Goal: Task Accomplishment & Management: Use online tool/utility

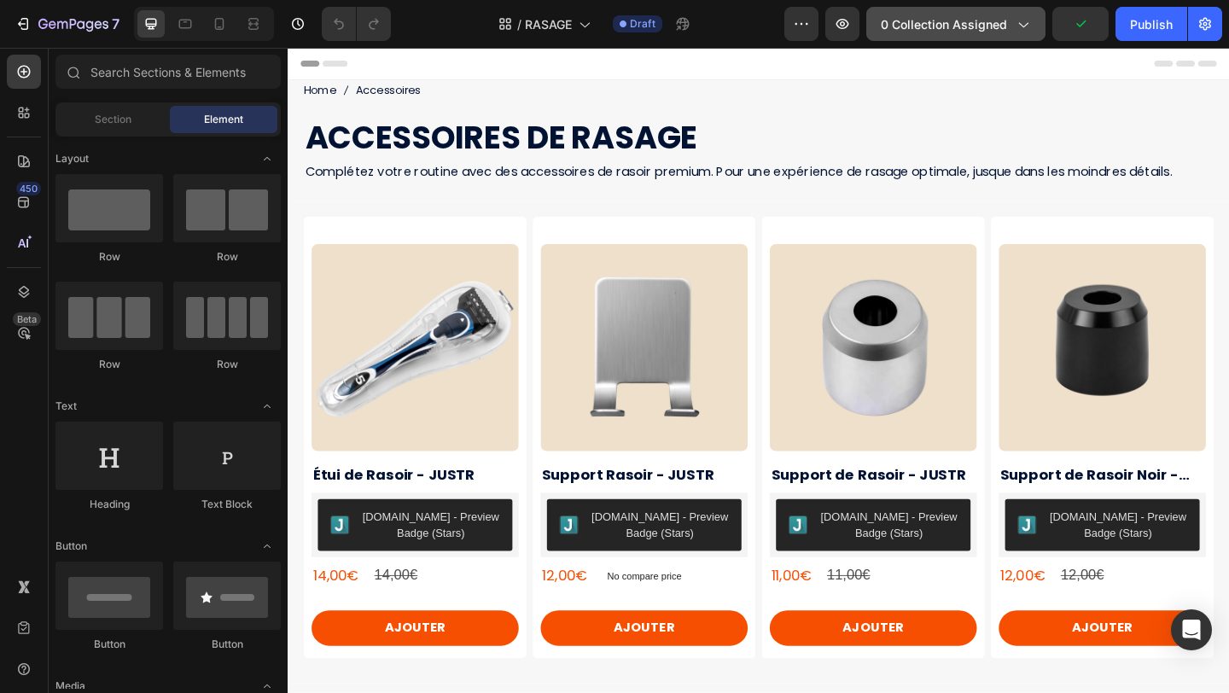
click at [1022, 22] on icon "button" at bounding box center [1022, 23] width 17 height 17
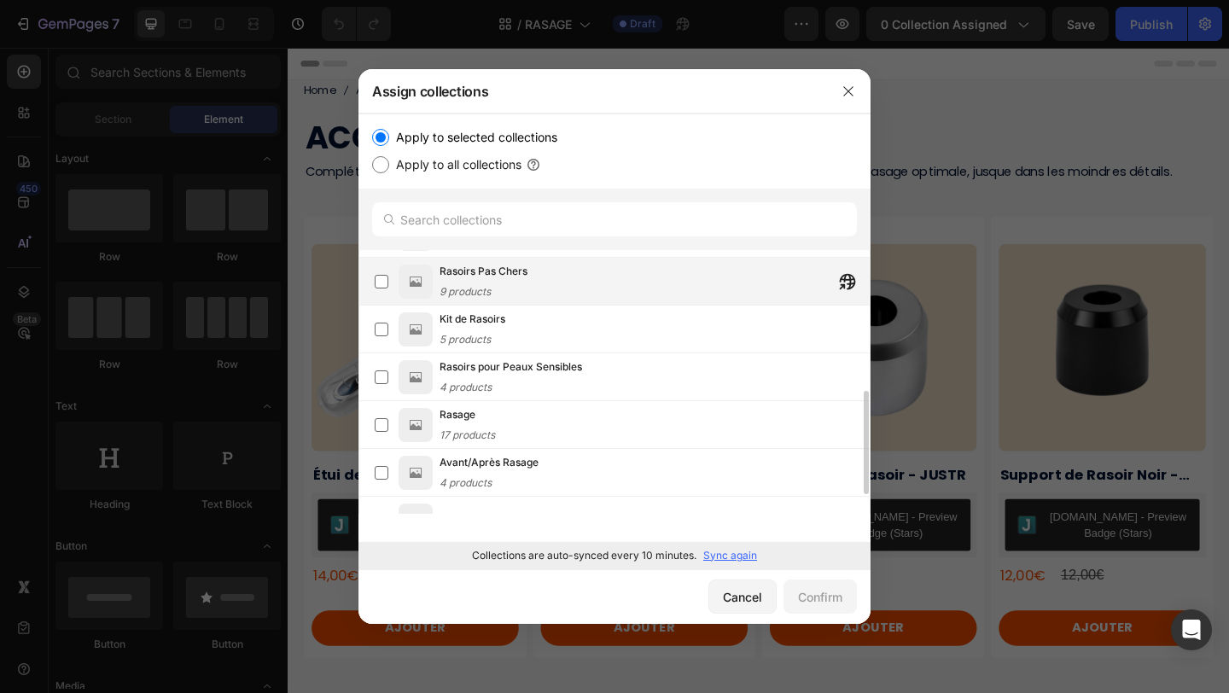
scroll to position [425, 0]
click at [382, 279] on label at bounding box center [382, 279] width 14 height 14
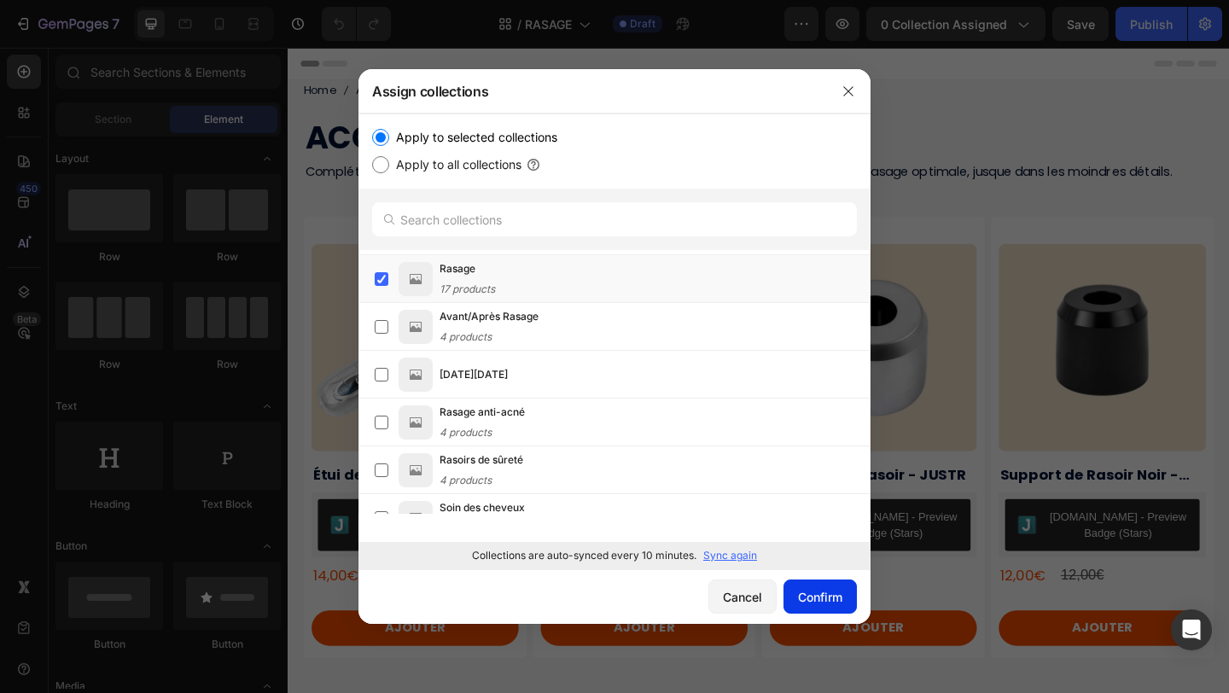
click at [846, 603] on button "Confirm" at bounding box center [819, 596] width 73 height 34
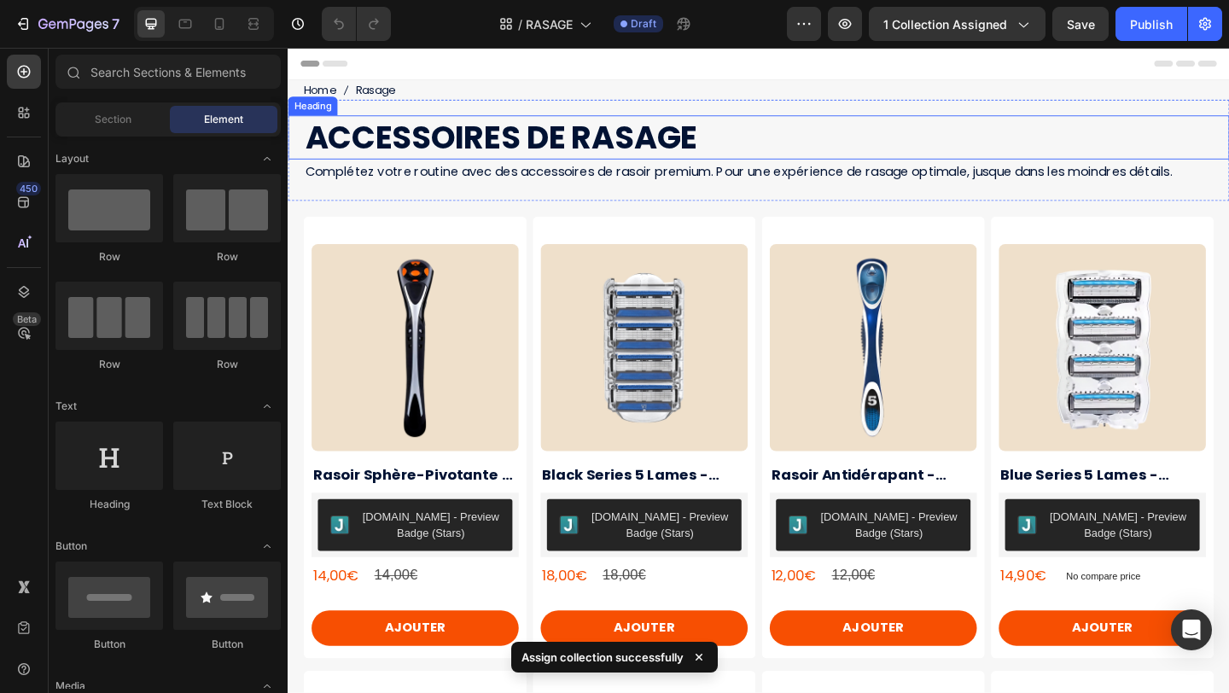
click at [626, 140] on h1 "ACCESSOIRES DE RASAGE" at bounding box center [808, 145] width 1007 height 48
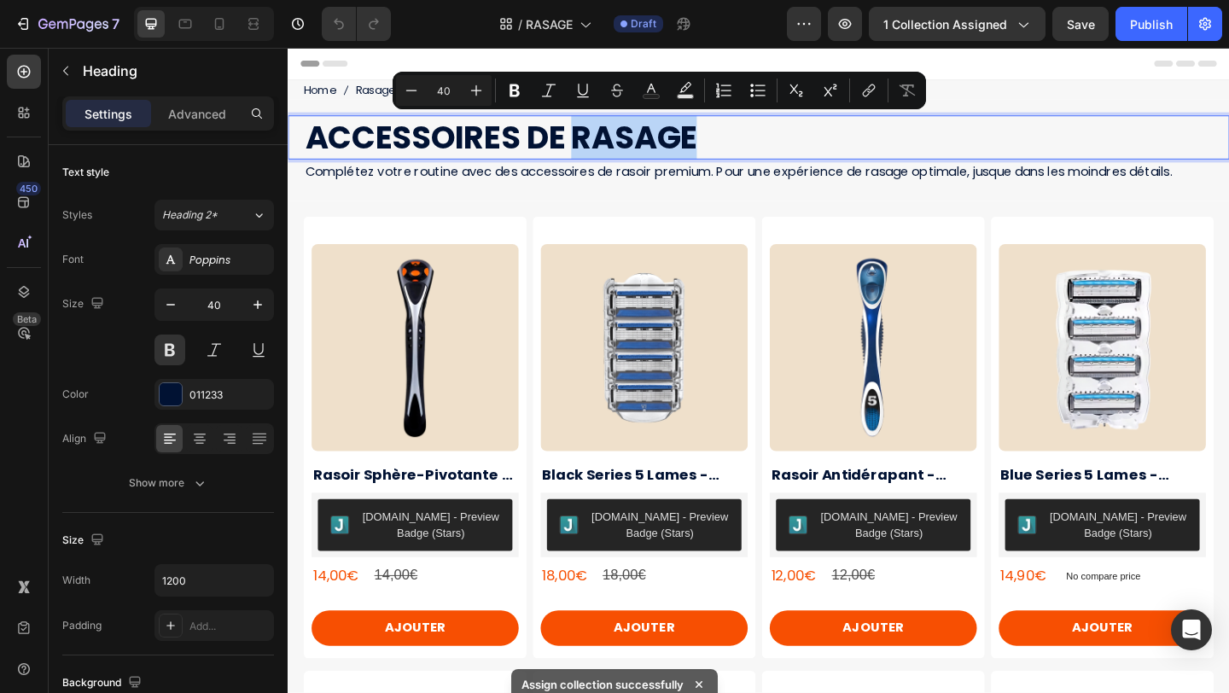
click at [626, 140] on p "ACCESSOIRES DE RASAGE" at bounding box center [807, 145] width 1003 height 44
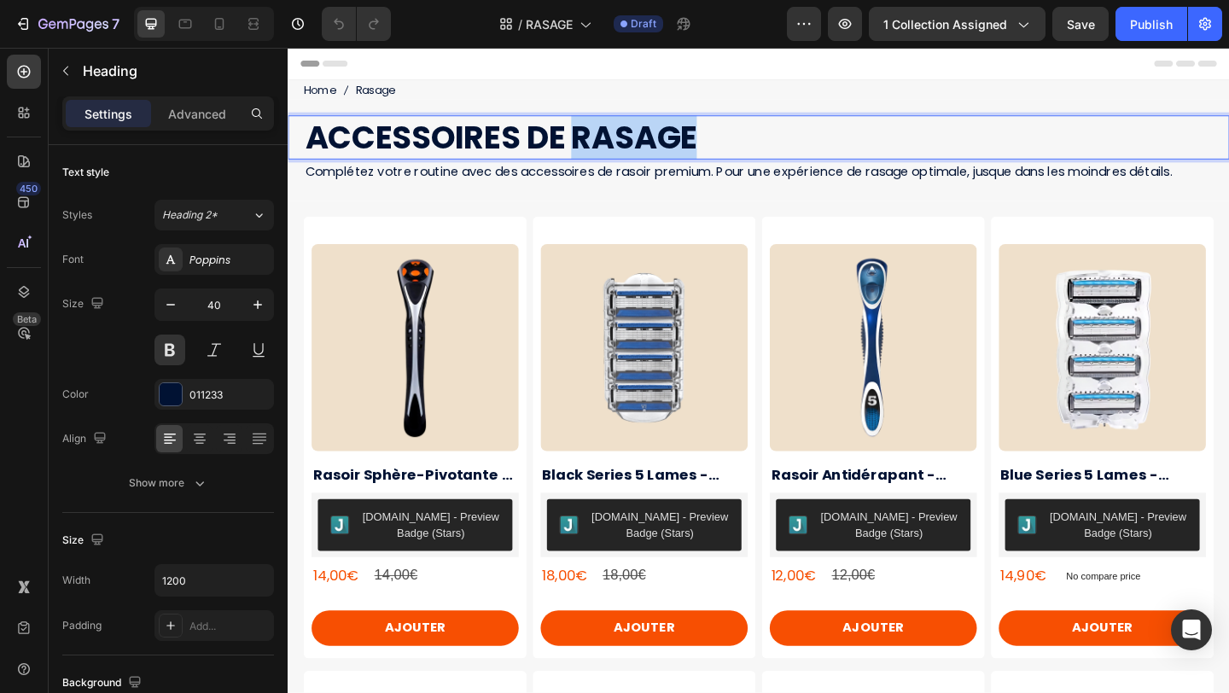
click at [626, 140] on p "ACCESSOIRES DE RASAGE" at bounding box center [807, 145] width 1003 height 44
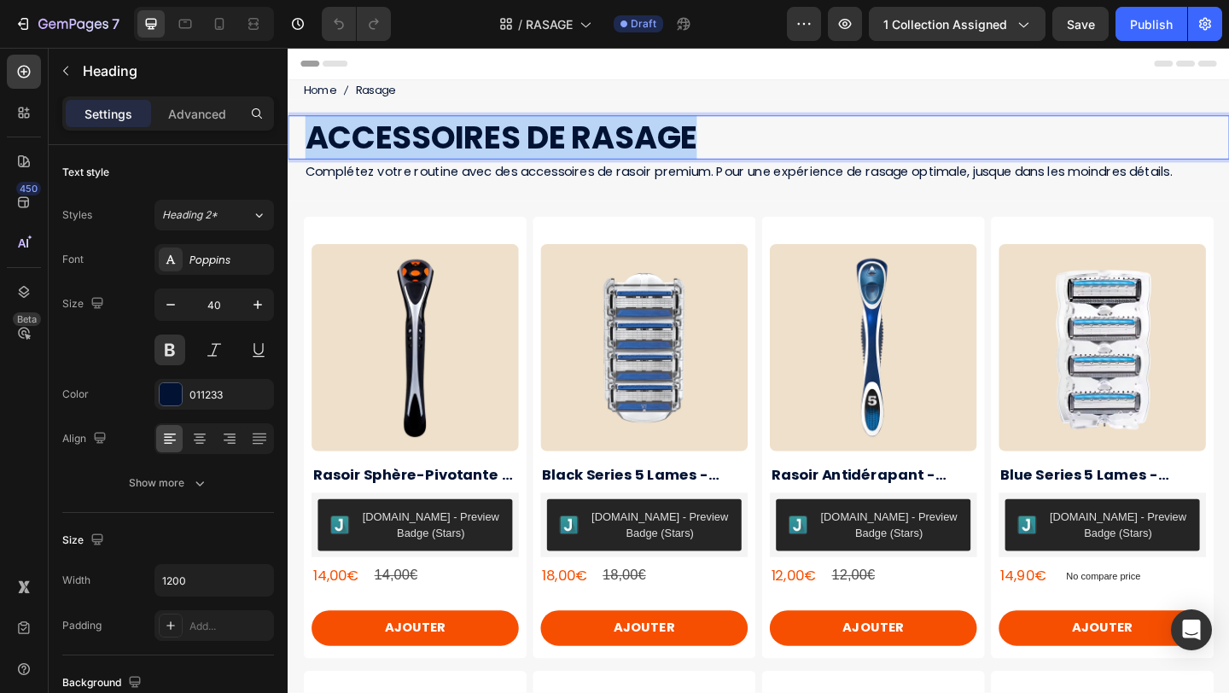
click at [626, 140] on p "ACCESSOIRES DE RASAGE" at bounding box center [807, 145] width 1003 height 44
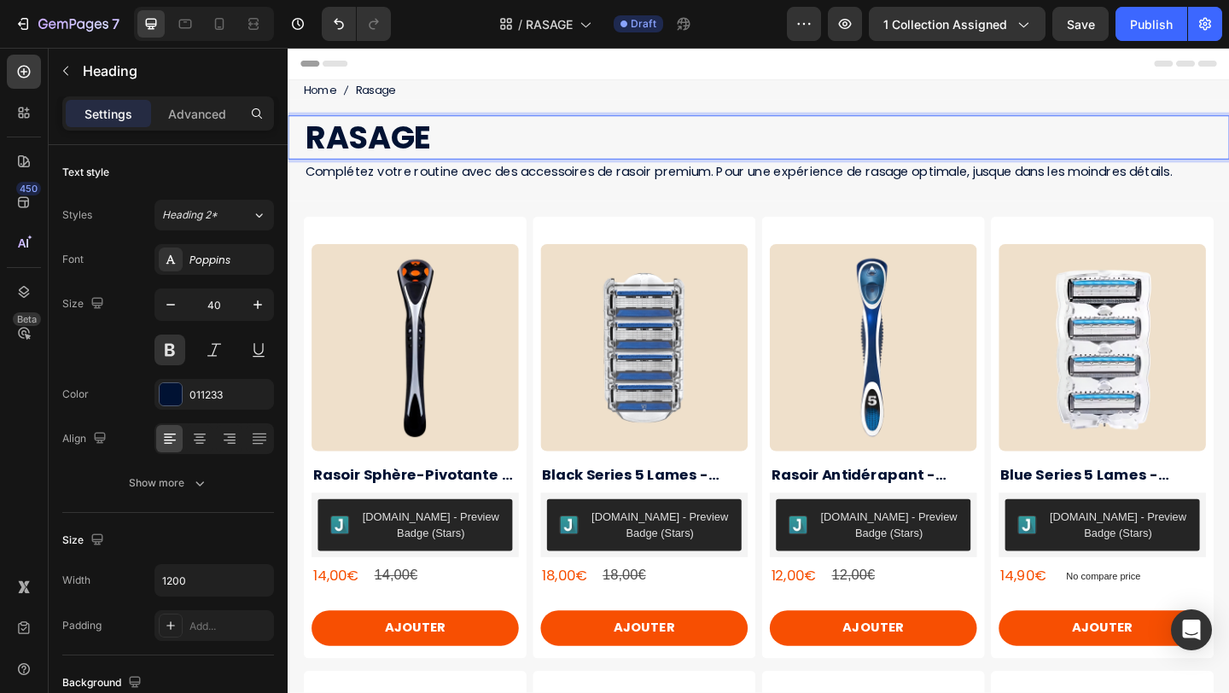
click at [402, 135] on p "RASAGE" at bounding box center [807, 145] width 1003 height 44
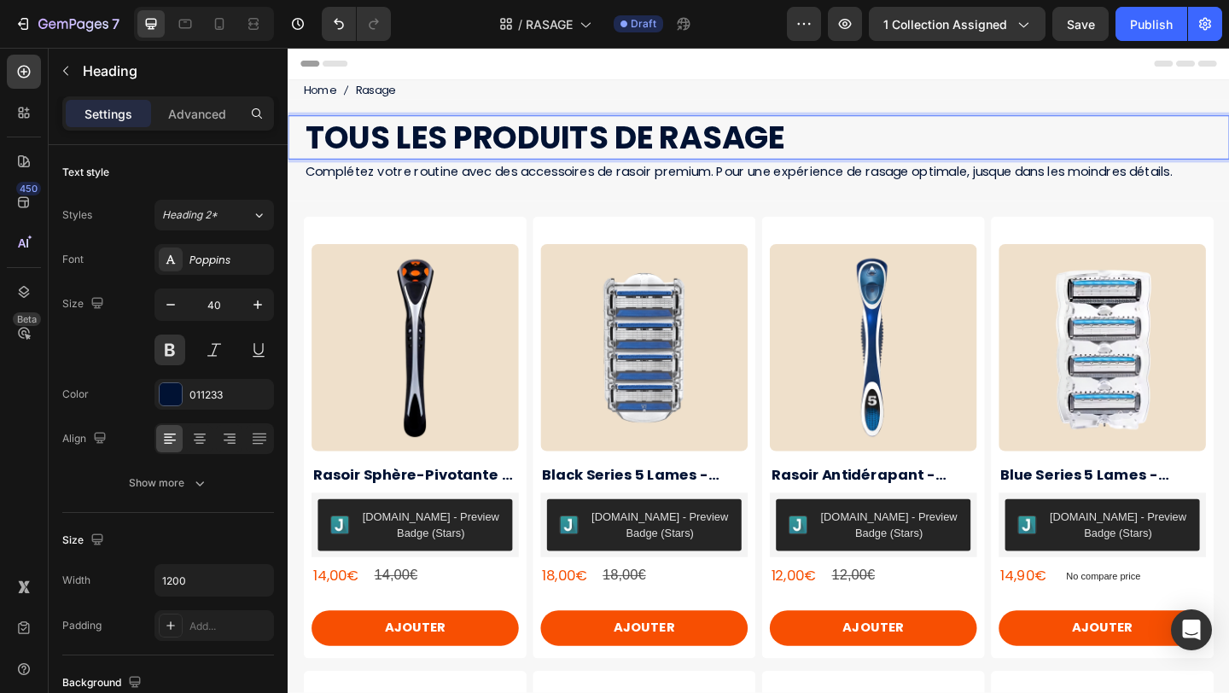
click at [513, 176] on span "Complétez votre routine avec des accessoires de rasoir premium. Pour une expéri…" at bounding box center [777, 182] width 943 height 20
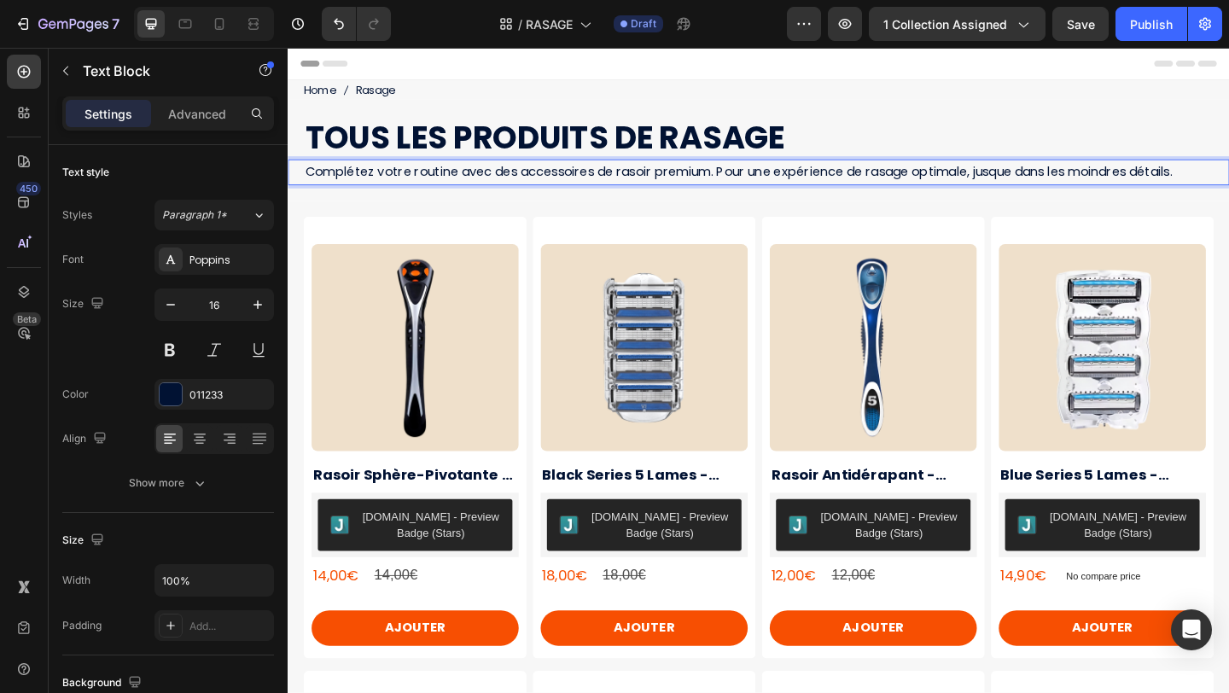
click at [486, 183] on span "Complétez votre routine avec des accessoires de rasoir premium. Pour une expéri…" at bounding box center [777, 182] width 943 height 20
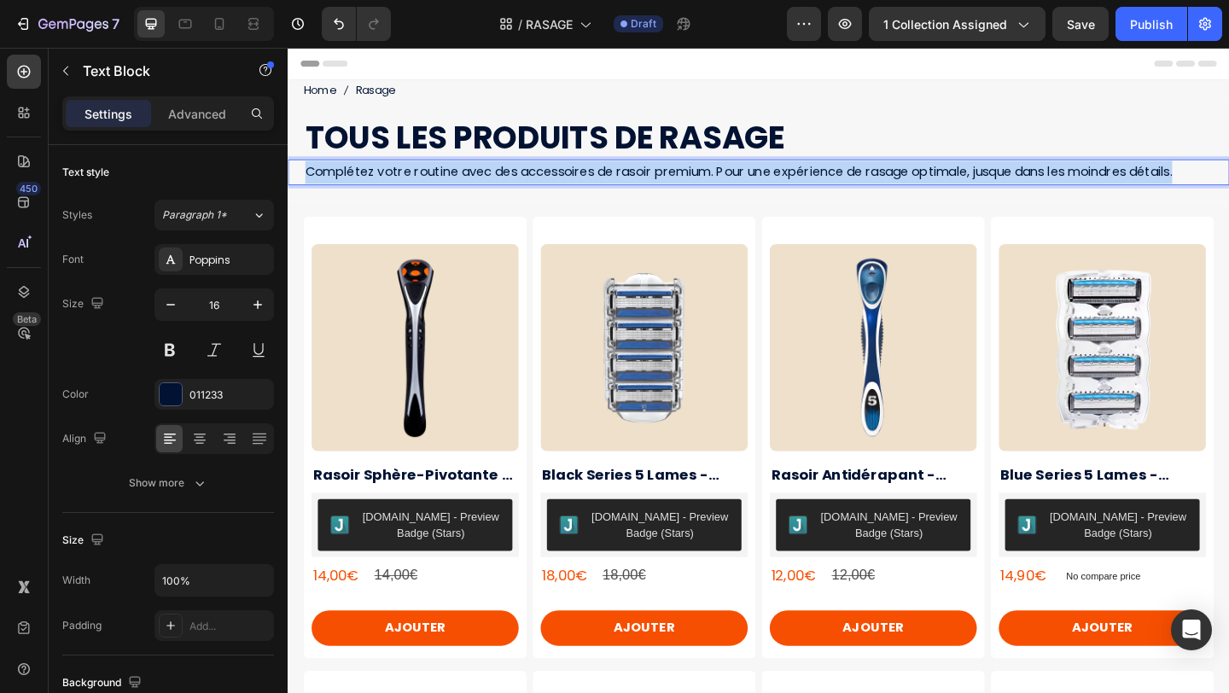
click at [486, 183] on span "Complétez votre routine avec des accessoires de rasoir premium. Pour une expéri…" at bounding box center [777, 182] width 943 height 20
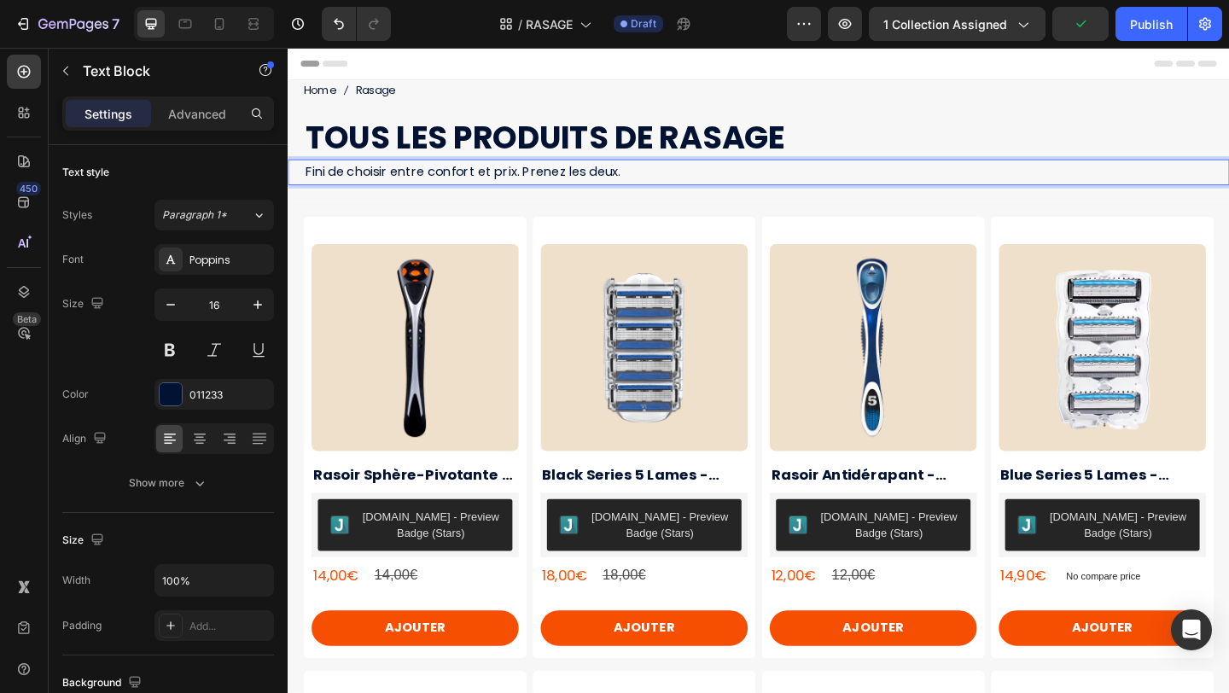
click at [368, 184] on span "Fini de choisir entre confort et prix. Prenez les deux." at bounding box center [477, 182] width 343 height 20
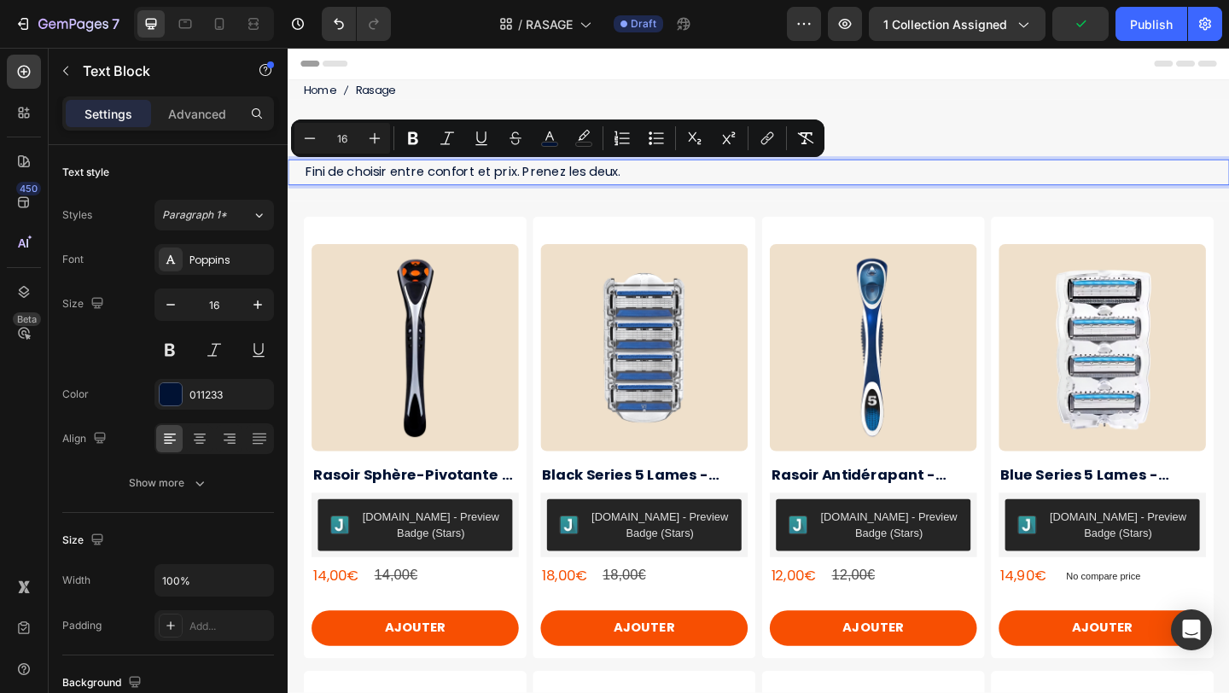
click at [306, 184] on span "Fini de choisir entre confort et prix. Prenez les deux." at bounding box center [477, 182] width 343 height 20
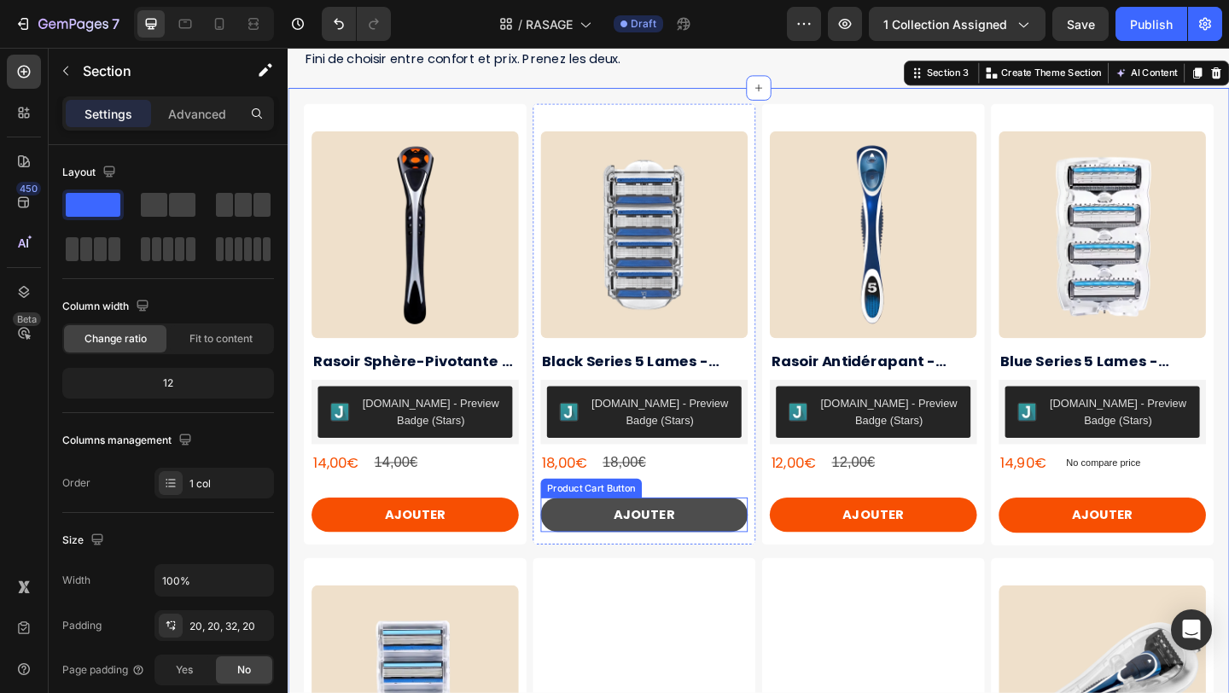
scroll to position [102, 0]
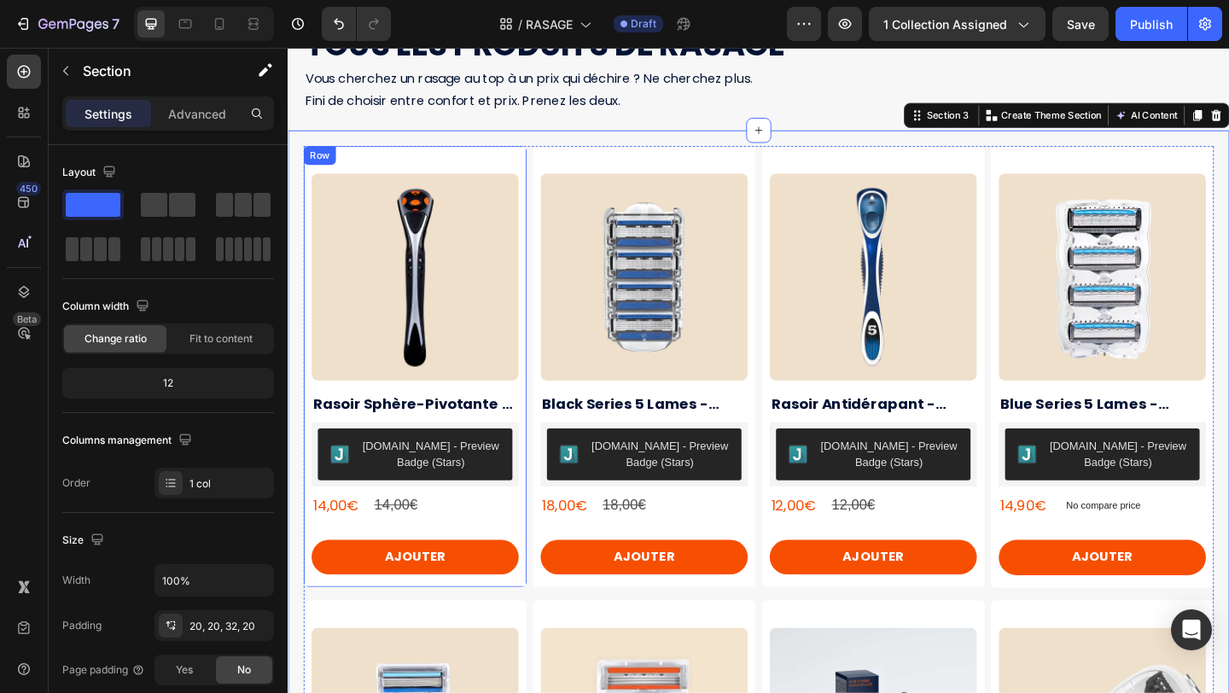
click at [456, 173] on div "Product Images Rasoir Sphère-Pivotante - JUSTR Product Title Judge.me - Preview…" at bounding box center [426, 394] width 242 height 480
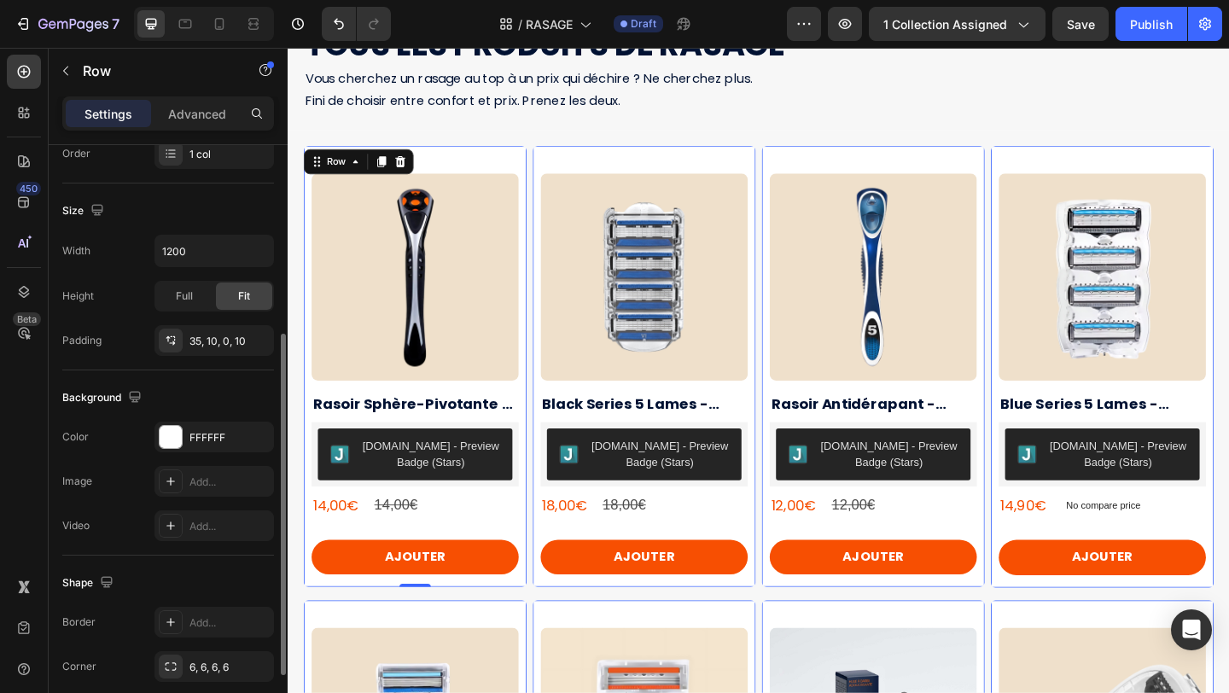
scroll to position [345, 0]
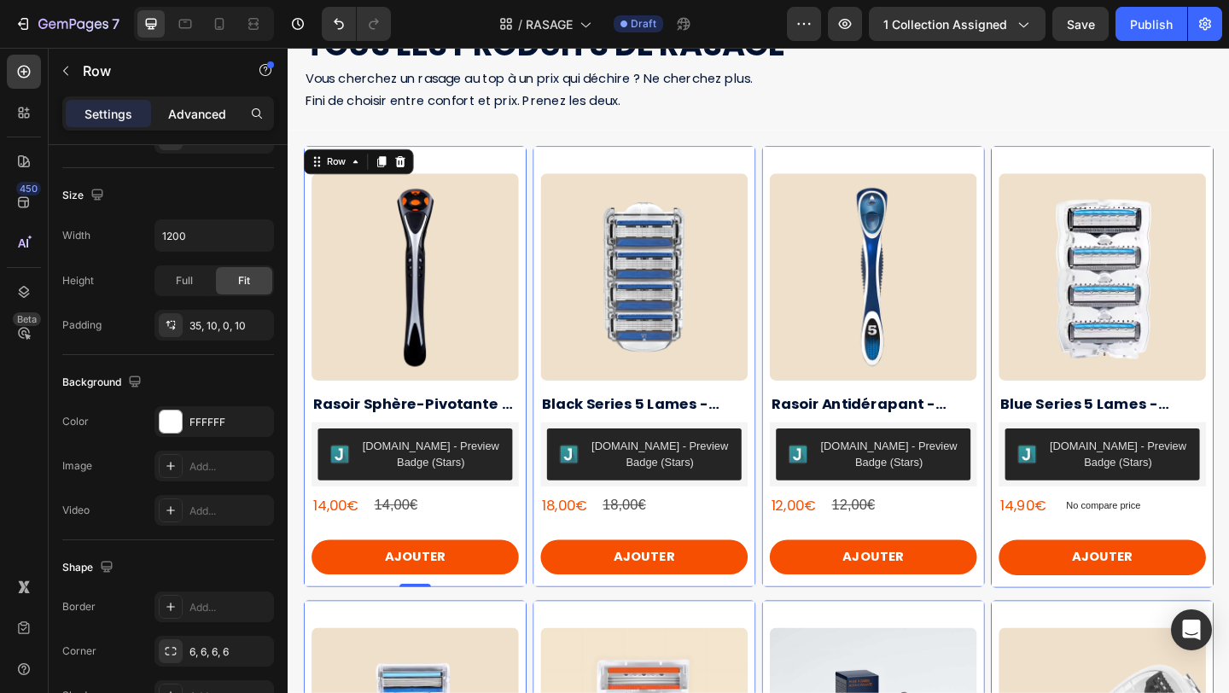
click at [196, 119] on p "Advanced" at bounding box center [197, 114] width 58 height 18
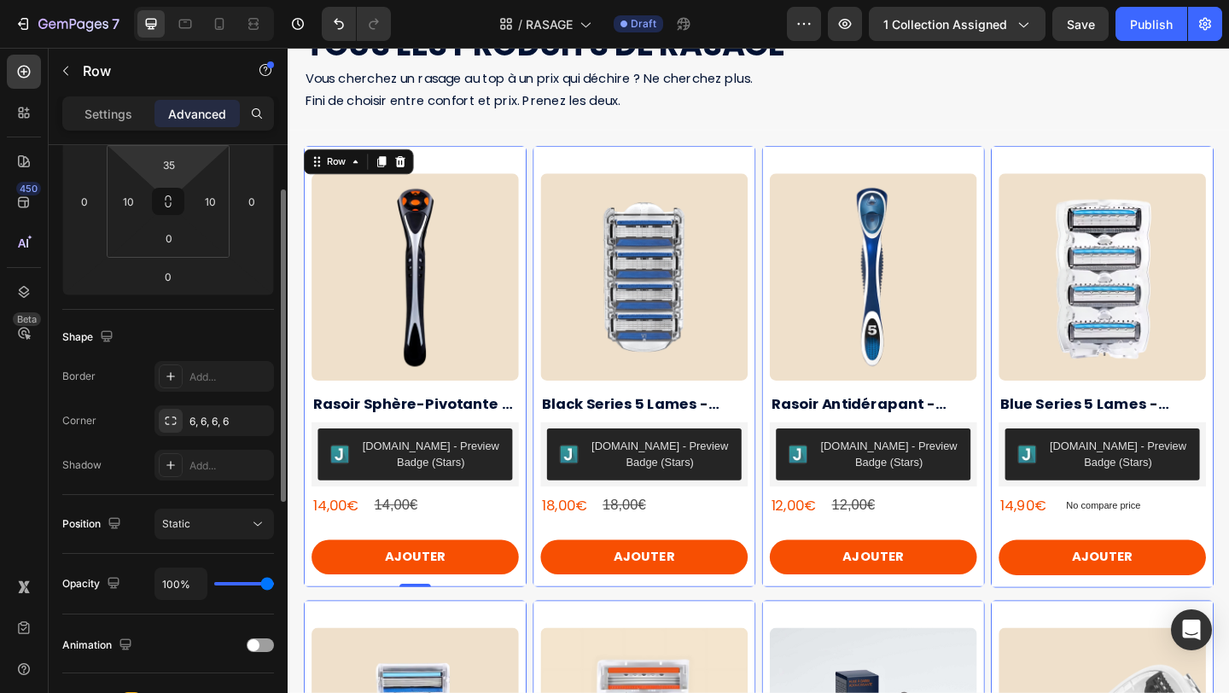
scroll to position [194, 0]
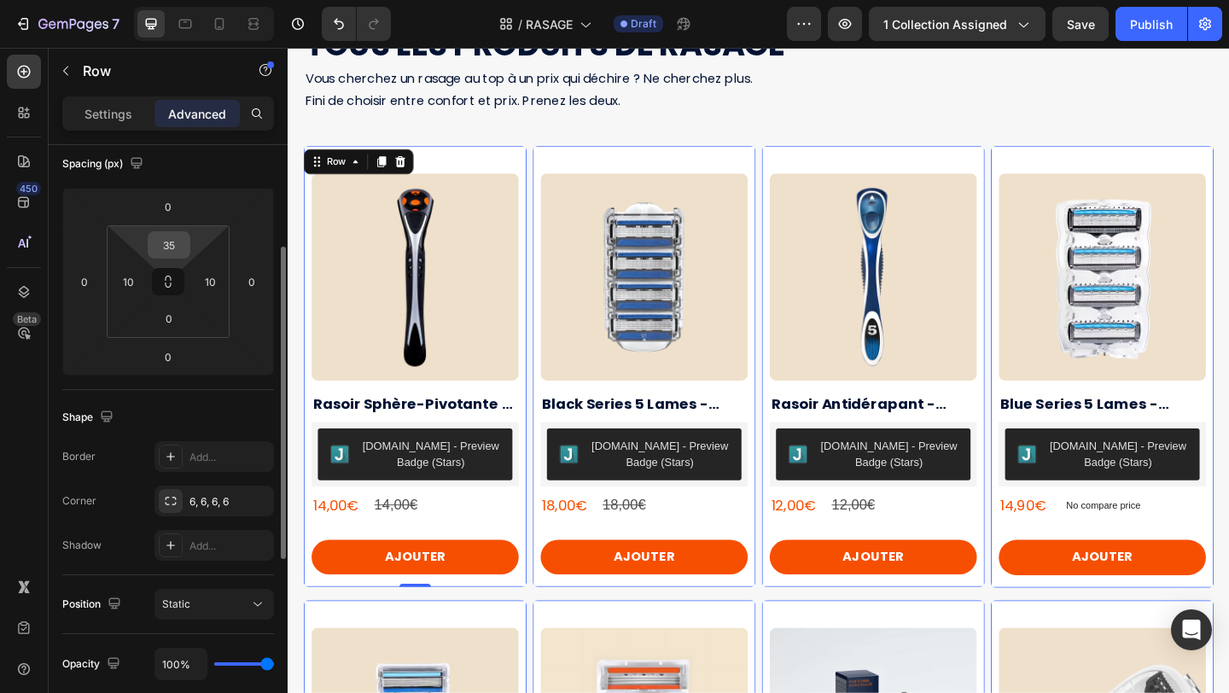
click at [171, 249] on input "35" at bounding box center [169, 245] width 34 height 26
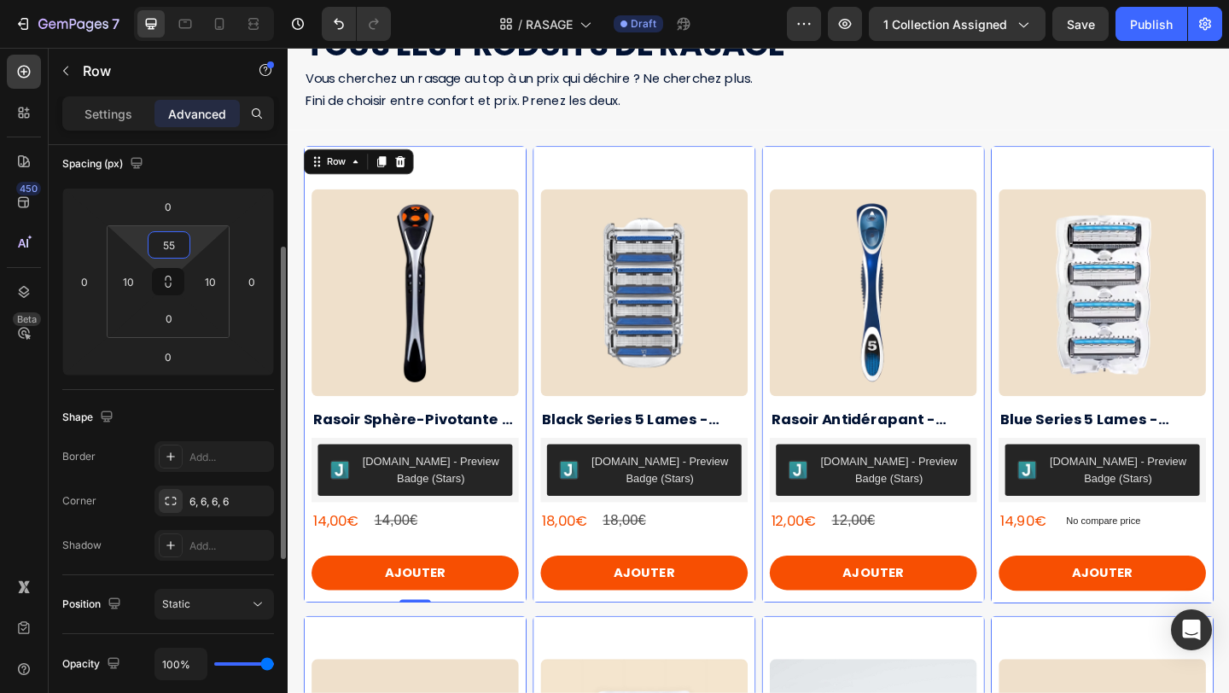
click at [244, 175] on div "Spacing (px)" at bounding box center [168, 163] width 212 height 27
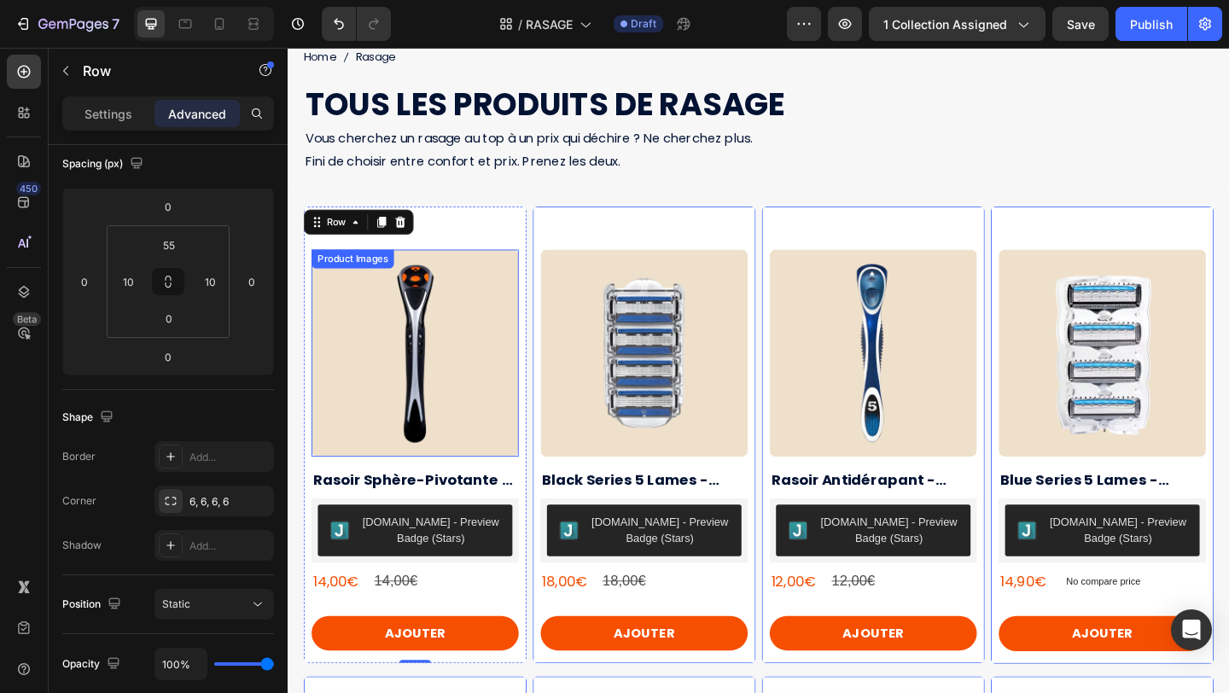
scroll to position [32, 0]
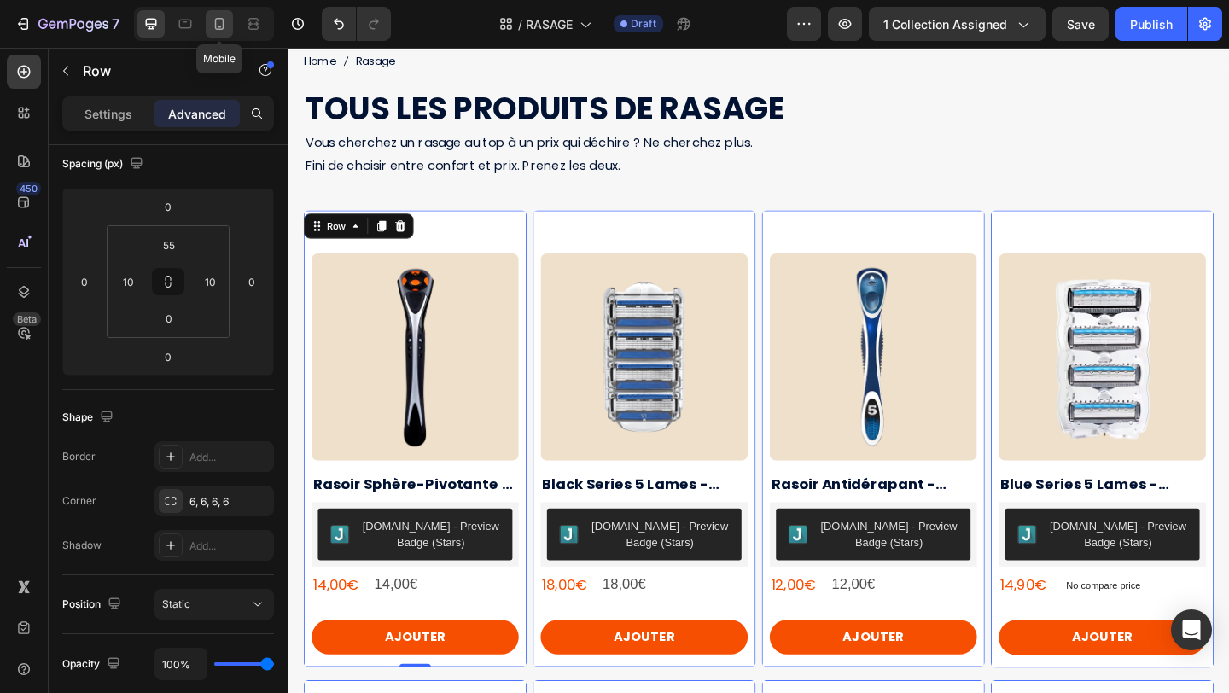
click at [212, 26] on icon at bounding box center [219, 23] width 17 height 17
type input "35"
type input "8"
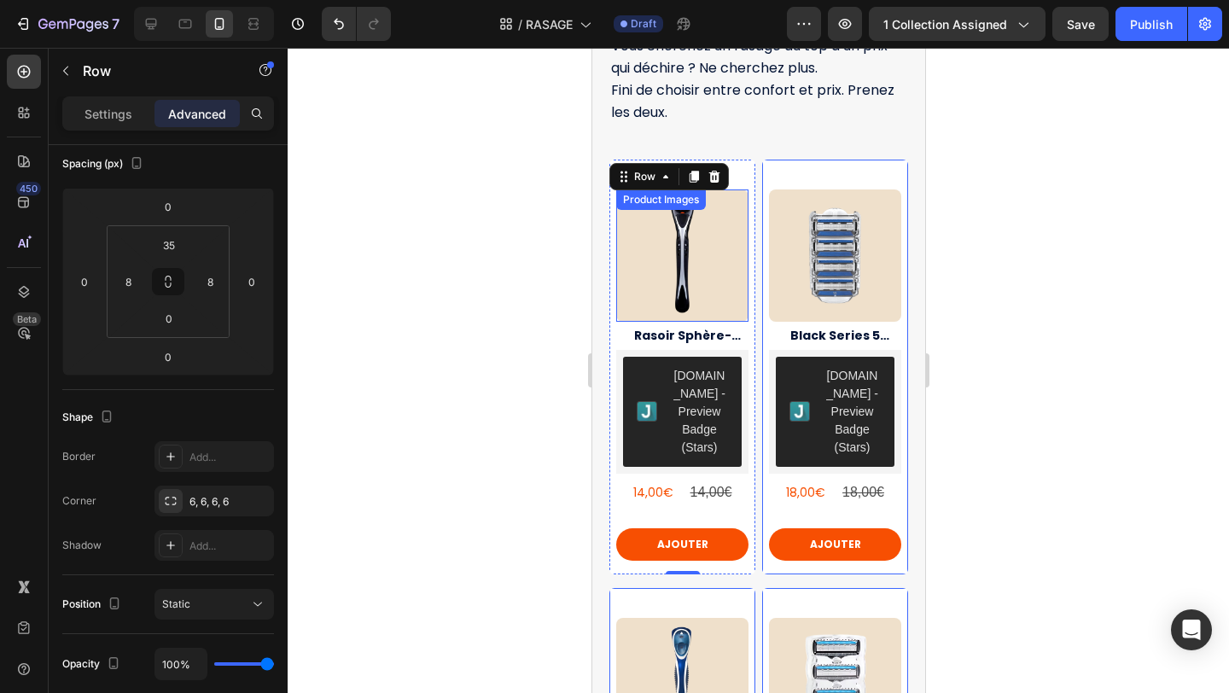
scroll to position [163, 0]
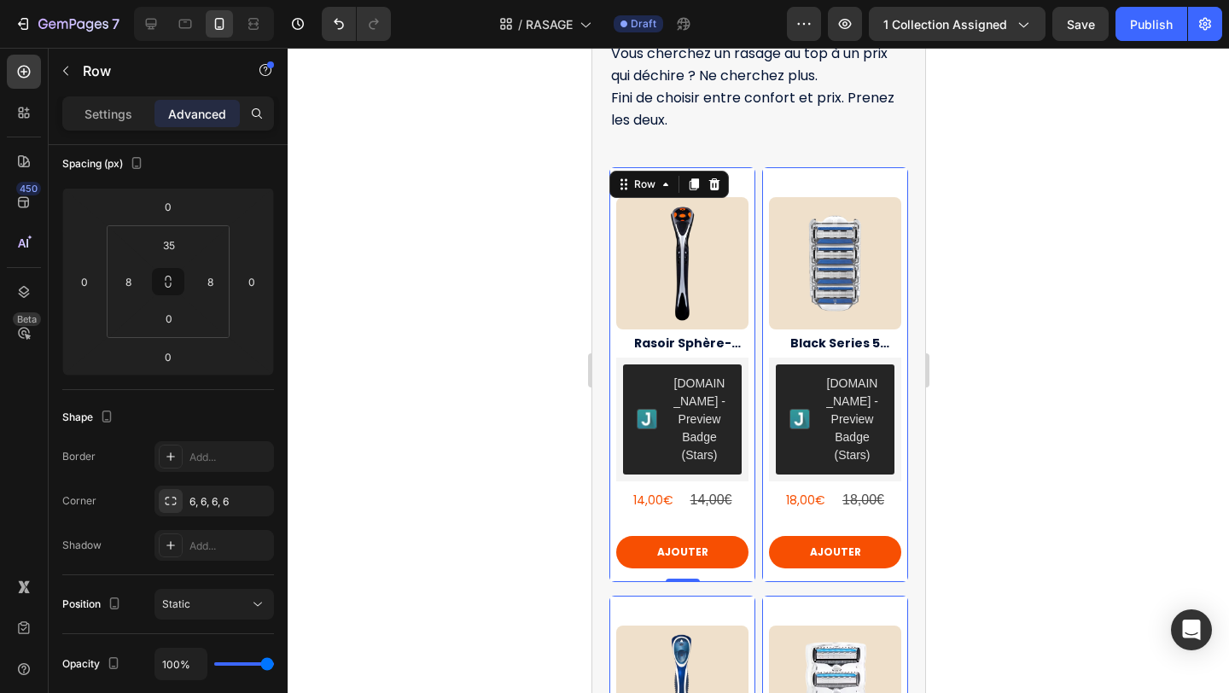
click at [1055, 210] on div at bounding box center [758, 370] width 941 height 645
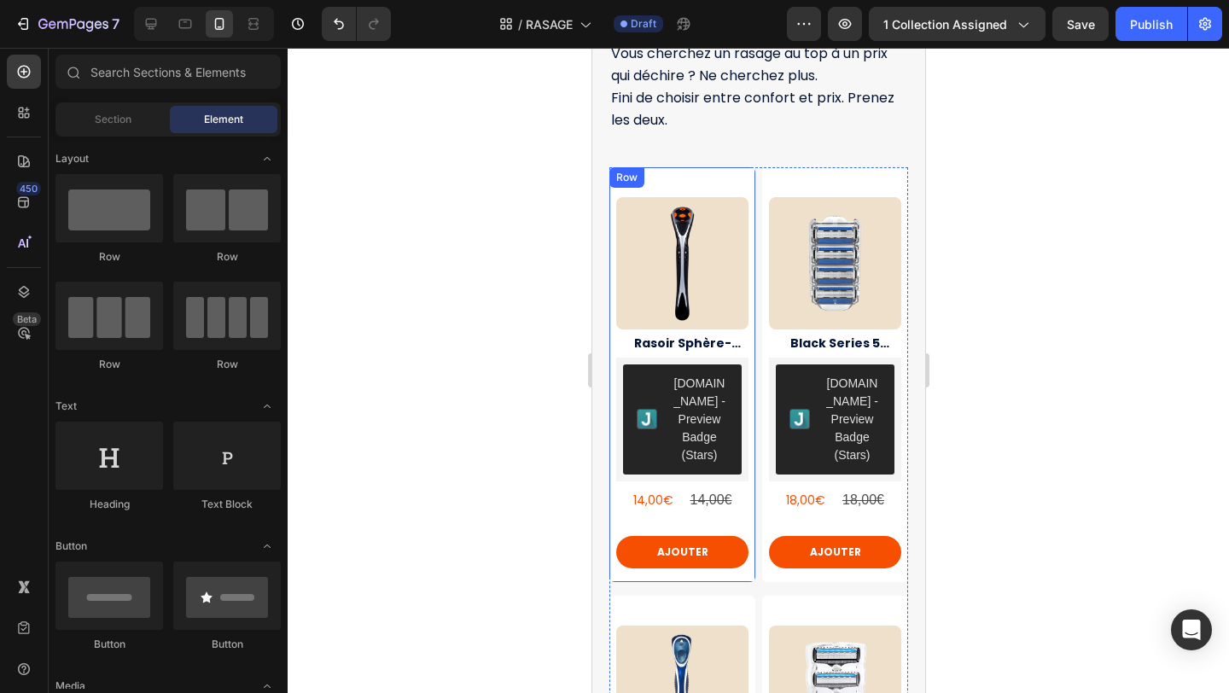
click at [689, 184] on div "Product Images Rasoir Sphère-Pivotante - JUSTR Product Title Judge.me - Preview…" at bounding box center [681, 374] width 146 height 415
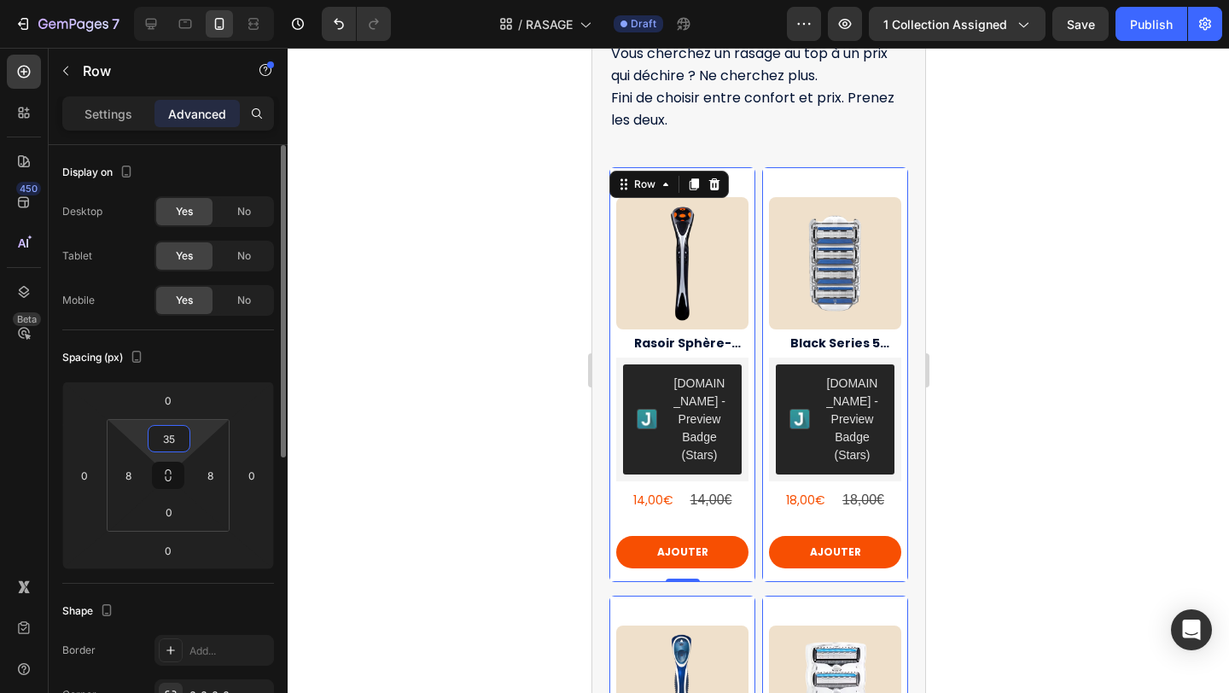
click at [172, 443] on input "35" at bounding box center [169, 439] width 34 height 26
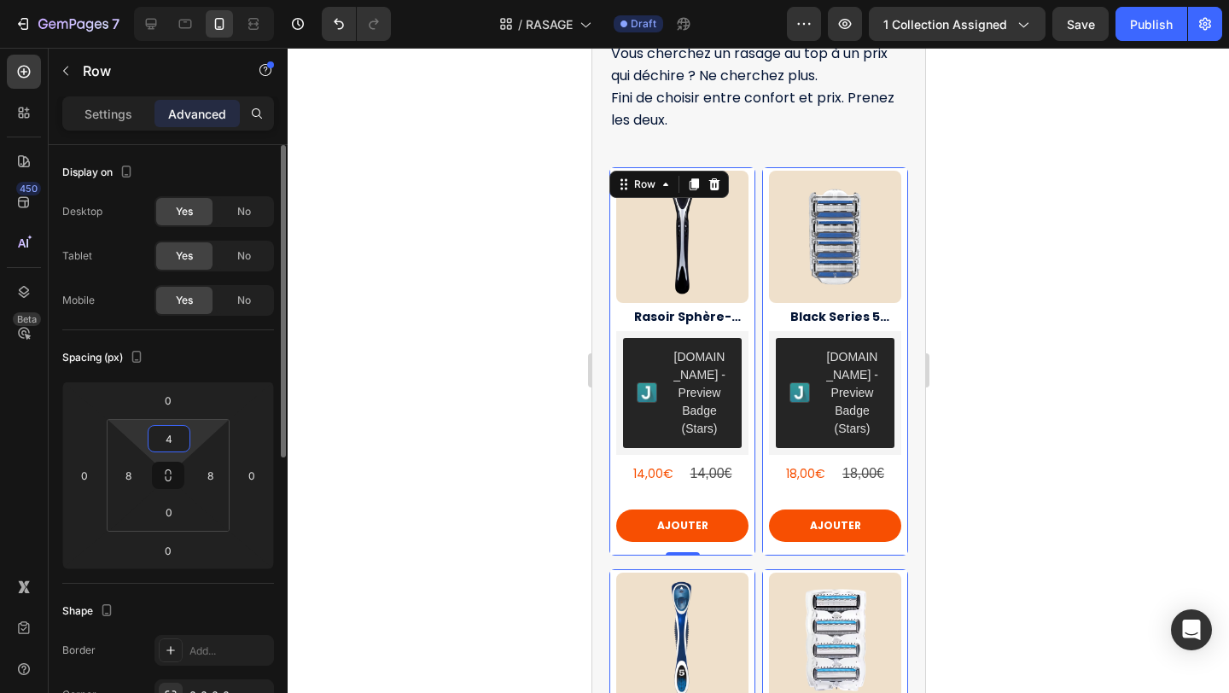
type input "40"
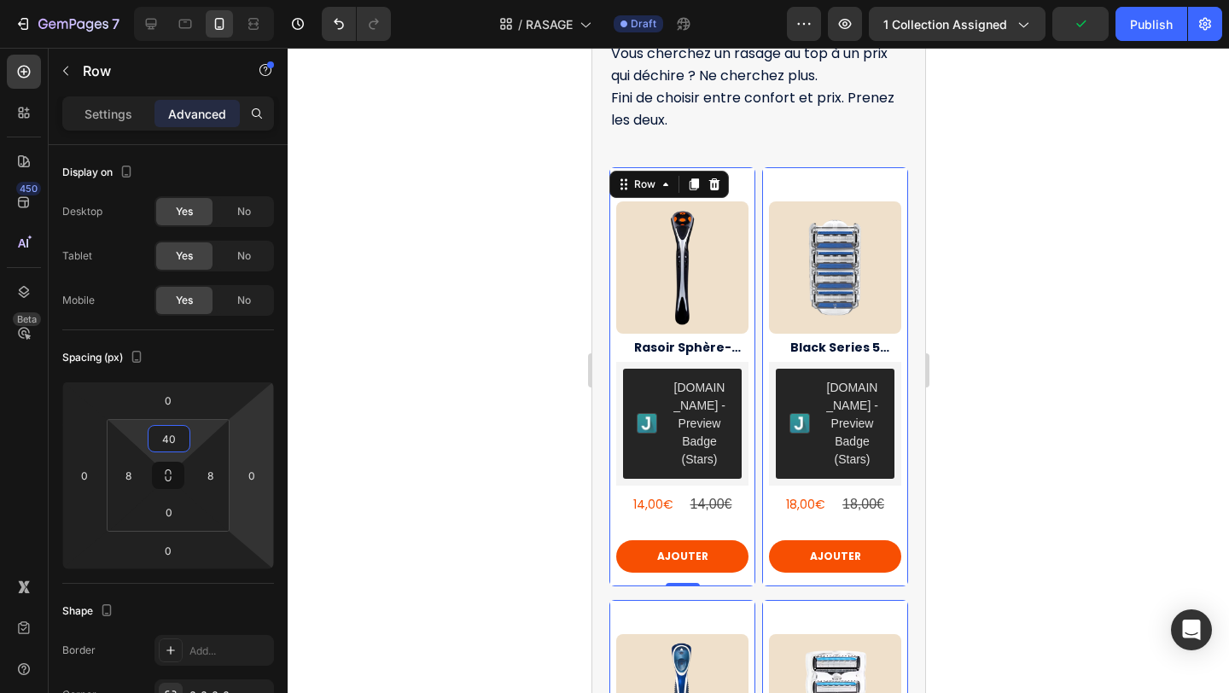
click at [1003, 319] on div at bounding box center [758, 370] width 941 height 645
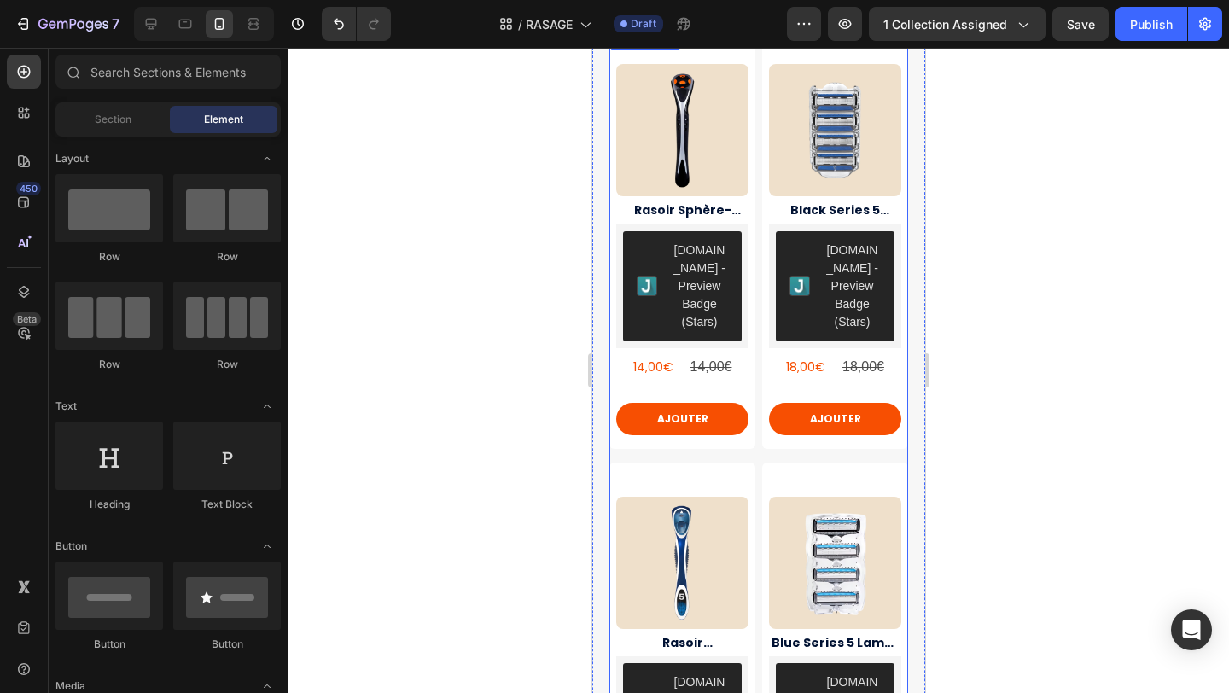
scroll to position [328, 0]
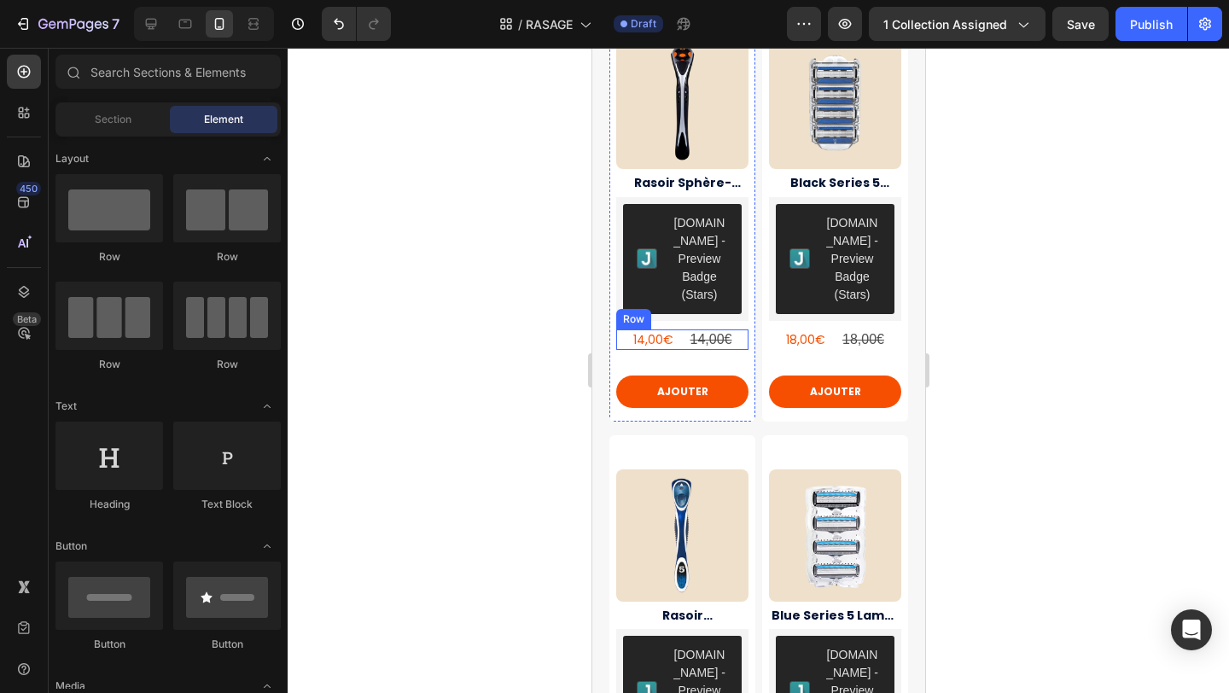
click at [683, 329] on div "14,00€ Product Price Product Price 14,00€ Product Price Product Price Row" at bounding box center [681, 339] width 132 height 21
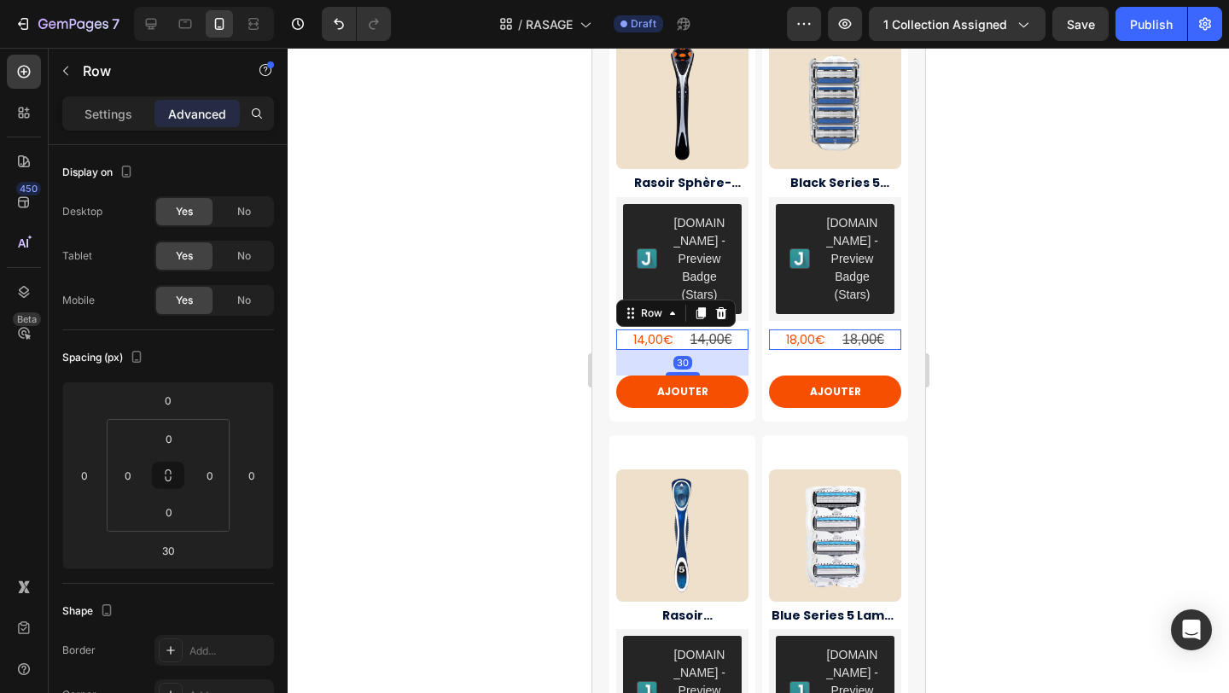
click at [980, 385] on div at bounding box center [758, 370] width 941 height 645
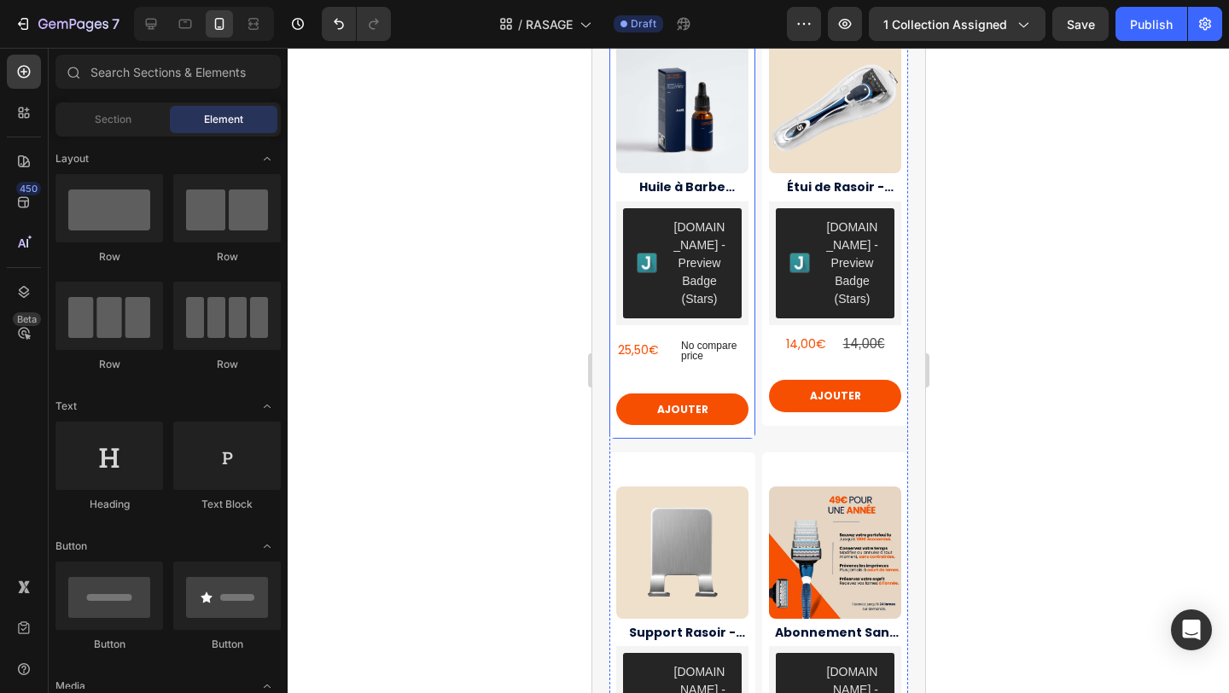
scroll to position [0, 0]
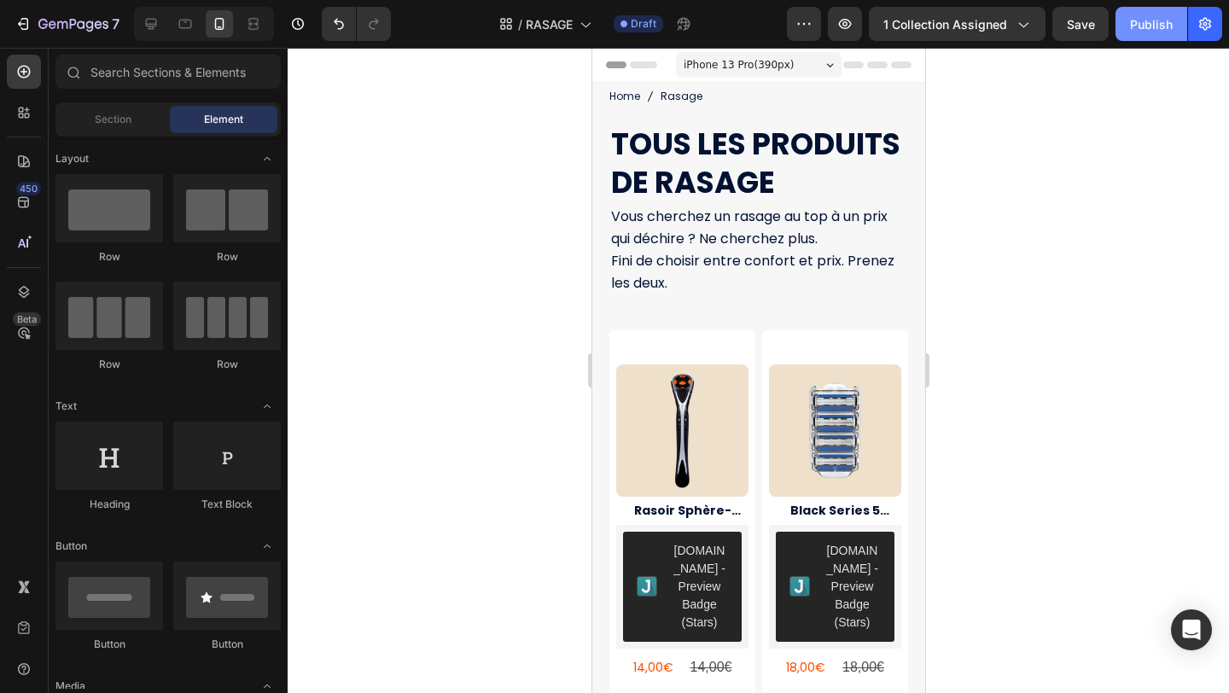
click at [1153, 24] on div "Publish" at bounding box center [1151, 24] width 43 height 18
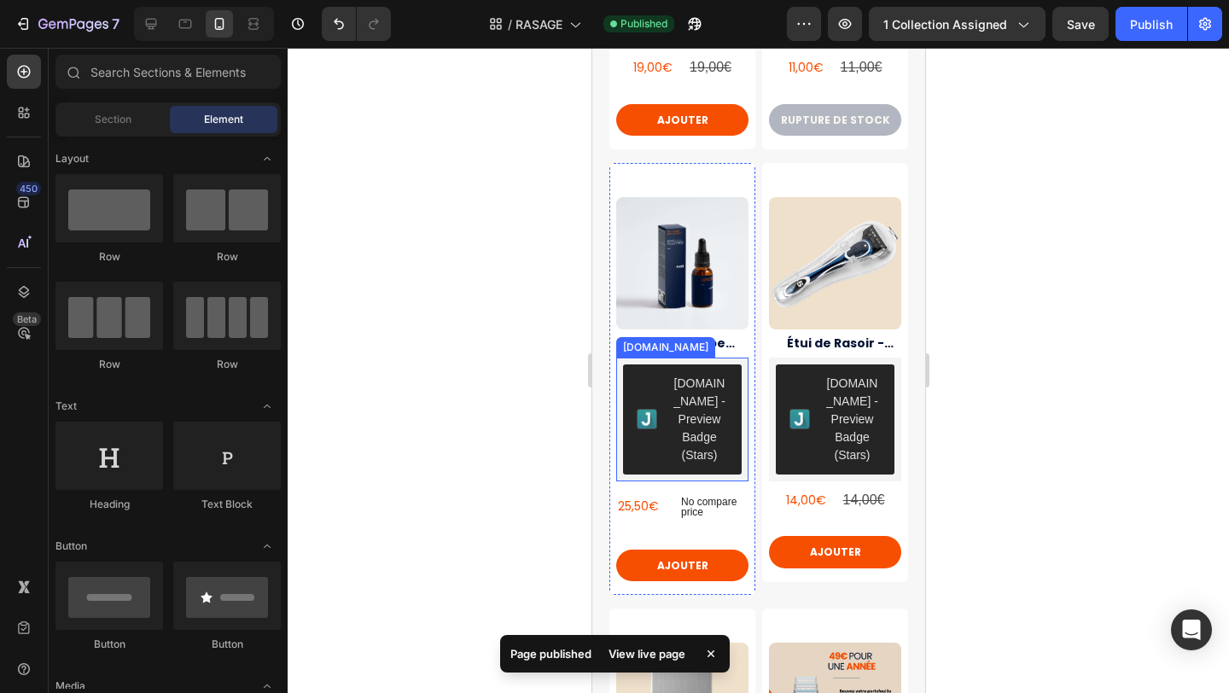
scroll to position [1588, 0]
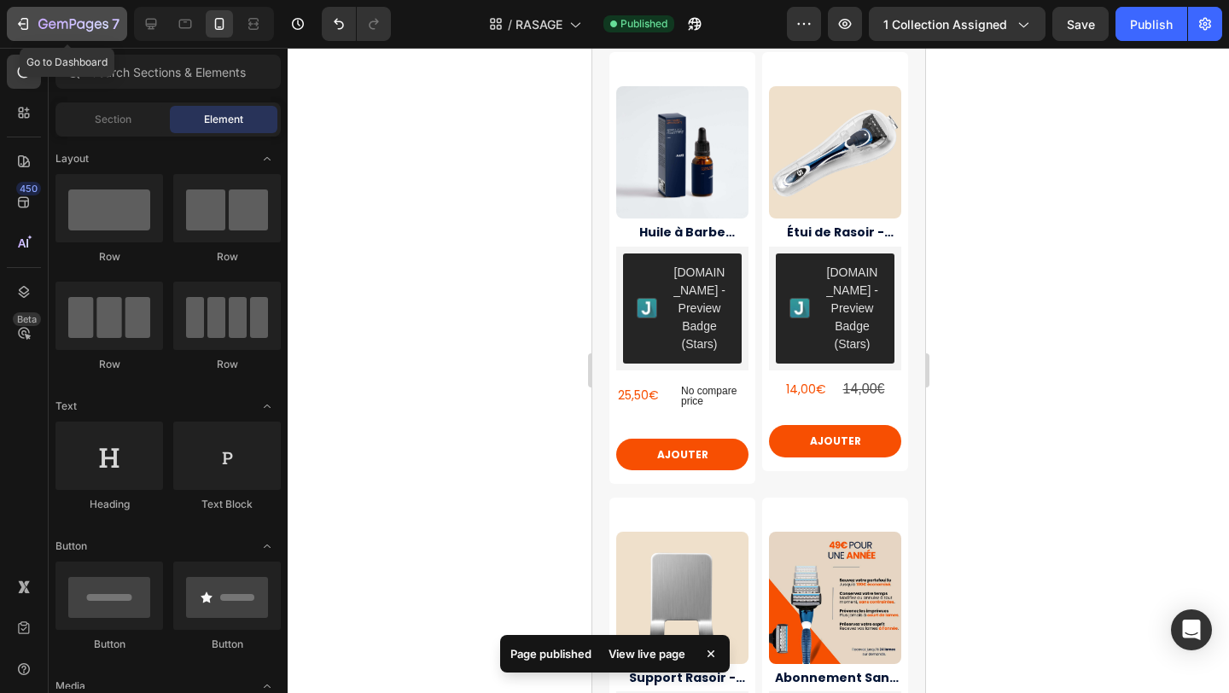
click at [32, 19] on div "7" at bounding box center [67, 24] width 105 height 20
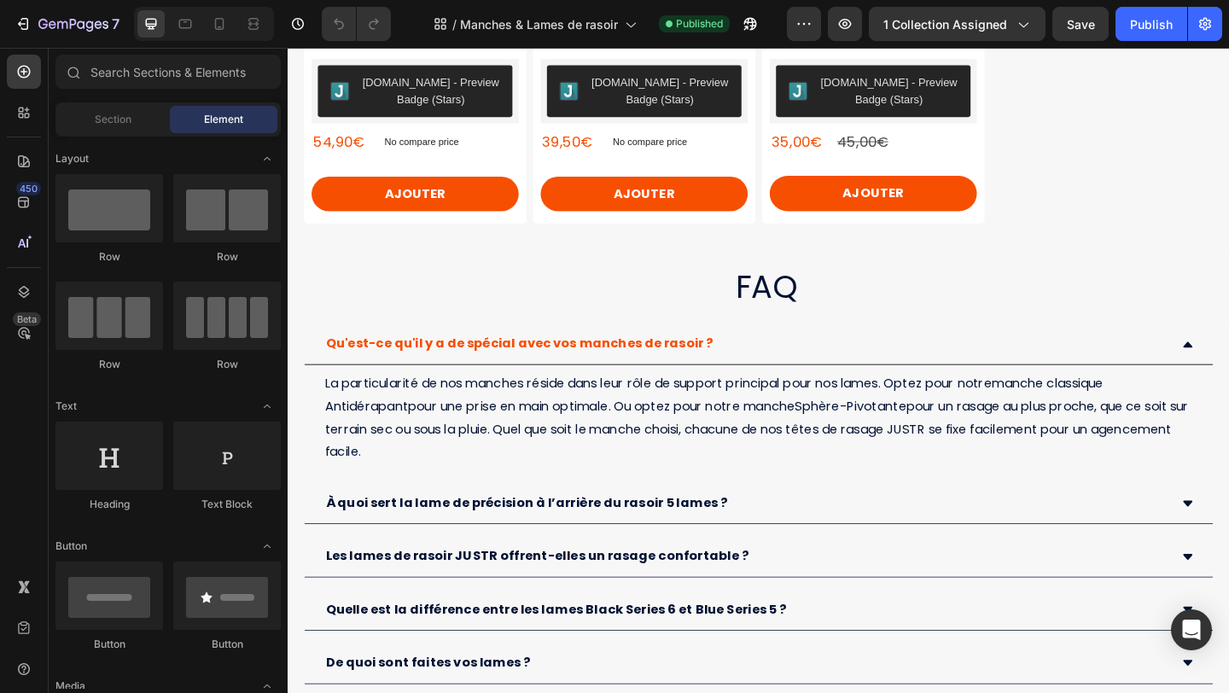
scroll to position [1504, 0]
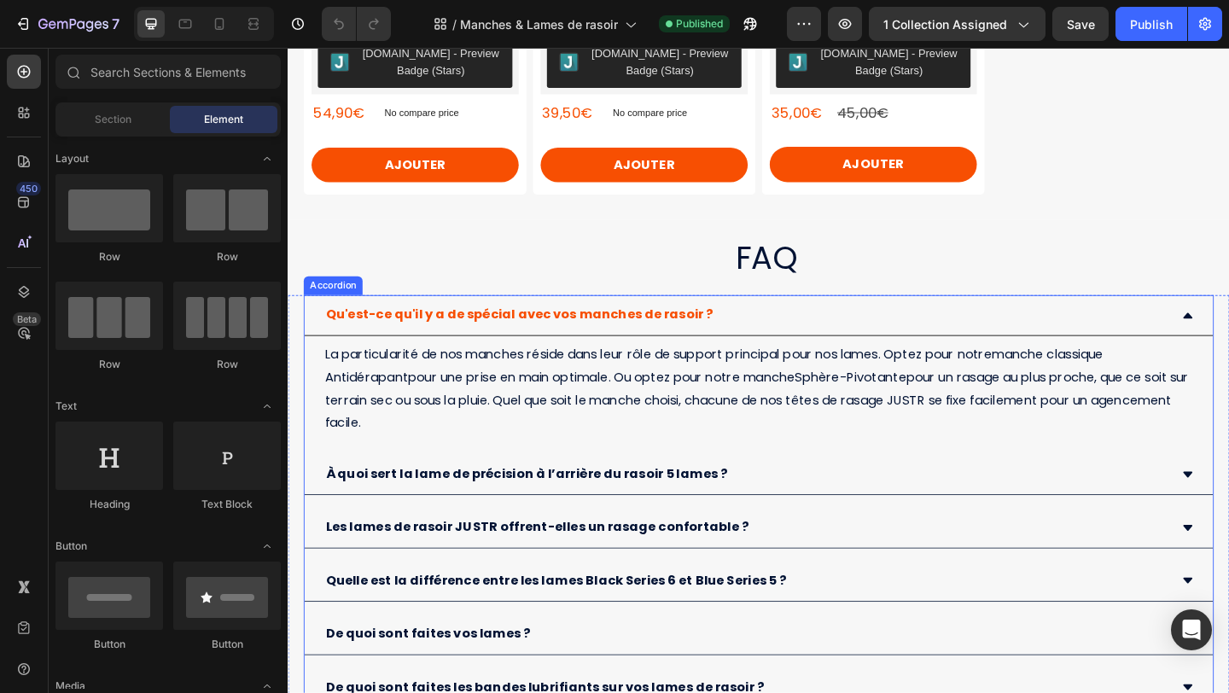
click at [309, 371] on div "La particularité de nos manches réside dans leur rôle de support principal pour…" at bounding box center [799, 418] width 988 height 115
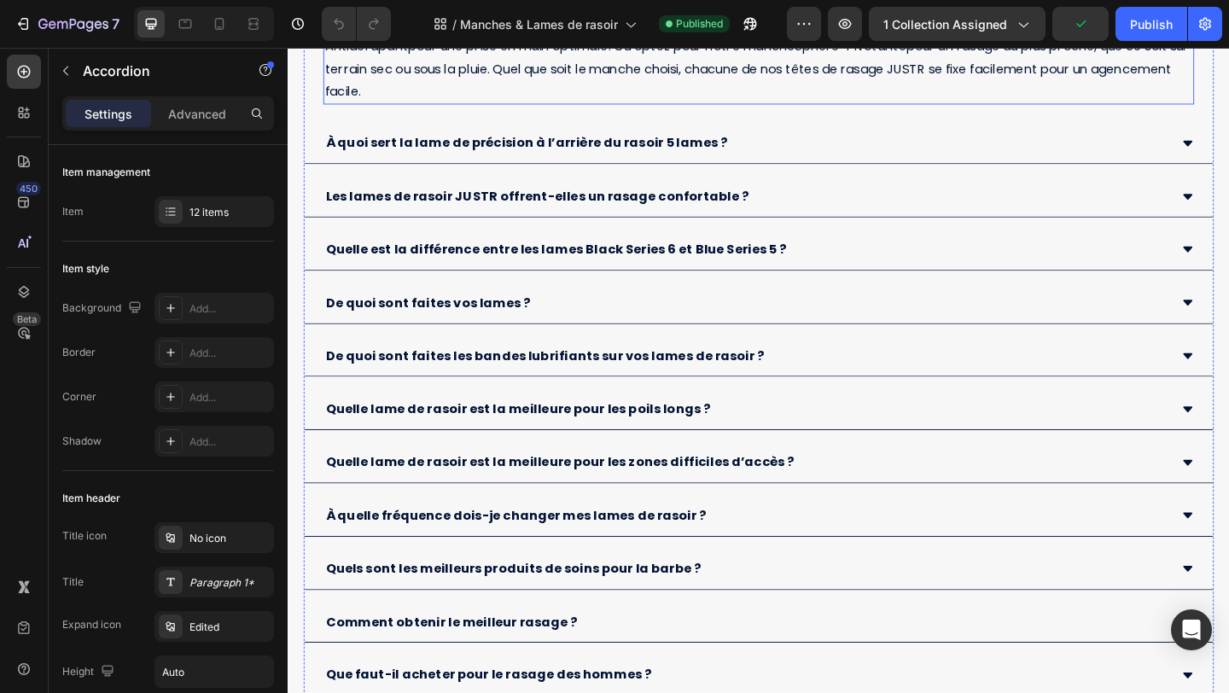
scroll to position [1701, 0]
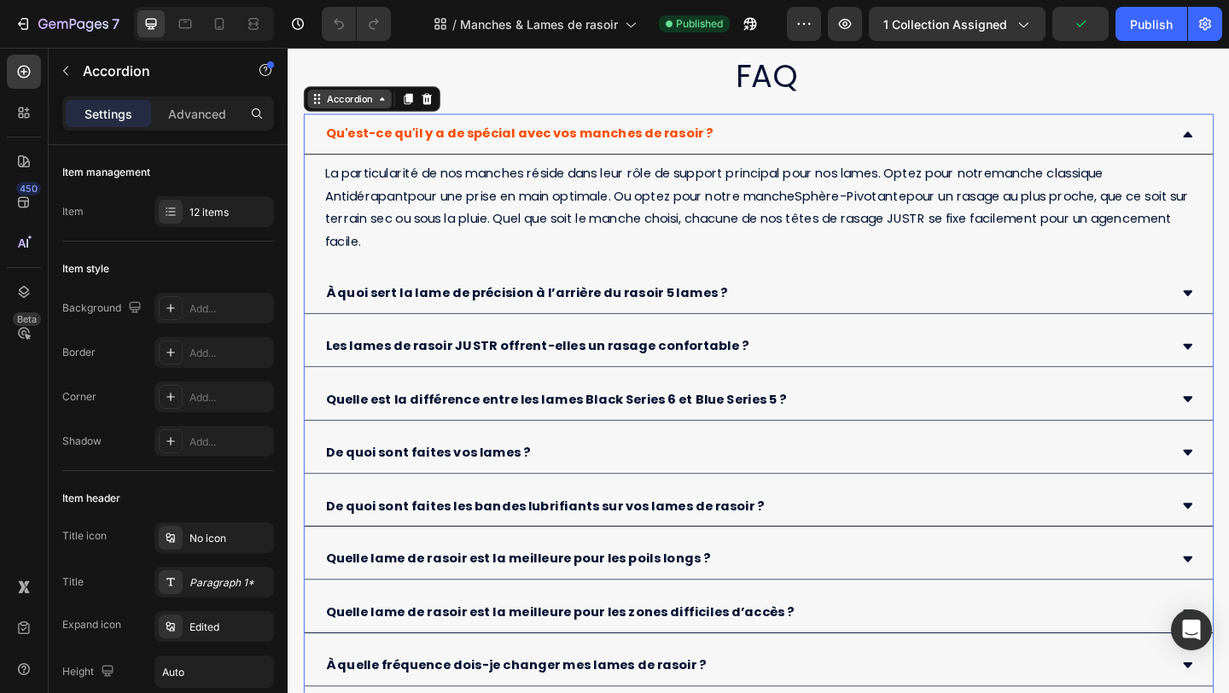
click at [383, 106] on icon at bounding box center [390, 103] width 14 height 14
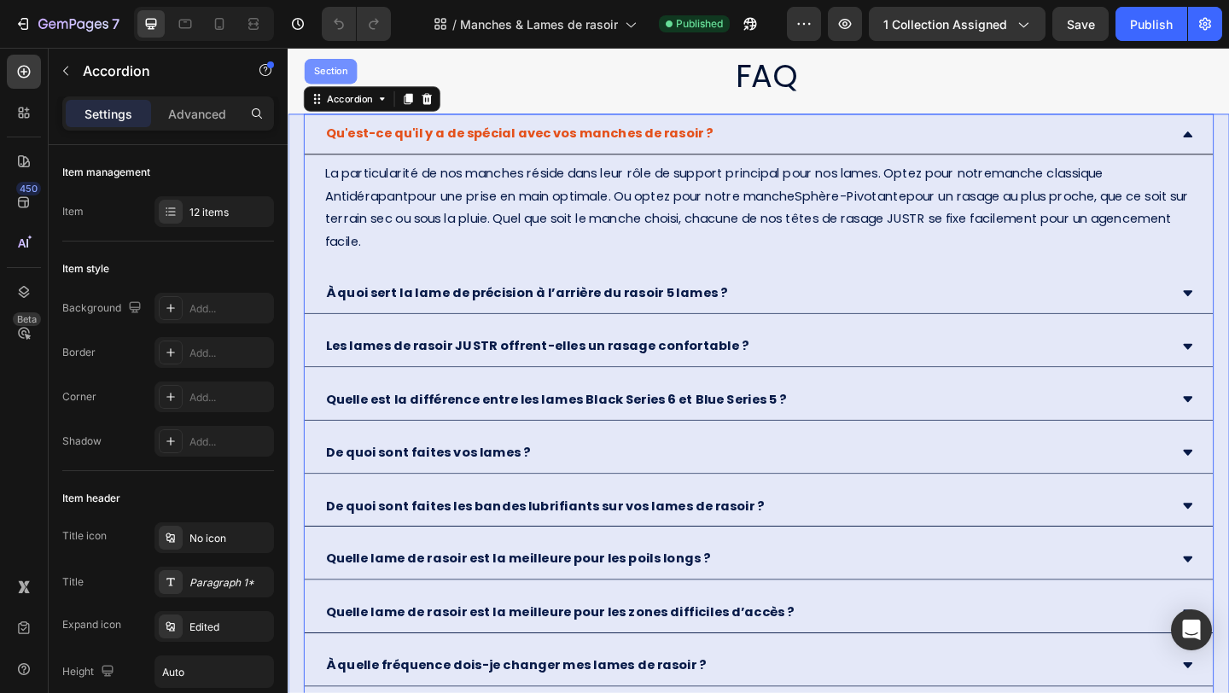
click at [341, 80] on div "Section" at bounding box center [333, 73] width 57 height 27
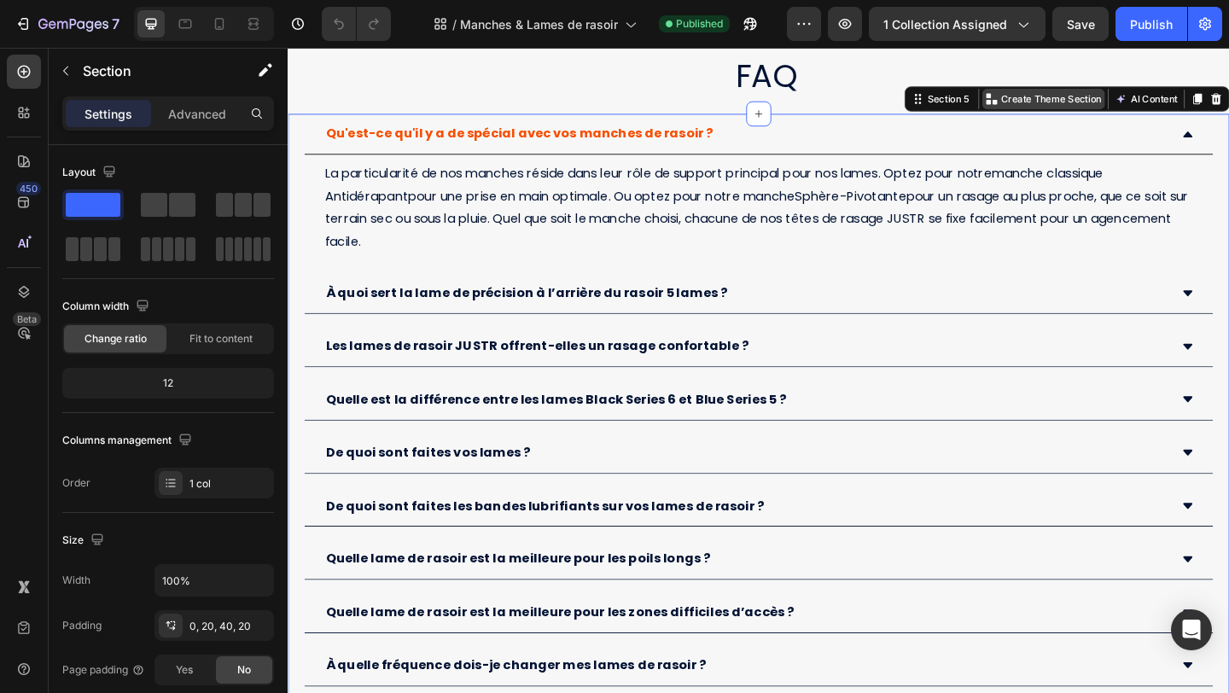
click at [1112, 98] on p "Create Theme Section" at bounding box center [1117, 103] width 109 height 15
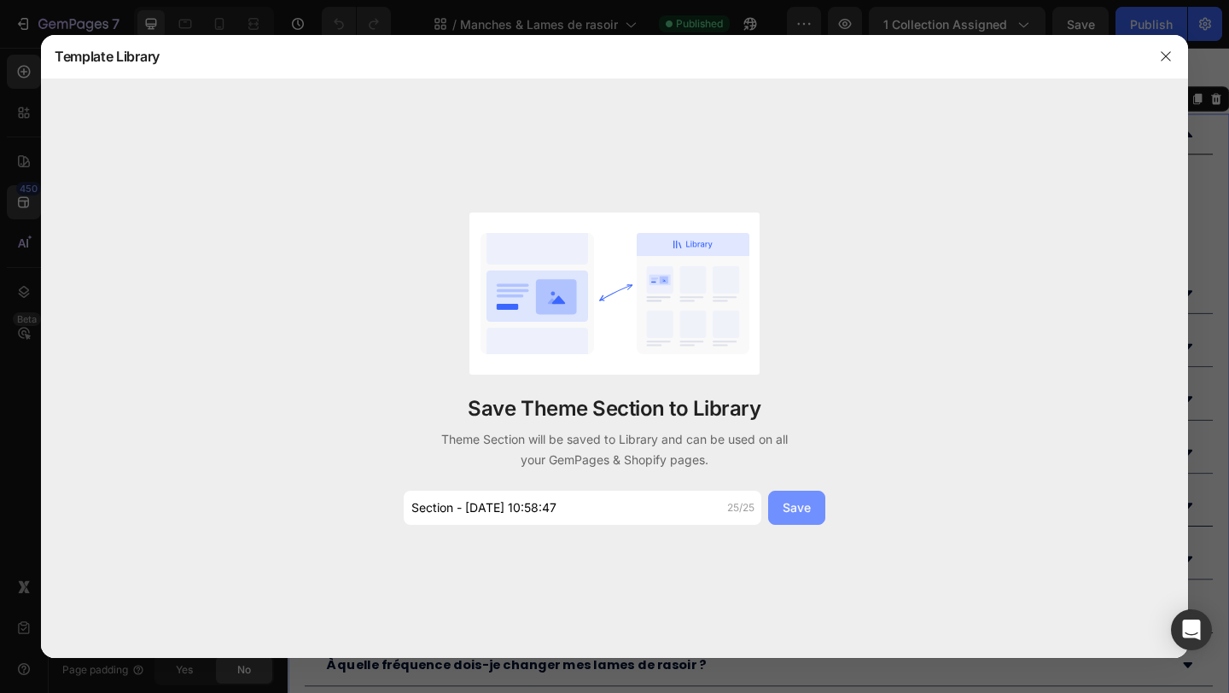
click at [799, 506] on div "Save" at bounding box center [796, 507] width 28 height 18
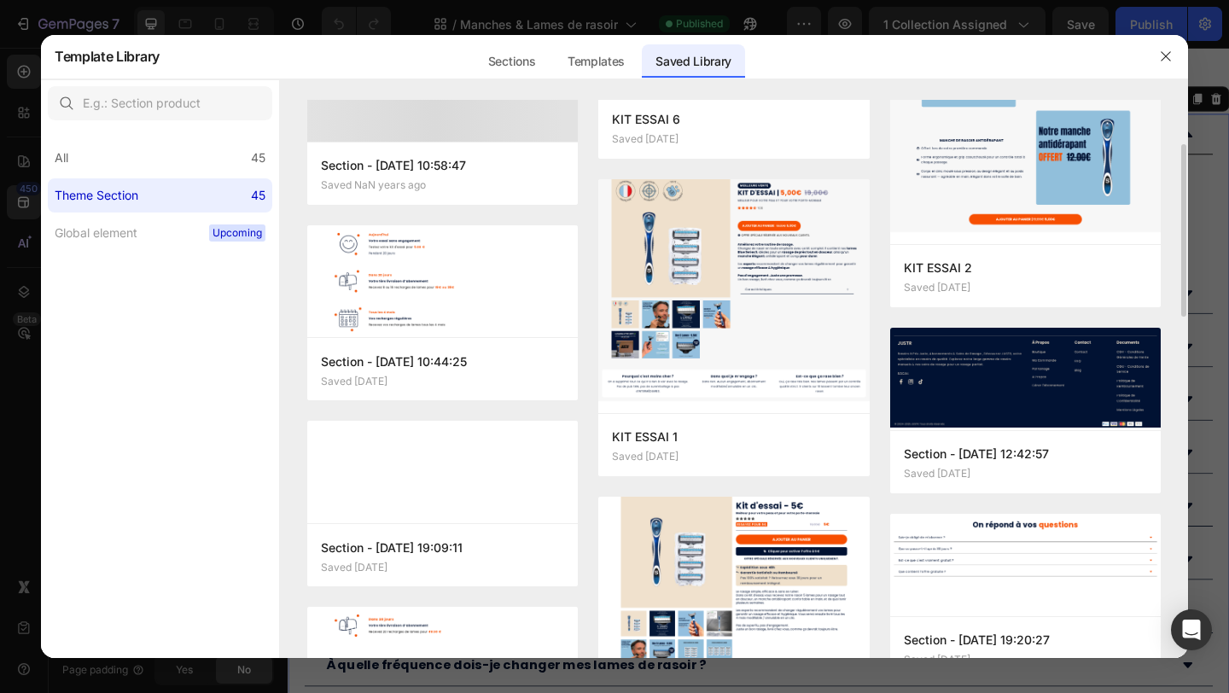
scroll to position [0, 0]
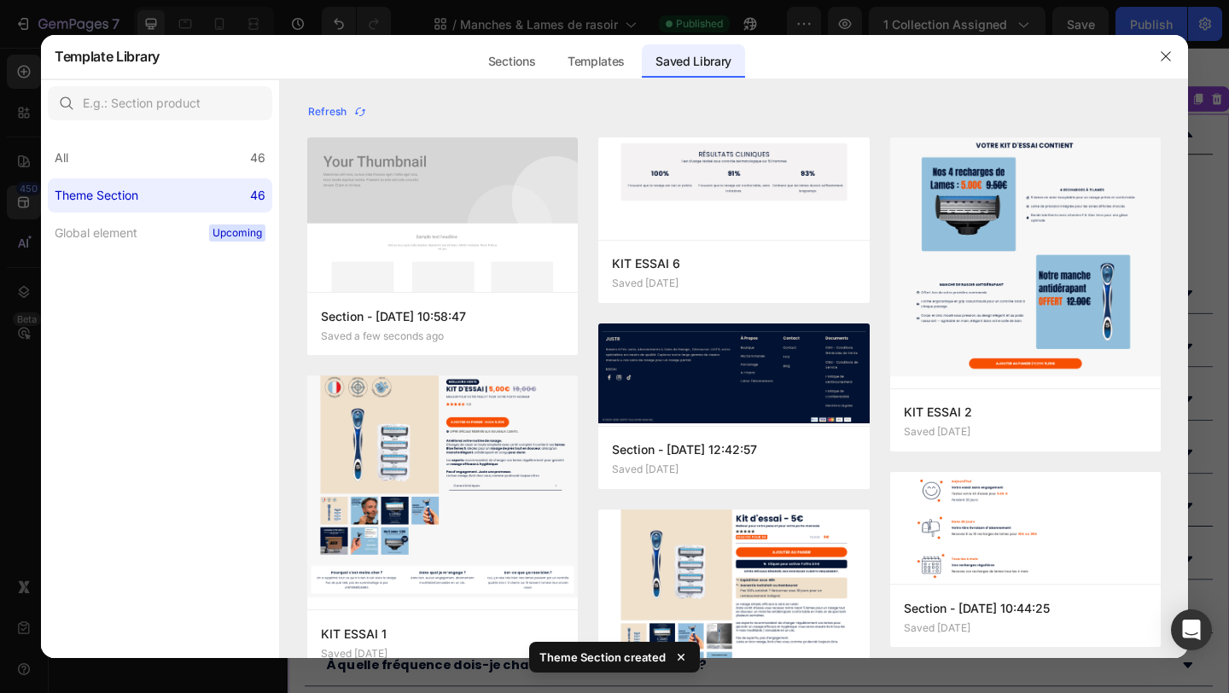
click at [1151, 53] on div at bounding box center [1165, 56] width 44 height 44
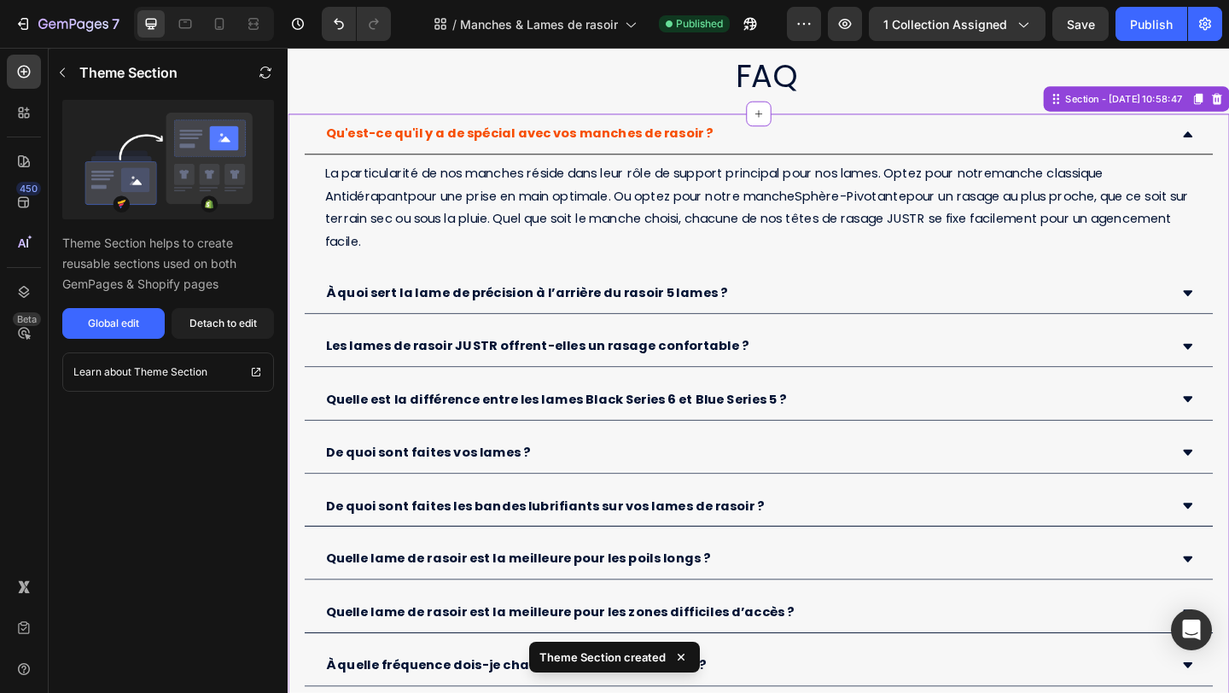
scroll to position [1614, 0]
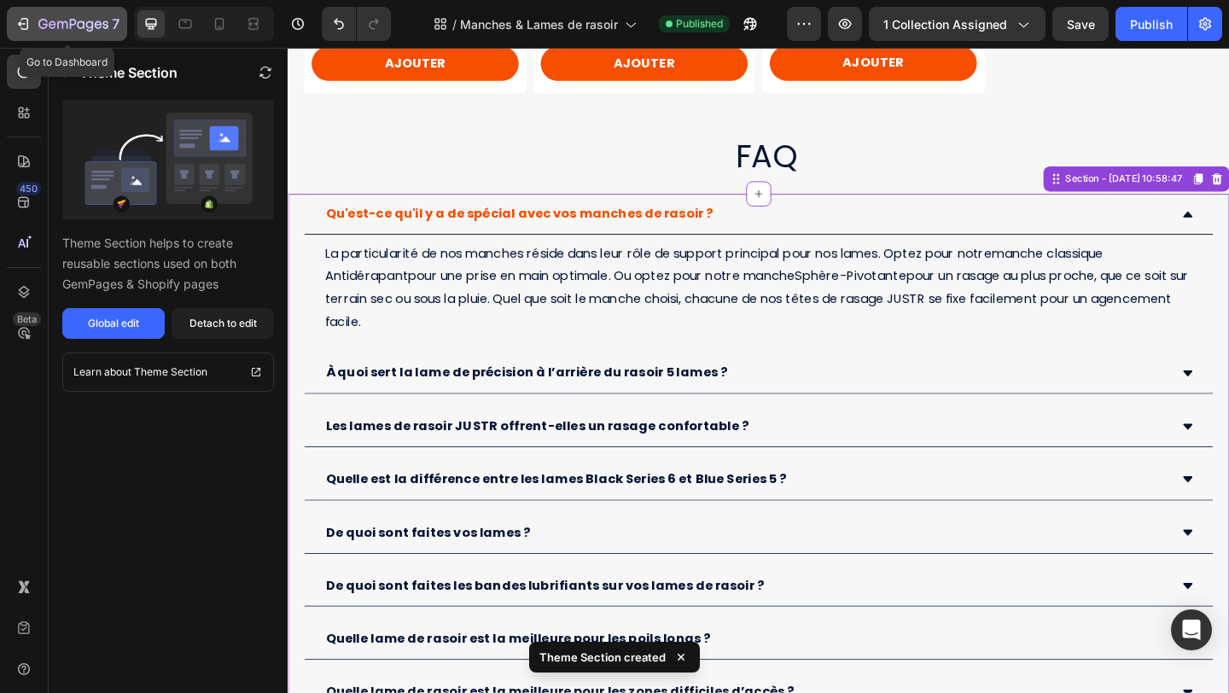
click at [25, 19] on icon "button" at bounding box center [25, 24] width 8 height 12
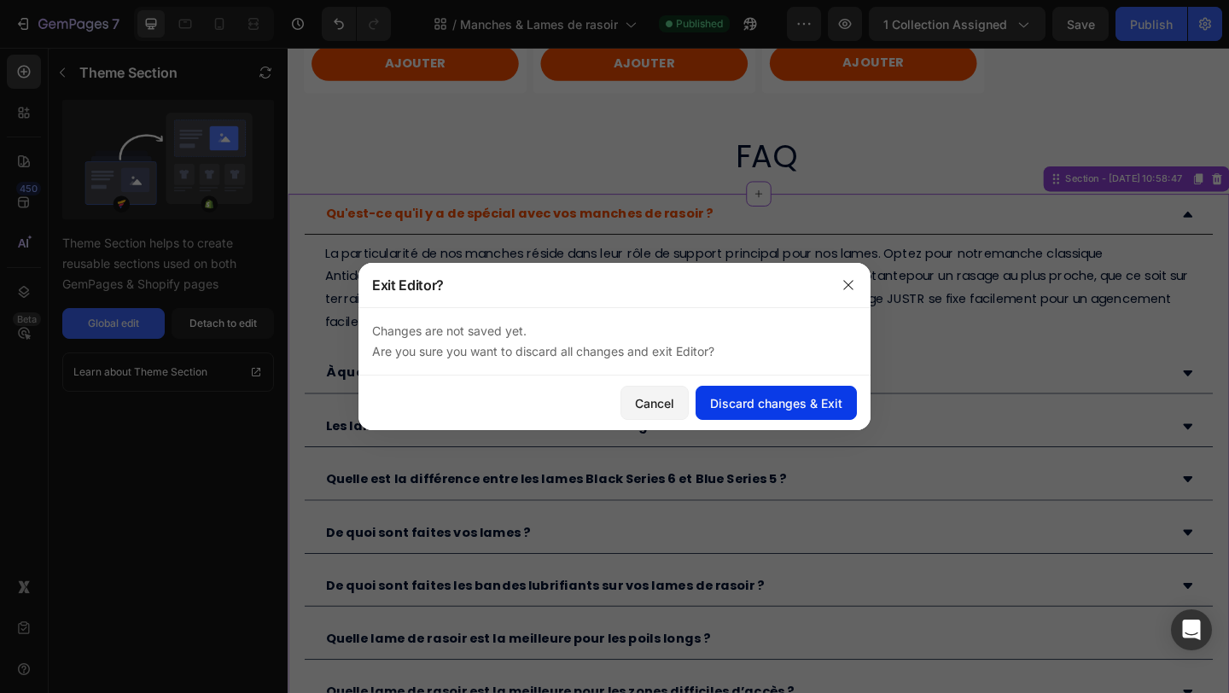
click at [742, 398] on div "Discard changes & Exit" at bounding box center [776, 403] width 132 height 18
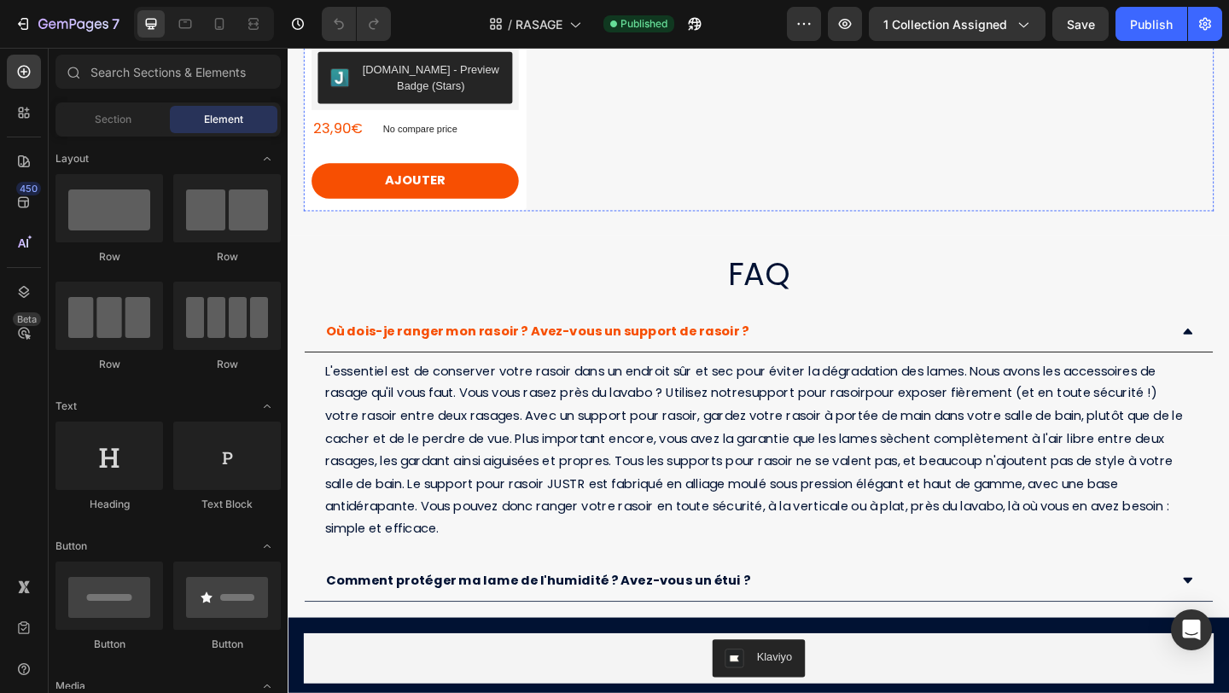
scroll to position [2650, 0]
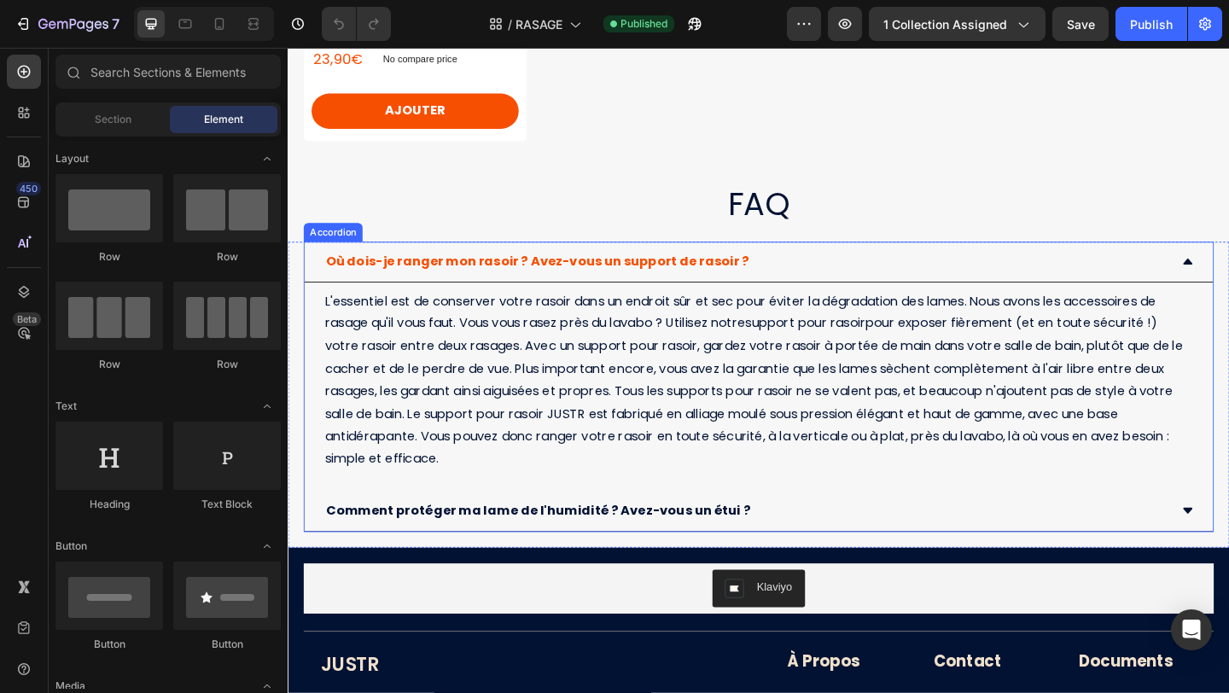
click at [811, 264] on div "Où dois-je ranger mon rasoir ? Avez-vous un support de rasoir ?" at bounding box center [799, 281] width 988 height 44
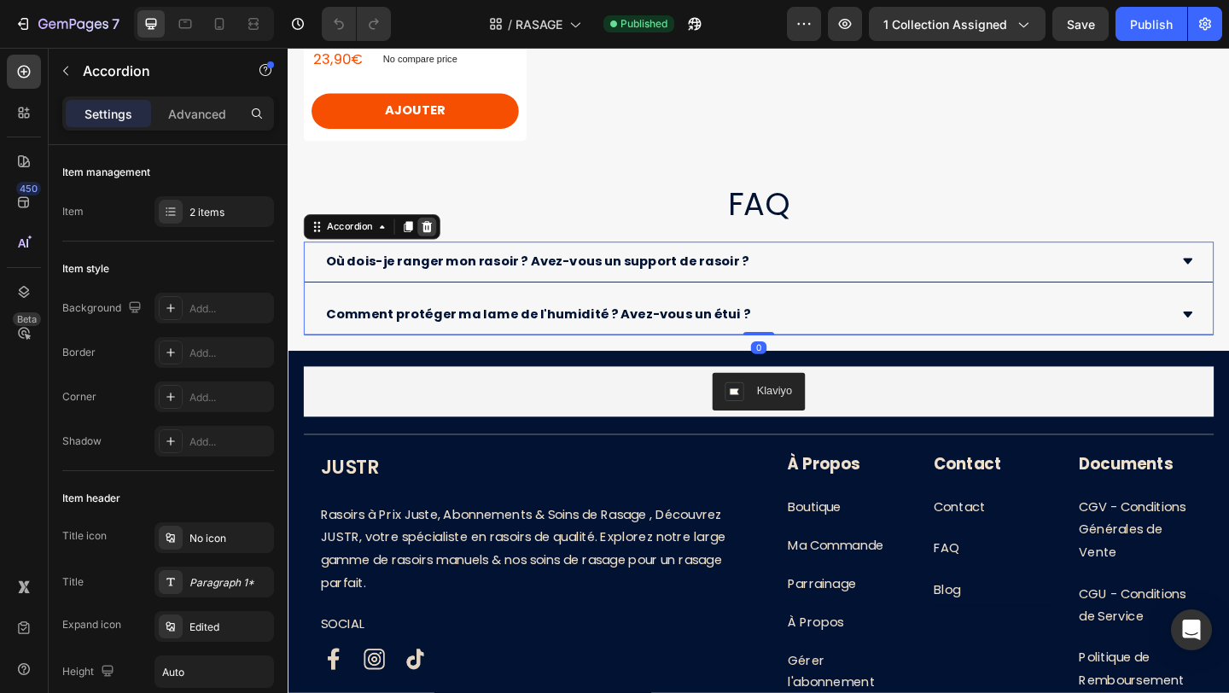
click at [439, 243] on icon at bounding box center [438, 242] width 11 height 12
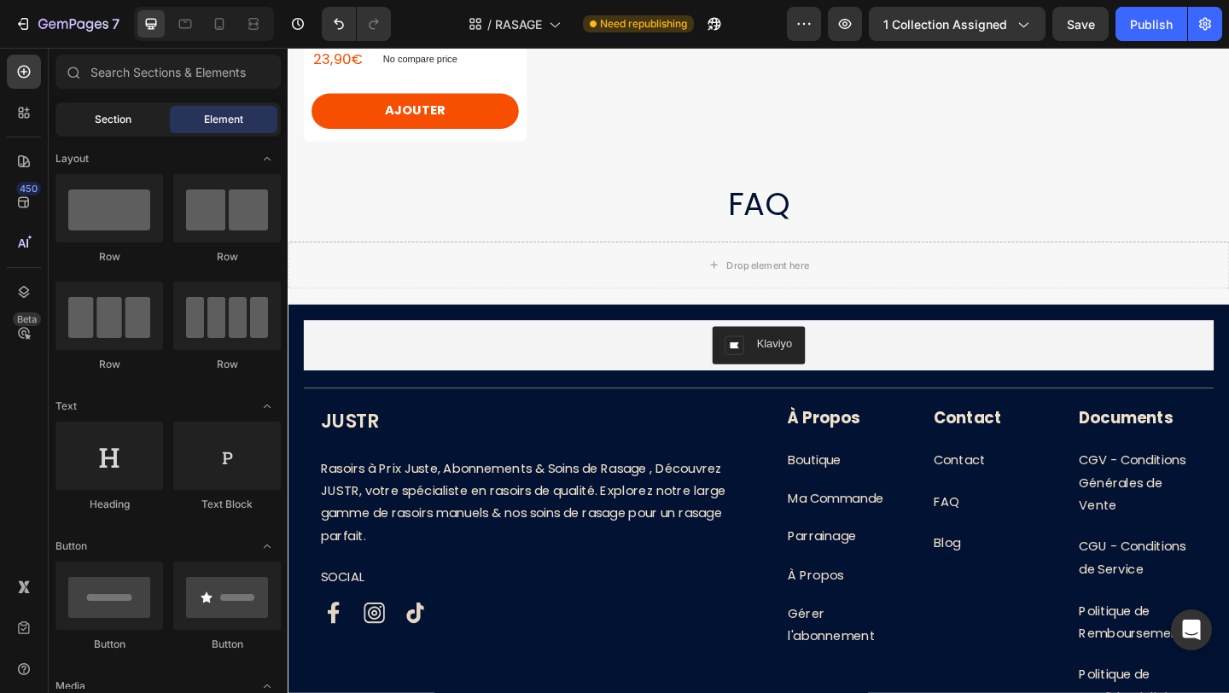
click at [105, 114] on span "Section" at bounding box center [113, 119] width 37 height 15
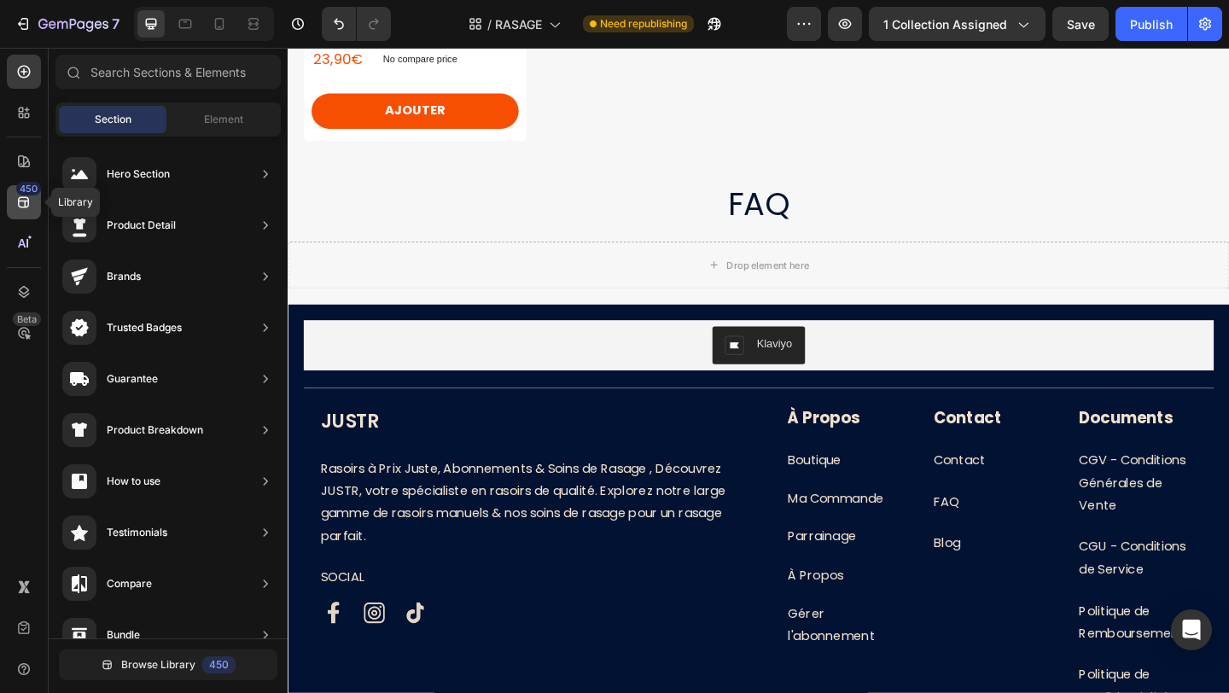
click at [22, 192] on div "450" at bounding box center [28, 189] width 25 height 14
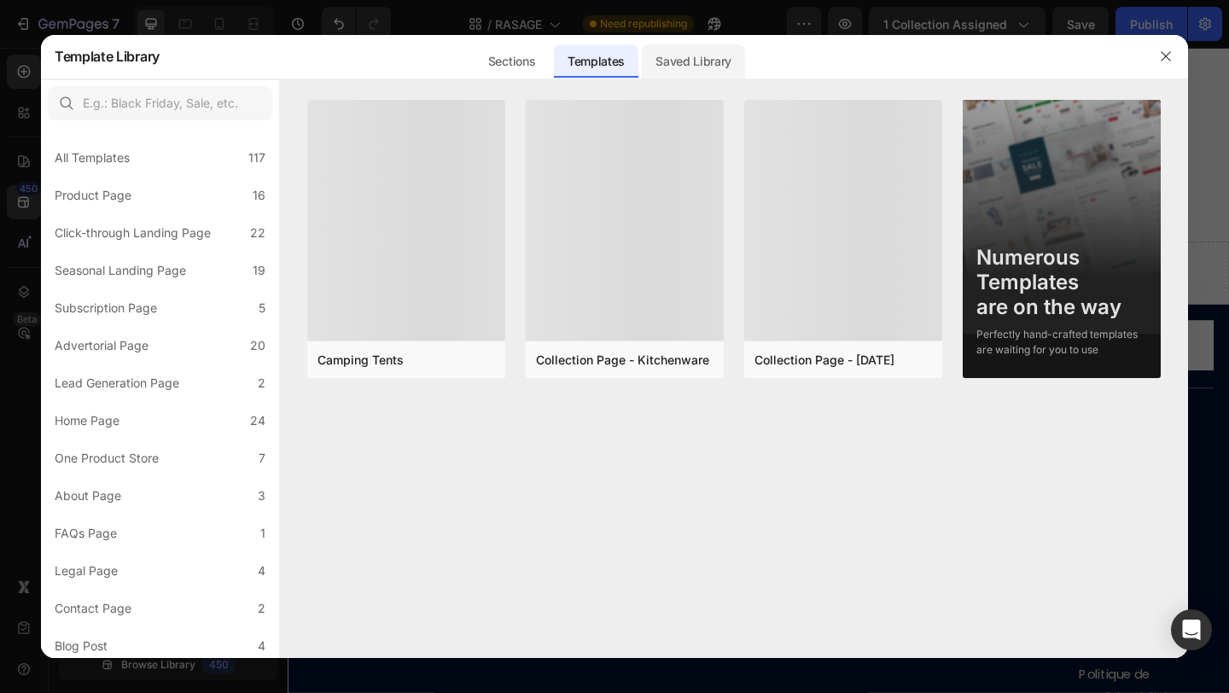
click at [688, 63] on div "Saved Library" at bounding box center [693, 61] width 103 height 34
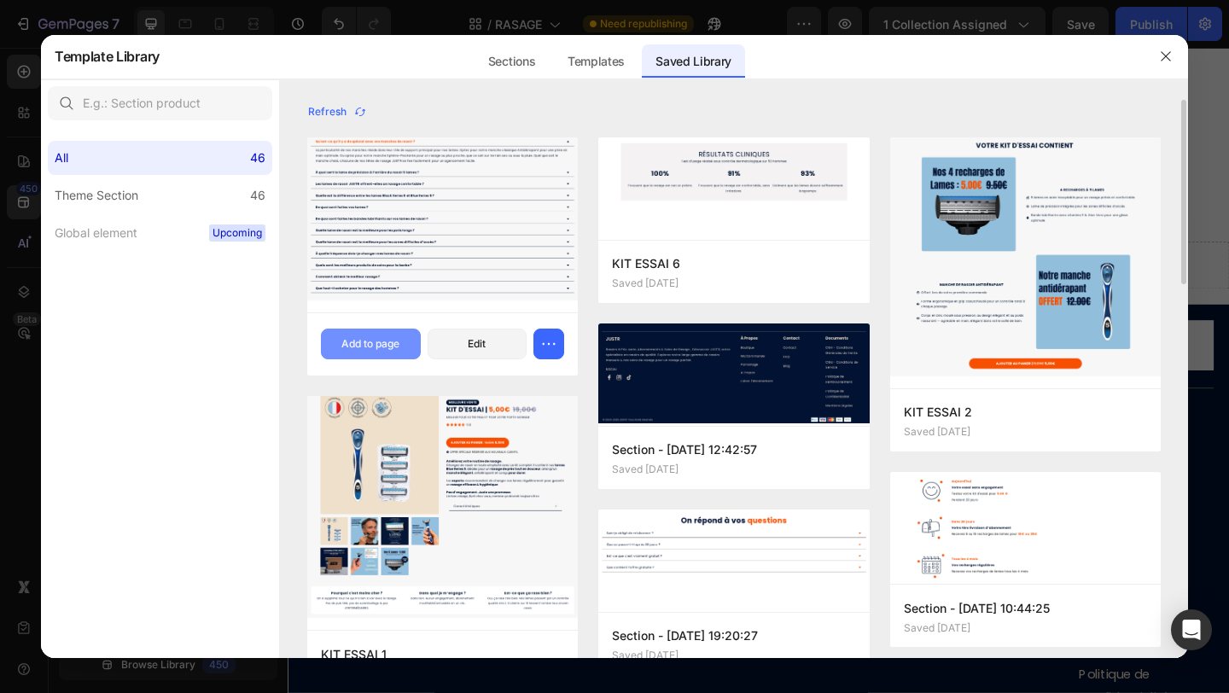
click at [377, 340] on div "Add to page" at bounding box center [370, 343] width 58 height 15
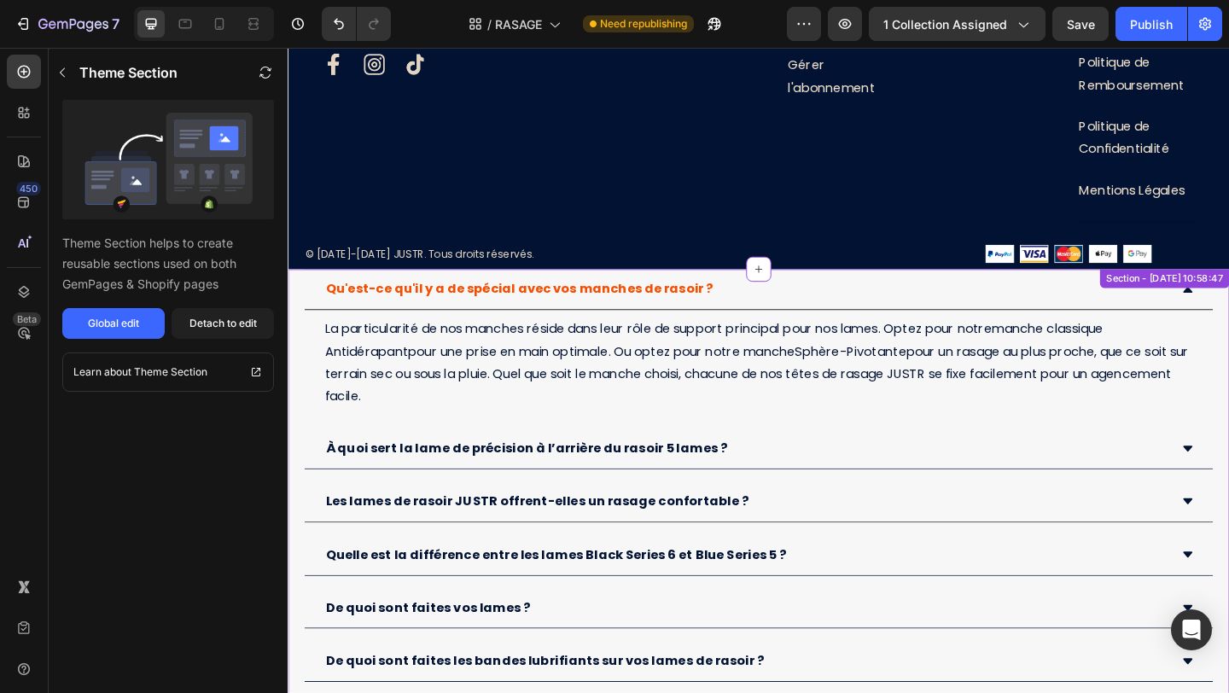
scroll to position [3233, 0]
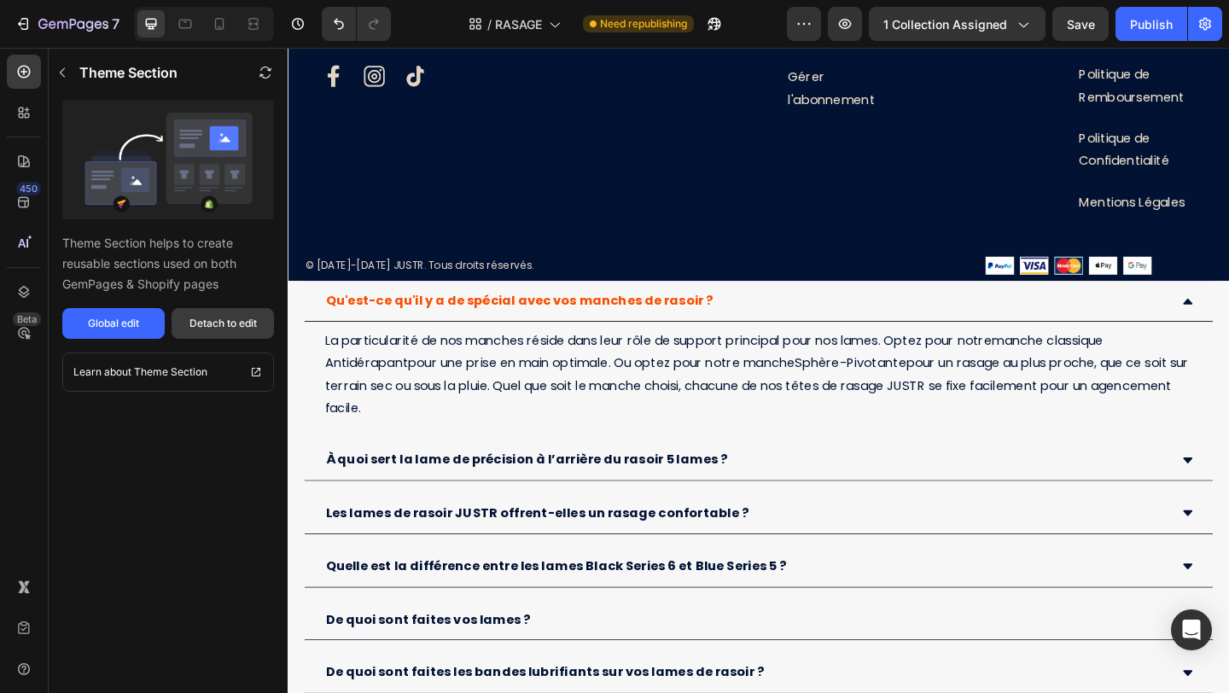
click at [236, 317] on div "Detach to edit" at bounding box center [222, 323] width 67 height 15
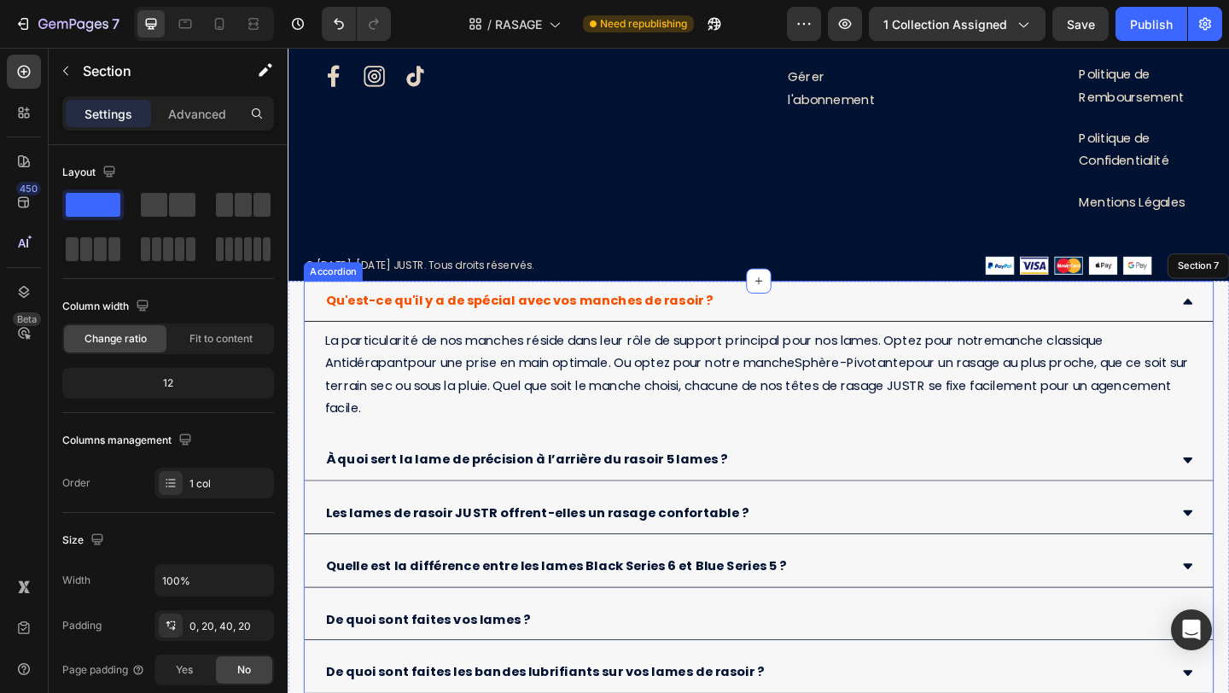
click at [316, 333] on div "Qu'est-ce qu'il y a de spécial avec vos manches de rasoir ?" at bounding box center [799, 323] width 988 height 44
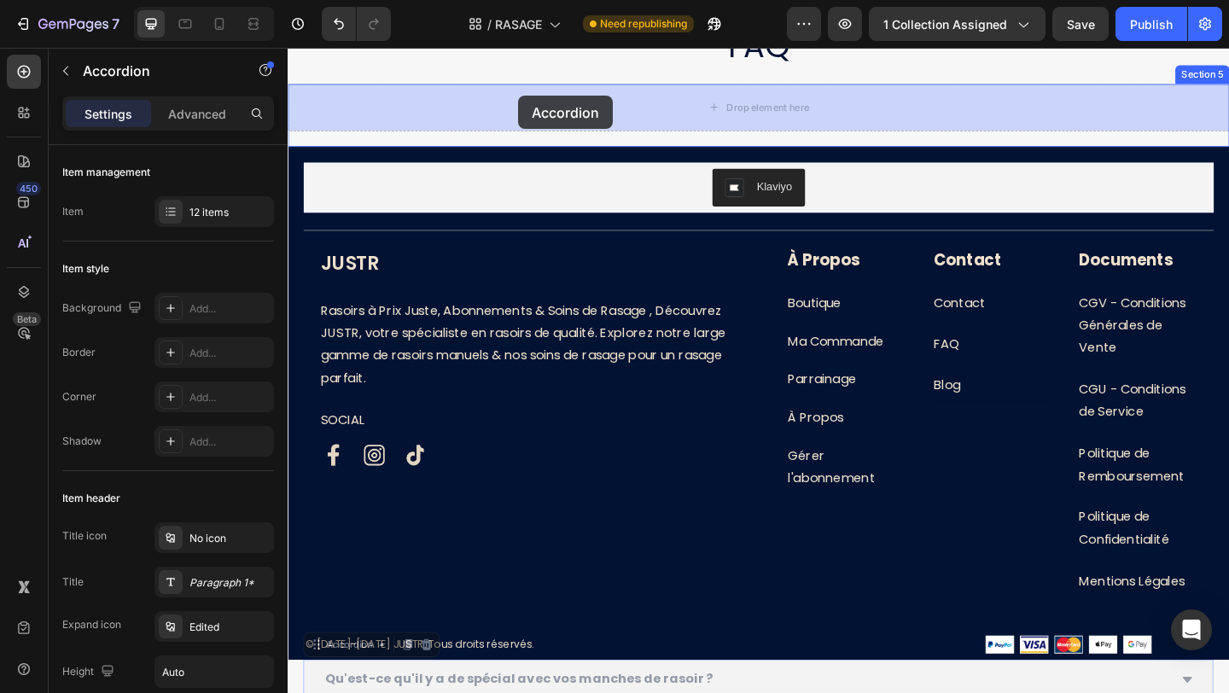
scroll to position [2795, 0]
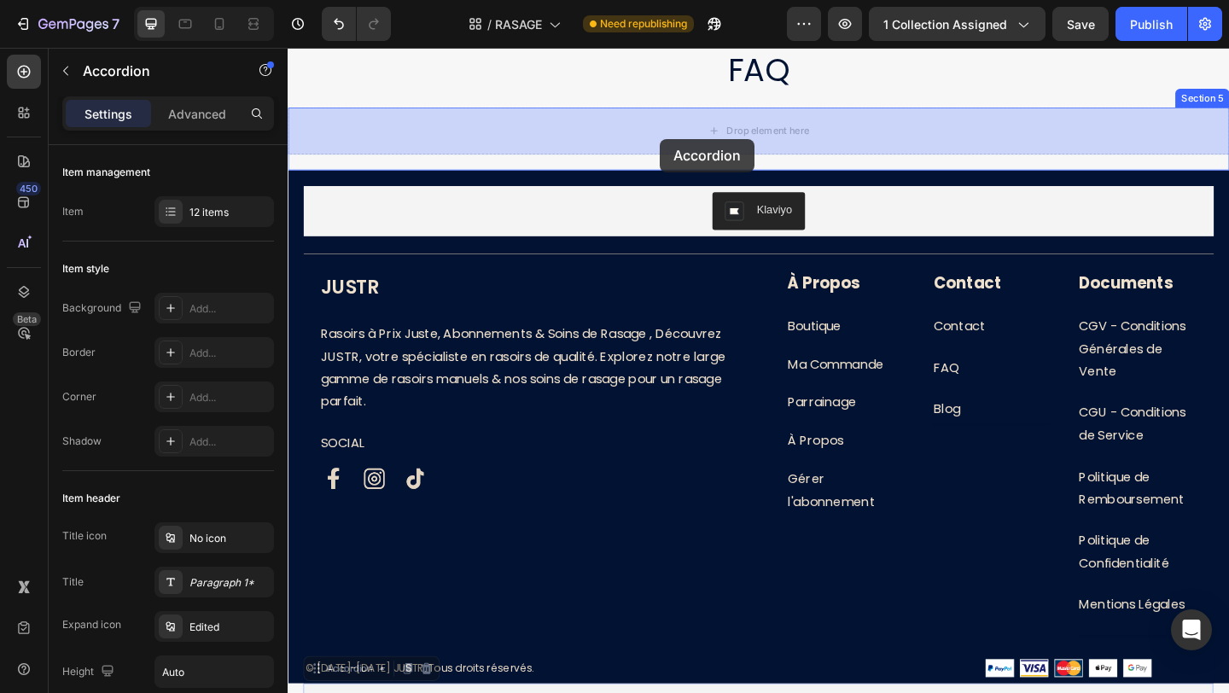
drag, startPoint x: 324, startPoint y: 287, endPoint x: 692, endPoint y: 146, distance: 393.8
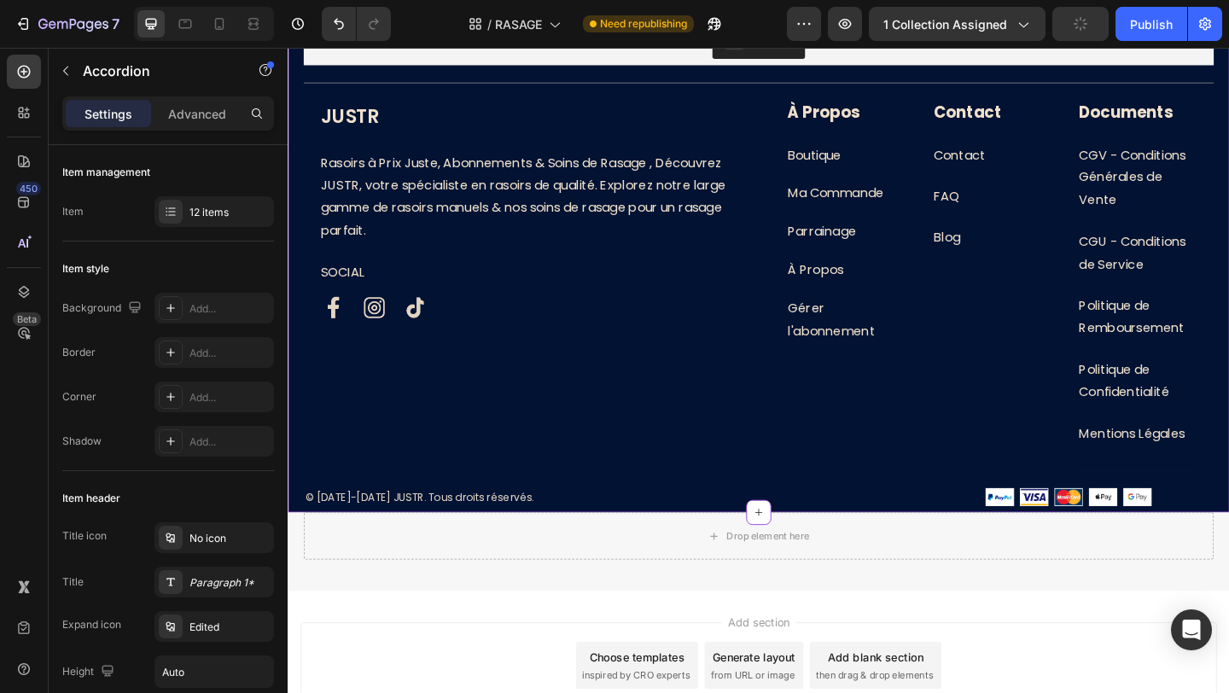
scroll to position [3836, 0]
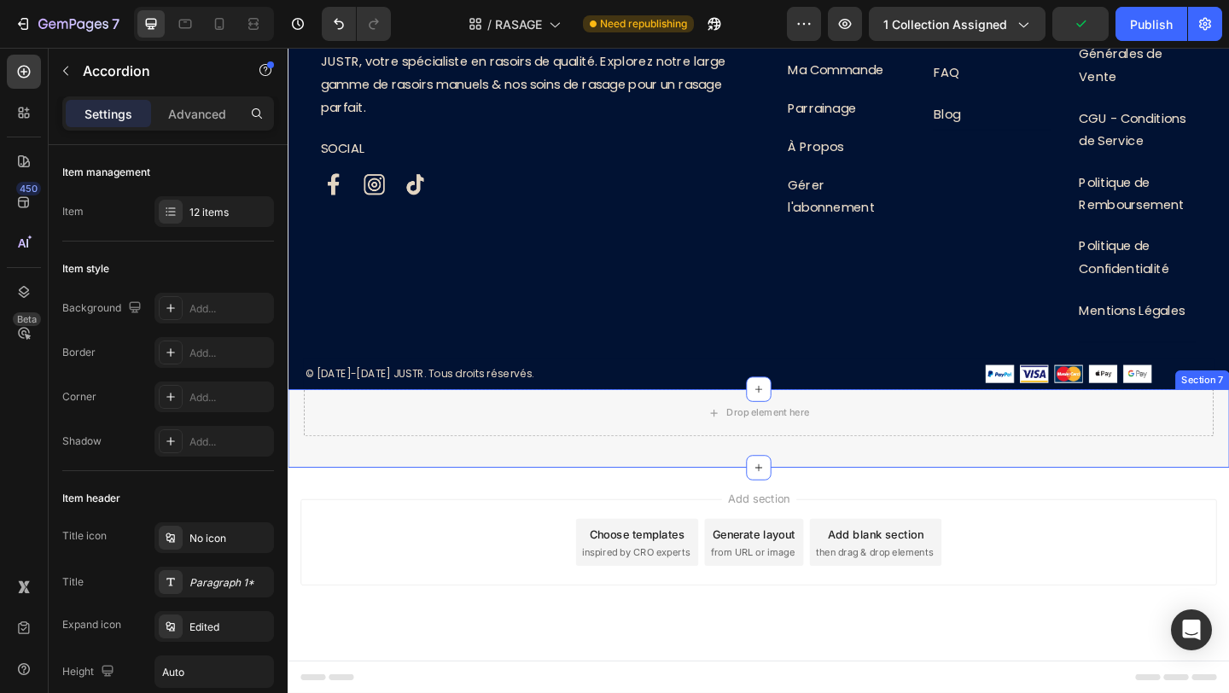
click at [522, 485] on div "Drop element here Section 7" at bounding box center [800, 461] width 1024 height 85
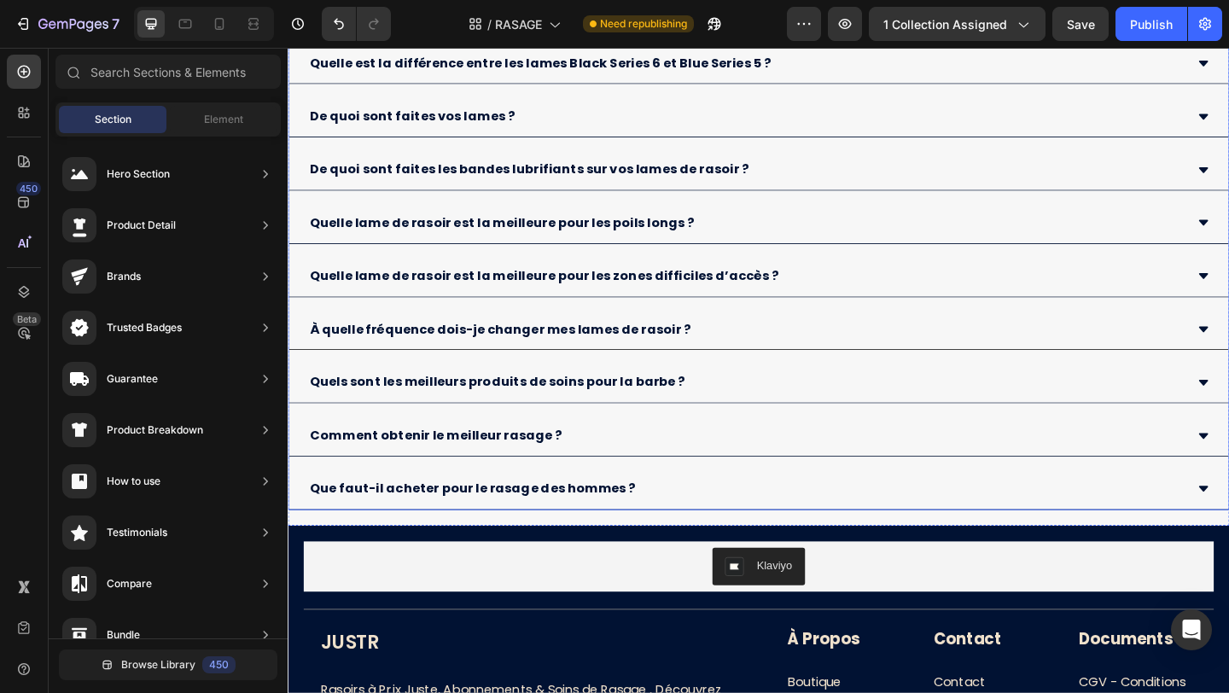
scroll to position [3370, 0]
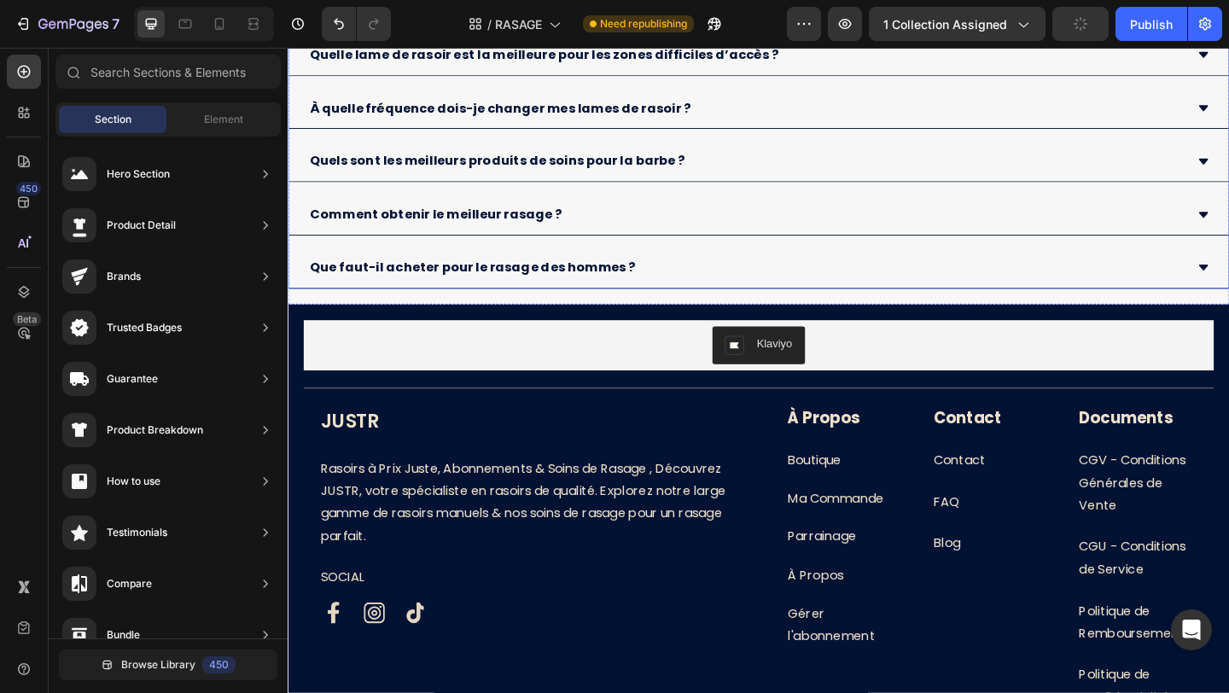
click at [744, 299] on div "Que faut-il acheter pour le rasage des hommes ?" at bounding box center [786, 287] width 954 height 30
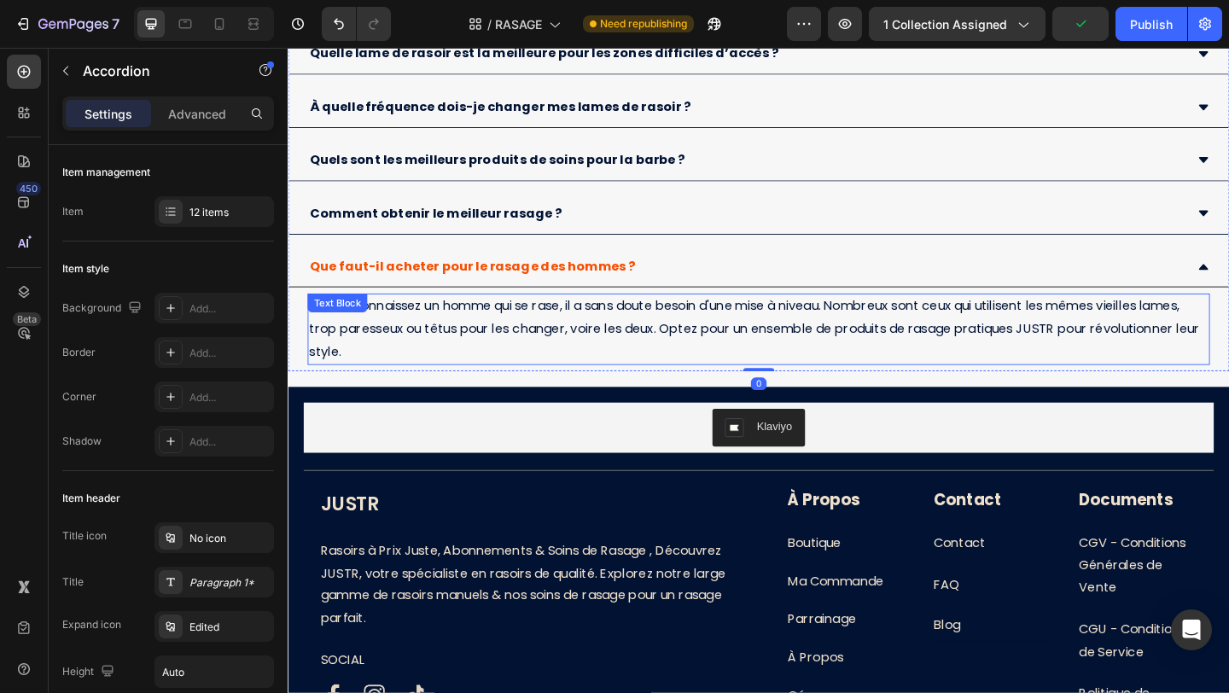
scroll to position [3279, 0]
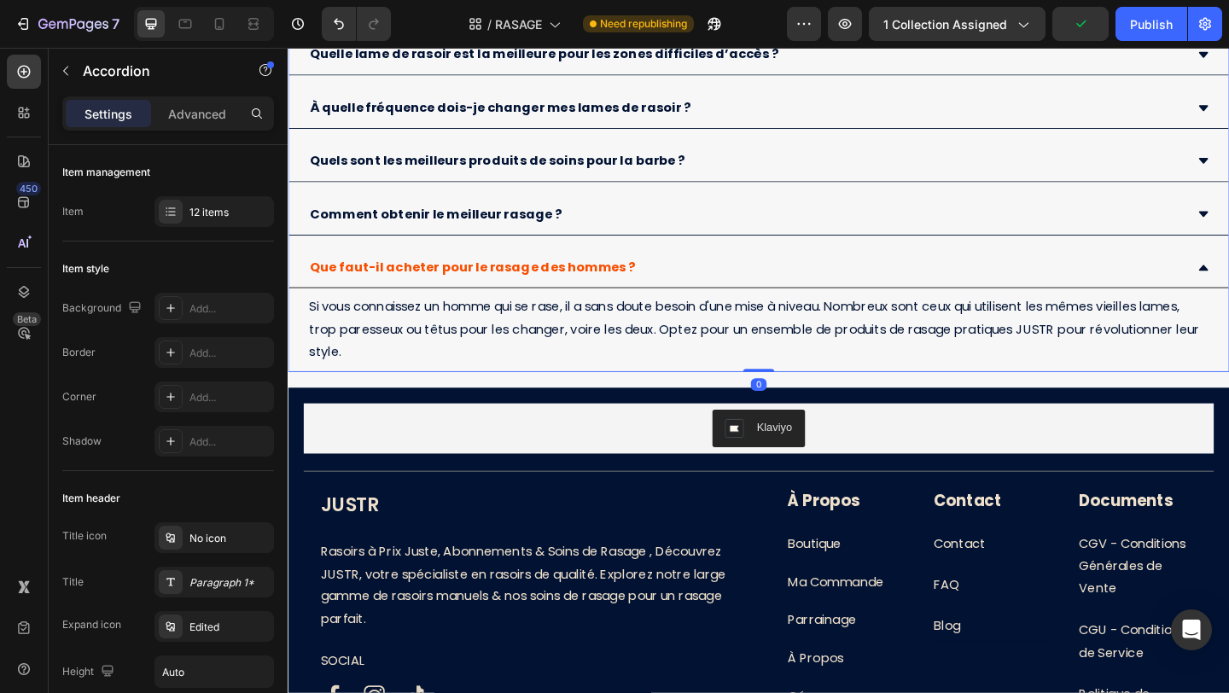
click at [753, 287] on div "Que faut-il acheter pour le rasage des hommes ?" at bounding box center [786, 287] width 954 height 30
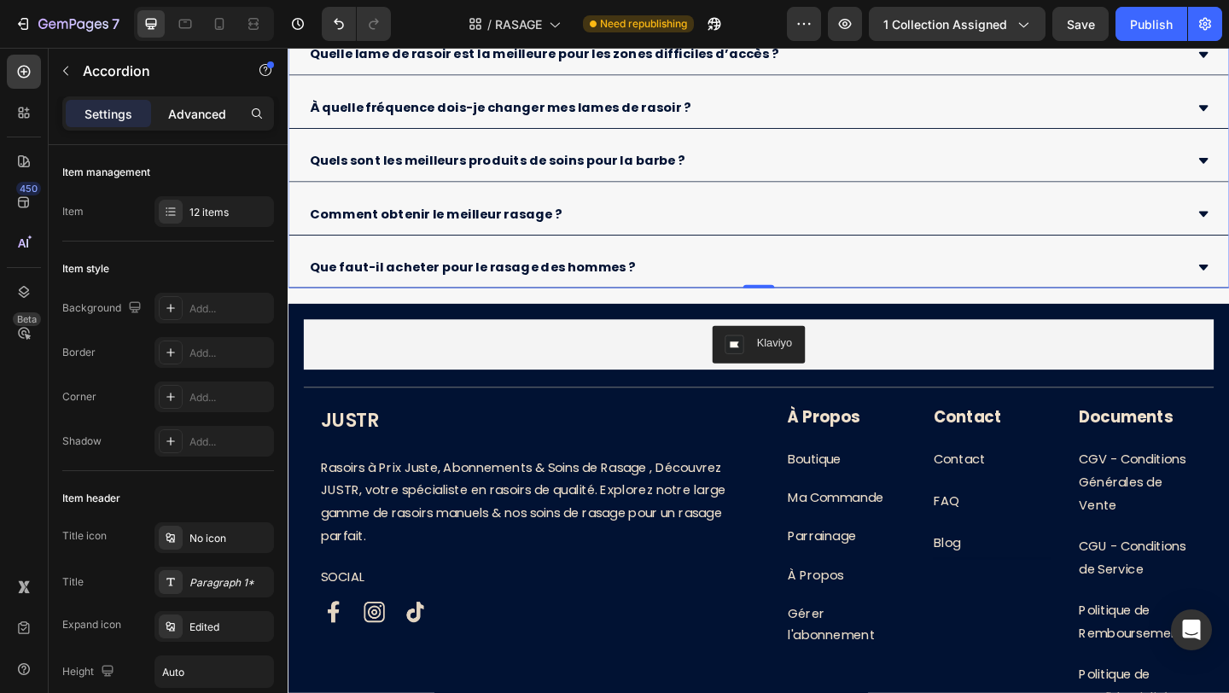
click at [207, 109] on p "Advanced" at bounding box center [197, 114] width 58 height 18
type input "100%"
type input "100"
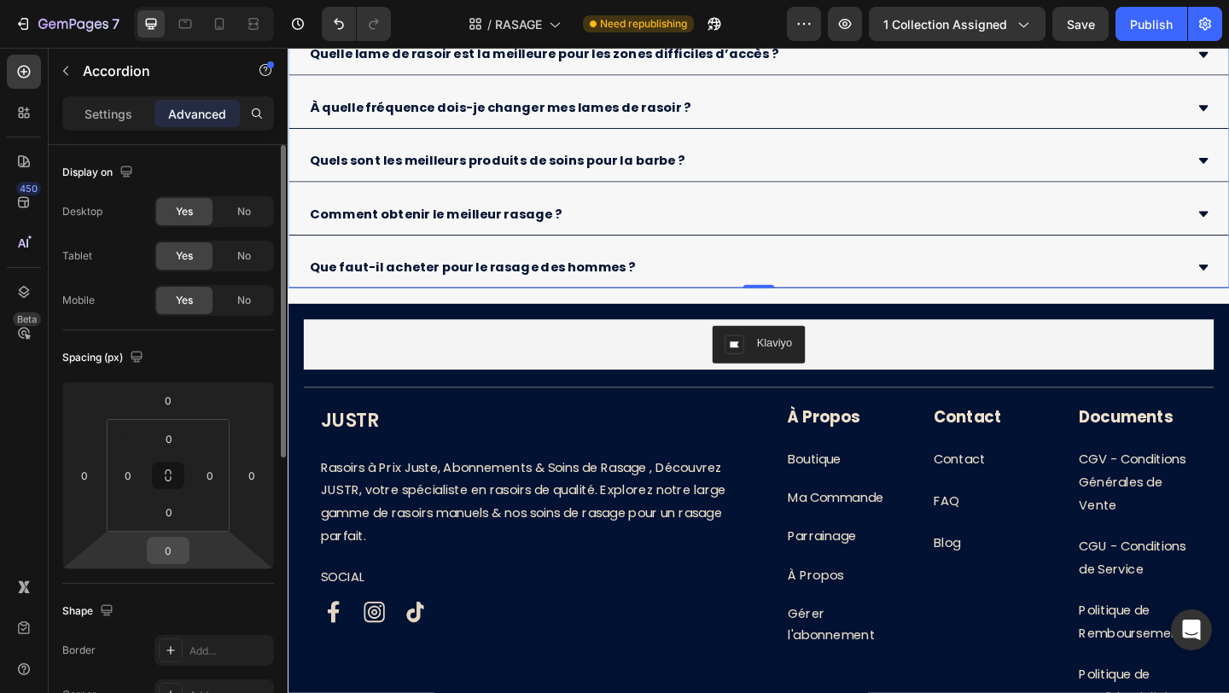
click at [169, 554] on input "0" at bounding box center [168, 551] width 34 height 26
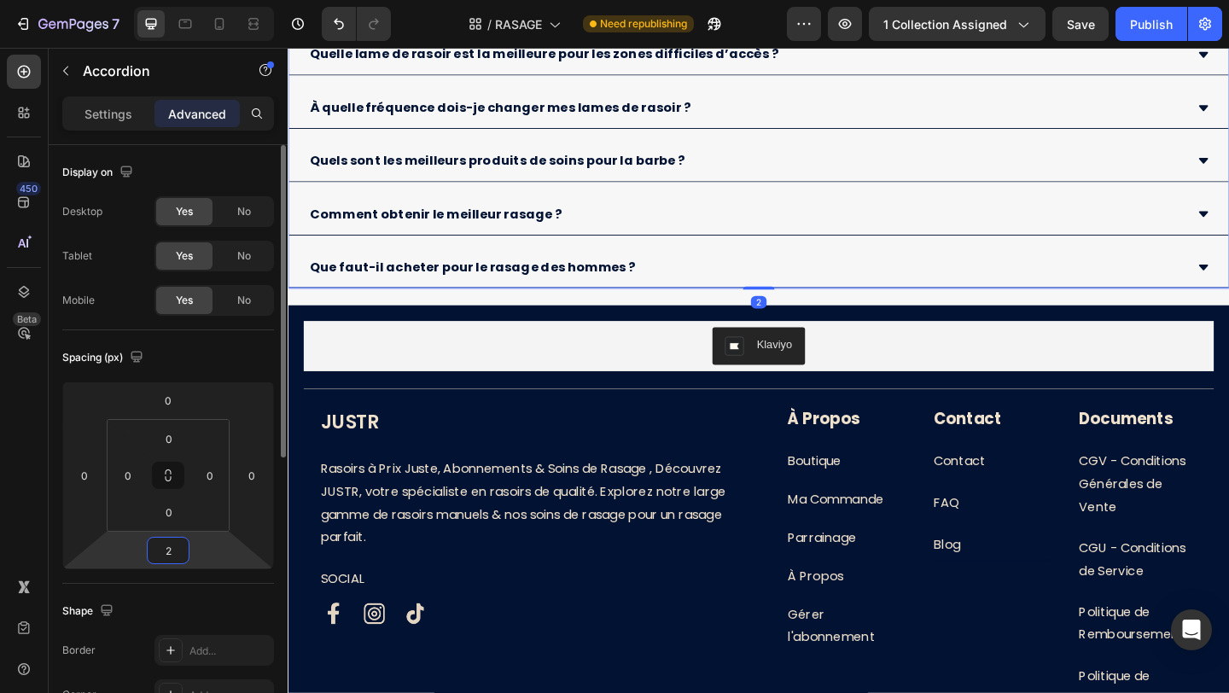
type input "20"
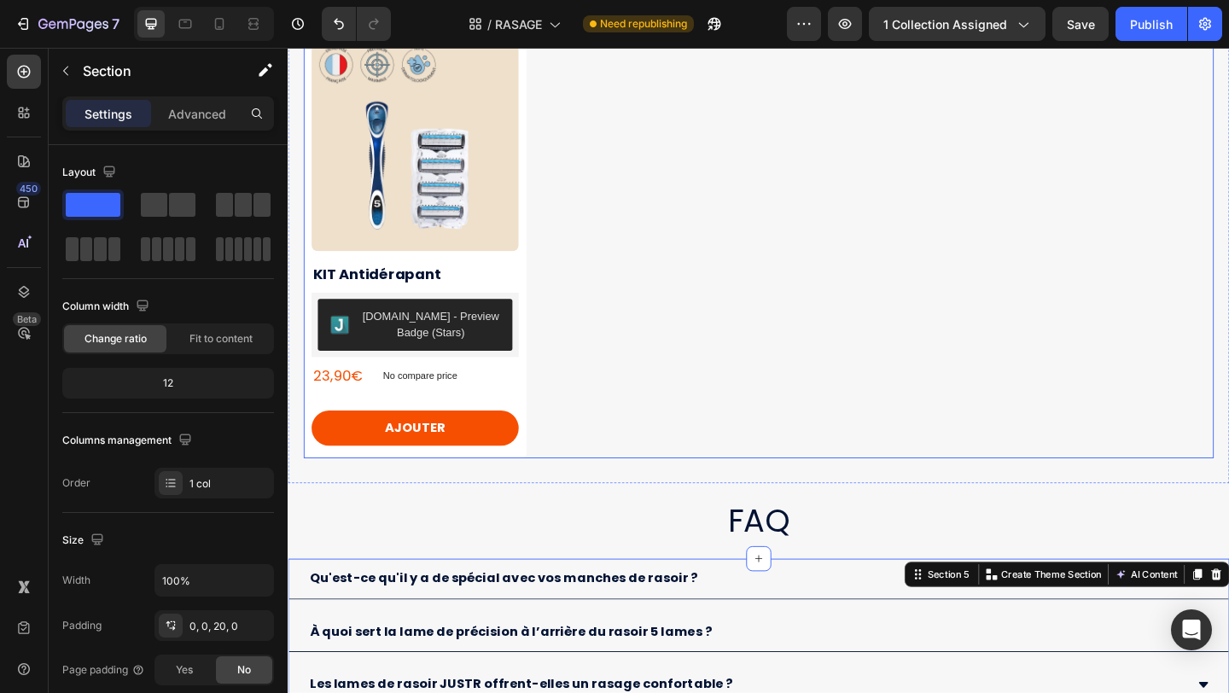
scroll to position [2194, 0]
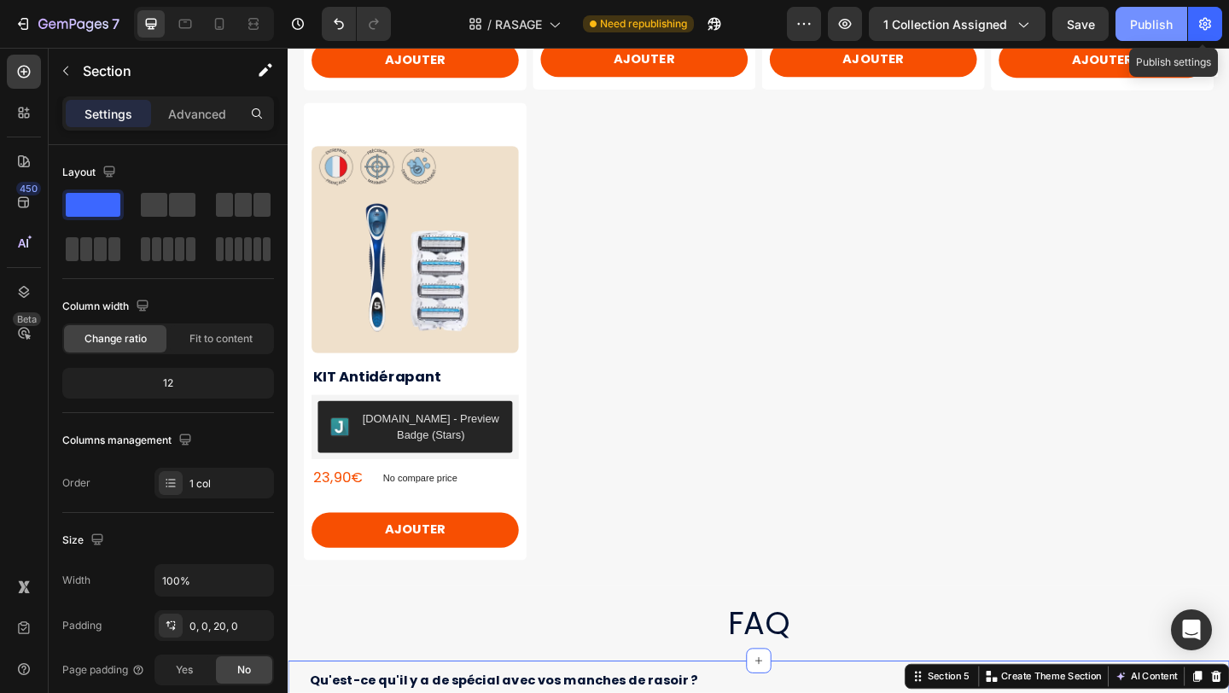
click at [1162, 17] on div "Publish" at bounding box center [1151, 24] width 43 height 18
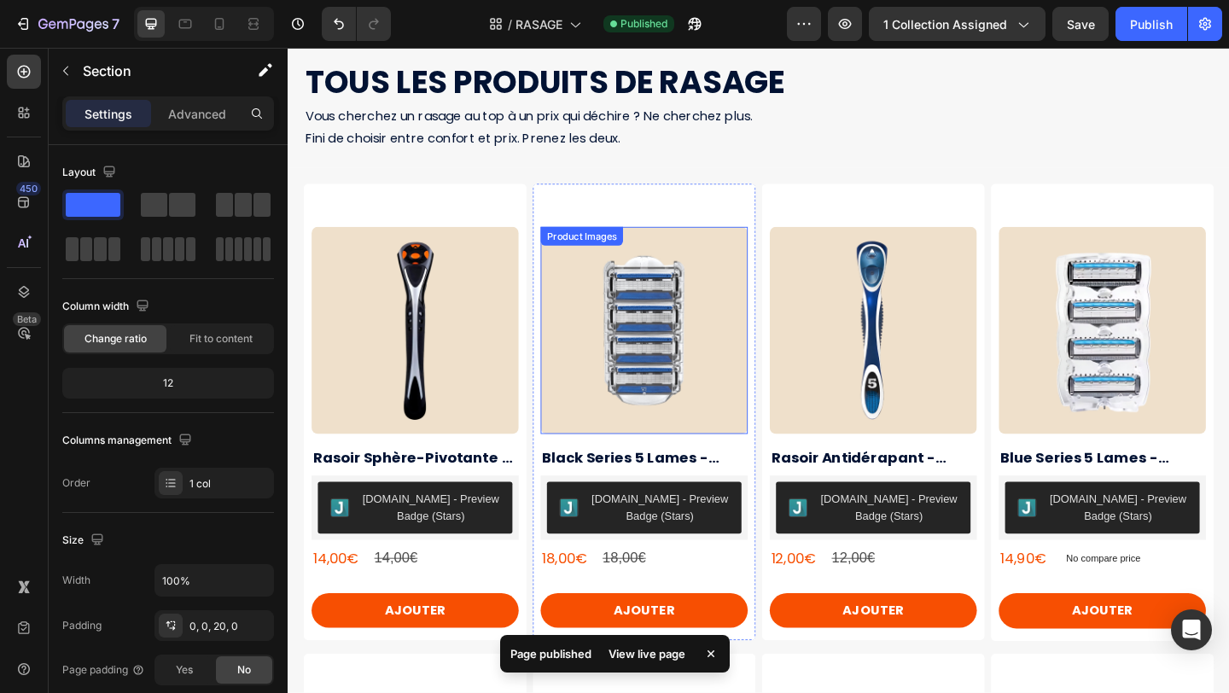
scroll to position [0, 0]
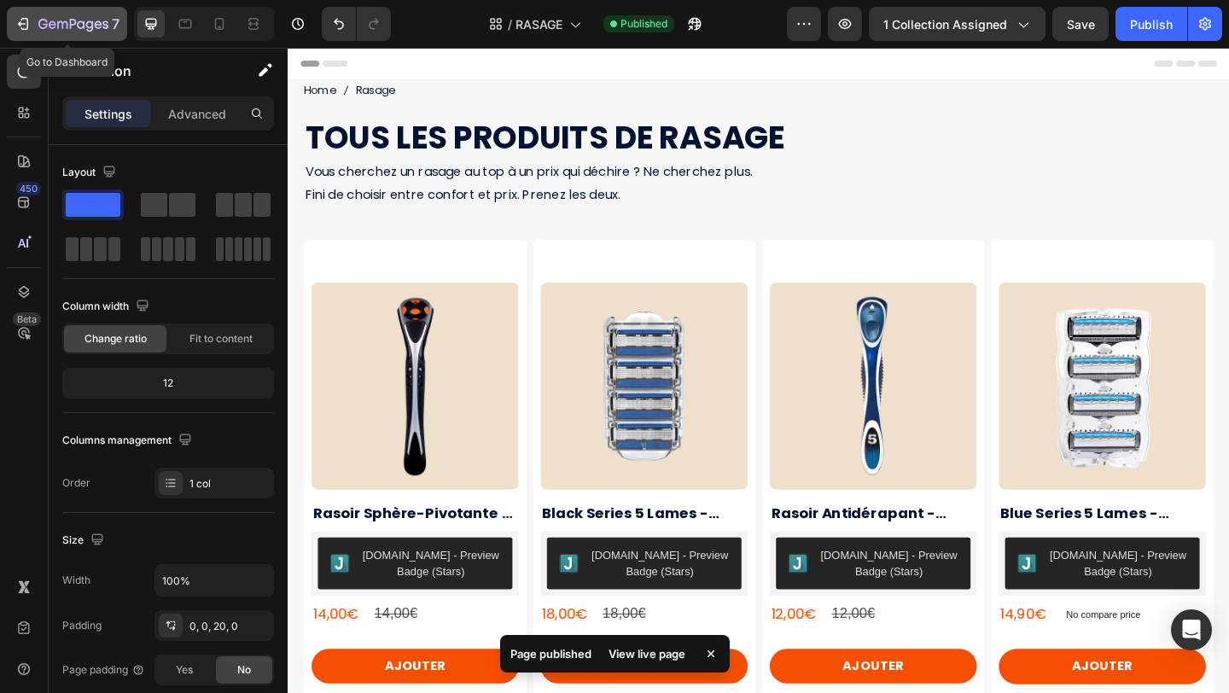
click at [23, 25] on icon "button" at bounding box center [23, 23] width 17 height 17
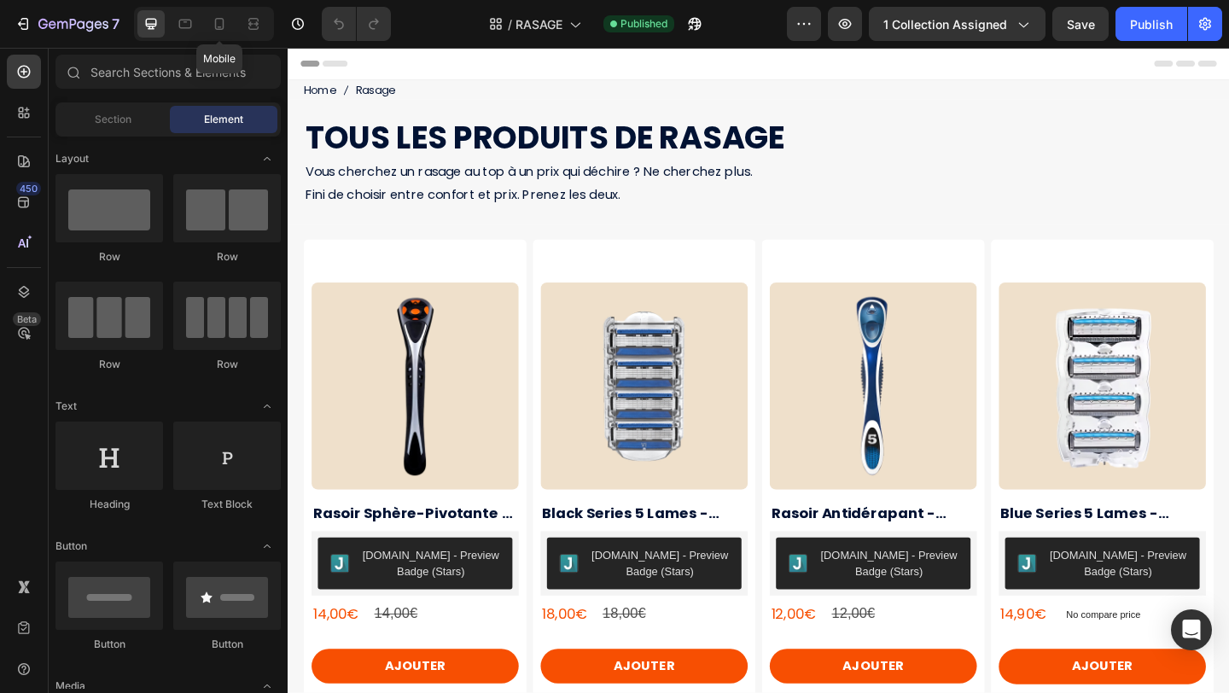
click at [223, 20] on icon at bounding box center [219, 24] width 9 height 12
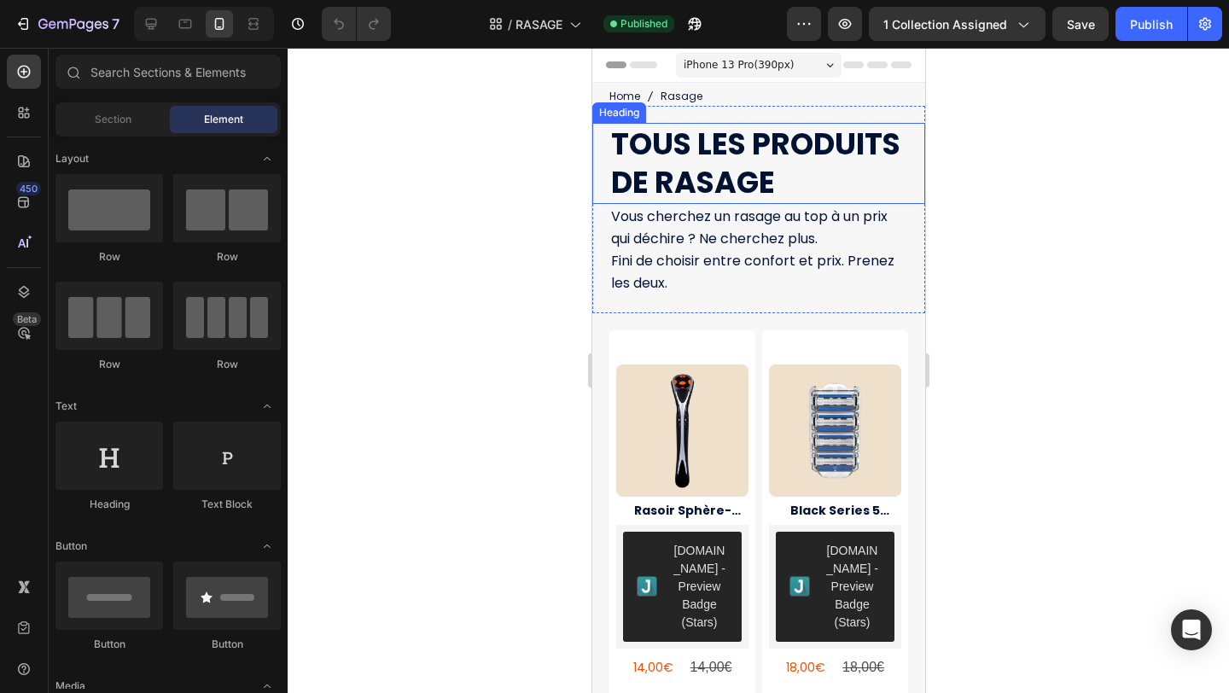
click at [811, 148] on h1 "TOUS LES PRODUITS DE RASAGE" at bounding box center [766, 163] width 316 height 81
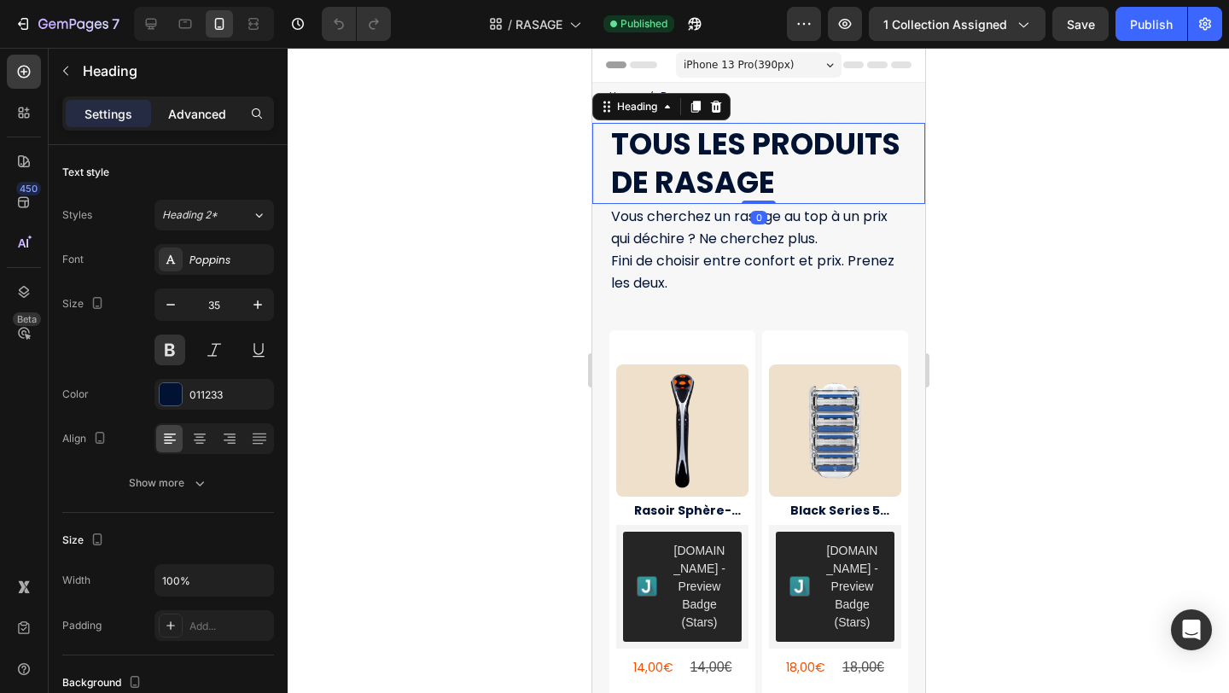
click at [195, 118] on p "Advanced" at bounding box center [197, 114] width 58 height 18
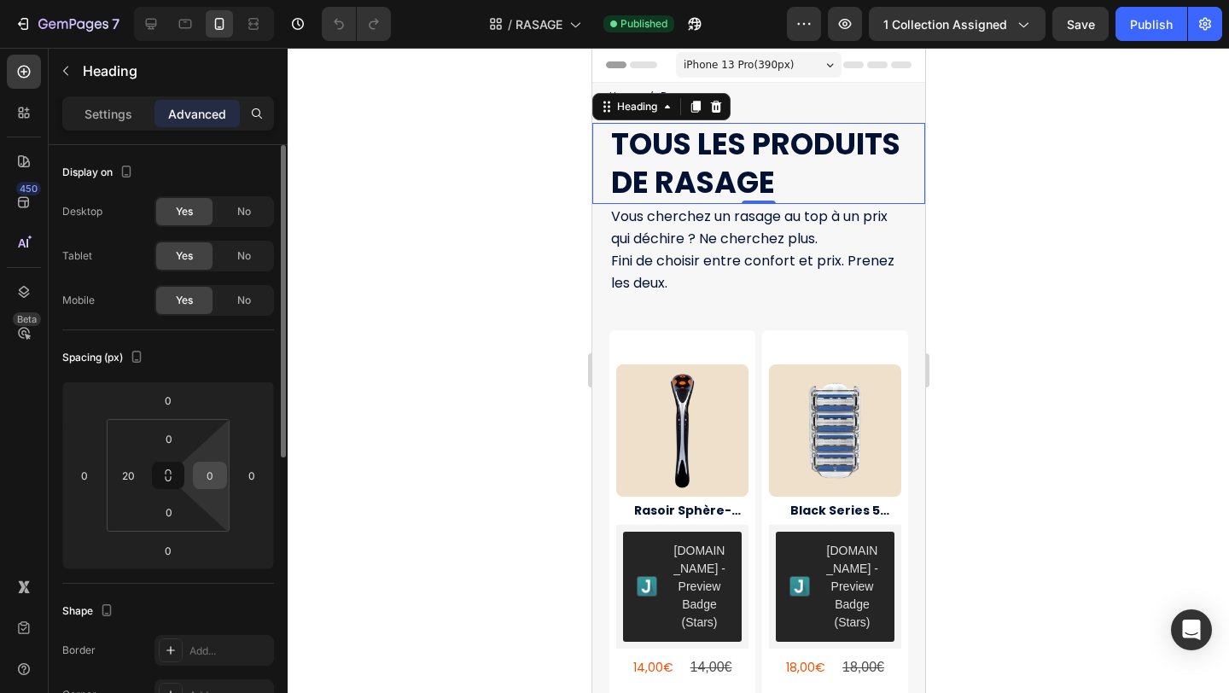
click at [212, 483] on input "0" at bounding box center [210, 475] width 26 height 26
type input "20"
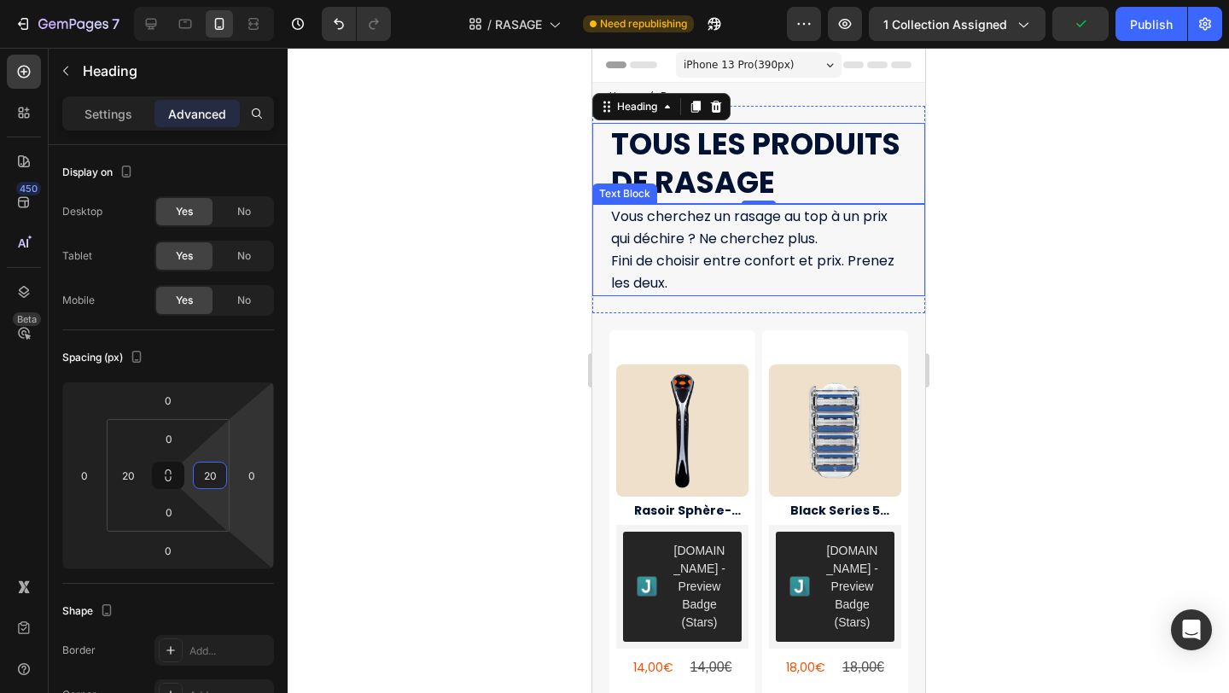
click at [1028, 265] on div at bounding box center [758, 370] width 941 height 645
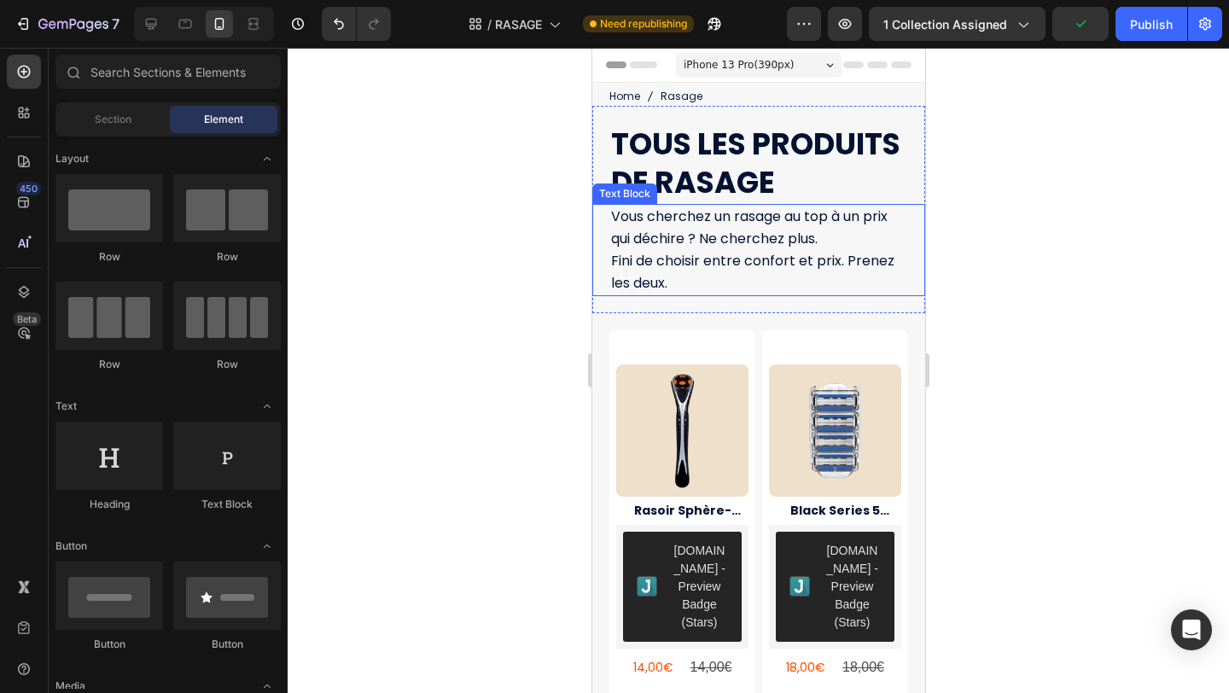
click at [911, 265] on div "Vous cherchez un rasage au top à un prix qui déchire ? Ne cherchez plus. Fini d…" at bounding box center [757, 250] width 333 height 93
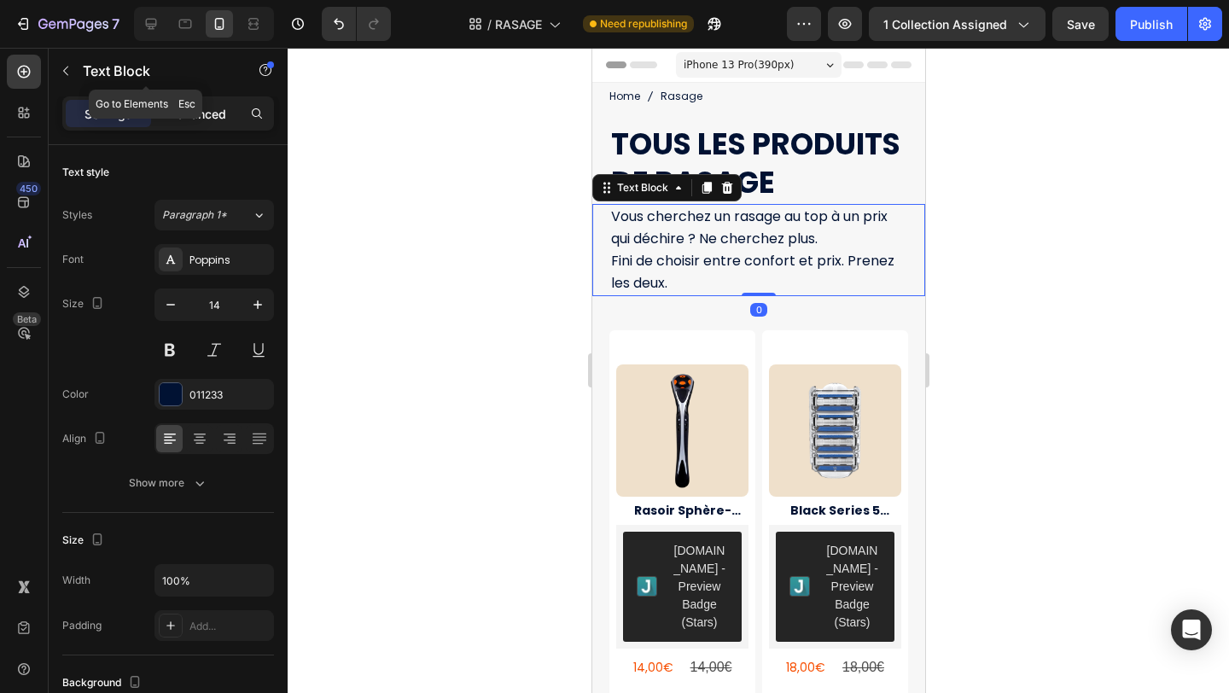
click at [204, 105] on p "Advanced" at bounding box center [197, 114] width 58 height 18
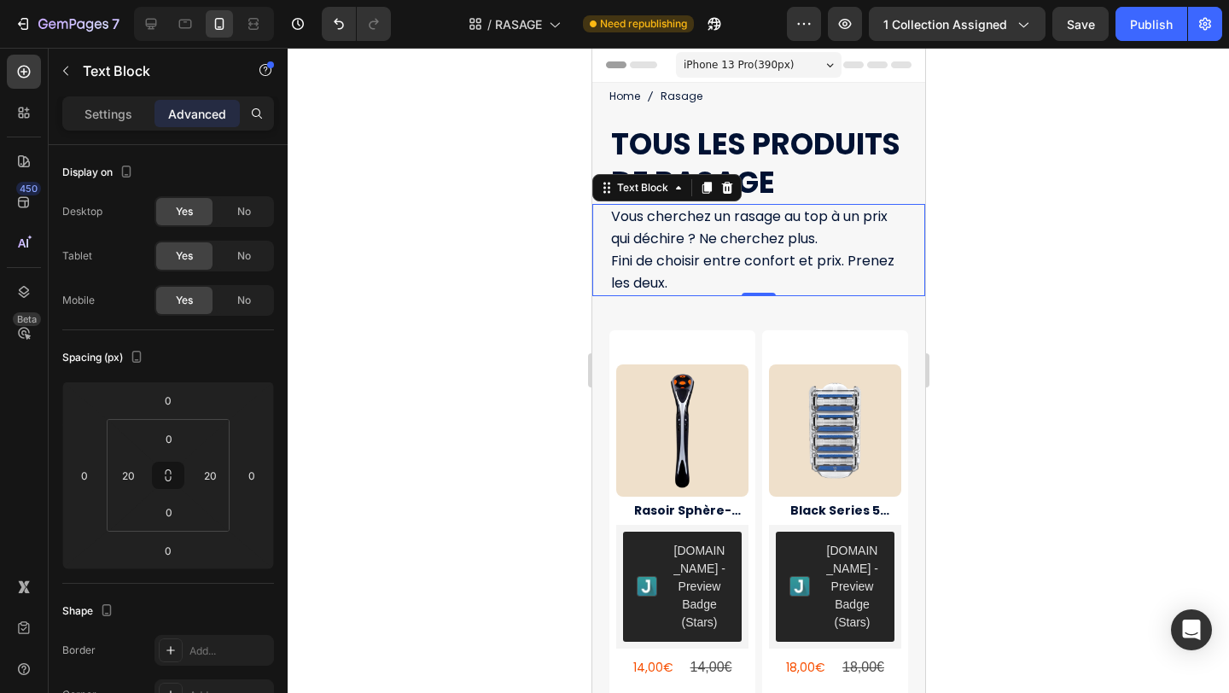
click at [1073, 225] on div at bounding box center [758, 370] width 941 height 645
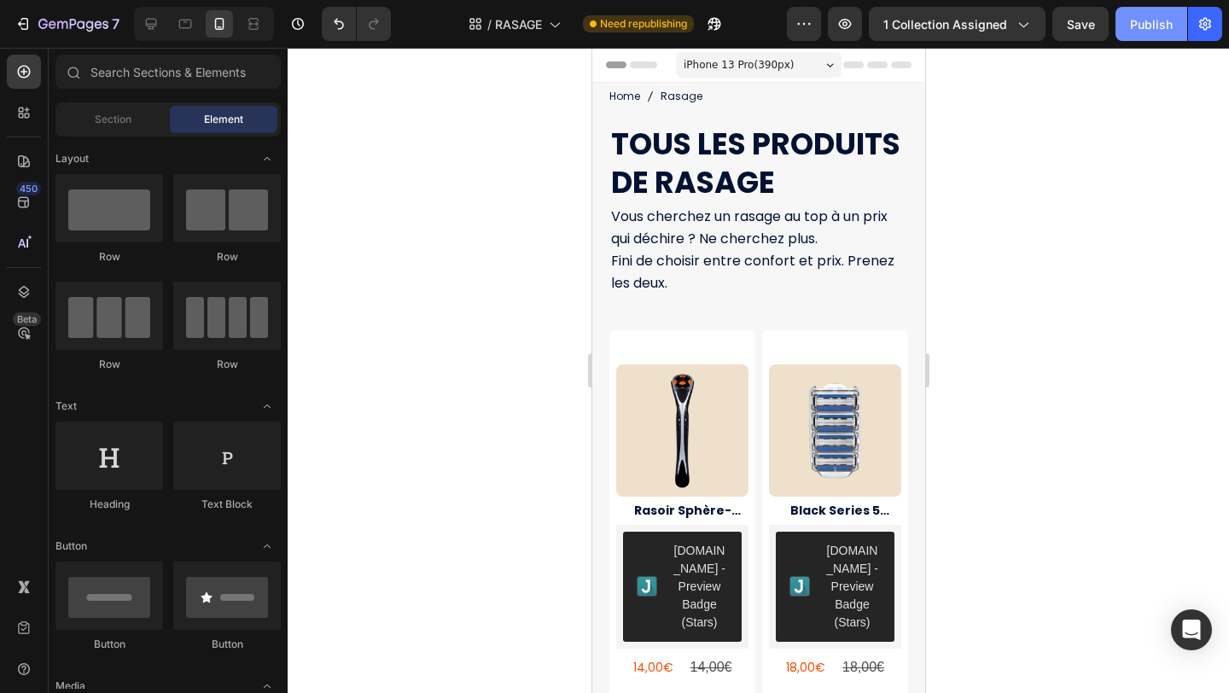
click at [1137, 30] on div "Publish" at bounding box center [1151, 24] width 43 height 18
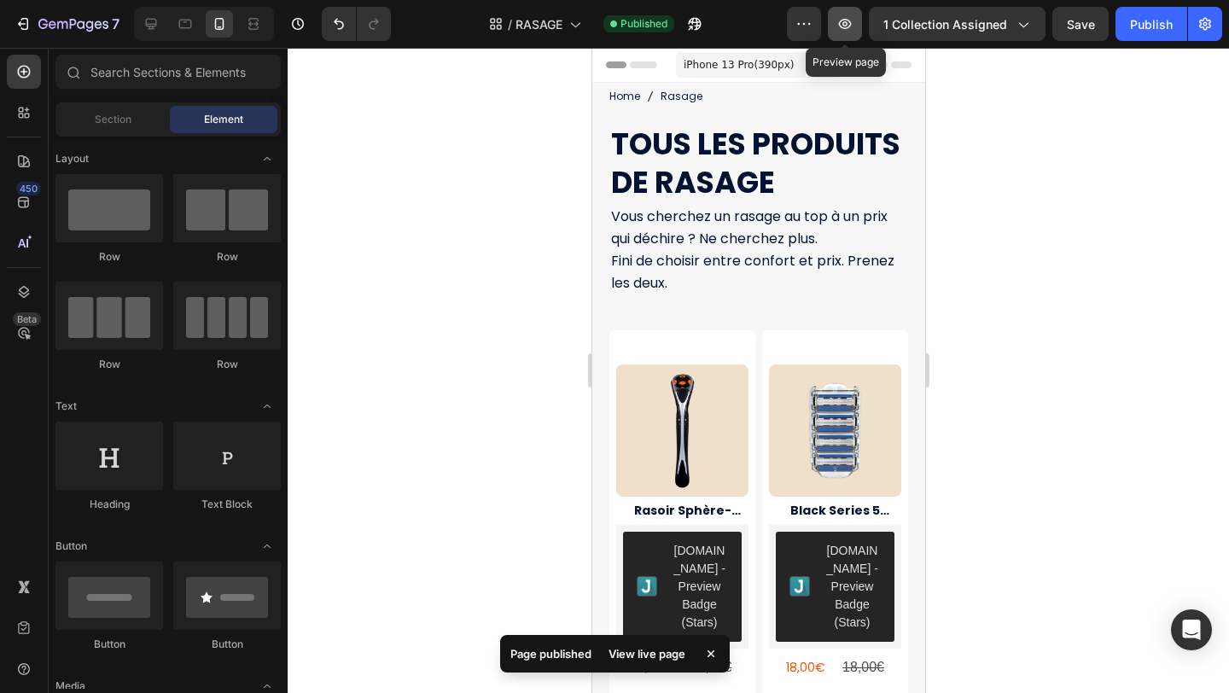
click at [842, 21] on icon "button" at bounding box center [845, 24] width 13 height 10
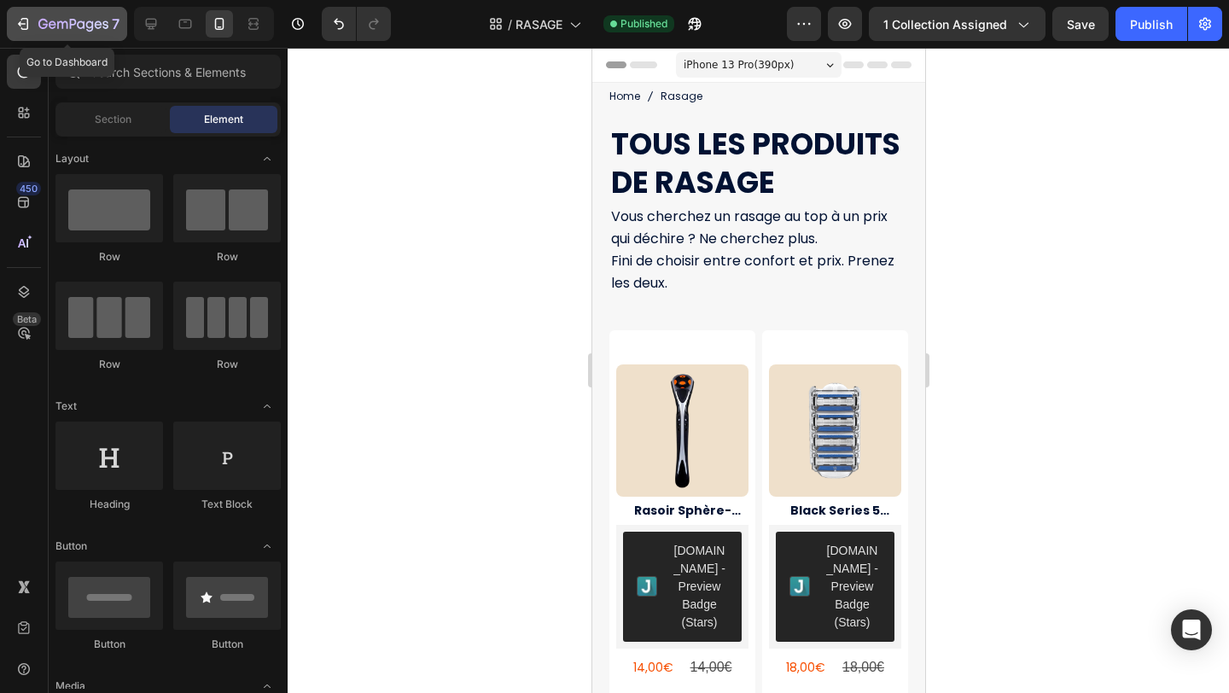
click at [10, 12] on button "7" at bounding box center [67, 24] width 120 height 34
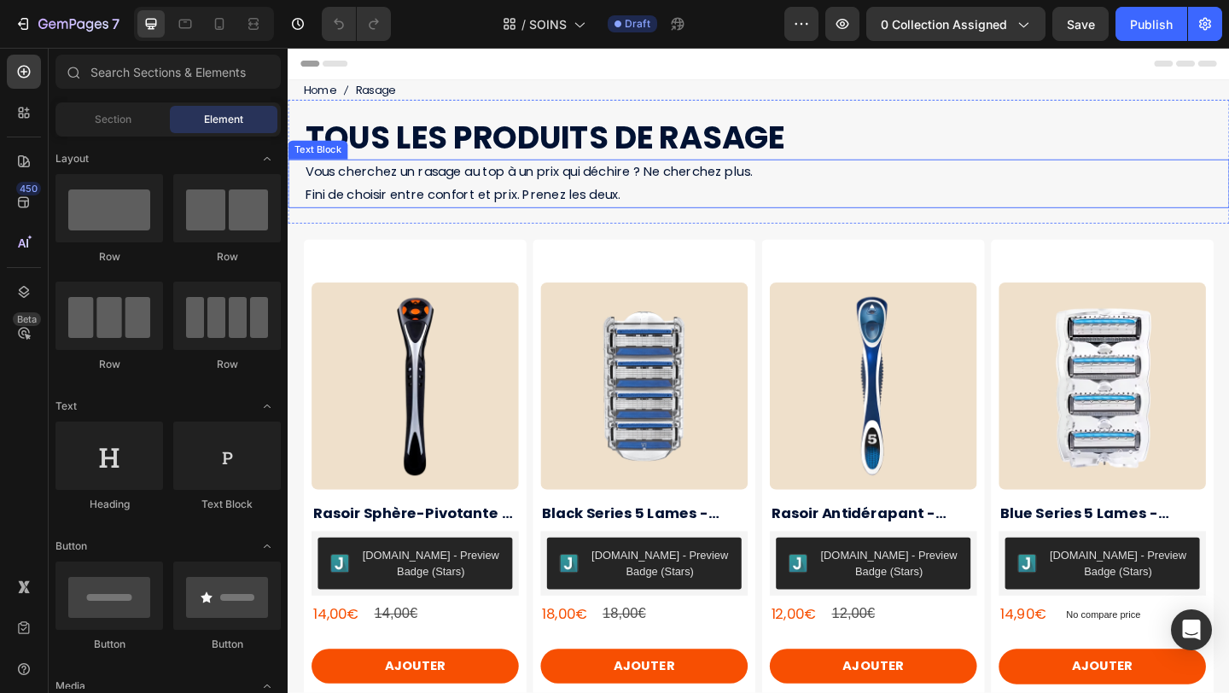
click at [431, 194] on p "Vous cherchez un rasage au top à un prix qui déchire ? Ne cherchez plus." at bounding box center [799, 183] width 986 height 25
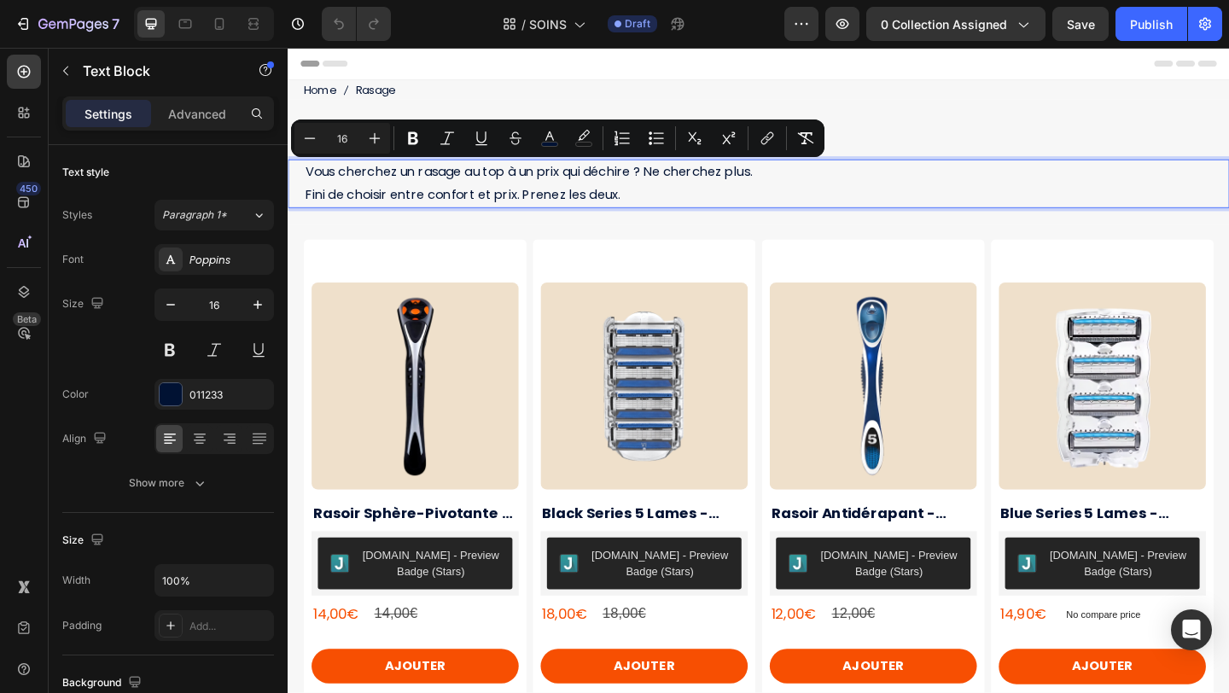
click at [486, 206] on span "Fini de choisir entre confort et prix. Prenez les deux." at bounding box center [477, 207] width 343 height 20
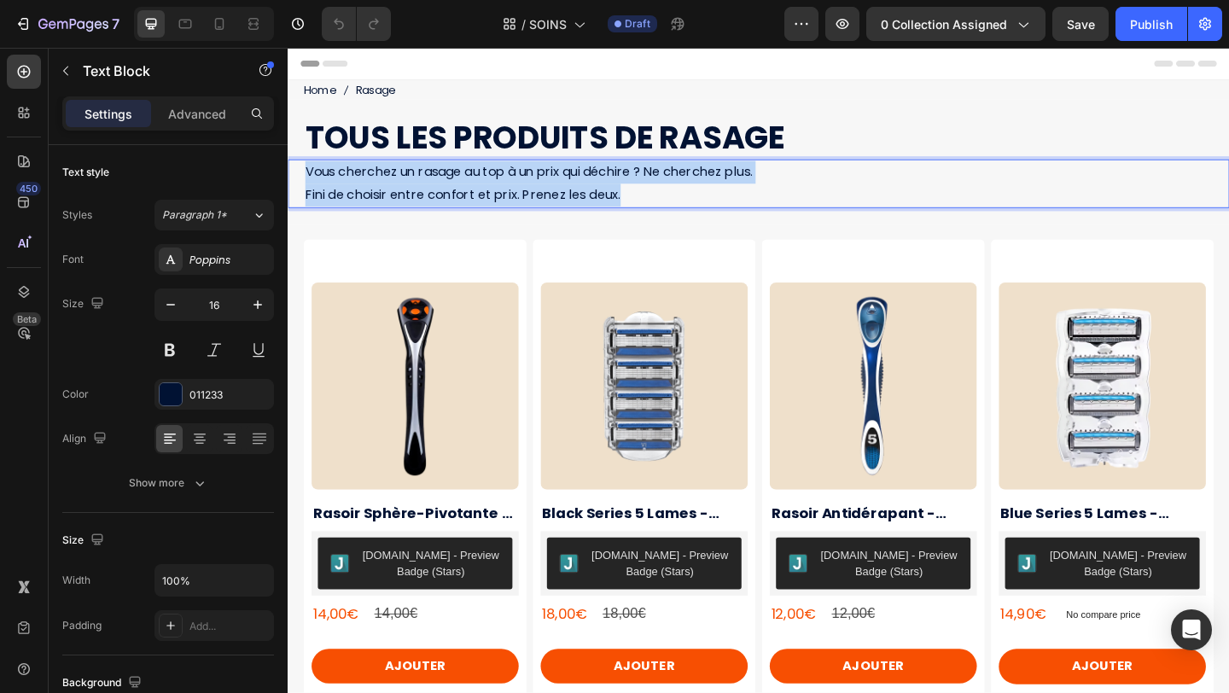
drag, startPoint x: 659, startPoint y: 207, endPoint x: 300, endPoint y: 183, distance: 360.1
click at [300, 183] on div "Vous cherchez un rasage au top à un prix qui déchire ? Ne cherchez plus. Fini d…" at bounding box center [800, 195] width 1024 height 53
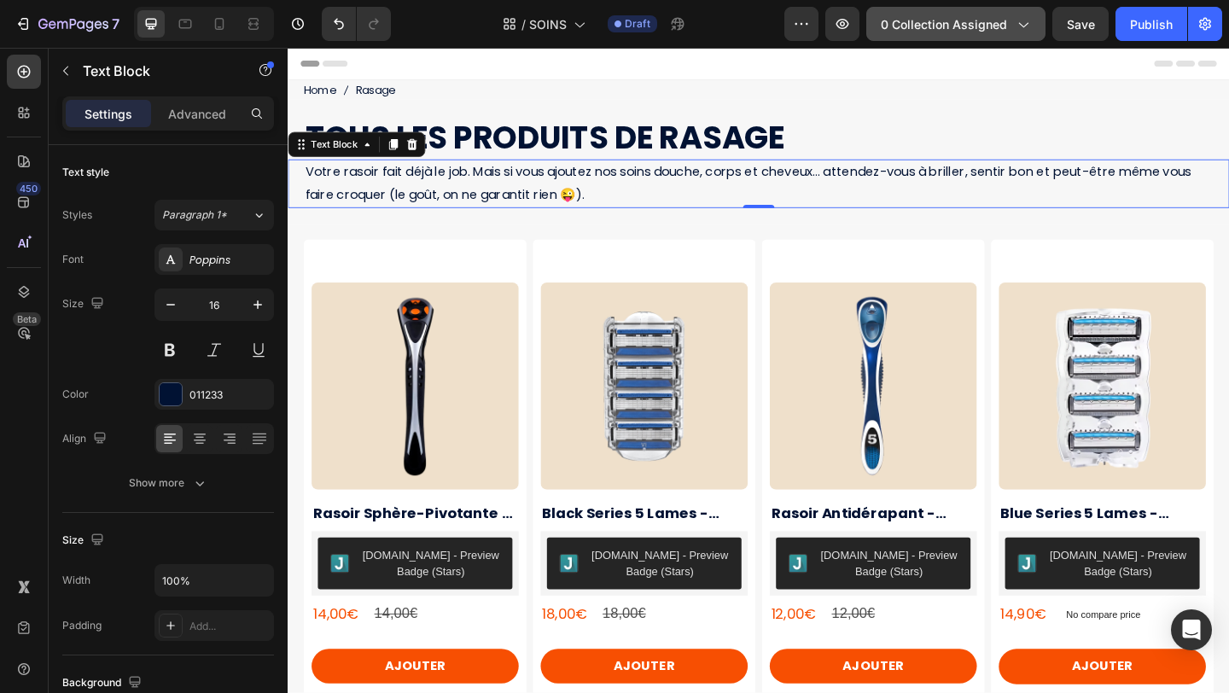
click at [956, 25] on span "0 collection assigned" at bounding box center [944, 24] width 126 height 18
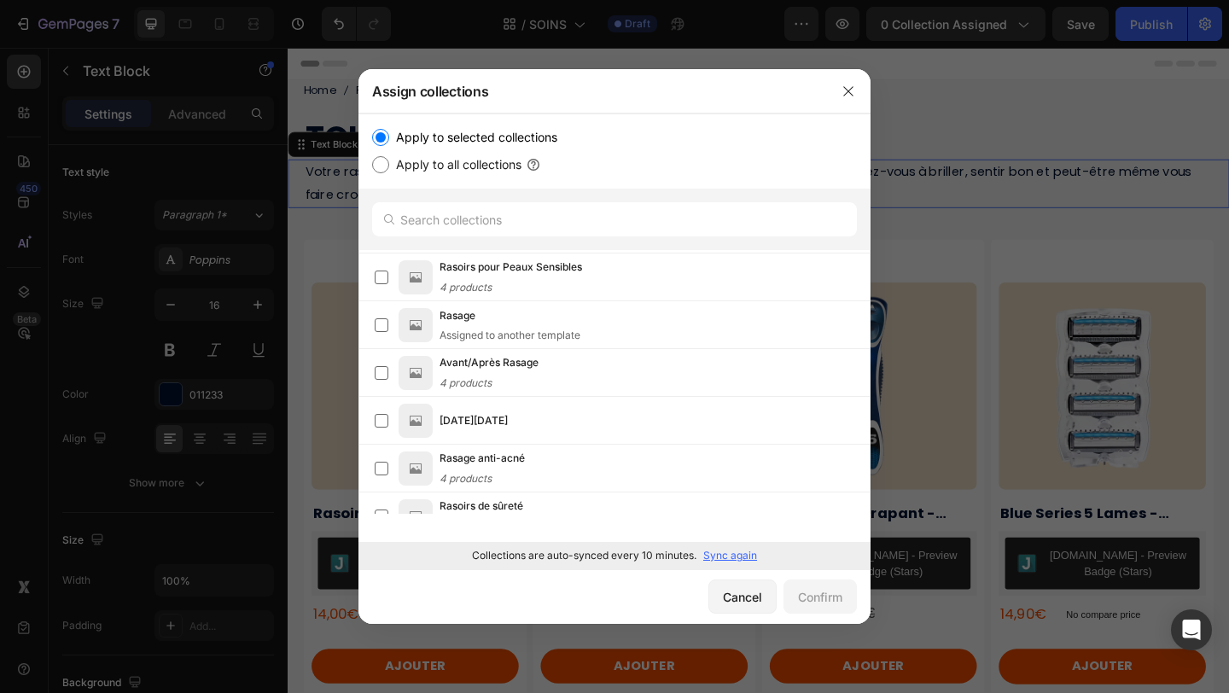
scroll to position [501, 0]
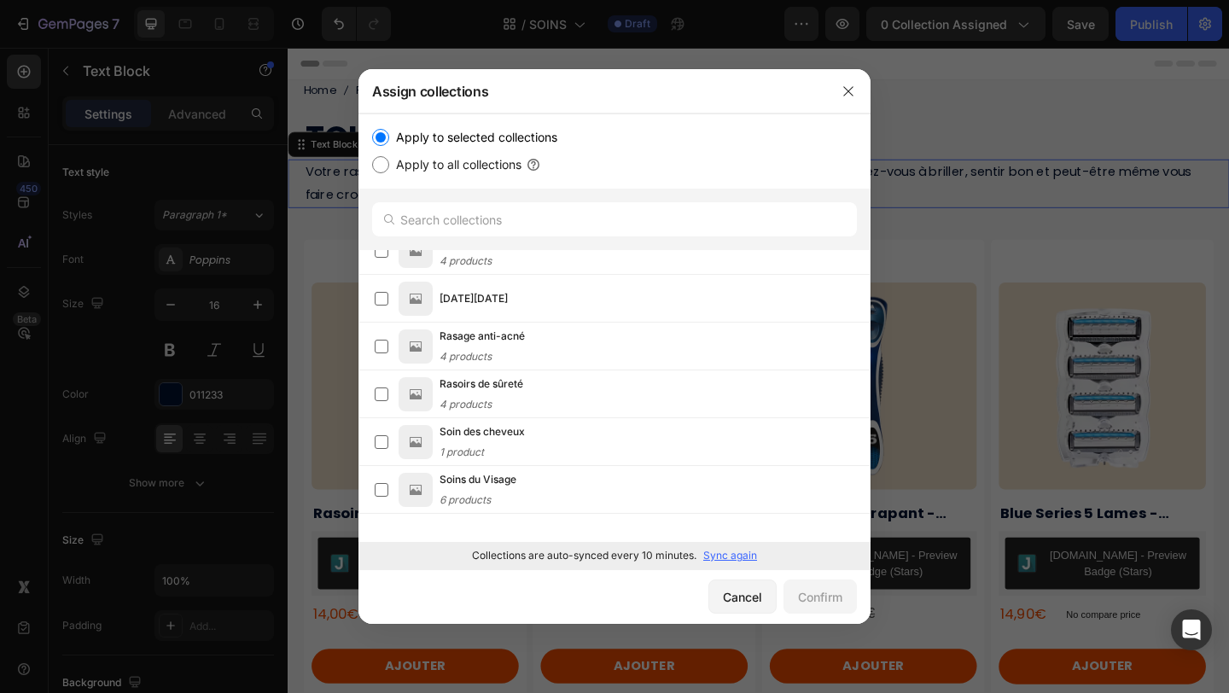
click at [726, 565] on div "Collections are auto-synced every 10 minutes. Sync again" at bounding box center [614, 555] width 512 height 27
click at [727, 563] on div "Collections are auto-synced every 10 minutes. Sync again" at bounding box center [614, 555] width 512 height 27
click at [728, 559] on p "Sync again" at bounding box center [730, 555] width 54 height 15
click at [856, 85] on button "button" at bounding box center [848, 91] width 27 height 27
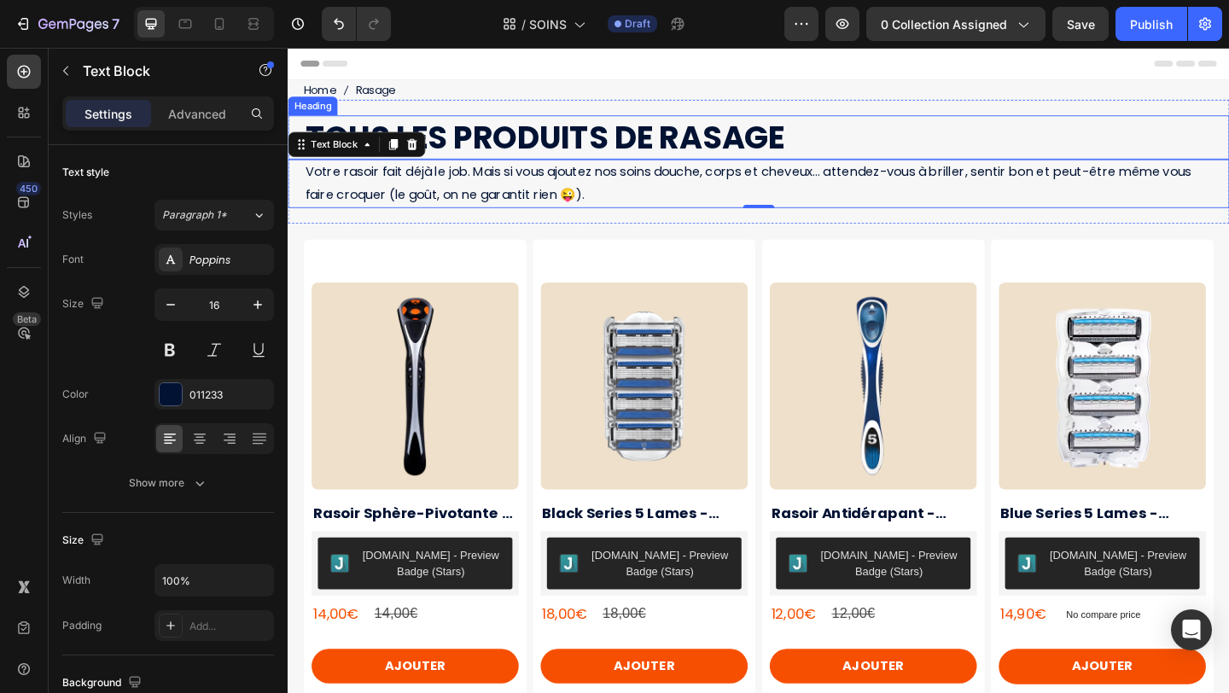
click at [525, 148] on h1 "TOUS LES PRODUITS DE RASAGE" at bounding box center [808, 145] width 1007 height 48
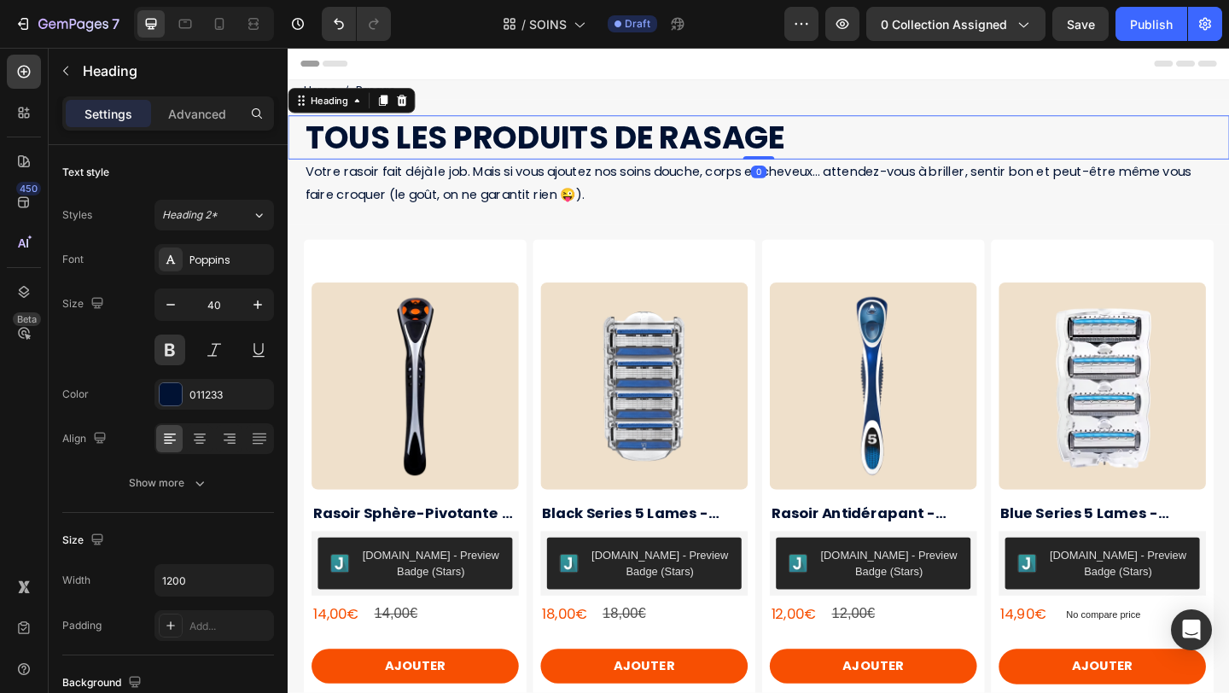
click at [525, 148] on h1 "TOUS LES PRODUITS DE RASAGE" at bounding box center [808, 145] width 1007 height 48
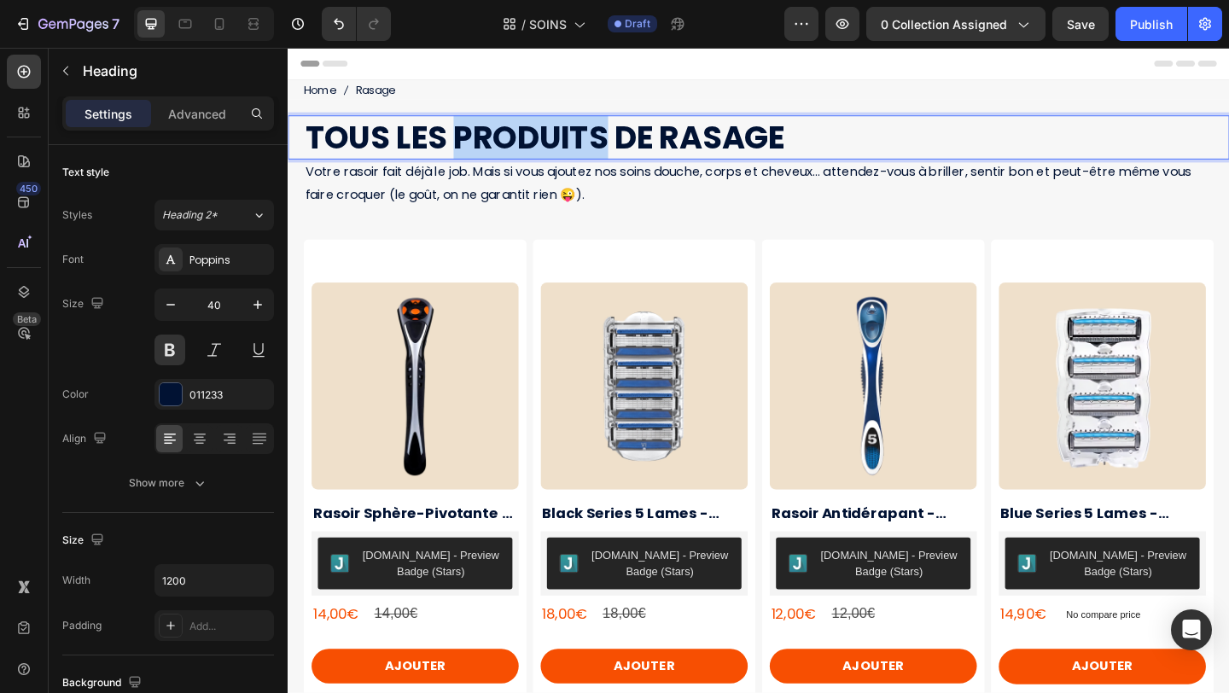
click at [525, 148] on p "TOUS LES PRODUITS DE RASAGE" at bounding box center [807, 145] width 1003 height 44
click at [411, 153] on p "TOUS LES PRODUITS DE RASAGE" at bounding box center [807, 145] width 1003 height 44
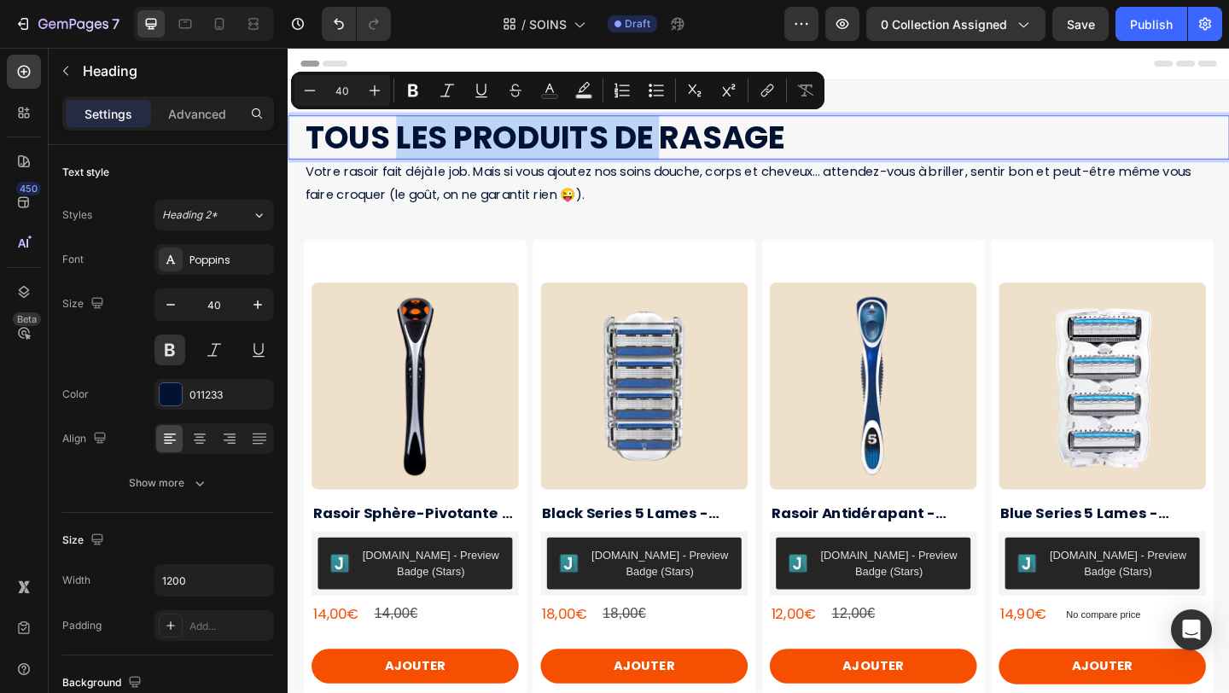
drag, startPoint x: 407, startPoint y: 151, endPoint x: 700, endPoint y: 152, distance: 292.7
click at [700, 152] on p "TOUS LES PRODUITS DE RASAGE" at bounding box center [807, 145] width 1003 height 44
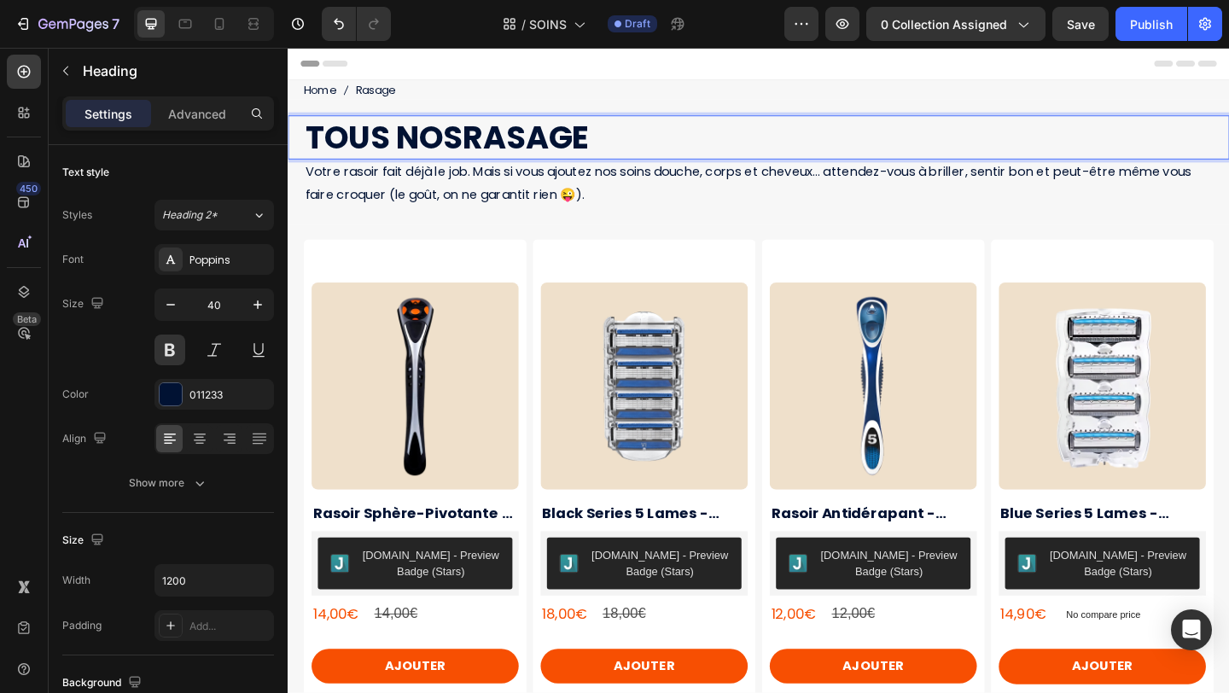
click at [554, 139] on p "TOUS NOSRASAGE" at bounding box center [807, 145] width 1003 height 44
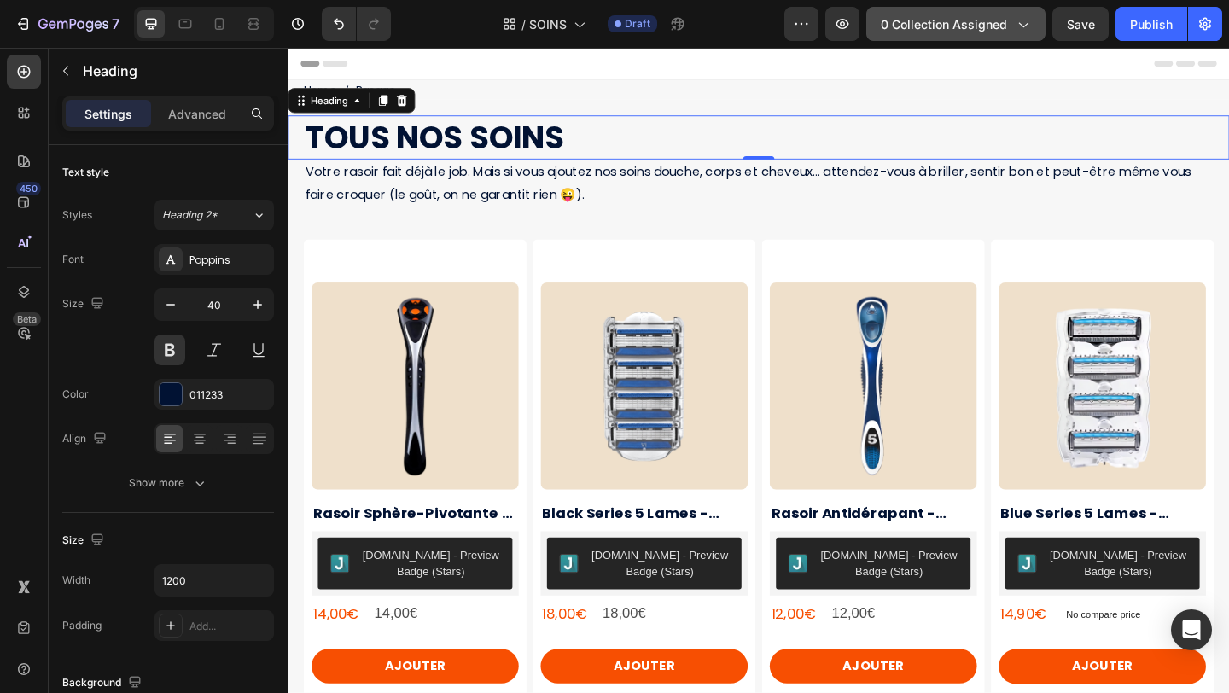
click at [964, 26] on span "0 collection assigned" at bounding box center [944, 24] width 126 height 18
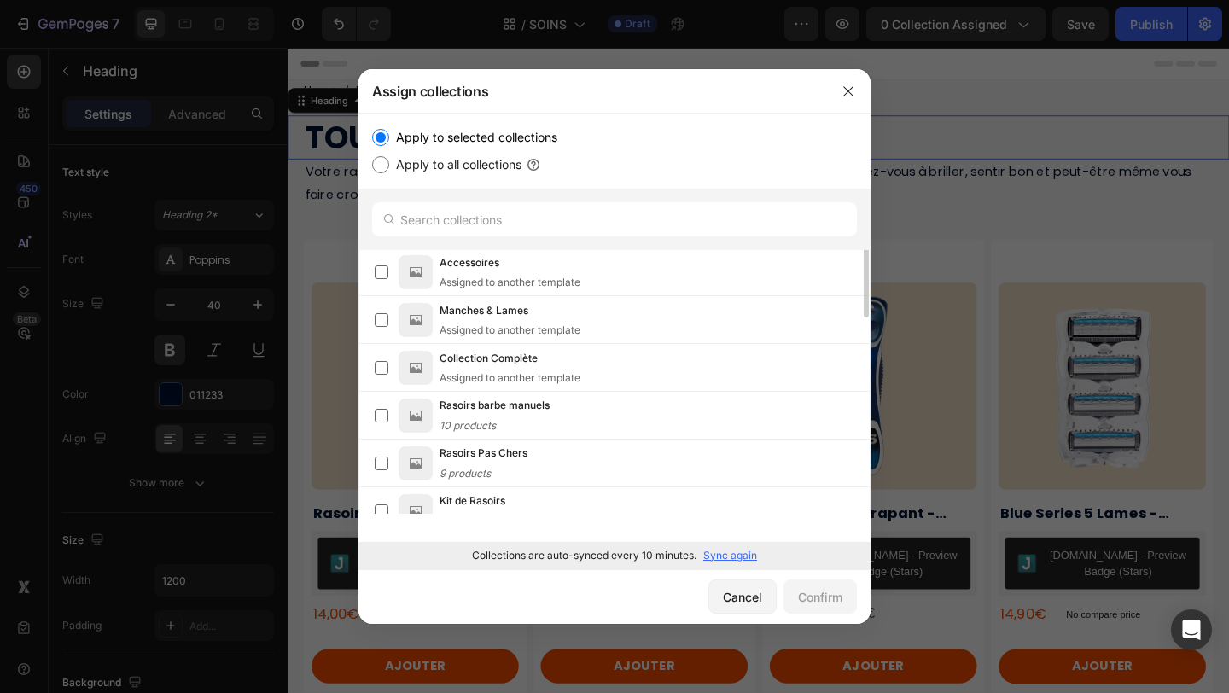
scroll to position [0, 0]
click at [730, 558] on p "Sync again" at bounding box center [730, 555] width 54 height 15
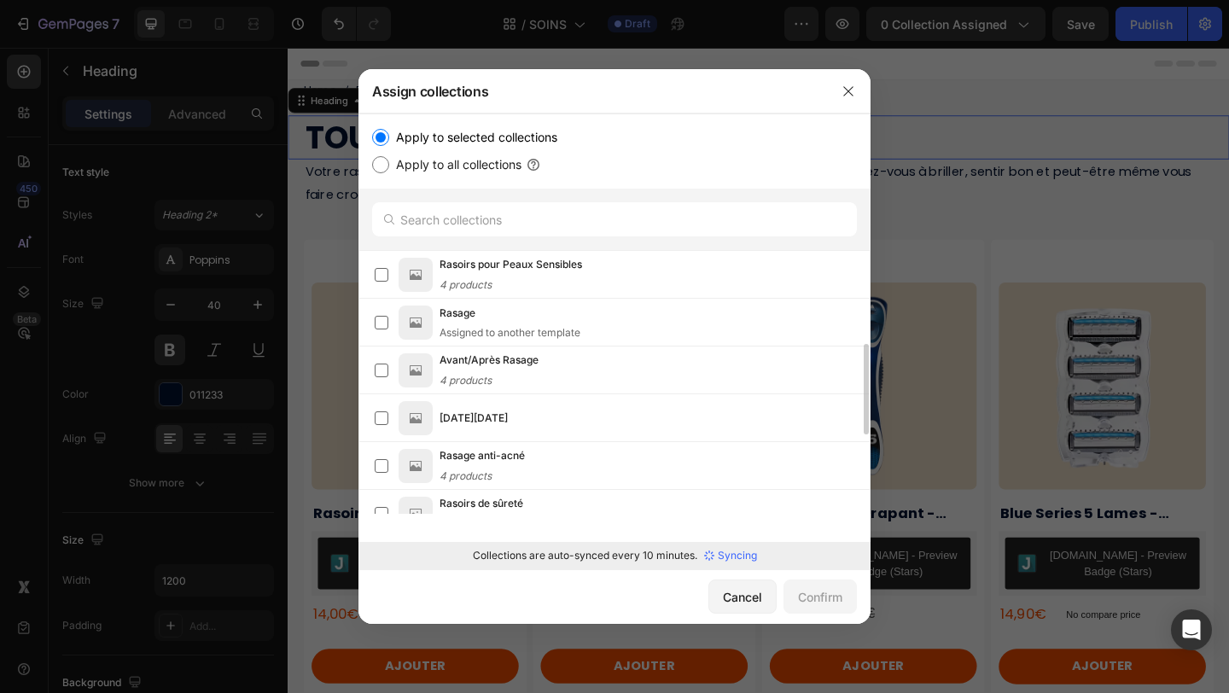
scroll to position [501, 0]
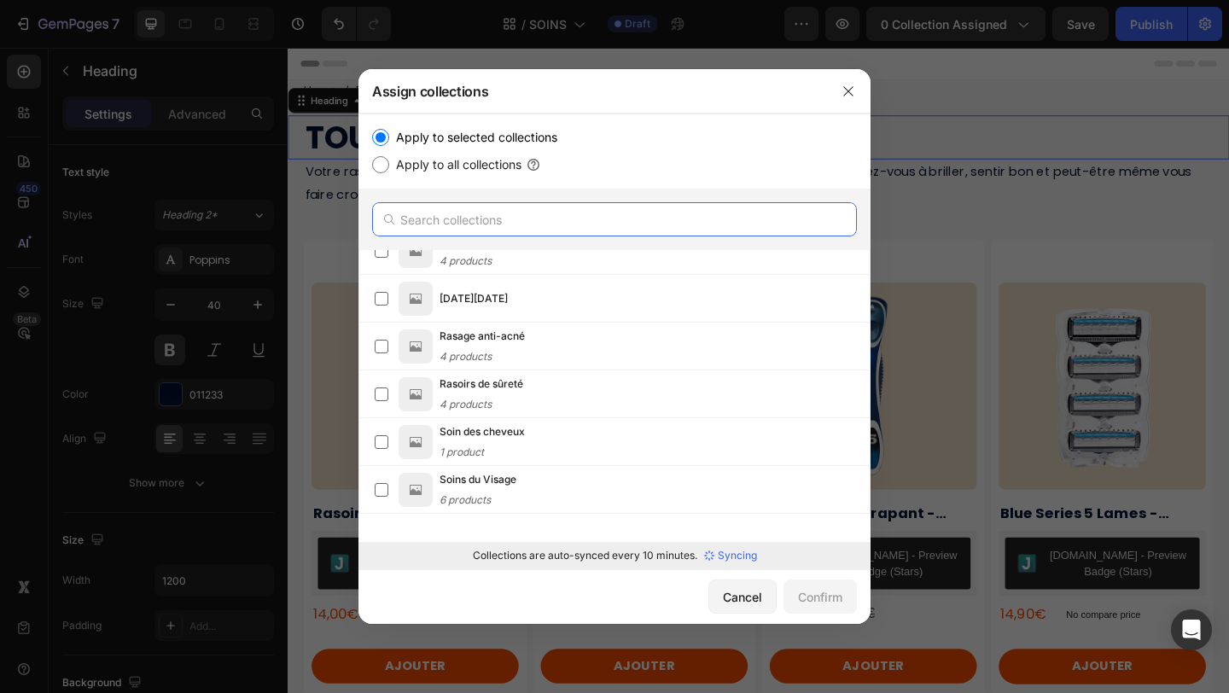
click at [487, 223] on input "text" at bounding box center [614, 219] width 485 height 34
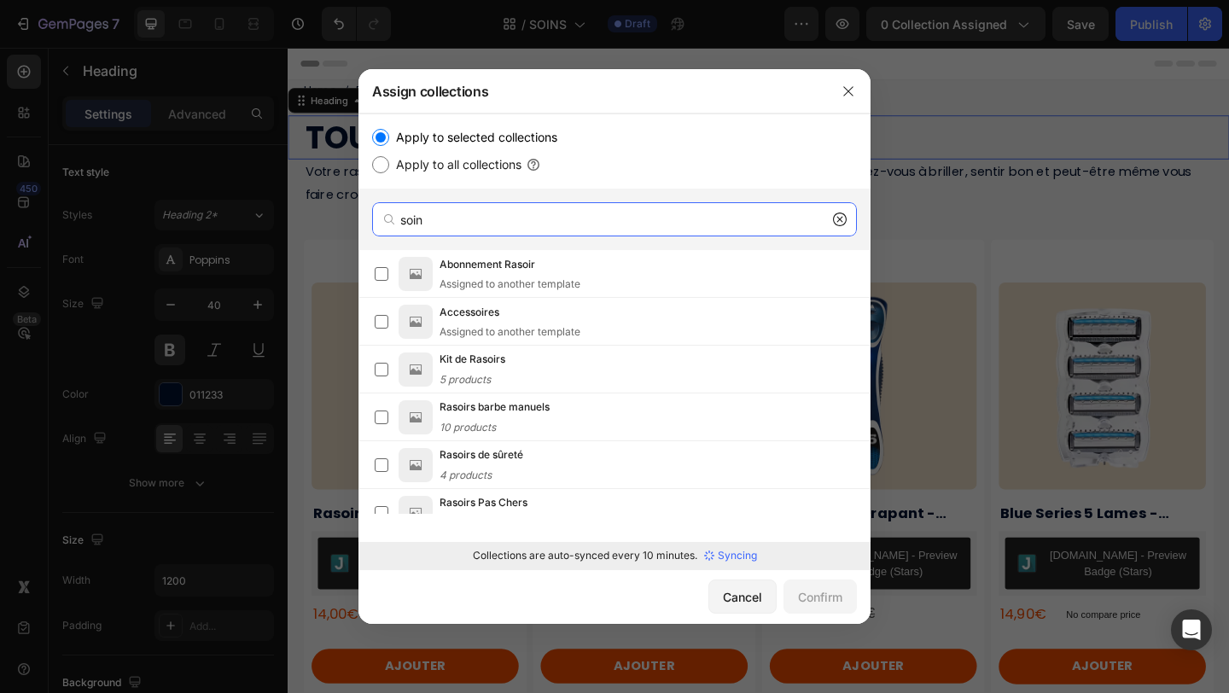
type input "soins"
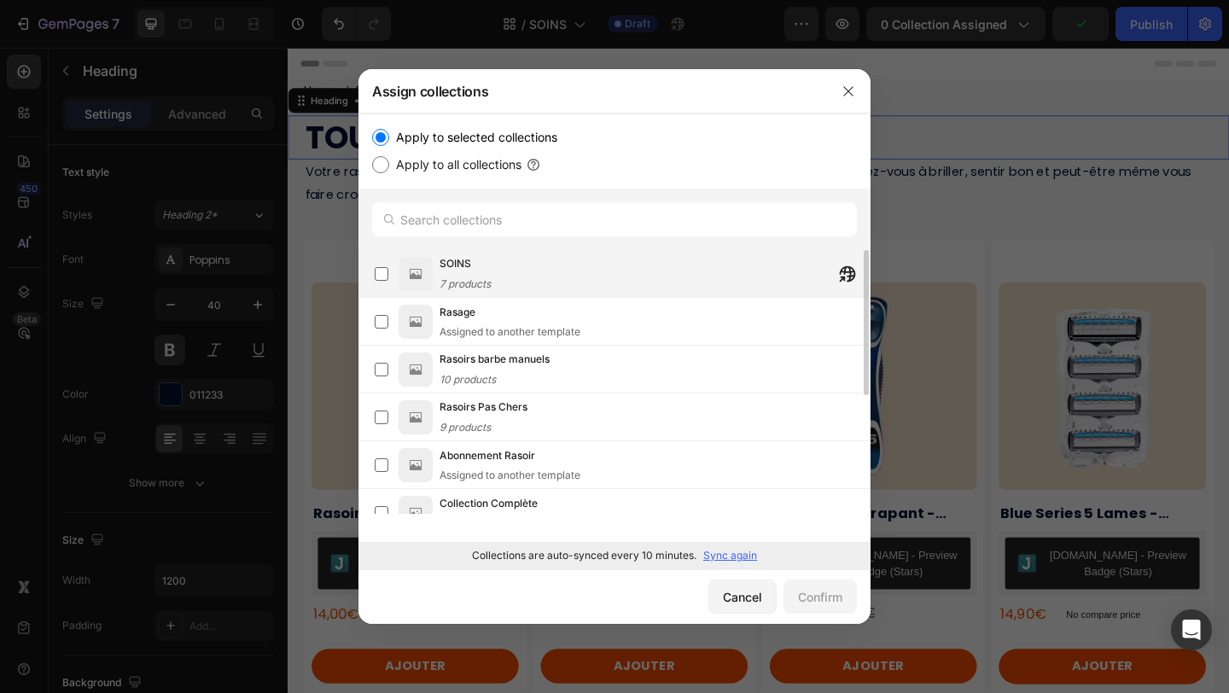
click at [482, 267] on div "SOINS" at bounding box center [464, 263] width 51 height 17
click at [823, 597] on div "Confirm" at bounding box center [820, 597] width 44 height 18
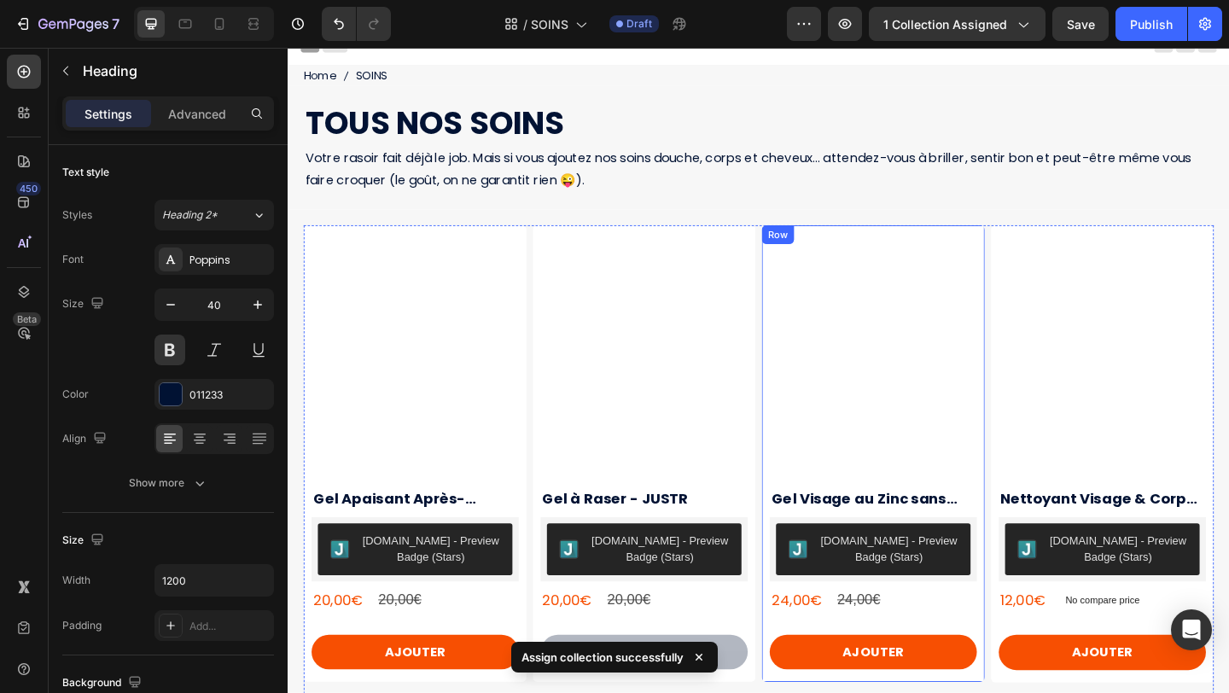
scroll to position [0, 0]
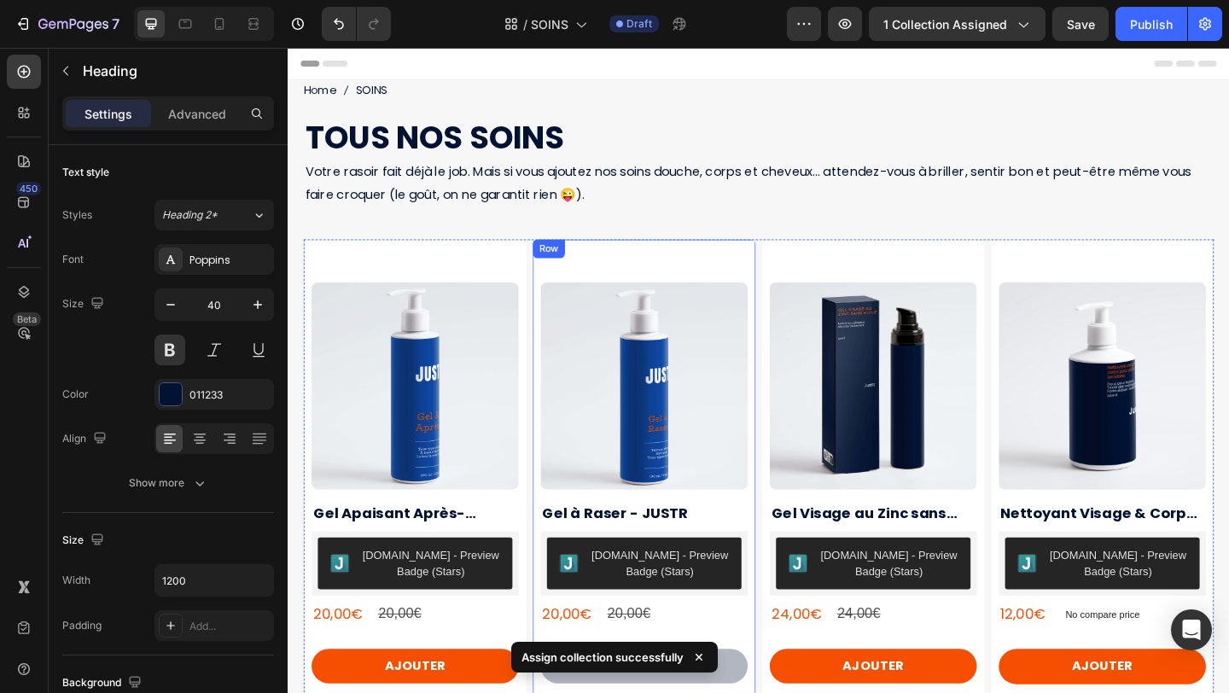
click at [547, 278] on div "Product Images Gel à Raser - JUSTR Product Title Judge.me - Preview Badge (Star…" at bounding box center [426, 504] width 242 height 497
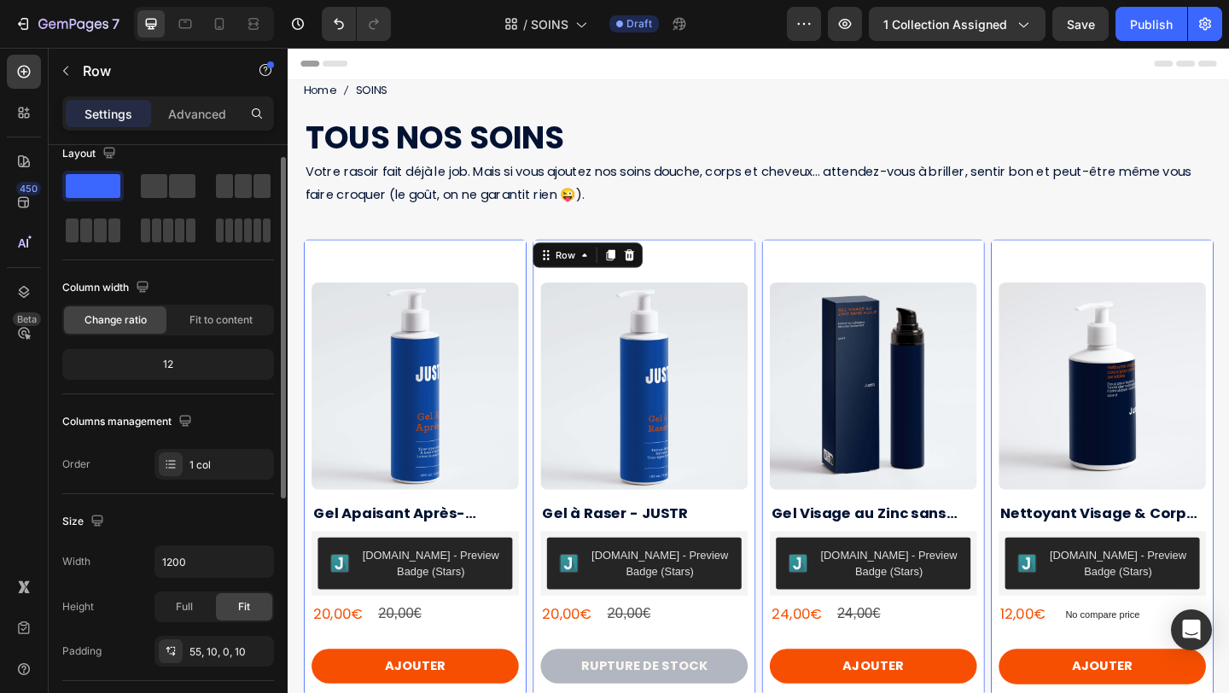
scroll to position [20, 0]
click at [195, 113] on p "Advanced" at bounding box center [197, 114] width 58 height 18
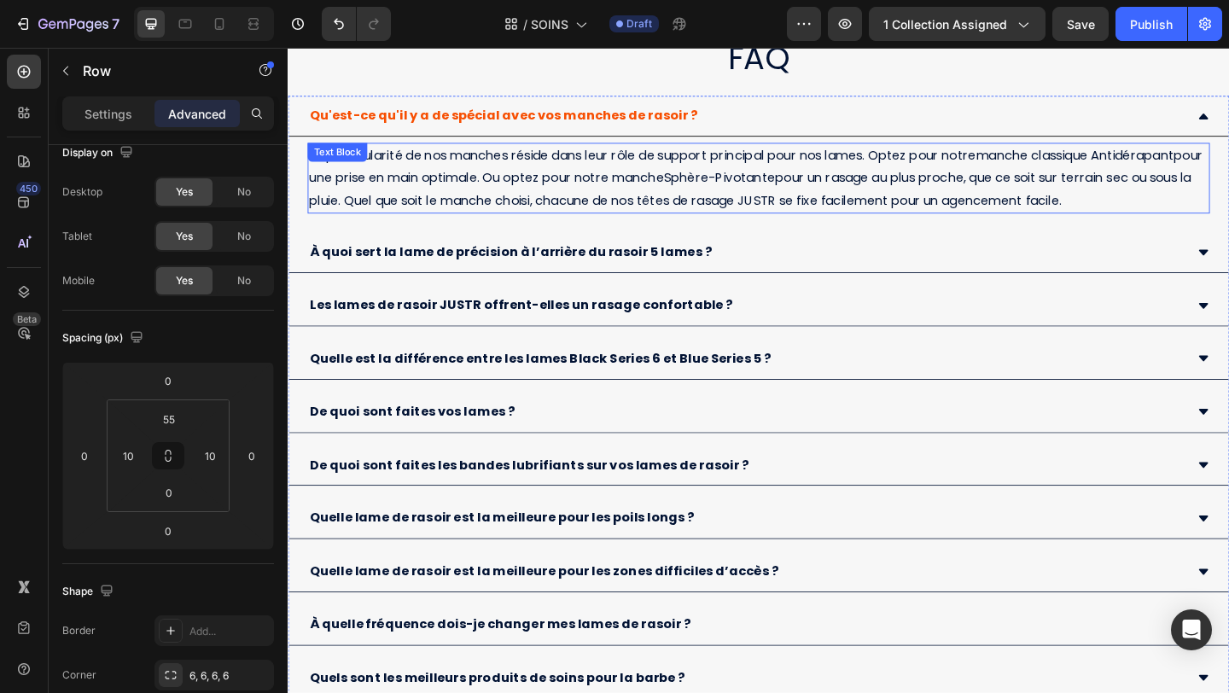
scroll to position [1067, 0]
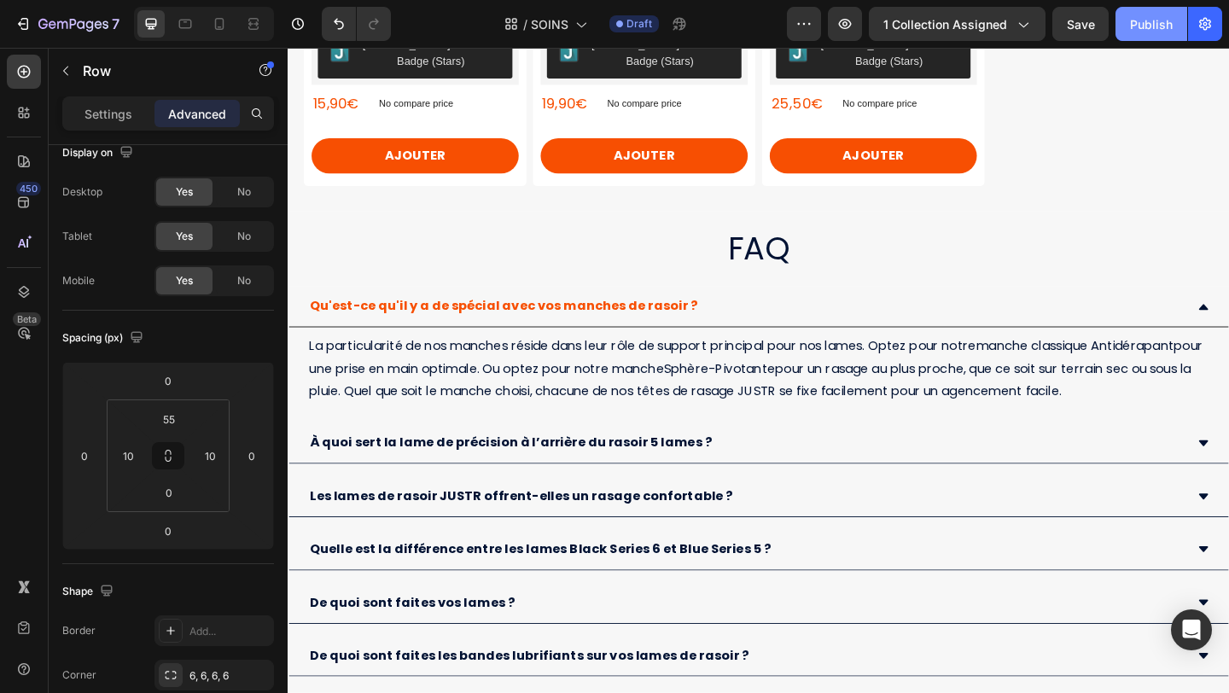
click at [1153, 23] on div "Publish" at bounding box center [1151, 24] width 43 height 18
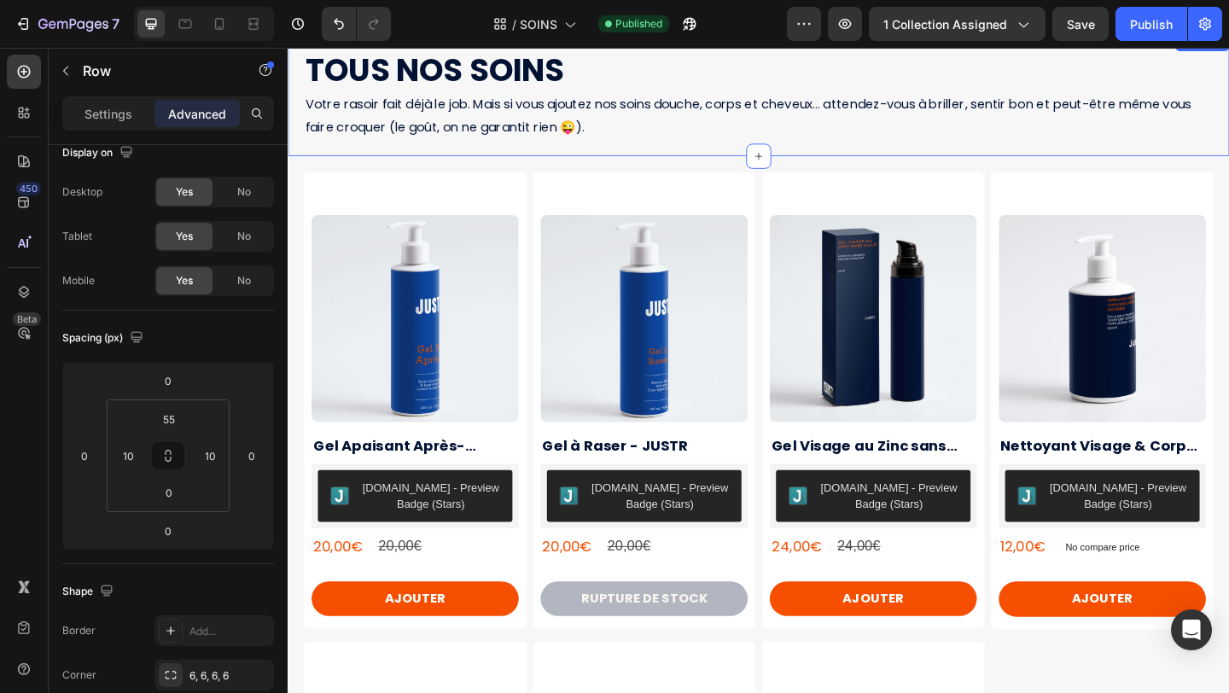
scroll to position [0, 0]
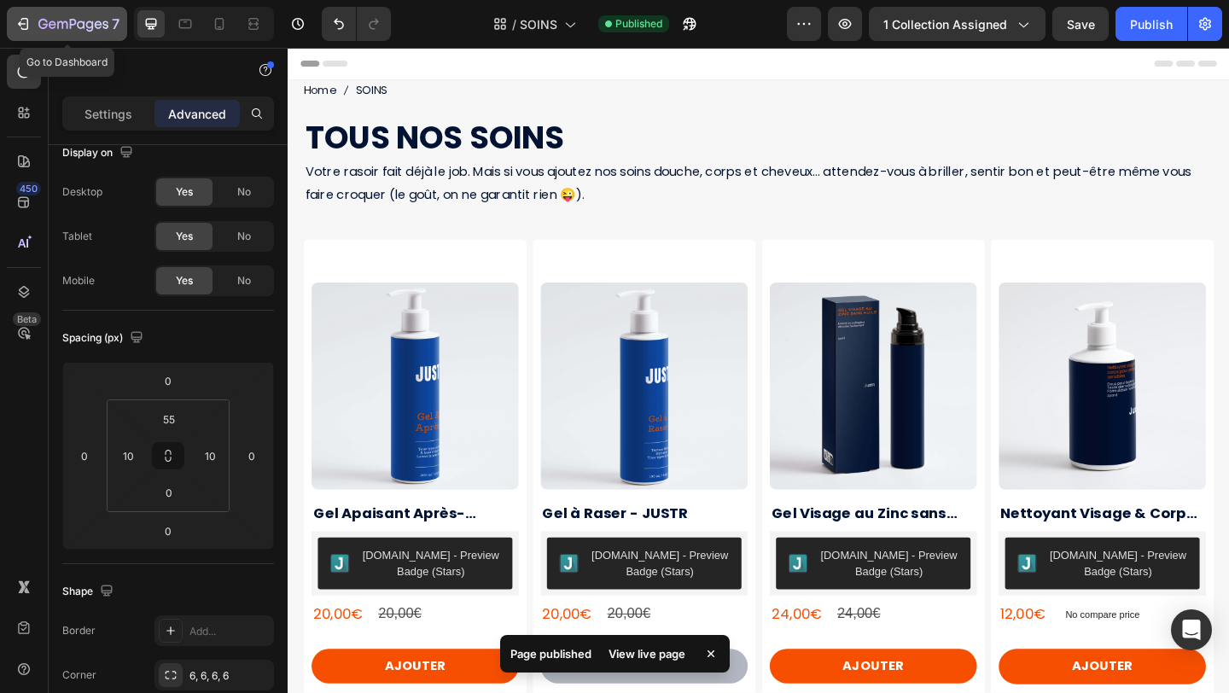
click at [10, 22] on button "7" at bounding box center [67, 24] width 120 height 34
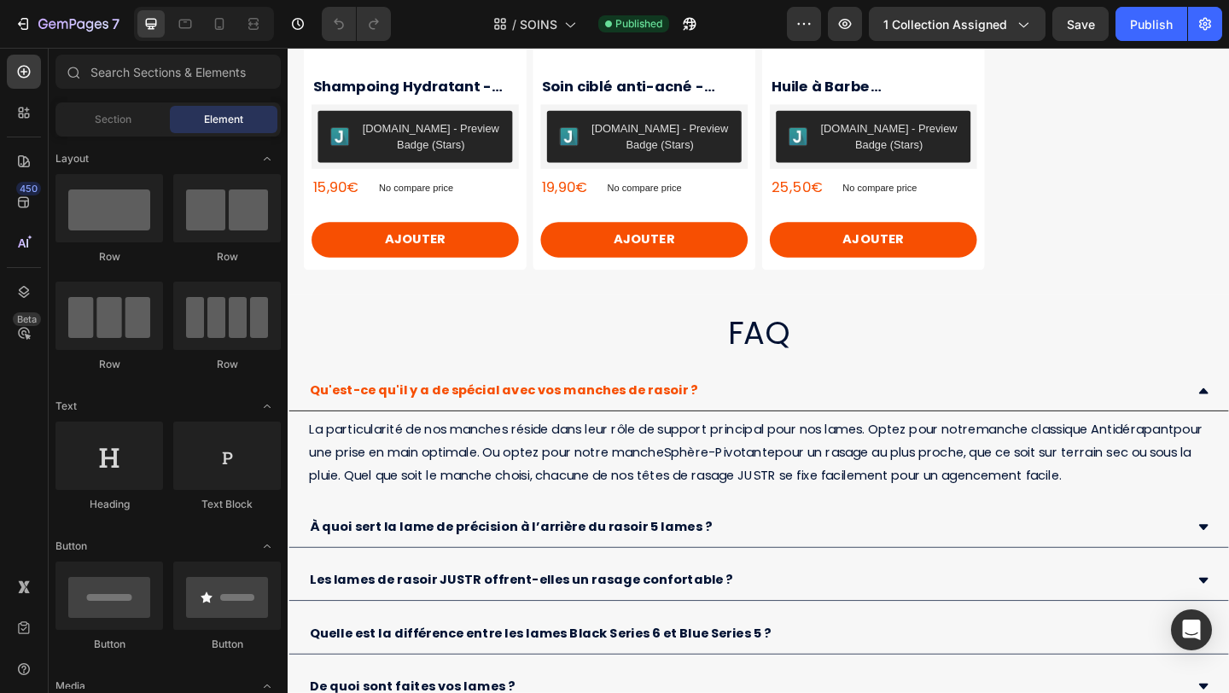
scroll to position [984, 0]
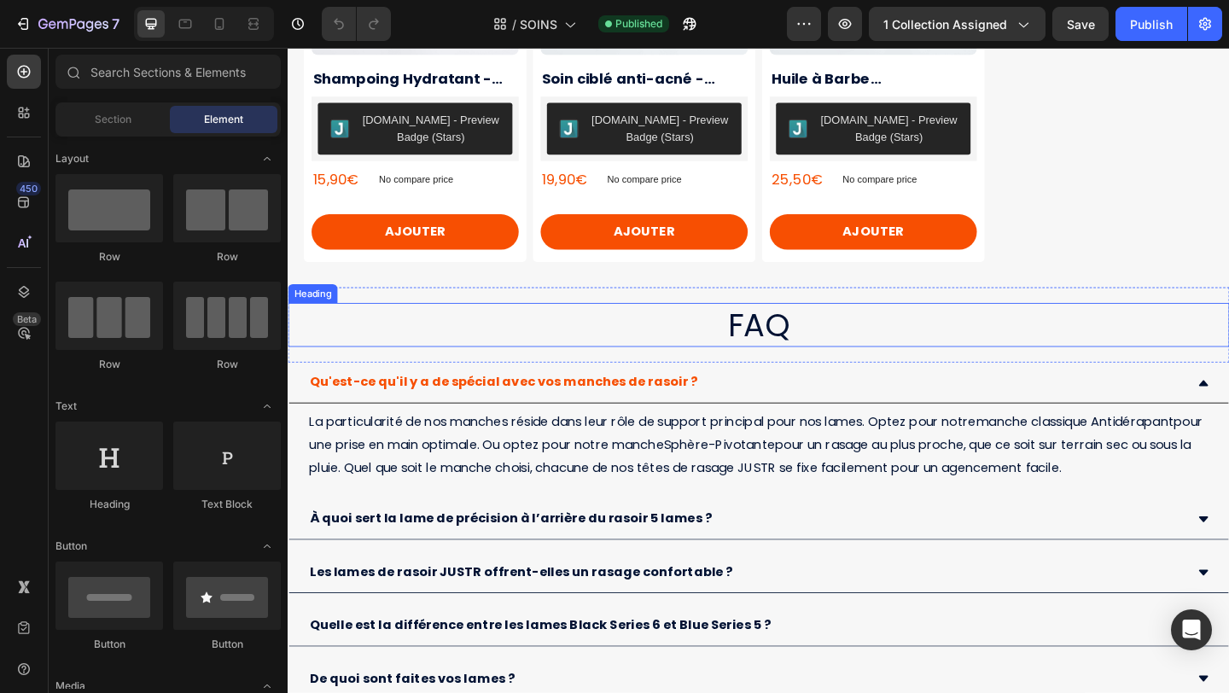
click at [639, 344] on h2 "FAQ" at bounding box center [800, 349] width 1024 height 48
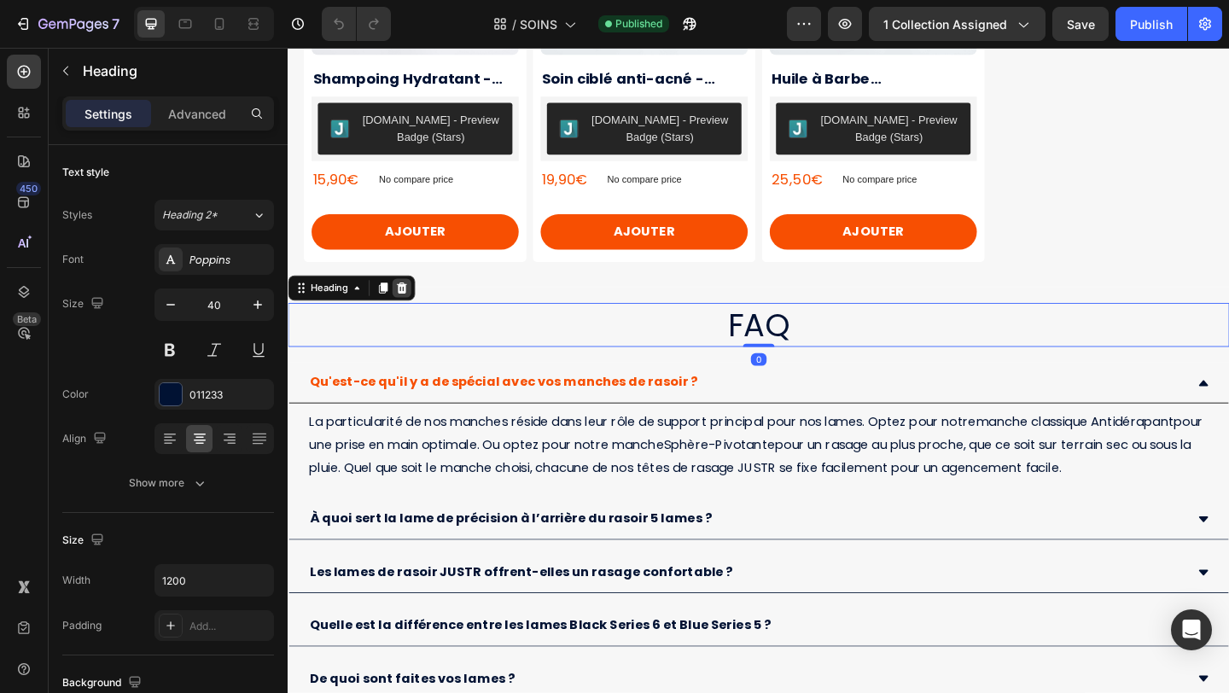
click at [405, 307] on icon at bounding box center [411, 309] width 14 height 14
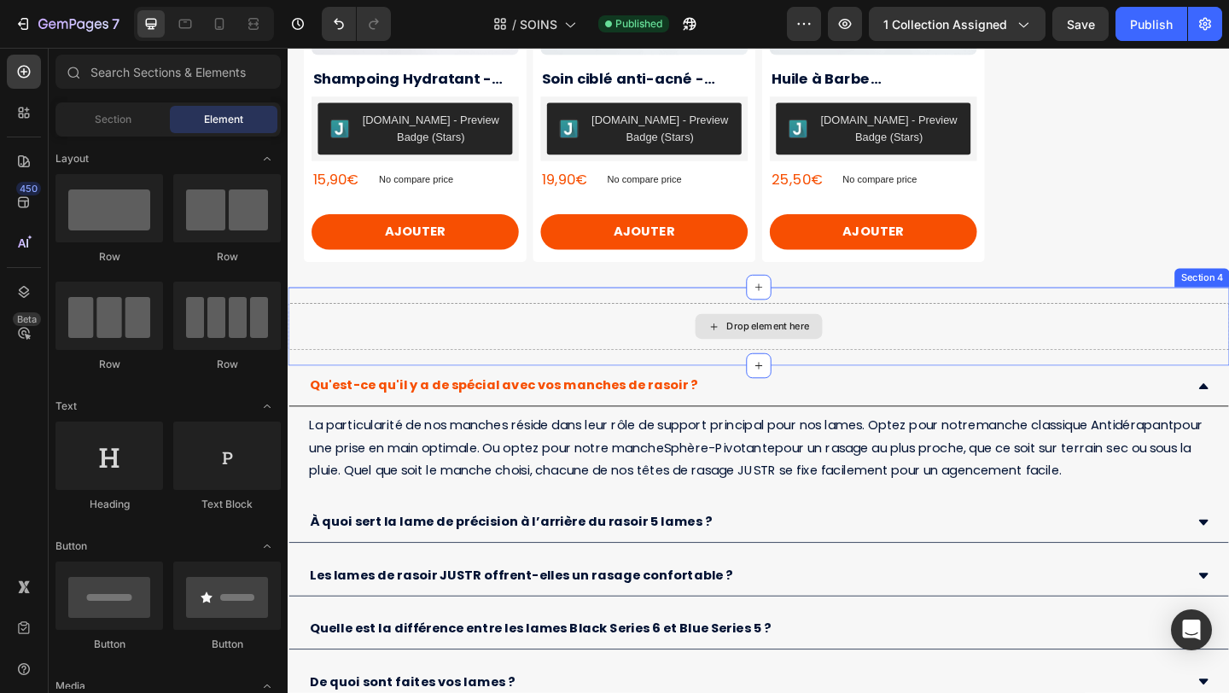
click at [492, 360] on div "Drop element here" at bounding box center [800, 350] width 1024 height 51
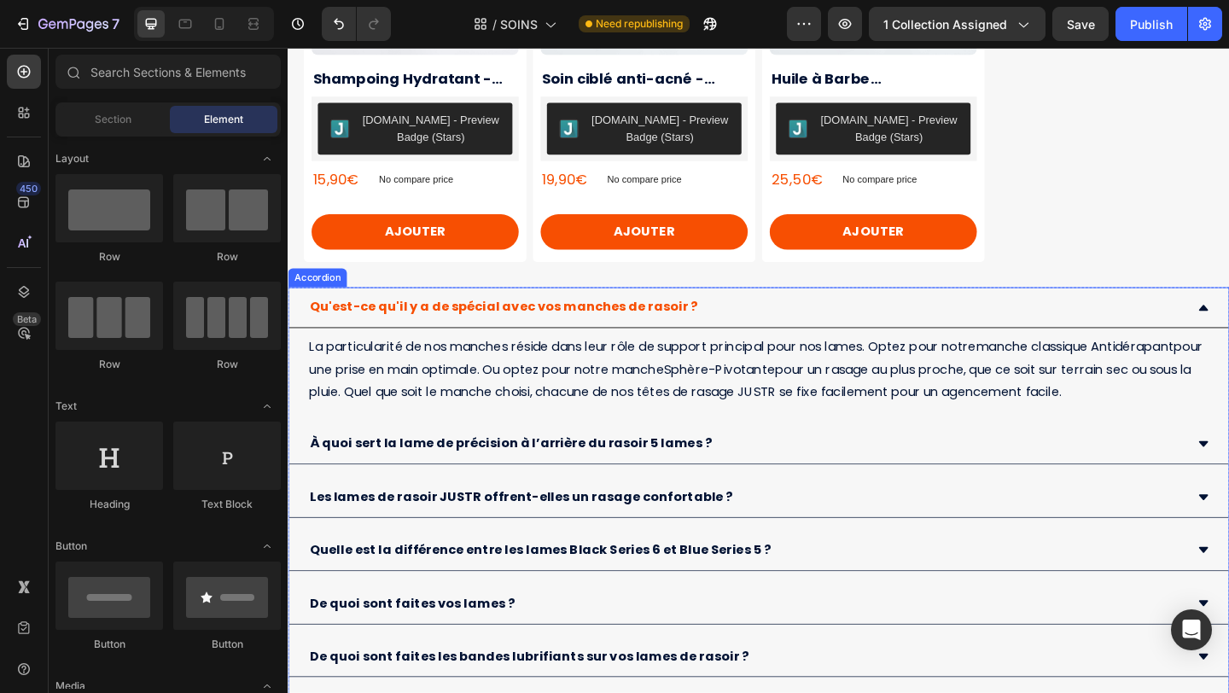
click at [762, 319] on div "Qu'est-ce qu'il y a de spécial avec vos manches de rasoir ?" at bounding box center [786, 330] width 954 height 30
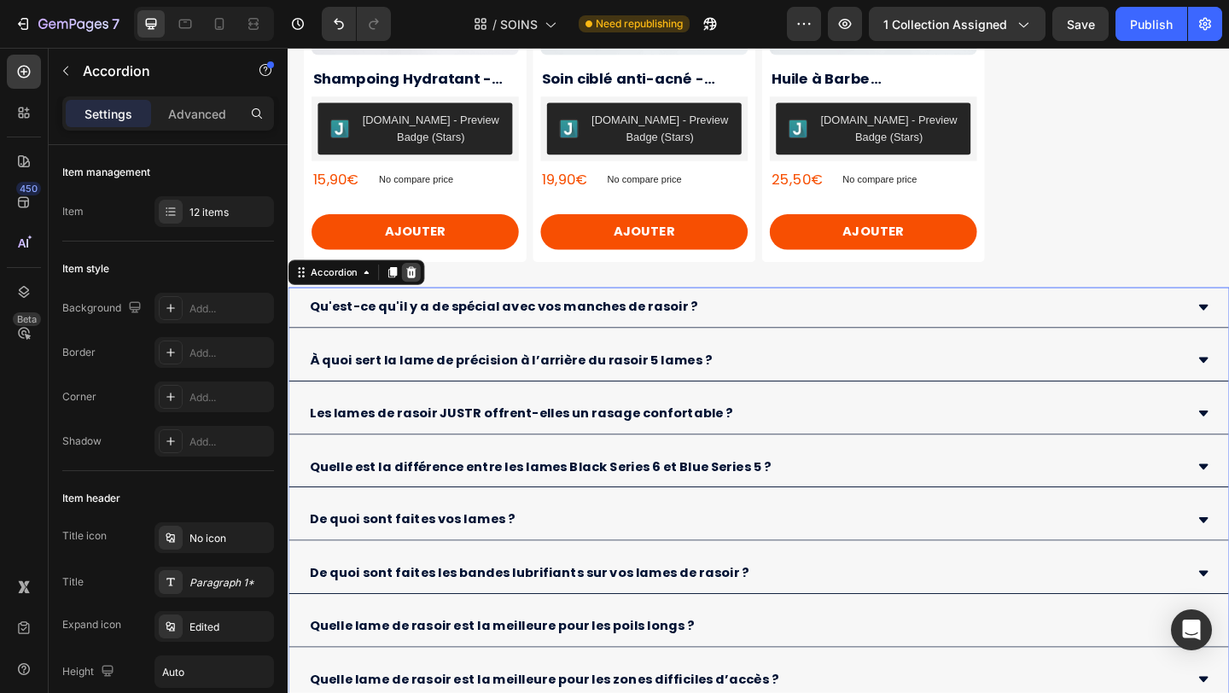
click at [422, 292] on icon at bounding box center [421, 292] width 11 height 12
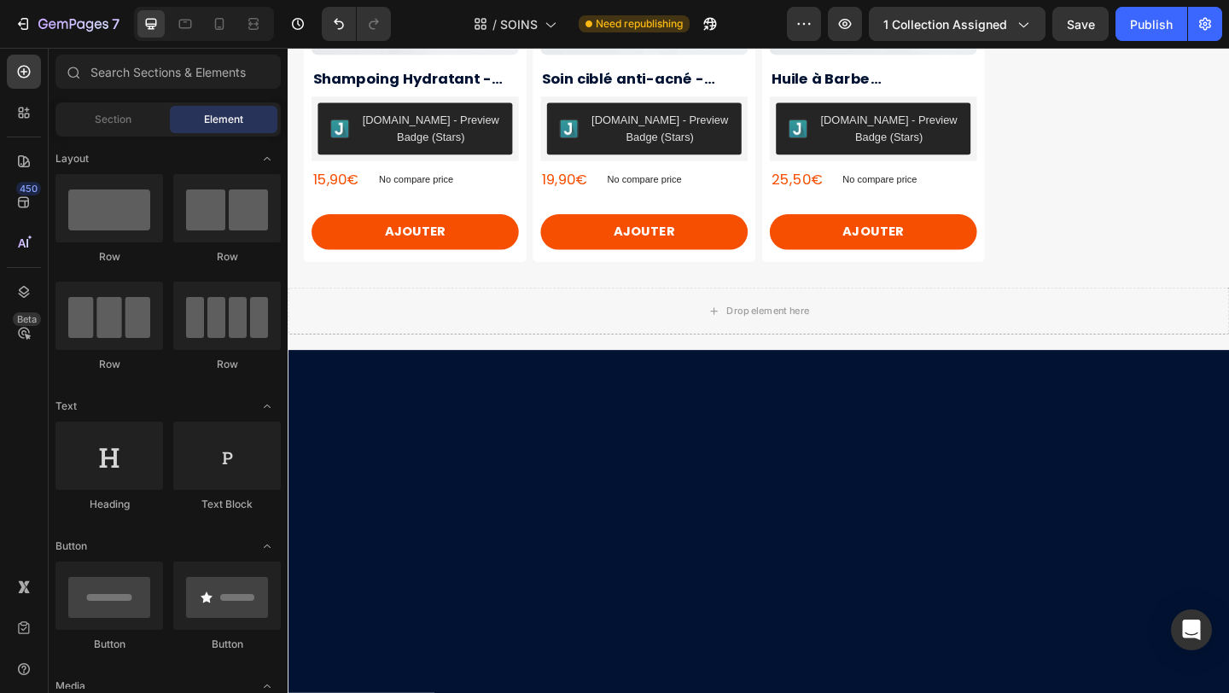
click at [507, 333] on div "Drop element here" at bounding box center [800, 333] width 1024 height 51
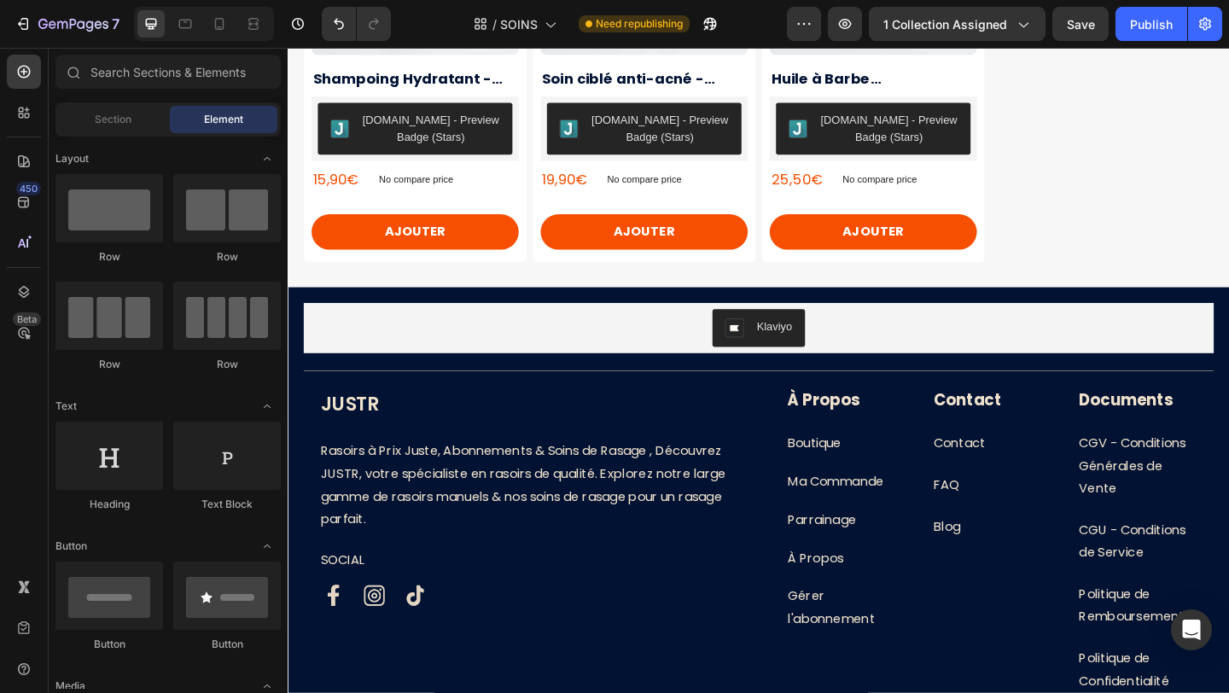
scroll to position [0, 0]
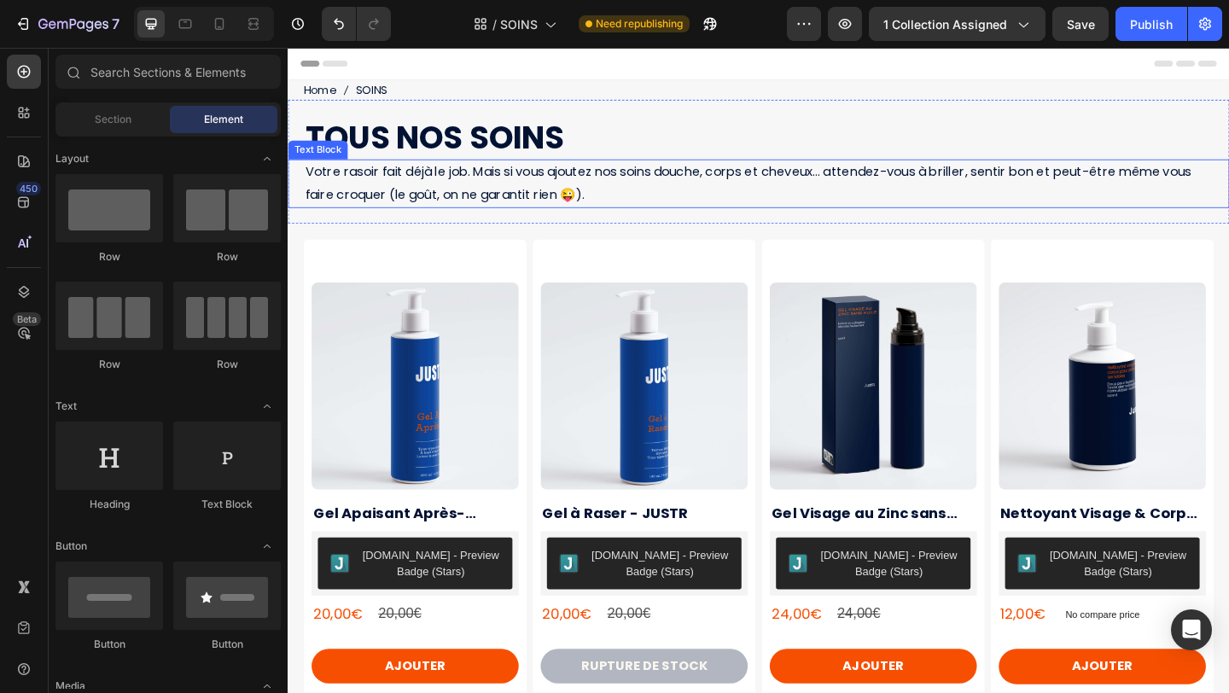
click at [773, 189] on span "Votre rasoir fait déjà le job. Mais si vous ajoutez nos soins douche, corps et …" at bounding box center [787, 194] width 963 height 44
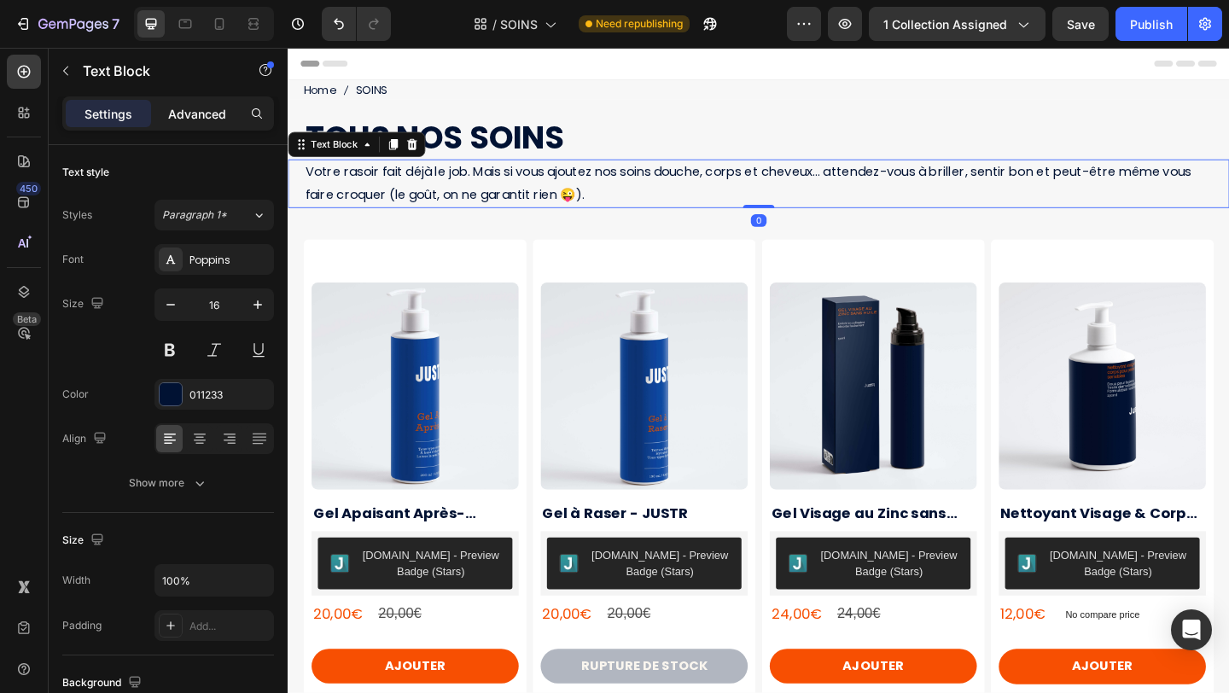
click at [212, 106] on p "Advanced" at bounding box center [197, 114] width 58 height 18
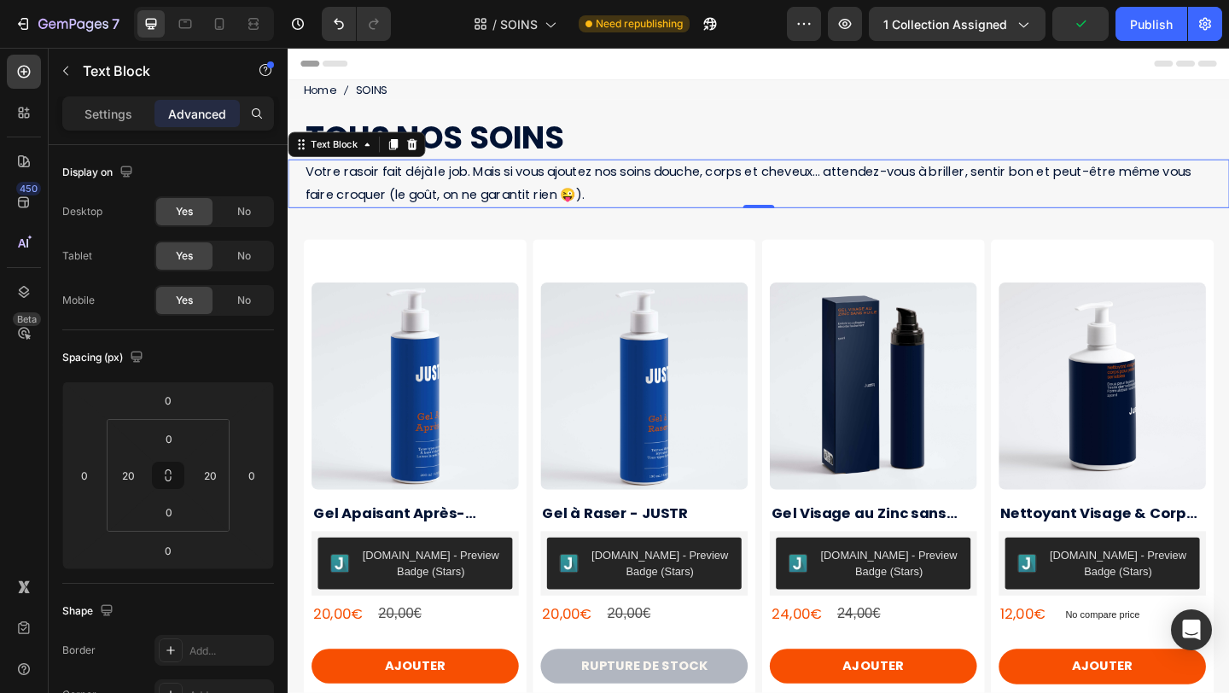
click at [487, 144] on h1 "TOUS NOS SOINS" at bounding box center [808, 145] width 1007 height 48
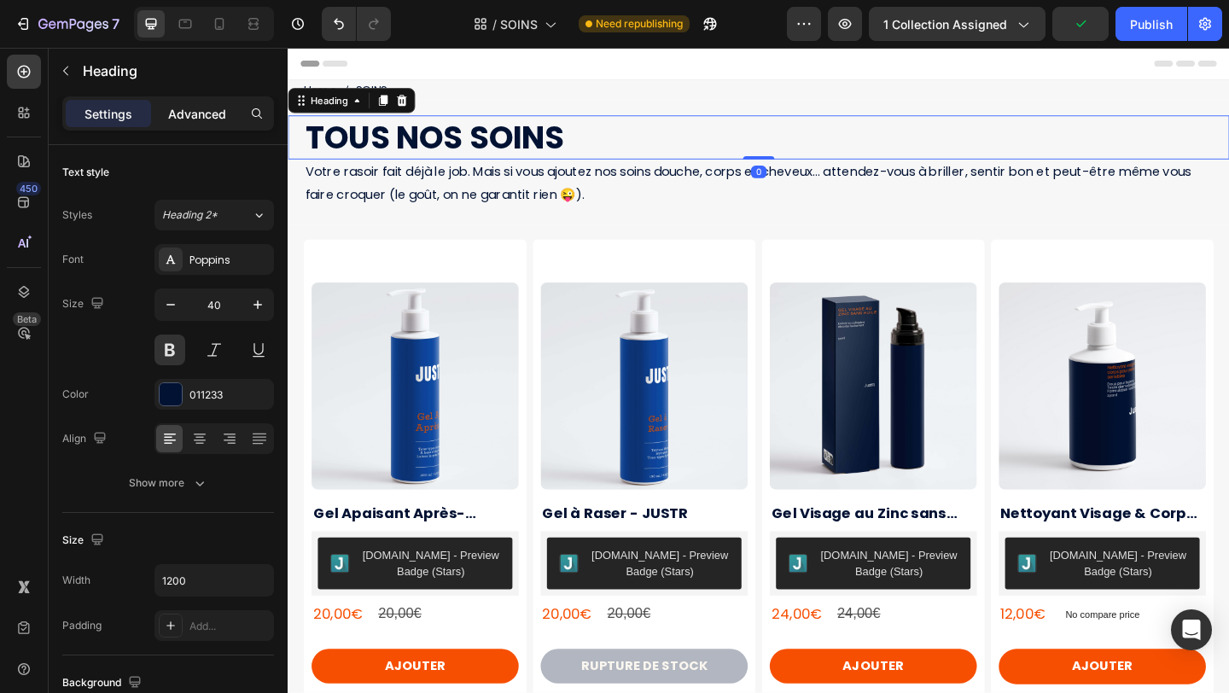
click at [206, 116] on p "Advanced" at bounding box center [197, 114] width 58 height 18
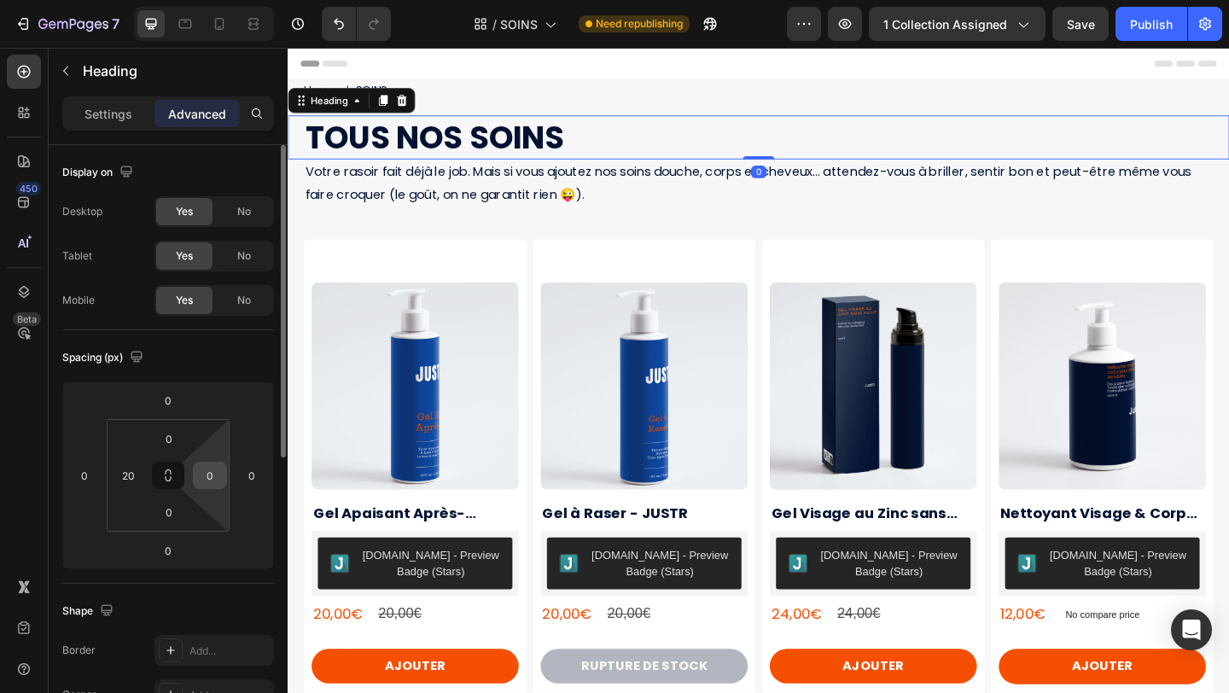
click at [215, 478] on input "0" at bounding box center [210, 475] width 26 height 26
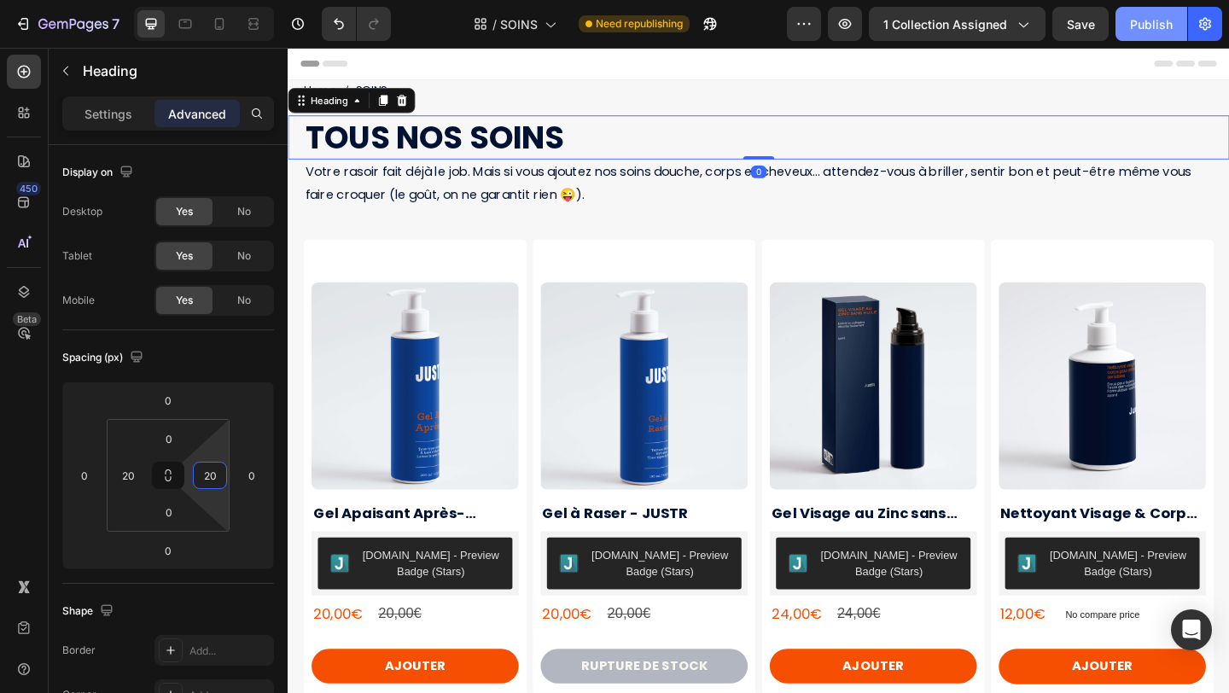
type input "20"
click at [1164, 20] on div "Publish" at bounding box center [1151, 24] width 43 height 18
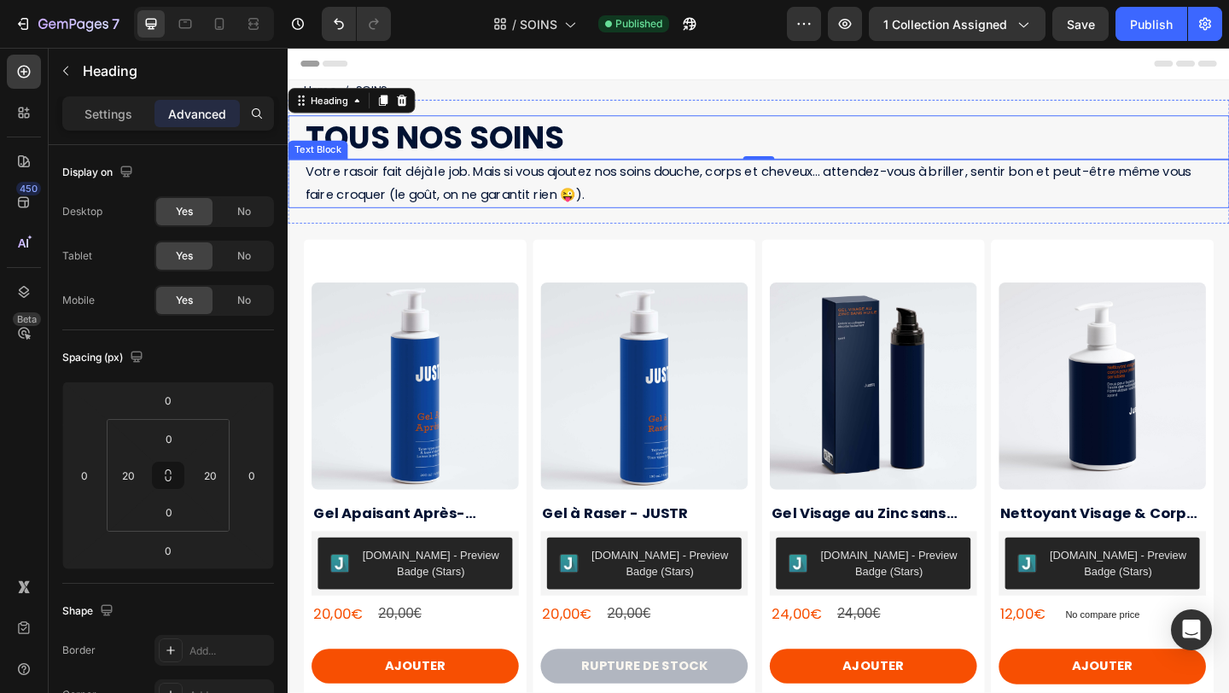
click at [592, 211] on span "Votre rasoir fait déjà le job. Mais si vous ajoutez nos soins douche, corps et …" at bounding box center [787, 194] width 963 height 44
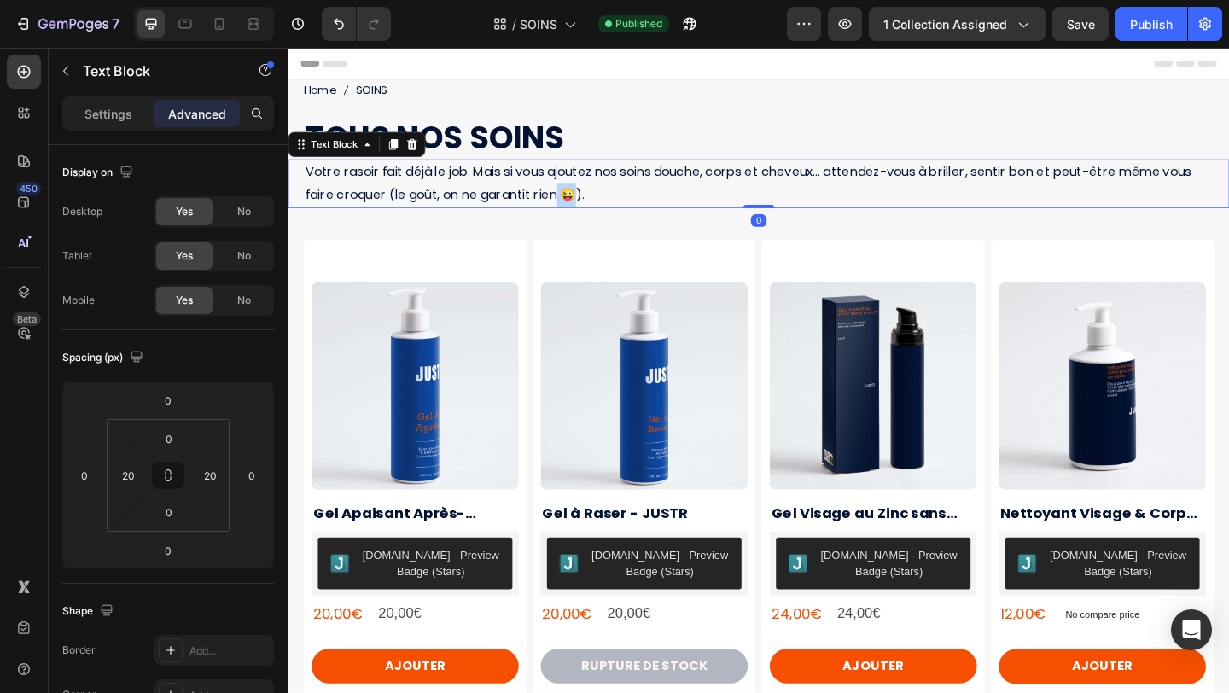
click at [592, 211] on span "Votre rasoir fait déjà le job. Mais si vous ajoutez nos soins douche, corps et …" at bounding box center [787, 194] width 963 height 44
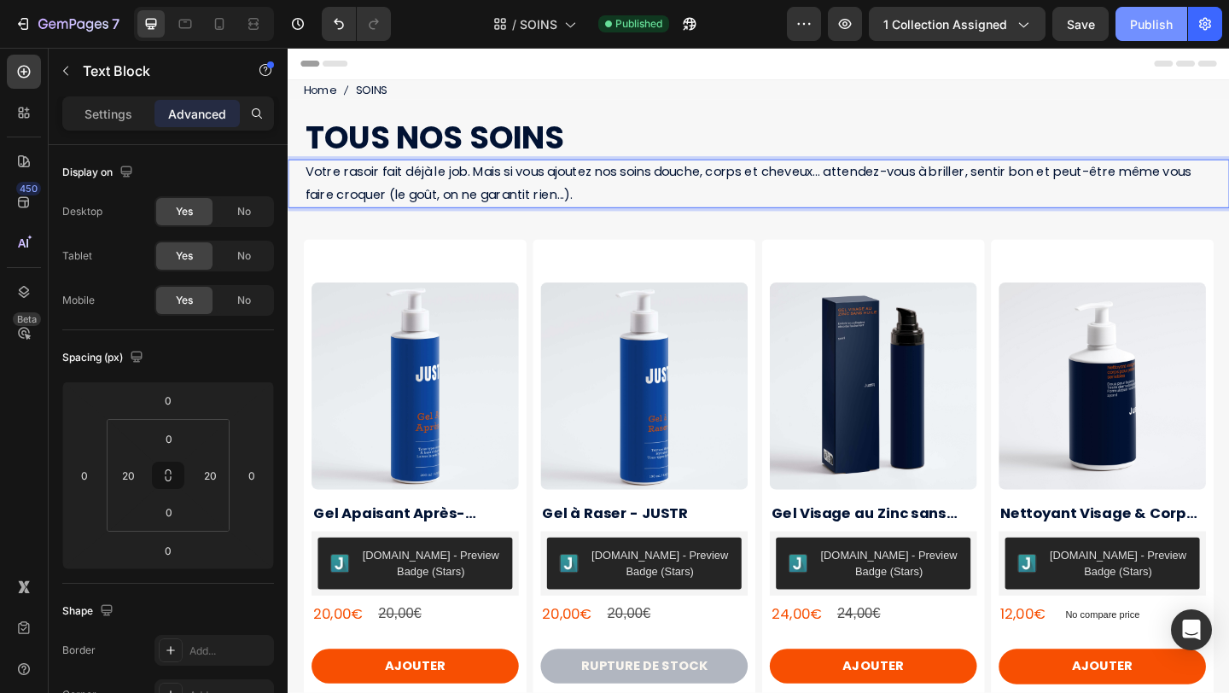
click at [1168, 17] on div "Publish" at bounding box center [1151, 24] width 43 height 18
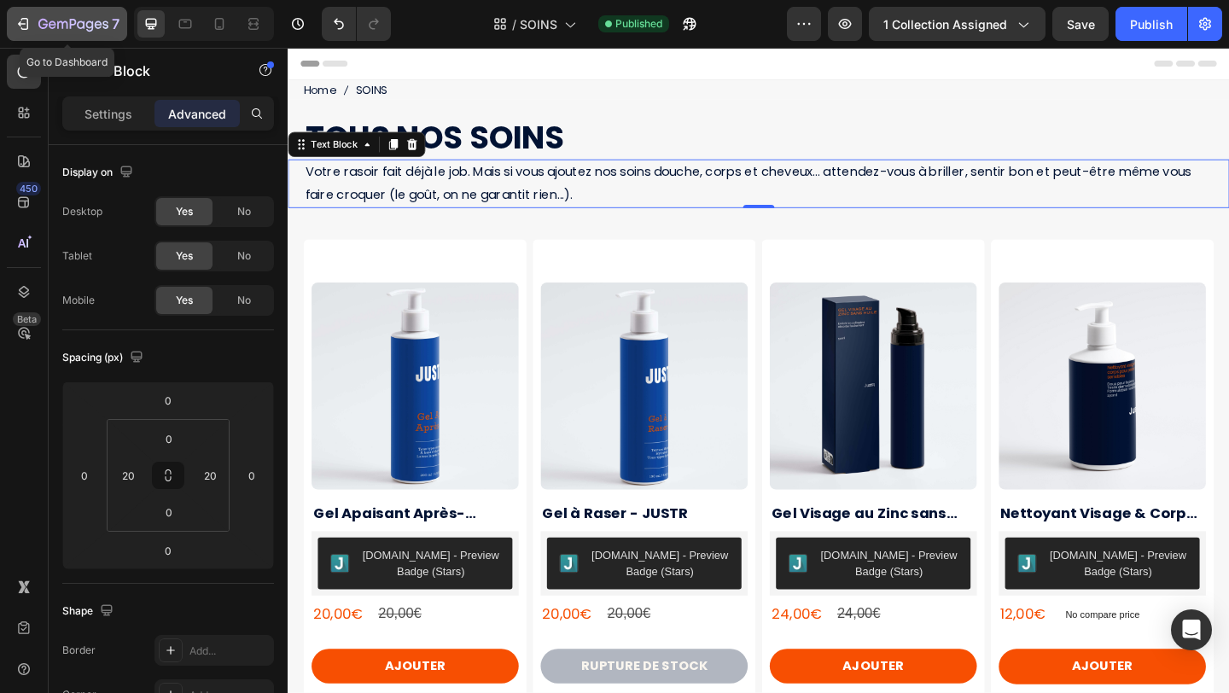
click at [20, 27] on icon "button" at bounding box center [23, 23] width 17 height 17
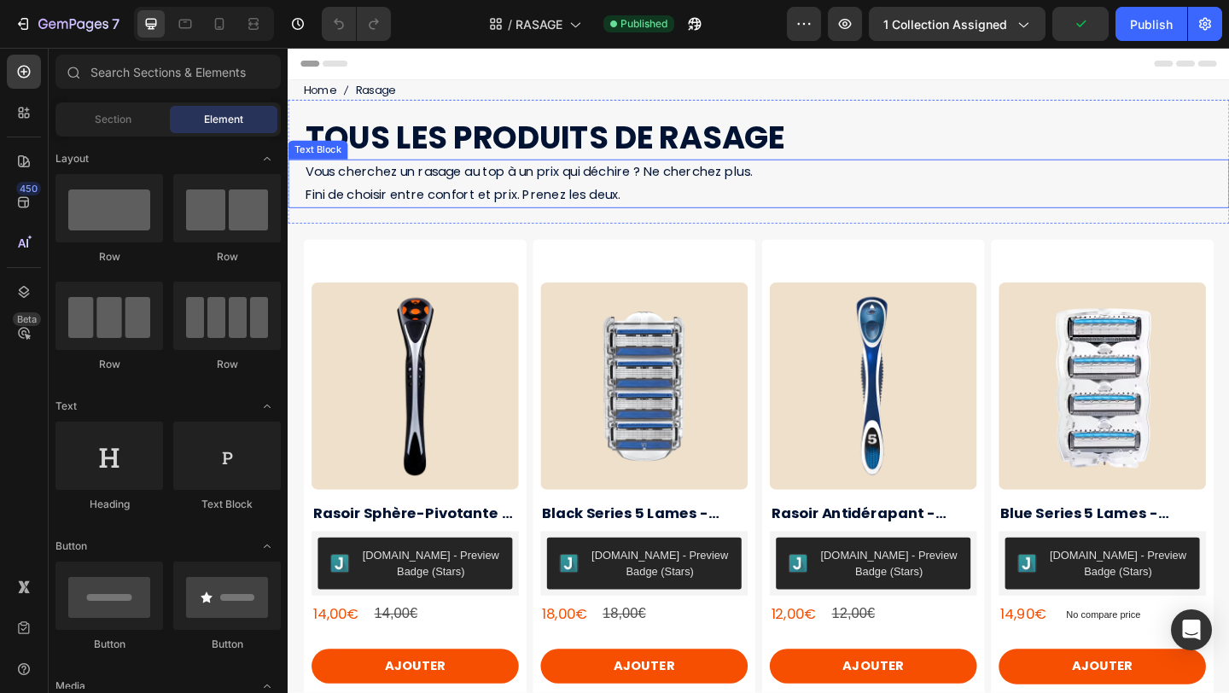
click at [617, 183] on span "Vous cherchez un rasage au top à un prix qui déchire ? Ne cherchez plus." at bounding box center [549, 182] width 486 height 20
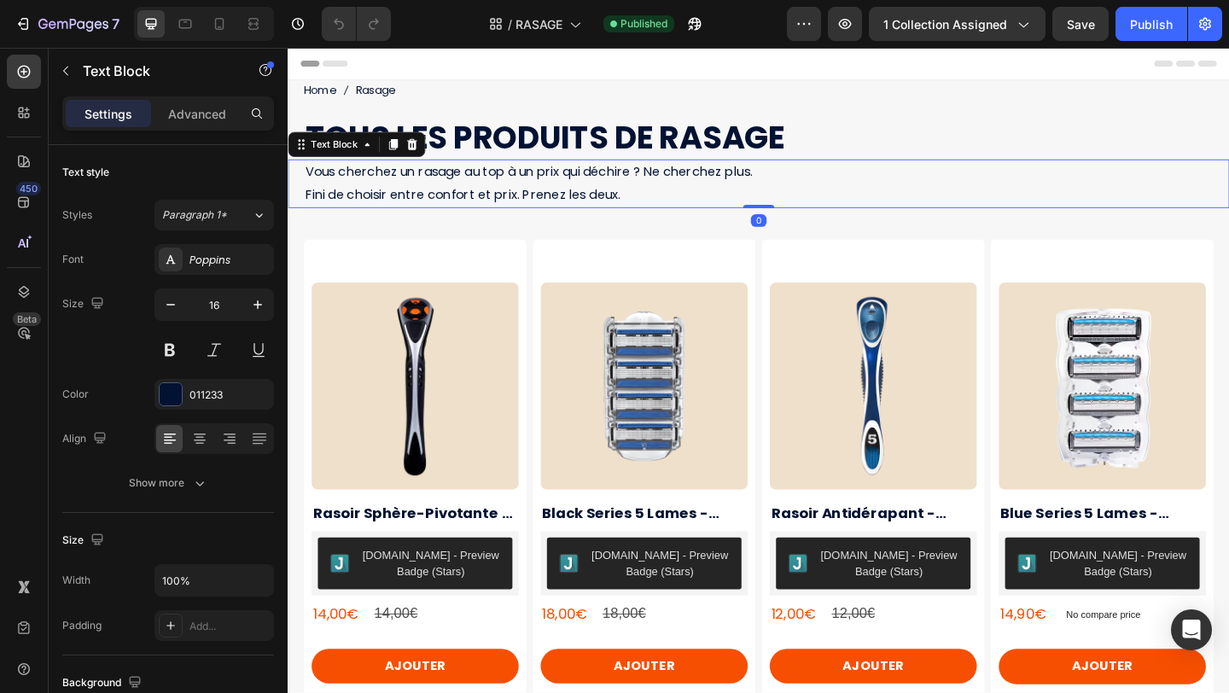
click at [590, 183] on span "Vous cherchez un rasage au top à un prix qui déchire ? Ne cherchez plus." at bounding box center [549, 182] width 486 height 20
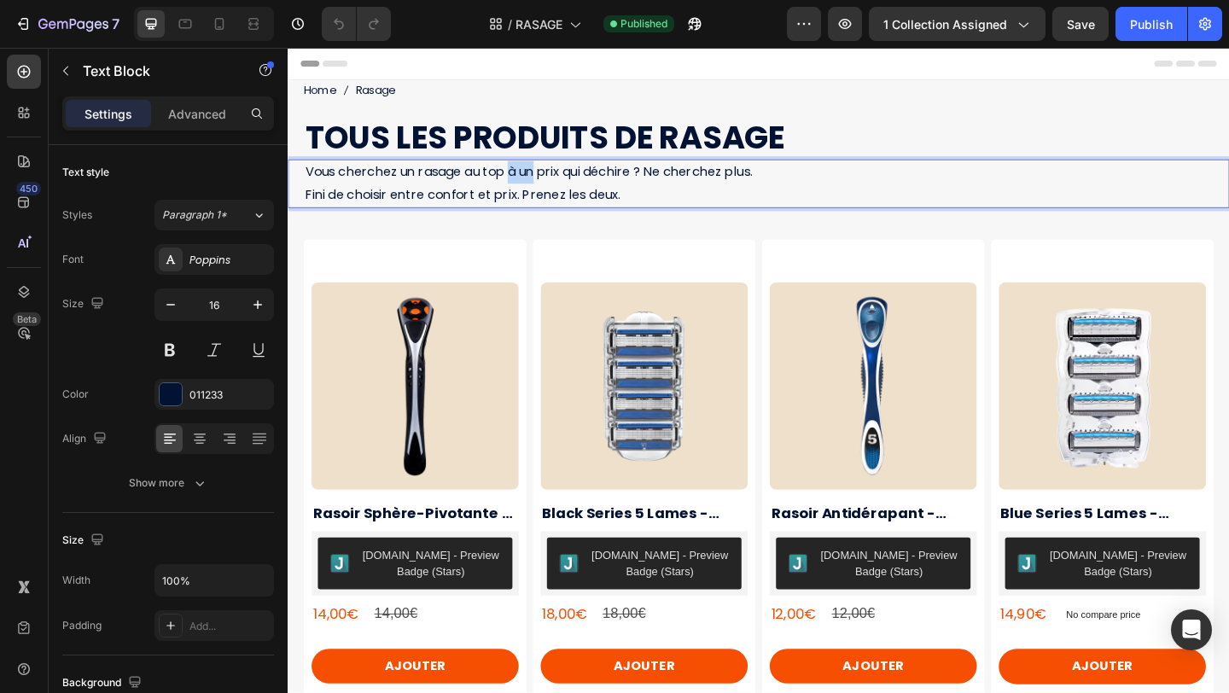
drag, startPoint x: 529, startPoint y: 182, endPoint x: 560, endPoint y: 183, distance: 30.8
click at [560, 183] on span "Vous cherchez un rasage au top à un prix qui déchire ? Ne cherchez plus." at bounding box center [549, 182] width 486 height 20
drag, startPoint x: 644, startPoint y: 185, endPoint x: 715, endPoint y: 187, distance: 70.8
click at [715, 187] on span "Vous cherchez un rasage au top au meilleur prix qui déchire ? Ne cherchez plus." at bounding box center [572, 182] width 532 height 20
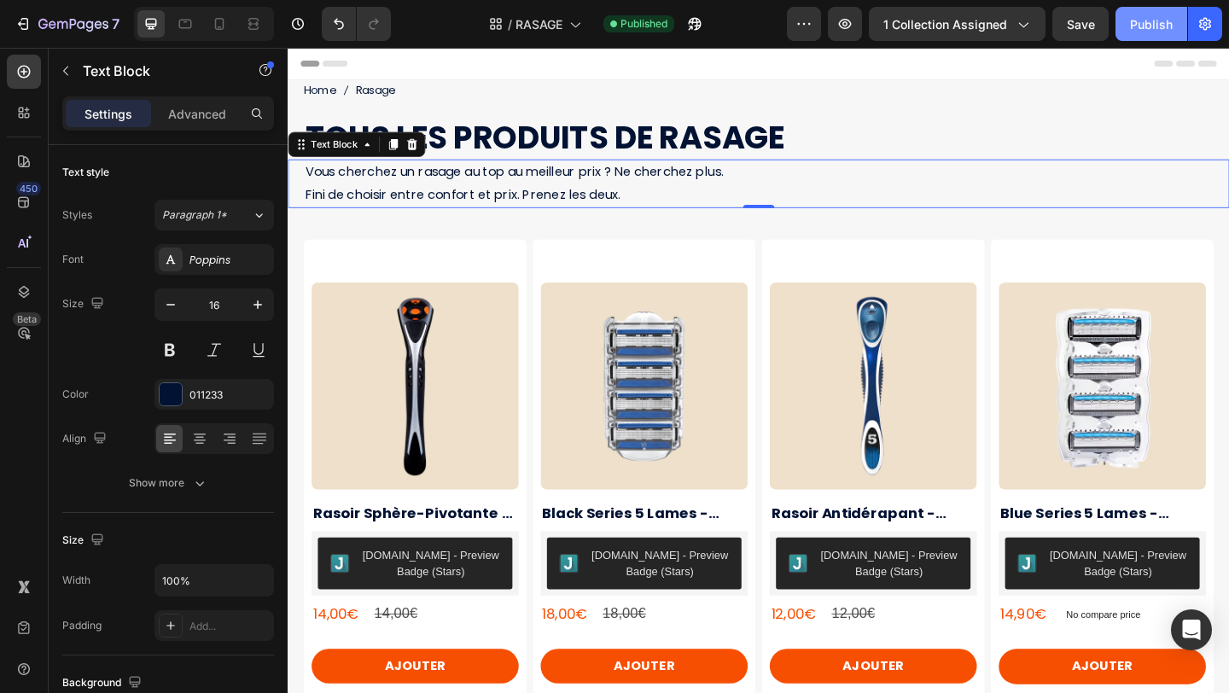
click at [1151, 26] on div "Publish" at bounding box center [1151, 24] width 43 height 18
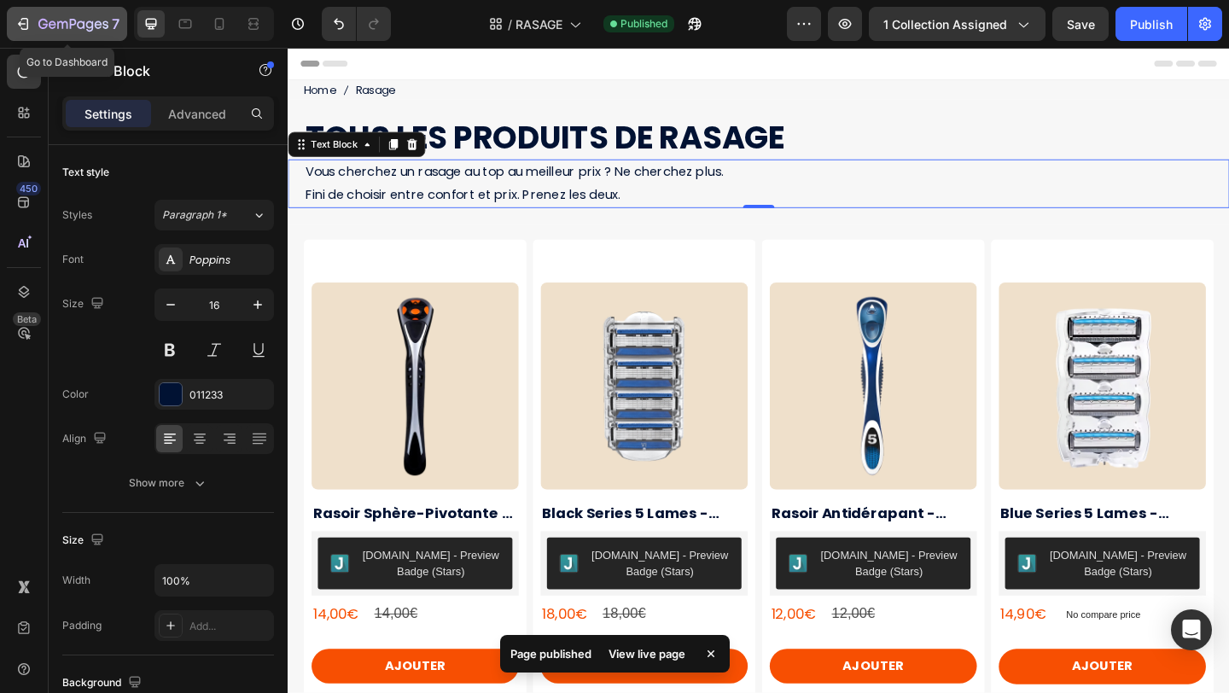
click at [10, 21] on button "7" at bounding box center [67, 24] width 120 height 34
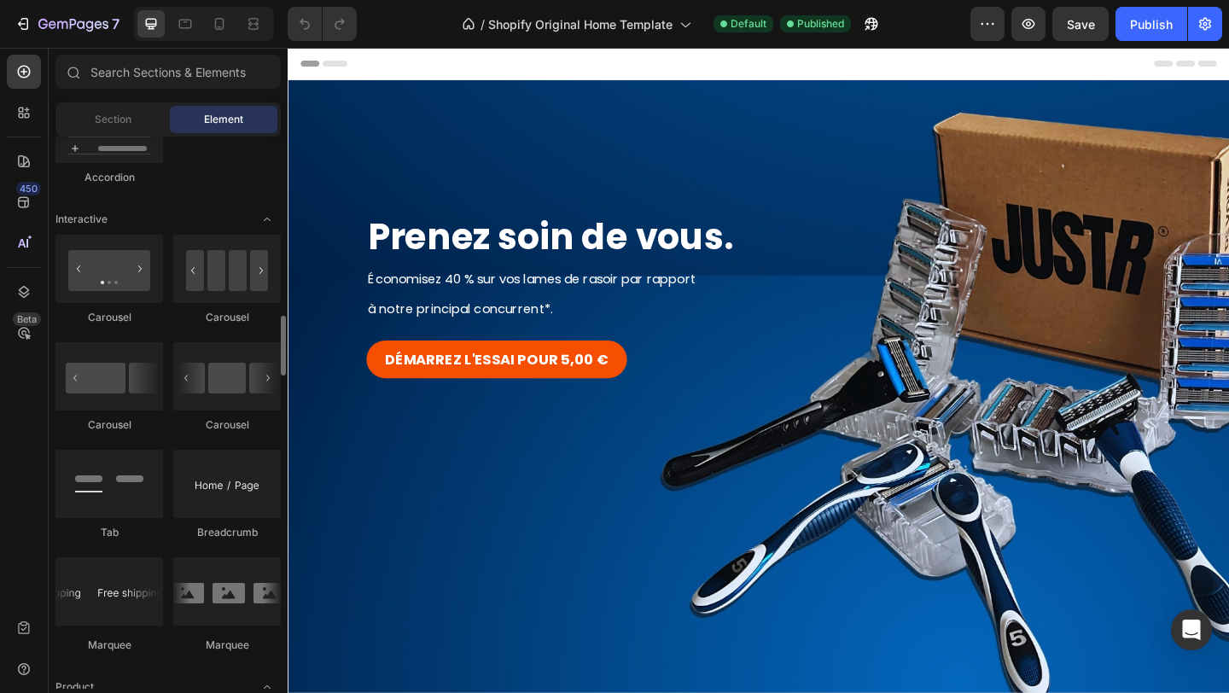
scroll to position [1669, 0]
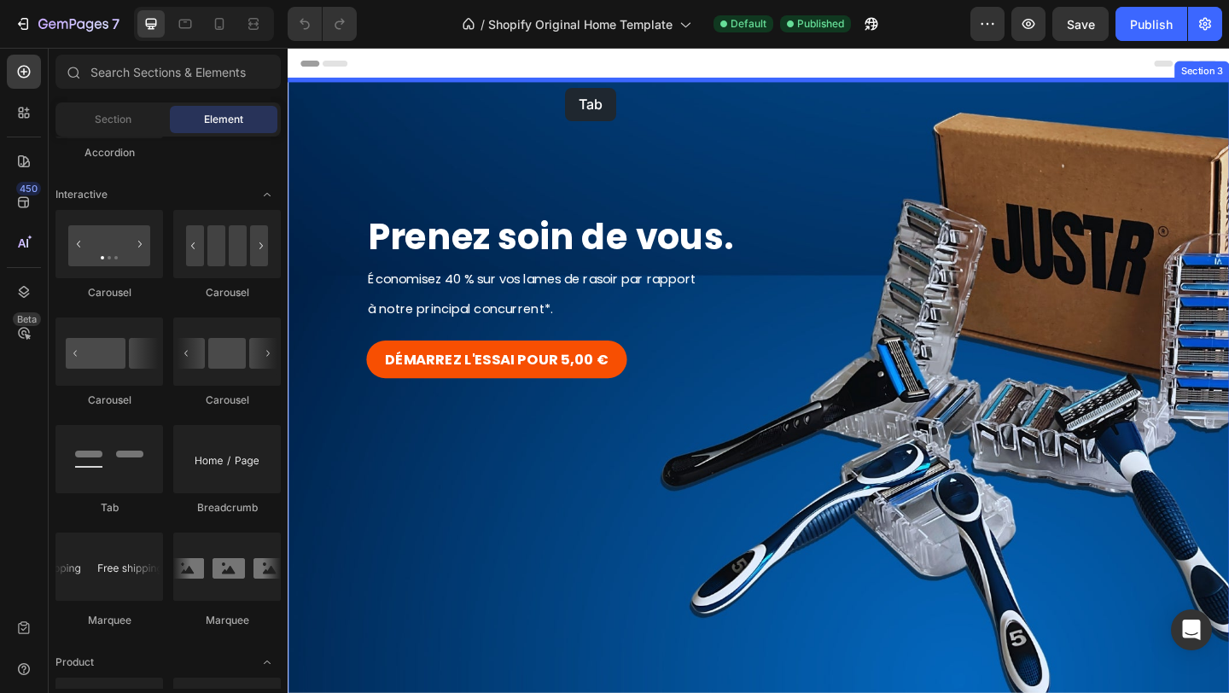
drag, startPoint x: 404, startPoint y: 522, endPoint x: 590, endPoint y: 91, distance: 469.0
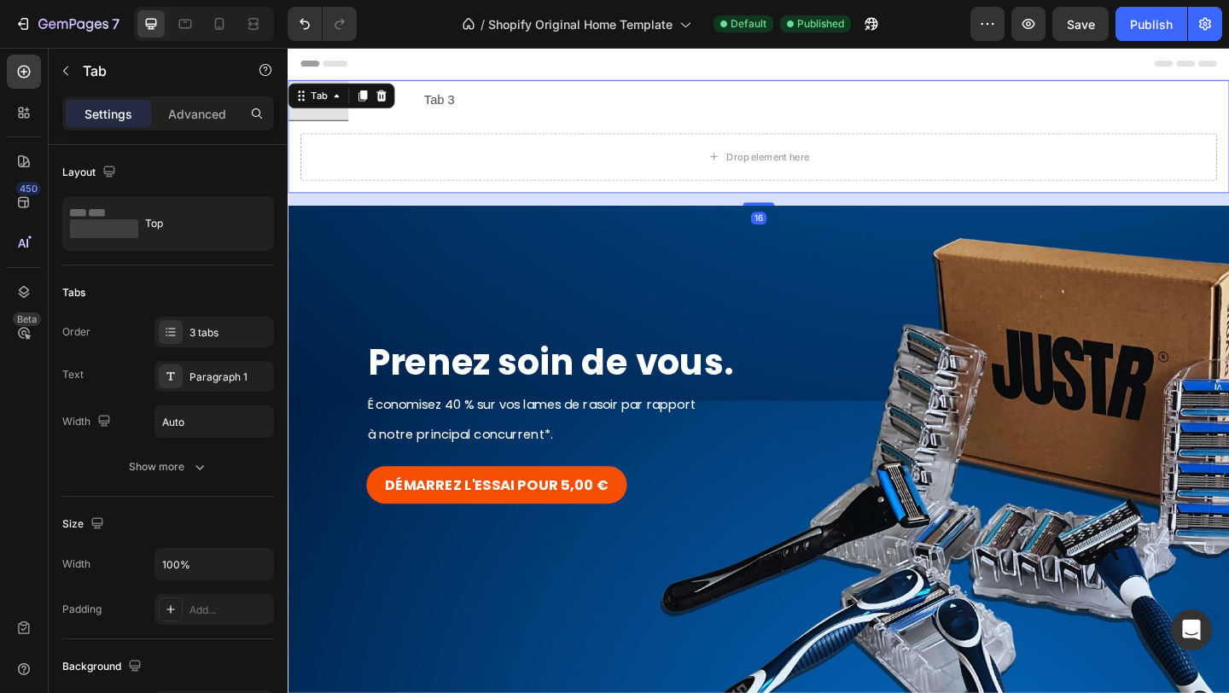
click at [567, 108] on ul "Tab 1 Tab 2 Tab 3" at bounding box center [800, 105] width 1024 height 44
click at [464, 105] on div "Tab 3" at bounding box center [452, 105] width 38 height 30
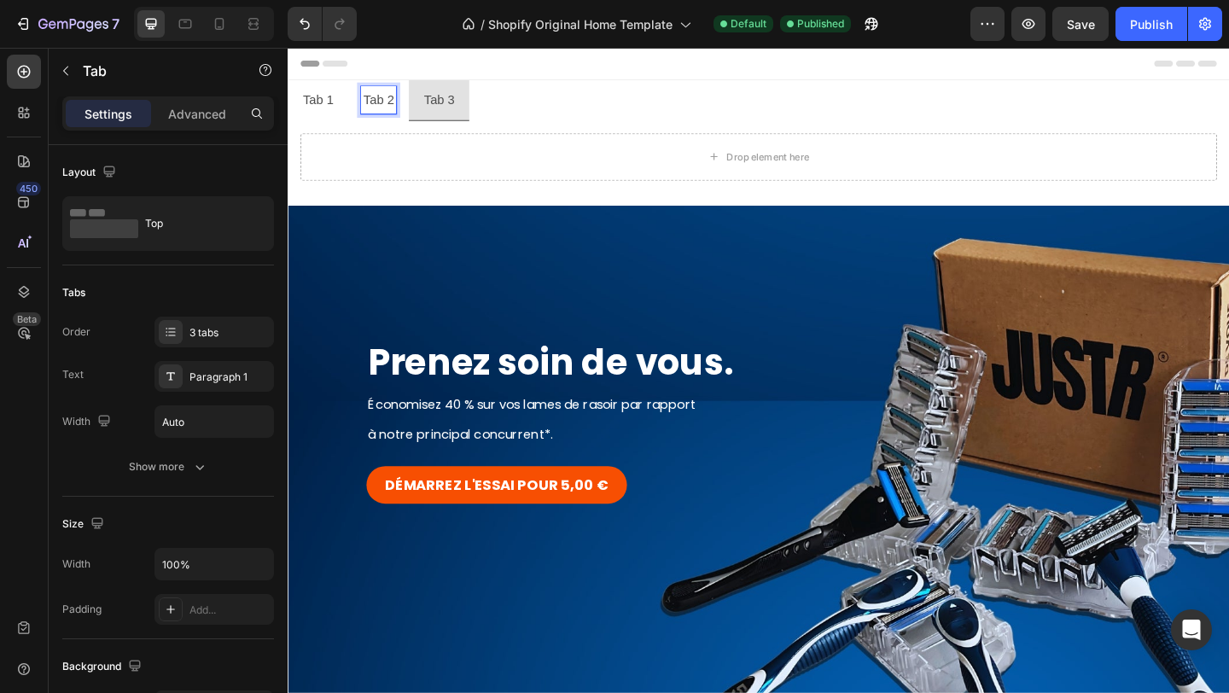
click at [389, 107] on p "Tab 2" at bounding box center [385, 104] width 33 height 25
click at [323, 102] on p "Tab 1" at bounding box center [320, 104] width 33 height 25
click at [446, 106] on p "Tab 3" at bounding box center [451, 104] width 33 height 25
click at [481, 162] on div "Drop element here" at bounding box center [799, 166] width 997 height 51
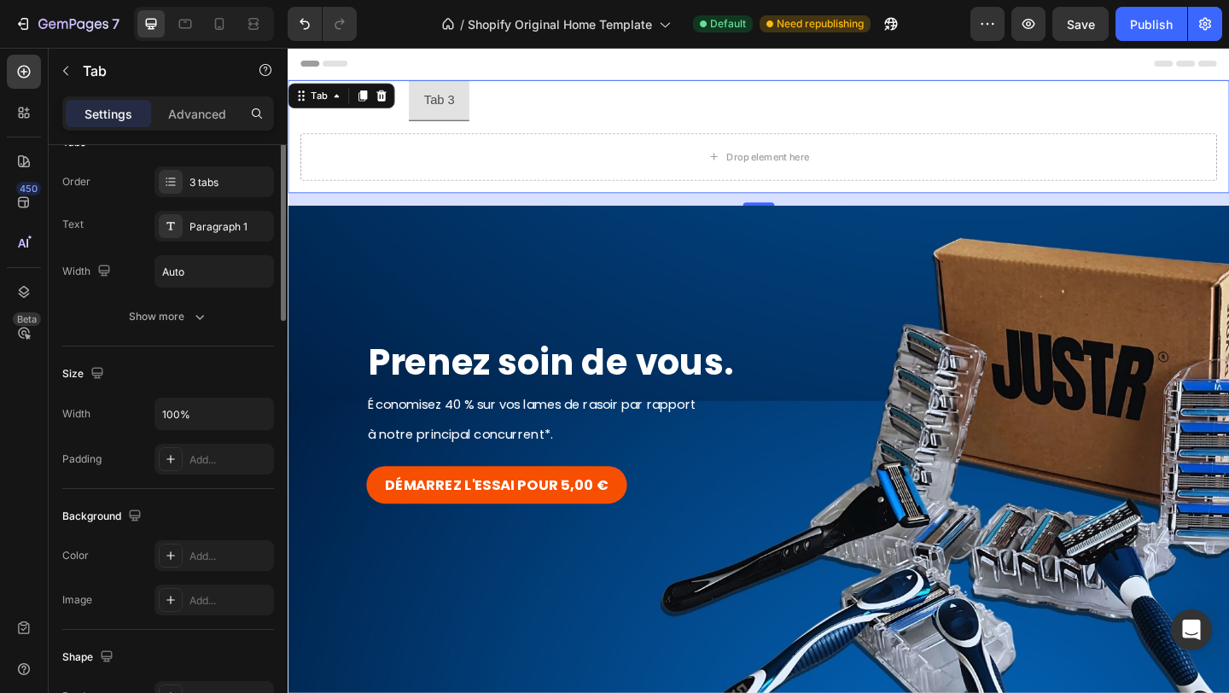
scroll to position [0, 0]
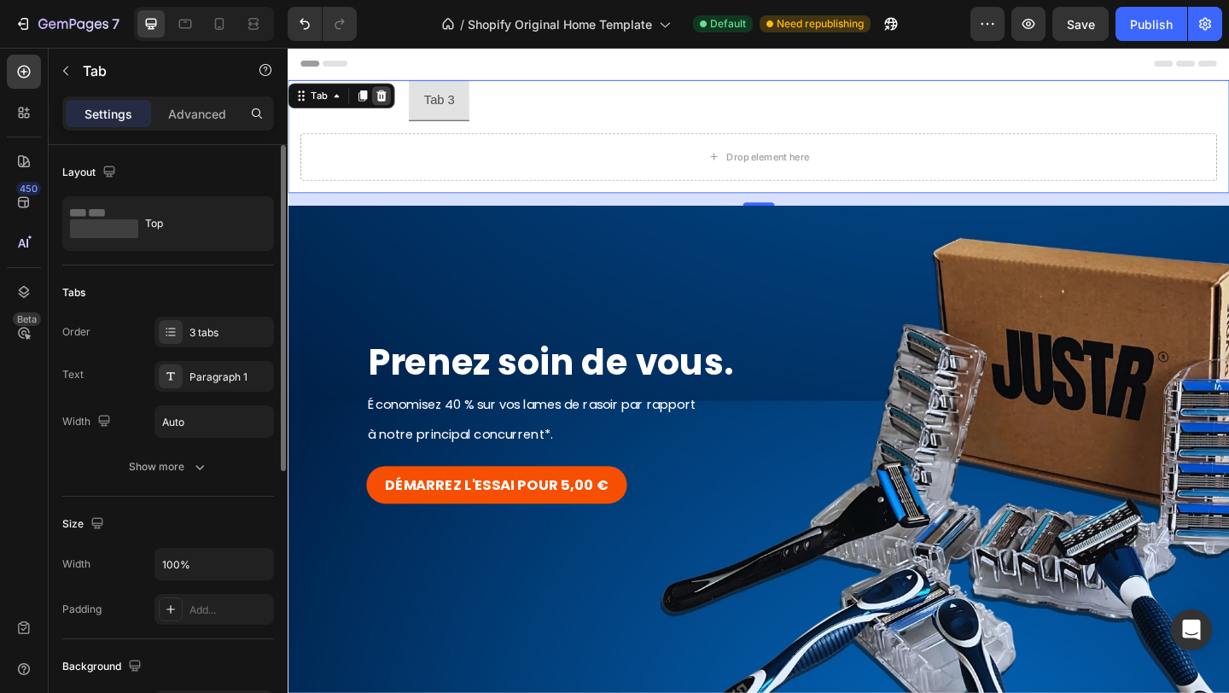
click at [394, 98] on icon at bounding box center [389, 100] width 14 height 14
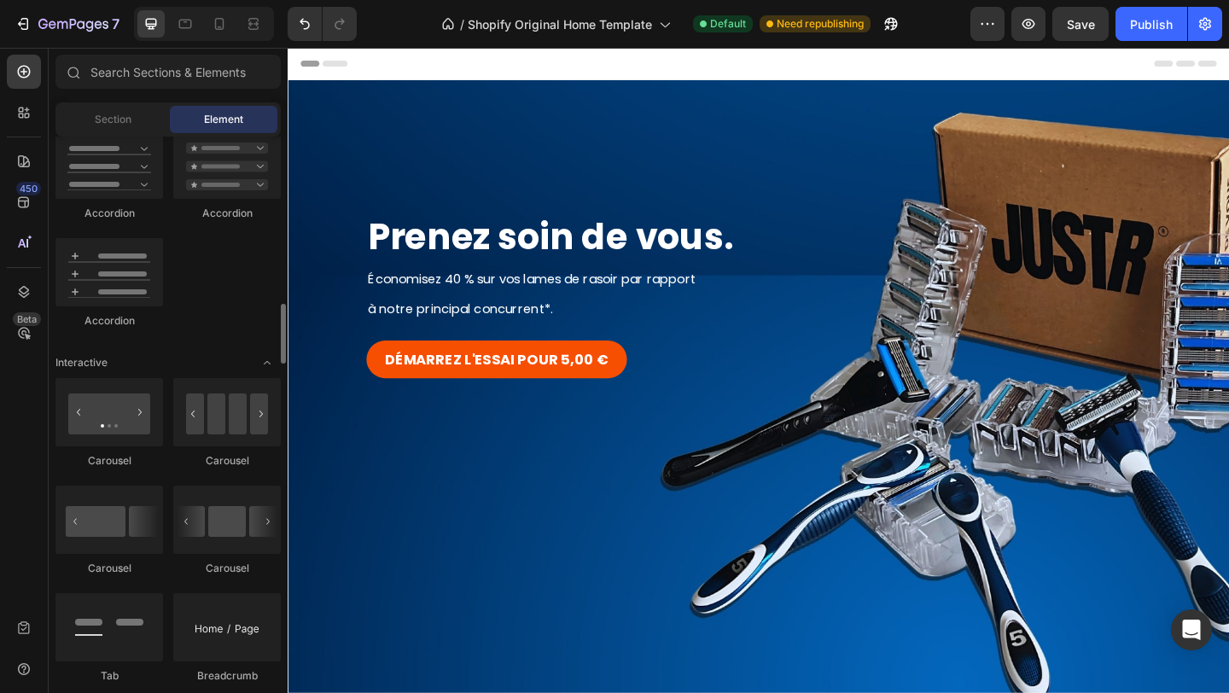
scroll to position [1529, 0]
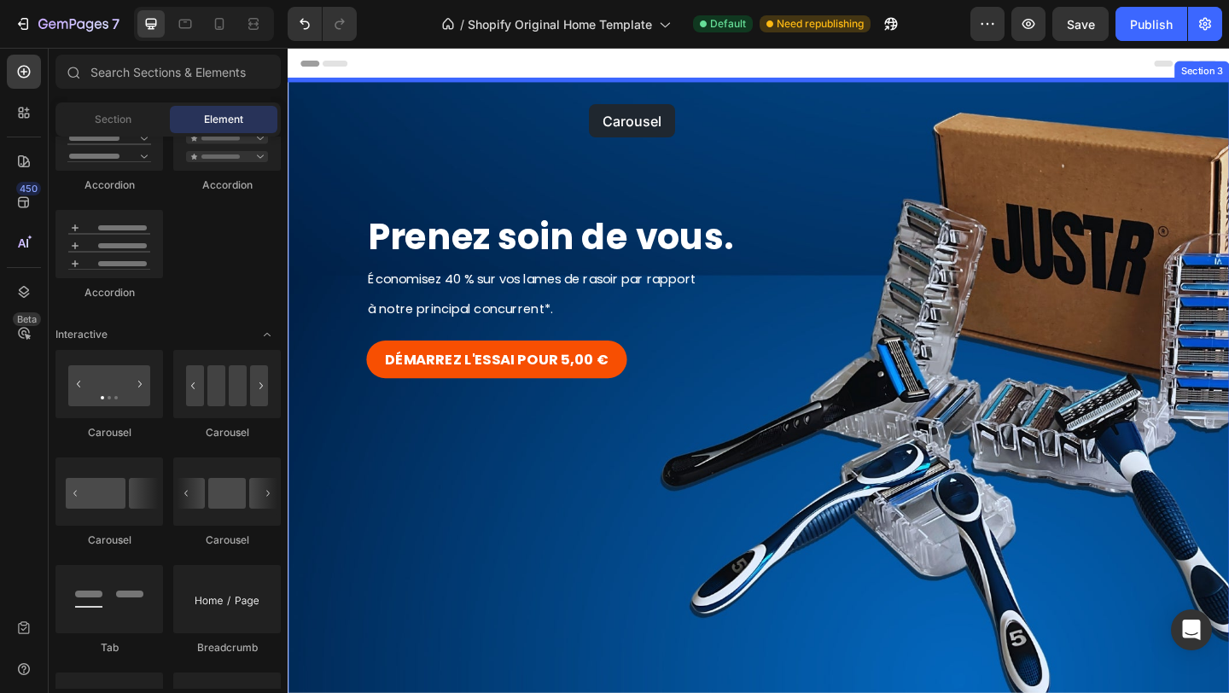
drag, startPoint x: 483, startPoint y: 447, endPoint x: 623, endPoint y: 99, distance: 375.2
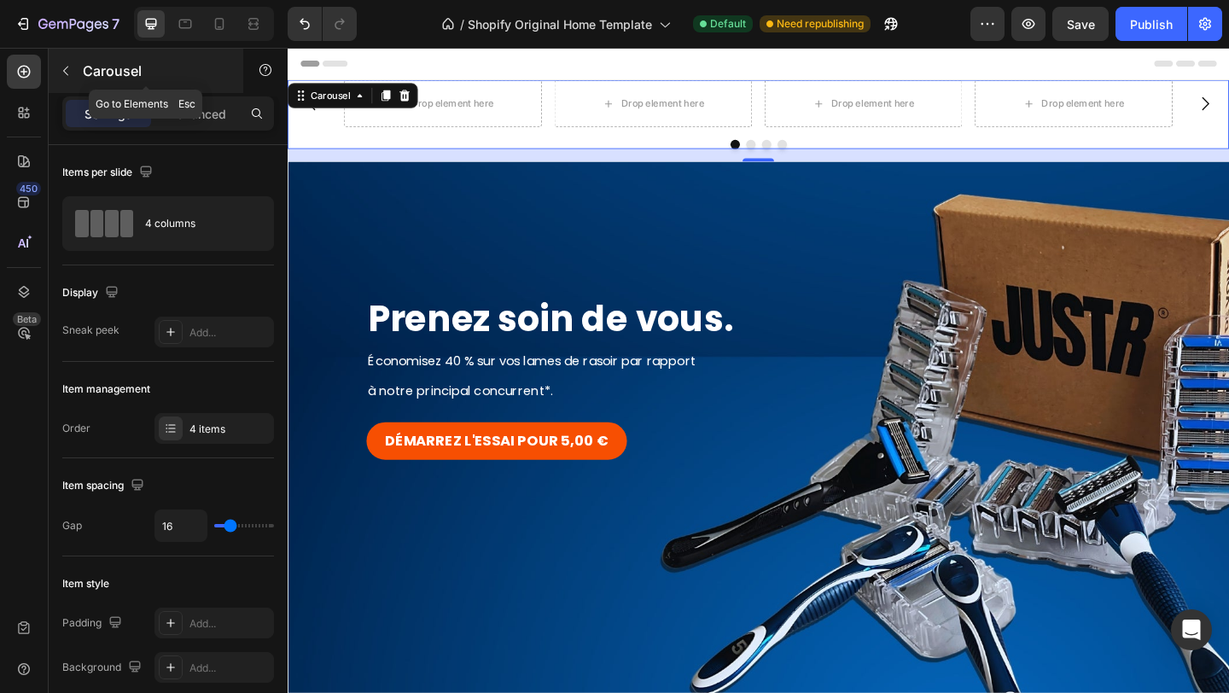
click at [70, 64] on icon "button" at bounding box center [66, 71] width 14 height 14
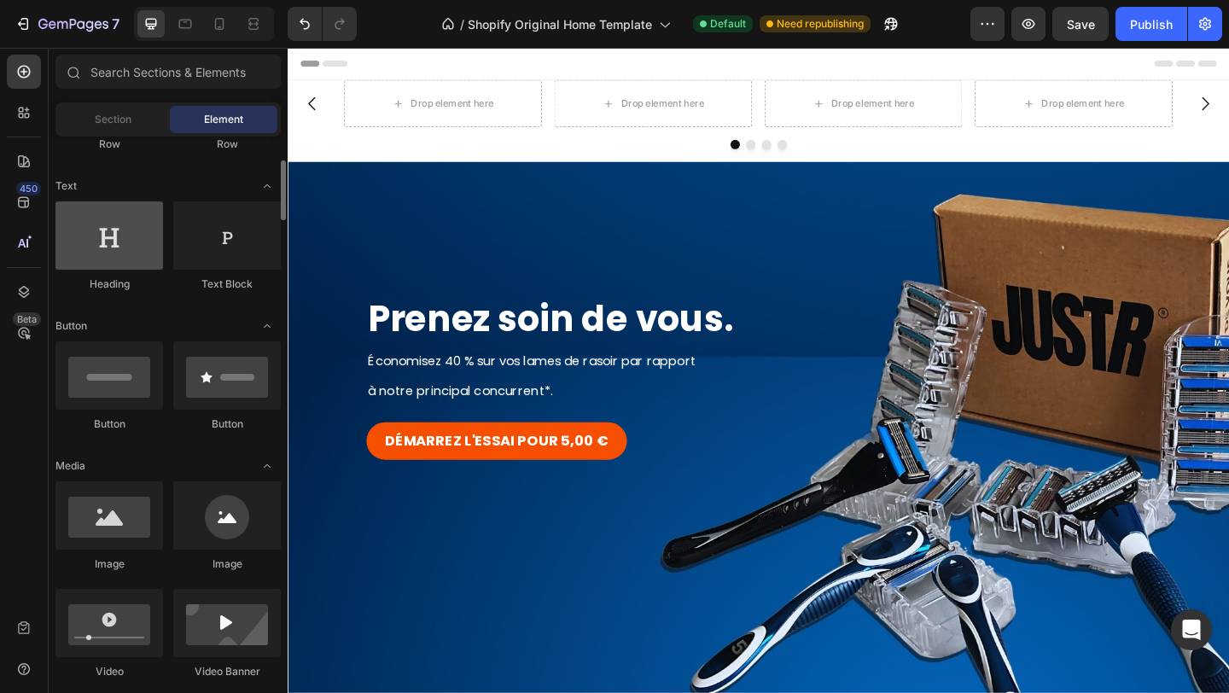
scroll to position [231, 0]
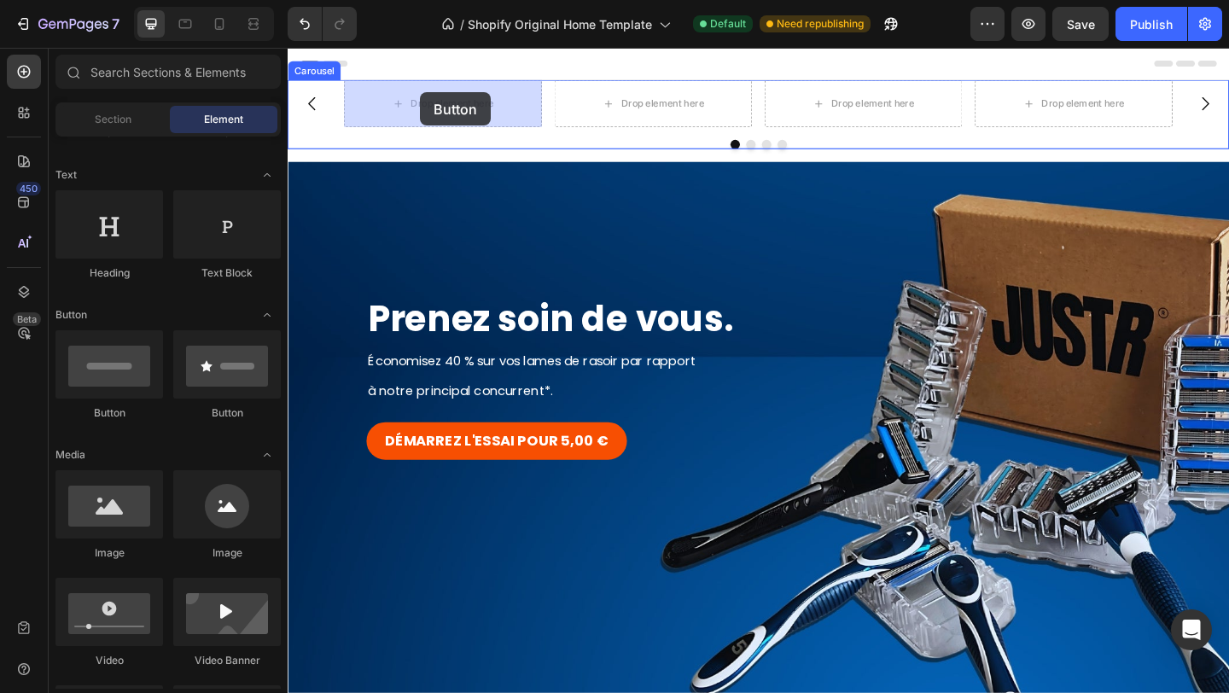
drag, startPoint x: 404, startPoint y: 413, endPoint x: 433, endPoint y: 96, distance: 317.9
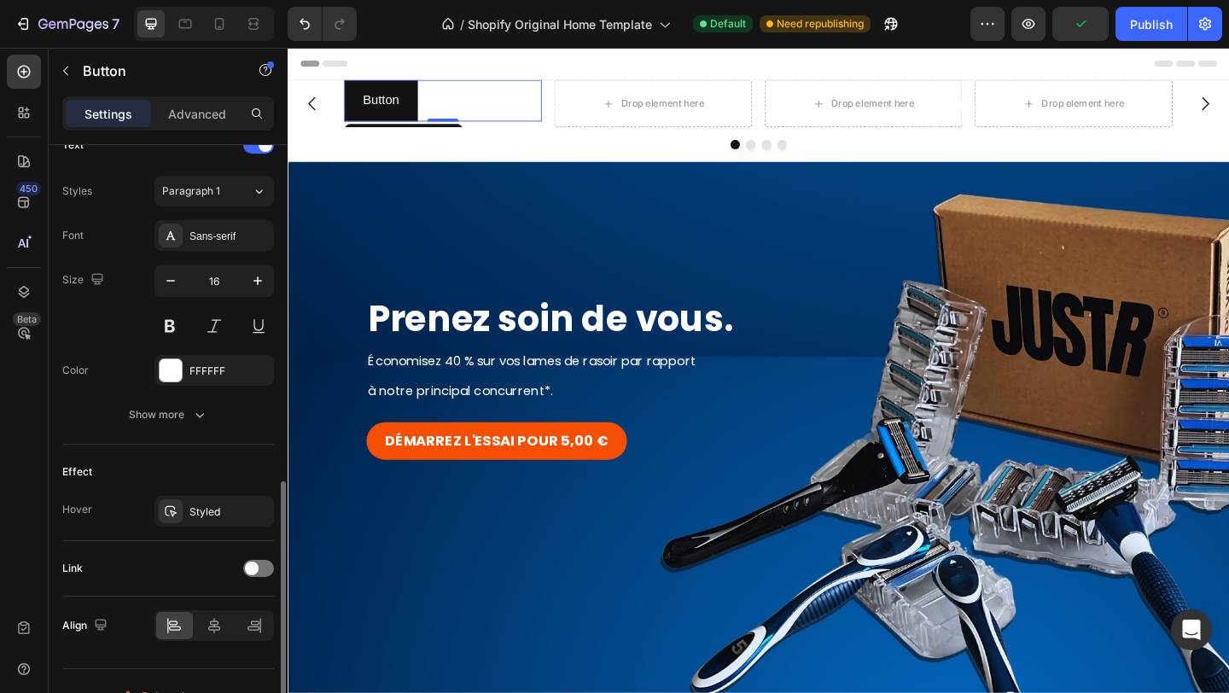
scroll to position [627, 0]
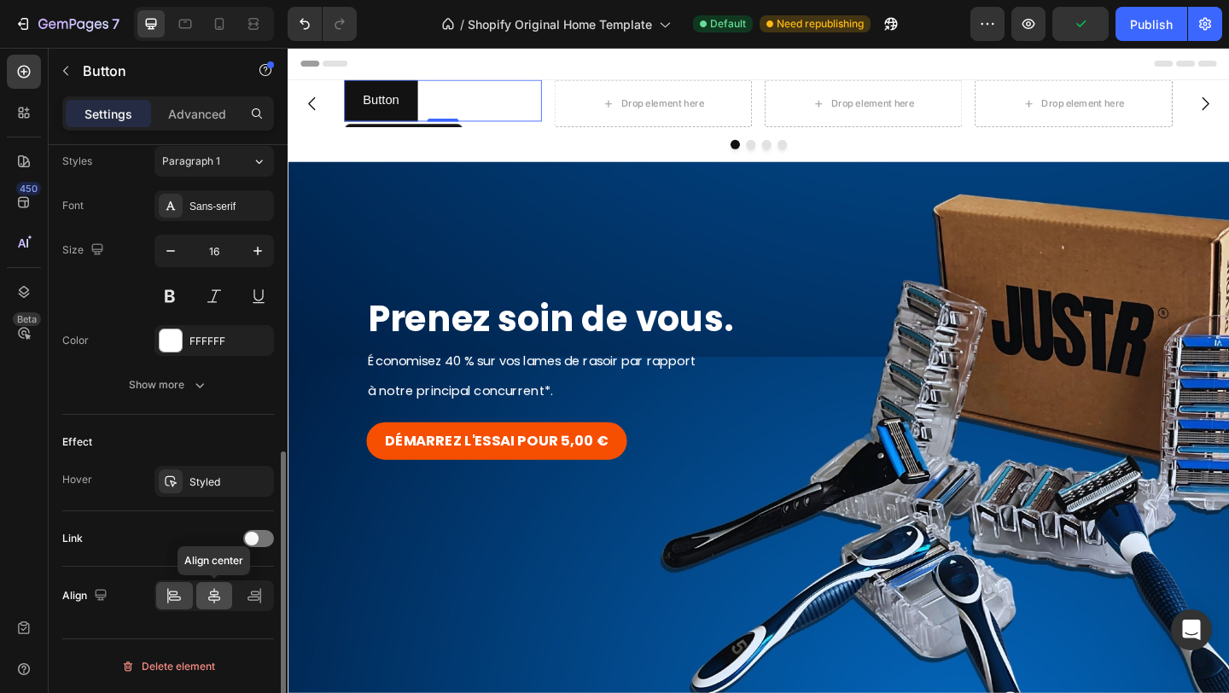
click at [215, 593] on icon at bounding box center [214, 595] width 17 height 17
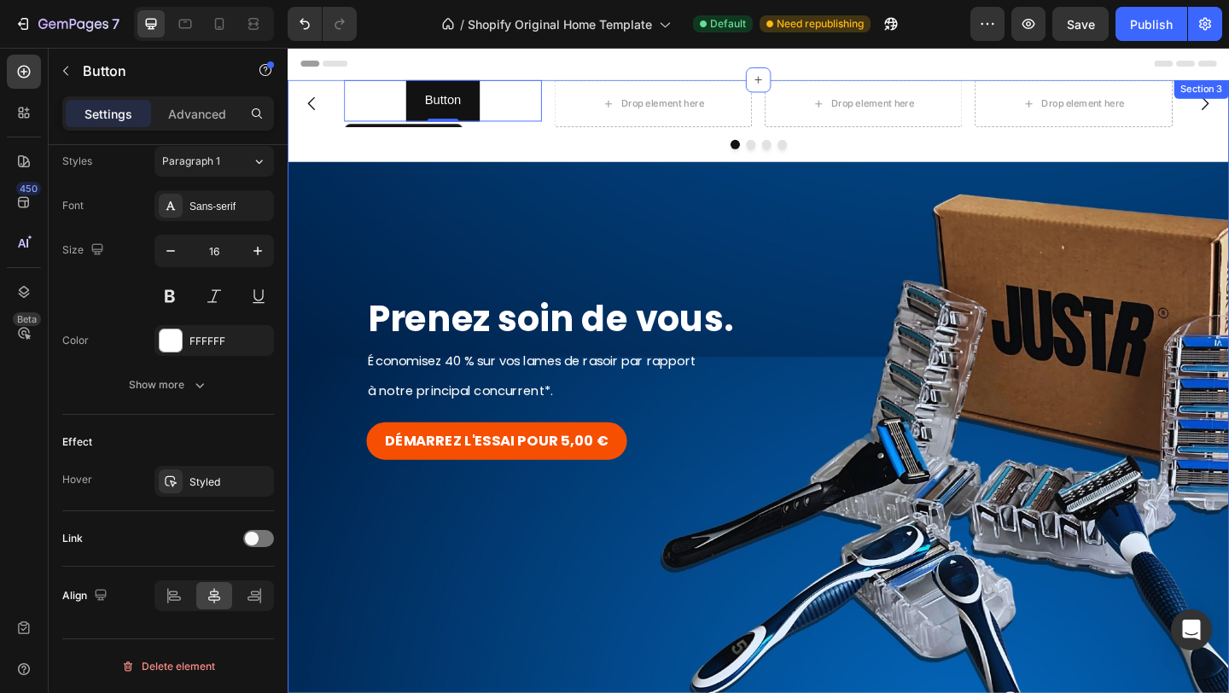
click at [615, 173] on div "Background Image" at bounding box center [800, 513] width 1024 height 683
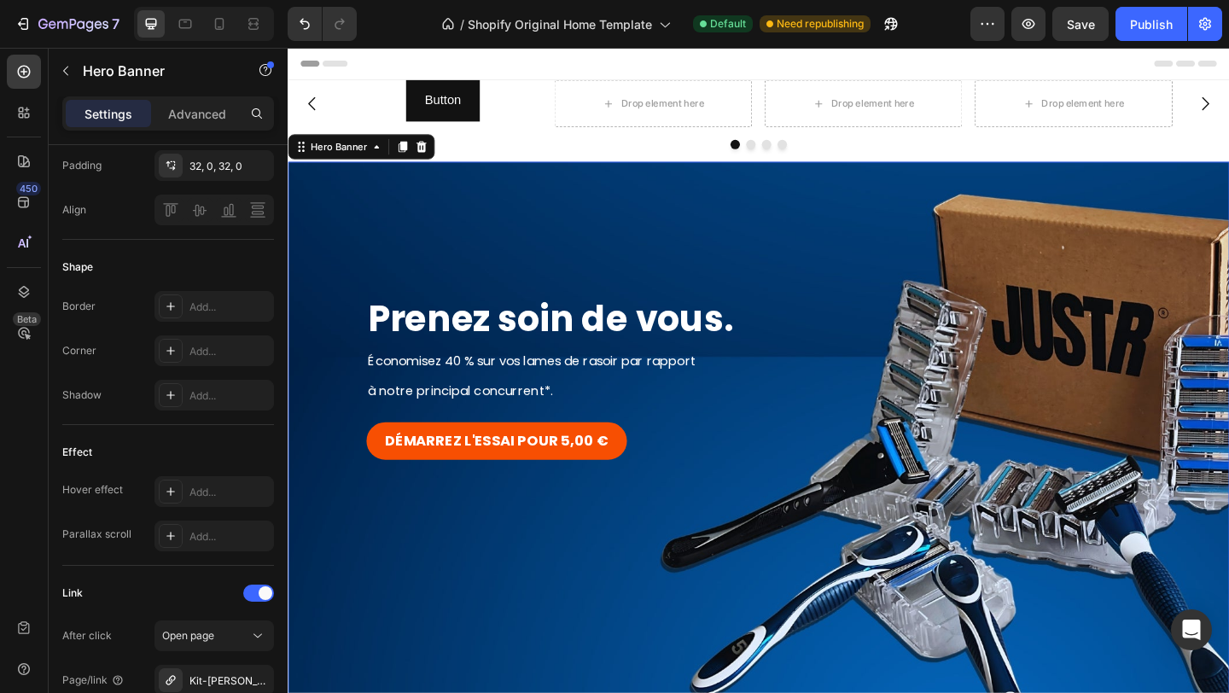
scroll to position [0, 0]
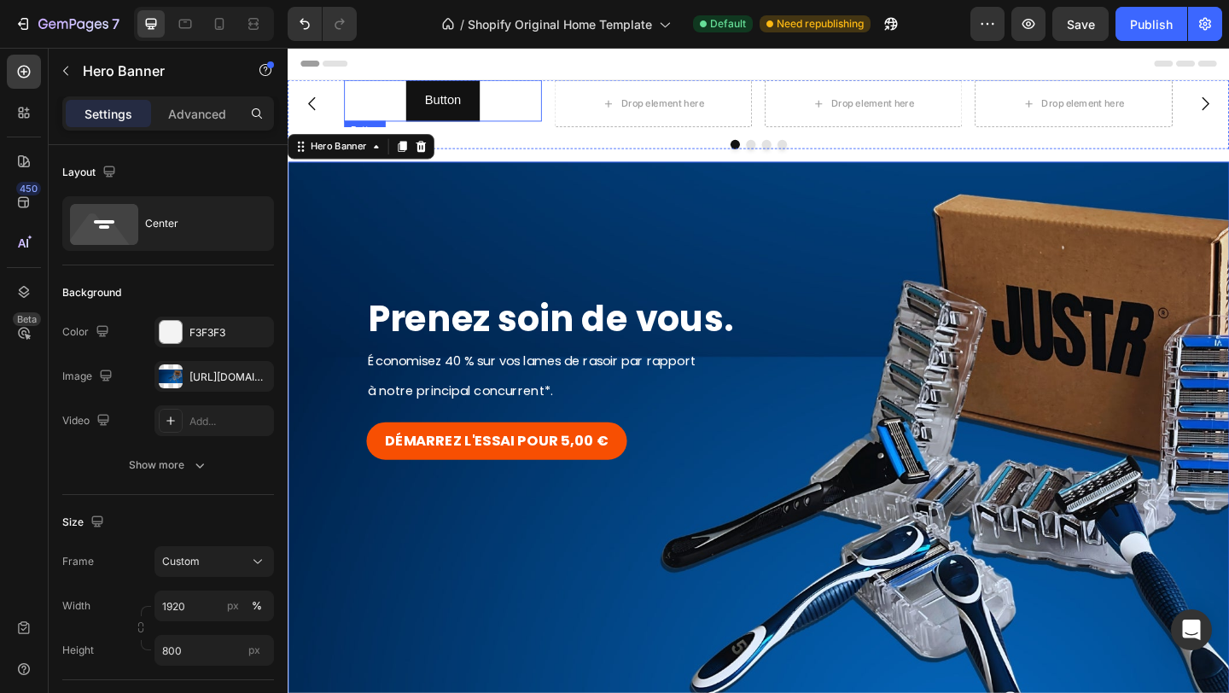
click at [517, 113] on div "Button Button" at bounding box center [456, 105] width 215 height 45
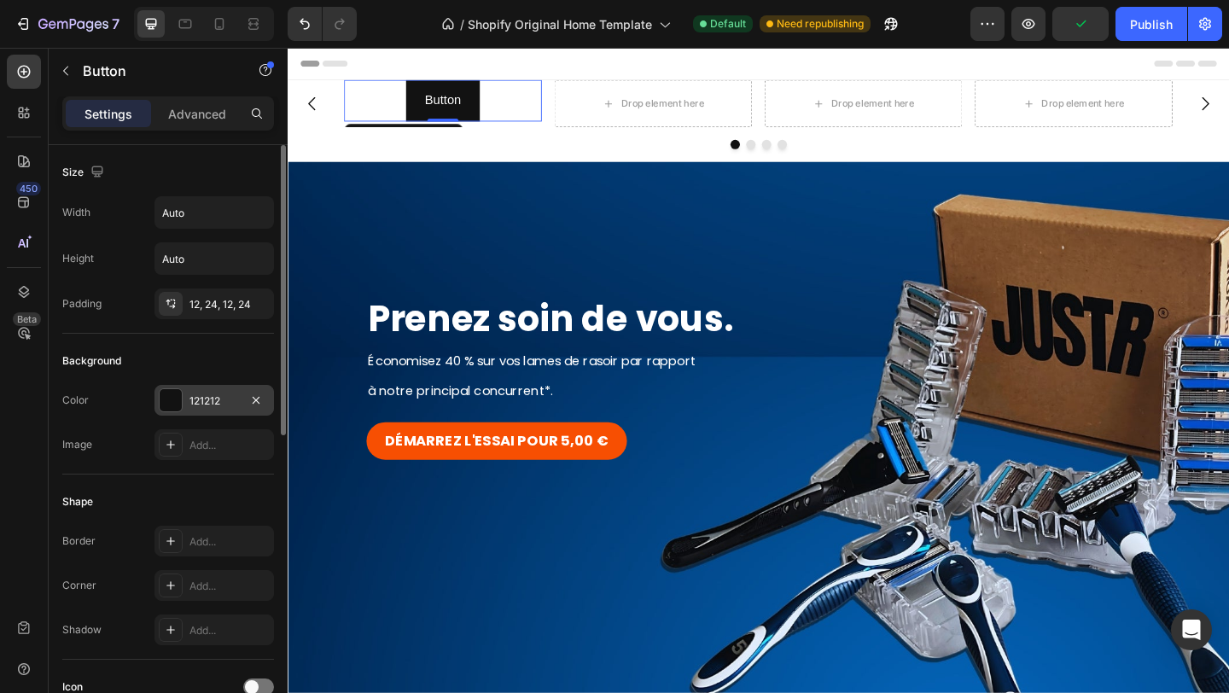
click at [237, 392] on div "121212" at bounding box center [213, 400] width 119 height 31
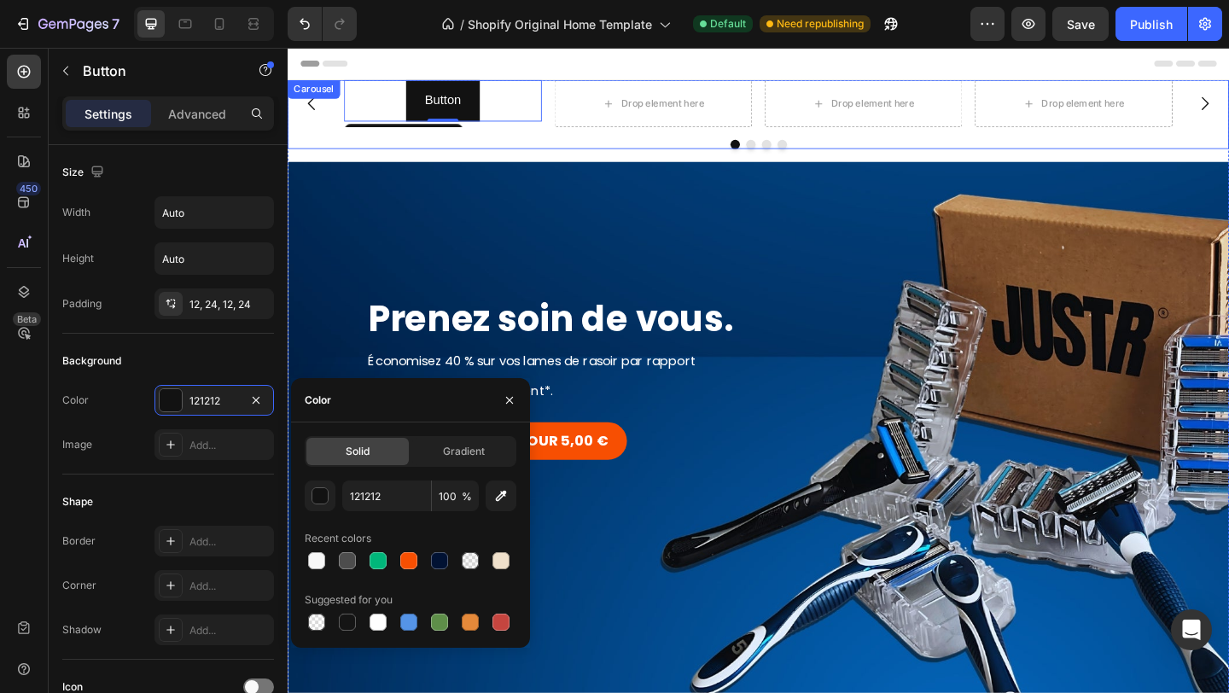
click at [337, 113] on button "Carousel Back Arrow" at bounding box center [314, 108] width 48 height 48
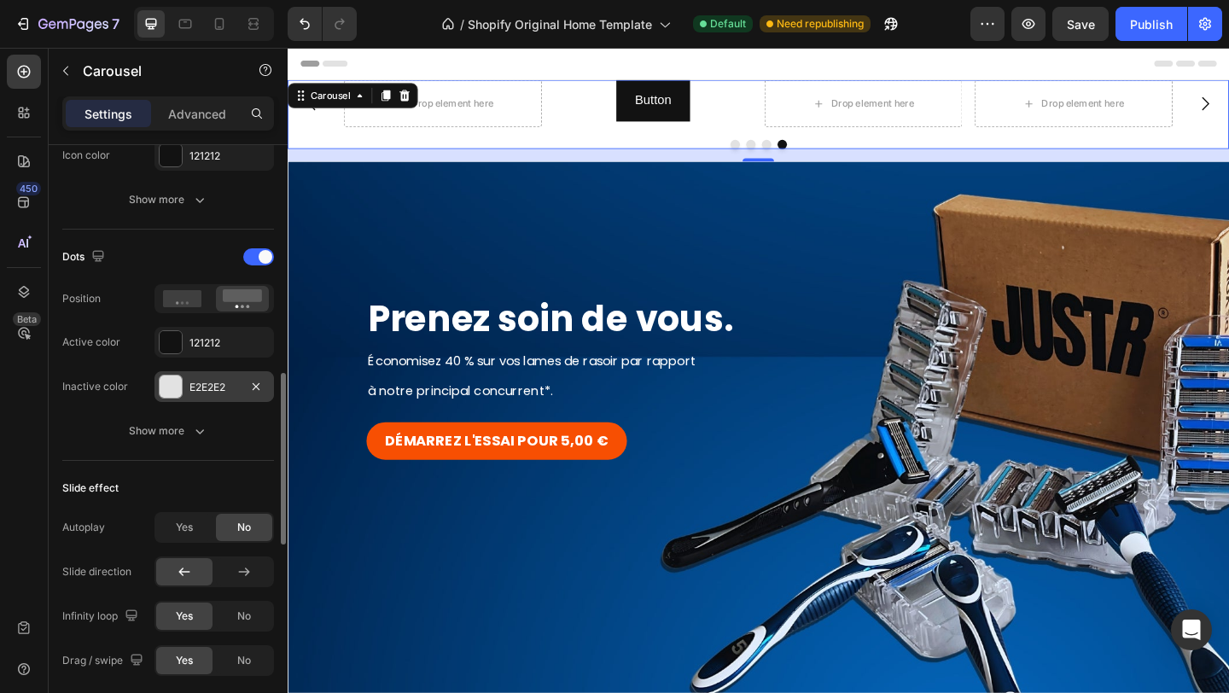
scroll to position [797, 0]
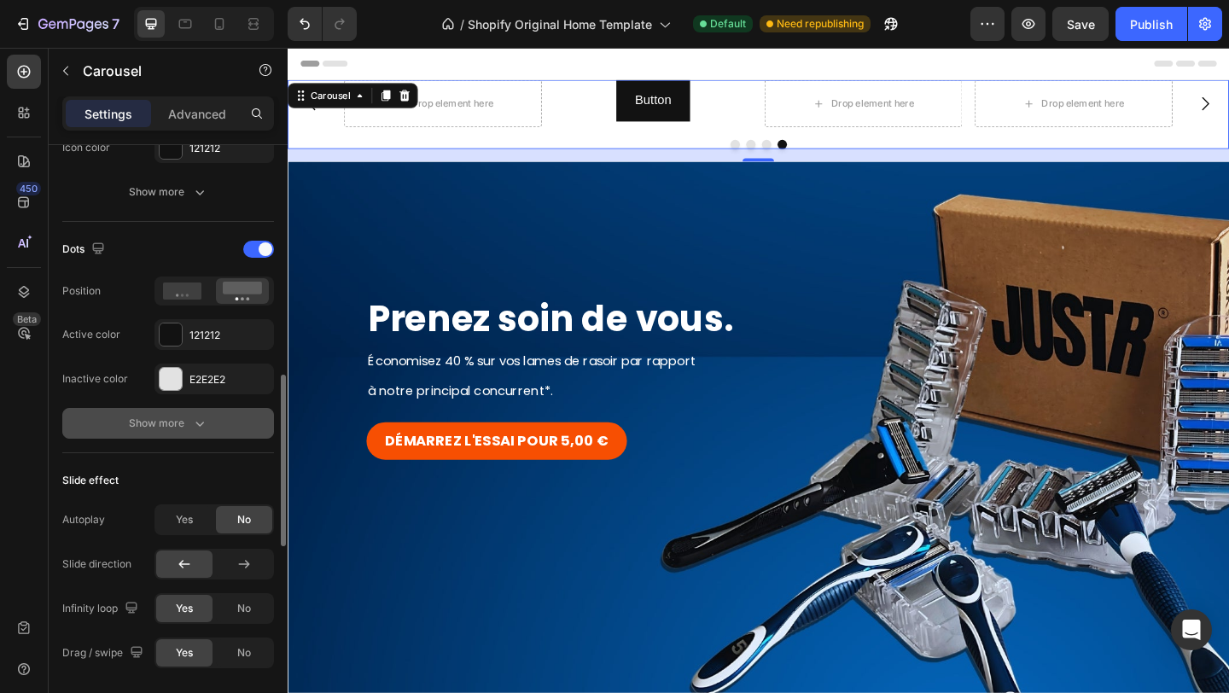
click at [206, 424] on icon "button" at bounding box center [199, 423] width 17 height 17
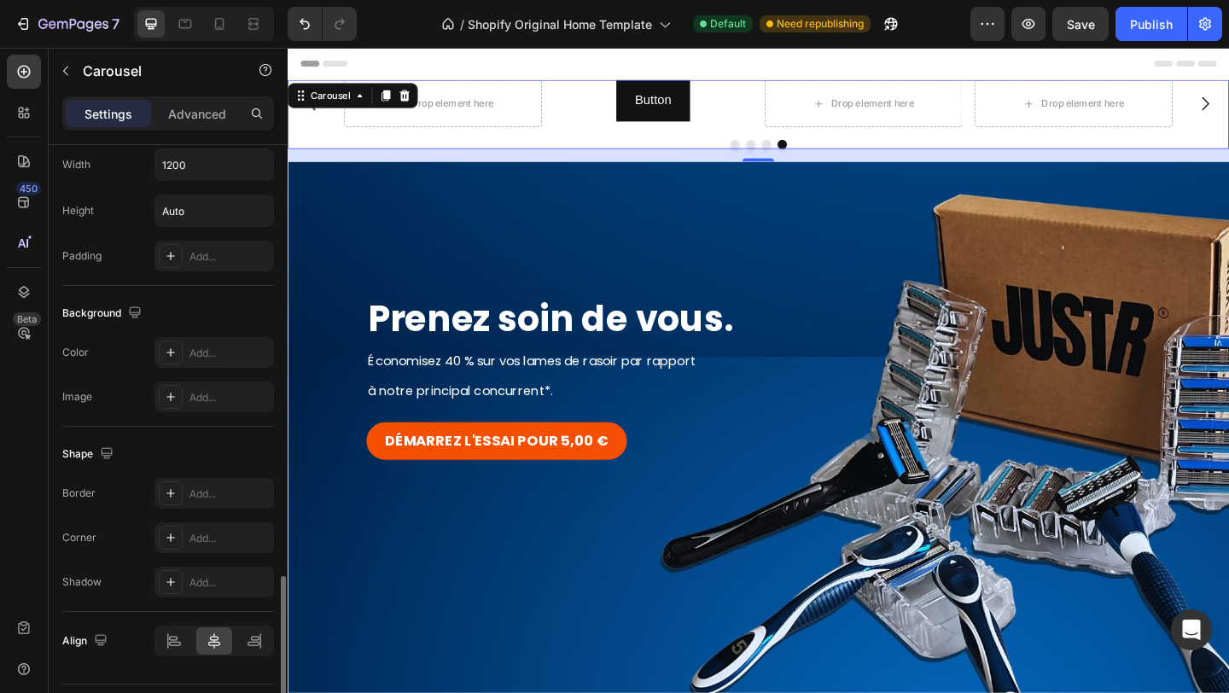
scroll to position [1552, 0]
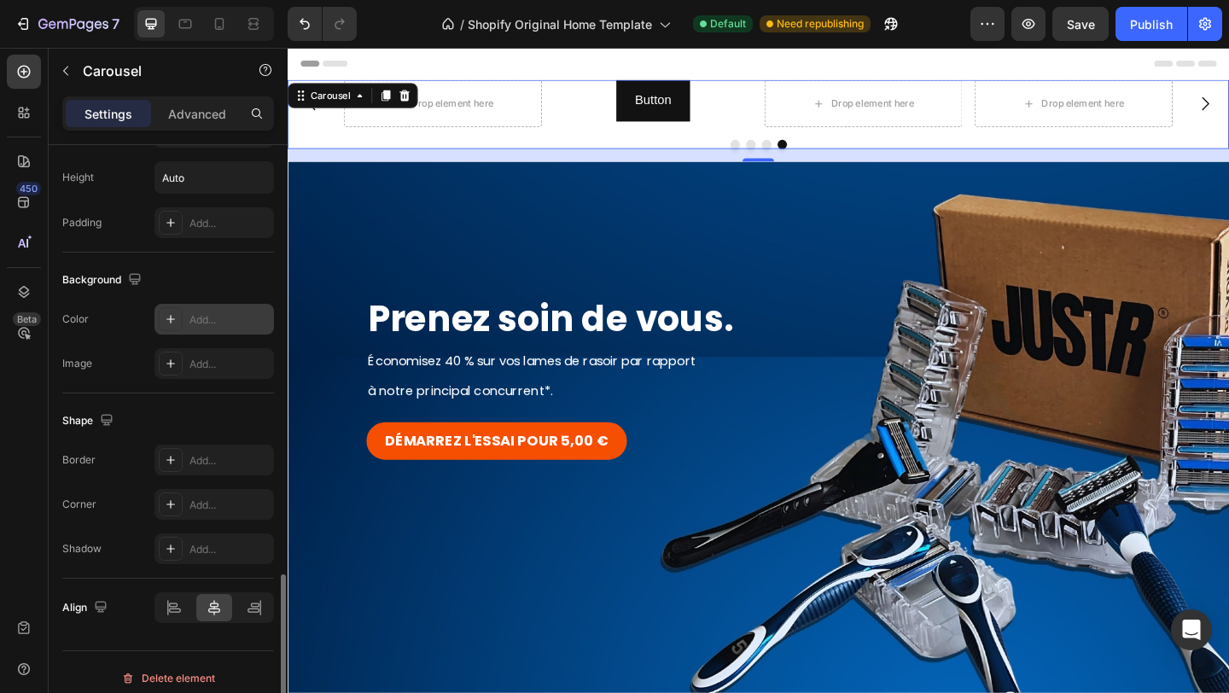
click at [189, 316] on div "Add..." at bounding box center [213, 319] width 119 height 31
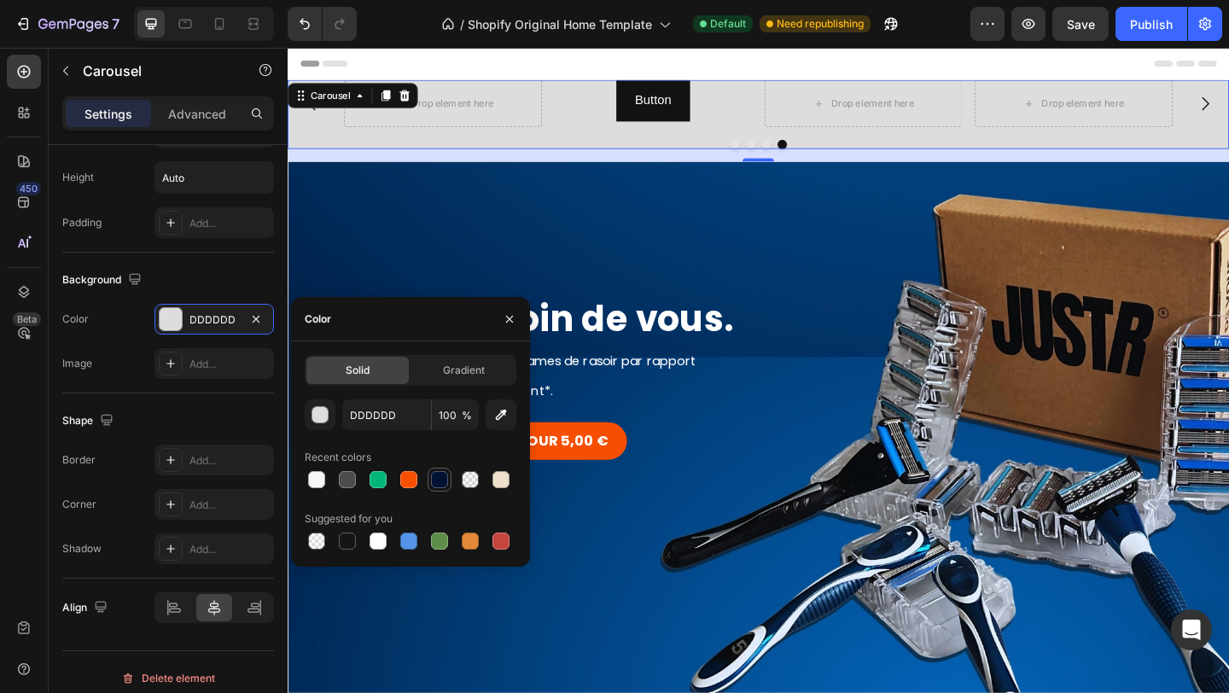
click at [438, 478] on div at bounding box center [439, 479] width 17 height 17
type input "011233"
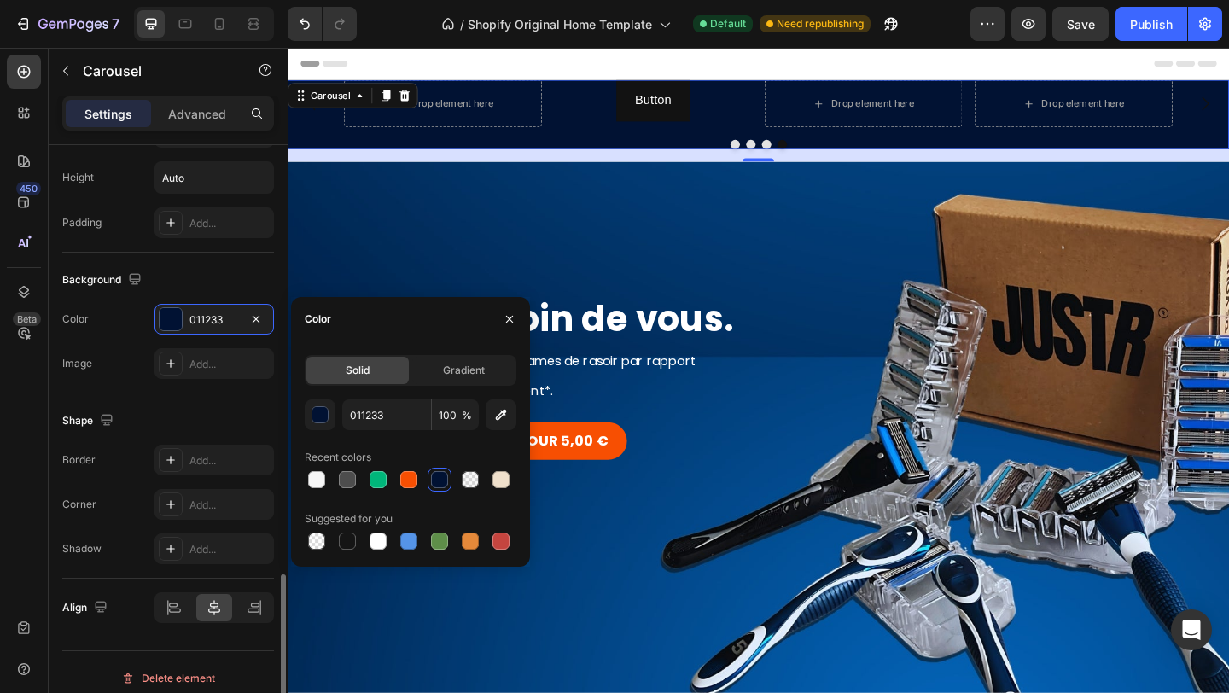
click at [139, 330] on div "Color 011233" at bounding box center [168, 319] width 212 height 31
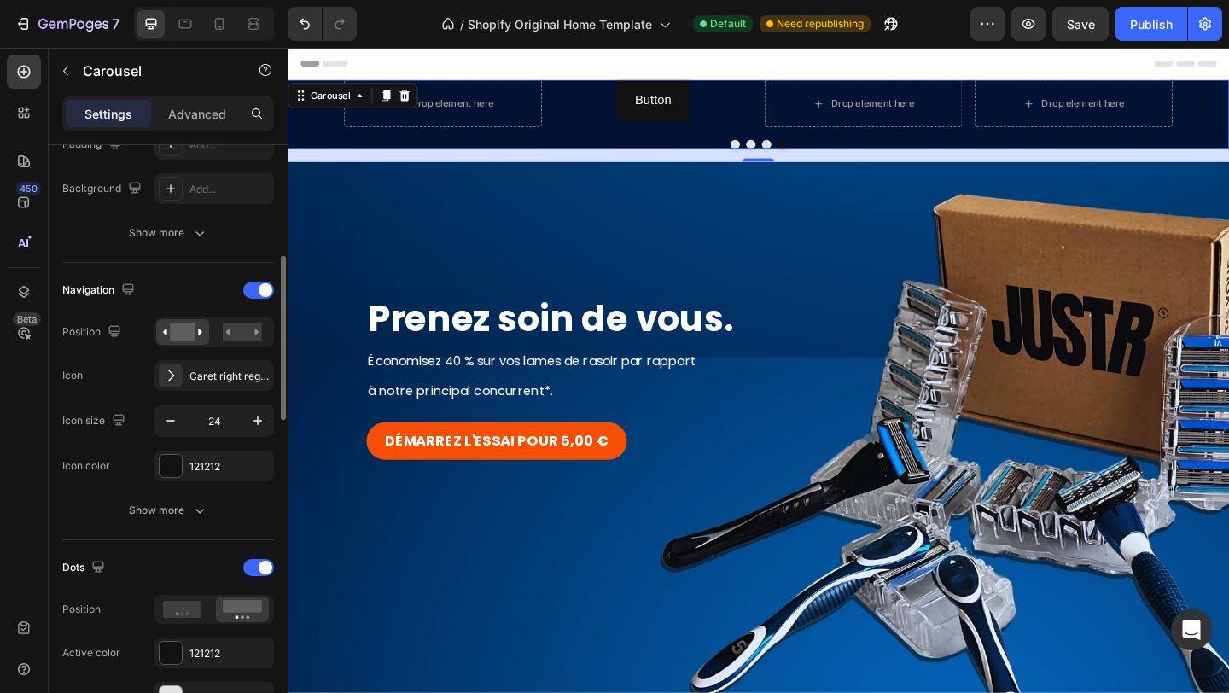
scroll to position [462, 0]
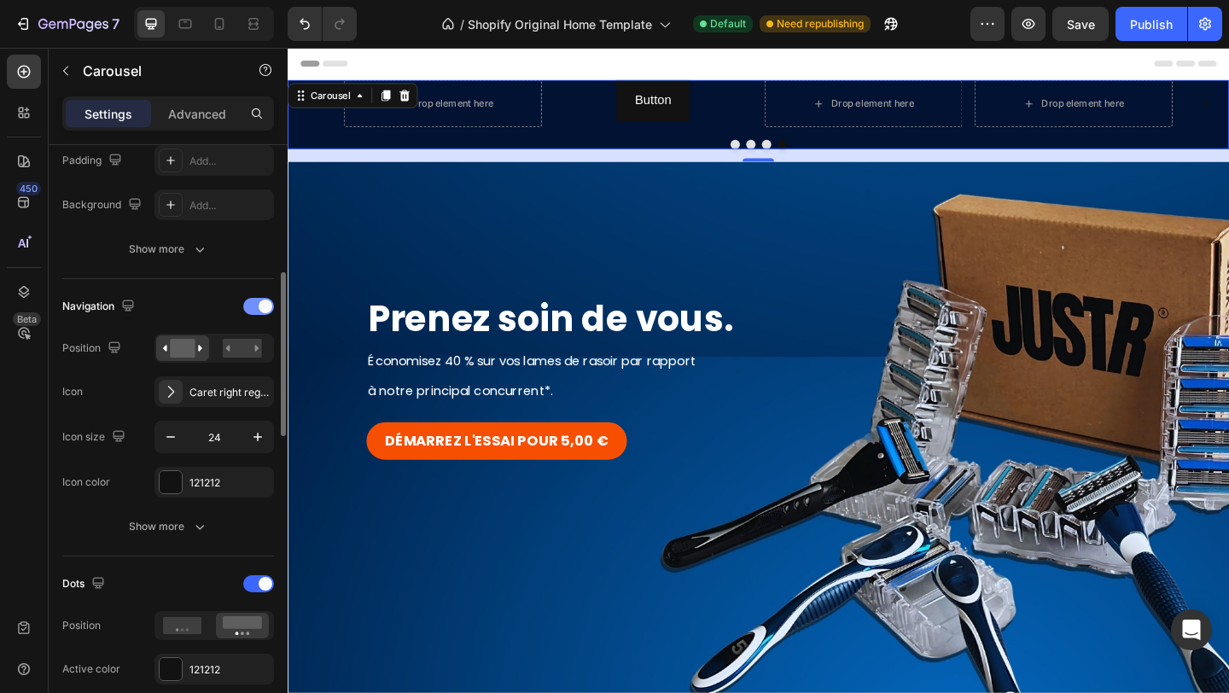
click at [253, 305] on div at bounding box center [258, 306] width 31 height 17
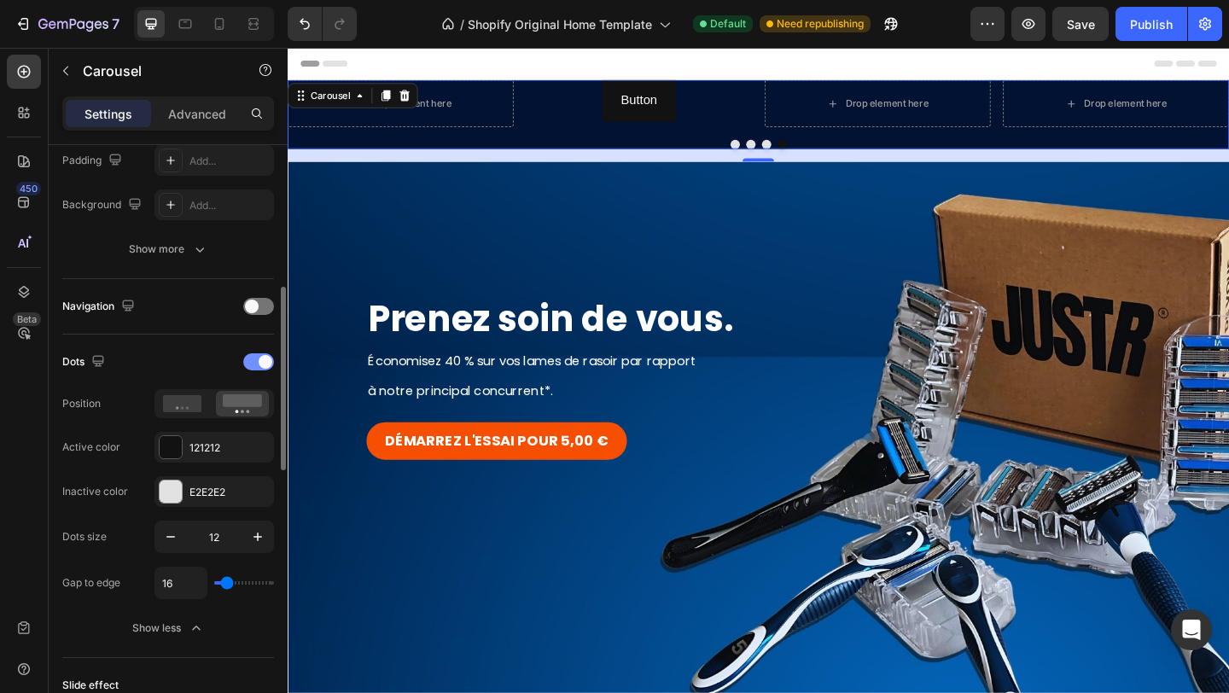
click at [254, 366] on div at bounding box center [258, 361] width 31 height 17
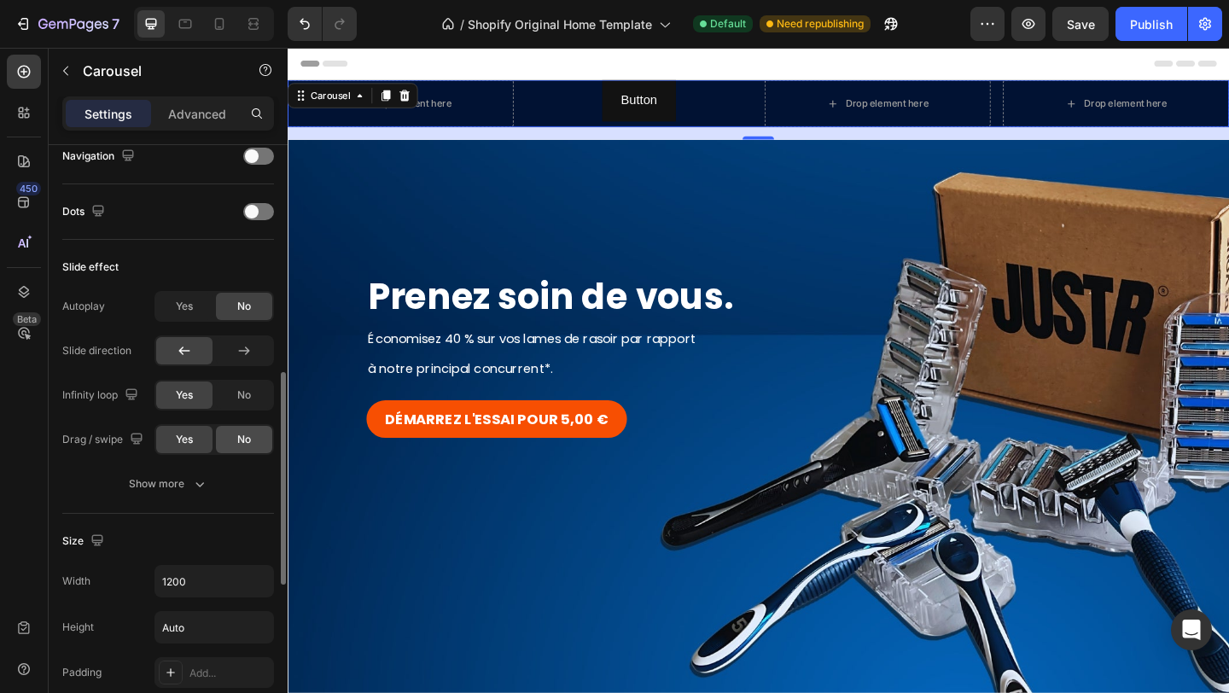
scroll to position [619, 0]
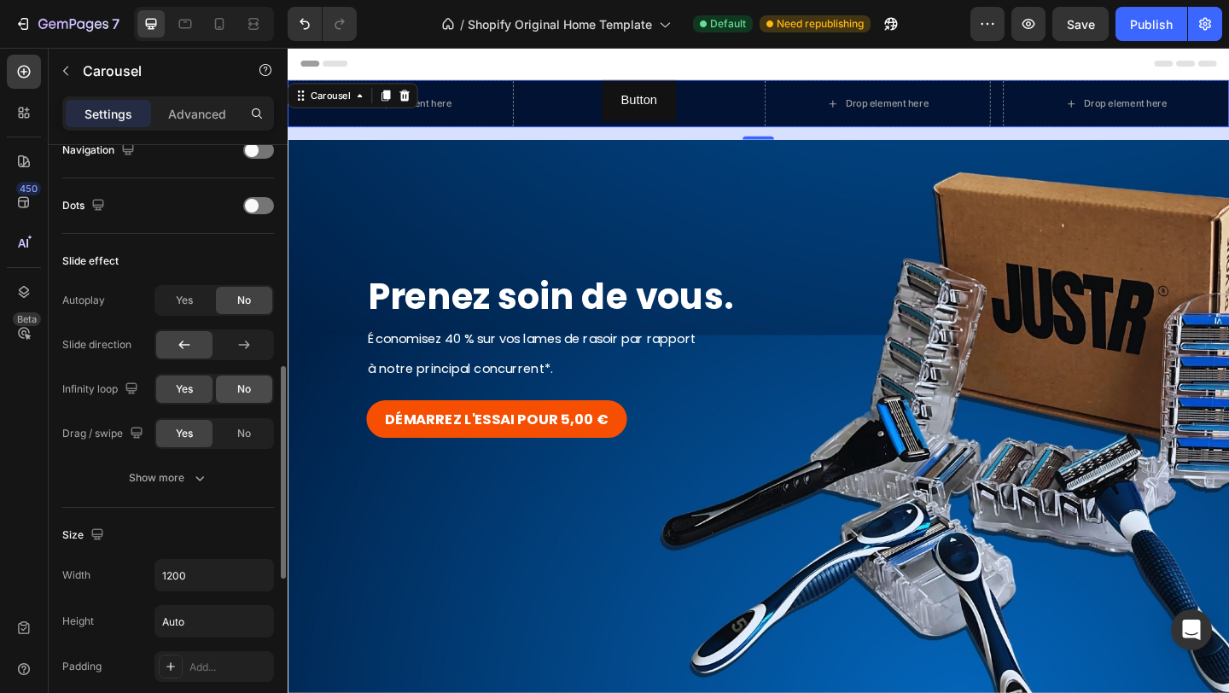
click at [232, 392] on div "No" at bounding box center [244, 388] width 56 height 27
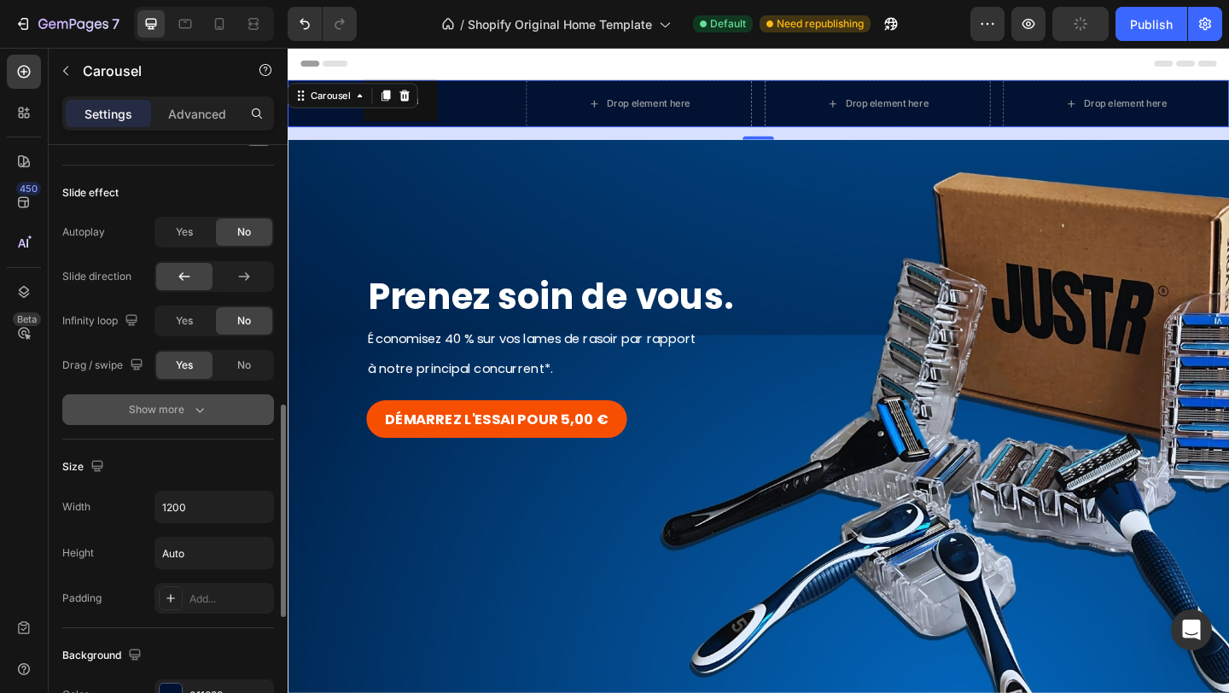
click at [186, 414] on button "Show more" at bounding box center [168, 409] width 212 height 31
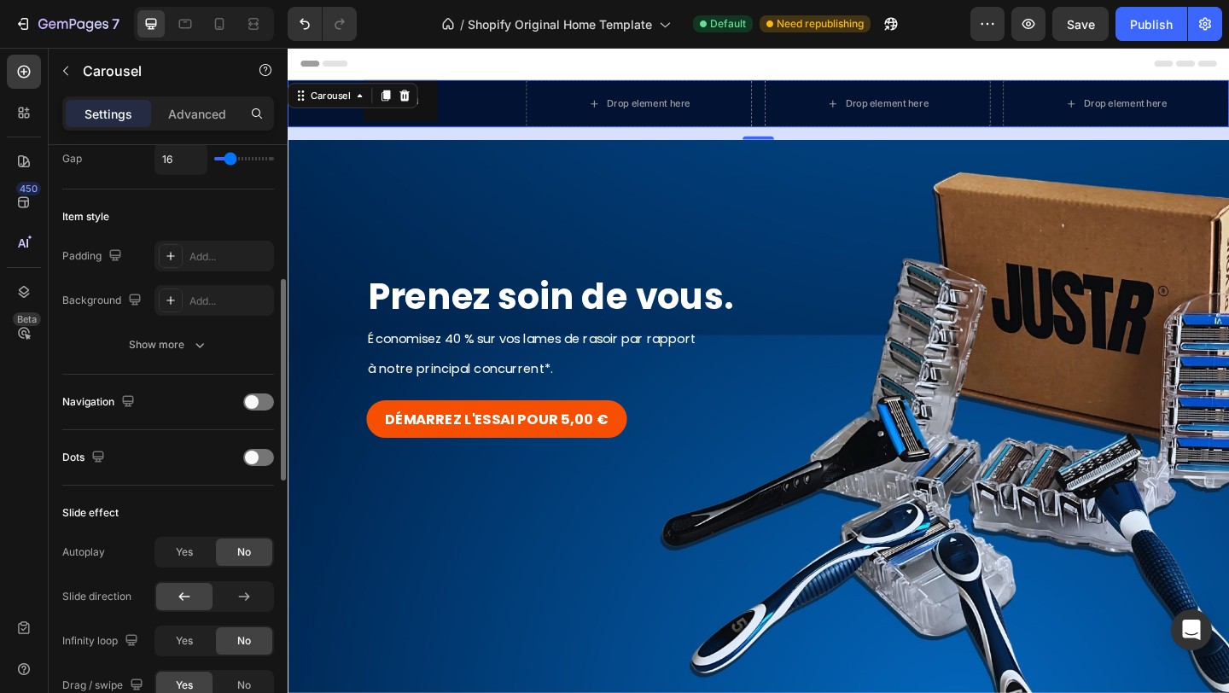
scroll to position [375, 0]
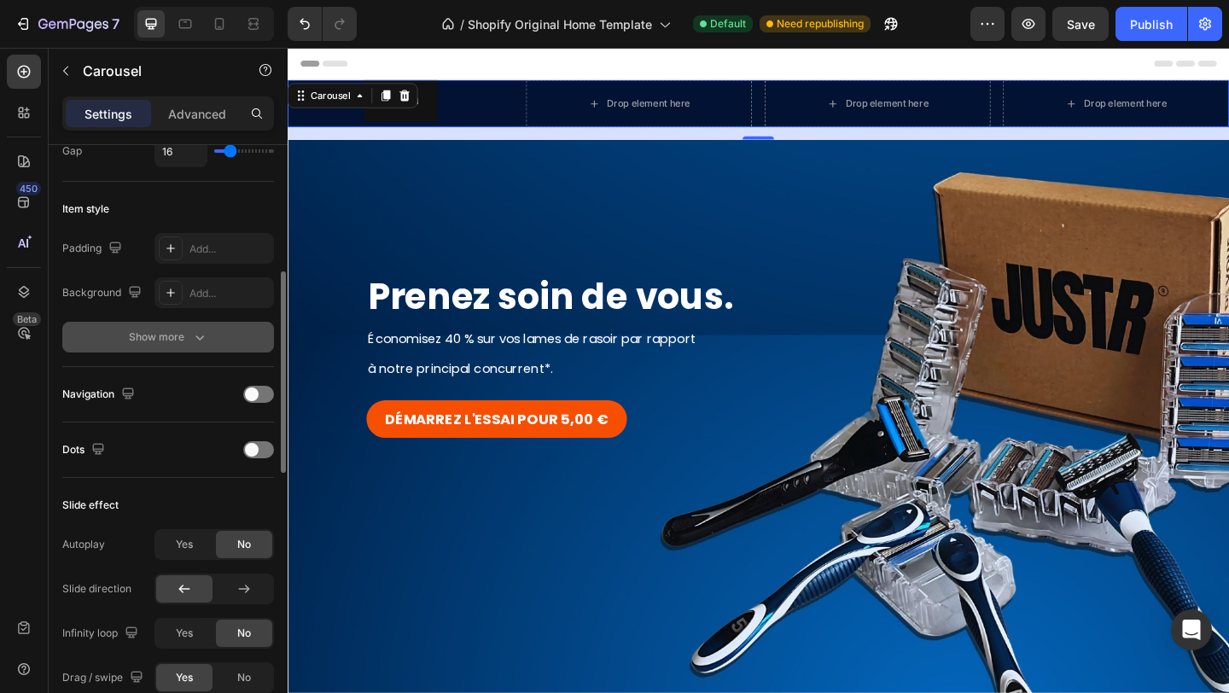
click at [170, 346] on button "Show more" at bounding box center [168, 337] width 212 height 31
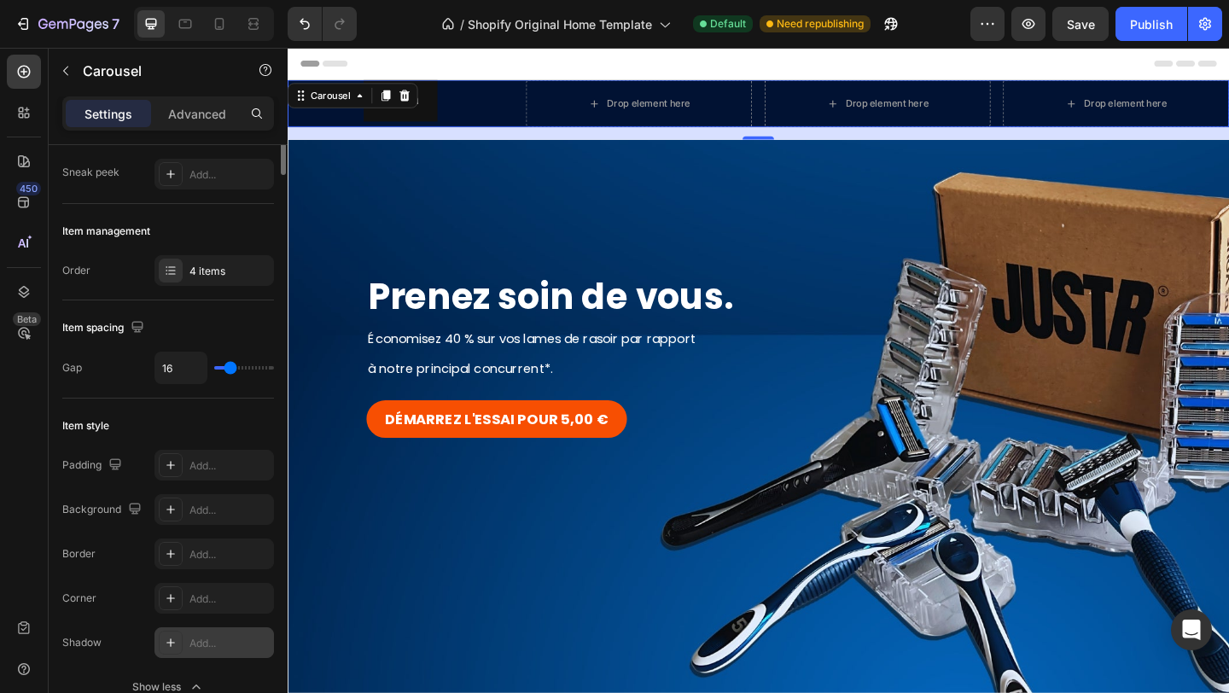
scroll to position [0, 0]
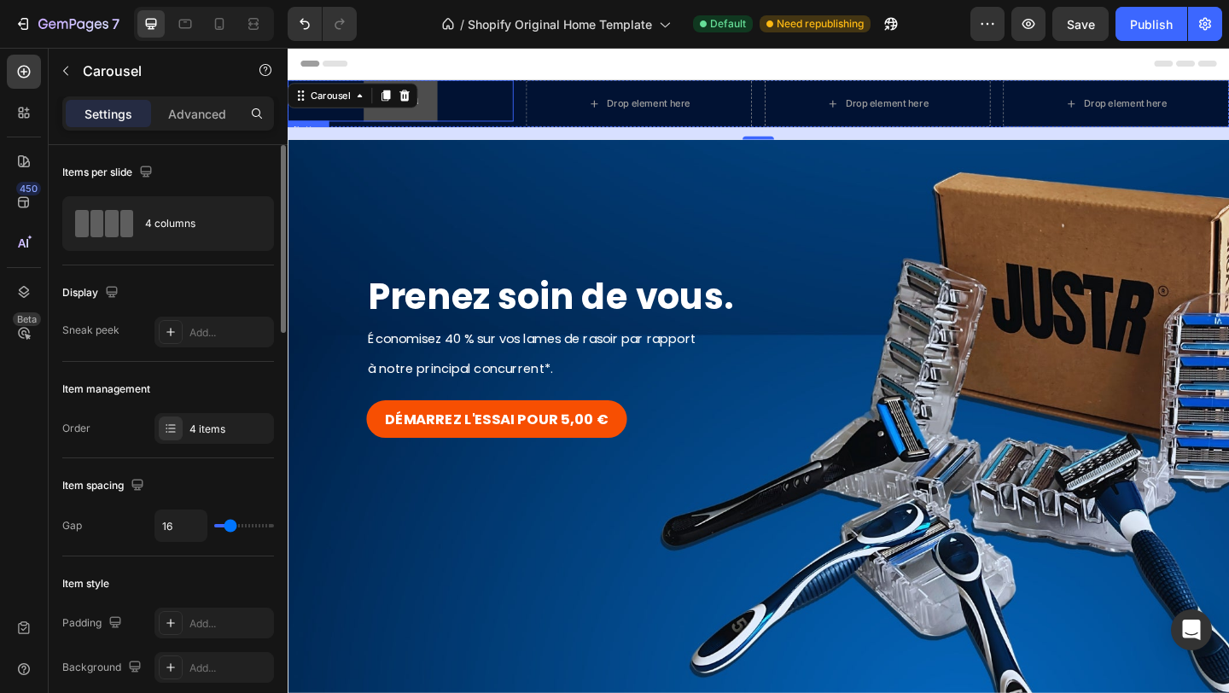
click at [443, 108] on button "Button" at bounding box center [410, 105] width 80 height 45
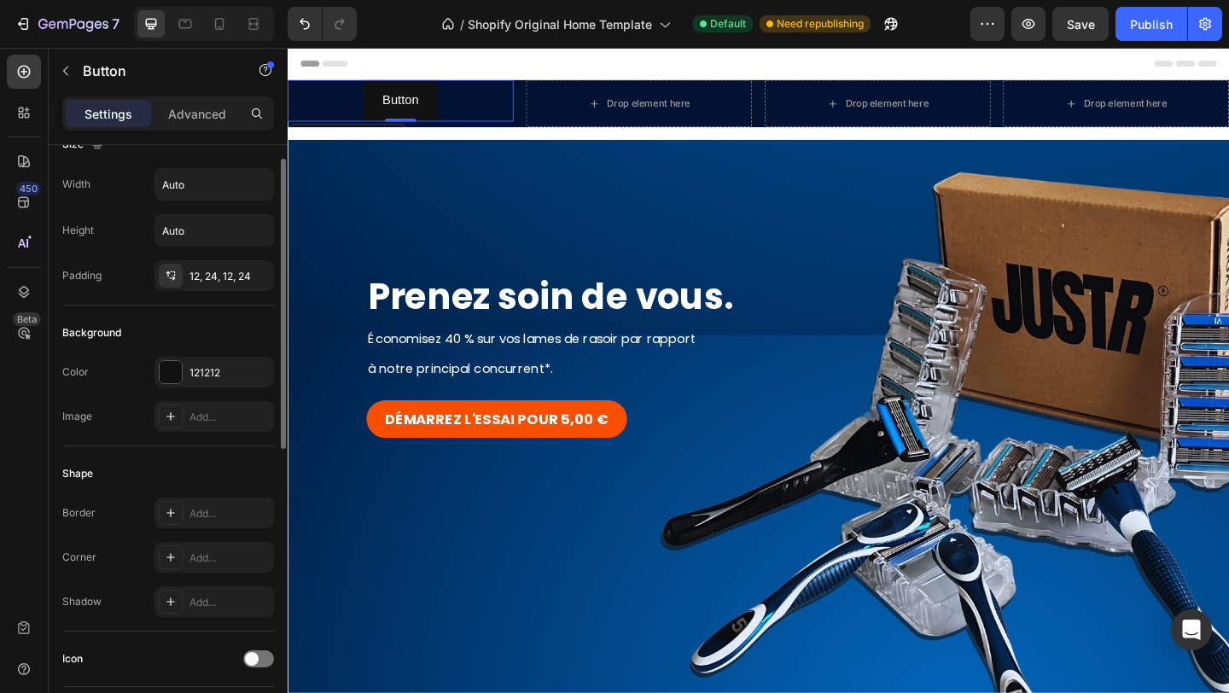
scroll to position [36, 0]
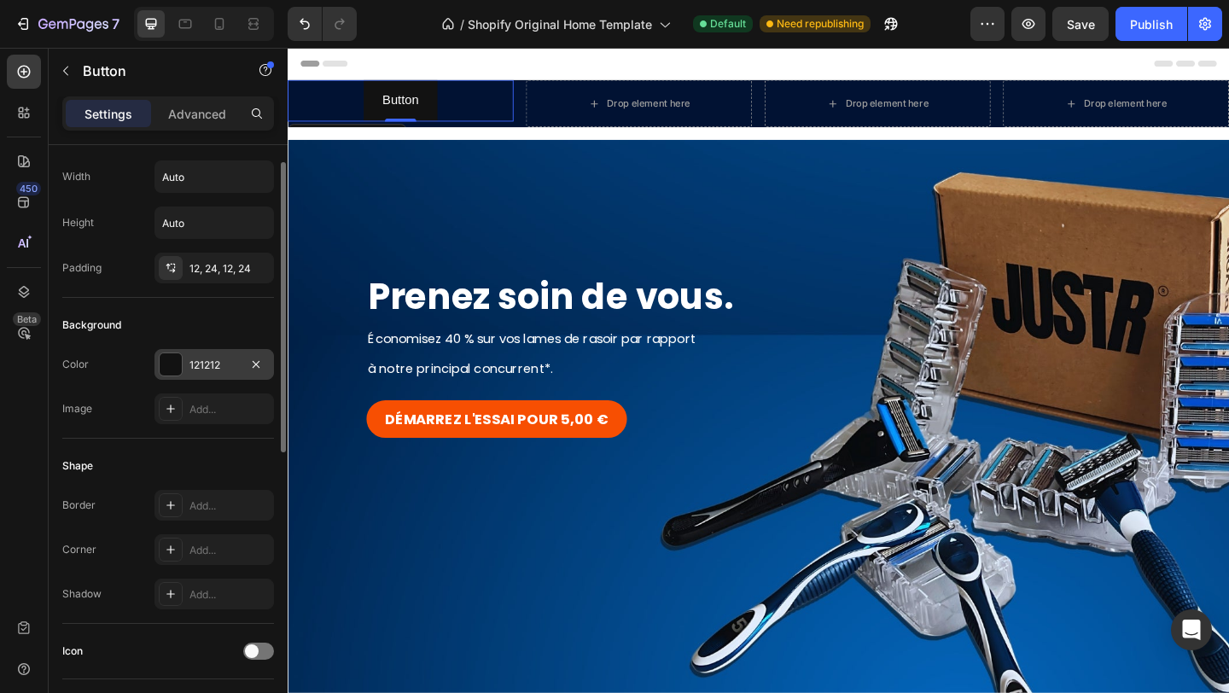
click at [210, 365] on div "121212" at bounding box center [213, 365] width 49 height 15
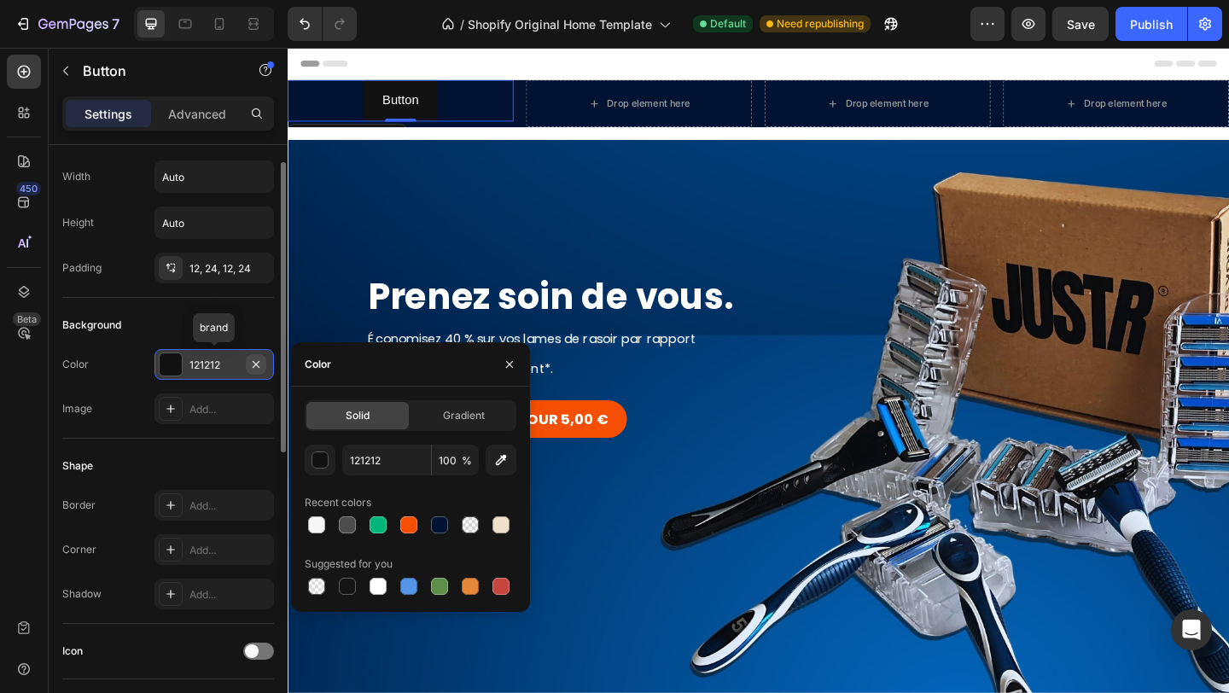
click at [253, 363] on icon "button" at bounding box center [256, 365] width 14 height 14
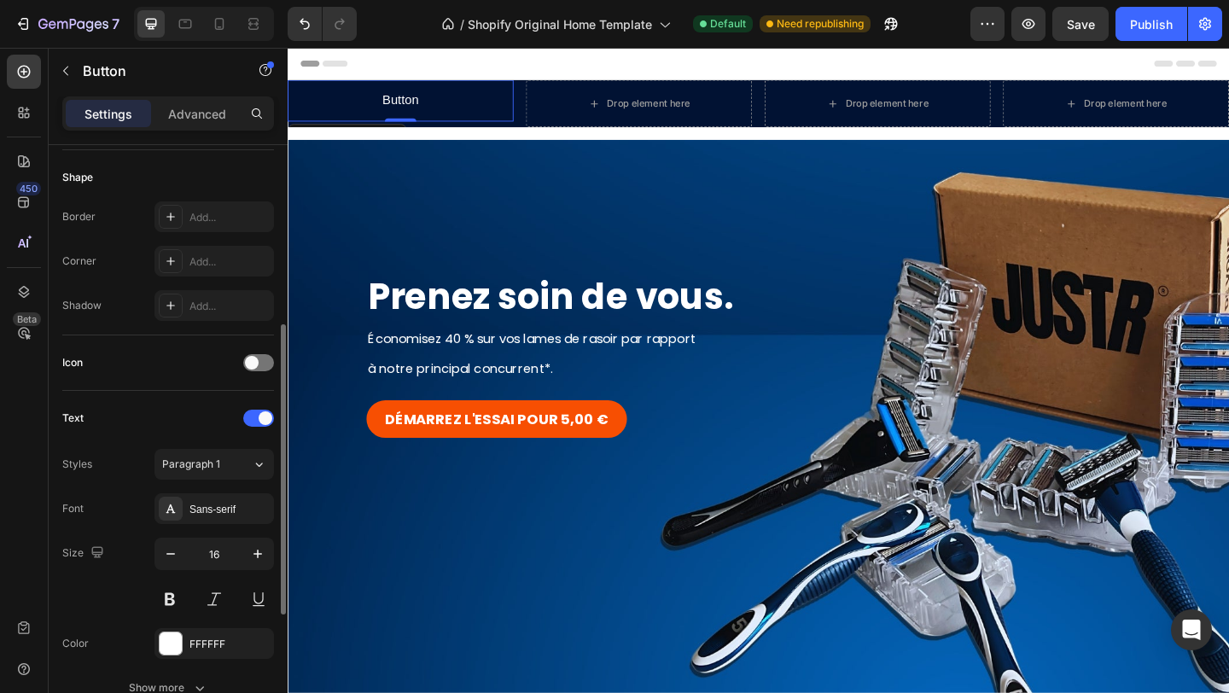
scroll to position [398, 0]
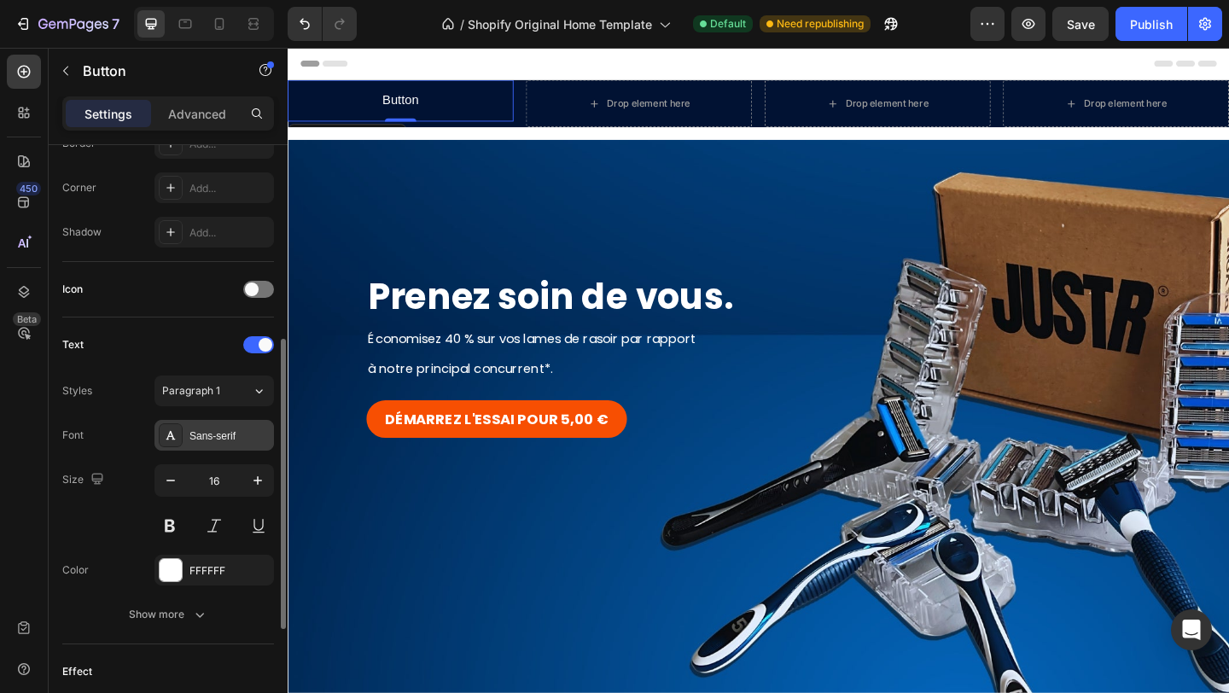
click at [218, 436] on div "Sans-serif" at bounding box center [229, 435] width 80 height 15
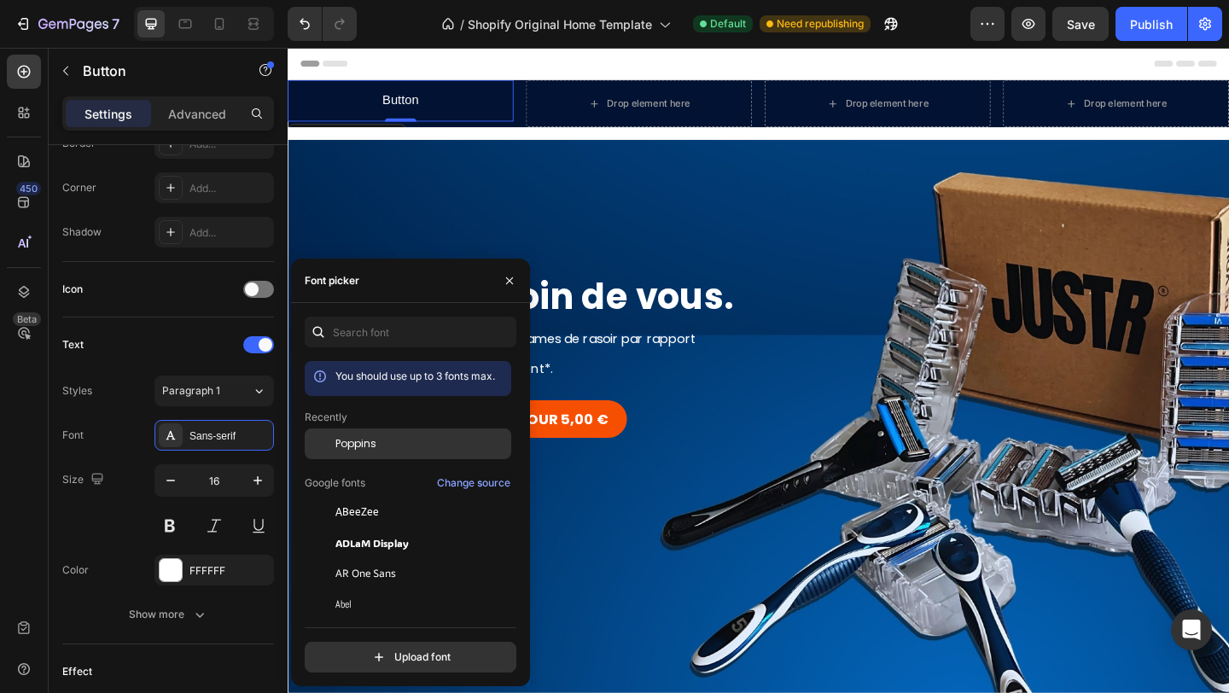
click at [363, 443] on span "Poppins" at bounding box center [355, 443] width 41 height 15
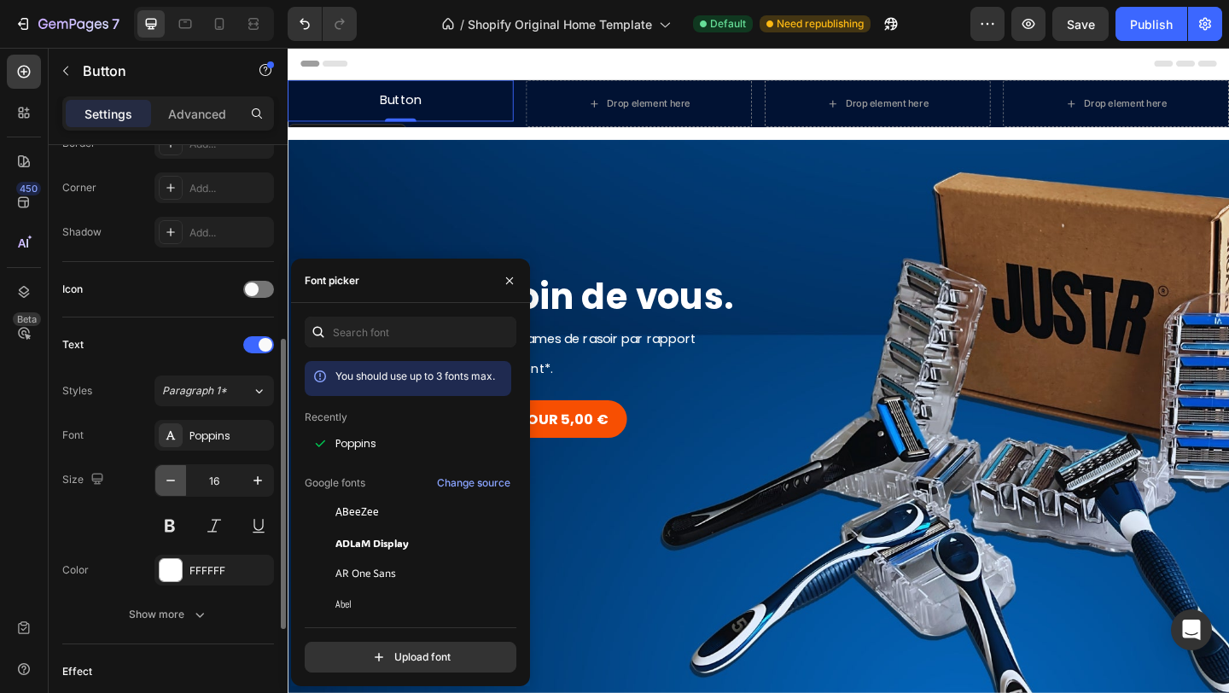
click at [170, 480] on icon "button" at bounding box center [170, 480] width 17 height 17
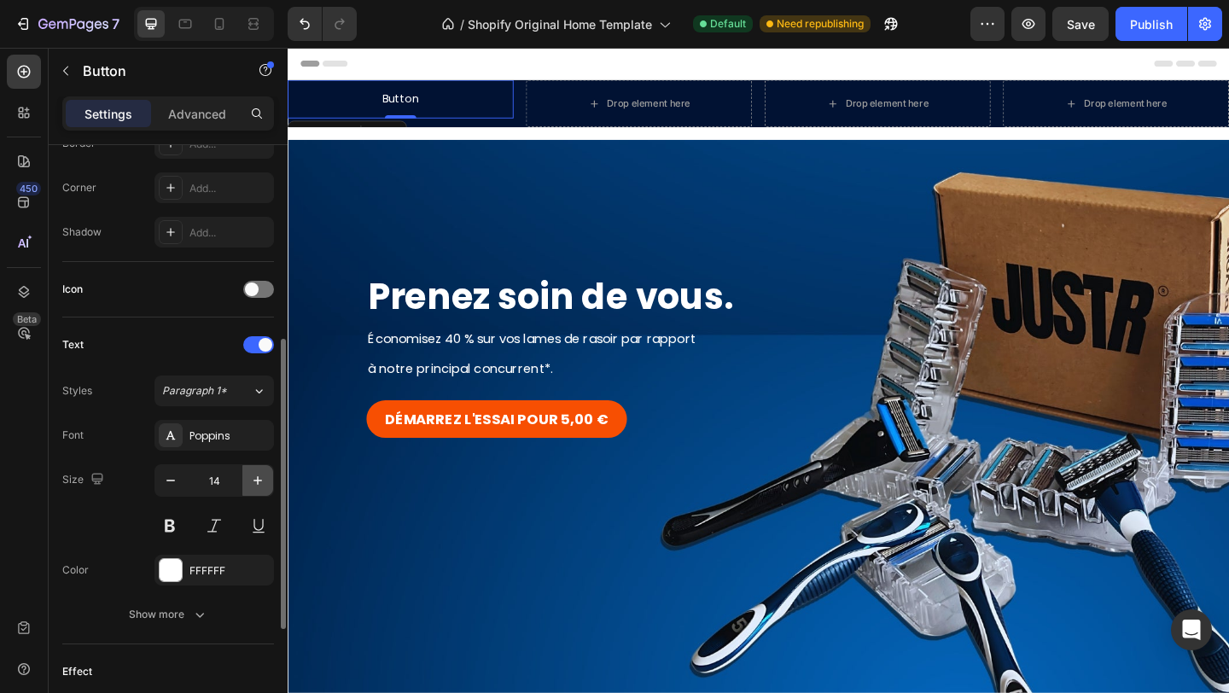
click at [257, 479] on icon "button" at bounding box center [257, 480] width 9 height 9
click at [177, 480] on icon "button" at bounding box center [170, 480] width 17 height 17
click at [255, 477] on icon "button" at bounding box center [257, 480] width 17 height 17
type input "16"
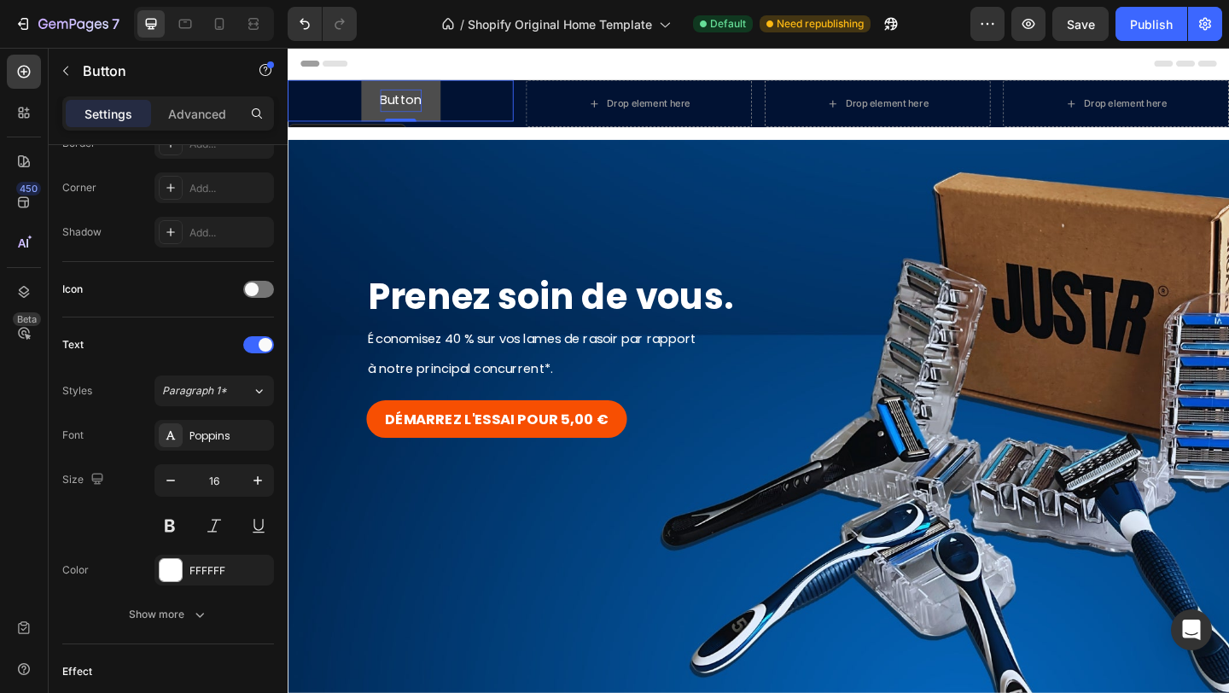
click at [407, 107] on p "Button" at bounding box center [410, 105] width 45 height 25
click at [356, 83] on button "Démarrez" at bounding box center [410, 105] width 109 height 45
click at [359, 83] on button "Démarre" at bounding box center [410, 105] width 102 height 45
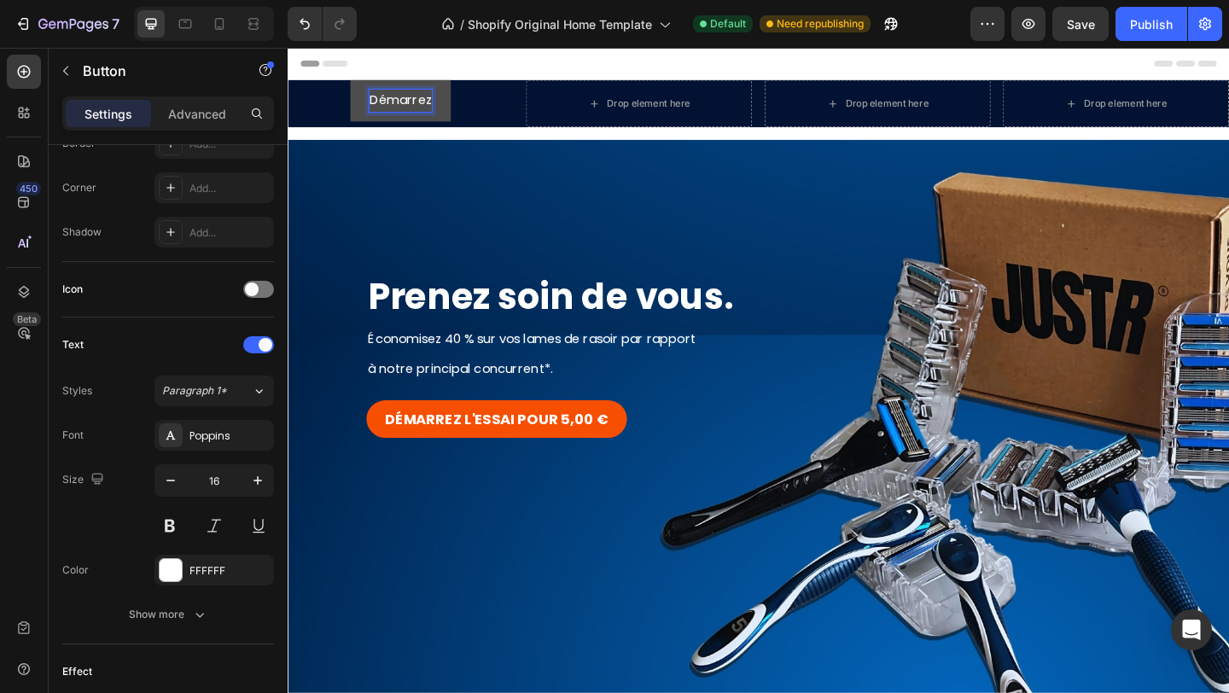
click at [356, 83] on button "Démarrez" at bounding box center [410, 105] width 109 height 45
click at [445, 105] on p "[PERSON_NAME] l'essai" at bounding box center [411, 105] width 156 height 25
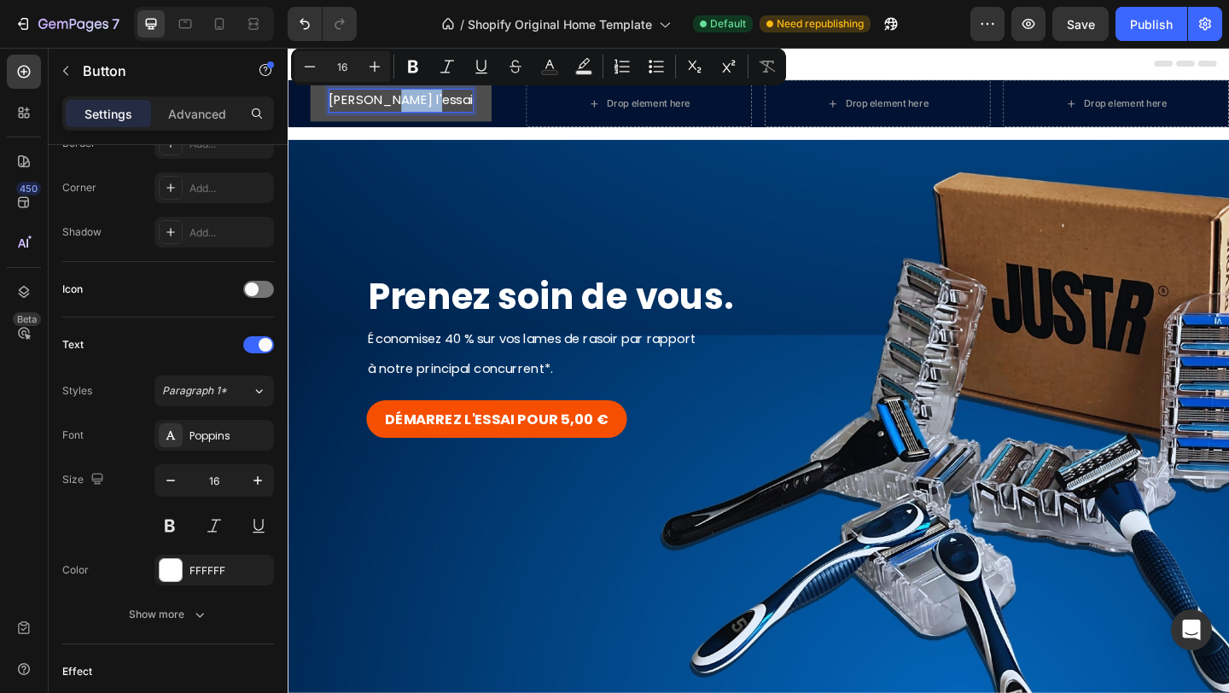
click at [445, 105] on p "[PERSON_NAME] l'essai" at bounding box center [411, 105] width 156 height 25
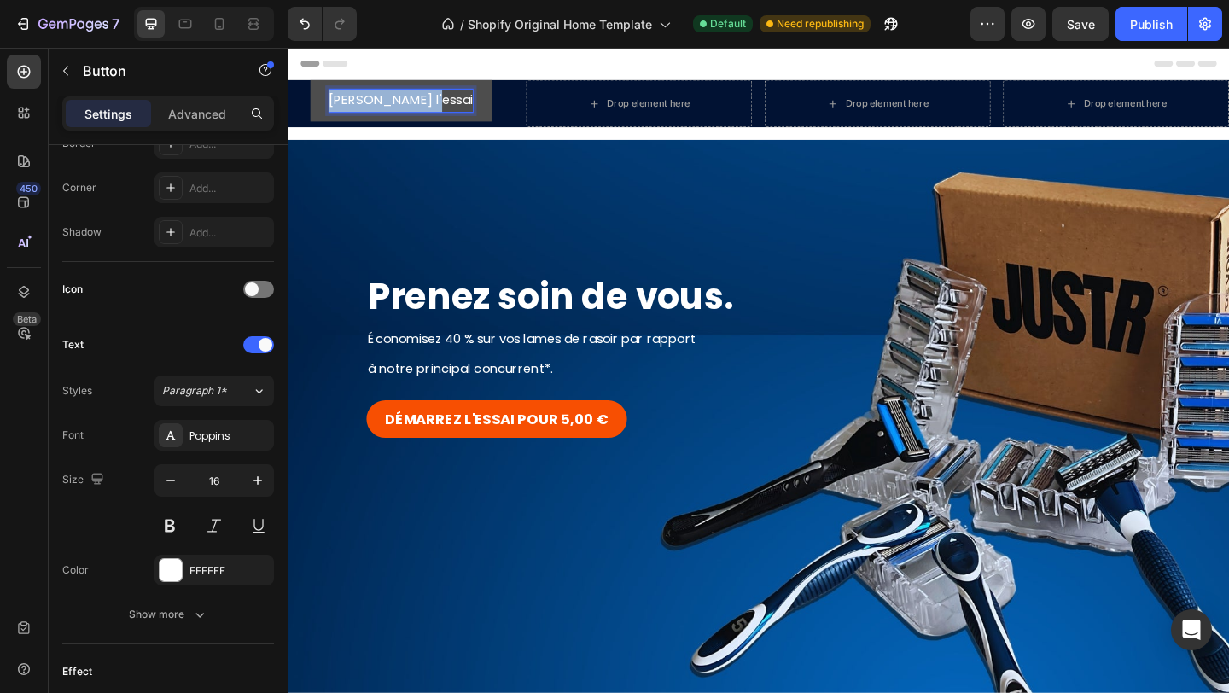
click at [445, 105] on p "[PERSON_NAME] l'essai" at bounding box center [411, 105] width 156 height 25
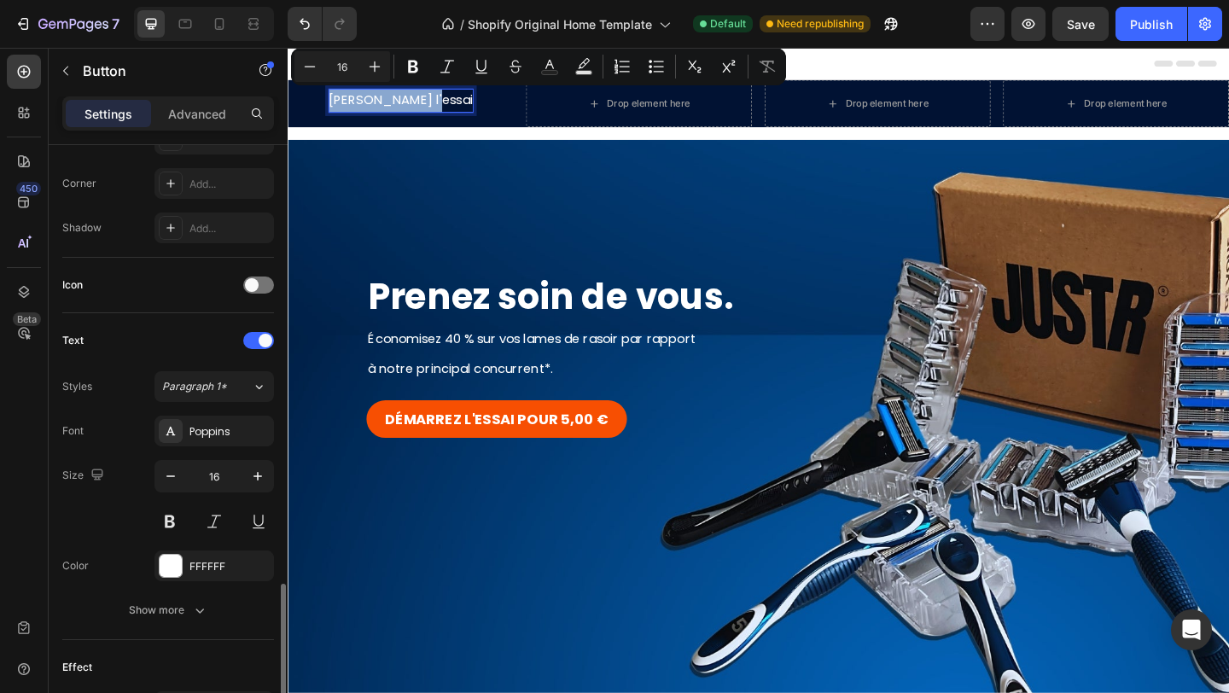
scroll to position [627, 0]
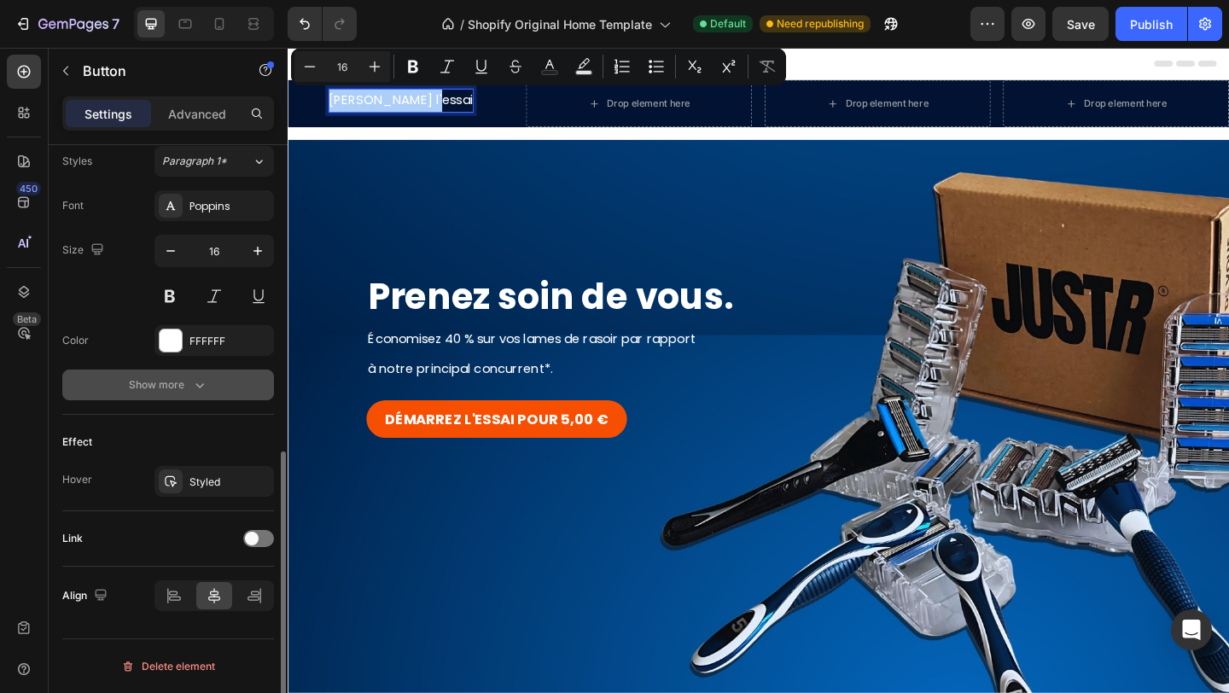
click at [192, 393] on icon "button" at bounding box center [199, 384] width 17 height 17
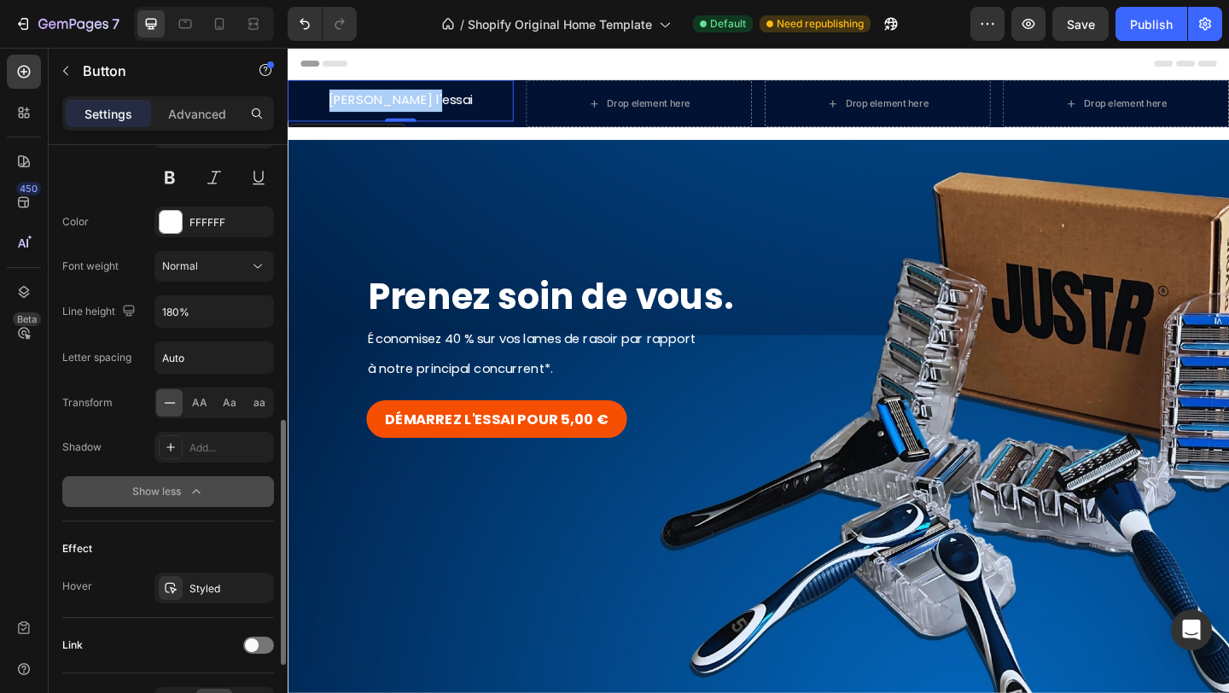
scroll to position [852, 0]
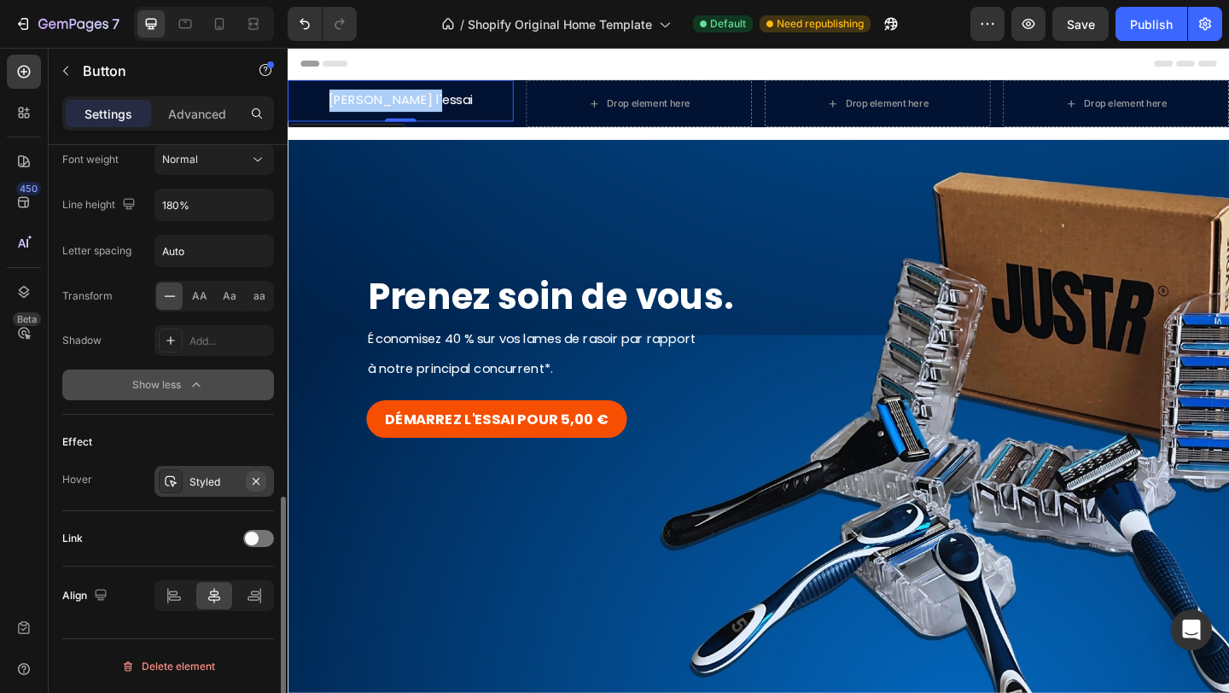
click at [263, 480] on button "button" at bounding box center [256, 481] width 20 height 20
click at [219, 466] on div "Add..." at bounding box center [213, 481] width 119 height 31
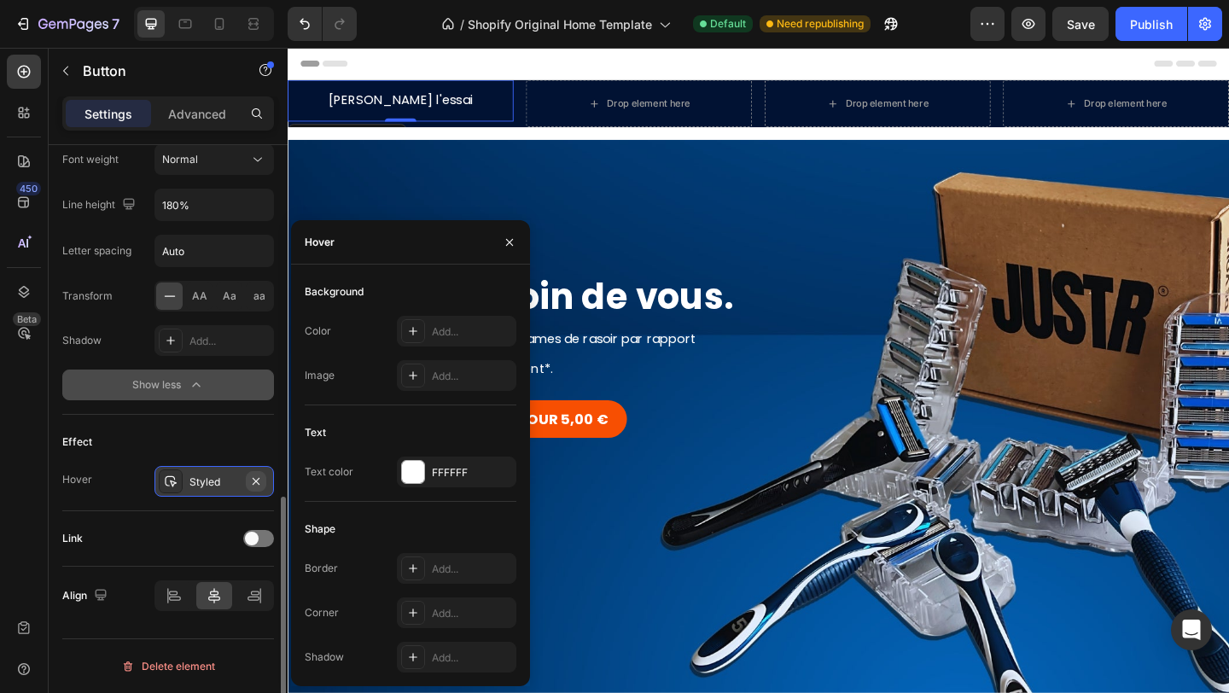
click at [257, 479] on icon "button" at bounding box center [256, 481] width 14 height 14
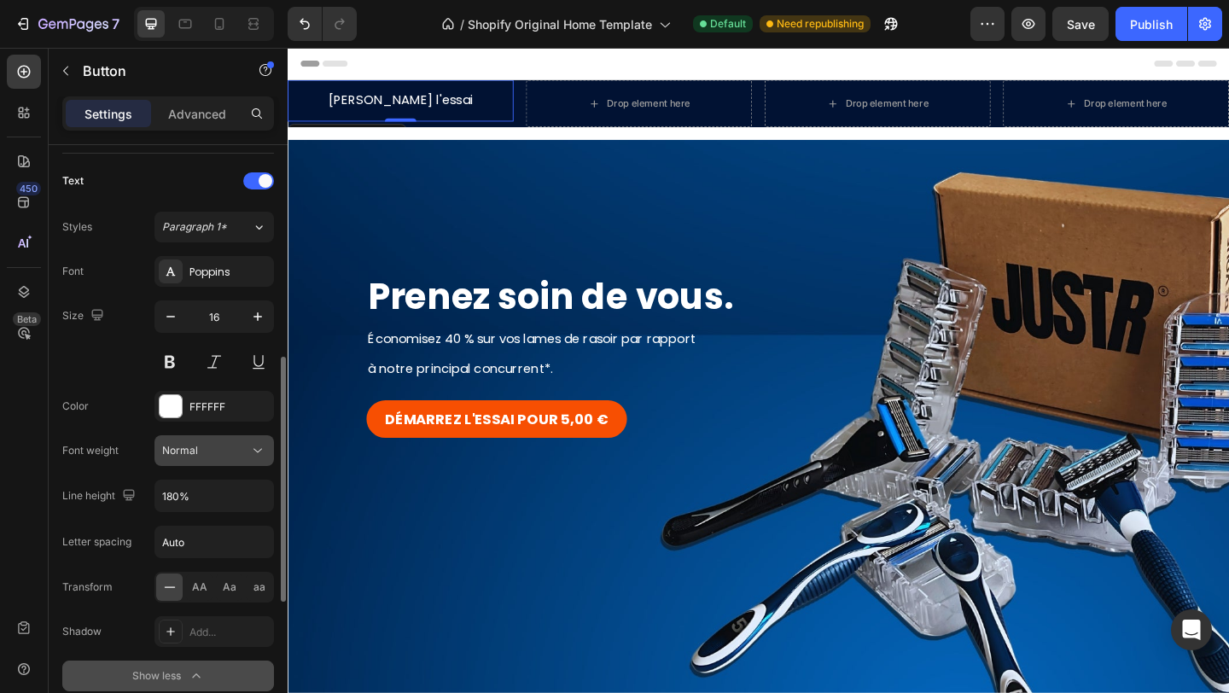
scroll to position [542, 0]
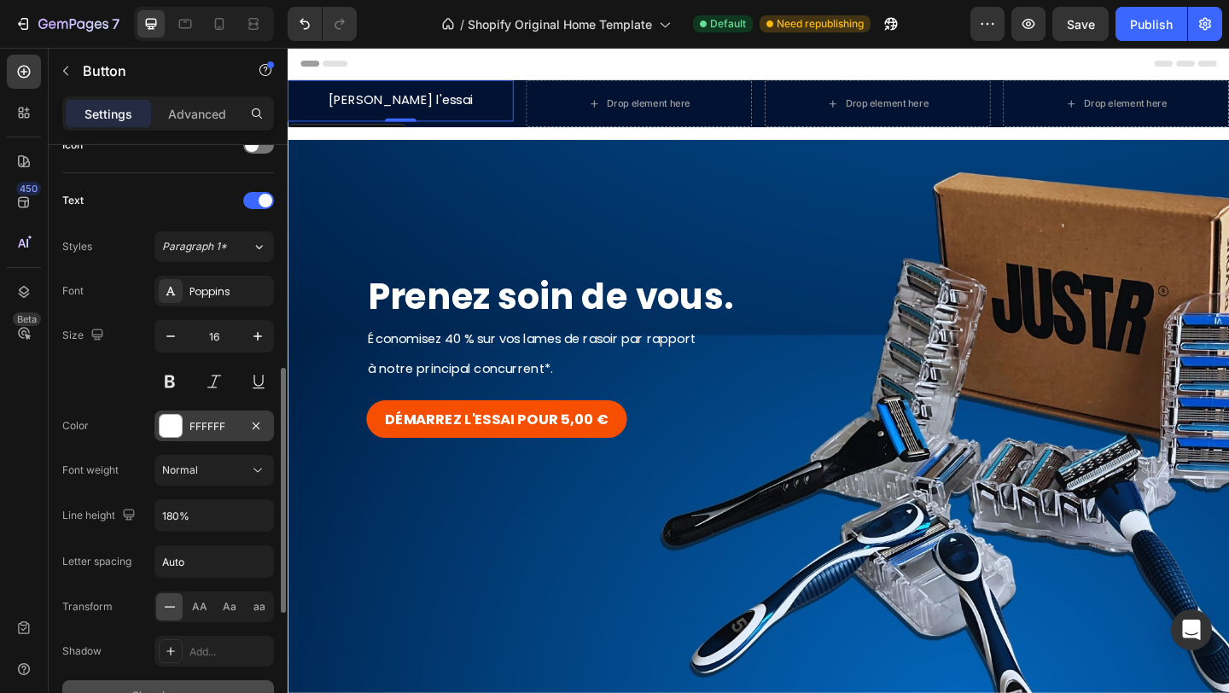
click at [210, 428] on div "FFFFFF" at bounding box center [213, 426] width 49 height 15
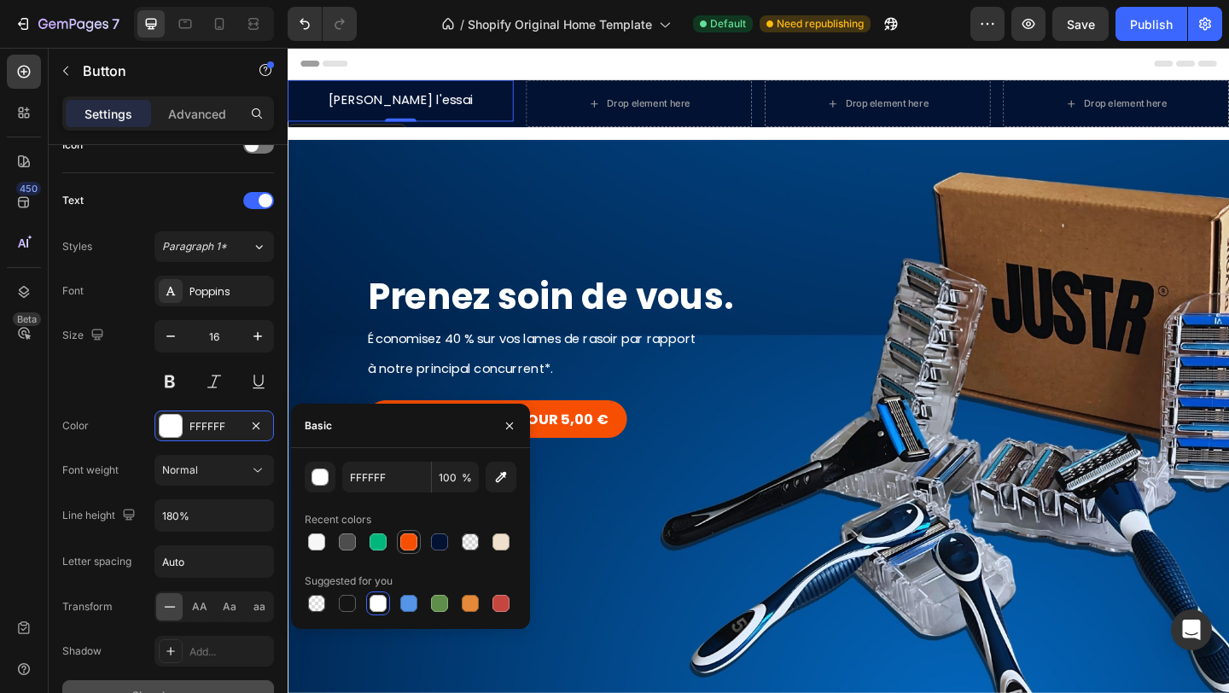
click at [410, 538] on div at bounding box center [408, 541] width 17 height 17
type input "F74F02"
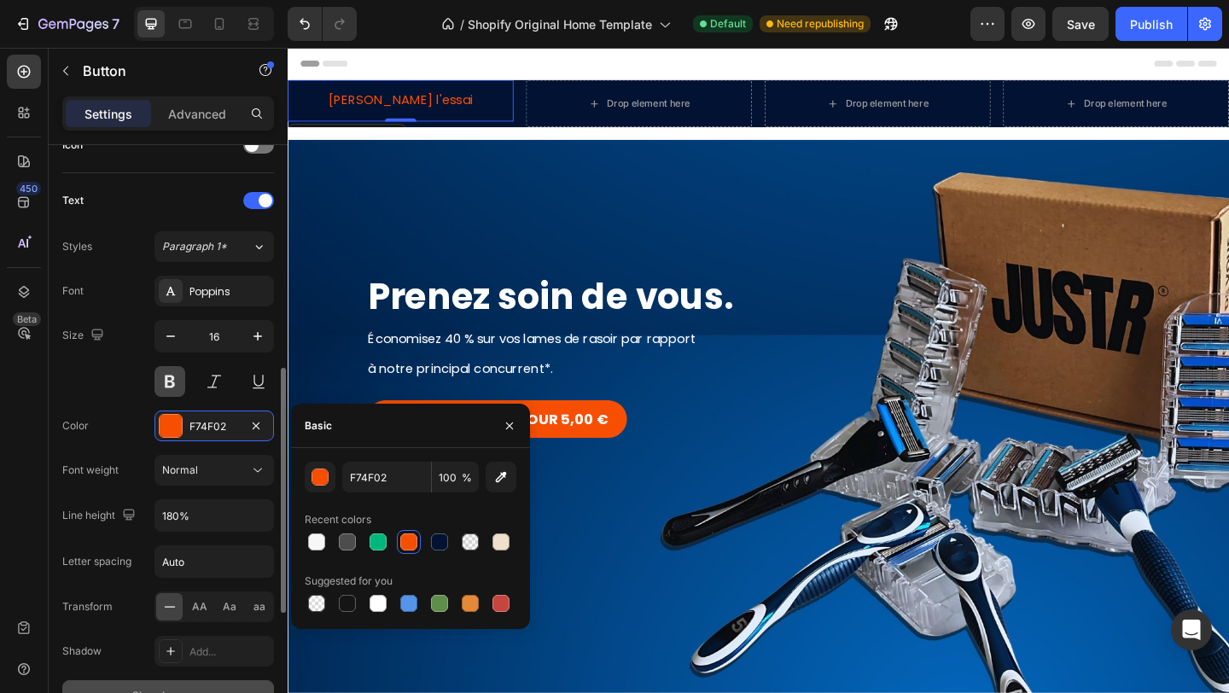
click at [176, 375] on button at bounding box center [169, 381] width 31 height 31
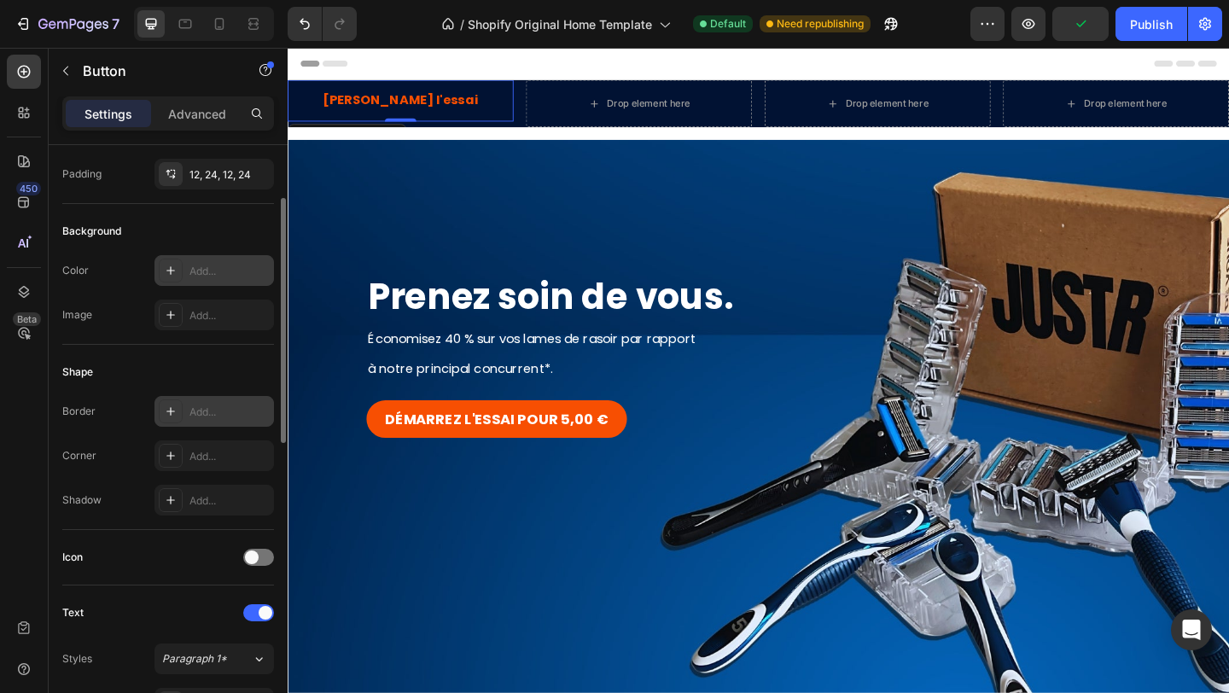
scroll to position [128, 0]
click at [200, 410] on div "Add..." at bounding box center [229, 413] width 80 height 15
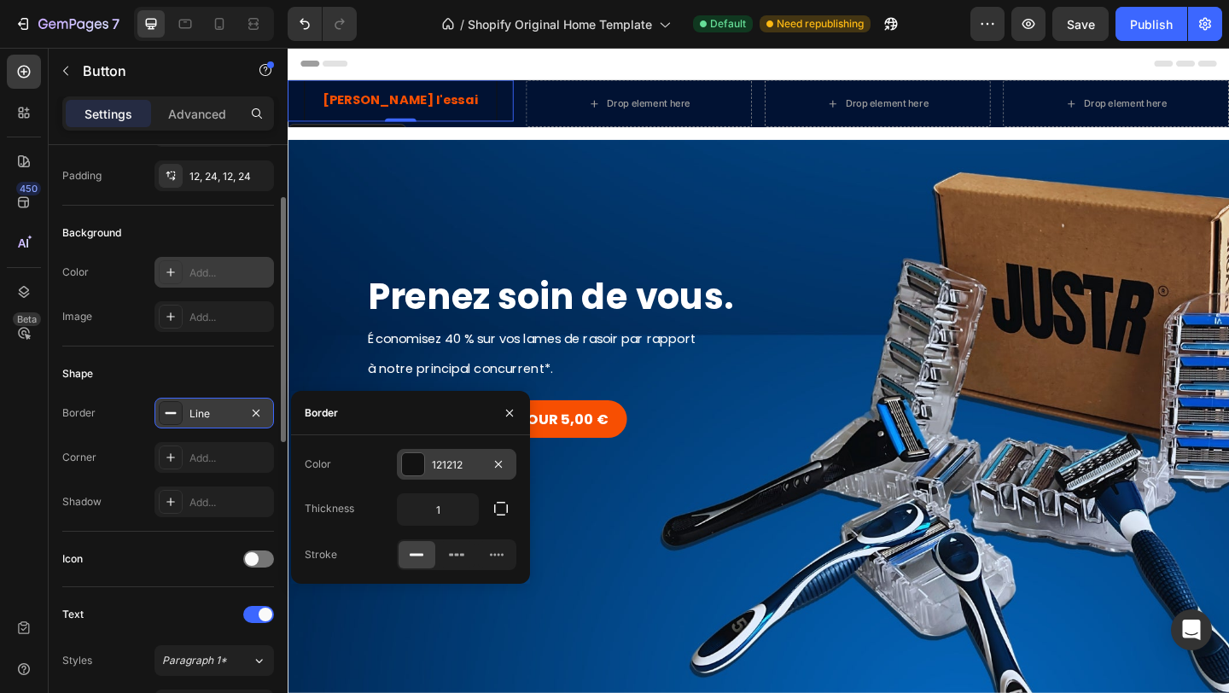
click at [448, 457] on div "121212" at bounding box center [456, 464] width 49 height 15
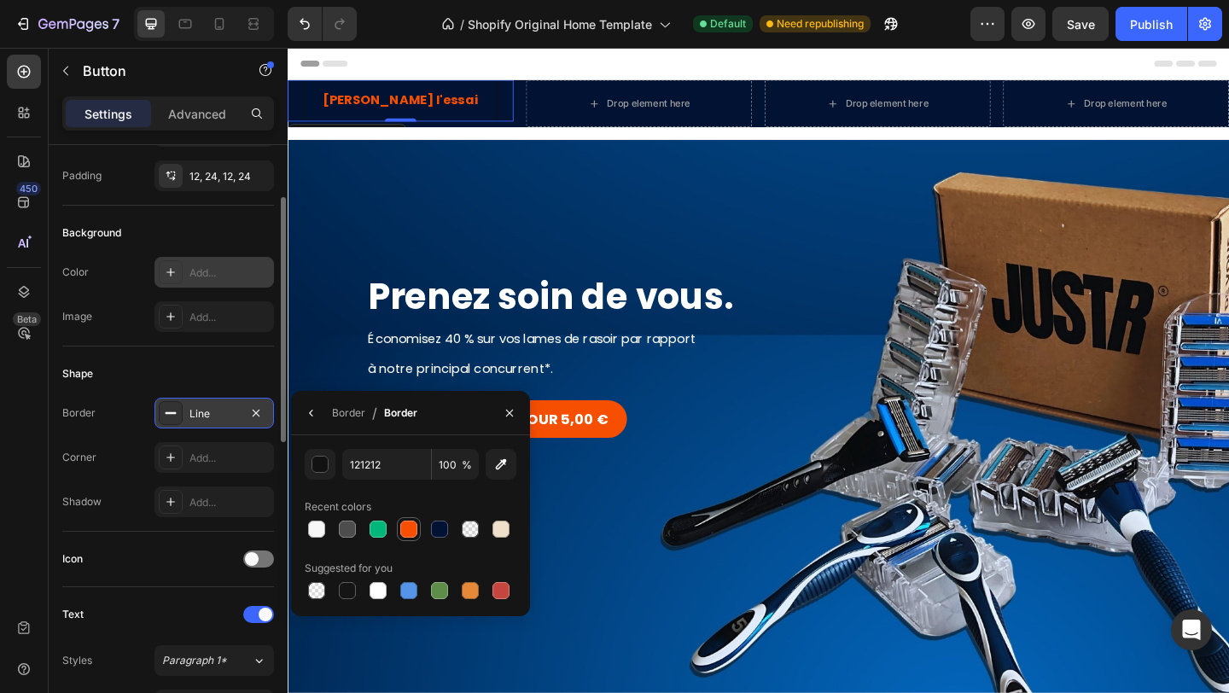
click at [402, 526] on div at bounding box center [408, 529] width 17 height 17
type input "F74F02"
click at [253, 418] on icon "button" at bounding box center [256, 413] width 14 height 14
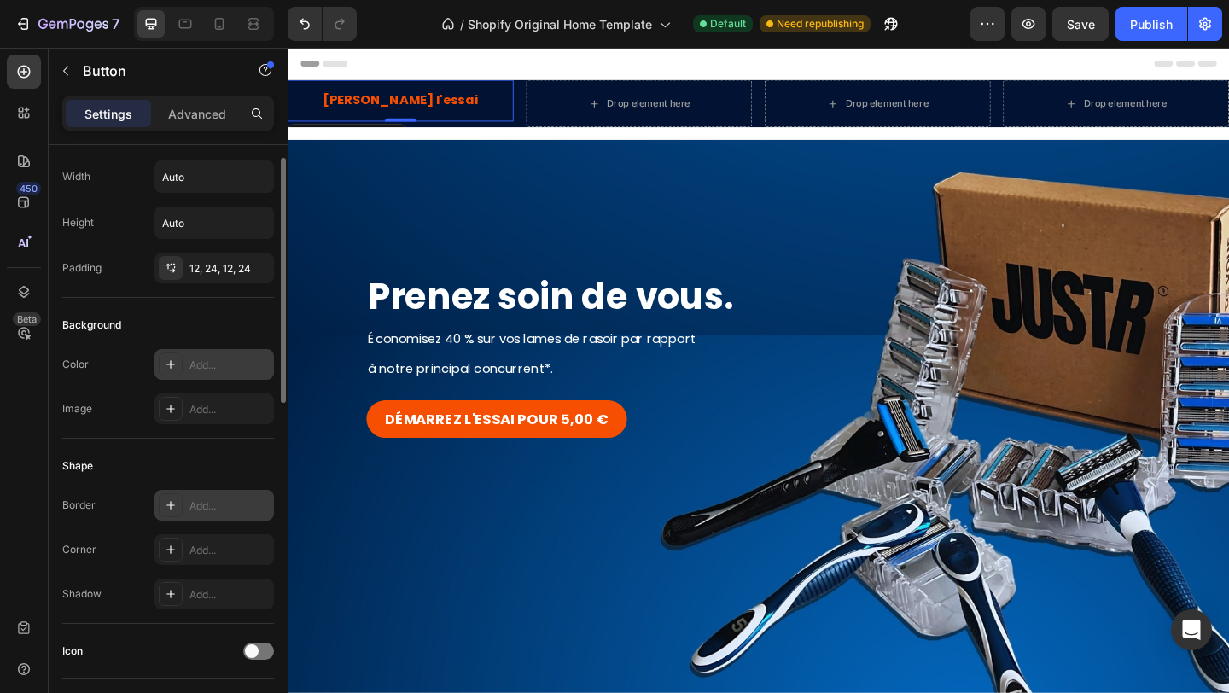
scroll to position [0, 0]
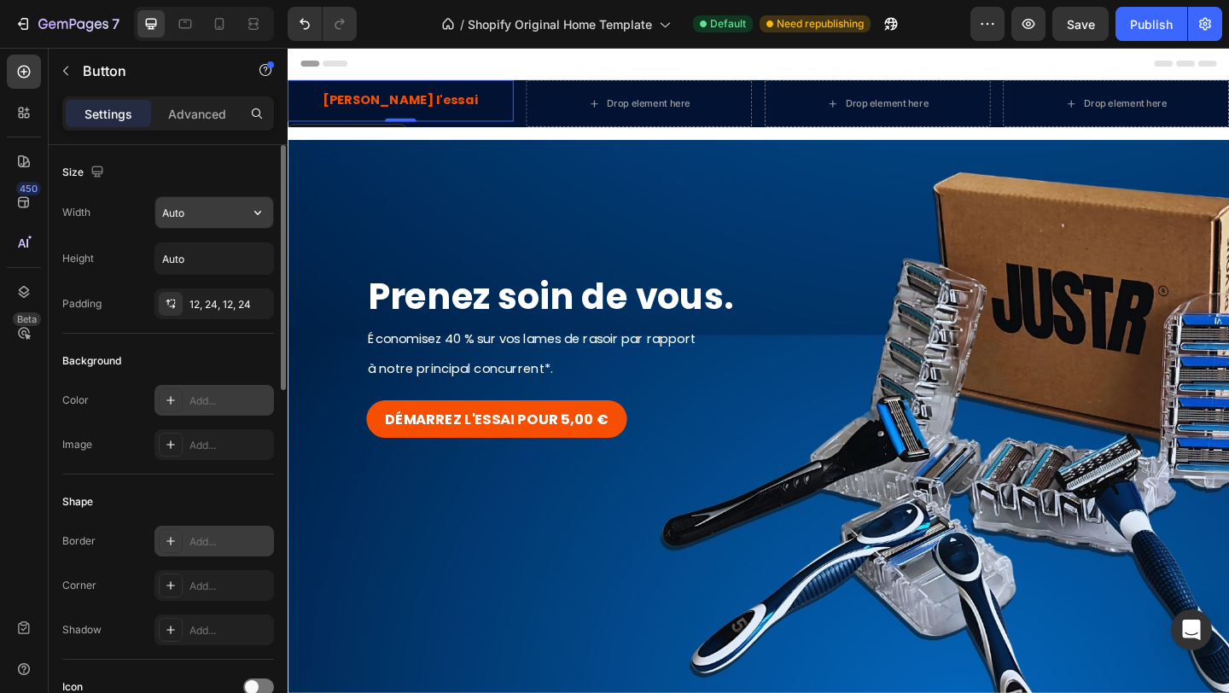
click at [202, 213] on input "Auto" at bounding box center [214, 212] width 118 height 31
click at [218, 303] on div "12, 24, 12, 24" at bounding box center [213, 304] width 49 height 15
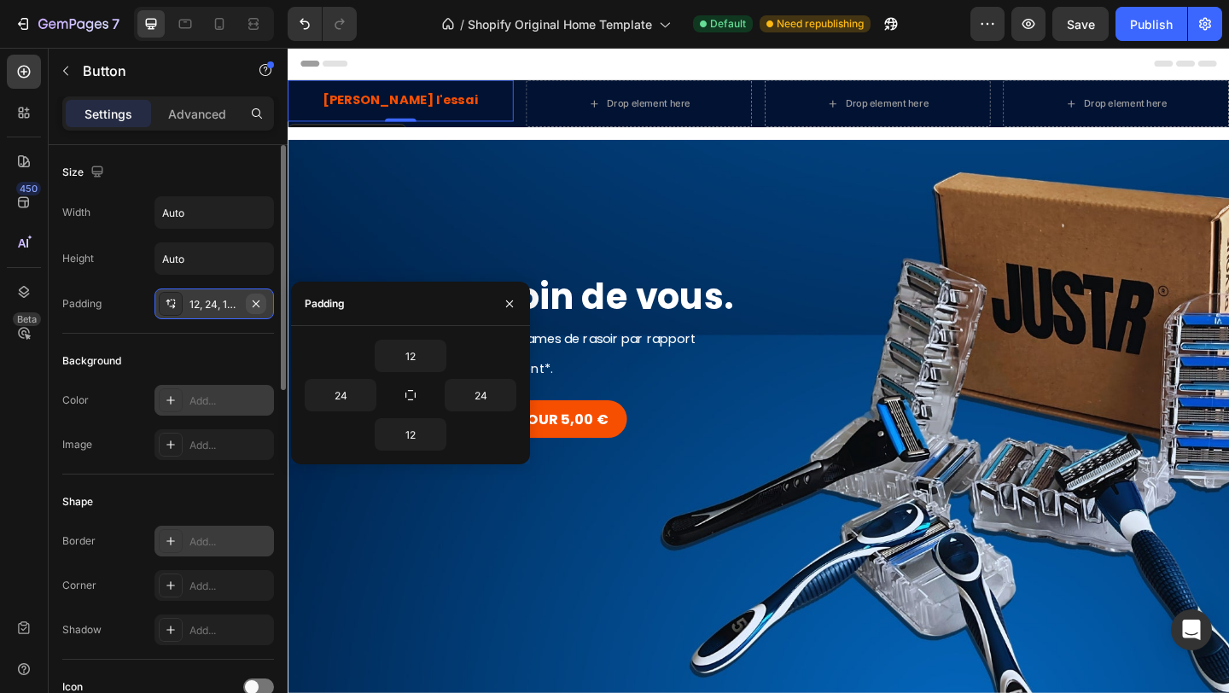
click at [264, 303] on button "button" at bounding box center [256, 304] width 20 height 20
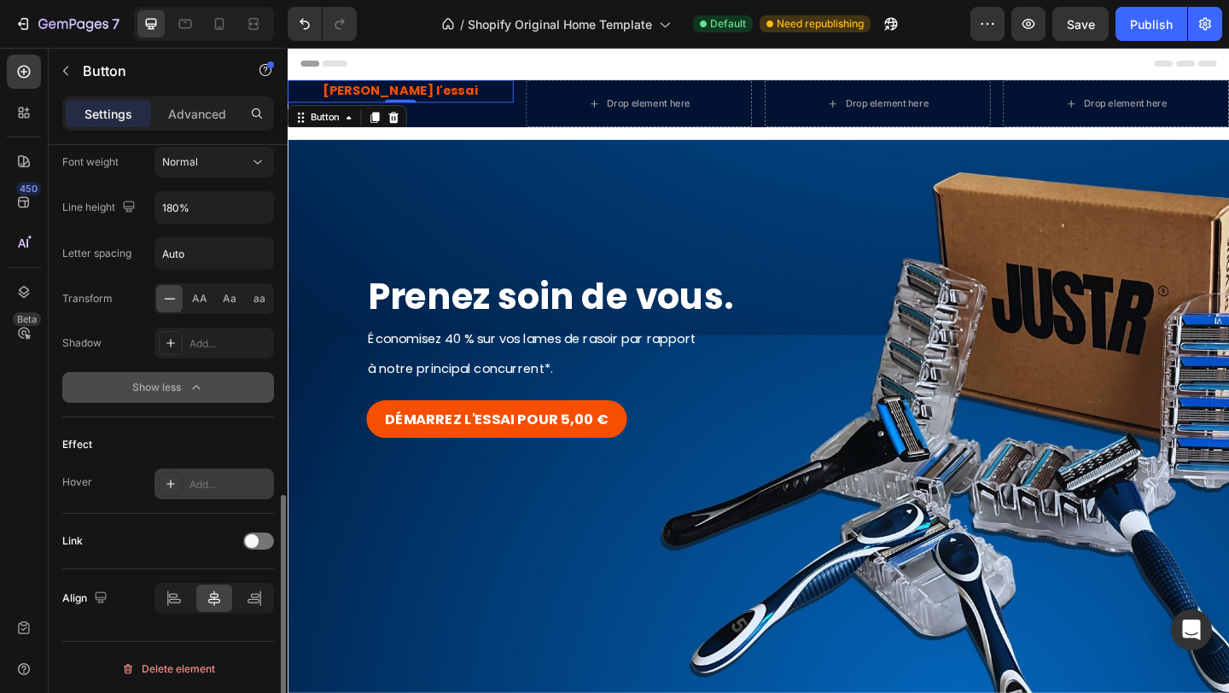
scroll to position [852, 0]
click at [212, 116] on p "Advanced" at bounding box center [197, 114] width 58 height 18
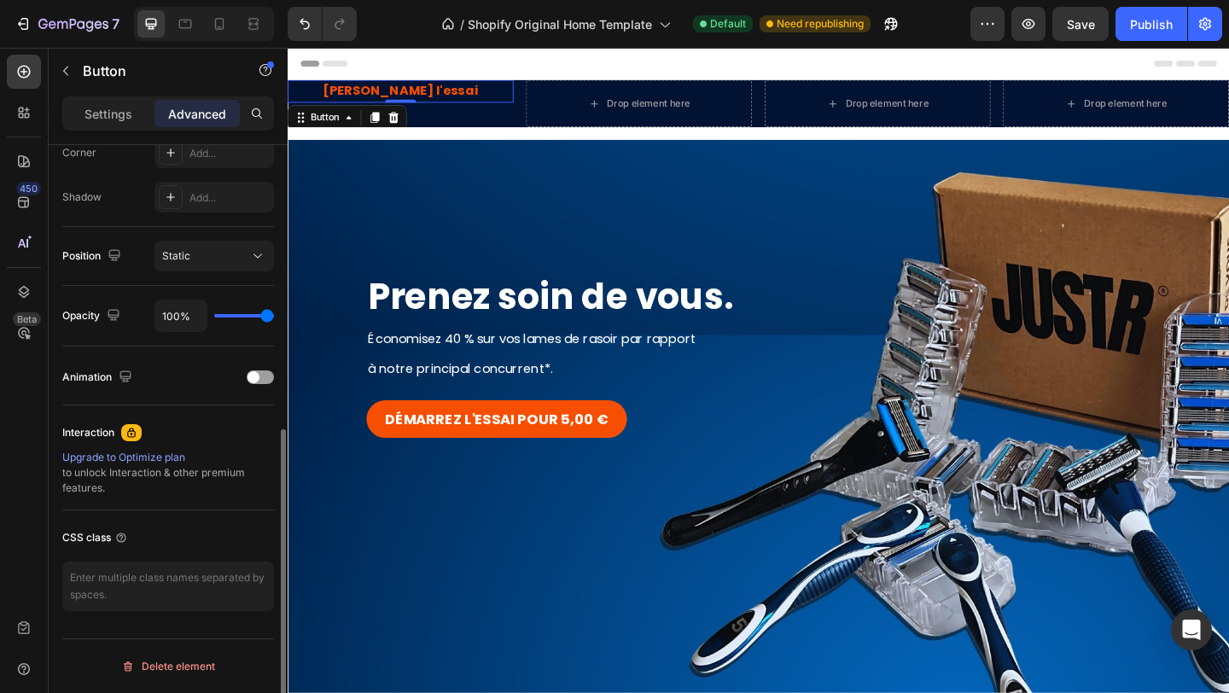
scroll to position [542, 0]
click at [123, 112] on p "Settings" at bounding box center [108, 114] width 48 height 18
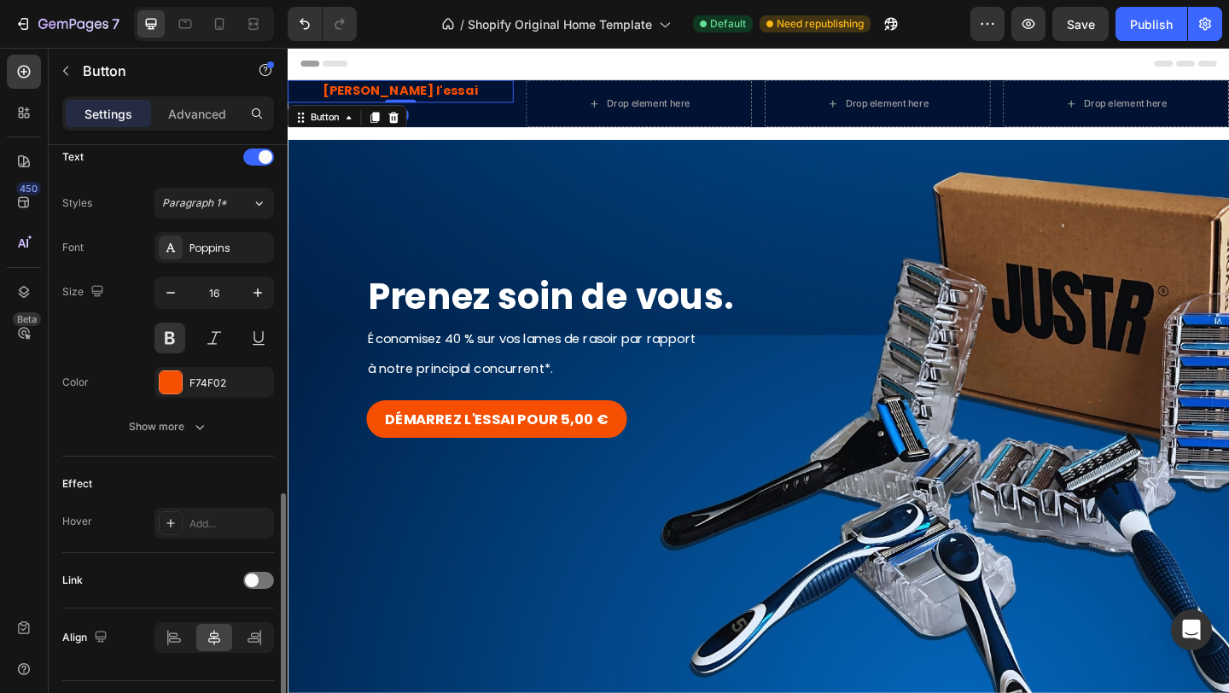
scroll to position [627, 0]
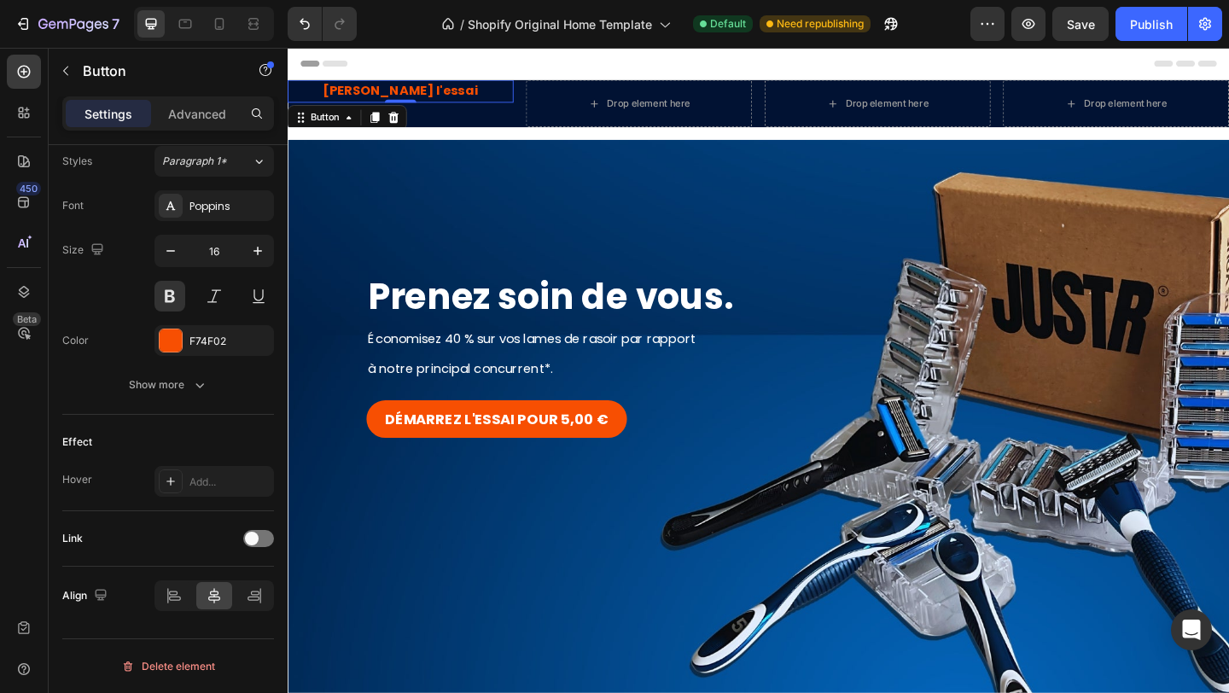
click at [526, 107] on div "Démarrez l'essai Button 0" at bounding box center [411, 108] width 246 height 51
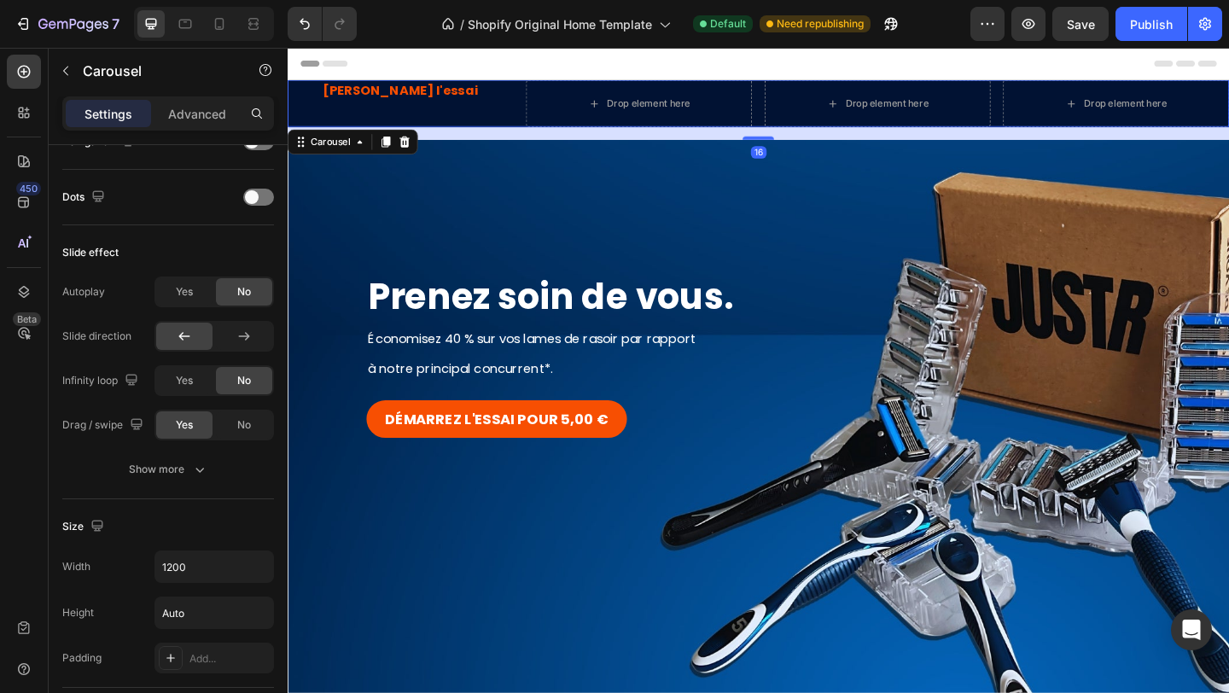
scroll to position [0, 0]
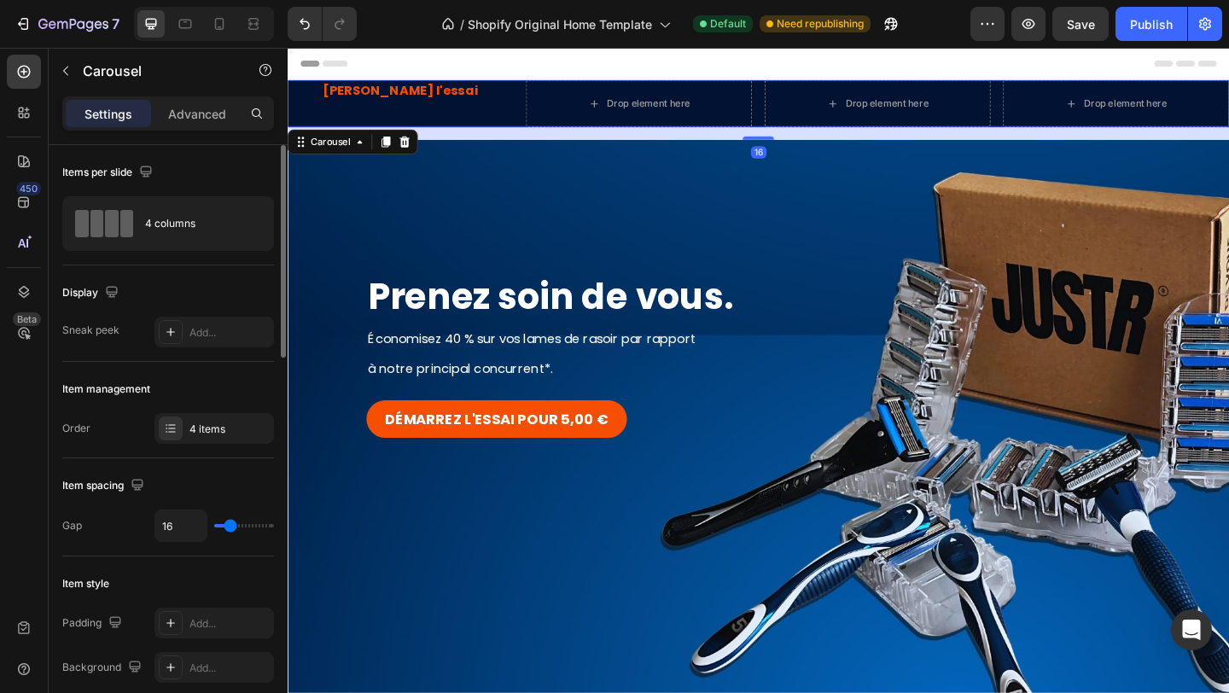
click at [538, 111] on div "Démarrez l'essai Button Drop element here Drop element here Drop element here" at bounding box center [800, 108] width 1024 height 51
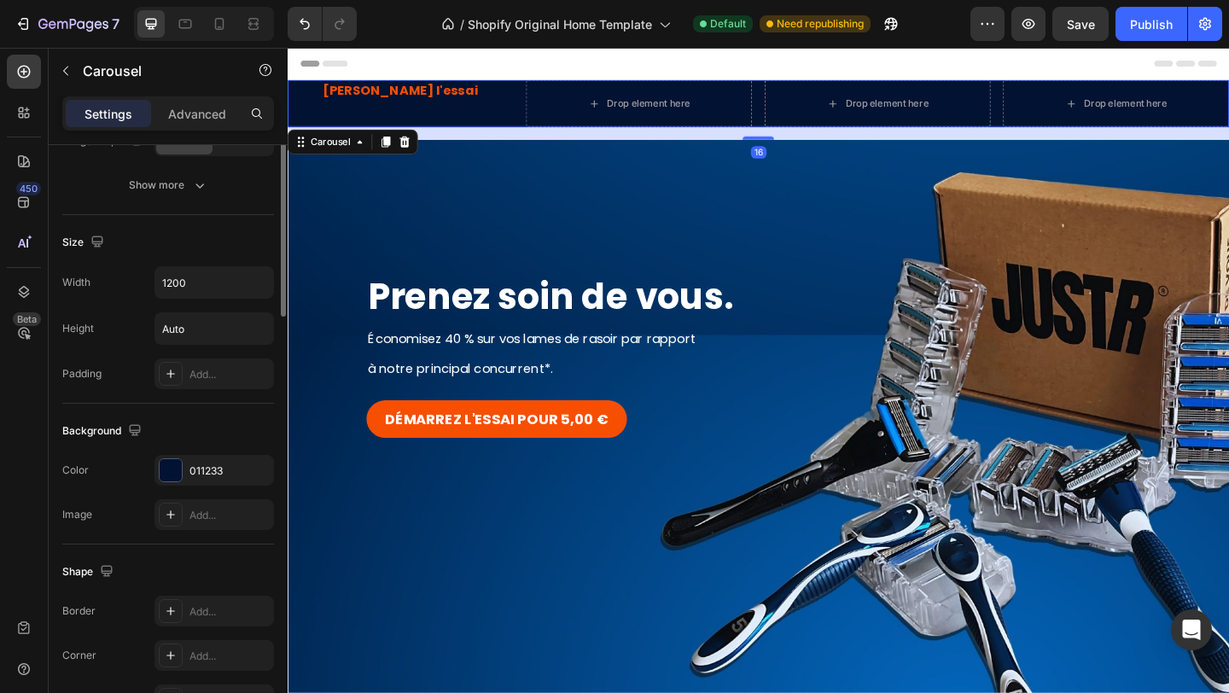
scroll to position [1074, 0]
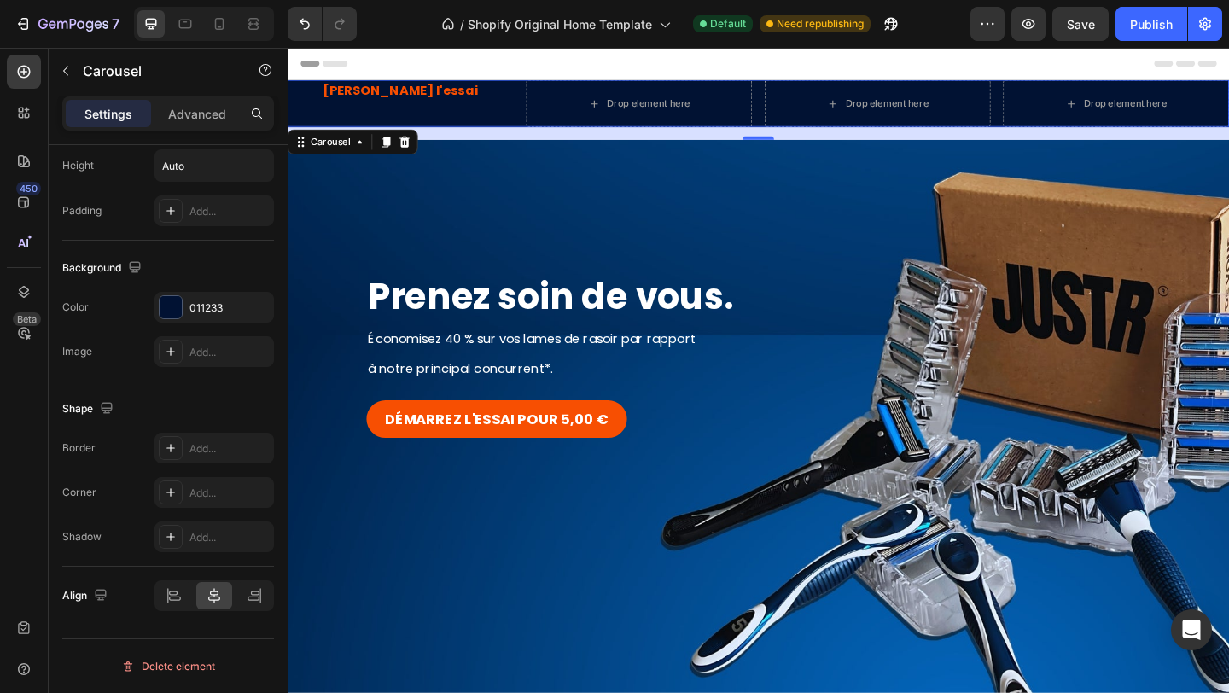
click at [410, 108] on div "Démarrez l'essai Button" at bounding box center [411, 108] width 246 height 51
click at [402, 95] on p "[PERSON_NAME] l'essai" at bounding box center [410, 95] width 169 height 25
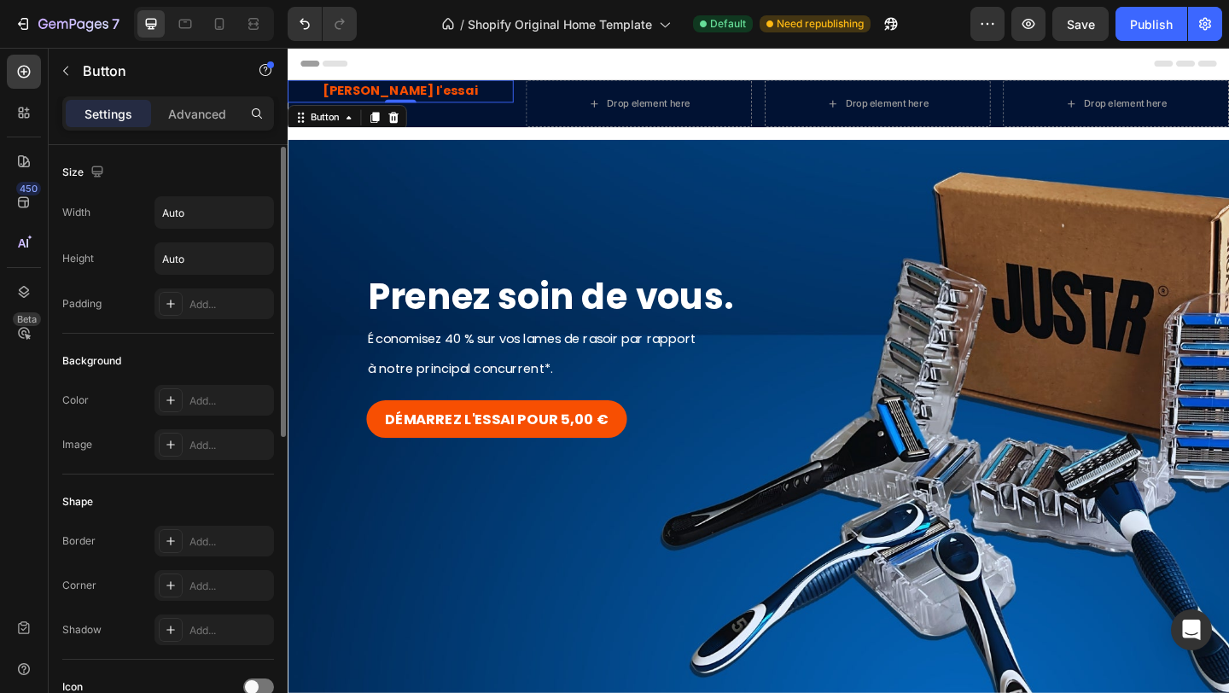
scroll to position [627, 0]
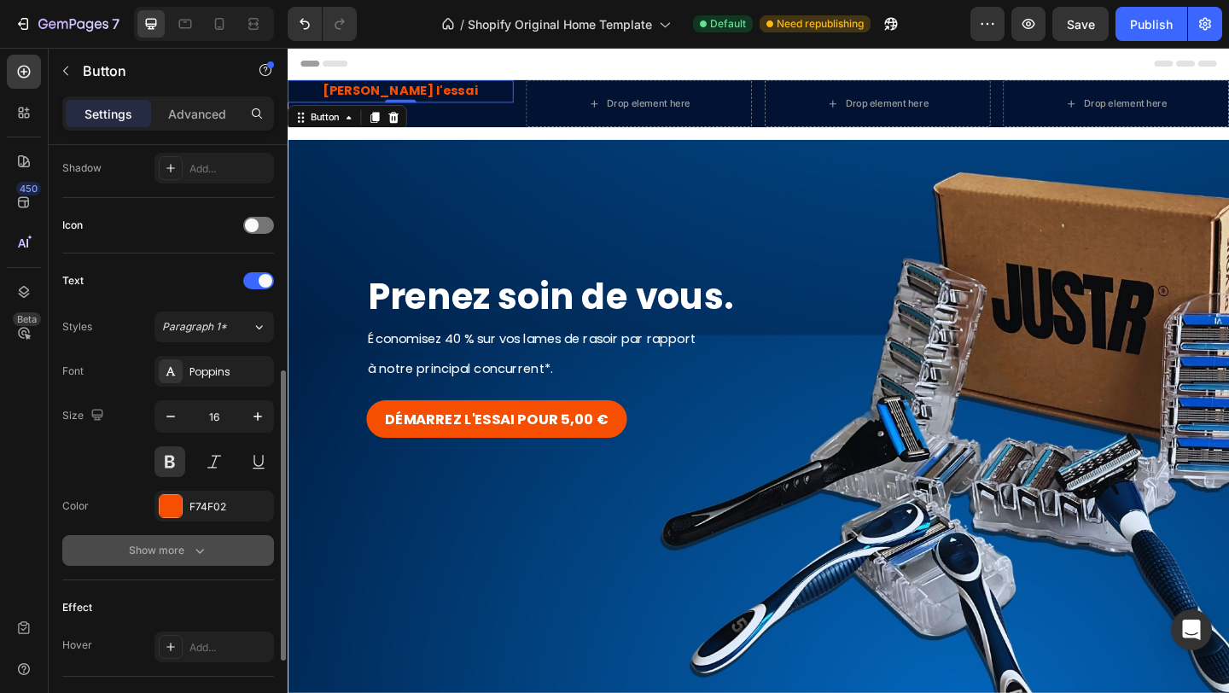
click at [181, 553] on div "Show more" at bounding box center [168, 550] width 79 height 17
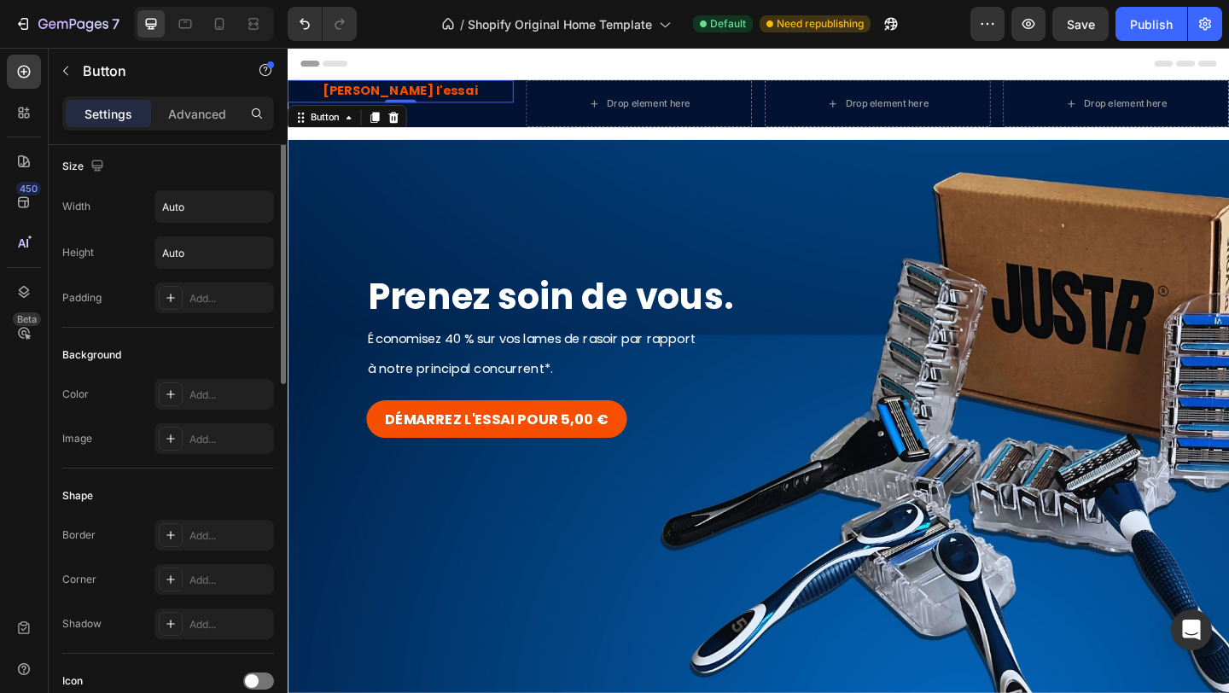
scroll to position [0, 0]
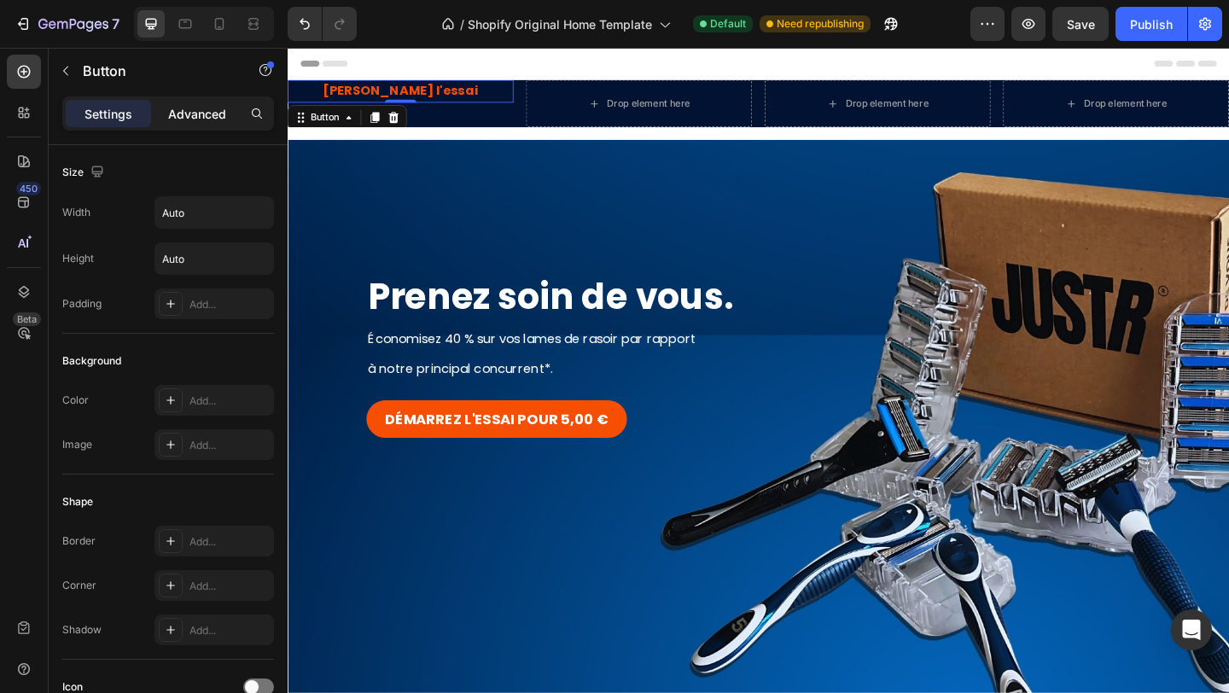
click at [200, 111] on p "Advanced" at bounding box center [197, 114] width 58 height 18
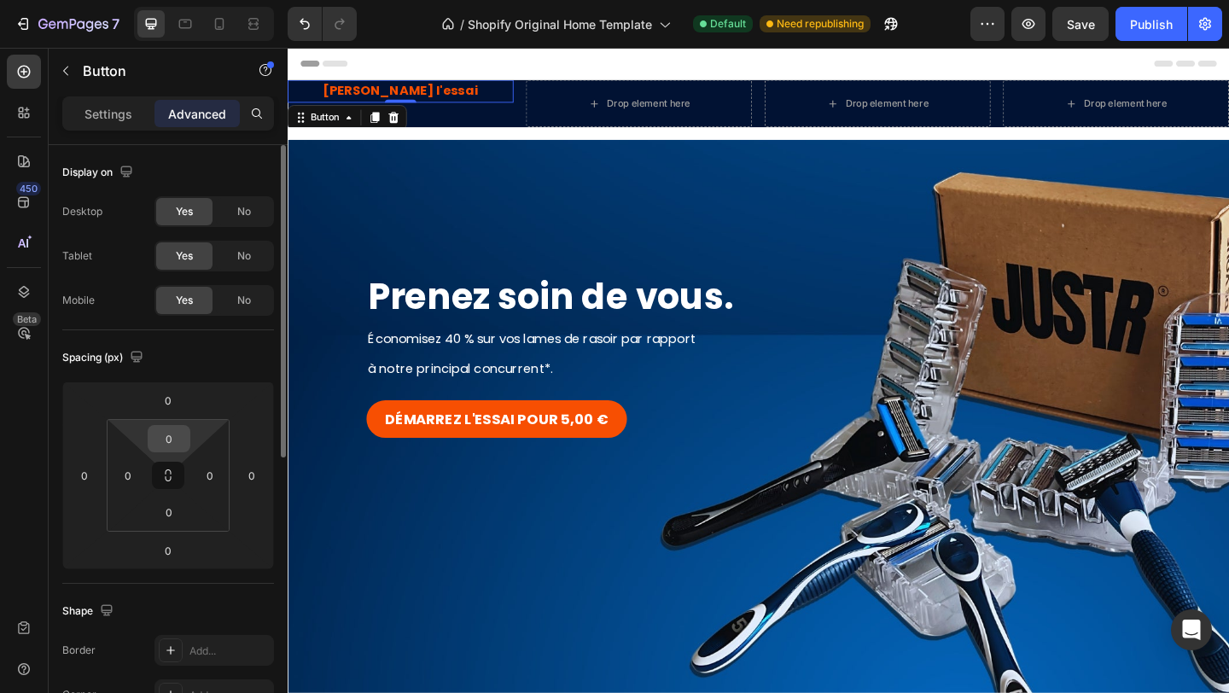
click at [172, 445] on input "0" at bounding box center [169, 439] width 34 height 26
type input "10"
click at [175, 512] on input "0" at bounding box center [169, 512] width 34 height 26
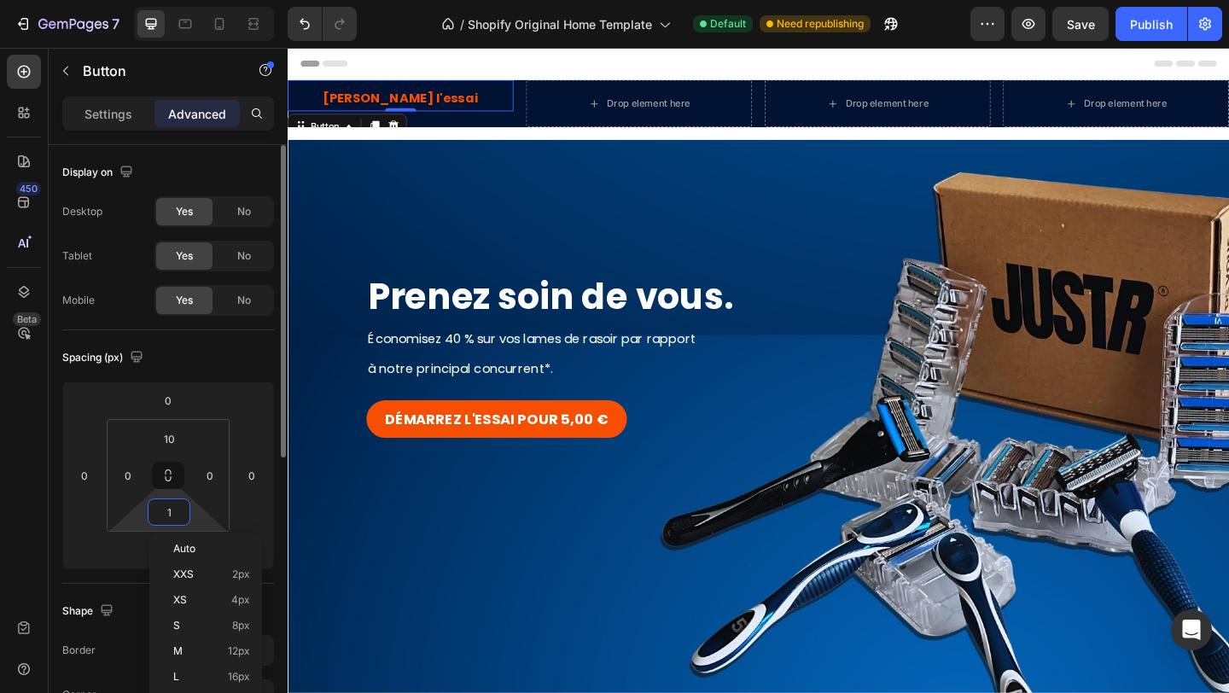
type input "10"
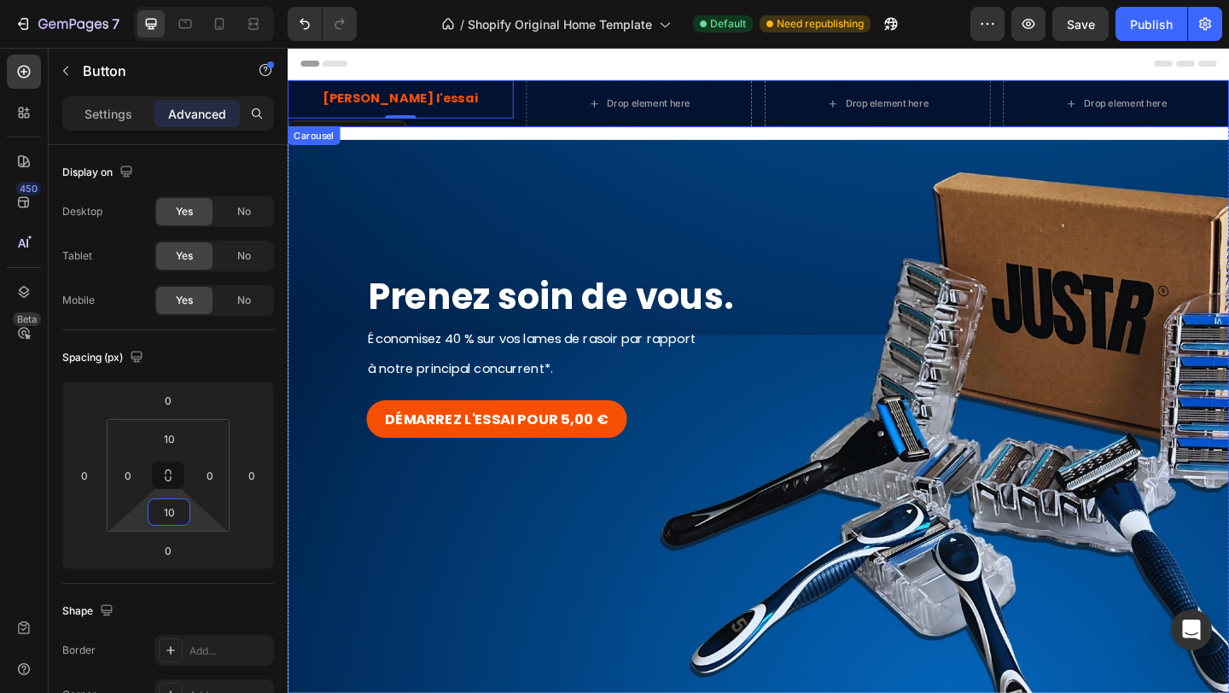
click at [542, 111] on div "Démarrez l'essai Button 0 Drop element here Drop element here Drop element here" at bounding box center [800, 108] width 1024 height 51
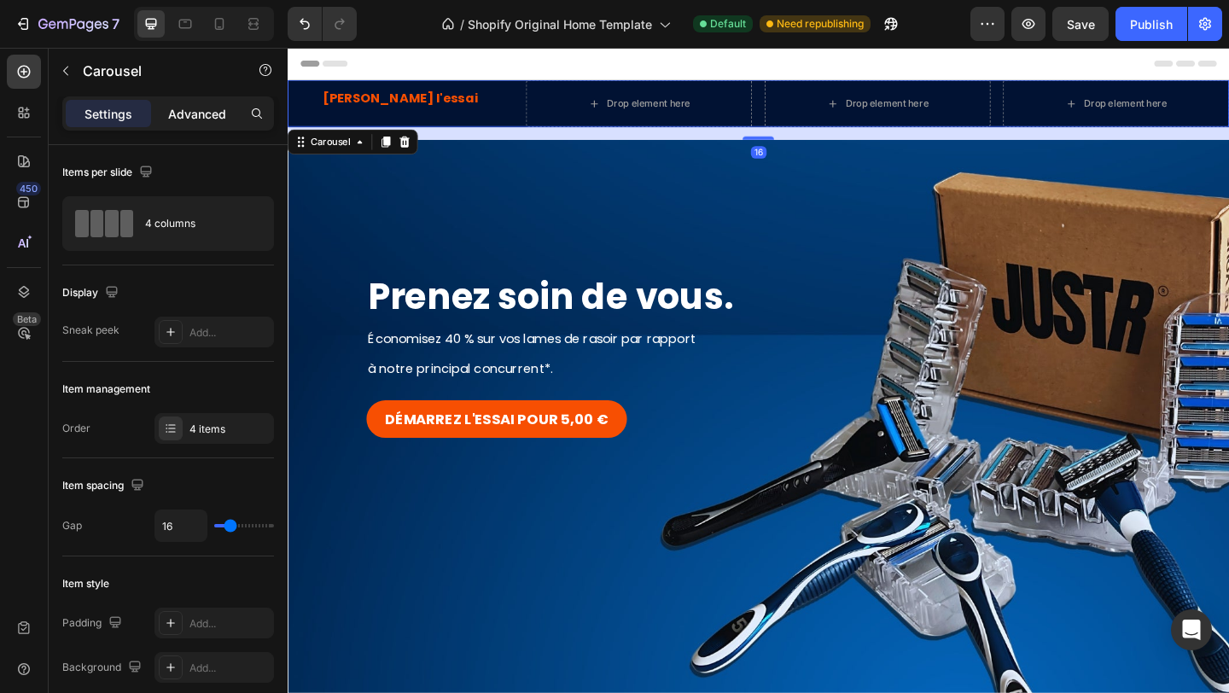
click at [201, 121] on p "Advanced" at bounding box center [197, 114] width 58 height 18
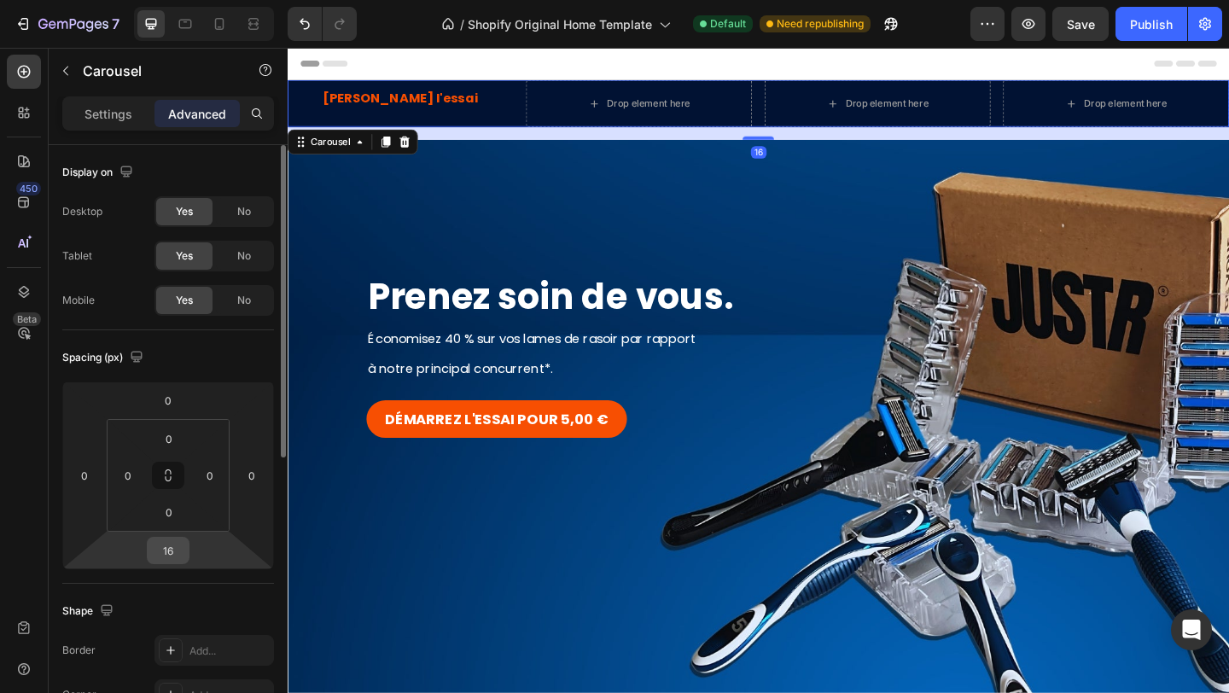
click at [173, 555] on input "16" at bounding box center [168, 551] width 34 height 26
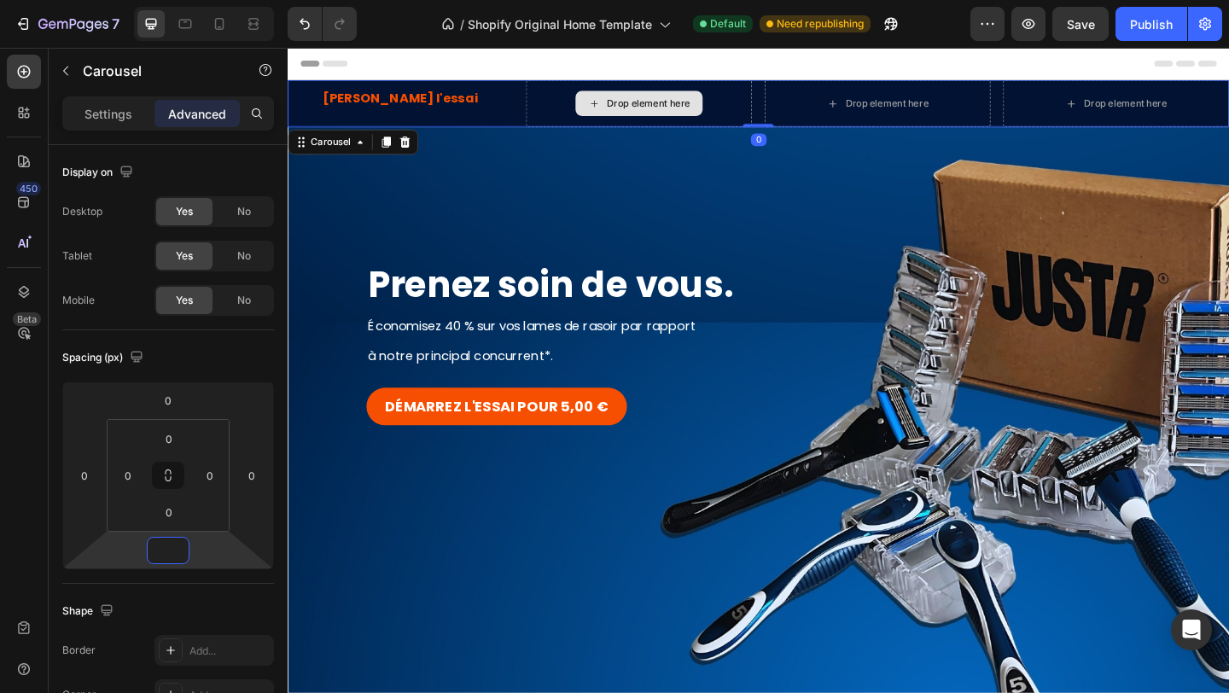
click at [599, 117] on div "Drop element here" at bounding box center [670, 108] width 246 height 51
type input "0"
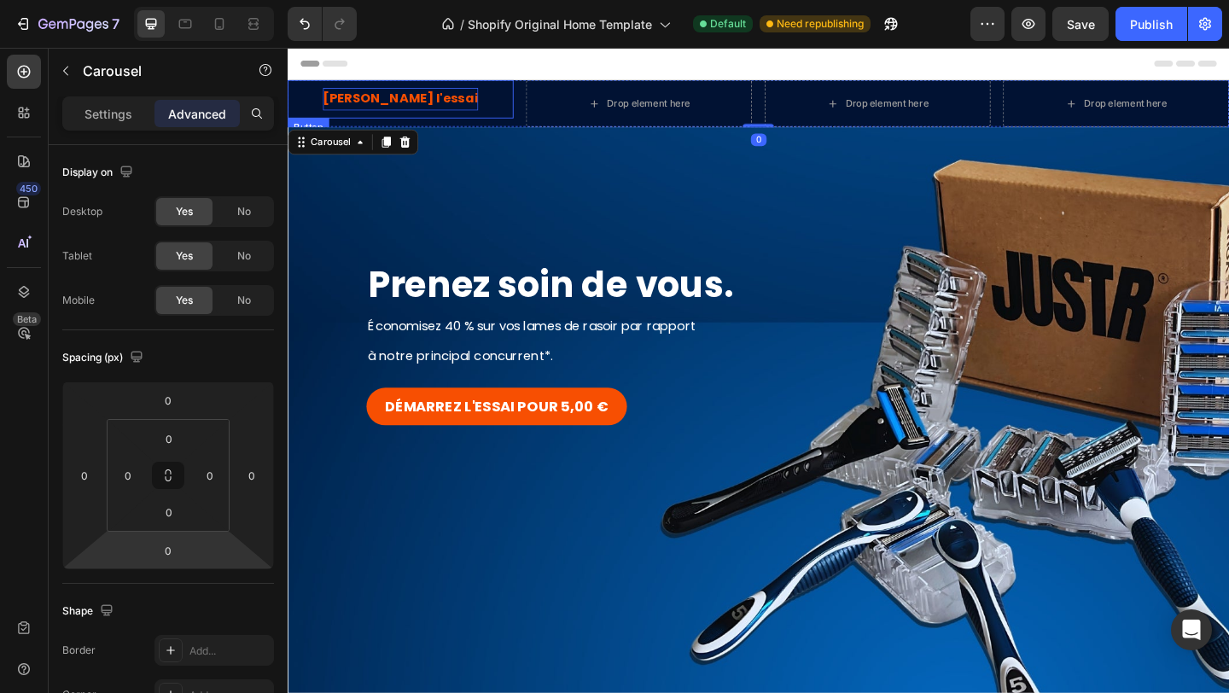
click at [466, 102] on p "[PERSON_NAME] l'essai" at bounding box center [410, 103] width 169 height 25
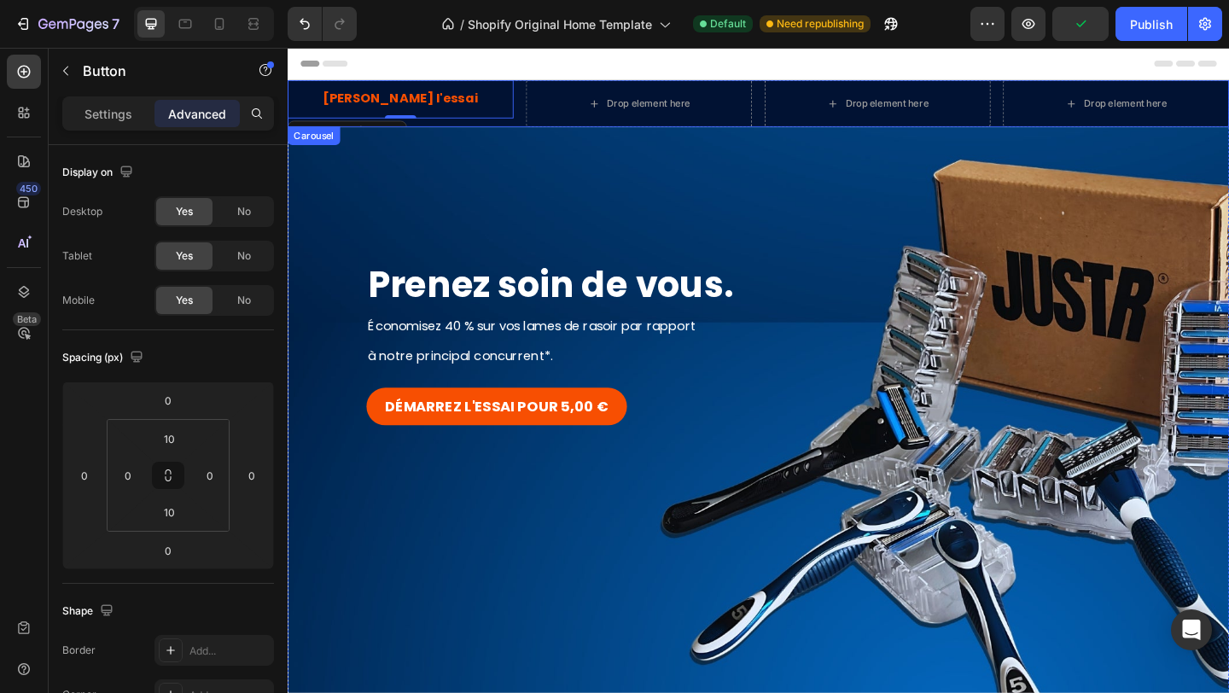
click at [483, 130] on div "Démarrez l'essai Button 0" at bounding box center [411, 108] width 246 height 51
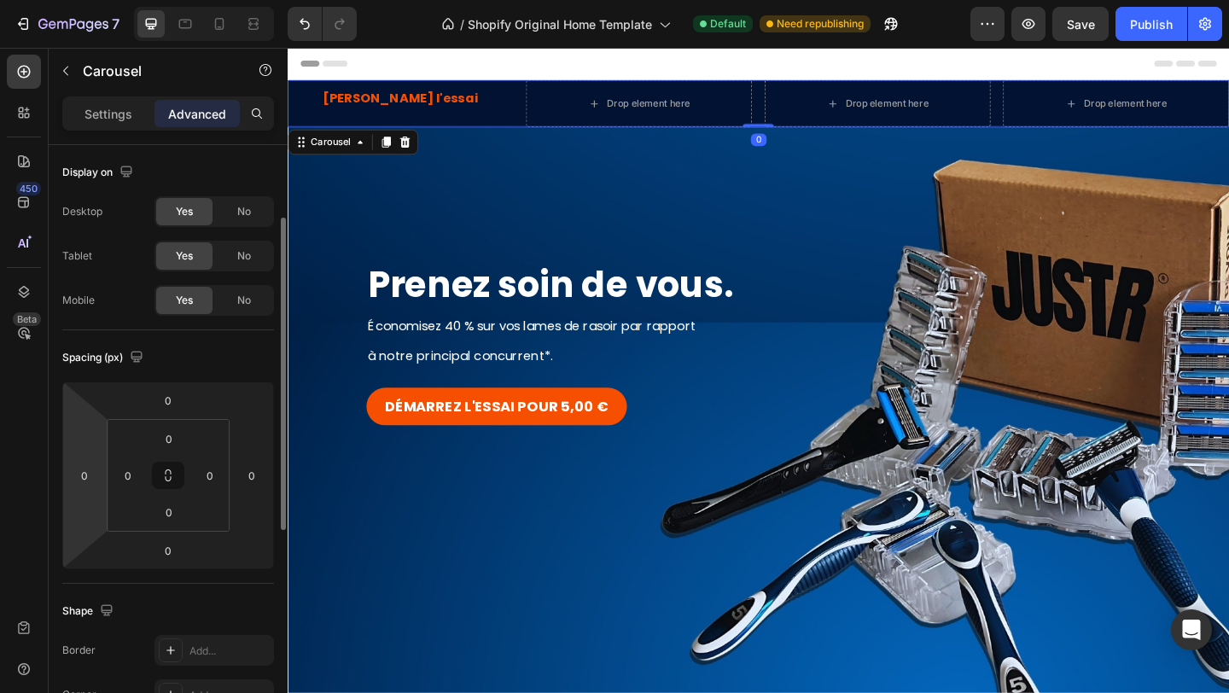
scroll to position [48, 0]
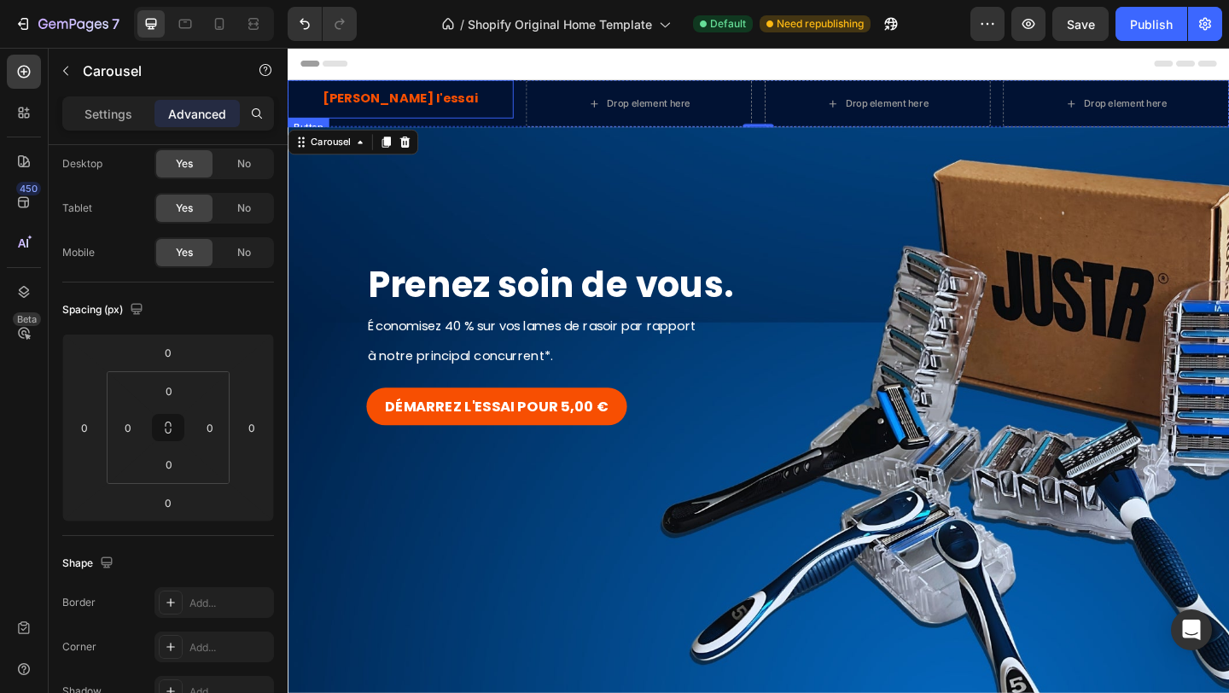
click at [499, 105] on div "Démarrez l'essai Button" at bounding box center [411, 104] width 246 height 42
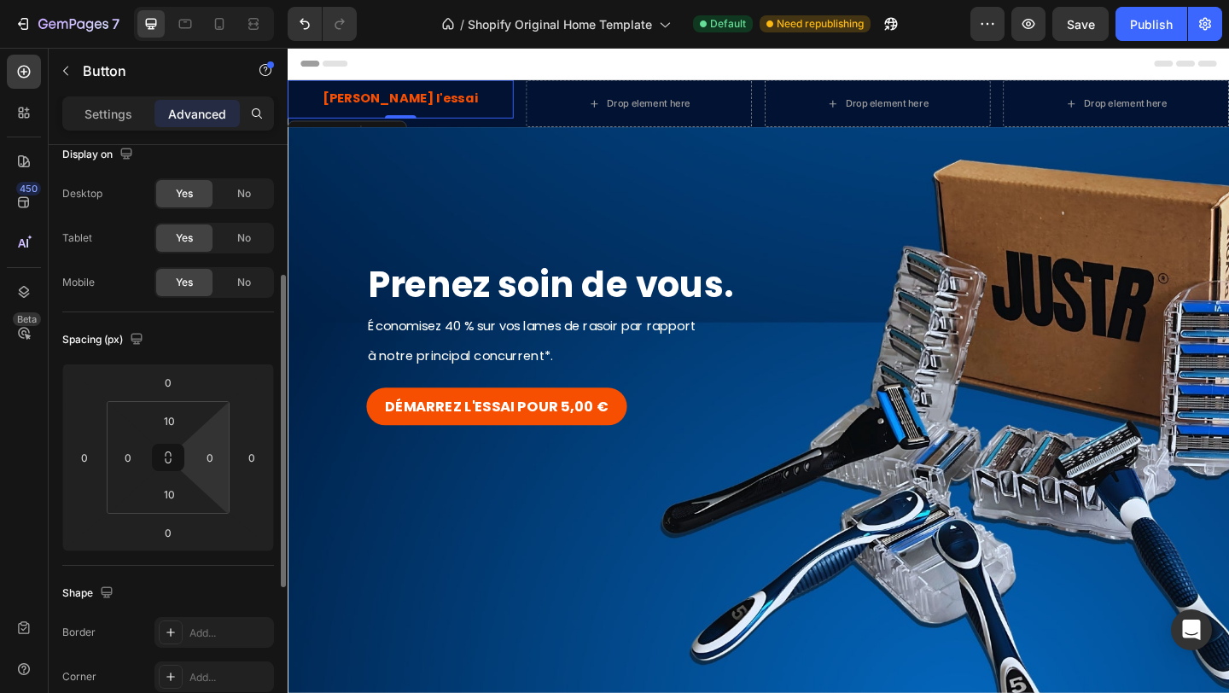
scroll to position [133, 0]
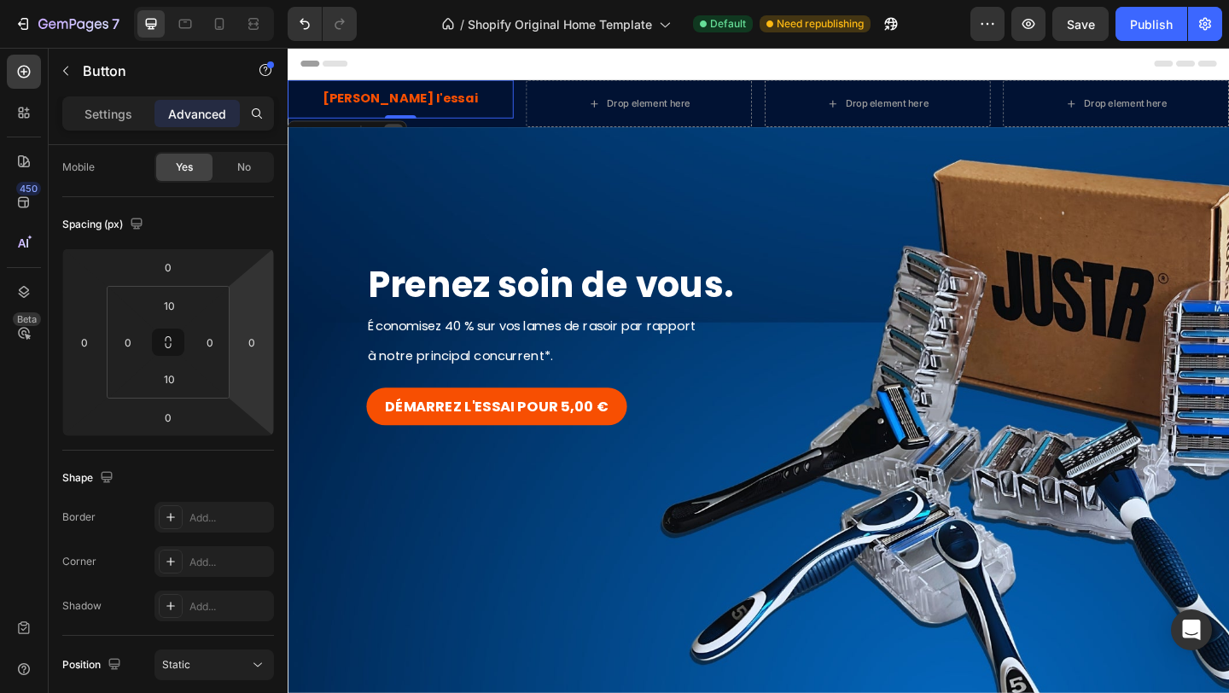
click at [403, 132] on div at bounding box center [403, 141] width 20 height 20
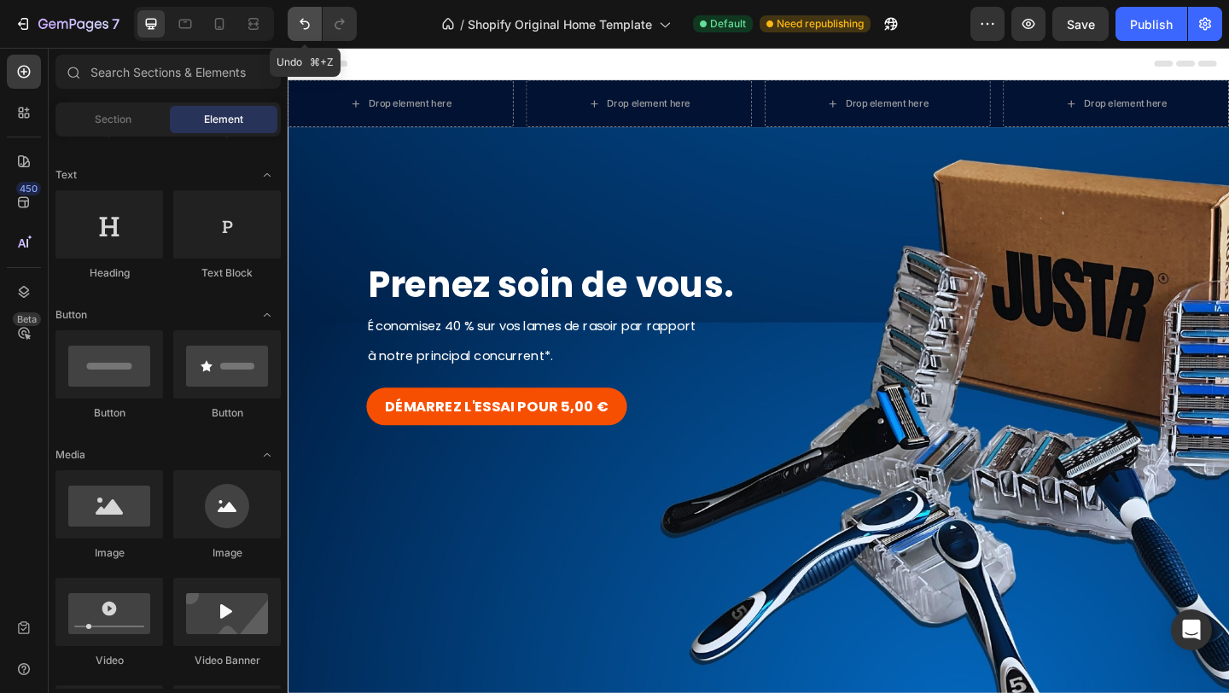
click at [302, 17] on icon "Undo/Redo" at bounding box center [304, 23] width 17 height 17
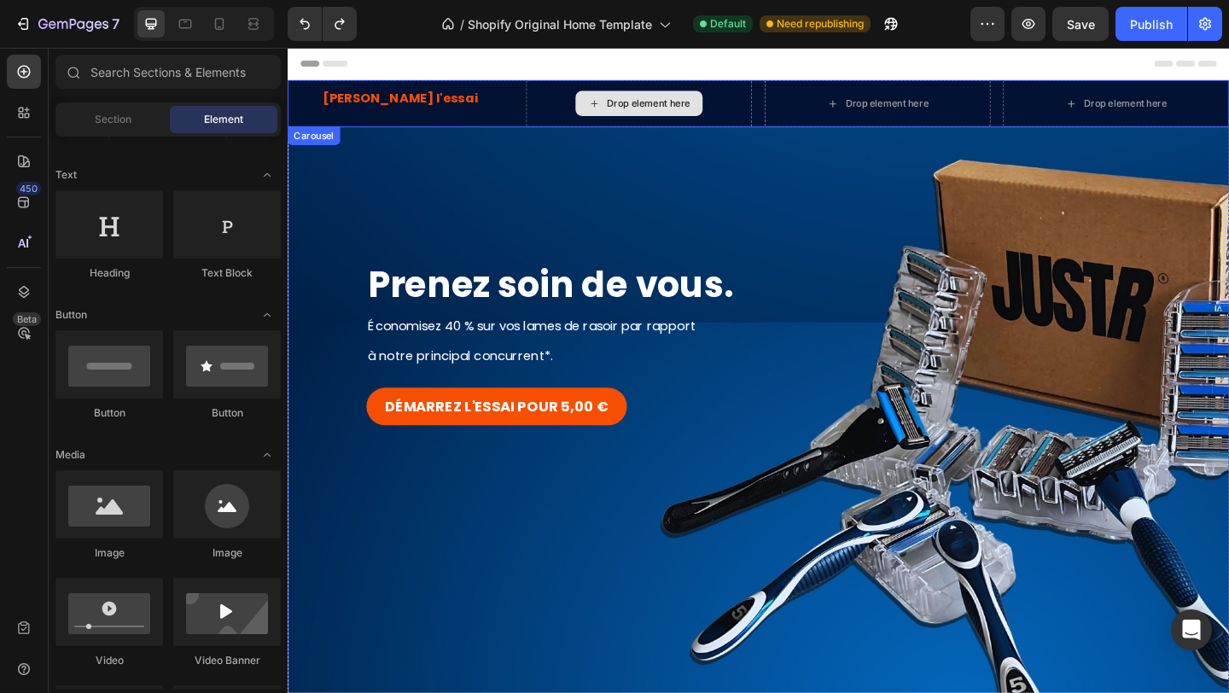
click at [569, 99] on div "Drop element here" at bounding box center [670, 108] width 246 height 51
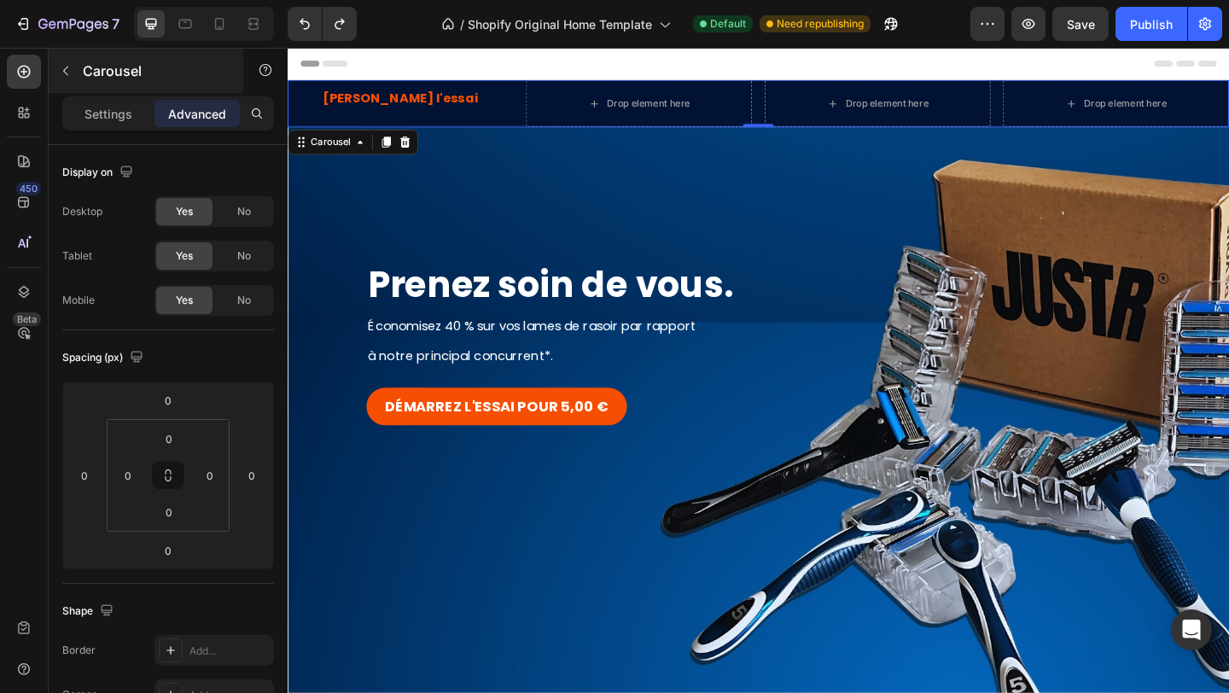
click at [73, 76] on button "button" at bounding box center [65, 70] width 27 height 27
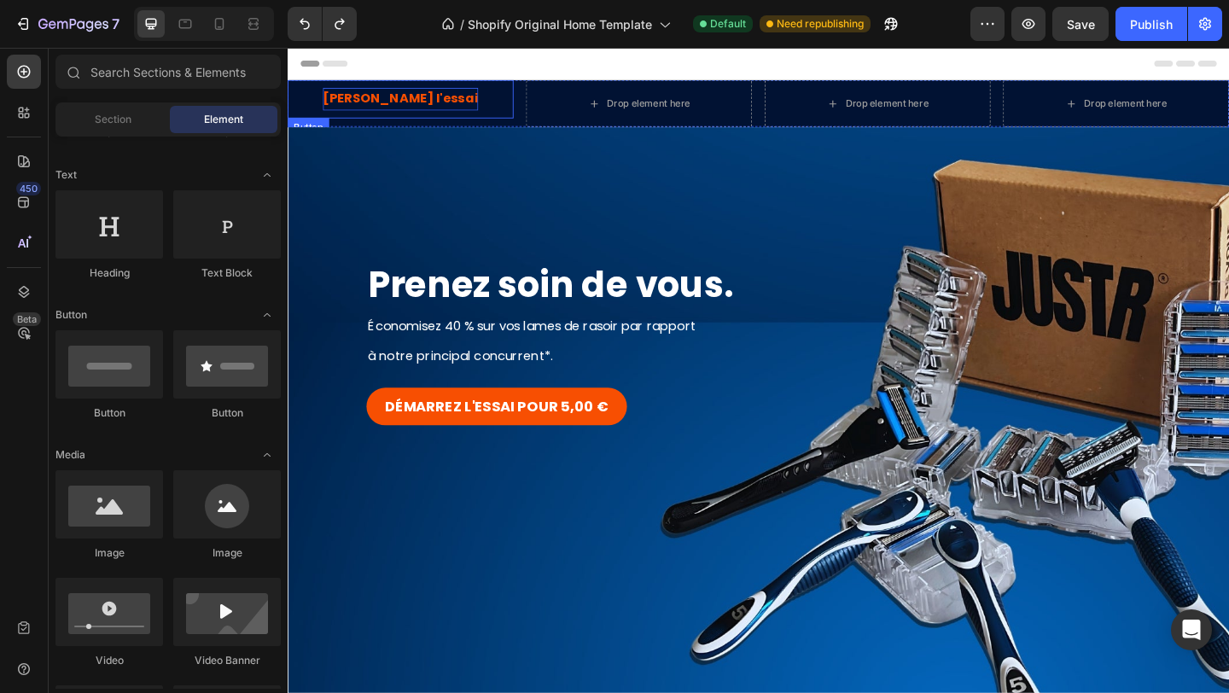
click at [442, 98] on p "[PERSON_NAME] l'essai" at bounding box center [410, 103] width 169 height 25
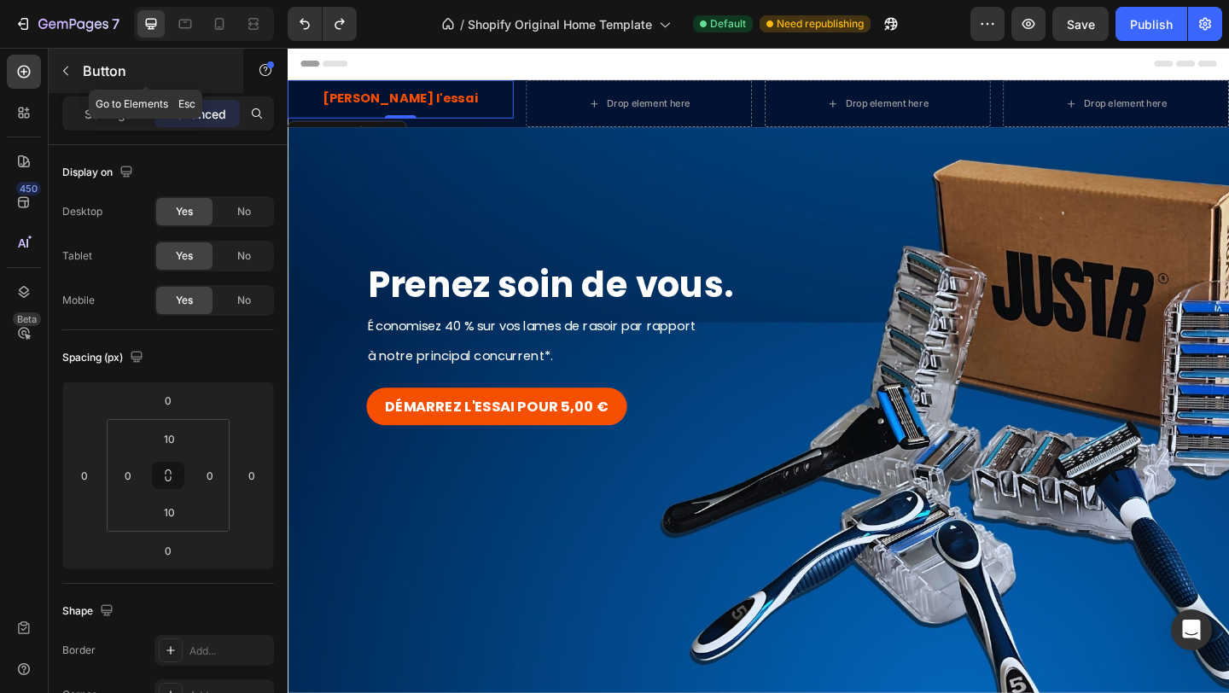
click at [73, 67] on button "button" at bounding box center [65, 70] width 27 height 27
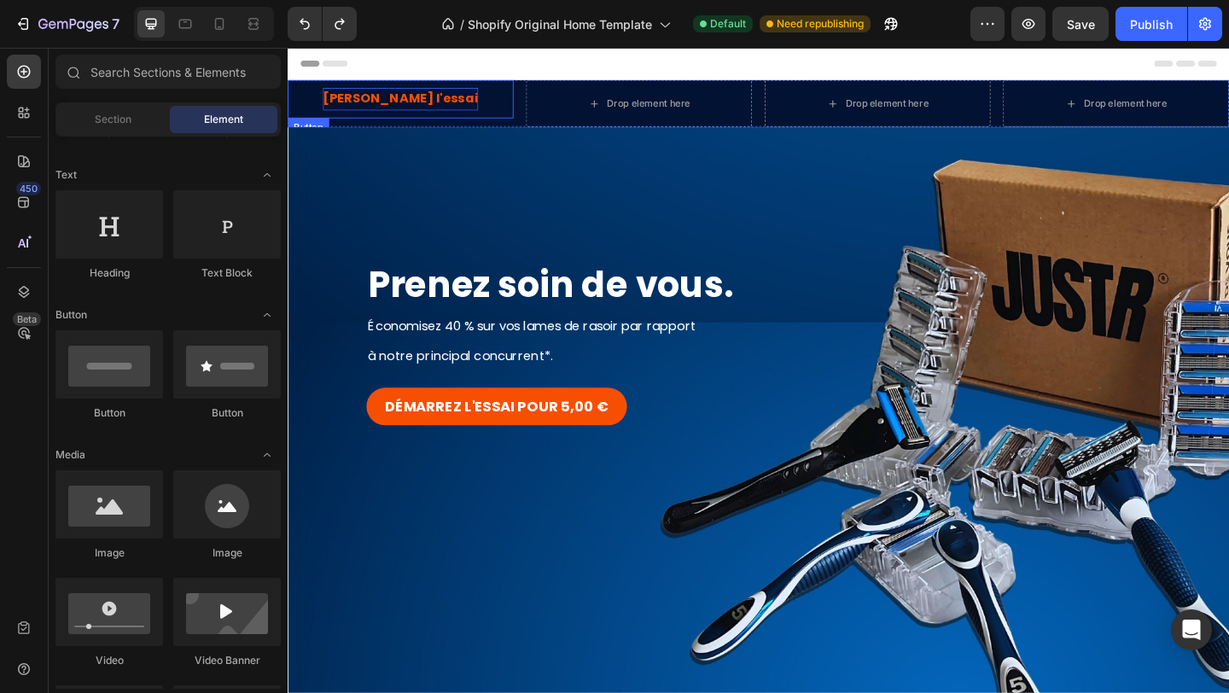
click at [409, 109] on p "[PERSON_NAME] l'essai" at bounding box center [410, 103] width 169 height 25
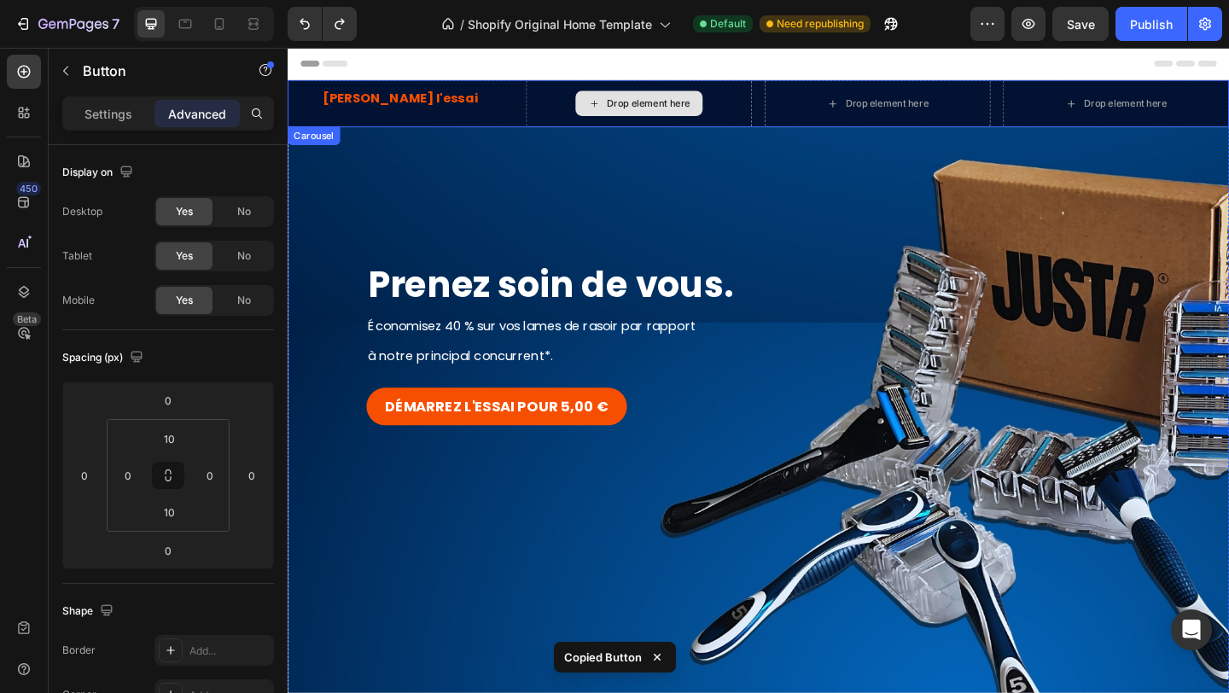
click at [680, 114] on div "Drop element here" at bounding box center [680, 109] width 90 height 14
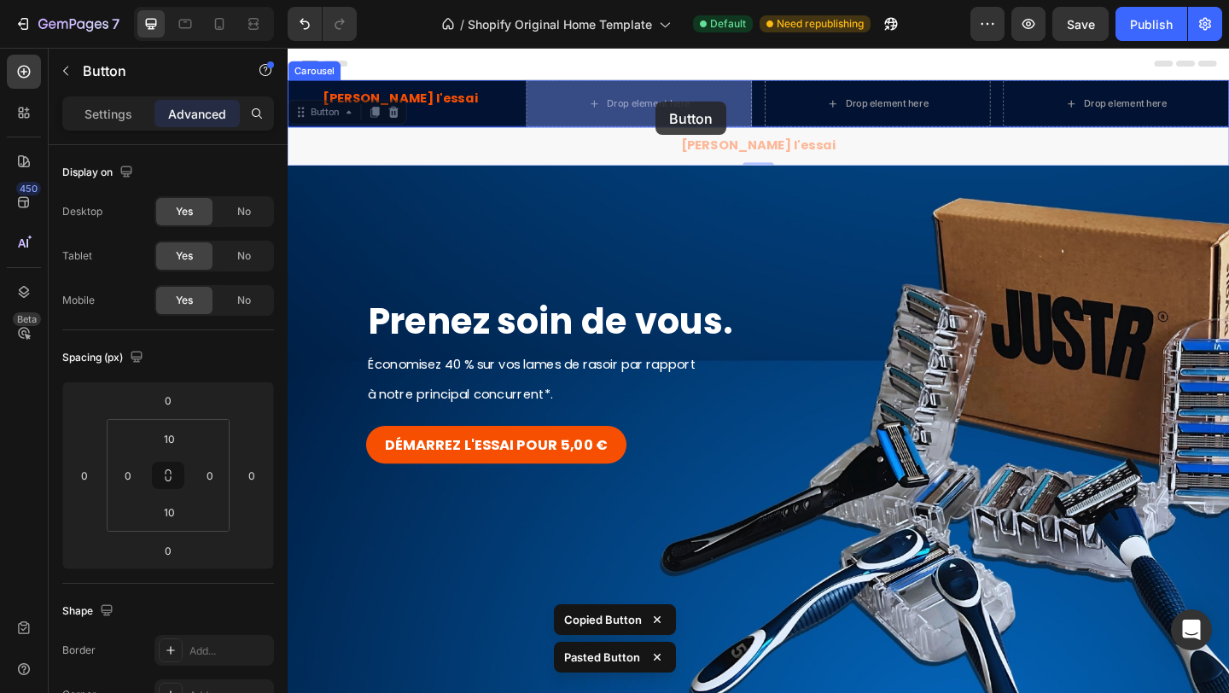
drag, startPoint x: 750, startPoint y: 155, endPoint x: 688, endPoint y: 107, distance: 79.0
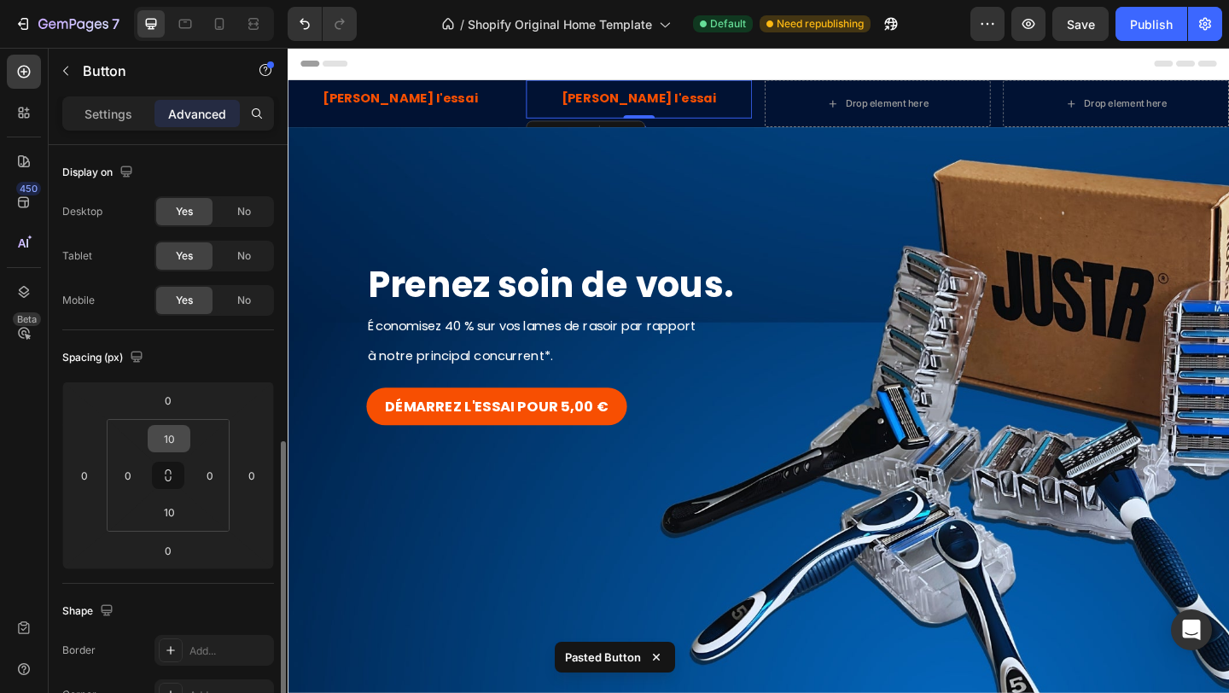
scroll to position [329, 0]
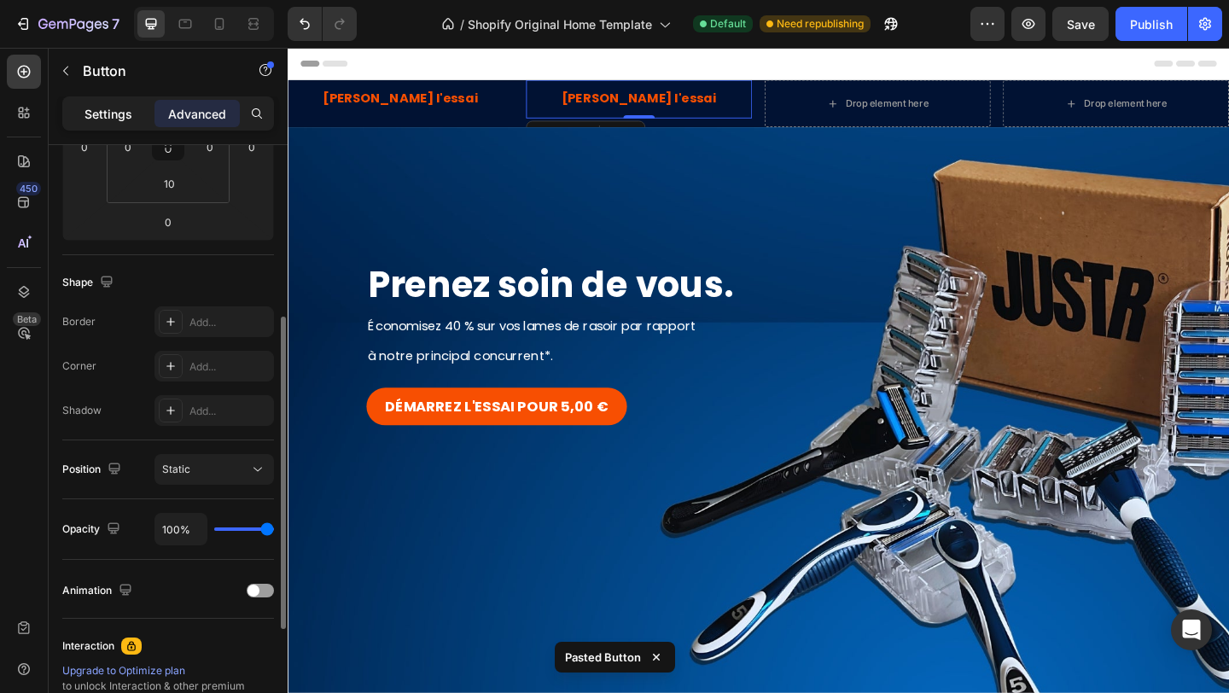
click at [102, 119] on p "Settings" at bounding box center [108, 114] width 48 height 18
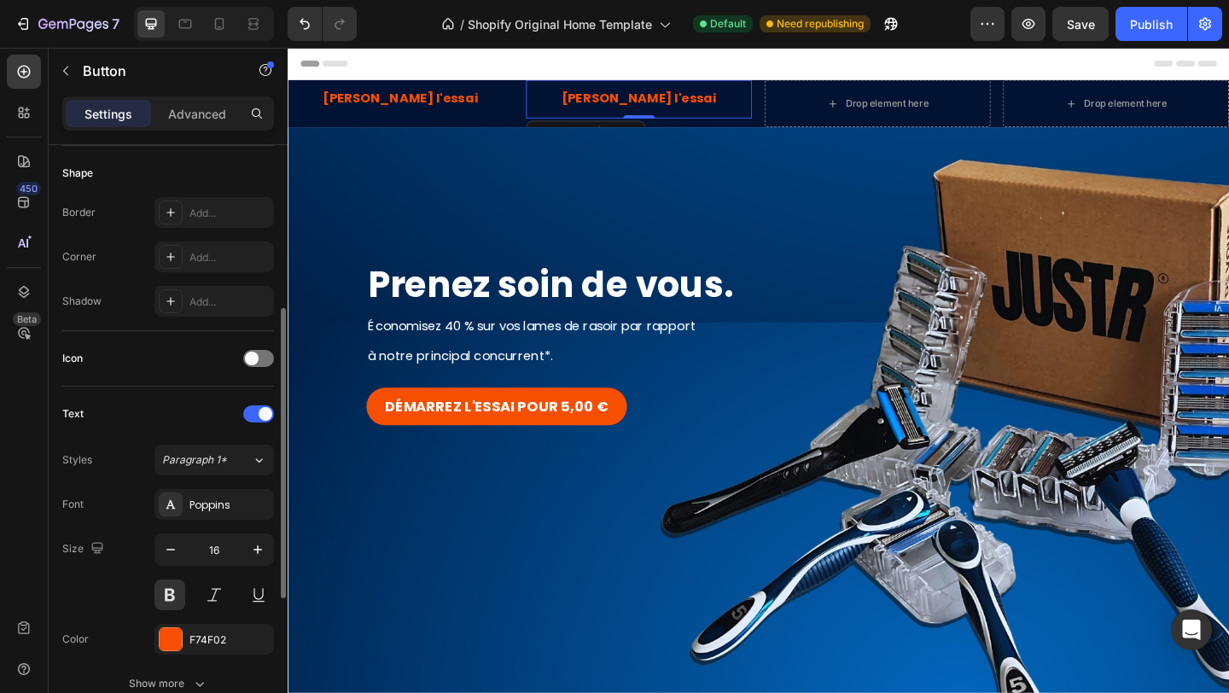
scroll to position [559, 0]
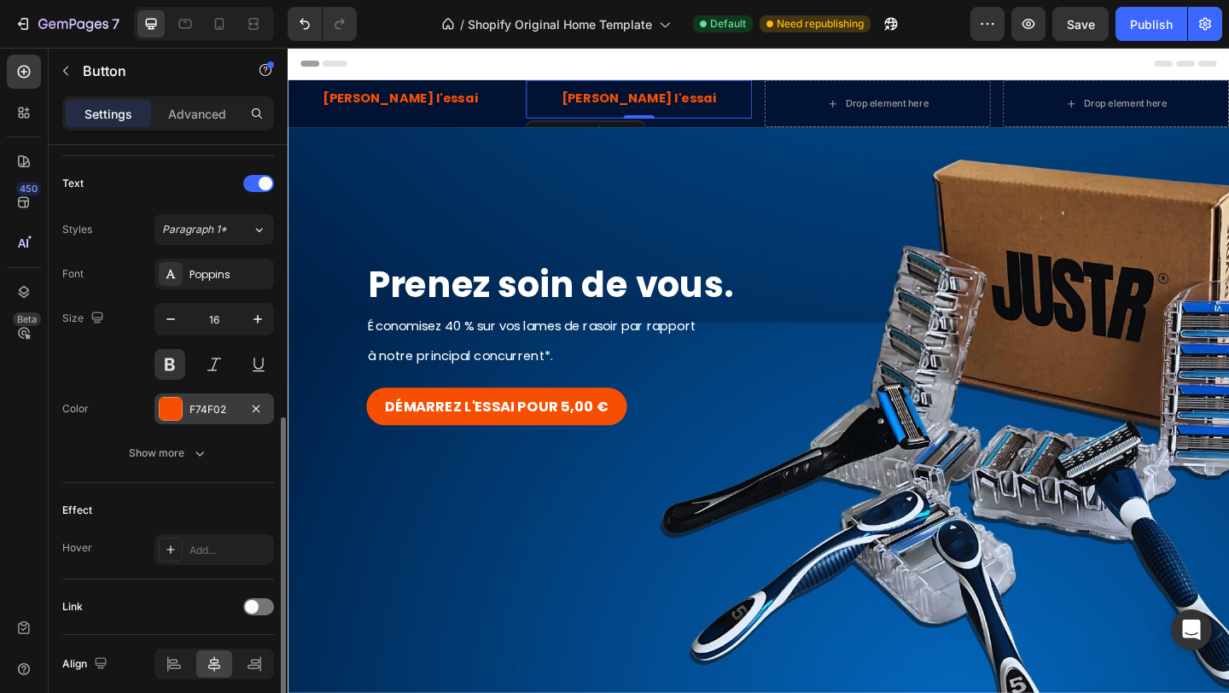
click at [223, 410] on div "F74F02" at bounding box center [213, 409] width 49 height 15
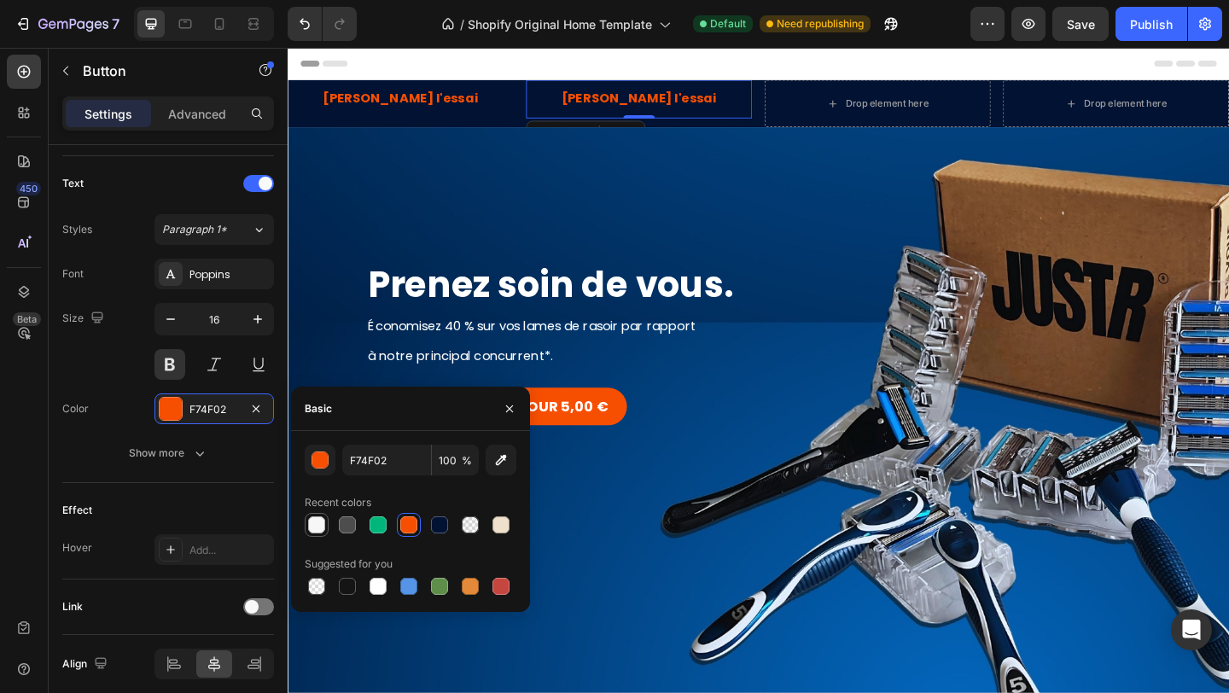
click at [315, 522] on div at bounding box center [316, 524] width 17 height 17
type input "F7F7F7"
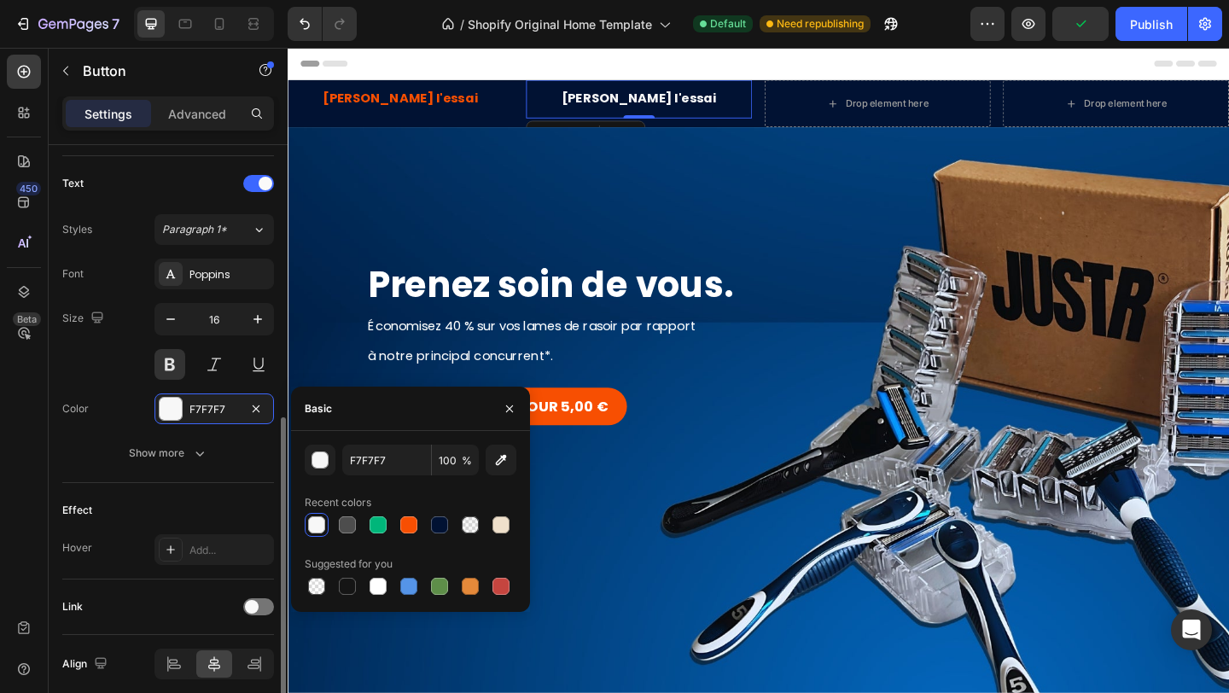
click at [108, 365] on div "Size 16" at bounding box center [168, 341] width 212 height 77
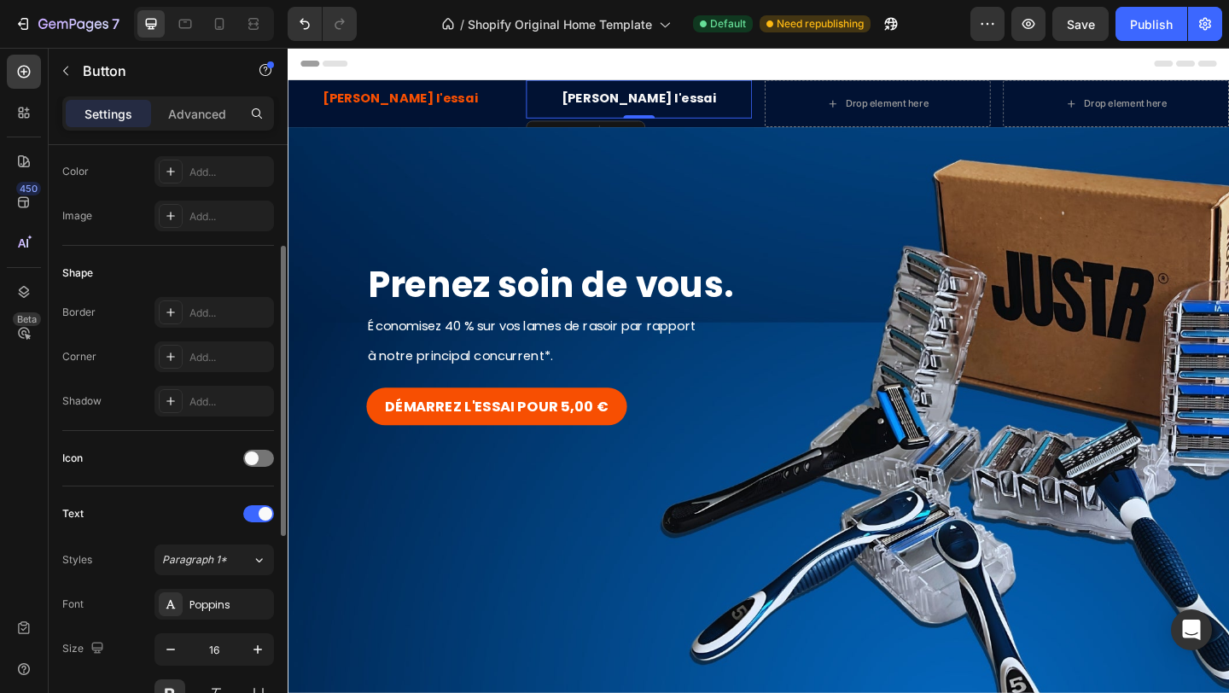
scroll to position [213, 0]
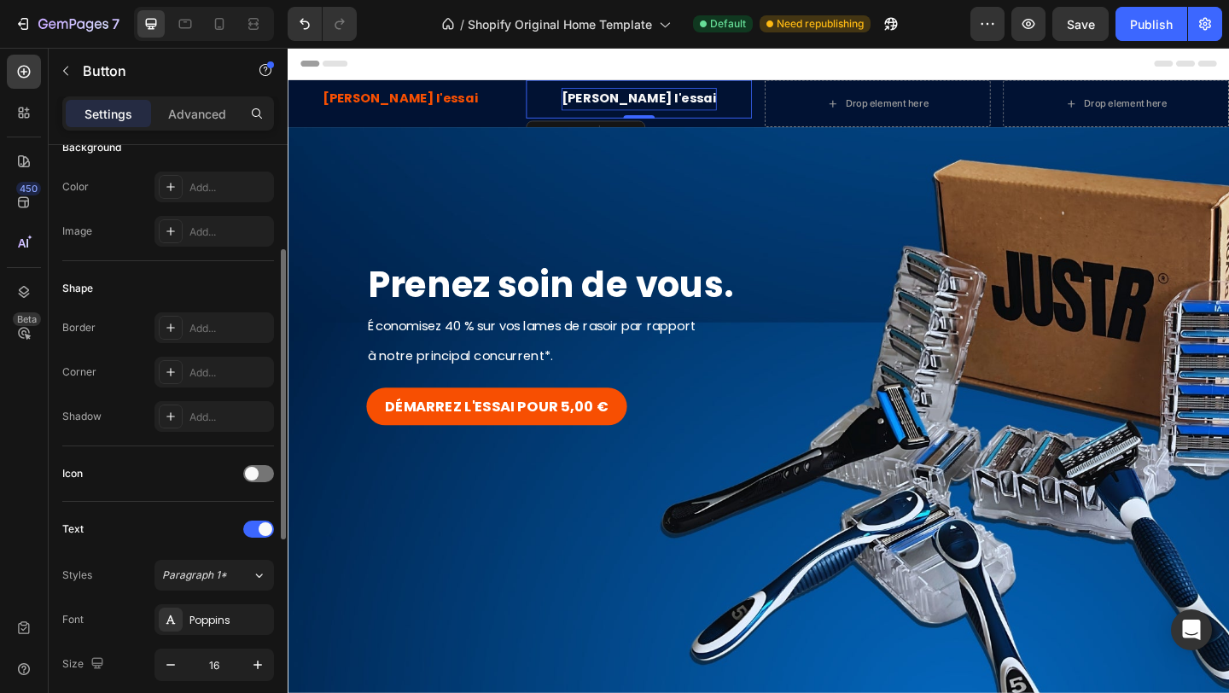
click at [669, 106] on p "[PERSON_NAME] l'essai" at bounding box center [669, 103] width 169 height 25
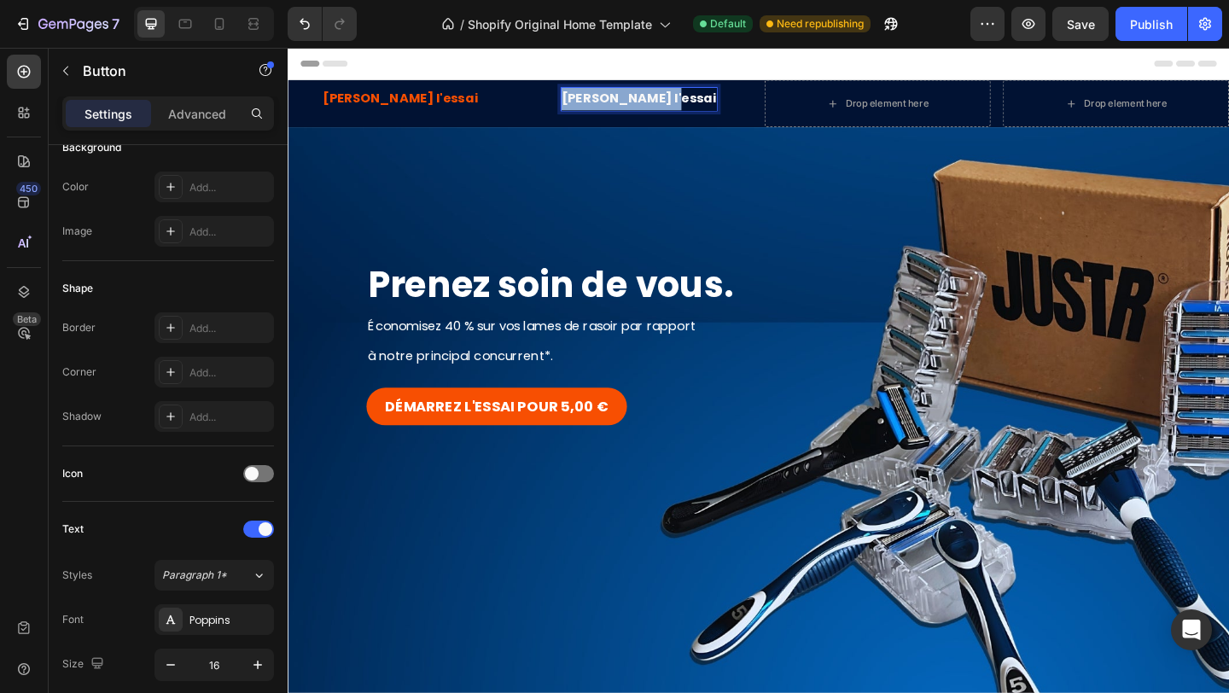
click at [669, 106] on p "[PERSON_NAME] l'essai" at bounding box center [669, 103] width 169 height 25
click at [525, 110] on div "Démarrez l'essai Button" at bounding box center [411, 104] width 246 height 42
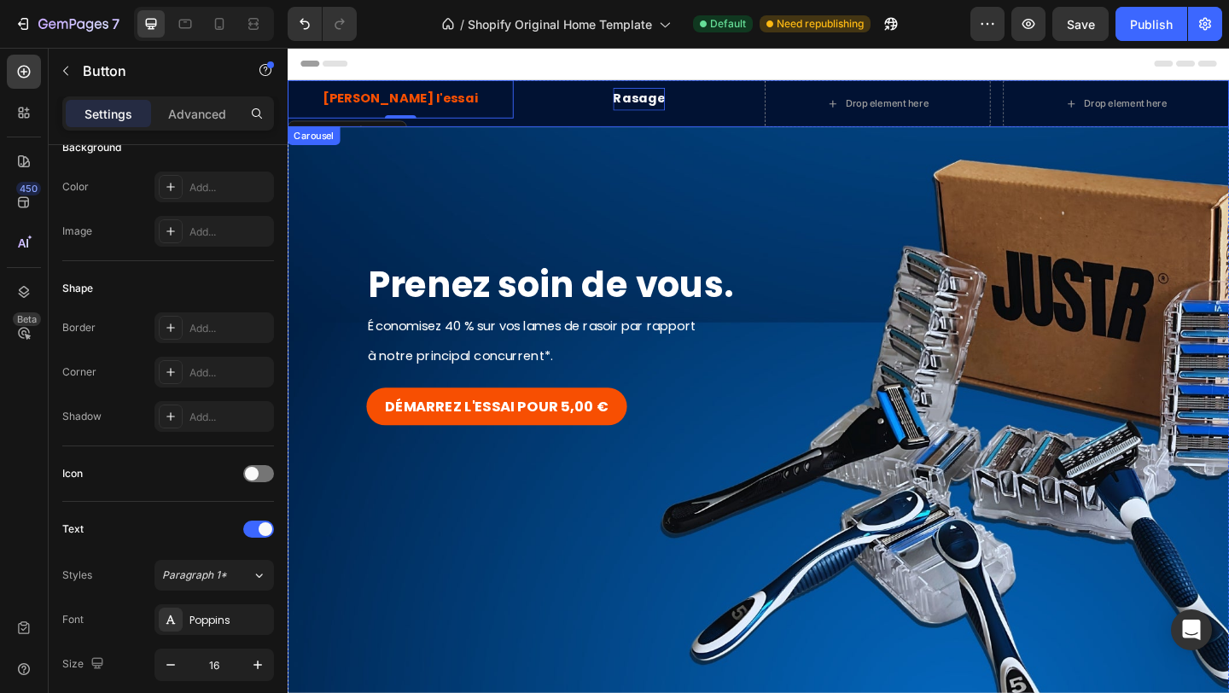
click at [544, 110] on div "Démarrez l'essai Button 0 Rasage Button Drop element here Drop element here" at bounding box center [800, 108] width 1024 height 51
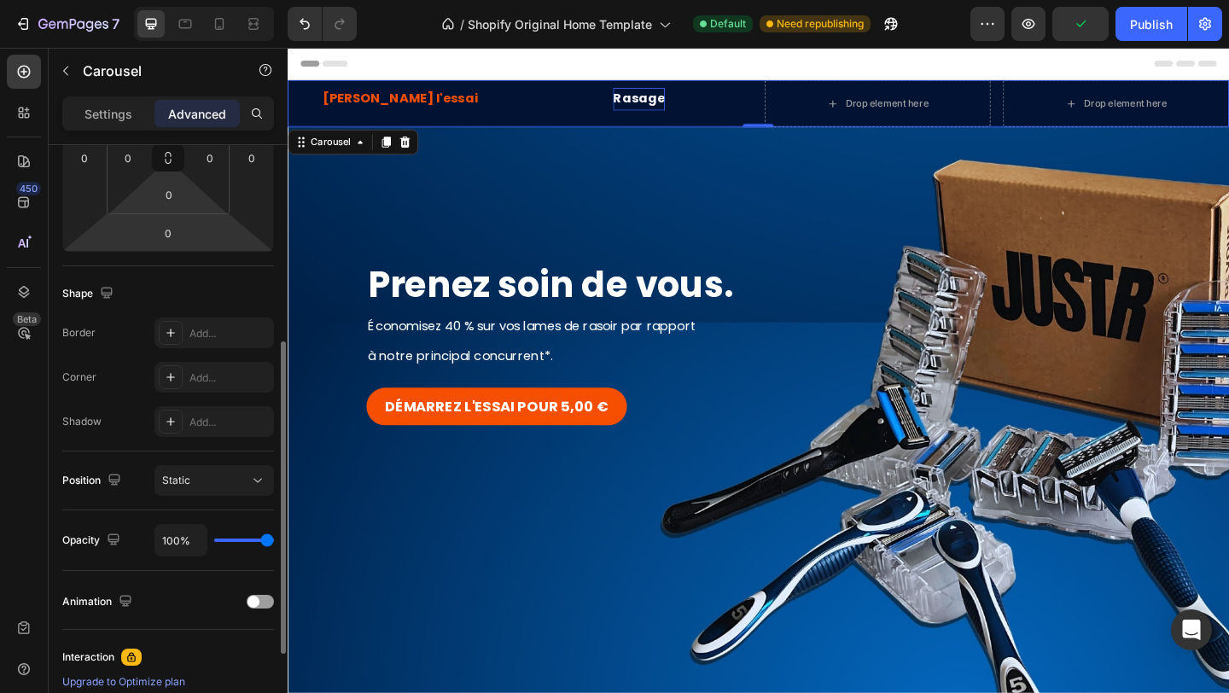
scroll to position [337, 0]
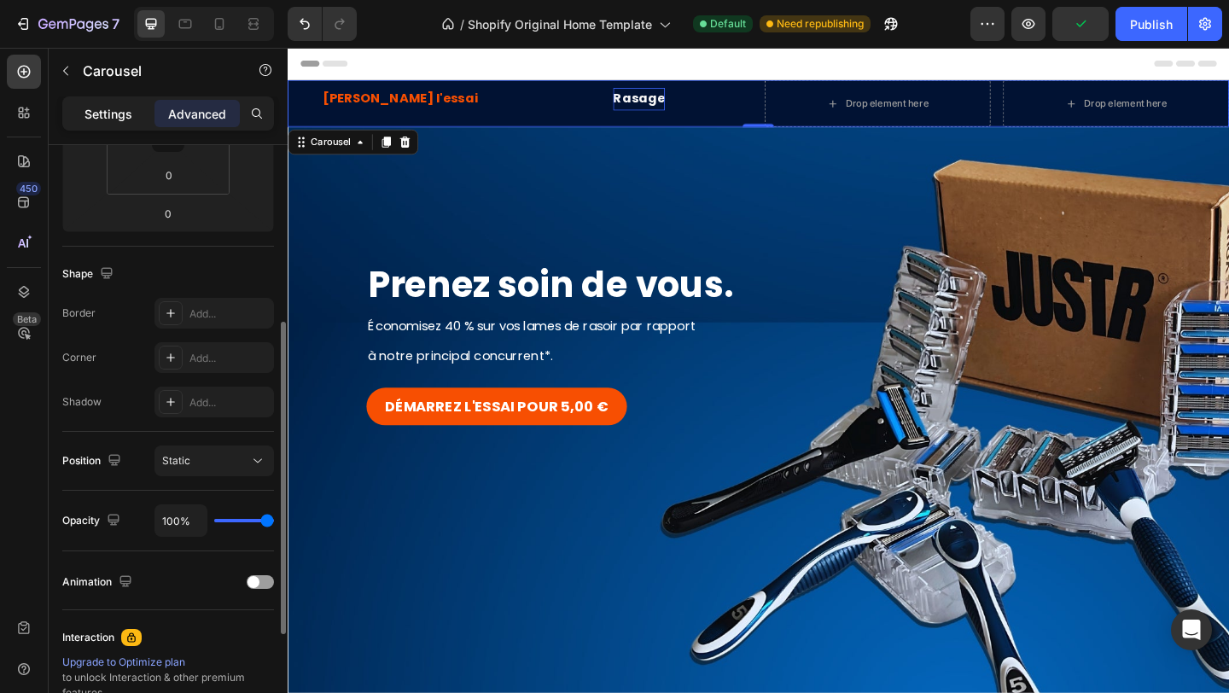
click at [130, 112] on p "Settings" at bounding box center [108, 114] width 48 height 18
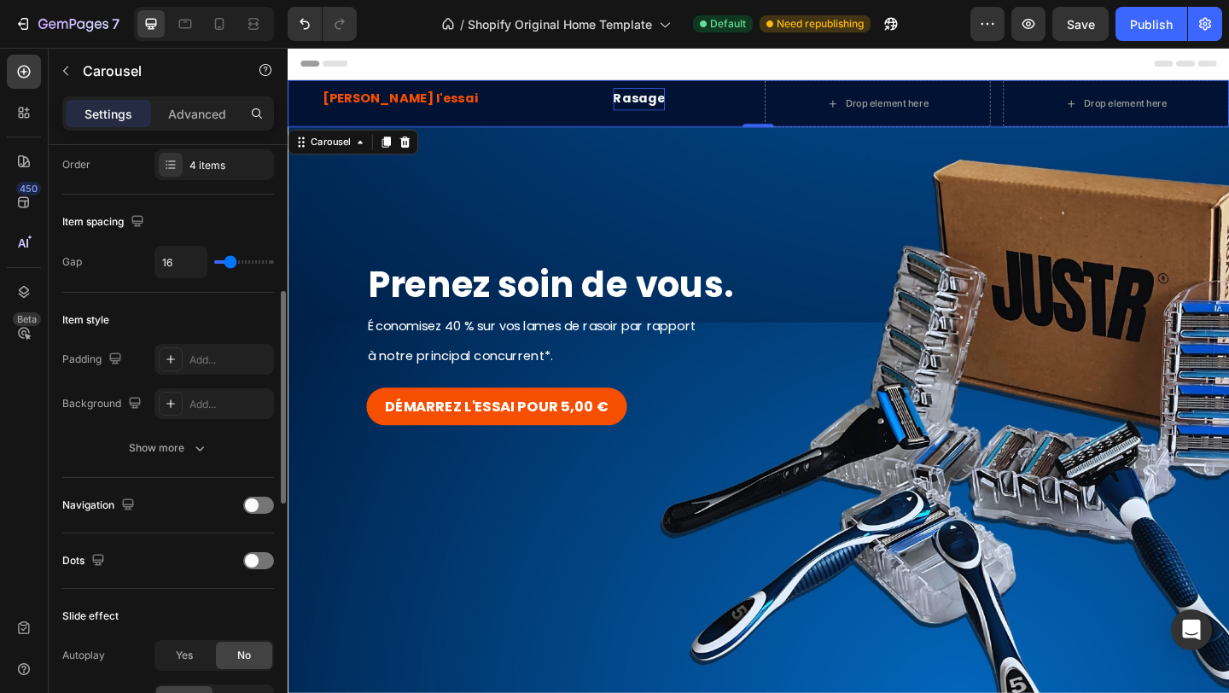
scroll to position [238, 0]
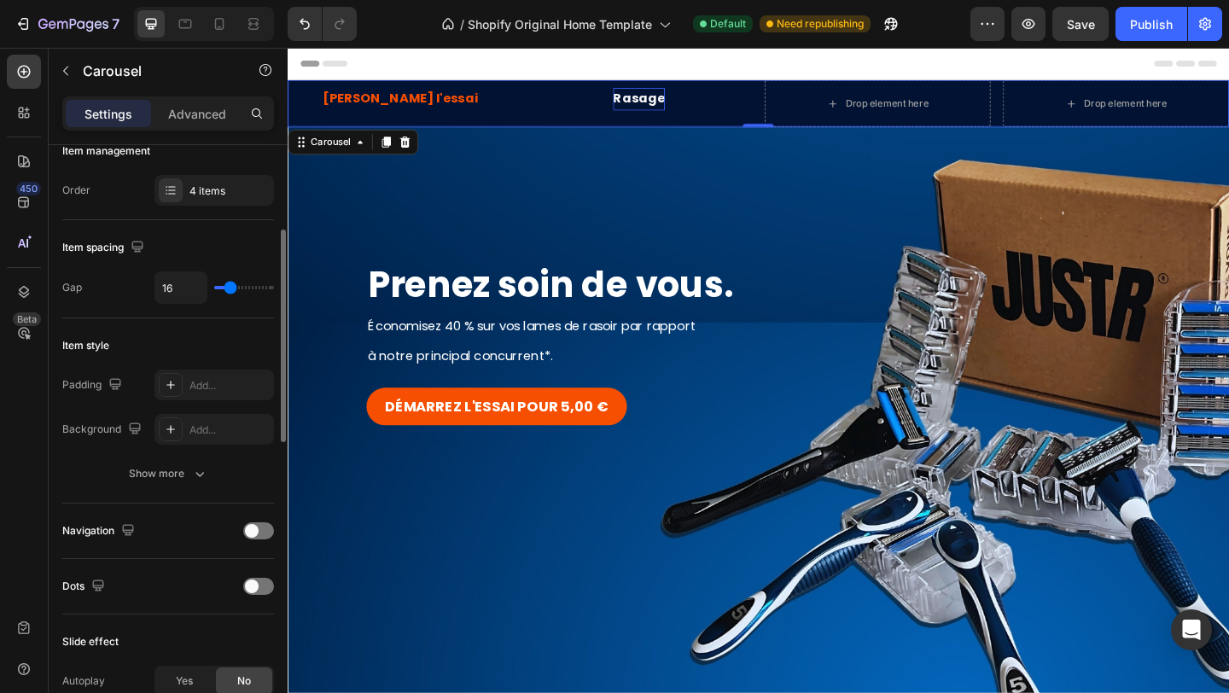
type input "13"
type input "8"
type input "5"
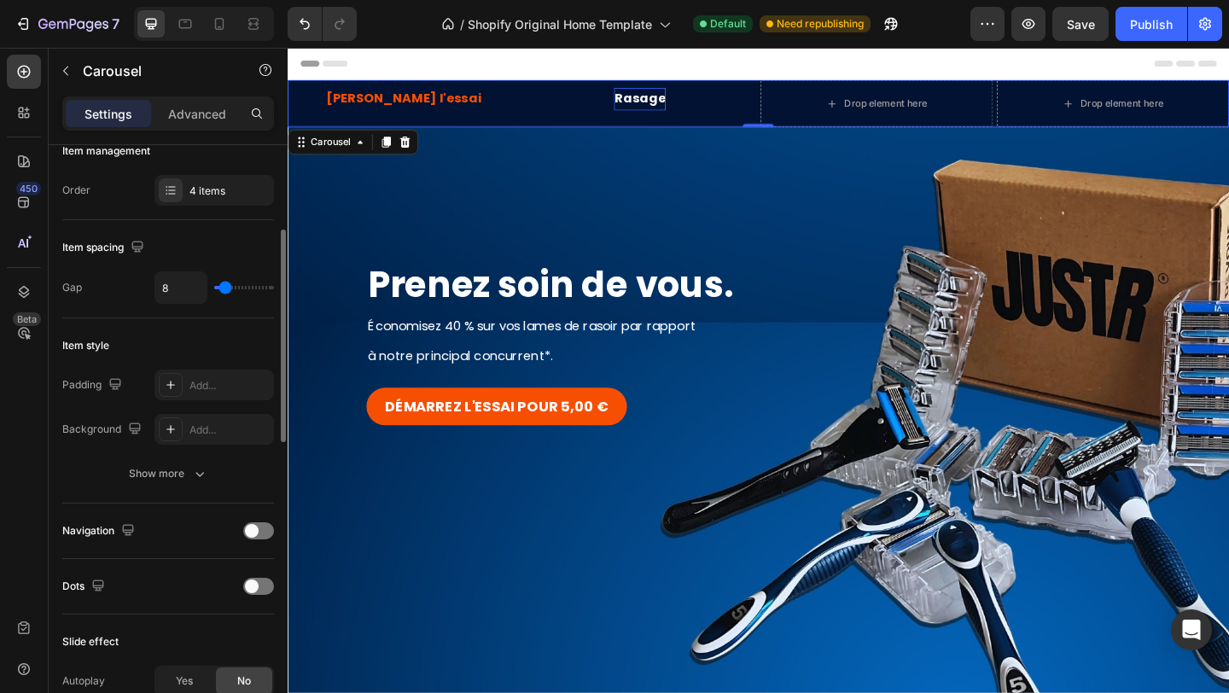
type input "5"
type input "0"
drag, startPoint x: 235, startPoint y: 286, endPoint x: 199, endPoint y: 285, distance: 35.8
type input "0"
click at [214, 286] on input "range" at bounding box center [244, 287] width 60 height 3
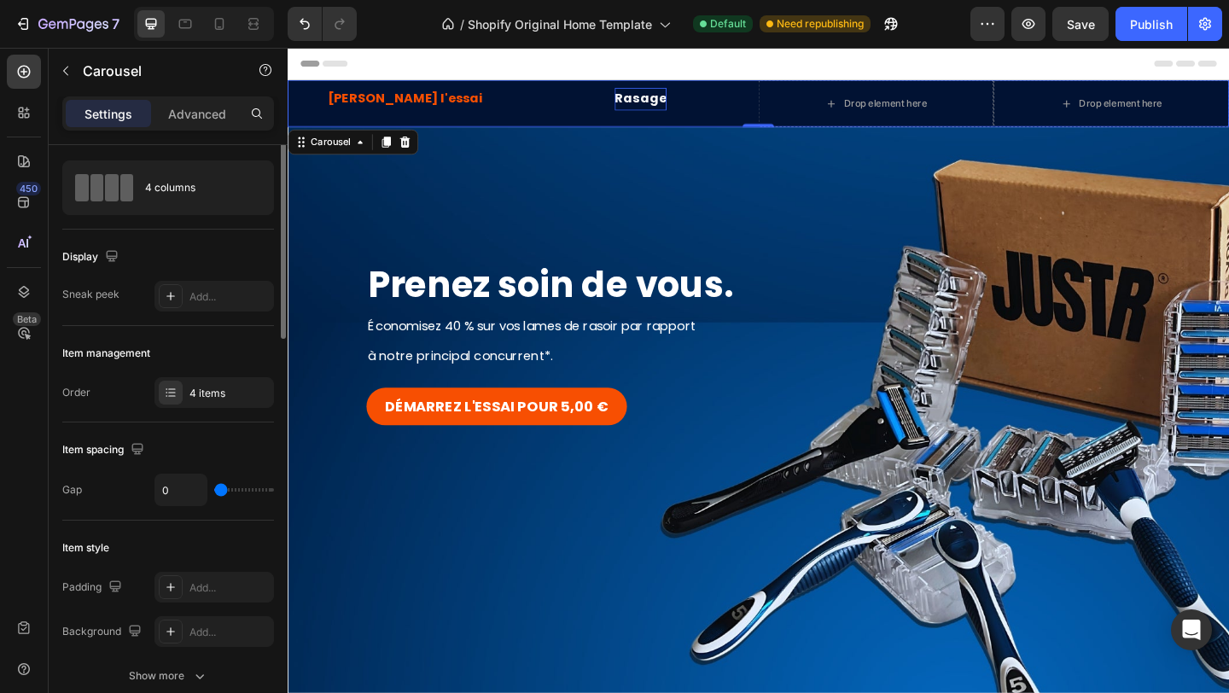
scroll to position [0, 0]
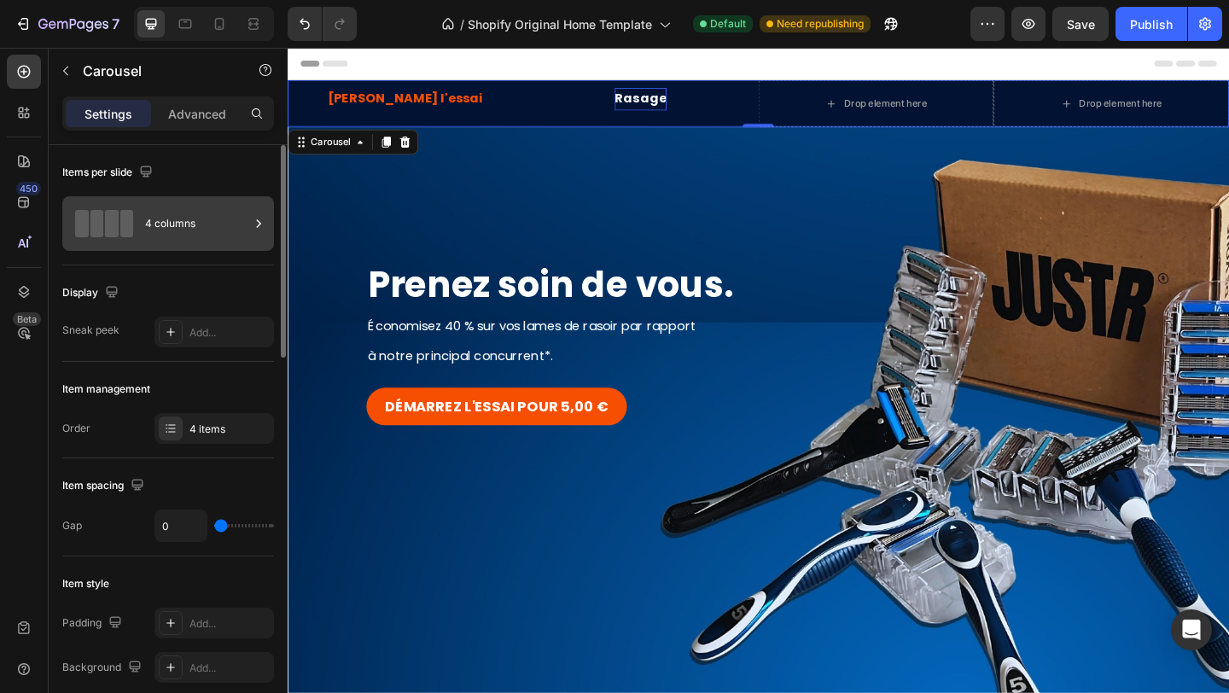
click at [253, 224] on icon at bounding box center [258, 223] width 17 height 17
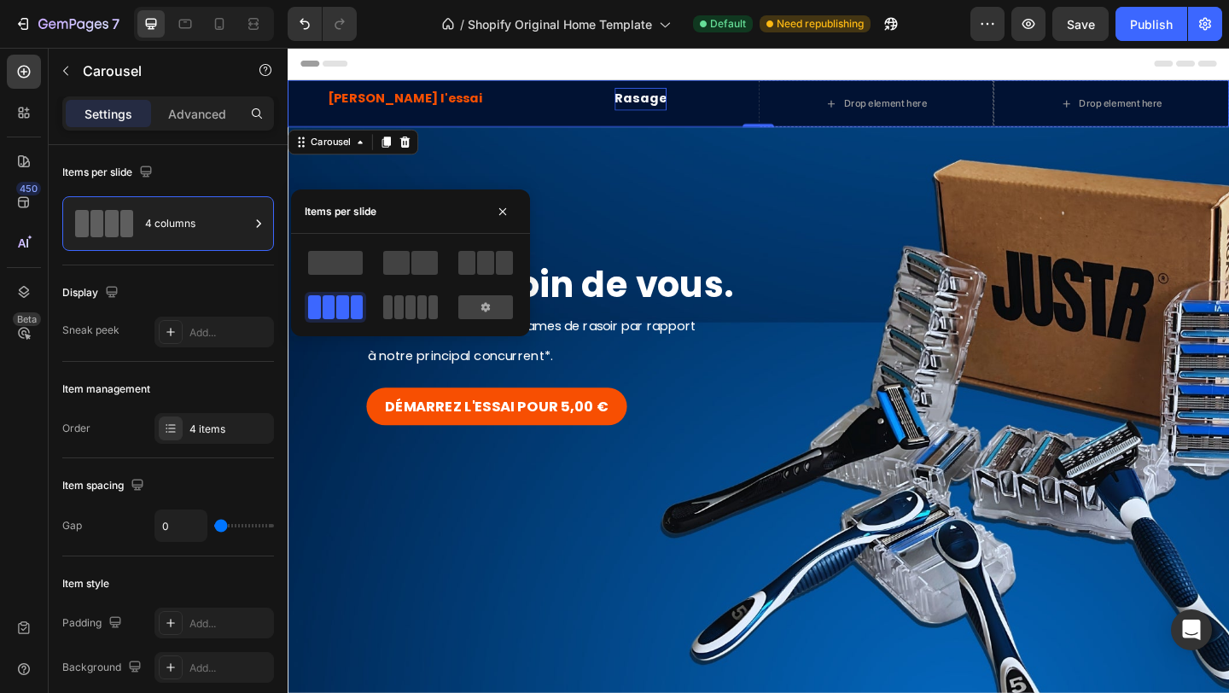
click at [417, 305] on span at bounding box center [421, 307] width 9 height 24
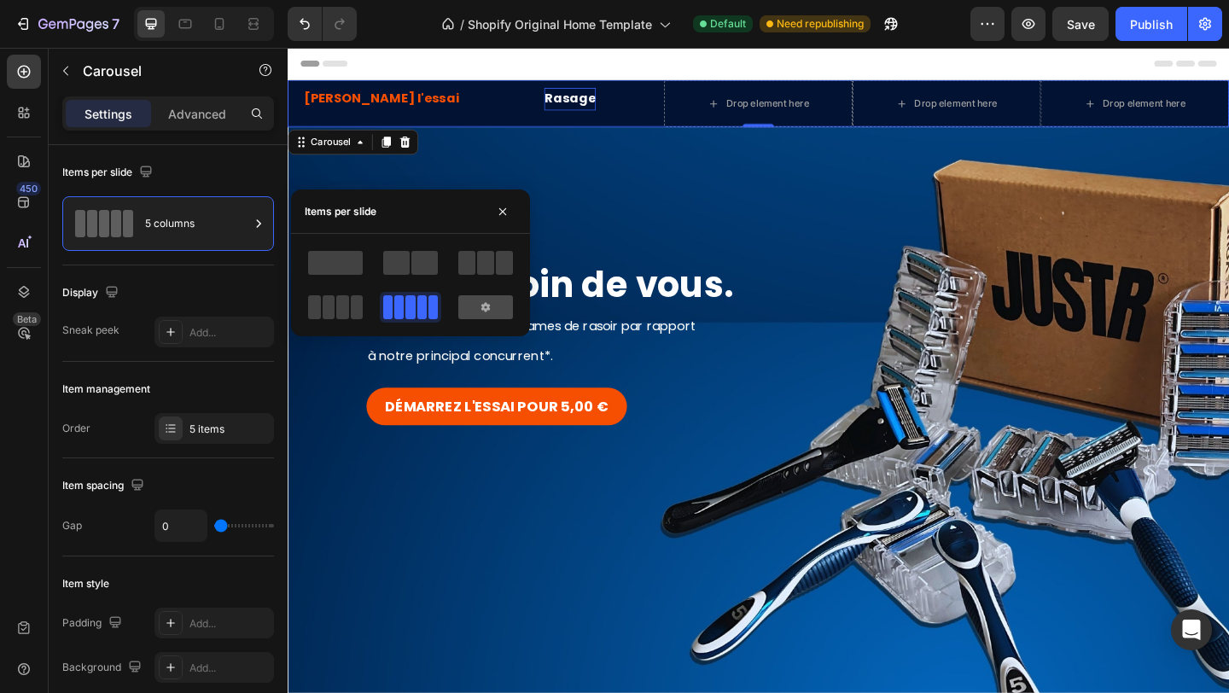
click at [482, 303] on icon at bounding box center [486, 307] width 14 height 14
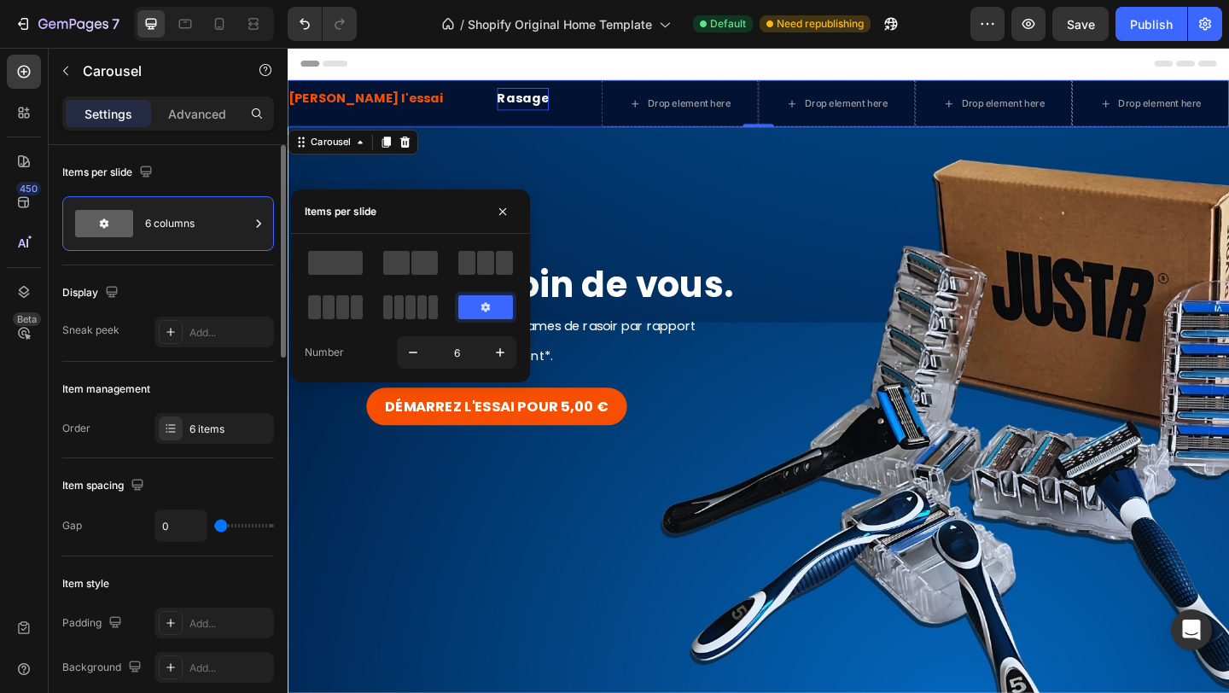
click at [201, 286] on div "Display" at bounding box center [168, 292] width 212 height 27
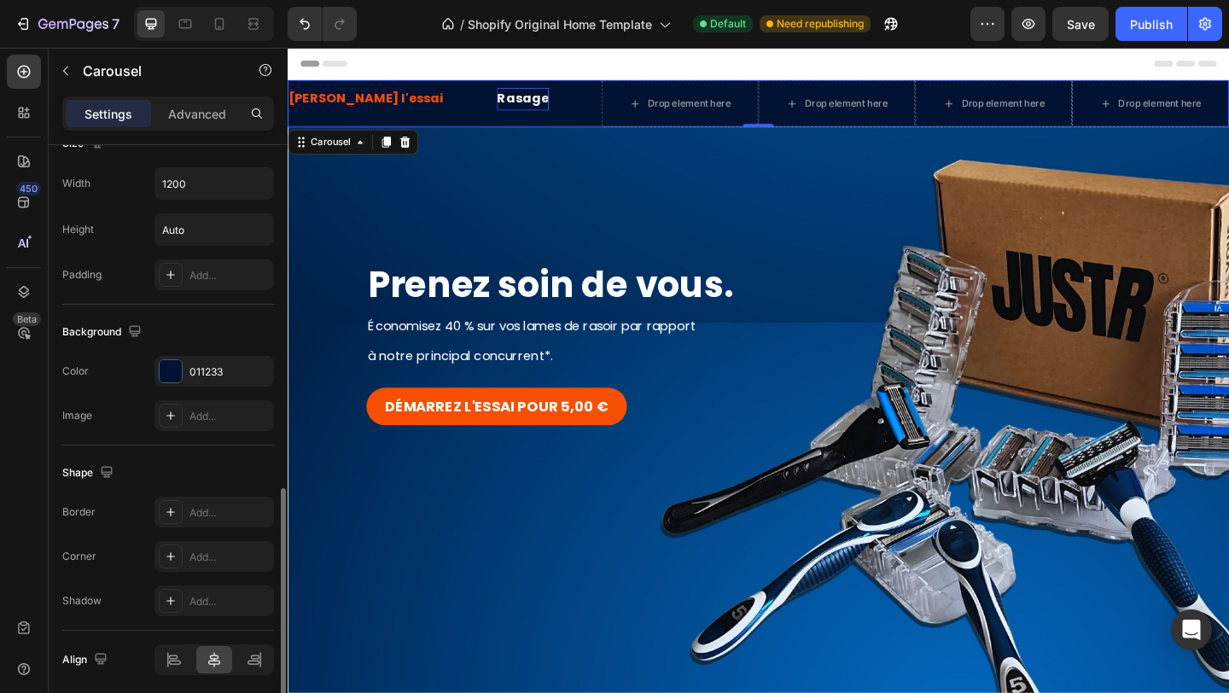
scroll to position [1074, 0]
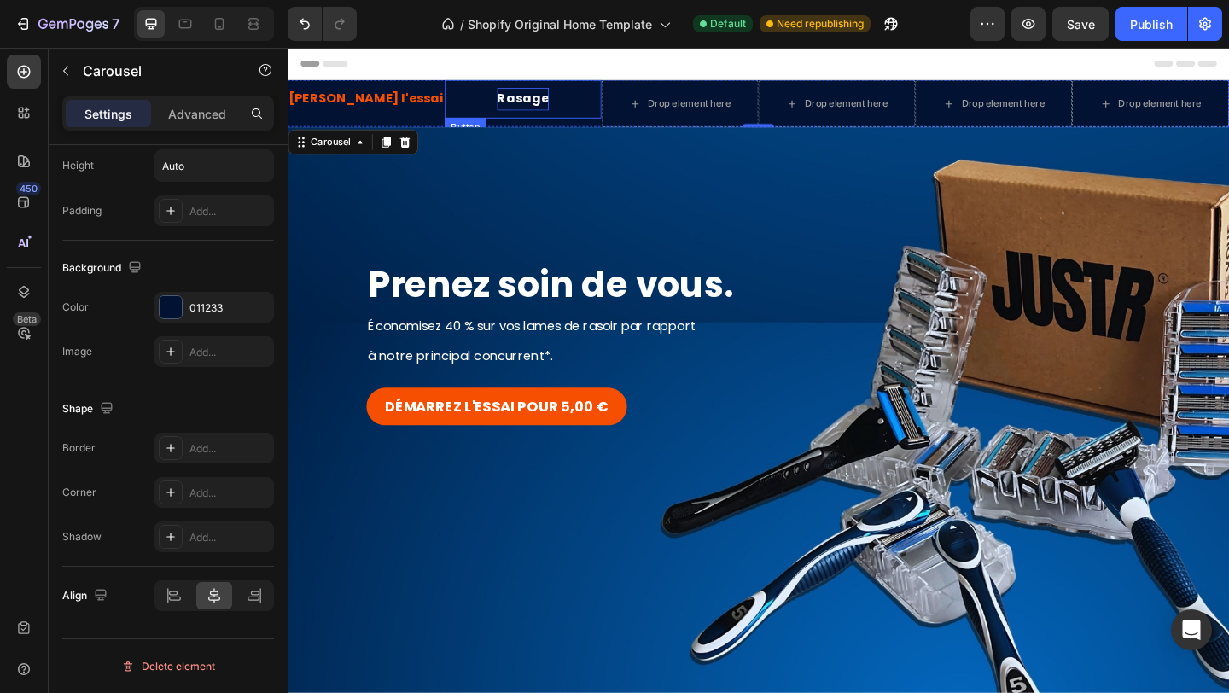
click at [556, 103] on p "Rasage" at bounding box center [543, 103] width 56 height 25
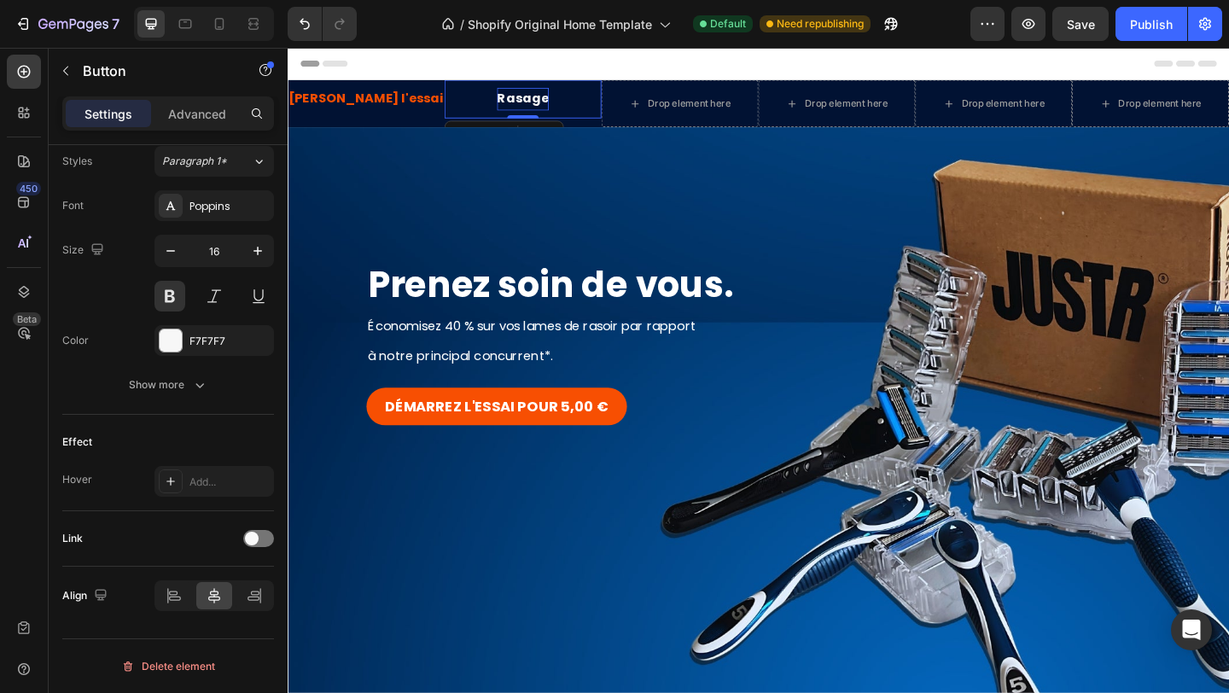
scroll to position [0, 0]
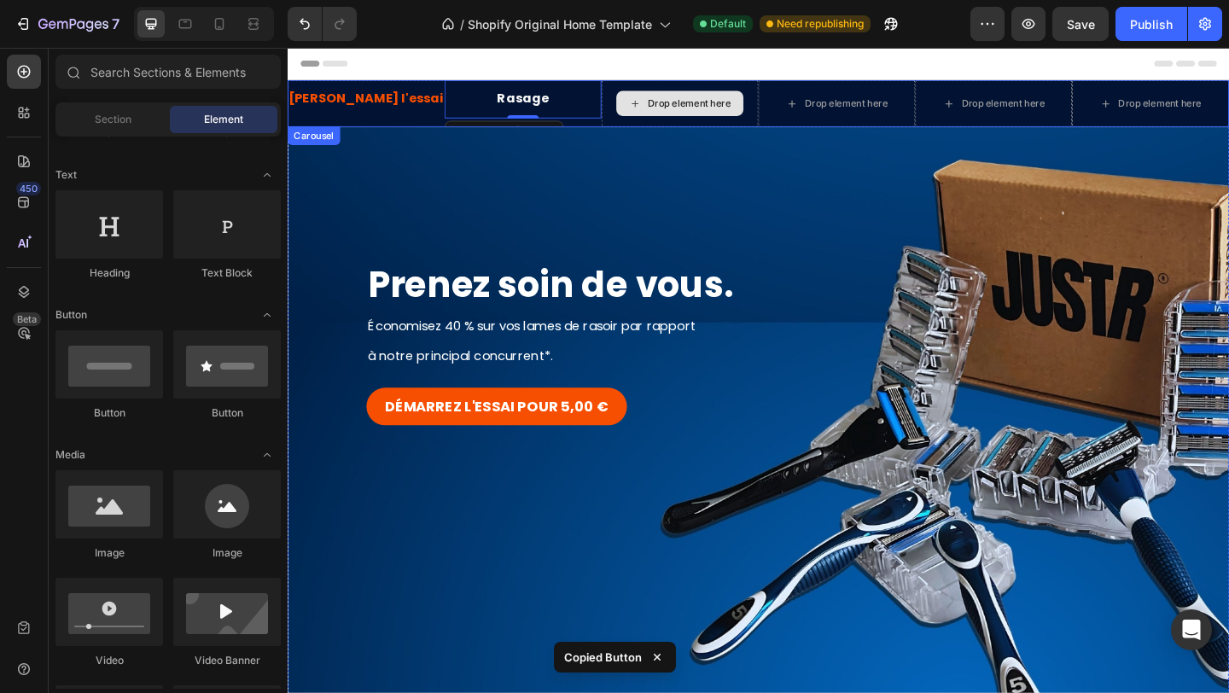
click at [683, 96] on div "Drop element here" at bounding box center [714, 108] width 138 height 27
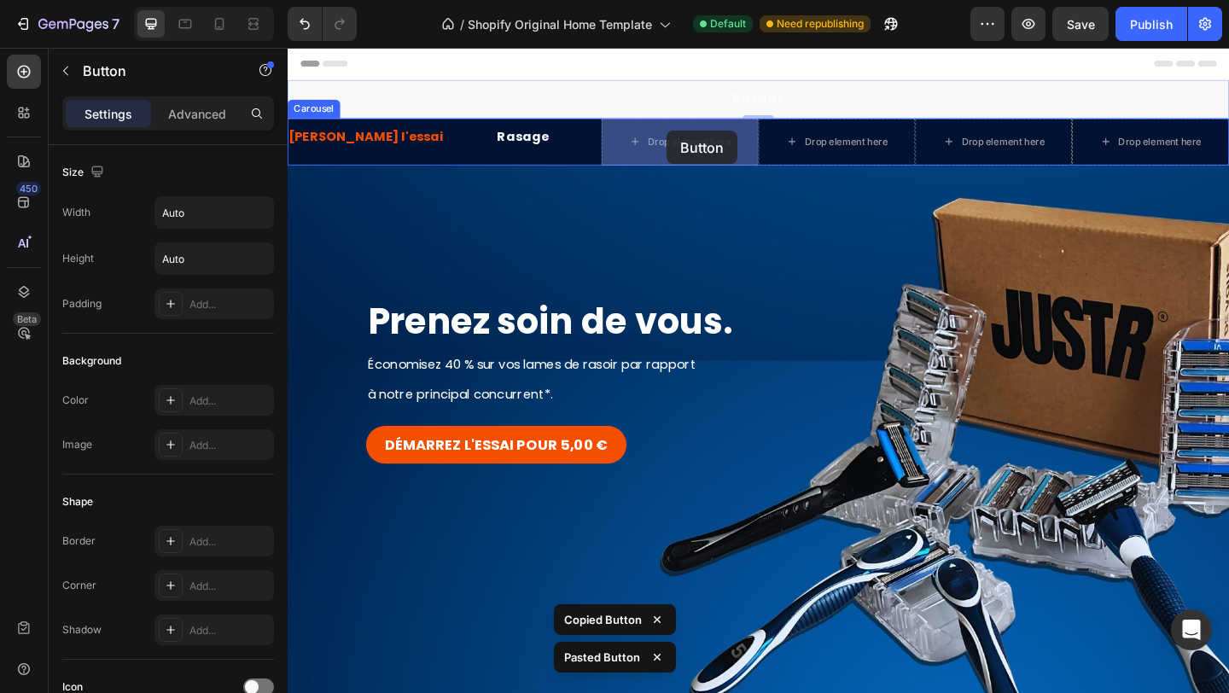
drag, startPoint x: 574, startPoint y: 92, endPoint x: 700, endPoint y: 139, distance: 133.9
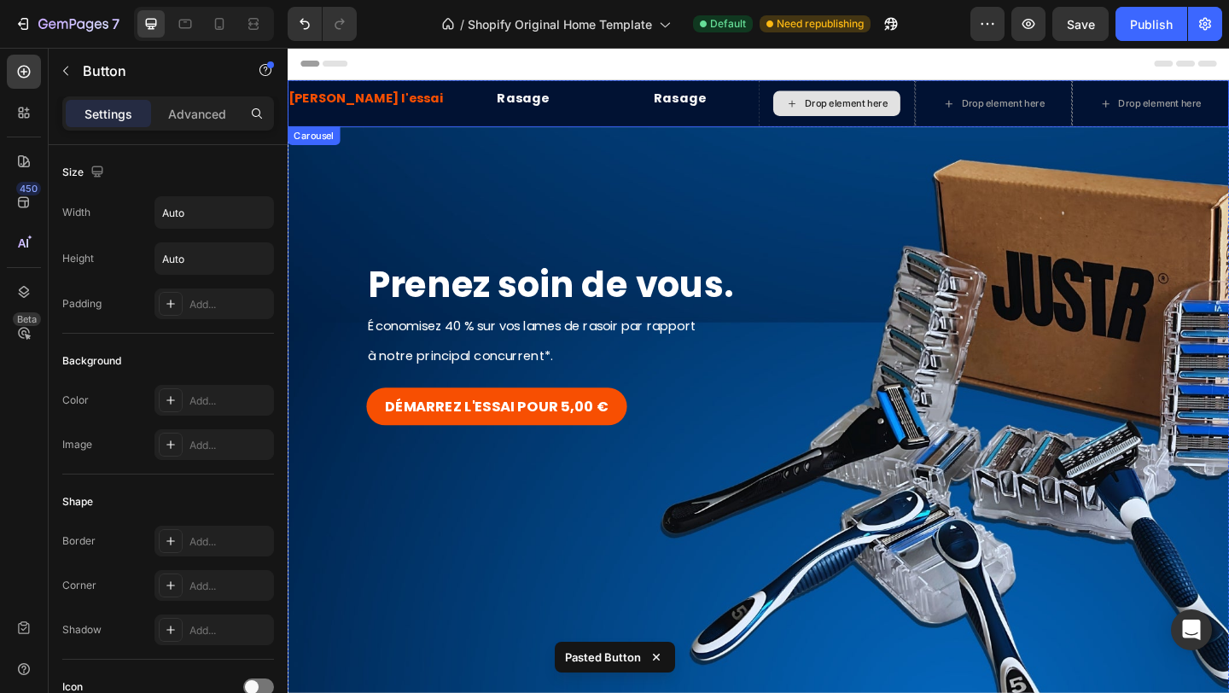
click at [845, 96] on div "Drop element here" at bounding box center [885, 108] width 138 height 27
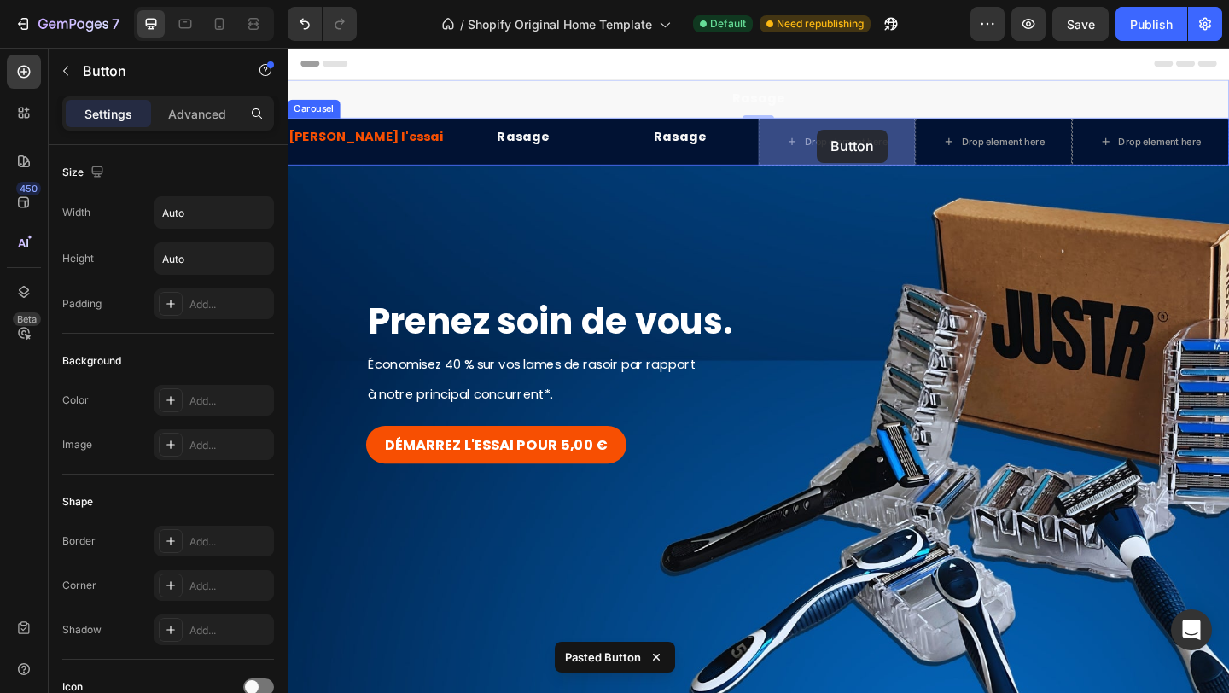
drag, startPoint x: 750, startPoint y: 91, endPoint x: 865, endPoint y: 143, distance: 126.1
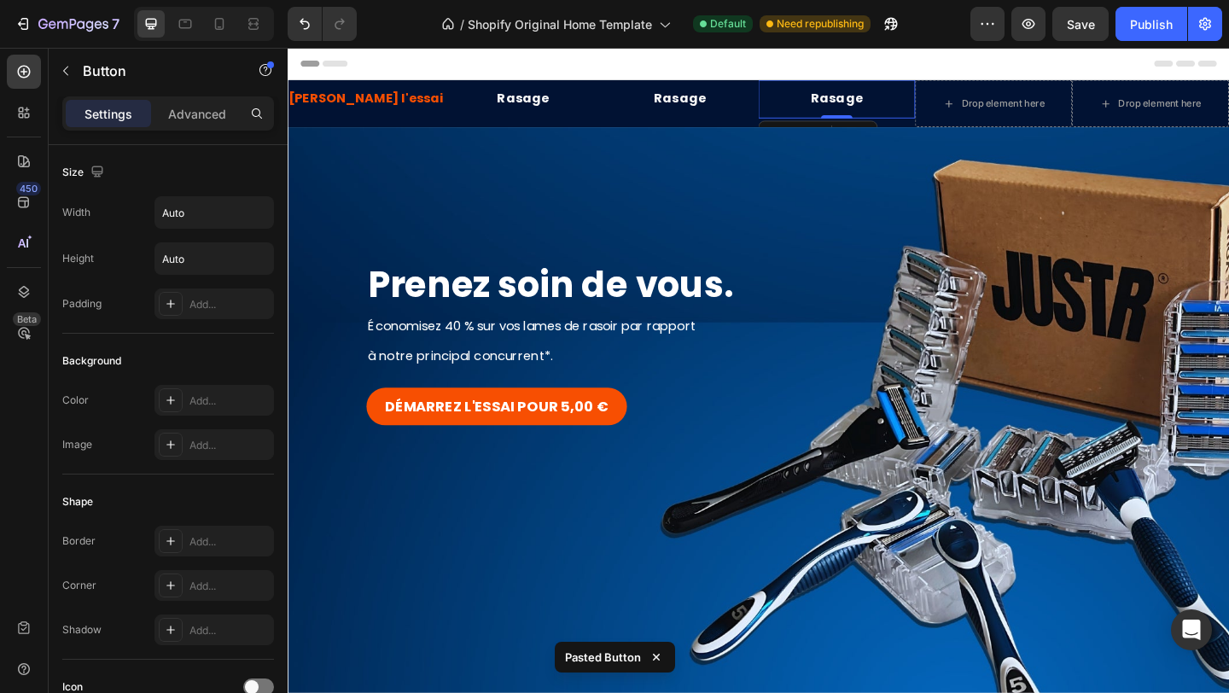
click at [855, 67] on div at bounding box center [799, 65] width 997 height 34
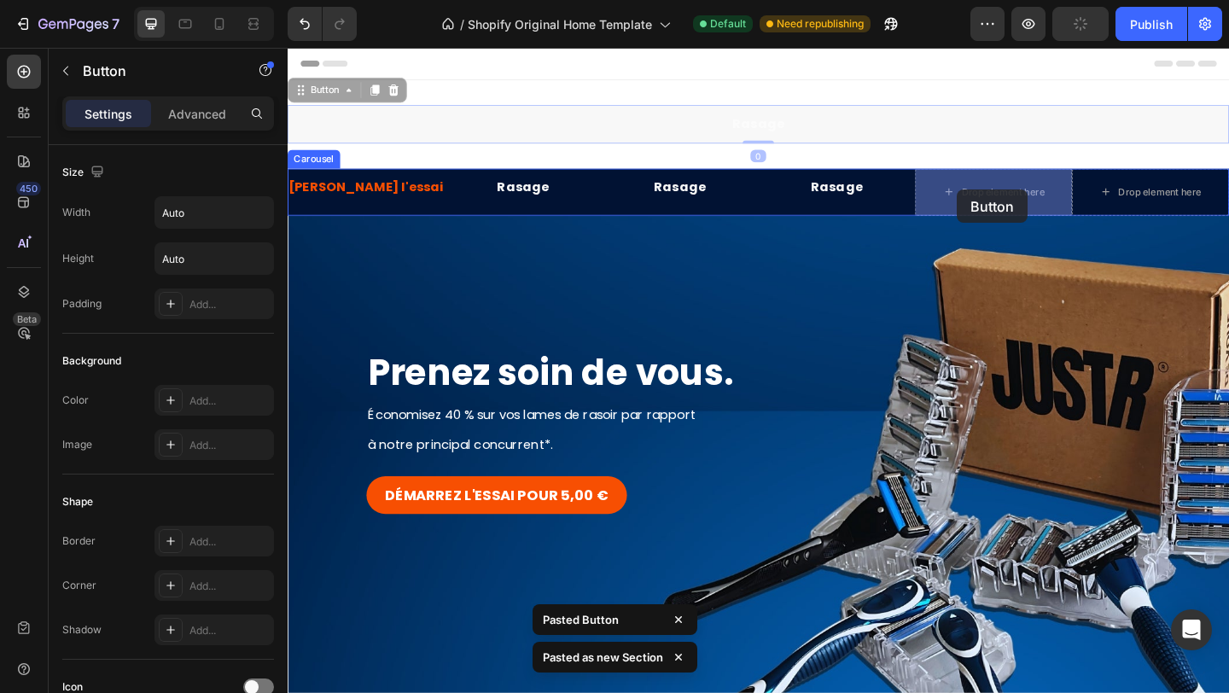
drag, startPoint x: 731, startPoint y: 128, endPoint x: 1015, endPoint y: 202, distance: 293.7
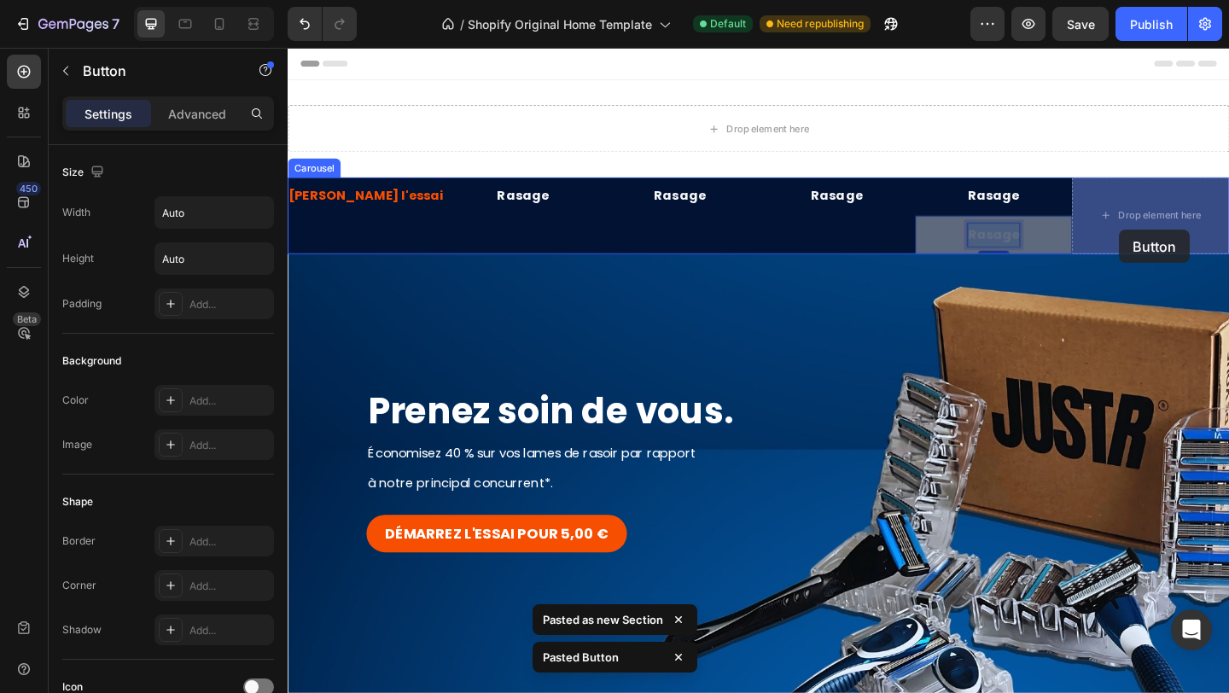
drag, startPoint x: 1055, startPoint y: 252, endPoint x: 1191, endPoint y: 246, distance: 136.7
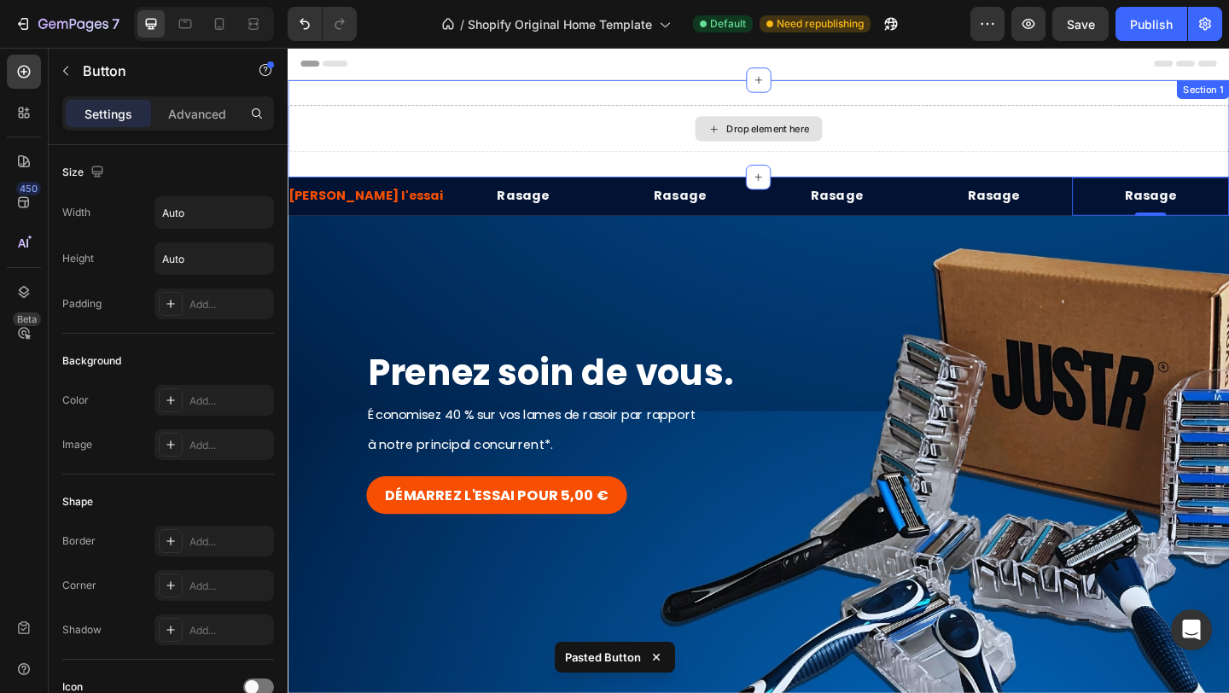
click at [891, 129] on div "Drop element here" at bounding box center [800, 135] width 1024 height 51
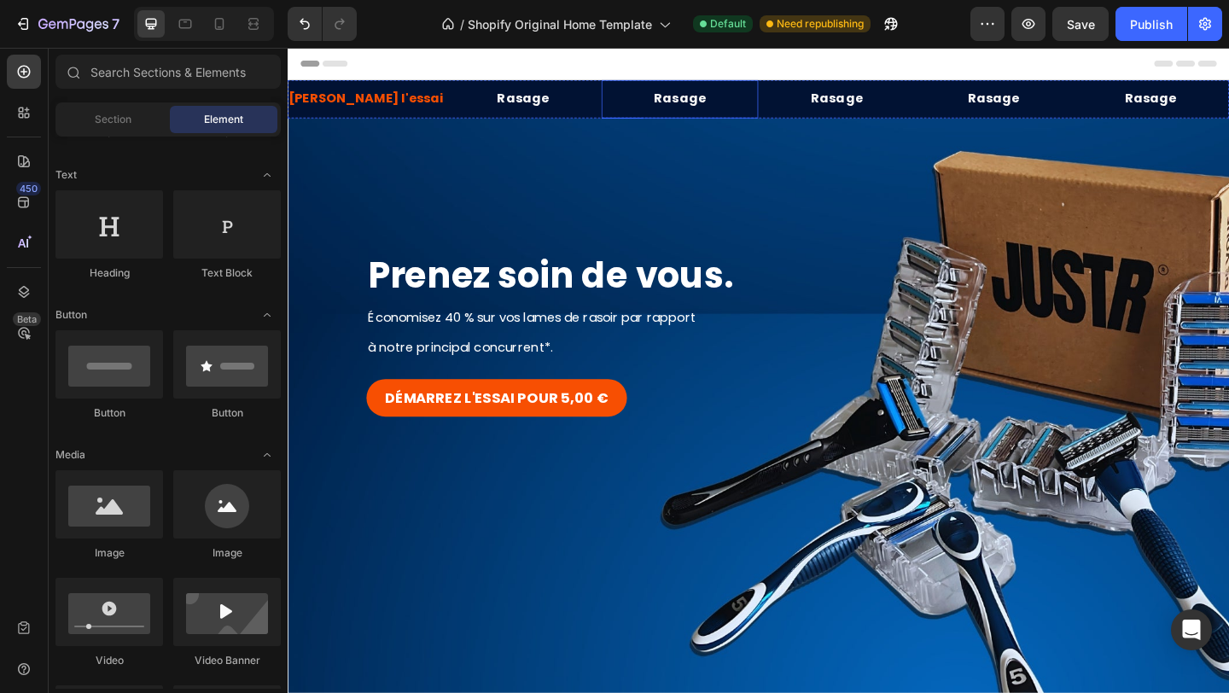
click at [633, 107] on div "Rasage Button" at bounding box center [714, 104] width 171 height 42
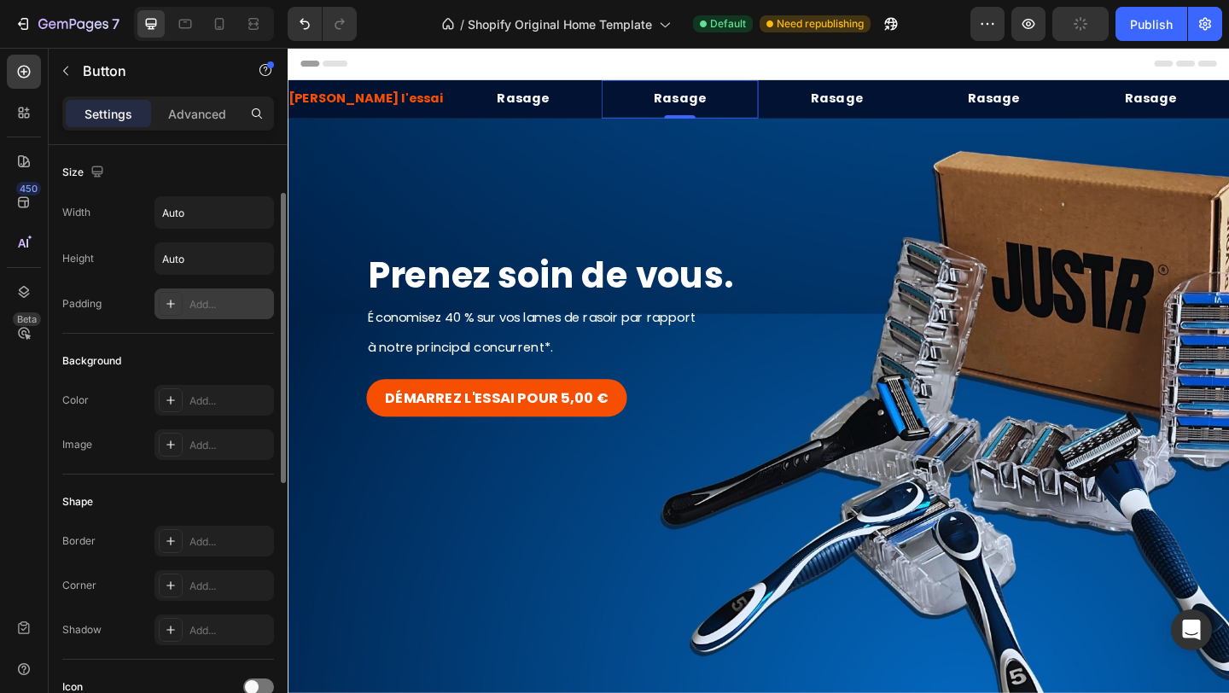
scroll to position [90, 0]
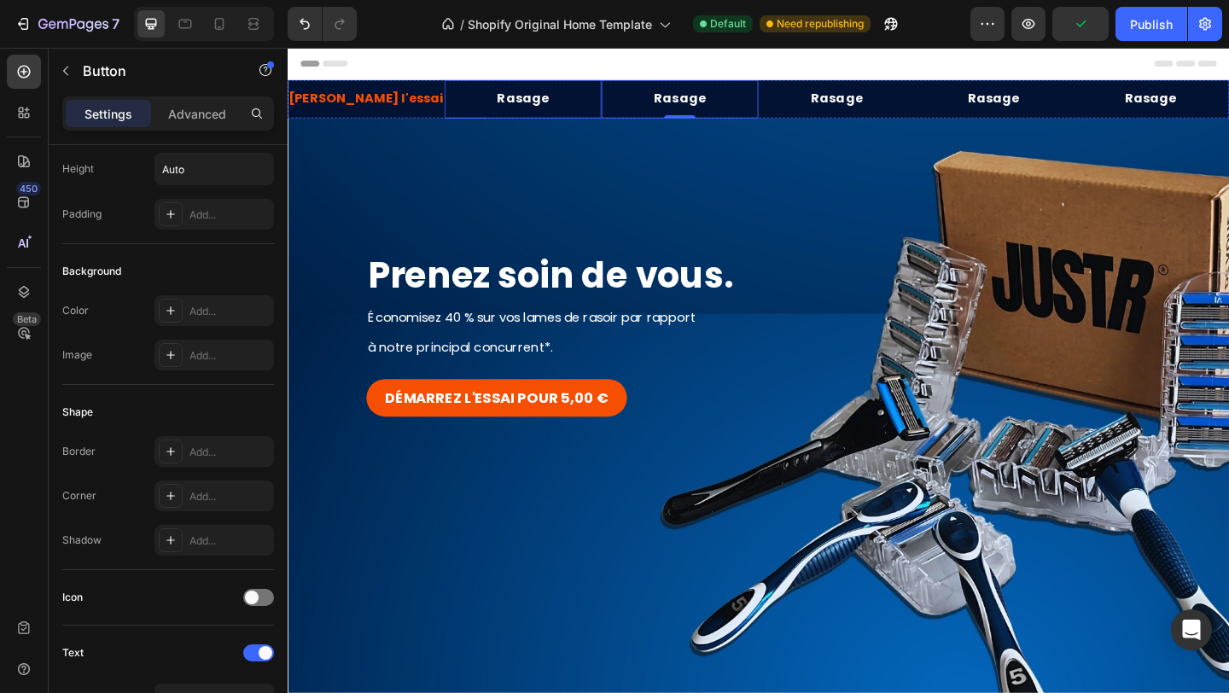
click at [463, 111] on div "Rasage Button" at bounding box center [543, 104] width 171 height 42
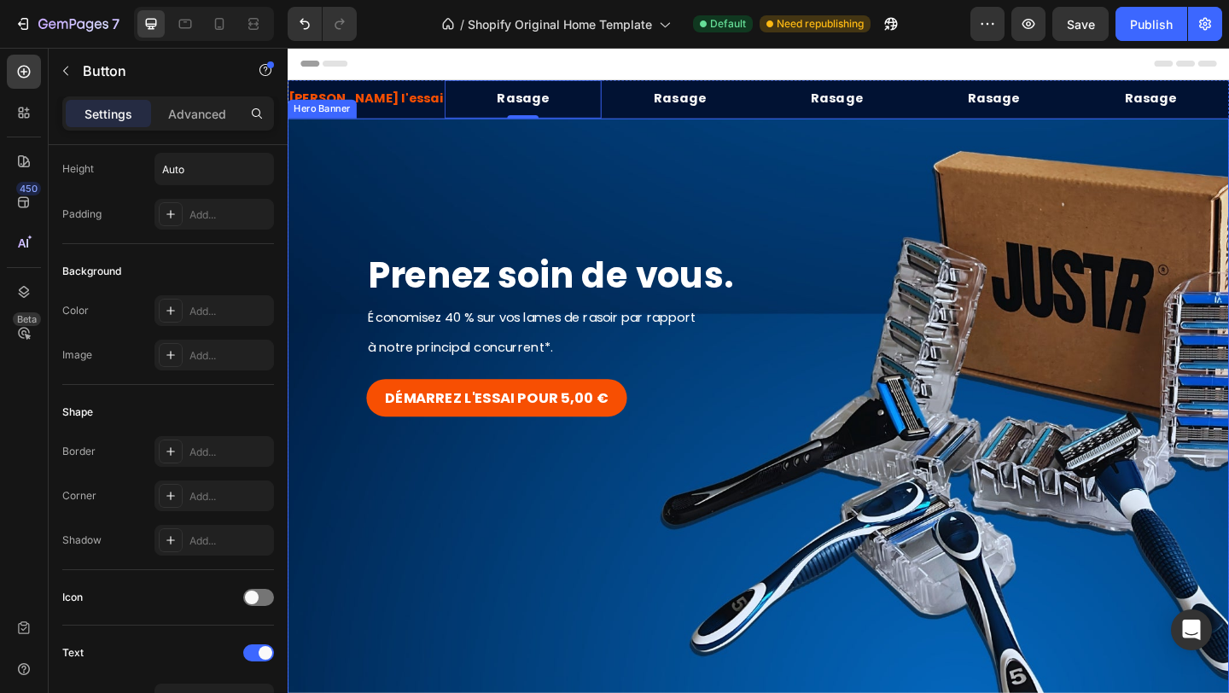
click at [451, 125] on div "Background Image" at bounding box center [800, 466] width 1024 height 683
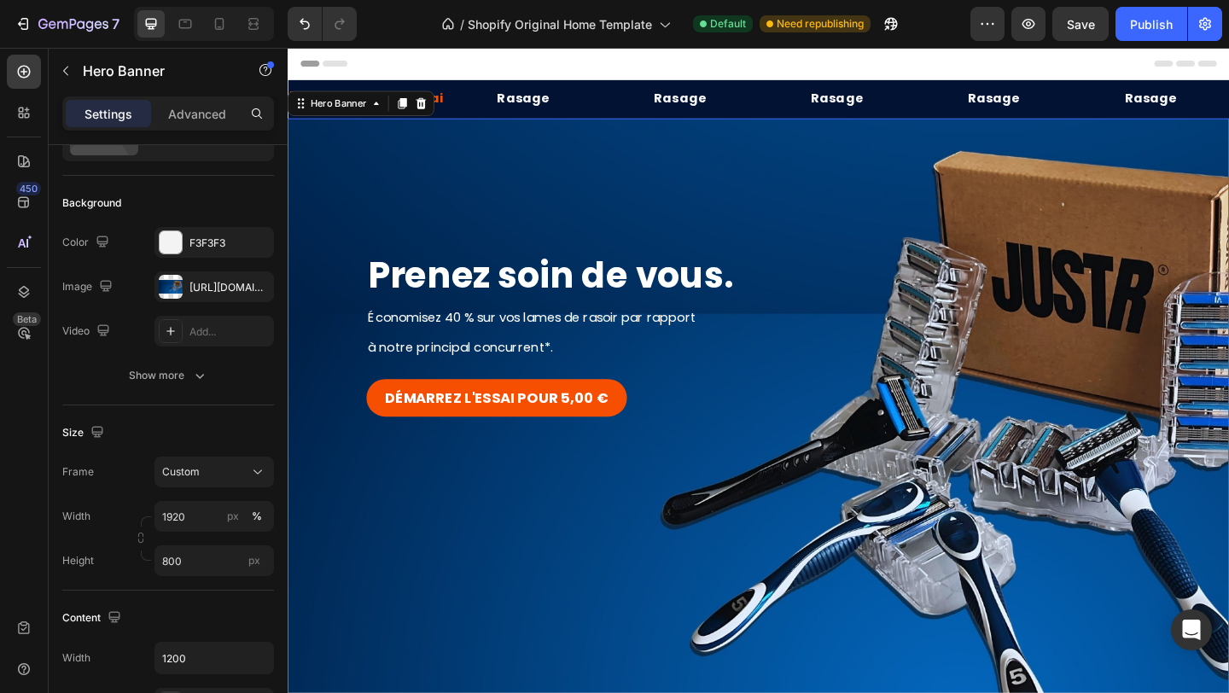
scroll to position [0, 0]
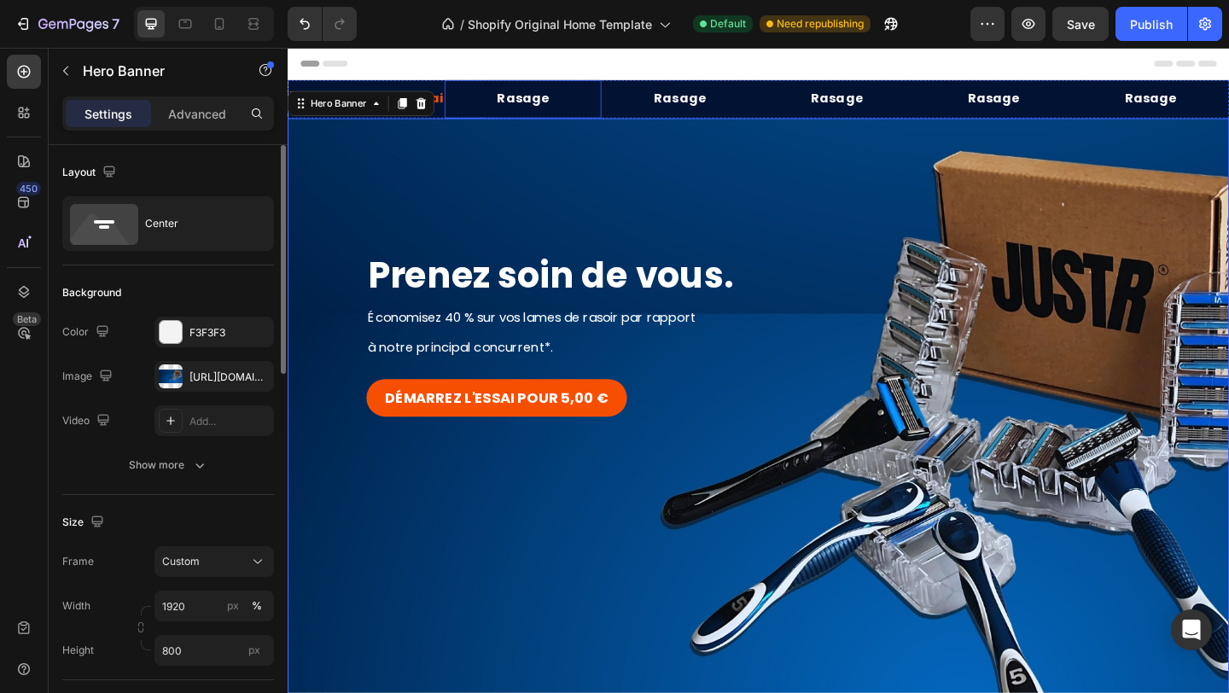
click at [460, 115] on div "Rasage Button" at bounding box center [543, 104] width 171 height 42
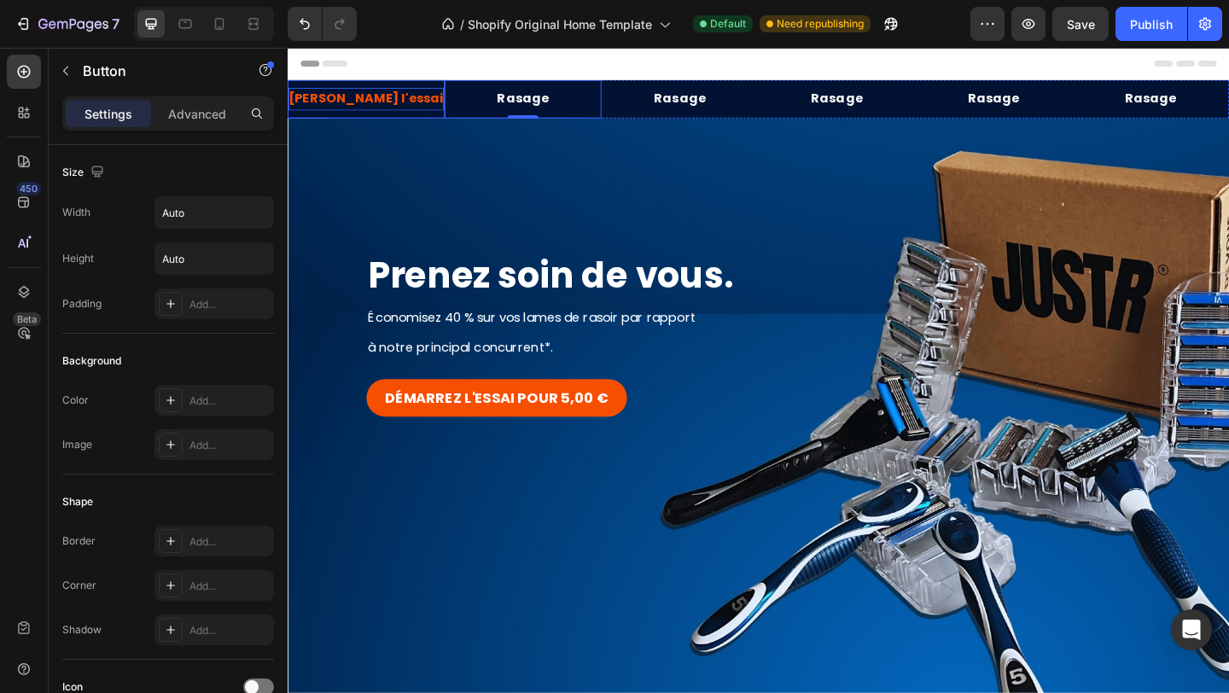
click at [419, 100] on p "[PERSON_NAME] l'essai" at bounding box center [372, 103] width 169 height 25
click at [451, 87] on div "Démarrez l'essai Button 0" at bounding box center [373, 104] width 171 height 42
click at [458, 103] on div "Rasage Button" at bounding box center [543, 104] width 171 height 42
click at [458, 103] on div "Rasage Button 0" at bounding box center [543, 104] width 171 height 42
click at [449, 102] on div "Démarrez l'essai Button" at bounding box center [373, 104] width 171 height 42
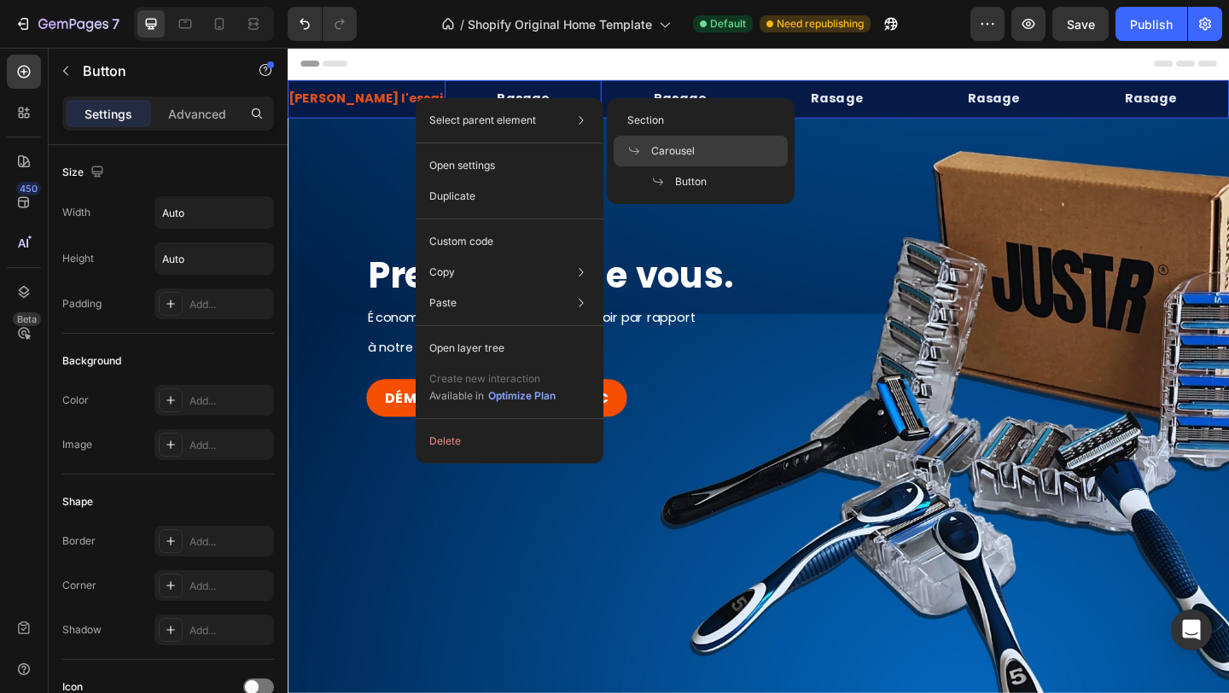
click at [660, 148] on span "Carousel" at bounding box center [673, 150] width 44 height 15
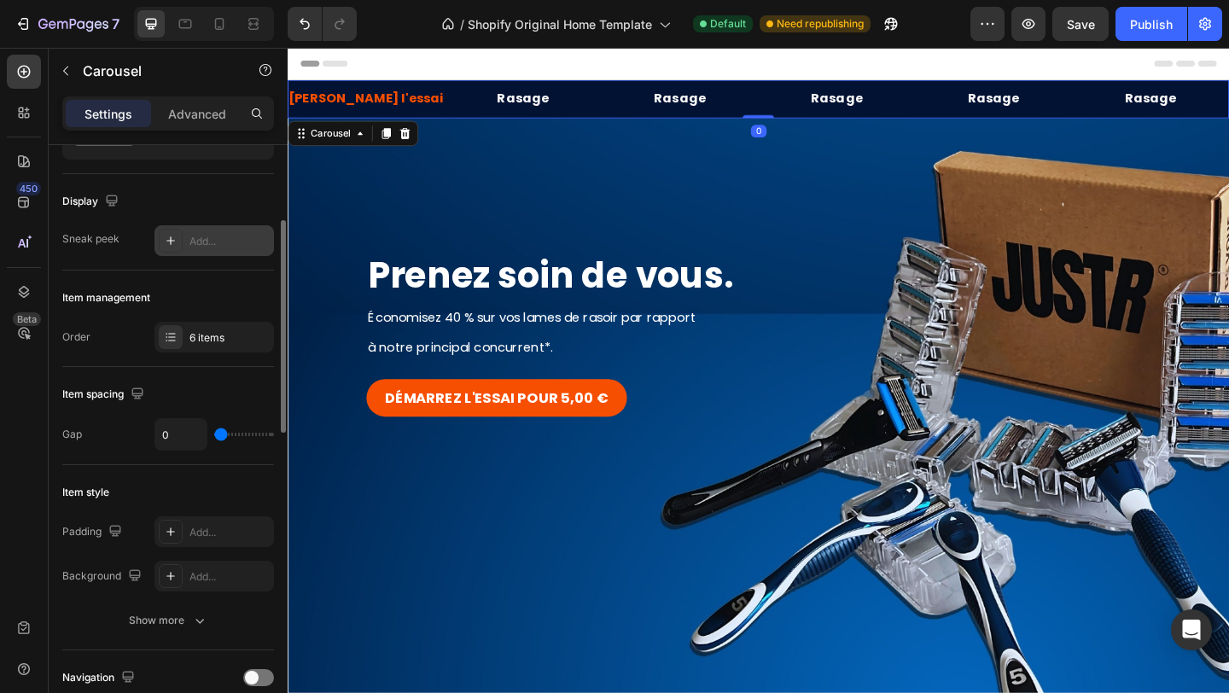
scroll to position [123, 0]
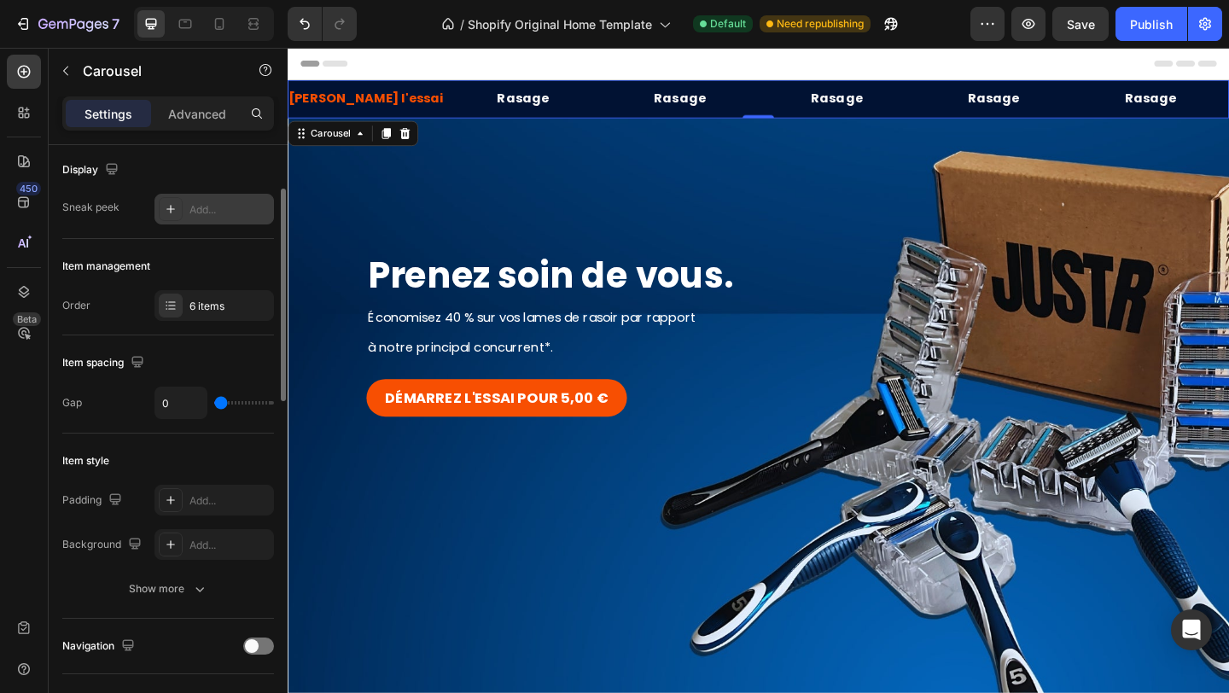
click at [187, 206] on div "Add..." at bounding box center [213, 209] width 119 height 31
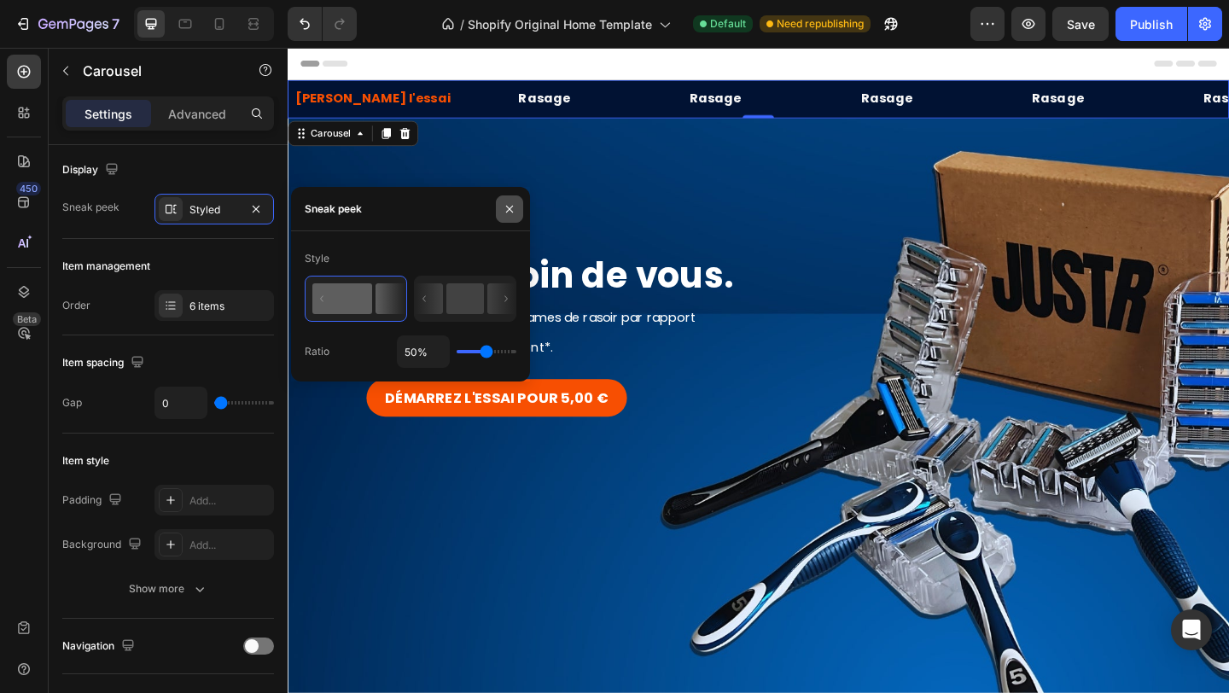
click at [510, 201] on button "button" at bounding box center [509, 208] width 27 height 27
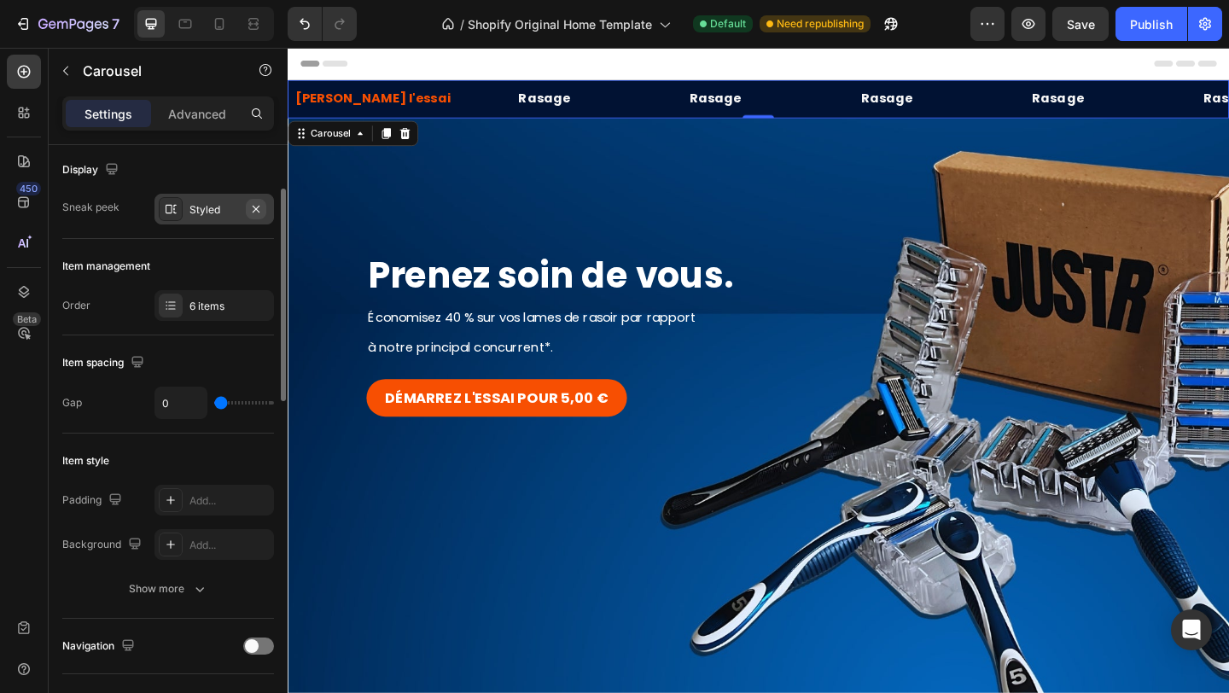
click at [257, 212] on icon "button" at bounding box center [256, 209] width 14 height 14
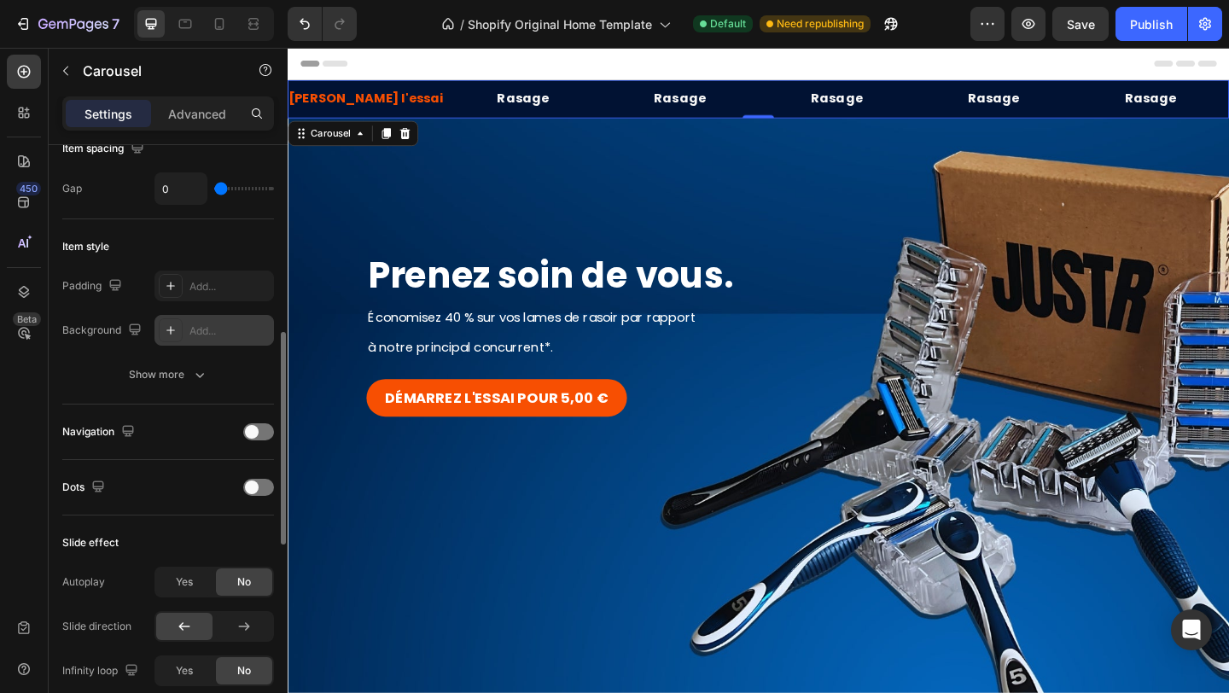
scroll to position [395, 0]
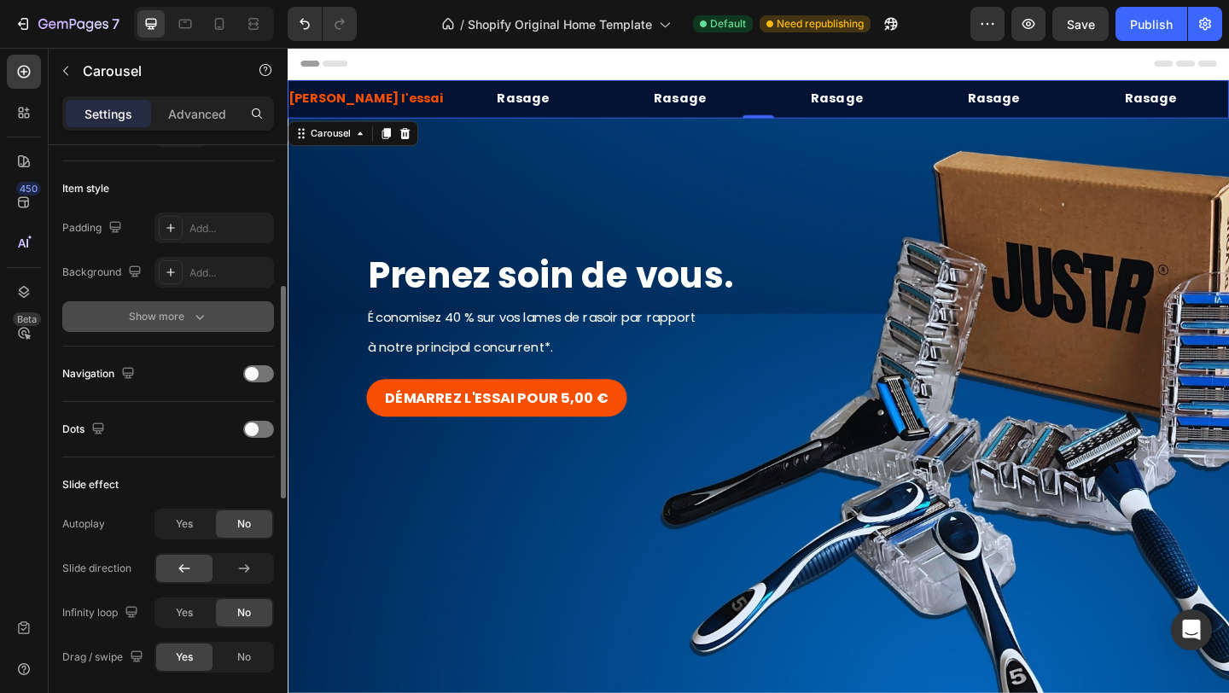
click at [184, 316] on div "Show more" at bounding box center [168, 316] width 79 height 17
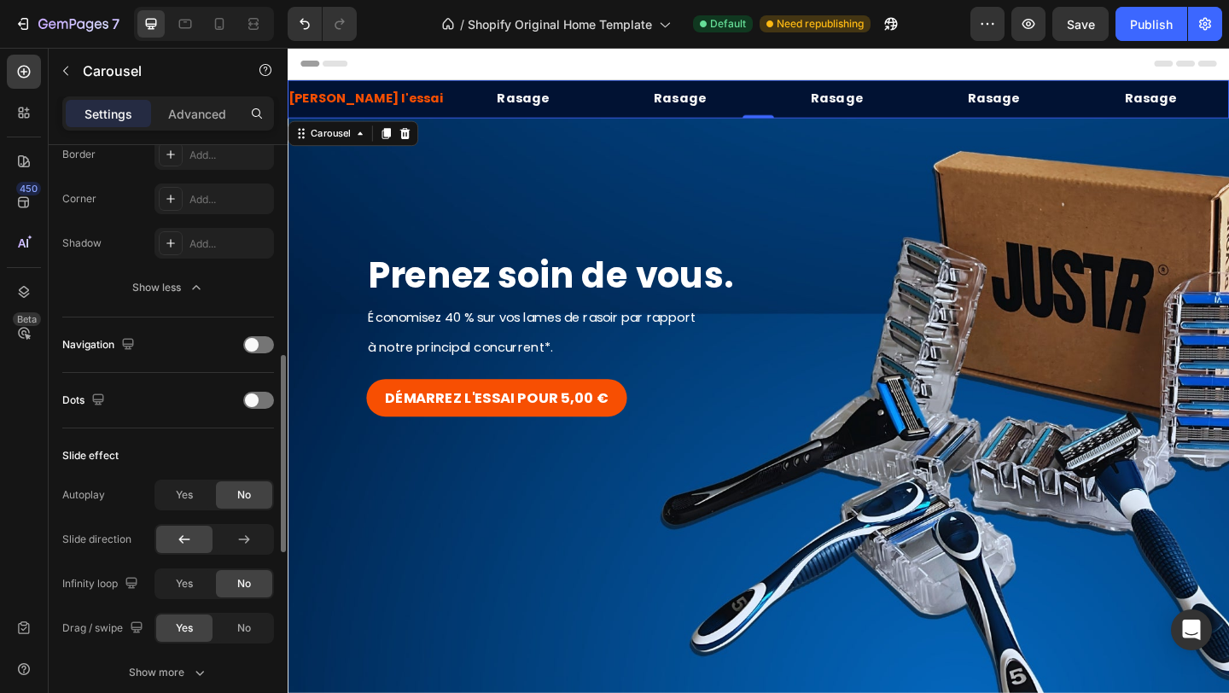
scroll to position [602, 0]
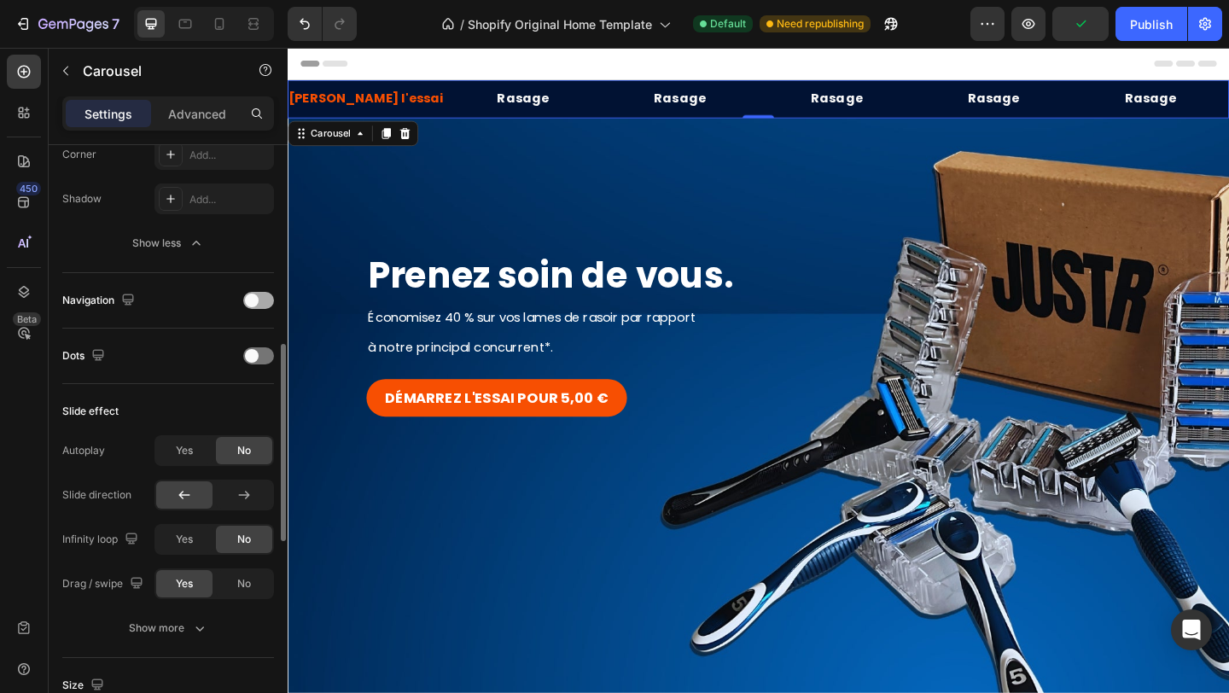
click at [259, 299] on div at bounding box center [258, 300] width 31 height 17
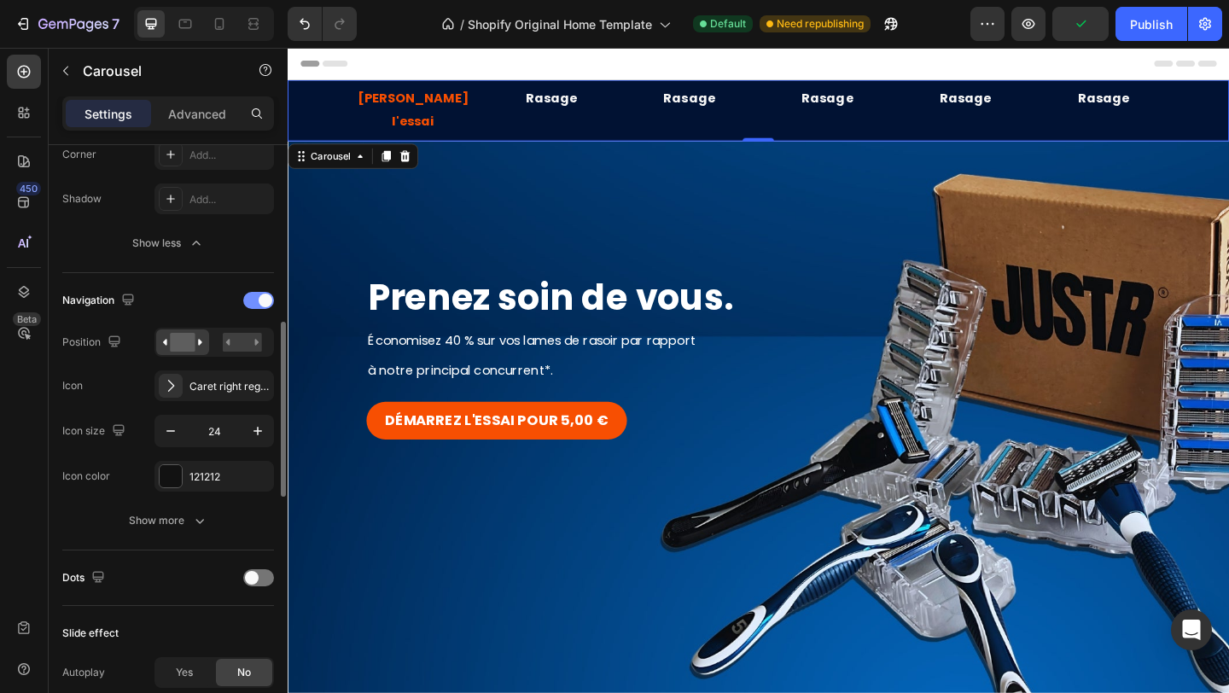
click at [259, 300] on span at bounding box center [266, 301] width 14 height 14
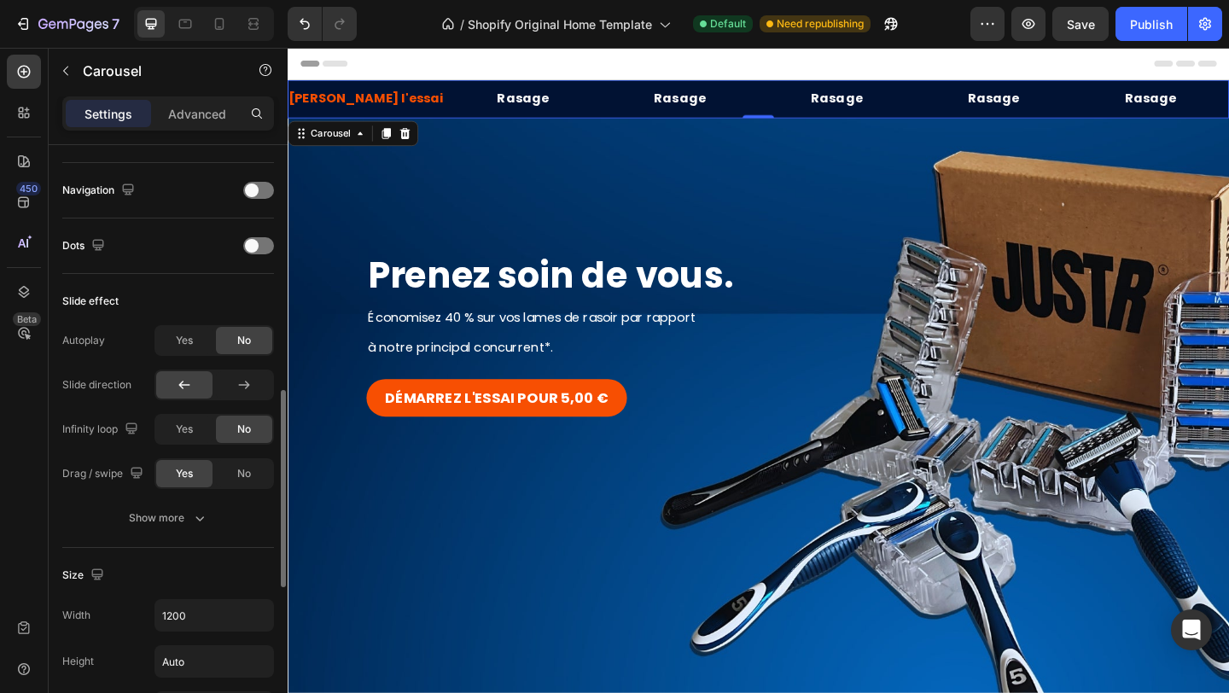
scroll to position [770, 0]
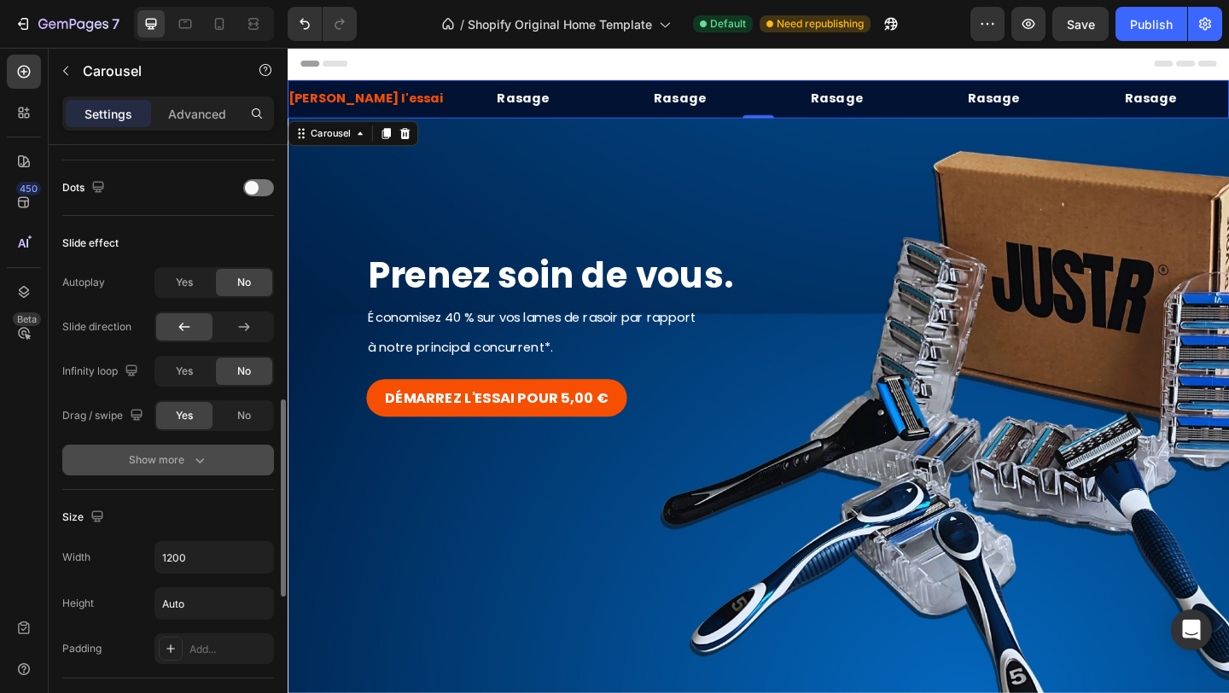
click at [186, 474] on button "Show more" at bounding box center [168, 460] width 212 height 31
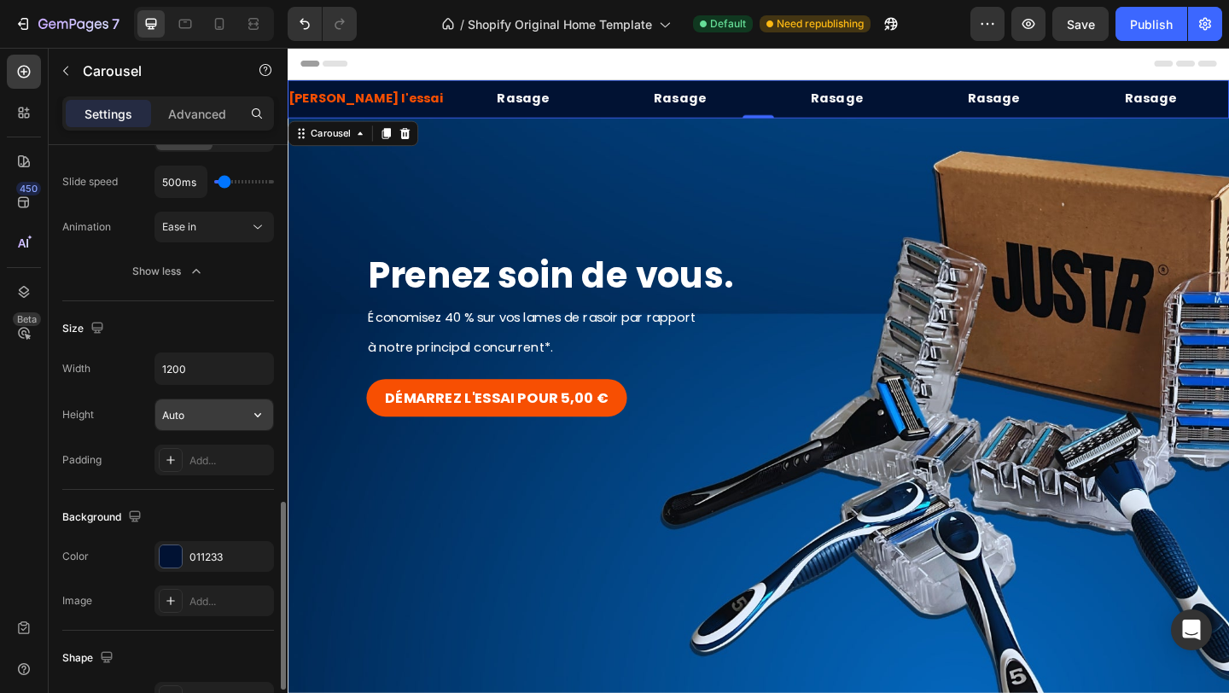
scroll to position [1105, 0]
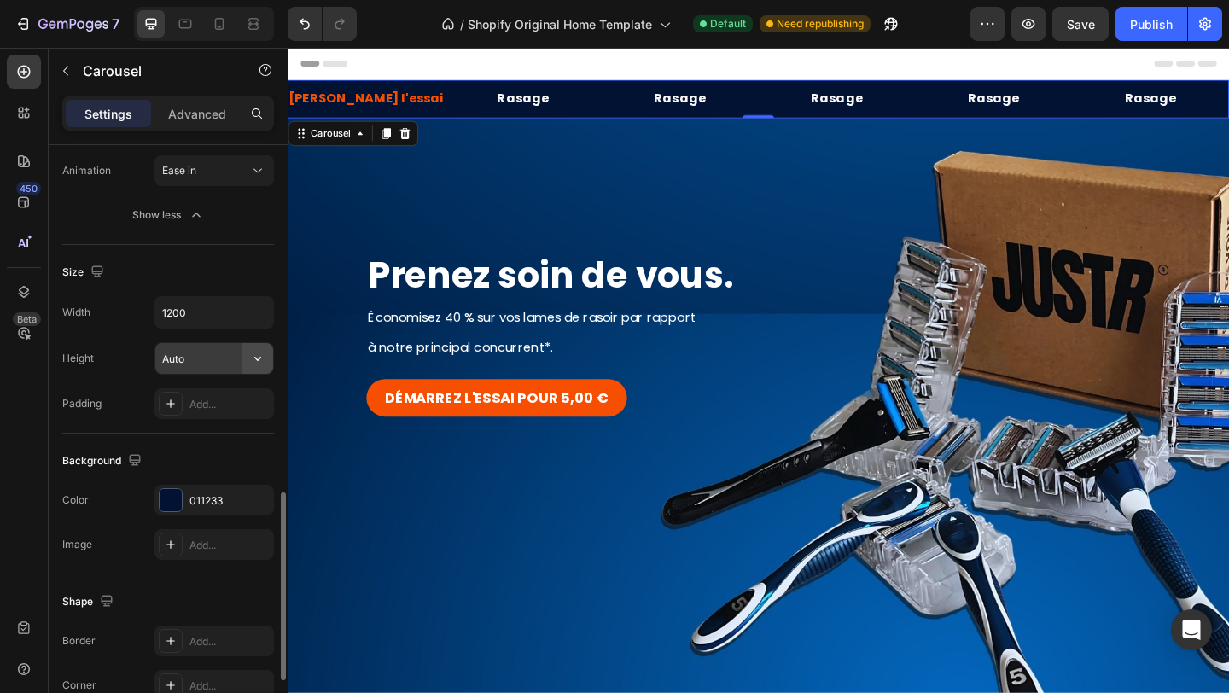
click at [249, 364] on icon "button" at bounding box center [257, 358] width 17 height 17
click at [128, 356] on div "Height Auto" at bounding box center [168, 358] width 212 height 32
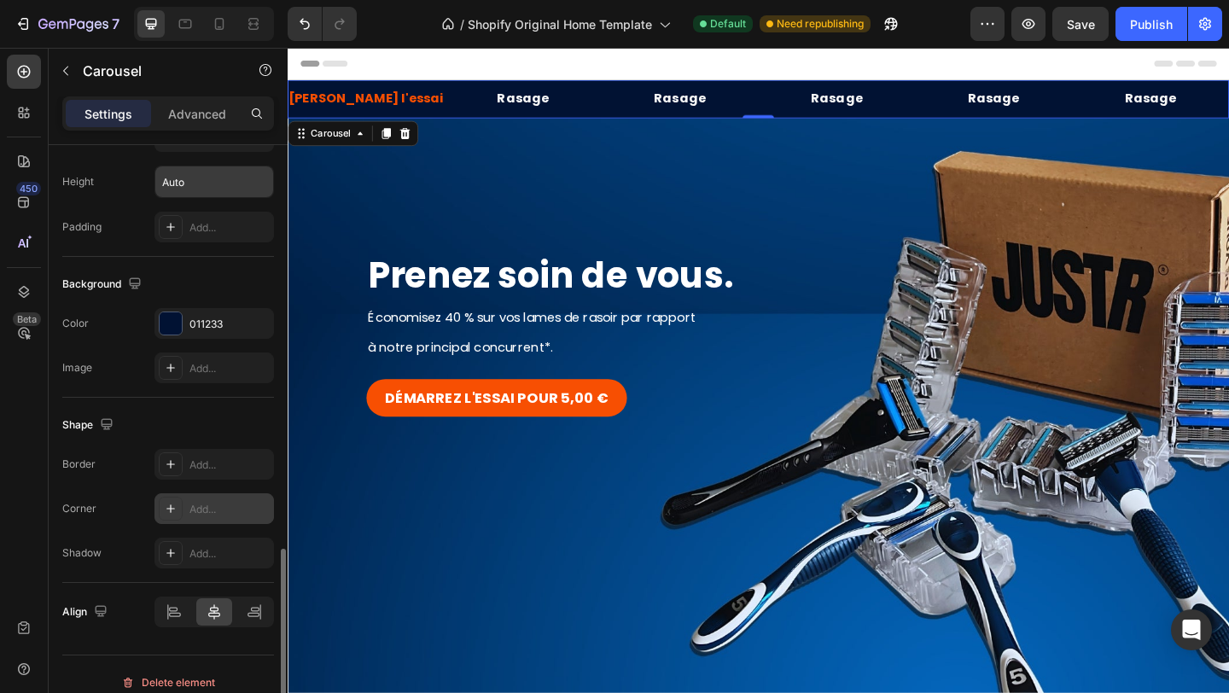
scroll to position [1298, 0]
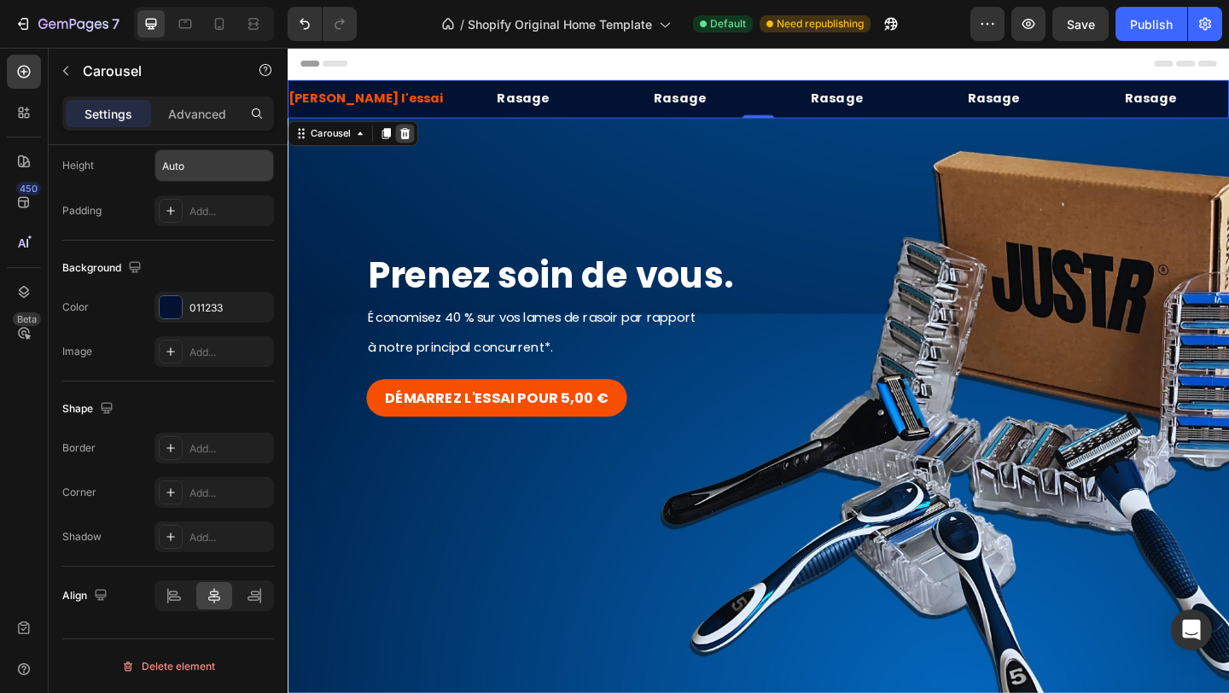
click at [416, 137] on icon at bounding box center [415, 141] width 11 height 12
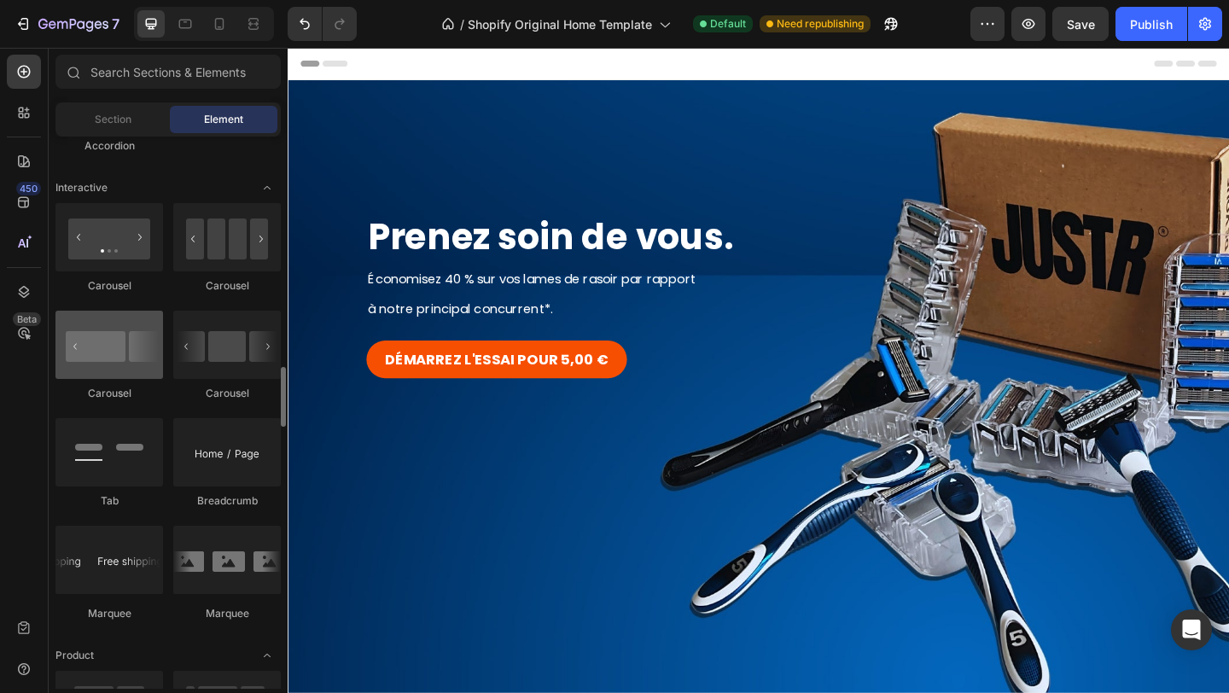
scroll to position [1817, 0]
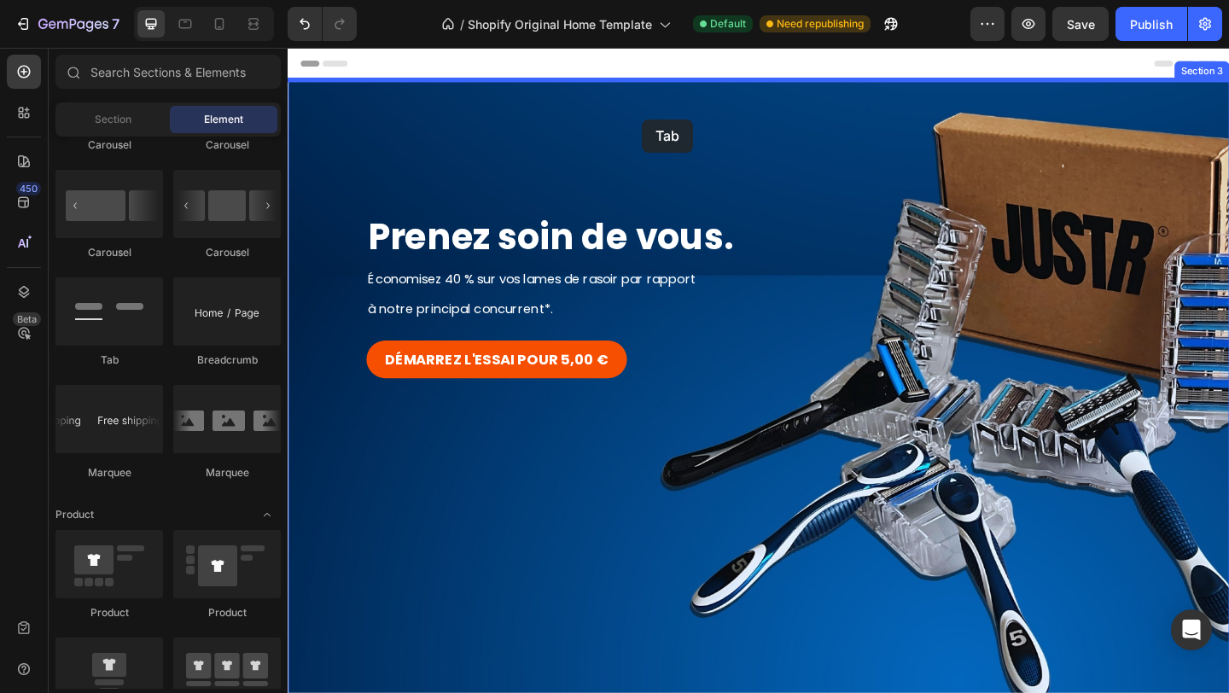
drag, startPoint x: 406, startPoint y: 371, endPoint x: 672, endPoint y: 111, distance: 372.3
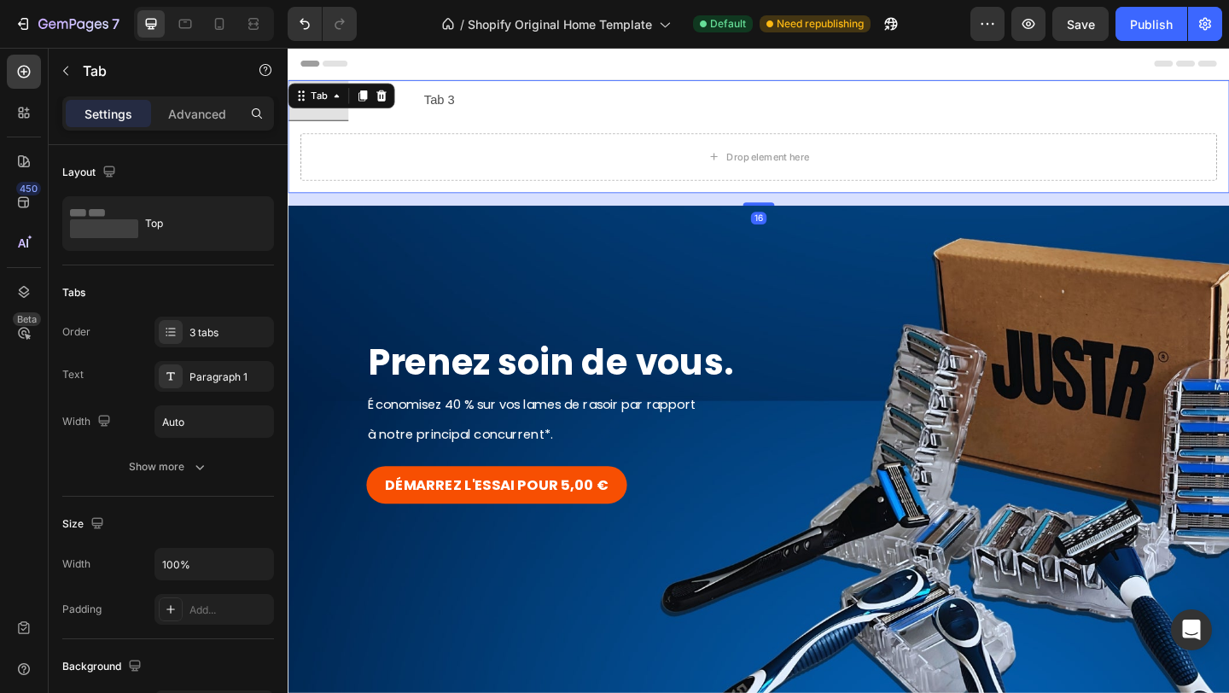
click at [443, 116] on div "Tab 3" at bounding box center [452, 105] width 38 height 30
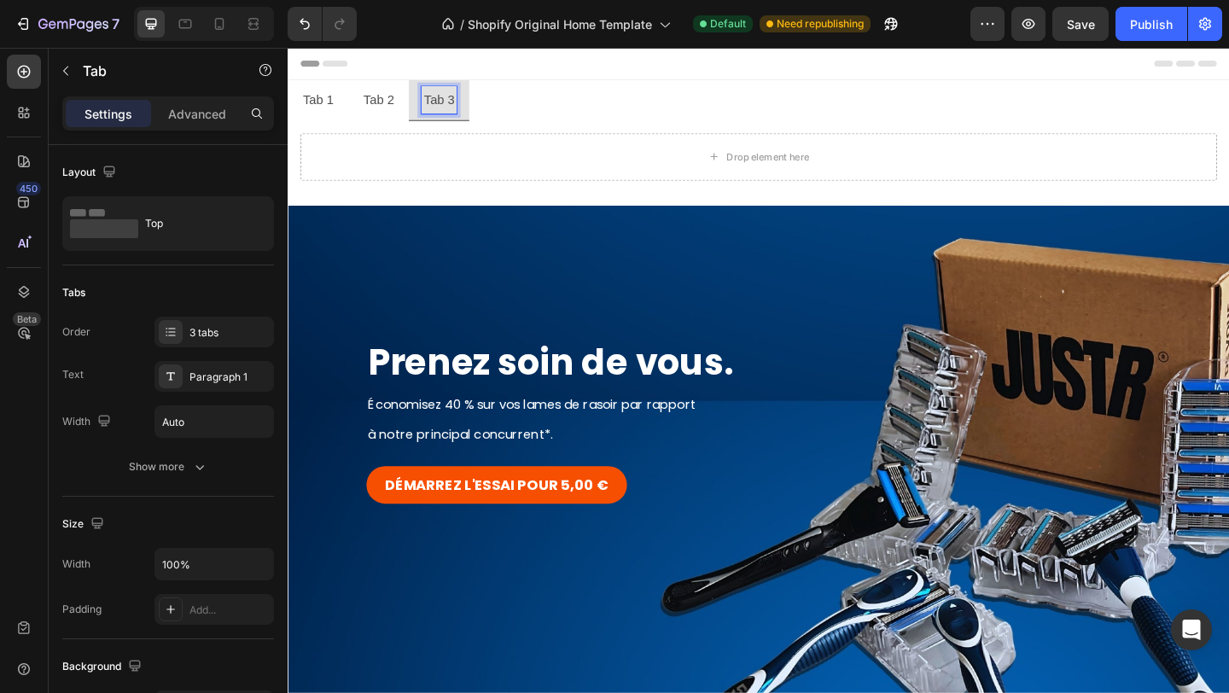
click at [323, 108] on p "Tab 1" at bounding box center [320, 104] width 33 height 25
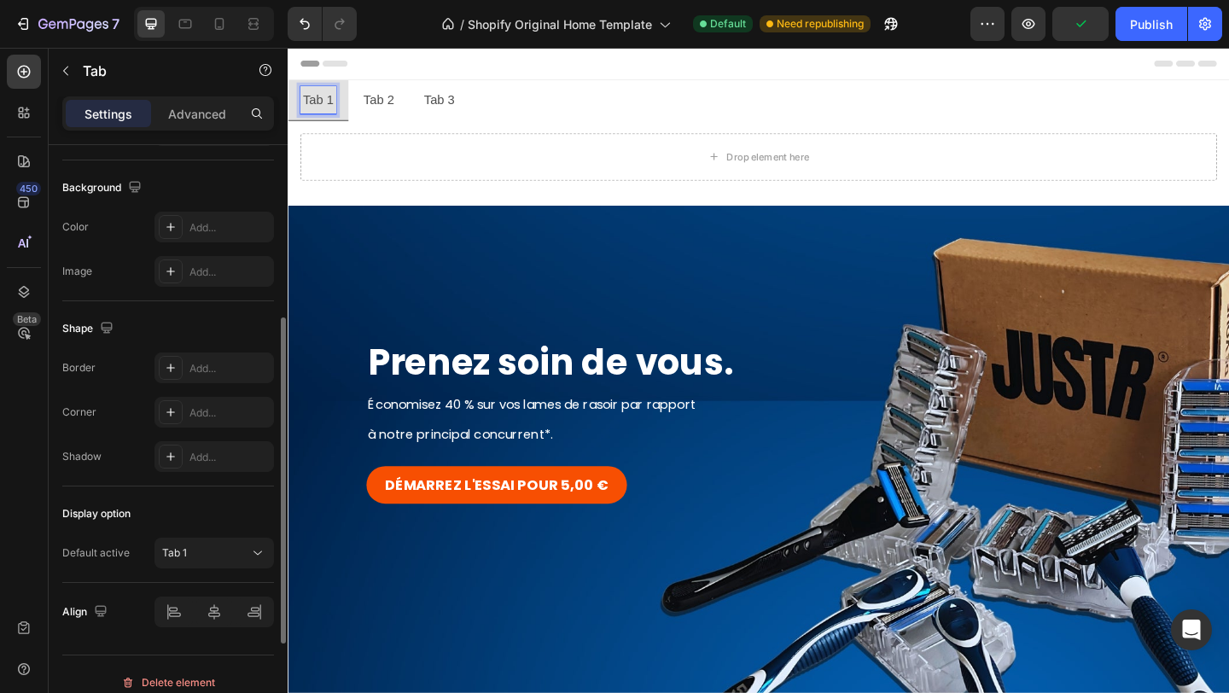
scroll to position [495, 0]
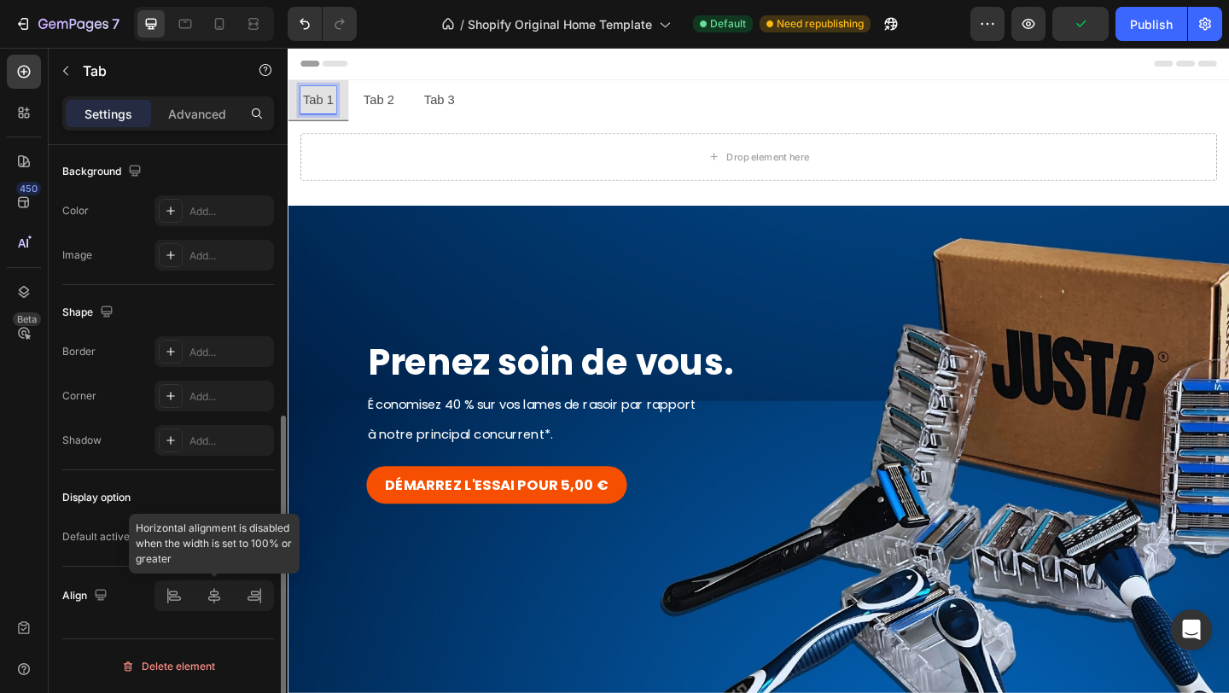
click at [217, 599] on div at bounding box center [213, 595] width 119 height 31
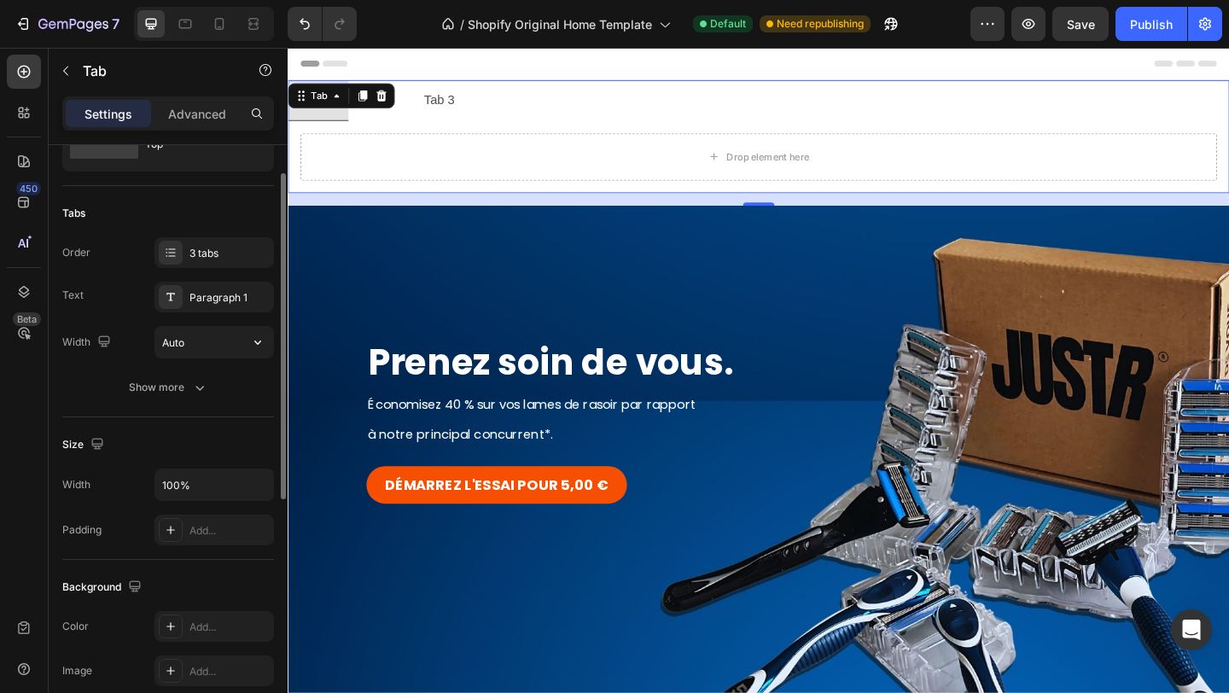
scroll to position [69, 0]
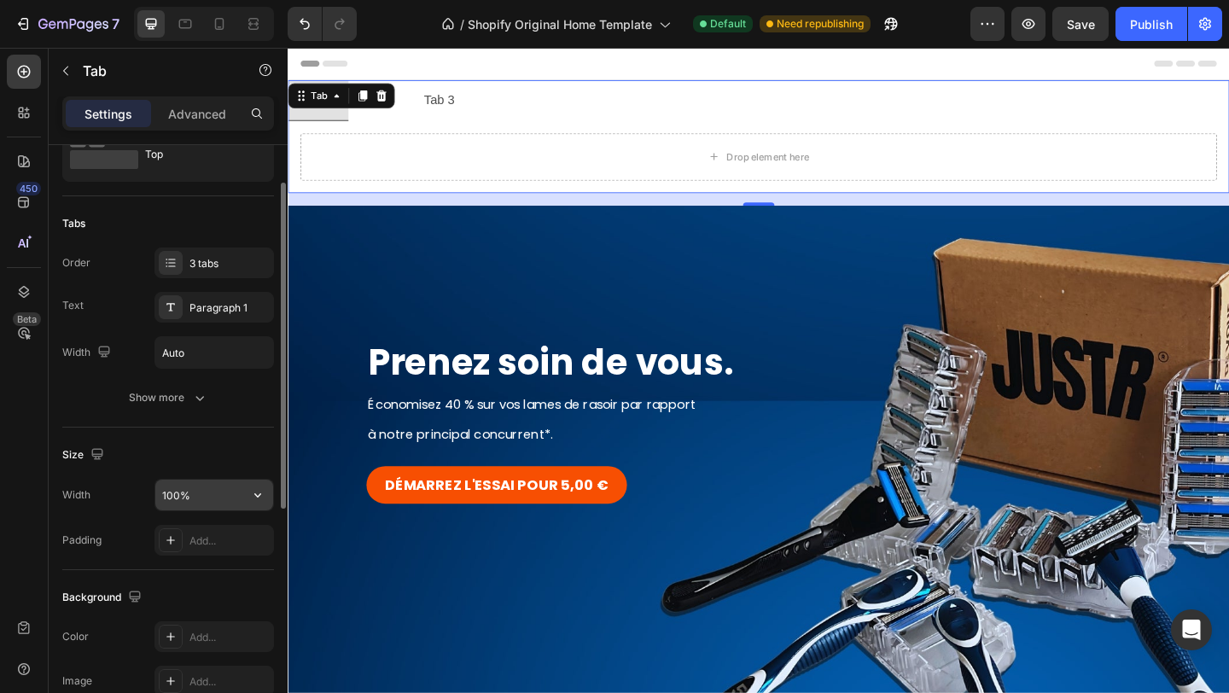
click at [196, 487] on input "100%" at bounding box center [214, 495] width 118 height 31
click at [263, 493] on icon "button" at bounding box center [257, 494] width 17 height 17
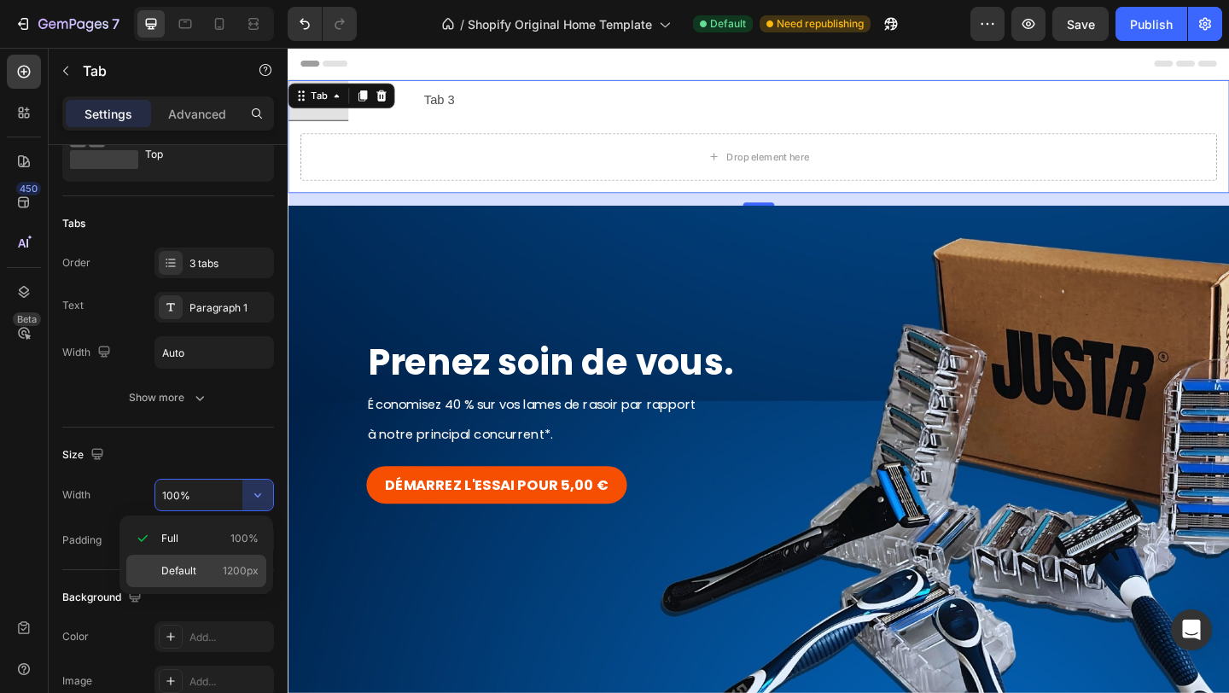
click at [212, 561] on div "Default 1200px" at bounding box center [196, 571] width 140 height 32
type input "1200"
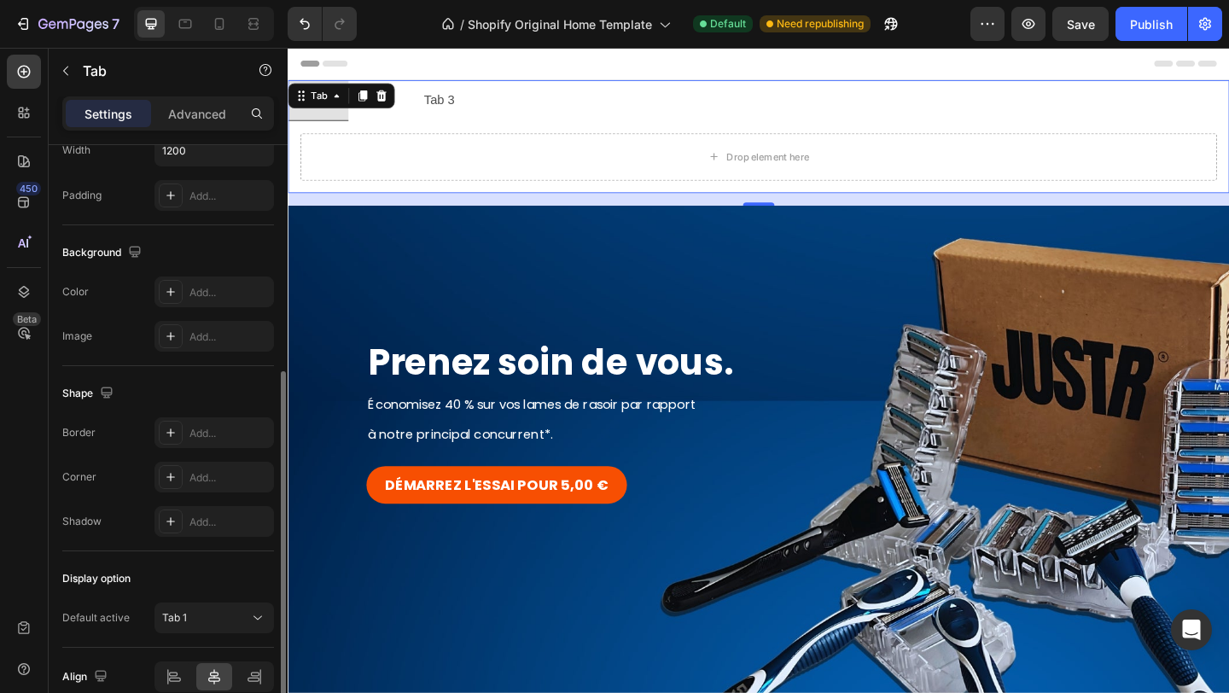
scroll to position [495, 0]
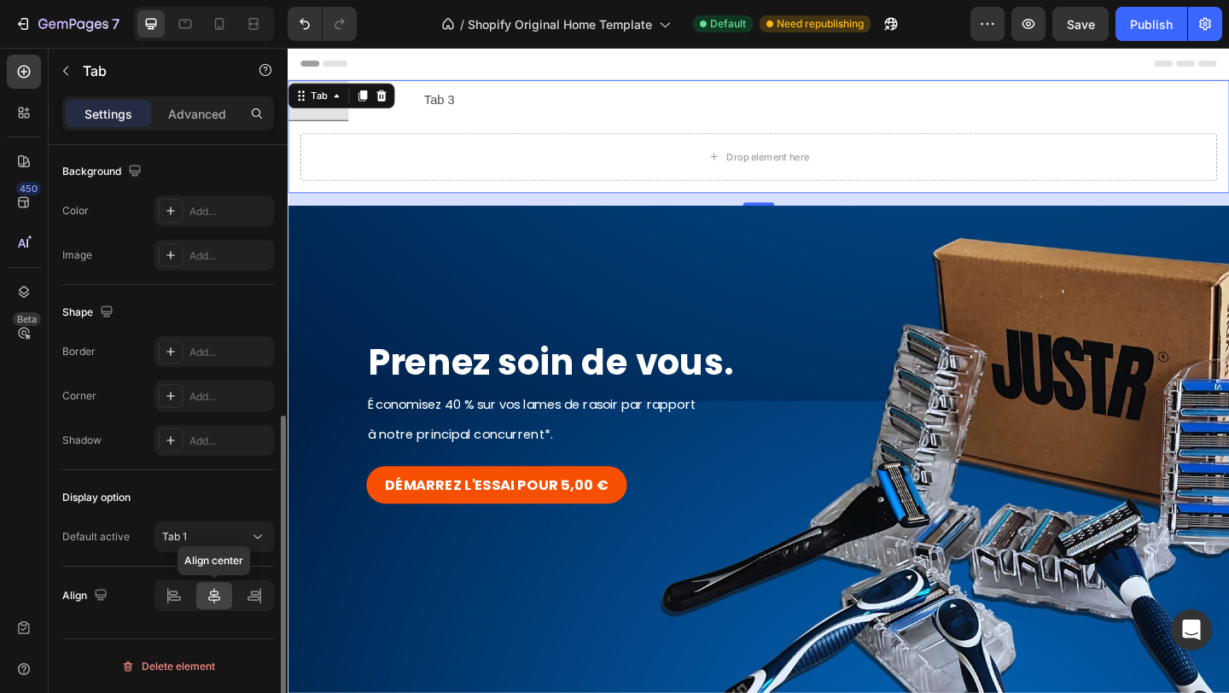
click at [212, 595] on icon at bounding box center [214, 595] width 17 height 17
click at [563, 94] on ul "Tab 1 Tab 2 Tab 3" at bounding box center [800, 105] width 1024 height 44
click at [474, 113] on li "Tab 3" at bounding box center [452, 105] width 66 height 44
click at [219, 596] on icon at bounding box center [214, 595] width 17 height 17
click at [241, 538] on div "Tab 1" at bounding box center [205, 536] width 87 height 15
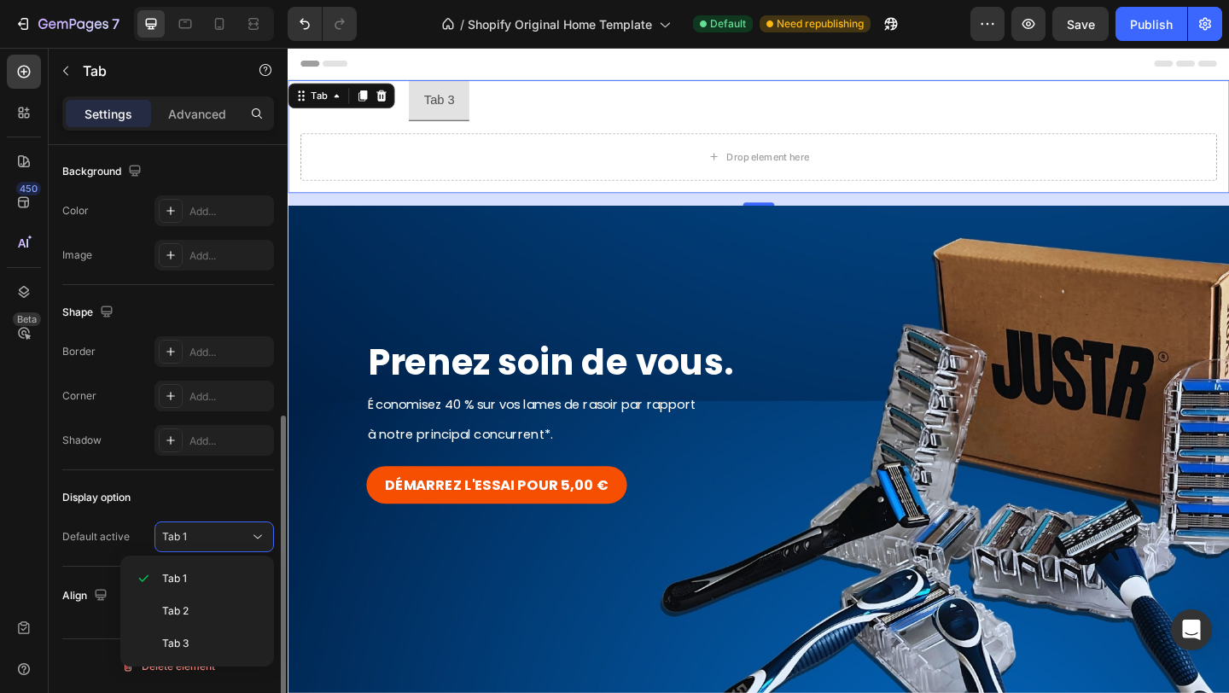
click at [214, 484] on div "Display option" at bounding box center [168, 497] width 212 height 27
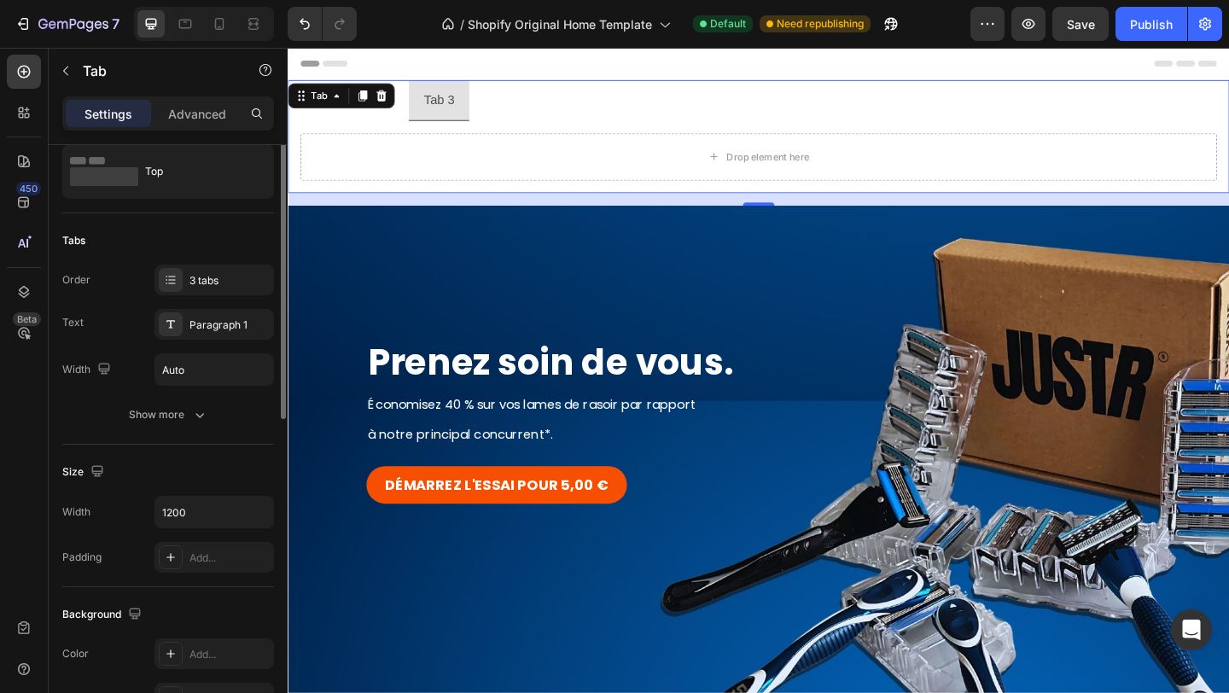
scroll to position [0, 0]
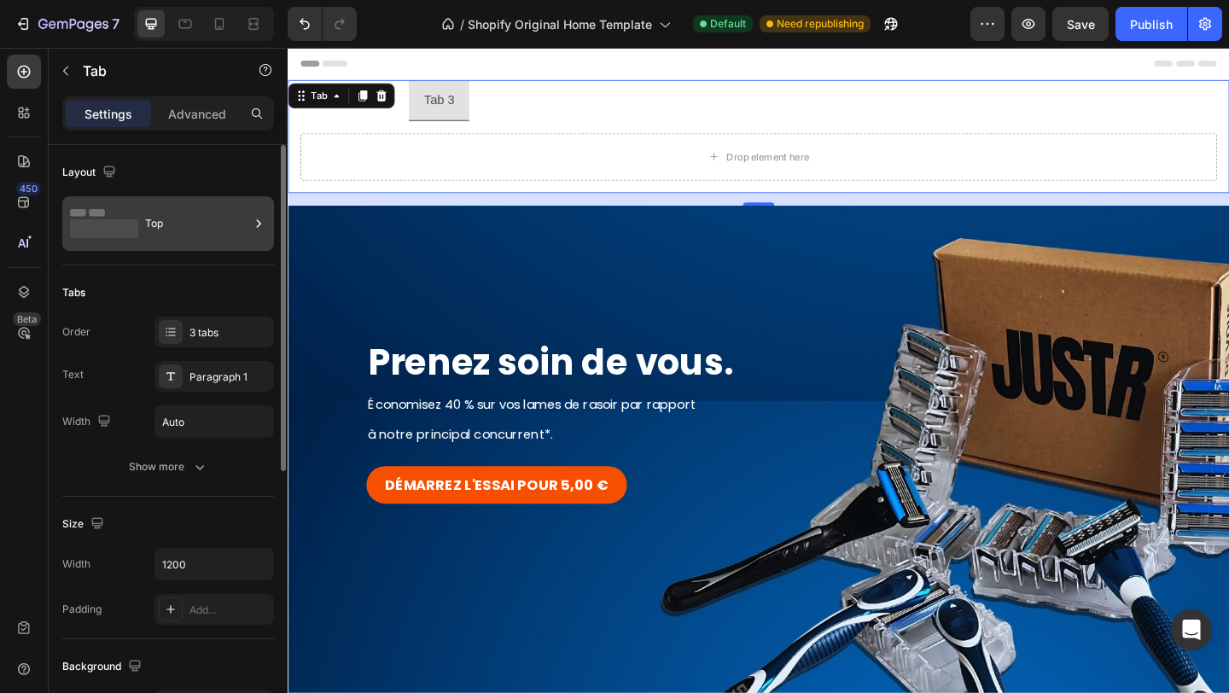
click at [142, 243] on div "Top" at bounding box center [168, 223] width 212 height 55
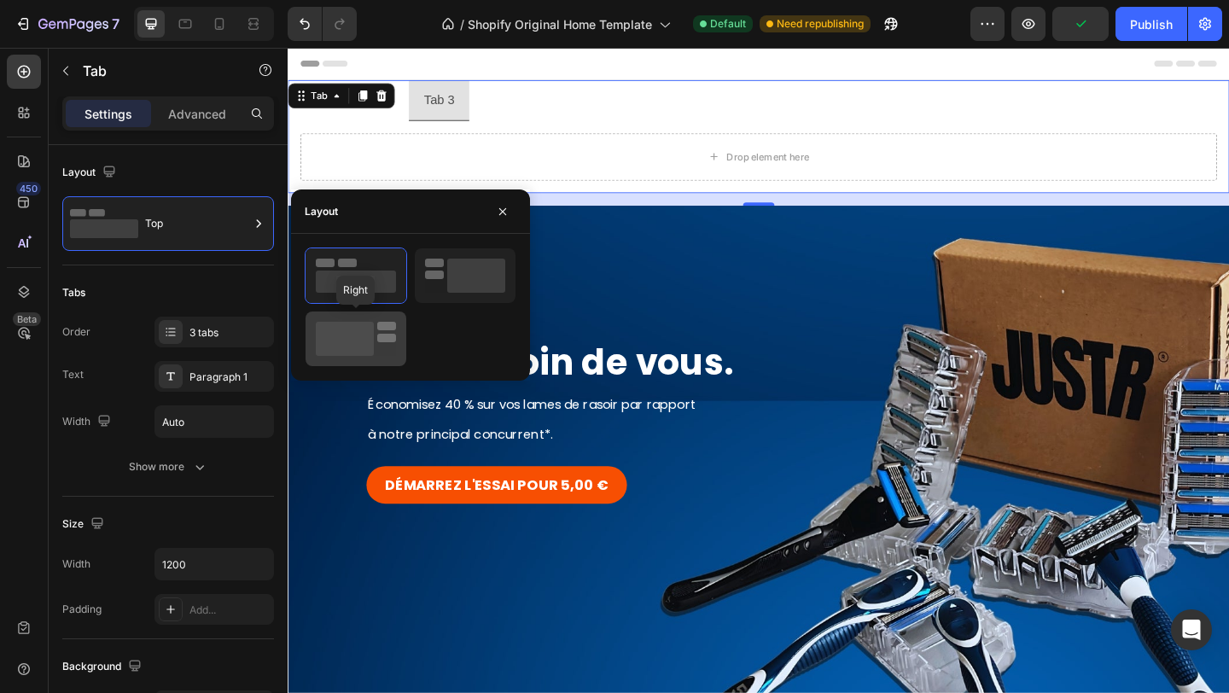
click at [370, 322] on icon at bounding box center [356, 339] width 80 height 34
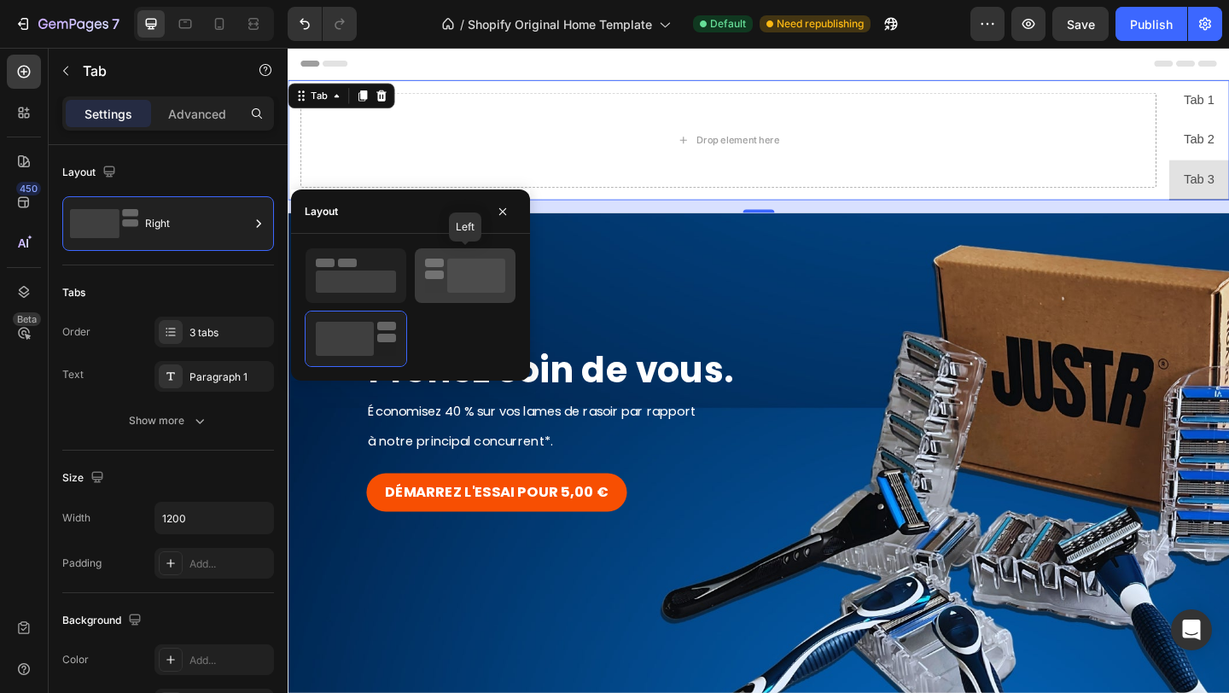
click at [486, 272] on rect at bounding box center [476, 276] width 58 height 34
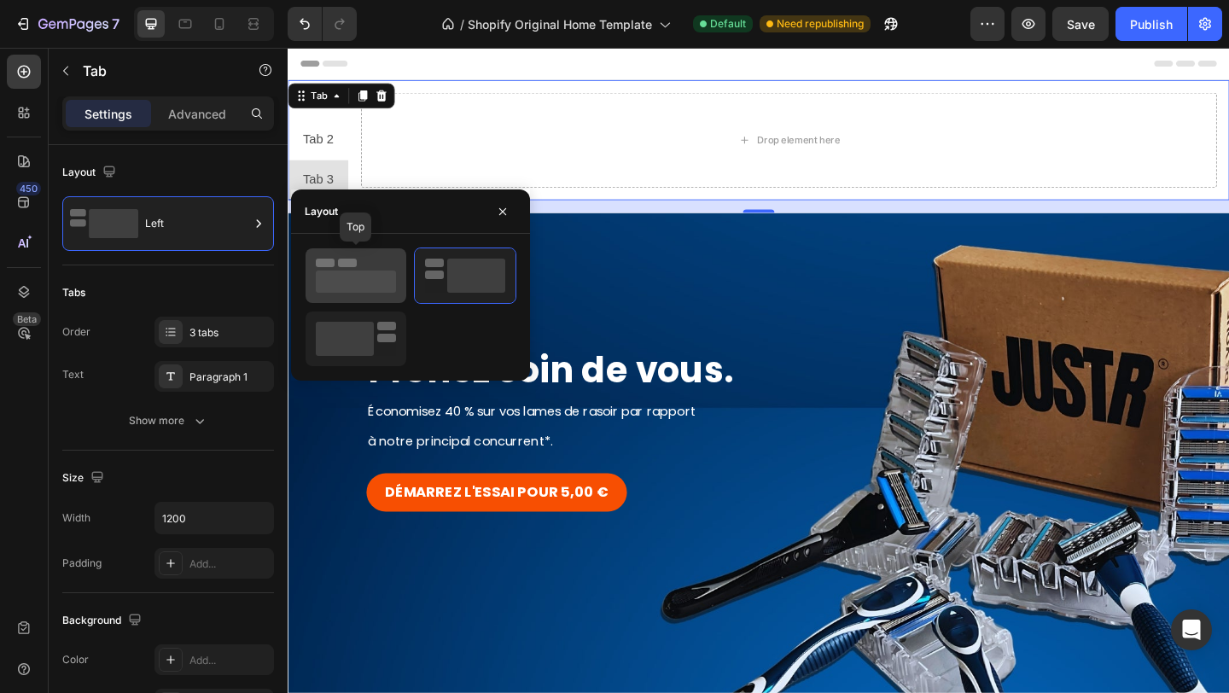
click at [372, 276] on rect at bounding box center [356, 281] width 80 height 22
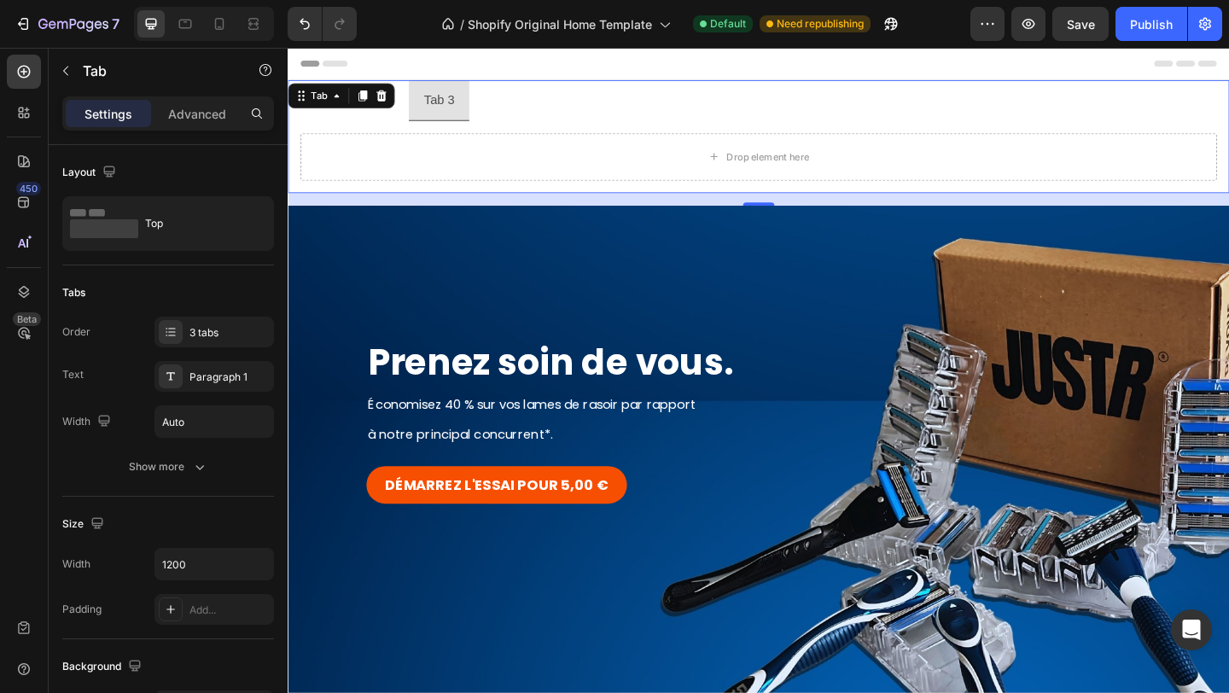
click at [624, 129] on div "Drop element here" at bounding box center [800, 166] width 1024 height 79
click at [539, 92] on ul "Tab 1 Tab 2 Tab 3" at bounding box center [800, 105] width 1024 height 44
click at [422, 109] on li "Tab 3" at bounding box center [452, 105] width 66 height 44
click at [412, 109] on li "Tab 2" at bounding box center [386, 105] width 66 height 44
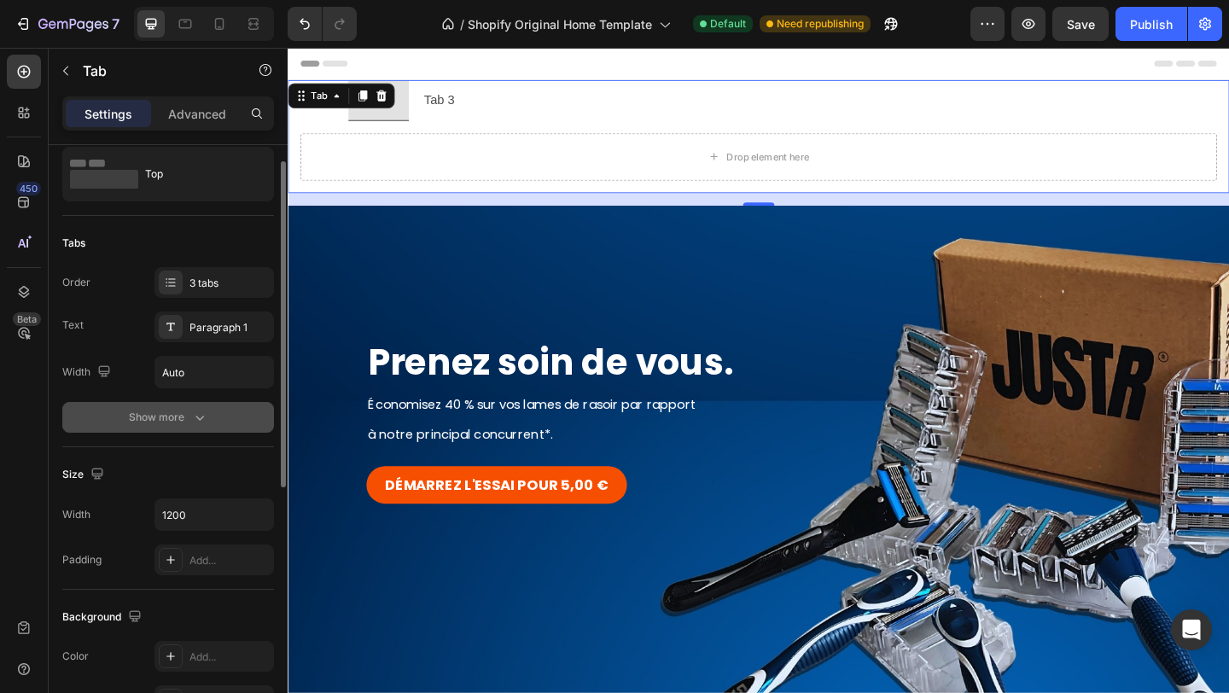
scroll to position [55, 0]
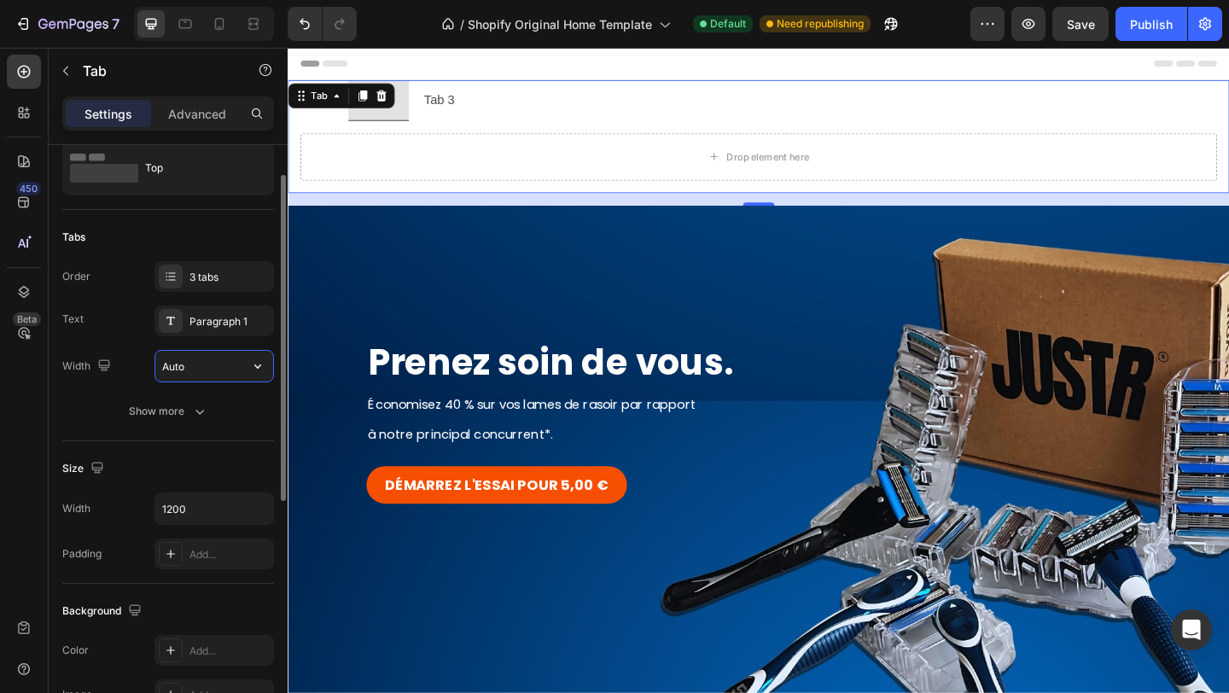
click at [199, 369] on input "Auto" at bounding box center [214, 366] width 118 height 31
click at [149, 418] on div "Show more" at bounding box center [168, 411] width 79 height 17
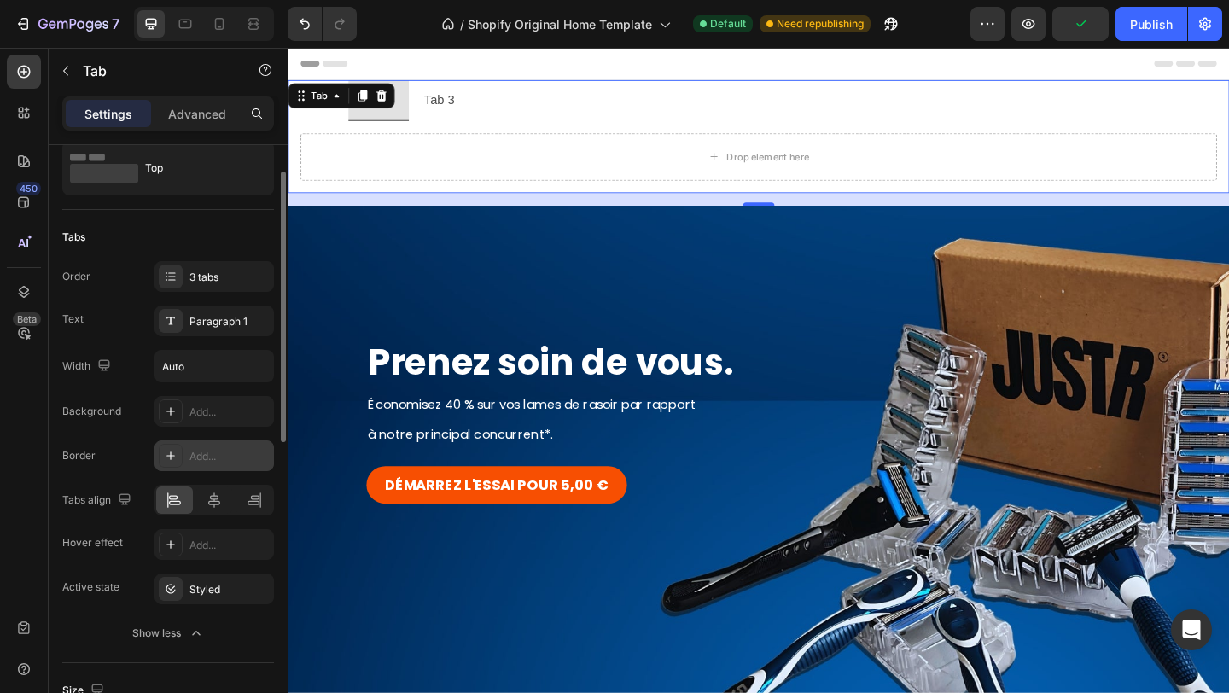
scroll to position [135, 0]
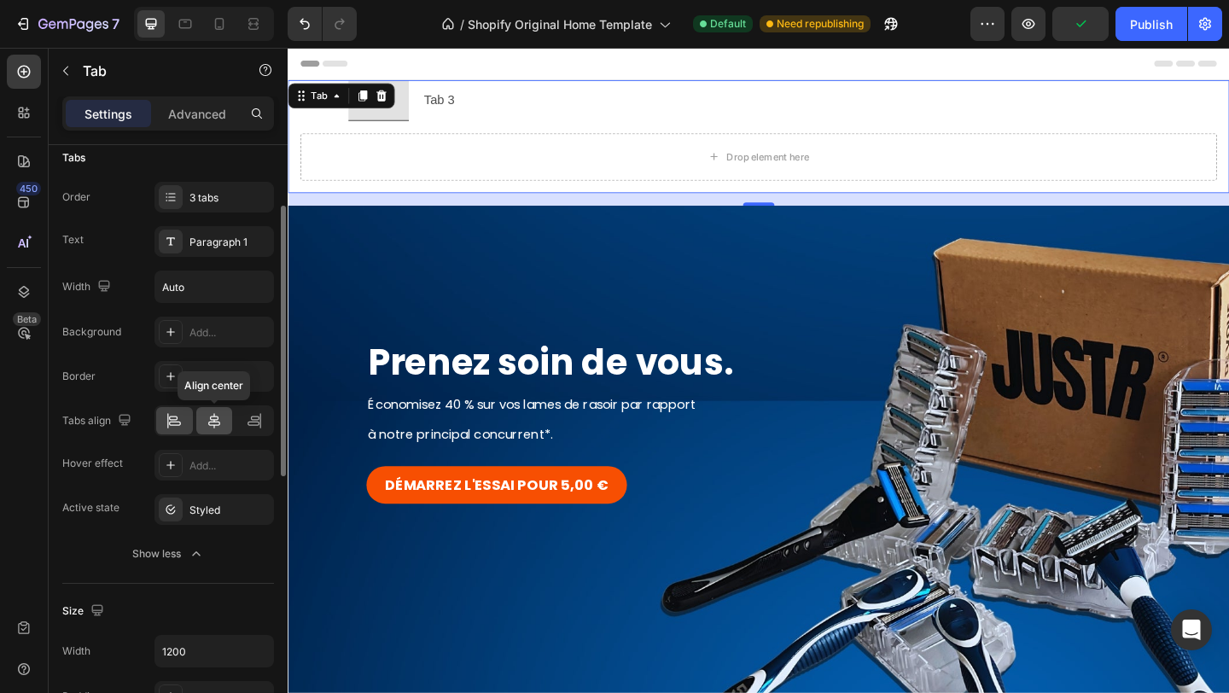
click at [206, 425] on icon at bounding box center [214, 420] width 17 height 17
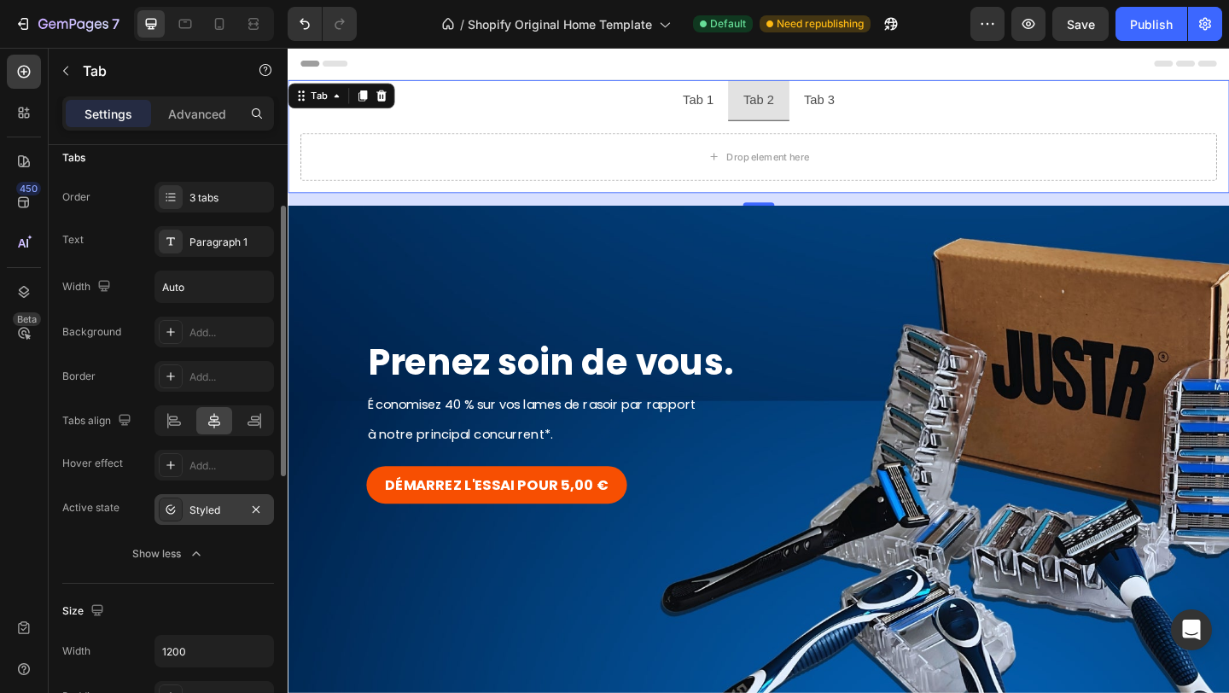
scroll to position [150, 0]
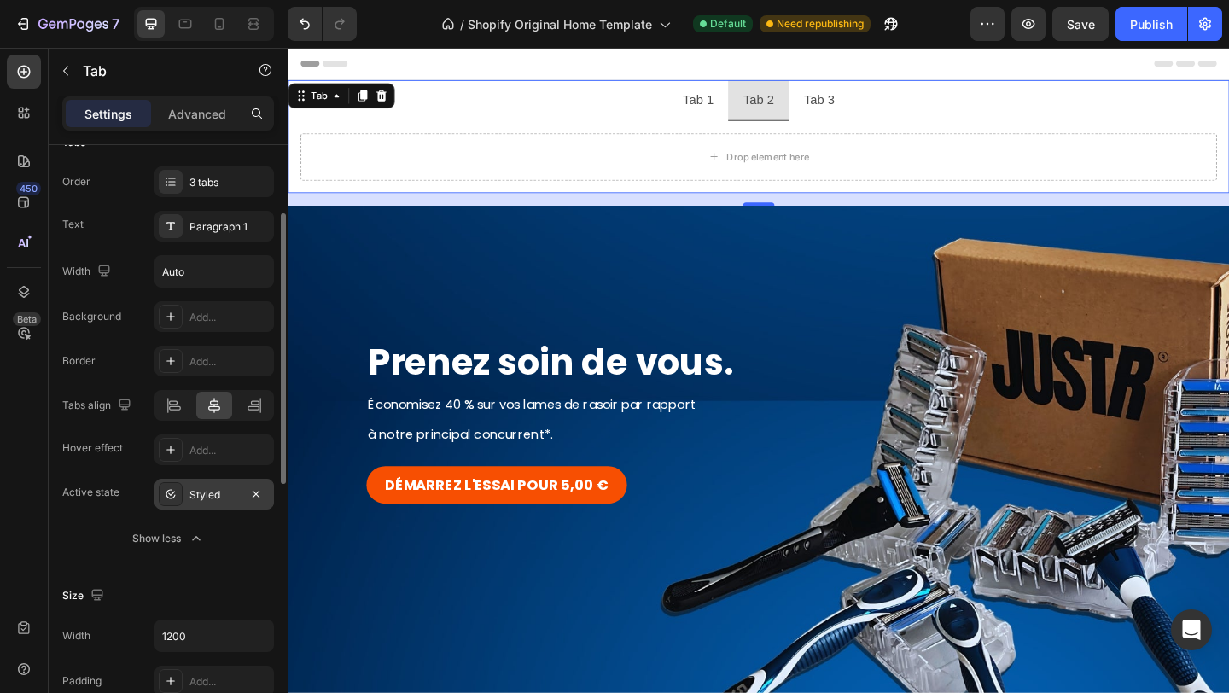
click at [219, 496] on div "Styled" at bounding box center [213, 494] width 49 height 15
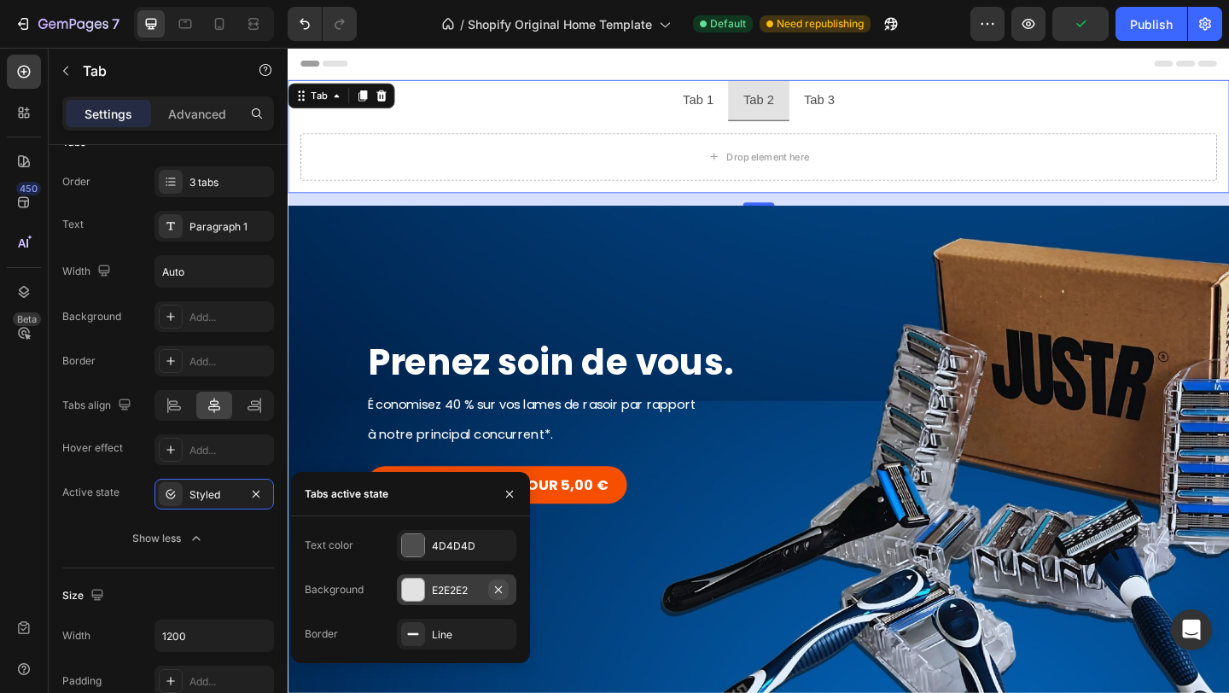
click at [497, 595] on icon "button" at bounding box center [499, 590] width 14 height 14
click at [436, 631] on div "Line" at bounding box center [456, 634] width 49 height 15
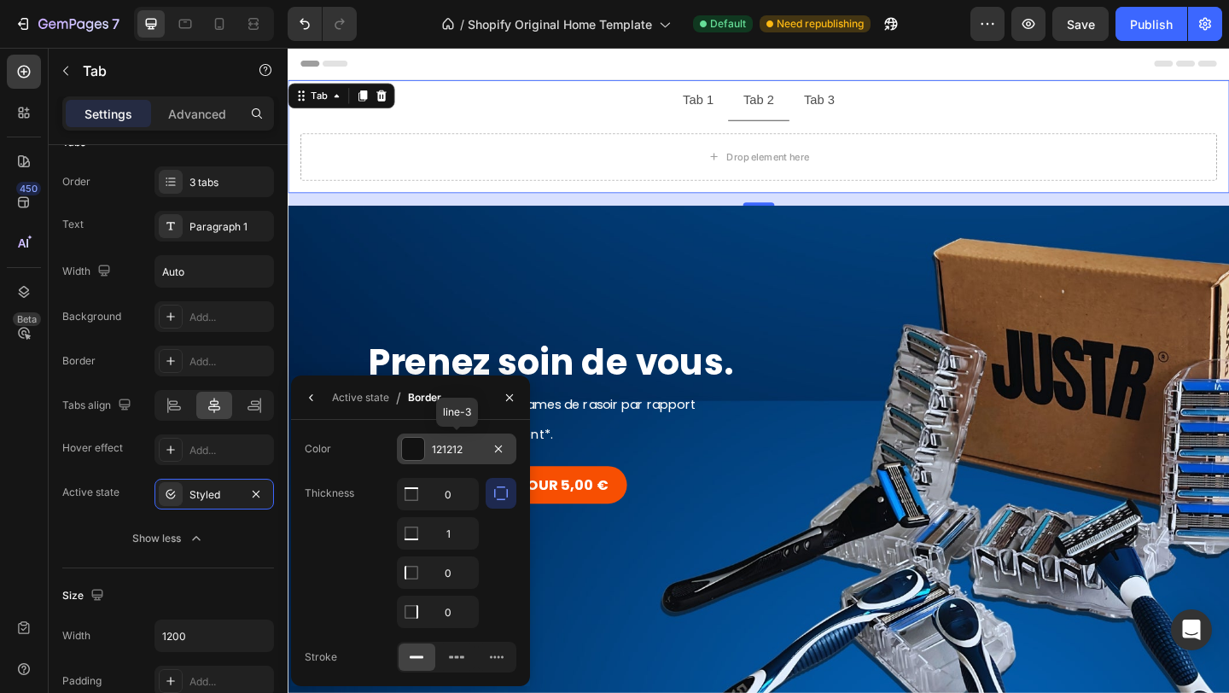
click at [454, 449] on div "121212" at bounding box center [456, 449] width 49 height 15
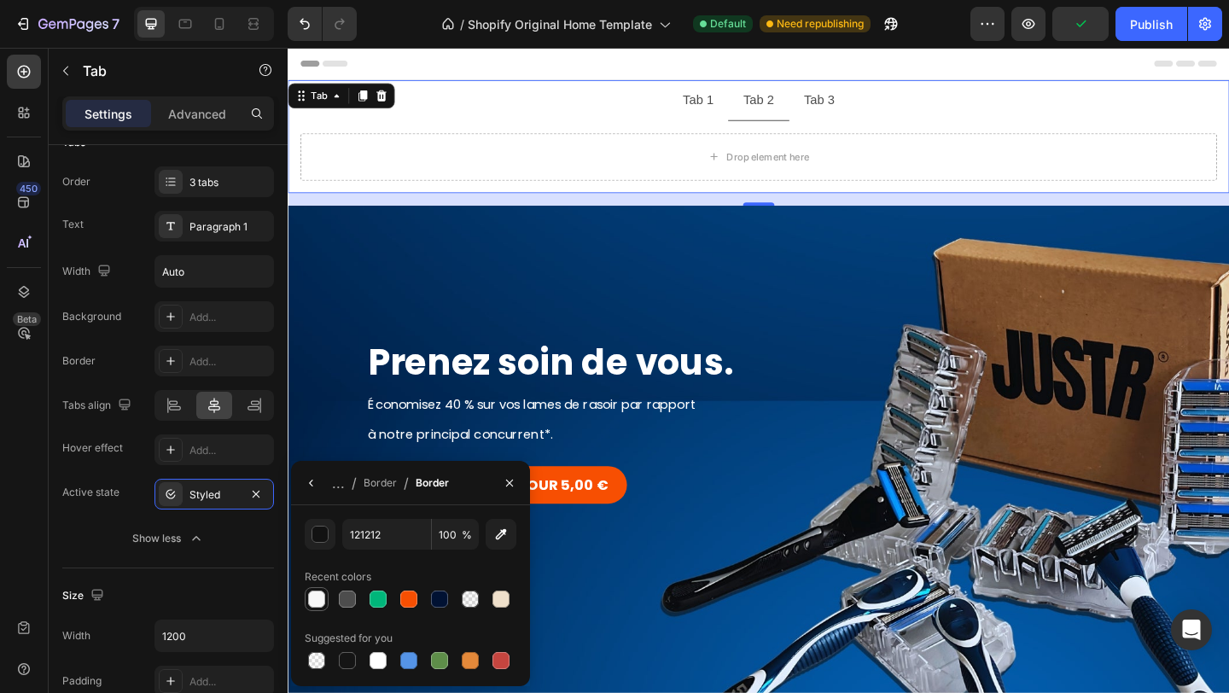
click at [320, 595] on div at bounding box center [316, 598] width 17 height 17
type input "F7F7F7"
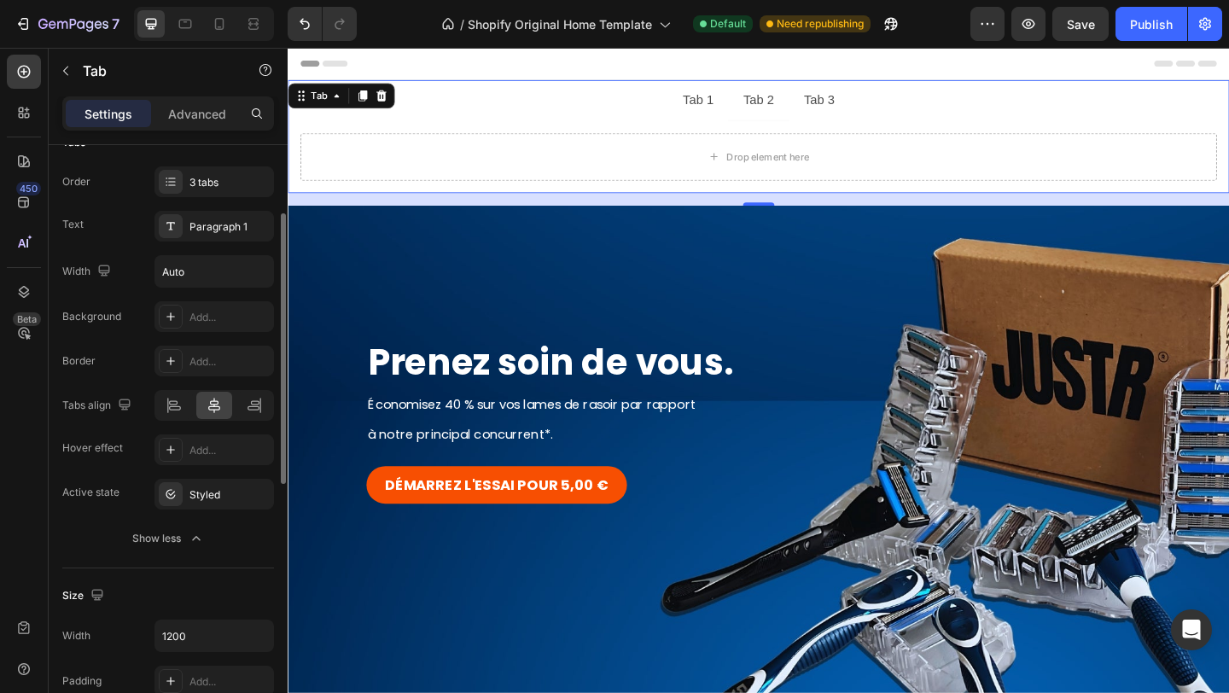
click at [85, 517] on div "Background Add... Border Add... Tabs align Hover effect Add... Active state Sty…" at bounding box center [168, 427] width 212 height 253
click at [658, 111] on ul "Tab 1 Tab 2 Tab 3" at bounding box center [800, 105] width 1024 height 44
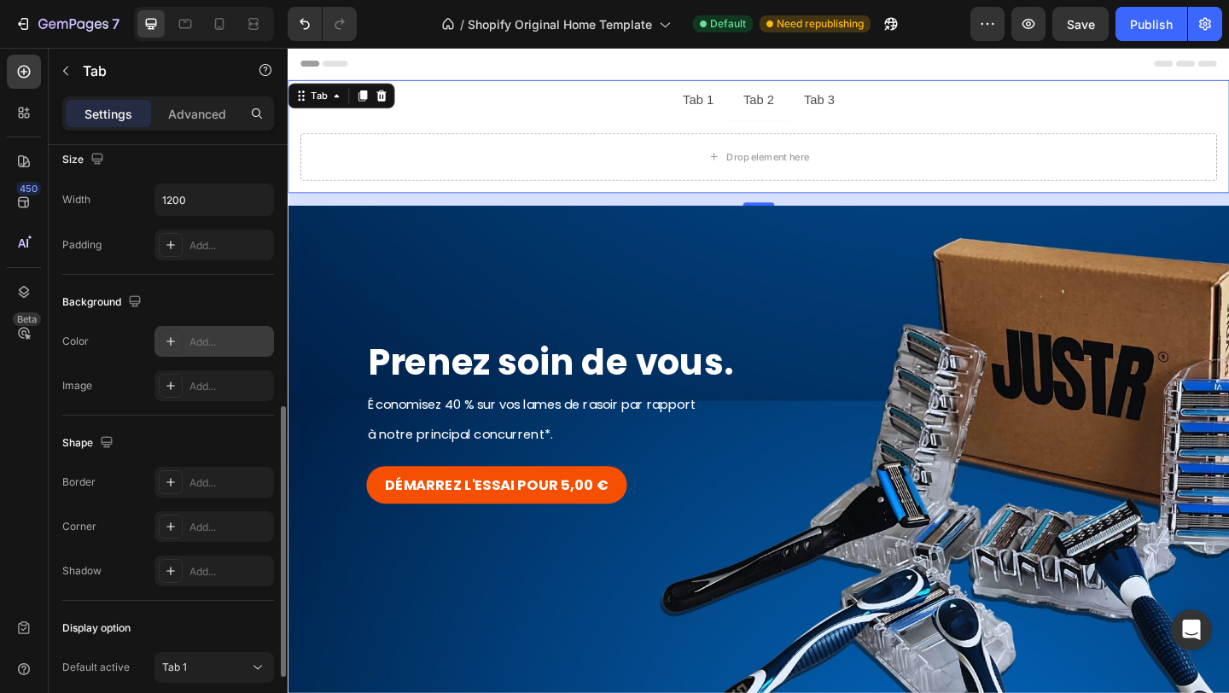
scroll to position [583, 0]
click at [195, 352] on div "Add..." at bounding box center [213, 344] width 119 height 31
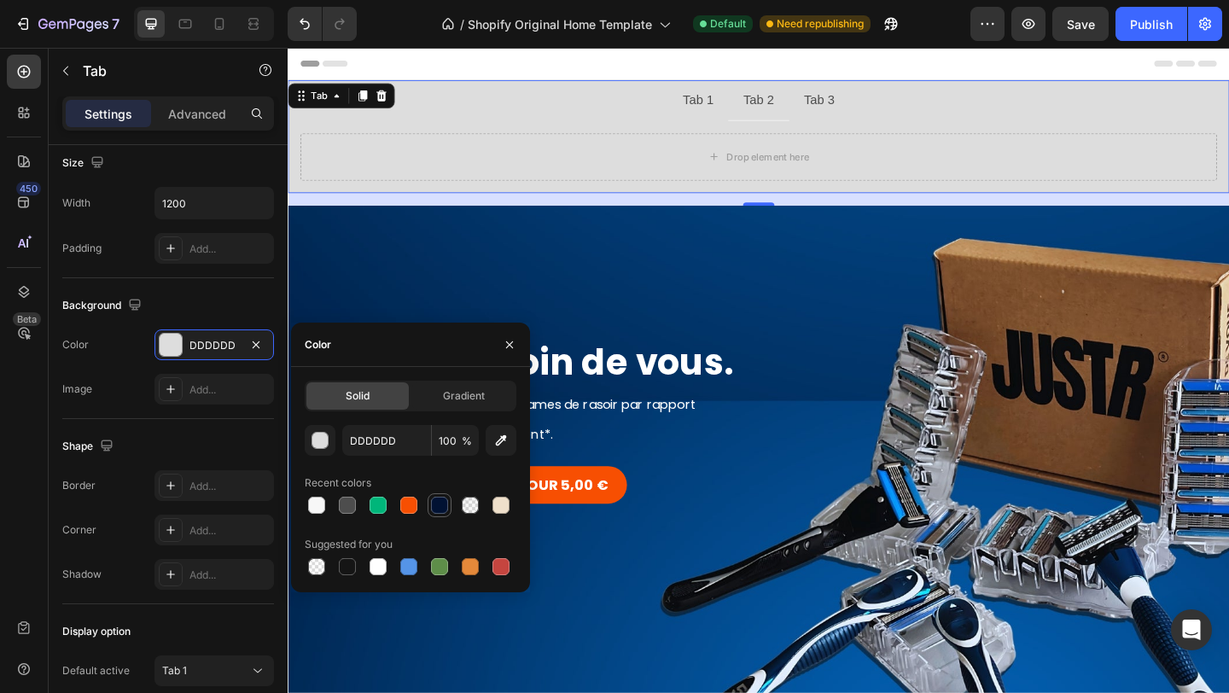
click at [435, 503] on div at bounding box center [439, 505] width 17 height 17
type input "011233"
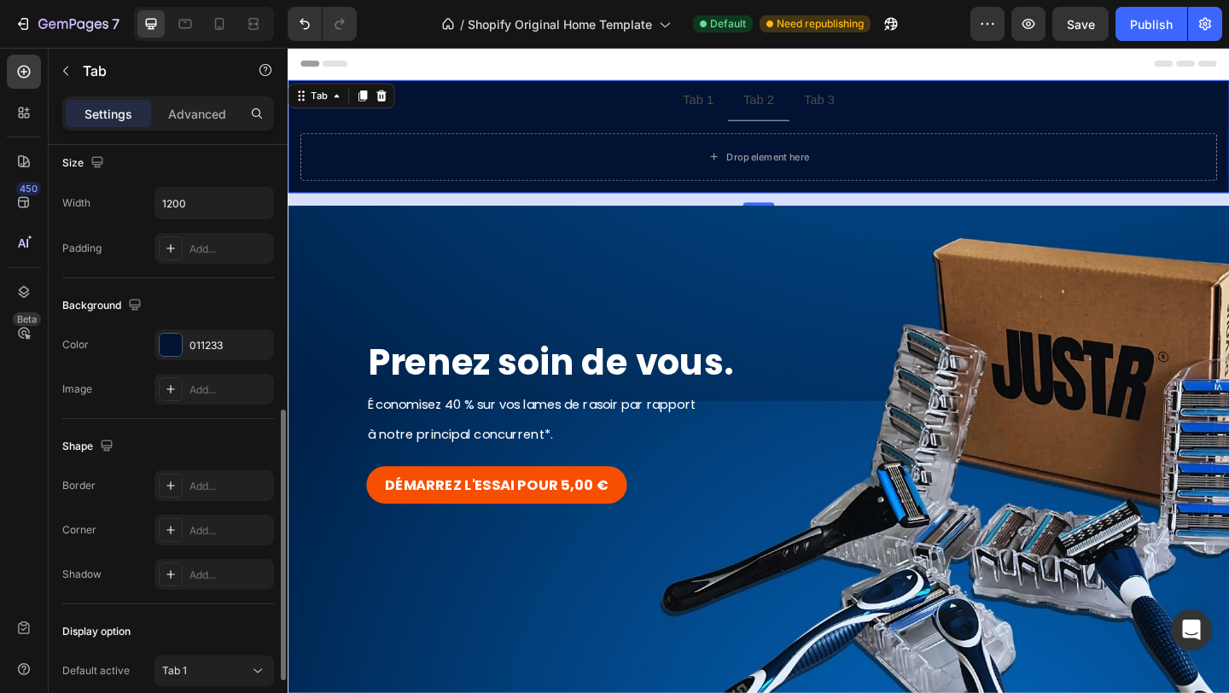
click at [132, 390] on div "Image Add..." at bounding box center [168, 389] width 212 height 31
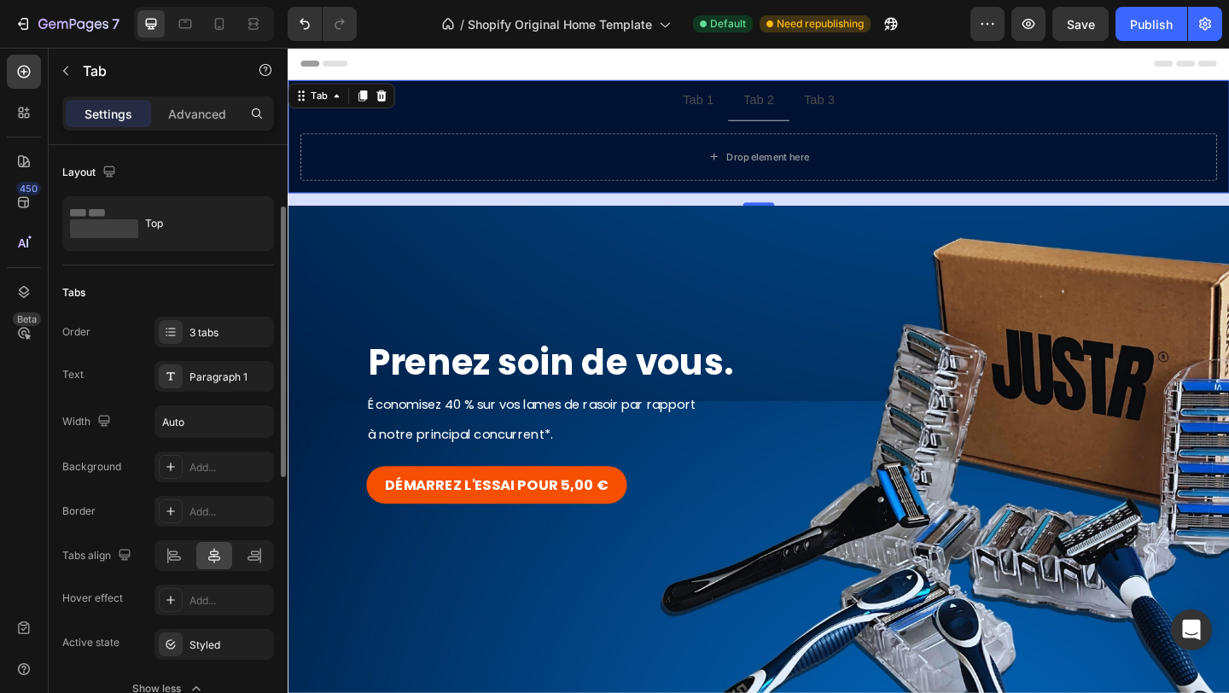
scroll to position [140, 0]
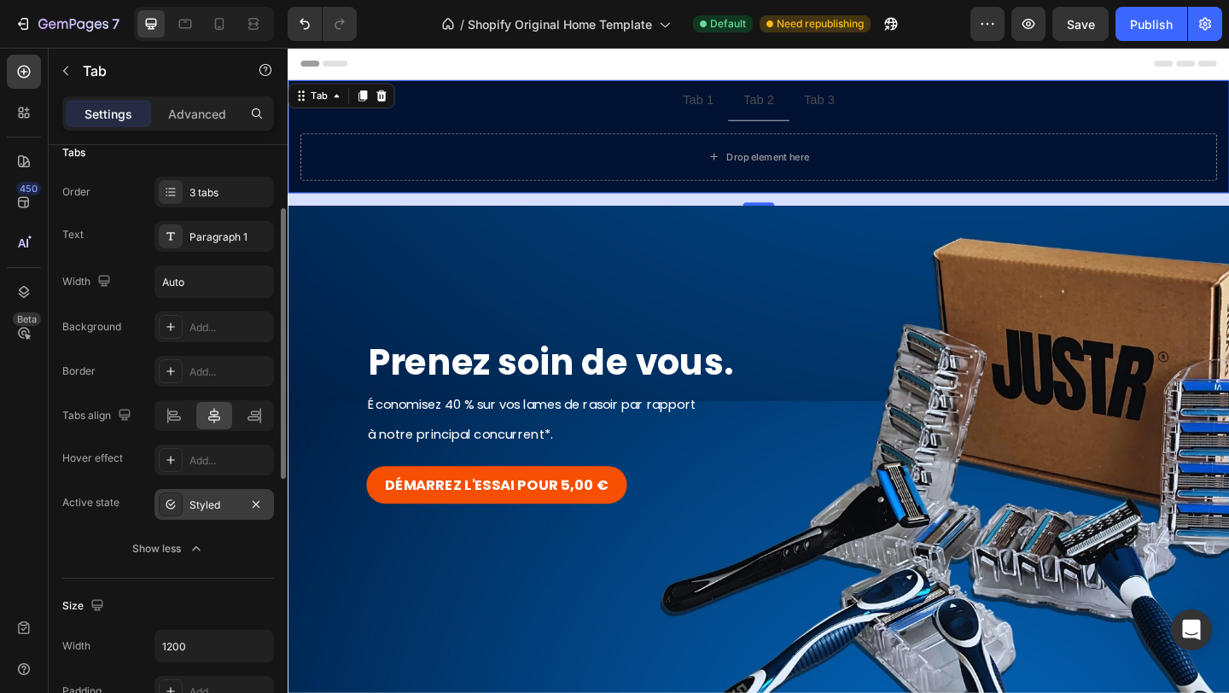
click at [207, 503] on div "Styled" at bounding box center [213, 504] width 49 height 15
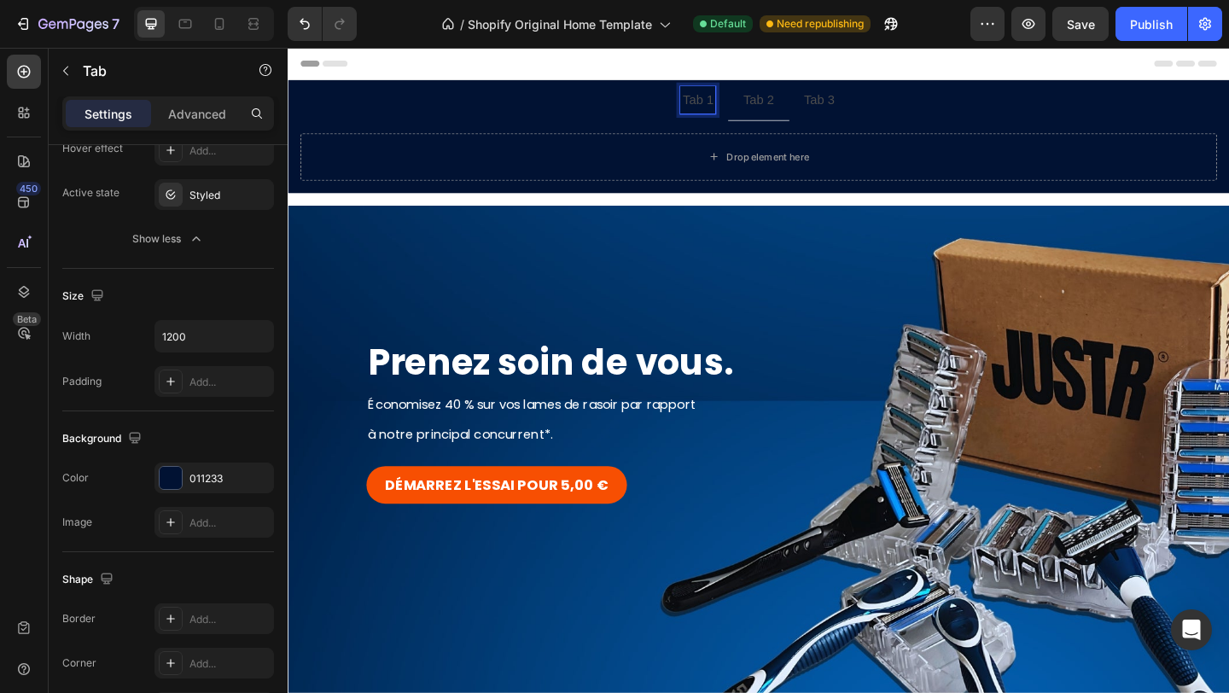
scroll to position [0, 0]
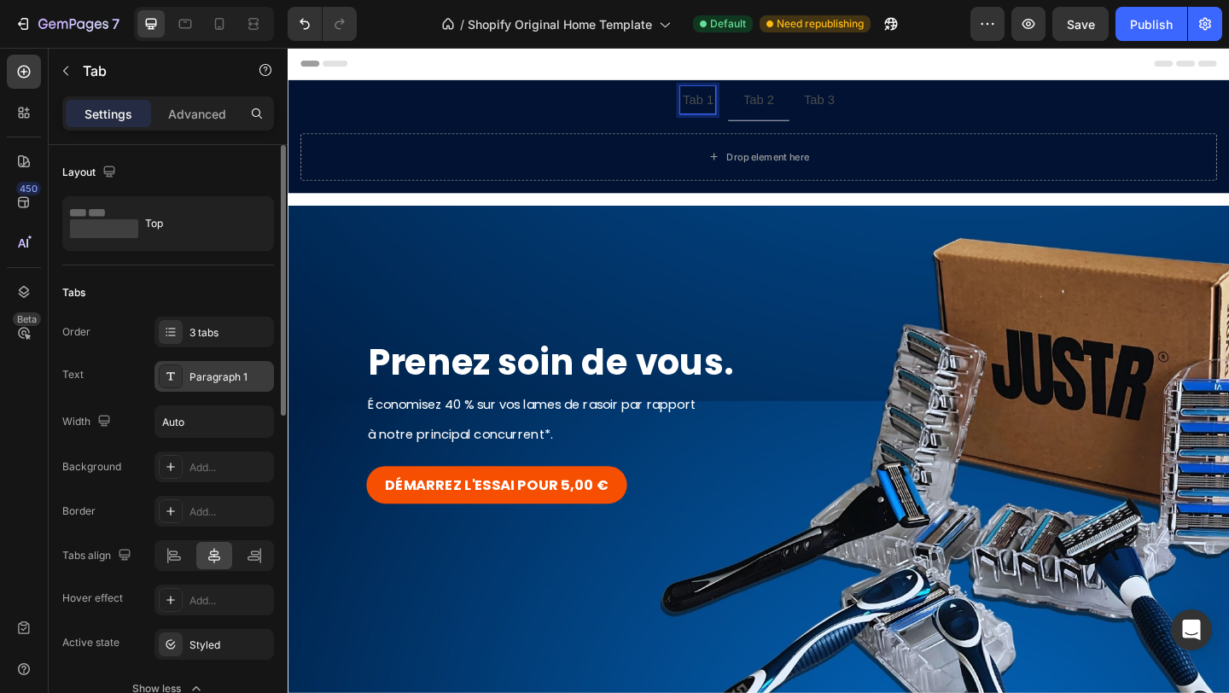
click at [208, 371] on div "Paragraph 1" at bounding box center [229, 376] width 80 height 15
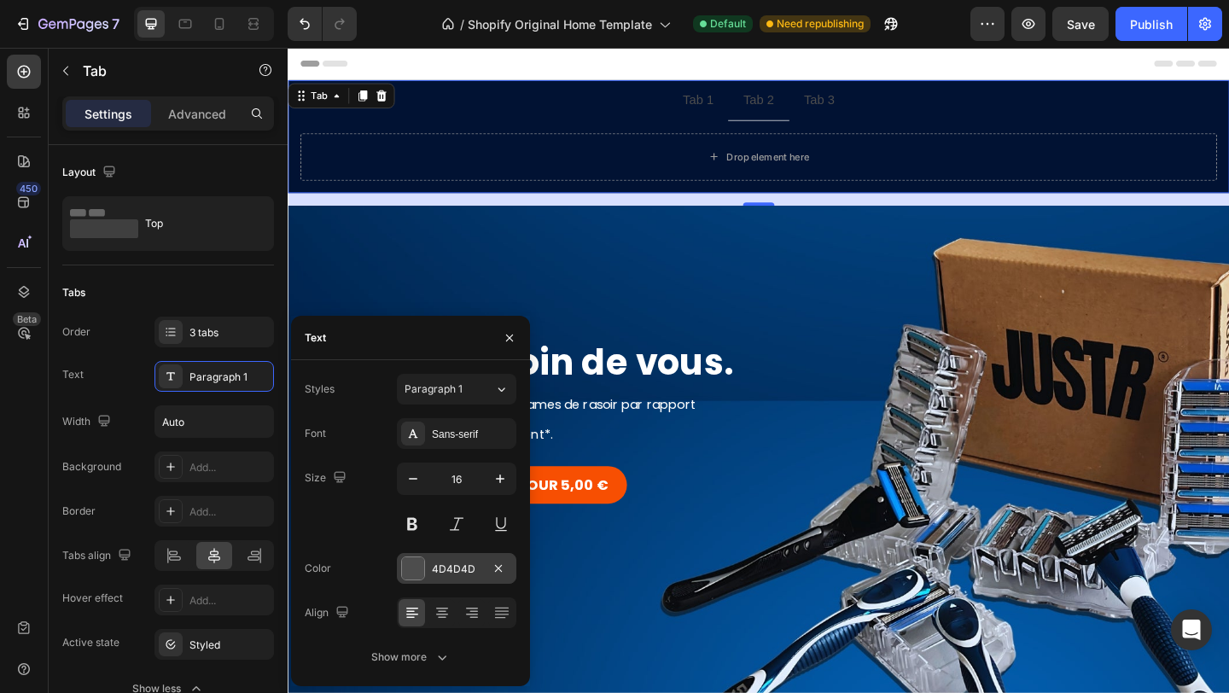
click at [469, 576] on div "4D4D4D" at bounding box center [456, 568] width 119 height 31
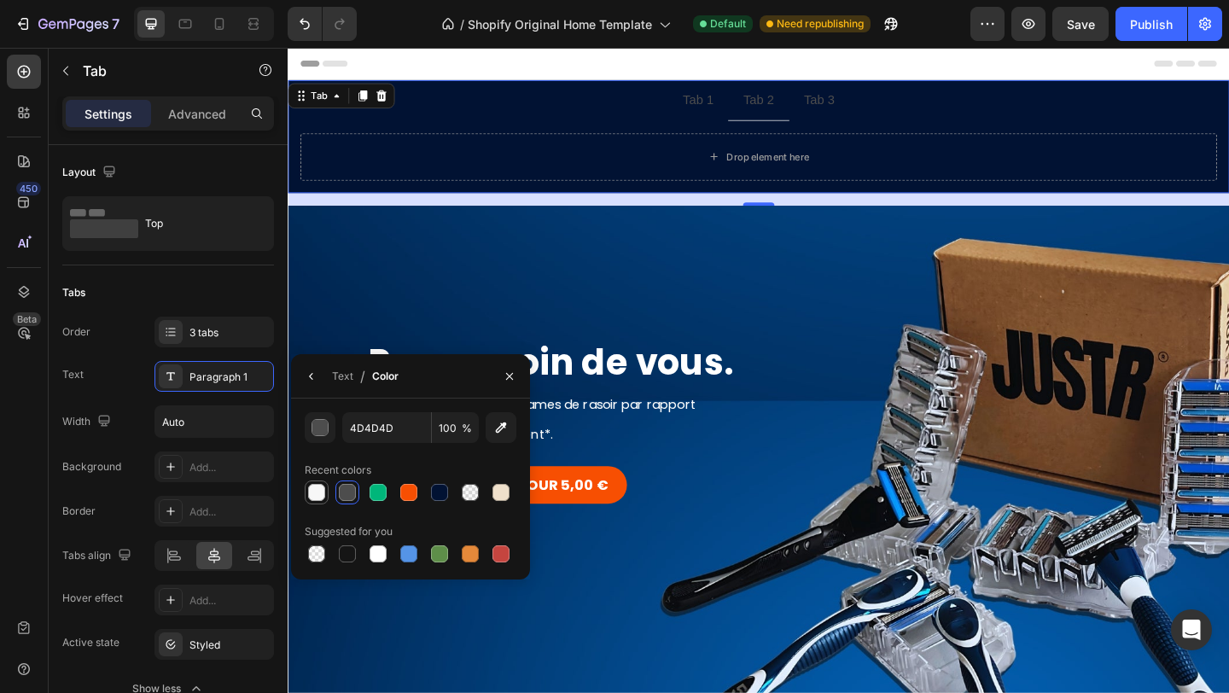
click at [321, 490] on div at bounding box center [316, 492] width 17 height 17
type input "F7F7F7"
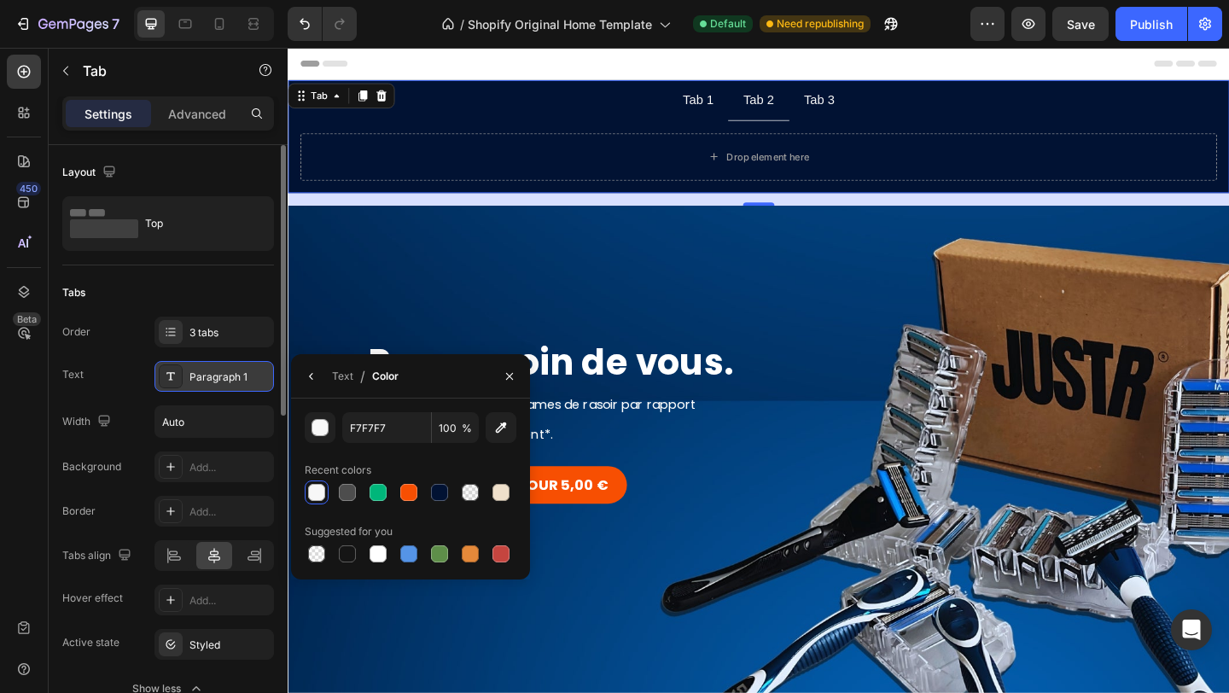
click at [207, 380] on div "Paragraph 1" at bounding box center [229, 376] width 80 height 15
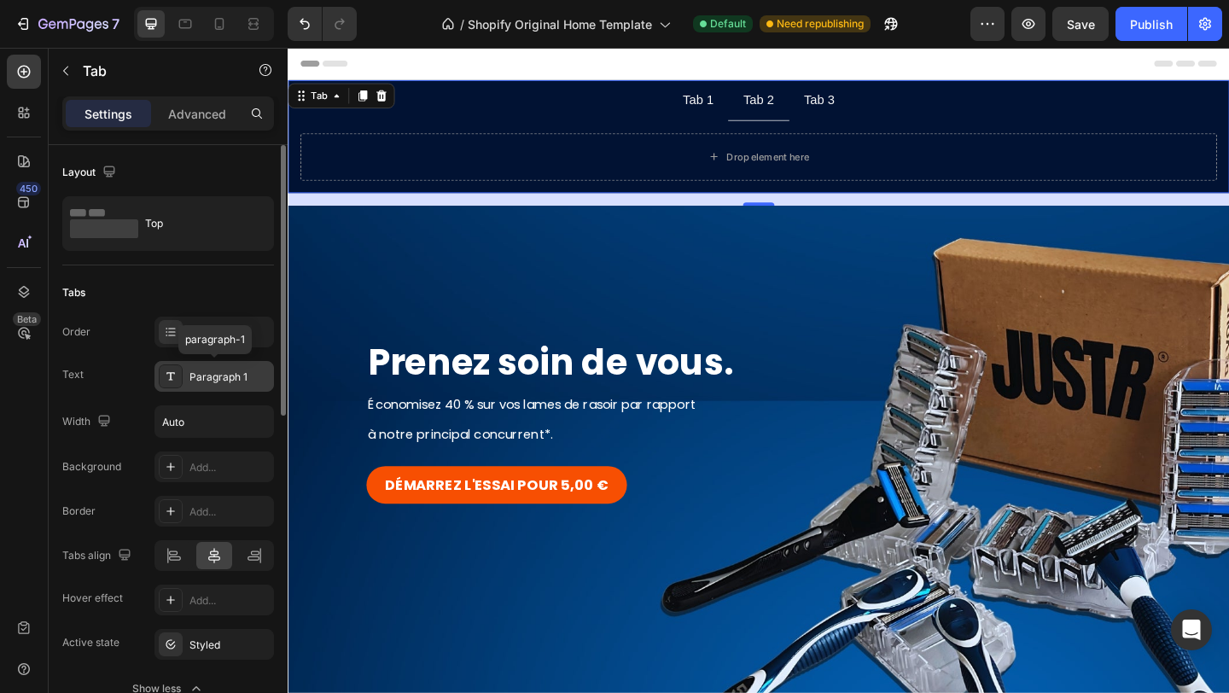
click at [207, 380] on div "Paragraph 1" at bounding box center [229, 376] width 80 height 15
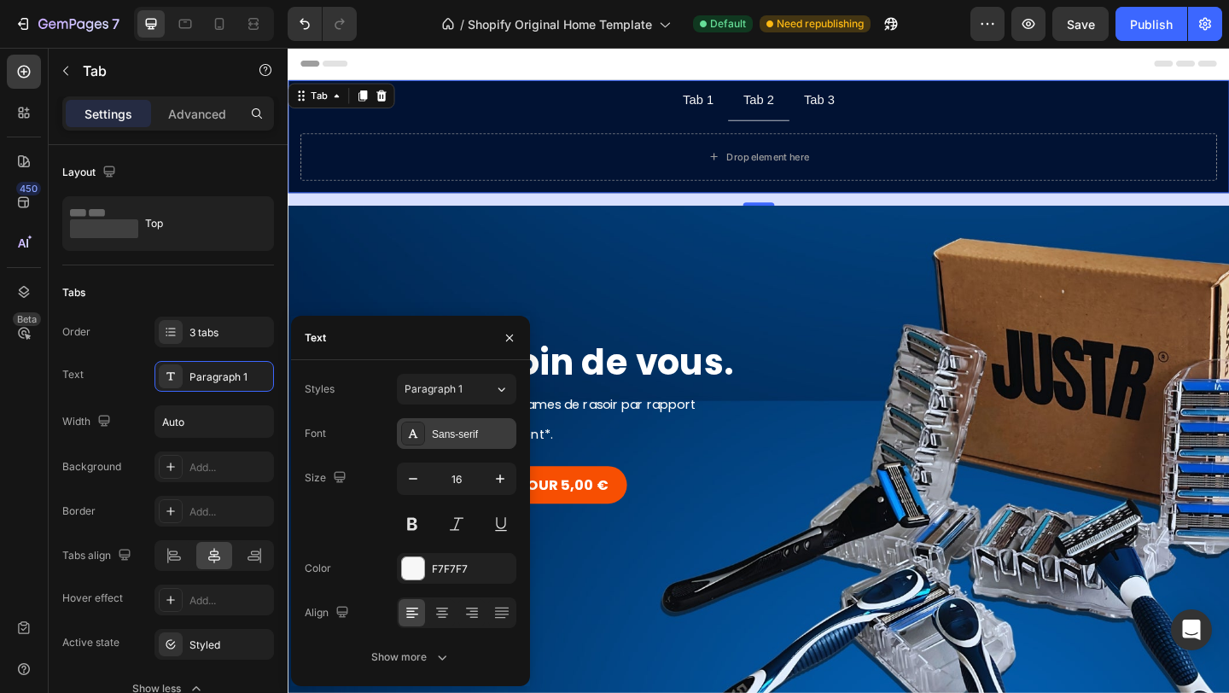
click at [469, 428] on div "Sans-serif" at bounding box center [472, 434] width 80 height 15
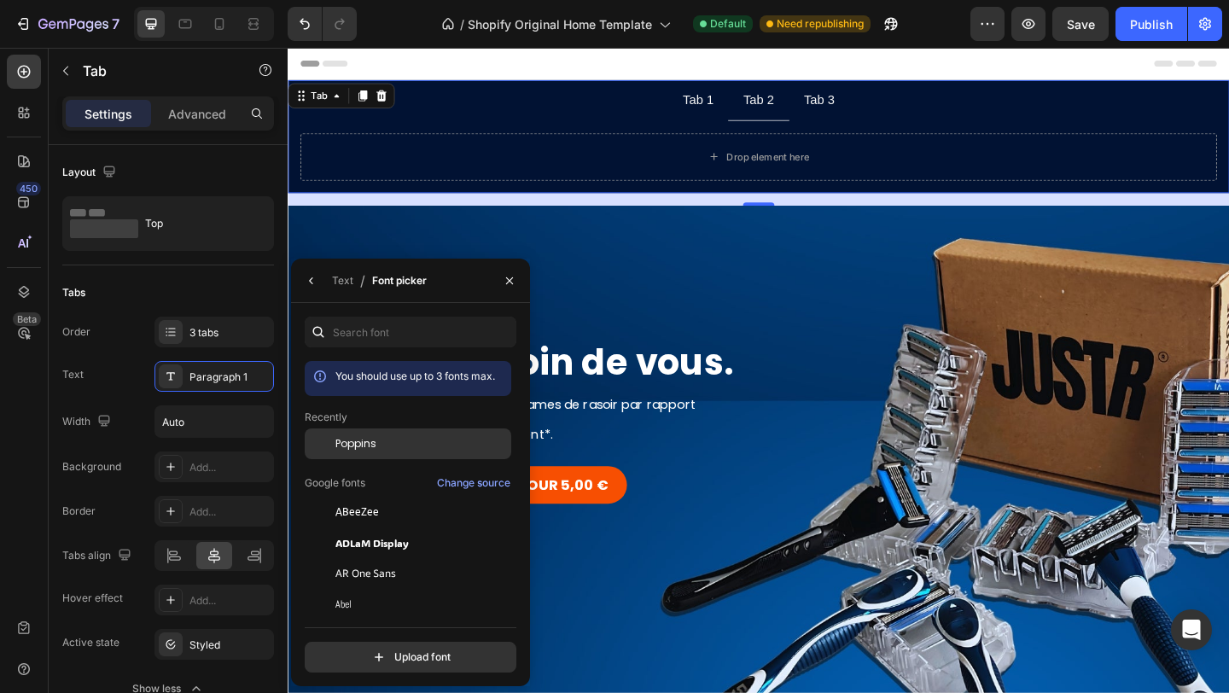
click at [405, 558] on div "Poppins" at bounding box center [408, 573] width 207 height 31
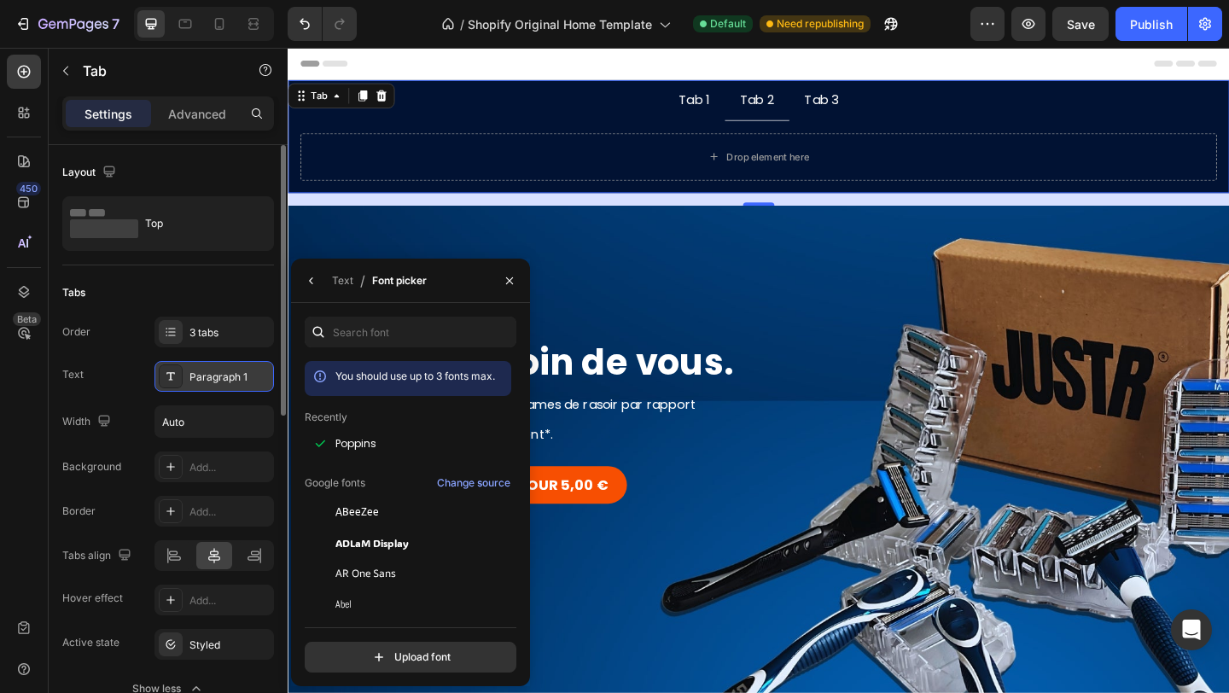
click at [195, 381] on div "Paragraph 1" at bounding box center [229, 376] width 80 height 15
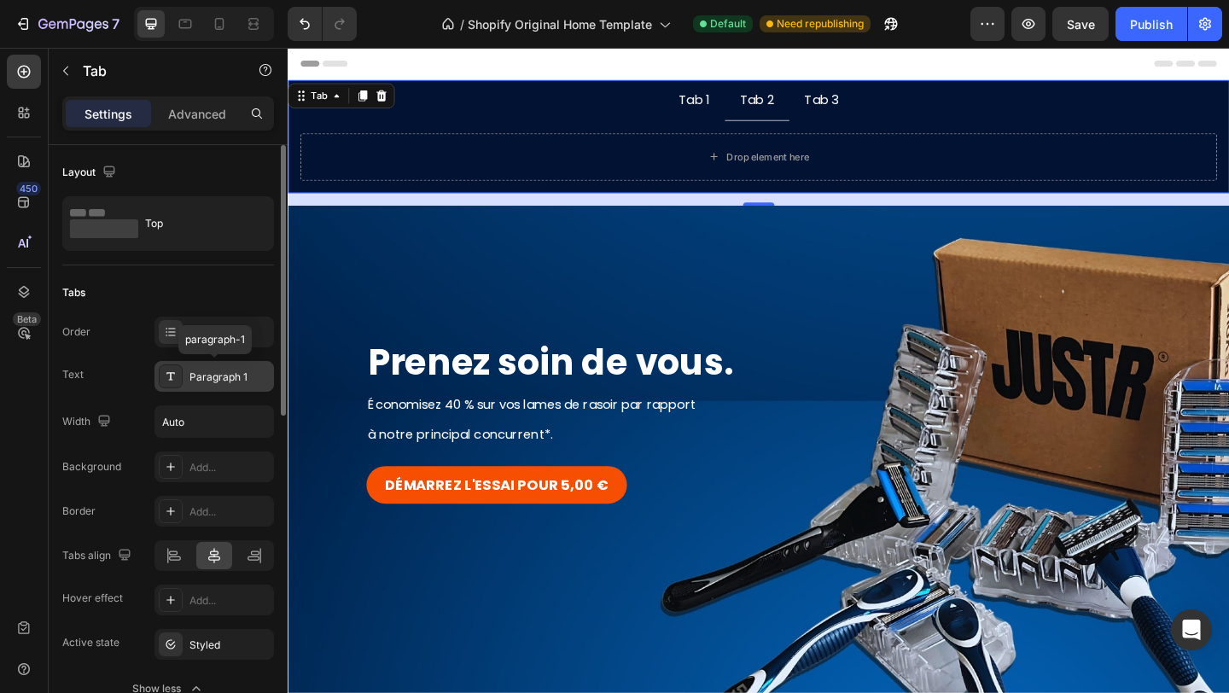
click at [195, 381] on div "Paragraph 1" at bounding box center [229, 376] width 80 height 15
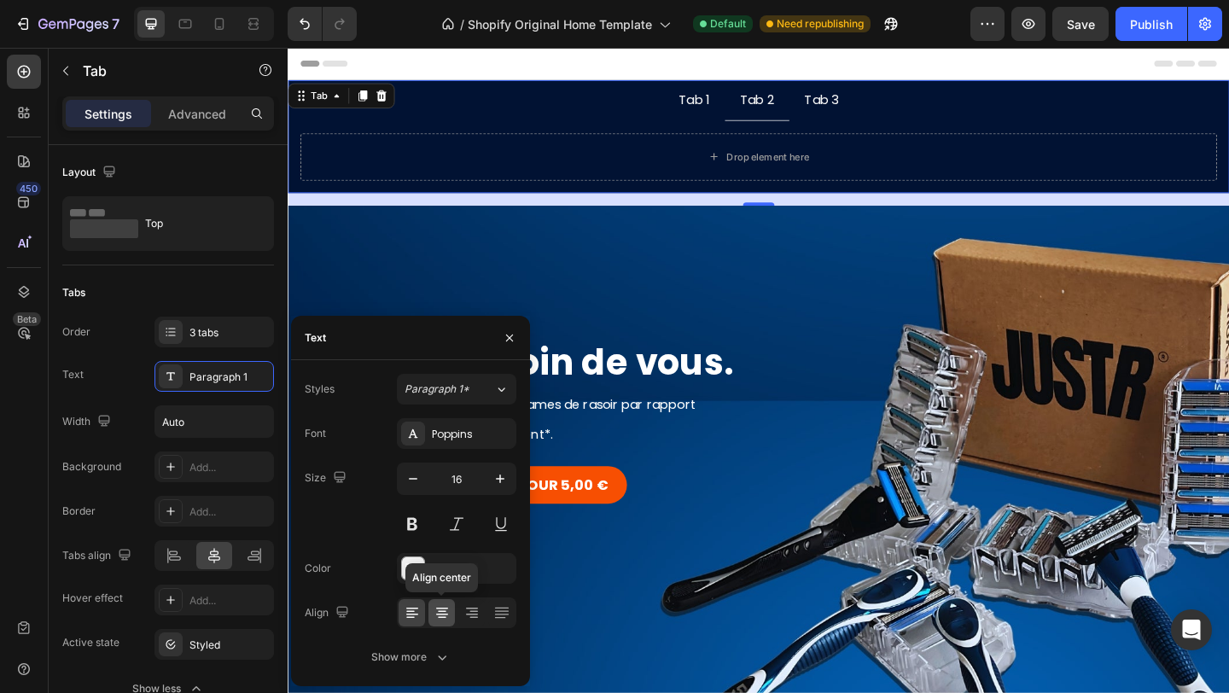
click at [443, 608] on icon at bounding box center [441, 612] width 17 height 17
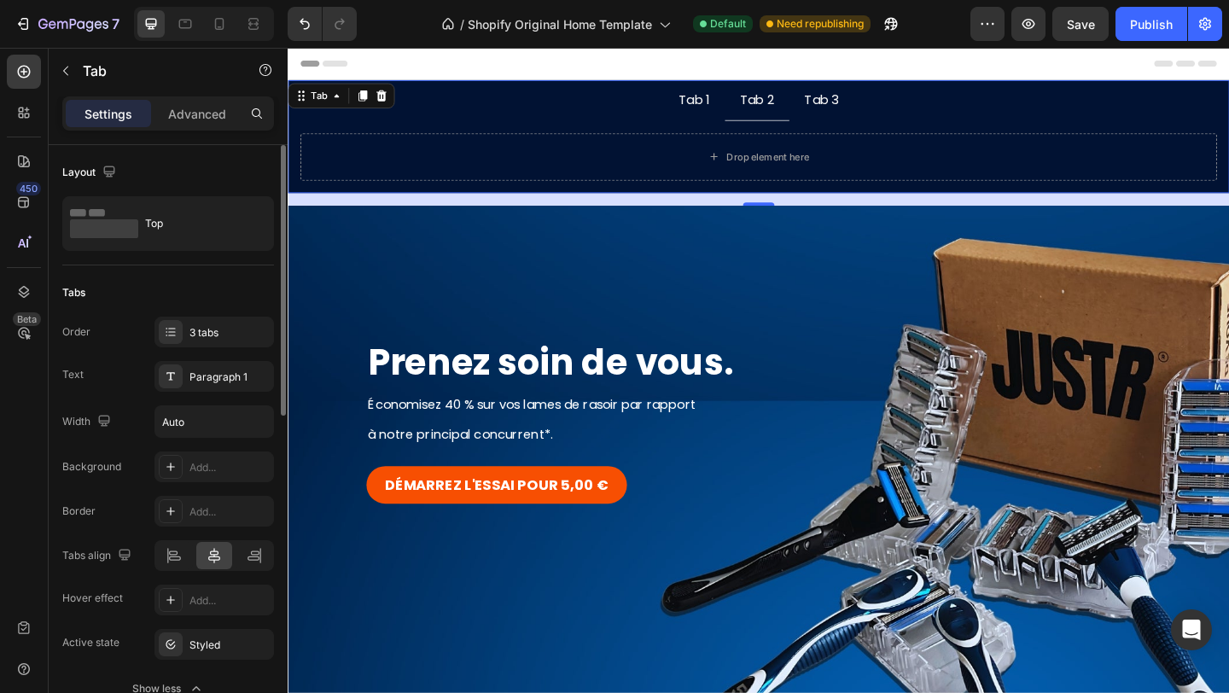
click at [142, 340] on div "Order 3 tabs" at bounding box center [168, 332] width 212 height 31
click at [735, 117] on div "Tab 1" at bounding box center [729, 105] width 39 height 30
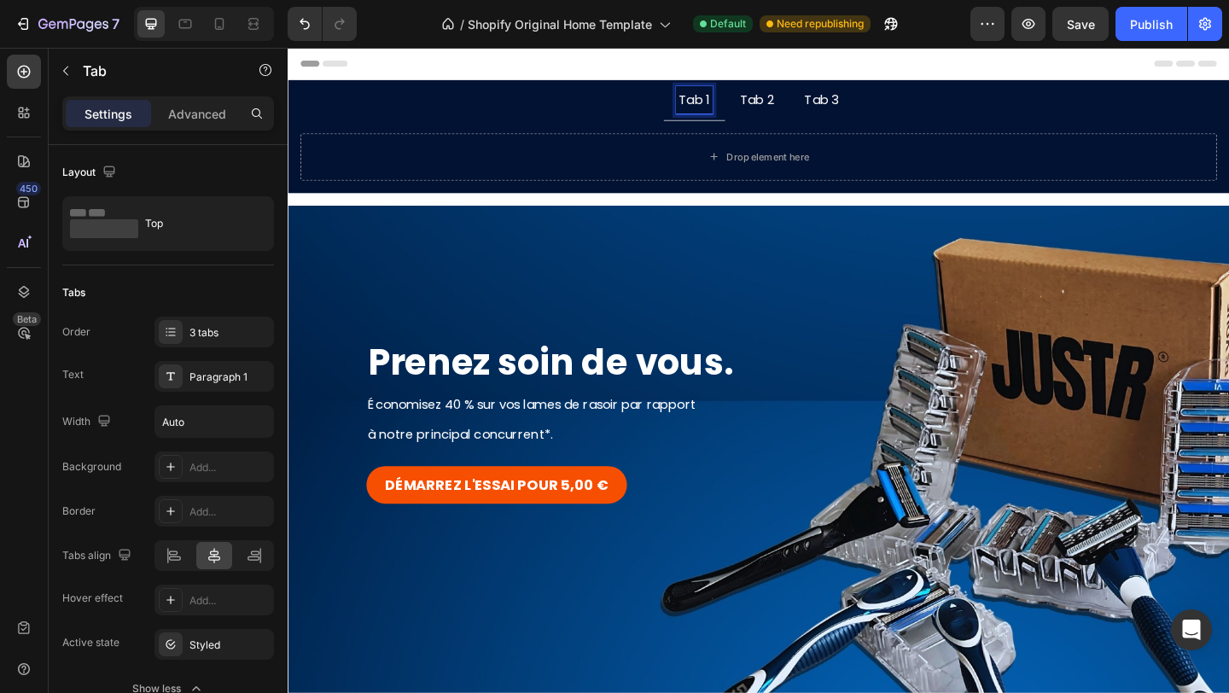
click at [732, 110] on p "Tab 1" at bounding box center [730, 104] width 34 height 25
click at [841, 104] on p "Tab 2" at bounding box center [860, 104] width 38 height 25
click at [841, 105] on p "Tab 2" at bounding box center [860, 104] width 38 height 25
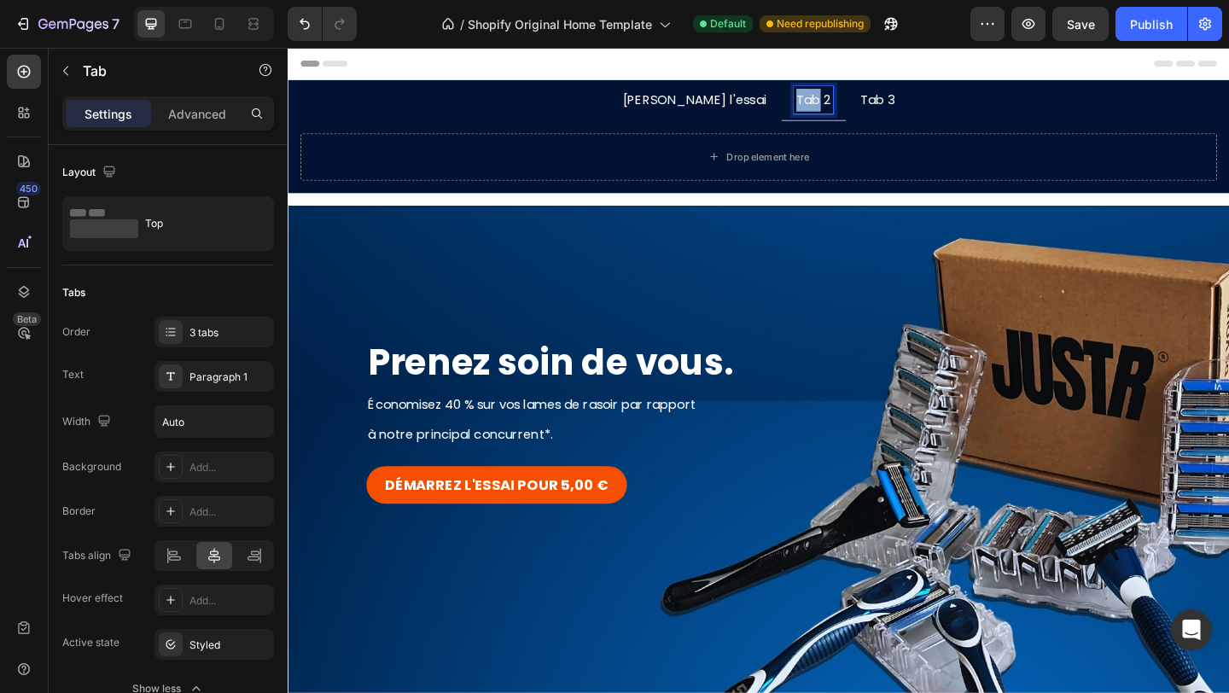
click at [841, 105] on p "Tab 2" at bounding box center [860, 104] width 38 height 25
click at [917, 102] on p "Tab 3" at bounding box center [935, 104] width 38 height 25
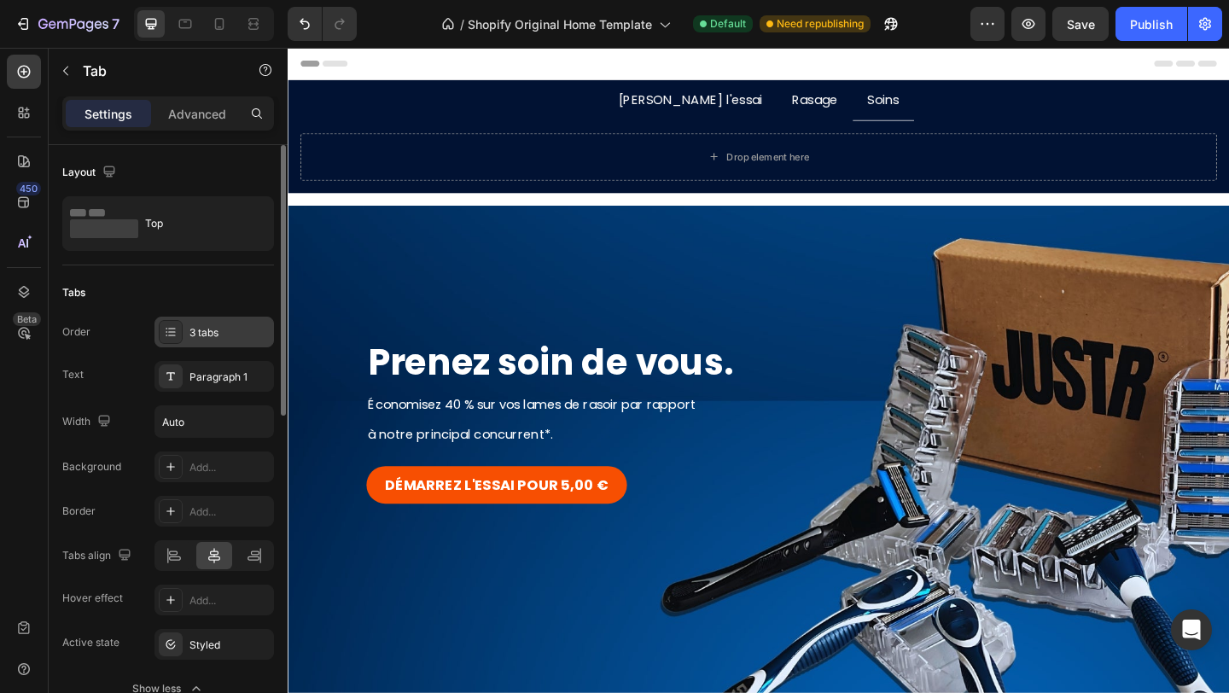
click at [212, 345] on div "3 tabs" at bounding box center [213, 332] width 119 height 31
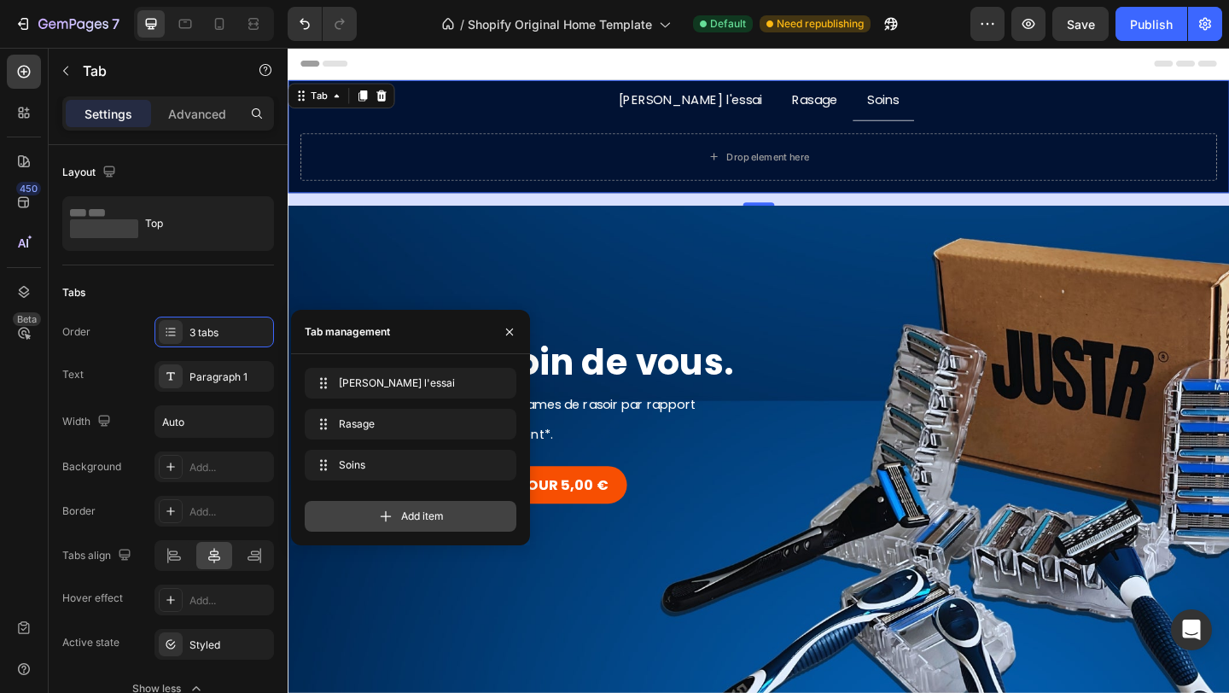
click at [403, 506] on div "Add item" at bounding box center [411, 516] width 212 height 31
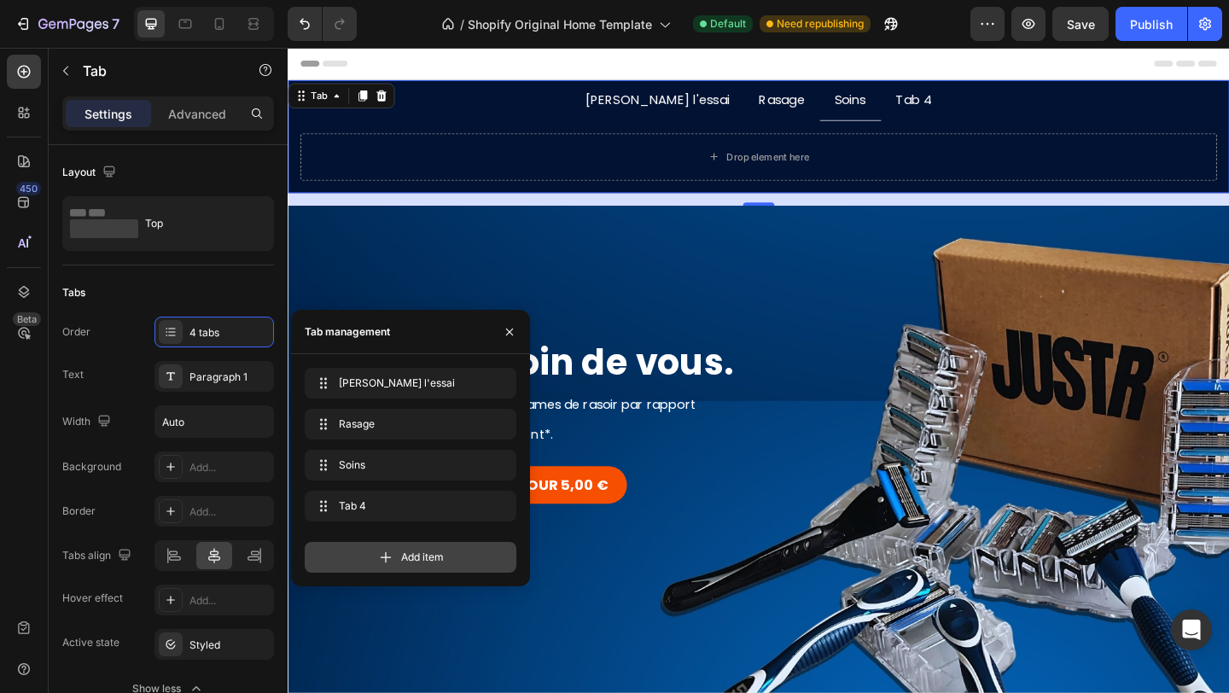
click at [392, 553] on icon at bounding box center [385, 557] width 17 height 17
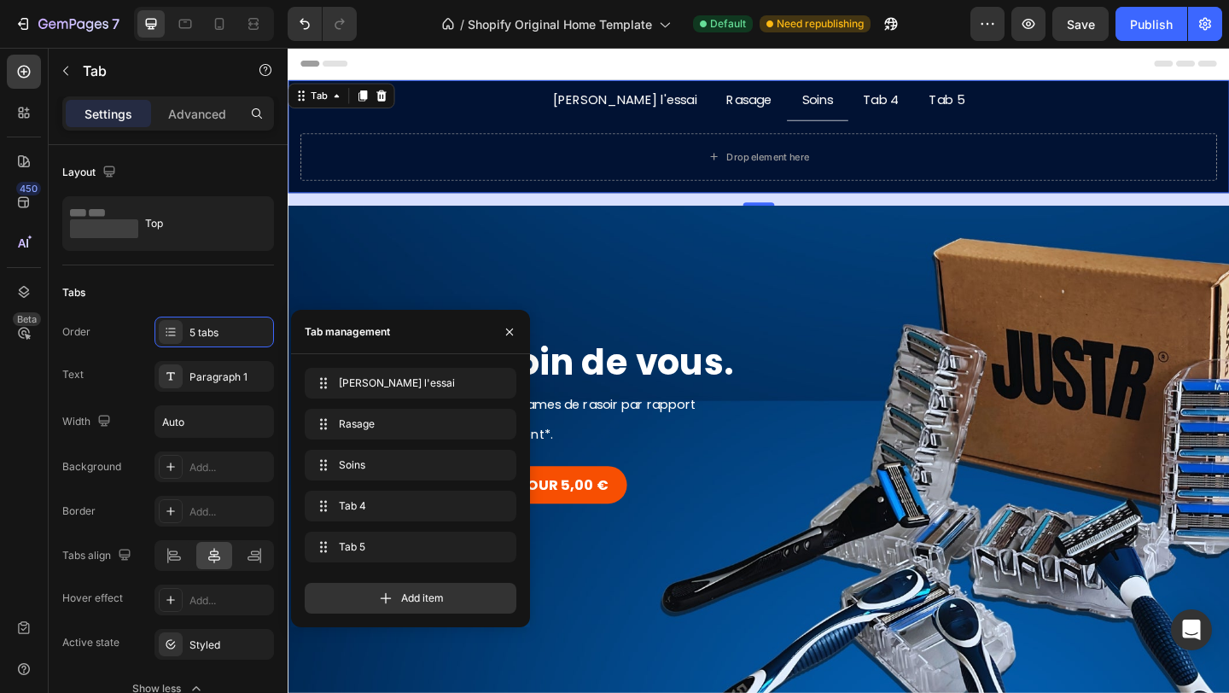
click at [914, 104] on div "Tab 4" at bounding box center [932, 105] width 44 height 30
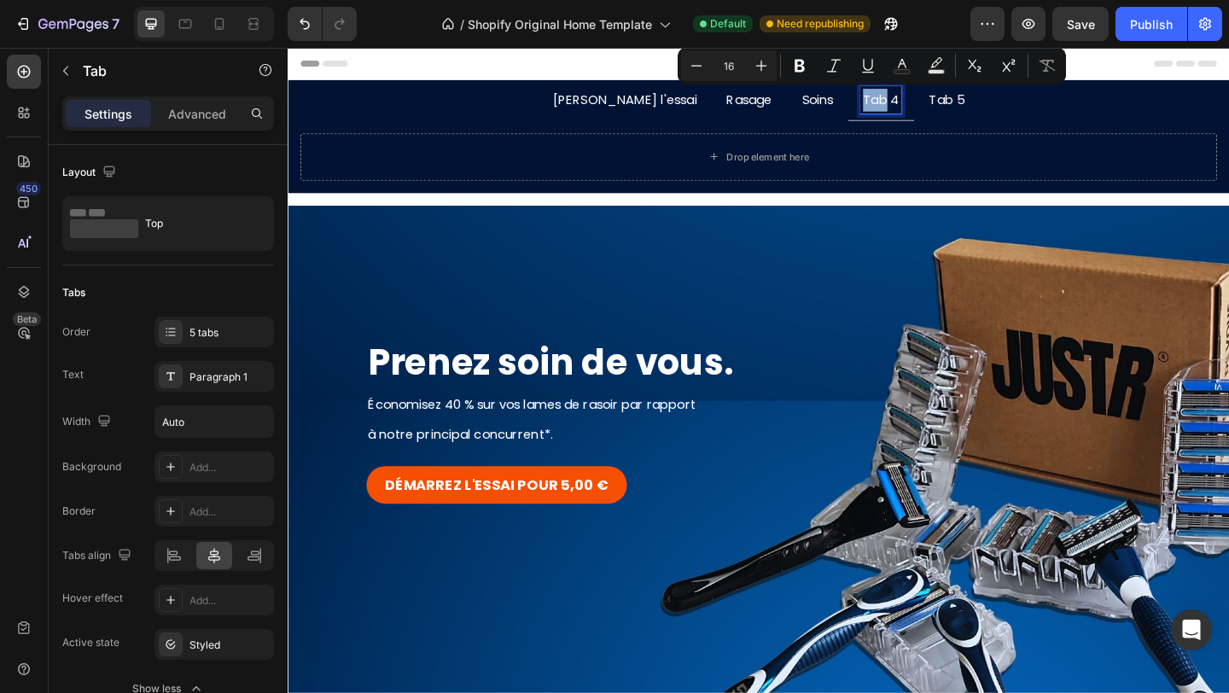
click at [914, 104] on p "Tab 4" at bounding box center [932, 104] width 39 height 25
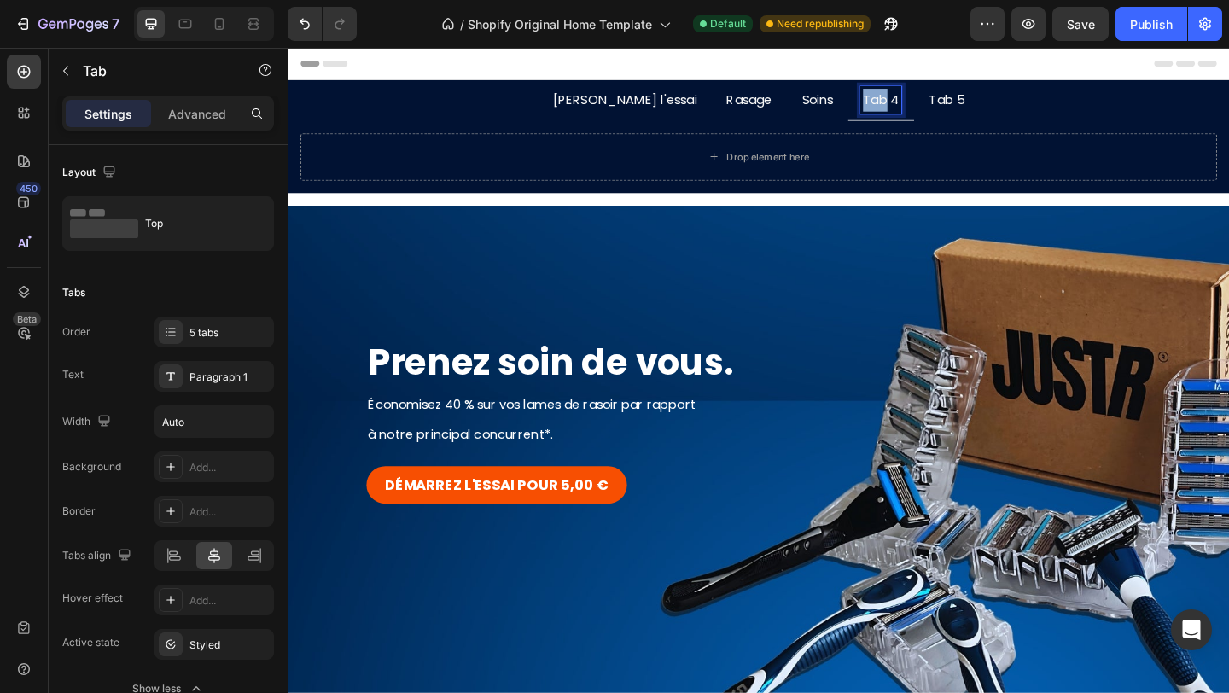
click at [914, 104] on p "Tab 4" at bounding box center [932, 104] width 39 height 25
click at [1006, 99] on p "Tab 5" at bounding box center [1025, 104] width 38 height 25
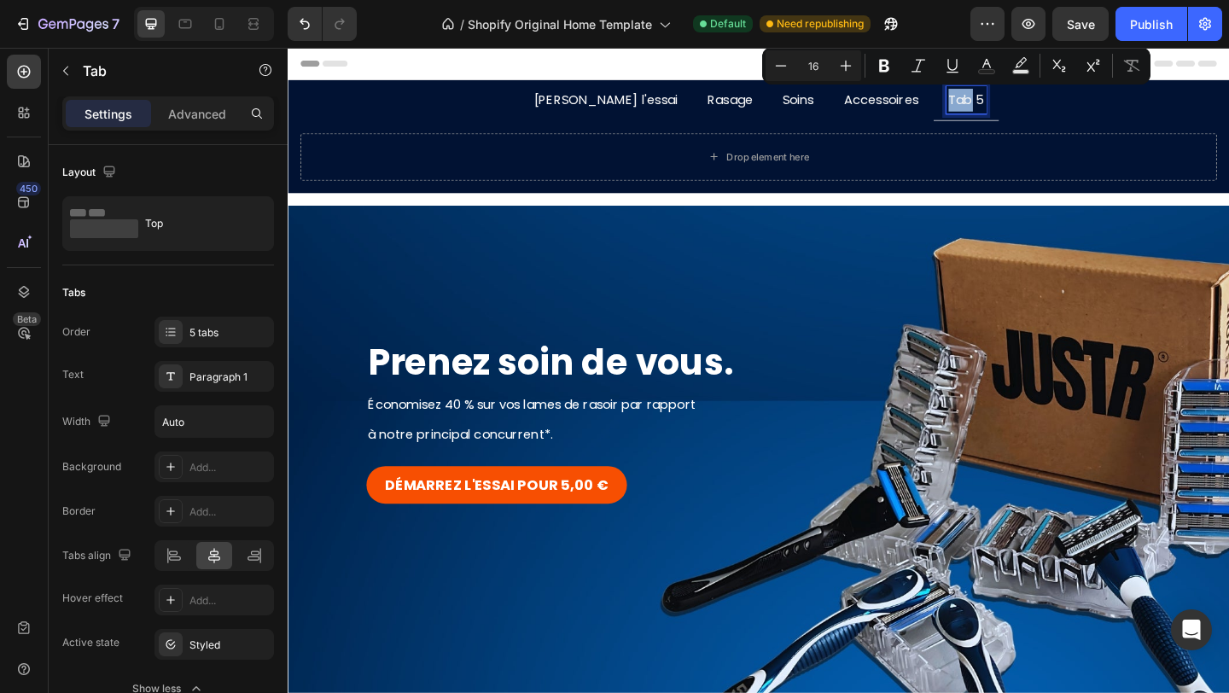
click at [1006, 106] on p "Tab 5" at bounding box center [1025, 104] width 38 height 25
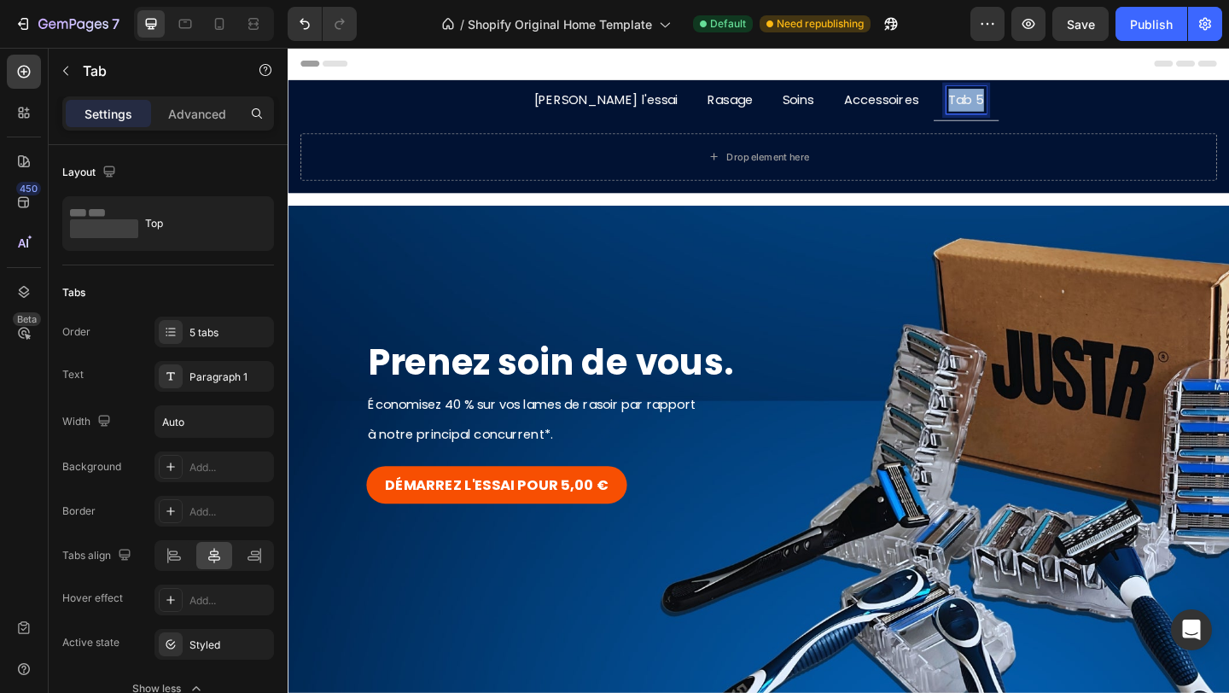
click at [1006, 106] on p "Tab 5" at bounding box center [1025, 104] width 38 height 25
click at [592, 110] on p "[PERSON_NAME] l'essai" at bounding box center [604, 104] width 156 height 25
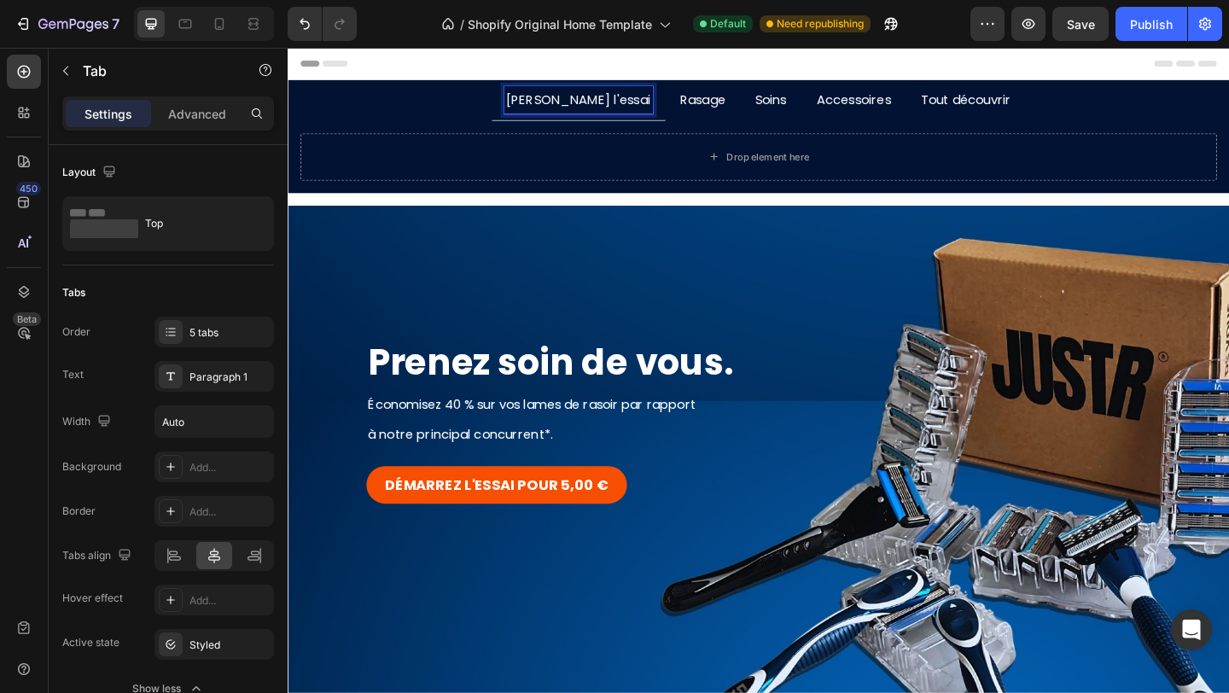
click at [592, 110] on p "[PERSON_NAME] l'essai" at bounding box center [604, 104] width 156 height 25
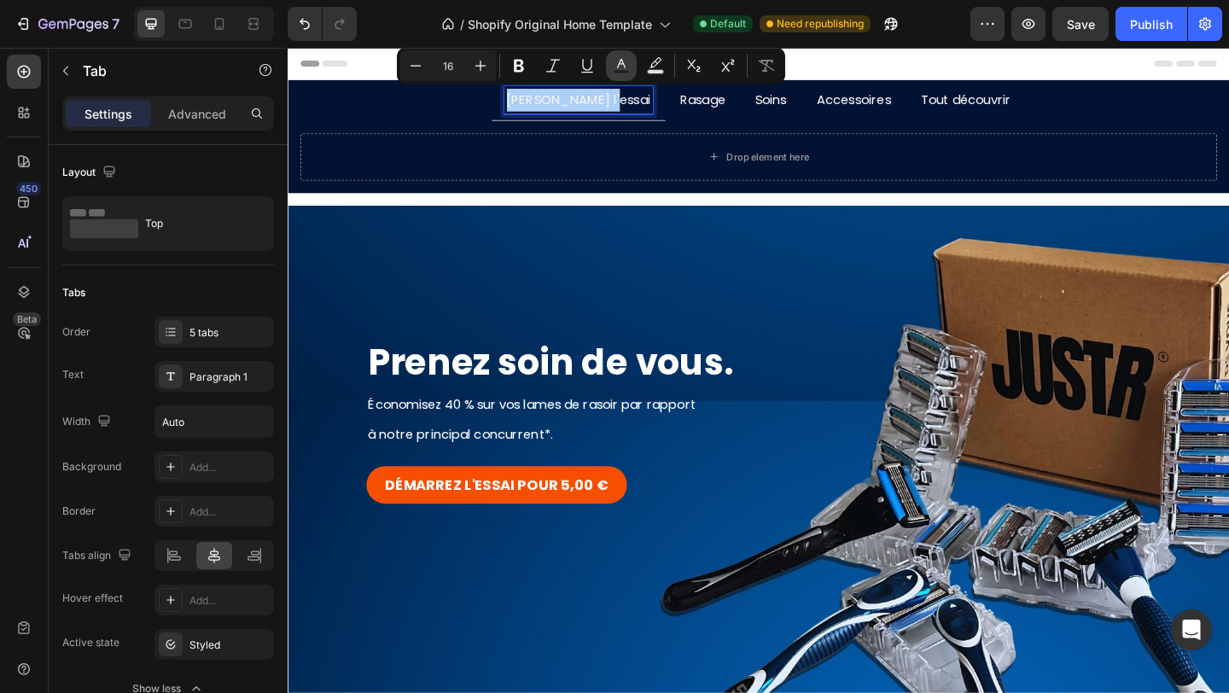
click at [622, 70] on rect "Editor contextual toolbar" at bounding box center [622, 72] width 16 height 4
type input "F7F7F7"
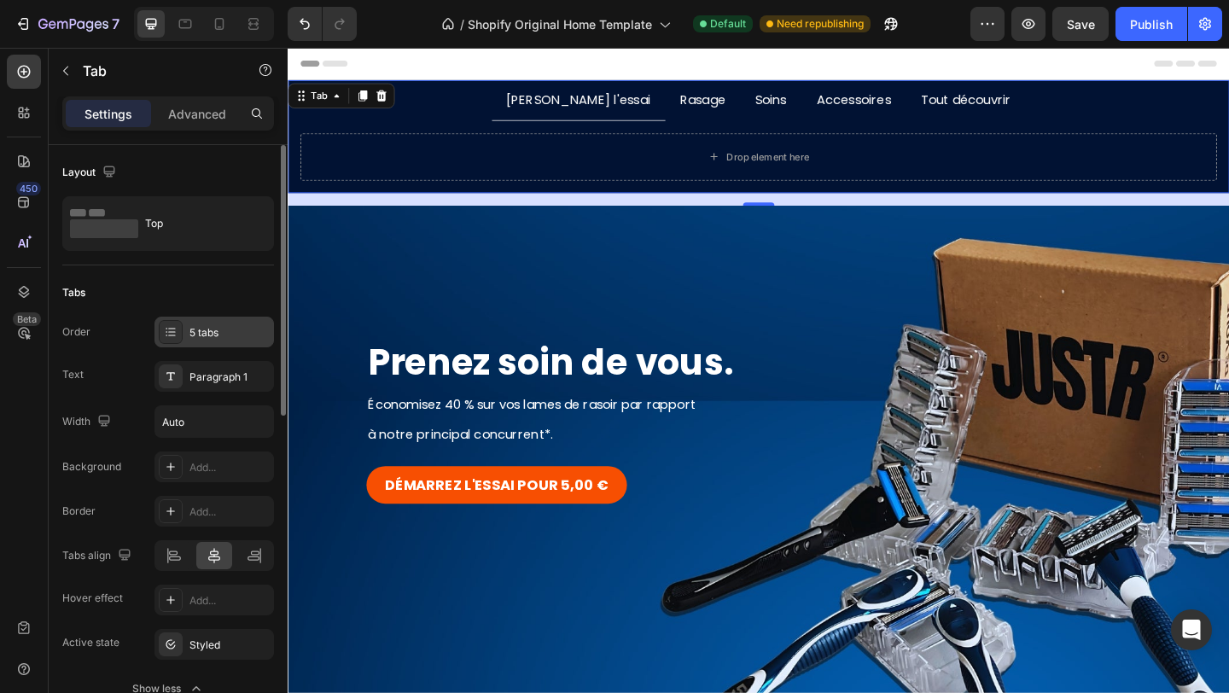
click at [223, 332] on div "5 tabs" at bounding box center [229, 332] width 80 height 15
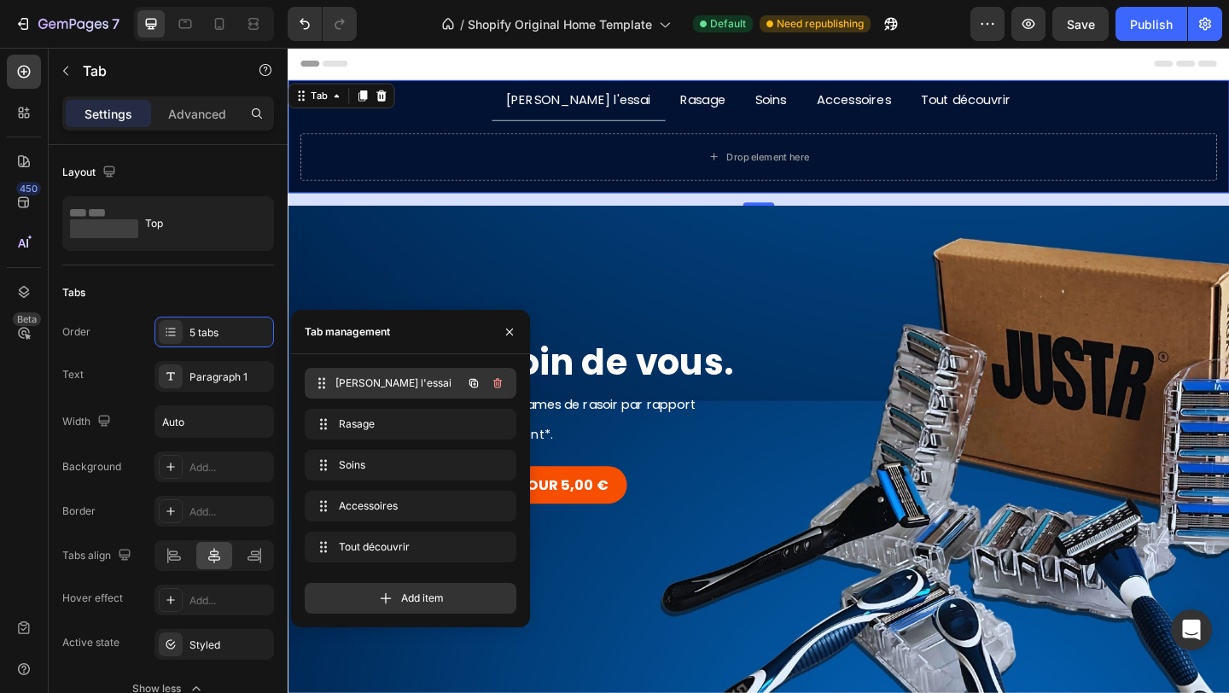
click at [398, 384] on span "[PERSON_NAME] l'essai" at bounding box center [398, 382] width 126 height 15
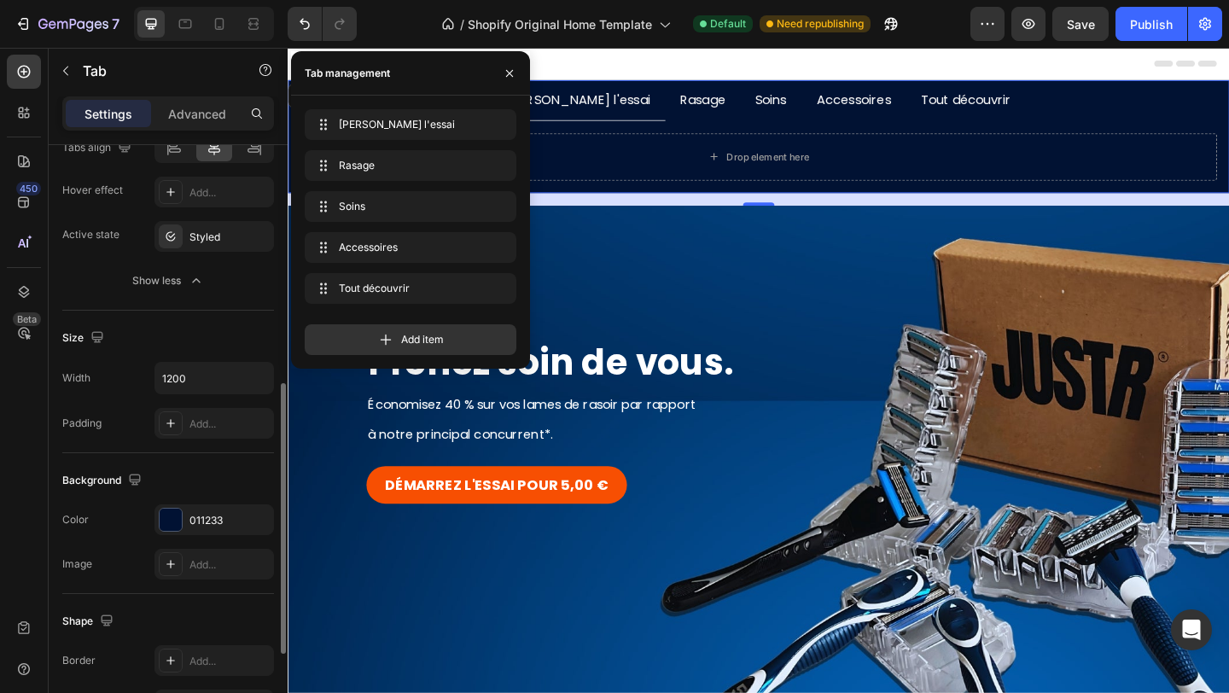
scroll to position [525, 0]
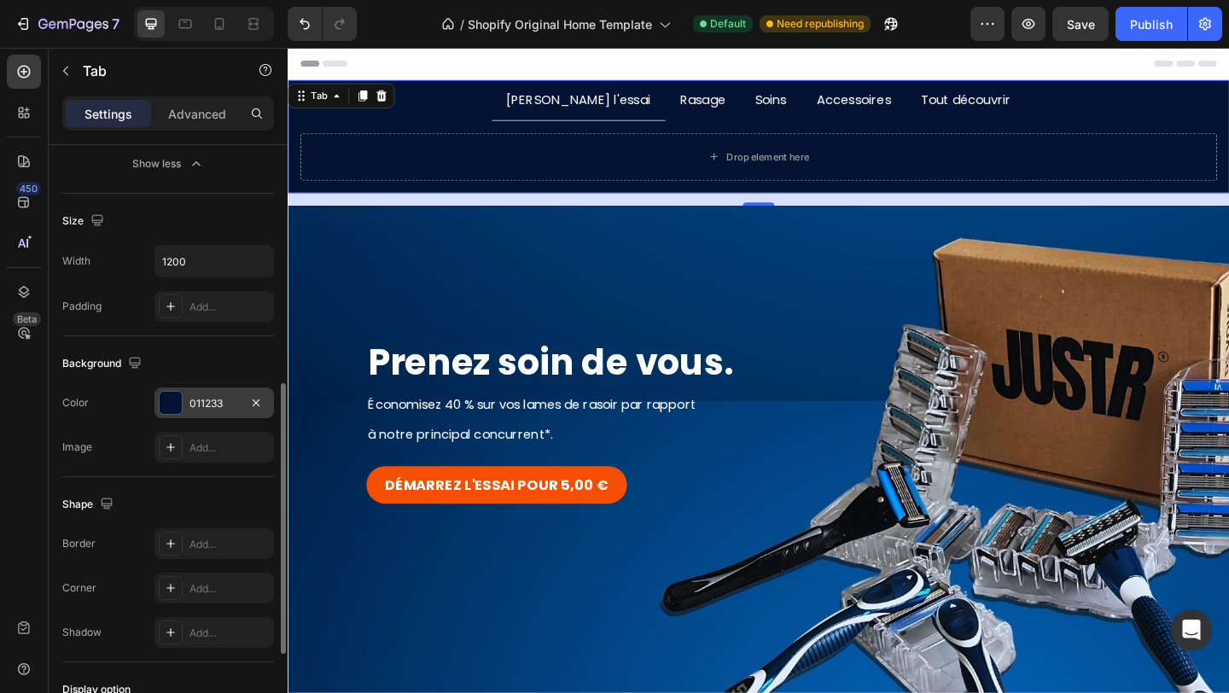
click at [205, 394] on div "011233" at bounding box center [213, 402] width 119 height 31
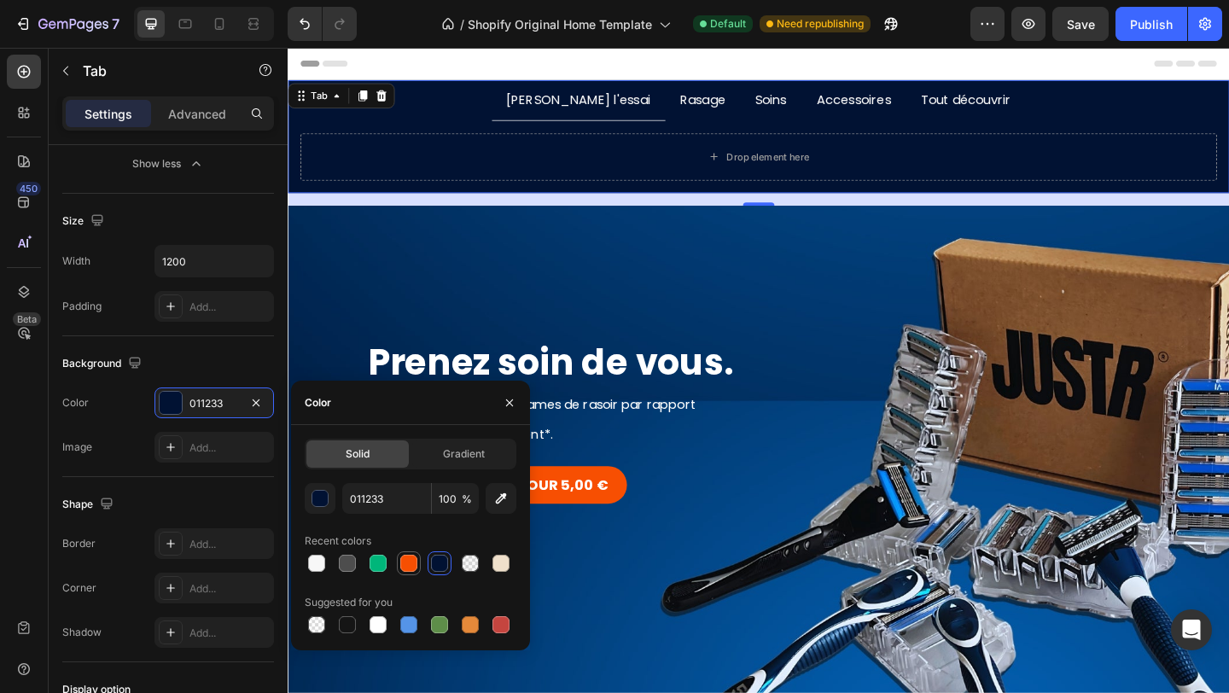
click at [410, 565] on div at bounding box center [408, 563] width 17 height 17
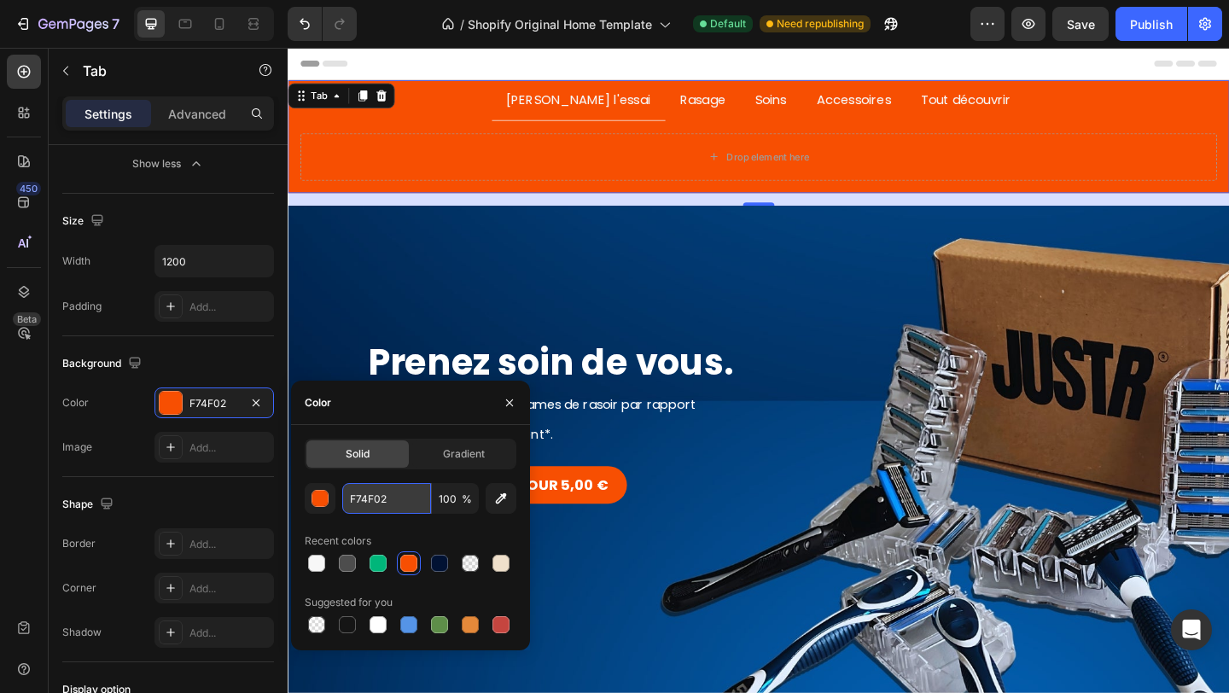
click at [384, 500] on input "F74F02" at bounding box center [386, 498] width 89 height 31
click at [435, 561] on div at bounding box center [439, 563] width 17 height 17
type input "011233"
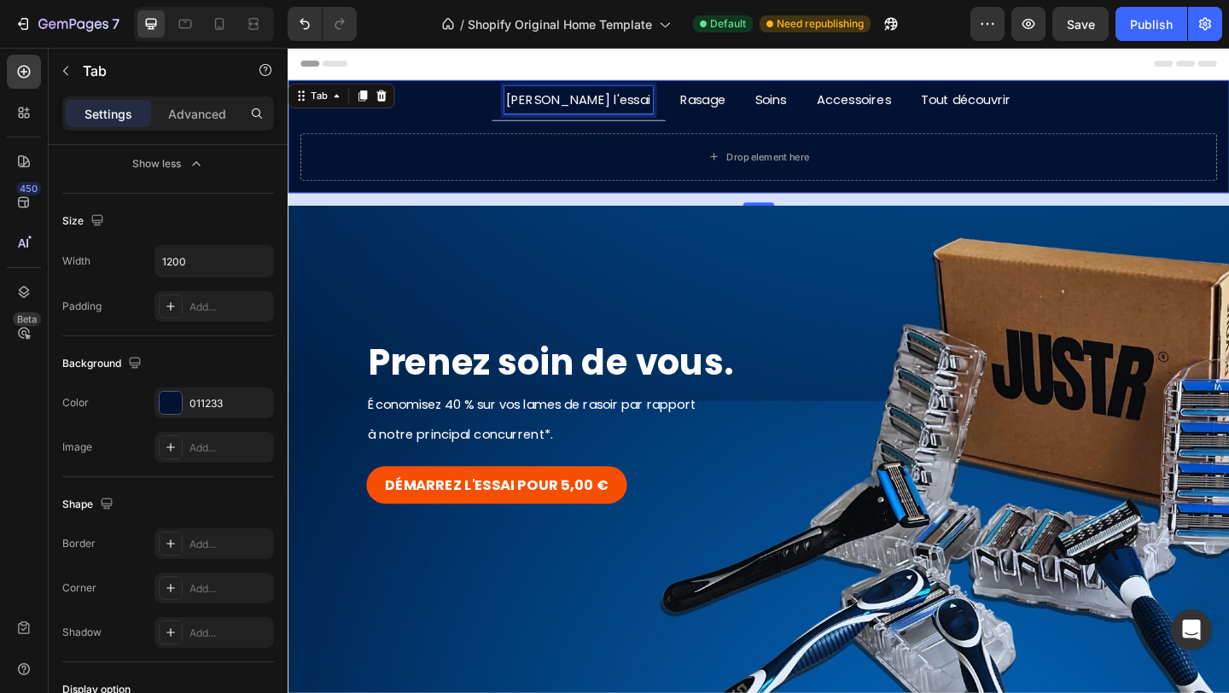
click at [607, 114] on p "[PERSON_NAME] l'essai" at bounding box center [604, 104] width 156 height 25
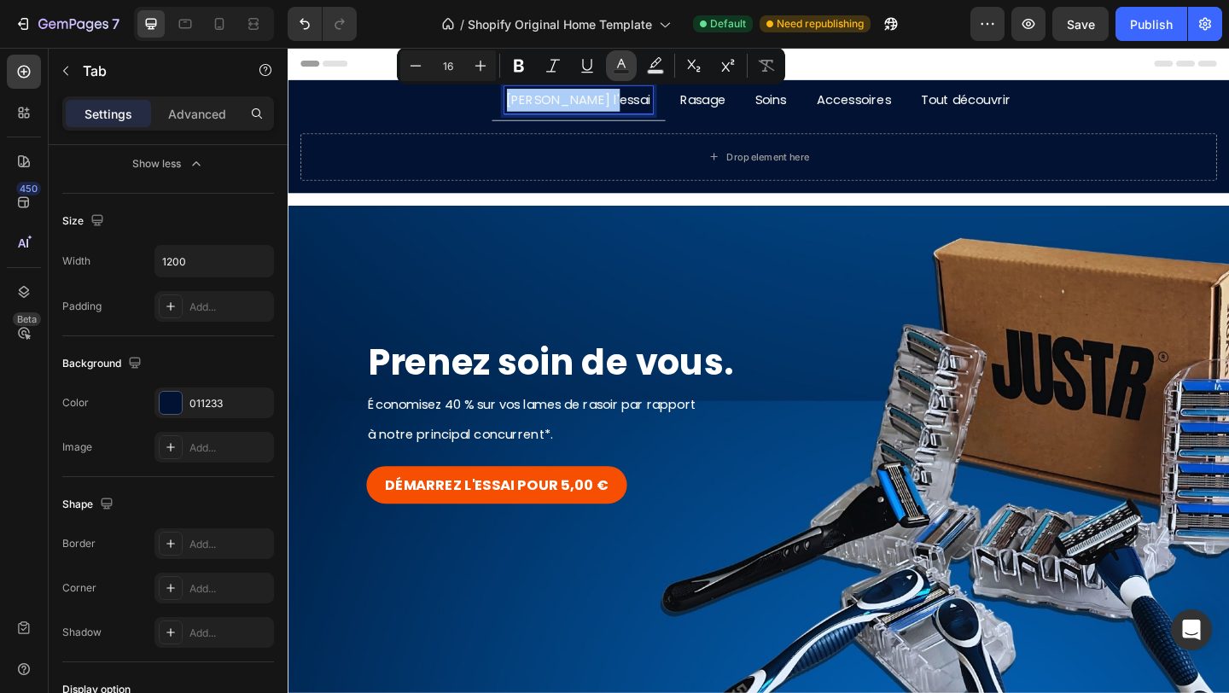
click at [622, 67] on icon "Editor contextual toolbar" at bounding box center [621, 65] width 17 height 17
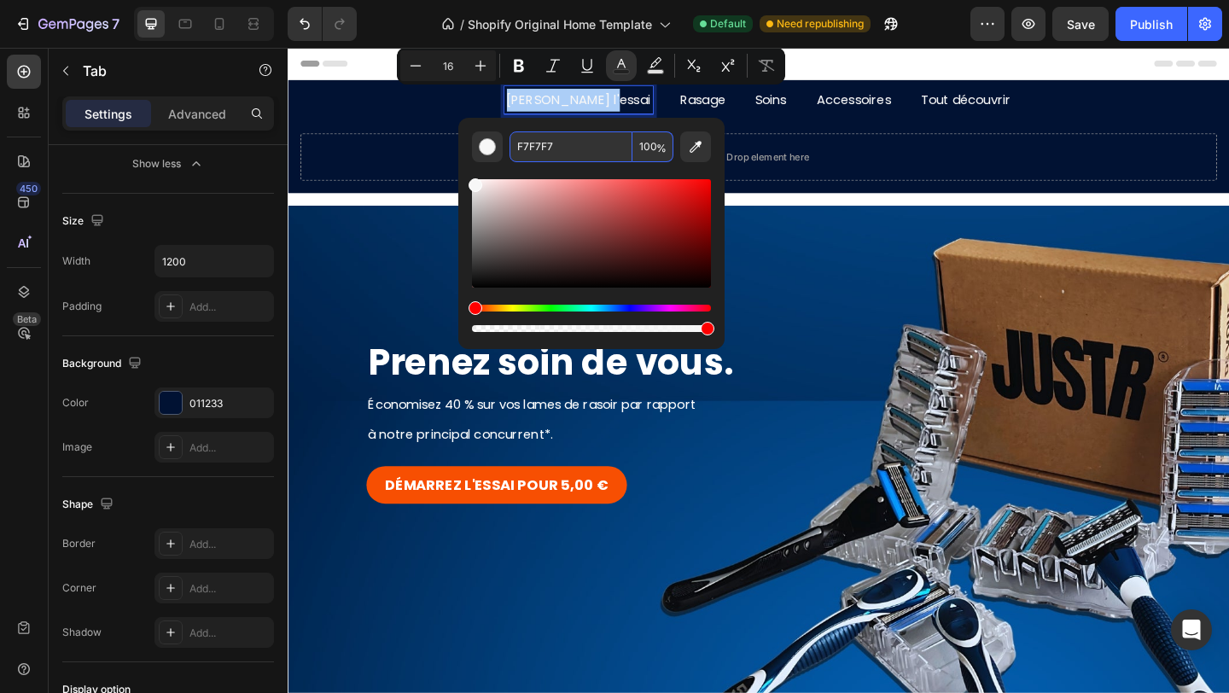
click at [595, 148] on input "F7F7F7" at bounding box center [570, 146] width 123 height 31
paste input "4F02"
type input "F74F02"
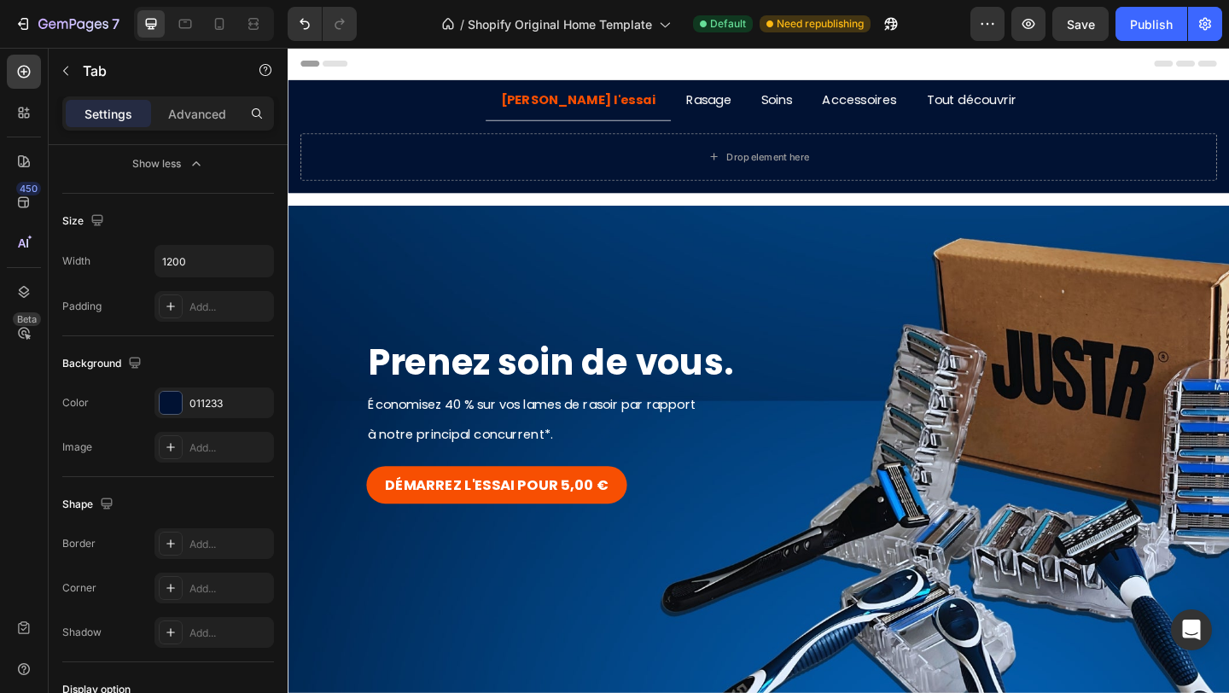
click at [589, 117] on div "[PERSON_NAME] l'essai" at bounding box center [603, 105] width 174 height 30
click at [720, 109] on p "Rasage" at bounding box center [744, 104] width 49 height 25
click at [802, 107] on p "Soins" at bounding box center [819, 104] width 34 height 25
click at [869, 113] on p "Accessoires" at bounding box center [909, 104] width 81 height 25
click at [988, 113] on p "Tout découvrir" at bounding box center [1031, 104] width 98 height 25
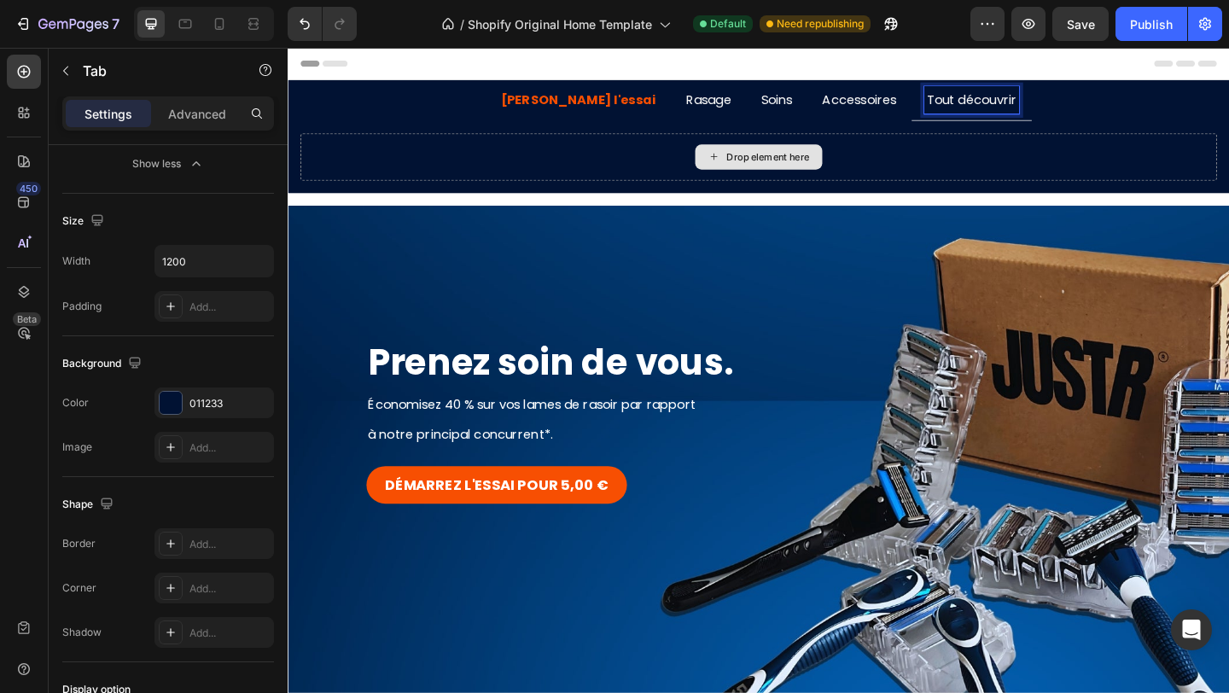
click at [534, 160] on div "Drop element here" at bounding box center [799, 166] width 997 height 51
click at [490, 101] on ul "[PERSON_NAME] l'essai Rasage Soins Accessoires Tout découvrir" at bounding box center [800, 105] width 1024 height 44
click at [586, 108] on strong "[PERSON_NAME] l'essai" at bounding box center [603, 104] width 169 height 20
click at [510, 100] on ul "[PERSON_NAME] l'essai Rasage Soins Accessoires Tout découvrir" at bounding box center [800, 105] width 1024 height 44
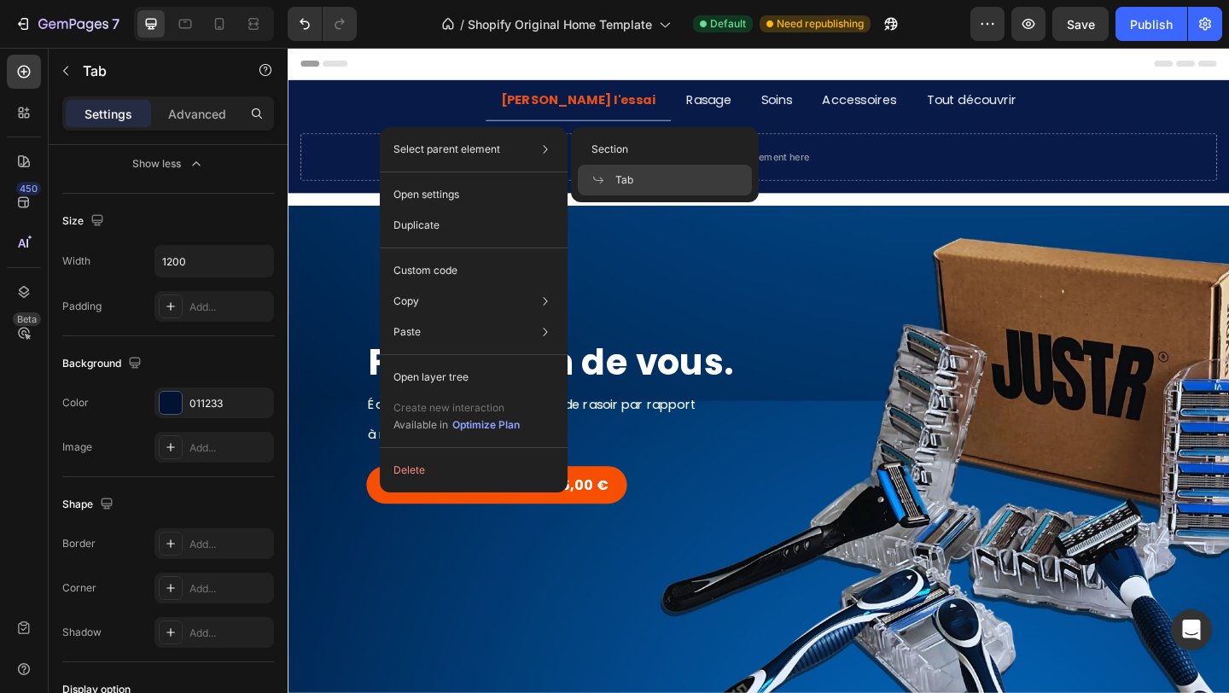
click at [612, 182] on span at bounding box center [603, 180] width 24 height 14
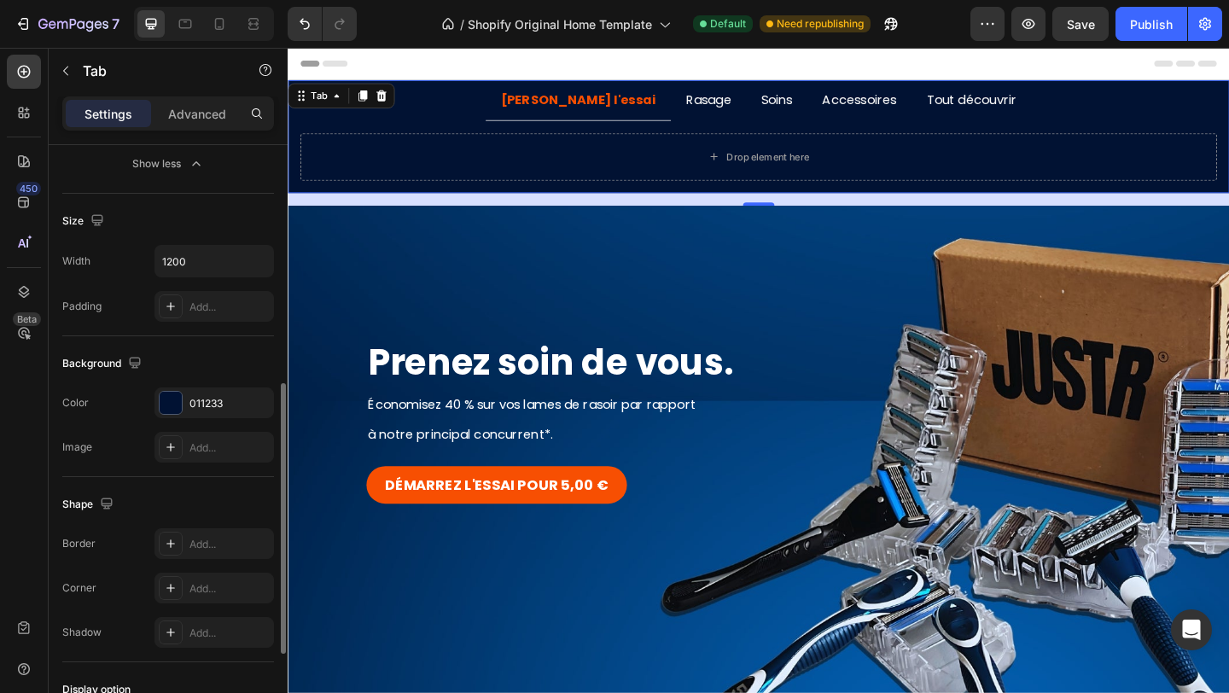
drag, startPoint x: 204, startPoint y: 101, endPoint x: 224, endPoint y: 309, distance: 209.1
click at [205, 101] on div "Advanced" at bounding box center [196, 113] width 85 height 27
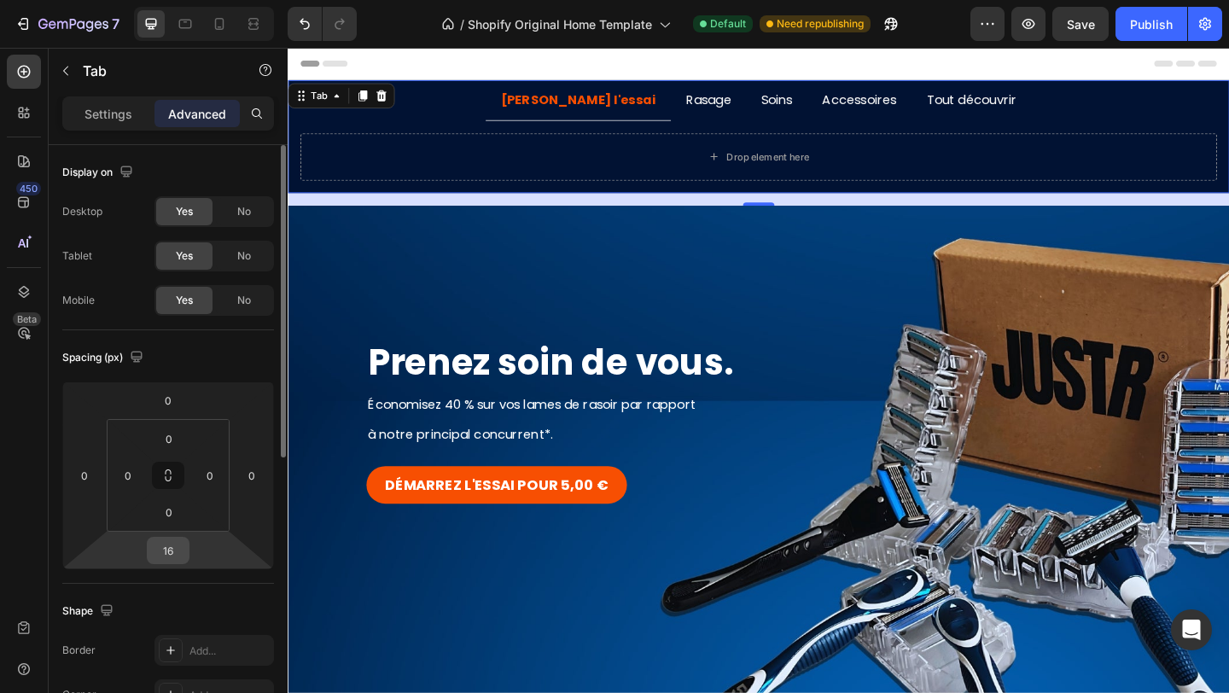
click at [173, 548] on input "16" at bounding box center [168, 551] width 34 height 26
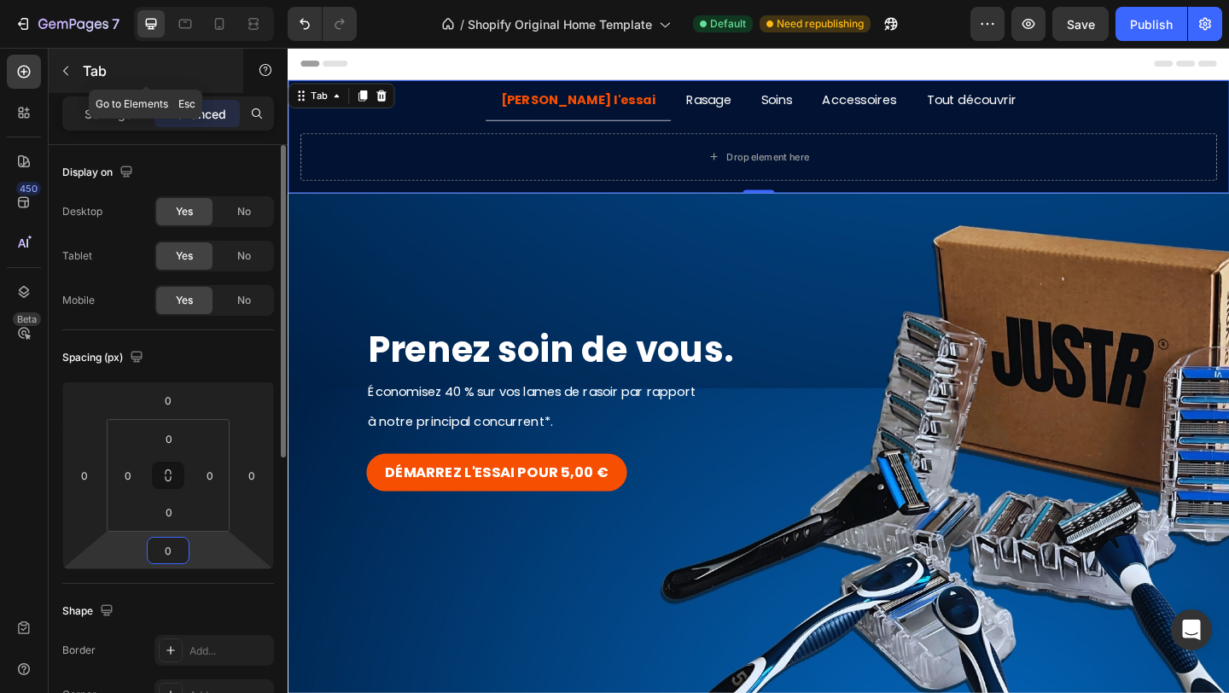
click at [67, 77] on icon "button" at bounding box center [66, 71] width 14 height 14
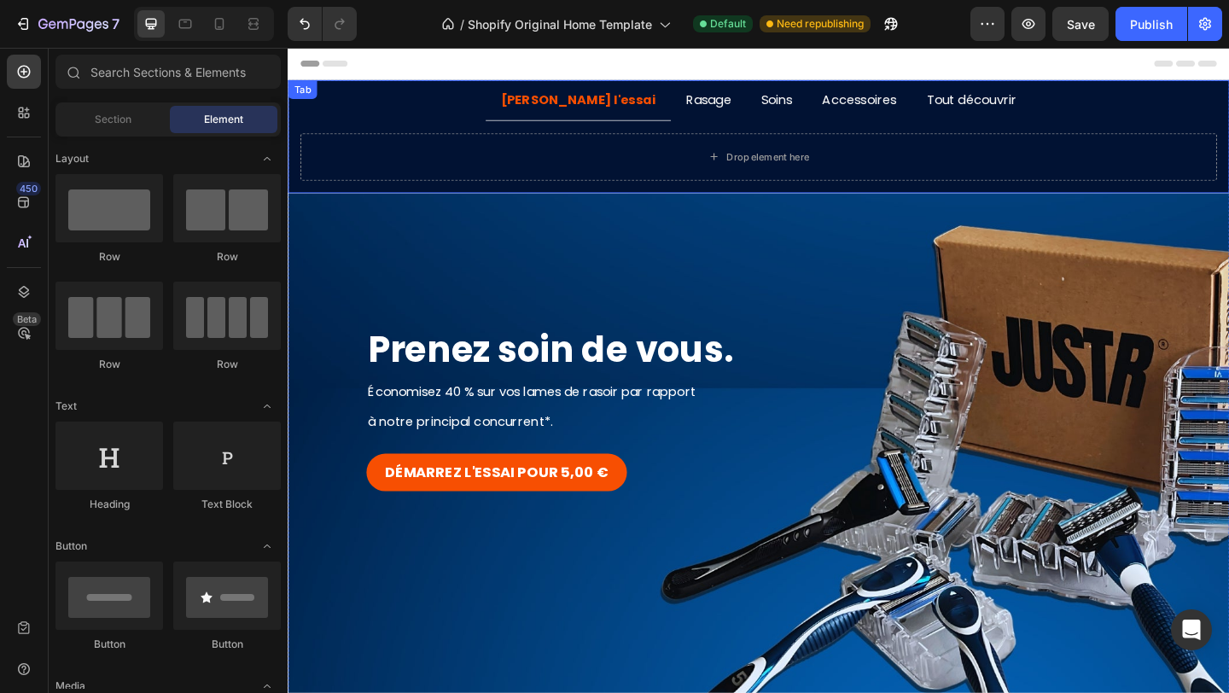
click at [720, 106] on p "Rasage" at bounding box center [744, 104] width 49 height 25
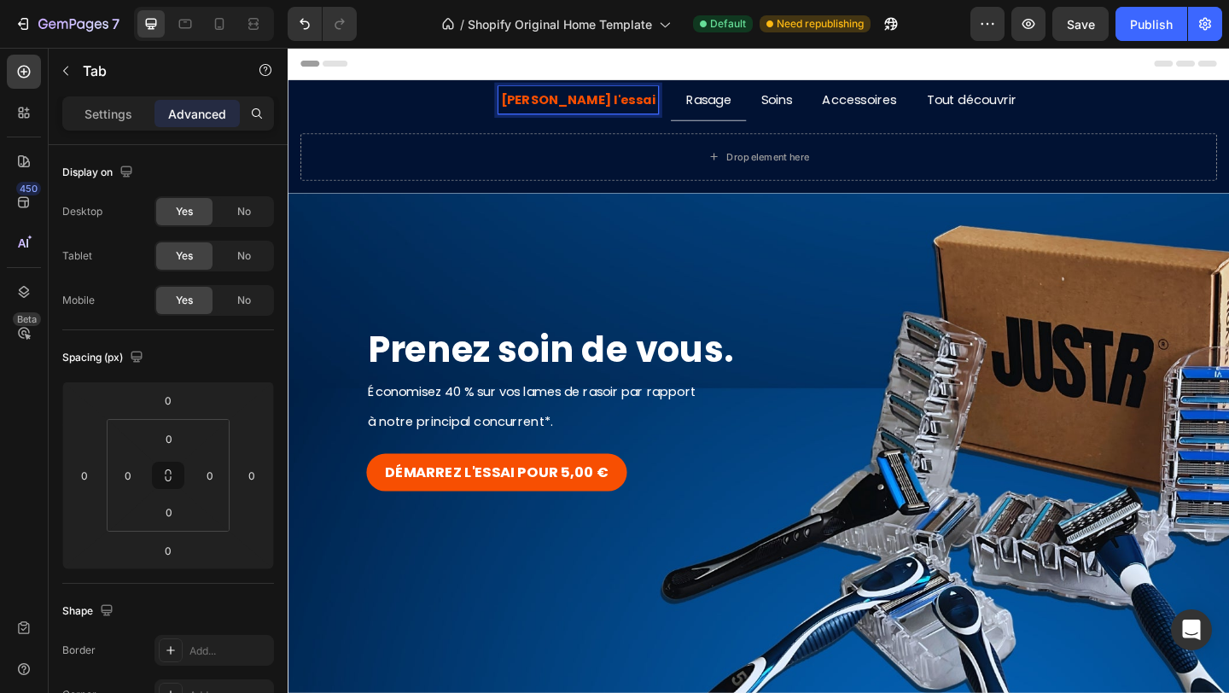
click at [615, 105] on strong "[PERSON_NAME] l'essai" at bounding box center [603, 104] width 169 height 20
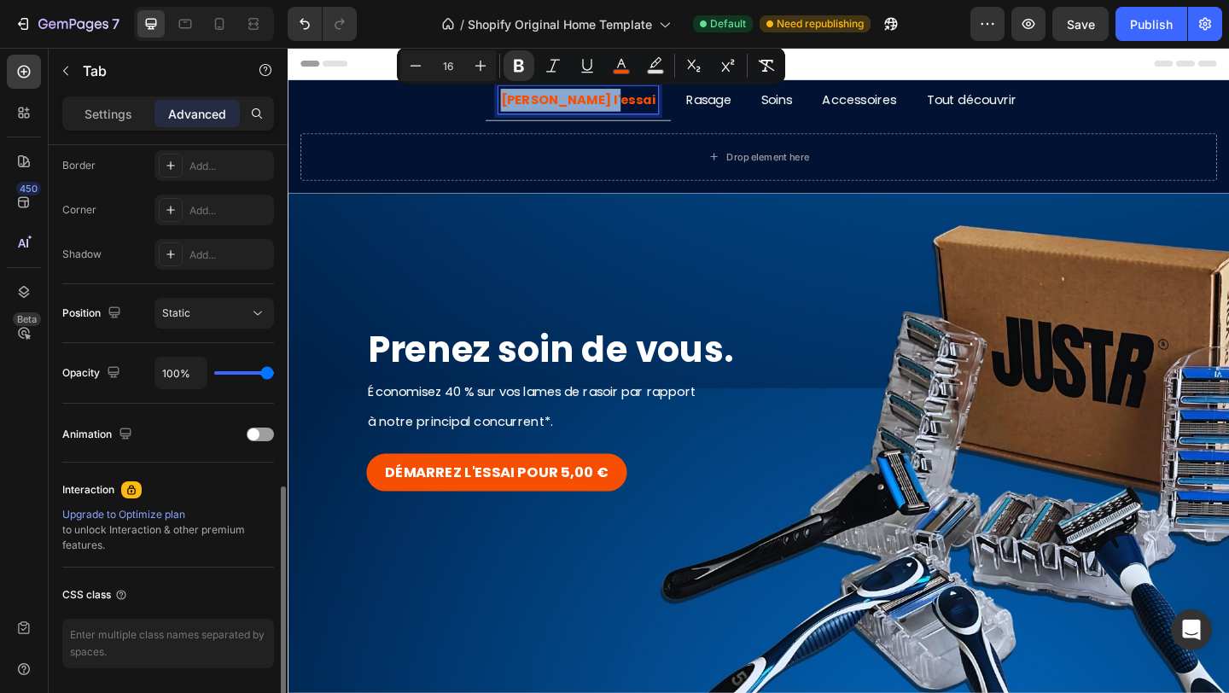
scroll to position [542, 0]
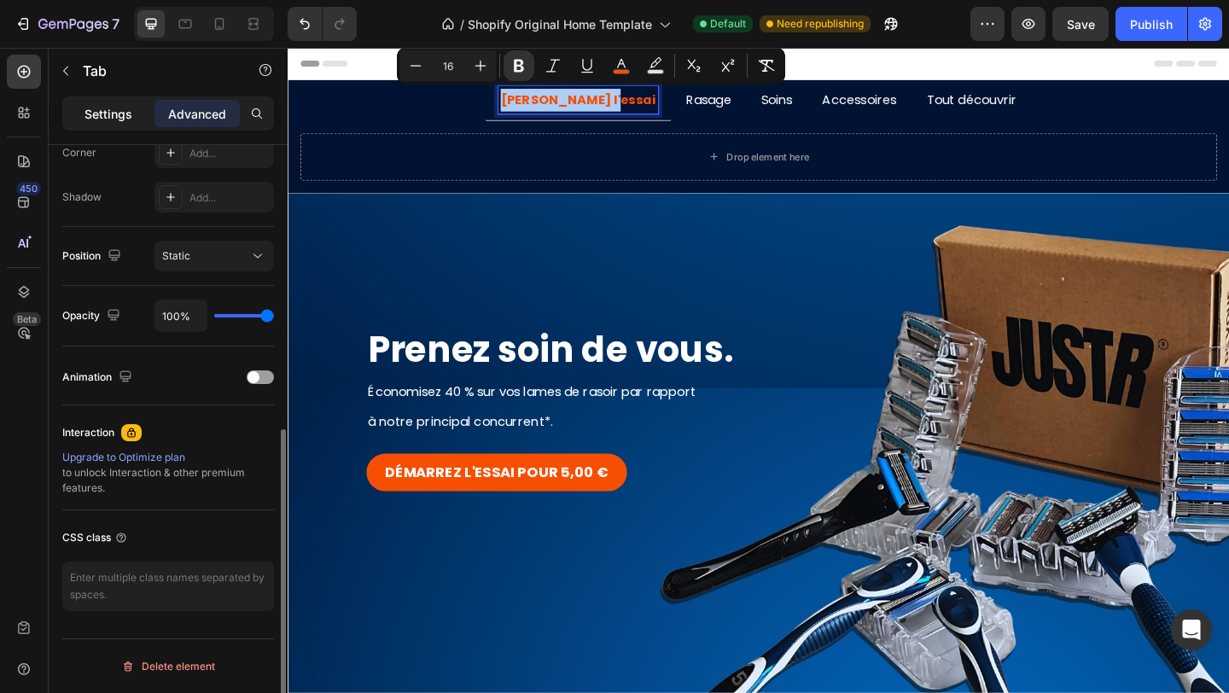
click at [124, 109] on p "Settings" at bounding box center [108, 114] width 48 height 18
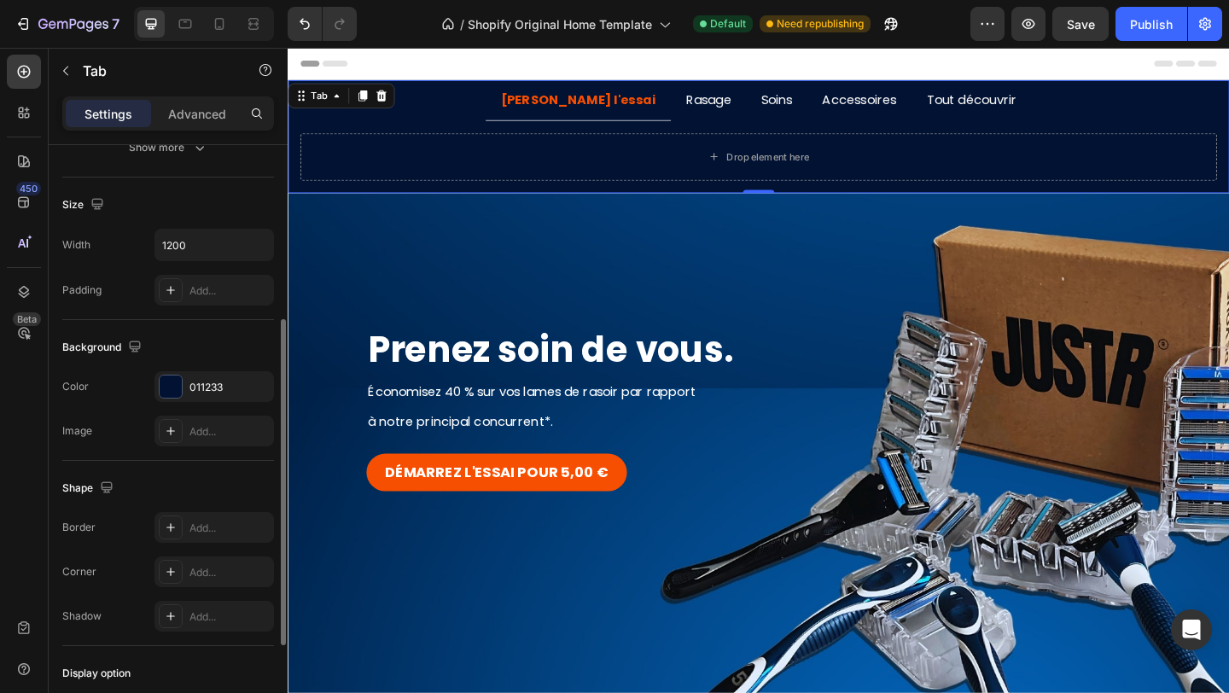
scroll to position [0, 0]
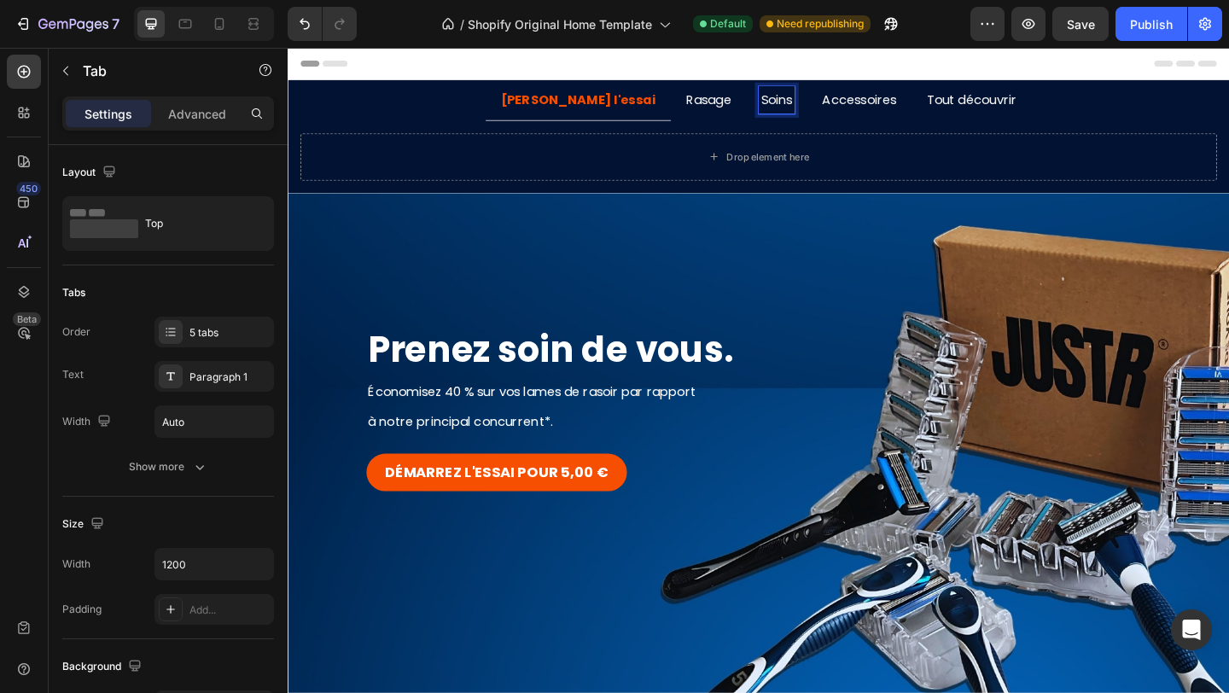
click at [802, 114] on p "Soins" at bounding box center [819, 104] width 34 height 25
click at [875, 113] on p "Accessoires" at bounding box center [909, 104] width 81 height 25
click at [985, 117] on div "Tout découvrir" at bounding box center [1031, 105] width 103 height 30
click at [895, 113] on p "Accessoires" at bounding box center [909, 104] width 81 height 25
click at [802, 104] on p "Soins" at bounding box center [819, 104] width 34 height 25
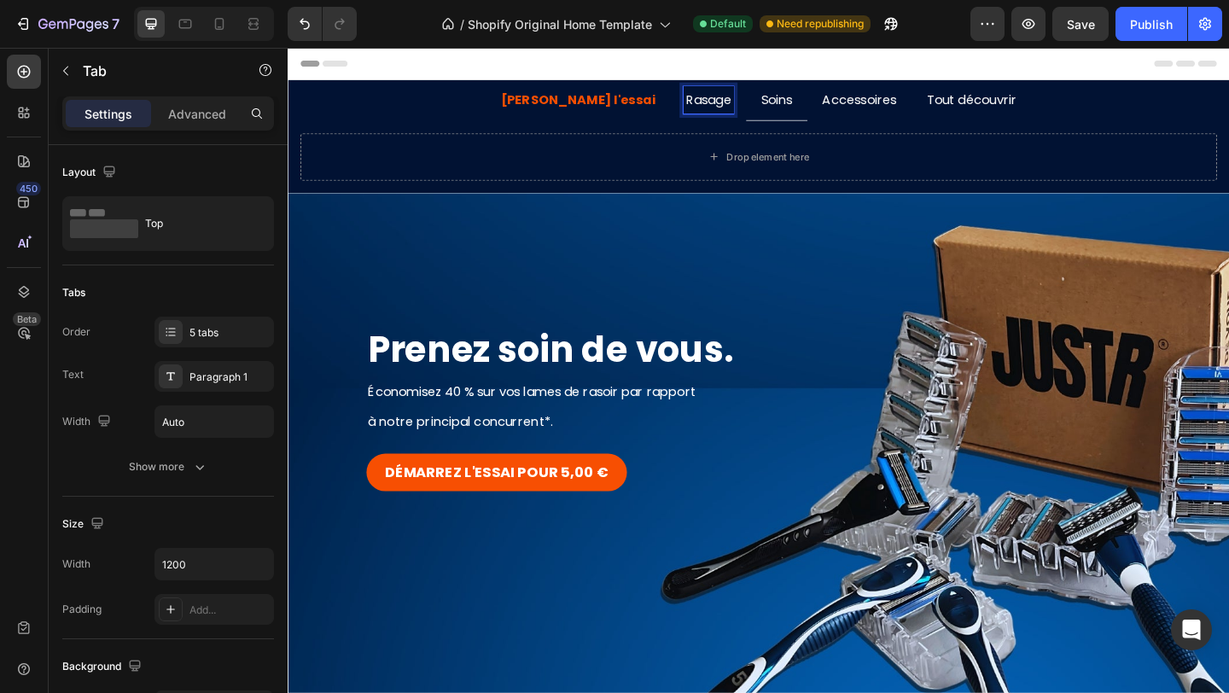
click at [720, 112] on p "Rasage" at bounding box center [744, 104] width 49 height 25
click at [674, 157] on div "Drop element here" at bounding box center [799, 166] width 997 height 51
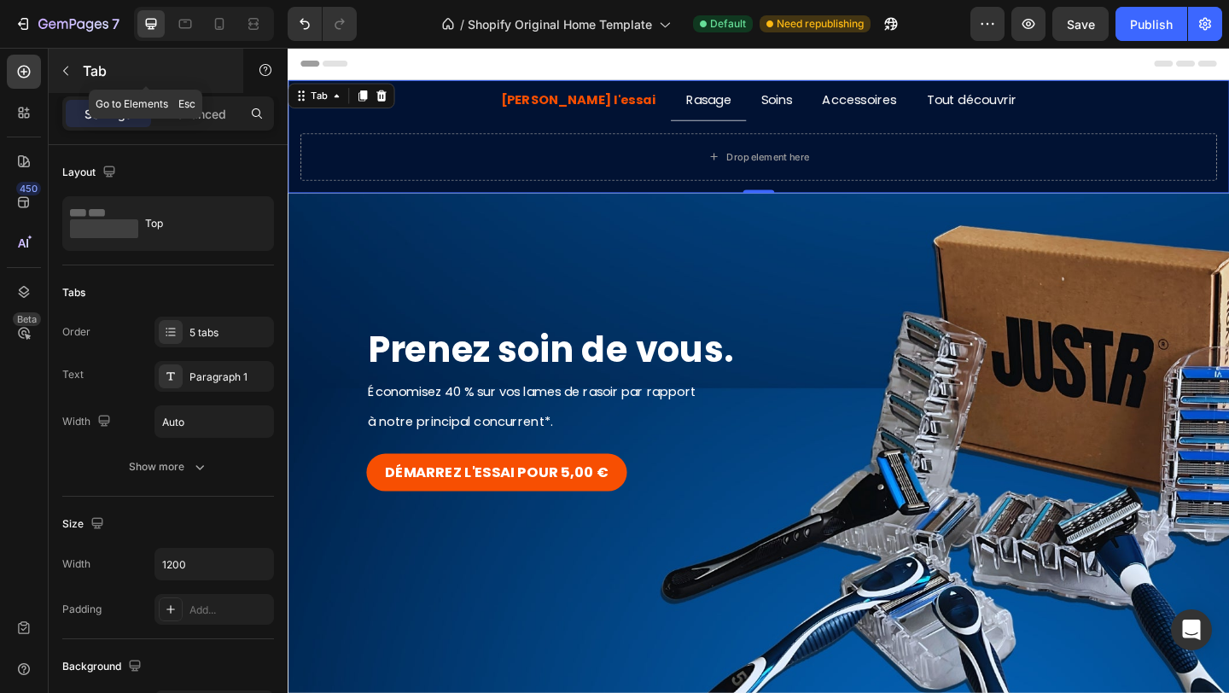
click at [79, 61] on div "Tab" at bounding box center [146, 71] width 195 height 44
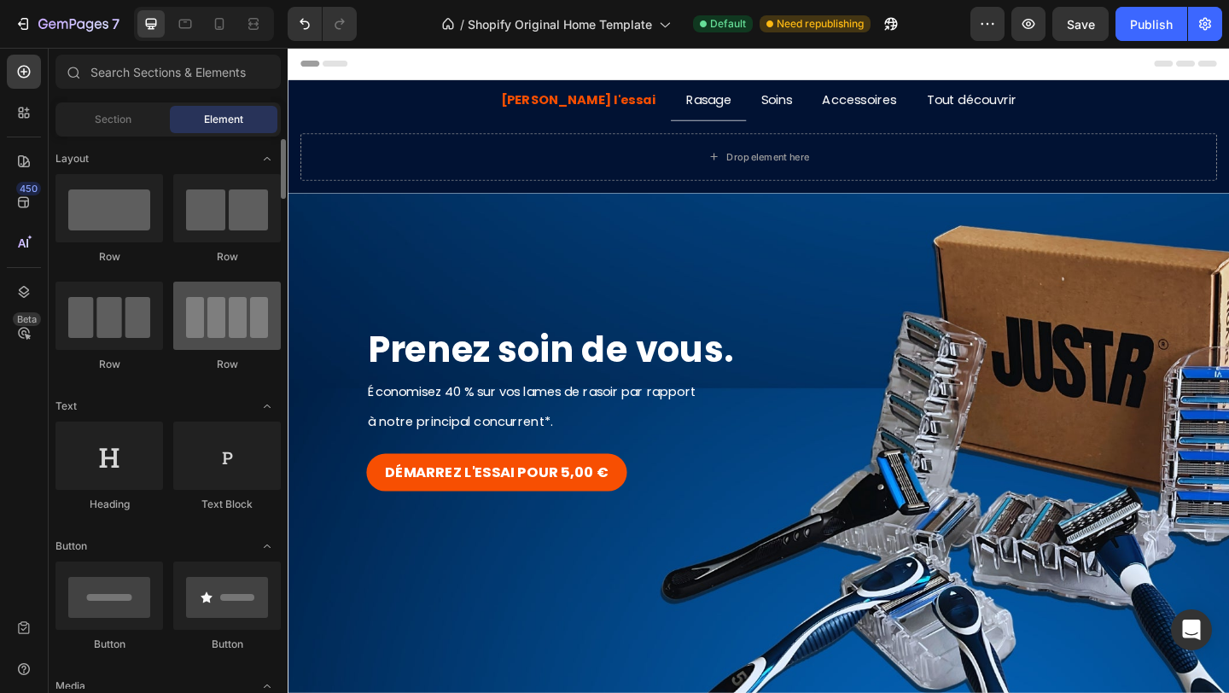
scroll to position [14, 0]
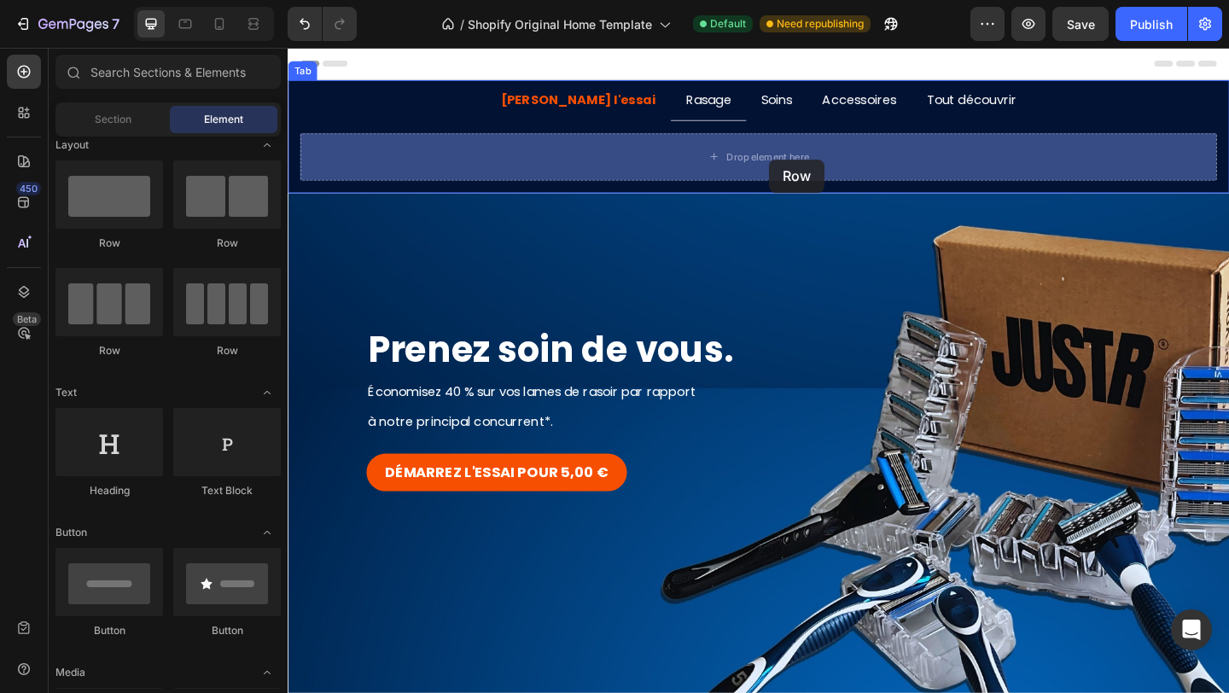
drag, startPoint x: 394, startPoint y: 375, endPoint x: 811, endPoint y: 169, distance: 465.2
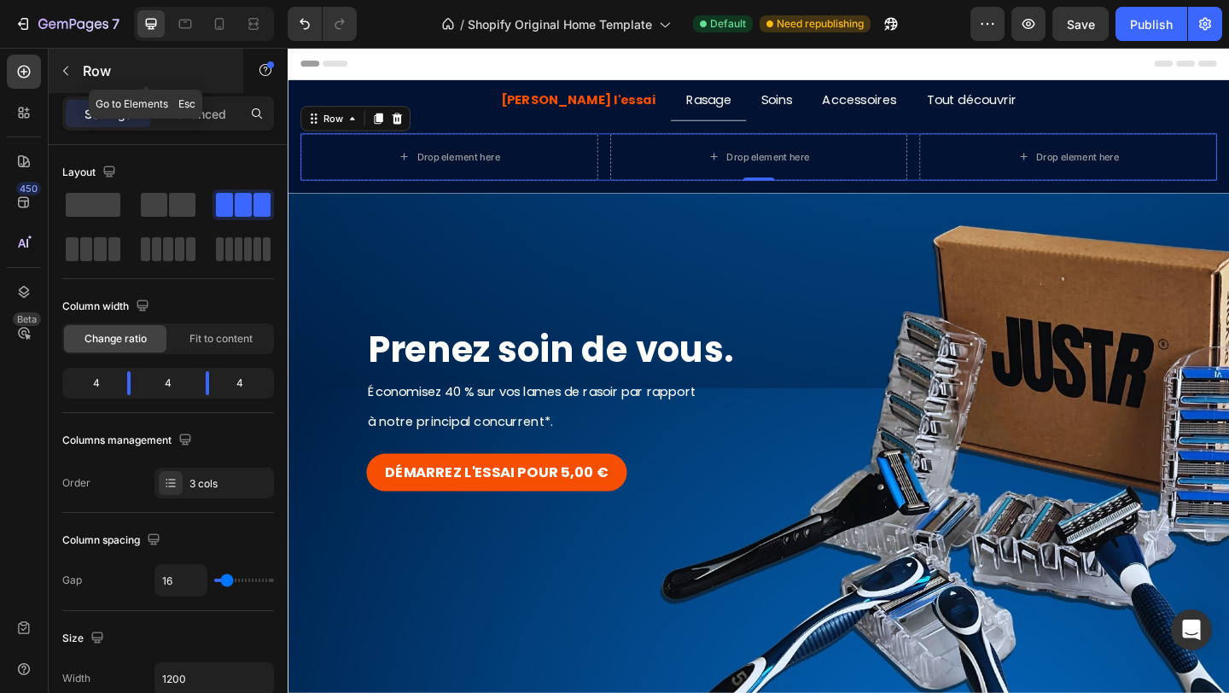
click at [68, 61] on button "button" at bounding box center [65, 70] width 27 height 27
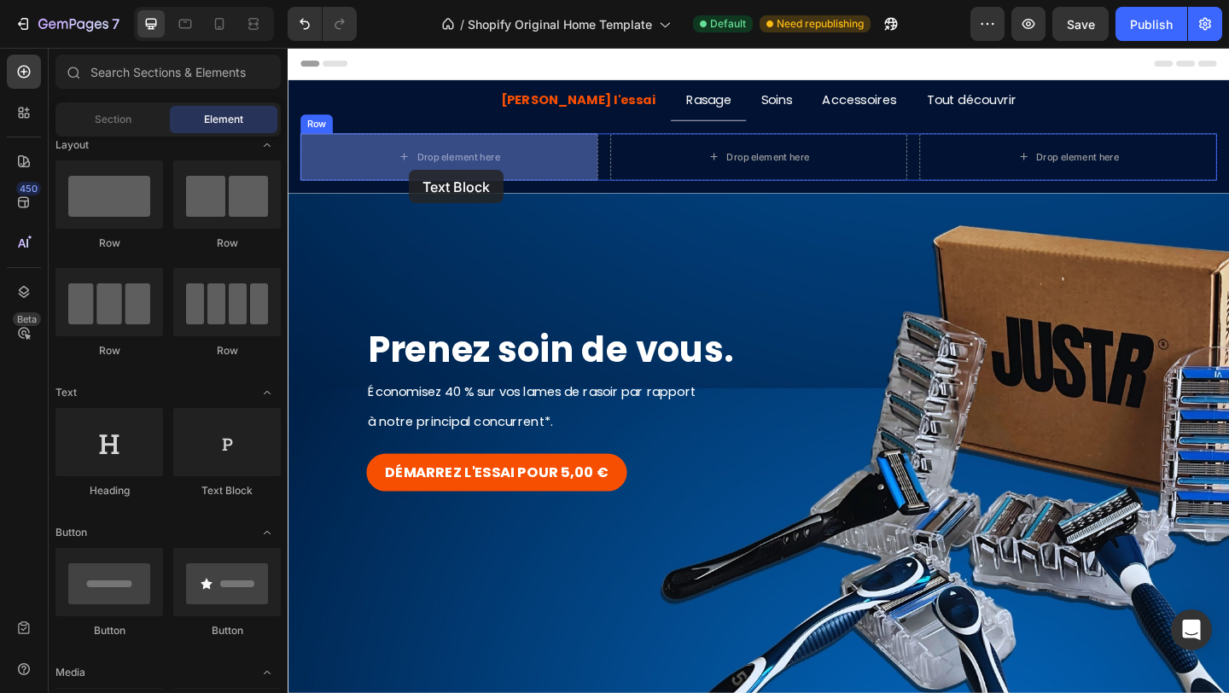
drag, startPoint x: 481, startPoint y: 512, endPoint x: 421, endPoint y: 181, distance: 336.6
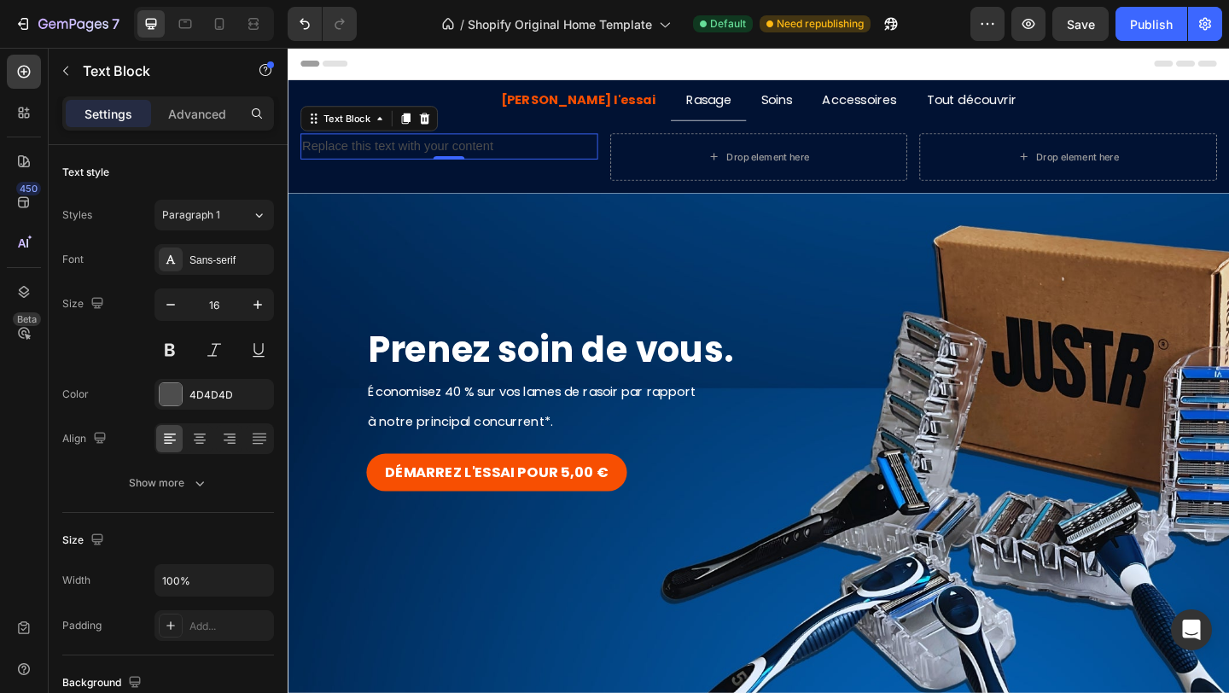
click at [452, 160] on div "Replace this text with your content" at bounding box center [462, 155] width 323 height 28
click at [452, 160] on p "Replace this text with your content" at bounding box center [463, 155] width 320 height 25
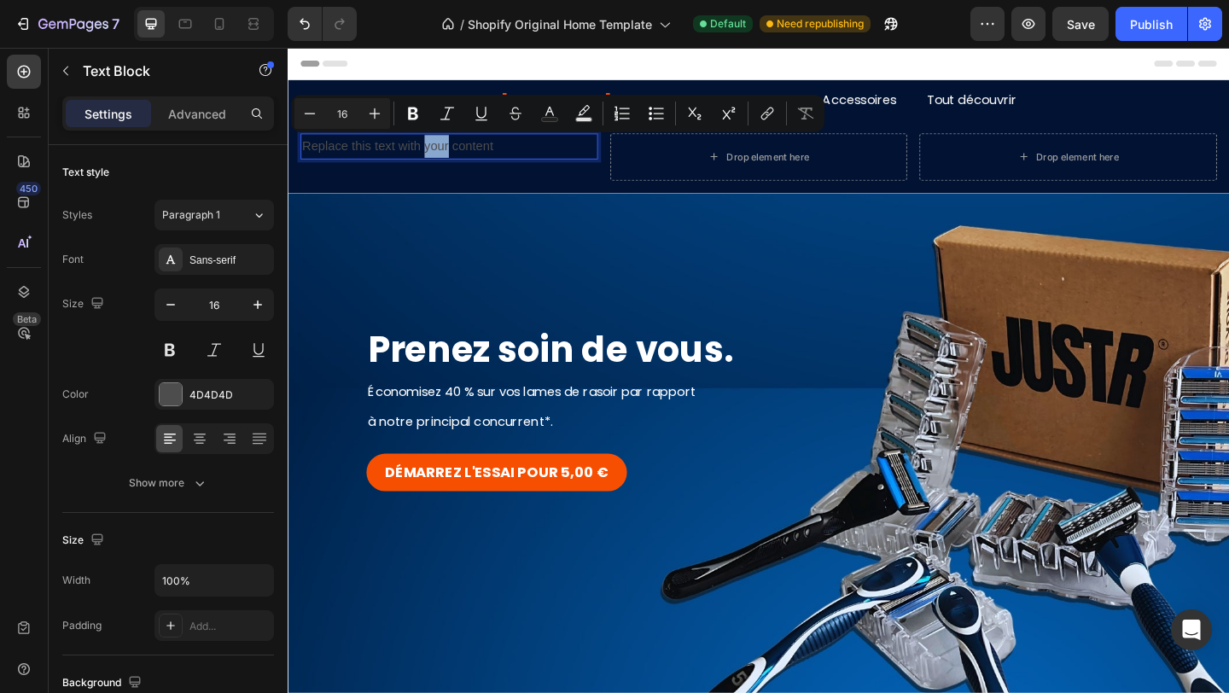
click at [452, 160] on p "Replace this text with your content" at bounding box center [463, 155] width 320 height 25
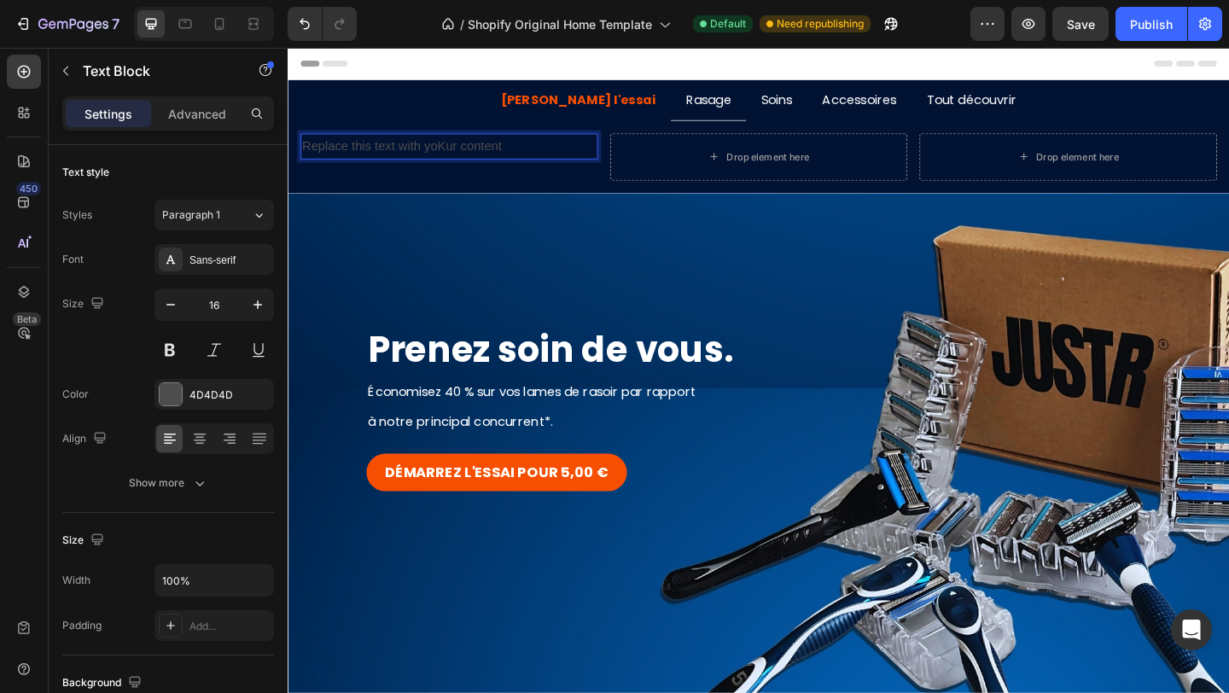
click at [452, 160] on p "Replace this text with yoKur content" at bounding box center [463, 155] width 320 height 25
drag, startPoint x: 401, startPoint y: 155, endPoint x: 302, endPoint y: 159, distance: 99.0
click at [303, 159] on p "Kit de rasage" at bounding box center [463, 155] width 320 height 25
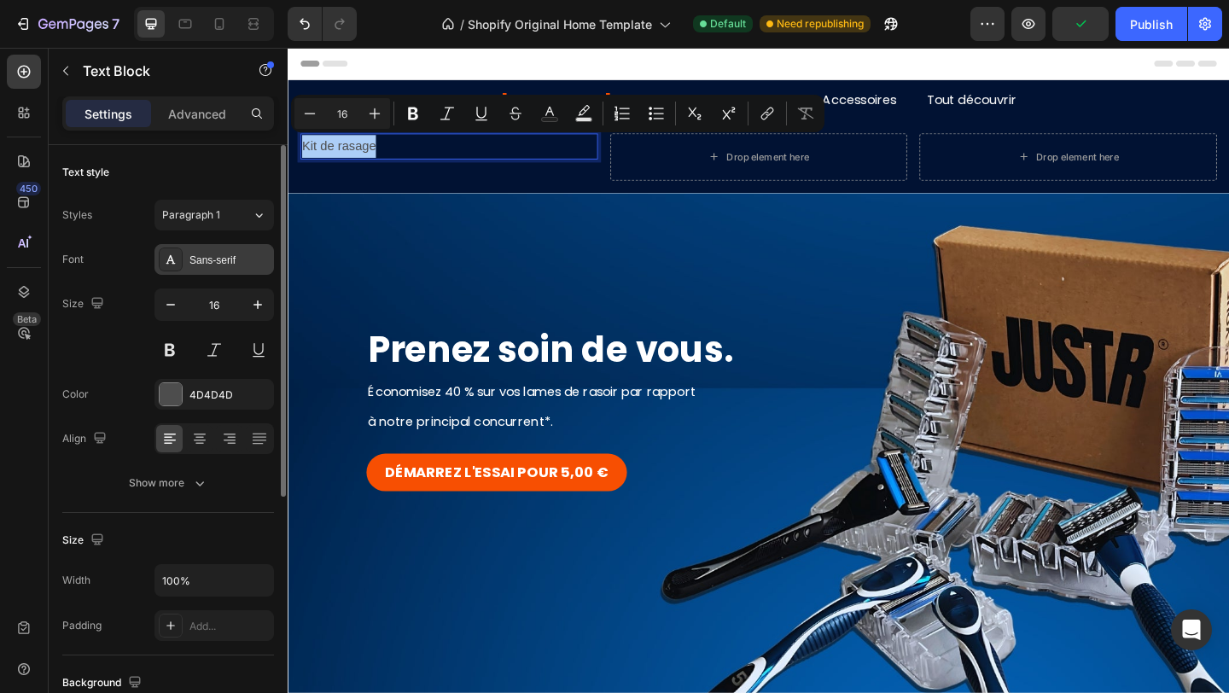
click at [230, 245] on div "Sans-serif" at bounding box center [213, 259] width 119 height 31
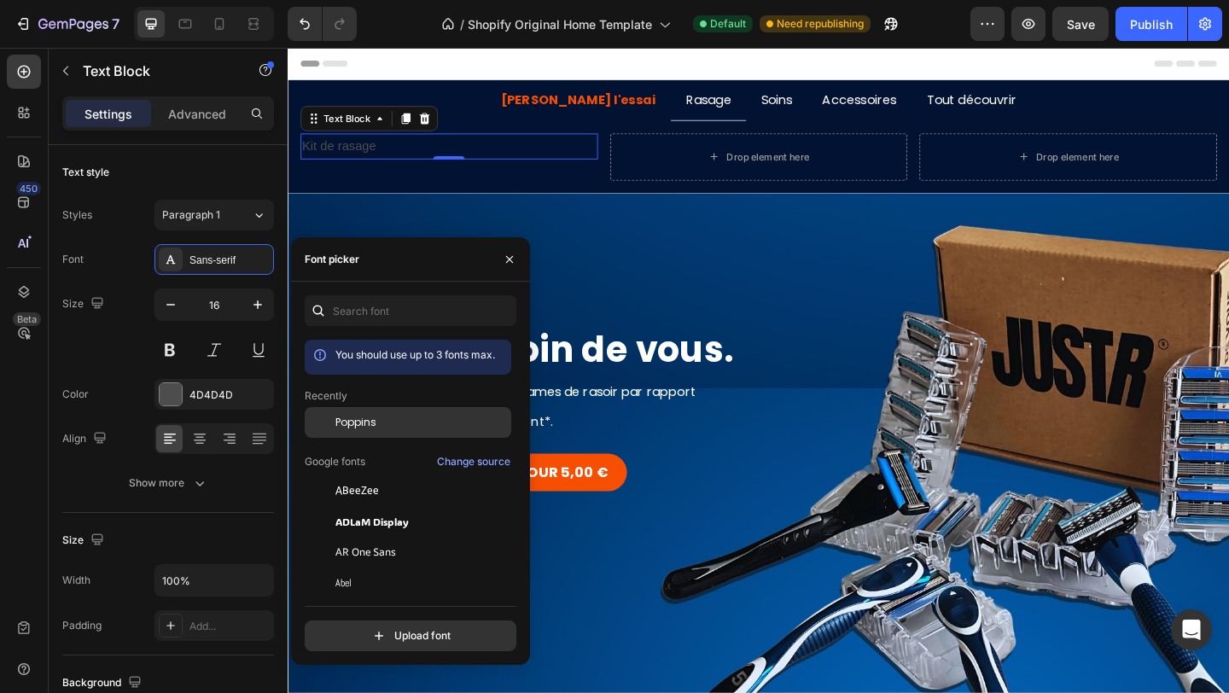
click at [361, 537] on div "Poppins" at bounding box center [408, 552] width 207 height 31
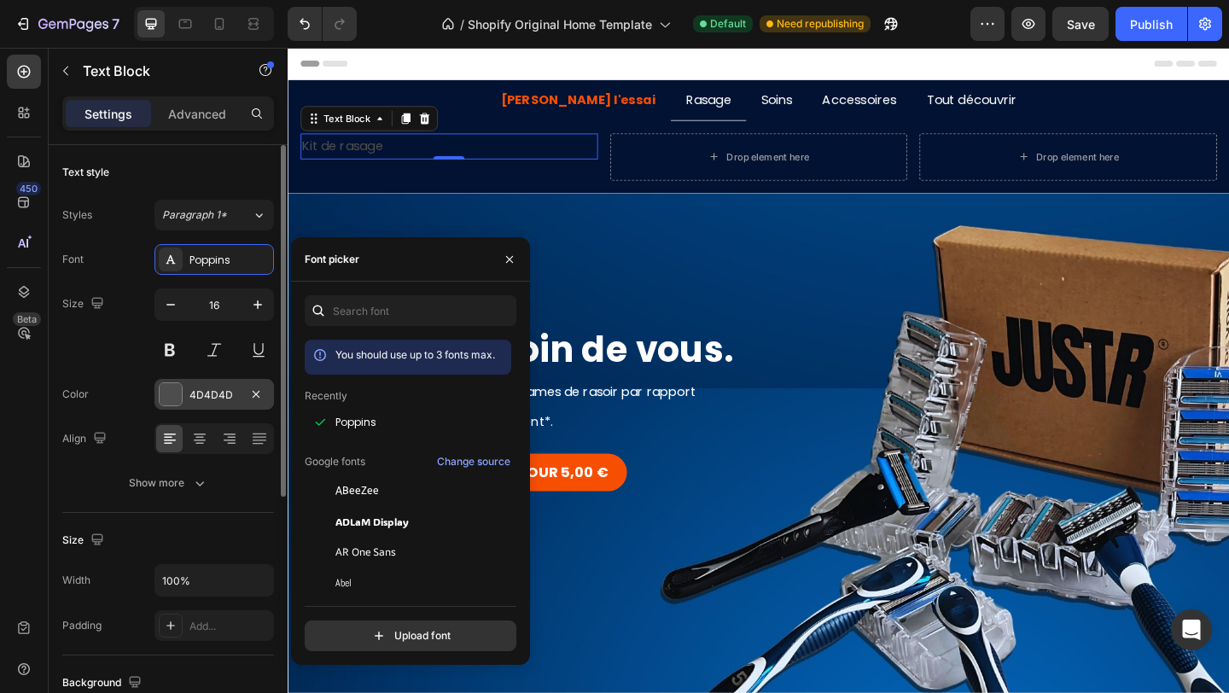
click at [224, 388] on div "4D4D4D" at bounding box center [213, 394] width 49 height 15
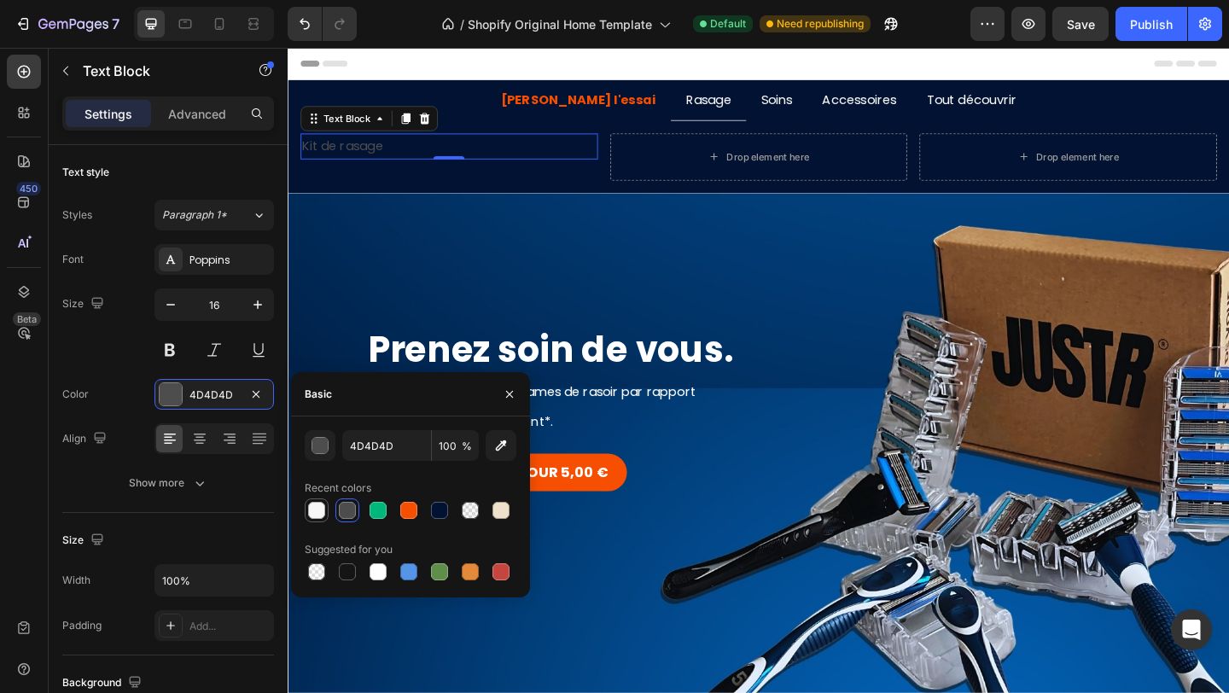
click at [314, 513] on div at bounding box center [316, 510] width 17 height 17
type input "F7F7F7"
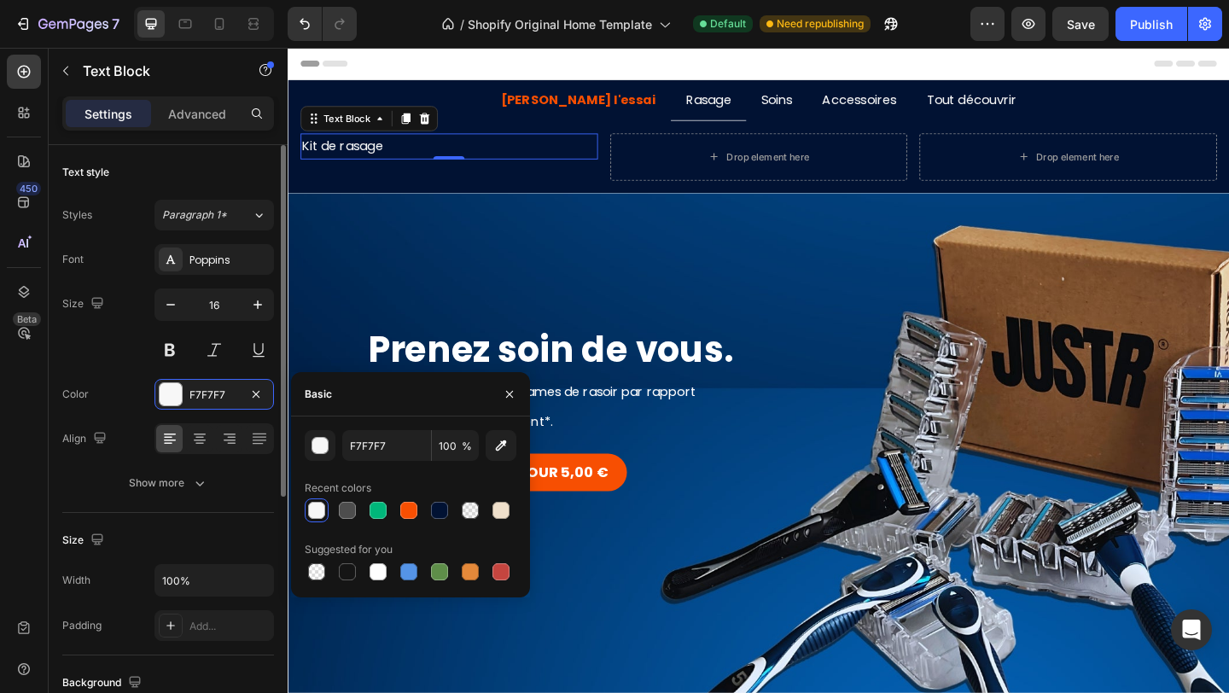
click at [116, 364] on div "Size 16" at bounding box center [168, 326] width 212 height 77
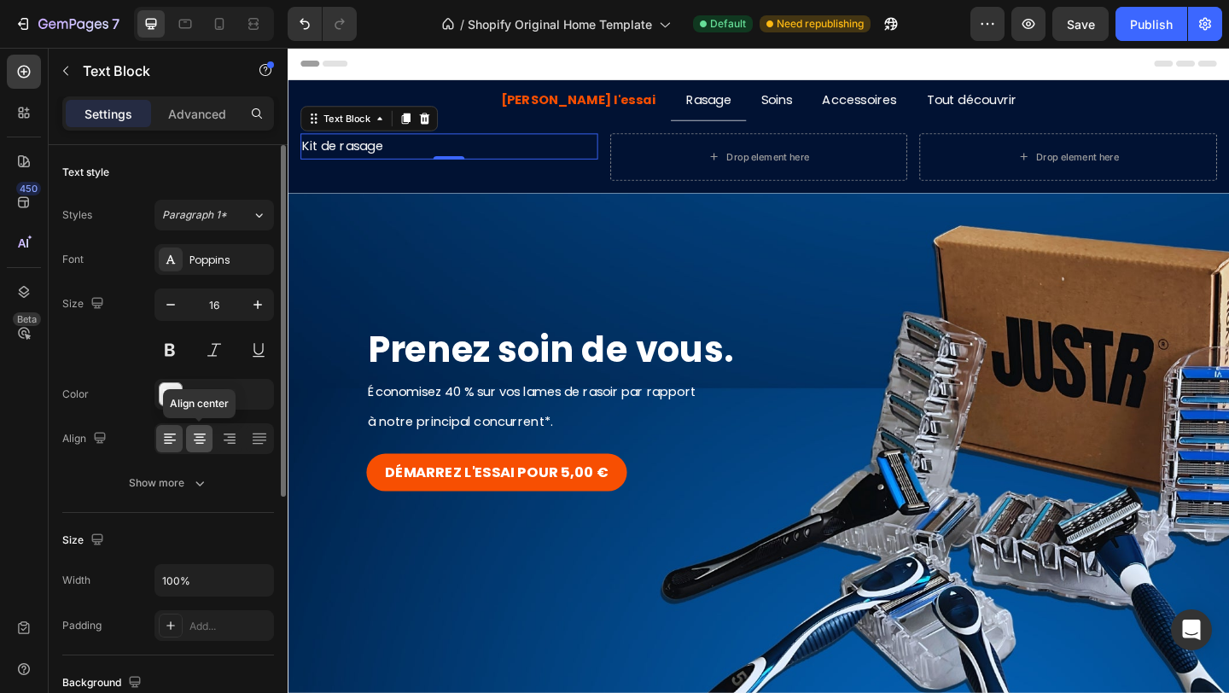
click at [196, 436] on icon at bounding box center [199, 438] width 17 height 17
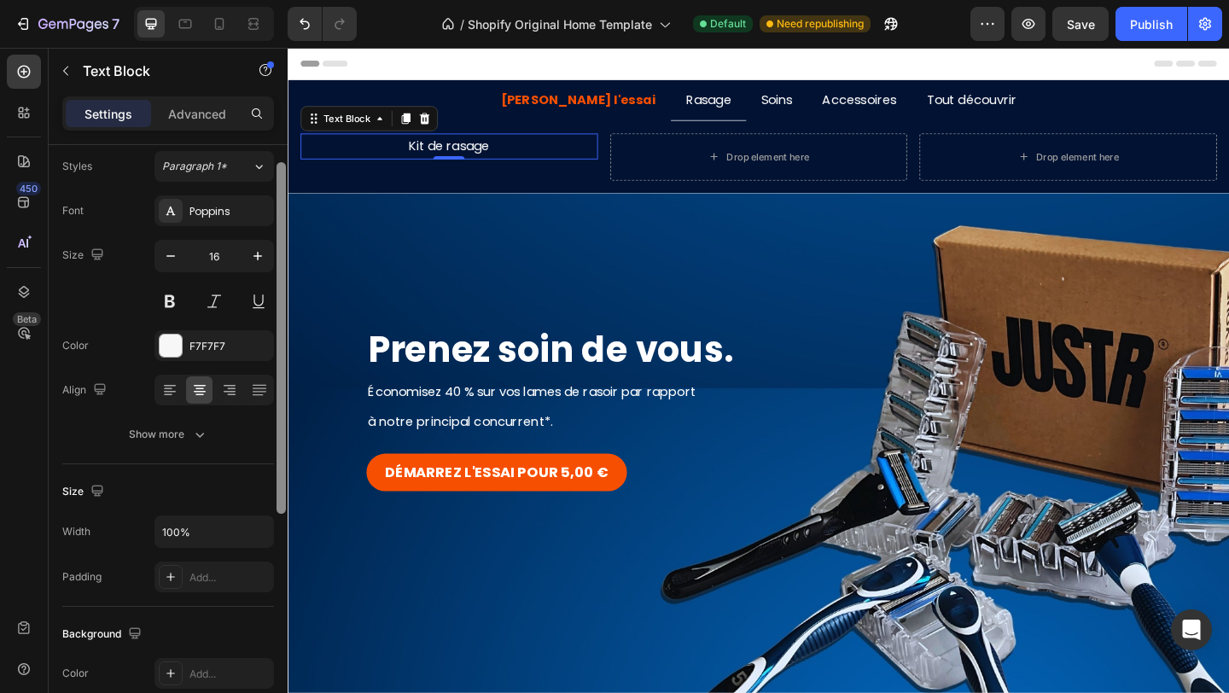
scroll to position [52, 0]
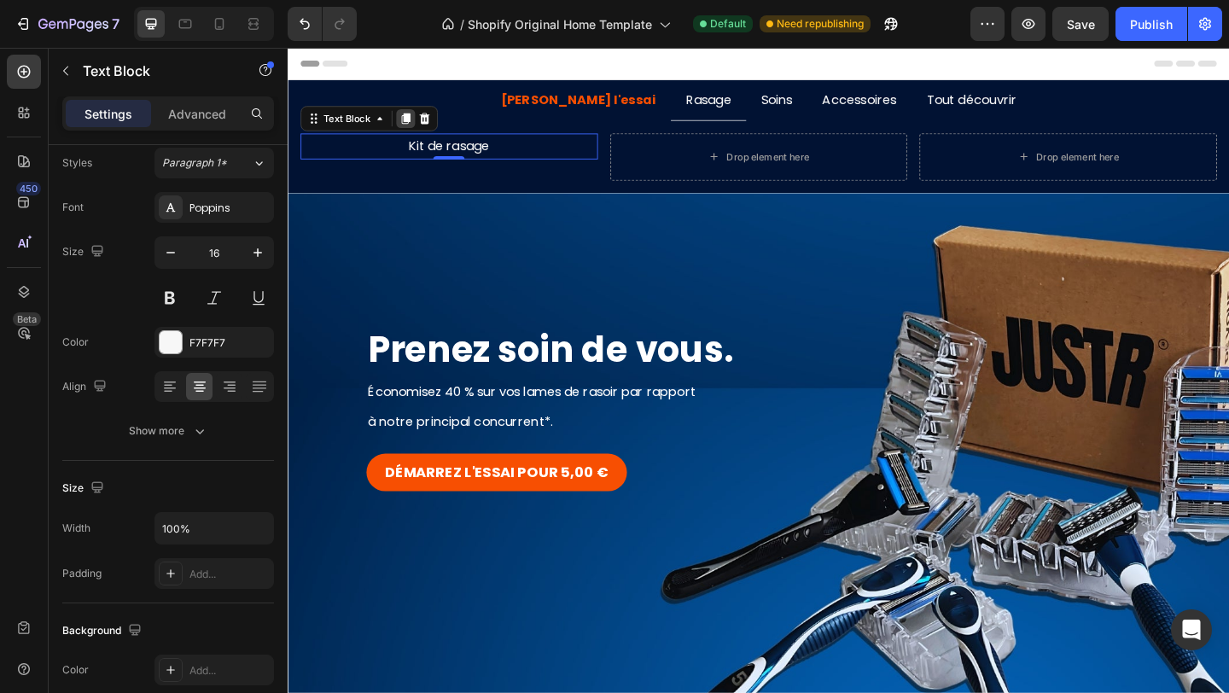
click at [414, 127] on icon at bounding box center [415, 125] width 9 height 12
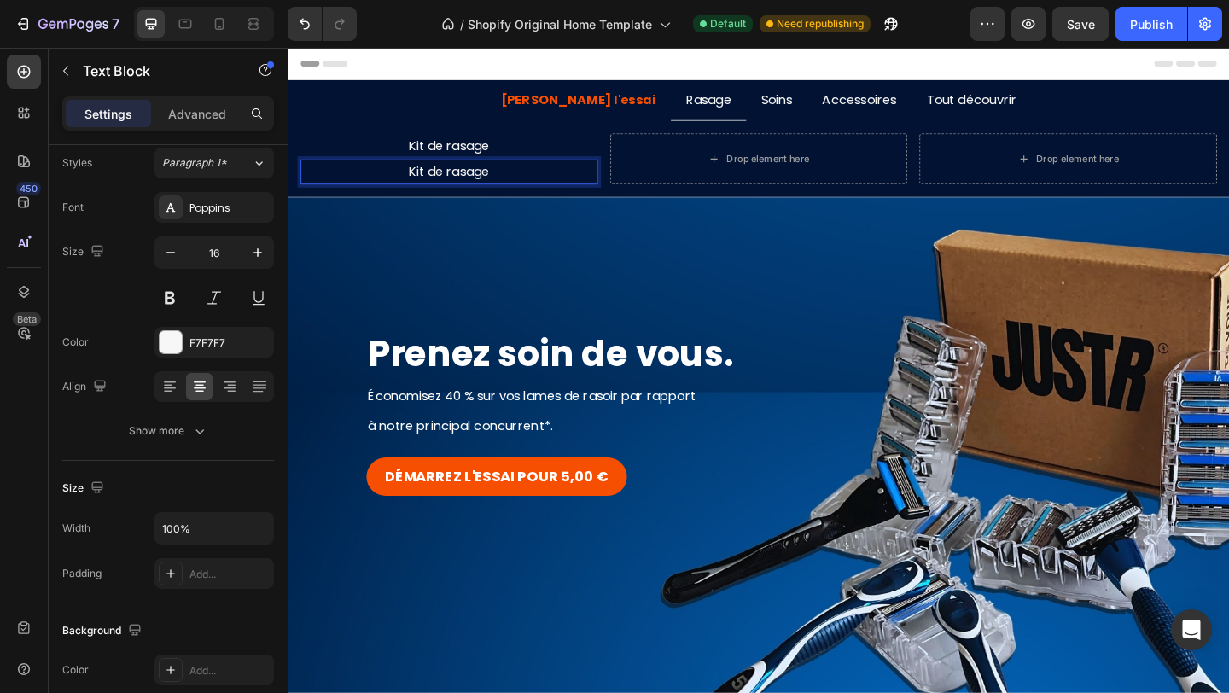
click at [376, 181] on p "Kit de rasage" at bounding box center [463, 183] width 320 height 25
click at [434, 185] on p "Kit de rasage" at bounding box center [463, 183] width 320 height 25
click at [582, 202] on div "Kit de rasage Text Block Kit de rasage Text Block 0 Drop element here Drop elem…" at bounding box center [800, 169] width 1024 height 84
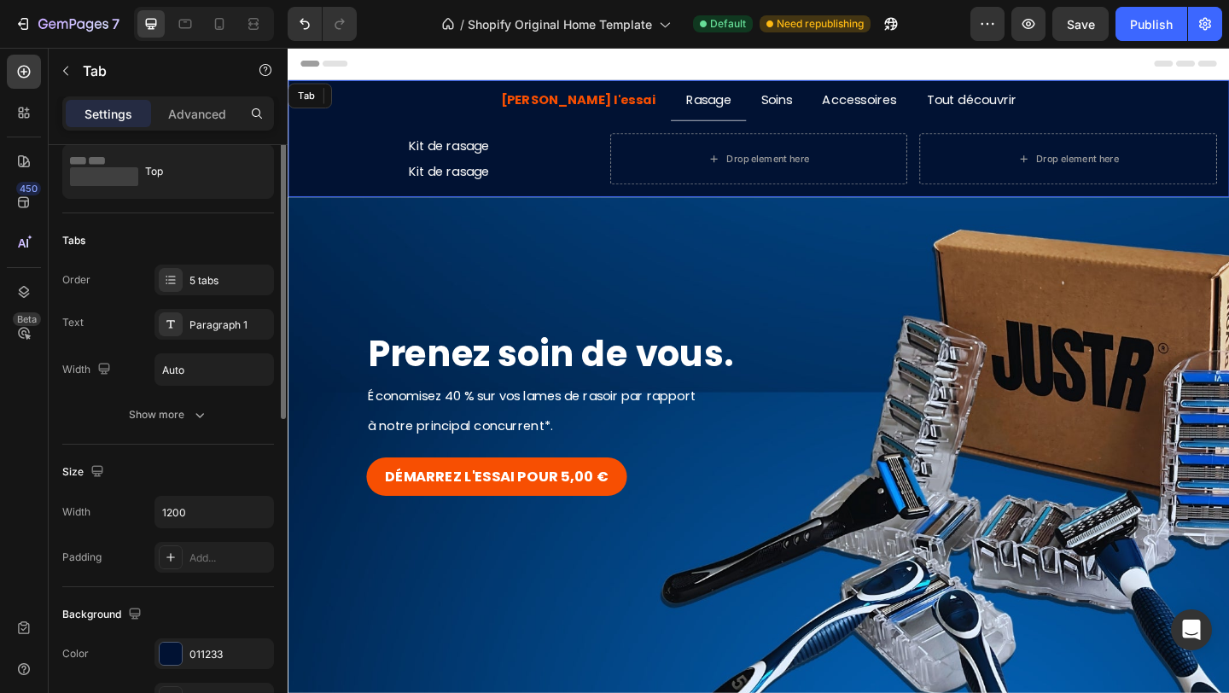
scroll to position [0, 0]
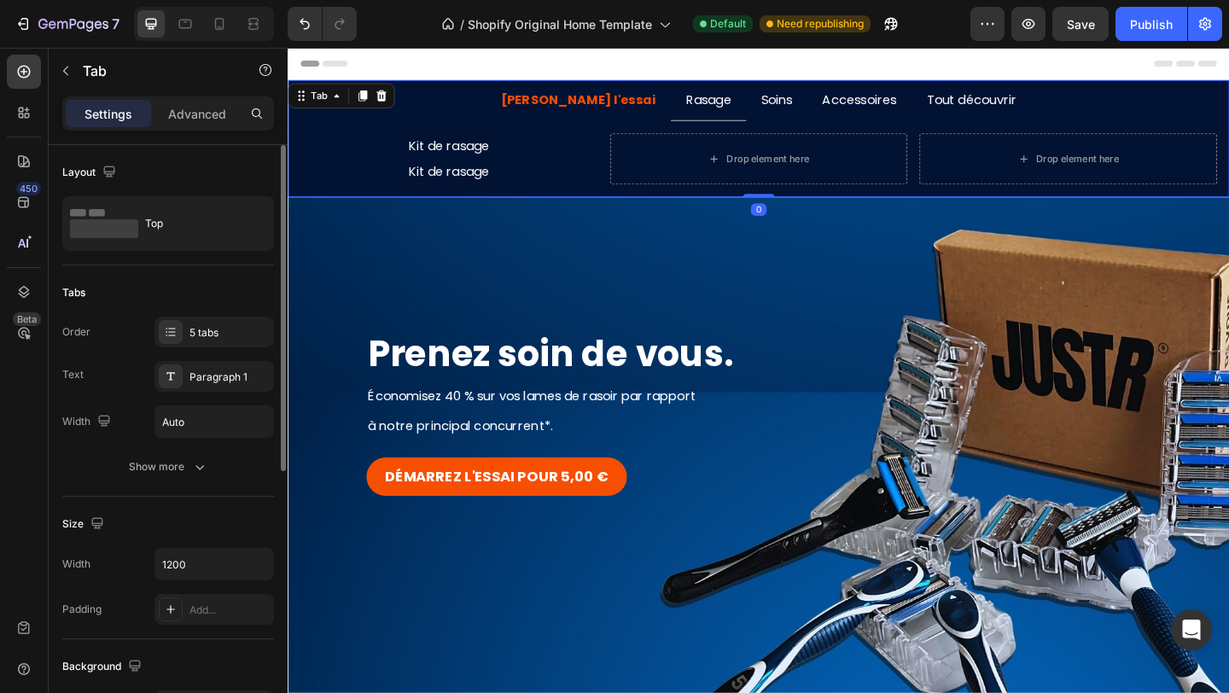
click at [503, 176] on p "Kit de rasage" at bounding box center [463, 183] width 320 height 25
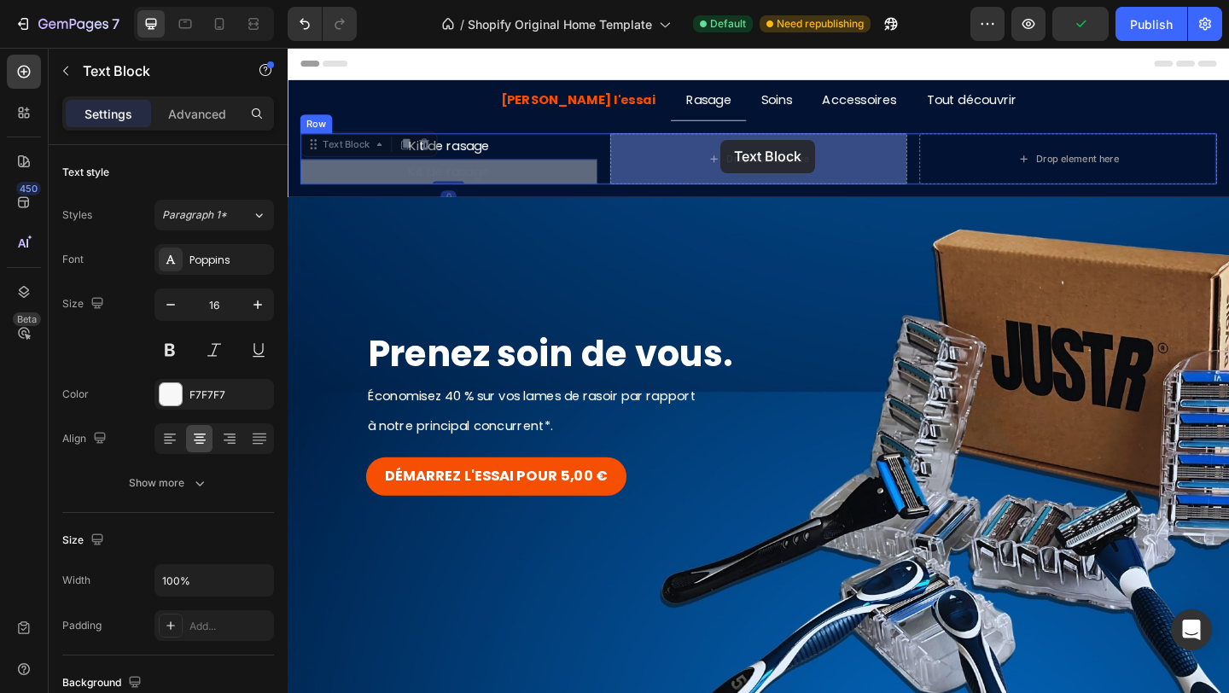
drag, startPoint x: 339, startPoint y: 153, endPoint x: 755, endPoint y: 153, distance: 416.4
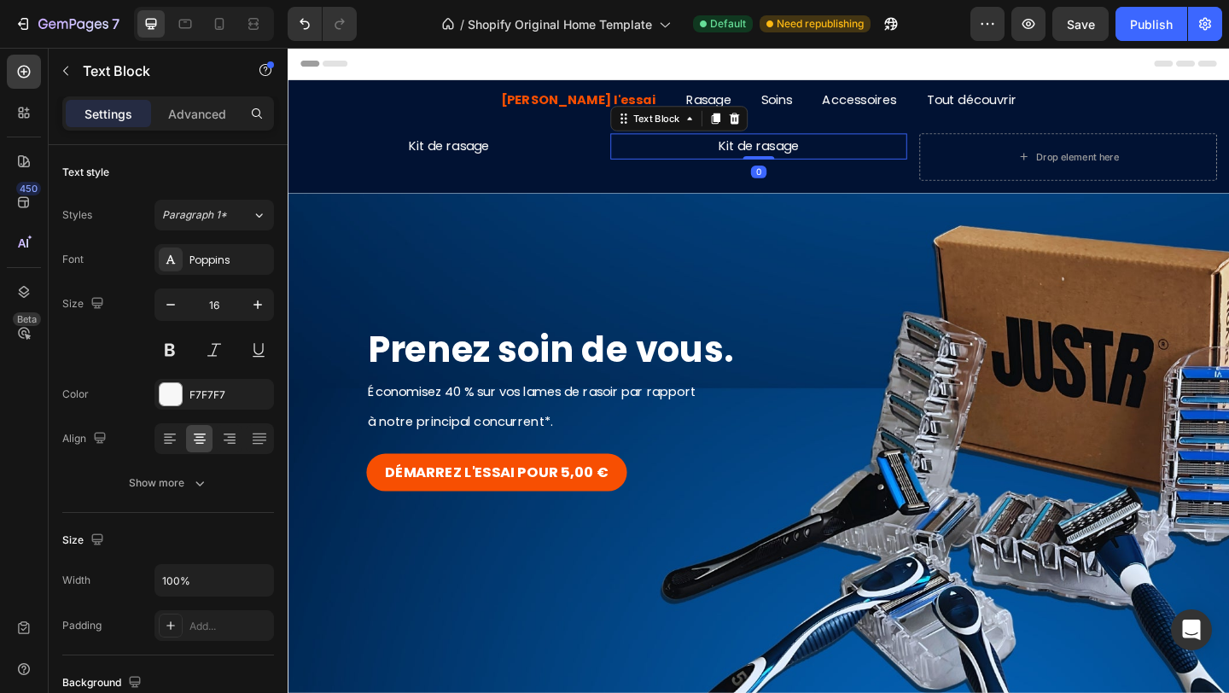
click at [771, 157] on p "Kit de rasage" at bounding box center [800, 155] width 320 height 25
click at [759, 161] on p "Manches & Lames" at bounding box center [800, 155] width 320 height 25
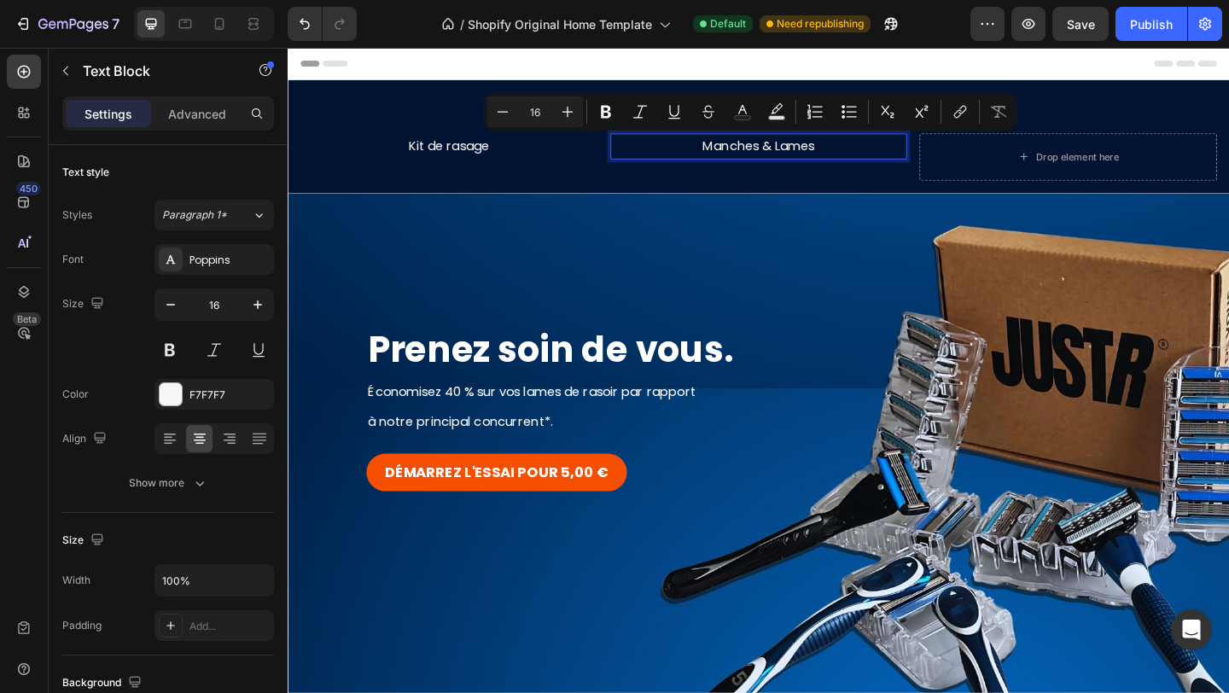
click at [822, 154] on p "Manches & Lames" at bounding box center [800, 155] width 320 height 25
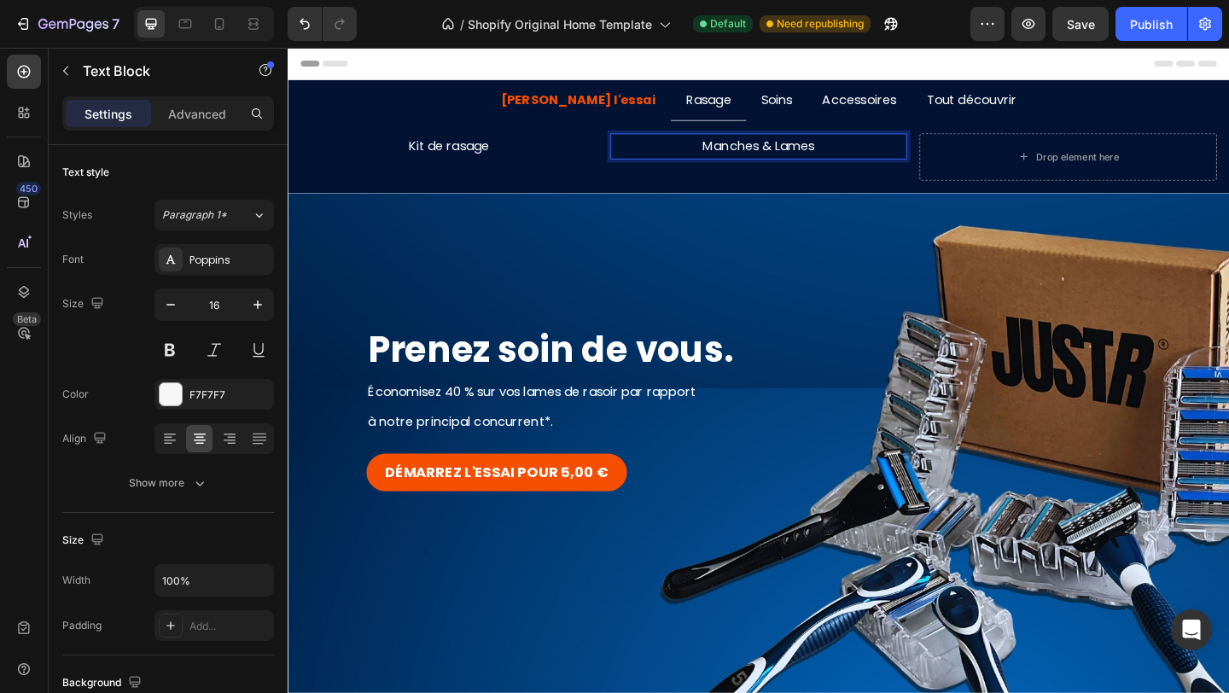
click at [730, 154] on p "Manches & Lames" at bounding box center [800, 155] width 320 height 25
click at [737, 169] on div "Manches & Lames Text Block 0" at bounding box center [799, 166] width 323 height 51
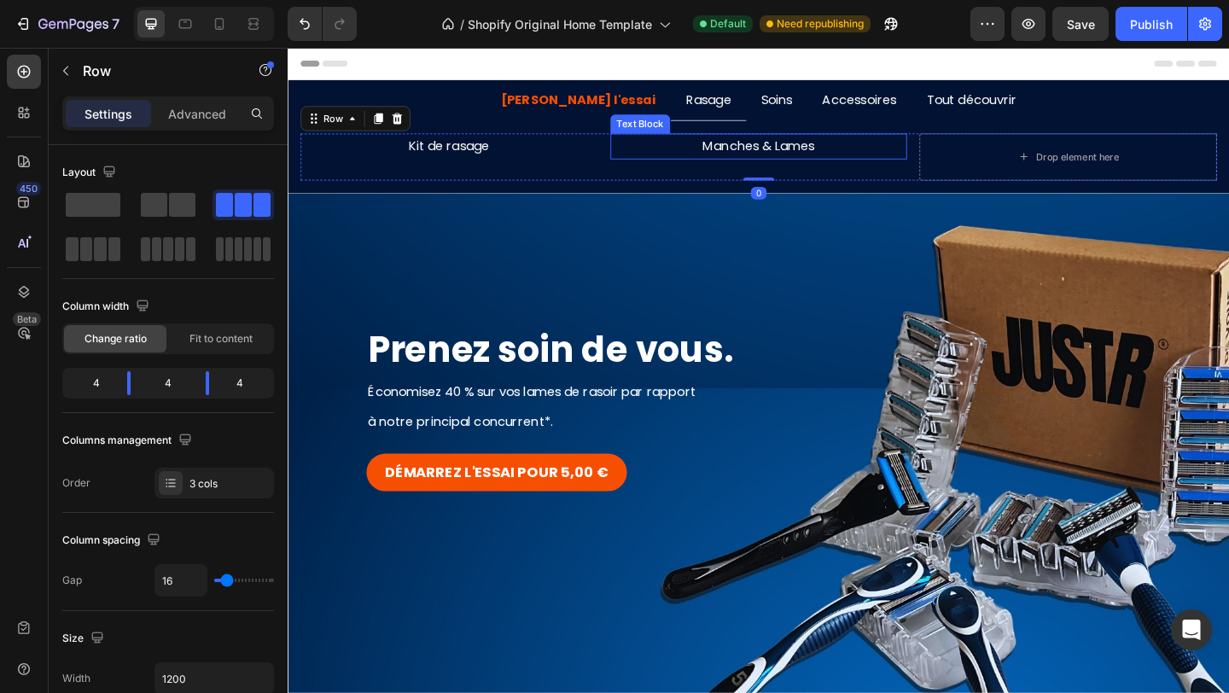
click at [752, 159] on p "Manches & Lames" at bounding box center [800, 155] width 320 height 25
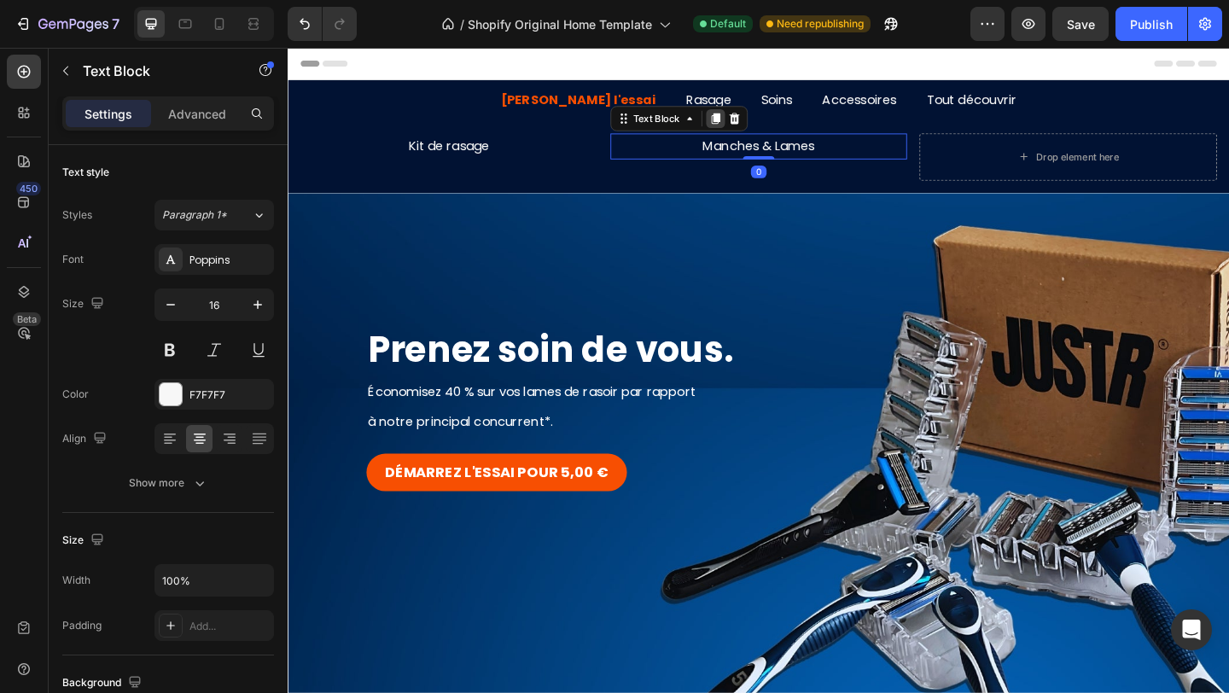
click at [752, 132] on div at bounding box center [752, 124] width 20 height 20
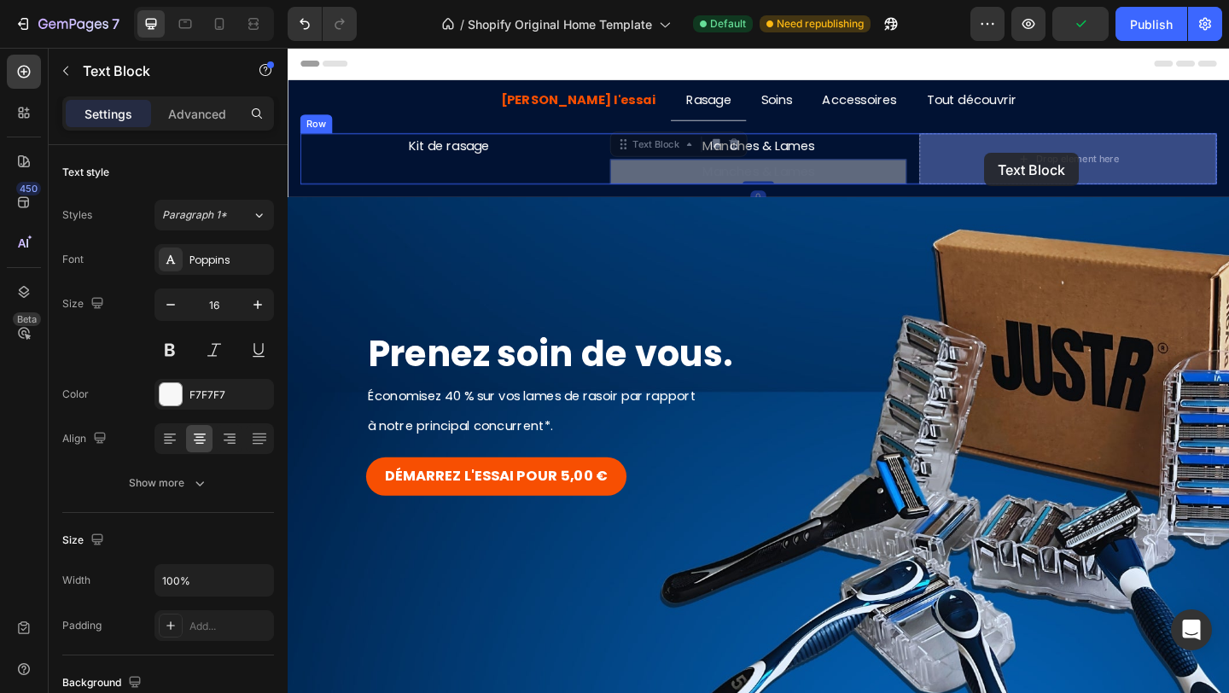
drag, startPoint x: 660, startPoint y: 158, endPoint x: 1047, endPoint y: 163, distance: 387.4
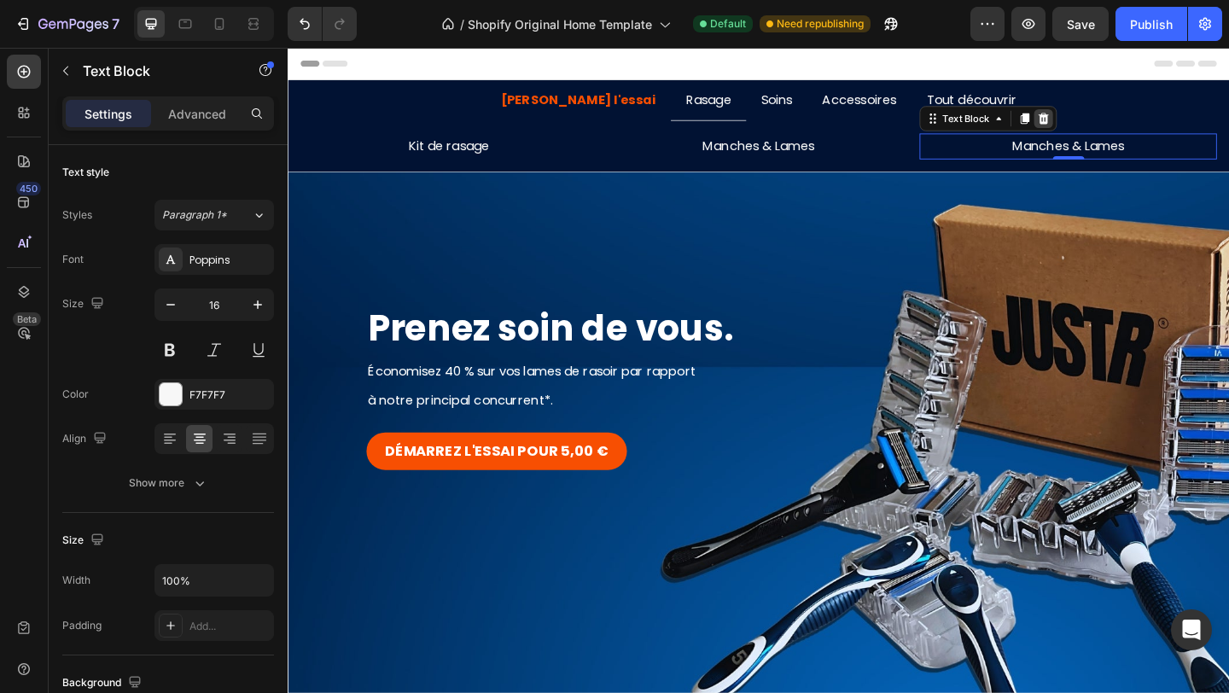
click at [1108, 125] on icon at bounding box center [1109, 125] width 11 height 12
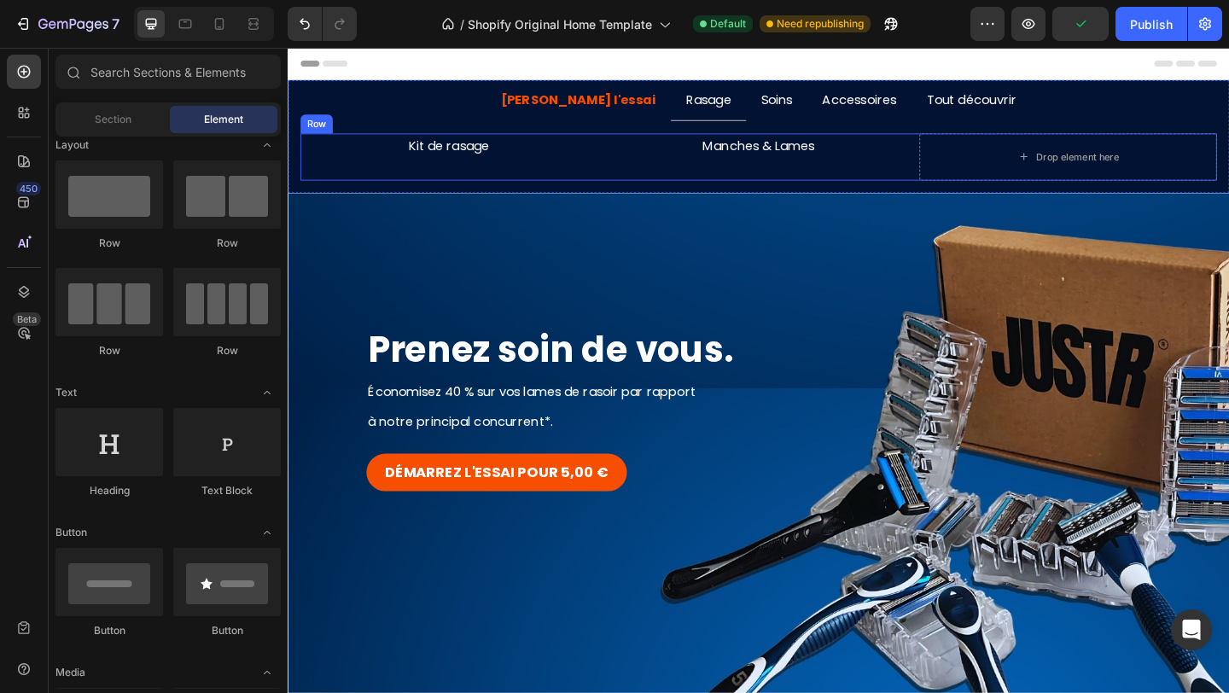
click at [793, 192] on div "Kit de rasage Text Block Manches & Lames Text Block Drop element here Row" at bounding box center [800, 166] width 1024 height 79
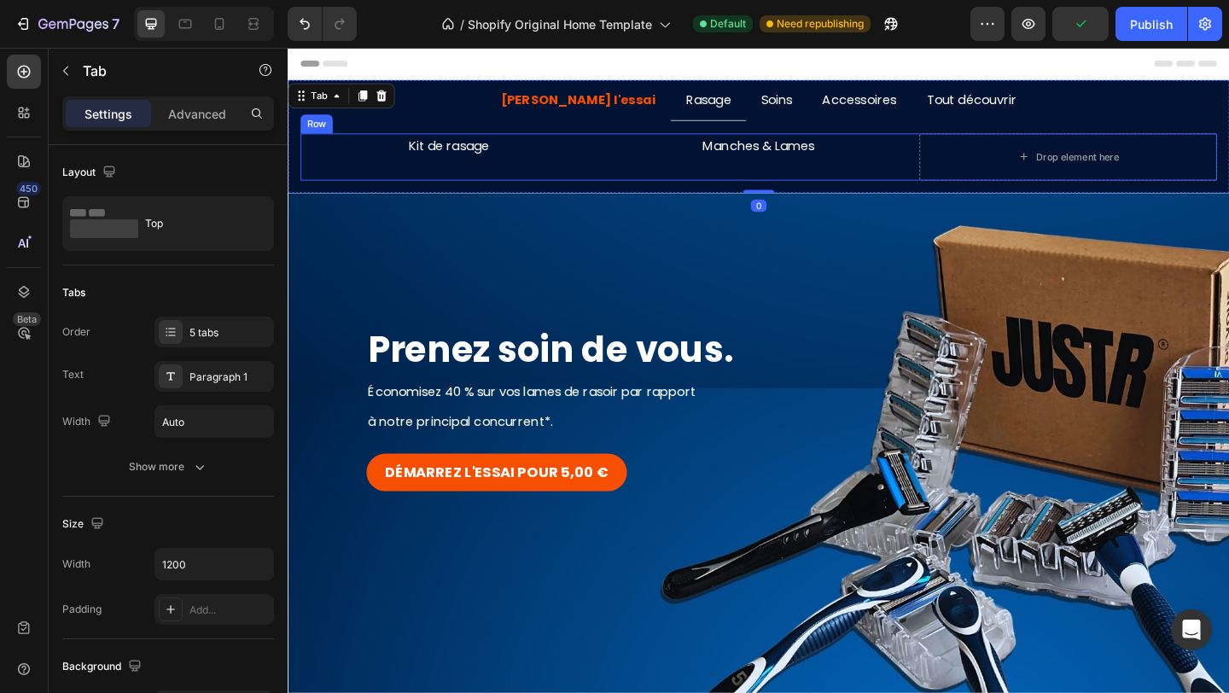
click at [767, 177] on div "Manches & Lames Text Block" at bounding box center [799, 166] width 323 height 51
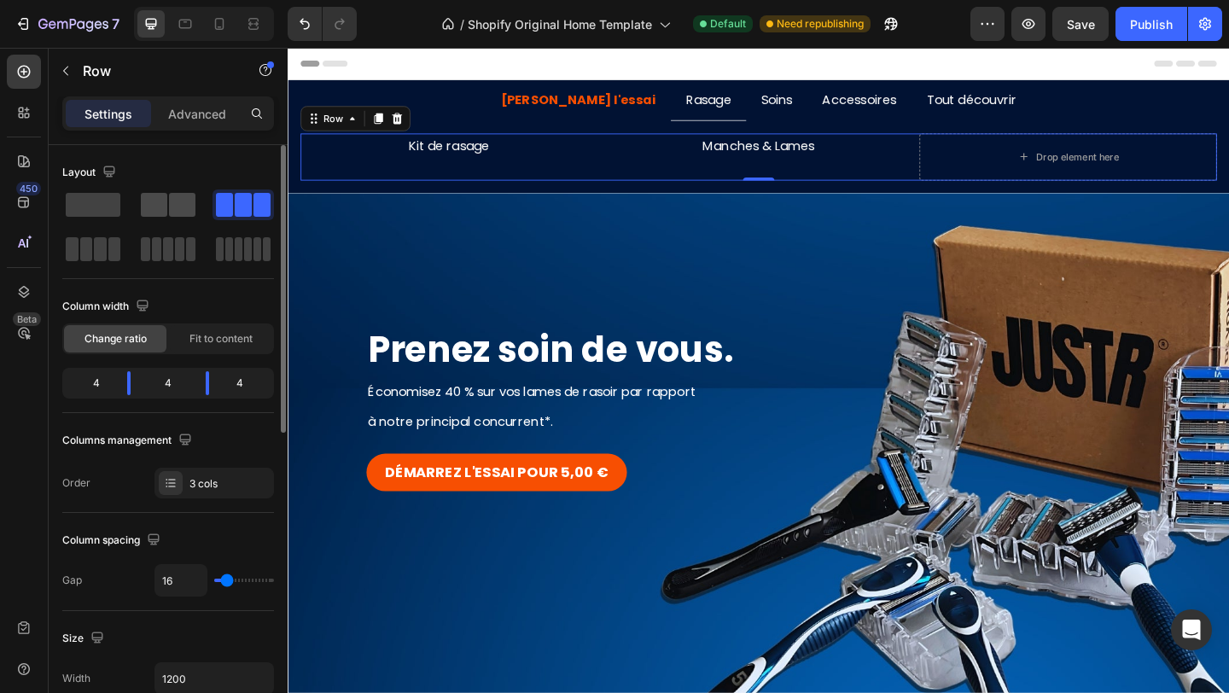
click at [161, 195] on span at bounding box center [154, 205] width 26 height 24
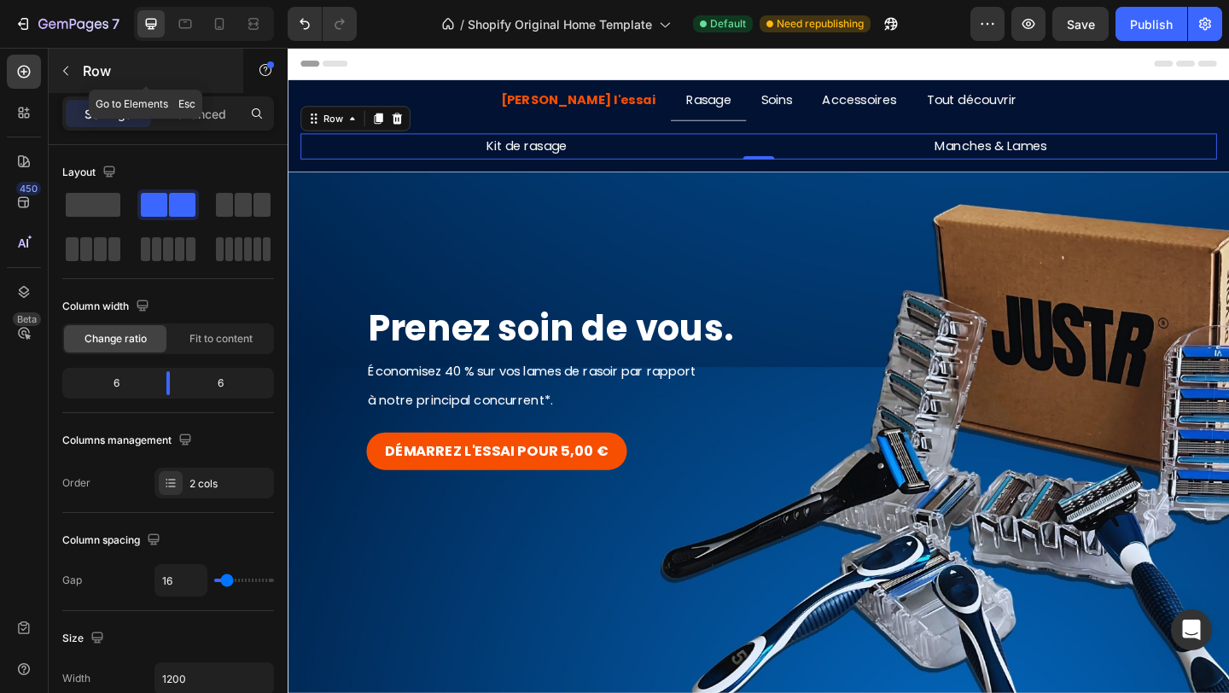
click at [79, 73] on div "Row" at bounding box center [146, 71] width 195 height 44
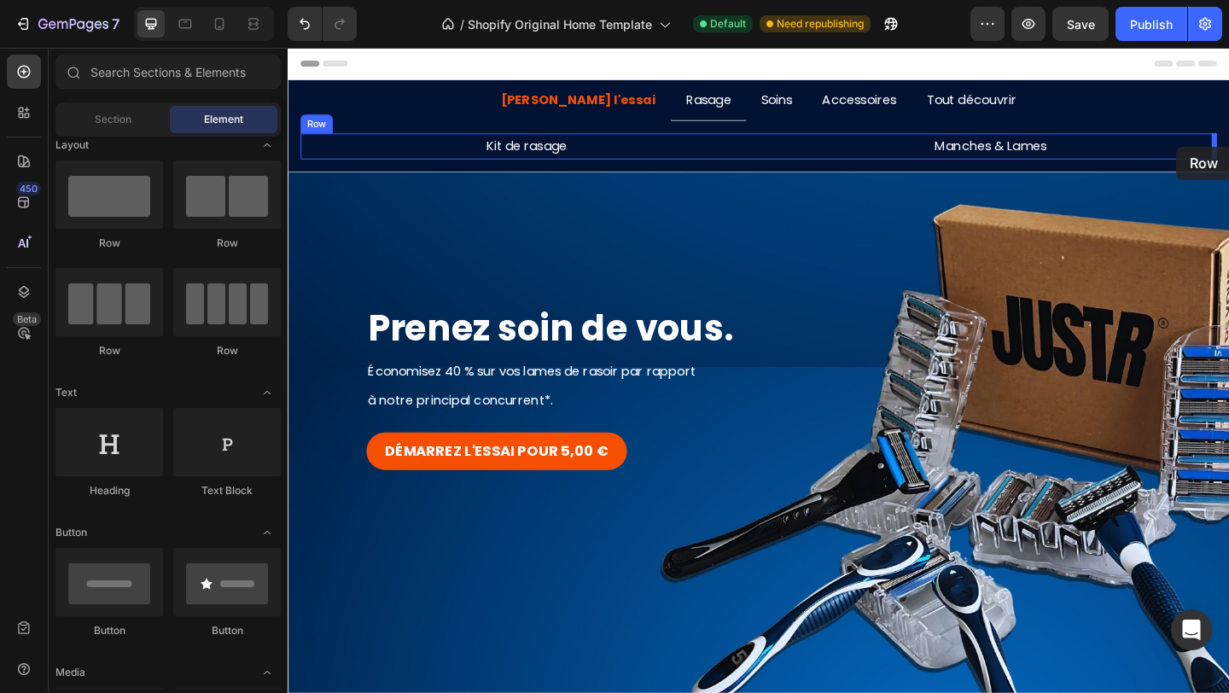
drag, startPoint x: 390, startPoint y: 255, endPoint x: 1254, endPoint y: 155, distance: 869.3
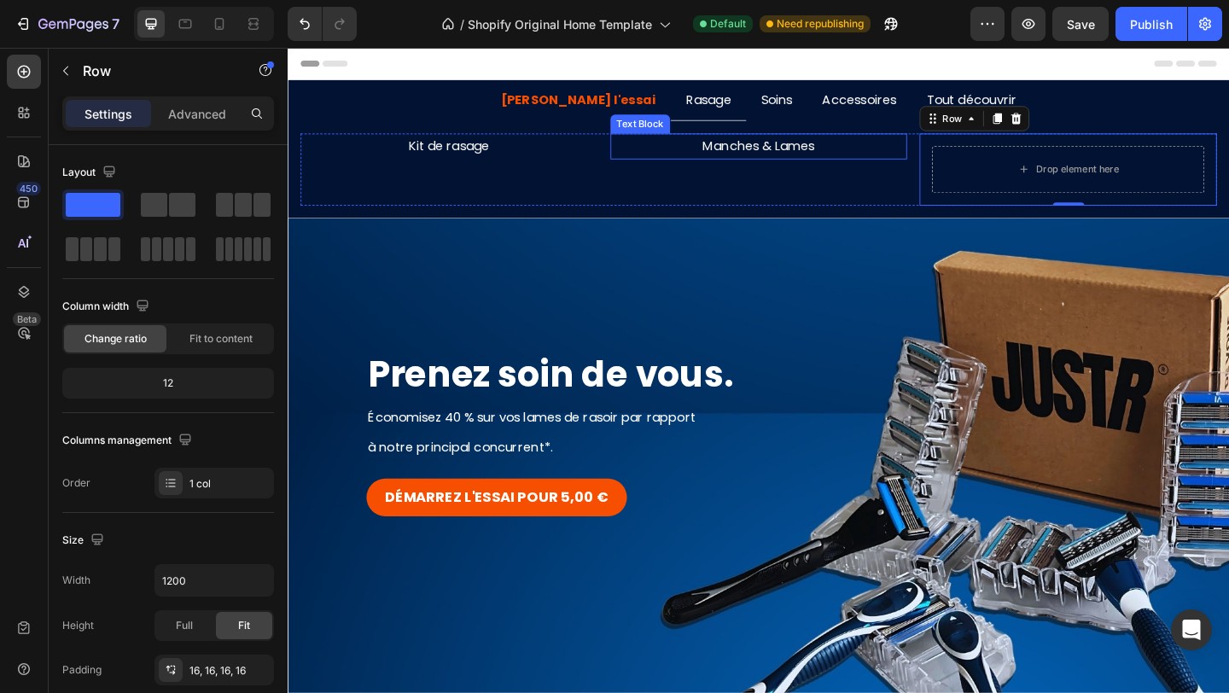
click at [779, 156] on p "Manches & Lames" at bounding box center [800, 155] width 320 height 25
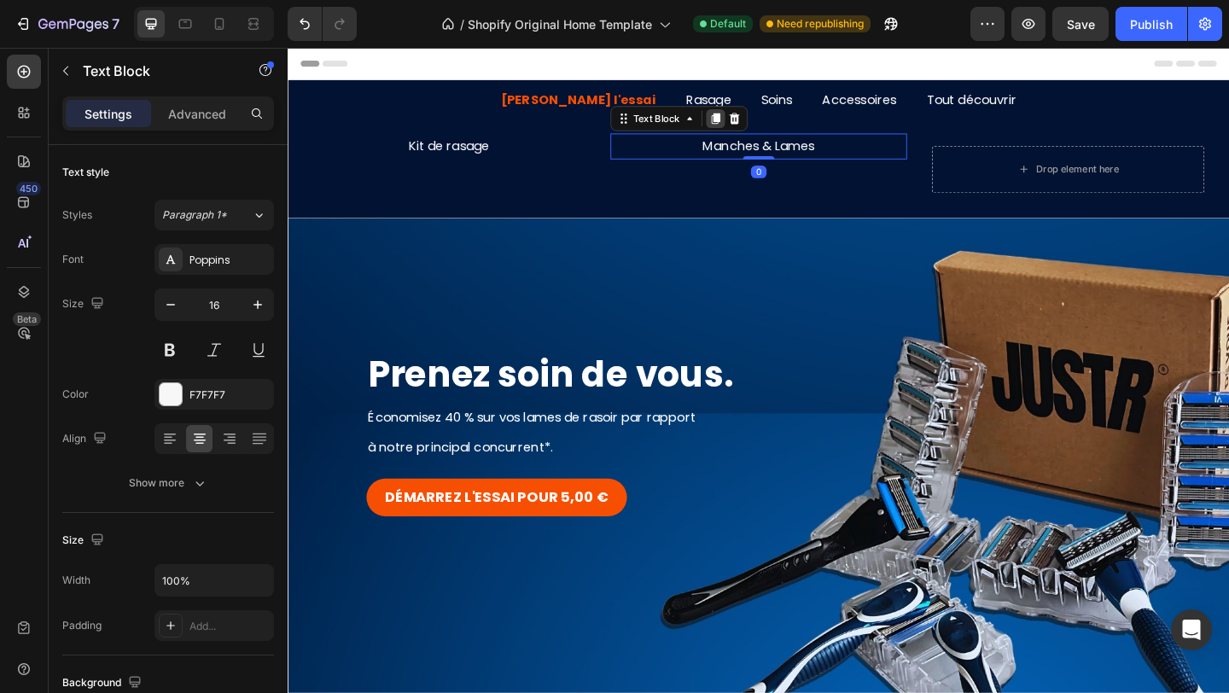
click at [757, 126] on icon at bounding box center [753, 125] width 14 height 14
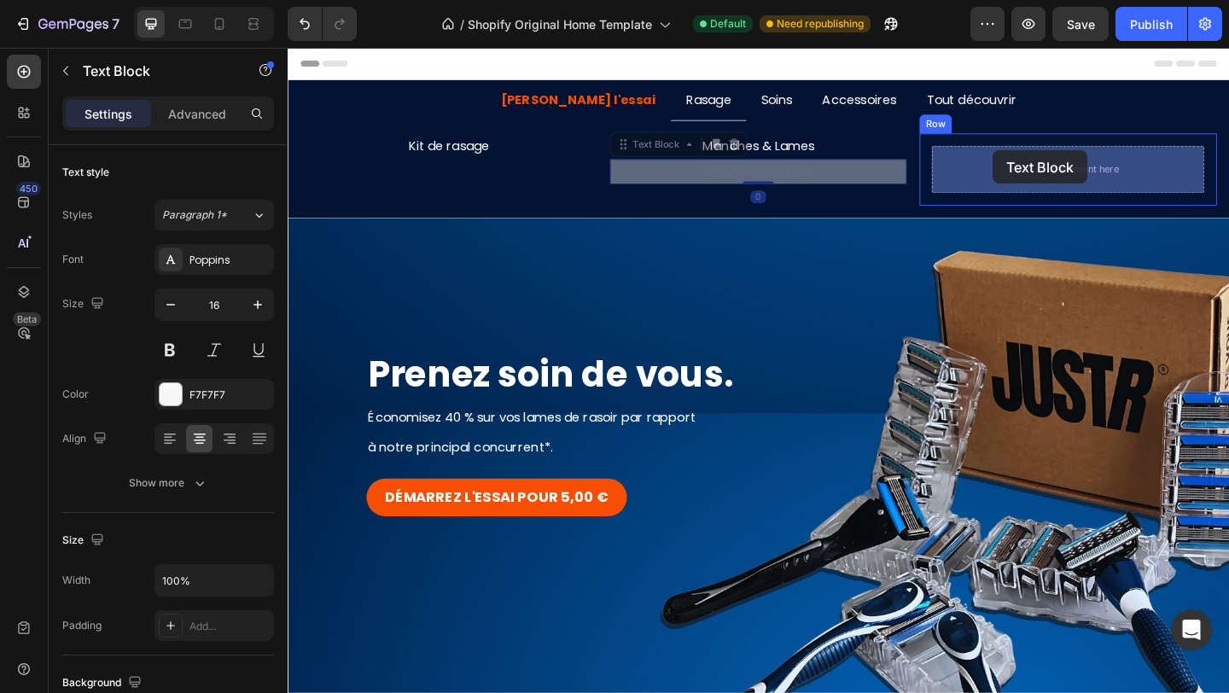
drag, startPoint x: 654, startPoint y: 156, endPoint x: 1055, endPoint y: 160, distance: 401.1
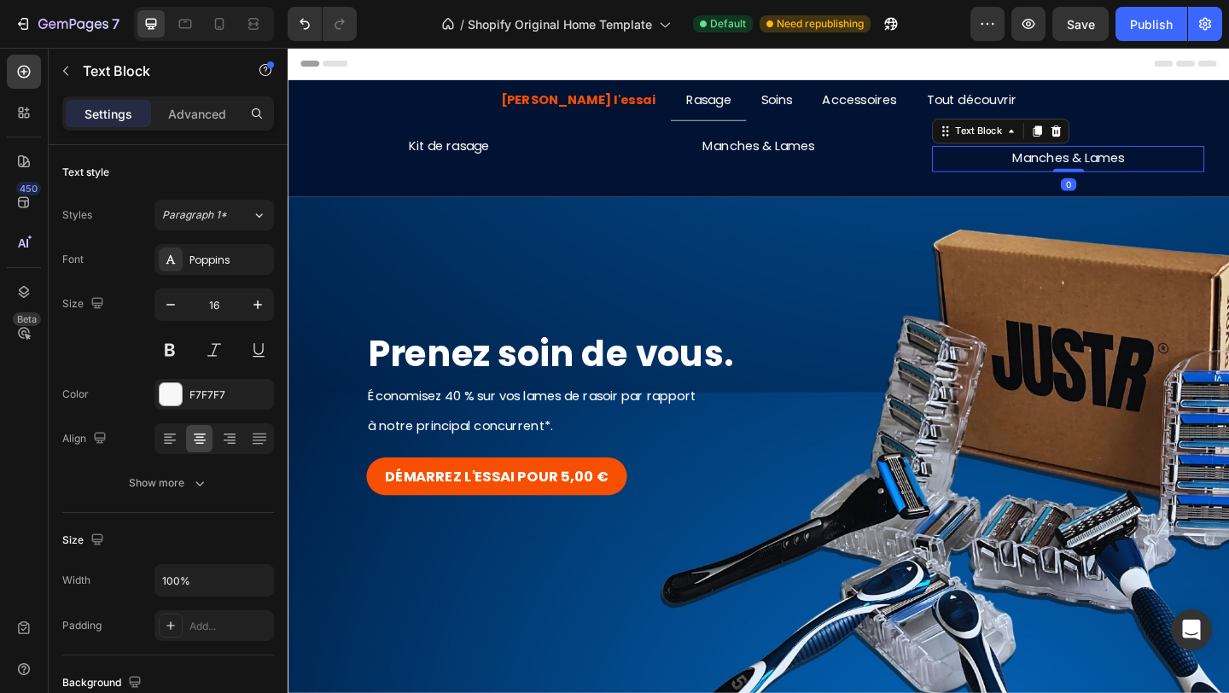
click at [1086, 174] on p "Manches & Lames" at bounding box center [1136, 168] width 293 height 25
click at [1072, 183] on div "Produit à la une Text Block 0 Row" at bounding box center [1135, 168] width 323 height 55
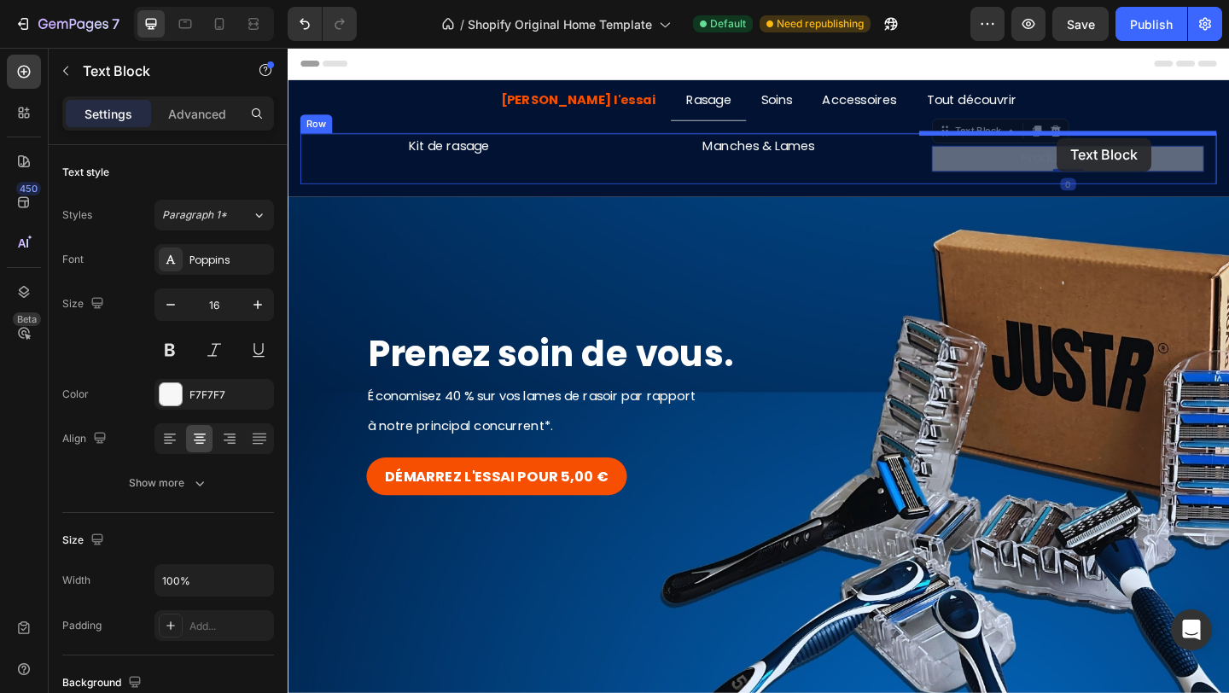
drag, startPoint x: 1062, startPoint y: 166, endPoint x: 1124, endPoint y: 146, distance: 64.8
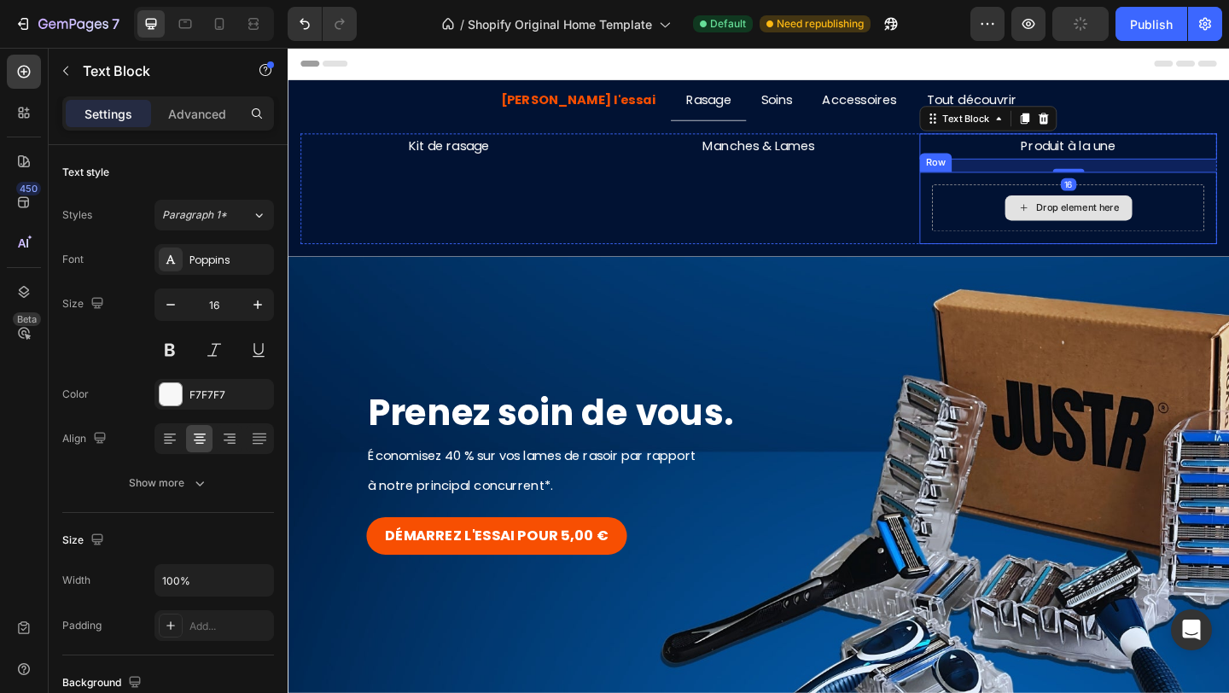
click at [1037, 203] on div "Drop element here" at bounding box center [1136, 221] width 296 height 51
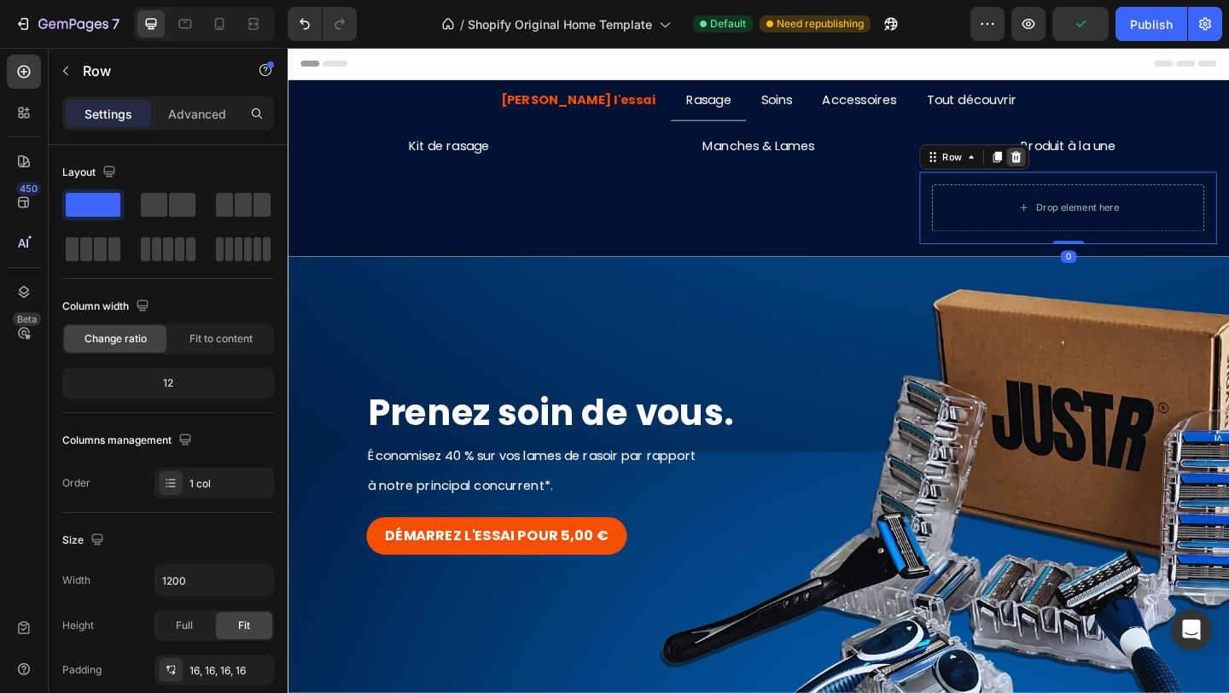
click at [1078, 166] on icon at bounding box center [1080, 167] width 14 height 14
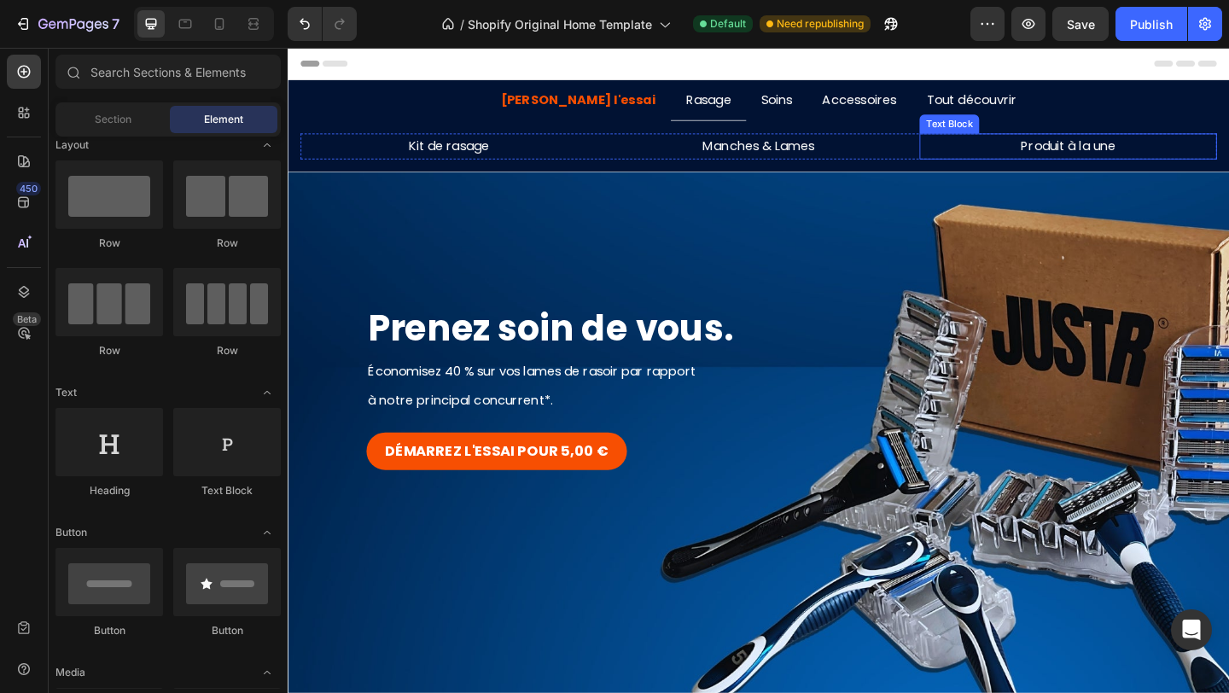
click at [1034, 159] on p "Produit à la une" at bounding box center [1136, 155] width 320 height 25
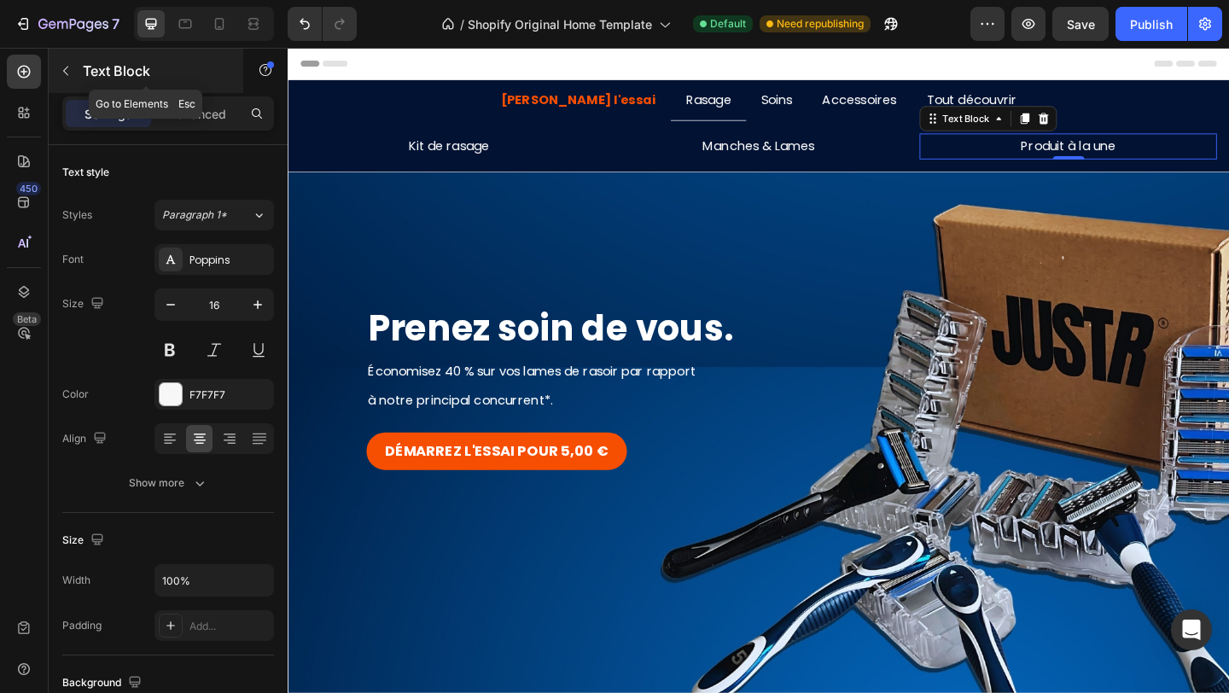
click at [62, 76] on icon "button" at bounding box center [66, 71] width 14 height 14
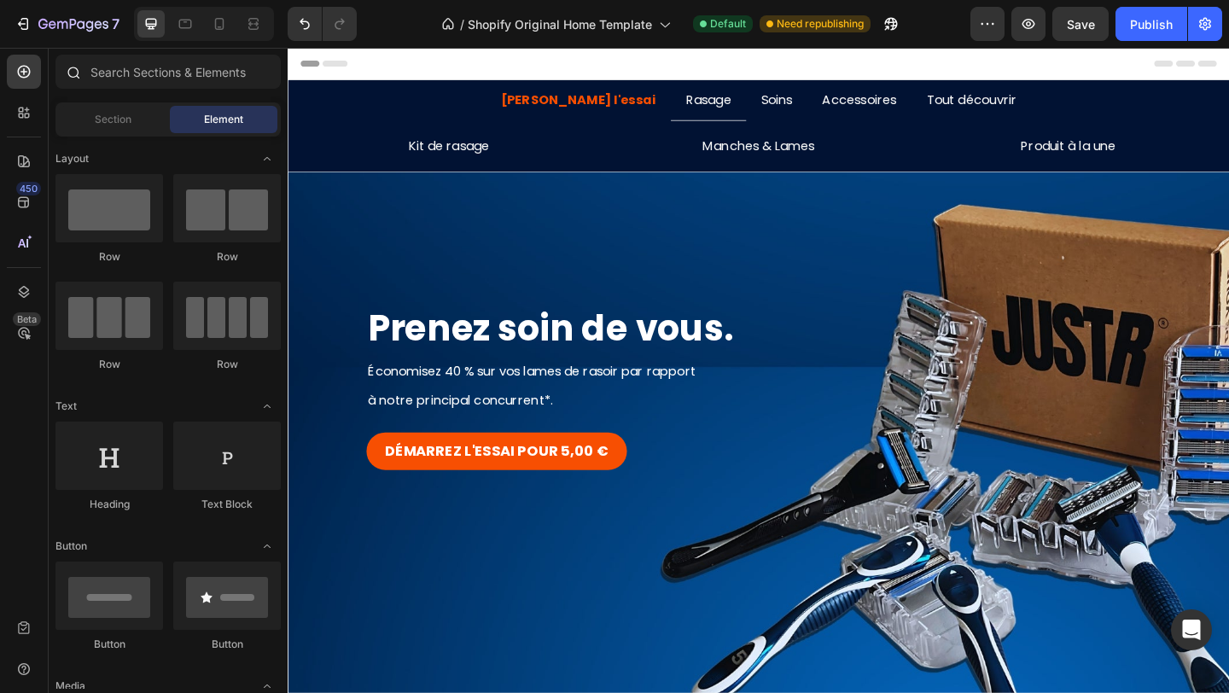
click at [78, 73] on icon at bounding box center [74, 73] width 13 height 13
click at [133, 76] on input "text" at bounding box center [167, 72] width 225 height 34
click at [1071, 153] on p "Produit à la une" at bounding box center [1136, 155] width 320 height 25
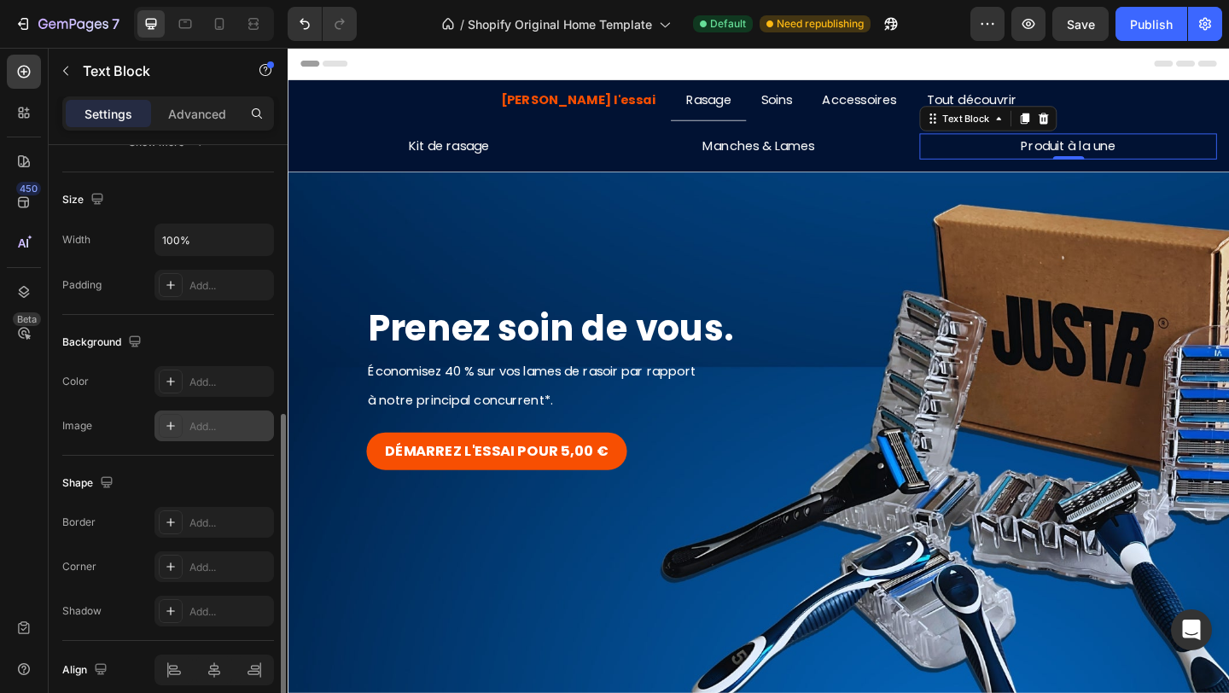
scroll to position [415, 0]
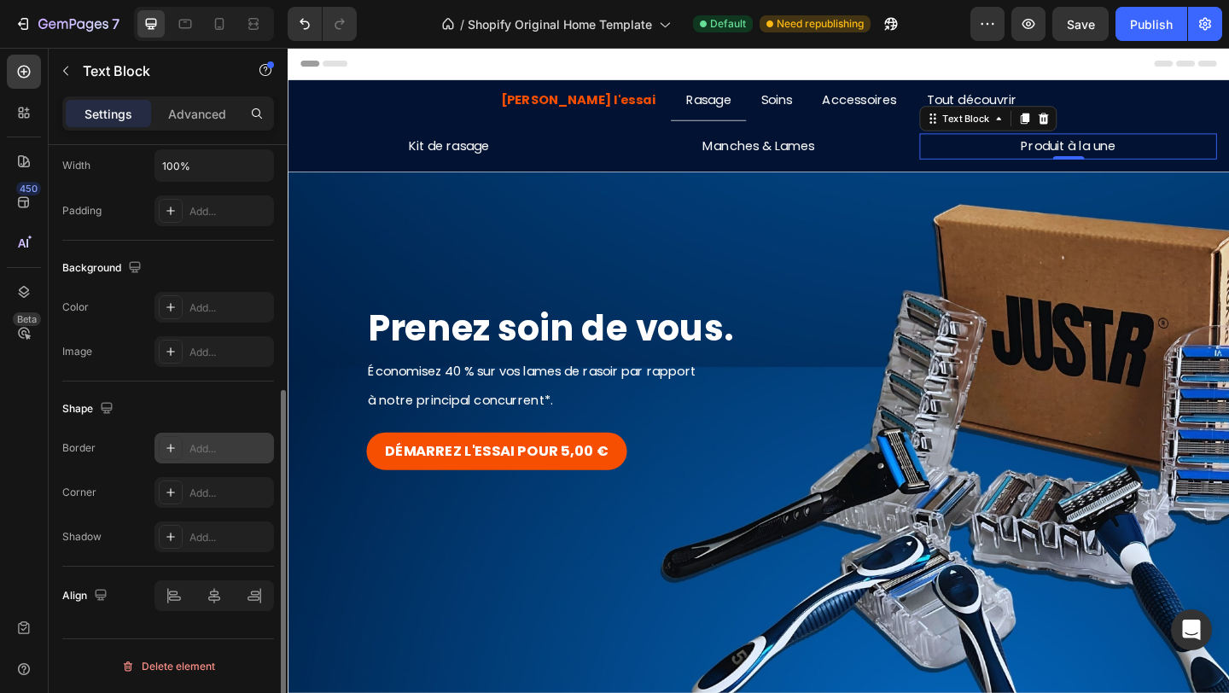
click at [195, 452] on div "Add..." at bounding box center [229, 448] width 80 height 15
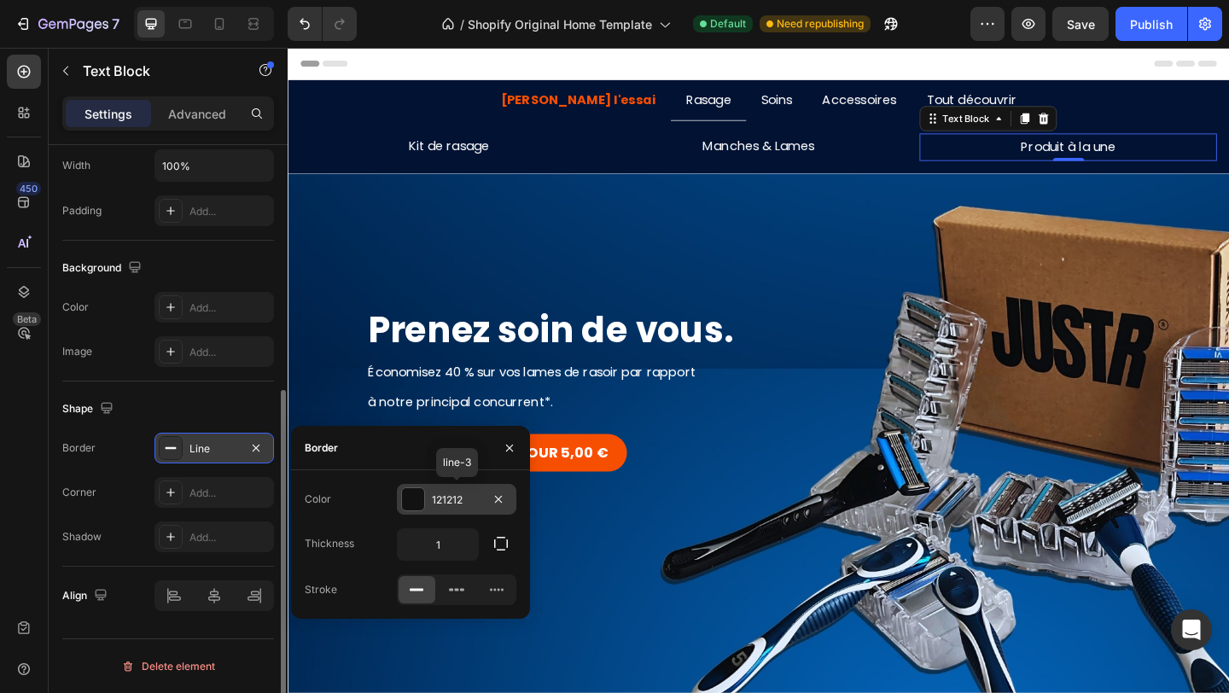
click at [466, 493] on div "121212" at bounding box center [456, 499] width 49 height 15
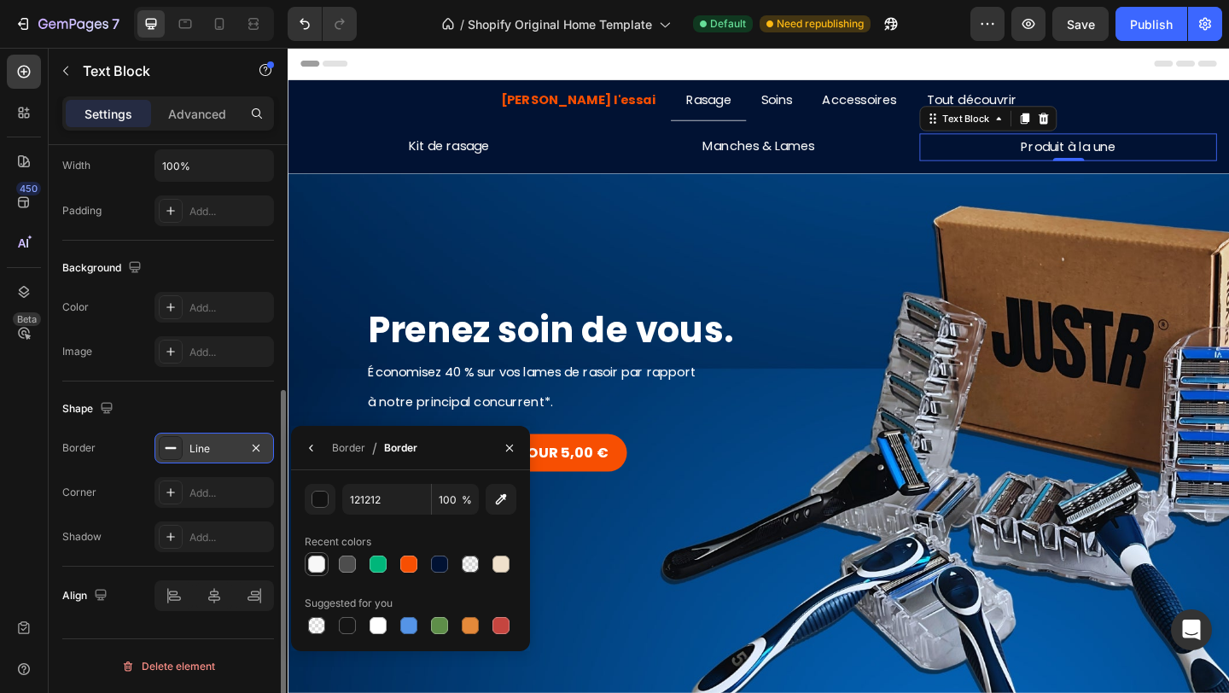
click at [305, 563] on div at bounding box center [317, 564] width 24 height 24
type input "F7F7F7"
click at [212, 407] on div "Shape" at bounding box center [168, 408] width 212 height 27
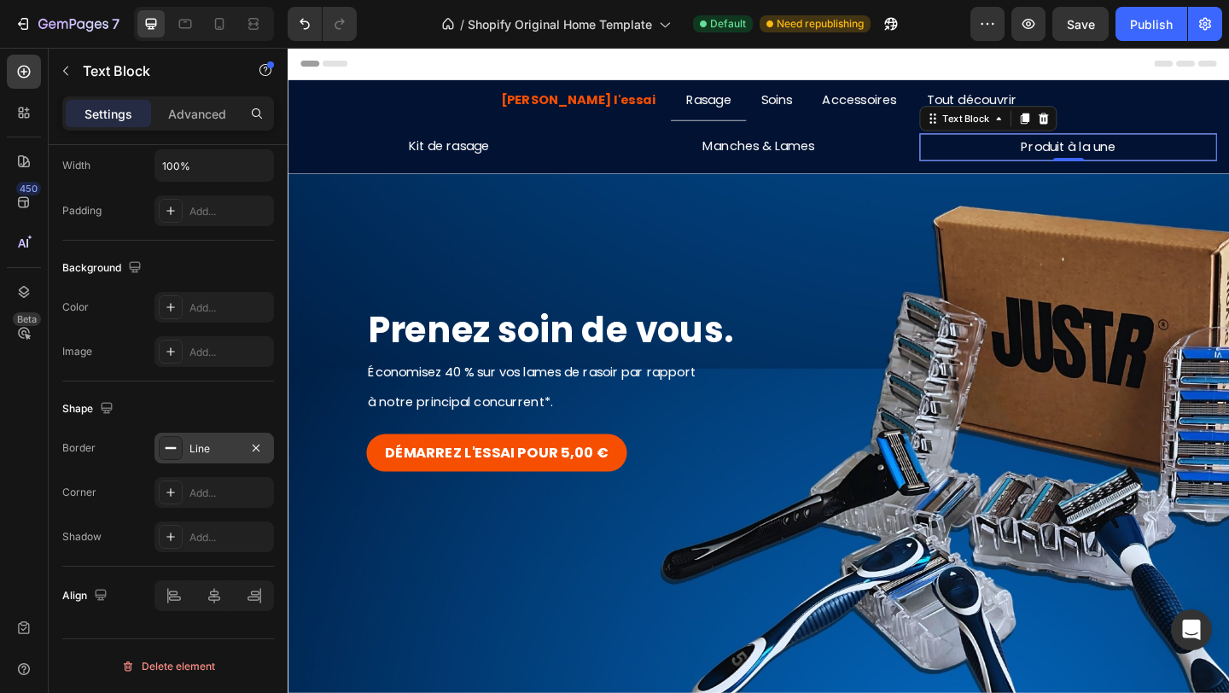
click at [216, 449] on div "Line" at bounding box center [213, 448] width 49 height 15
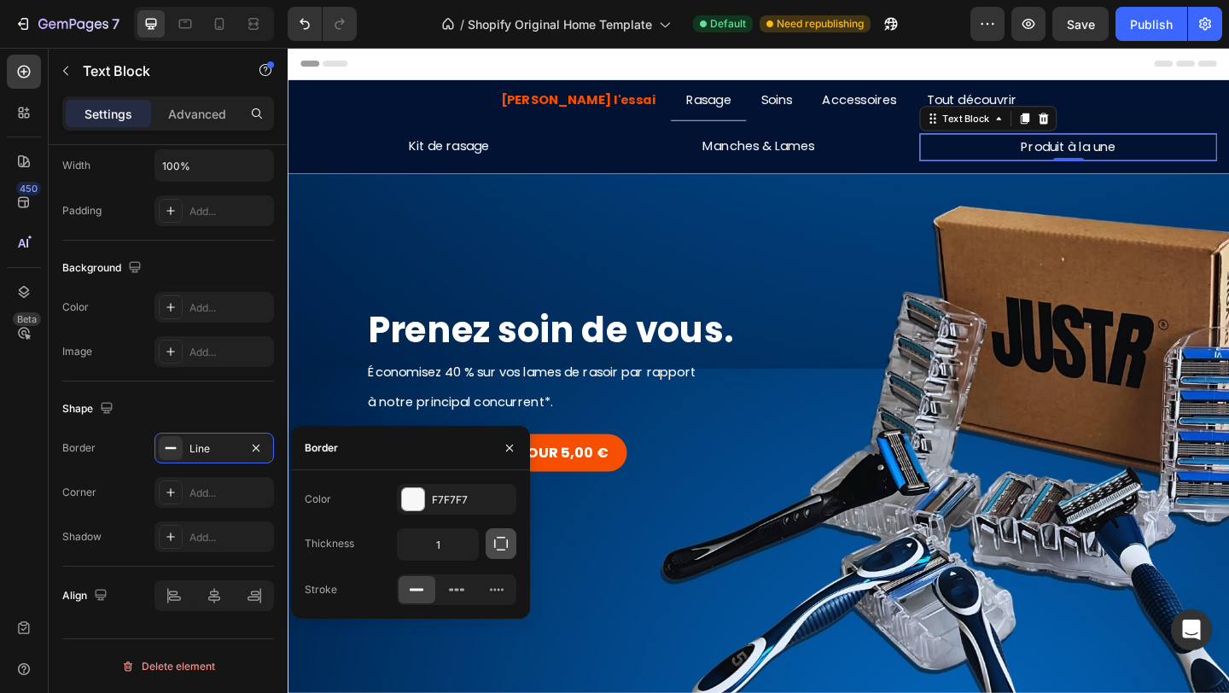
click at [497, 544] on icon "button" at bounding box center [500, 543] width 17 height 17
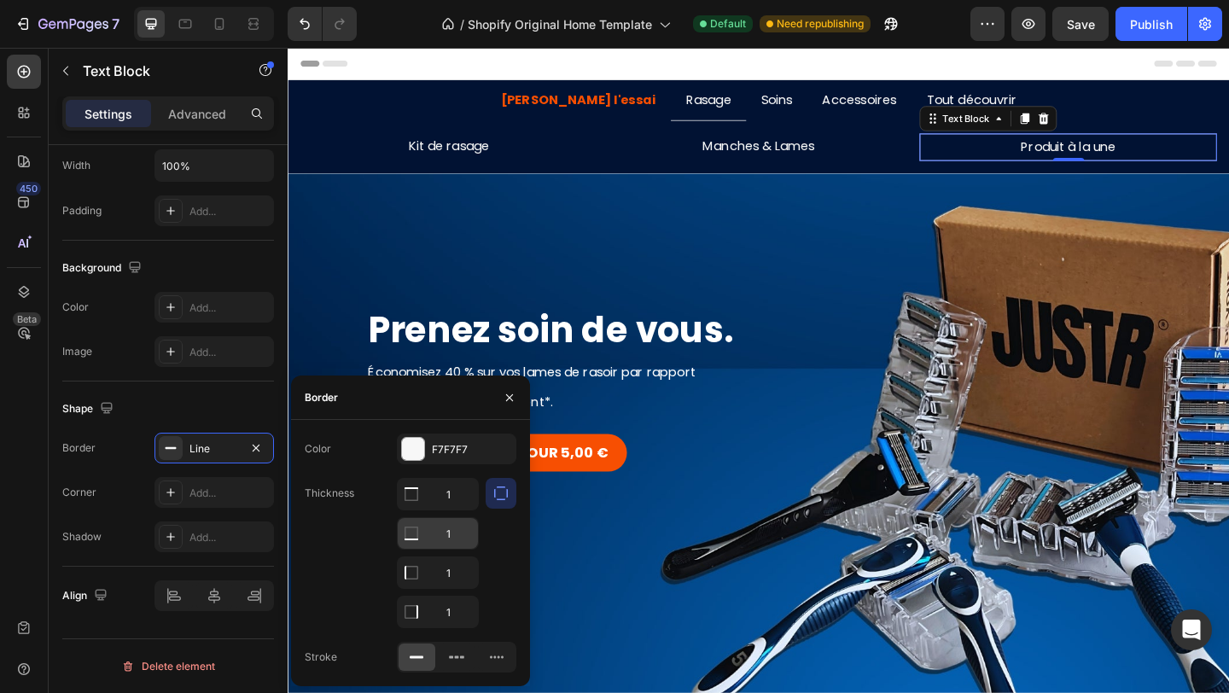
click at [442, 509] on input "1" at bounding box center [438, 494] width 80 height 31
drag, startPoint x: 461, startPoint y: 531, endPoint x: 436, endPoint y: 531, distance: 24.7
click at [436, 531] on input "1" at bounding box center [438, 533] width 80 height 31
click at [451, 498] on input "1" at bounding box center [438, 494] width 80 height 31
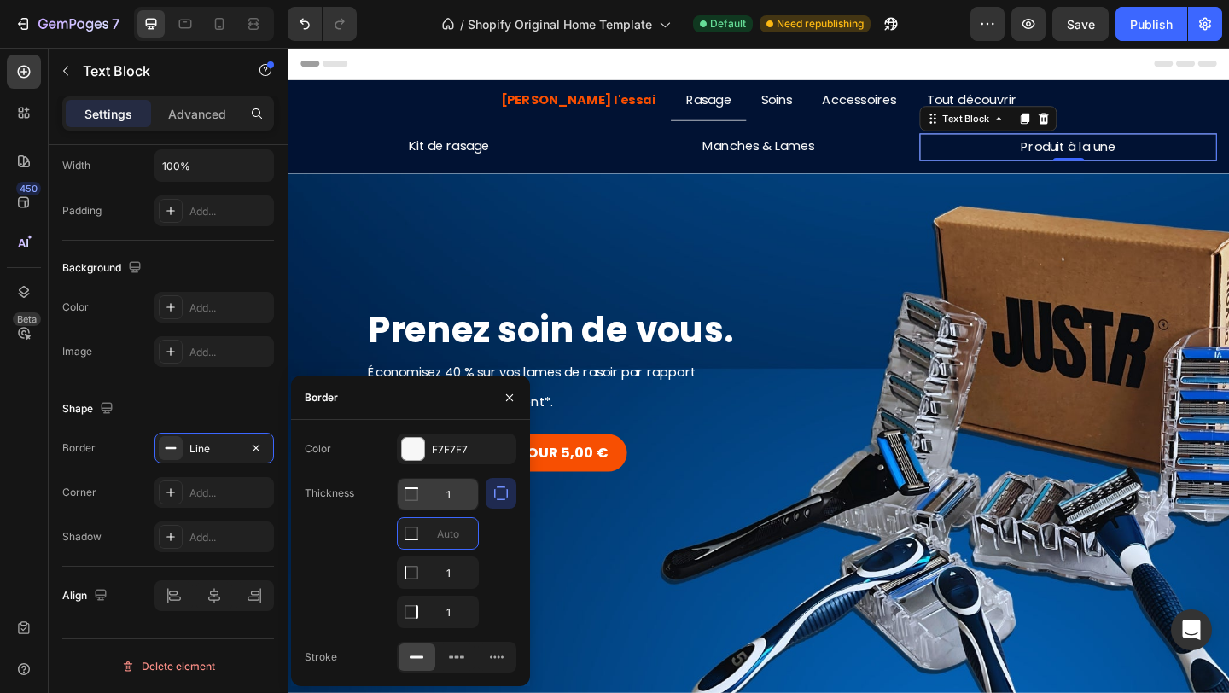
type input "0"
click at [458, 549] on input "1" at bounding box center [438, 533] width 80 height 31
type input "0"
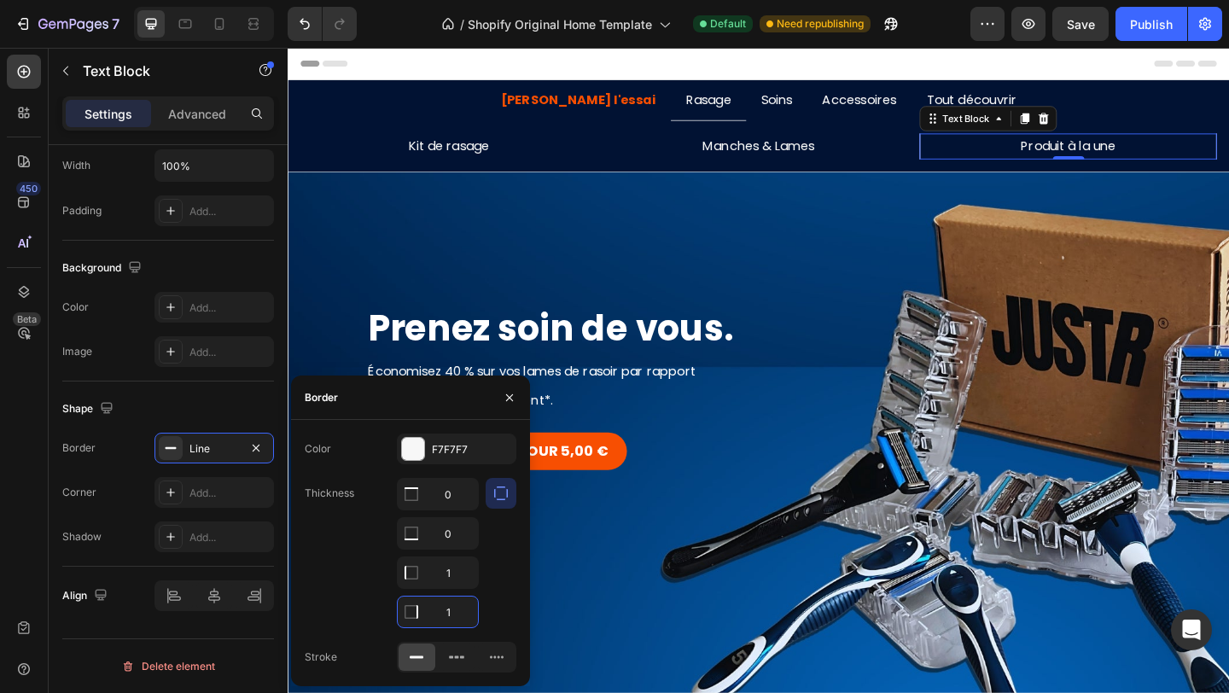
click at [458, 602] on input "1" at bounding box center [438, 611] width 80 height 31
click at [216, 398] on div "Shape" at bounding box center [168, 408] width 212 height 27
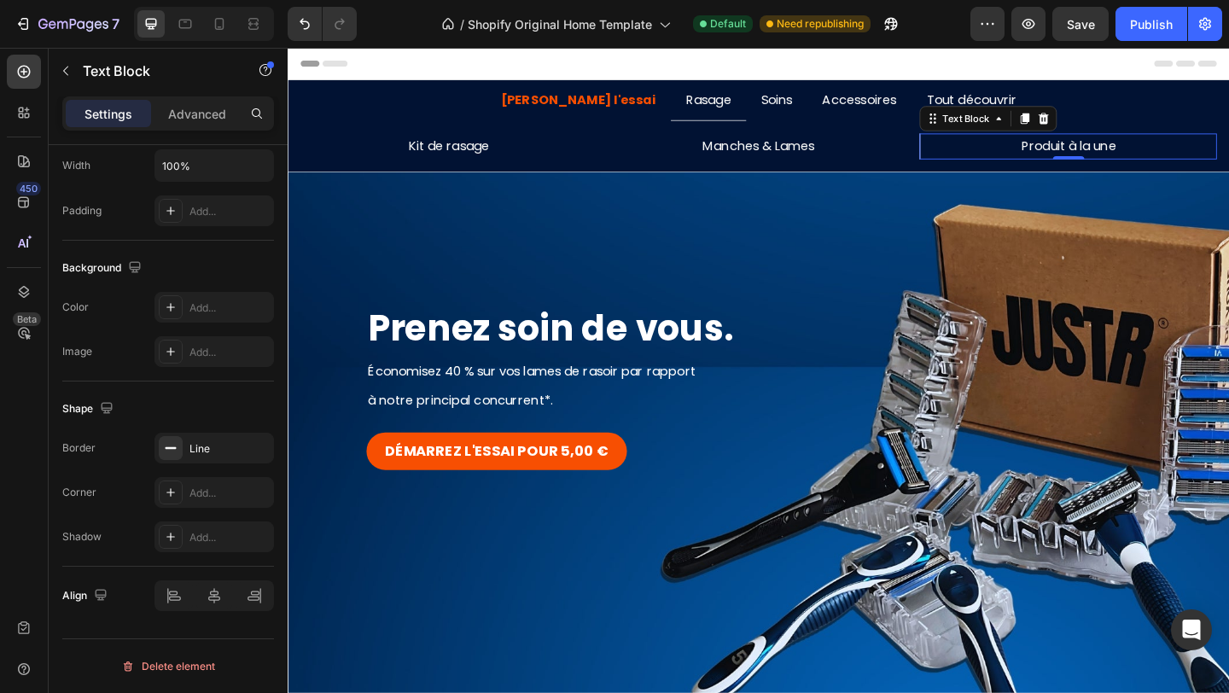
click at [917, 162] on p "Manches & Lames" at bounding box center [800, 155] width 320 height 25
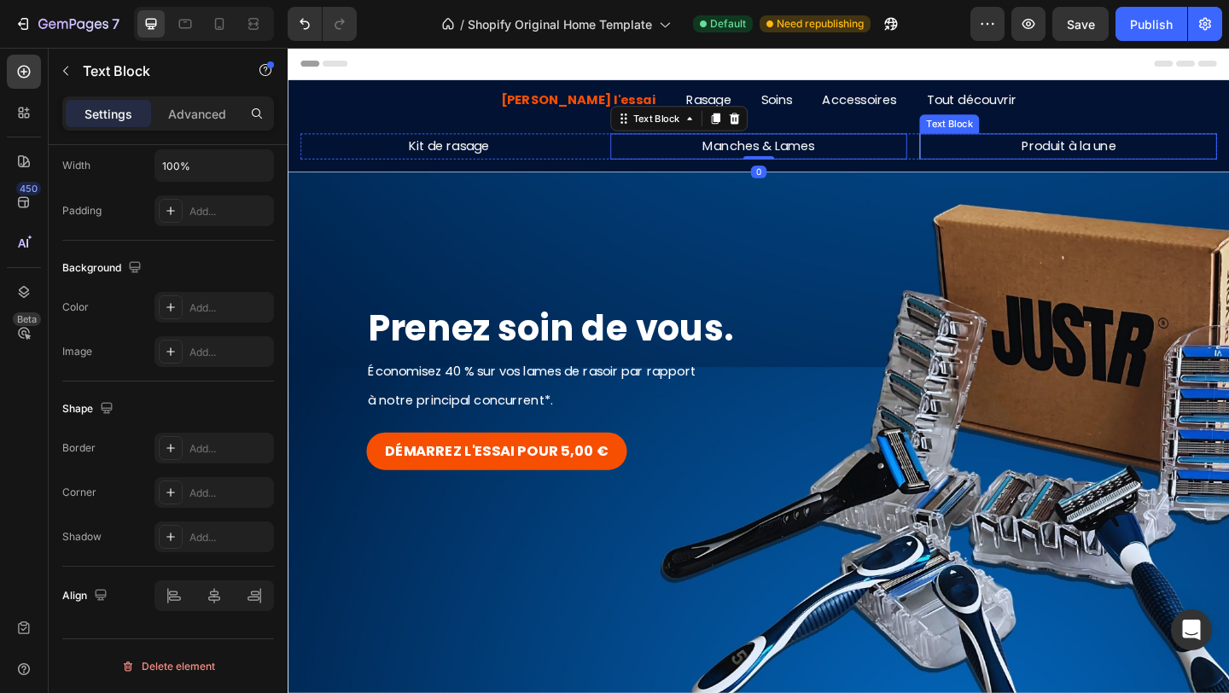
click at [1121, 162] on p "Produit à la une" at bounding box center [1136, 155] width 319 height 25
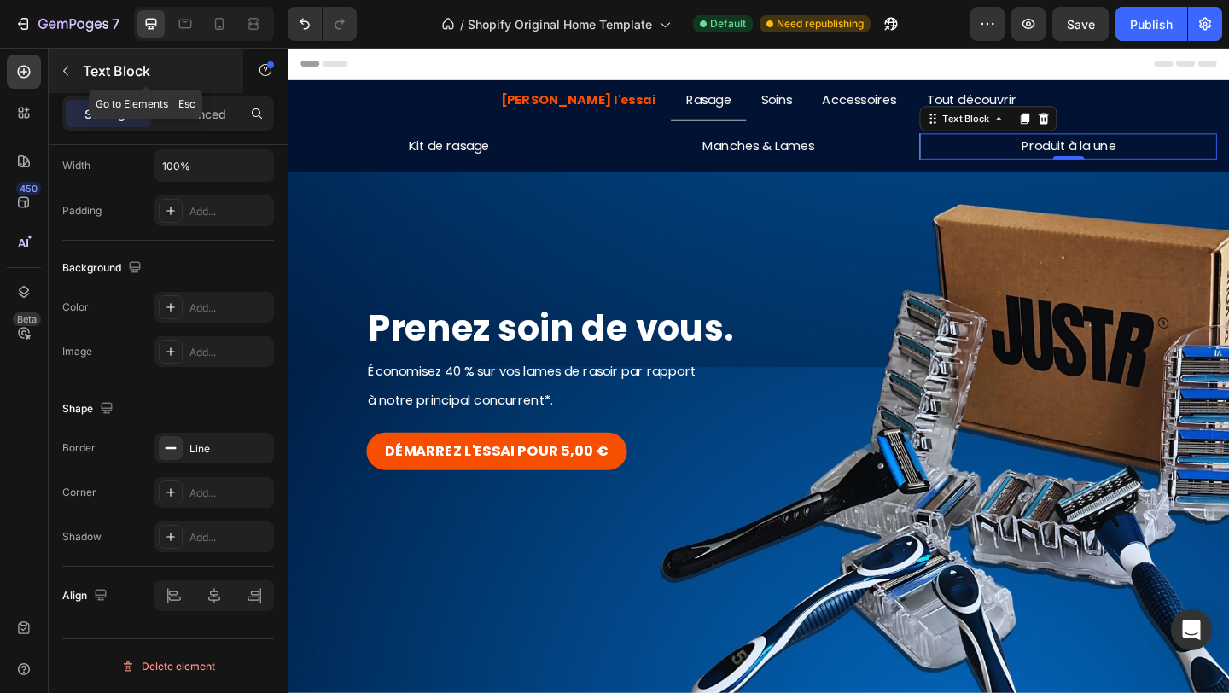
click at [61, 65] on icon "button" at bounding box center [66, 71] width 14 height 14
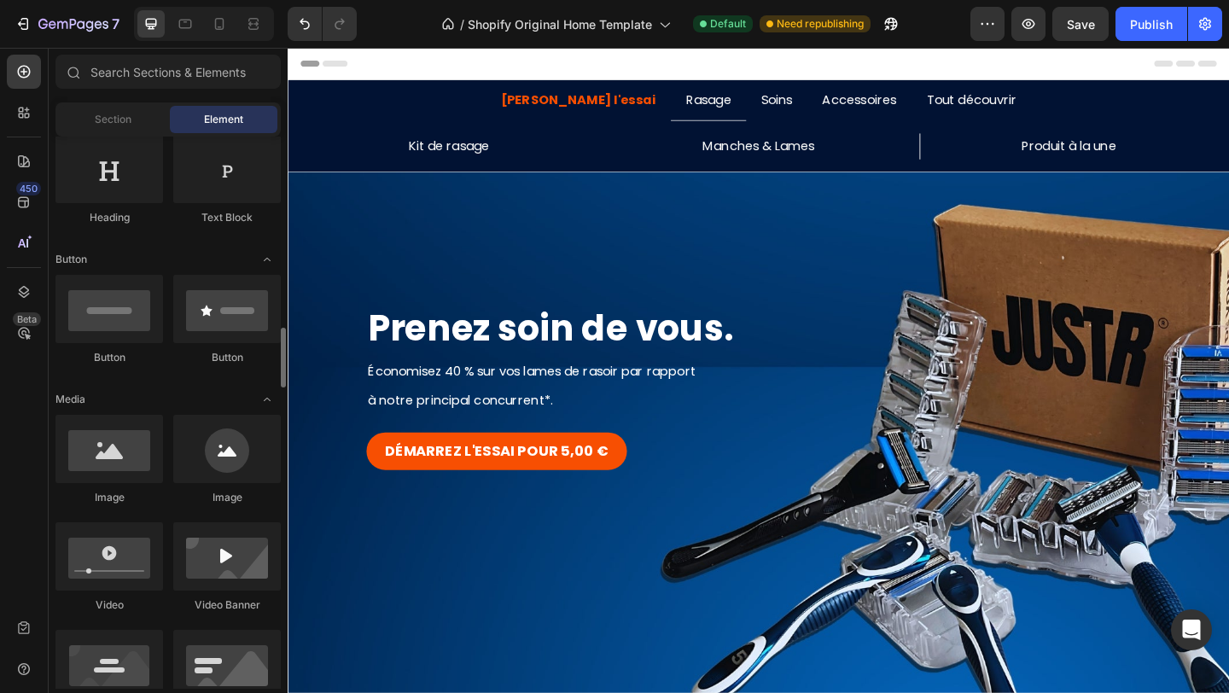
scroll to position [453, 0]
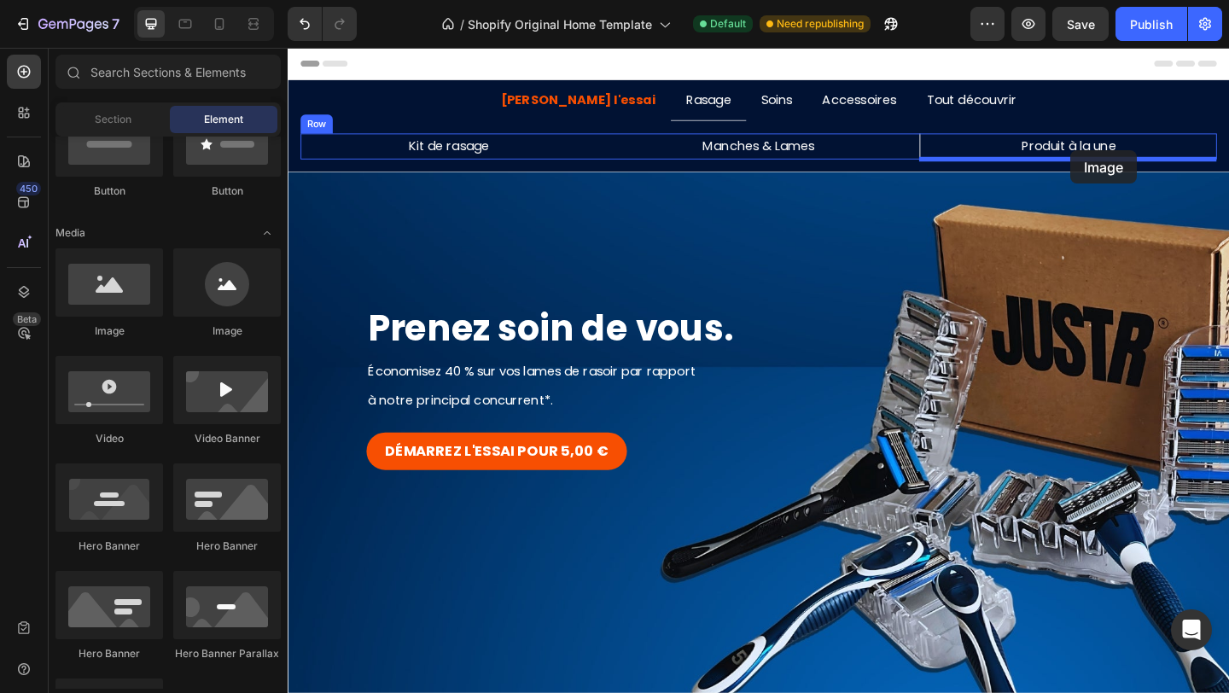
drag, startPoint x: 397, startPoint y: 359, endPoint x: 1139, endPoint y: 160, distance: 768.8
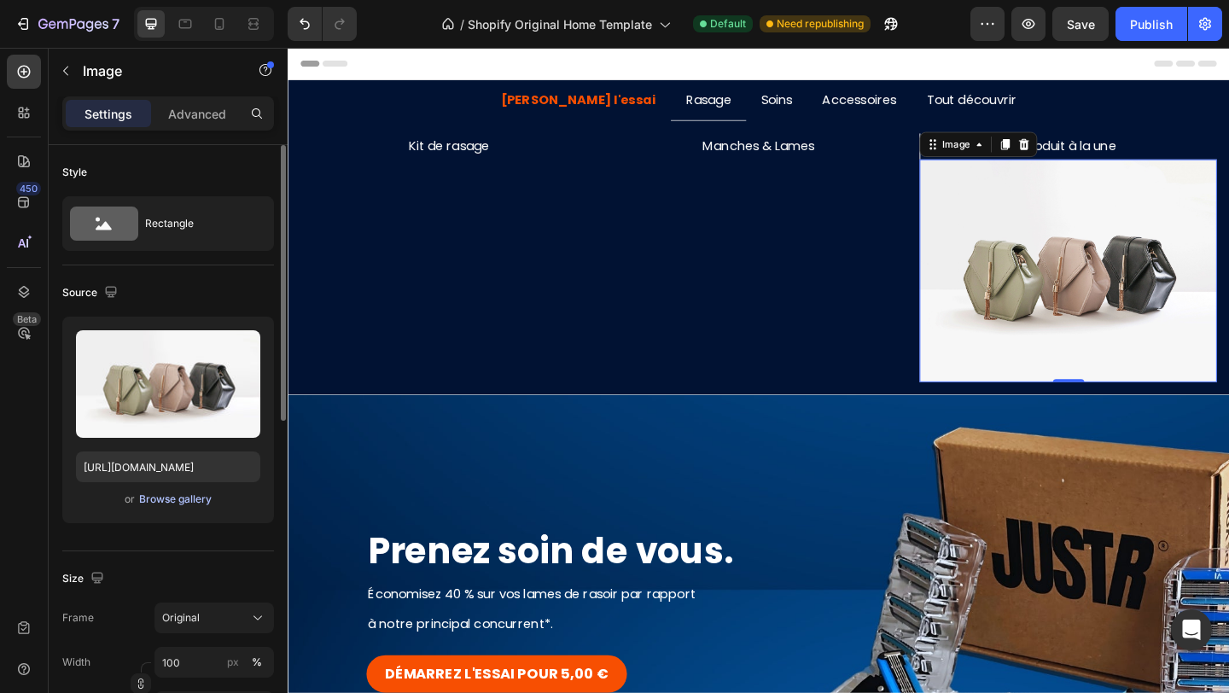
click at [176, 494] on div "Browse gallery" at bounding box center [175, 499] width 73 height 15
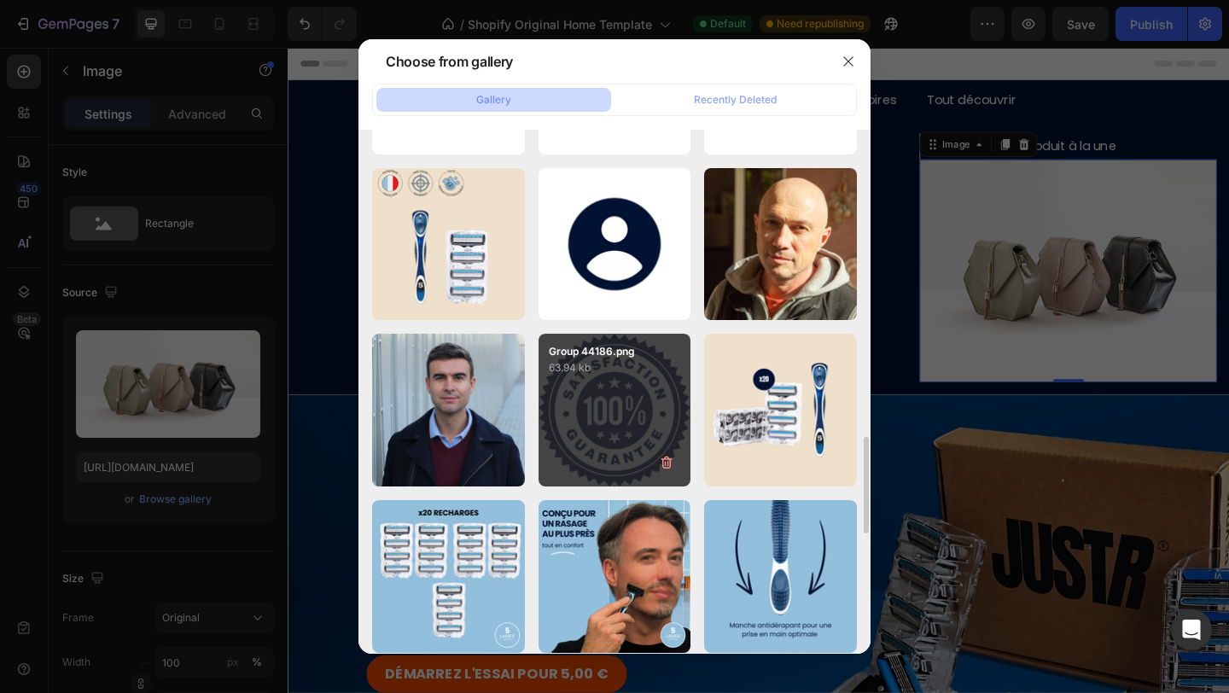
scroll to position [1631, 0]
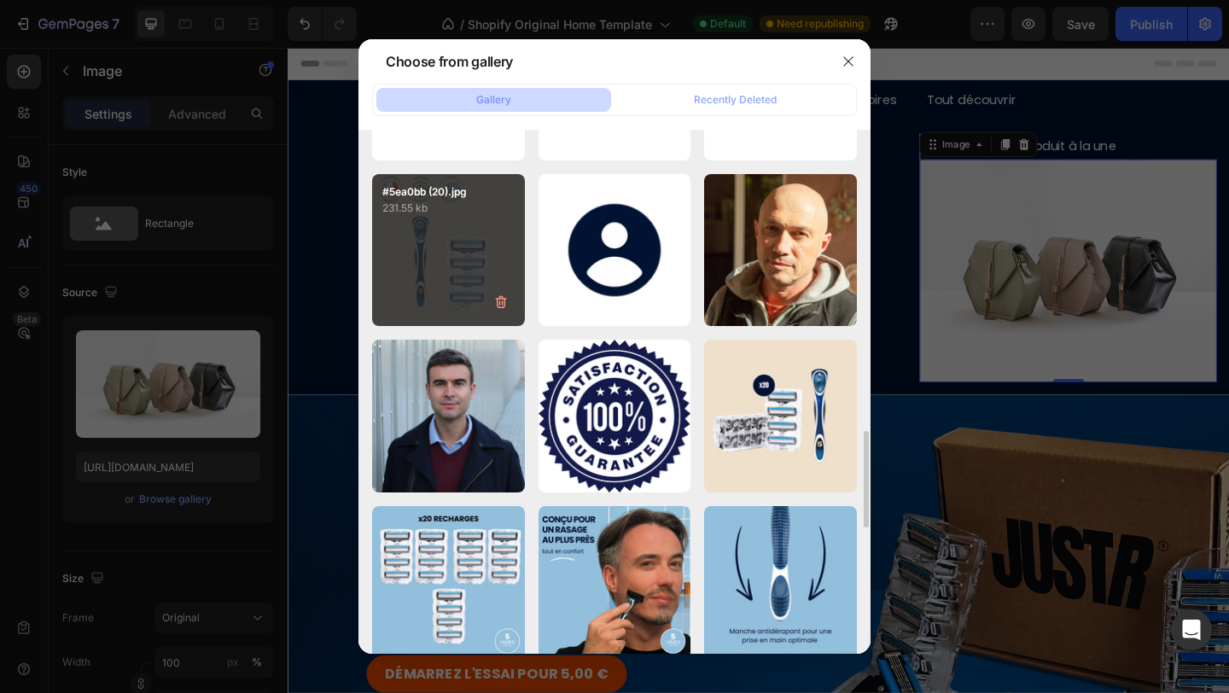
click at [443, 236] on div "#5ea0bb (20).jpg 231.55 kb" at bounding box center [448, 250] width 153 height 153
type input "[URL][DOMAIN_NAME]"
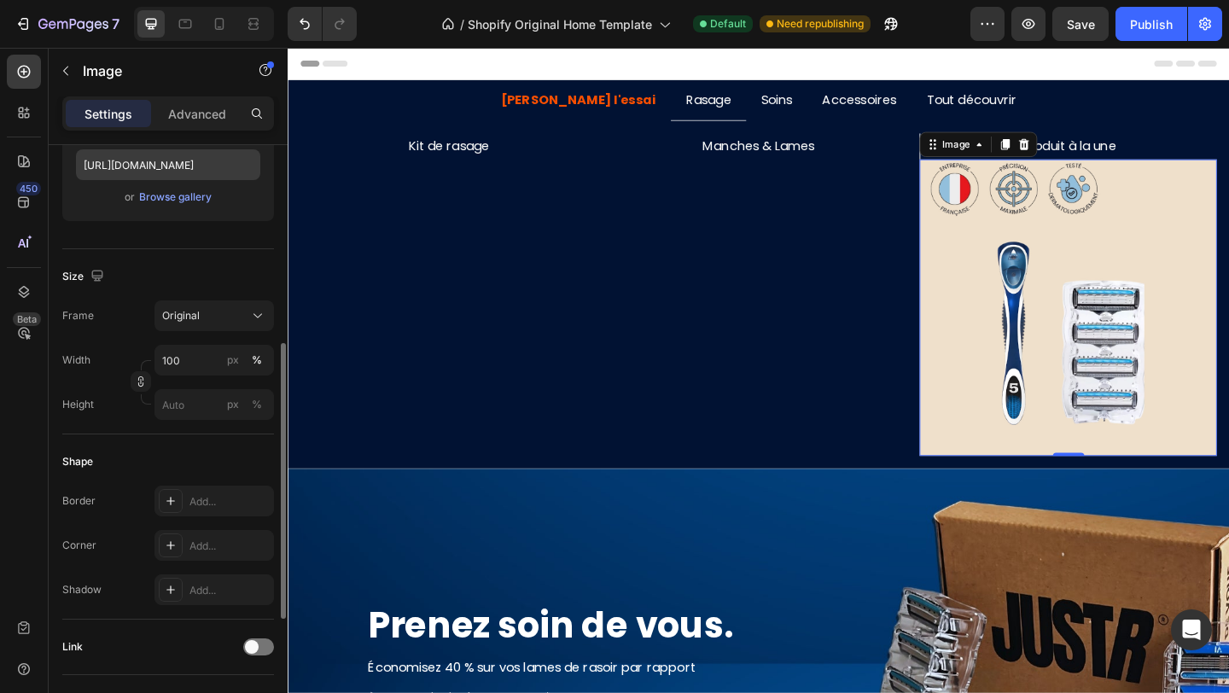
scroll to position [342, 0]
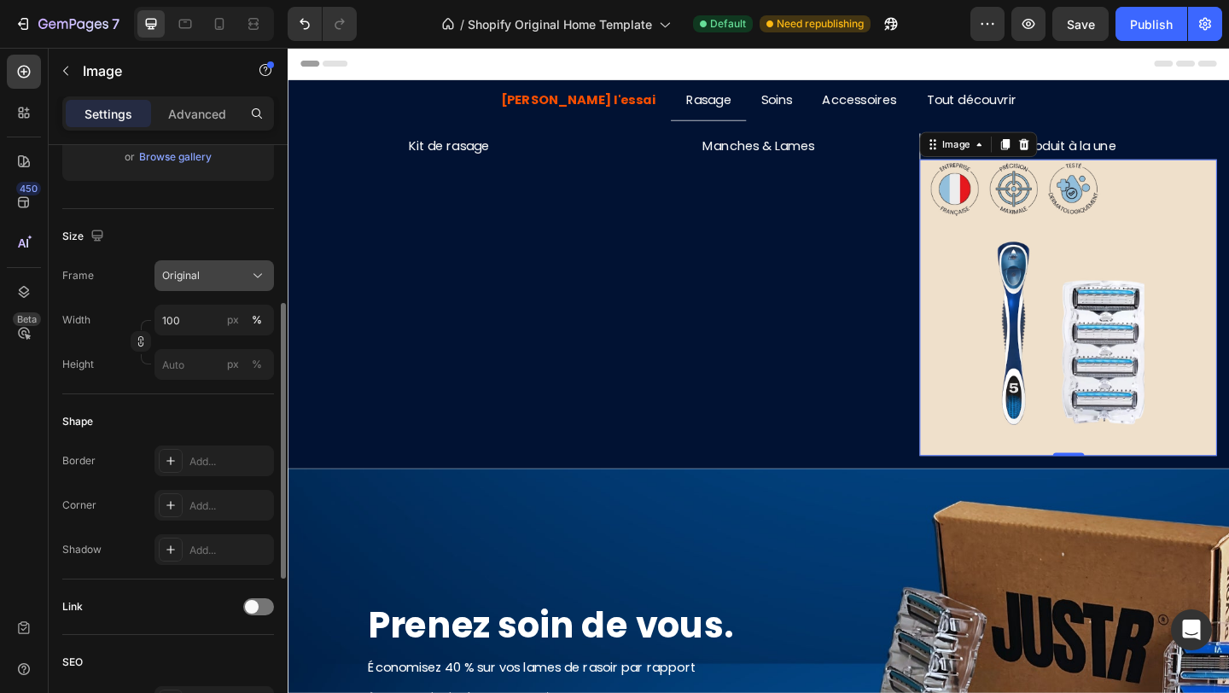
click at [208, 270] on div "Original" at bounding box center [204, 275] width 84 height 15
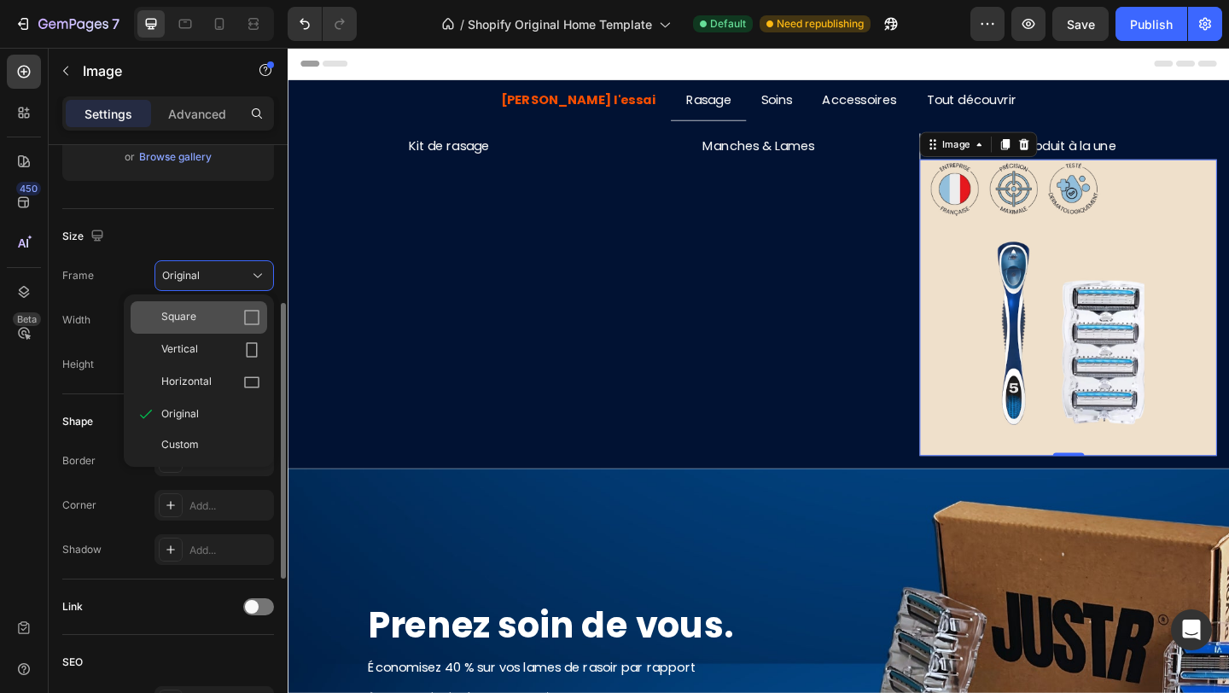
click at [204, 316] on div "Square" at bounding box center [210, 317] width 99 height 17
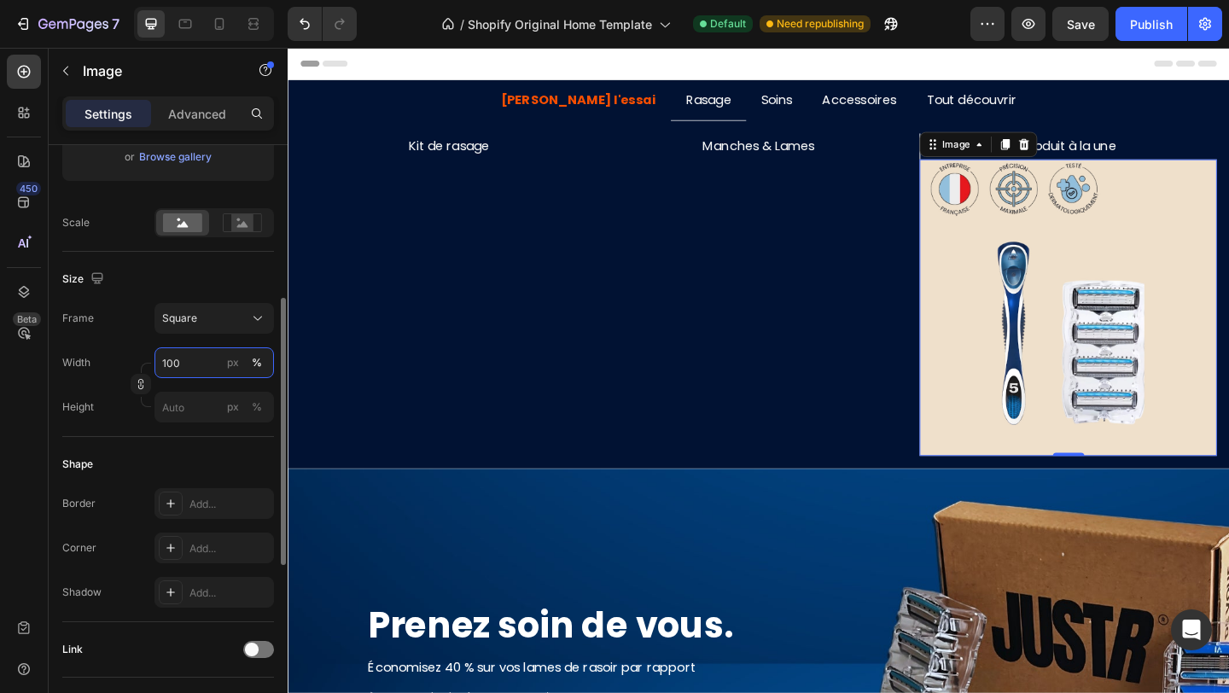
click at [199, 373] on input "100" at bounding box center [213, 362] width 119 height 31
click at [124, 360] on div "Width 100 px %" at bounding box center [168, 362] width 212 height 31
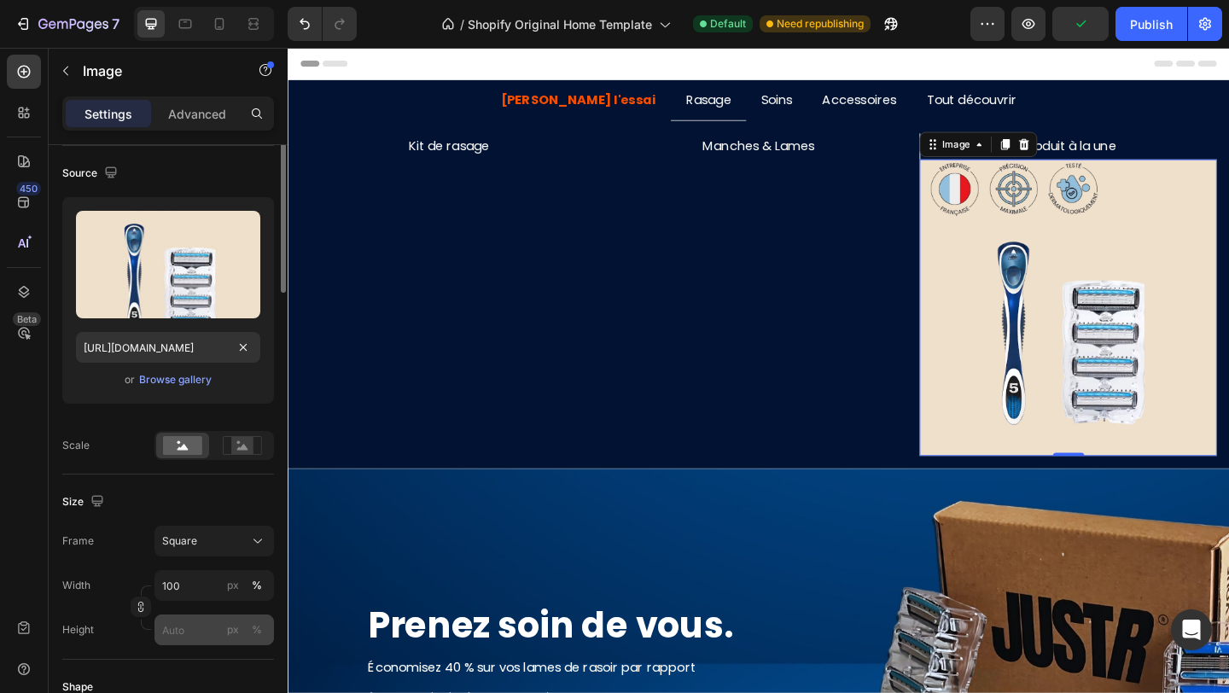
scroll to position [0, 0]
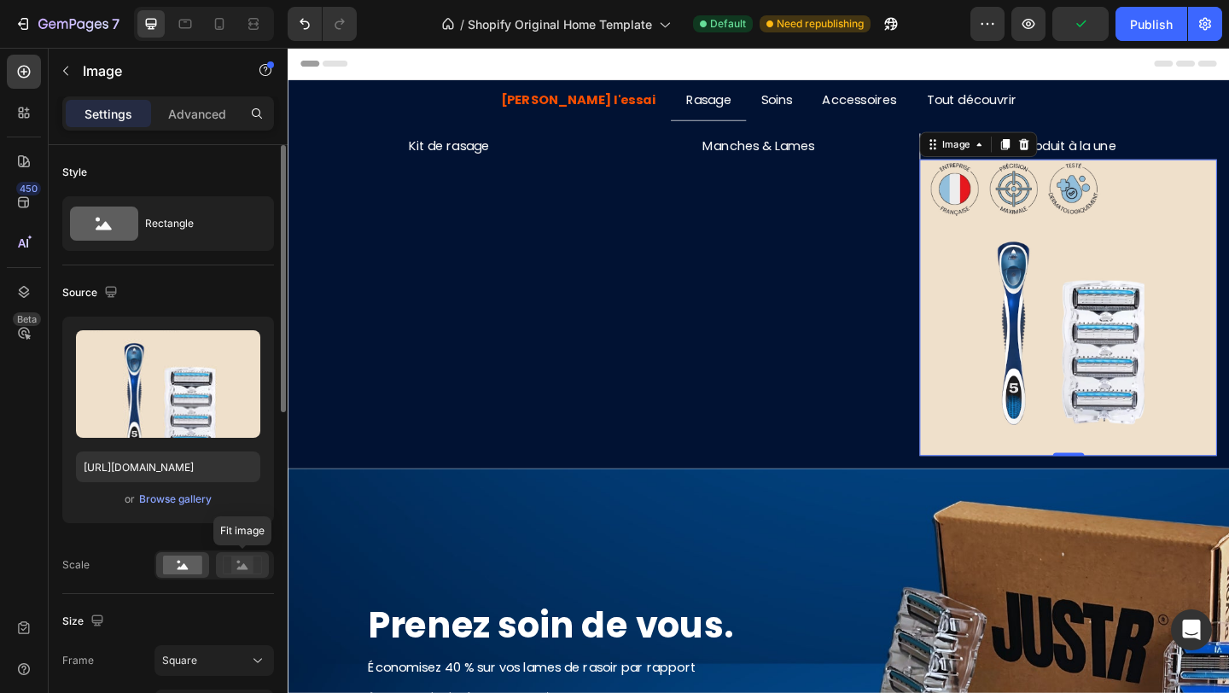
click at [247, 565] on rect at bounding box center [242, 564] width 22 height 17
click at [191, 561] on rect at bounding box center [182, 565] width 39 height 19
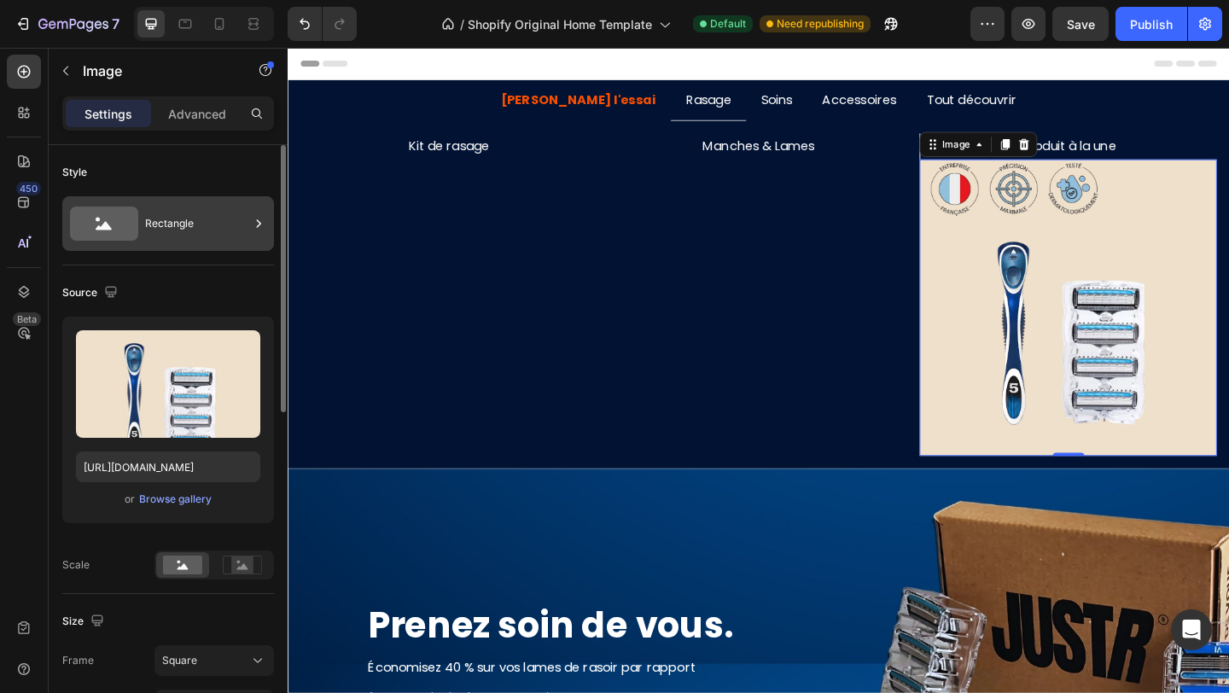
click at [189, 243] on div "Rectangle" at bounding box center [168, 223] width 212 height 55
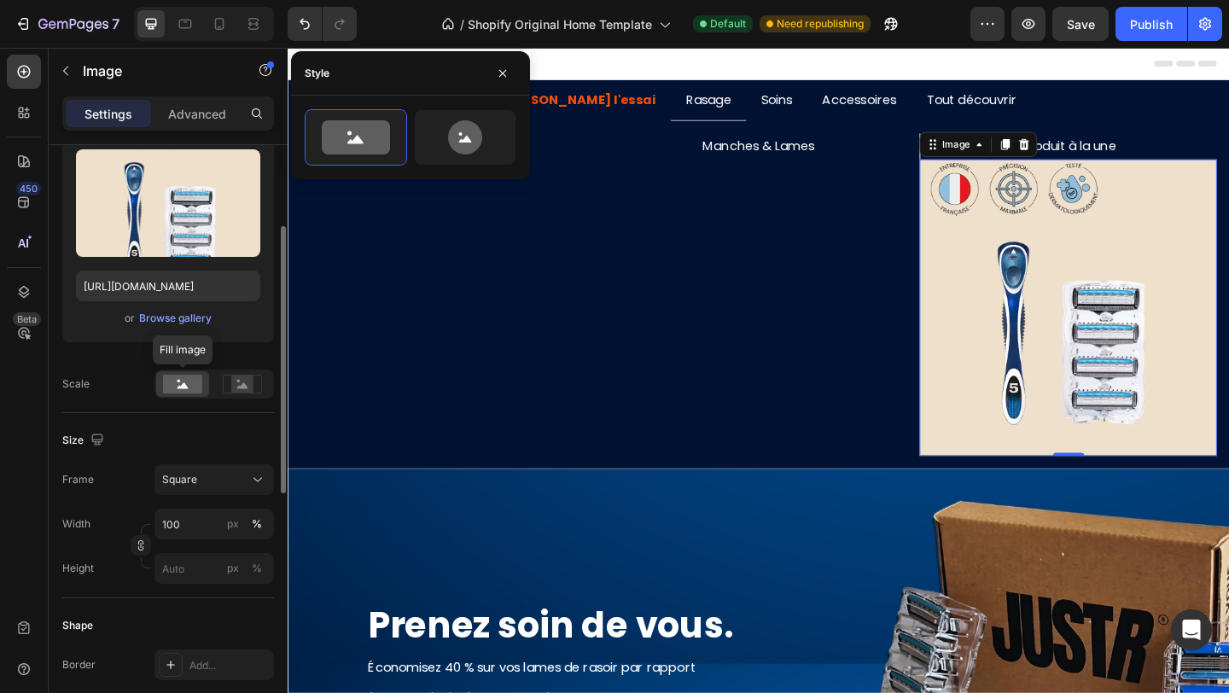
scroll to position [270, 0]
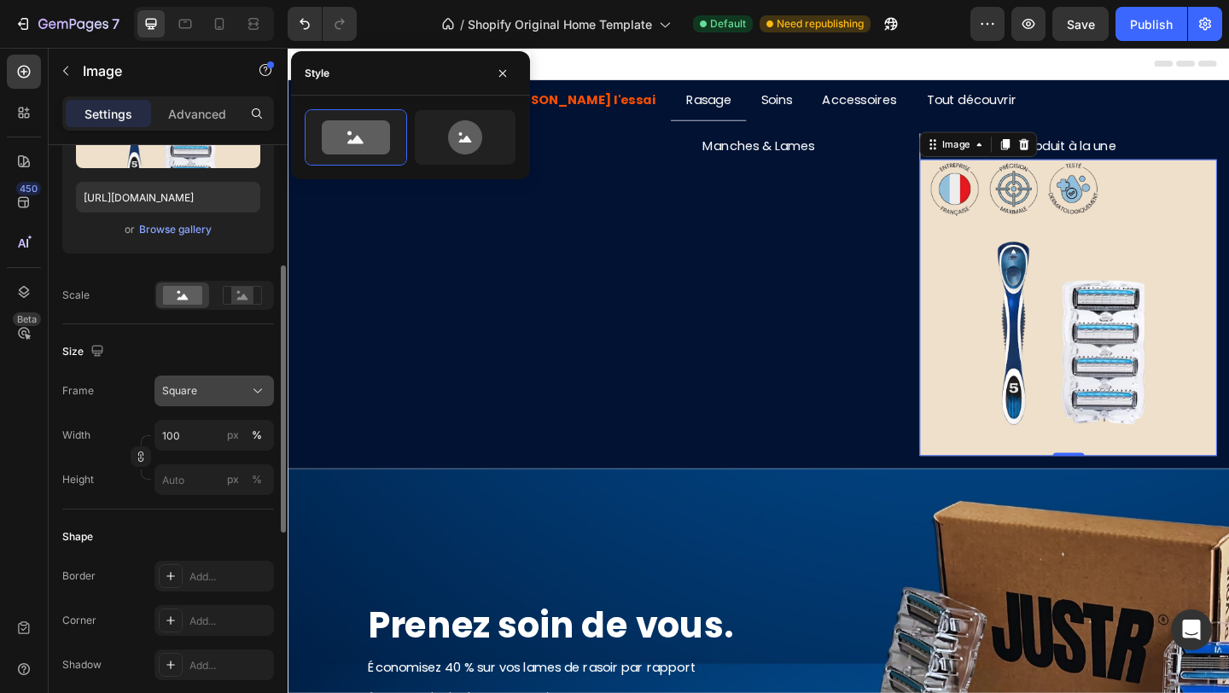
click at [205, 389] on div "Square" at bounding box center [204, 390] width 84 height 15
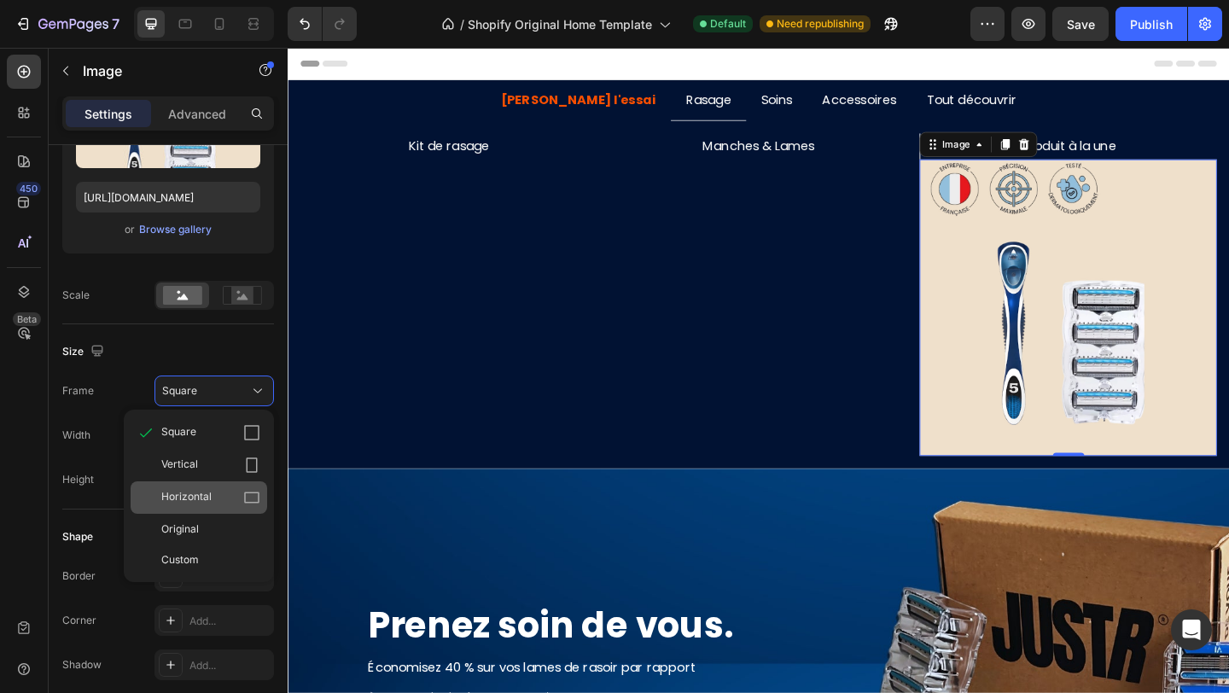
click at [201, 487] on div "Horizontal" at bounding box center [199, 497] width 137 height 32
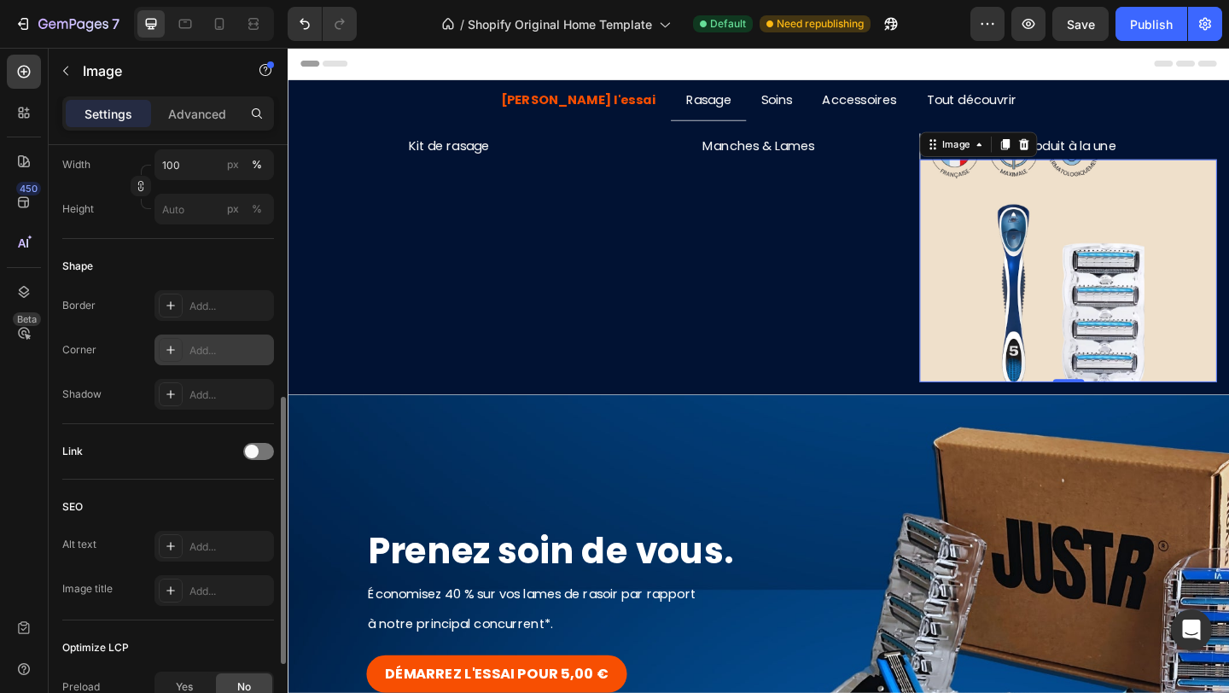
scroll to position [550, 0]
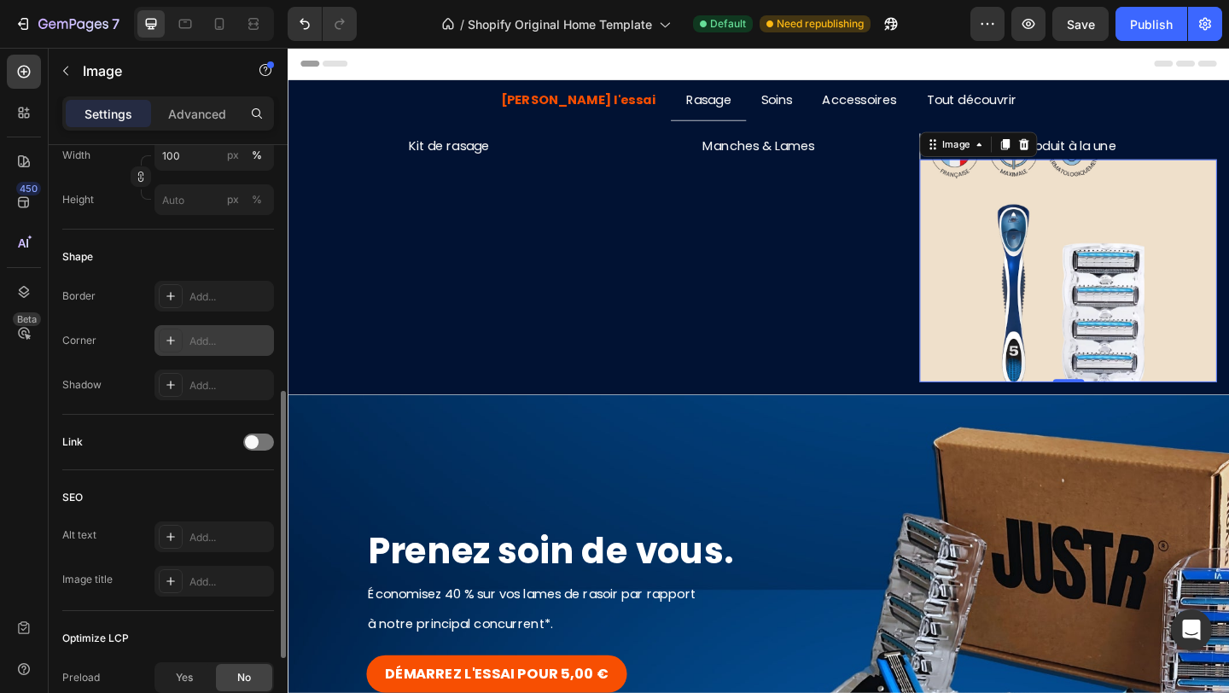
click at [193, 334] on div "Add..." at bounding box center [229, 341] width 80 height 15
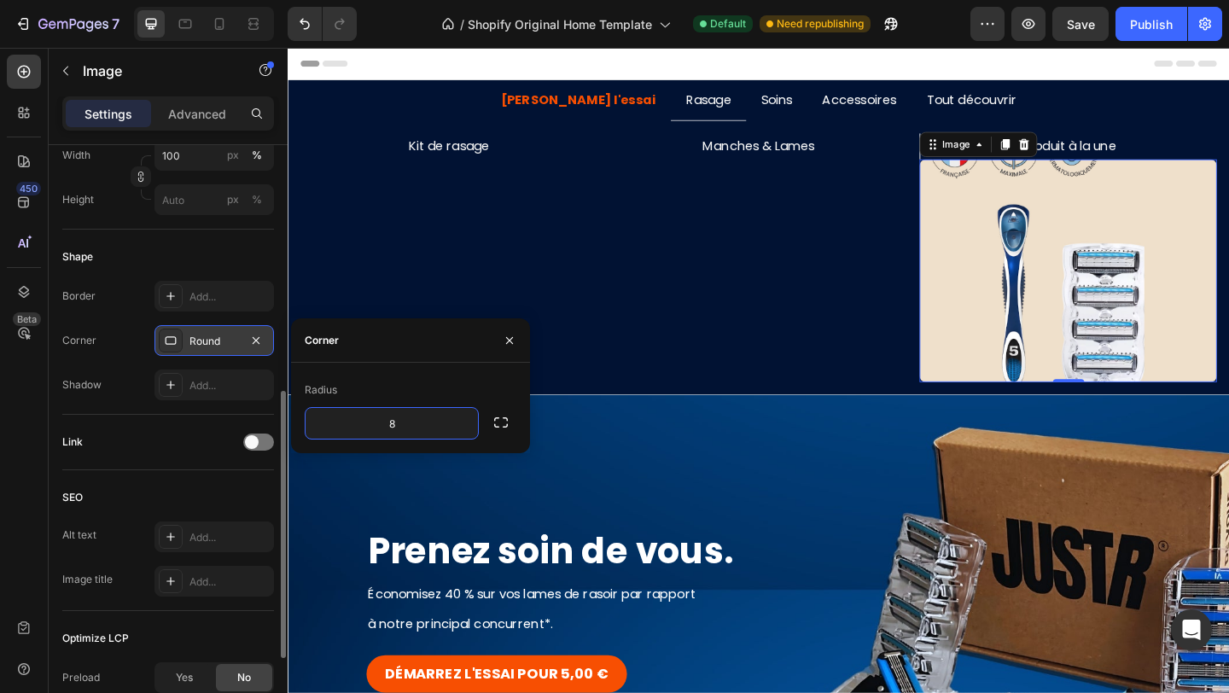
click at [131, 393] on div "Shadow Add..." at bounding box center [168, 384] width 212 height 31
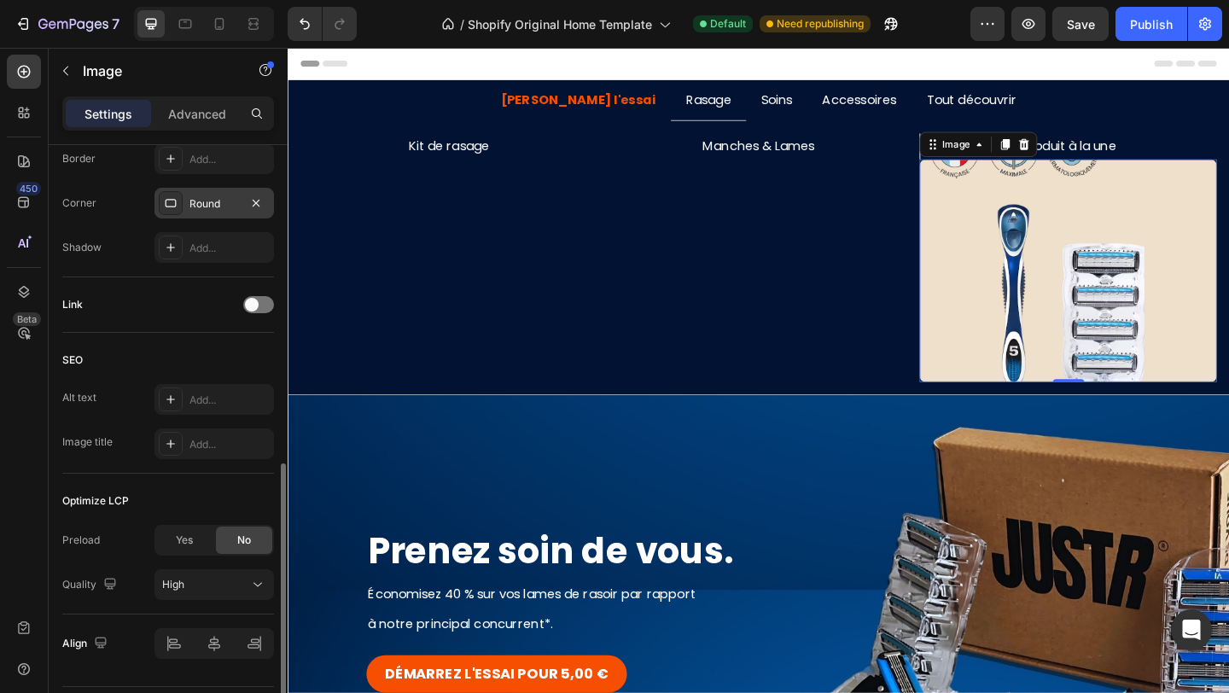
scroll to position [735, 0]
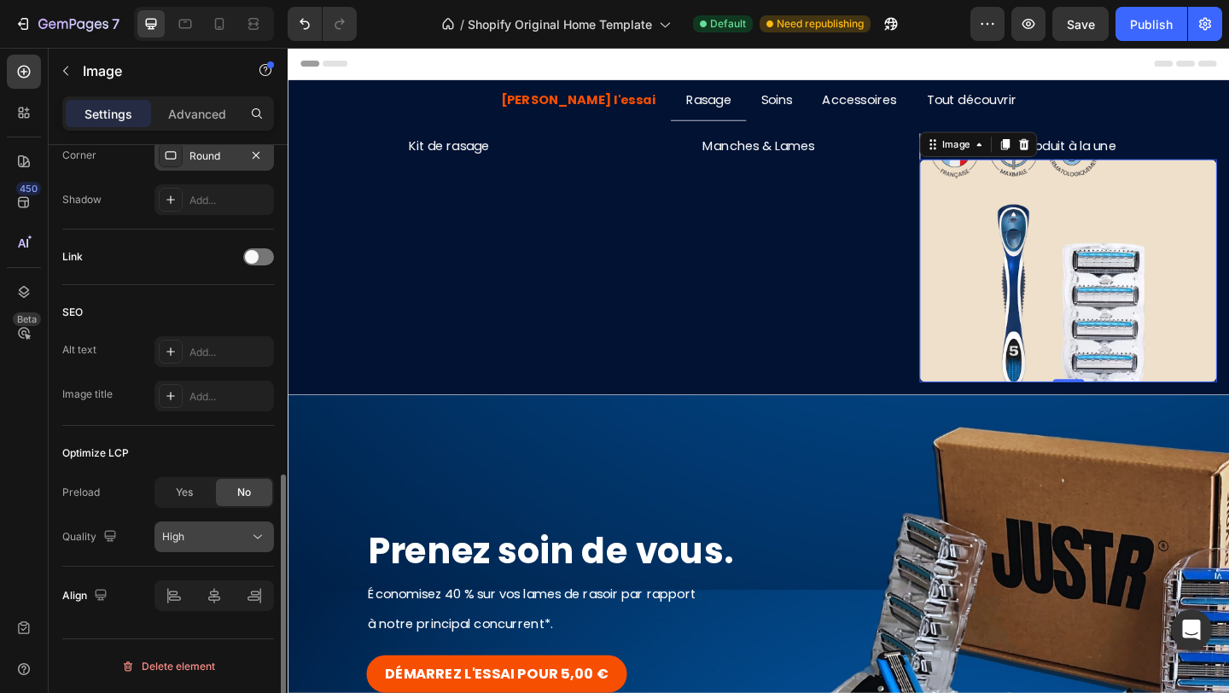
click at [229, 536] on div "High" at bounding box center [205, 536] width 87 height 15
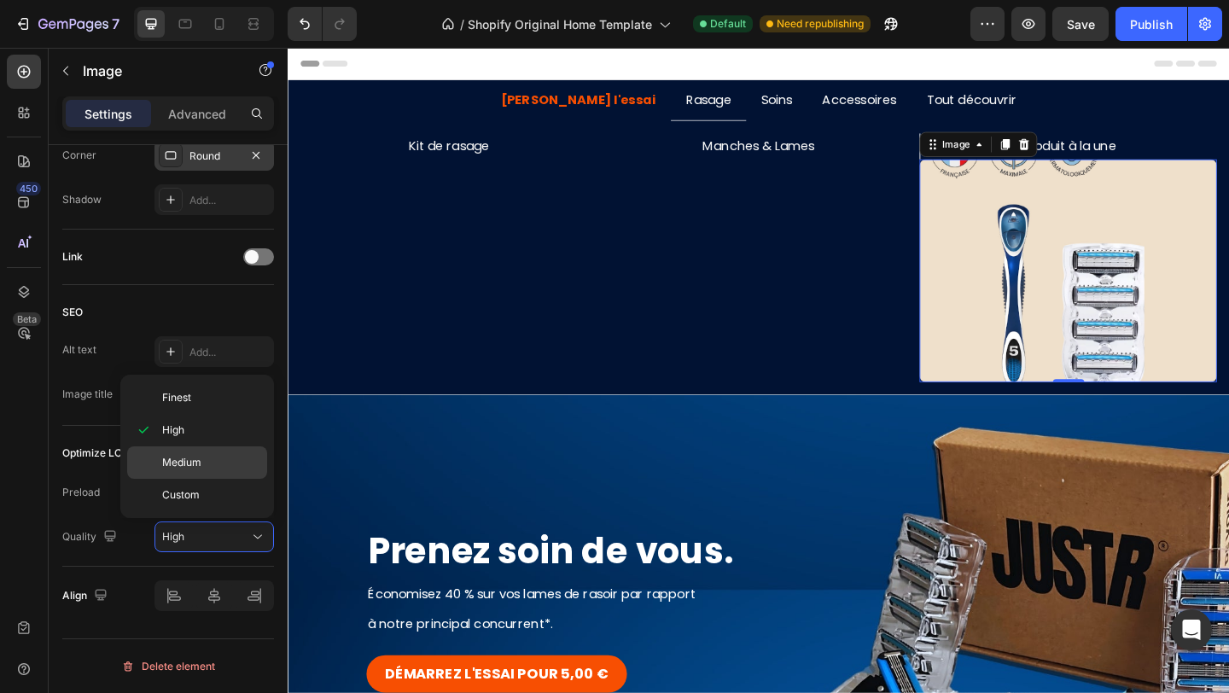
click at [191, 455] on span "Medium" at bounding box center [181, 462] width 39 height 15
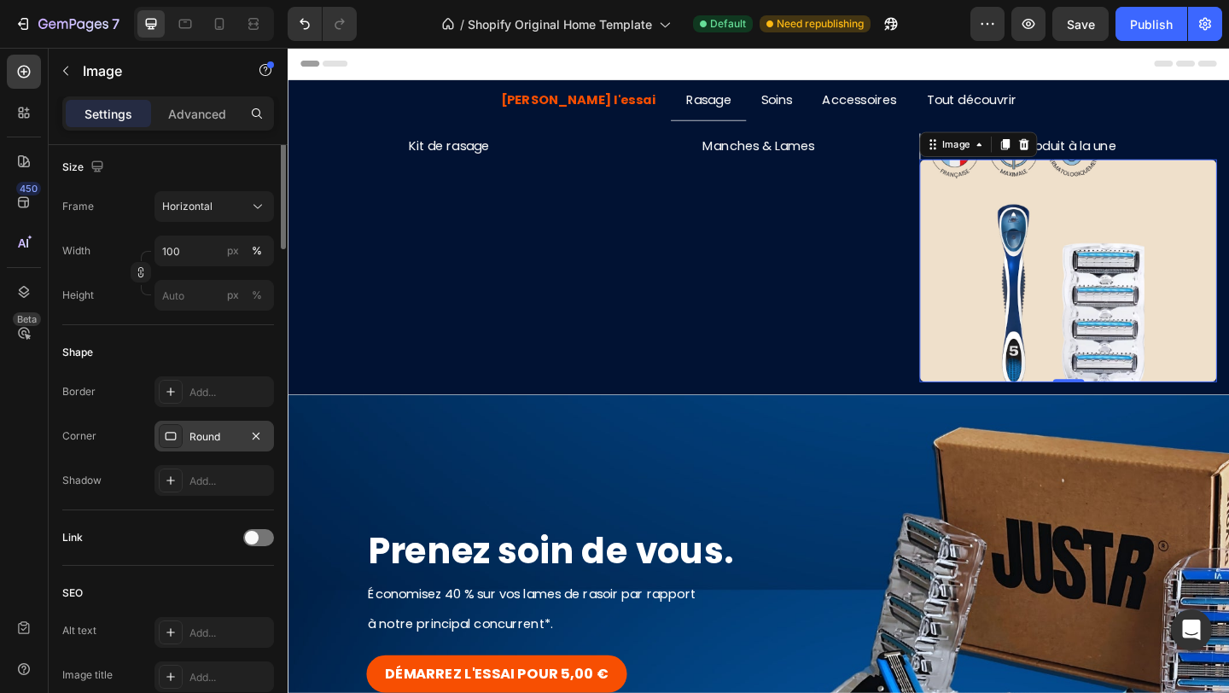
scroll to position [0, 0]
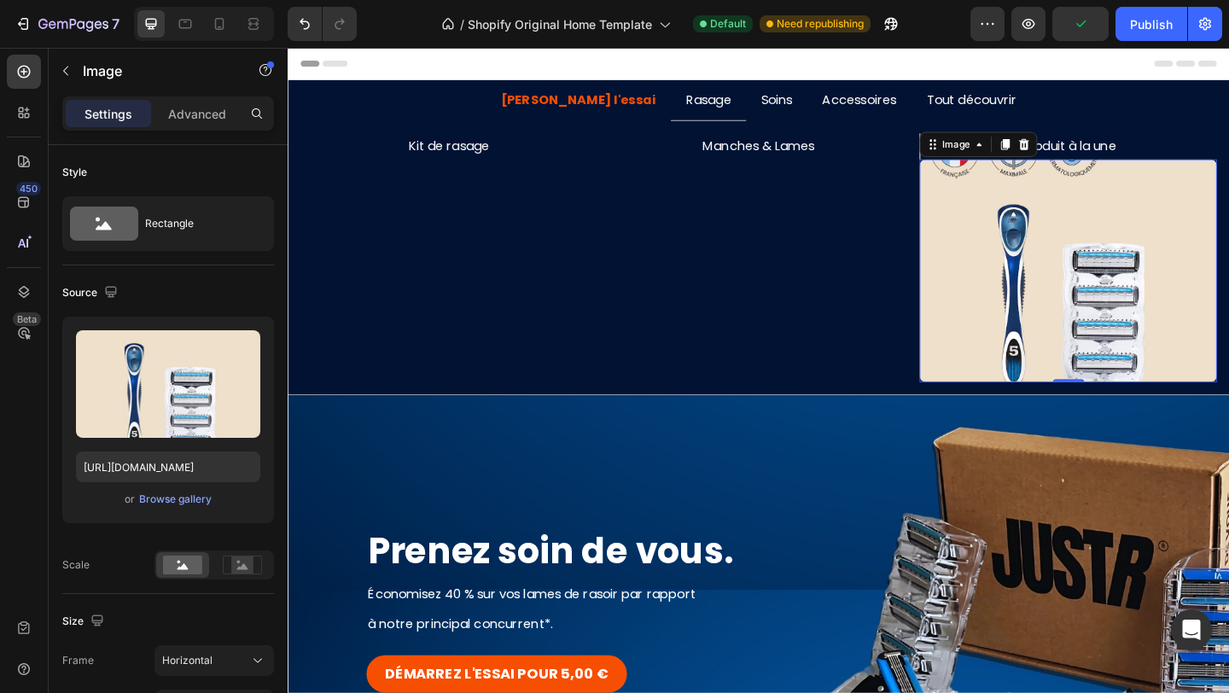
click at [1188, 275] on img at bounding box center [1135, 290] width 323 height 242
click at [1207, 166] on p "Produit à la une" at bounding box center [1136, 155] width 319 height 25
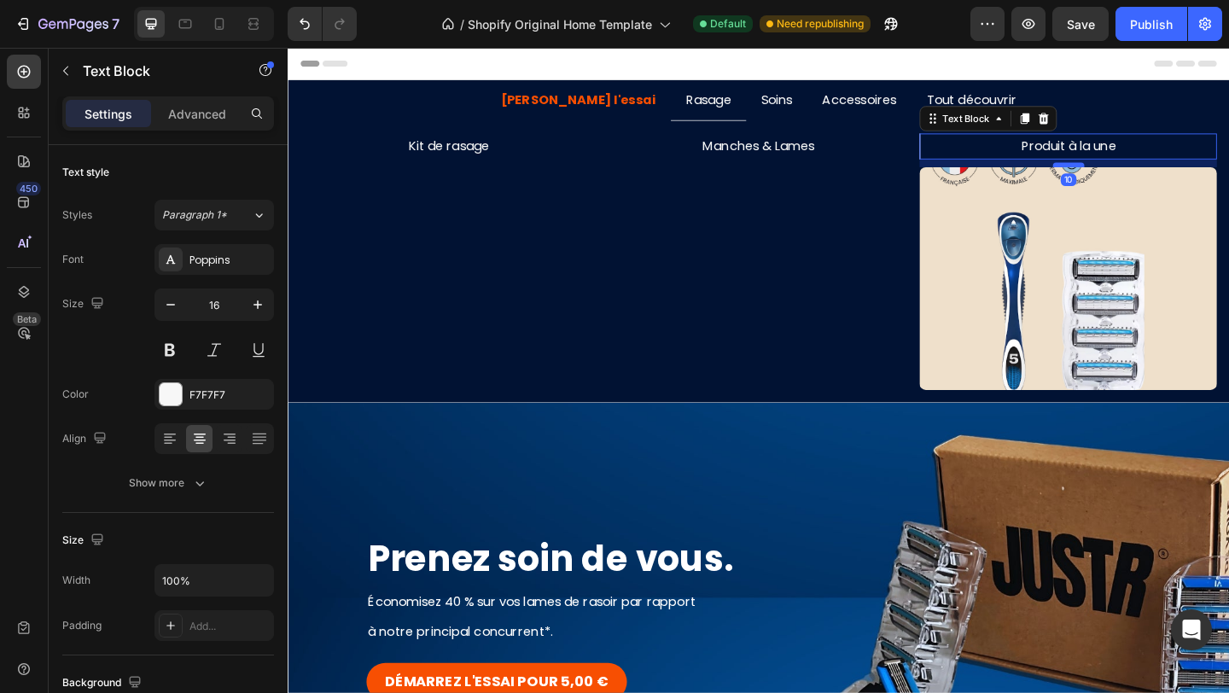
click at [1141, 175] on div at bounding box center [1137, 174] width 34 height 5
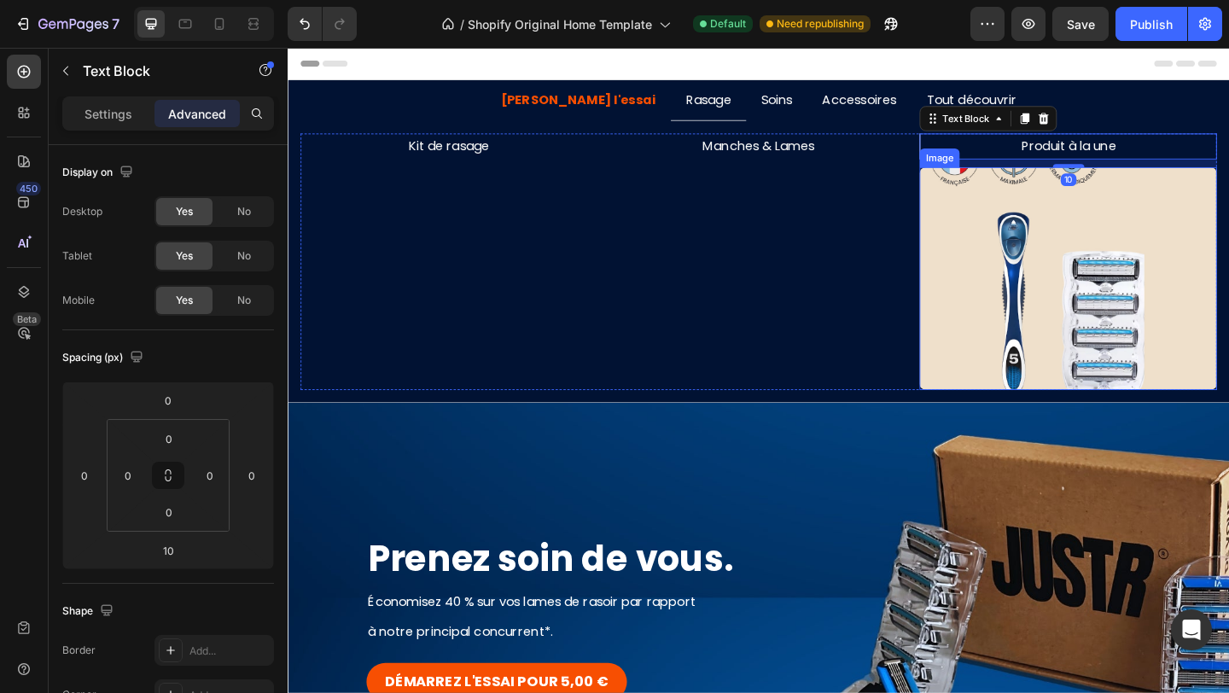
click at [1017, 228] on img at bounding box center [1135, 298] width 323 height 242
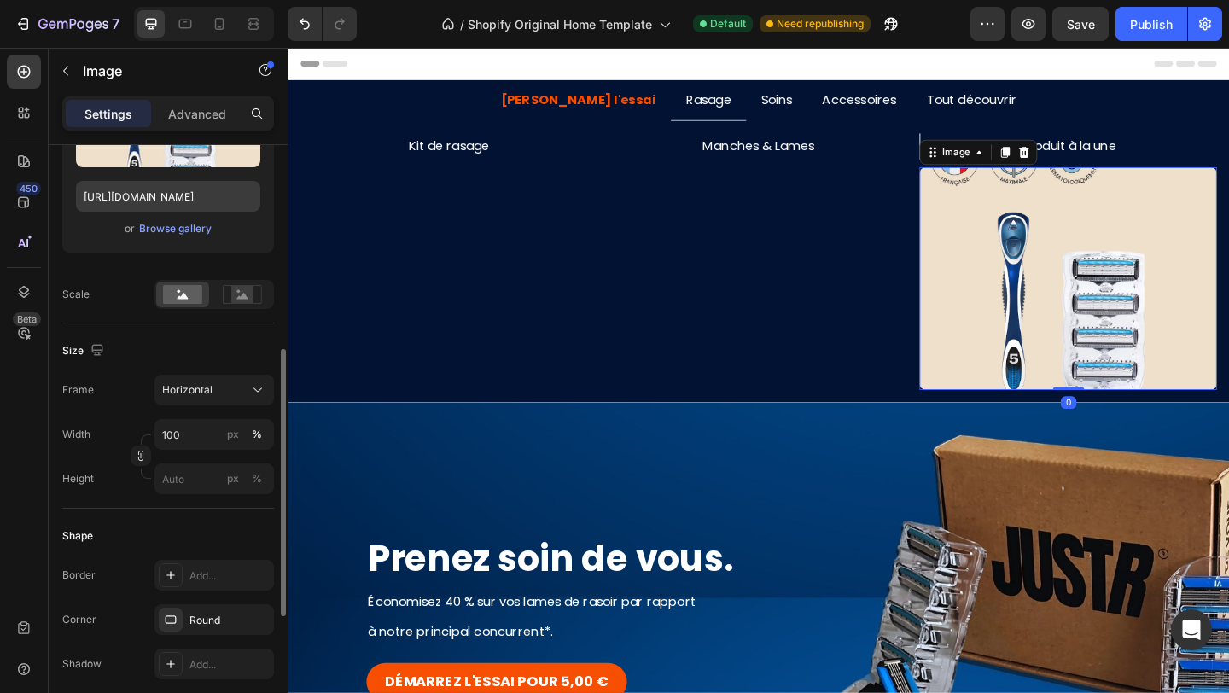
scroll to position [328, 0]
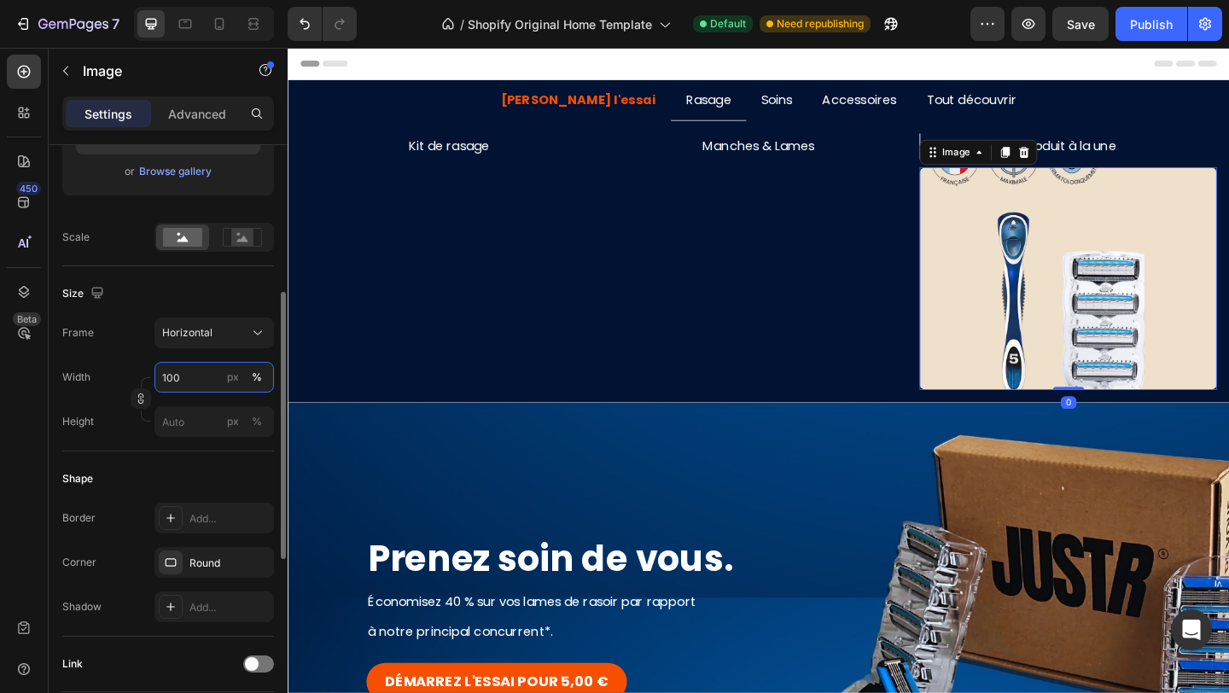
click at [212, 369] on input "100" at bounding box center [213, 377] width 119 height 31
click at [212, 383] on input "100" at bounding box center [213, 377] width 119 height 31
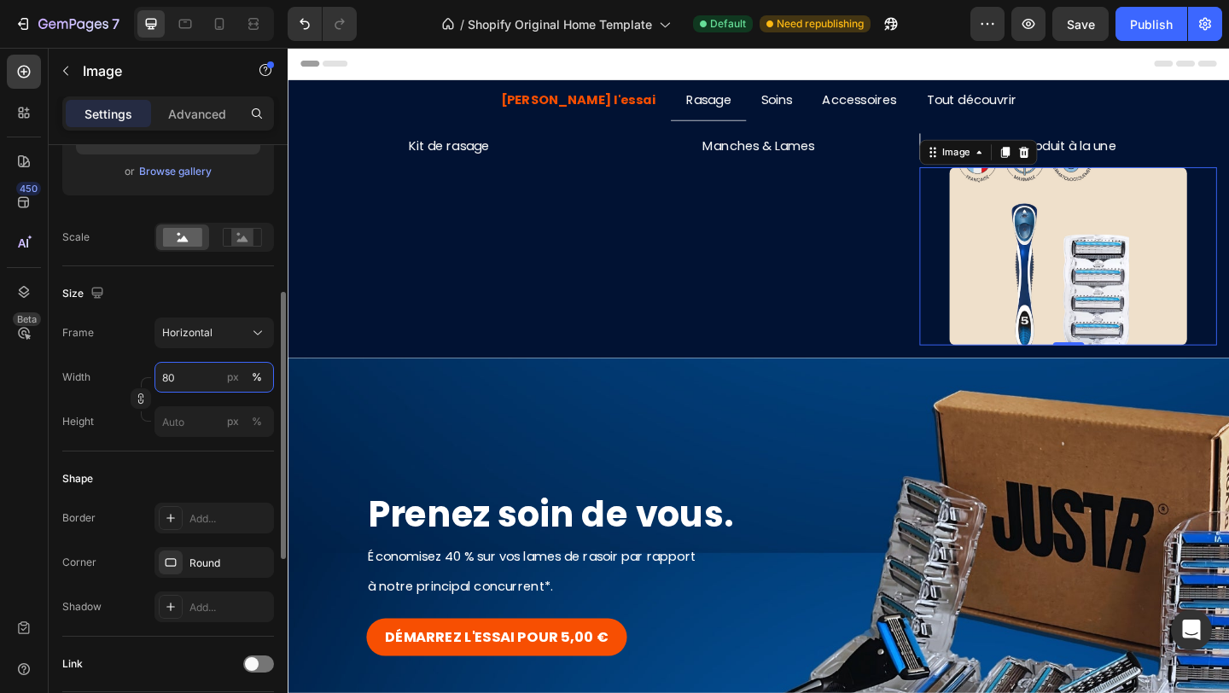
type input "8"
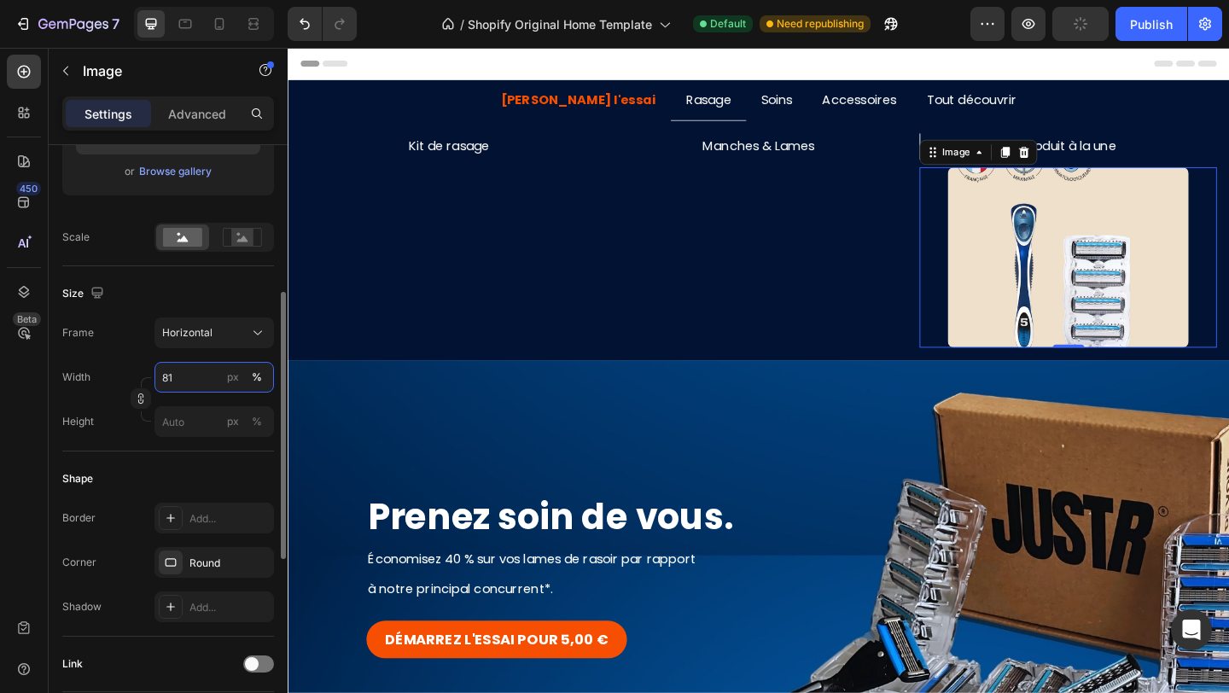
type input "8"
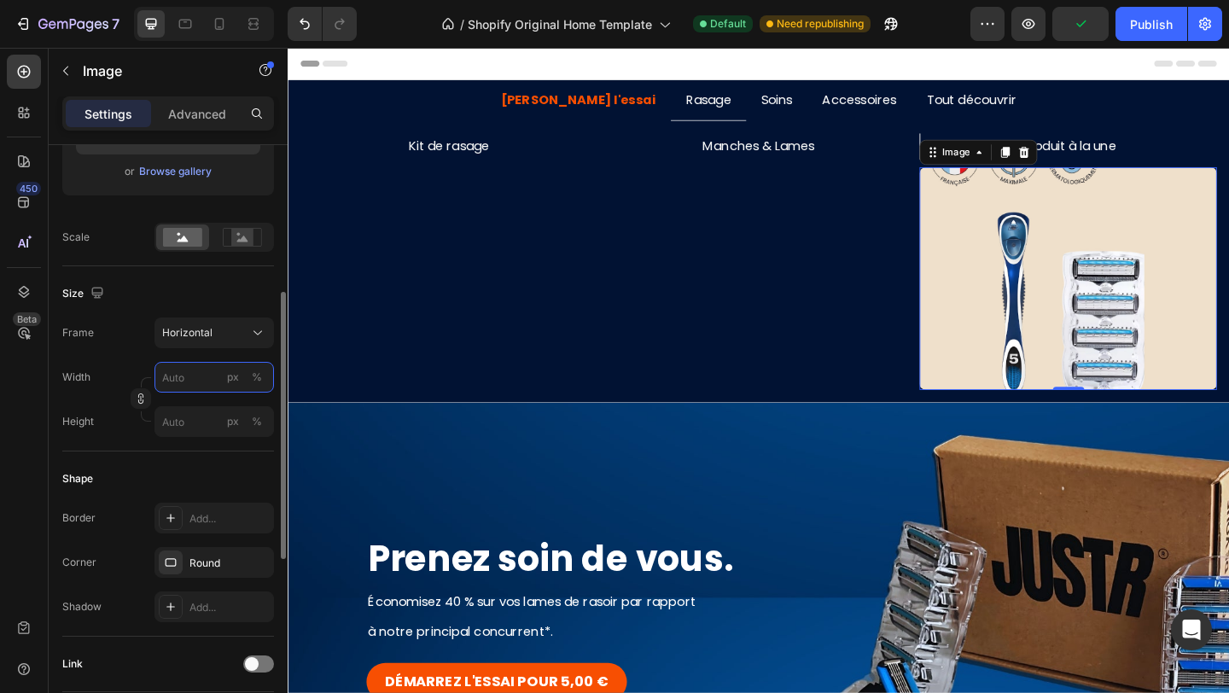
type input "1"
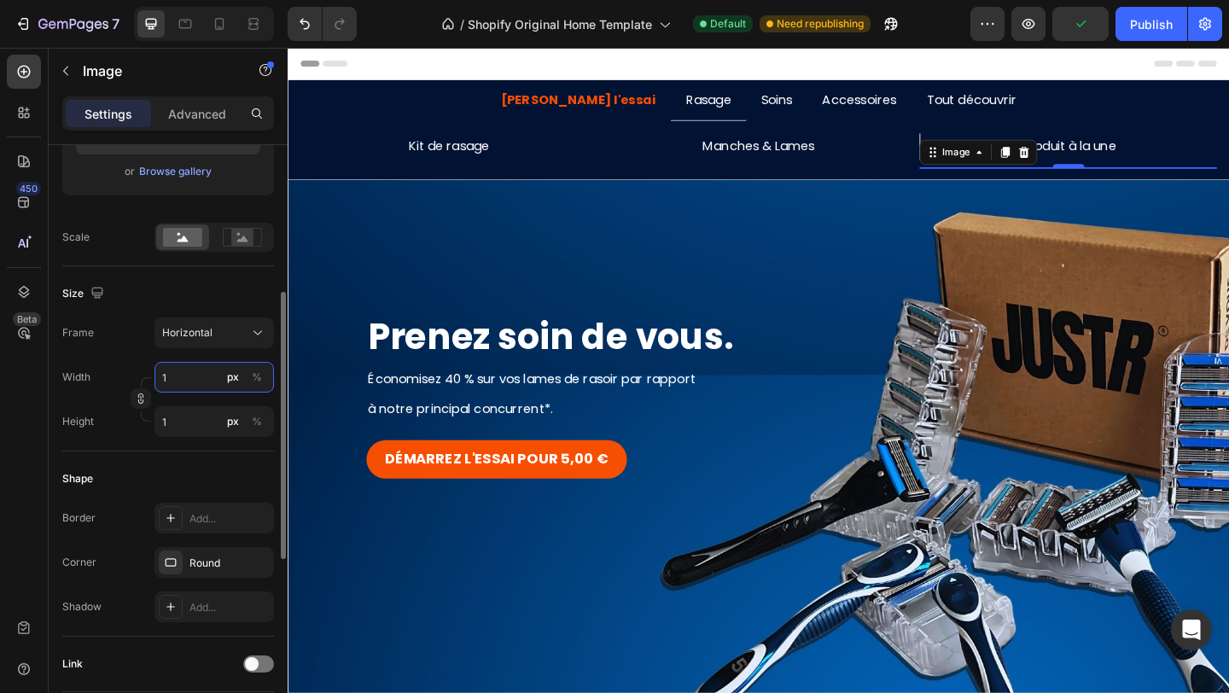
type input "10"
type input "8"
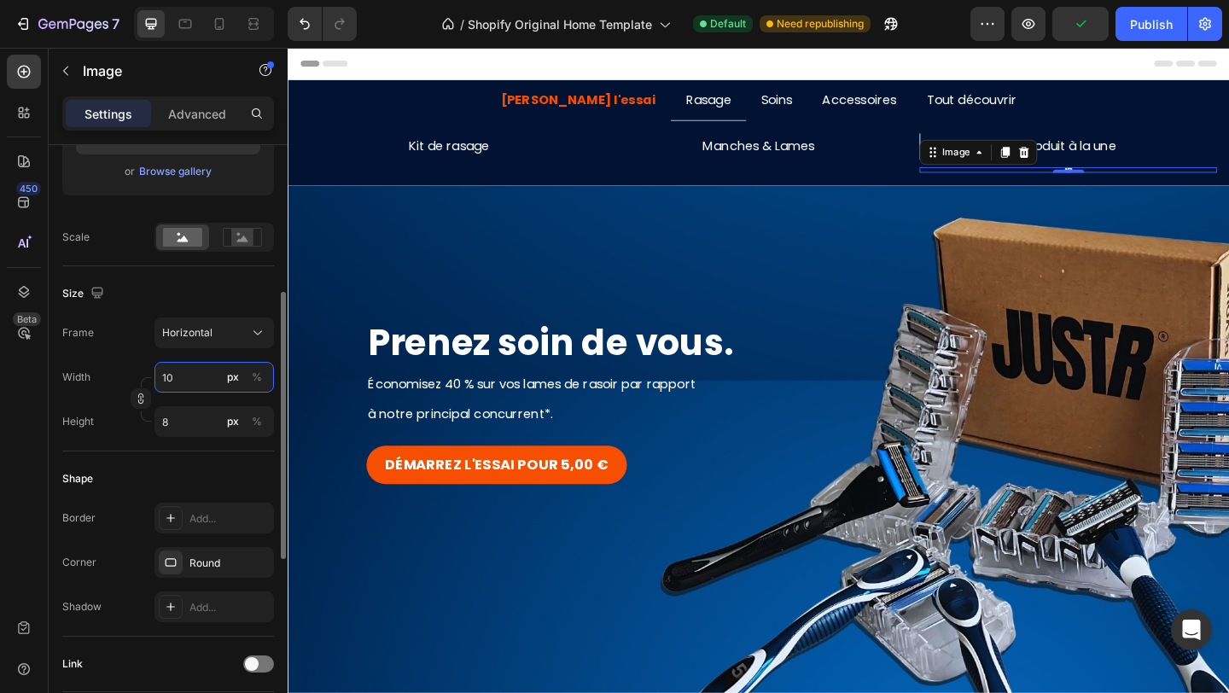
type input "100"
type input "75"
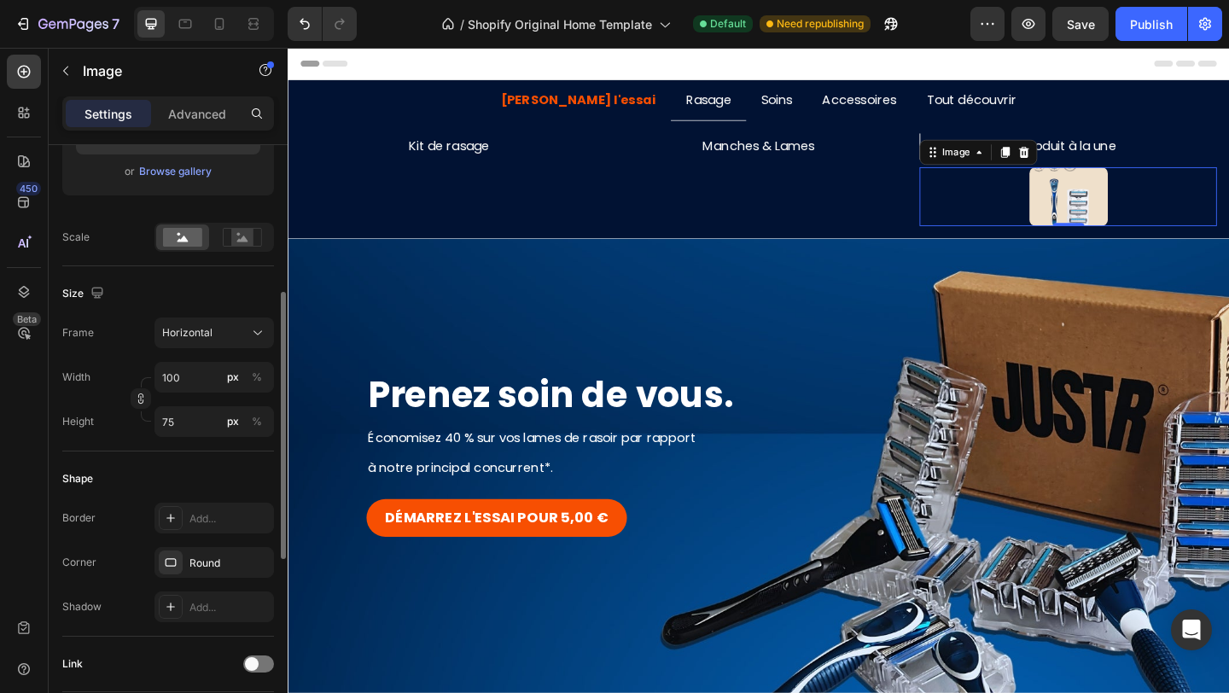
click at [110, 404] on div "Width 100 px % Height 75 px %" at bounding box center [168, 399] width 212 height 75
click at [143, 398] on icon "button" at bounding box center [141, 399] width 12 height 12
click at [213, 350] on div "Frame Custom Width 100 px % Height 75 px %" at bounding box center [168, 376] width 212 height 119
click at [218, 322] on button "Custom" at bounding box center [213, 332] width 119 height 31
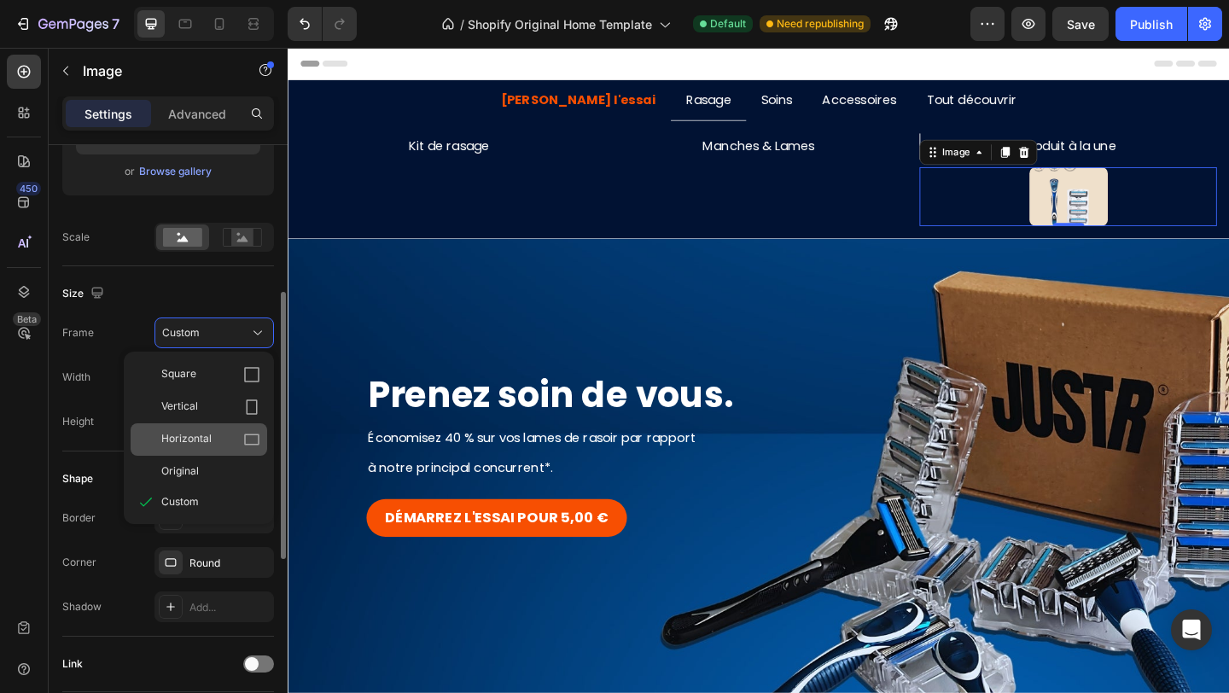
click at [202, 439] on span "Horizontal" at bounding box center [186, 439] width 50 height 17
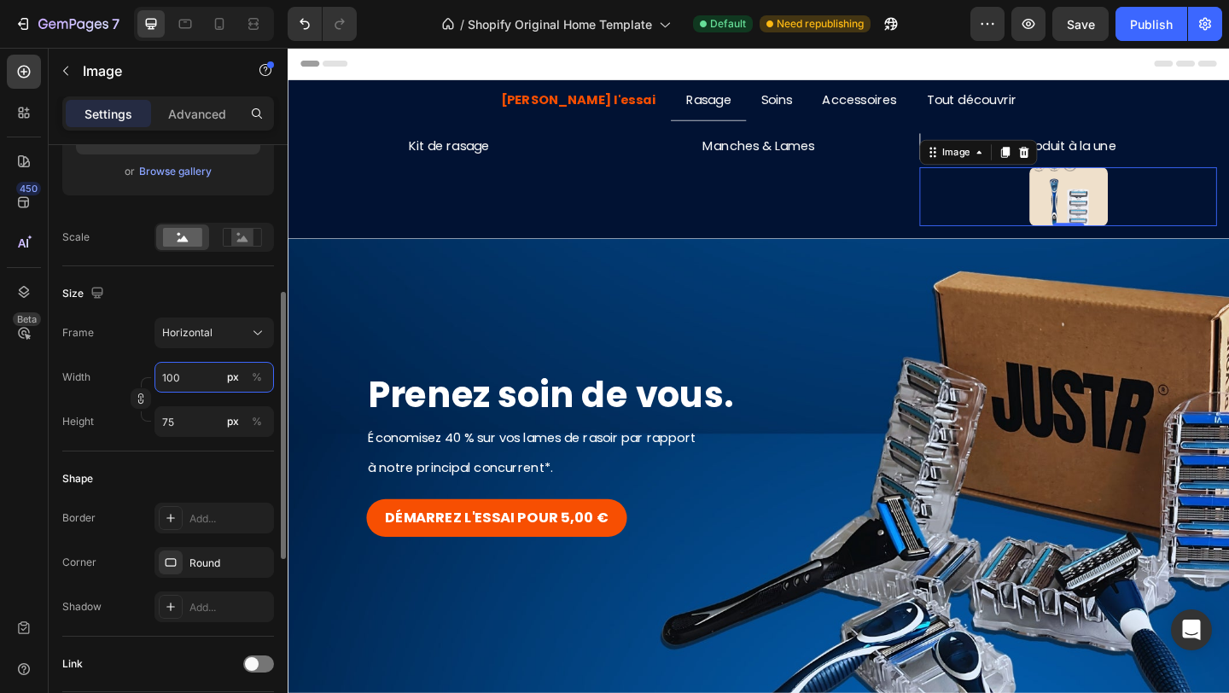
click at [211, 380] on input "100" at bounding box center [213, 377] width 119 height 31
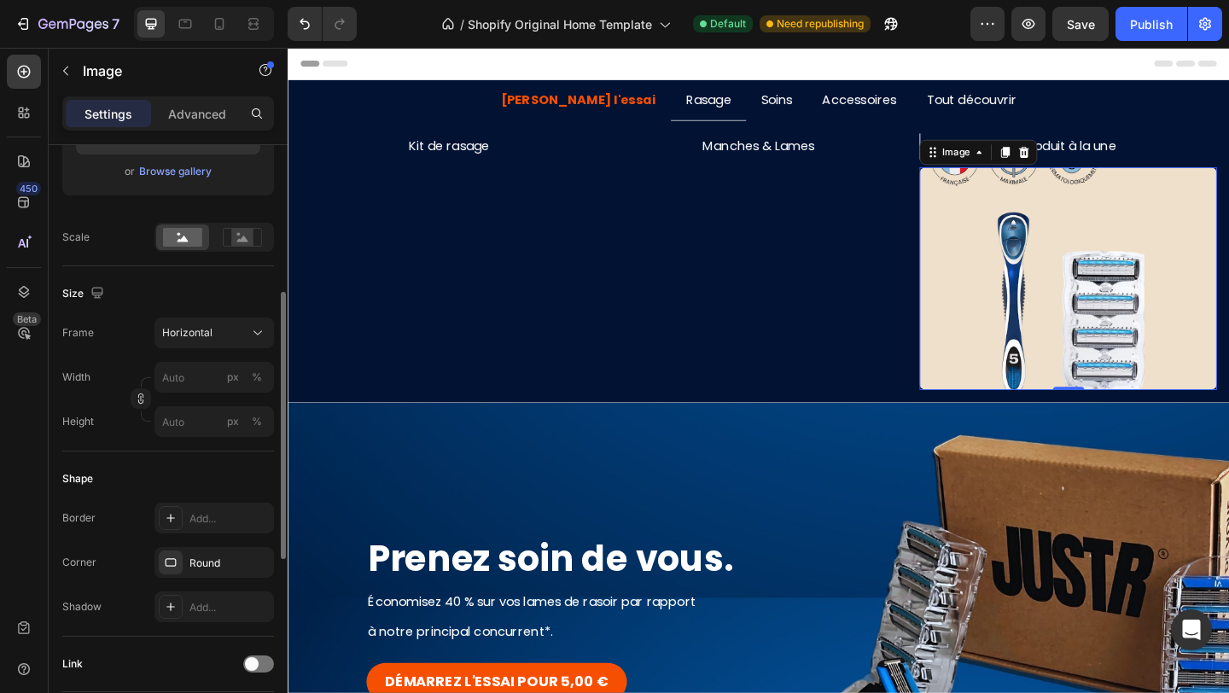
click at [135, 371] on div "Width px %" at bounding box center [168, 377] width 212 height 31
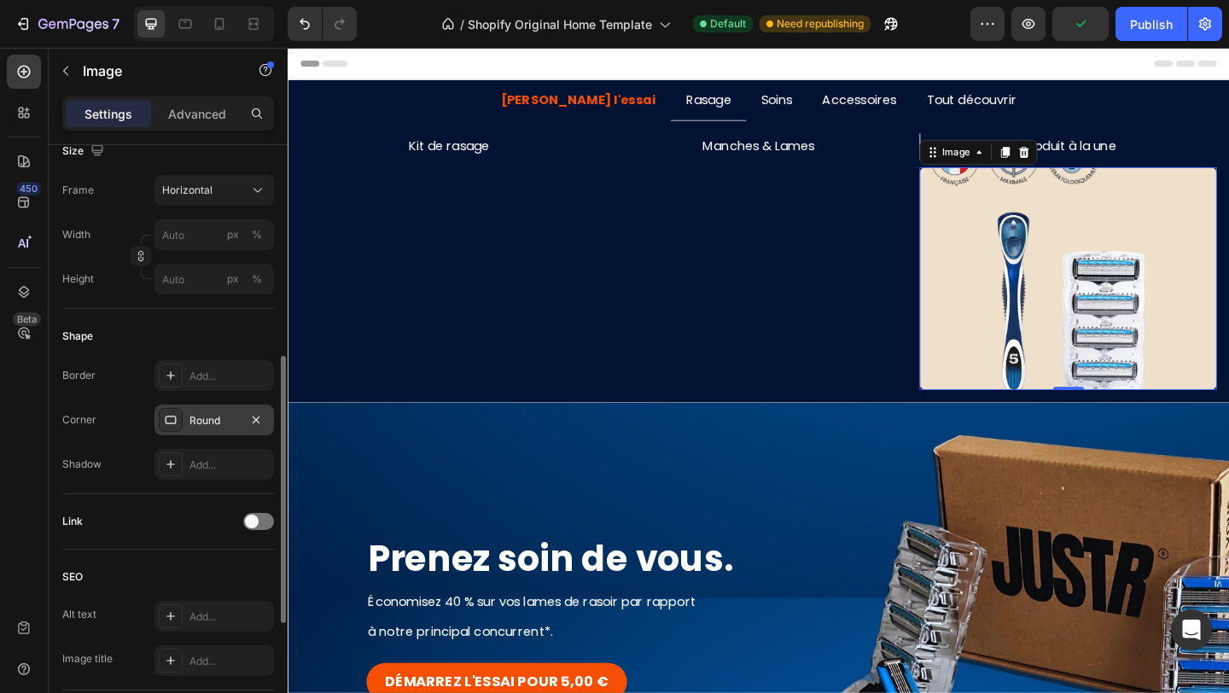
scroll to position [455, 0]
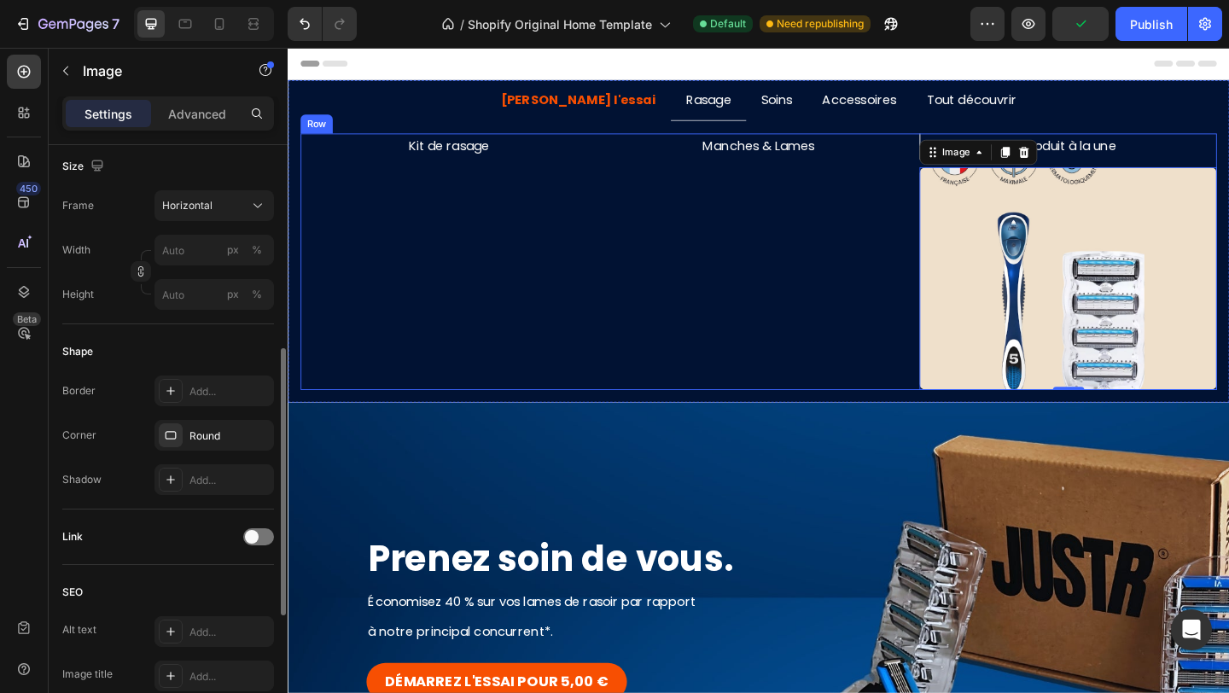
click at [909, 230] on div "Manches & Lames Text Block" at bounding box center [799, 280] width 323 height 279
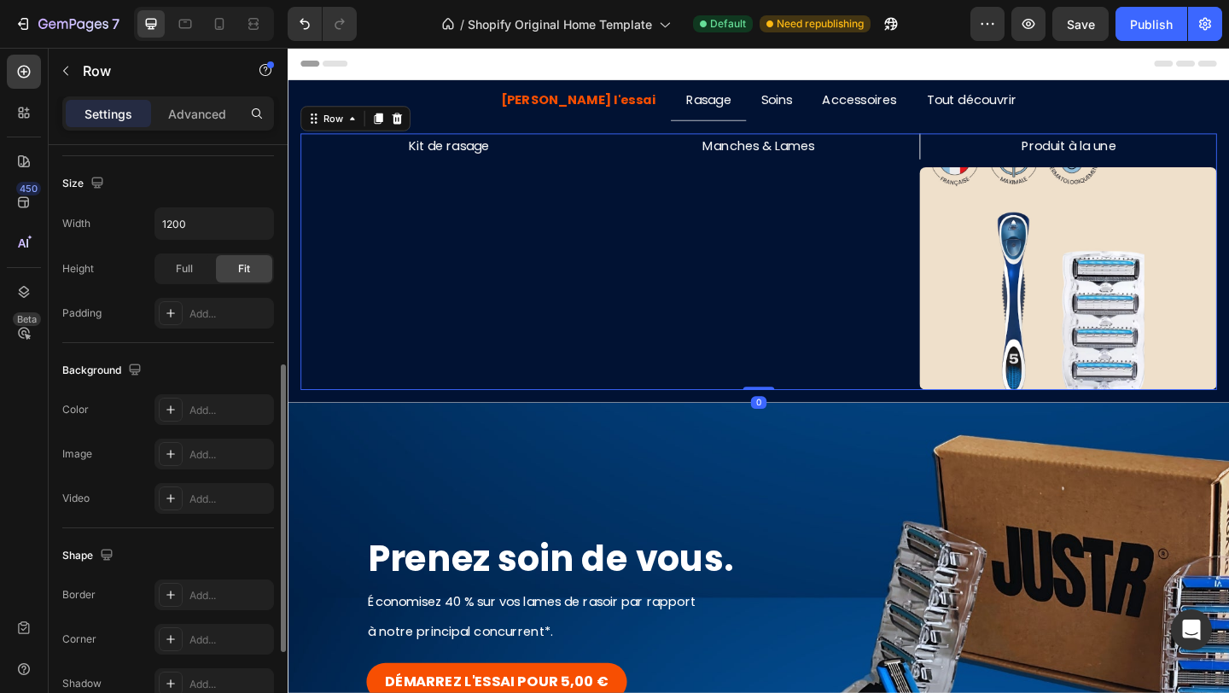
scroll to position [0, 0]
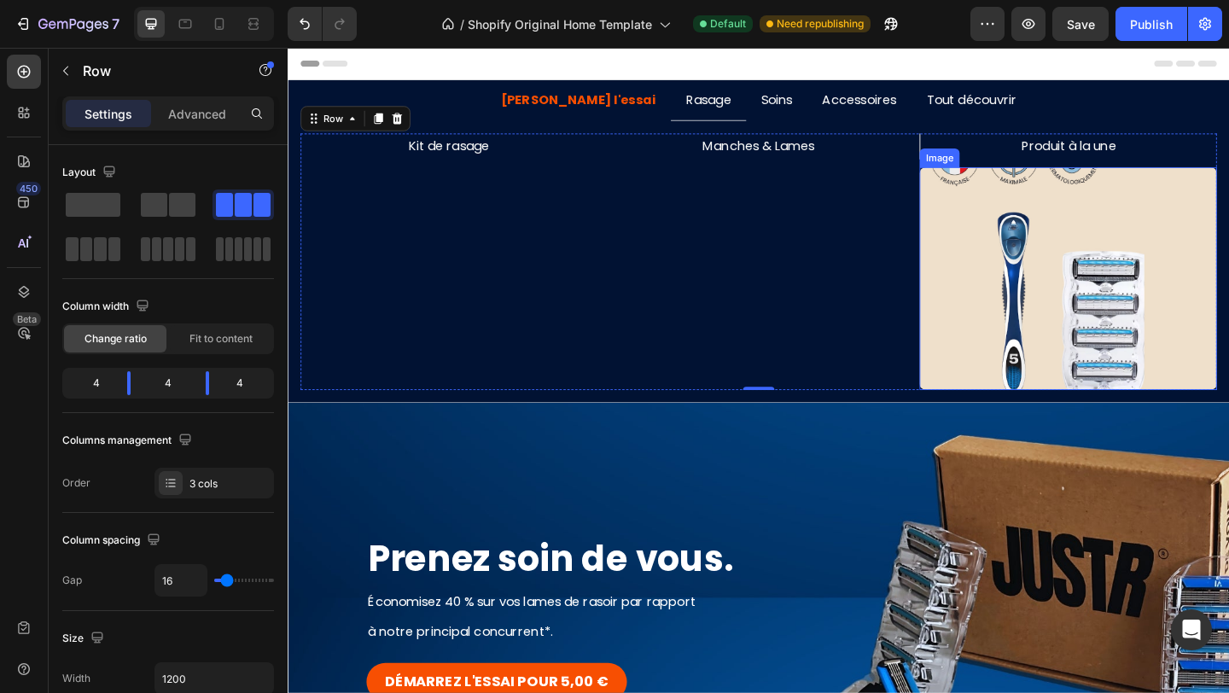
click at [1019, 202] on img at bounding box center [1135, 298] width 323 height 242
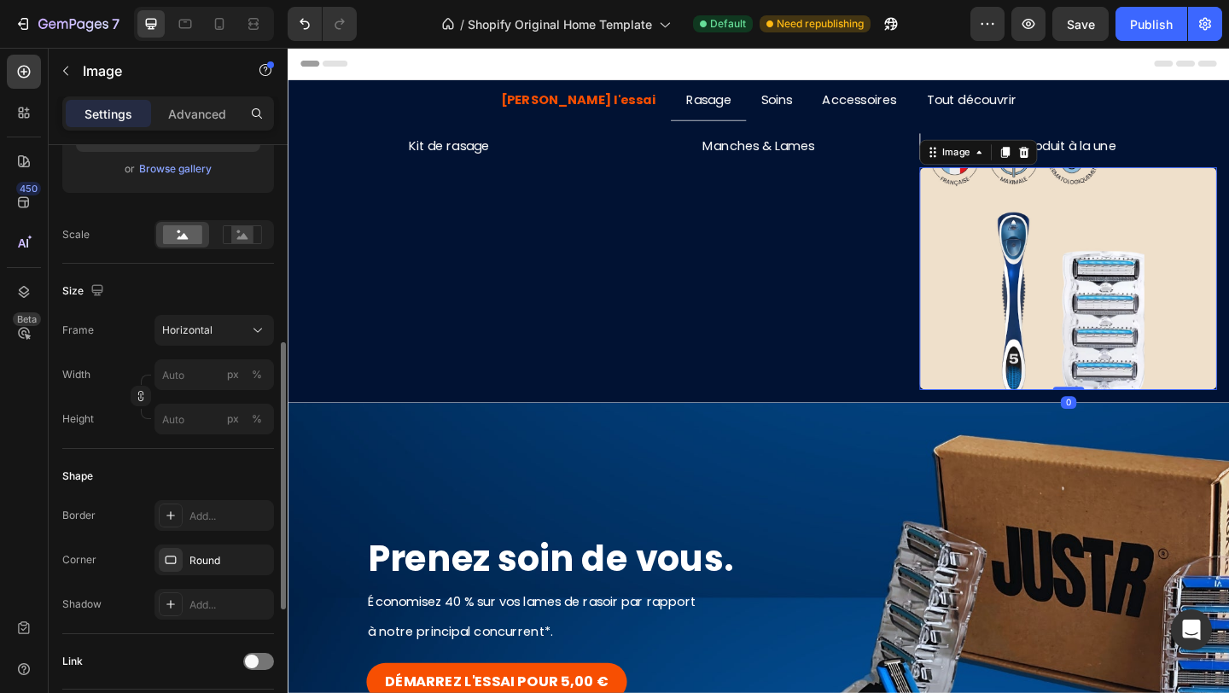
scroll to position [407, 0]
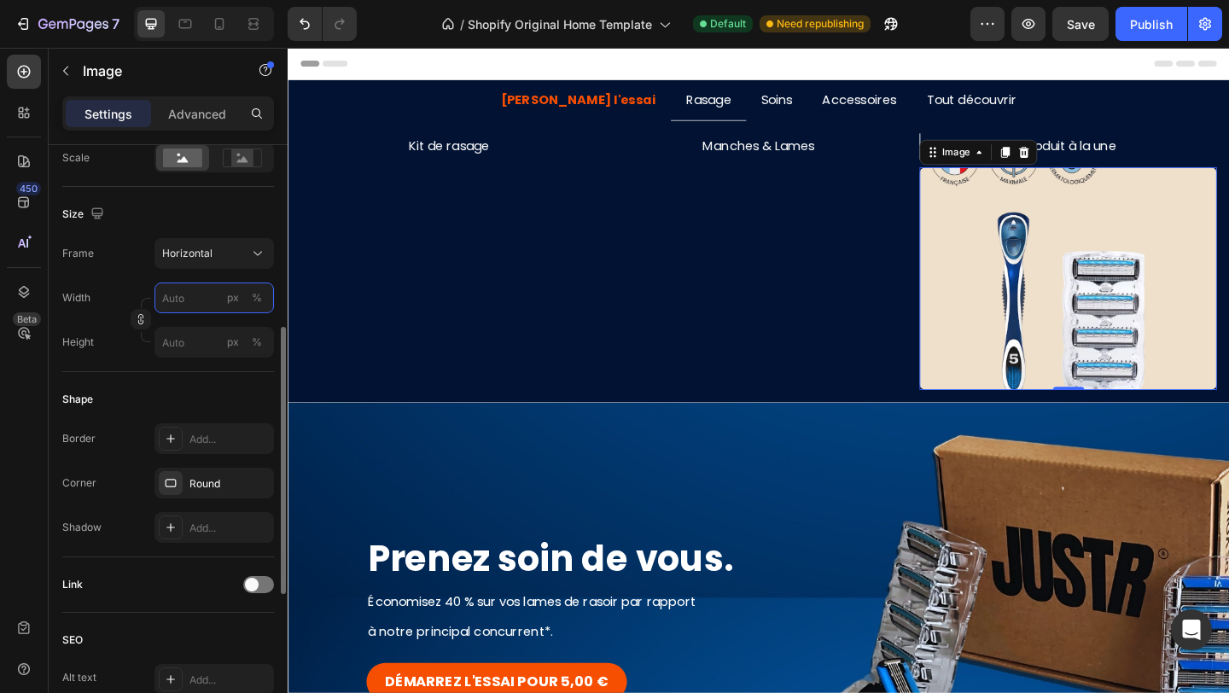
click at [190, 287] on input "px %" at bounding box center [213, 297] width 119 height 31
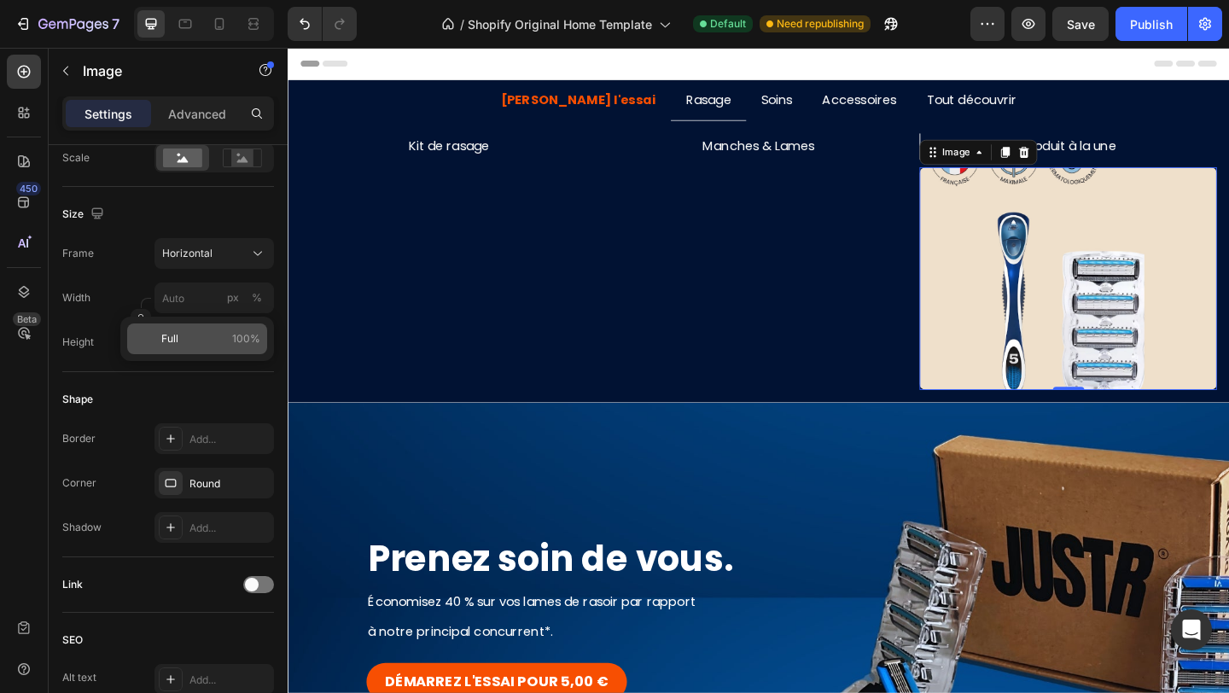
click at [190, 337] on p "Full 100%" at bounding box center [210, 338] width 99 height 15
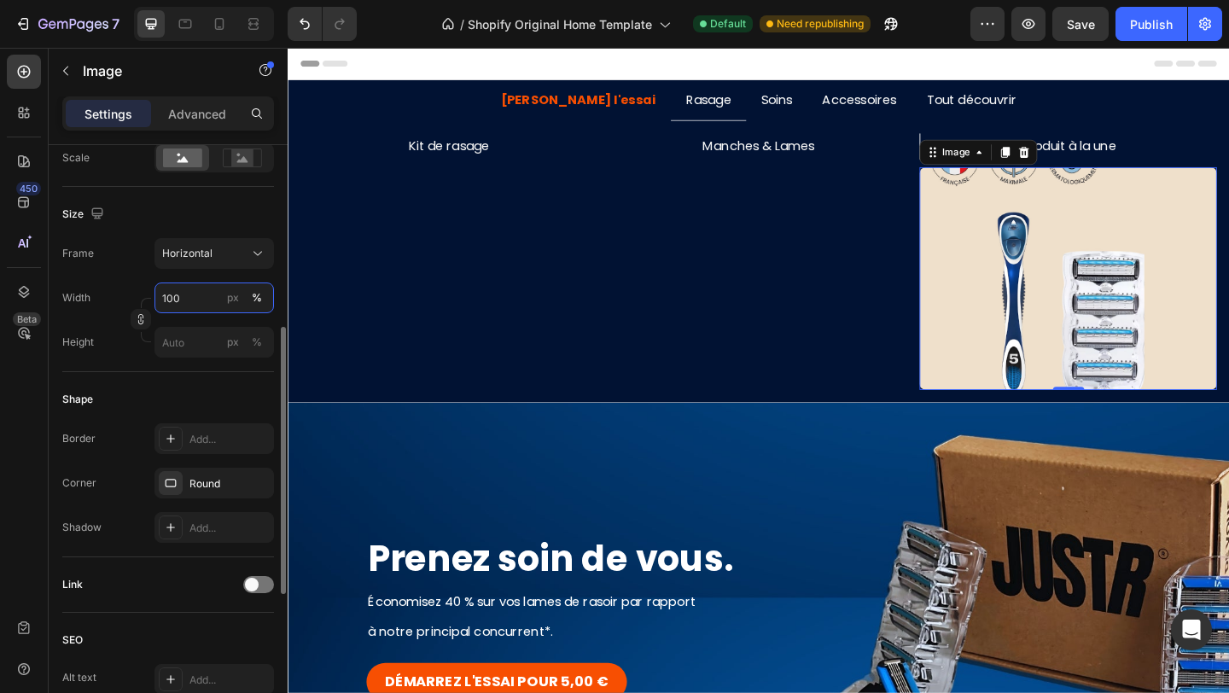
click at [185, 298] on input "100" at bounding box center [213, 297] width 119 height 31
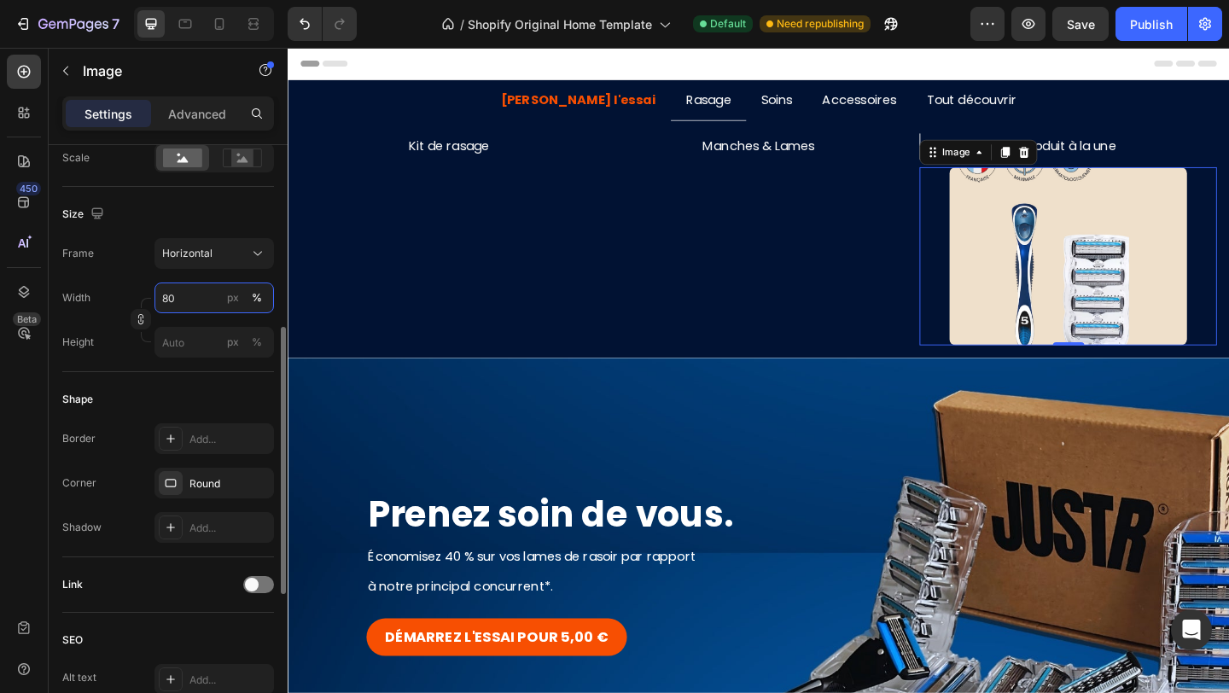
type input "80"
click at [112, 305] on div "Width 80 px %" at bounding box center [168, 297] width 212 height 31
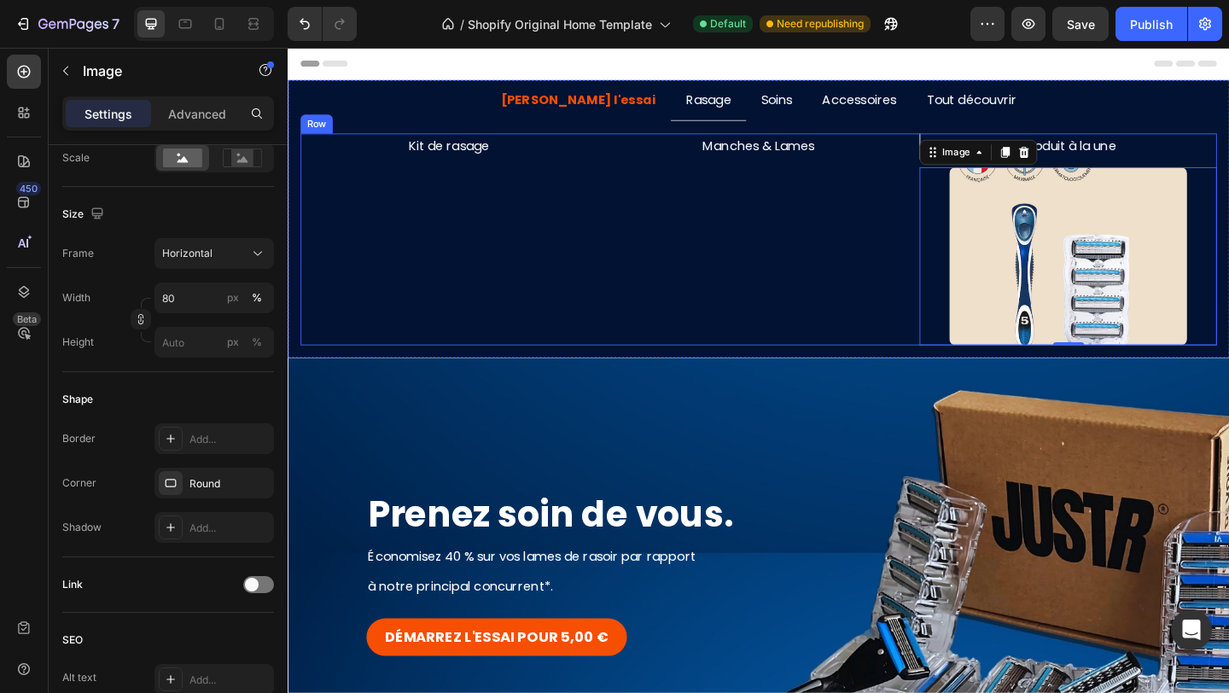
click at [817, 261] on div "Manches & Lames Text Block" at bounding box center [799, 256] width 323 height 230
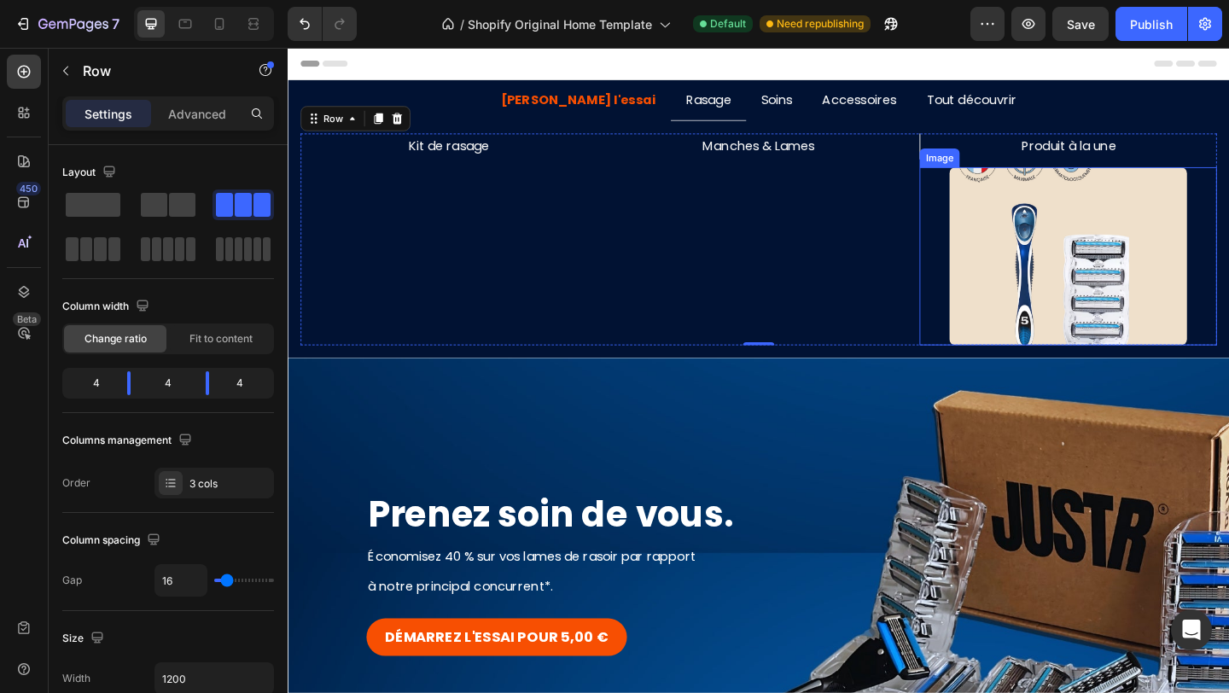
scroll to position [10, 0]
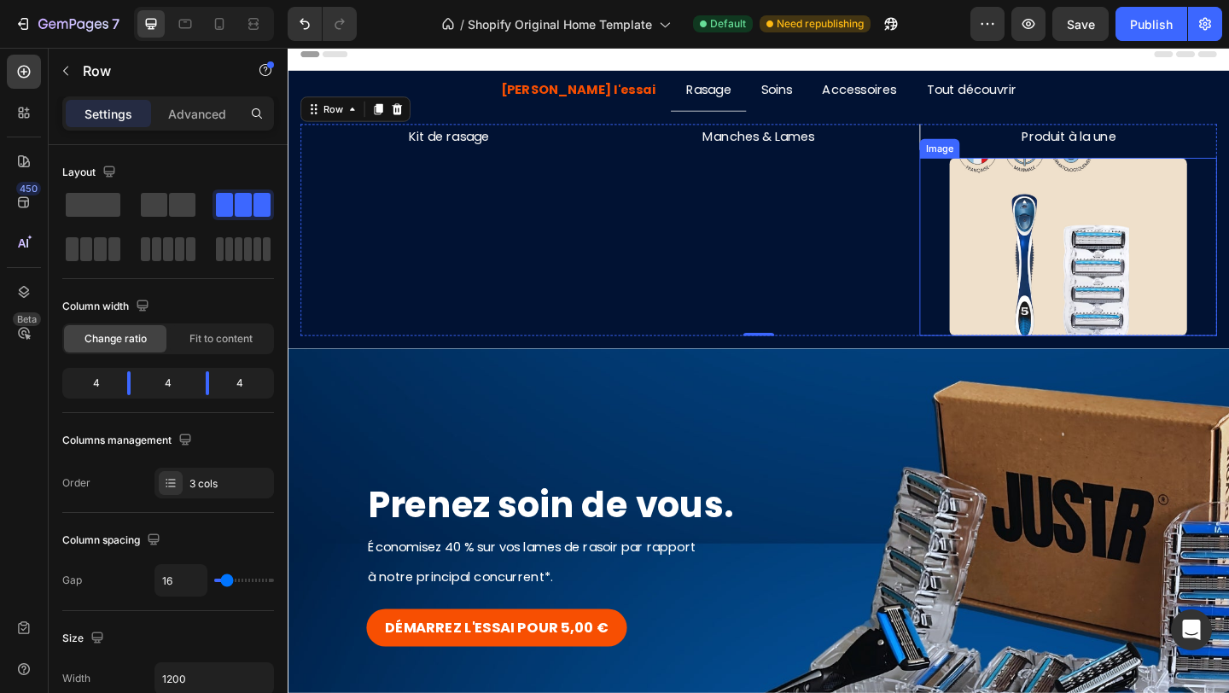
click at [1132, 237] on img at bounding box center [1136, 264] width 259 height 194
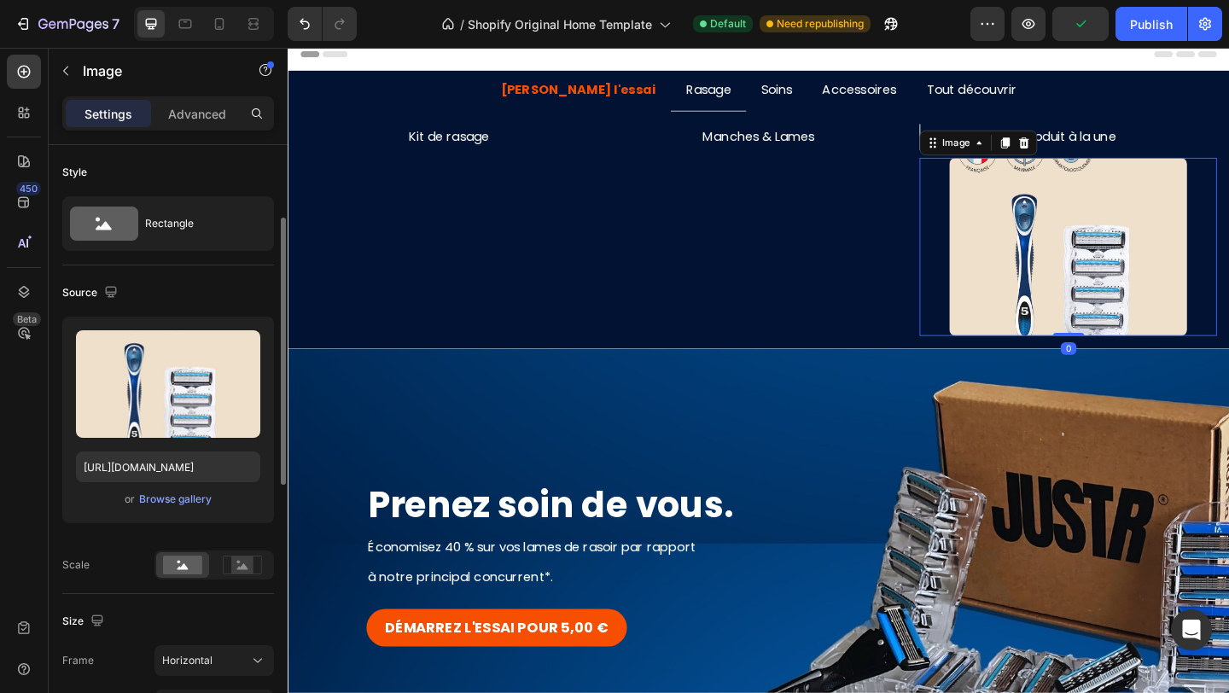
scroll to position [101, 0]
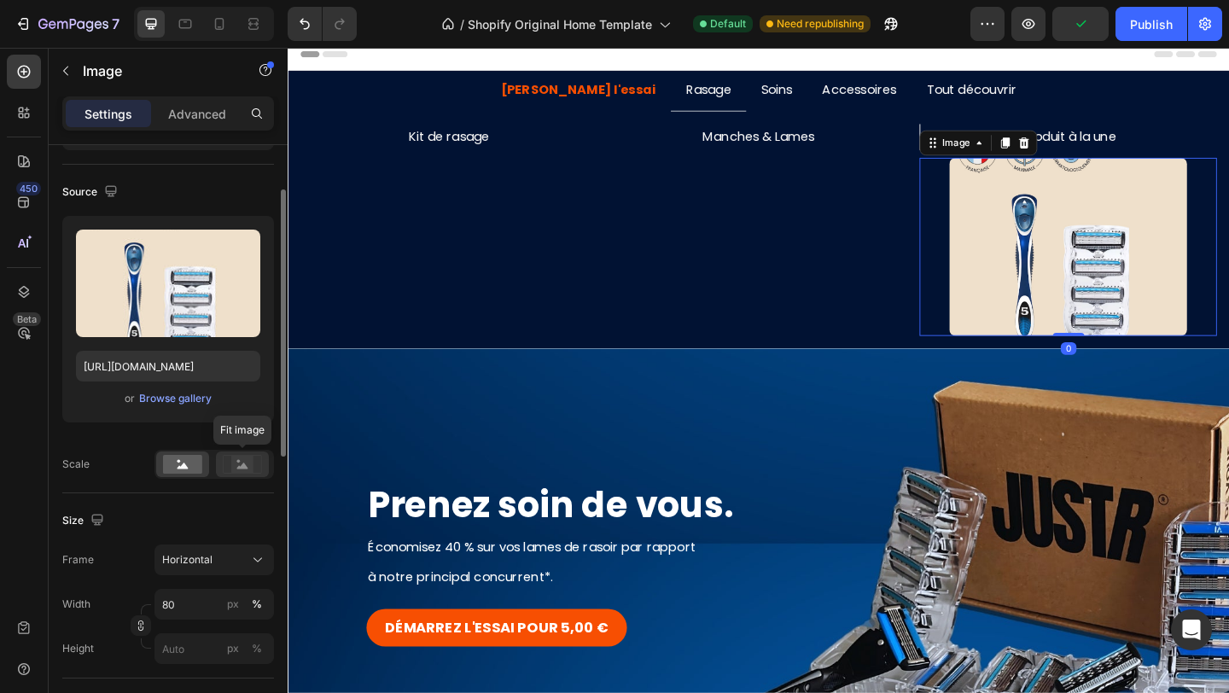
click at [237, 467] on icon at bounding box center [242, 465] width 11 height 6
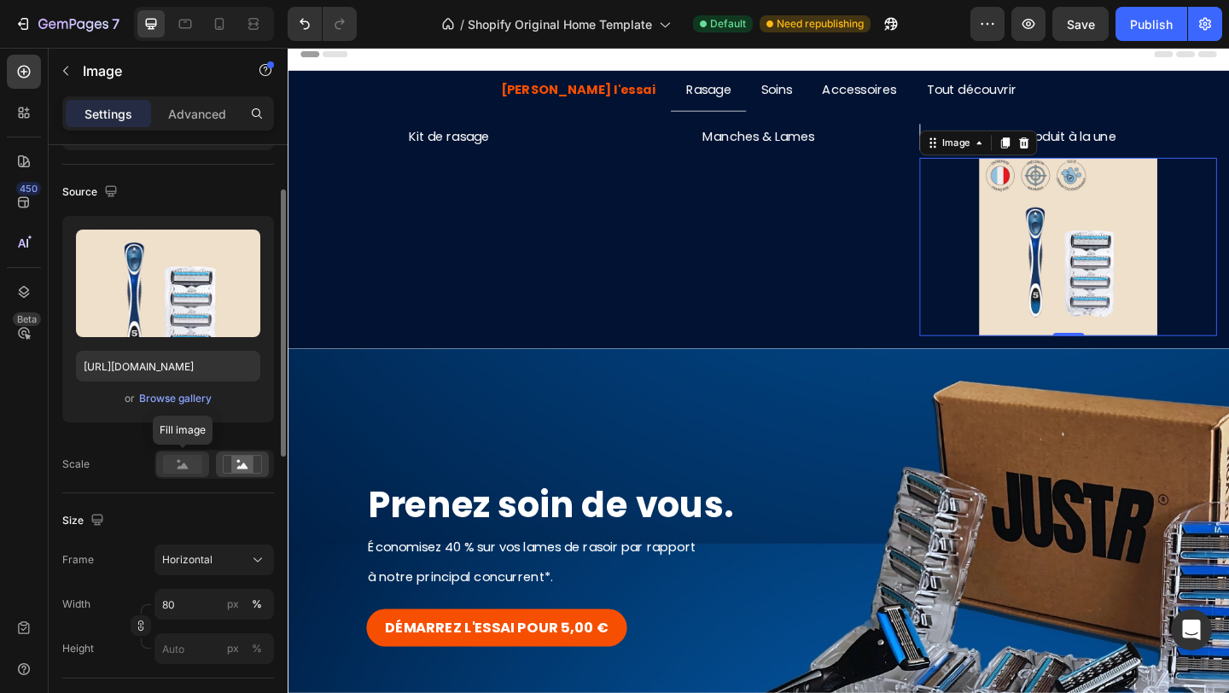
click at [193, 465] on rect at bounding box center [182, 464] width 39 height 19
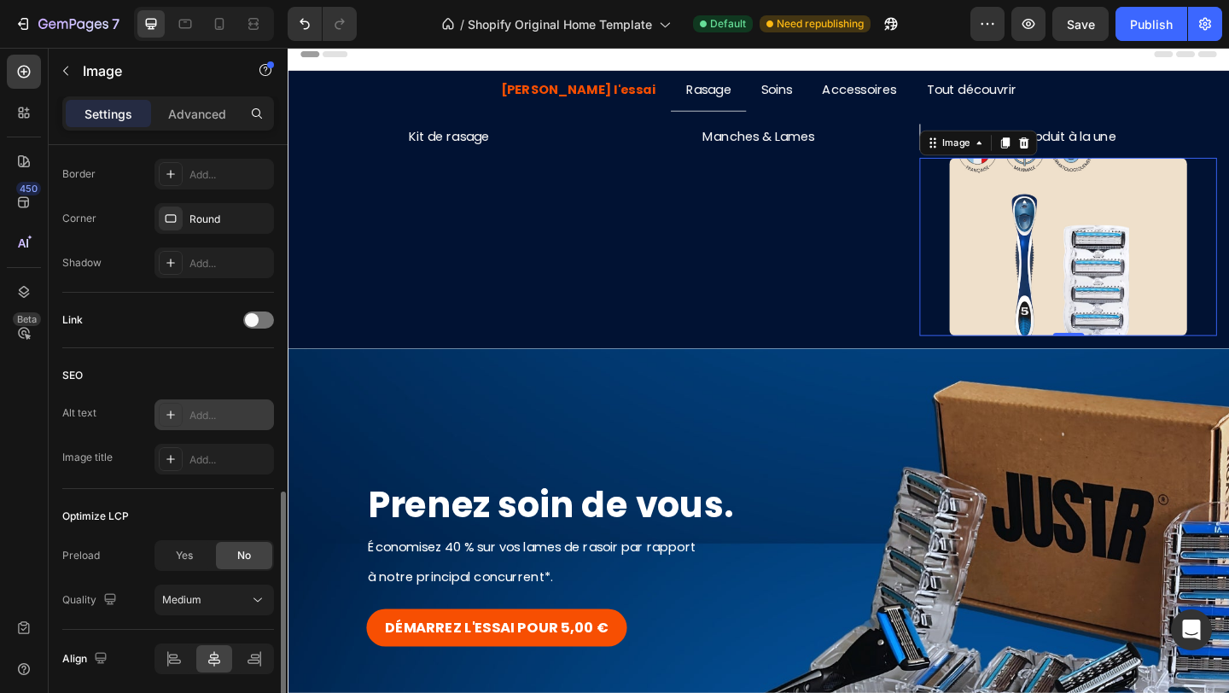
scroll to position [735, 0]
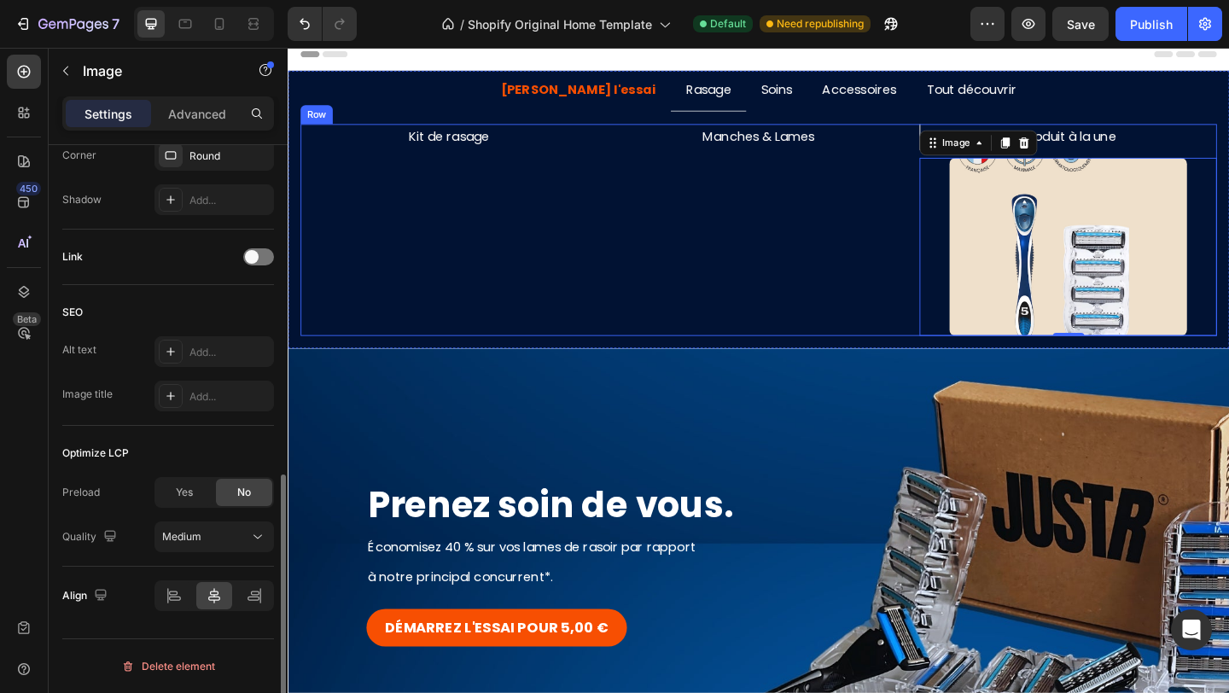
click at [831, 247] on div "Manches & Lames Text Block" at bounding box center [799, 246] width 323 height 230
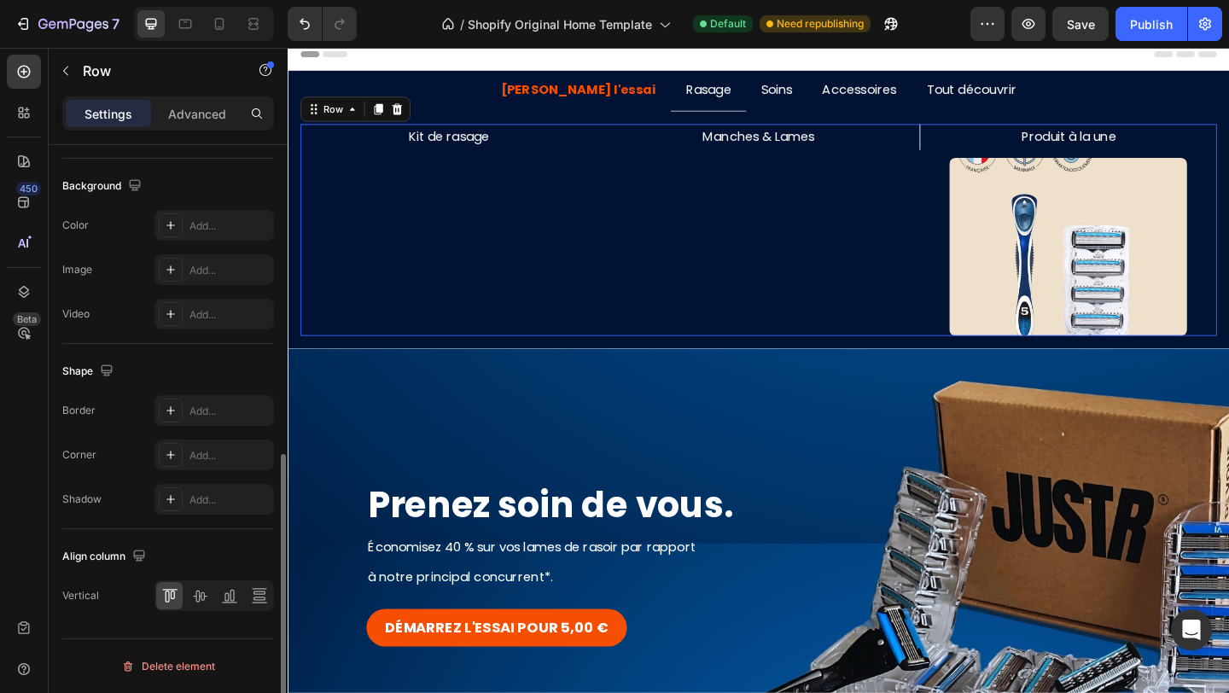
scroll to position [0, 0]
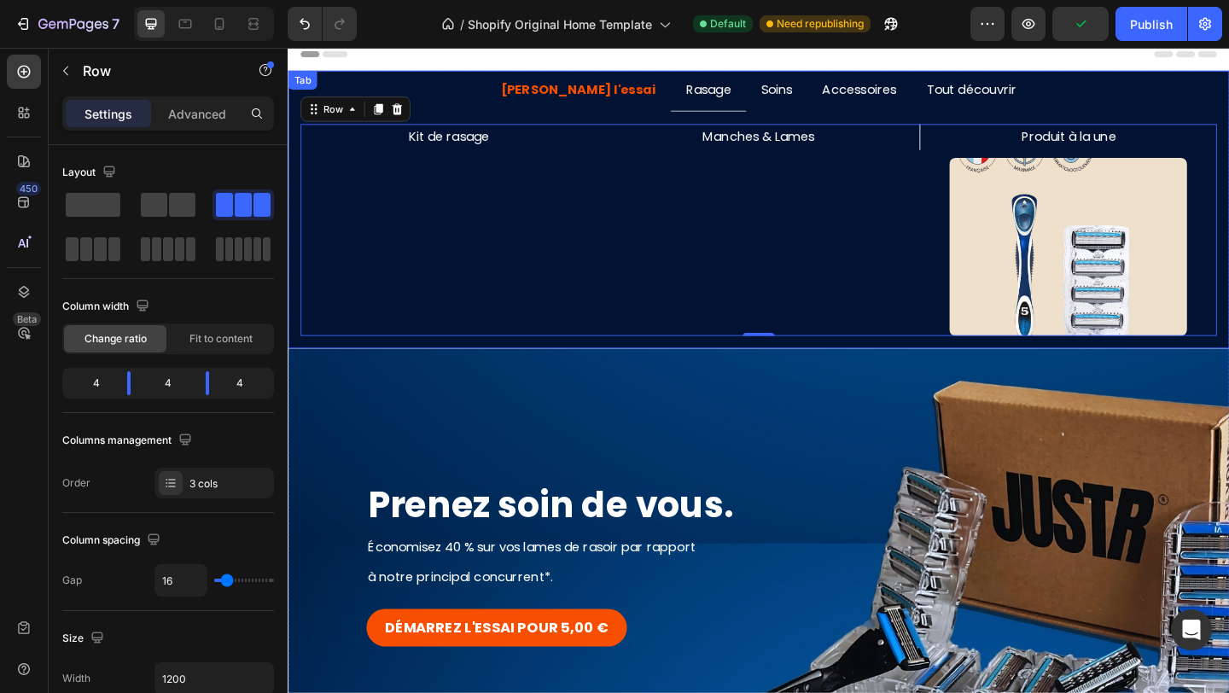
click at [1134, 142] on p "Produit à la une" at bounding box center [1136, 144] width 319 height 25
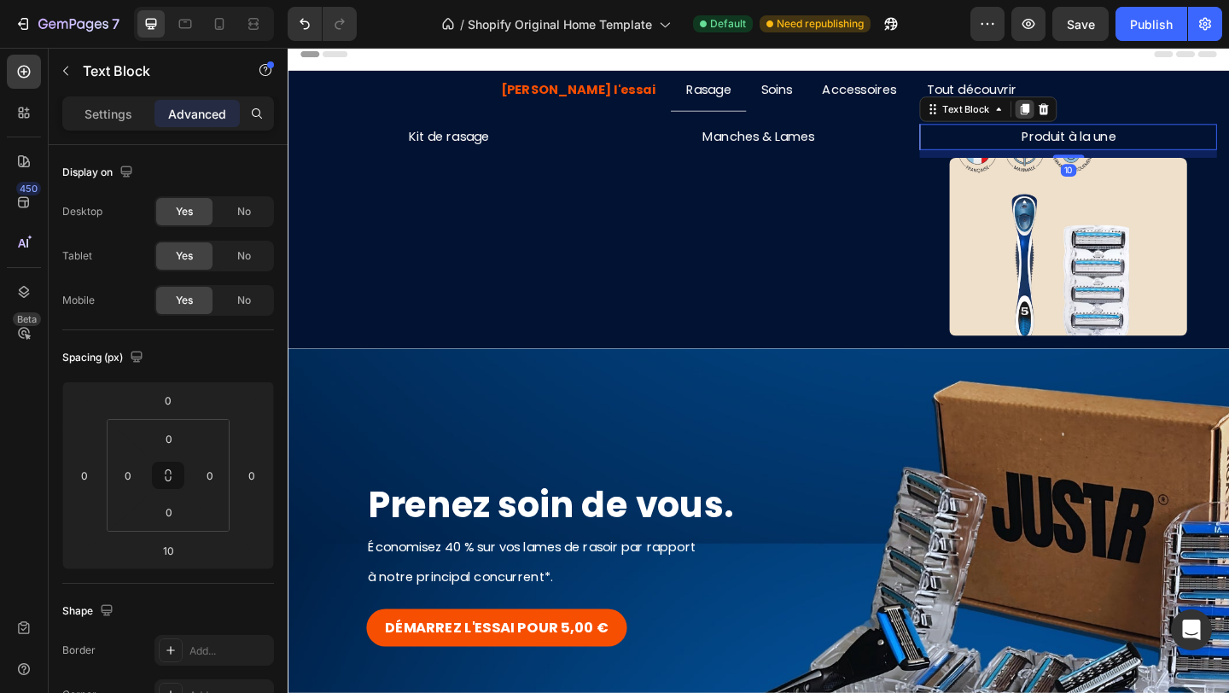
click at [1091, 113] on icon at bounding box center [1089, 114] width 9 height 12
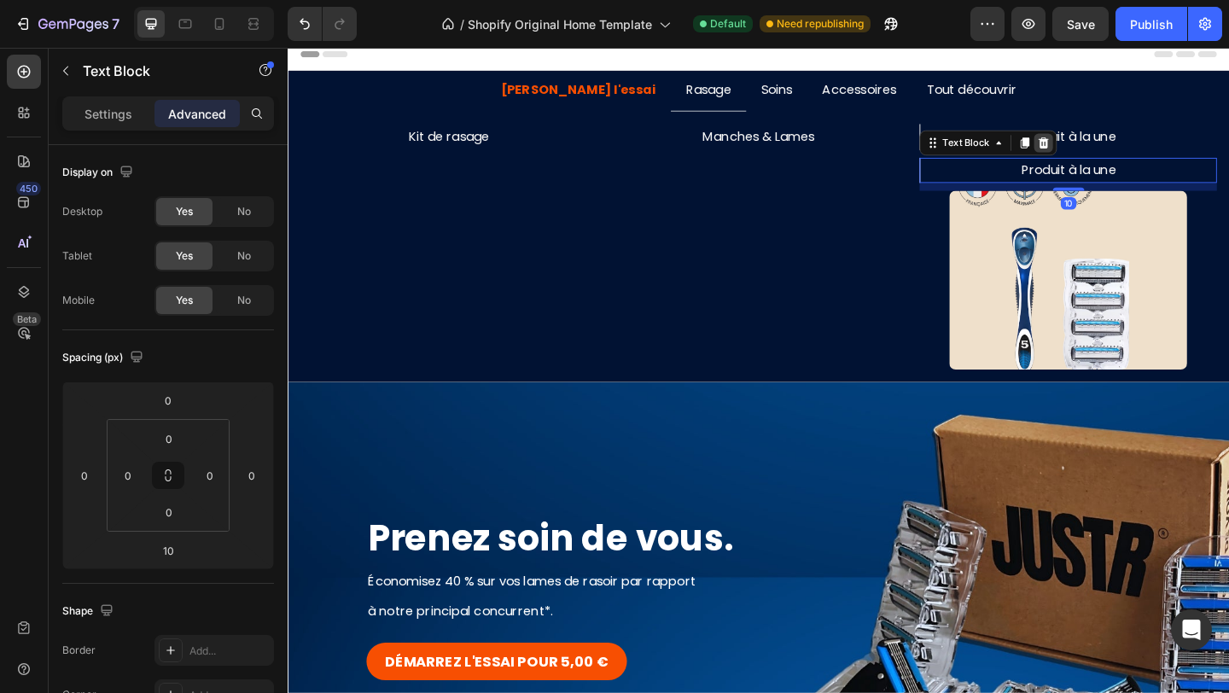
click at [1108, 150] on icon at bounding box center [1109, 150] width 11 height 12
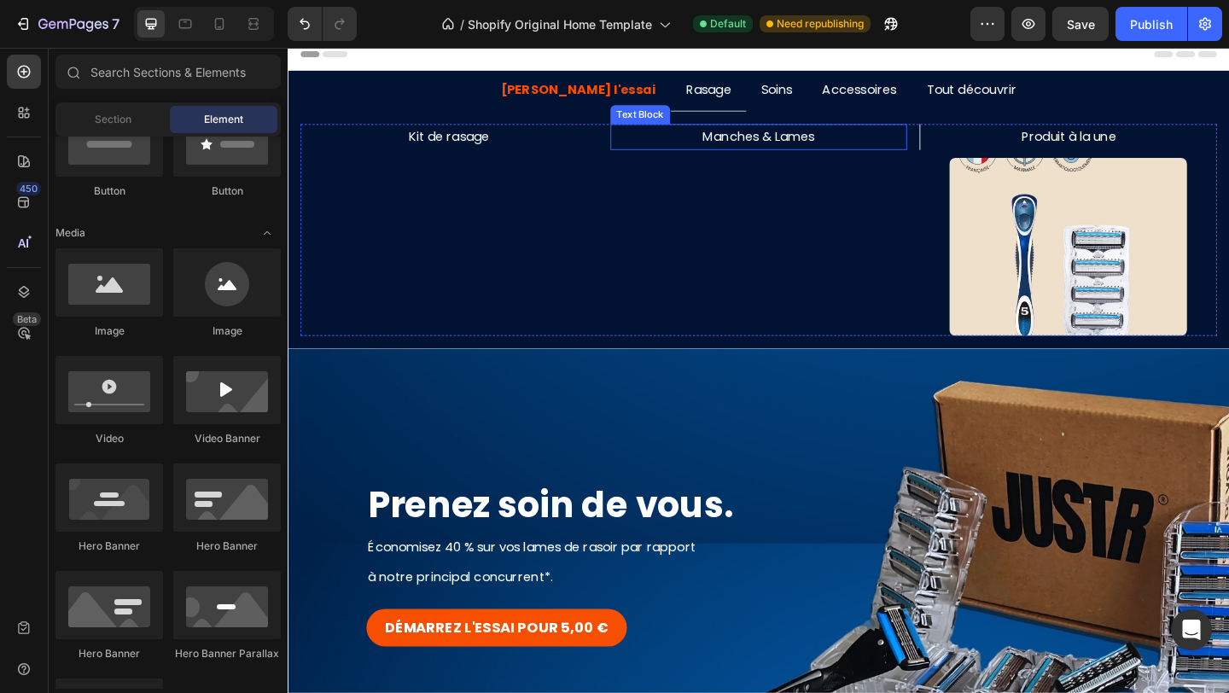
click at [860, 147] on p "Manches & Lames" at bounding box center [800, 144] width 320 height 25
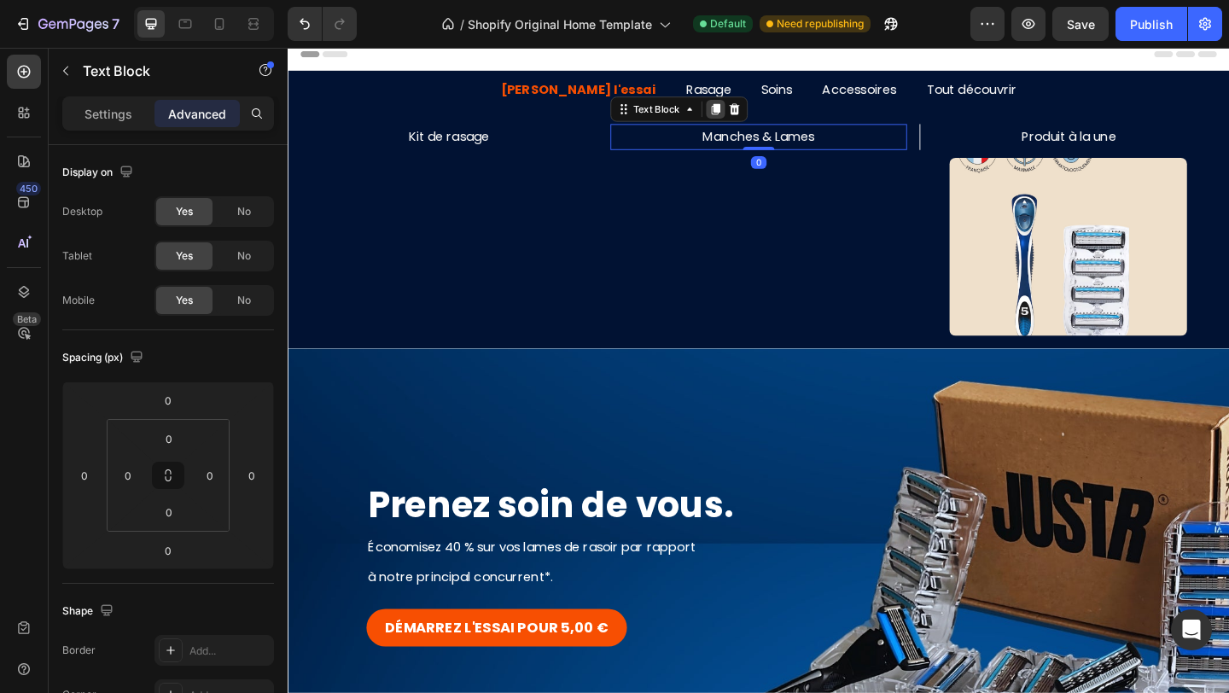
click at [748, 106] on div at bounding box center [752, 114] width 20 height 20
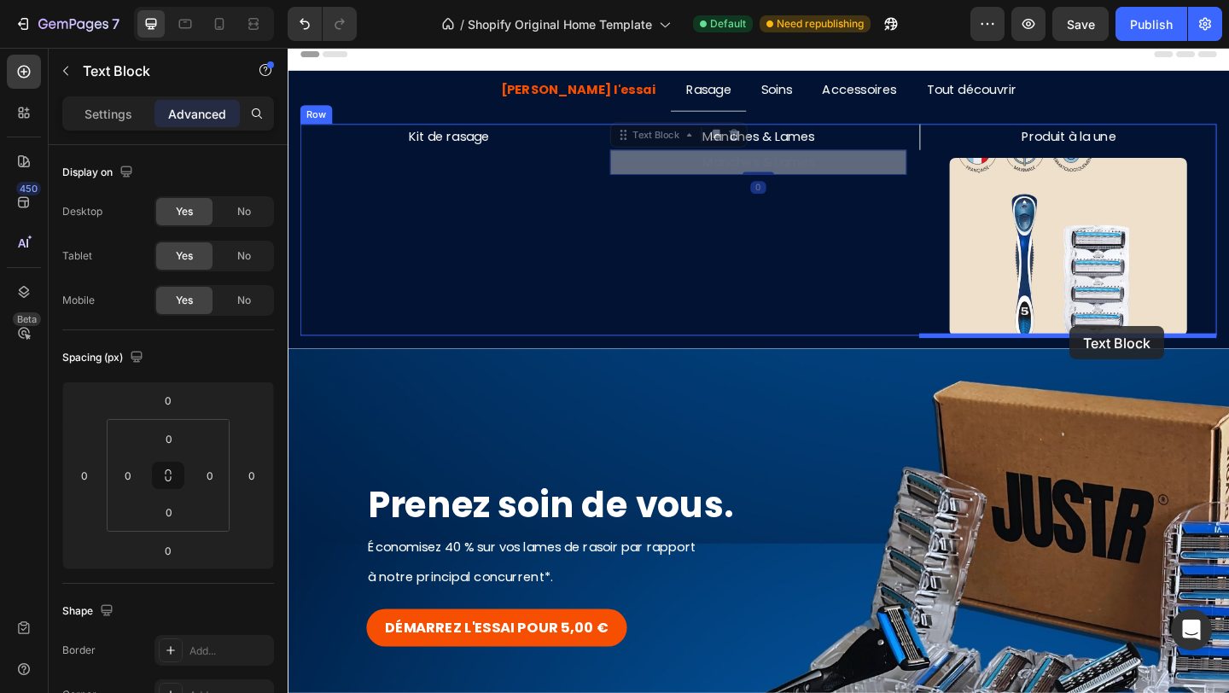
drag, startPoint x: 660, startPoint y: 146, endPoint x: 1138, endPoint y: 351, distance: 520.7
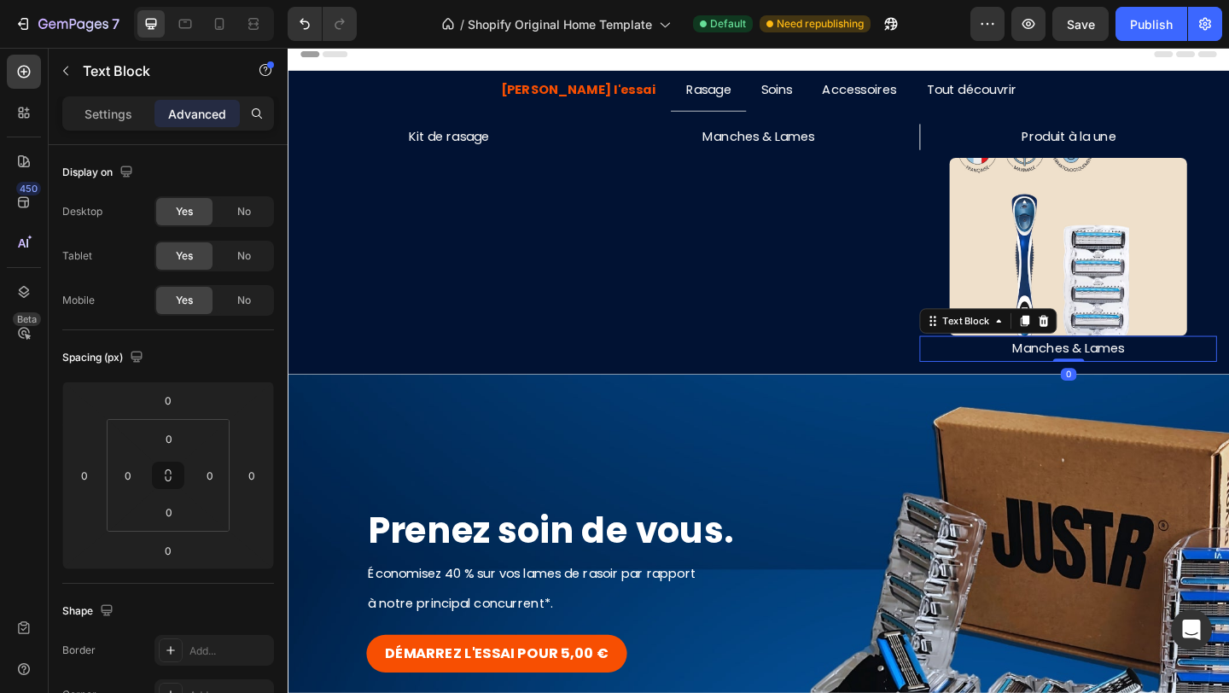
click at [1094, 377] on p "Manches & Lames" at bounding box center [1136, 375] width 320 height 25
click at [1111, 375] on p "Manches & Lames" at bounding box center [1136, 375] width 320 height 25
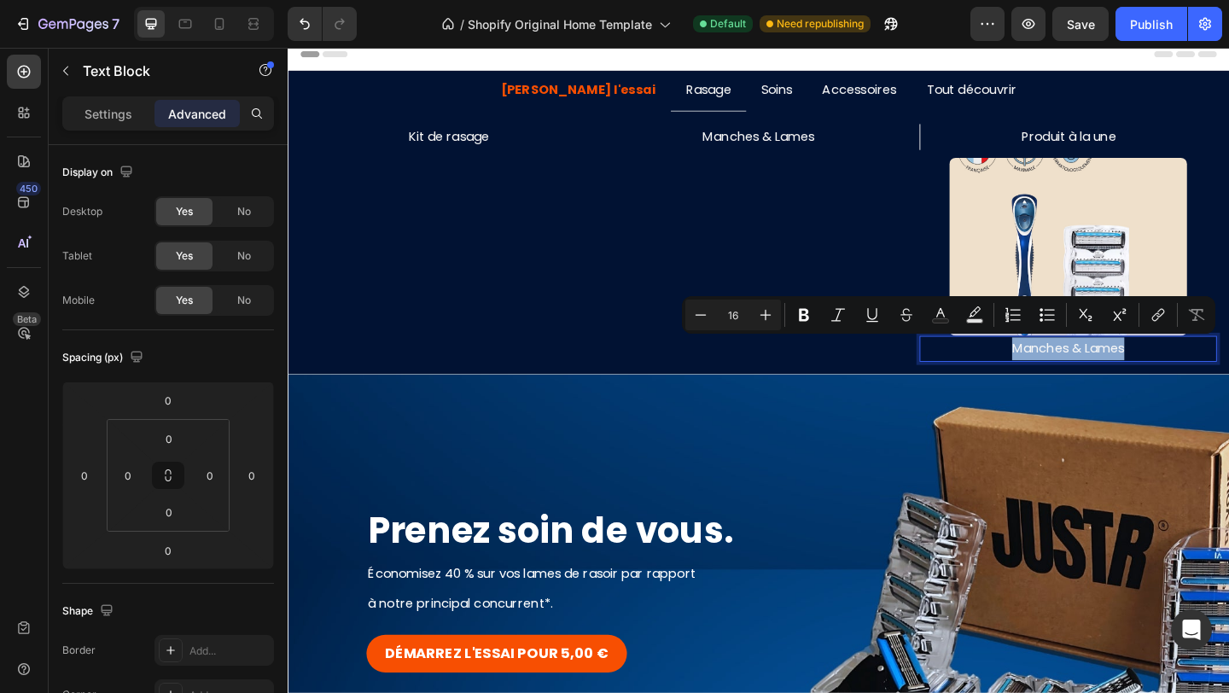
click at [1111, 375] on p "Manches & Lames" at bounding box center [1136, 375] width 320 height 25
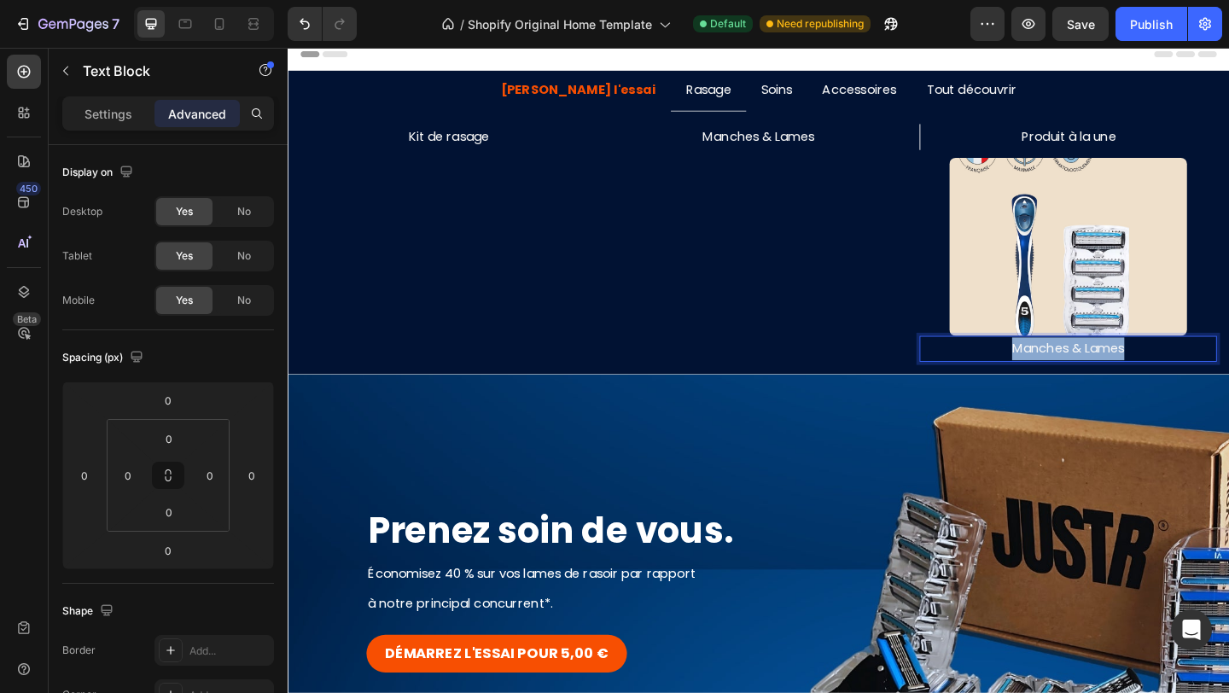
click at [1111, 375] on p "Manches & Lames" at bounding box center [1136, 375] width 320 height 25
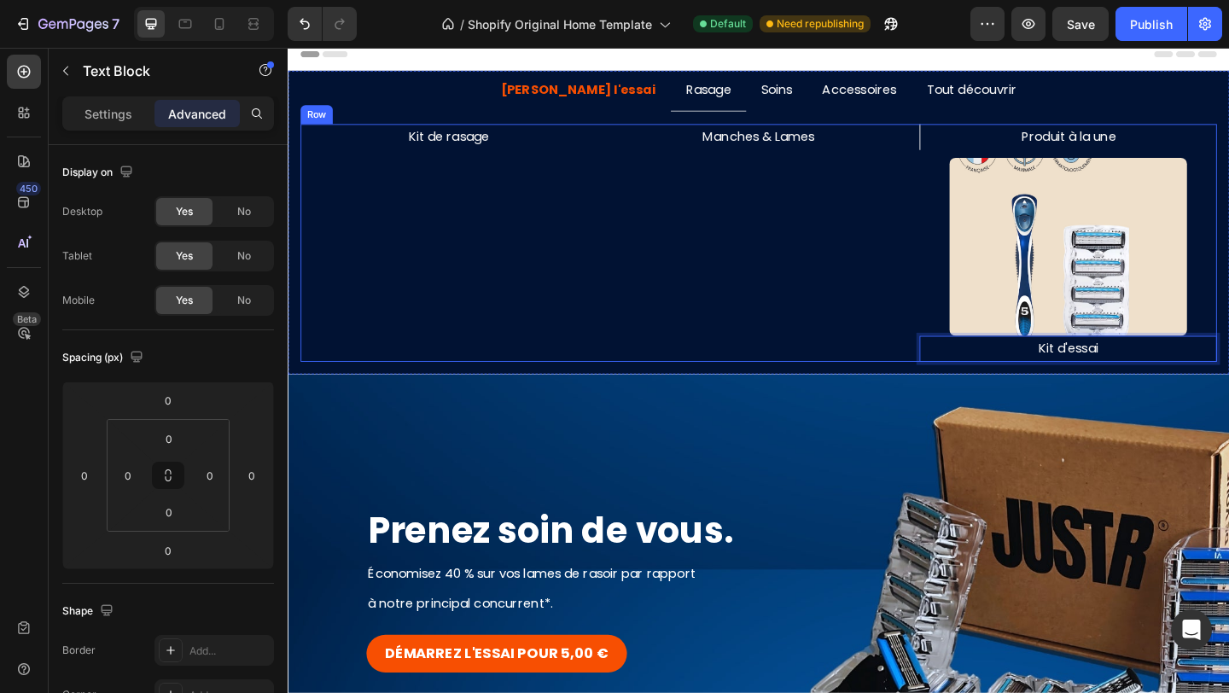
click at [929, 369] on div "Manches & Lames Text Block" at bounding box center [799, 260] width 323 height 259
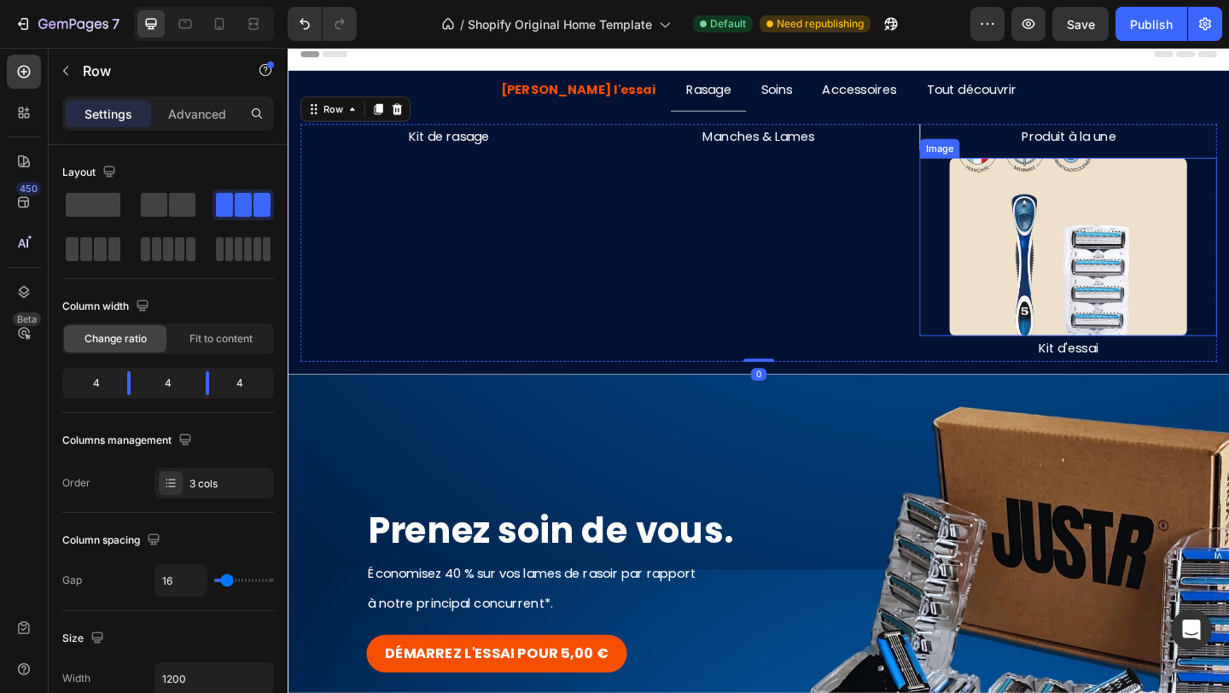
click at [1127, 332] on img at bounding box center [1136, 264] width 259 height 194
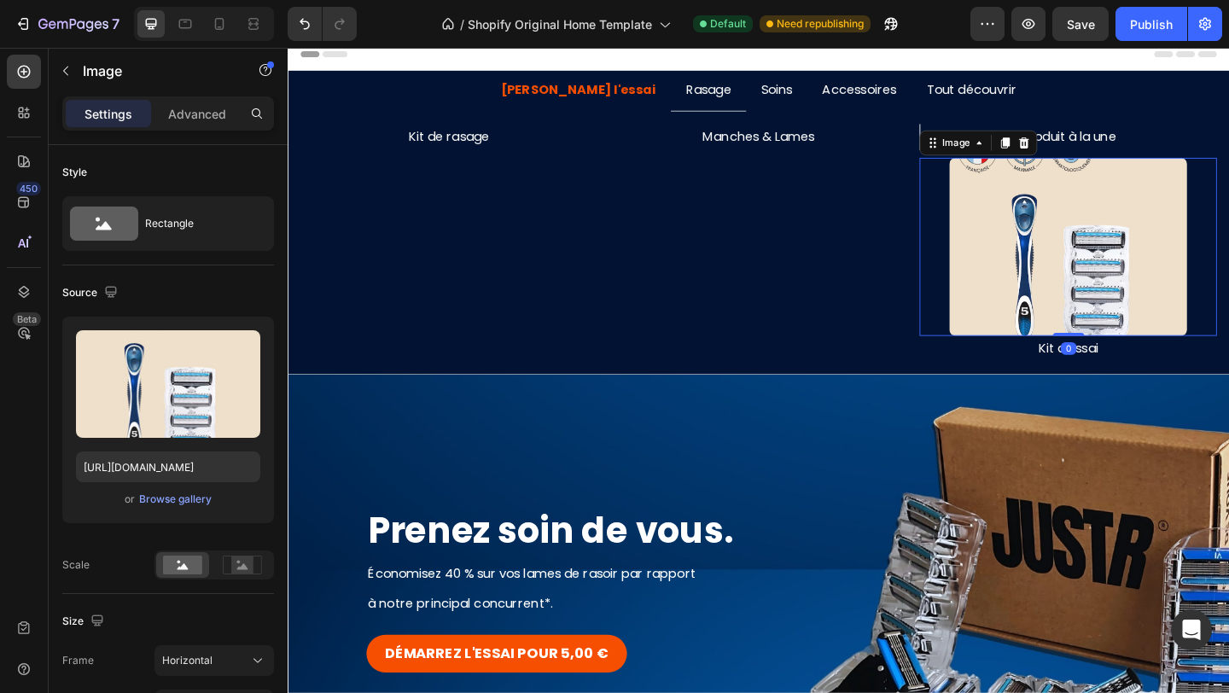
click at [1148, 353] on div "Image 0" at bounding box center [1135, 264] width 323 height 194
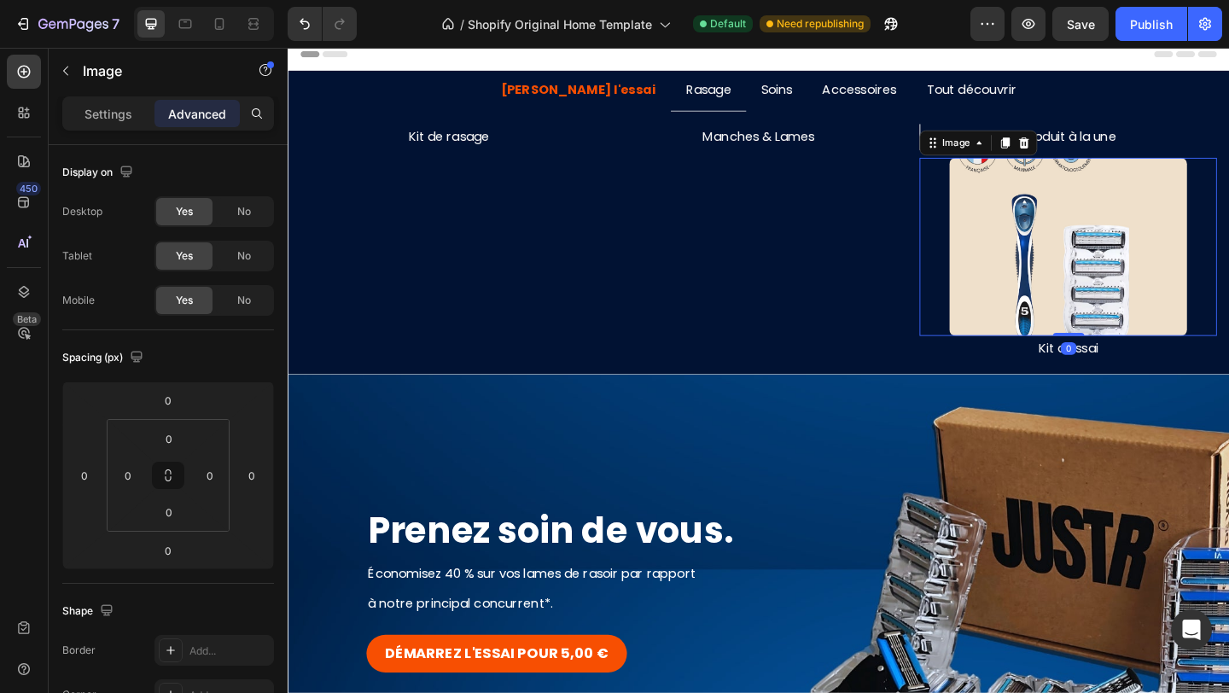
click at [1228, 374] on p "Kit d'essai" at bounding box center [1136, 375] width 320 height 25
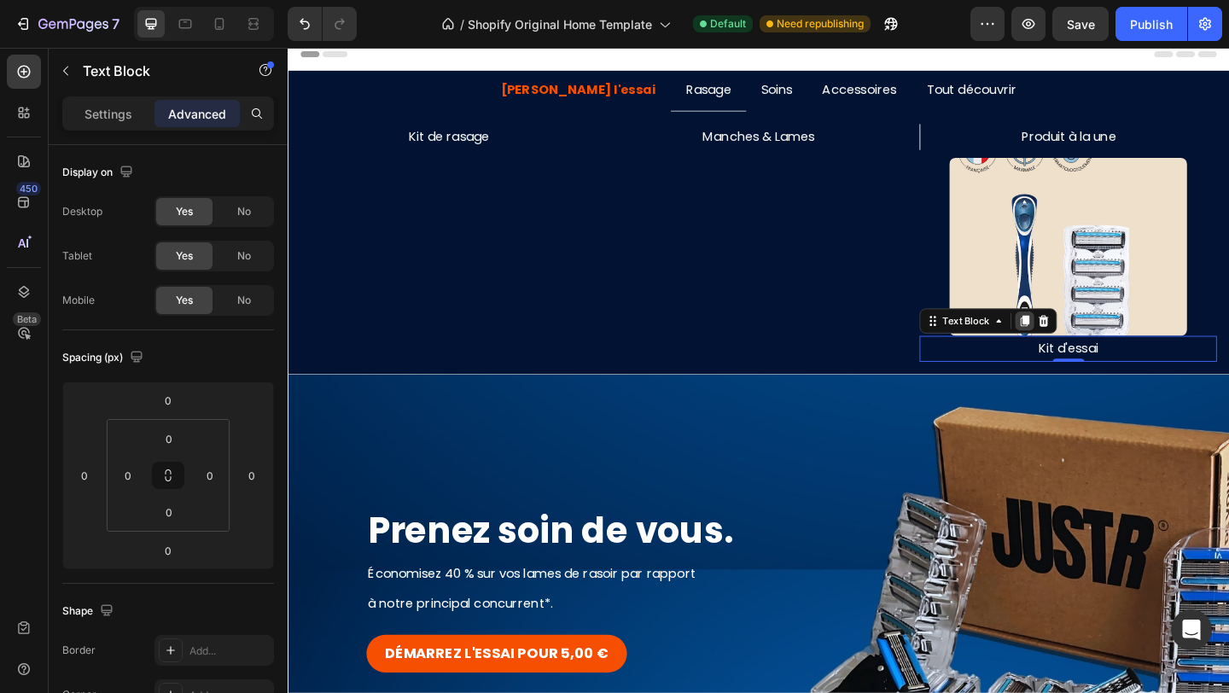
click at [1082, 348] on icon at bounding box center [1089, 345] width 14 height 14
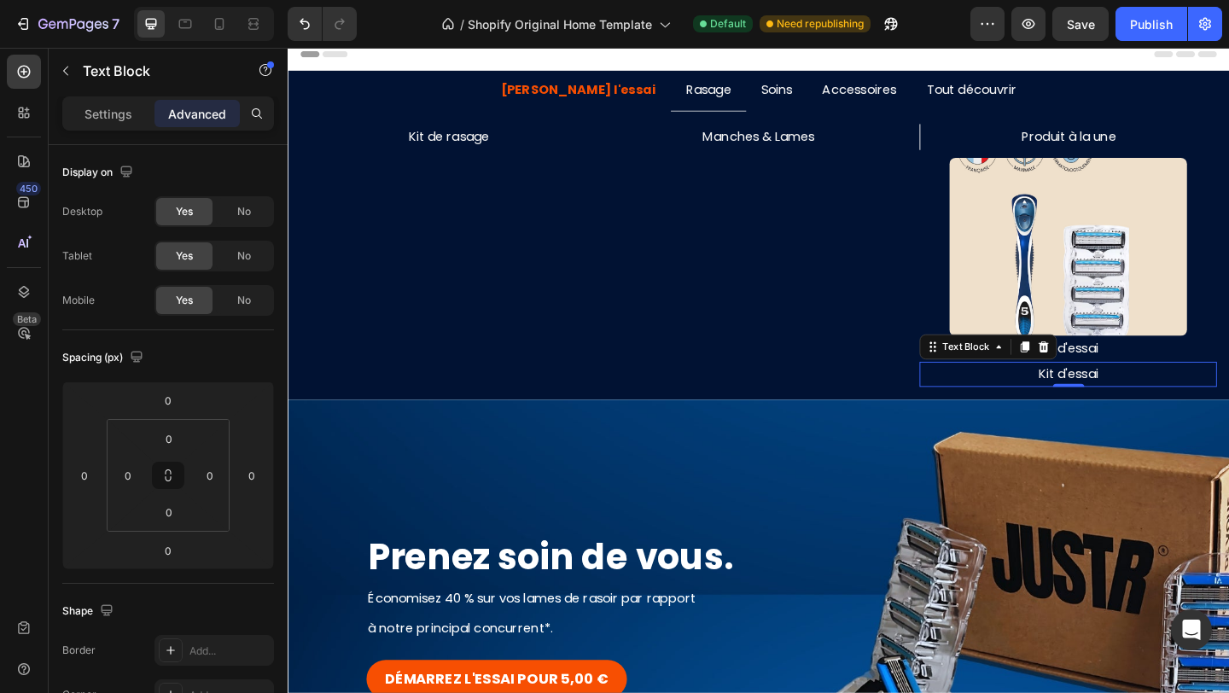
click at [1100, 402] on p "Kit d'essai" at bounding box center [1136, 403] width 320 height 25
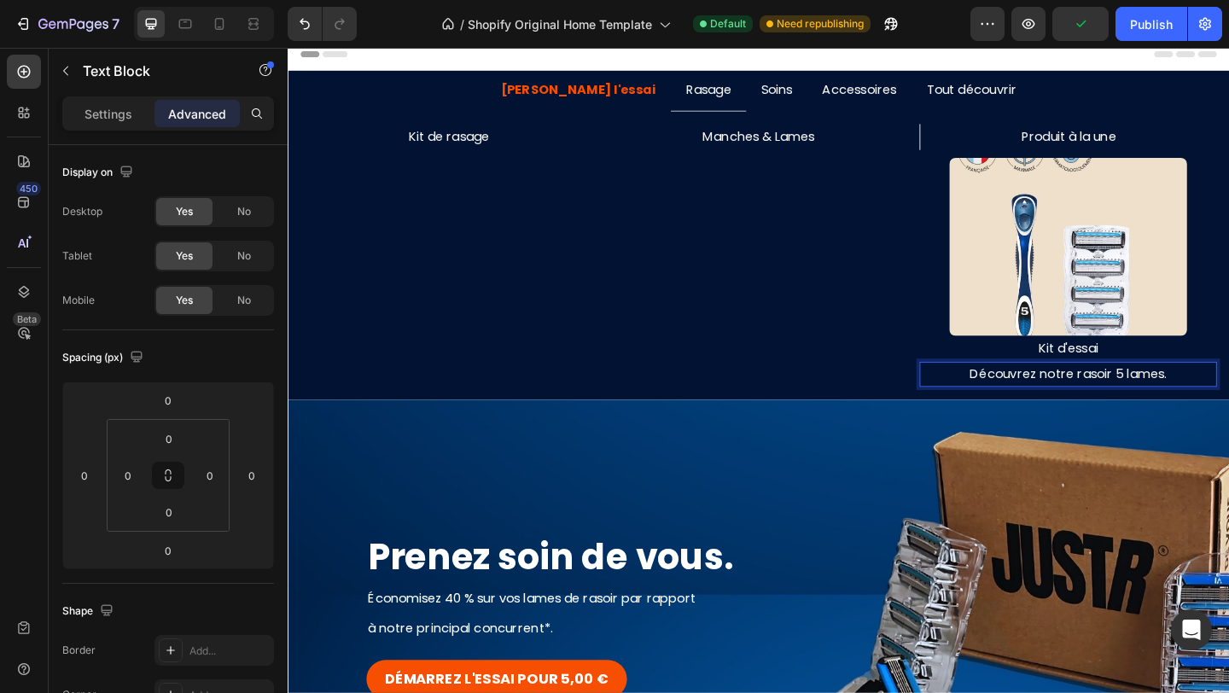
click at [914, 366] on div "Manches & Lames Text Block" at bounding box center [799, 274] width 323 height 287
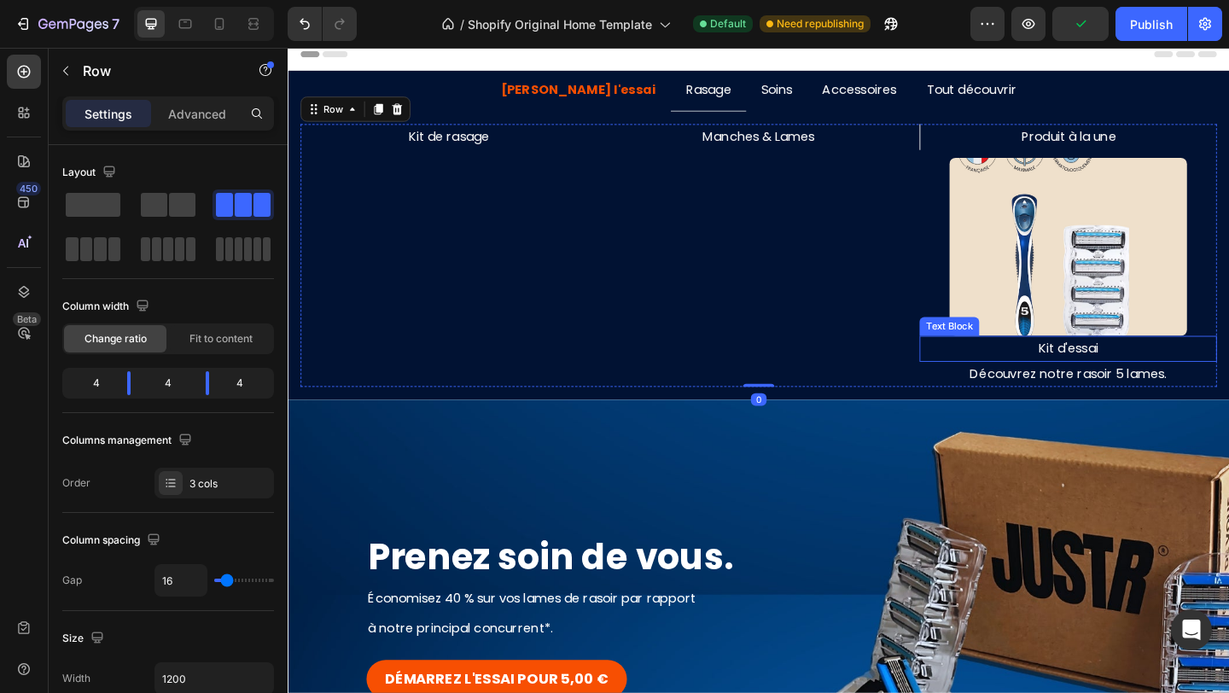
click at [1107, 379] on p "Kit d'essai" at bounding box center [1136, 375] width 320 height 25
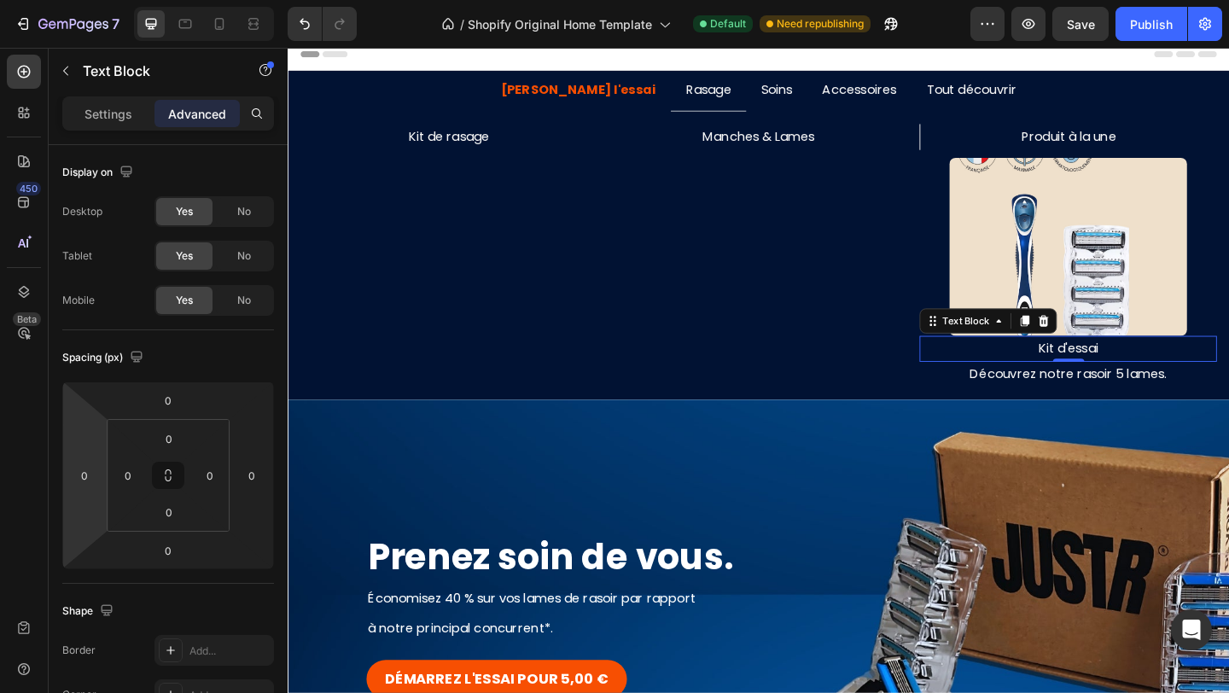
scroll to position [542, 0]
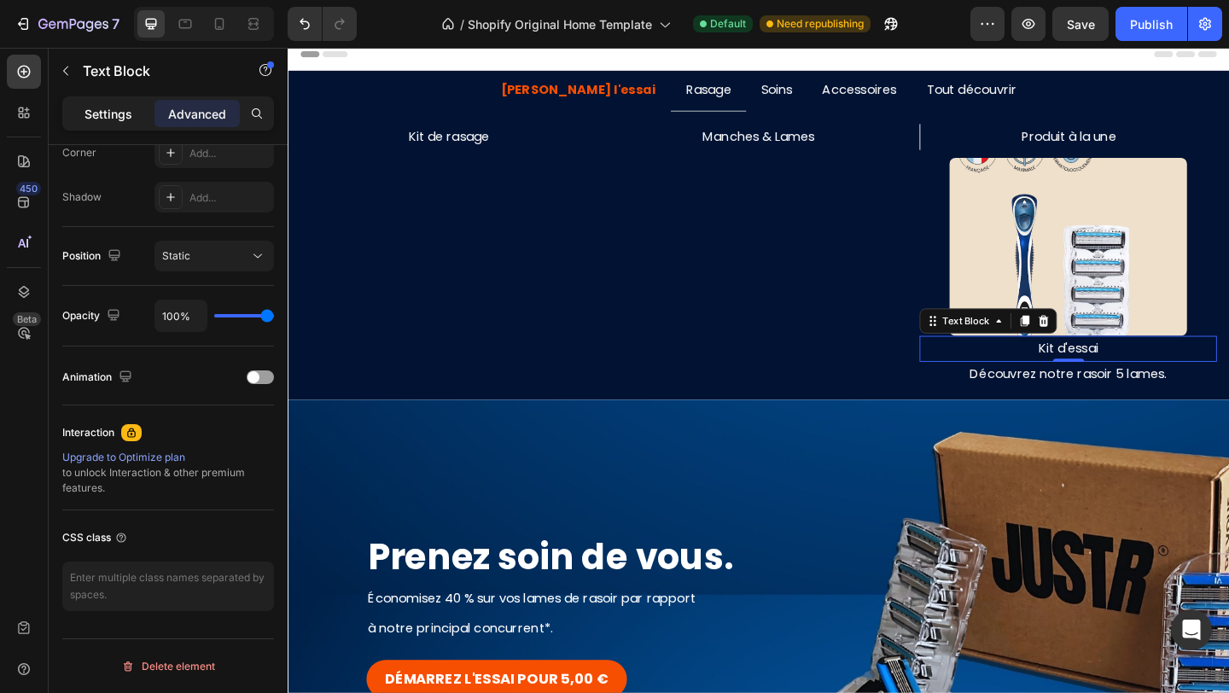
click at [93, 116] on p "Settings" at bounding box center [108, 114] width 48 height 18
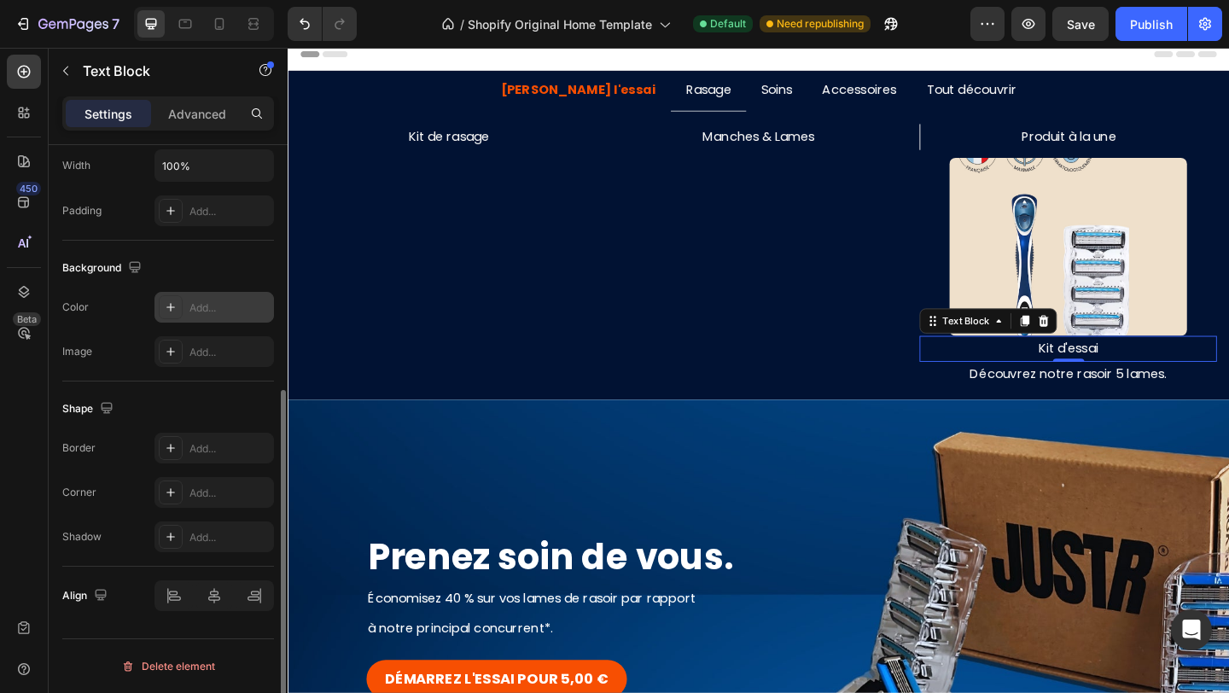
scroll to position [415, 0]
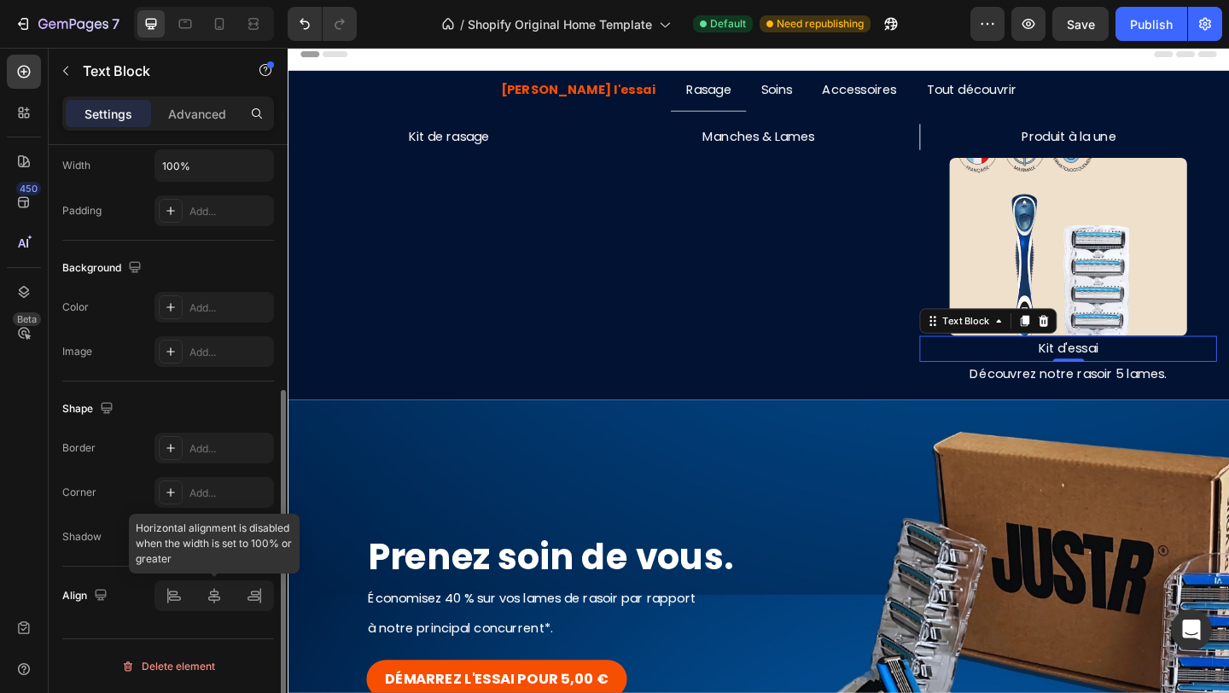
click at [170, 588] on div at bounding box center [213, 595] width 119 height 31
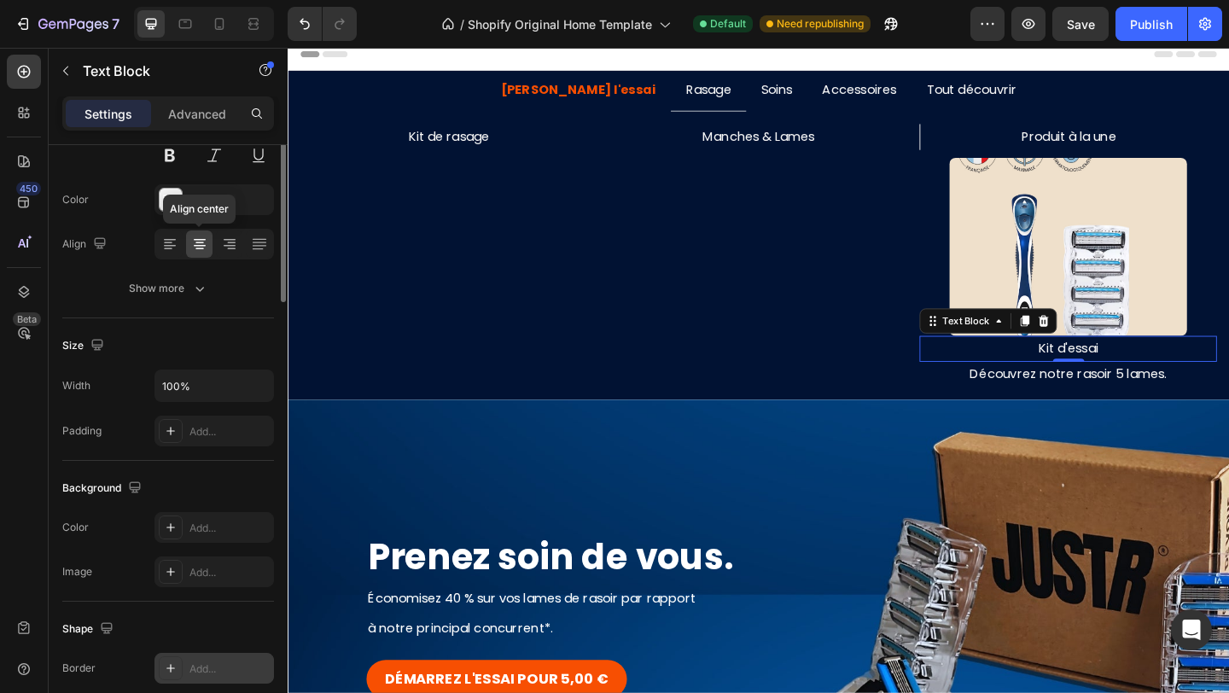
scroll to position [0, 0]
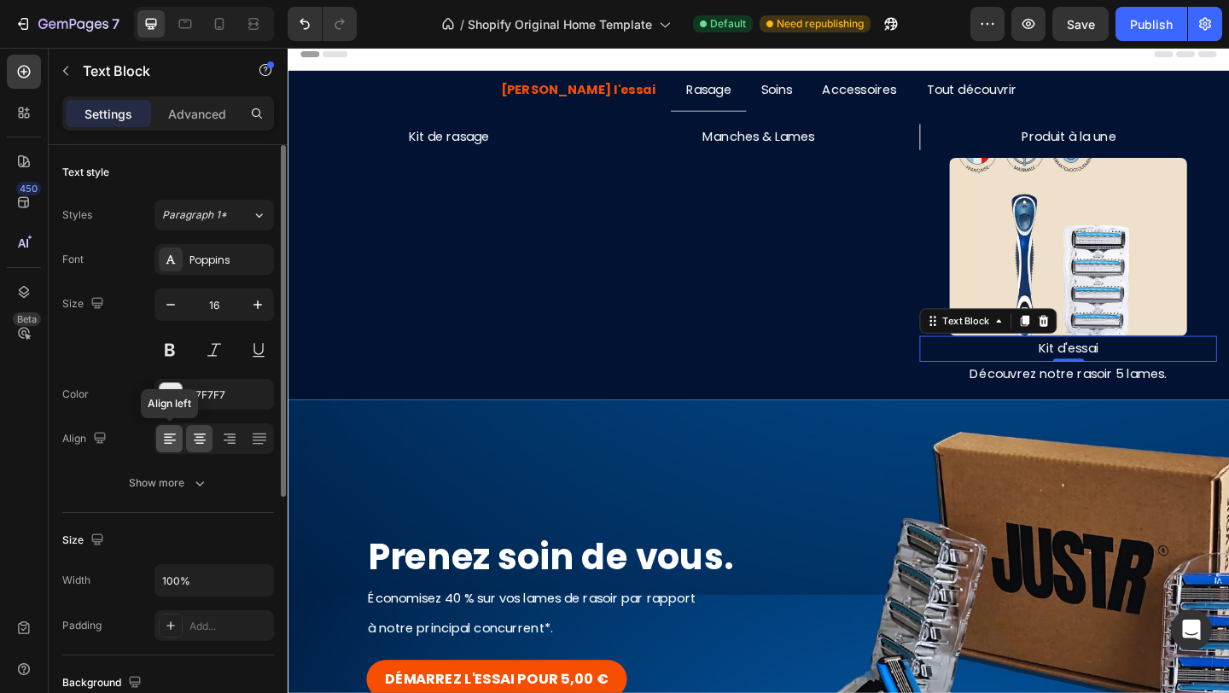
click at [170, 438] on icon at bounding box center [169, 438] width 17 height 17
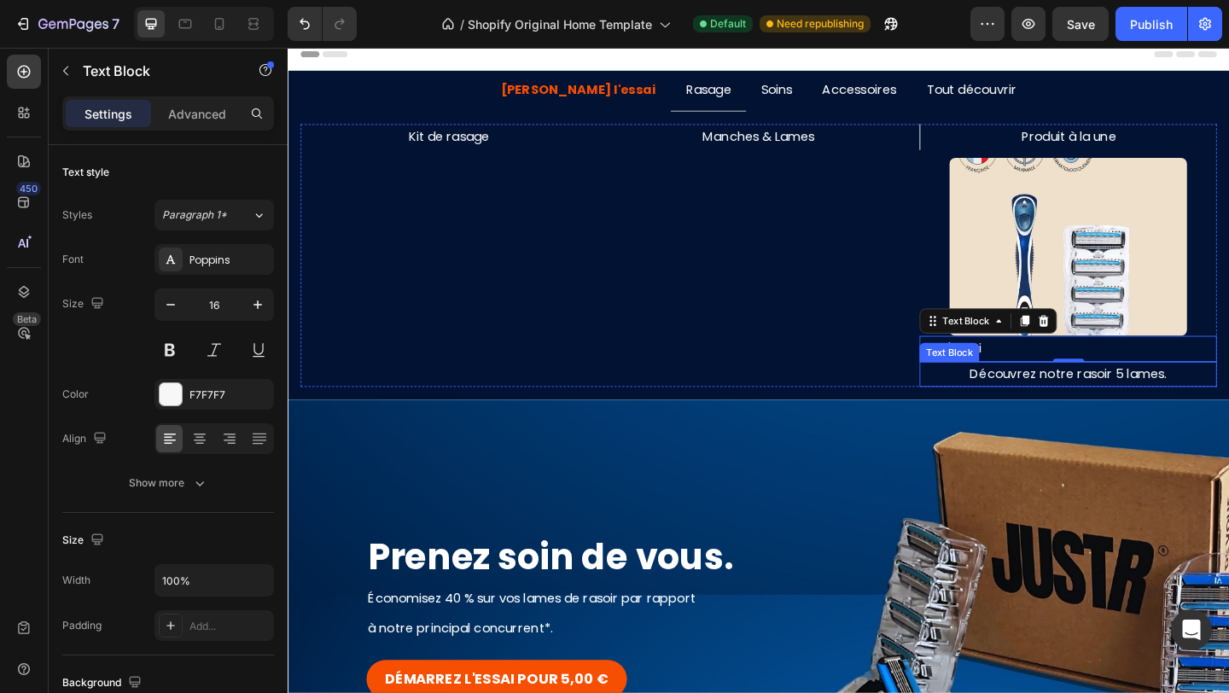
click at [1061, 400] on p "Découvrez notre rasoir 5 lames." at bounding box center [1136, 403] width 320 height 25
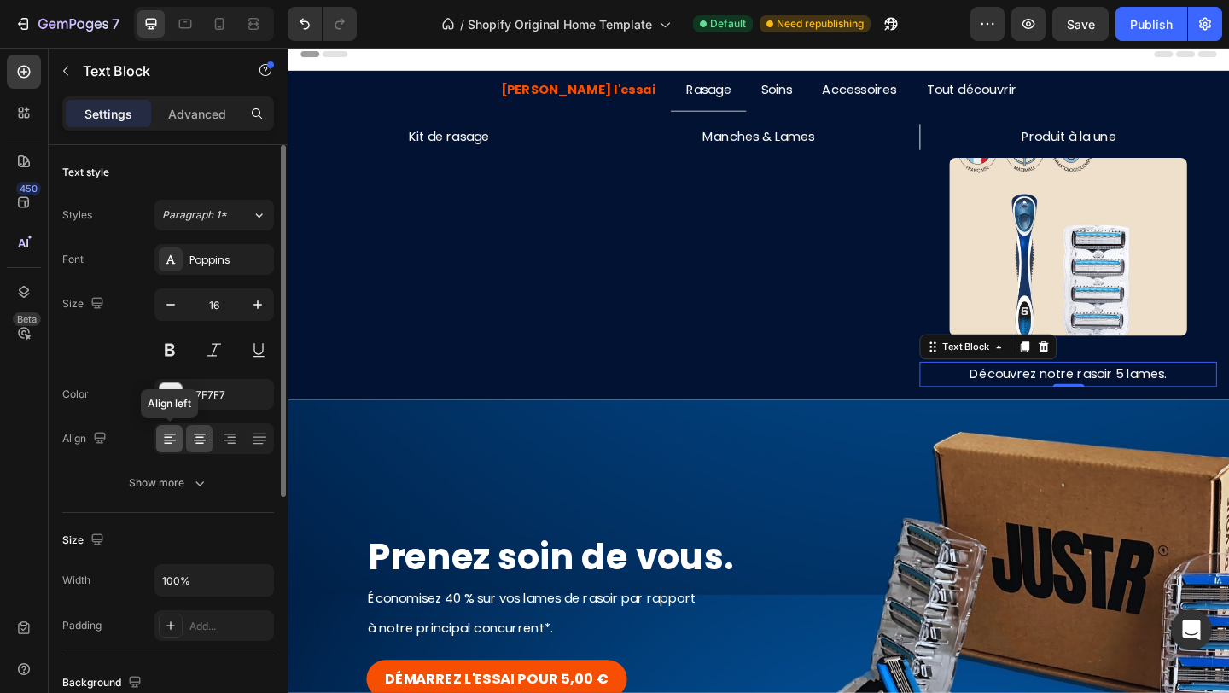
click at [177, 444] on div at bounding box center [169, 438] width 26 height 27
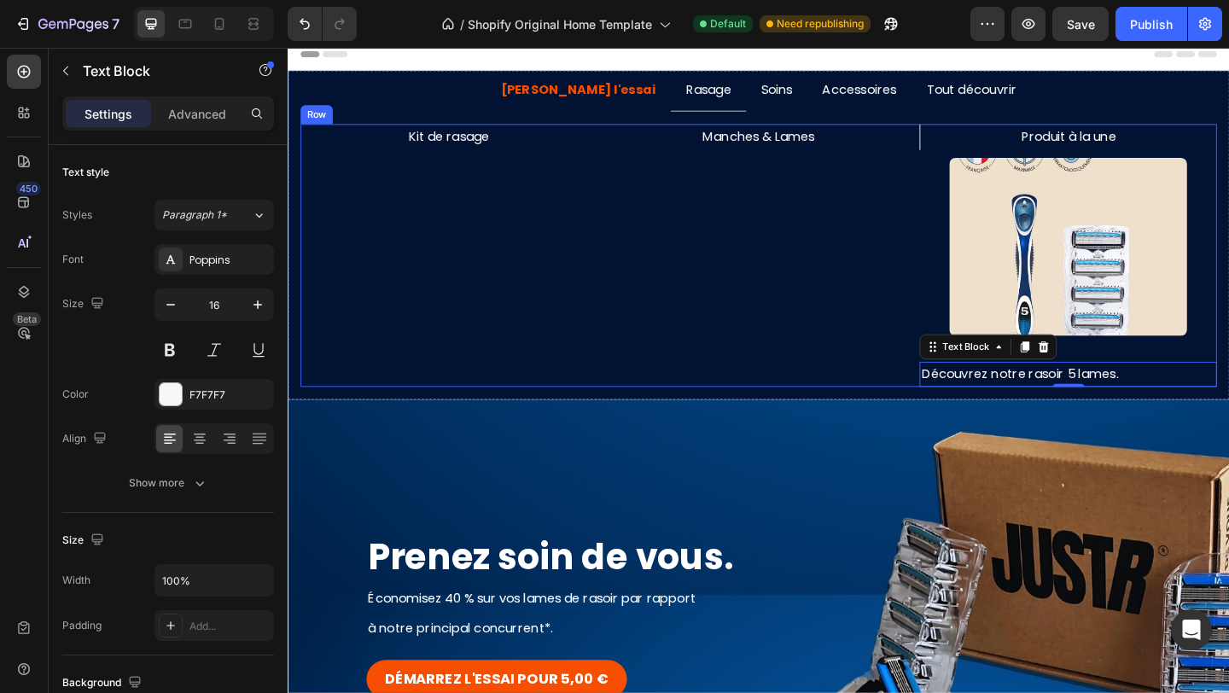
click at [881, 346] on div "Manches & Lames Text Block" at bounding box center [799, 274] width 323 height 287
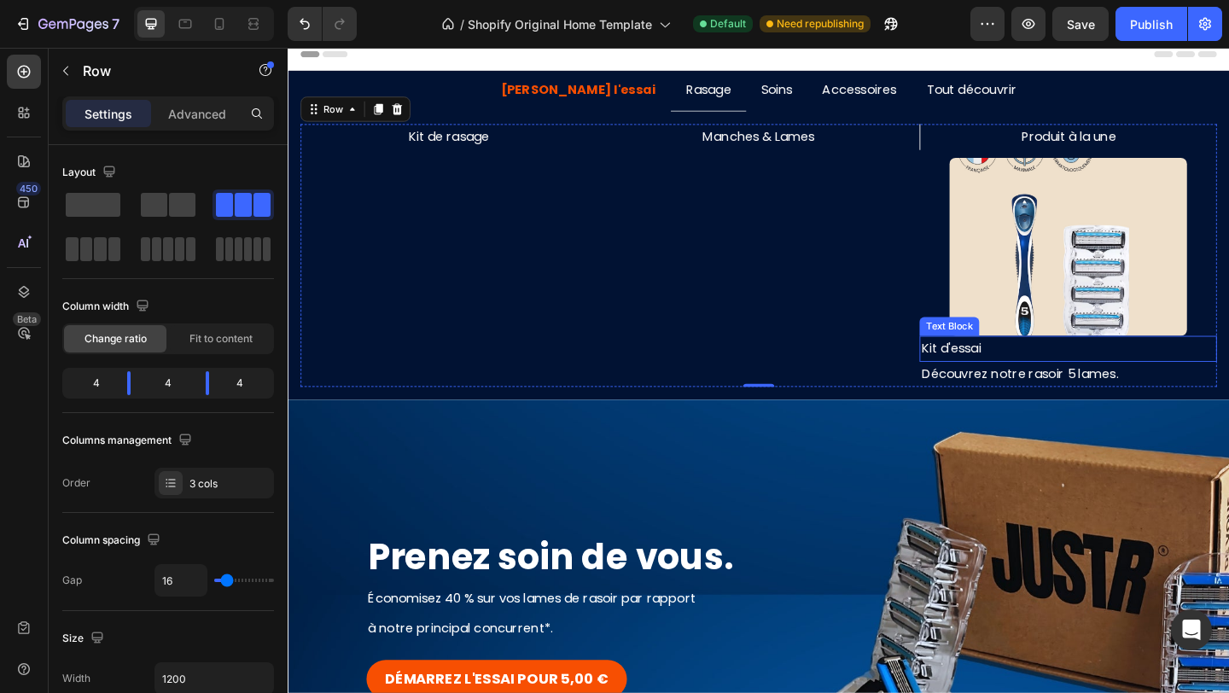
click at [1029, 379] on p "Kit d'essai" at bounding box center [1136, 375] width 320 height 25
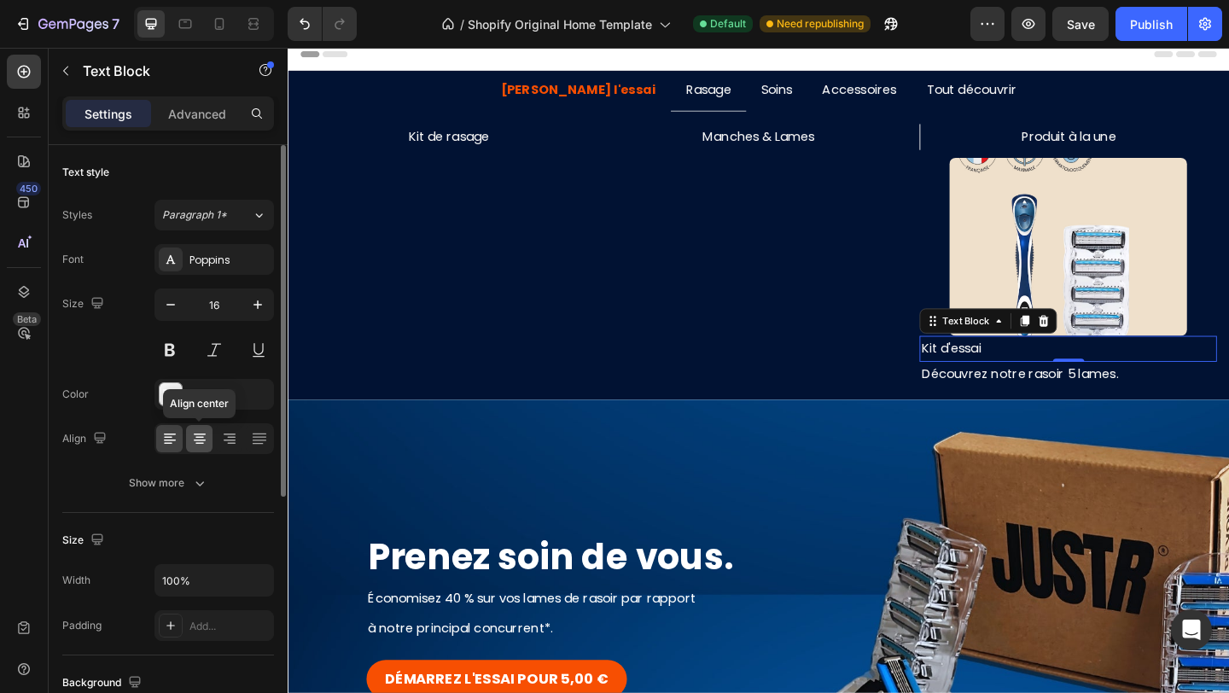
click at [204, 433] on icon at bounding box center [200, 434] width 12 height 2
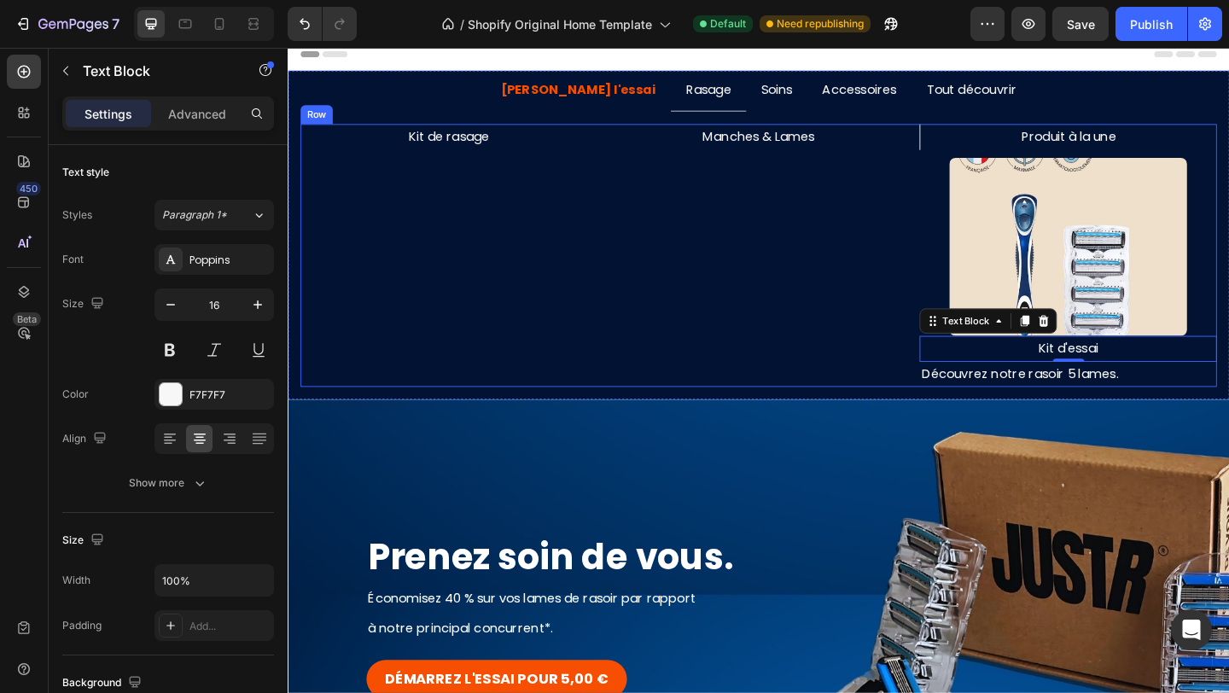
click at [1018, 401] on p "Découvrez notre rasoir 5 lames." at bounding box center [1136, 403] width 320 height 25
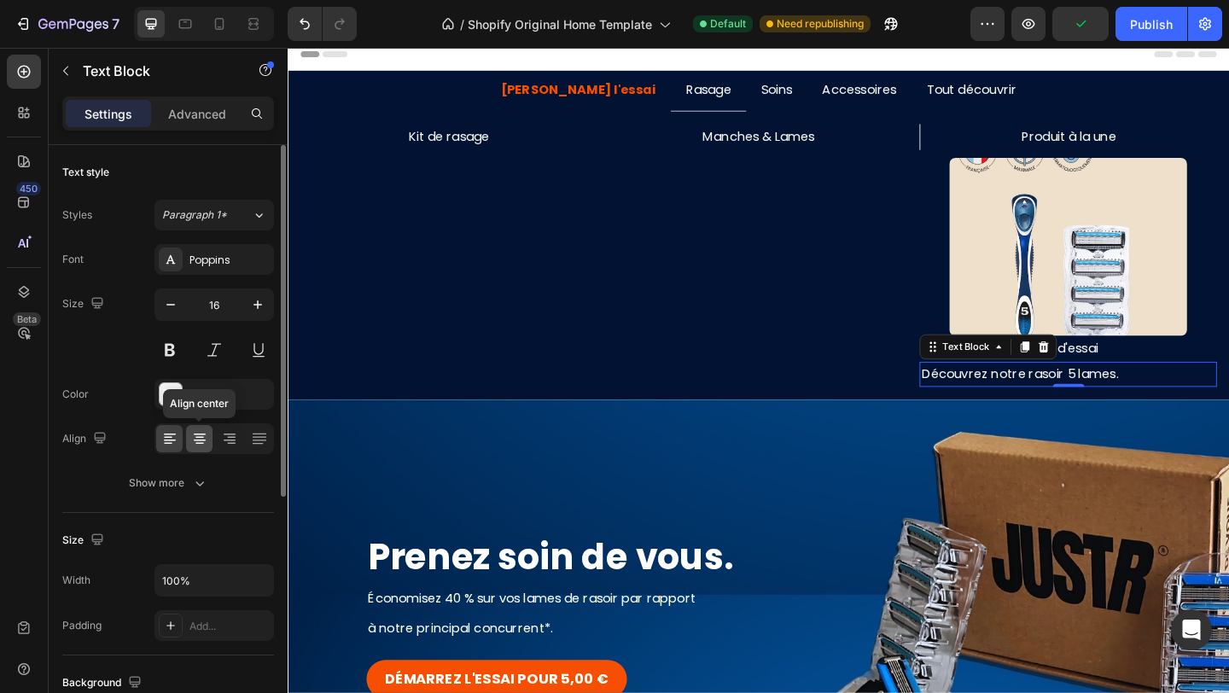
drag, startPoint x: 192, startPoint y: 439, endPoint x: 39, endPoint y: 416, distance: 154.5
click at [192, 439] on icon at bounding box center [199, 438] width 17 height 17
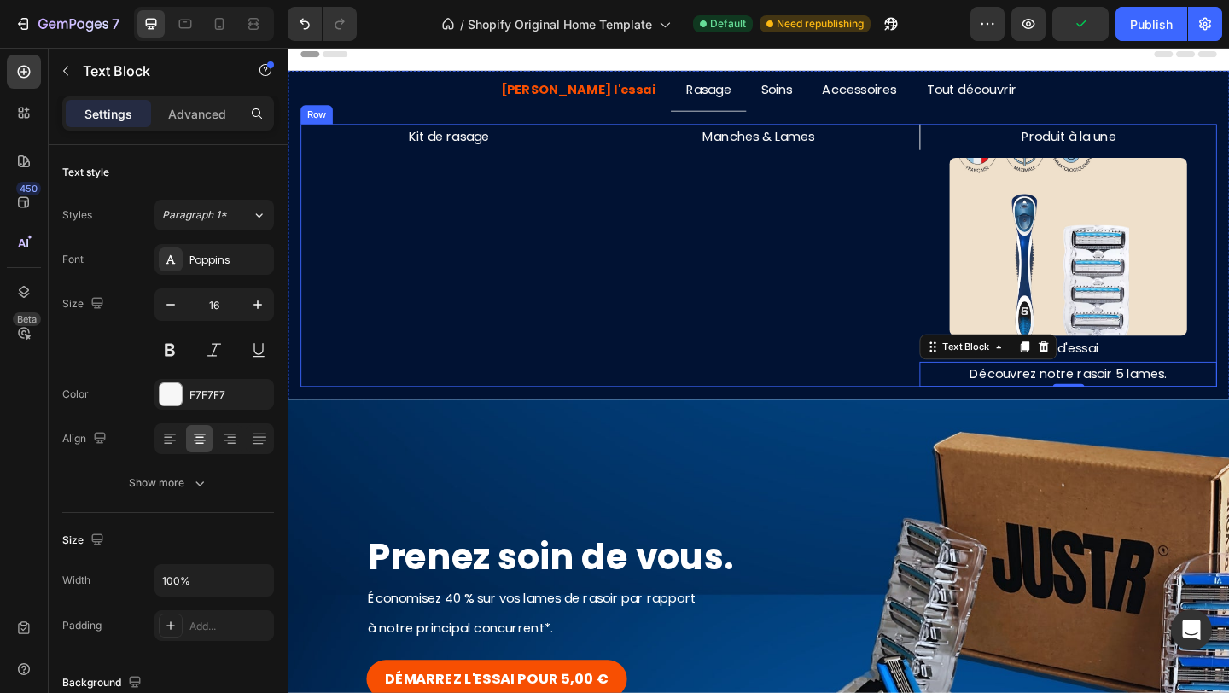
click at [850, 278] on div "Manches & Lames Text Block" at bounding box center [799, 274] width 323 height 287
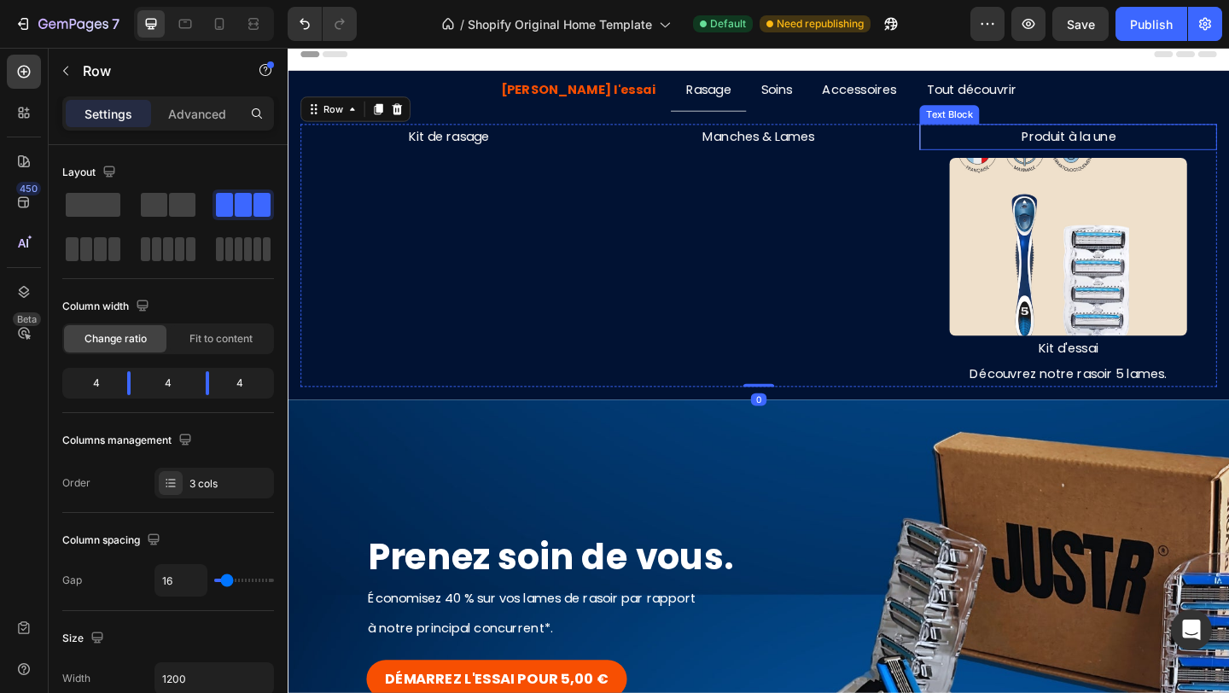
click at [1035, 140] on p "Produit à la une" at bounding box center [1136, 144] width 319 height 25
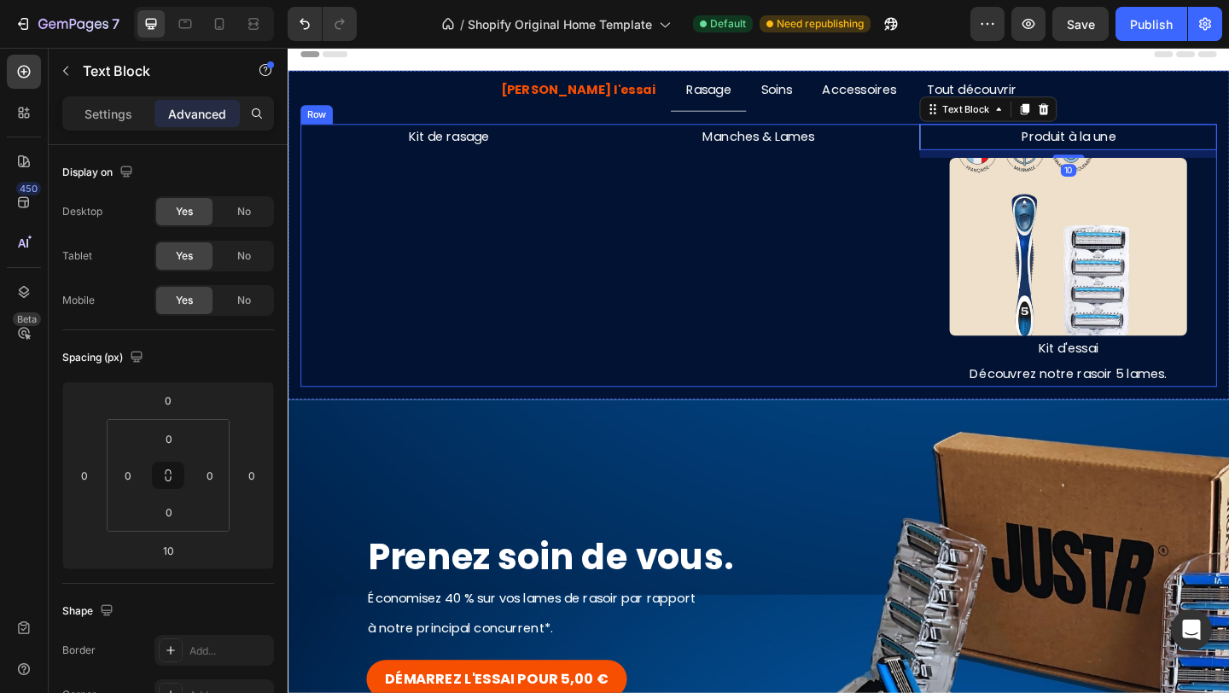
click at [919, 240] on div "Manches & Lames Text Block" at bounding box center [799, 274] width 323 height 287
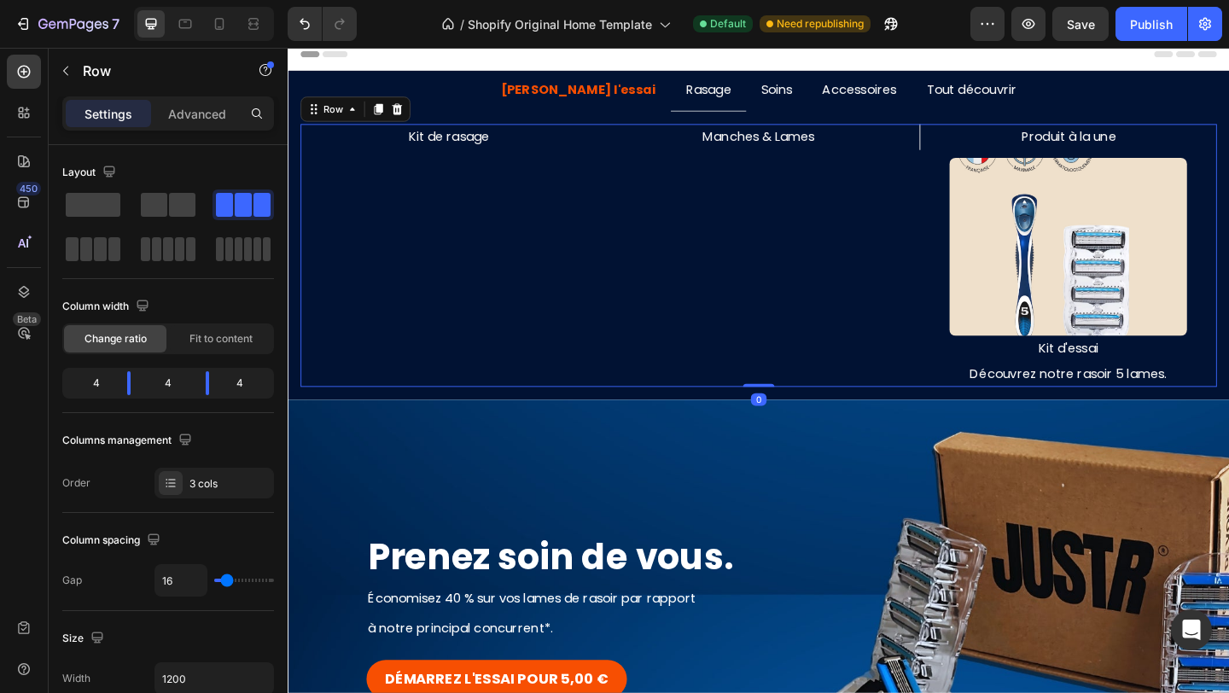
scroll to position [19, 0]
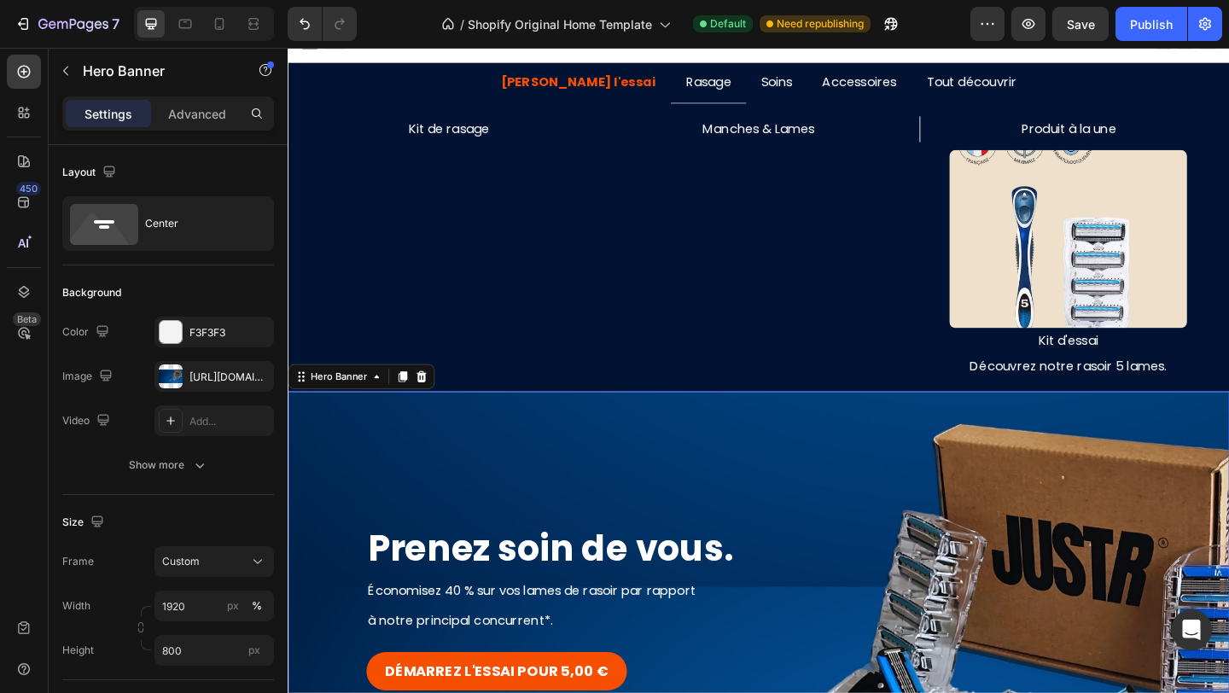
scroll to position [0, 0]
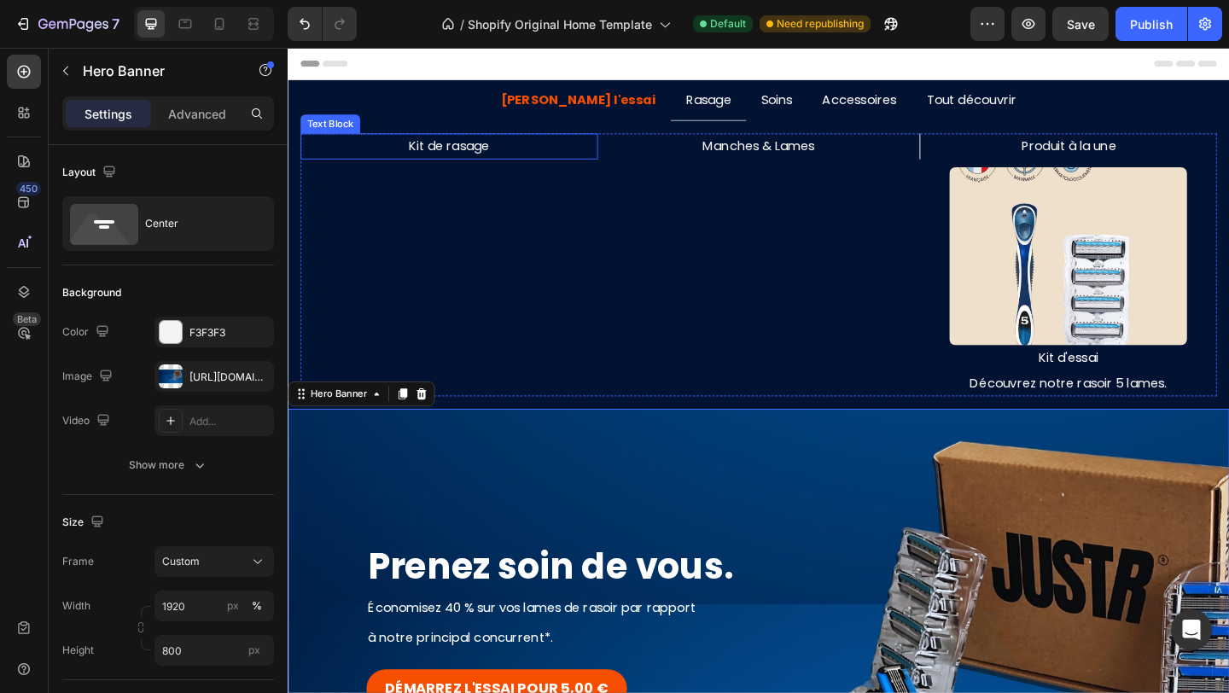
click at [442, 154] on p "Kit de rasage" at bounding box center [463, 155] width 320 height 25
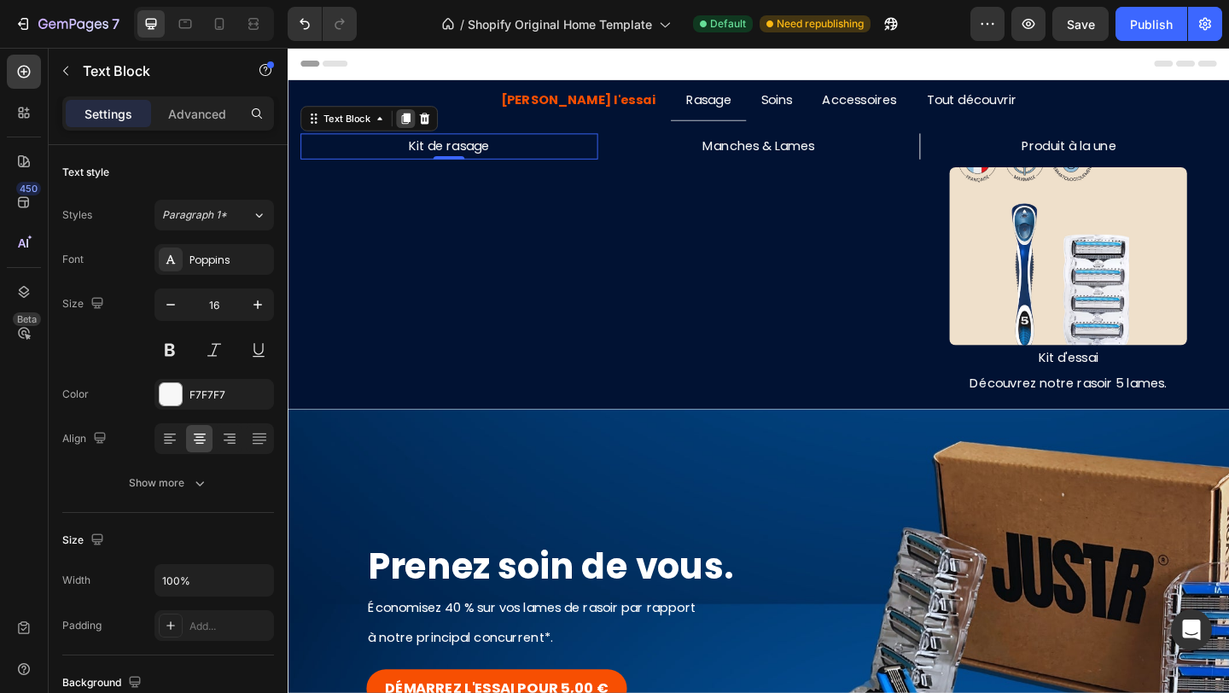
click at [417, 126] on icon at bounding box center [415, 125] width 9 height 12
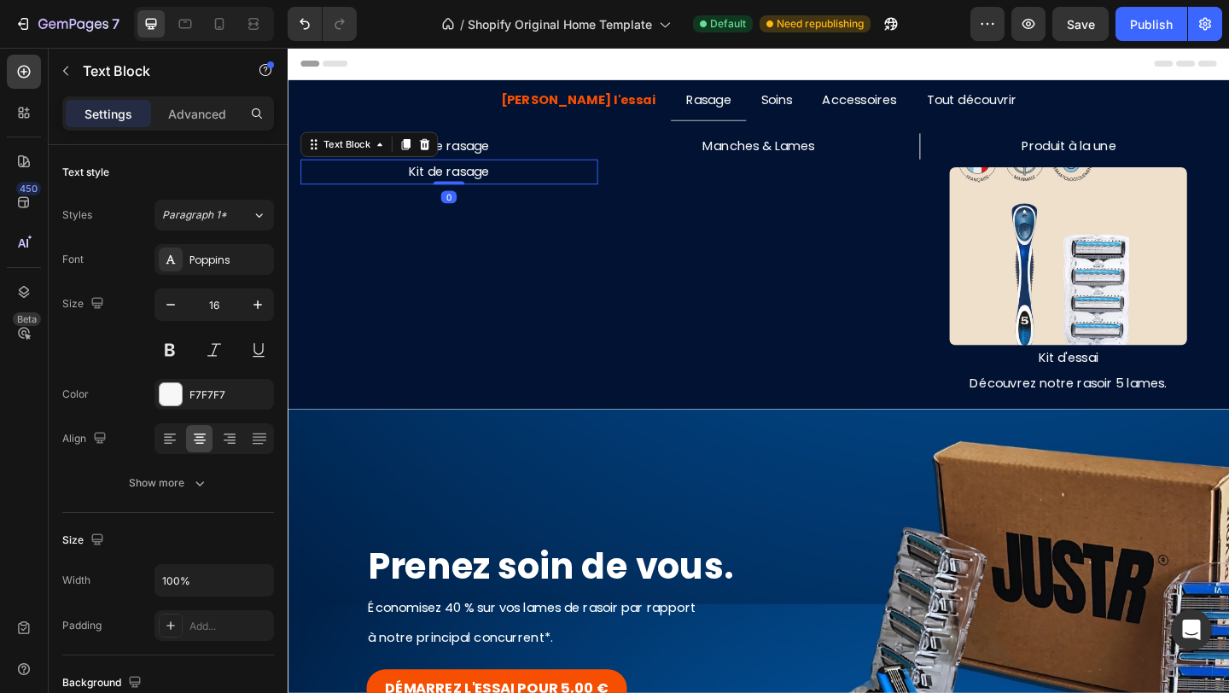
click at [457, 184] on p "Kit de rasage" at bounding box center [463, 183] width 320 height 25
click at [474, 213] on div "Kit de rasage Text Block Kit antidérapant Text Block 0" at bounding box center [462, 284] width 323 height 287
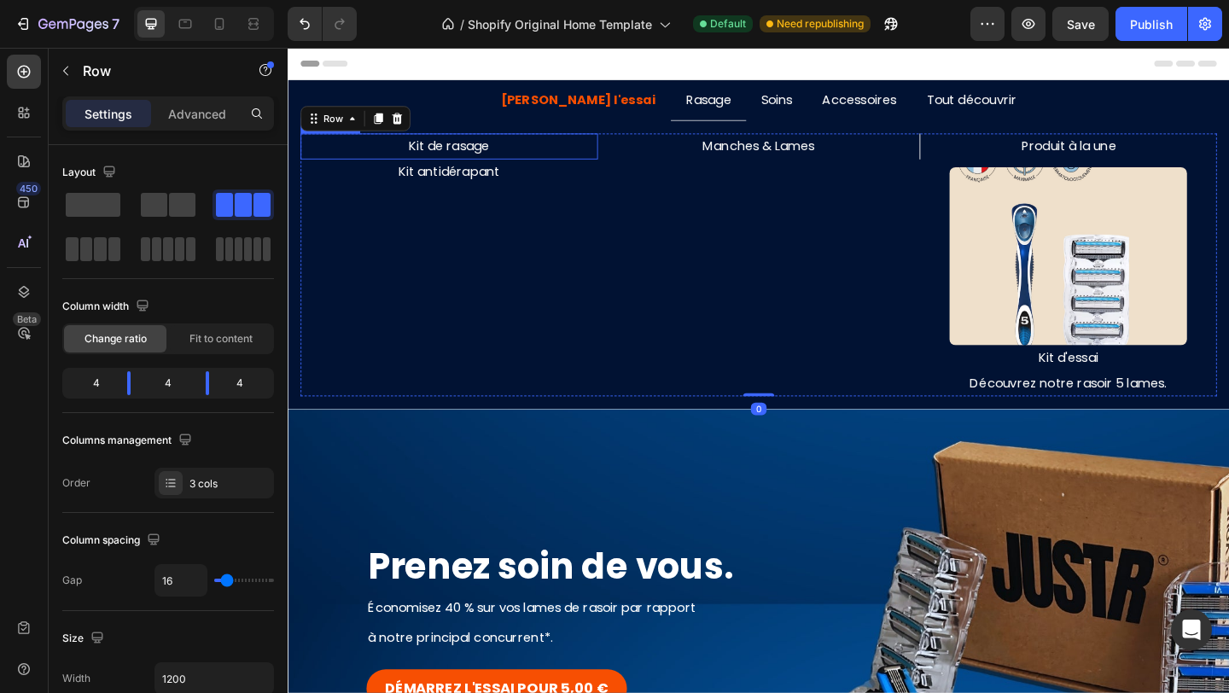
click at [477, 155] on p "Kit de rasage" at bounding box center [463, 155] width 320 height 25
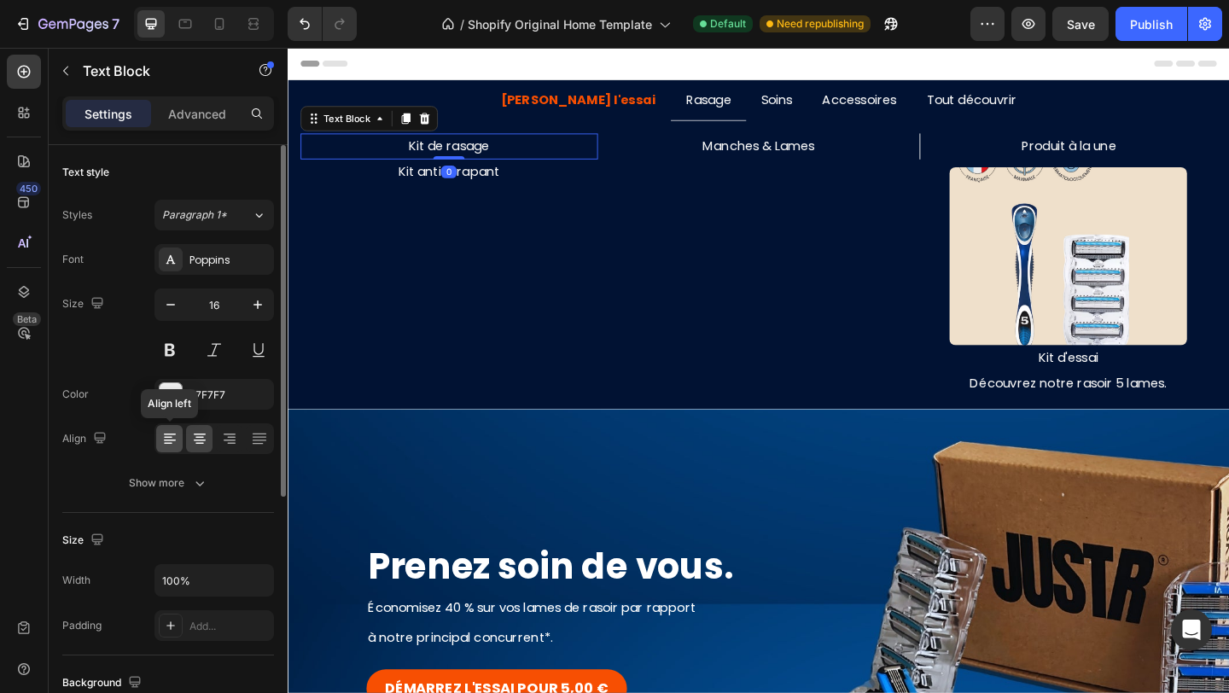
click at [169, 439] on icon at bounding box center [170, 440] width 12 height 2
click at [195, 444] on icon at bounding box center [199, 438] width 17 height 17
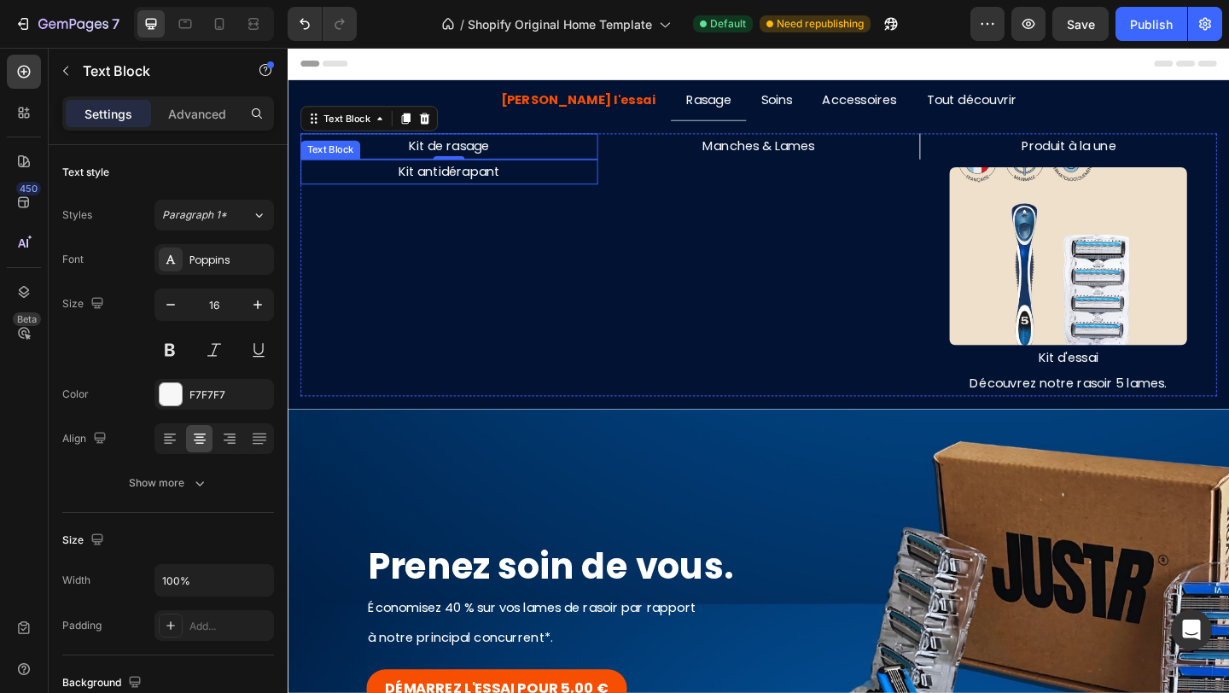
click at [493, 184] on p "Kit antidérapant" at bounding box center [463, 183] width 320 height 25
click at [499, 144] on p "Kit de rasage" at bounding box center [463, 155] width 320 height 25
click at [462, 172] on div at bounding box center [462, 174] width 34 height 5
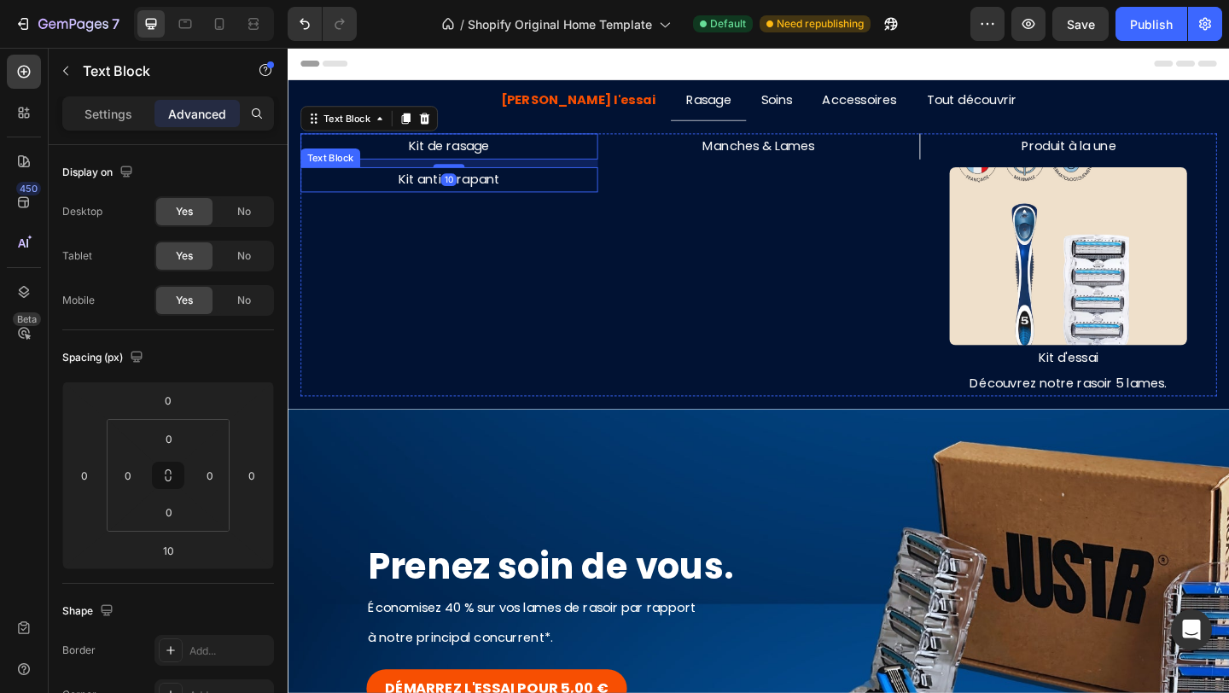
click at [508, 192] on p "Kit antidérapant" at bounding box center [463, 191] width 320 height 25
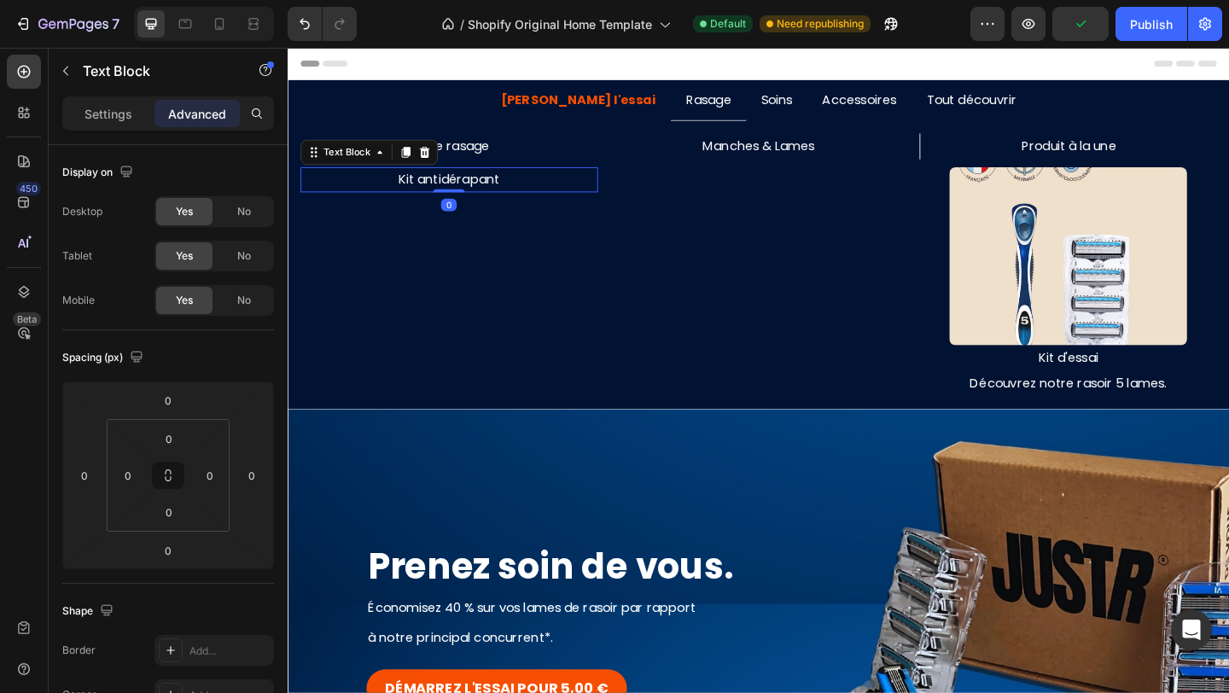
click at [417, 162] on icon at bounding box center [415, 161] width 9 height 12
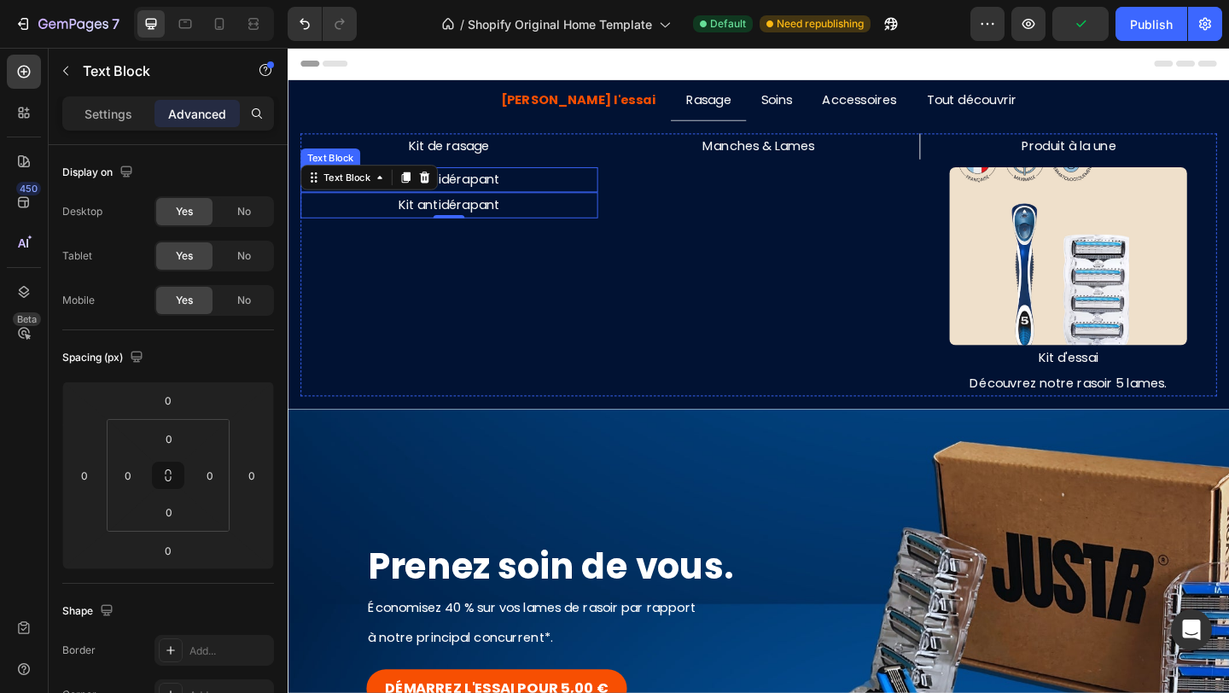
click at [484, 192] on p "Kit antidérapant" at bounding box center [463, 191] width 320 height 25
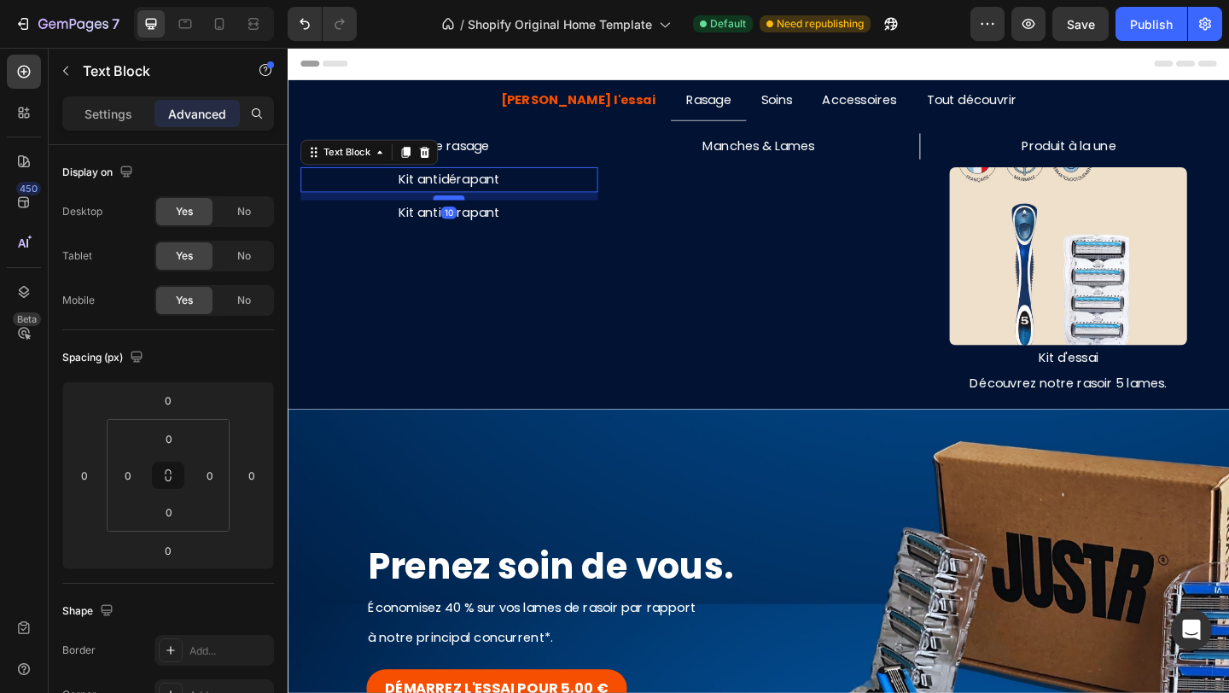
drag, startPoint x: 470, startPoint y: 201, endPoint x: 469, endPoint y: 210, distance: 8.6
click at [469, 210] on div at bounding box center [462, 210] width 34 height 5
type input "10"
click at [484, 231] on p "Kit antidérapant" at bounding box center [463, 227] width 320 height 25
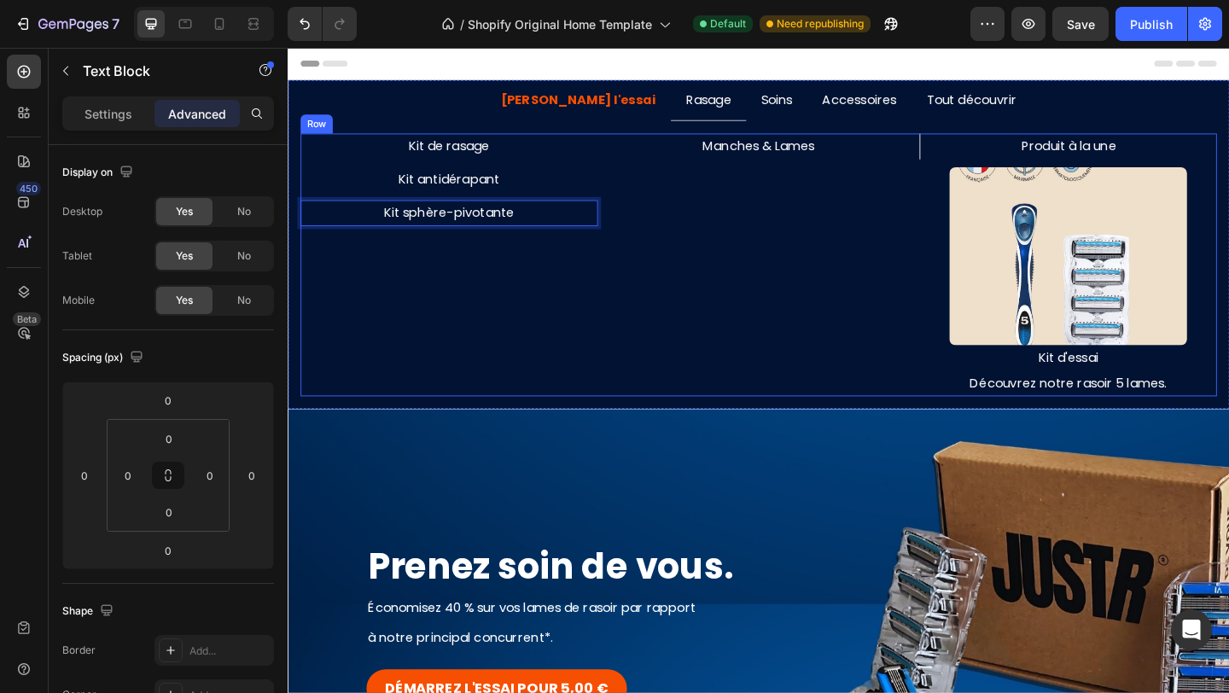
click at [570, 259] on div "Kit de rasage Text Block Kit antidérapant Text Block Kit sphère-pivotante Text …" at bounding box center [462, 284] width 323 height 287
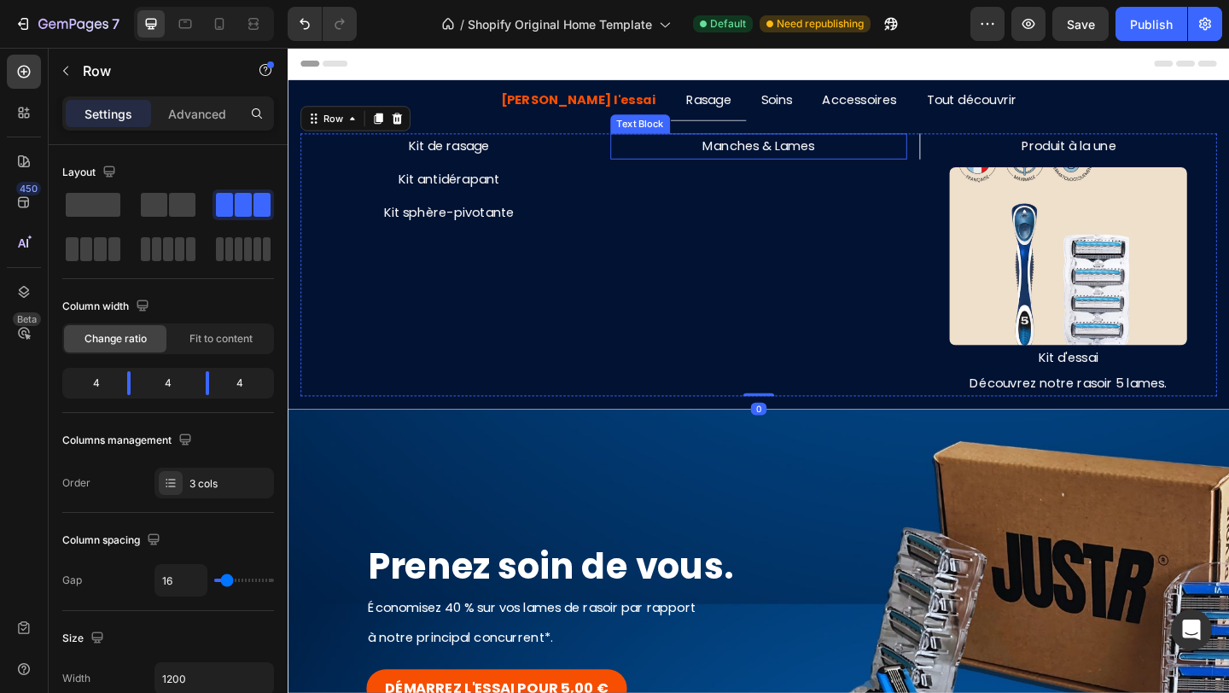
click at [766, 154] on p "Manches & Lames" at bounding box center [800, 155] width 320 height 25
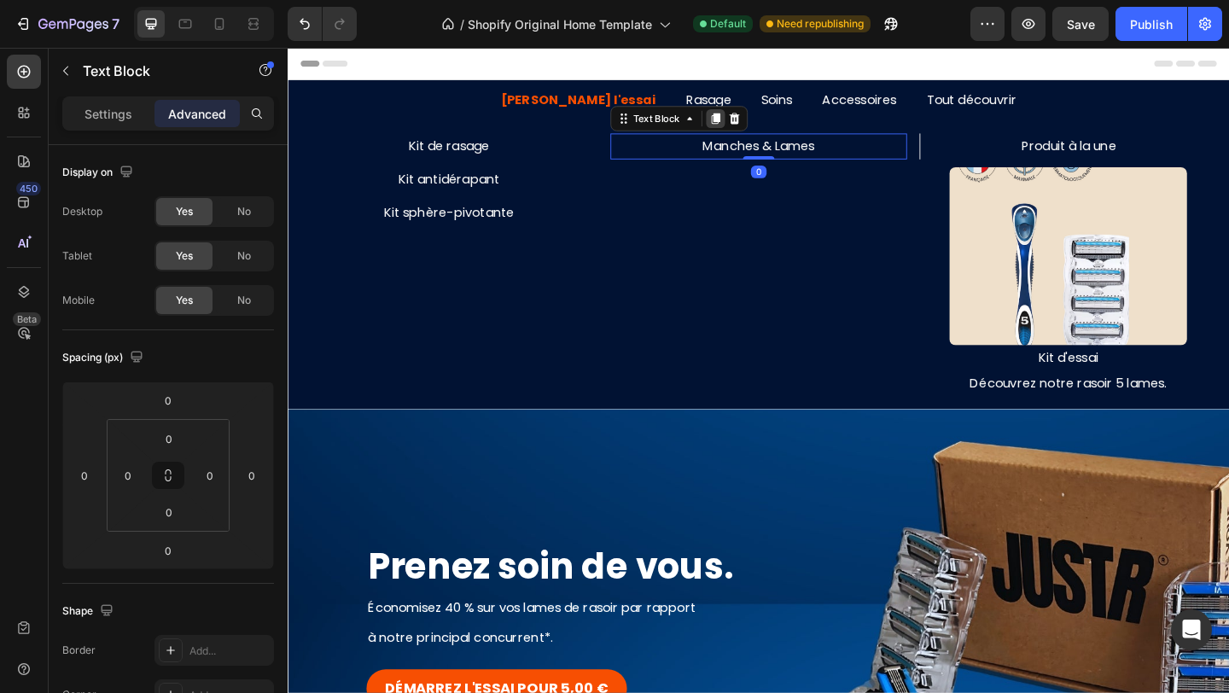
click at [753, 127] on icon at bounding box center [751, 125] width 9 height 12
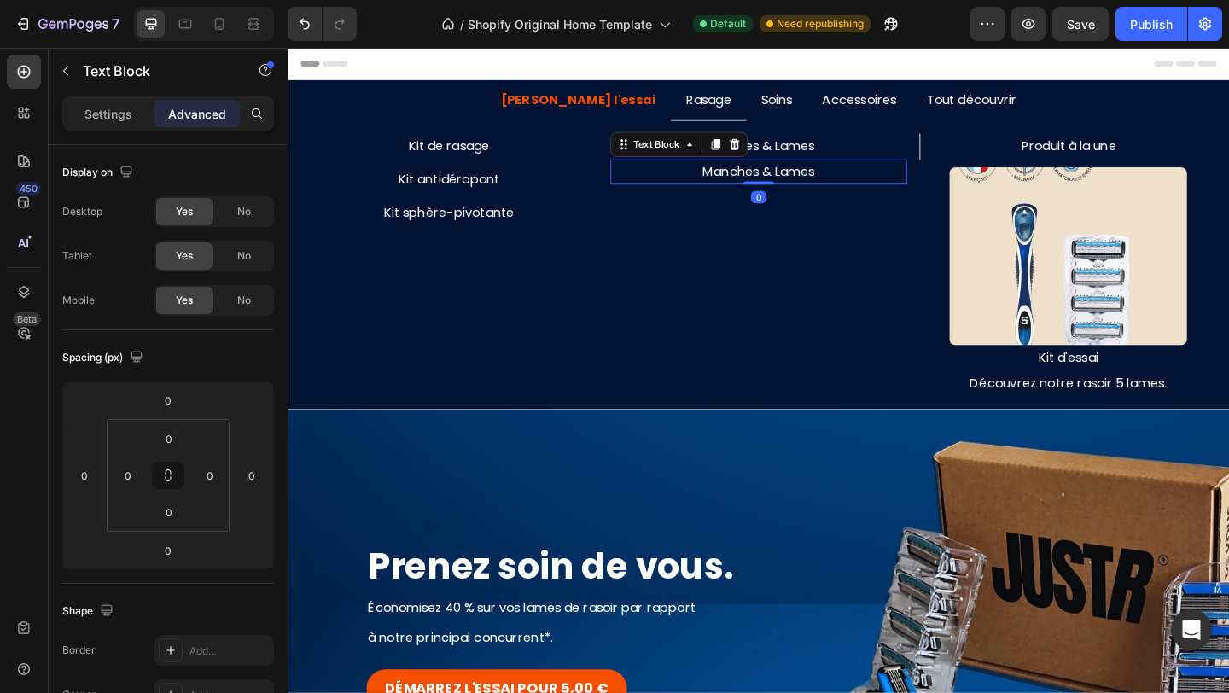
click at [774, 151] on icon at bounding box center [772, 152] width 11 height 12
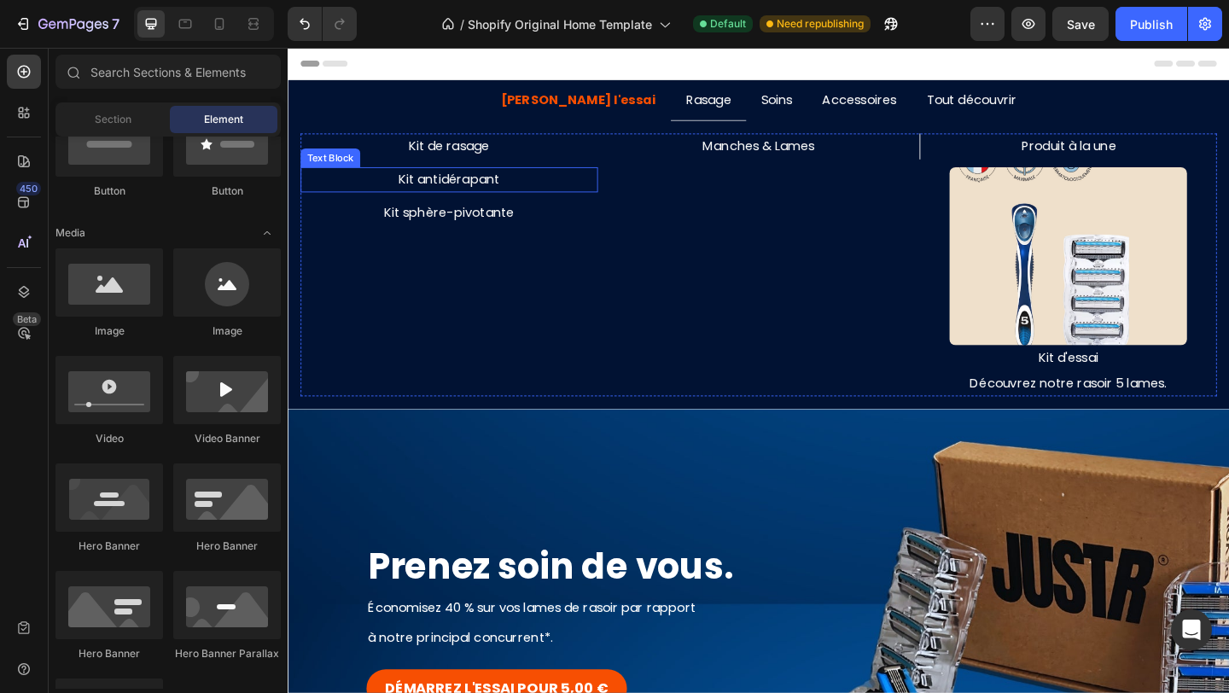
click at [480, 188] on p "Kit antidérapant" at bounding box center [463, 191] width 320 height 25
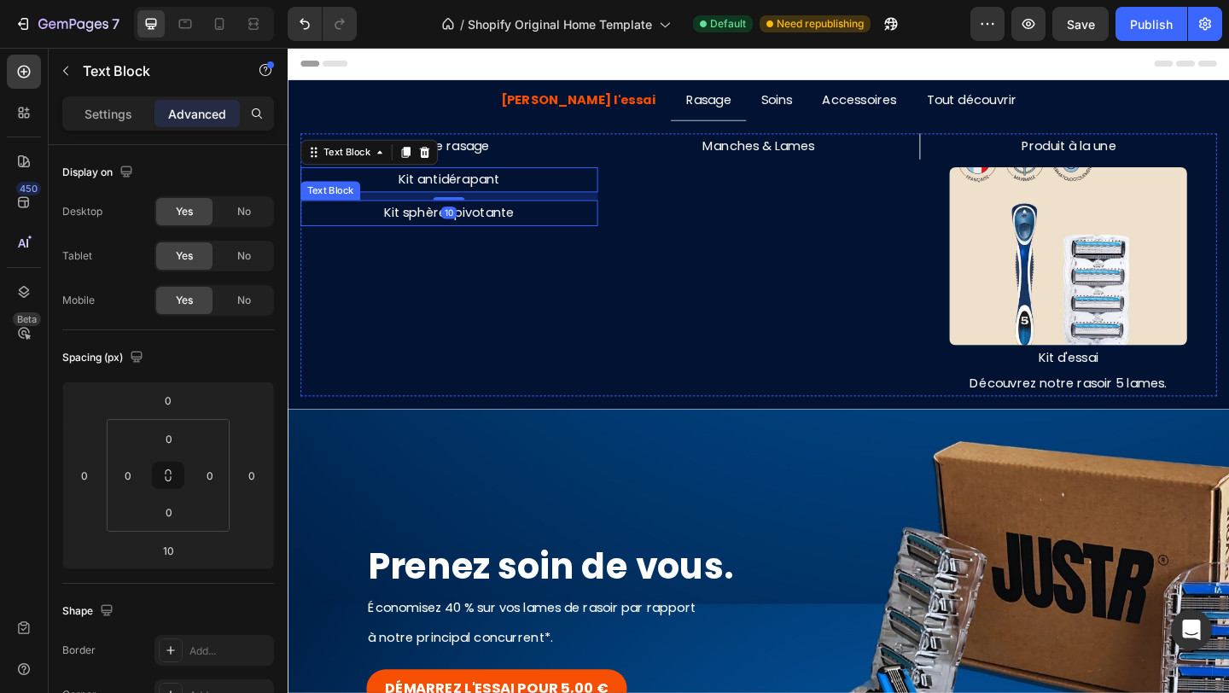
click at [549, 247] on div "Kit de rasage Text Block Kit antidérapant Text Block 10 Kit sphère-pivotante Te…" at bounding box center [462, 284] width 323 height 287
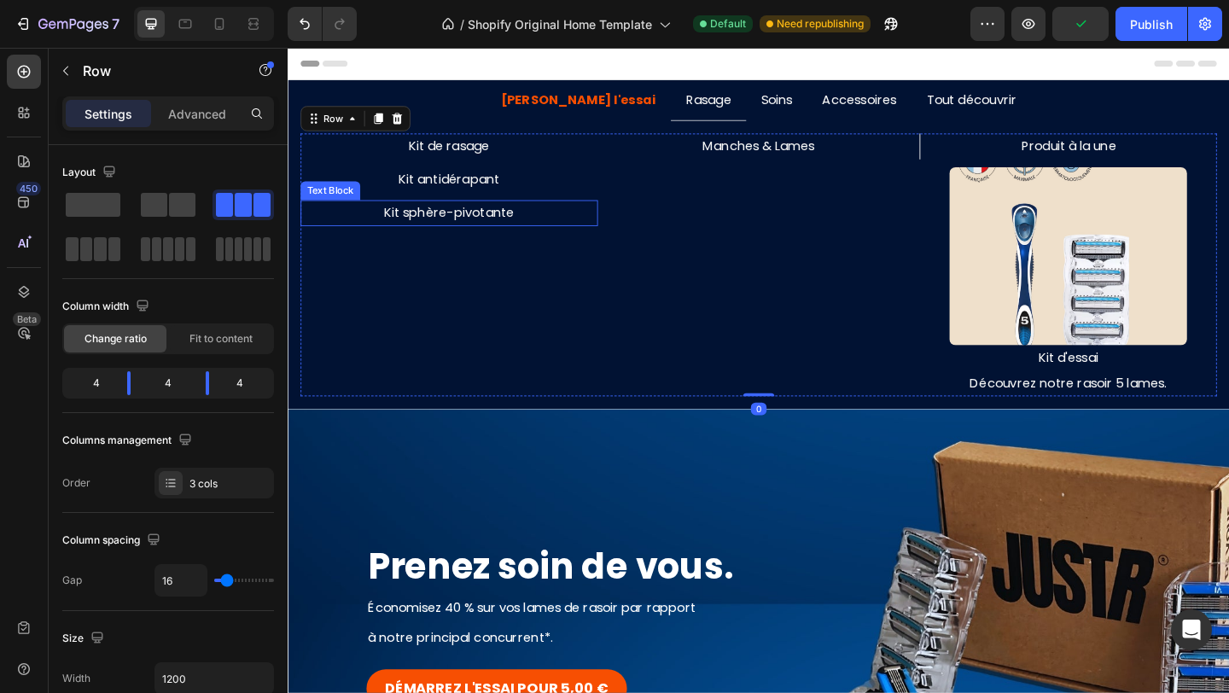
click at [474, 191] on p "Kit antidérapant" at bounding box center [463, 191] width 320 height 25
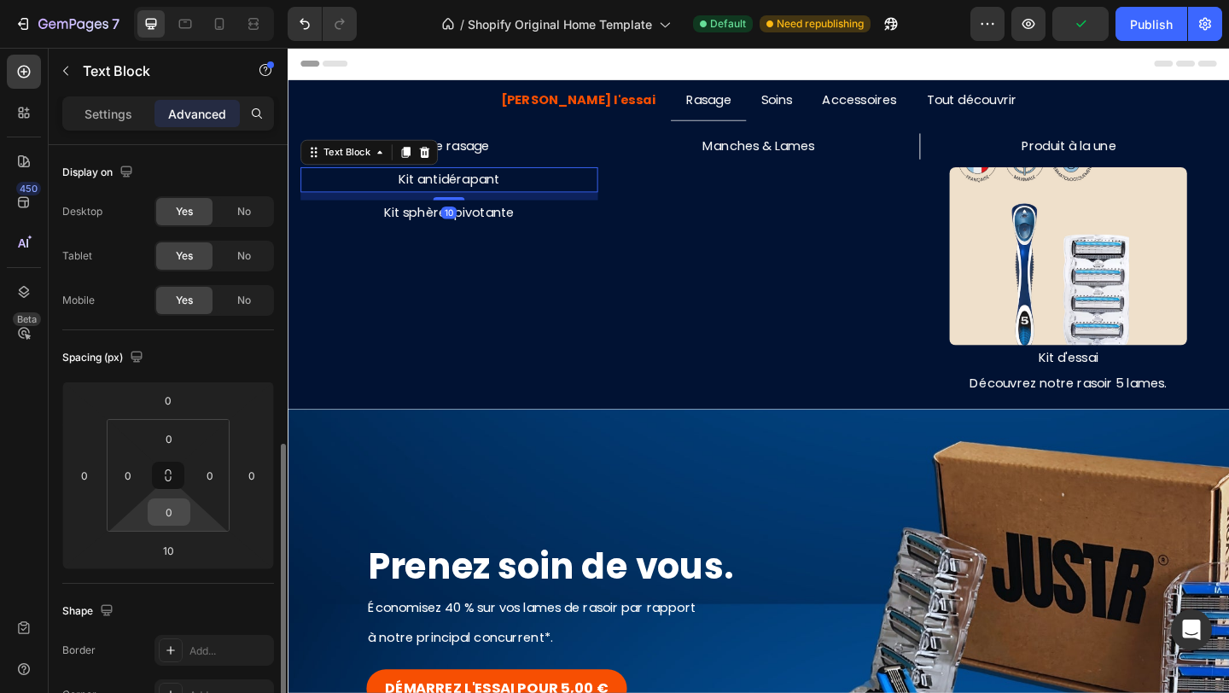
scroll to position [196, 0]
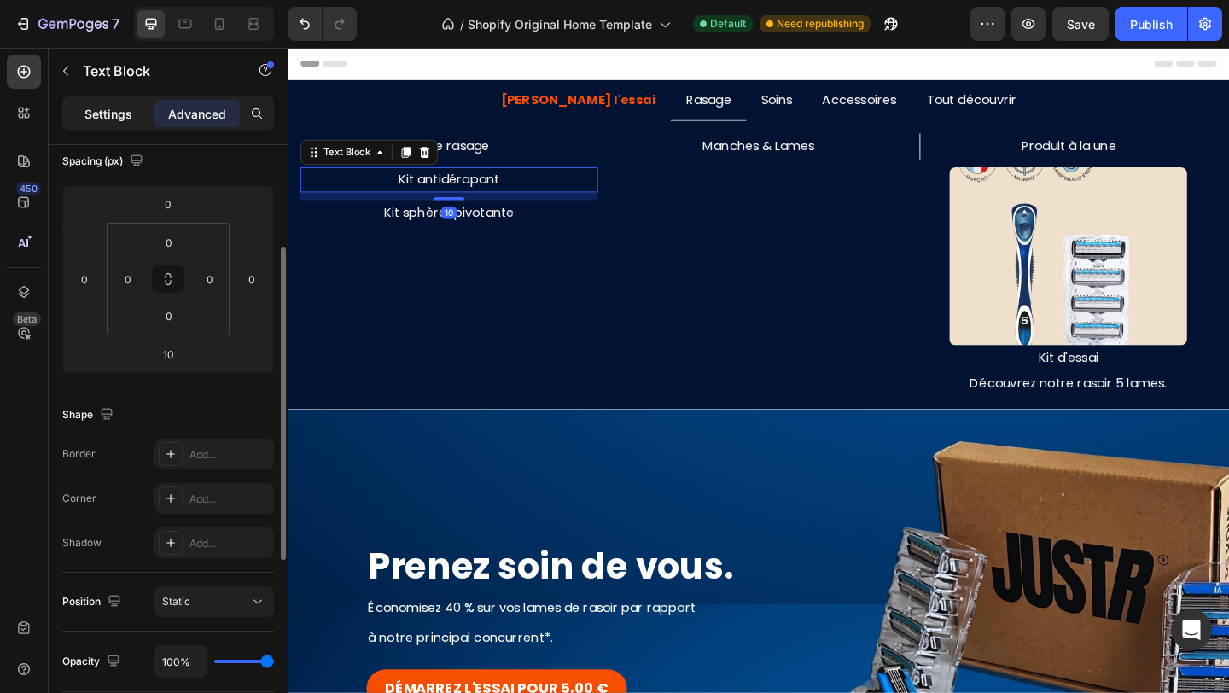
click at [105, 117] on p "Settings" at bounding box center [108, 114] width 48 height 18
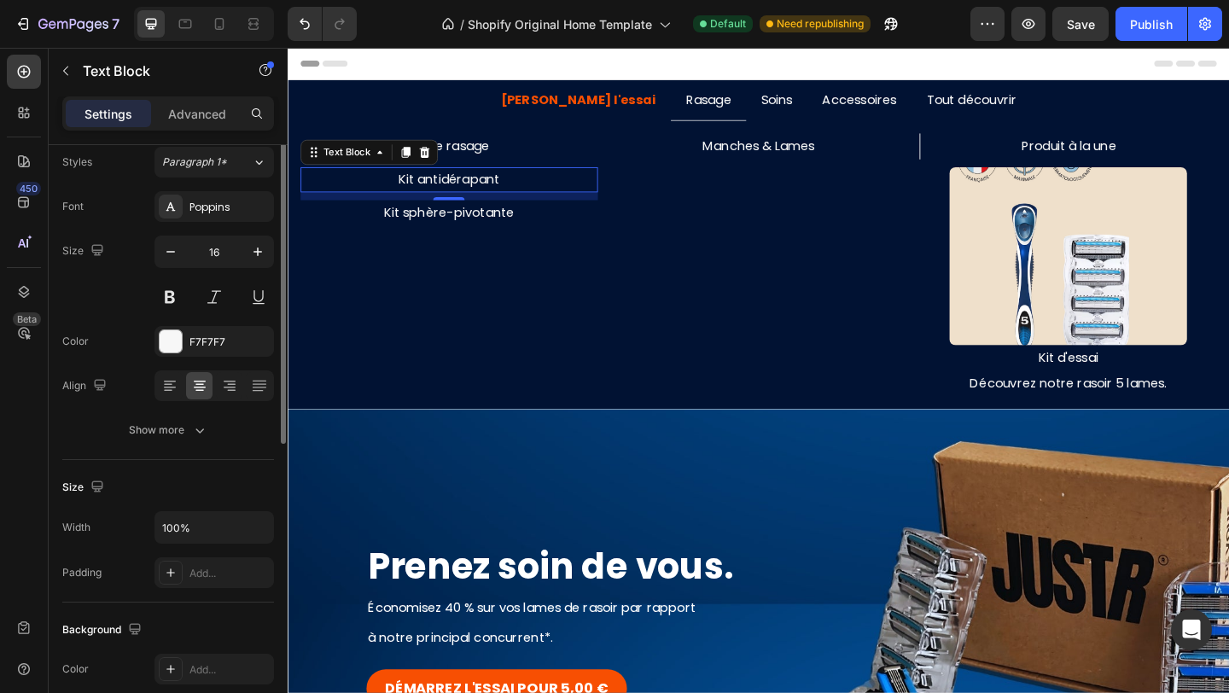
scroll to position [0, 0]
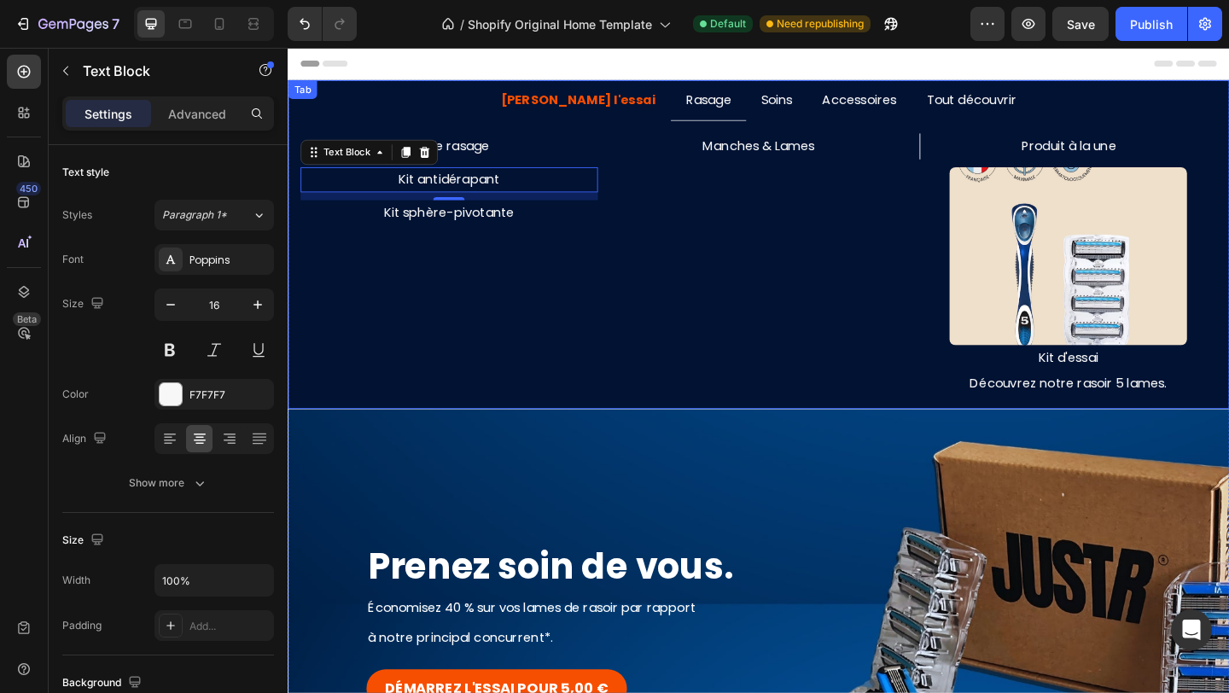
click at [802, 104] on p "Soins" at bounding box center [819, 104] width 34 height 25
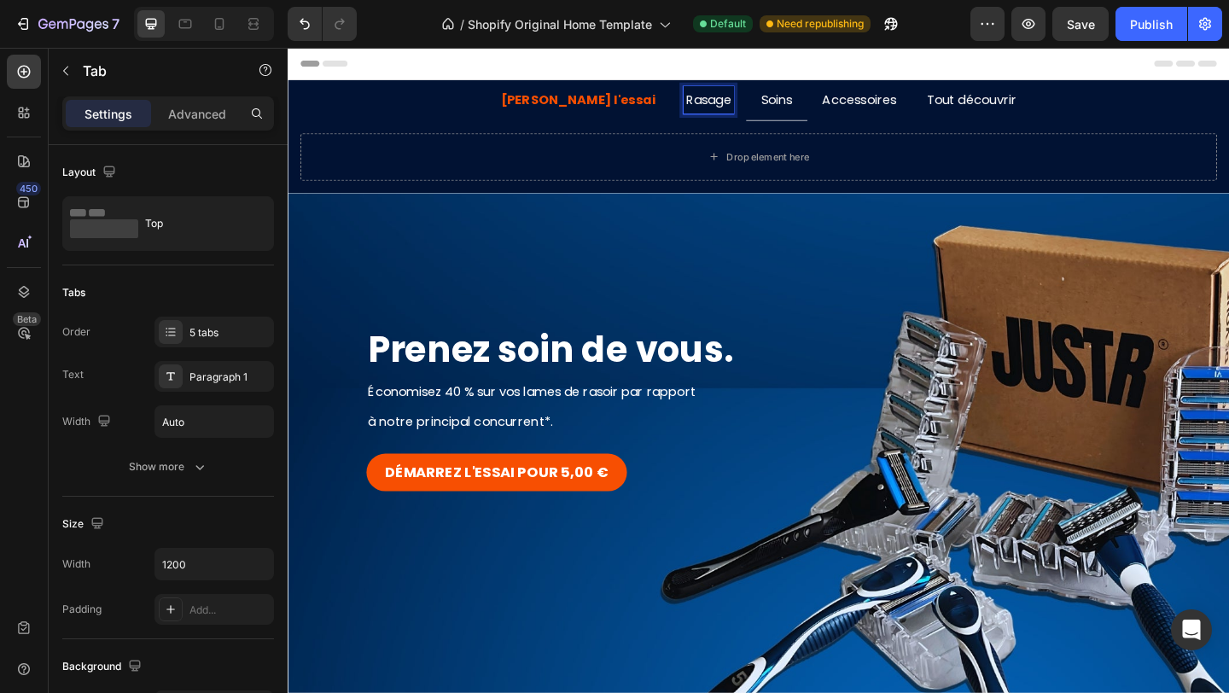
click at [720, 108] on p "Rasage" at bounding box center [744, 104] width 49 height 25
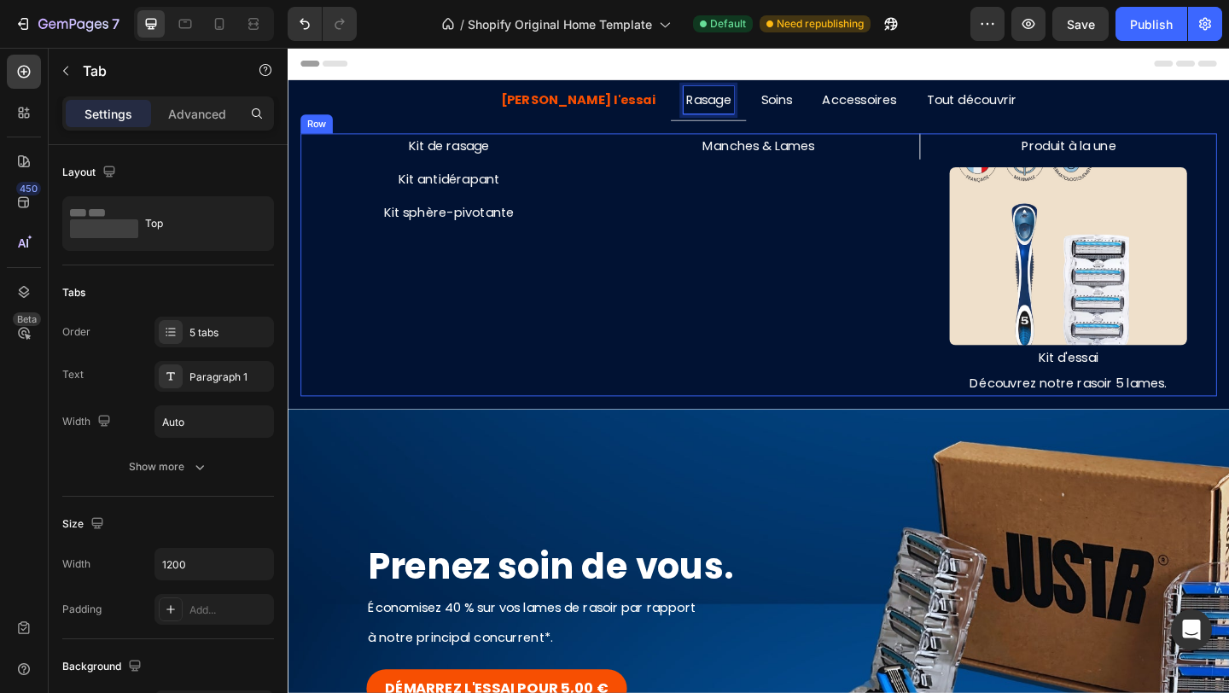
click at [638, 174] on div "Manches & Lames Text Block" at bounding box center [799, 284] width 323 height 287
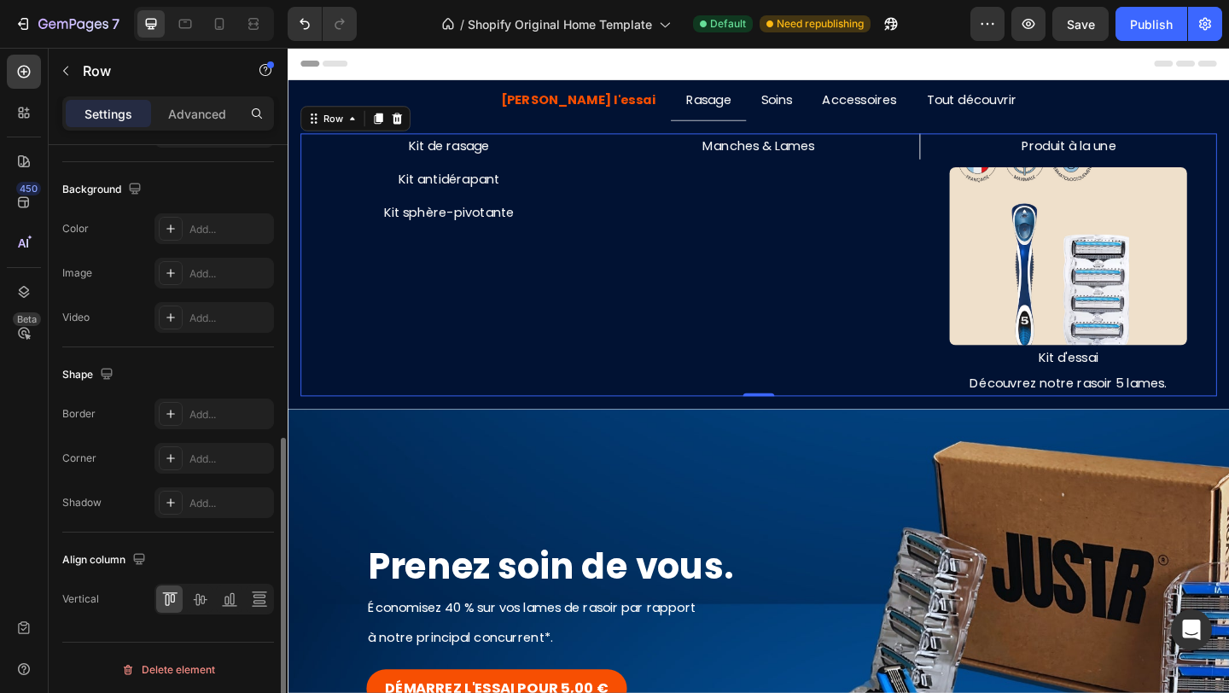
scroll to position [637, 0]
click at [201, 218] on div "Add..." at bounding box center [213, 227] width 119 height 31
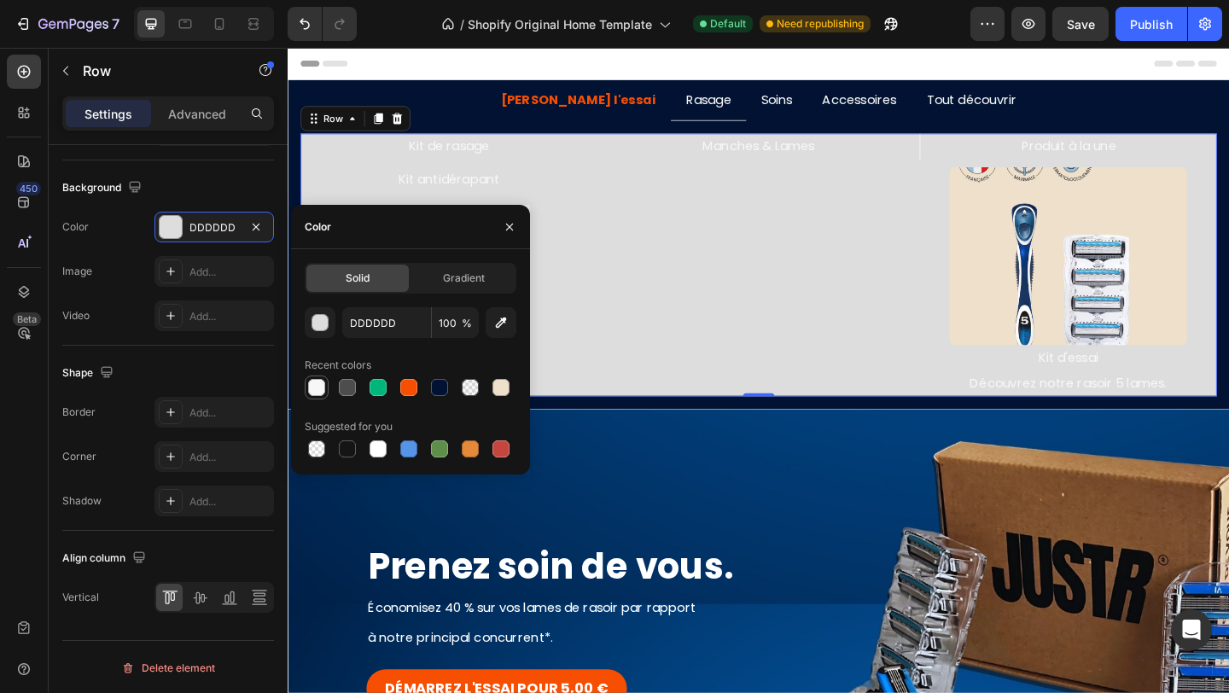
click at [319, 382] on div at bounding box center [316, 387] width 17 height 17
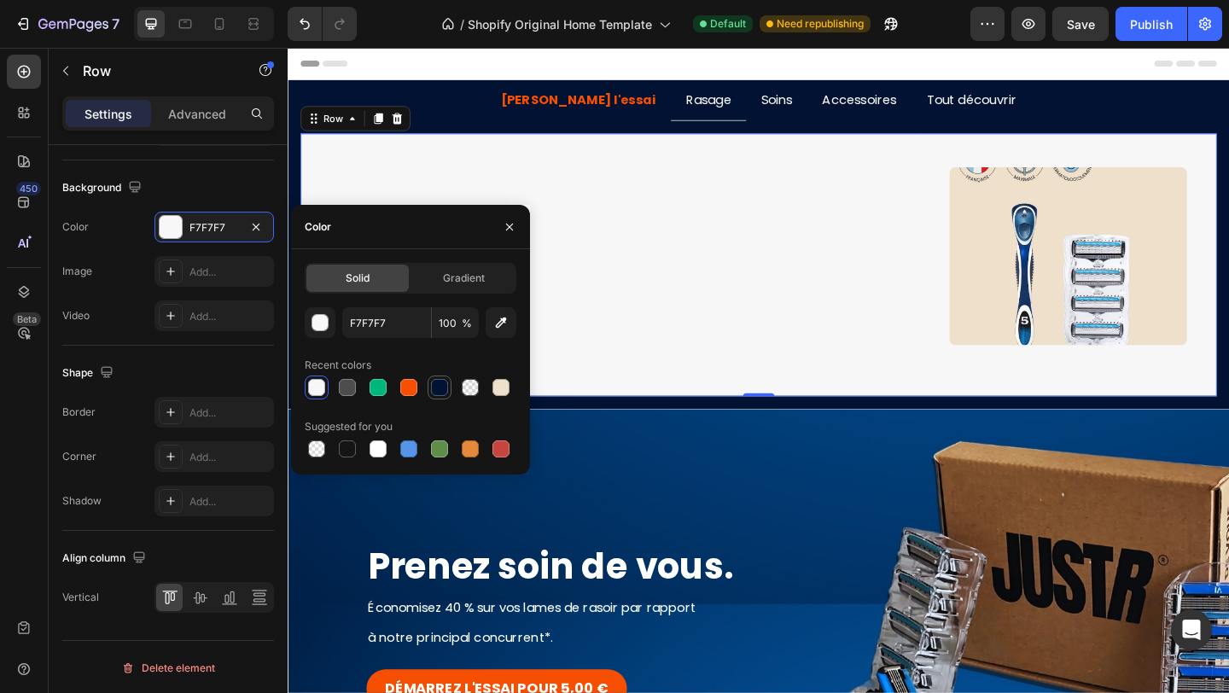
click at [439, 381] on div at bounding box center [439, 387] width 17 height 17
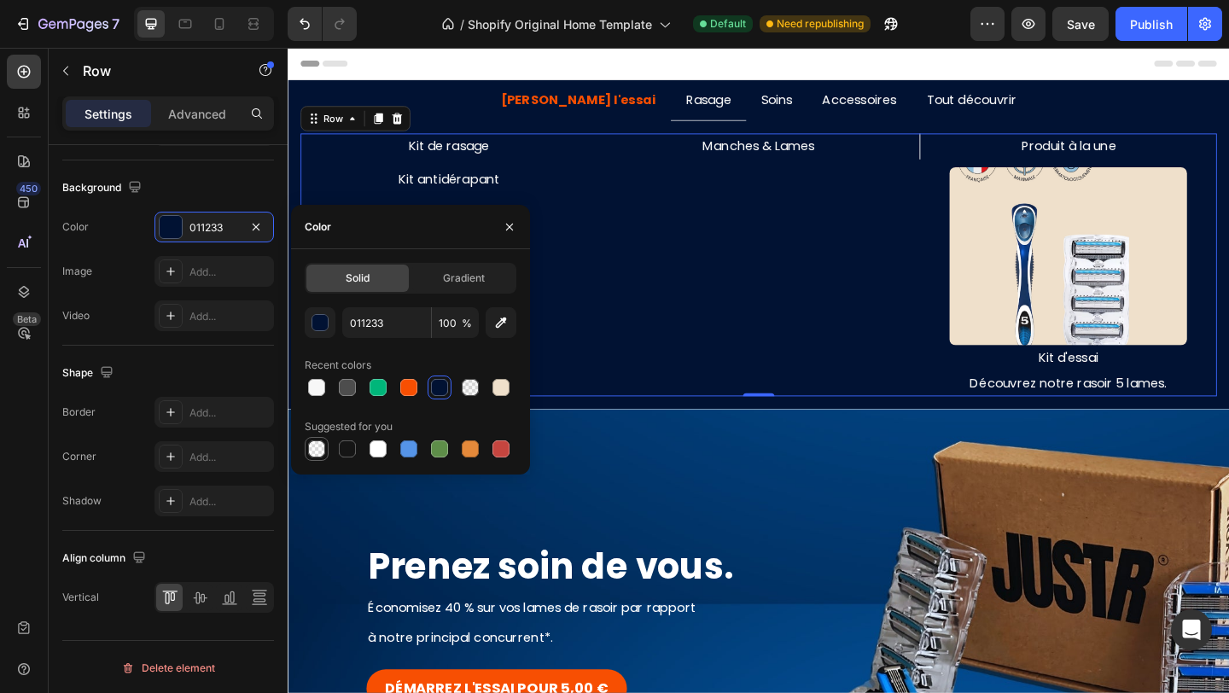
click at [314, 450] on div at bounding box center [316, 448] width 17 height 17
type input "000000"
type input "0"
click at [323, 393] on div at bounding box center [316, 387] width 17 height 17
type input "F7F7F7"
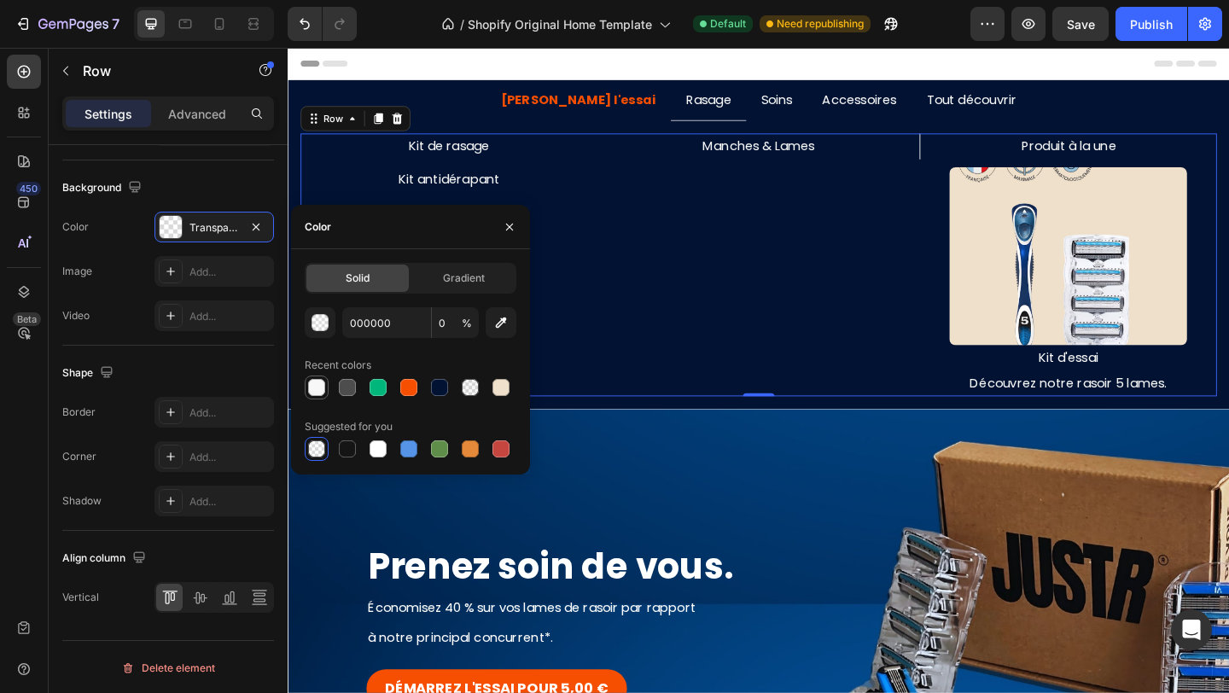
type input "100"
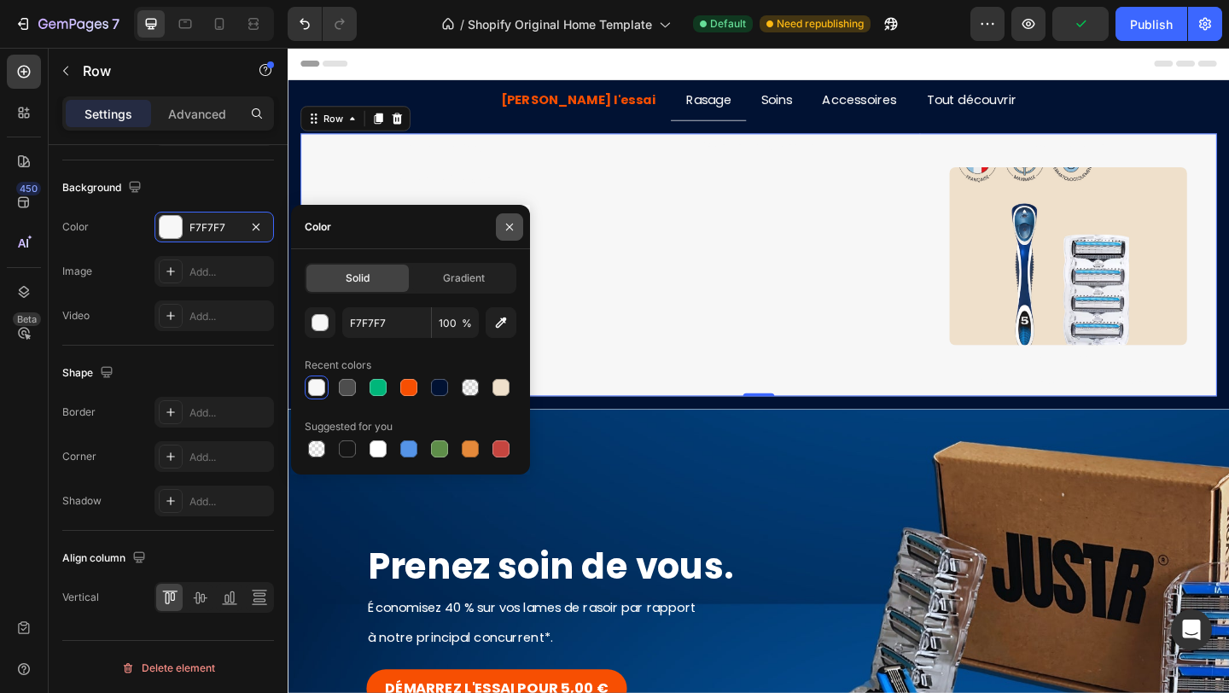
click at [511, 220] on icon "button" at bounding box center [510, 227] width 14 height 14
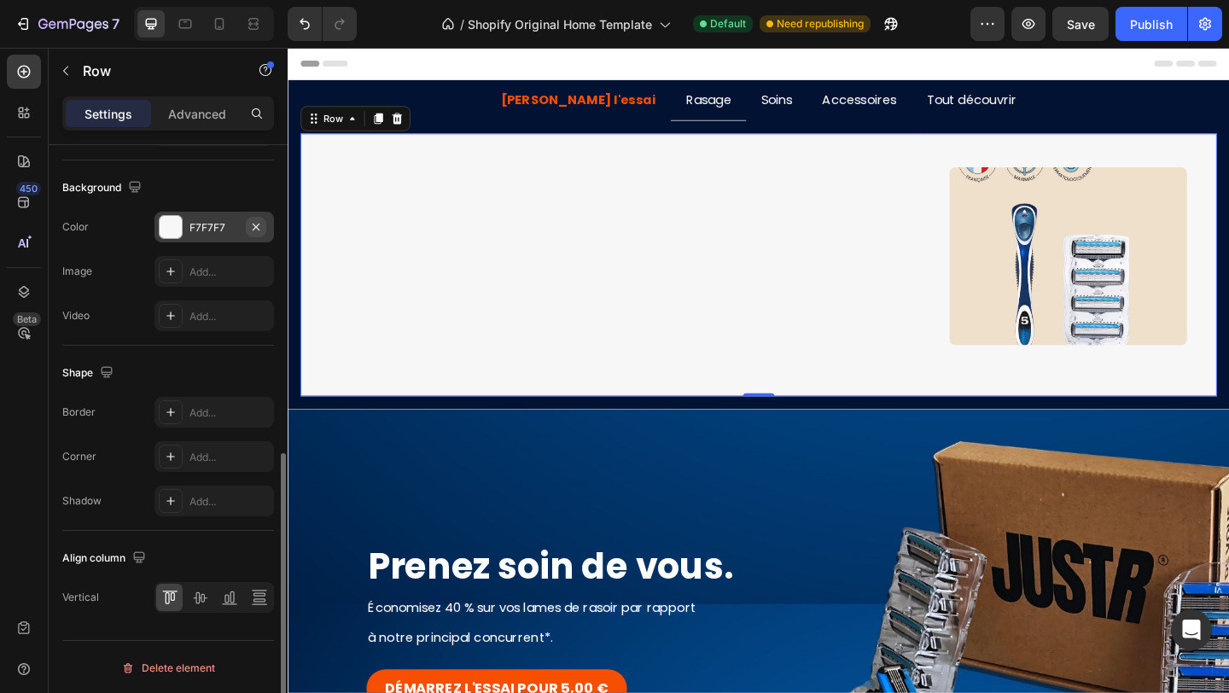
click at [257, 227] on icon "button" at bounding box center [256, 227] width 14 height 14
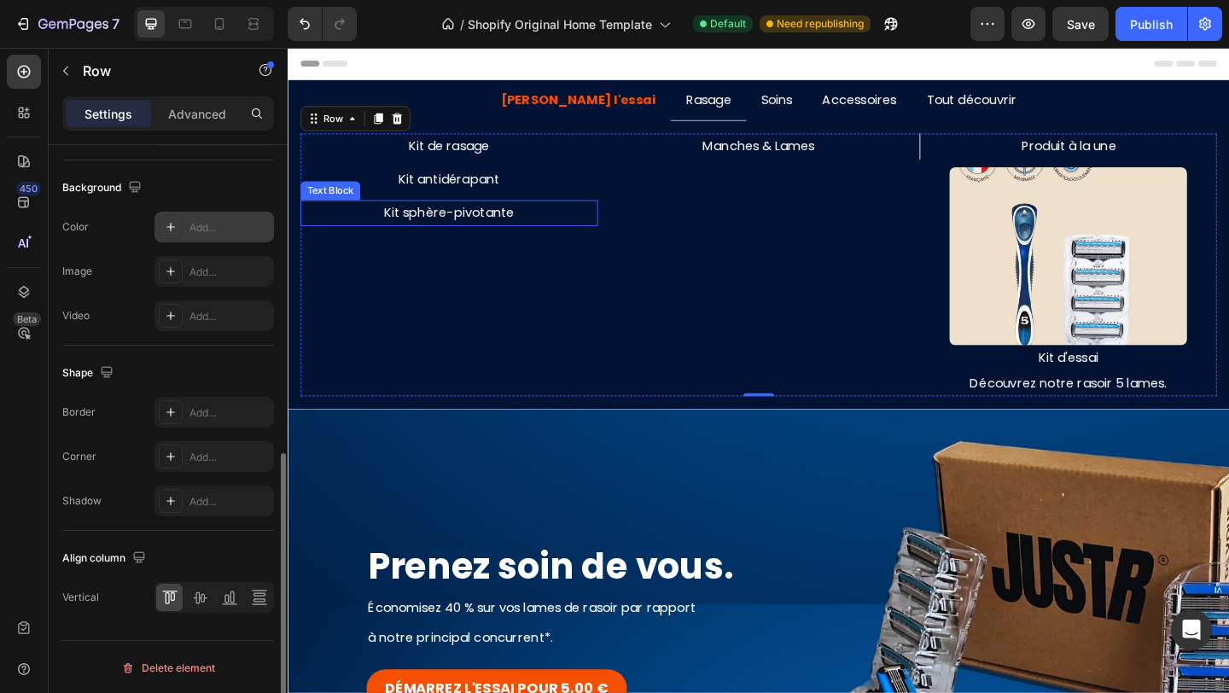
click at [608, 228] on p "Kit sphère-pivotante" at bounding box center [463, 227] width 320 height 25
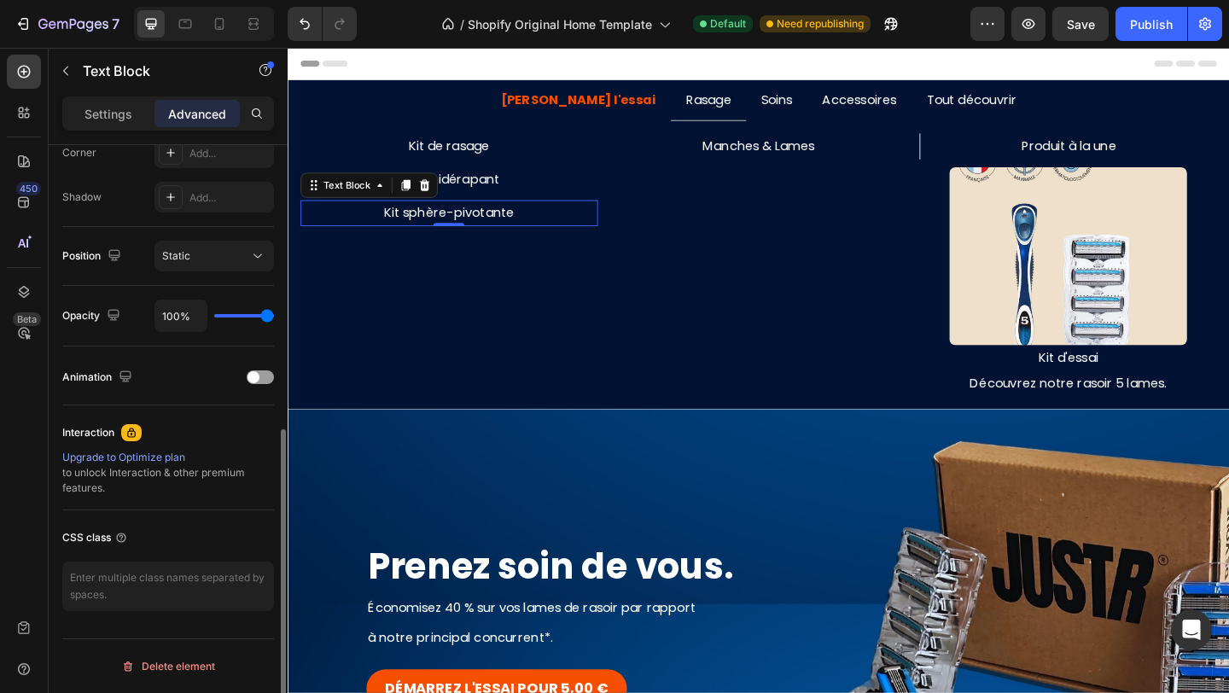
scroll to position [0, 0]
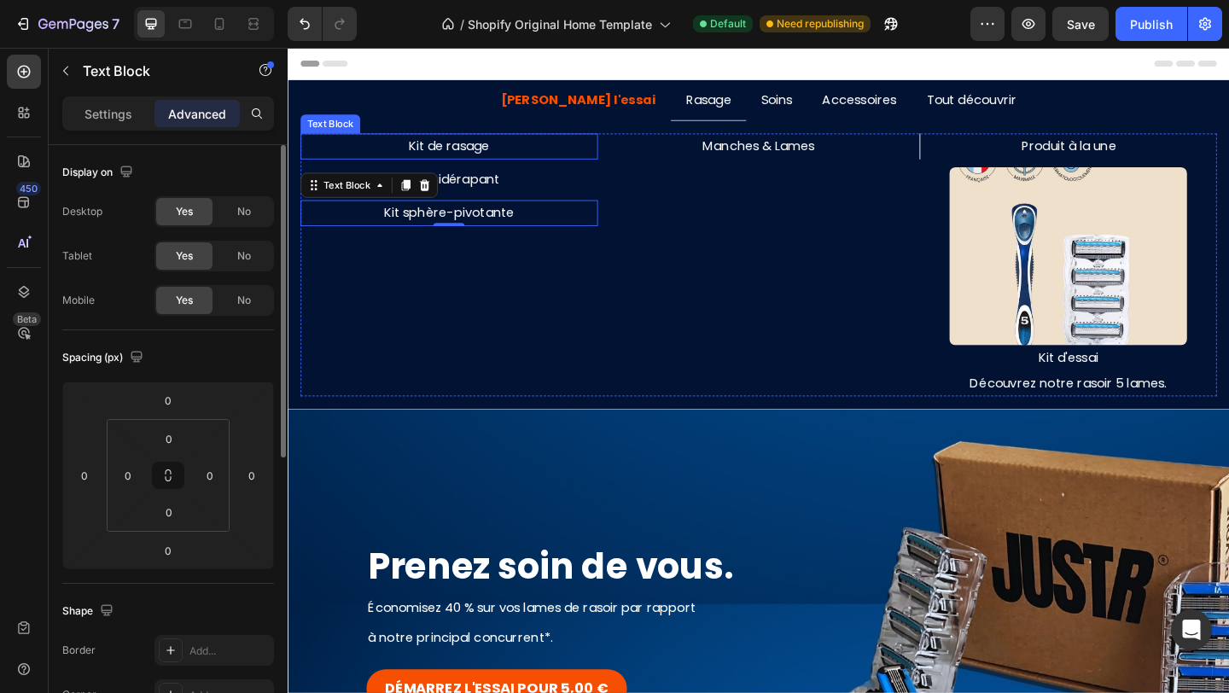
click at [491, 158] on p "Kit de rasage" at bounding box center [463, 155] width 320 height 25
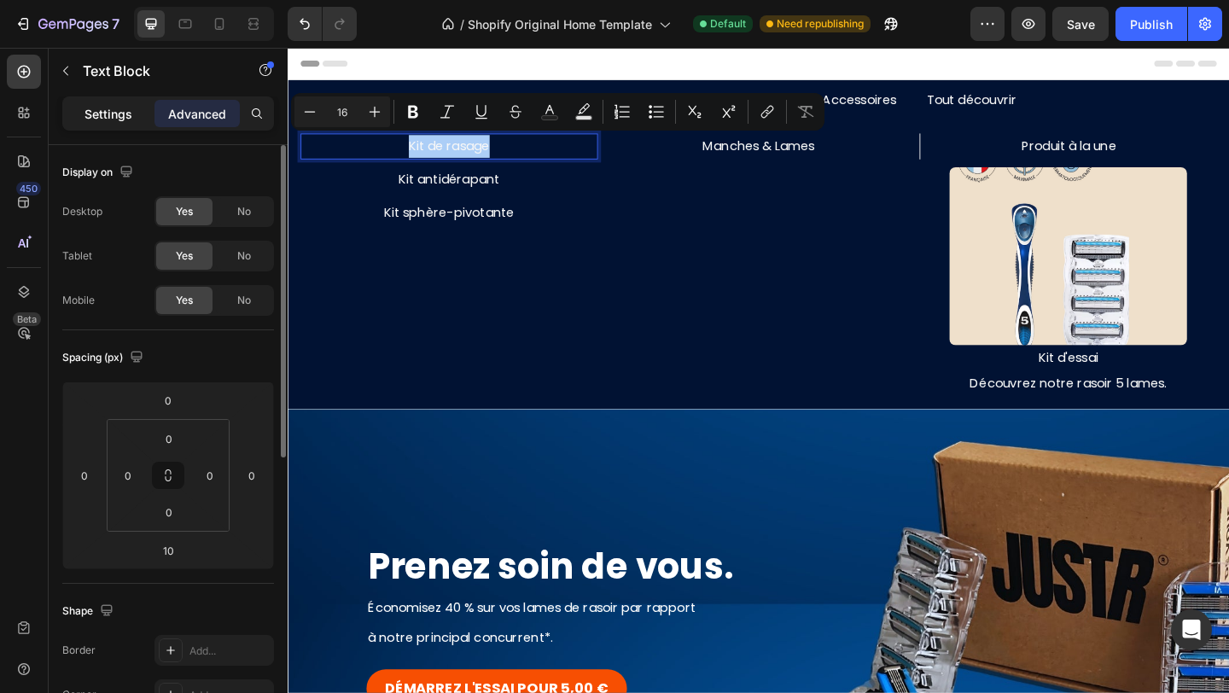
click at [103, 112] on p "Settings" at bounding box center [108, 114] width 48 height 18
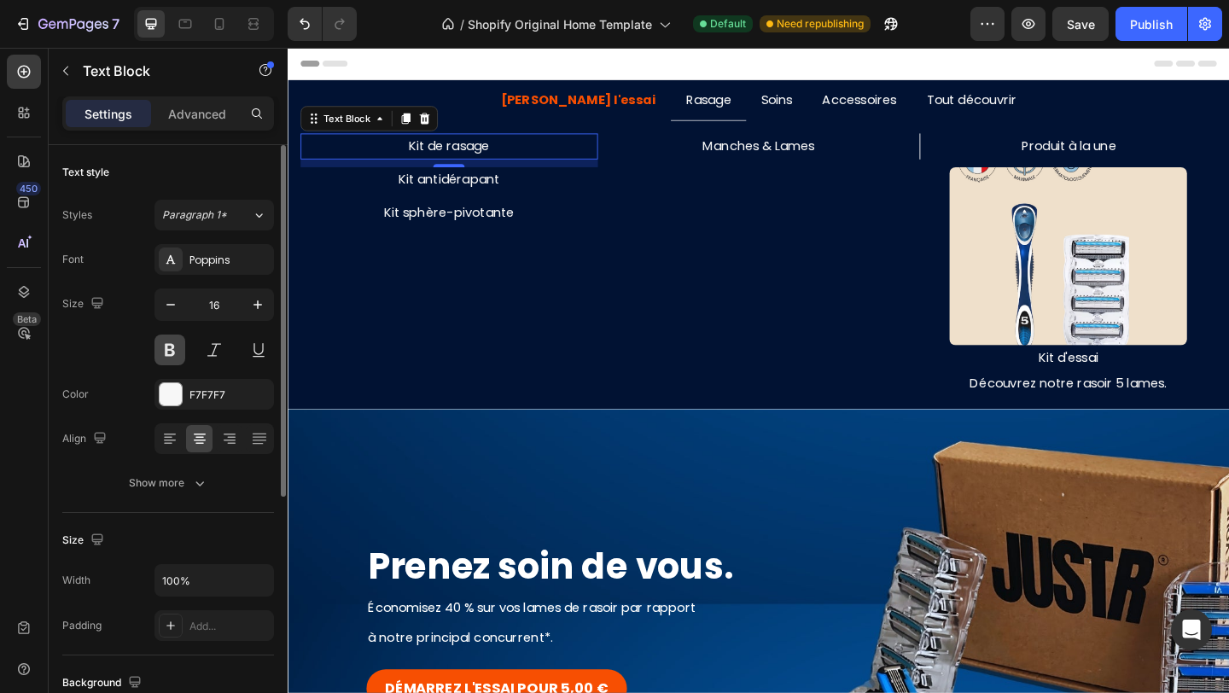
click at [168, 354] on button at bounding box center [169, 349] width 31 height 31
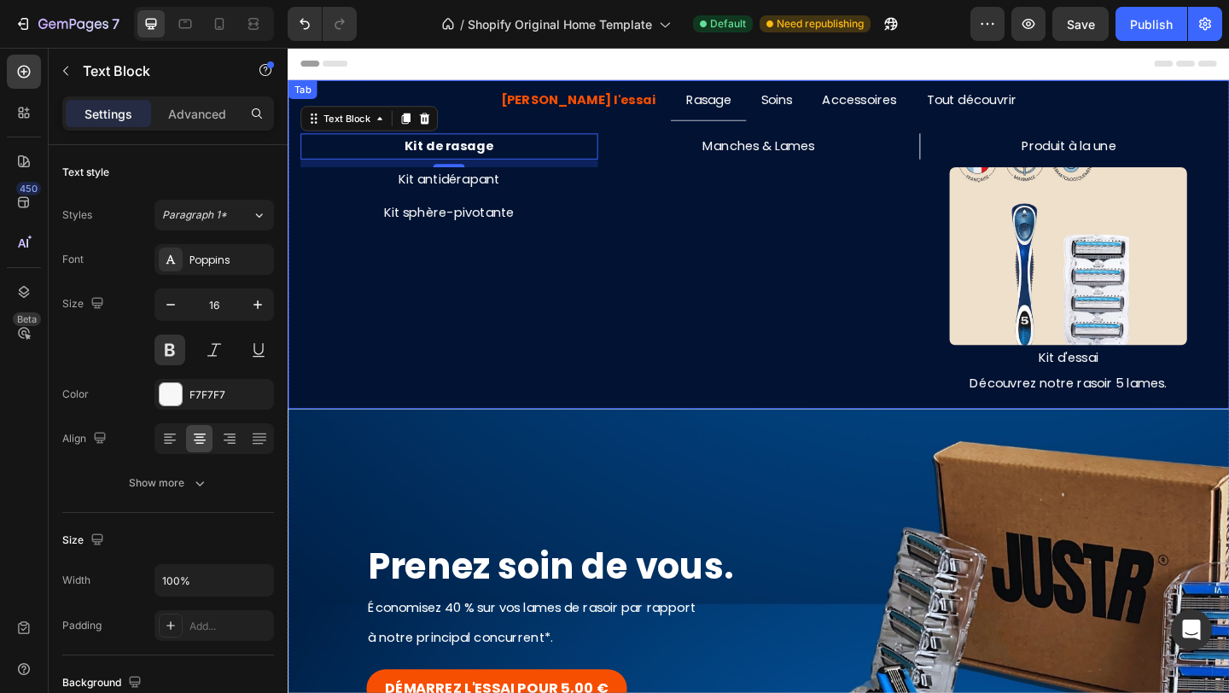
click at [767, 157] on p "Manches & Lames" at bounding box center [800, 155] width 320 height 25
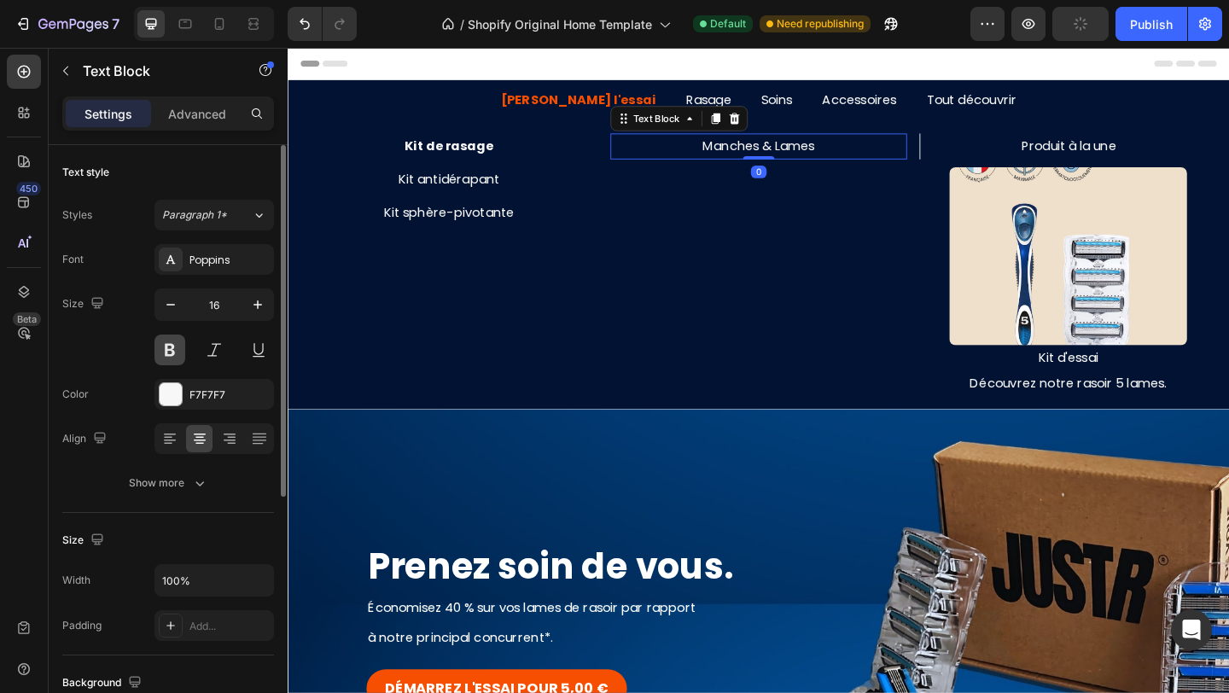
click at [171, 348] on button at bounding box center [169, 349] width 31 height 31
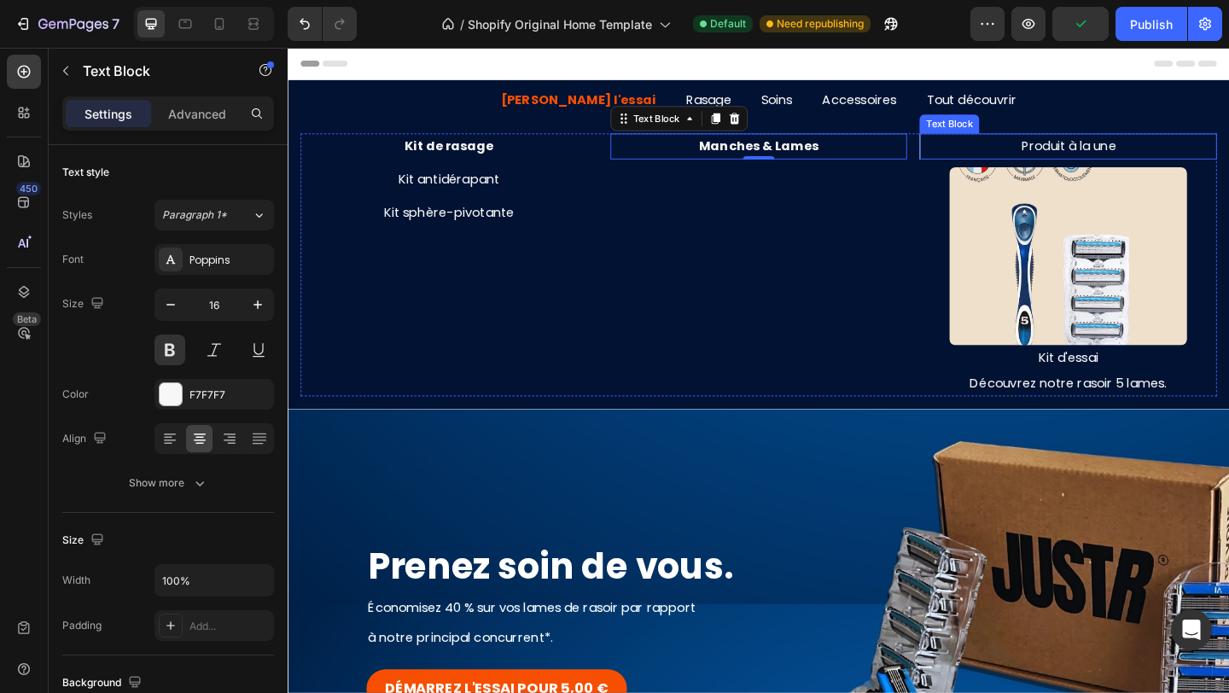
click at [1103, 154] on p "Produit à la une" at bounding box center [1136, 155] width 319 height 25
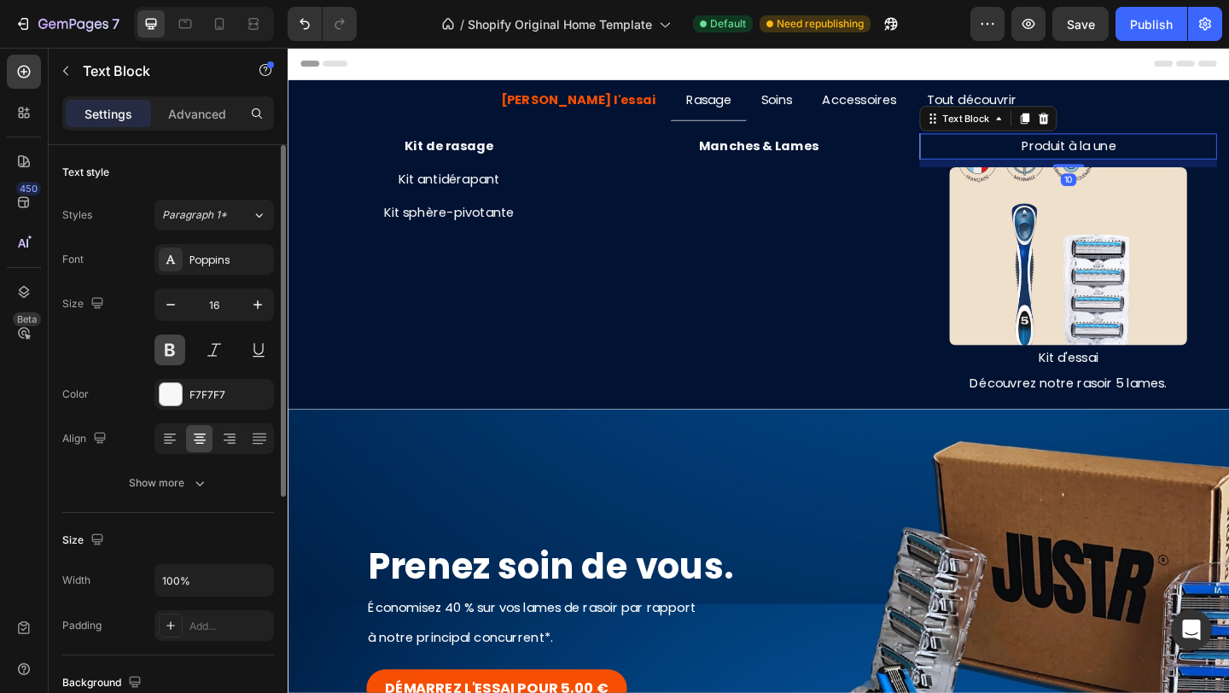
click at [173, 349] on button at bounding box center [169, 349] width 31 height 31
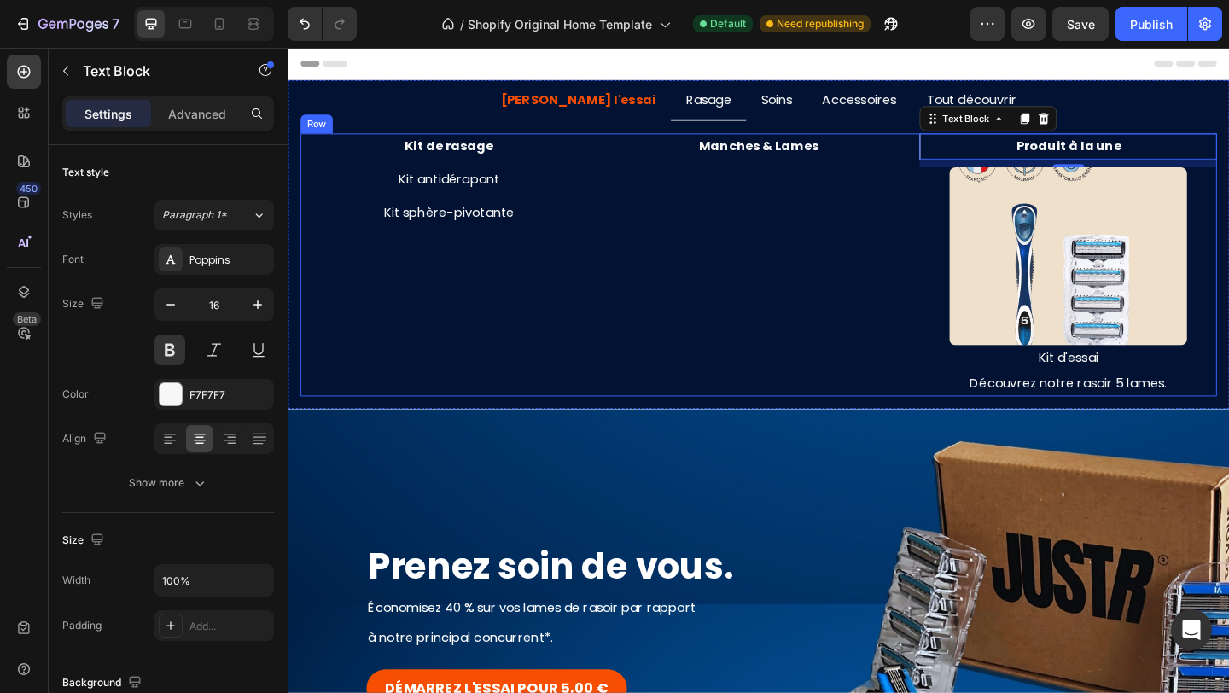
click at [657, 332] on div "Manches & Lames Text Block" at bounding box center [799, 284] width 323 height 287
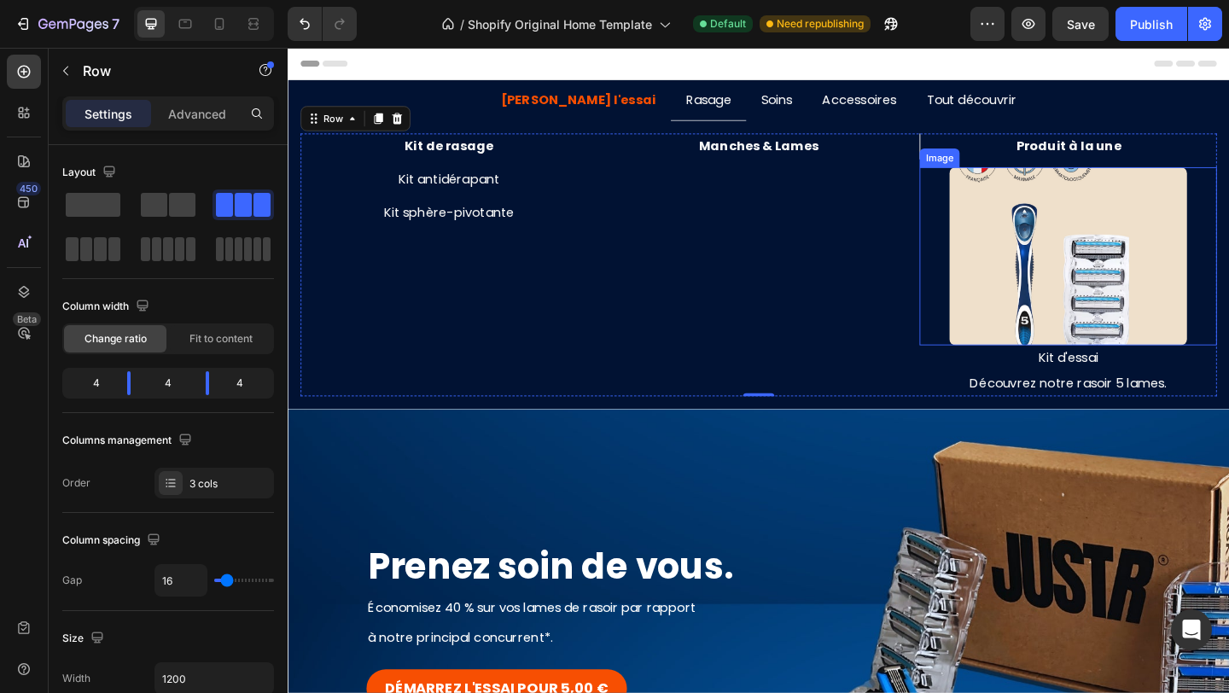
click at [1001, 223] on div at bounding box center [1135, 274] width 323 height 194
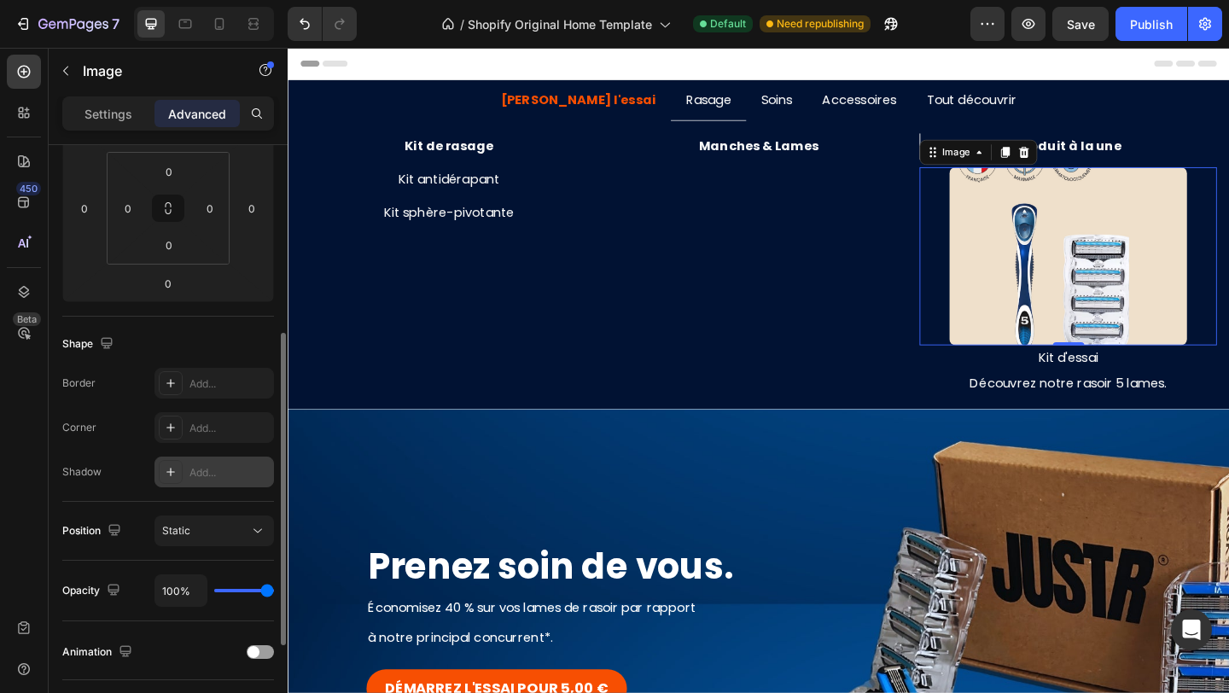
scroll to position [299, 0]
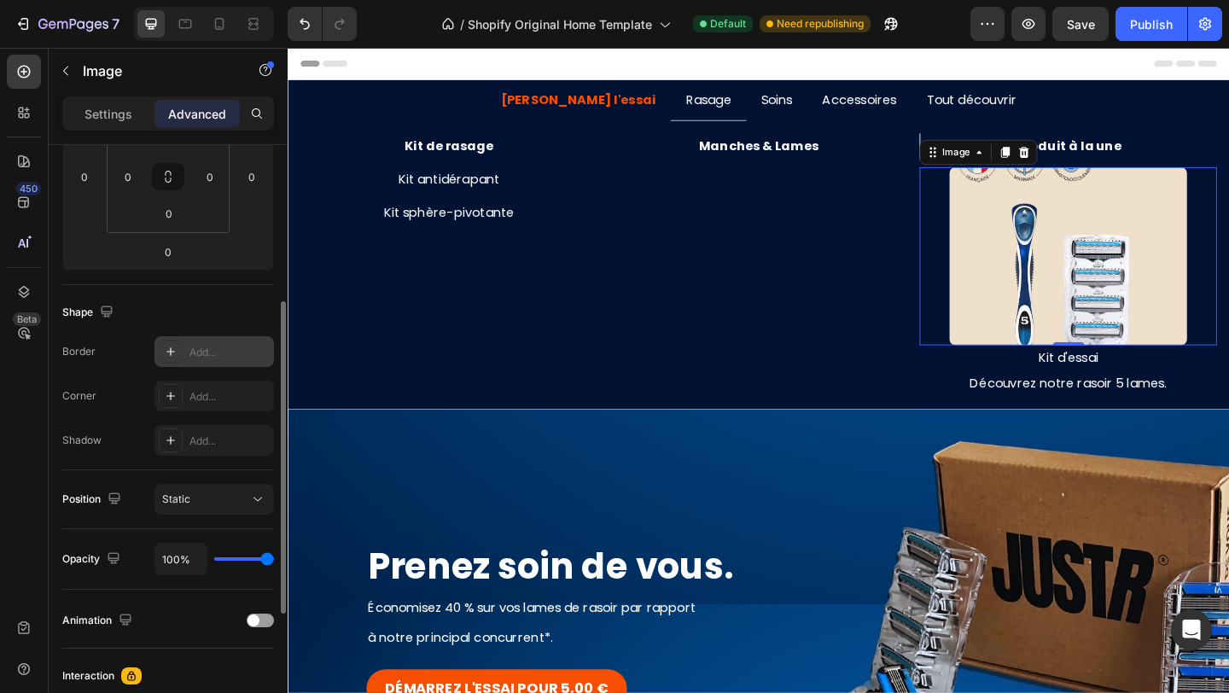
click at [189, 357] on div "Add..." at bounding box center [229, 352] width 80 height 15
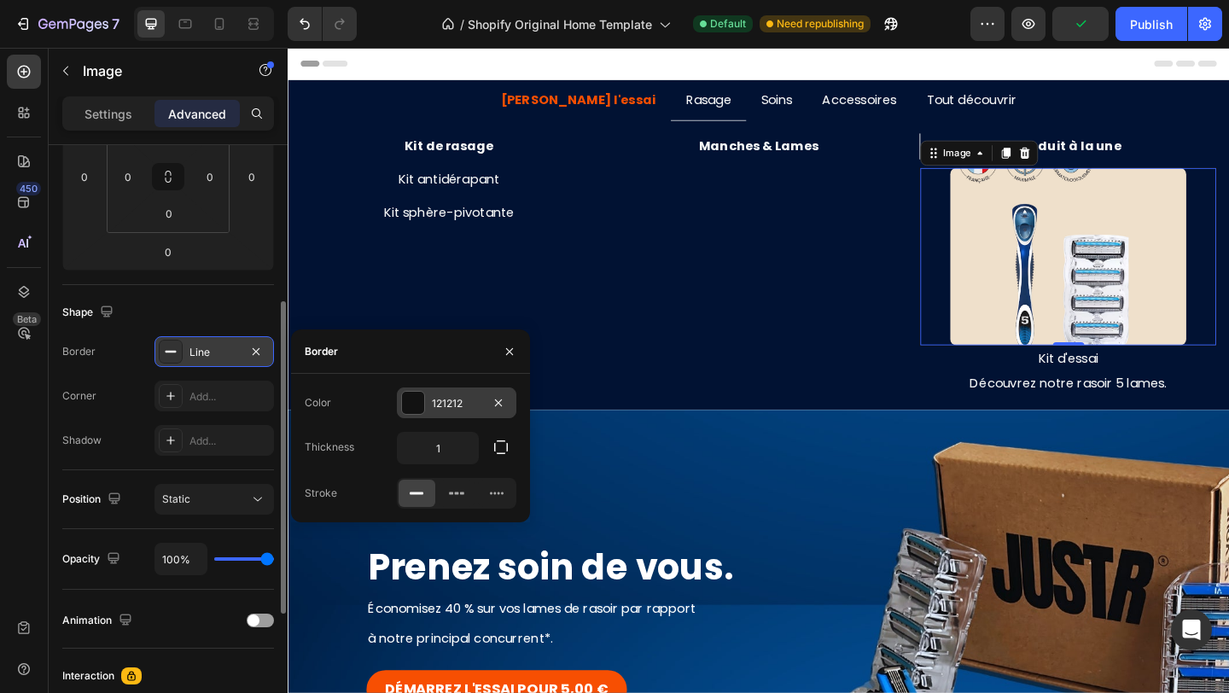
click at [461, 403] on div "121212" at bounding box center [456, 403] width 49 height 15
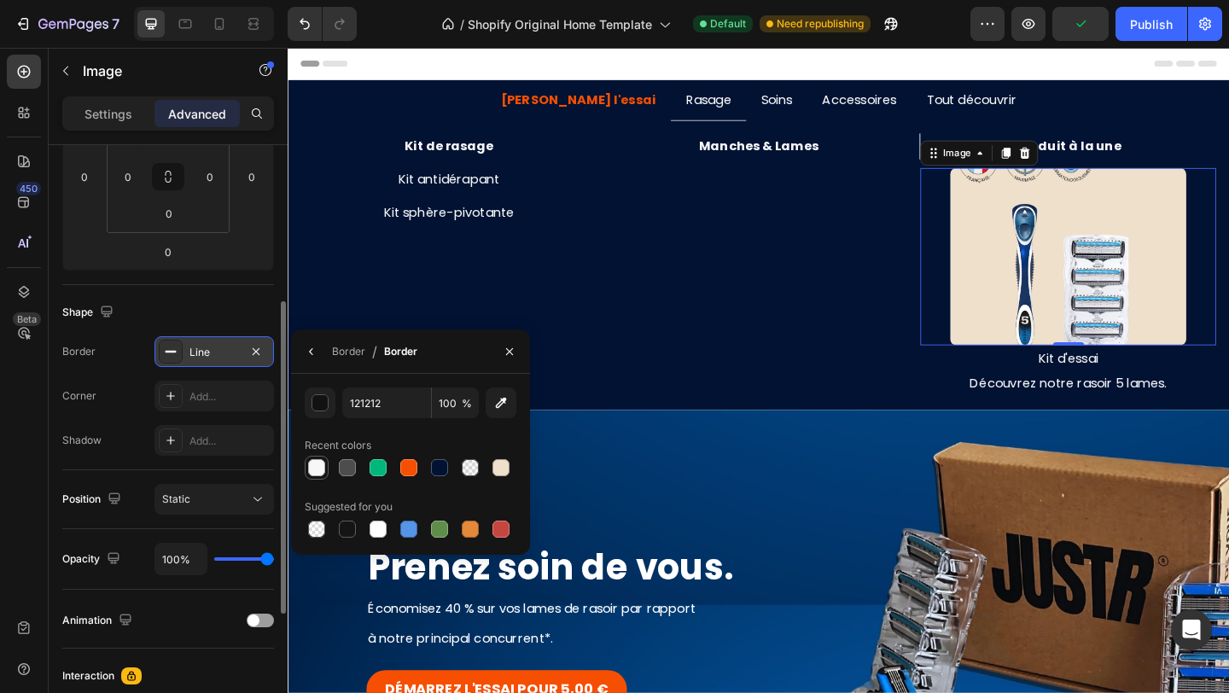
click at [312, 468] on div at bounding box center [316, 467] width 17 height 17
type input "F7F7F7"
click at [507, 348] on icon "button" at bounding box center [509, 350] width 7 height 7
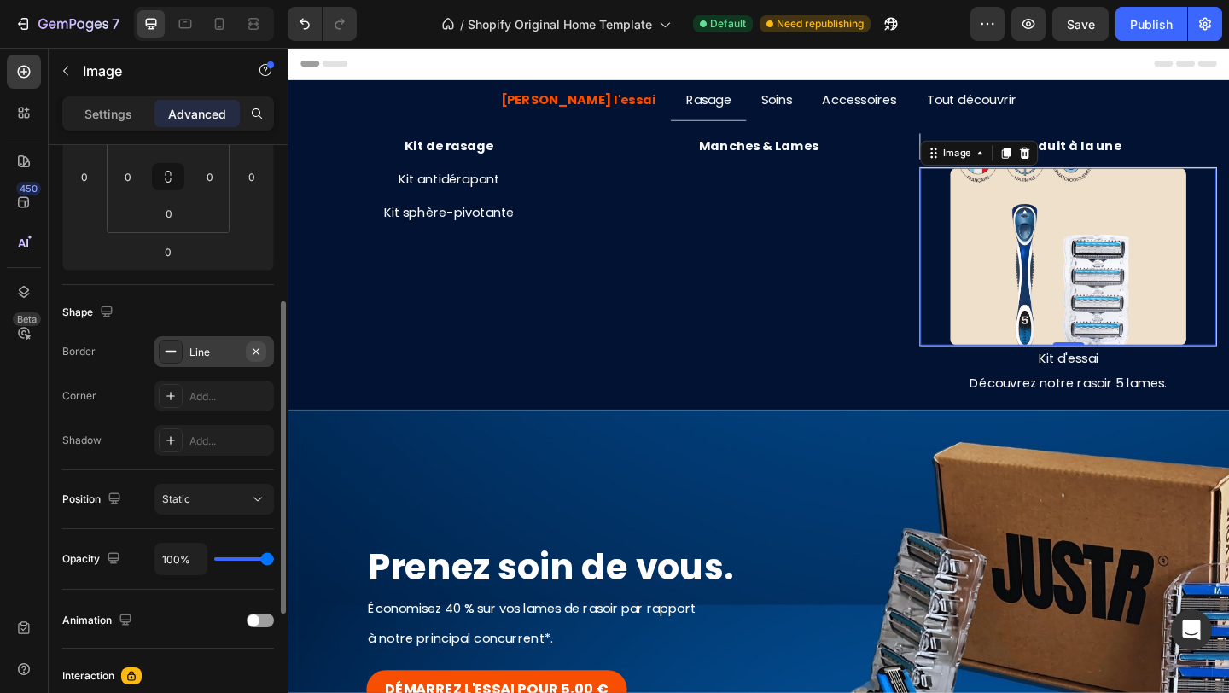
click at [264, 352] on button "button" at bounding box center [256, 351] width 20 height 20
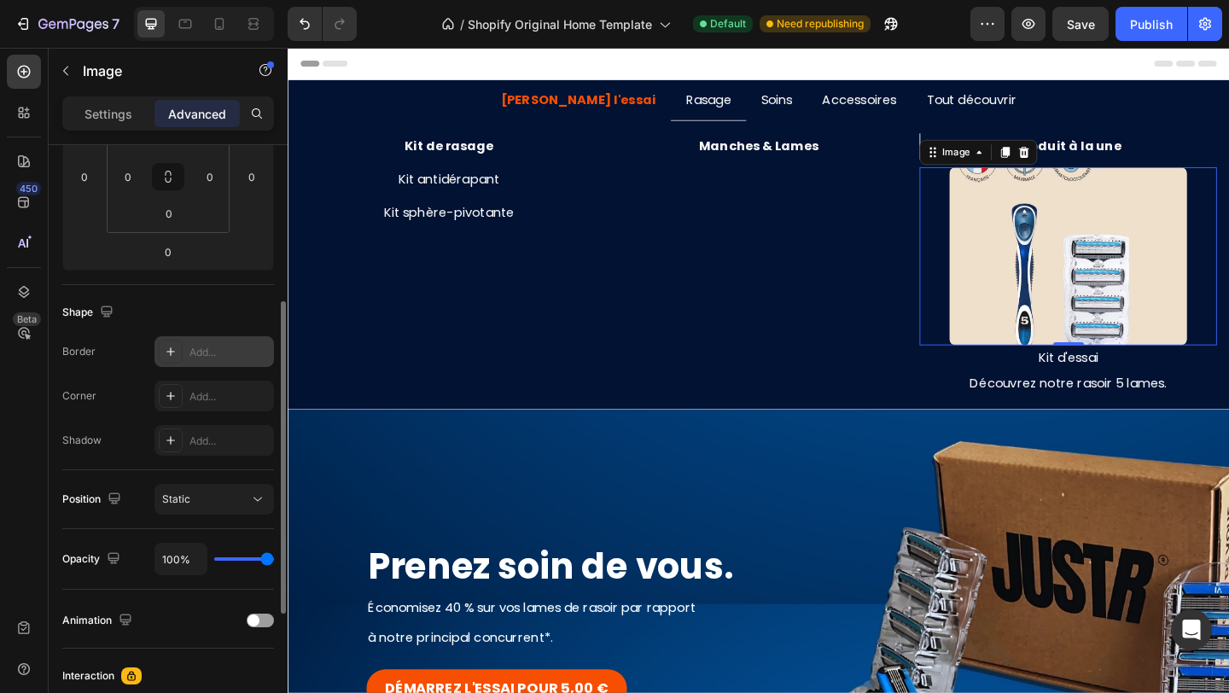
click at [983, 198] on div at bounding box center [1135, 274] width 323 height 194
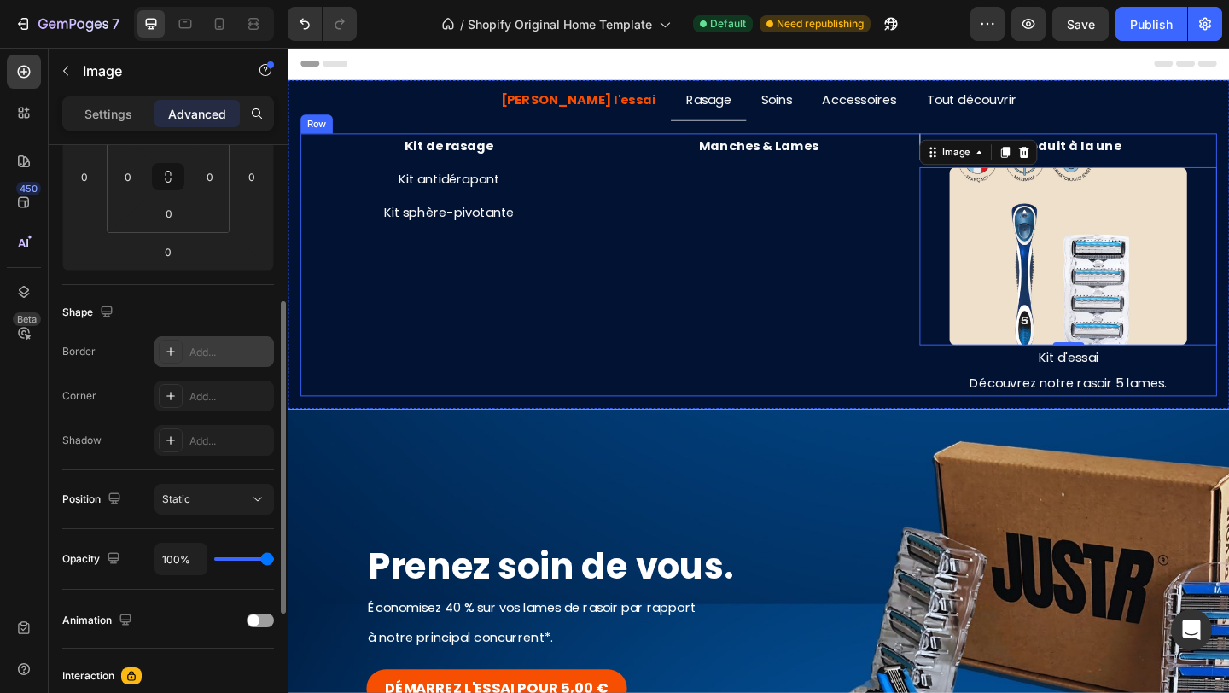
click at [969, 158] on div "Kit de rasage Text Block Kit antidérapant Text Block Kit sphère-pivotante Text …" at bounding box center [799, 284] width 997 height 287
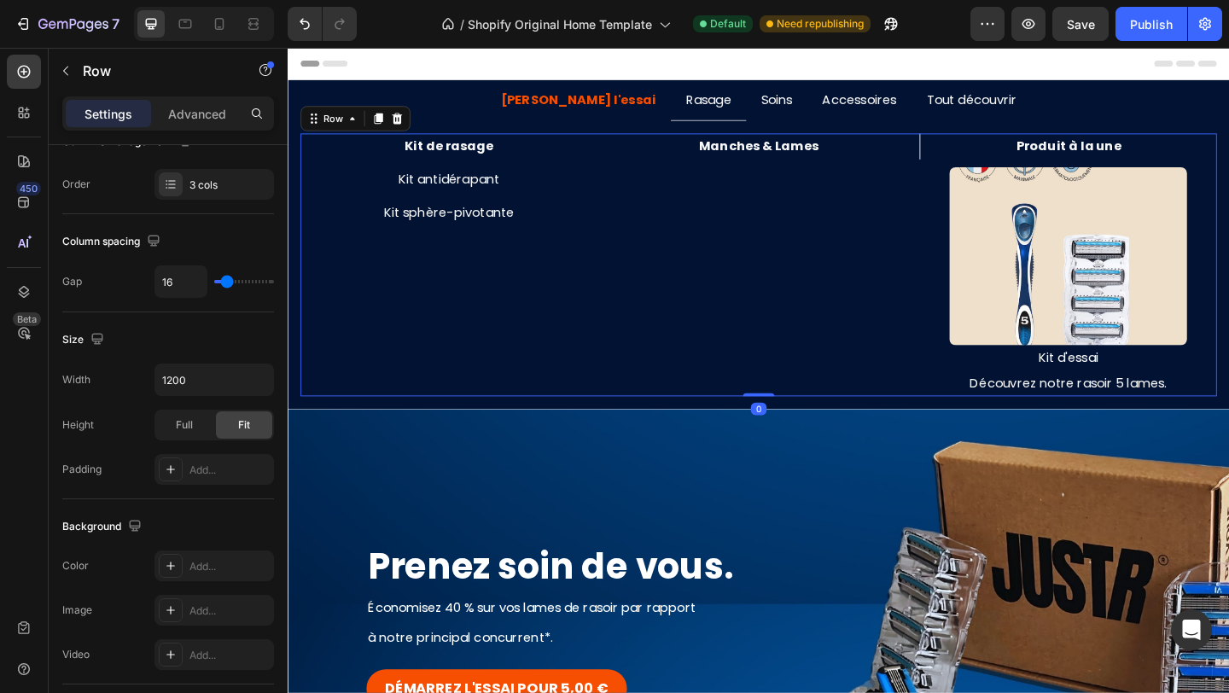
scroll to position [0, 0]
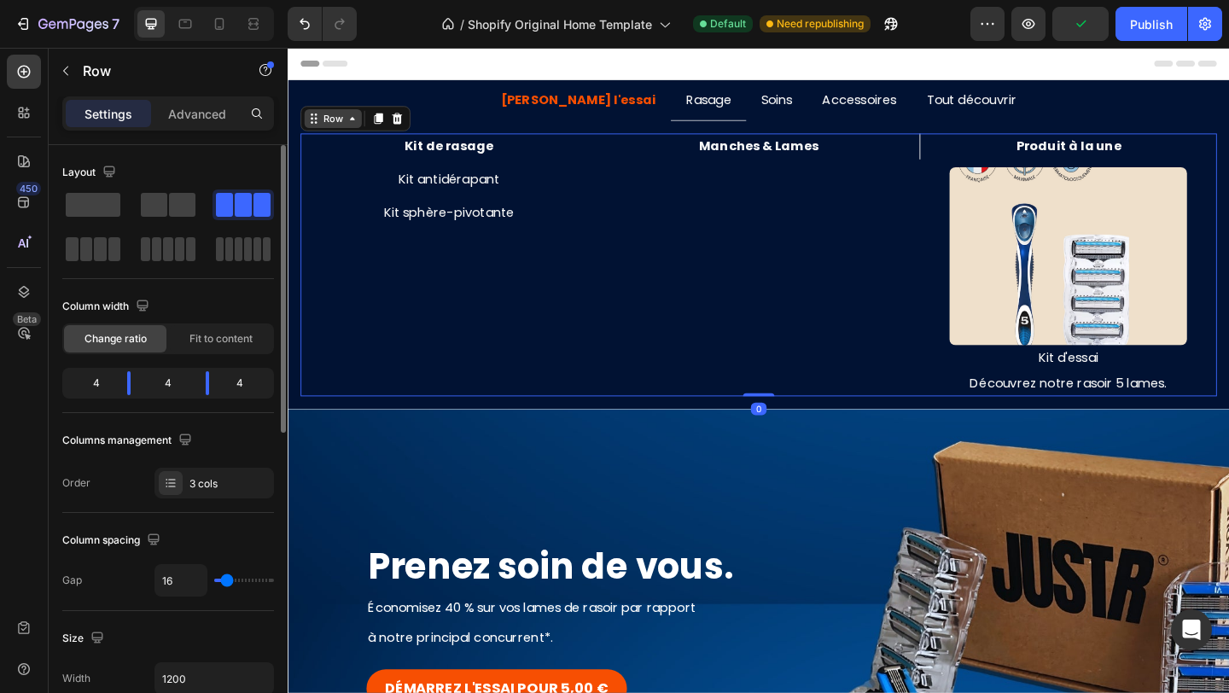
click at [355, 130] on icon at bounding box center [358, 125] width 14 height 14
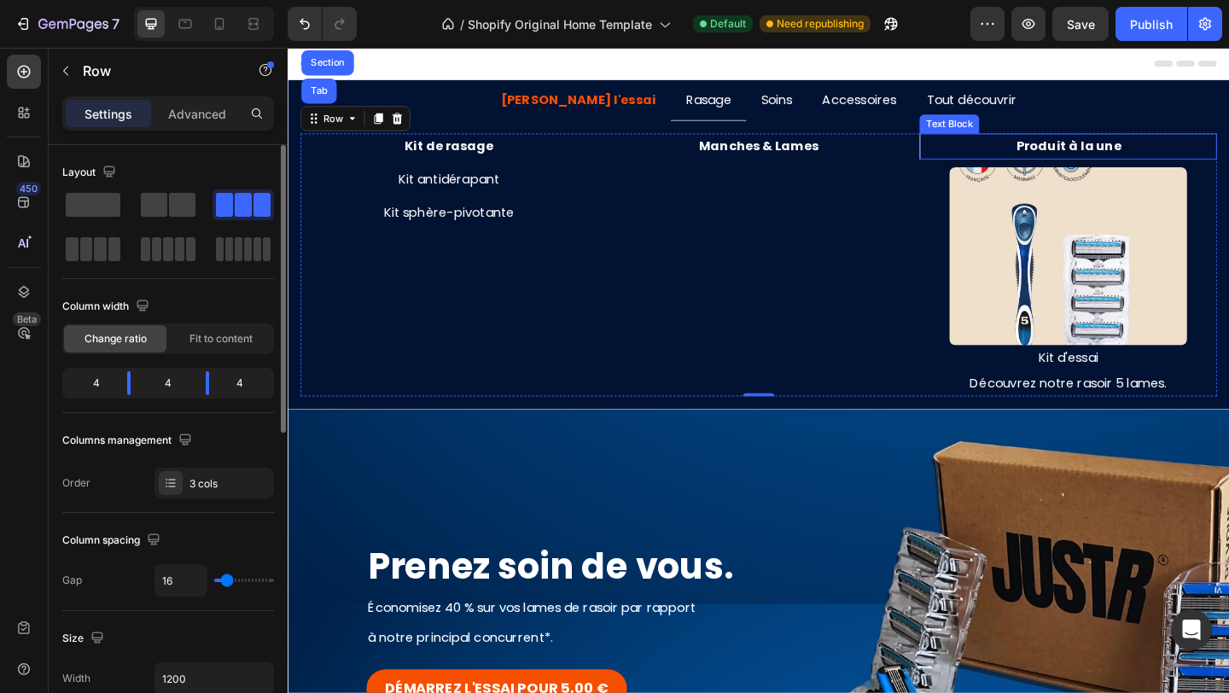
click at [1030, 160] on p "Produit à la une" at bounding box center [1136, 155] width 319 height 25
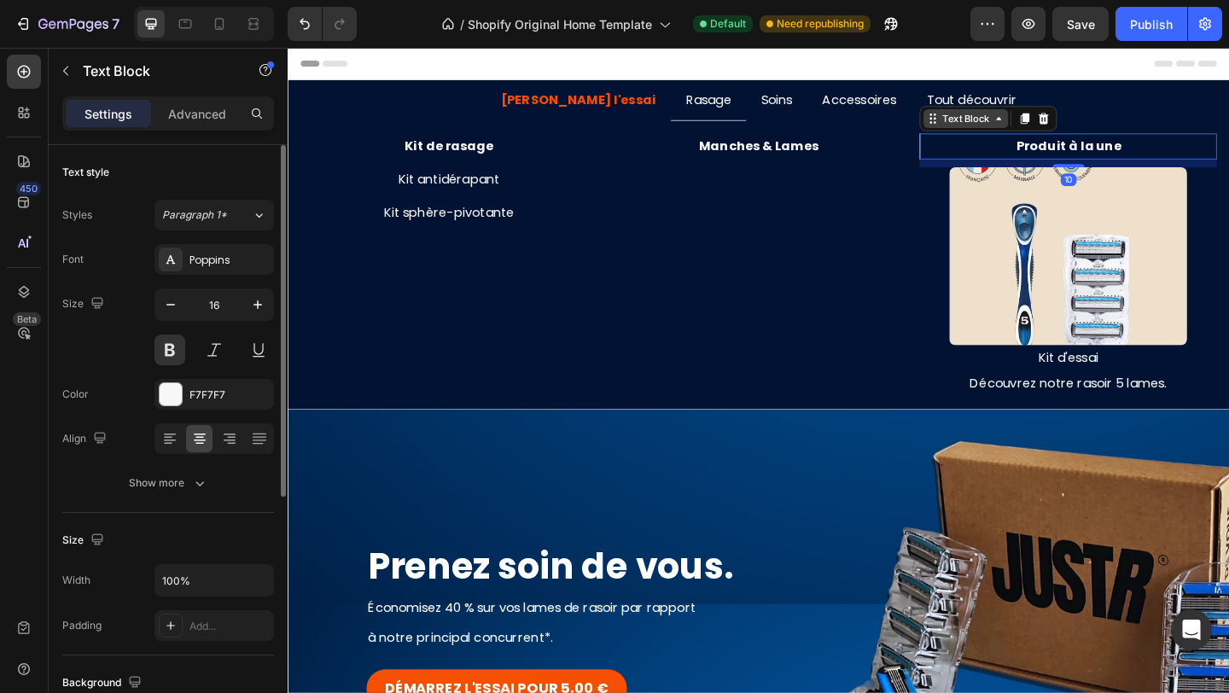
click at [1028, 119] on div "Text Block" at bounding box center [1025, 124] width 58 height 15
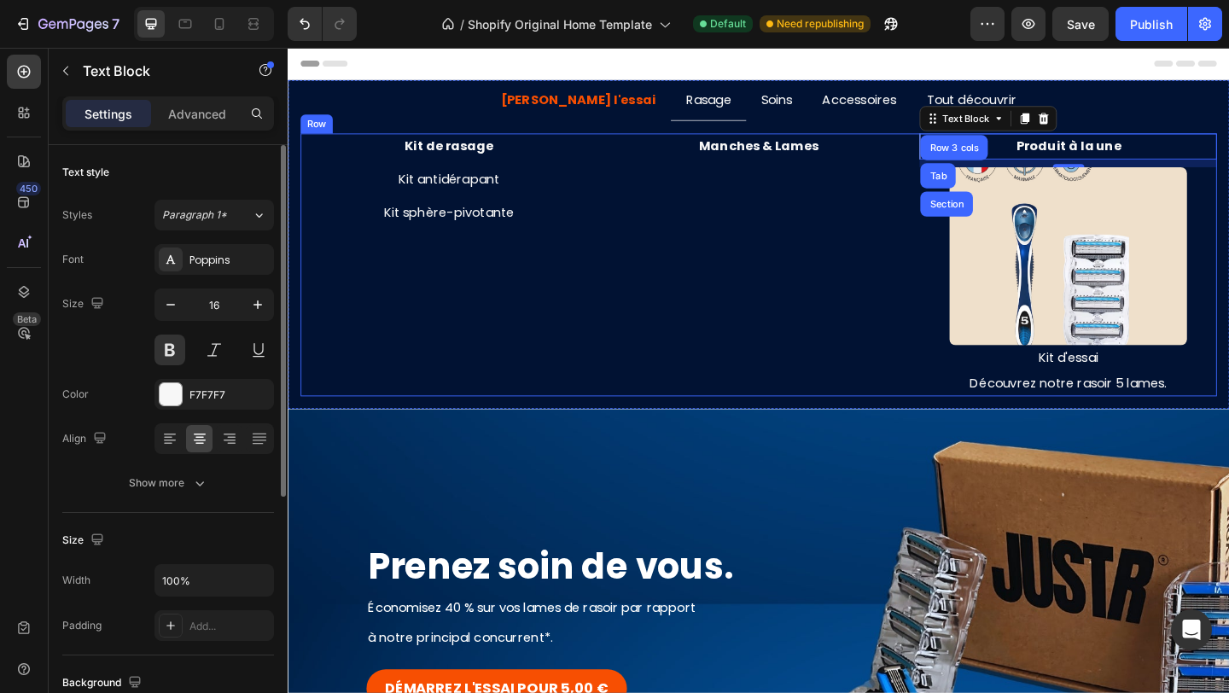
click at [909, 214] on div "Manches & Lames Text Block" at bounding box center [799, 284] width 323 height 287
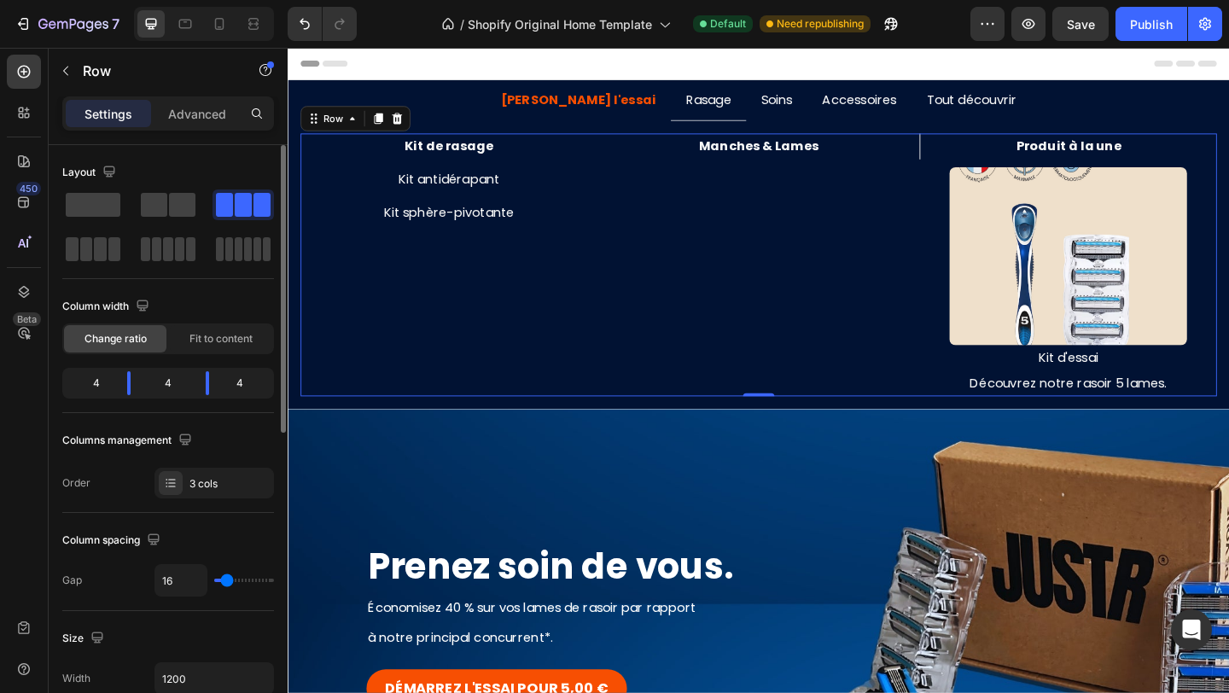
click at [881, 232] on div "Manches & Lames Text Block" at bounding box center [799, 284] width 323 height 287
click at [585, 220] on p "Kit sphère-pivotante" at bounding box center [463, 227] width 320 height 25
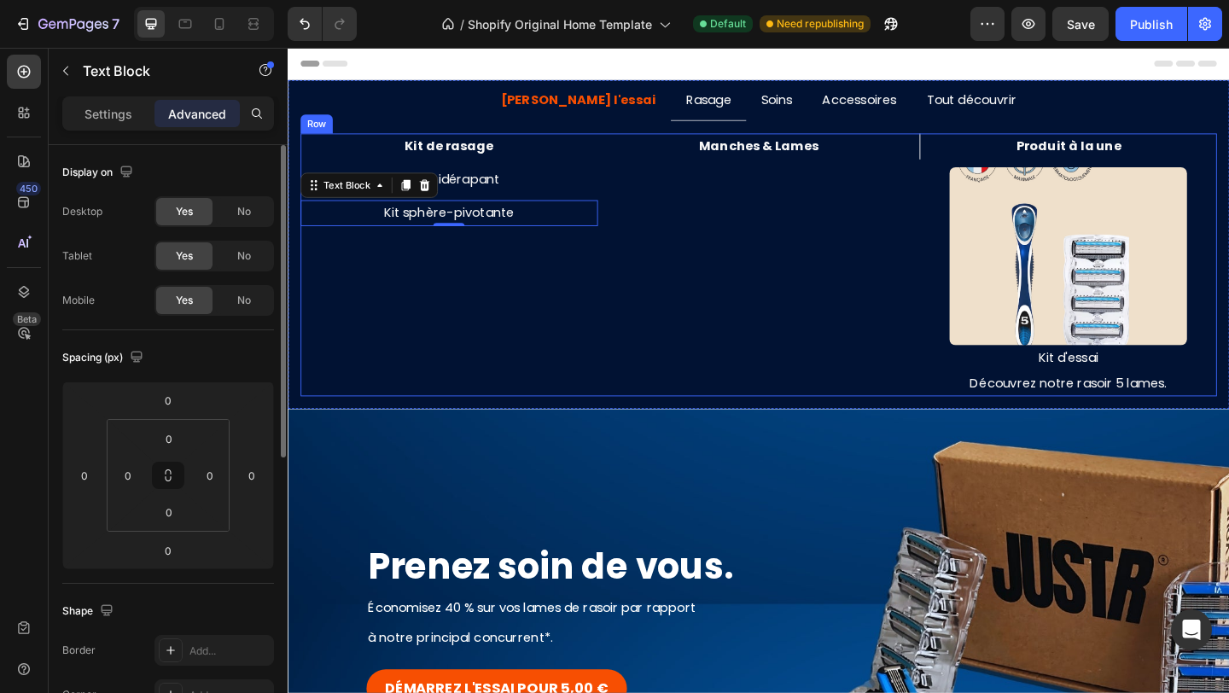
click at [576, 267] on div "Kit de rasage Text Block Kit antidérapant Text Block Kit sphère-pivotante Text …" at bounding box center [462, 284] width 323 height 287
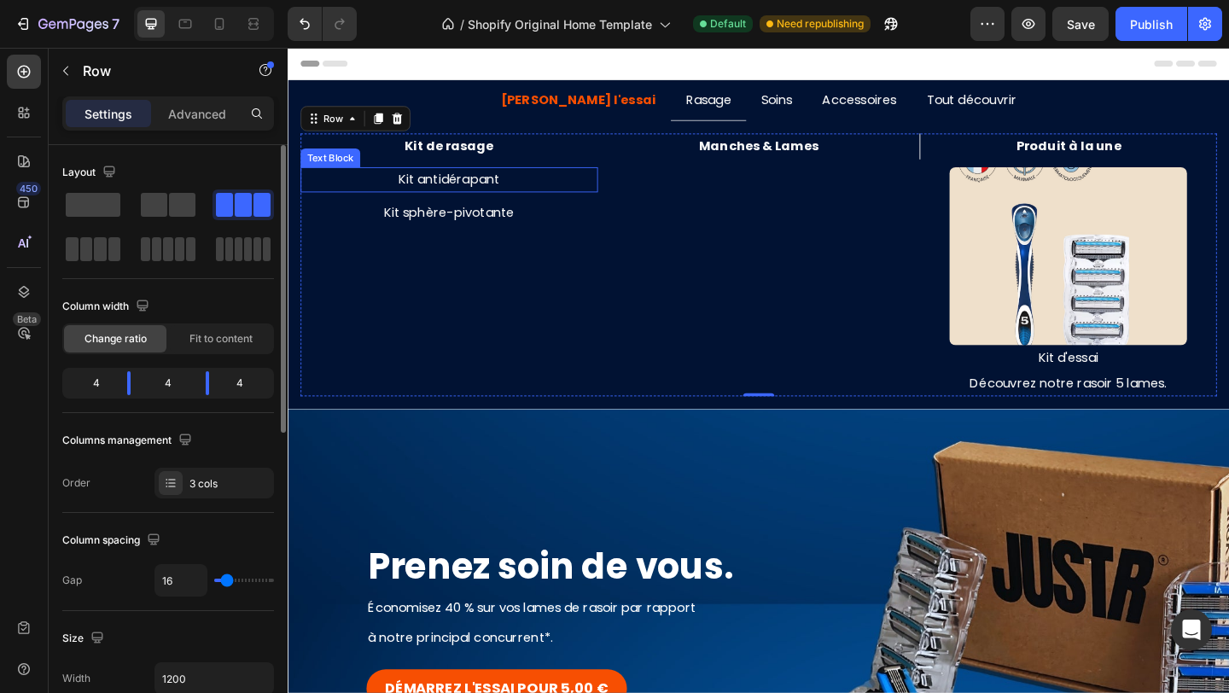
click at [468, 198] on p "Kit antidérapant" at bounding box center [463, 191] width 320 height 25
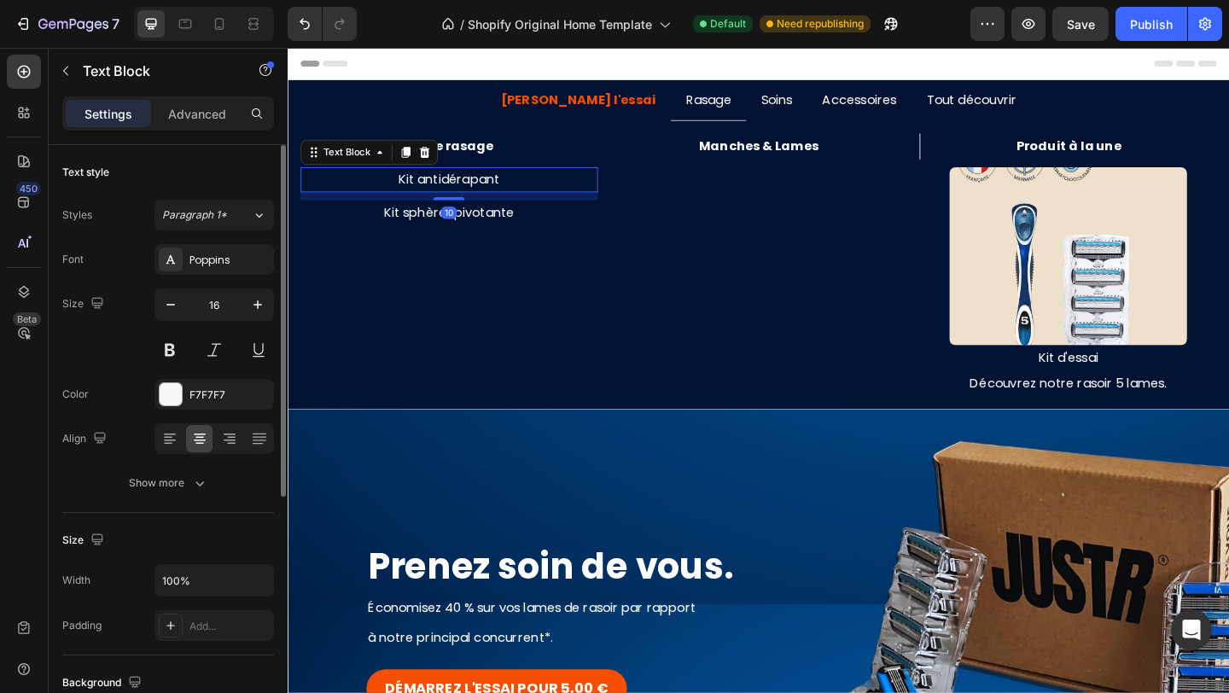
click at [416, 160] on icon at bounding box center [415, 161] width 9 height 12
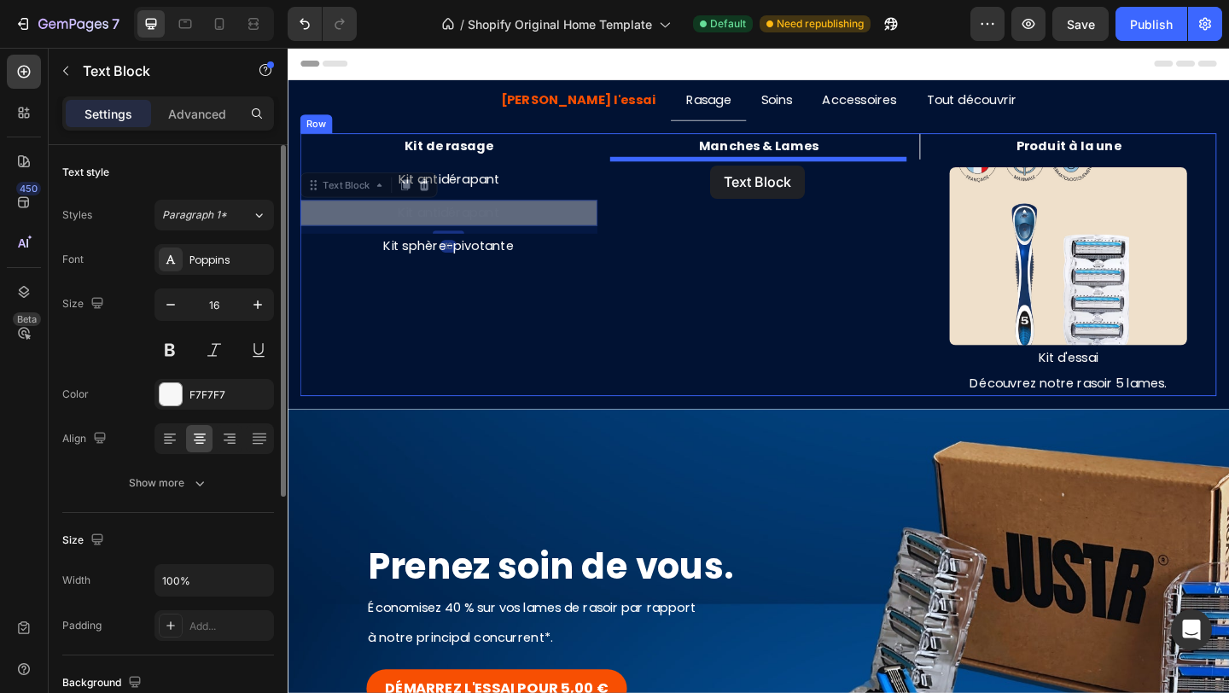
drag, startPoint x: 317, startPoint y: 204, endPoint x: 747, endPoint y: 176, distance: 430.1
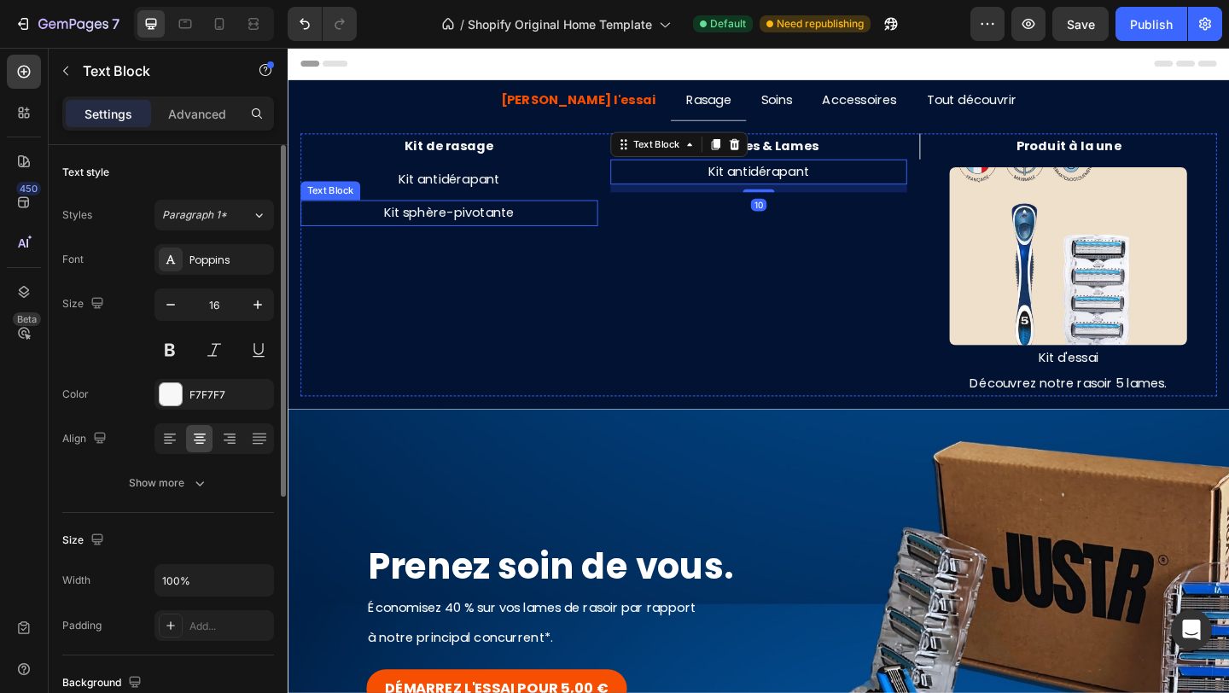
click at [458, 232] on p "Kit sphère-pivotante" at bounding box center [463, 227] width 320 height 25
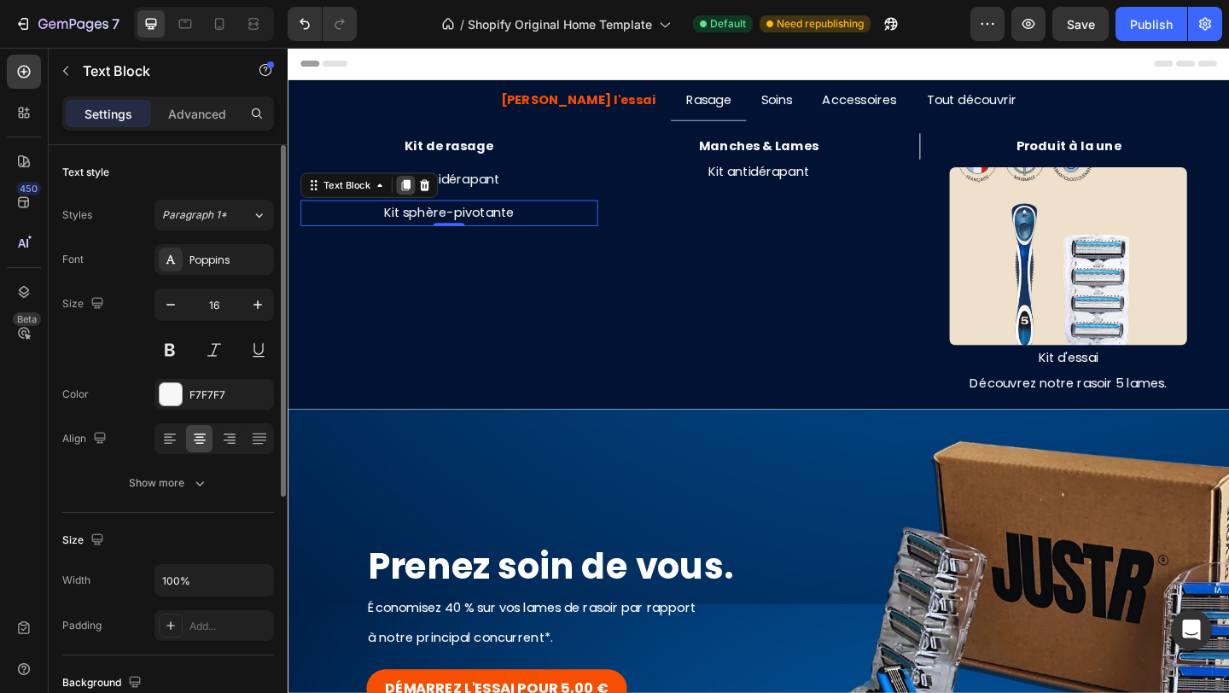
click at [412, 200] on icon at bounding box center [416, 197] width 14 height 14
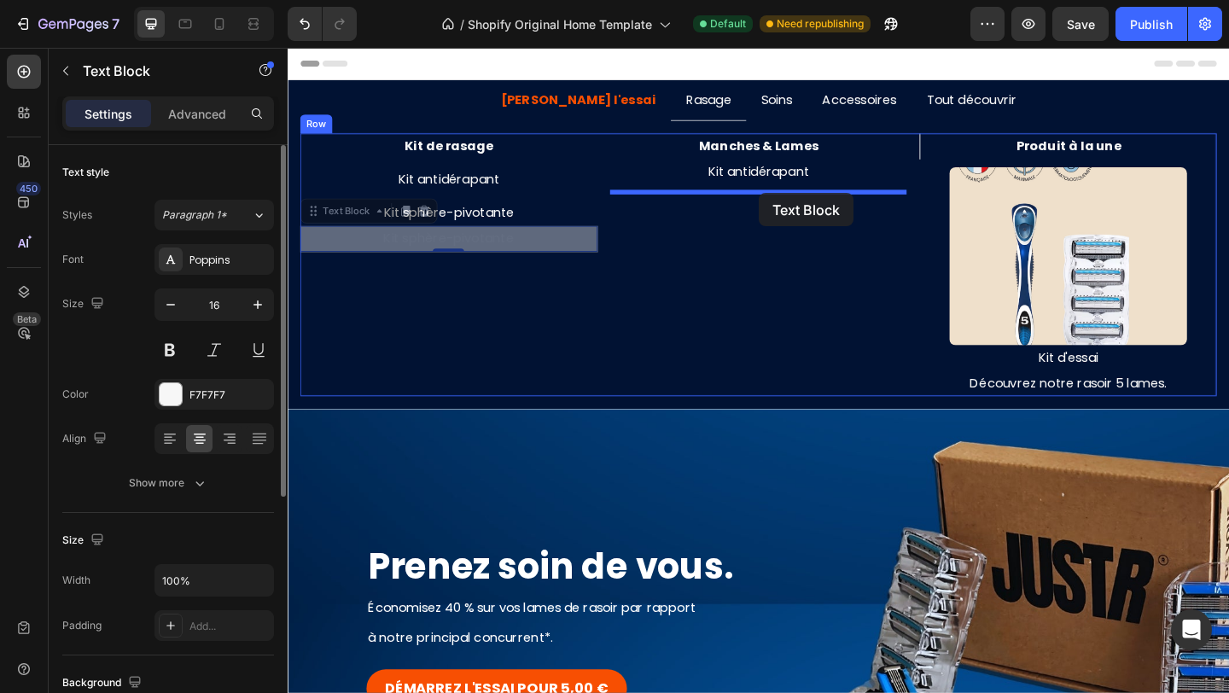
drag, startPoint x: 329, startPoint y: 230, endPoint x: 799, endPoint y: 206, distance: 470.0
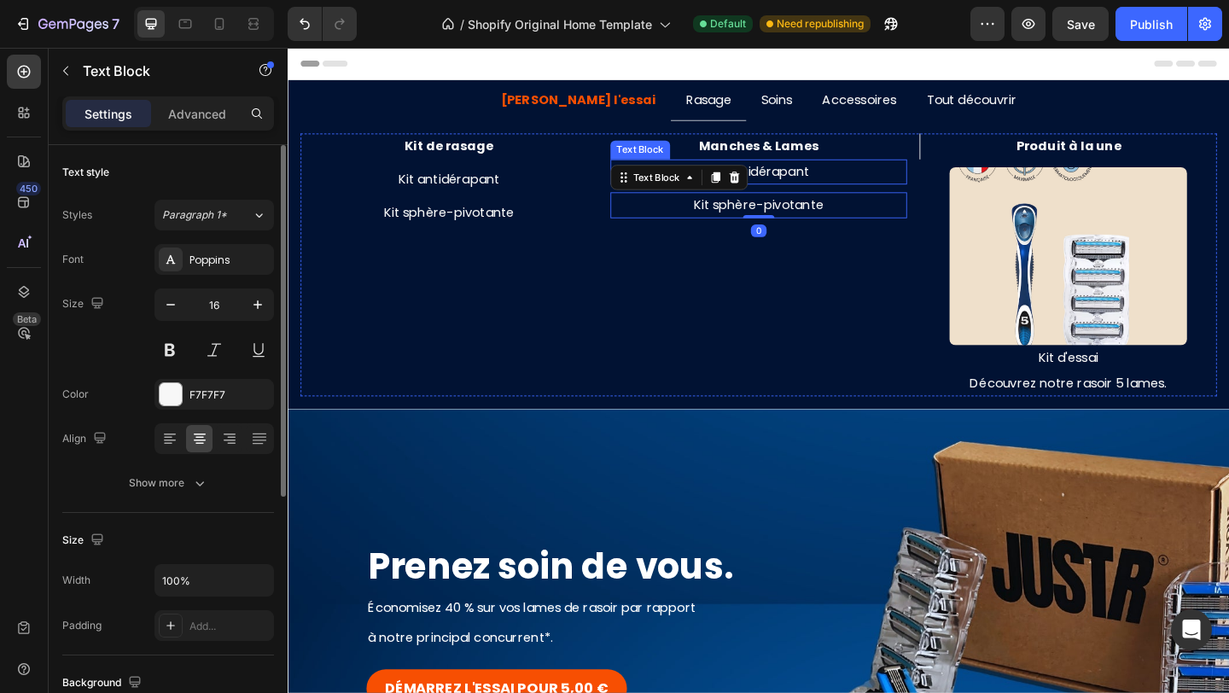
click at [844, 177] on p "Kit antidérapant" at bounding box center [800, 183] width 320 height 25
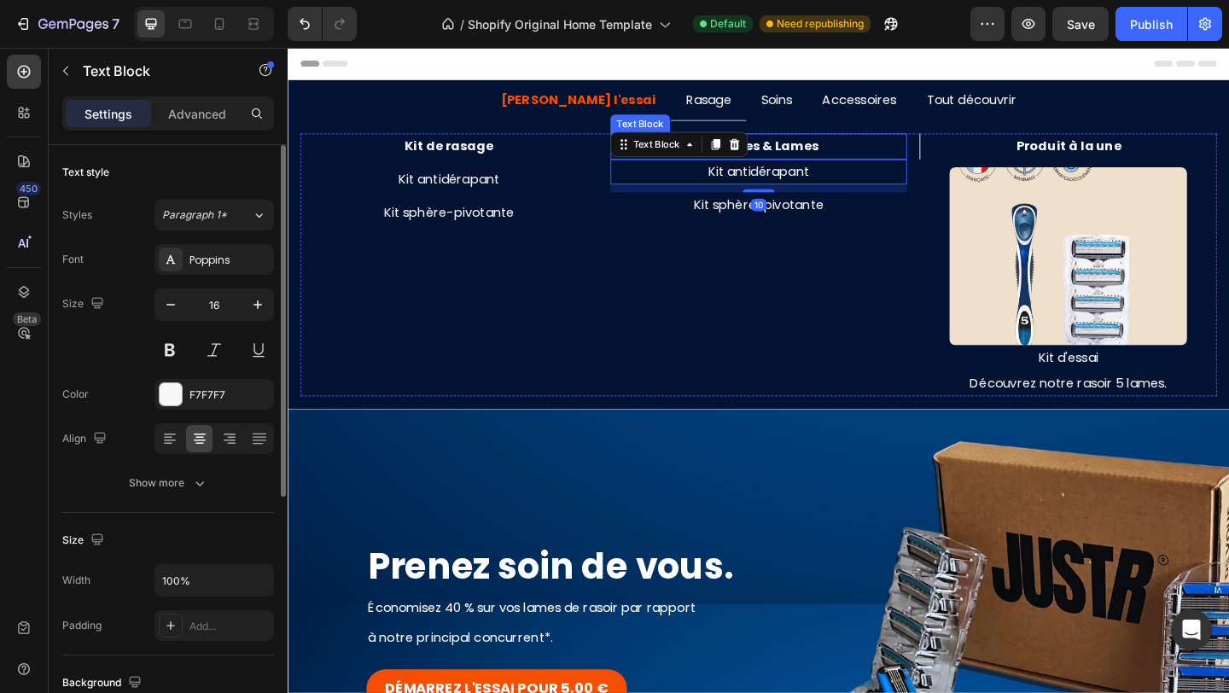
click at [847, 162] on p "Manches & Lames" at bounding box center [800, 155] width 320 height 25
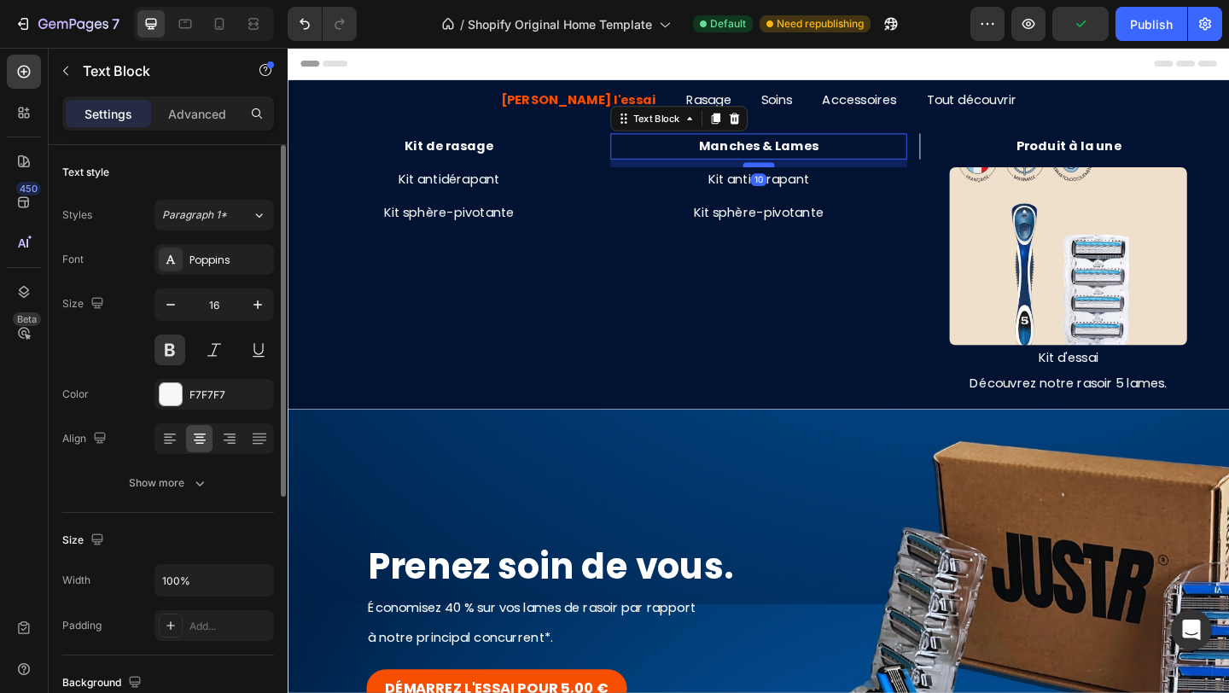
drag, startPoint x: 807, startPoint y: 166, endPoint x: 809, endPoint y: 174, distance: 8.7
click at [809, 174] on div at bounding box center [799, 174] width 34 height 5
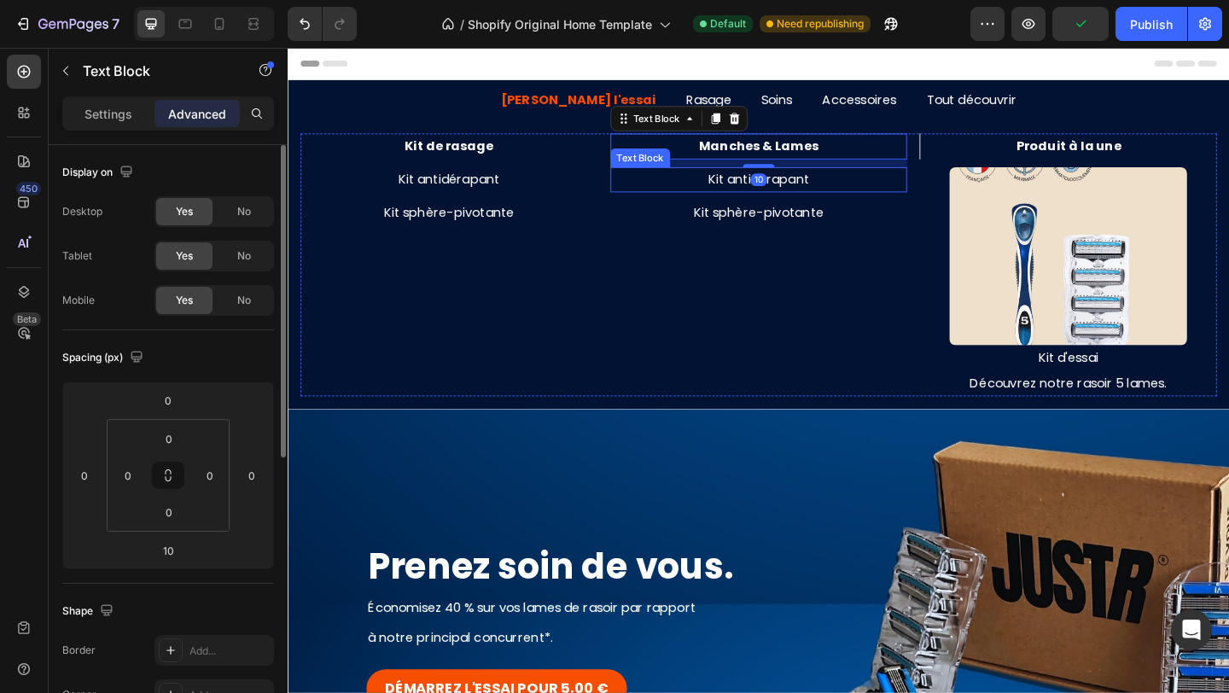
click at [844, 202] on p "Kit antidérapant" at bounding box center [800, 191] width 320 height 25
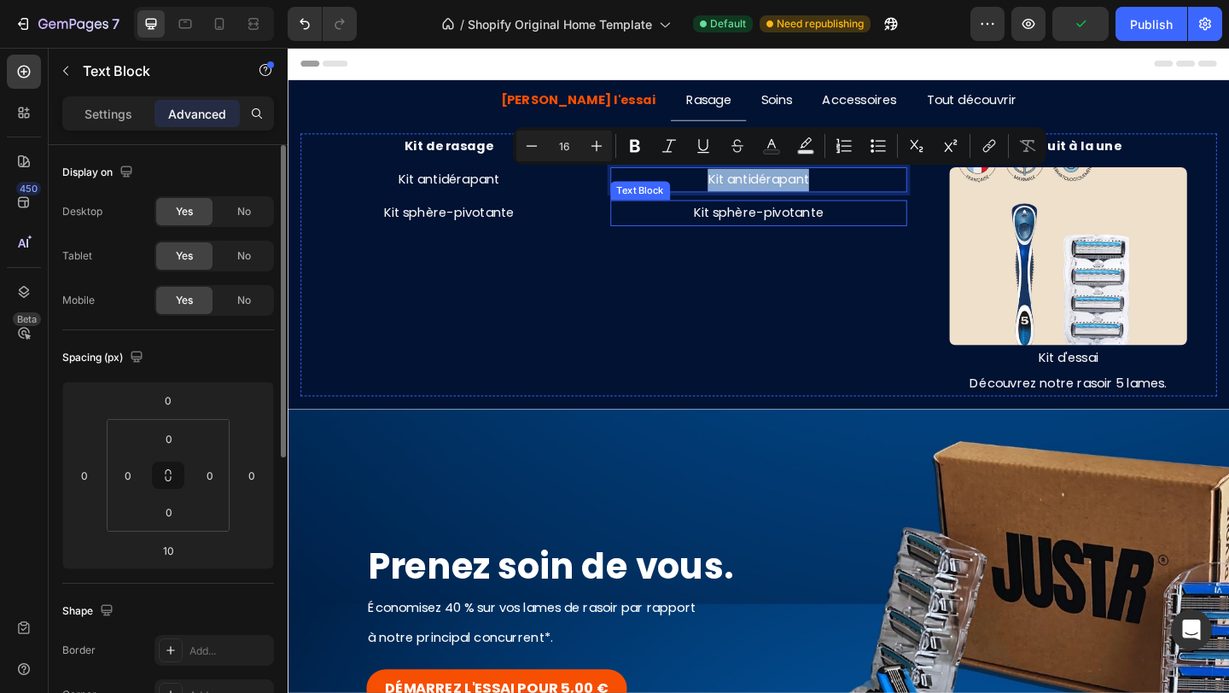
click at [829, 230] on p "Kit sphère-pivotante" at bounding box center [800, 227] width 320 height 25
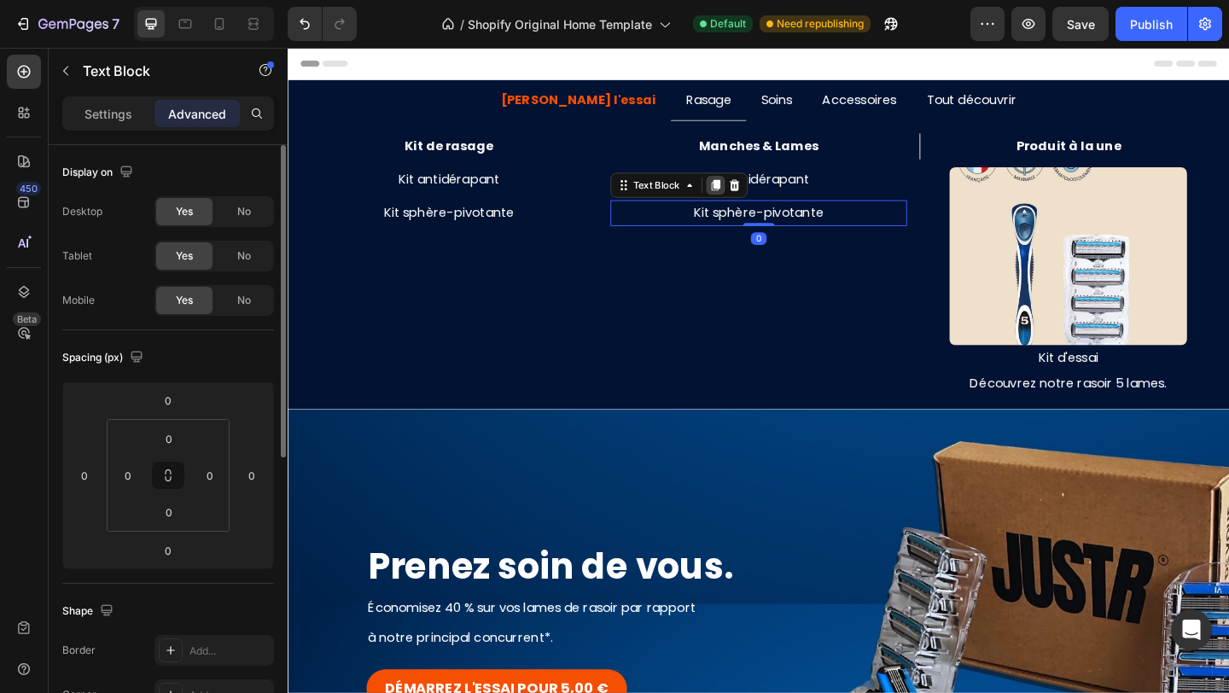
click at [751, 201] on icon at bounding box center [753, 197] width 14 height 14
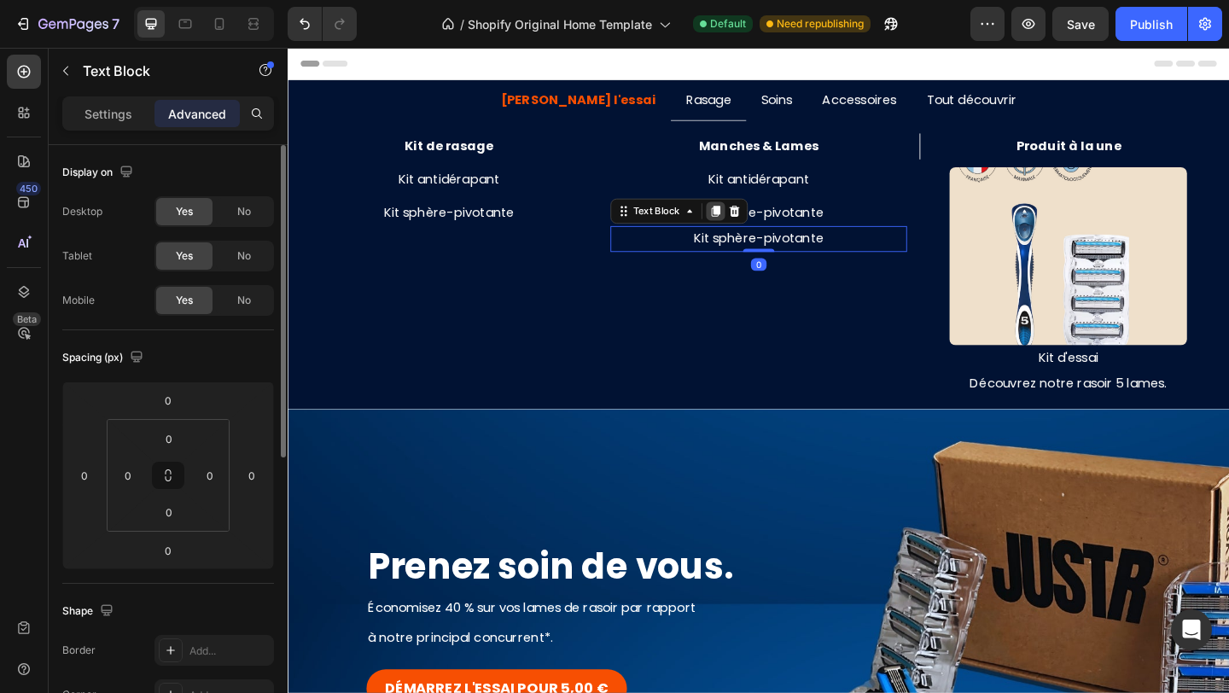
click at [754, 224] on icon at bounding box center [751, 225] width 9 height 12
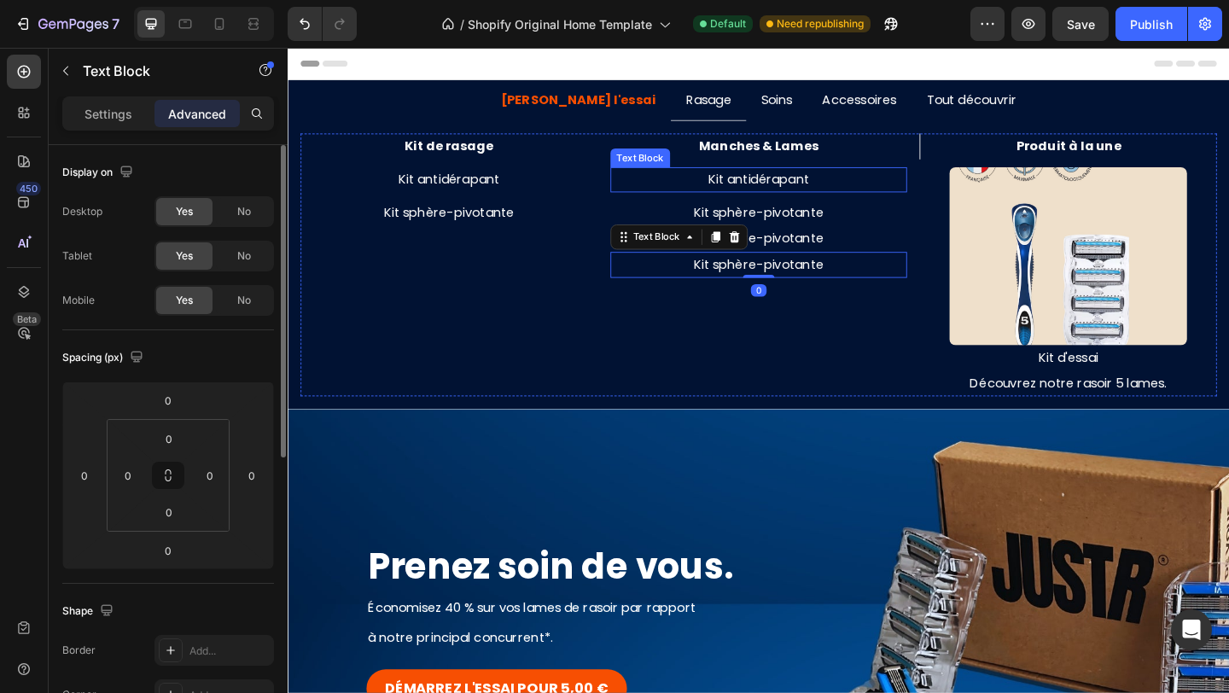
click at [799, 191] on p "Kit antidérapant" at bounding box center [800, 191] width 320 height 25
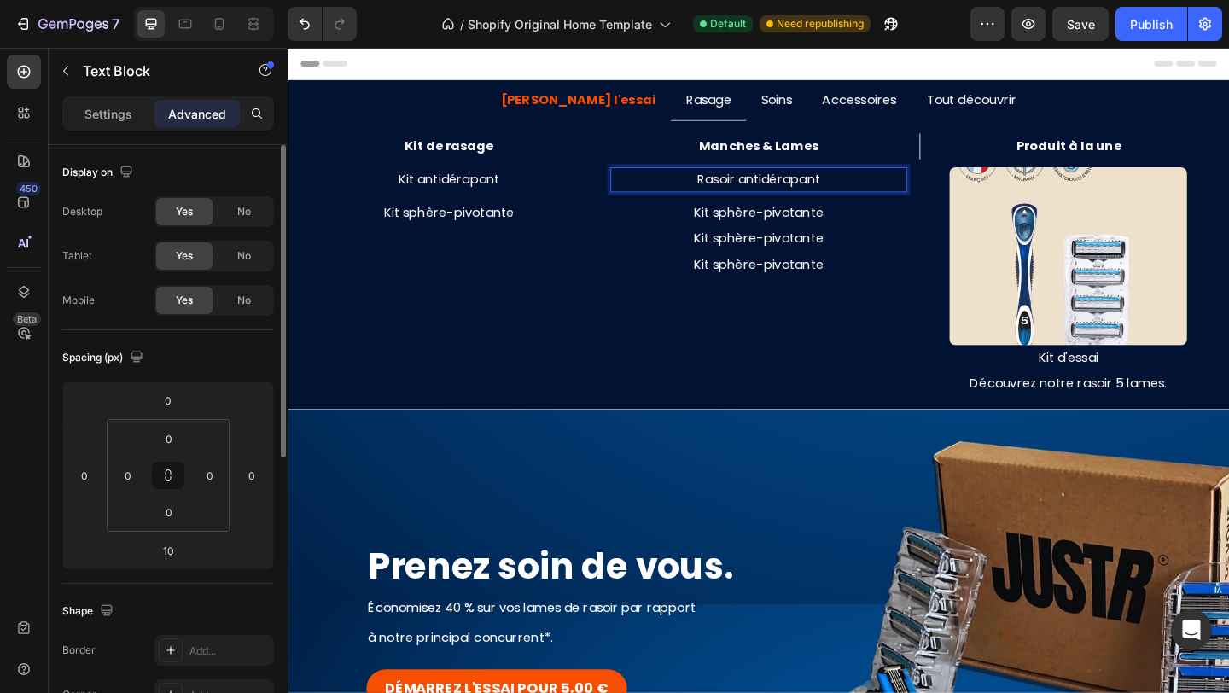
click at [839, 194] on p "Rasoir antidérapant" at bounding box center [800, 191] width 320 height 25
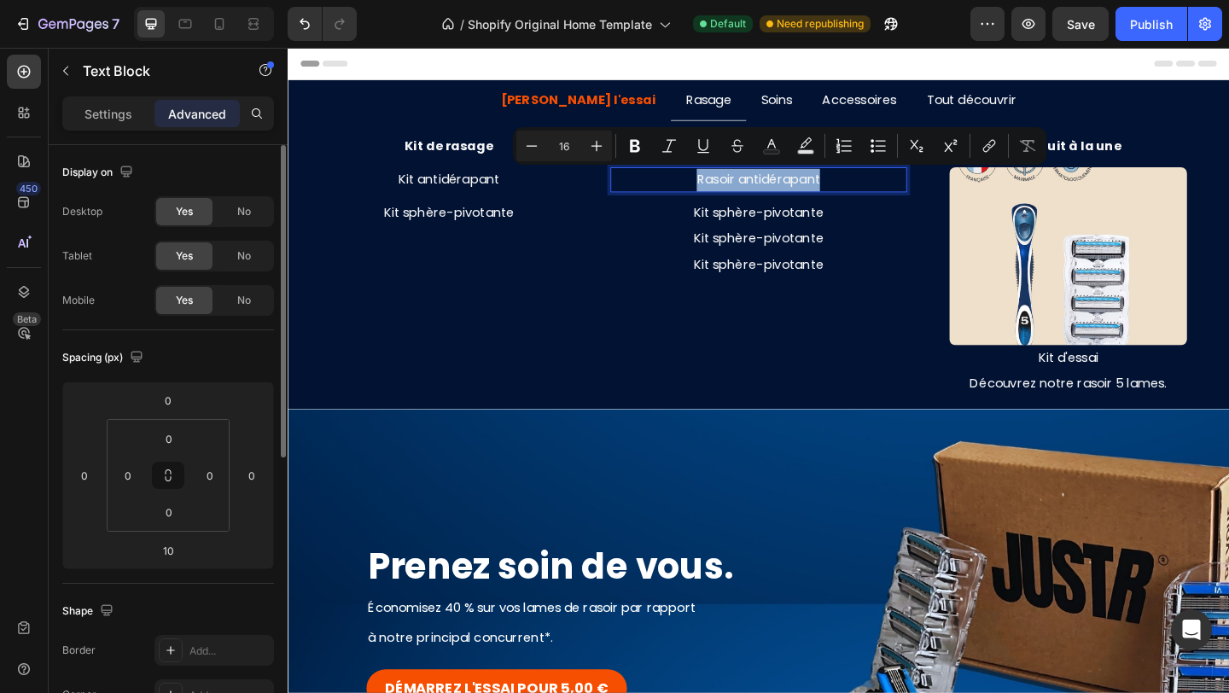
copy p "Rasoir antidérapant"
click at [812, 260] on p "Kit sphère-pivotante" at bounding box center [800, 255] width 320 height 25
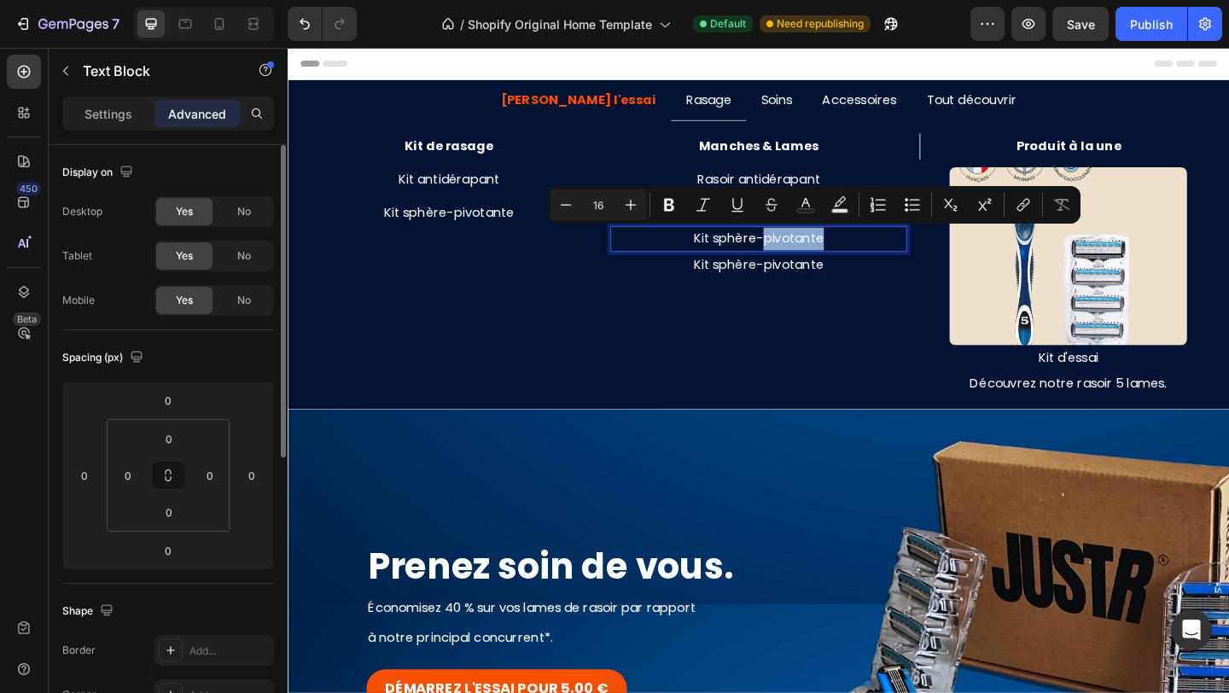
click at [812, 260] on p "Kit sphère-pivotante" at bounding box center [800, 255] width 320 height 25
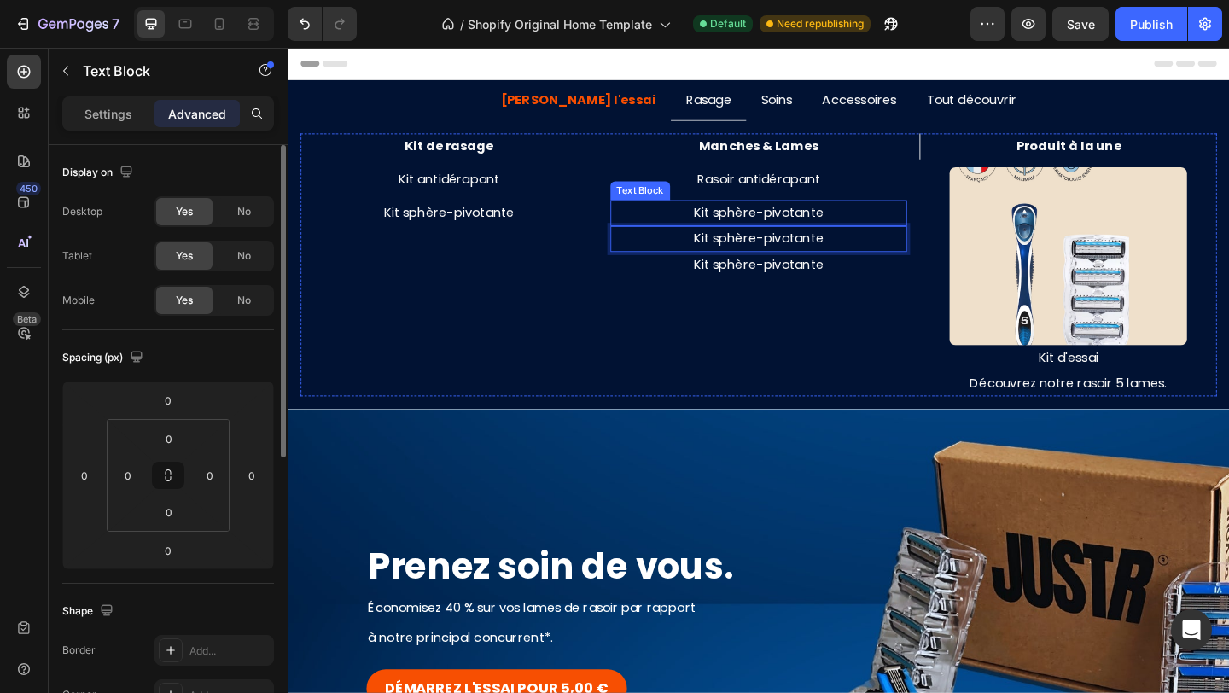
click at [824, 227] on p "Kit sphère-pivotante" at bounding box center [800, 227] width 320 height 25
click at [861, 249] on p "Kit sphère-pivotante" at bounding box center [800, 255] width 320 height 25
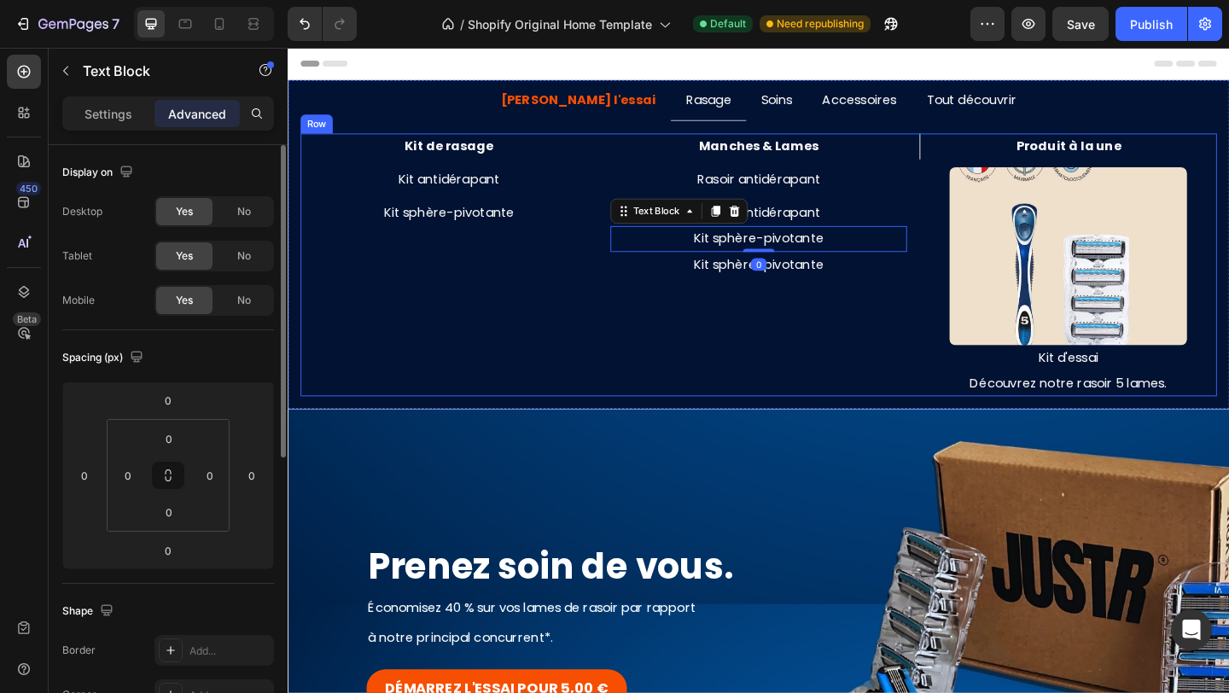
click at [867, 188] on p "Rasoir antidérapant" at bounding box center [800, 191] width 320 height 25
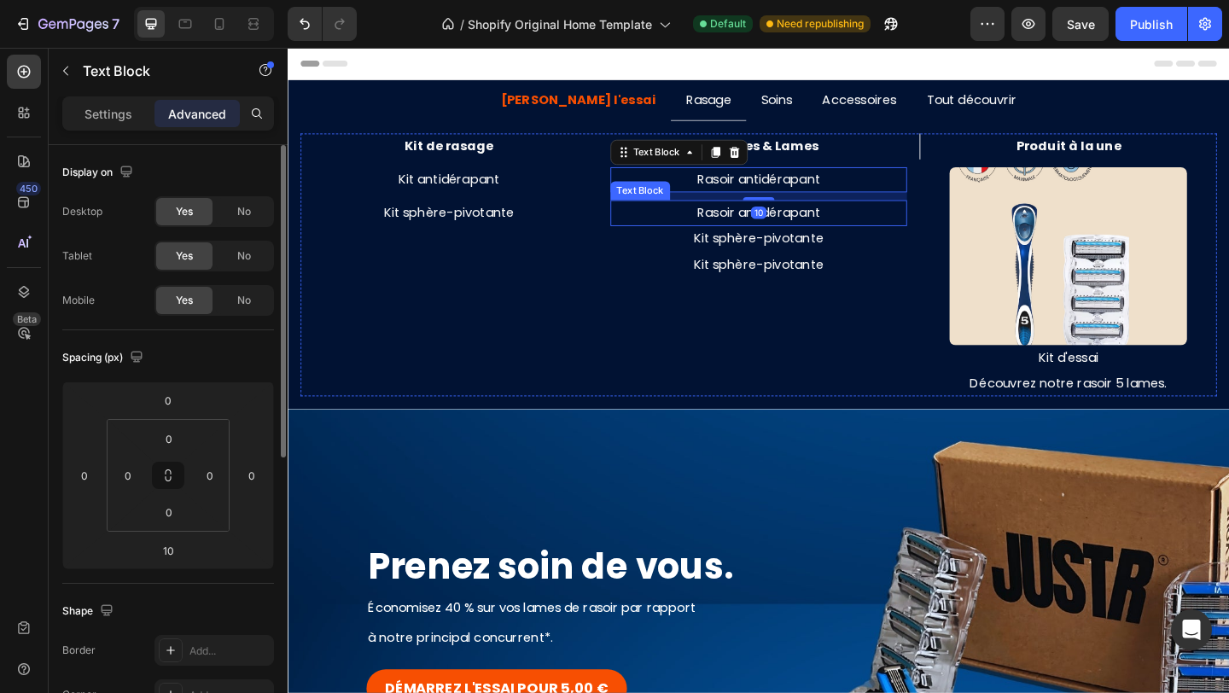
click at [871, 229] on p "Rasoir antidérapant" at bounding box center [800, 227] width 320 height 25
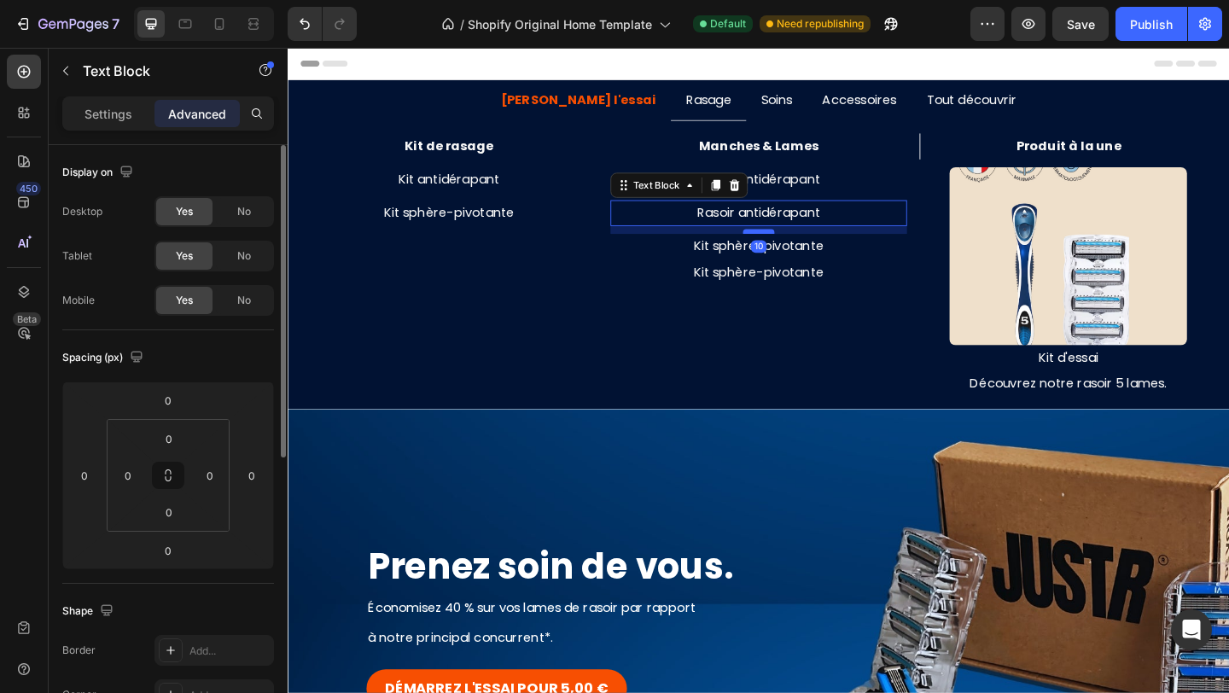
drag, startPoint x: 806, startPoint y: 240, endPoint x: 808, endPoint y: 248, distance: 8.7
click at [808, 248] on div at bounding box center [799, 247] width 34 height 5
type input "10"
click at [867, 272] on p "Kit sphère-pivotante" at bounding box center [800, 264] width 320 height 25
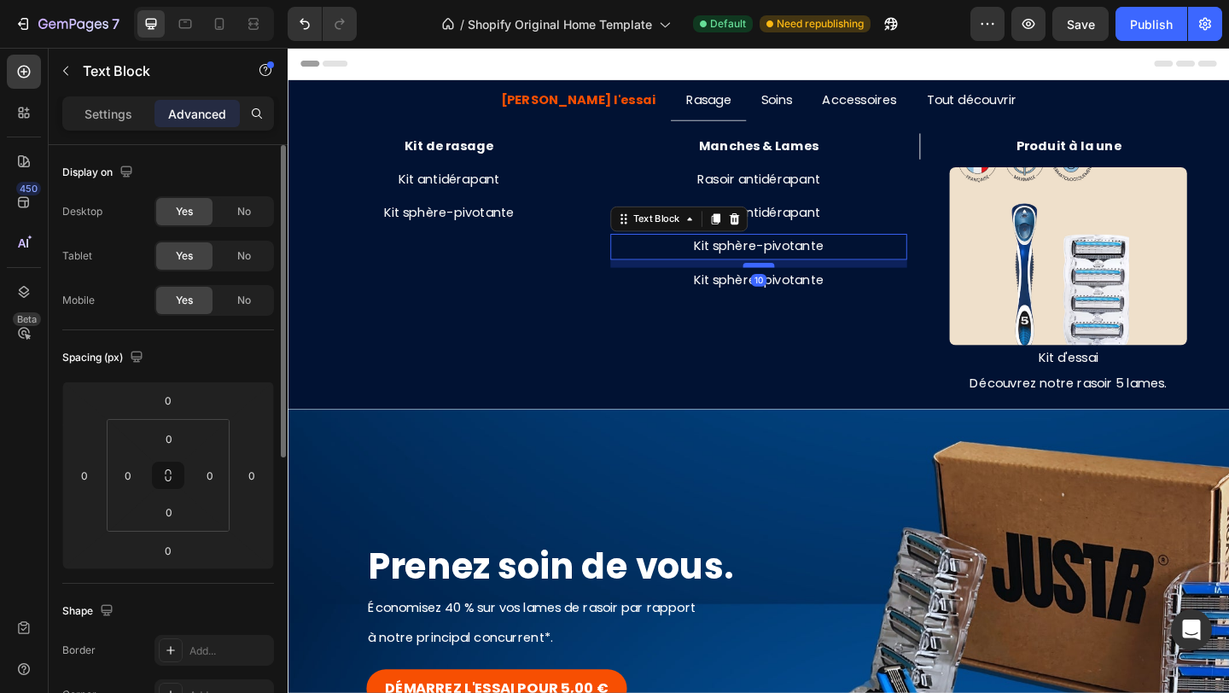
drag, startPoint x: 803, startPoint y: 277, endPoint x: 806, endPoint y: 286, distance: 9.2
click at [806, 286] on div at bounding box center [799, 284] width 34 height 5
type input "10"
click at [837, 229] on p "Rasoir antidérapant" at bounding box center [800, 227] width 320 height 25
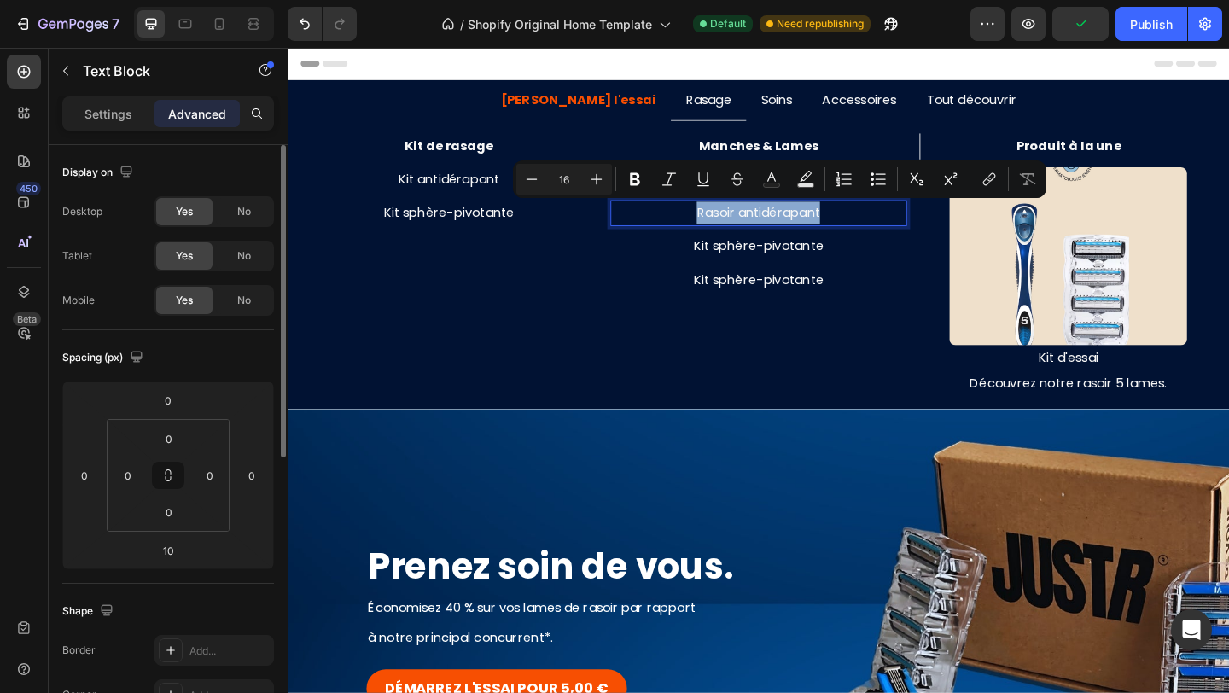
click at [815, 227] on p "Rasoir antidérapant" at bounding box center [800, 227] width 320 height 25
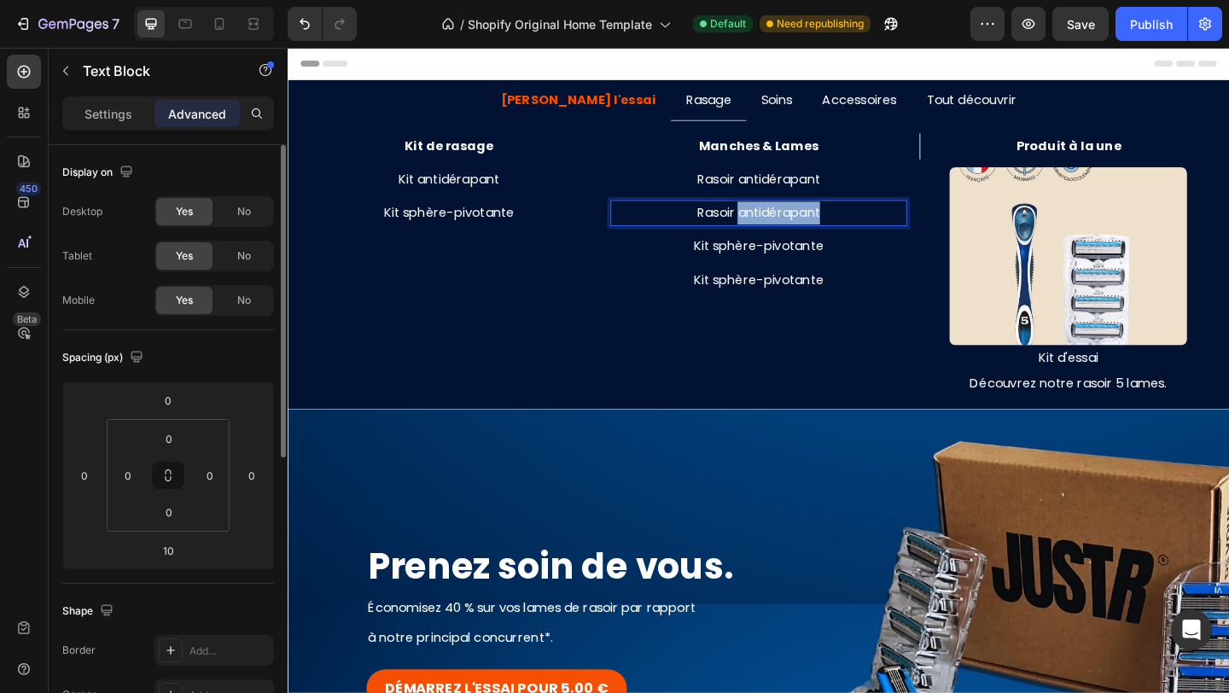
drag, startPoint x: 777, startPoint y: 228, endPoint x: 865, endPoint y: 229, distance: 87.9
click at [865, 229] on p "Rasoir antidérapant" at bounding box center [800, 227] width 320 height 25
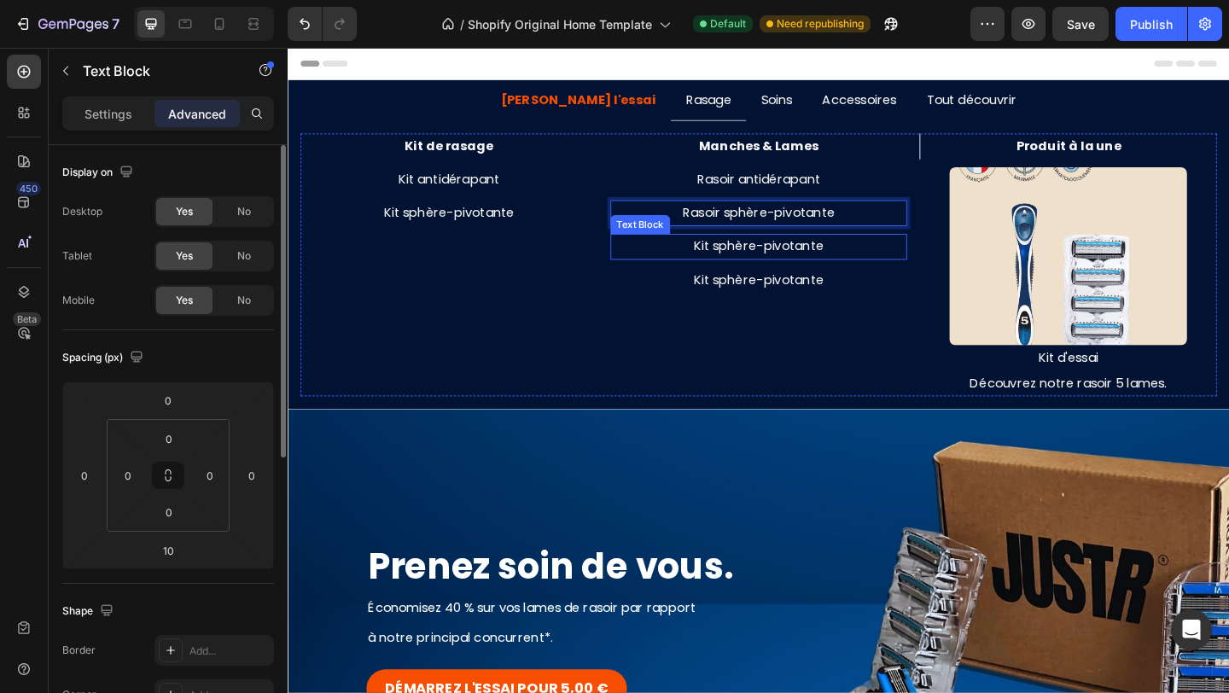
click at [829, 265] on p "Kit sphère-pivotante" at bounding box center [800, 264] width 320 height 25
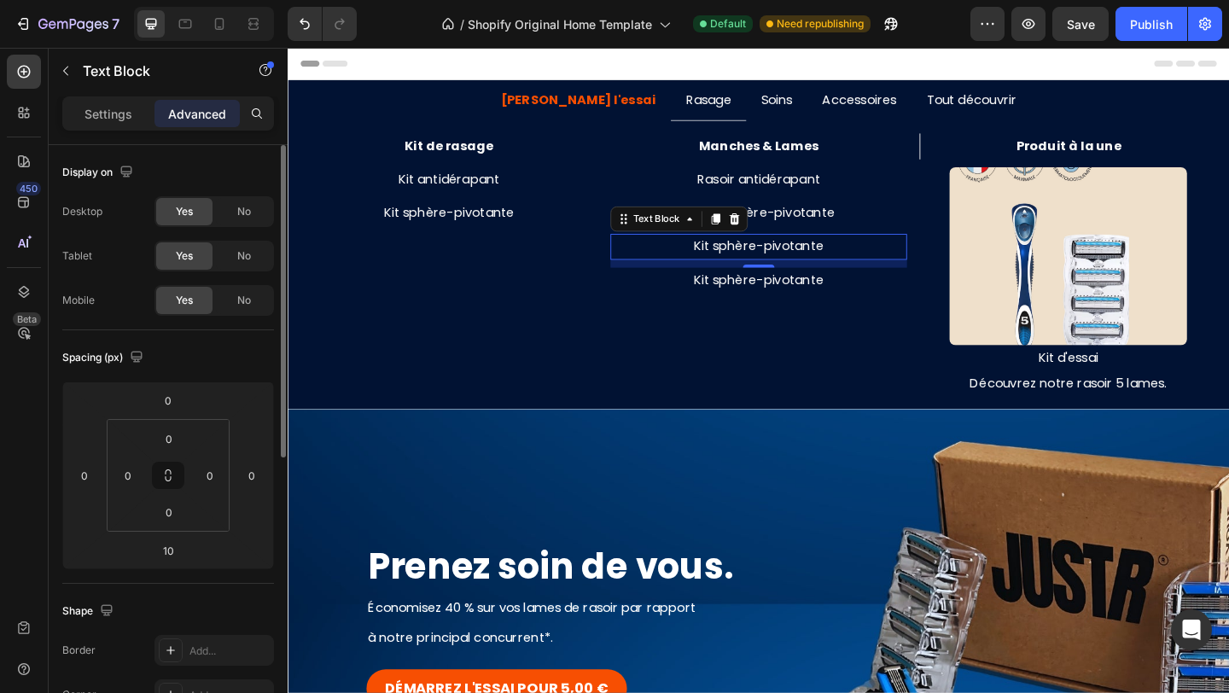
click at [829, 265] on p "Kit sphère-pivotante" at bounding box center [800, 264] width 320 height 25
click at [825, 294] on p "Kit sphère-pivotante" at bounding box center [800, 300] width 320 height 25
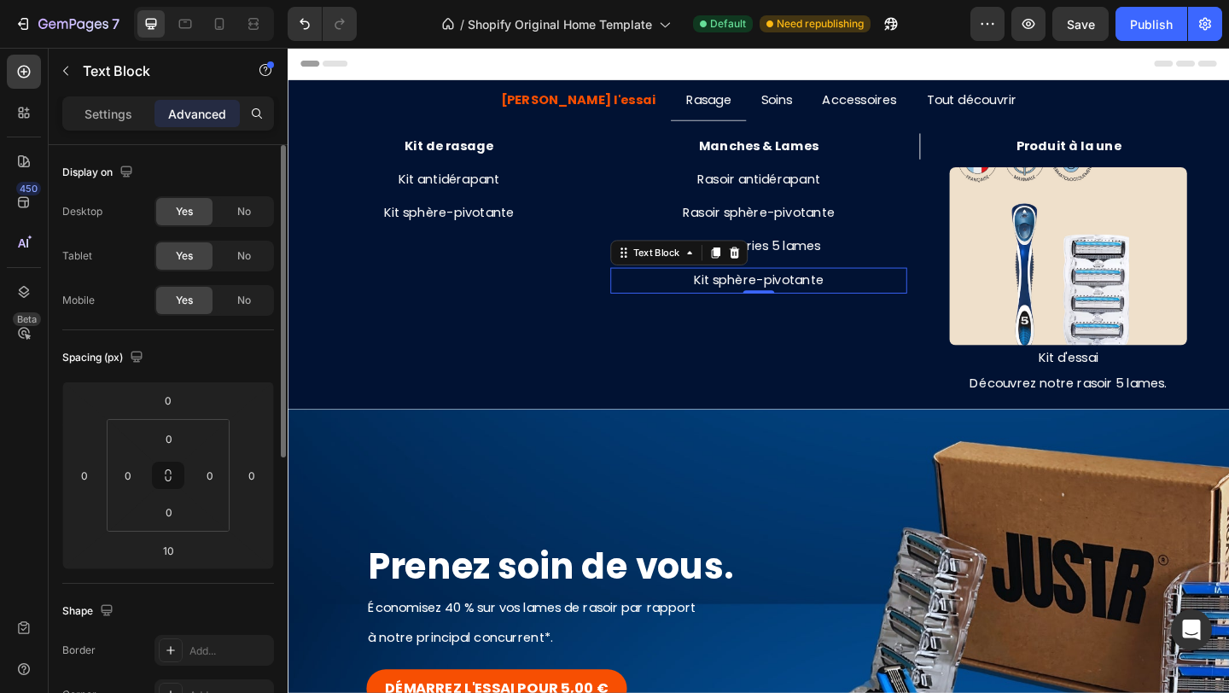
click at [825, 294] on p "Kit sphère-pivotante" at bounding box center [800, 300] width 320 height 25
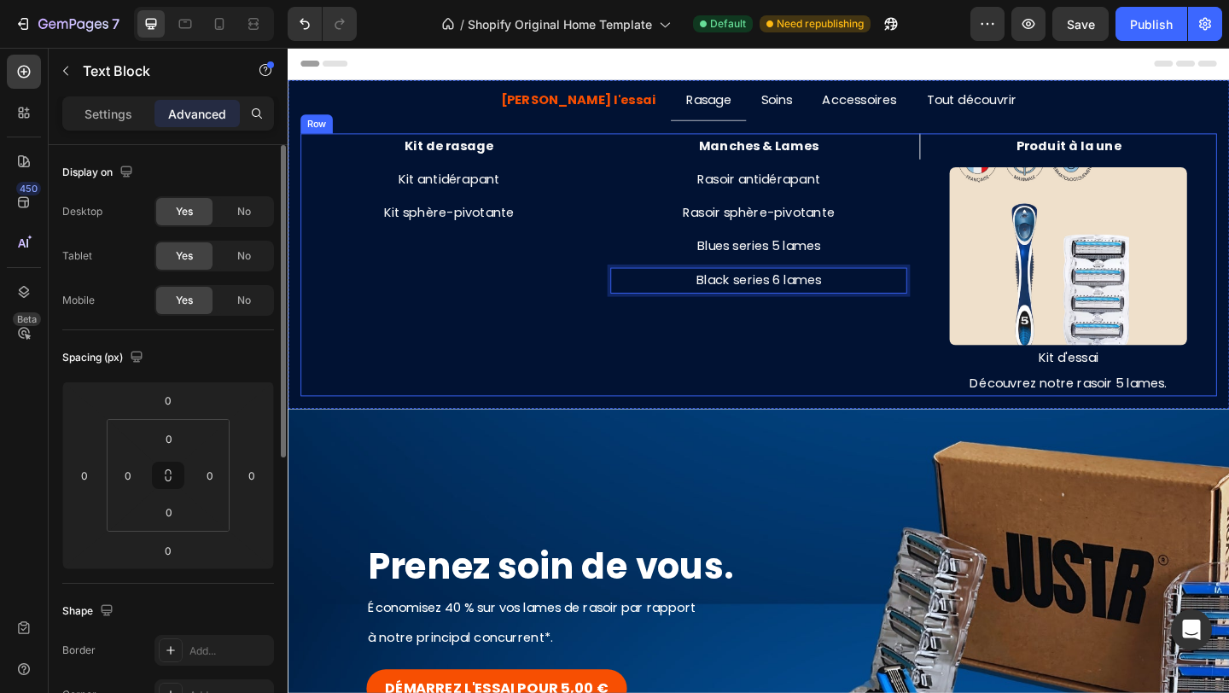
click at [852, 364] on div "Manches & Lames Text Block Rasoir antidérapant Text Block Rasoir sphère-pivotan…" at bounding box center [799, 284] width 323 height 287
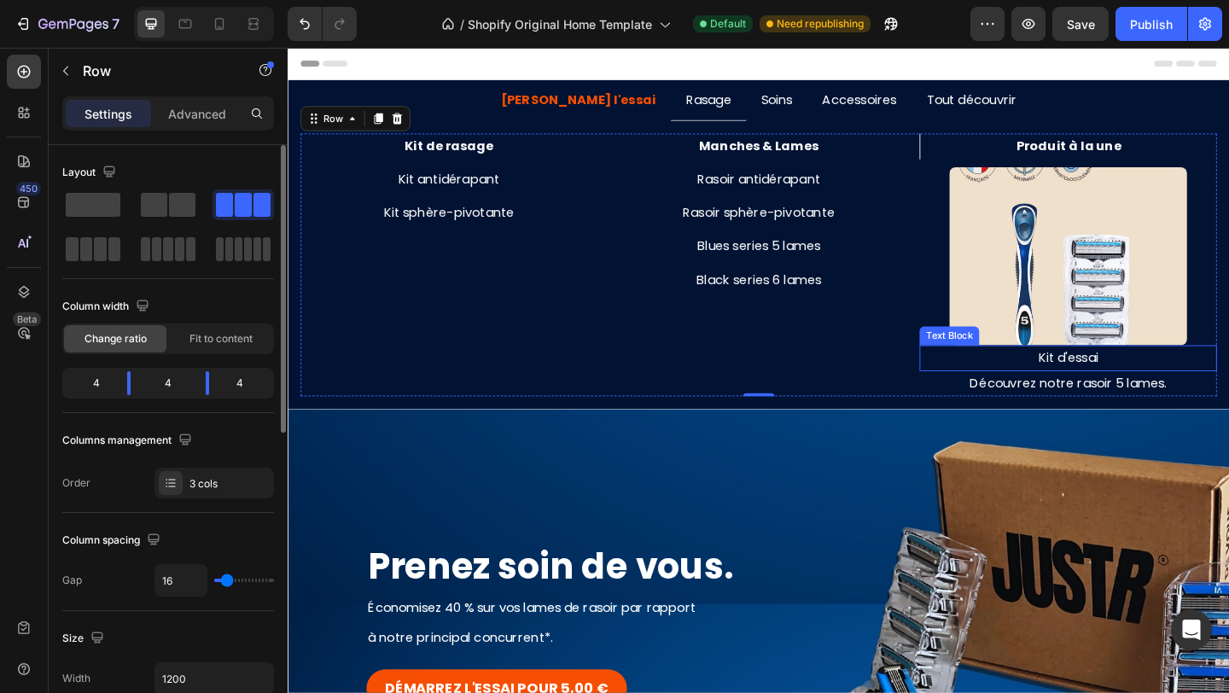
click at [1137, 381] on p "Kit d'essai" at bounding box center [1136, 385] width 320 height 25
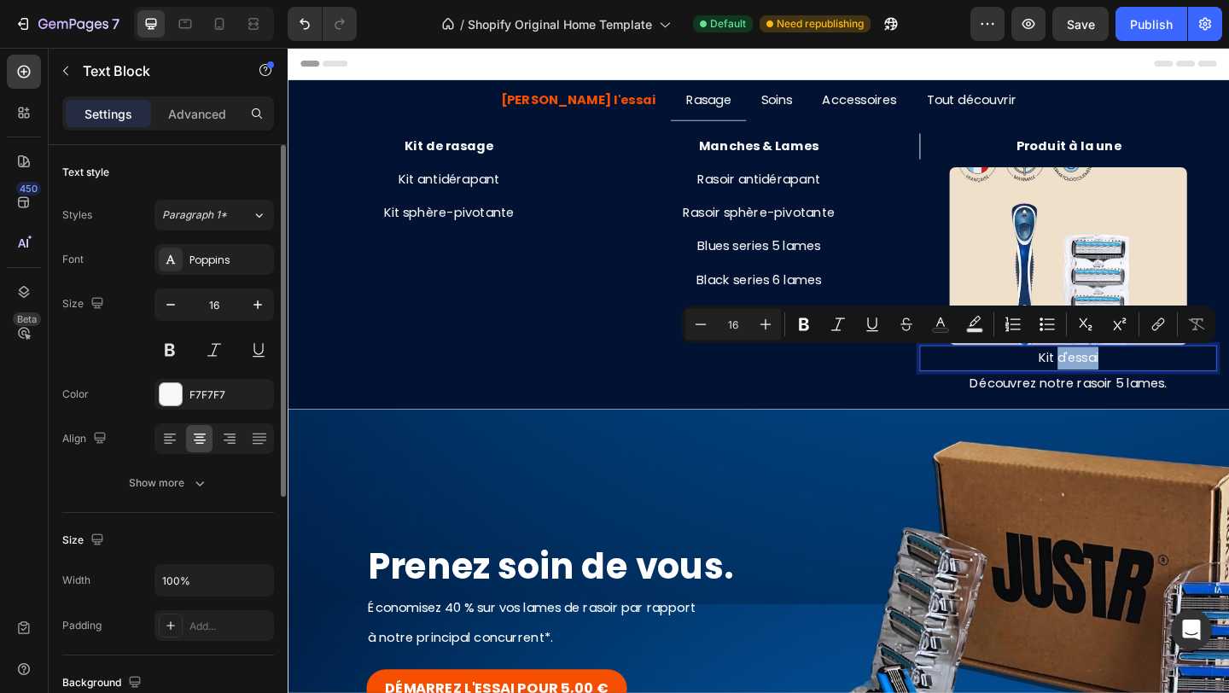
drag, startPoint x: 1126, startPoint y: 387, endPoint x: 1175, endPoint y: 387, distance: 48.6
click at [1175, 387] on p "Kit d'essai" at bounding box center [1136, 385] width 320 height 25
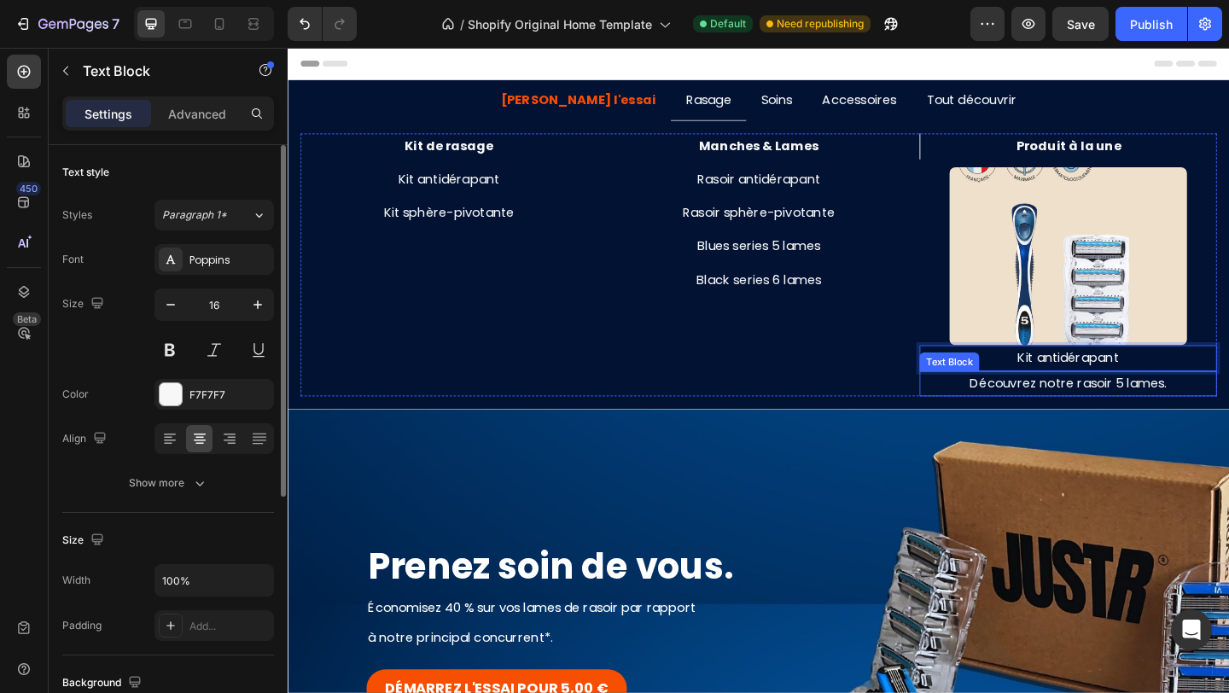
click at [1158, 422] on p "Découvrez notre rasoir 5 lames." at bounding box center [1136, 413] width 320 height 25
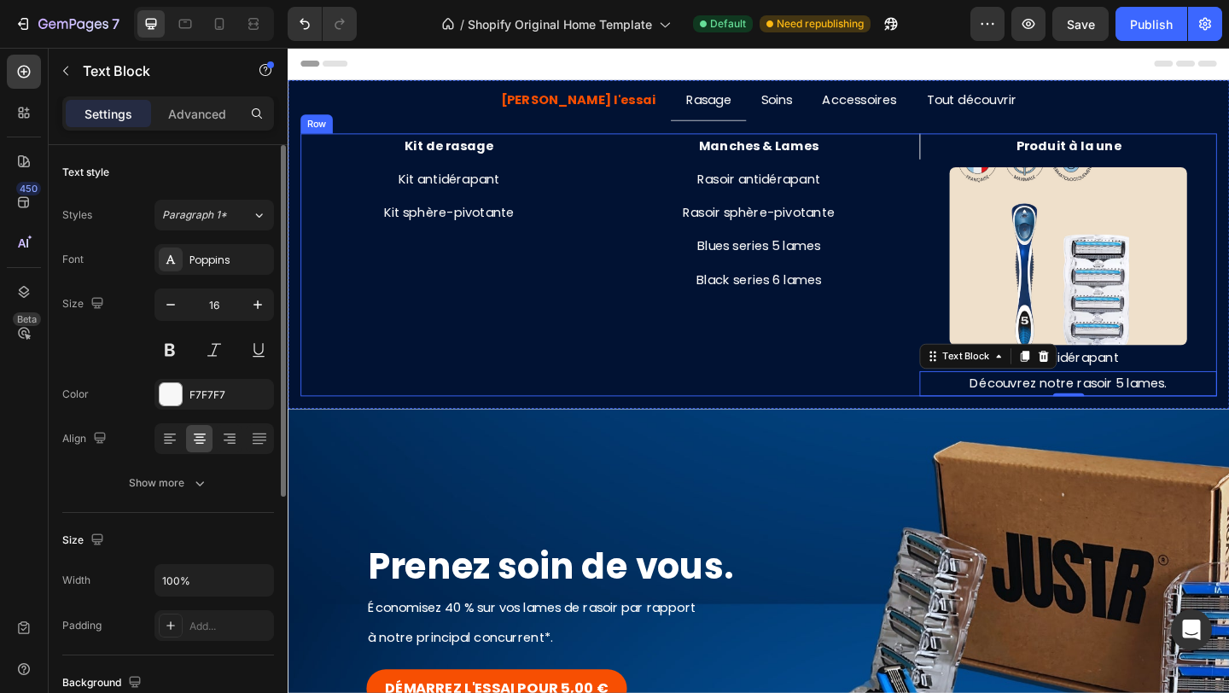
click at [814, 381] on div "Manches & Lames Text Block Rasoir antidérapant Text Block Rasoir sphère-pivotan…" at bounding box center [799, 284] width 323 height 287
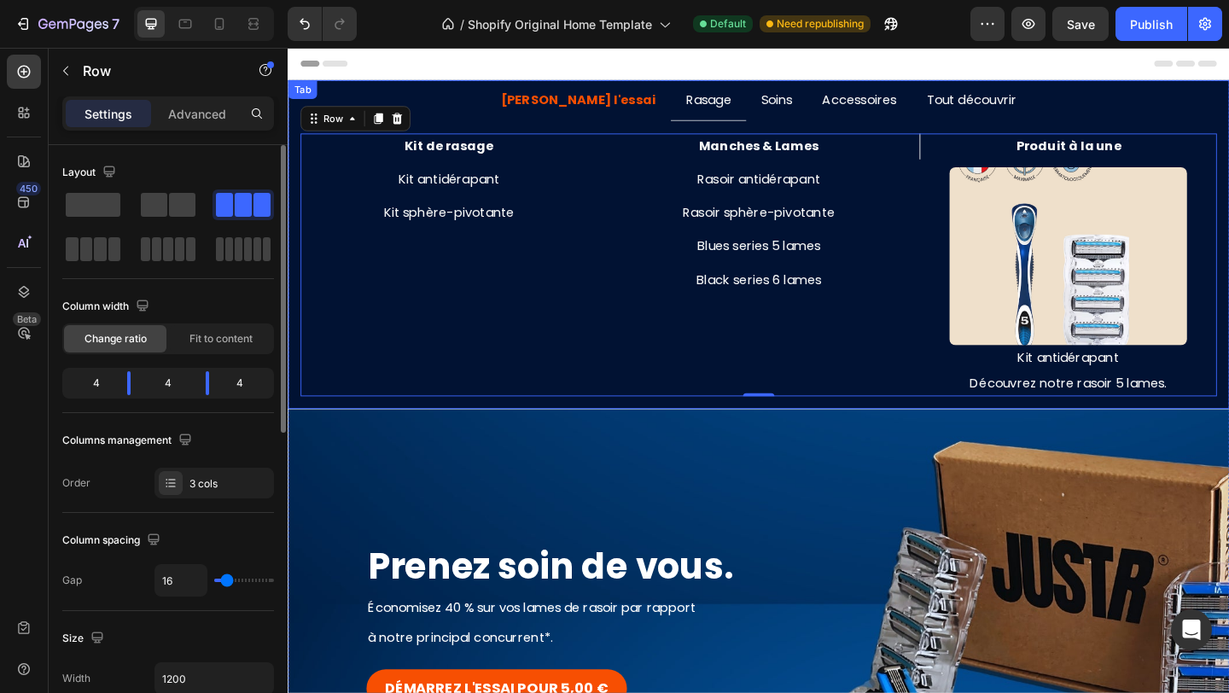
click at [806, 104] on p "Soins" at bounding box center [819, 104] width 34 height 25
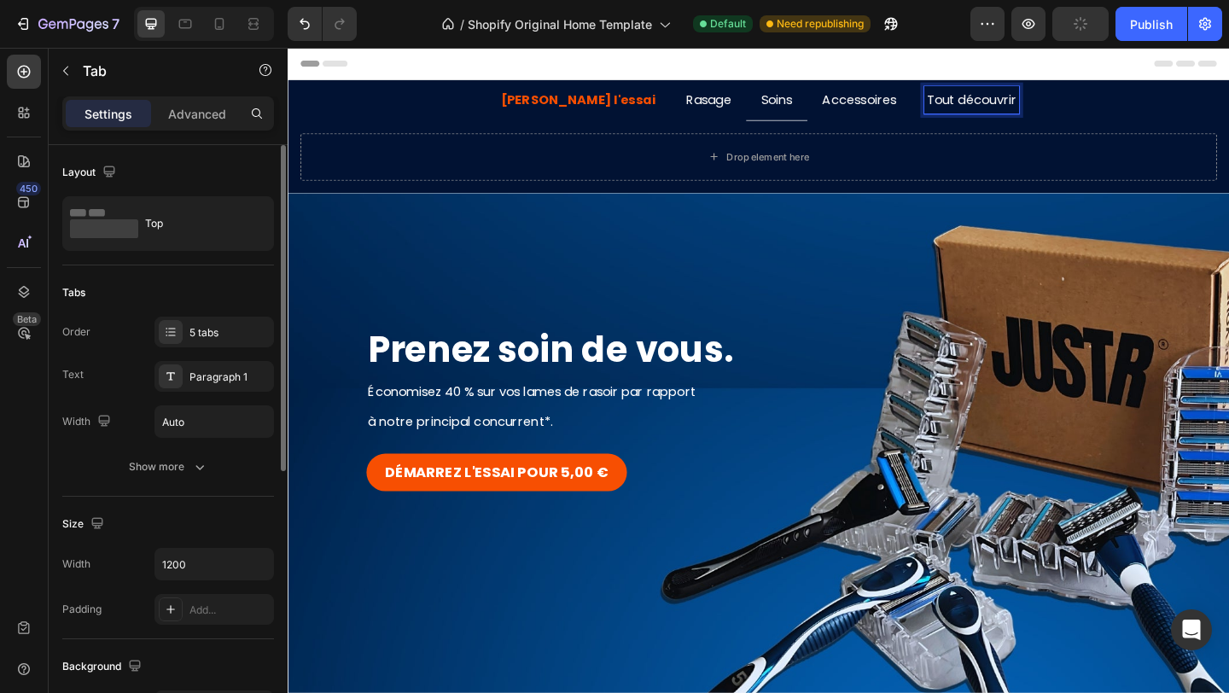
click at [982, 104] on p "Tout découvrir" at bounding box center [1031, 104] width 98 height 25
click at [635, 100] on strong "[PERSON_NAME] l'essai" at bounding box center [603, 104] width 169 height 20
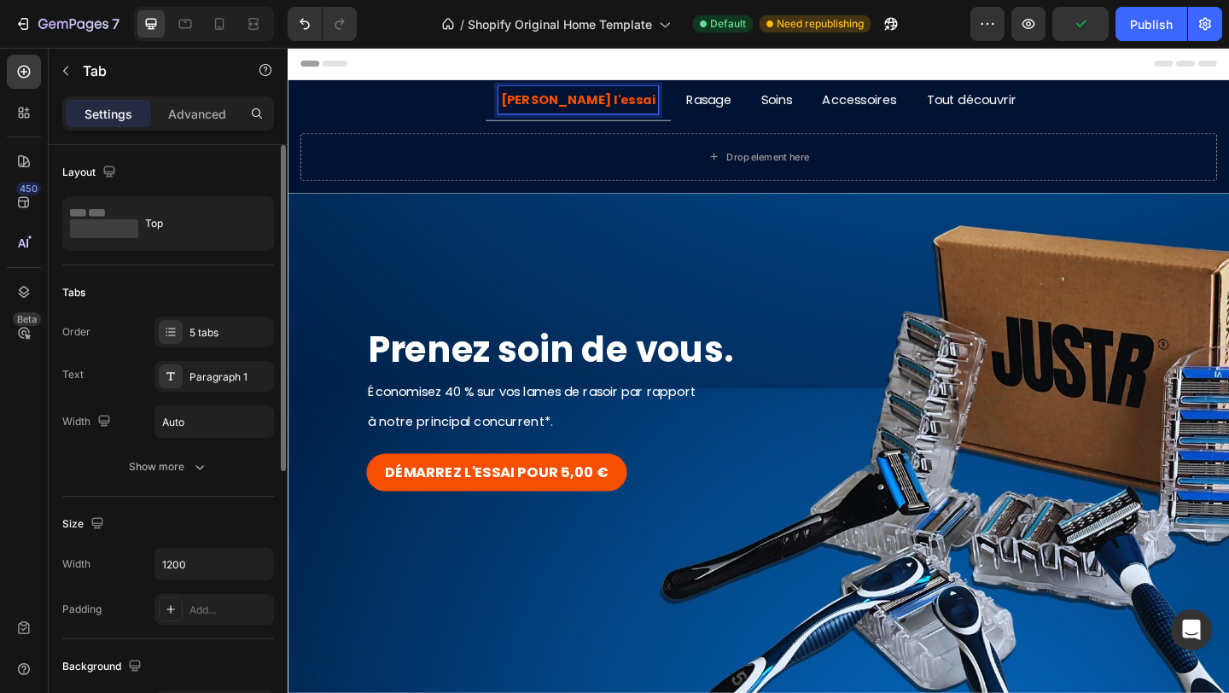
click at [630, 102] on strong "[PERSON_NAME] l'essai" at bounding box center [603, 104] width 169 height 20
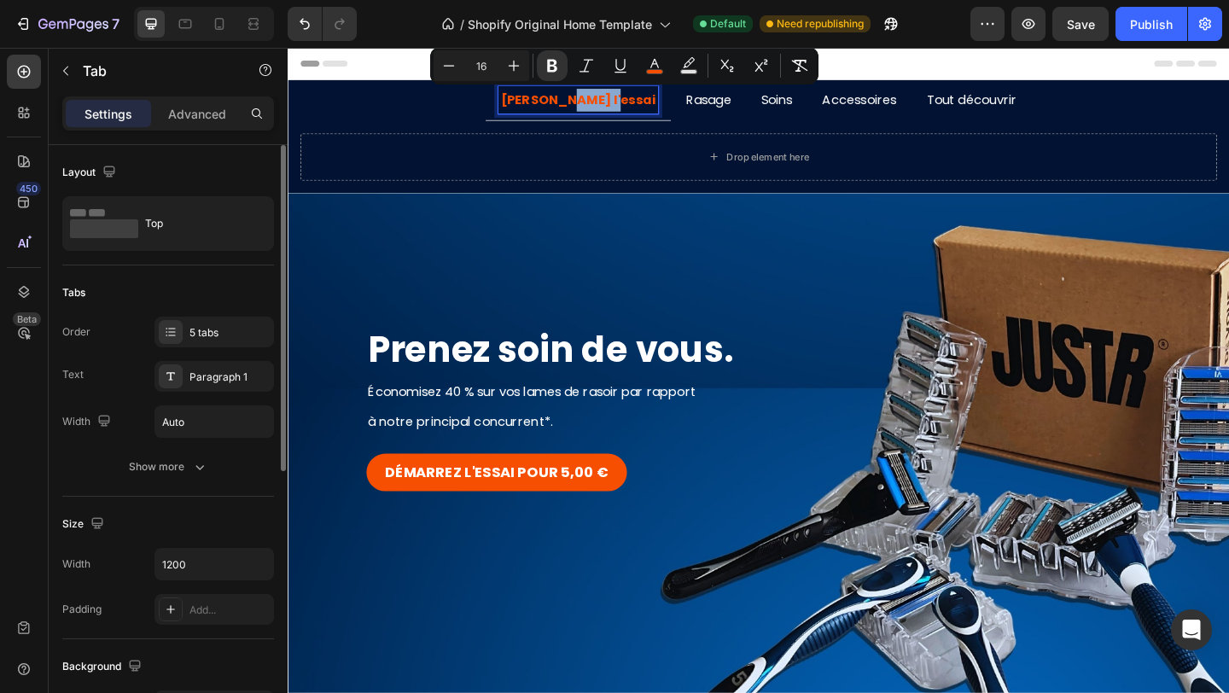
click at [724, 111] on p "Rasage" at bounding box center [744, 104] width 49 height 25
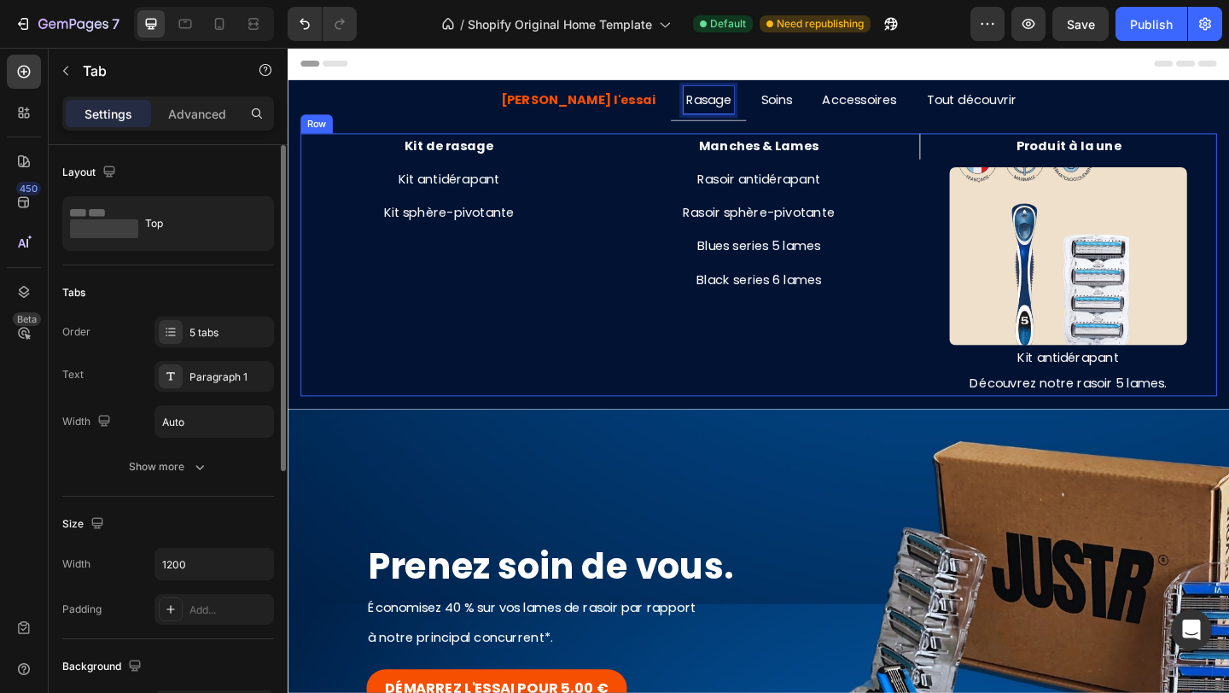
click at [638, 336] on div "Manches & Lames Text Block Rasoir antidérapant Text Block Rasoir sphère-pivotan…" at bounding box center [799, 284] width 323 height 287
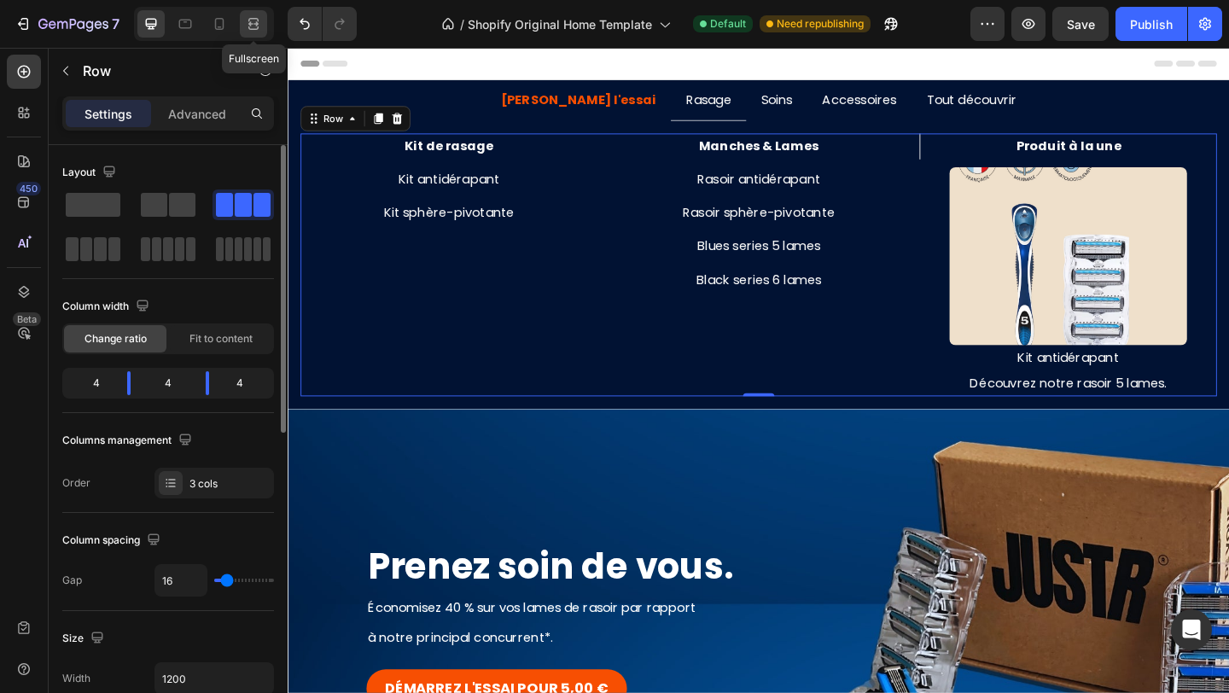
click at [245, 28] on icon at bounding box center [253, 23] width 17 height 17
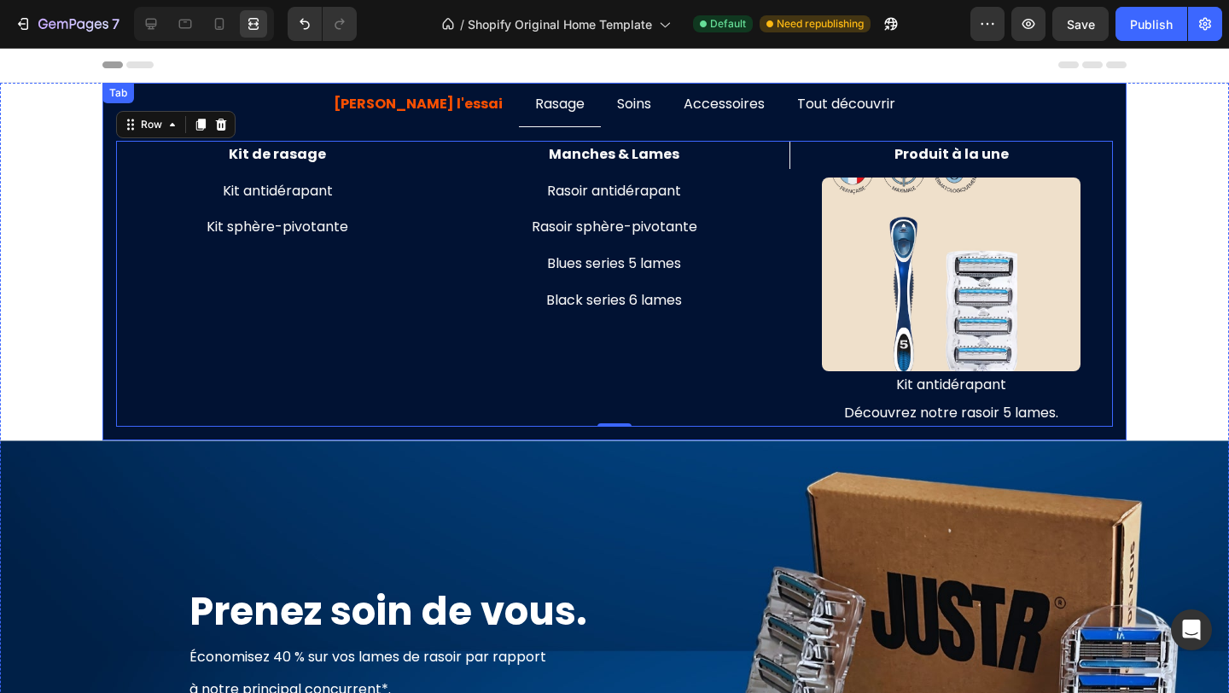
click at [149, 90] on ul "[PERSON_NAME] l'essai Rasage Soins Accessoires Tout découvrir" at bounding box center [614, 105] width 1024 height 44
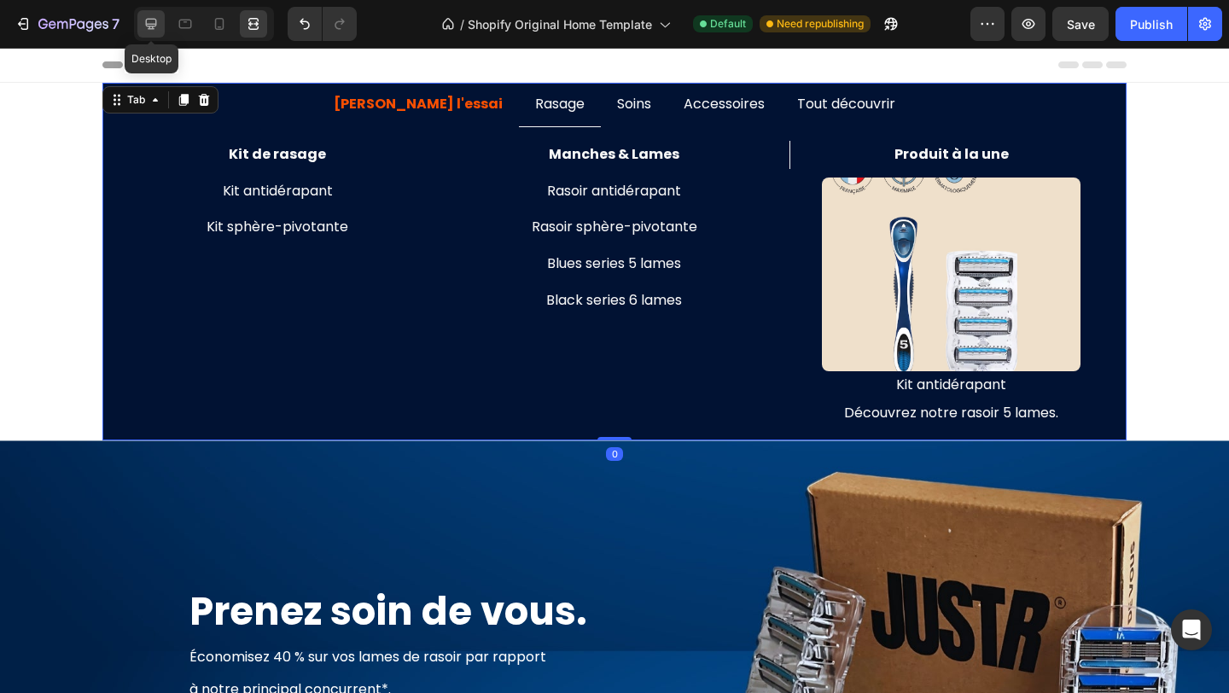
click at [153, 20] on icon at bounding box center [151, 23] width 17 height 17
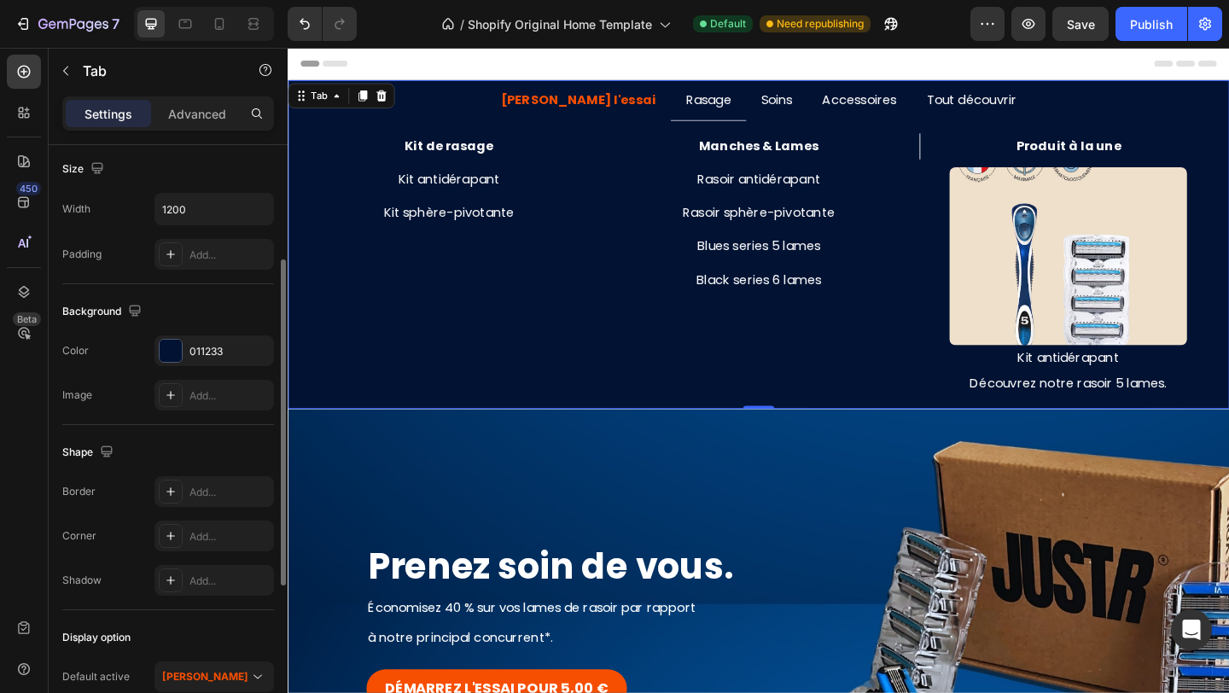
scroll to position [264, 0]
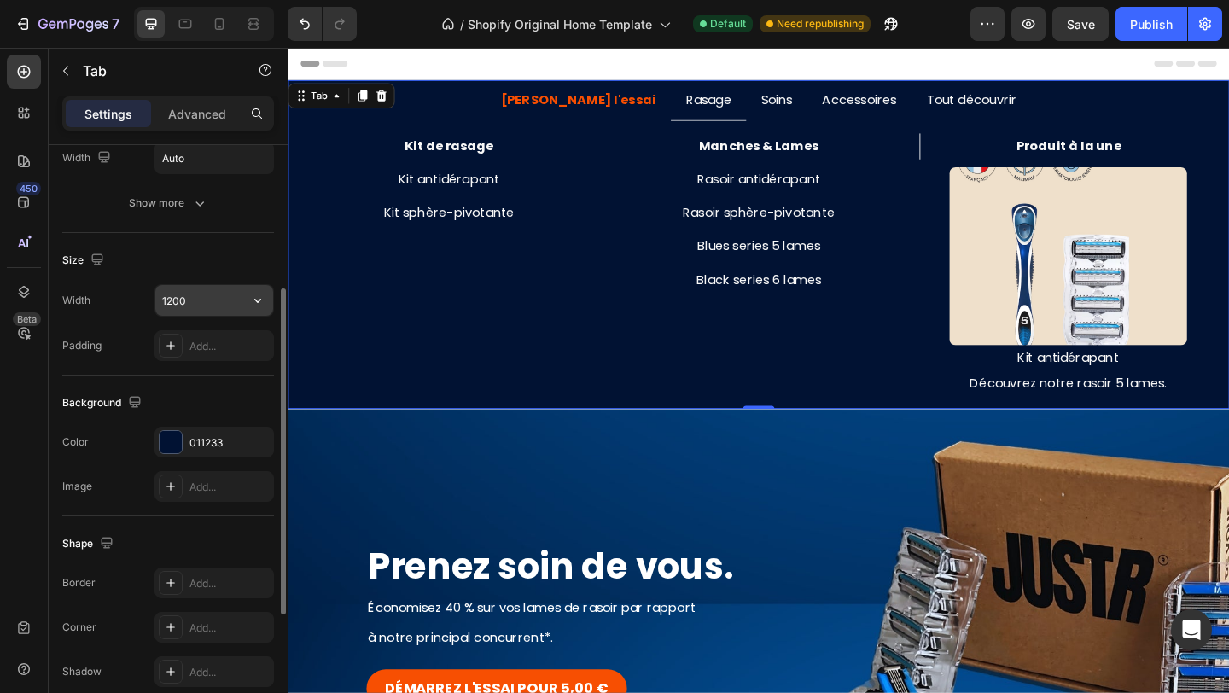
click at [201, 294] on input "1200" at bounding box center [214, 300] width 118 height 31
click at [257, 300] on icon "button" at bounding box center [257, 301] width 7 height 4
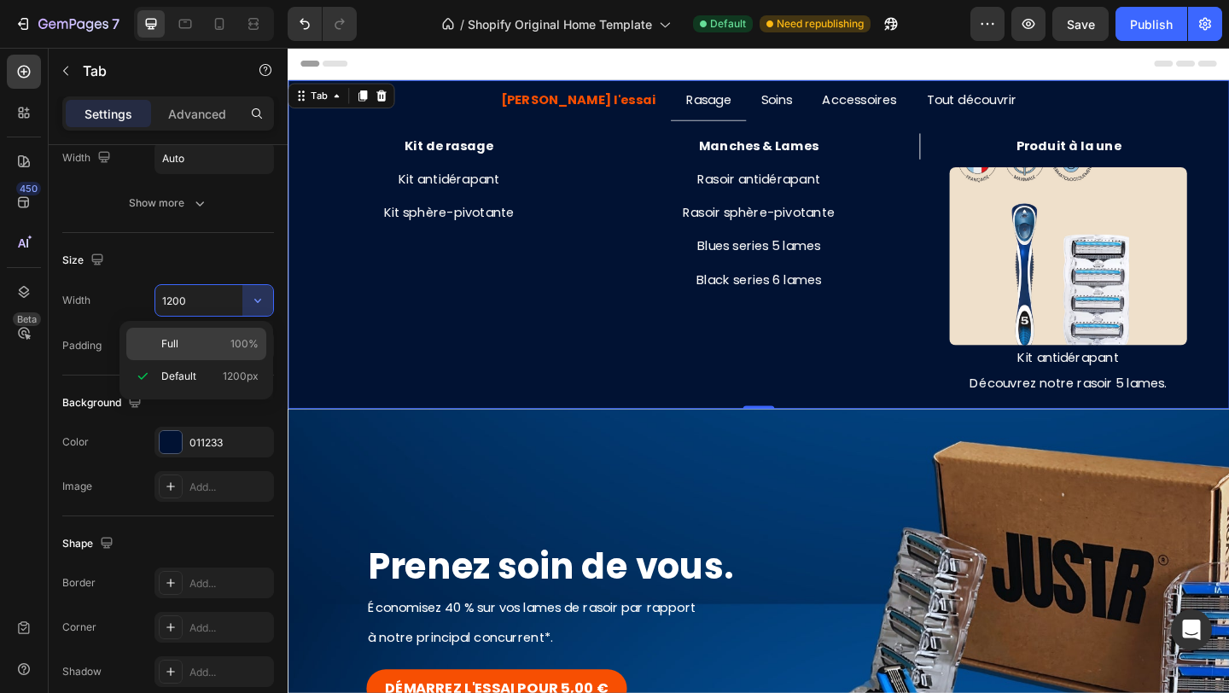
click at [201, 348] on p "Full 100%" at bounding box center [209, 343] width 97 height 15
type input "100%"
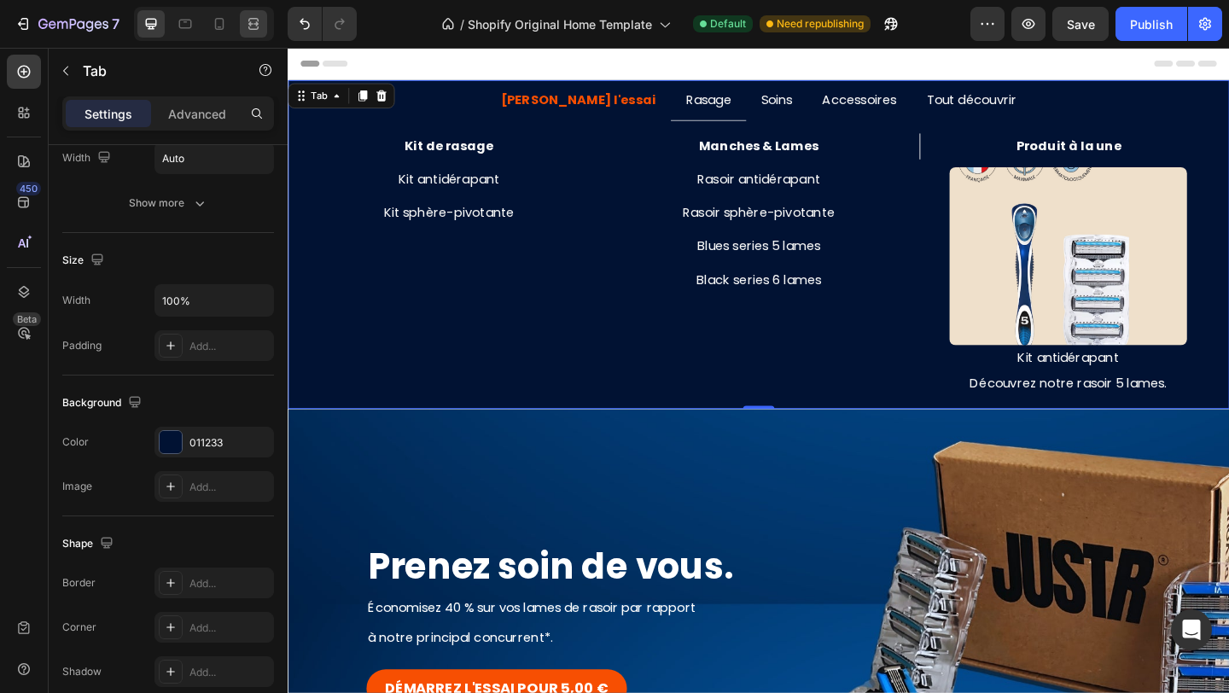
click at [247, 24] on icon at bounding box center [253, 23] width 17 height 17
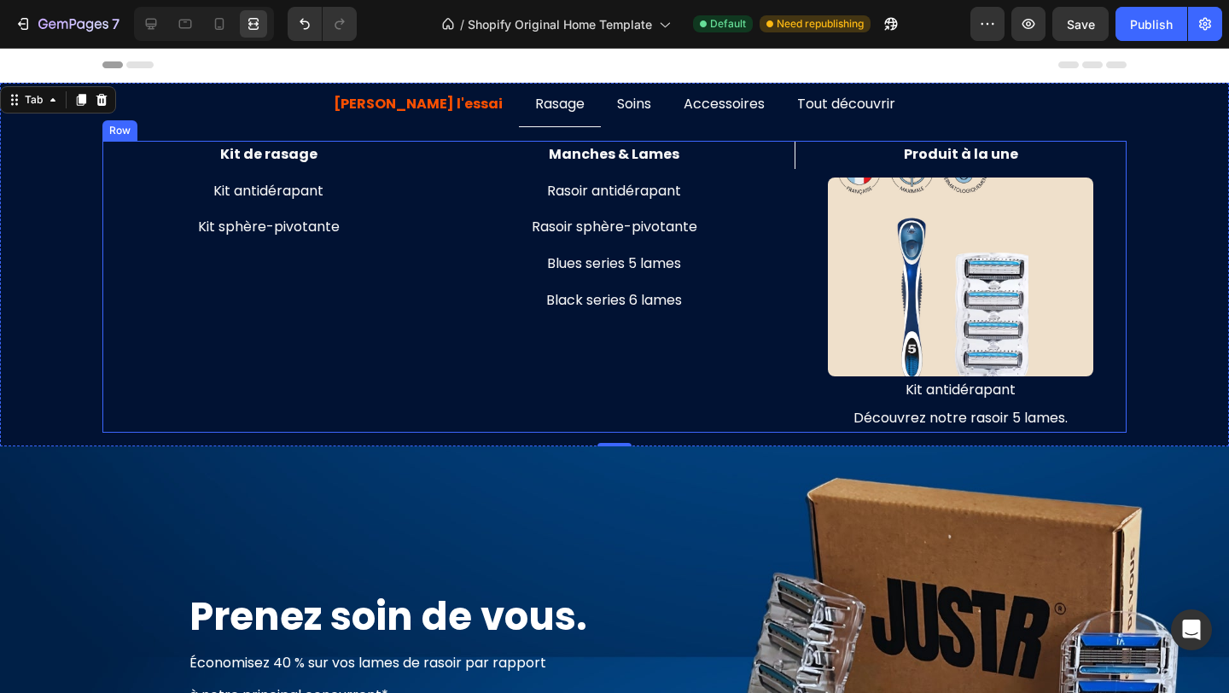
click at [380, 375] on div "Kit de rasage Text Block Kit antidérapant Text Block Kit sphère-pivotante Text …" at bounding box center [268, 287] width 332 height 292
click at [102, 318] on div "Kit de rasage Text Block Kit antidérapant Text Block Kit sphère-pivotante Text …" at bounding box center [268, 287] width 332 height 292
click at [74, 307] on div "Kit de rasage Text Block Kit antidérapant Text Block Kit sphère-pivotante Text …" at bounding box center [614, 287] width 1201 height 292
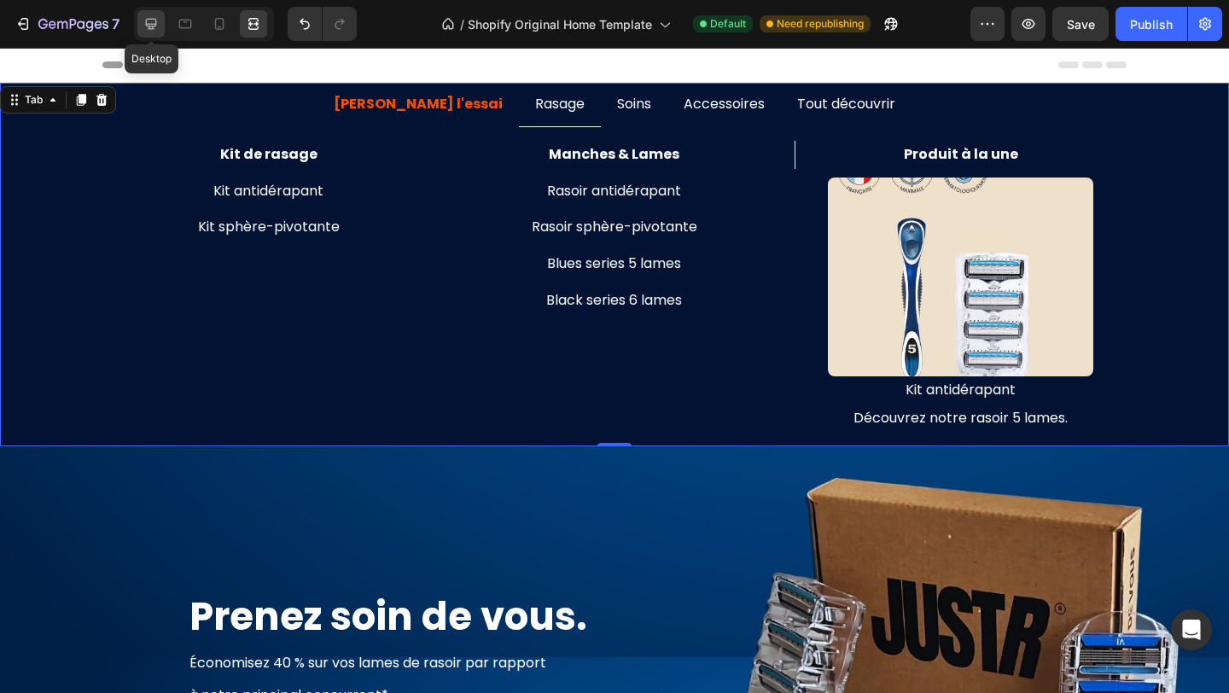
click at [153, 18] on icon at bounding box center [151, 23] width 17 height 17
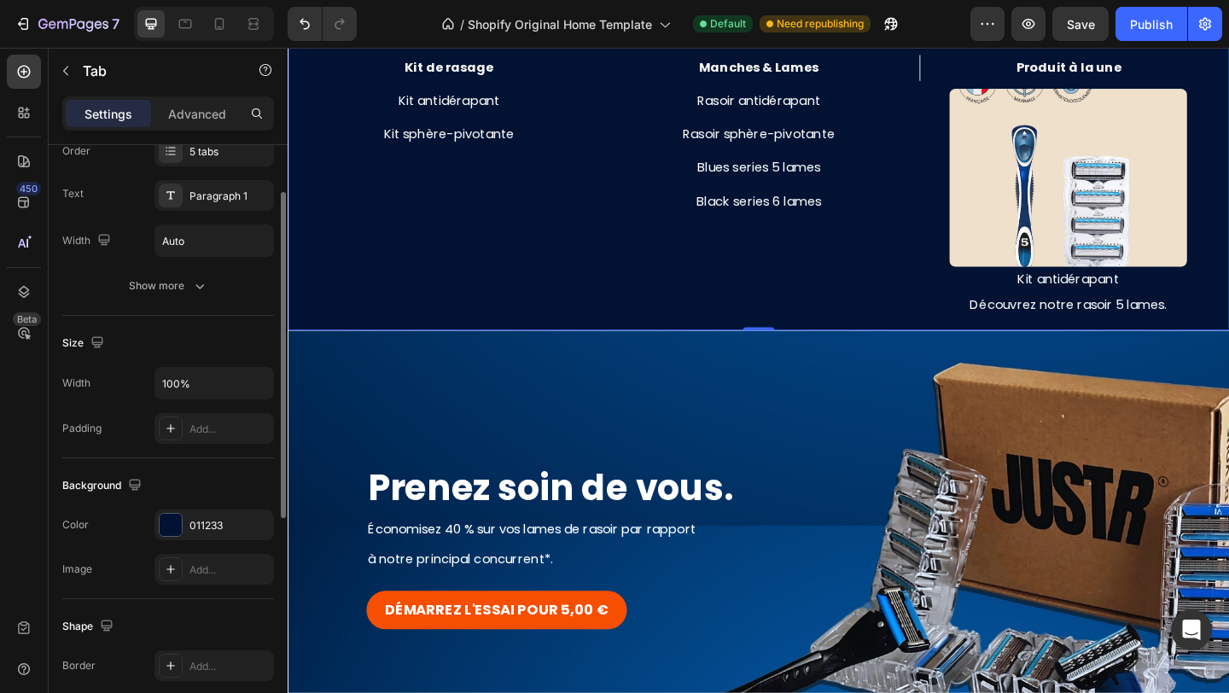
scroll to position [225, 0]
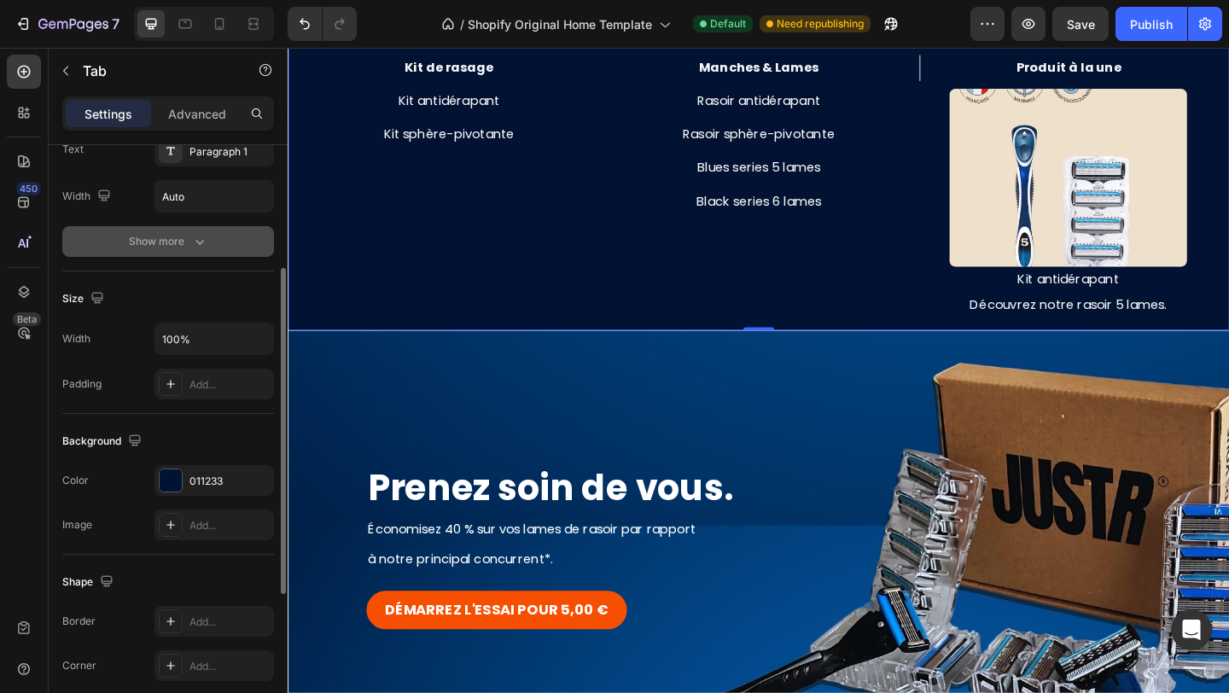
click at [172, 242] on div "Show more" at bounding box center [168, 241] width 79 height 17
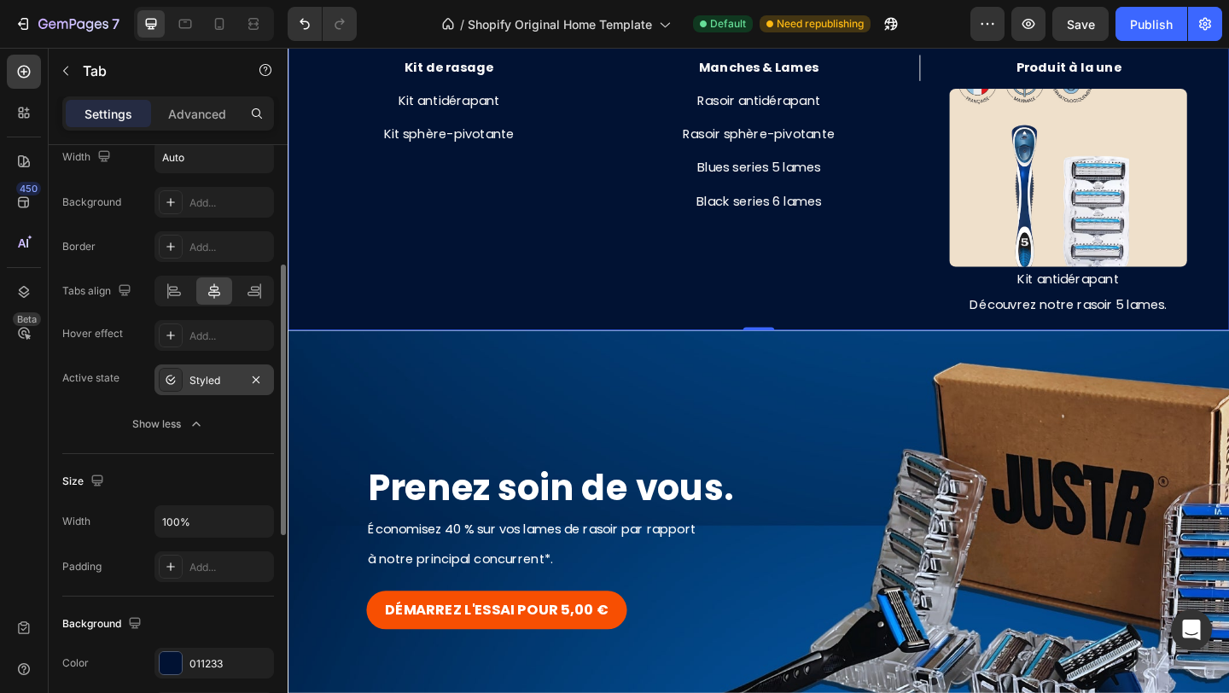
scroll to position [282, 0]
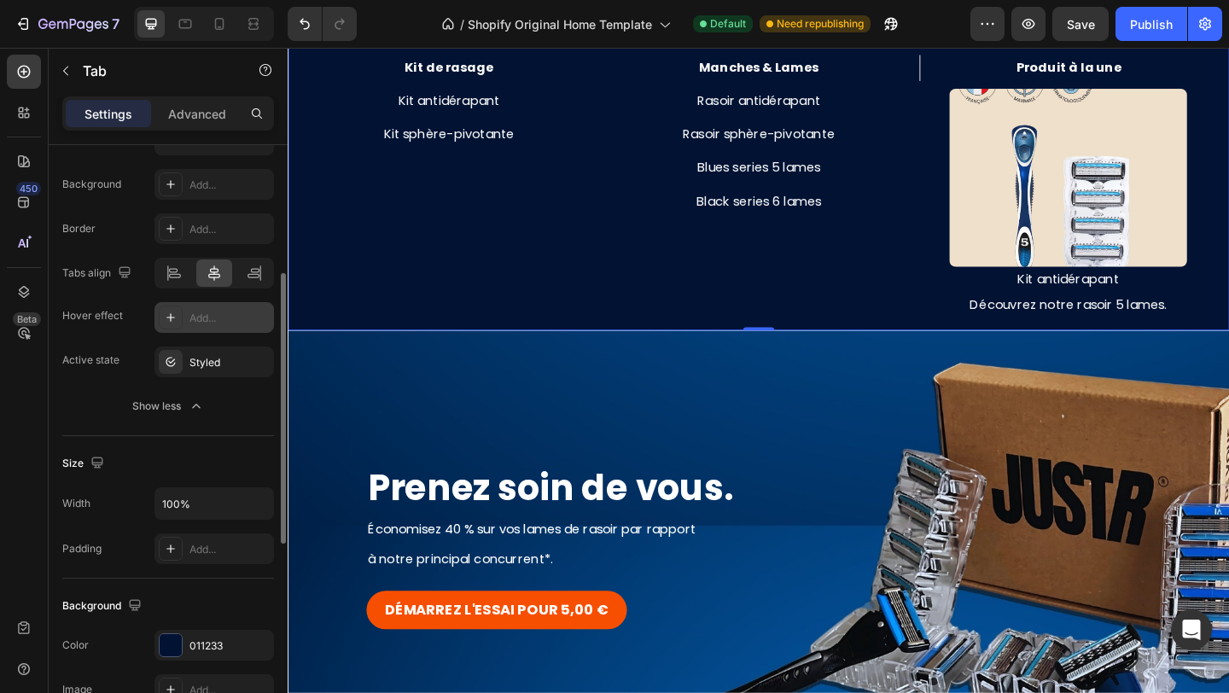
click at [195, 316] on div "Add..." at bounding box center [229, 318] width 80 height 15
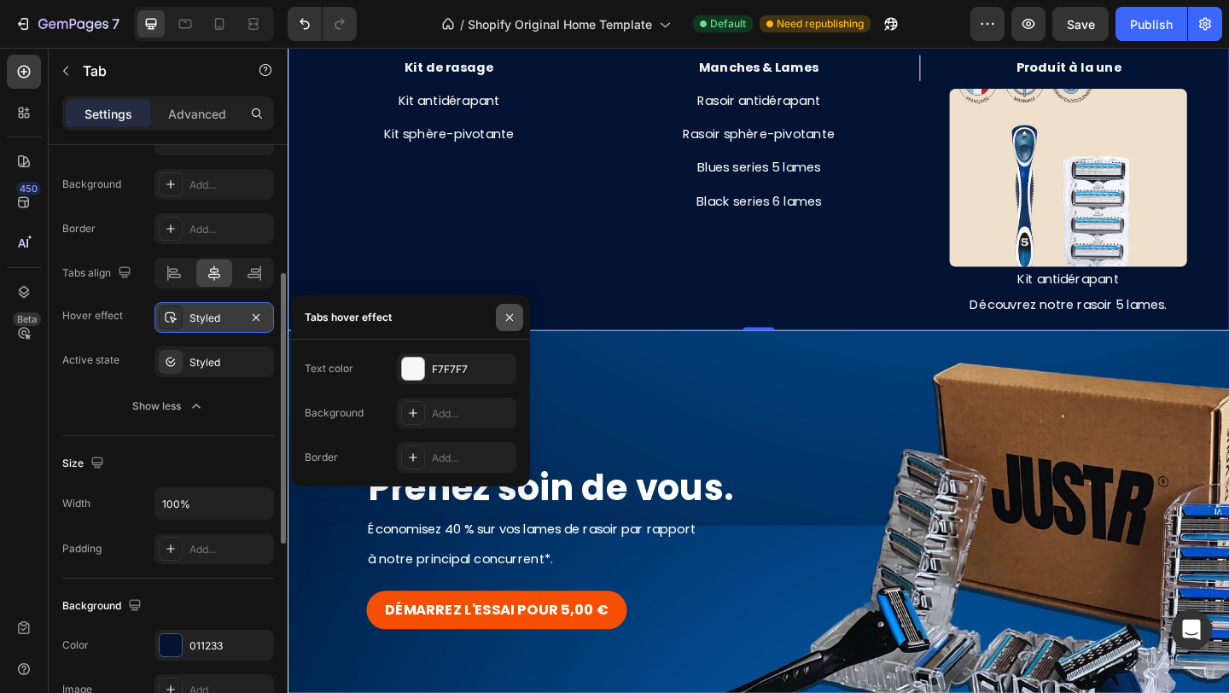
click at [510, 312] on icon "button" at bounding box center [510, 318] width 14 height 14
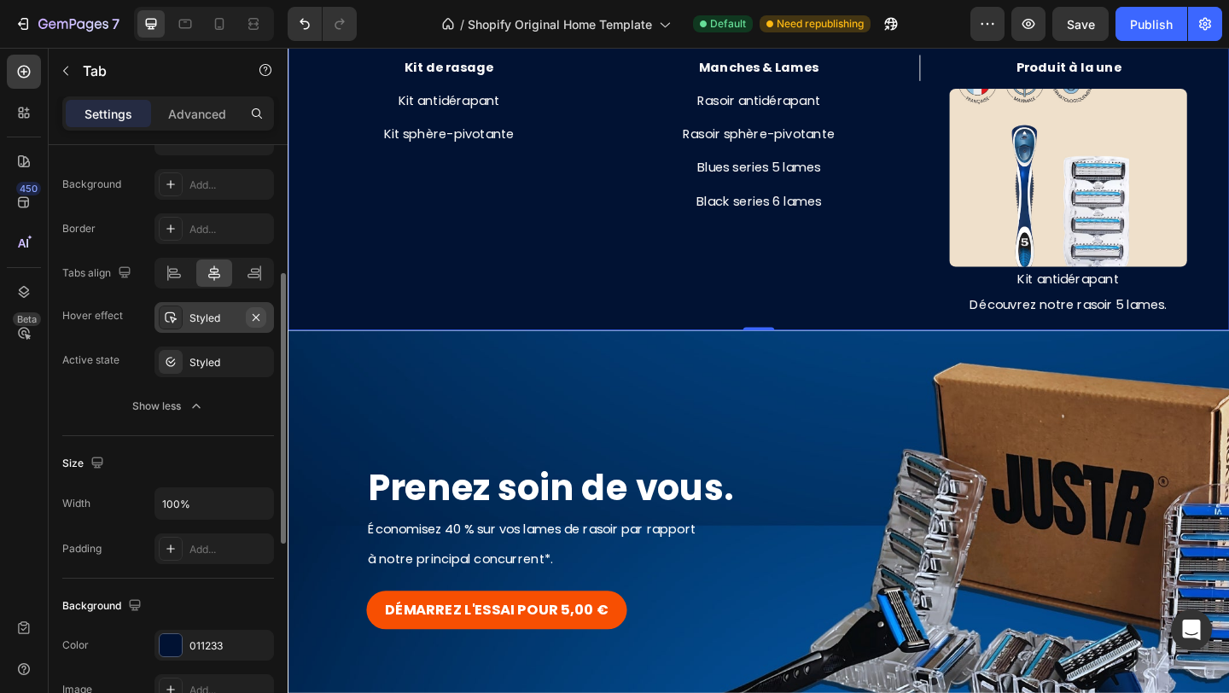
click at [263, 319] on button "button" at bounding box center [256, 317] width 20 height 20
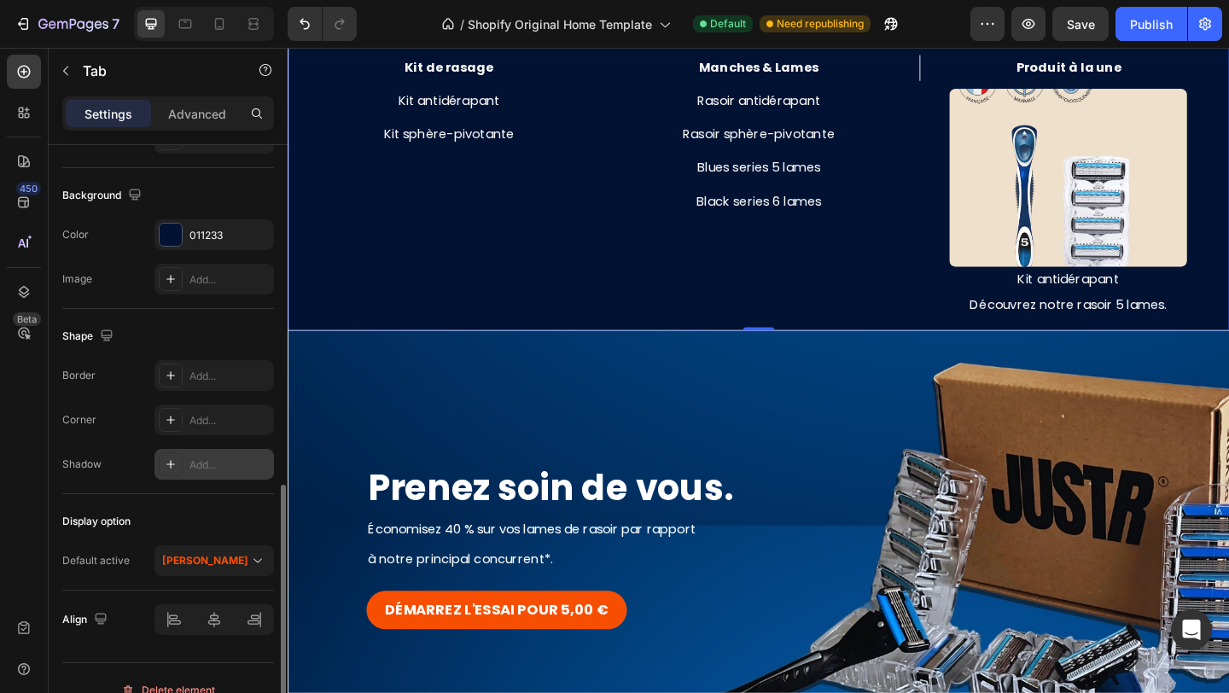
scroll to position [717, 0]
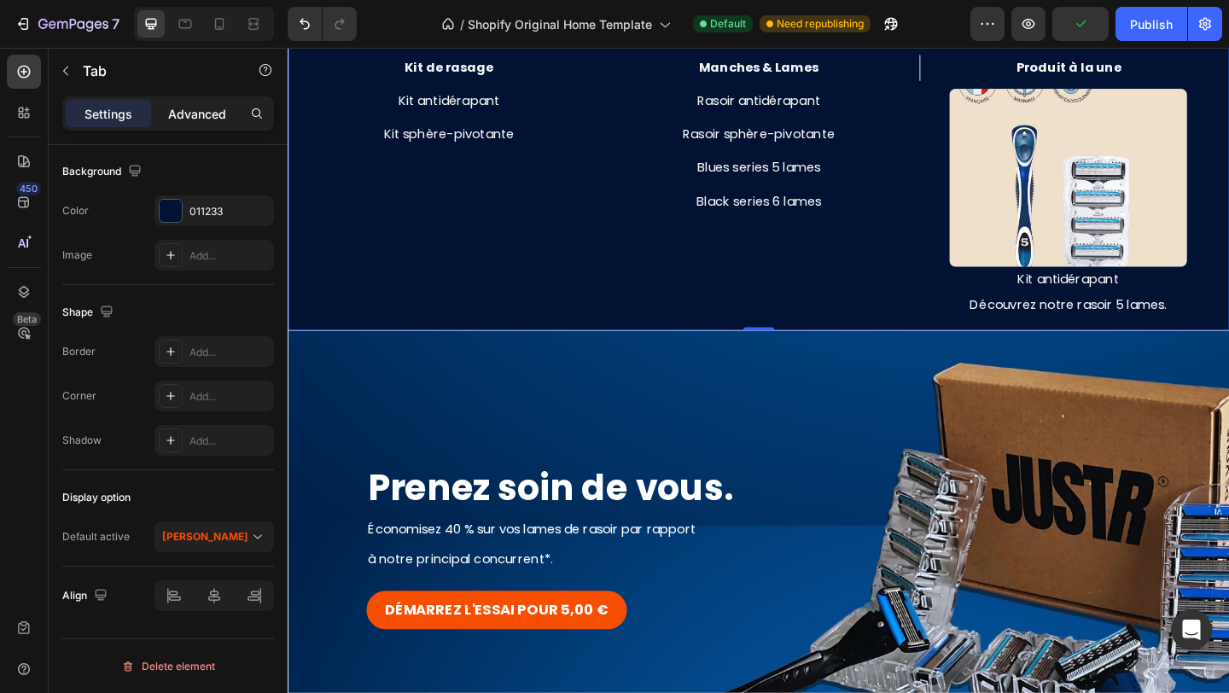
click at [178, 113] on p "Advanced" at bounding box center [197, 114] width 58 height 18
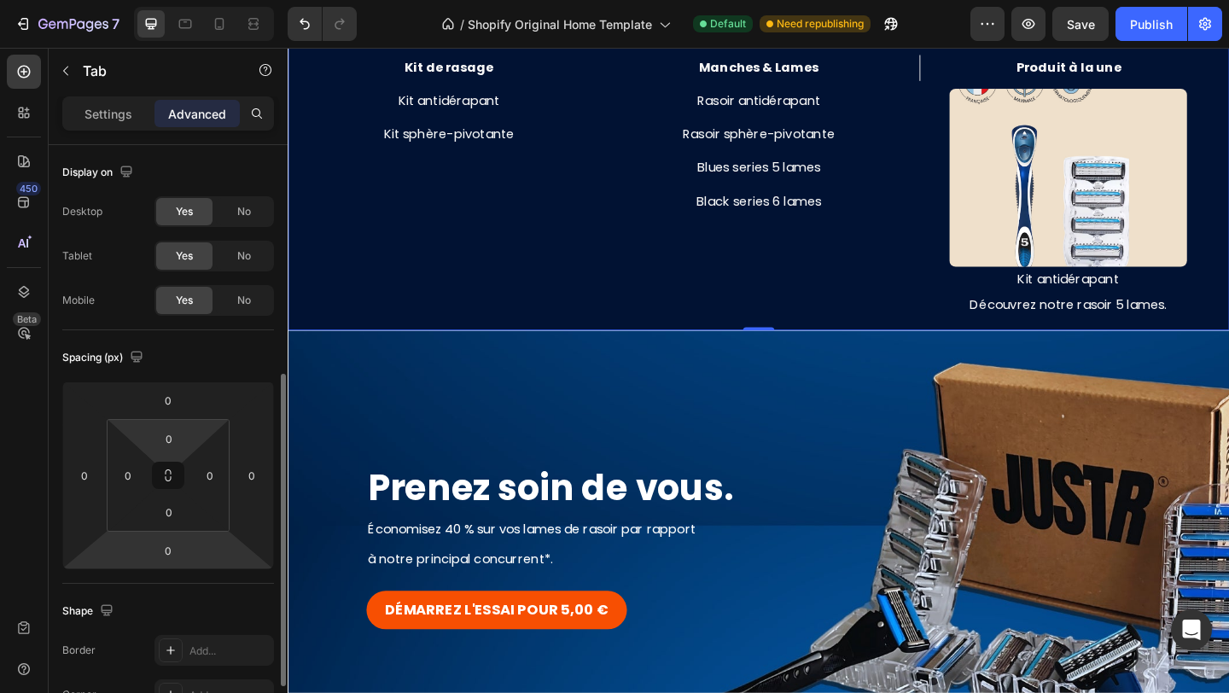
scroll to position [383, 0]
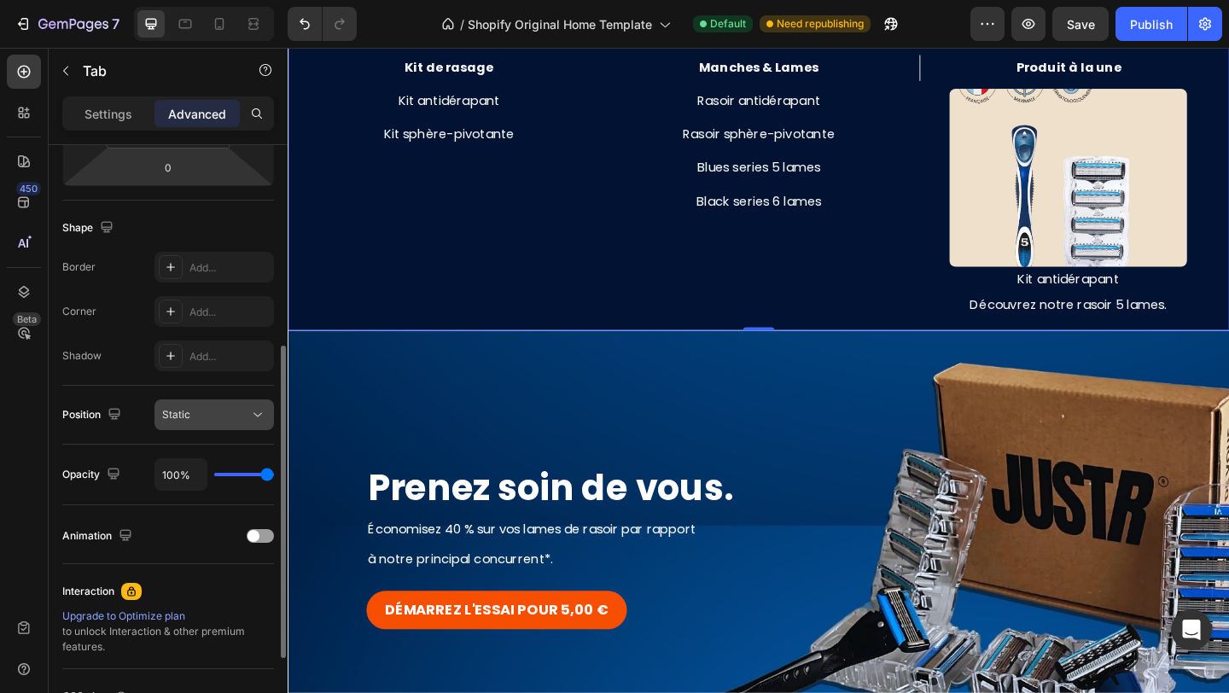
click at [214, 403] on button "Static" at bounding box center [213, 414] width 119 height 31
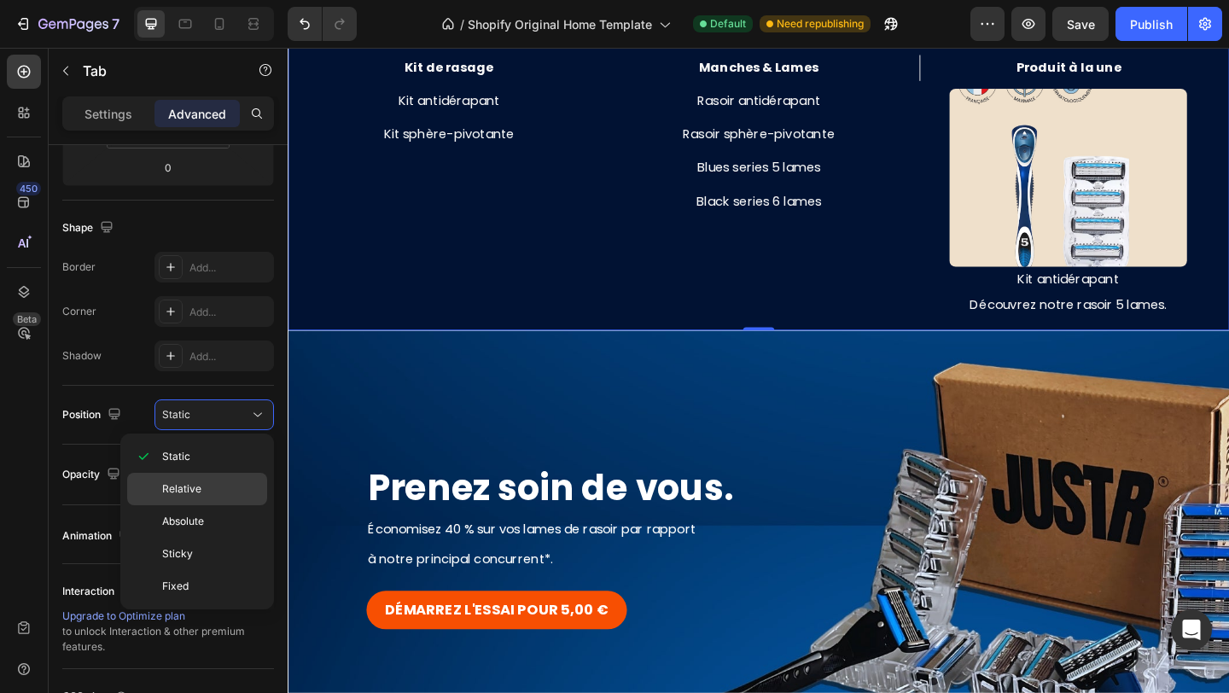
click at [191, 487] on span "Relative" at bounding box center [181, 488] width 39 height 15
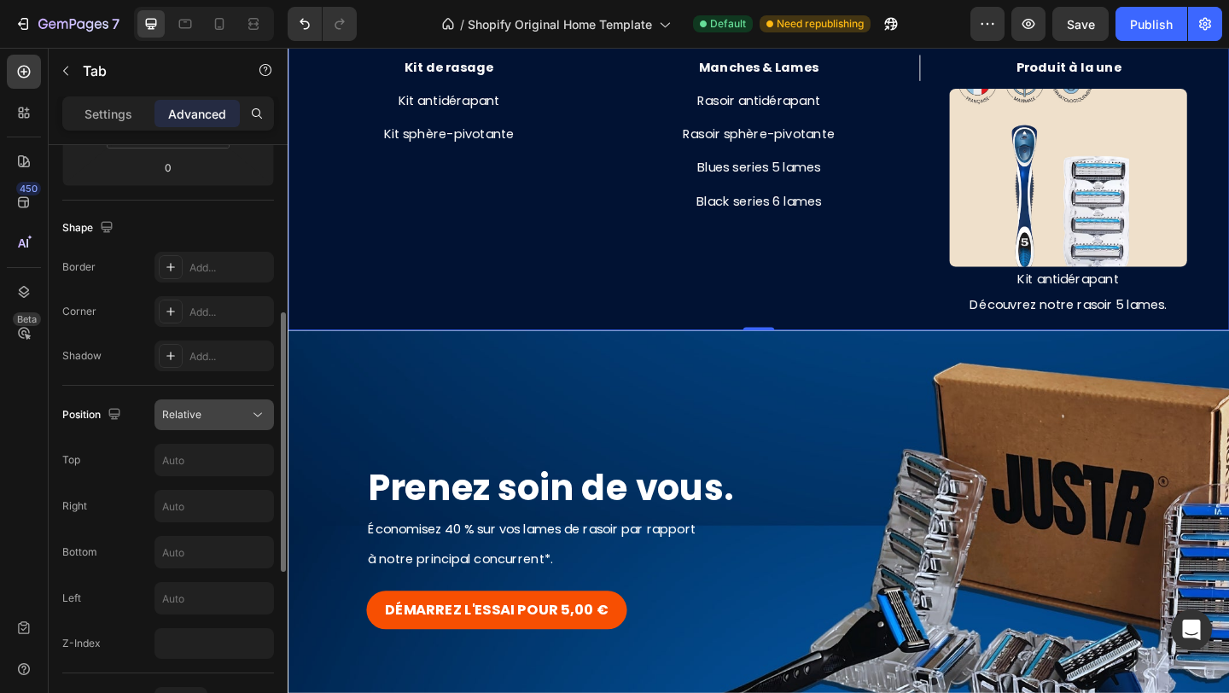
click at [219, 421] on div "Relative" at bounding box center [205, 414] width 87 height 15
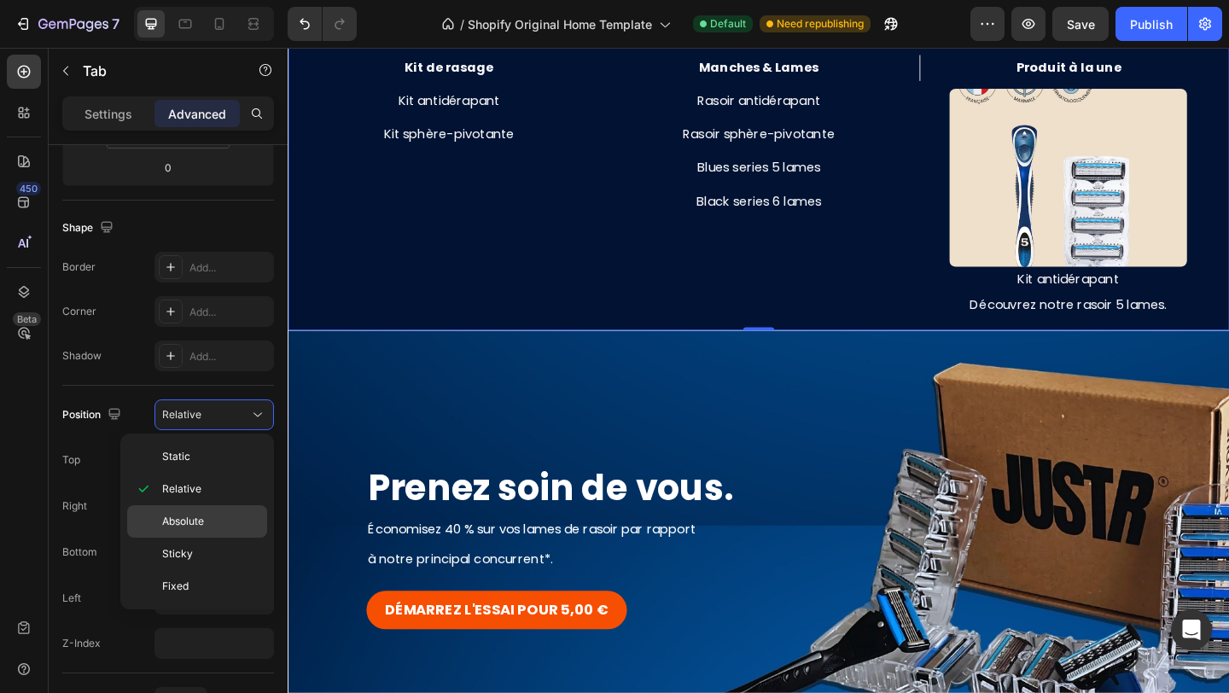
click at [201, 521] on span "Absolute" at bounding box center [183, 521] width 42 height 15
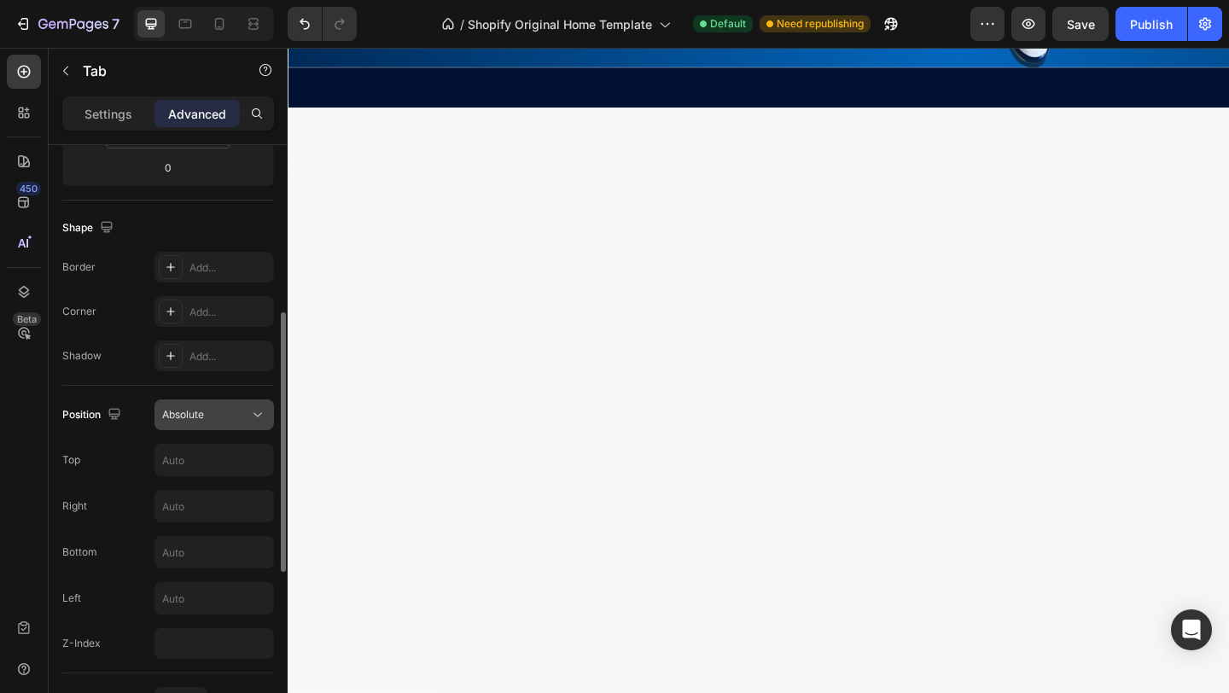
scroll to position [0, 0]
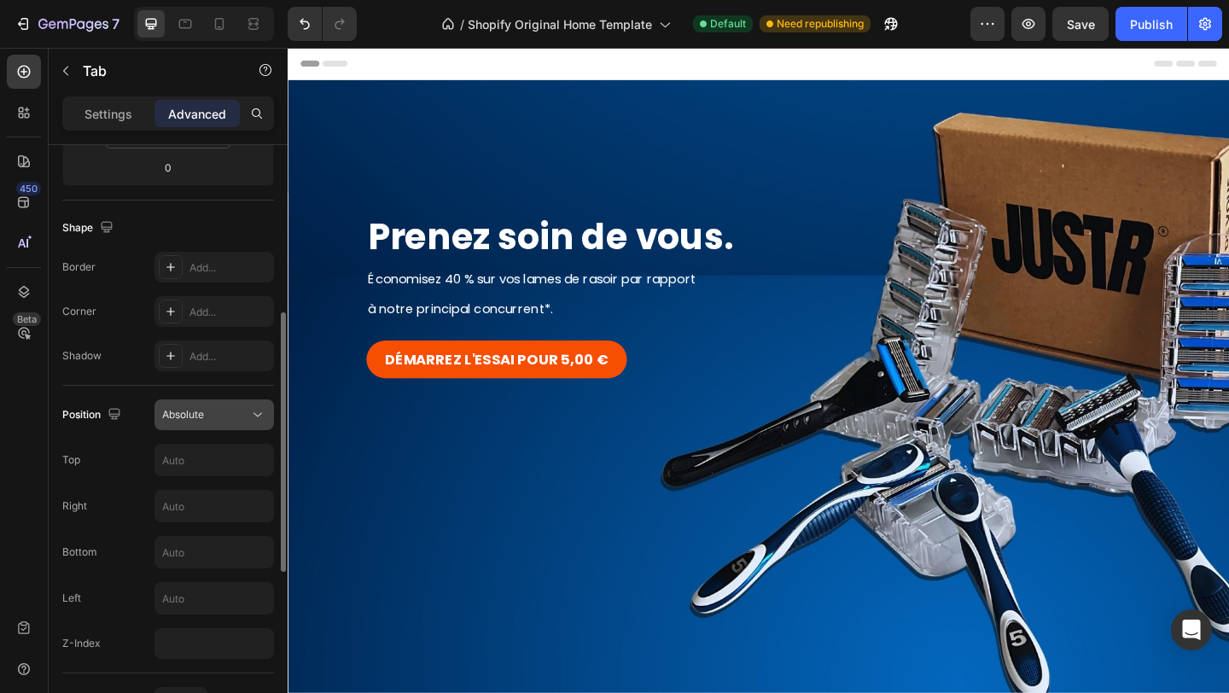
click at [240, 416] on div "Absolute" at bounding box center [205, 414] width 87 height 15
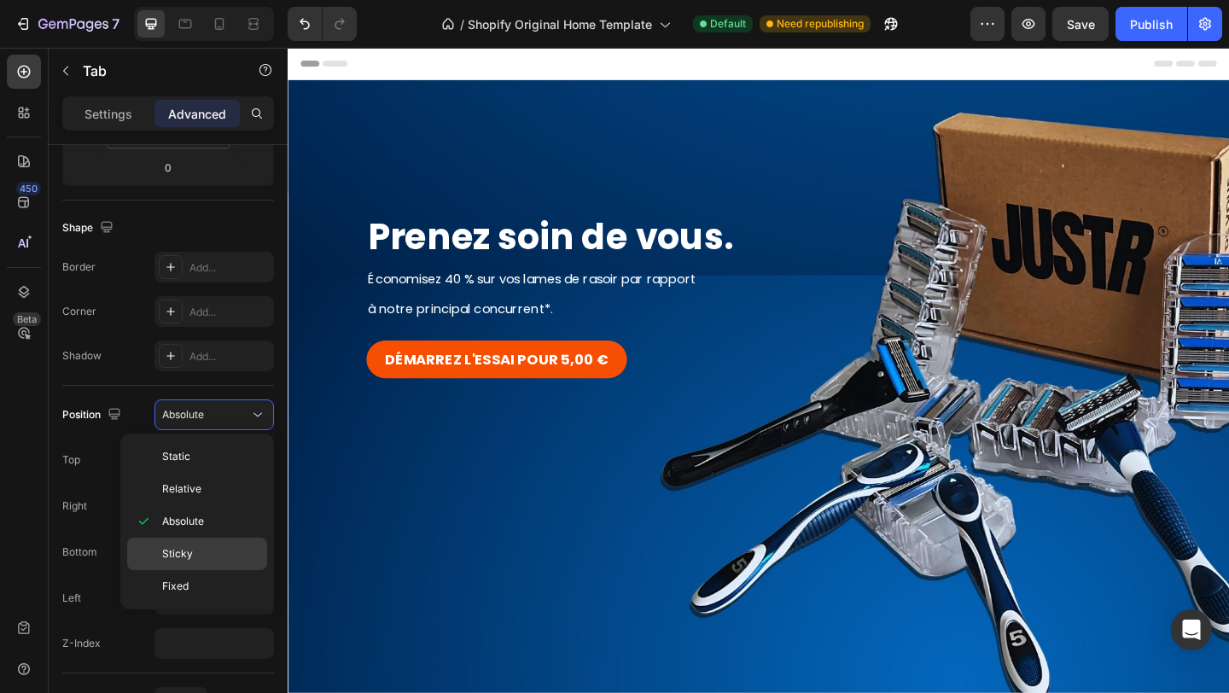
click at [200, 570] on div "Sticky" at bounding box center [197, 586] width 140 height 32
type input "0"
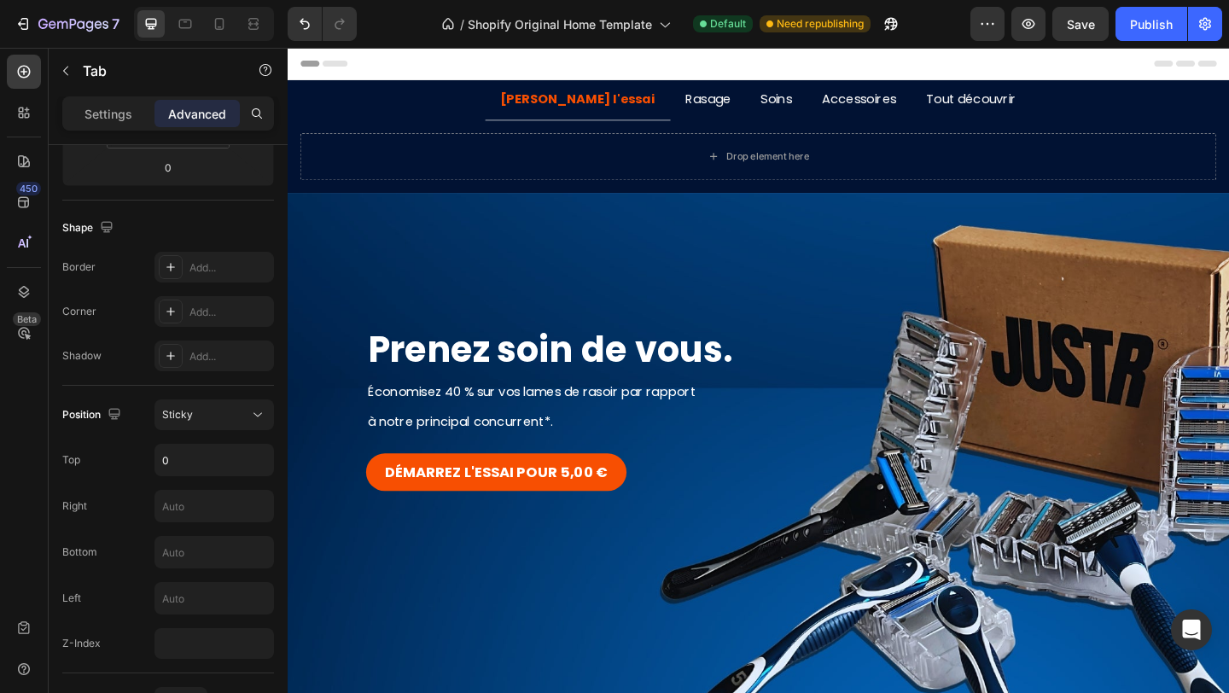
click at [720, 107] on p "Rasage" at bounding box center [744, 104] width 49 height 25
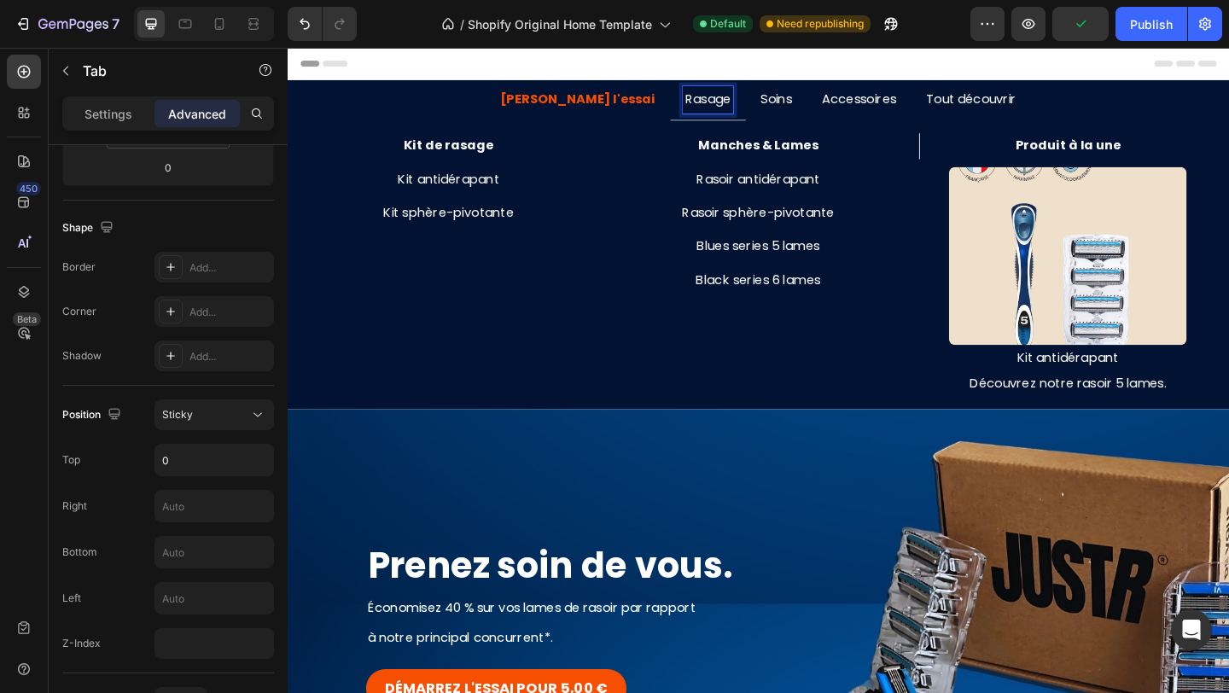
click at [625, 106] on strong "[PERSON_NAME] l'essai" at bounding box center [603, 104] width 169 height 20
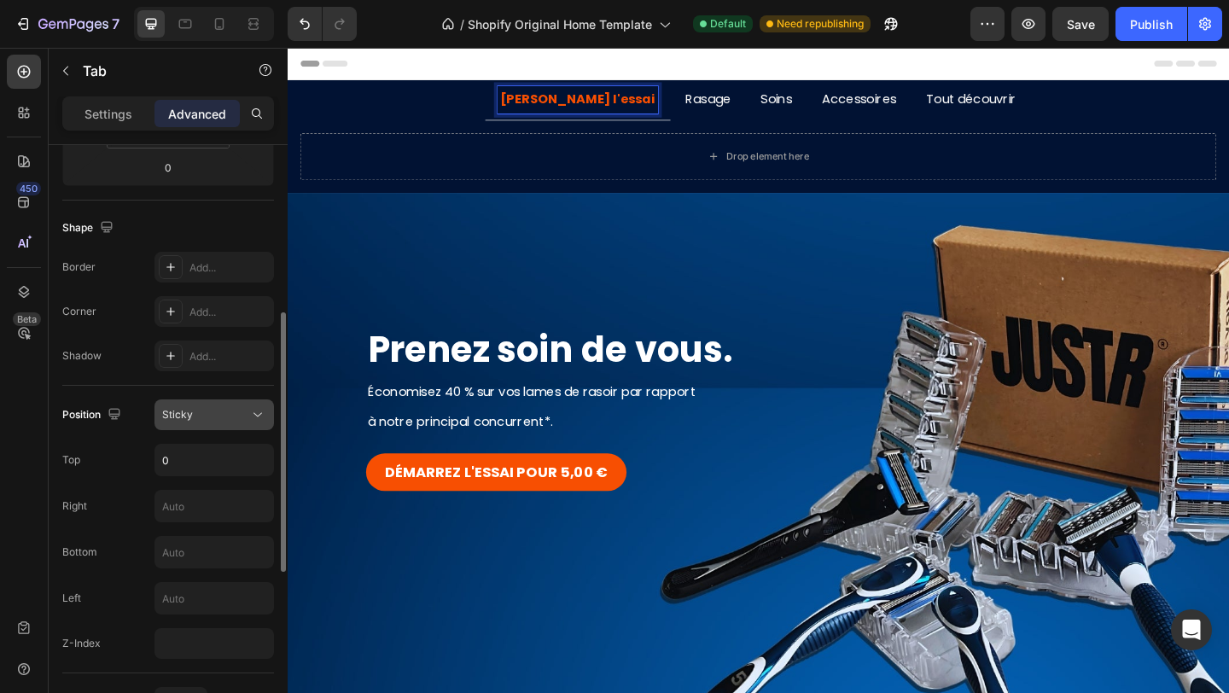
click at [222, 416] on div "Sticky" at bounding box center [205, 414] width 87 height 15
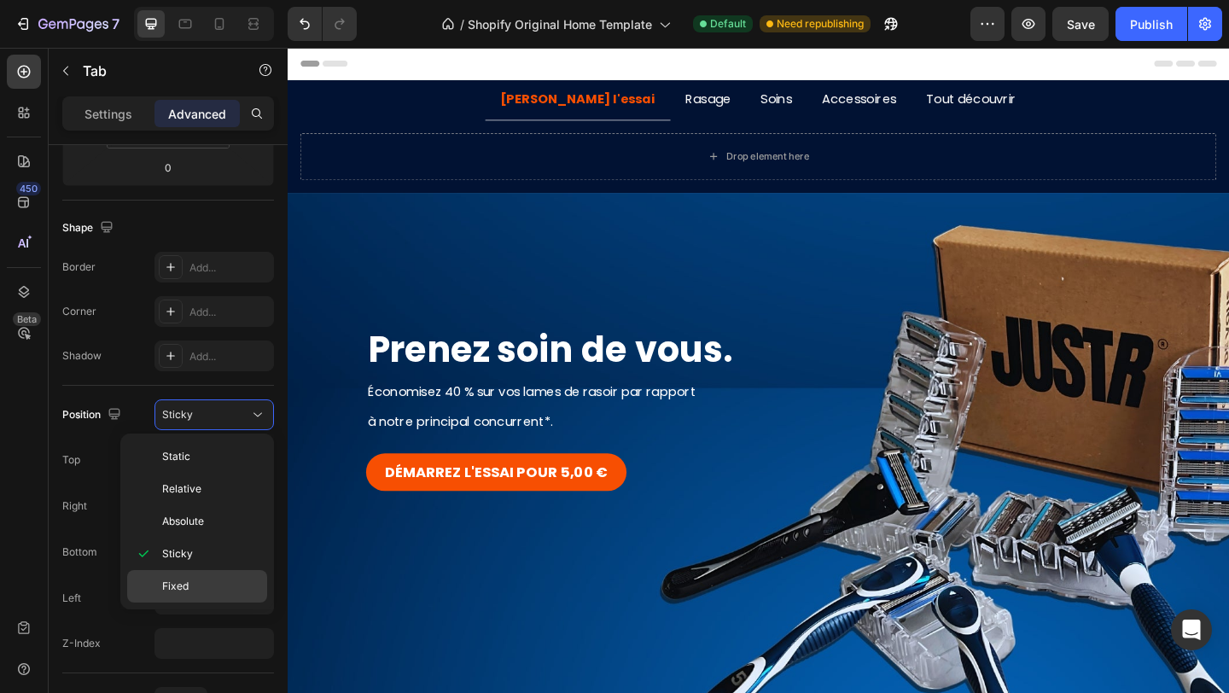
click at [198, 582] on p "Fixed" at bounding box center [210, 586] width 97 height 15
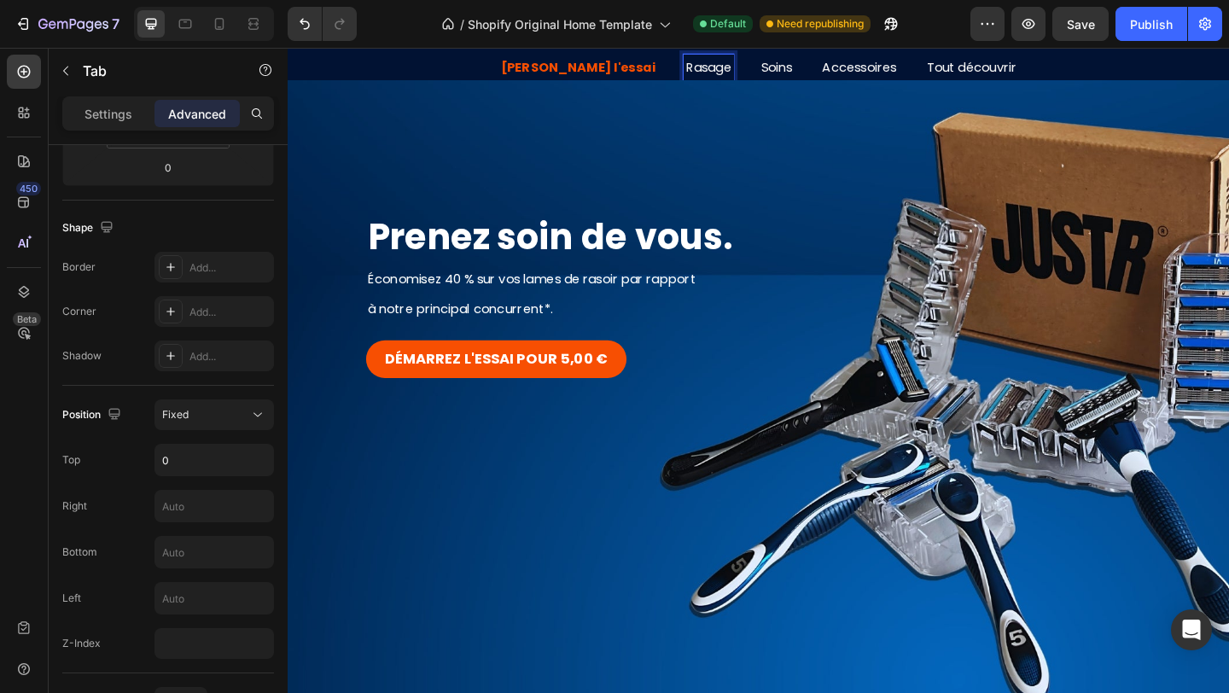
click at [802, 72] on p "Soins" at bounding box center [819, 69] width 34 height 25
click at [636, 70] on strong "[PERSON_NAME] l'essai" at bounding box center [603, 69] width 169 height 20
click at [236, 393] on div "Position Fixed Top 0 Right Bottom Left Z-Index" at bounding box center [168, 530] width 212 height 288
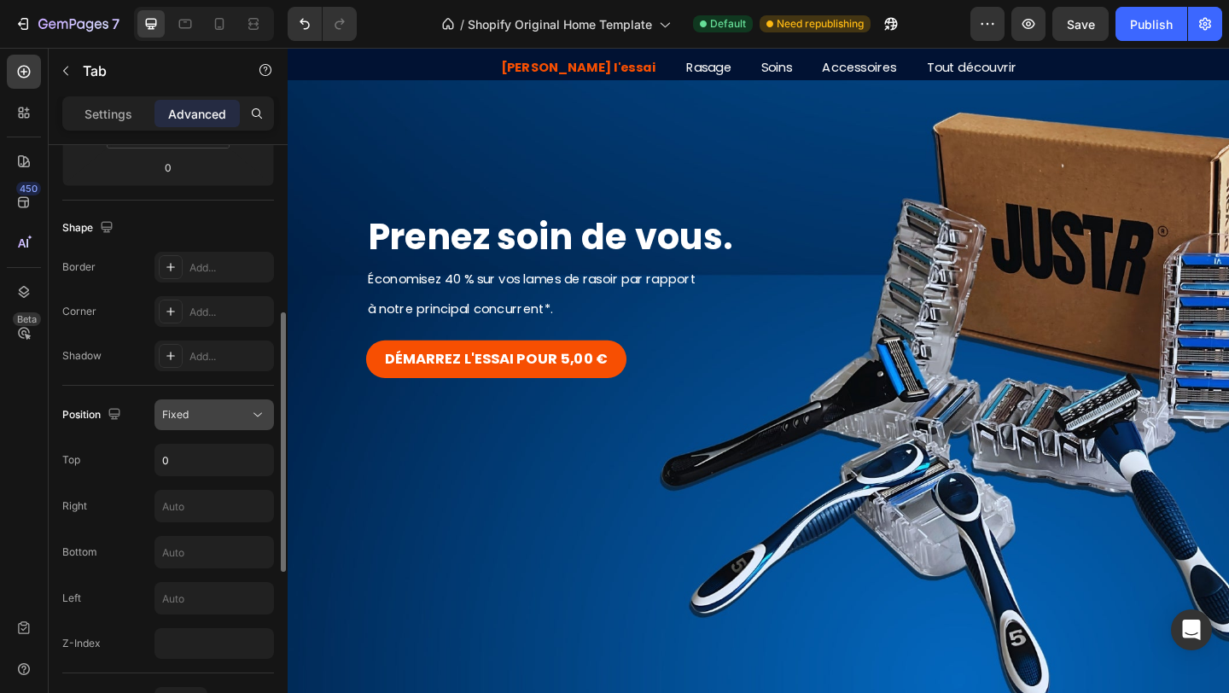
click at [236, 418] on div "Fixed" at bounding box center [205, 414] width 87 height 15
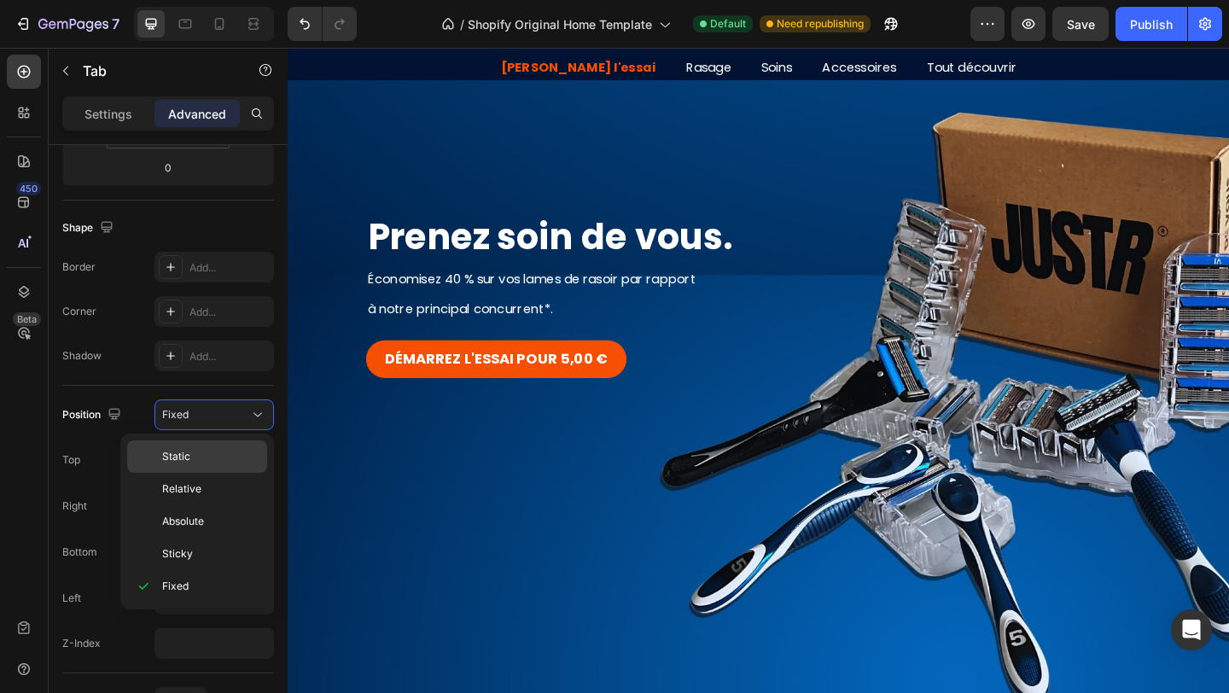
click at [196, 457] on p "Static" at bounding box center [210, 456] width 97 height 15
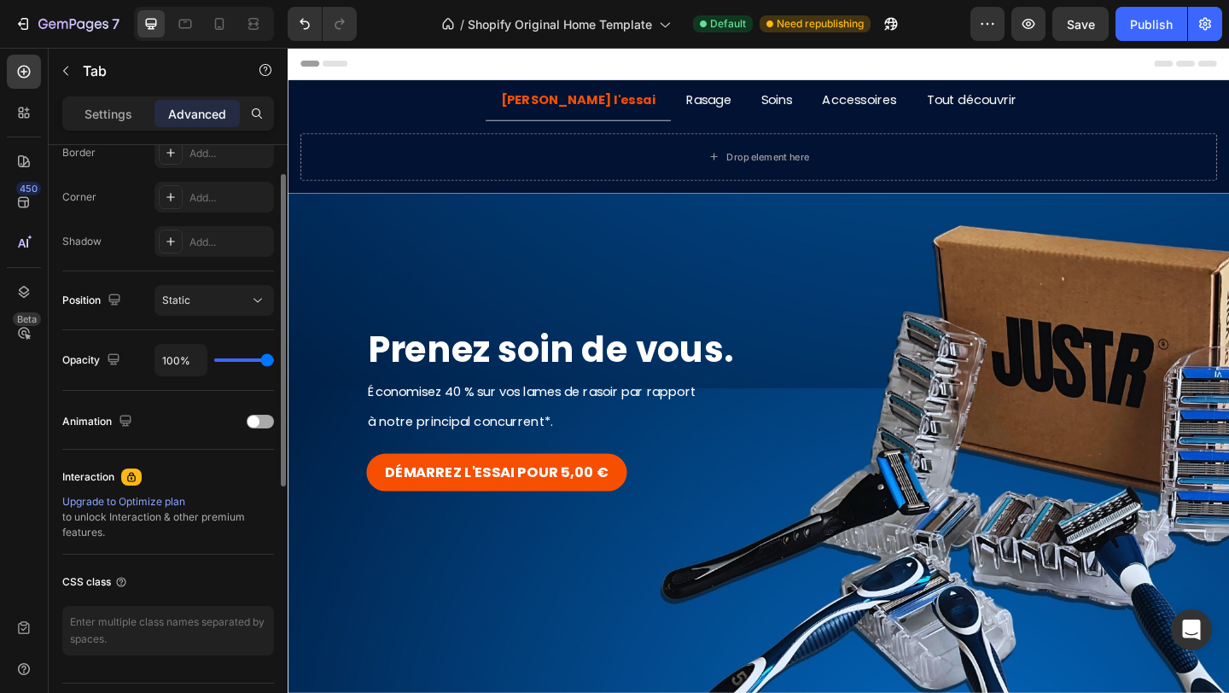
scroll to position [212, 0]
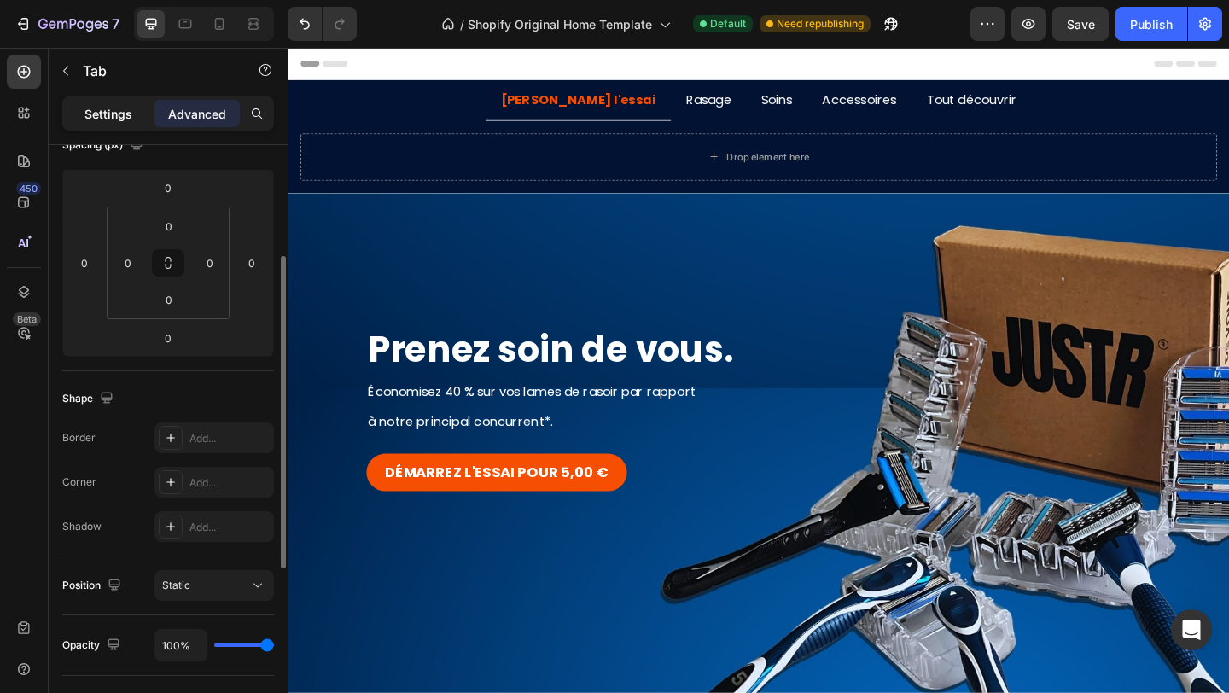
click at [118, 112] on p "Settings" at bounding box center [108, 114] width 48 height 18
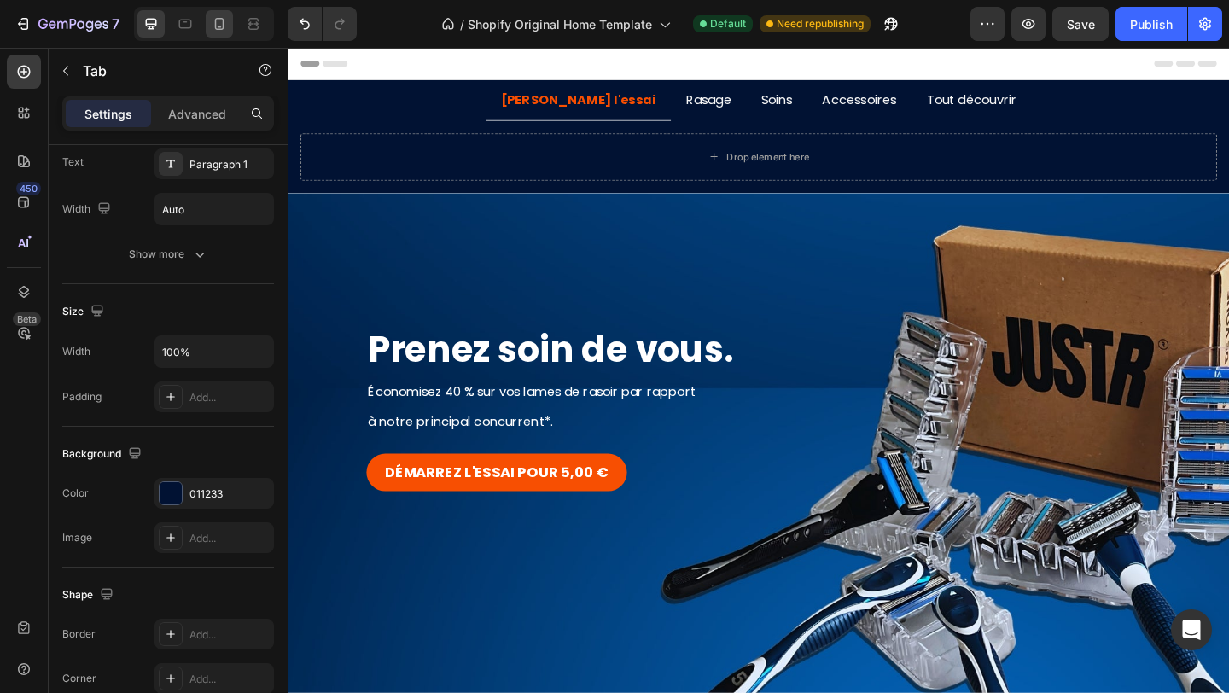
click at [217, 25] on icon at bounding box center [219, 23] width 17 height 17
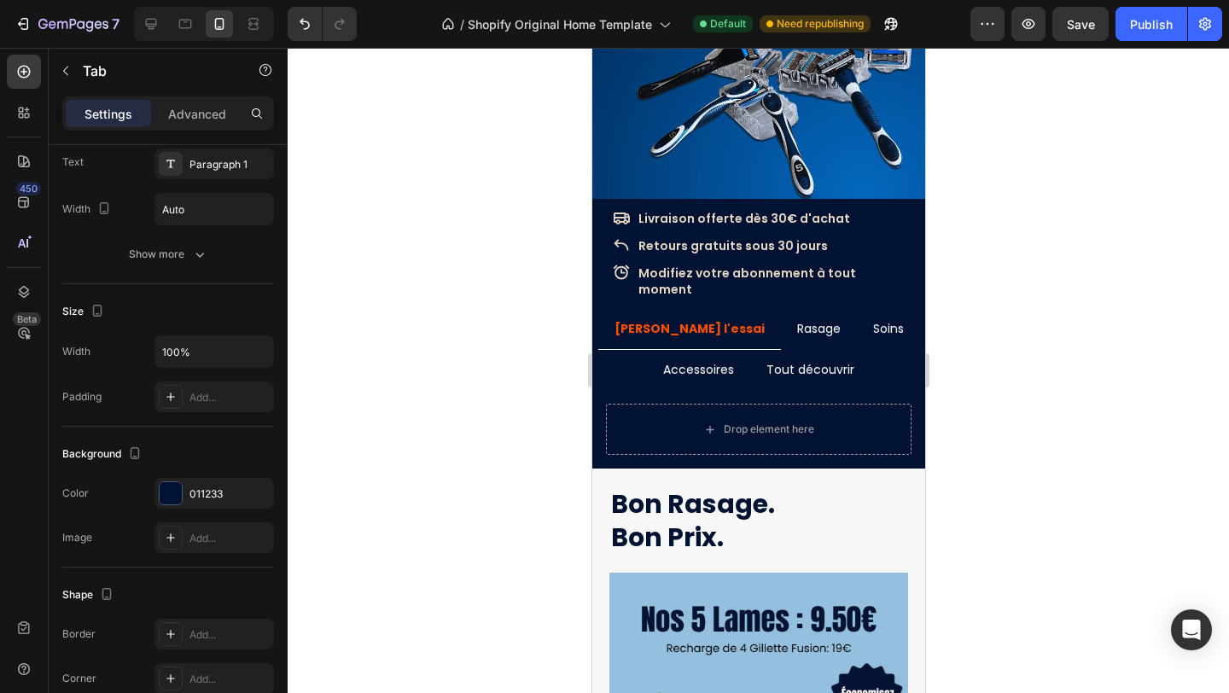
scroll to position [273, 0]
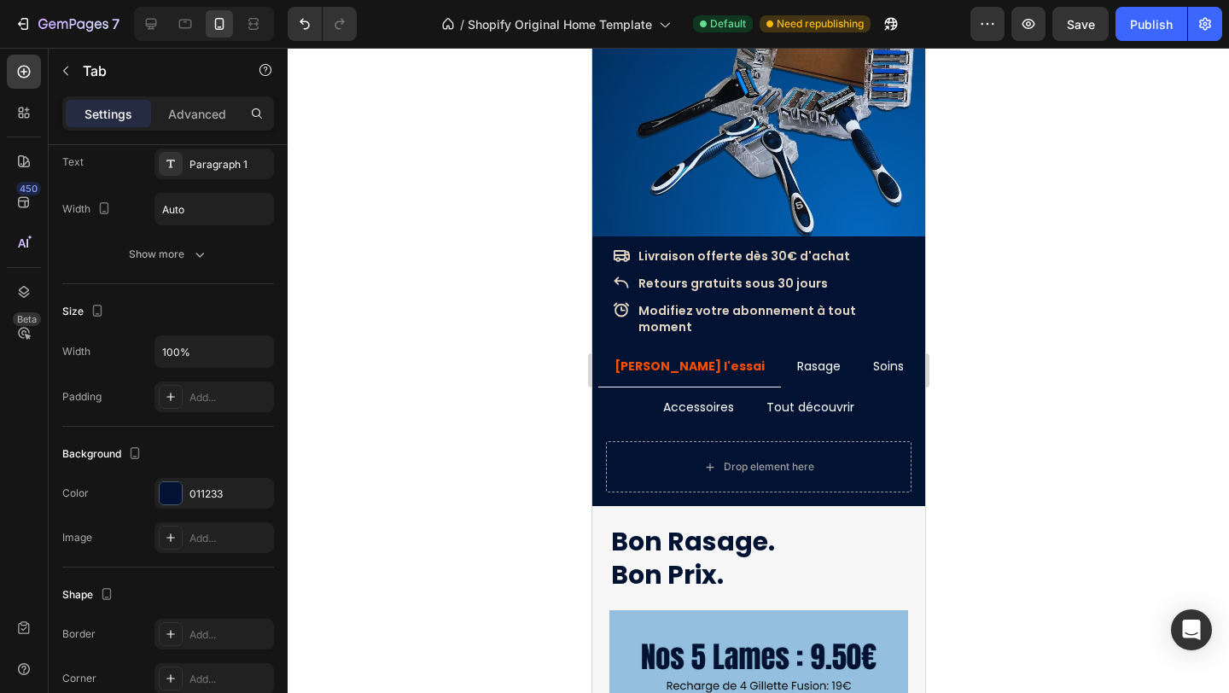
click at [620, 382] on ul "[PERSON_NAME] l'essai Rasage Soins Accessoires Tout découvrir" at bounding box center [757, 386] width 333 height 81
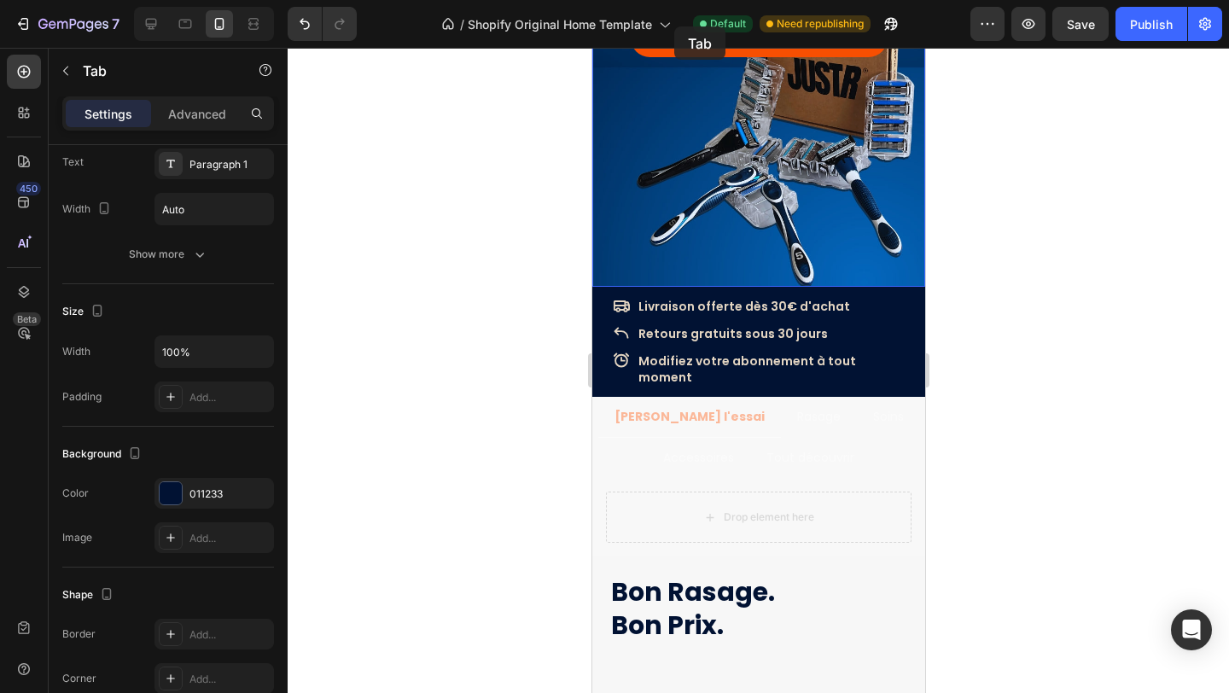
scroll to position [0, 0]
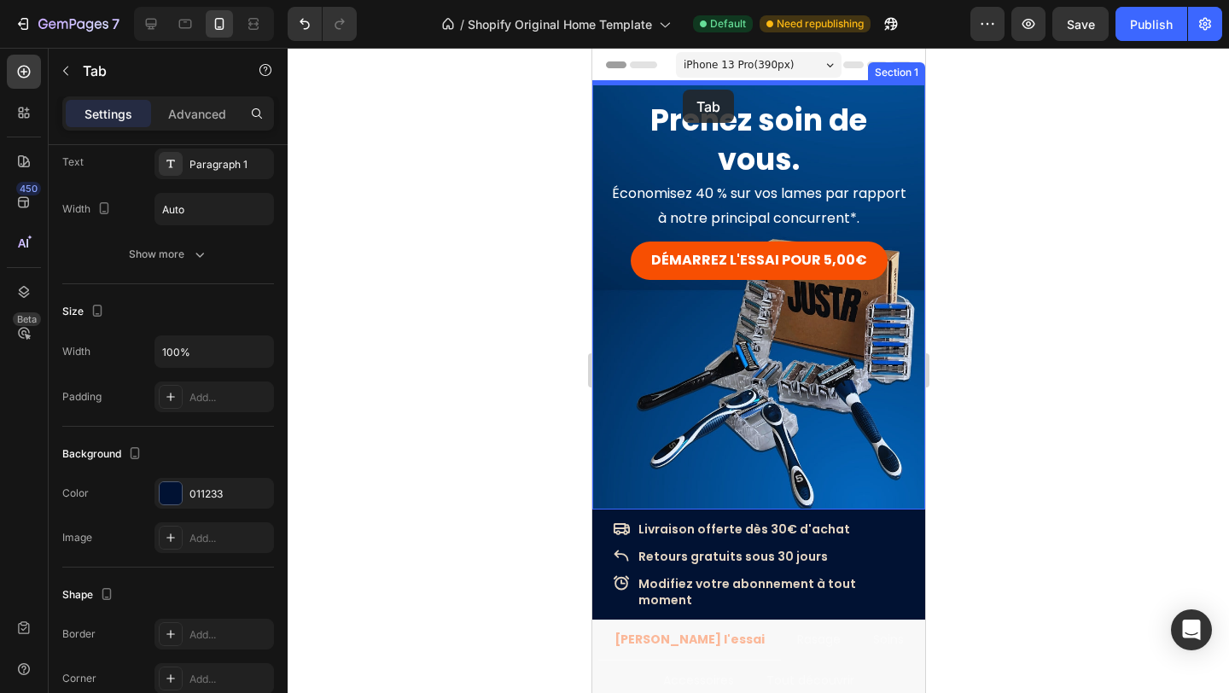
drag, startPoint x: 608, startPoint y: 353, endPoint x: 682, endPoint y: 90, distance: 273.9
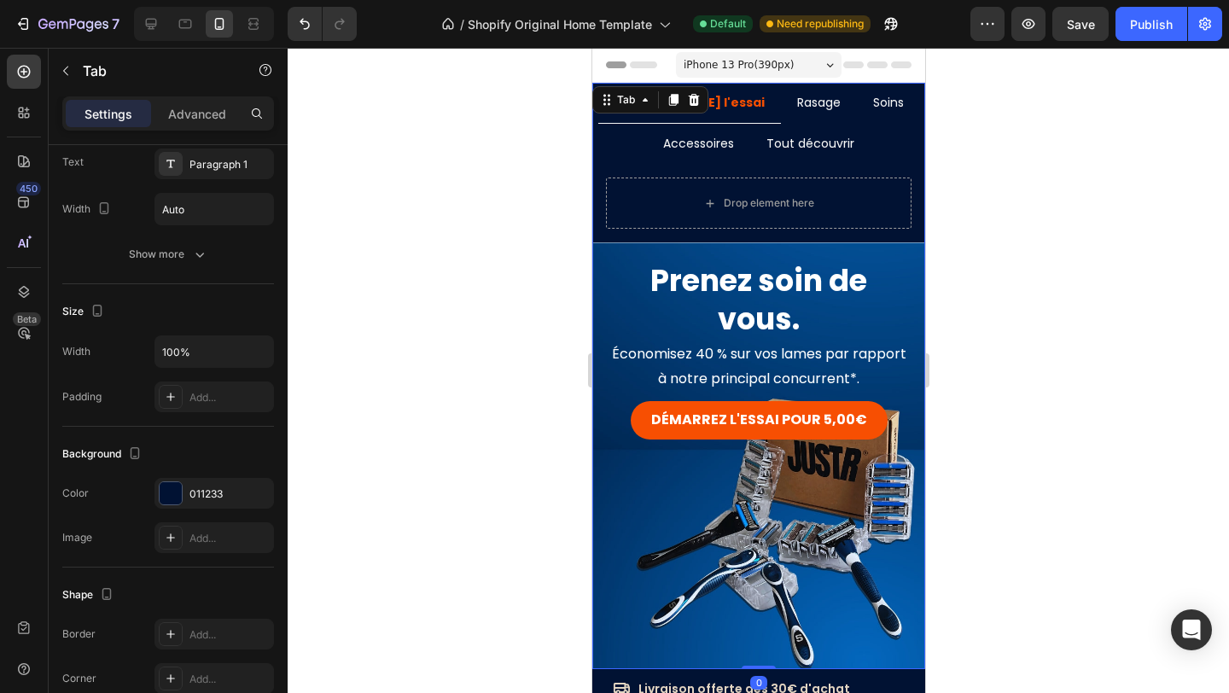
click at [1013, 253] on div at bounding box center [758, 370] width 941 height 645
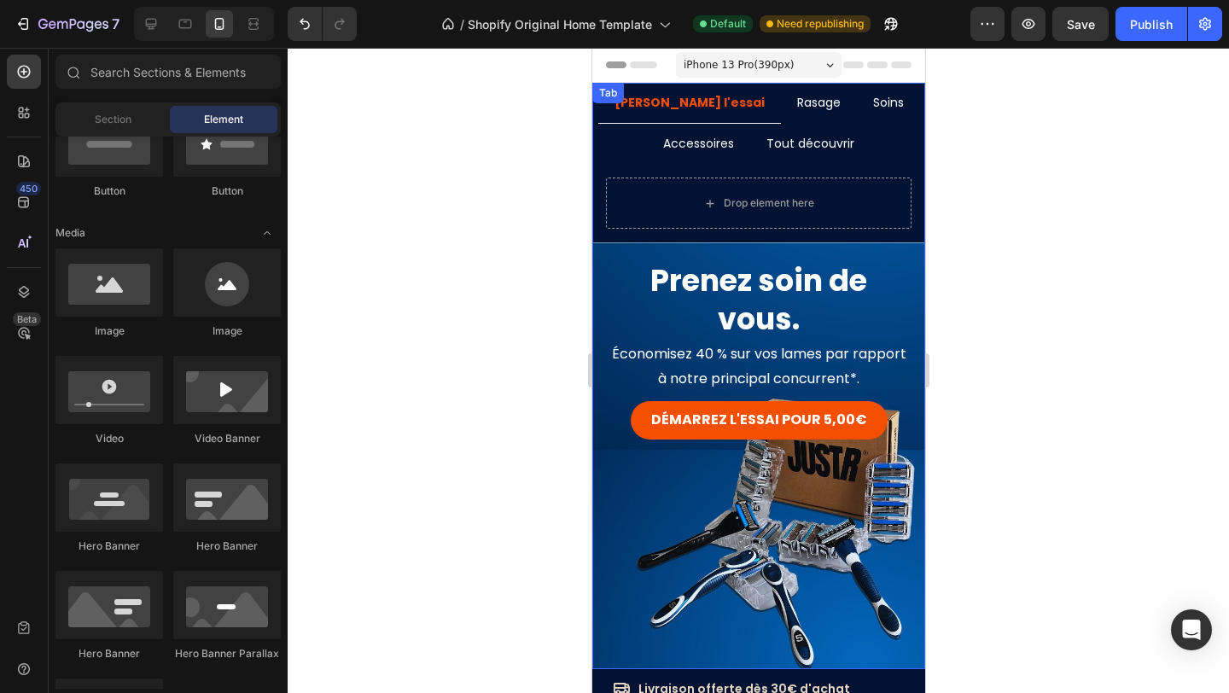
click at [796, 103] on p "Rasage" at bounding box center [818, 102] width 44 height 21
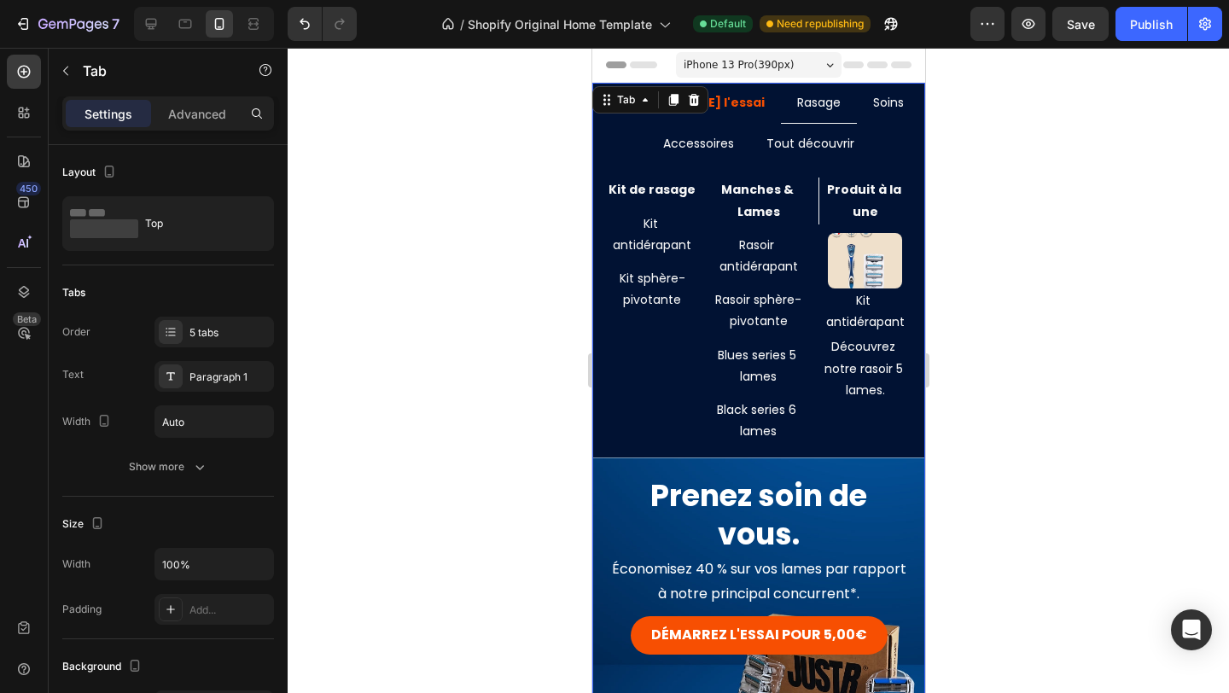
click at [872, 110] on p "Soins" at bounding box center [887, 102] width 31 height 21
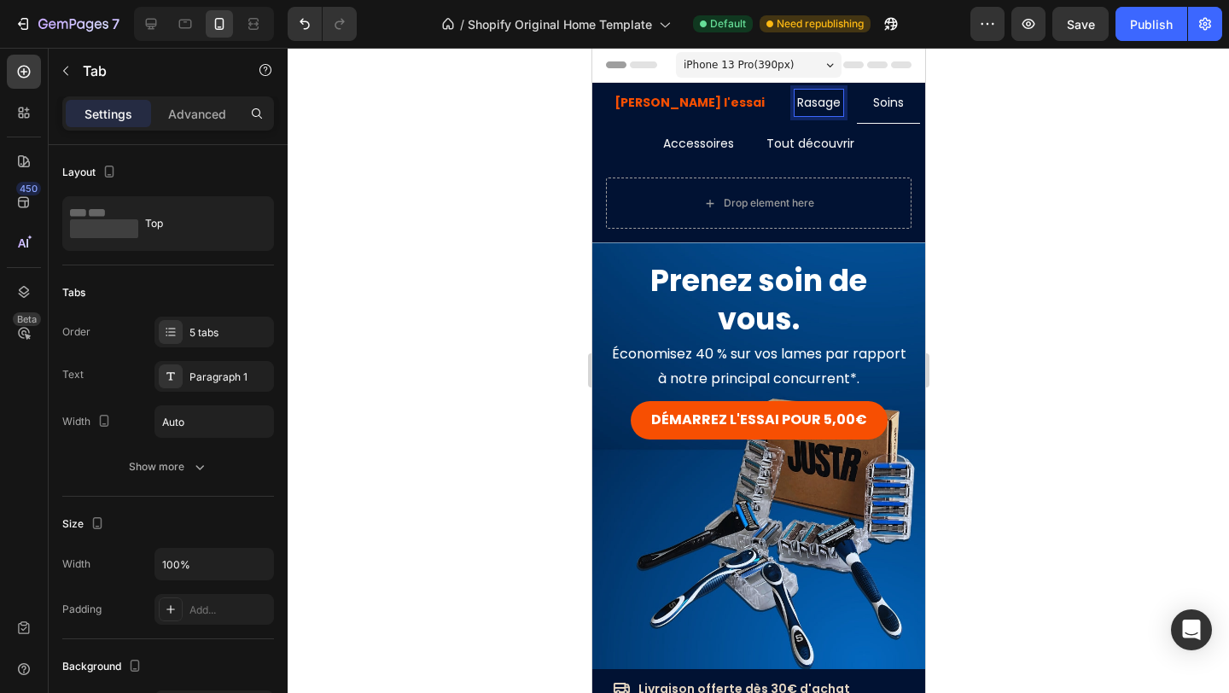
click at [796, 99] on p "Rasage" at bounding box center [818, 102] width 44 height 21
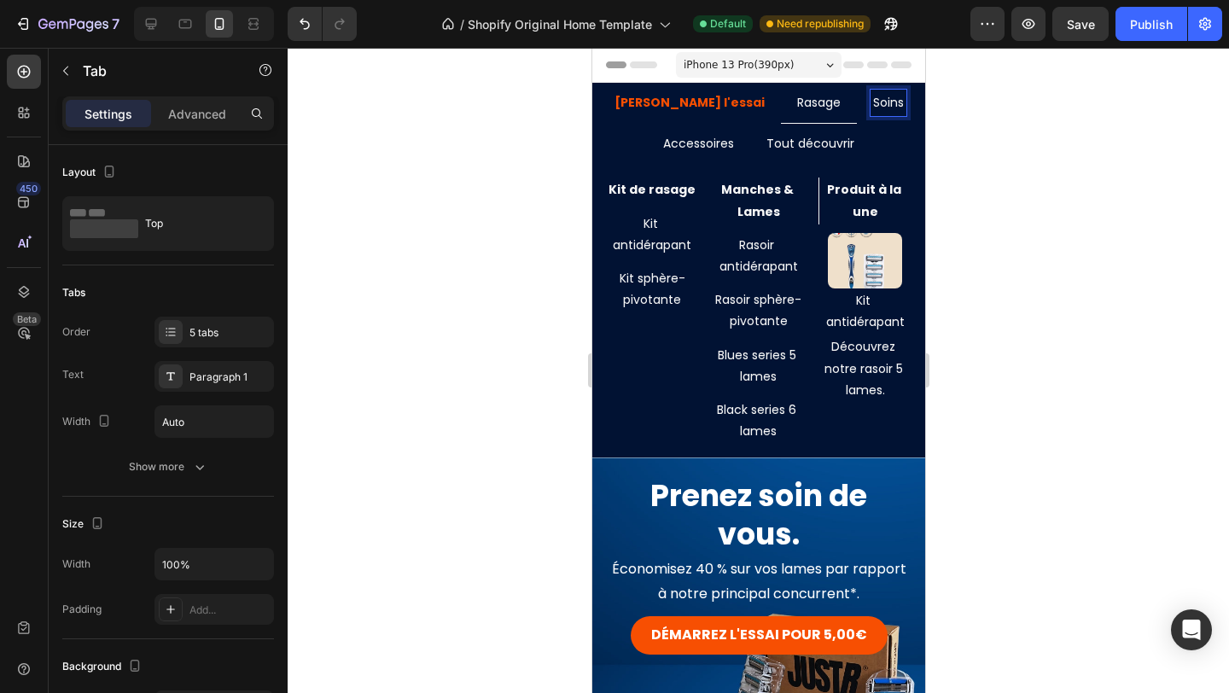
click at [872, 109] on p "Soins" at bounding box center [887, 102] width 31 height 21
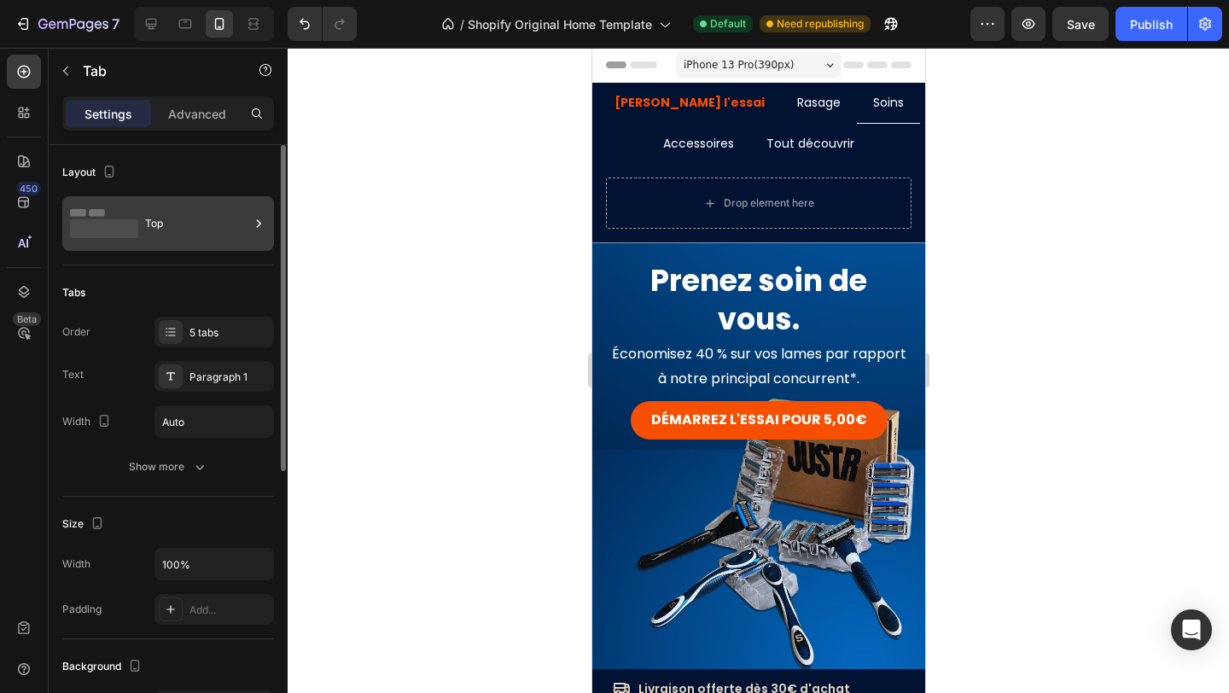
click at [235, 224] on div "Top" at bounding box center [197, 223] width 104 height 39
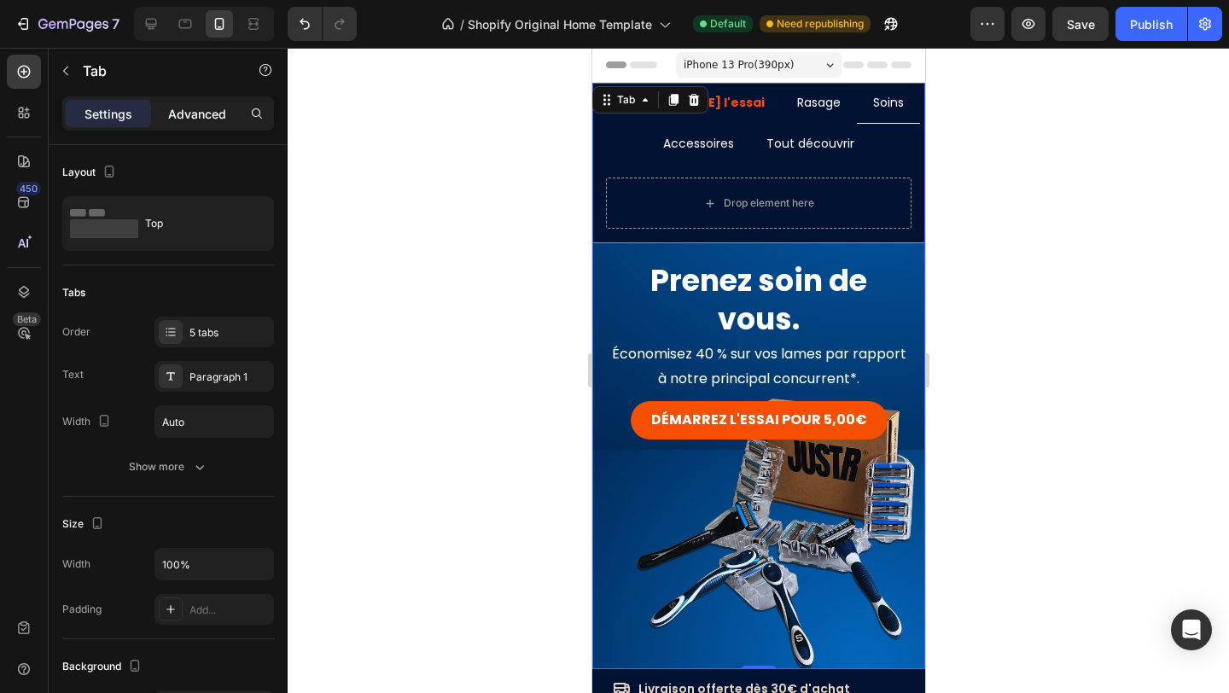
click at [203, 118] on p "Advanced" at bounding box center [197, 114] width 58 height 18
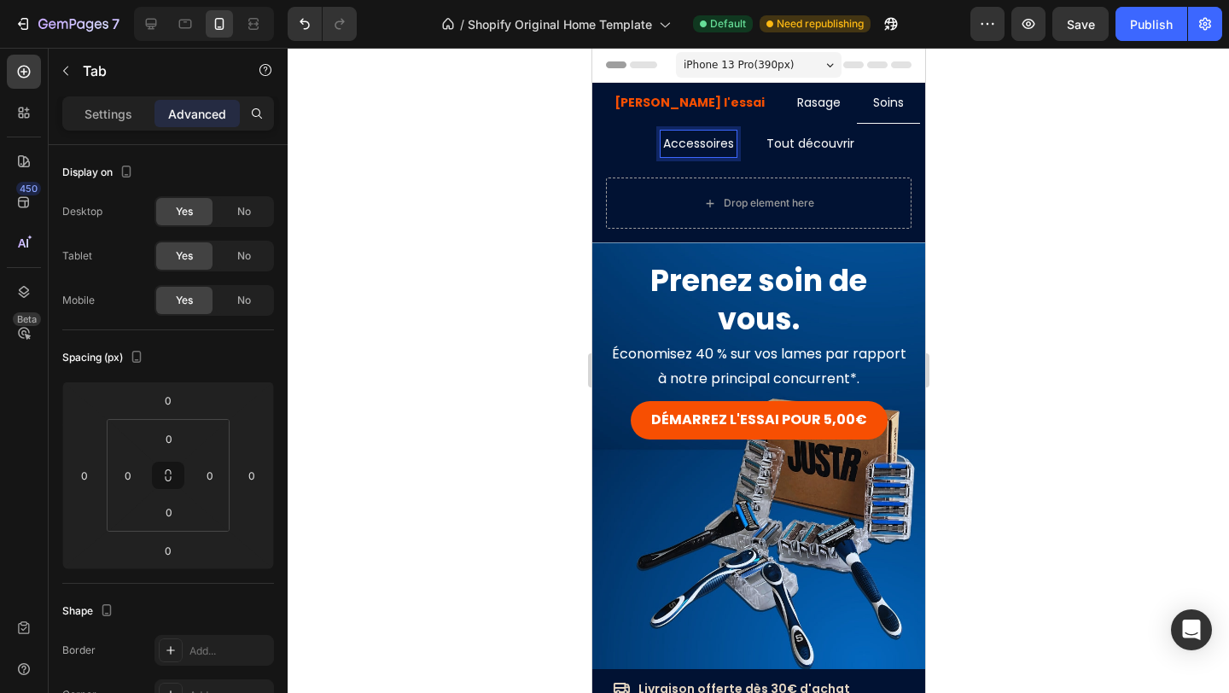
click at [1027, 152] on div at bounding box center [758, 370] width 941 height 645
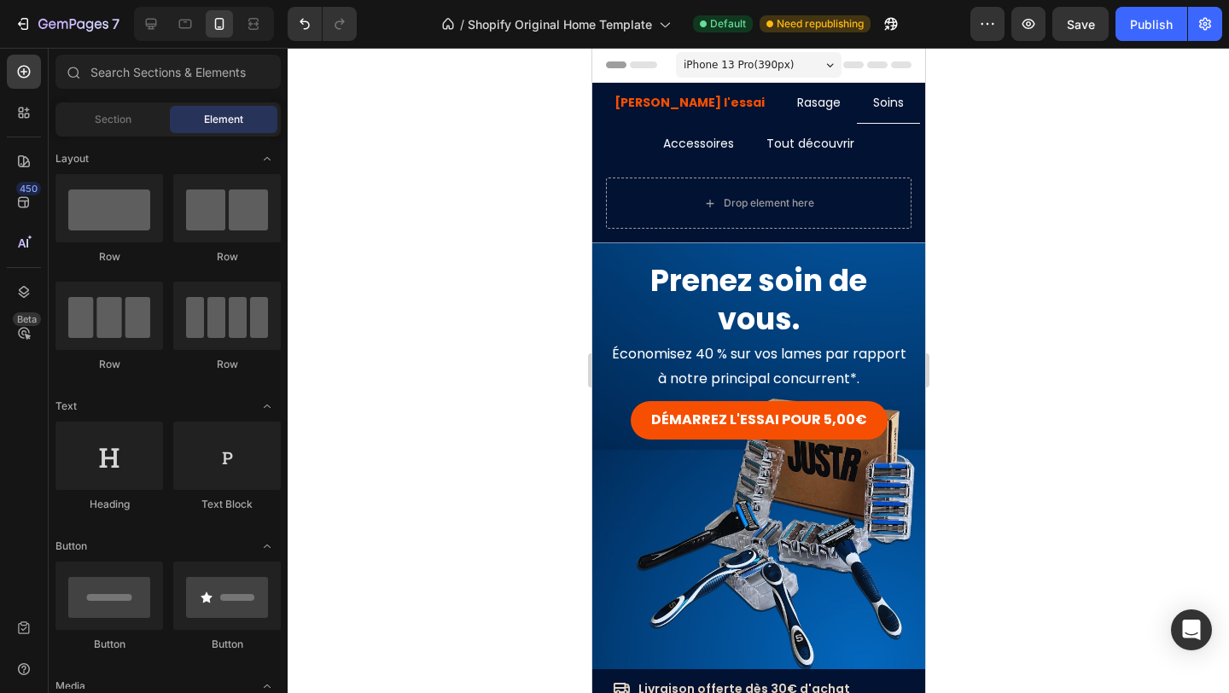
click at [961, 178] on div at bounding box center [758, 370] width 941 height 645
click at [698, 96] on strong "[PERSON_NAME] l'essai" at bounding box center [689, 102] width 150 height 17
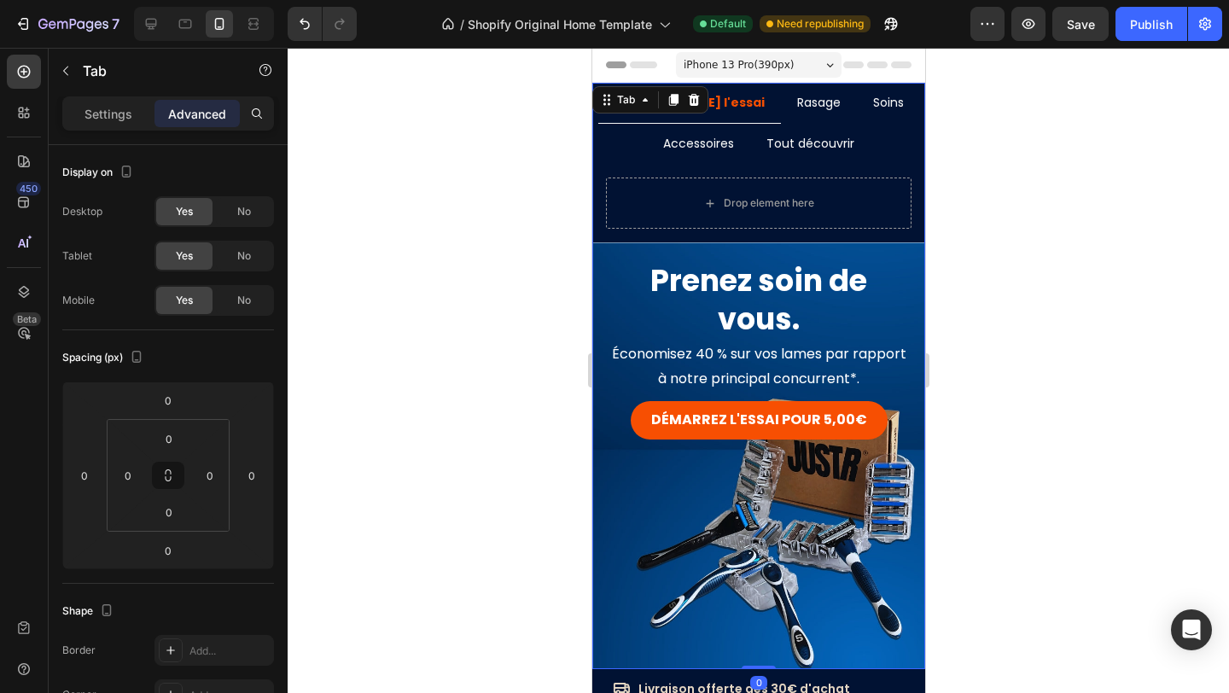
click at [942, 189] on div at bounding box center [758, 370] width 941 height 645
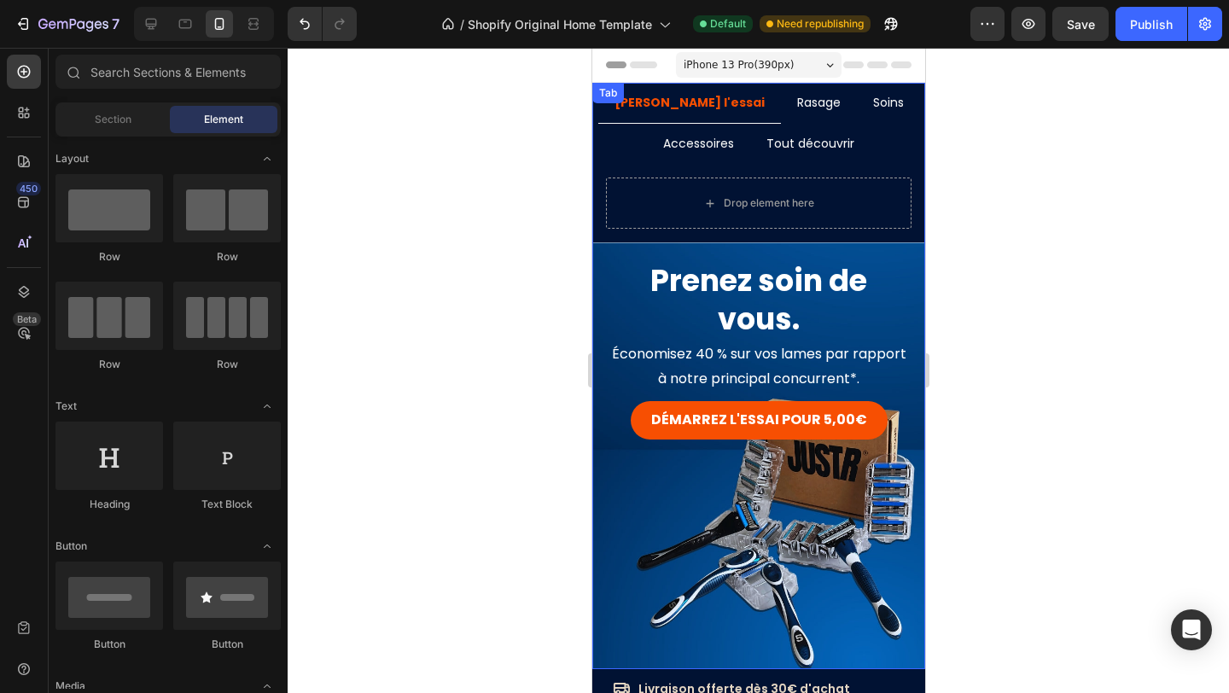
click at [720, 154] on div "Accessoires" at bounding box center [698, 144] width 76 height 26
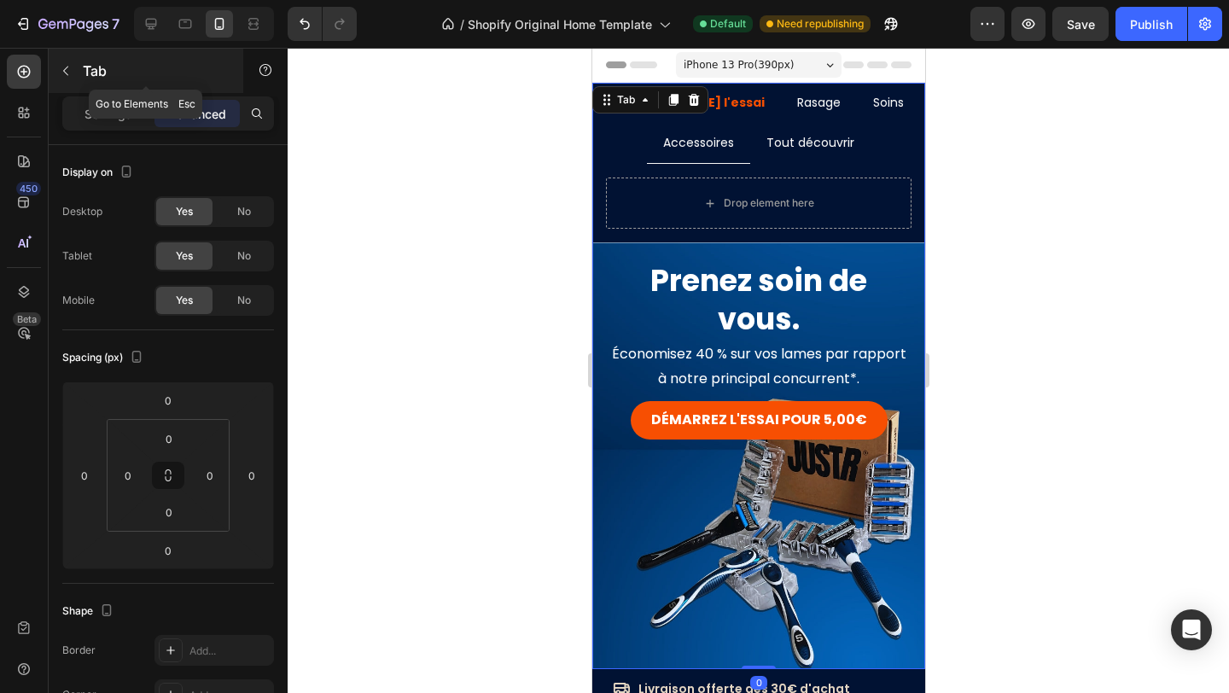
click at [63, 74] on icon "button" at bounding box center [66, 71] width 14 height 14
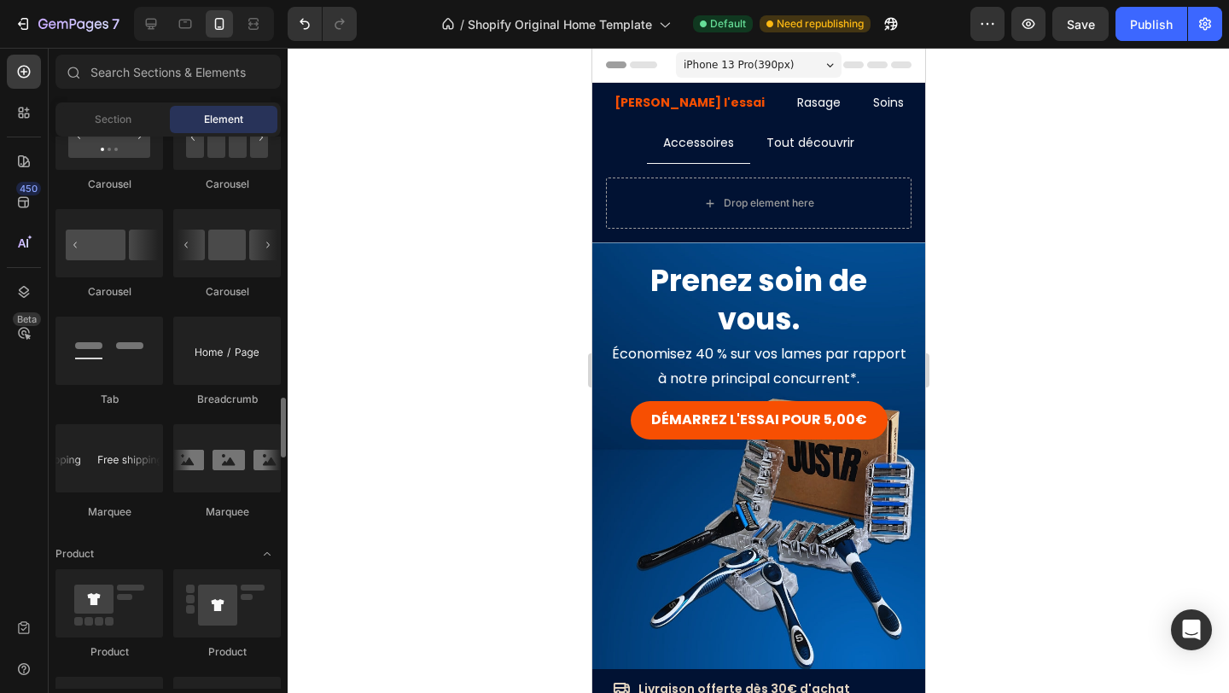
scroll to position [1838, 0]
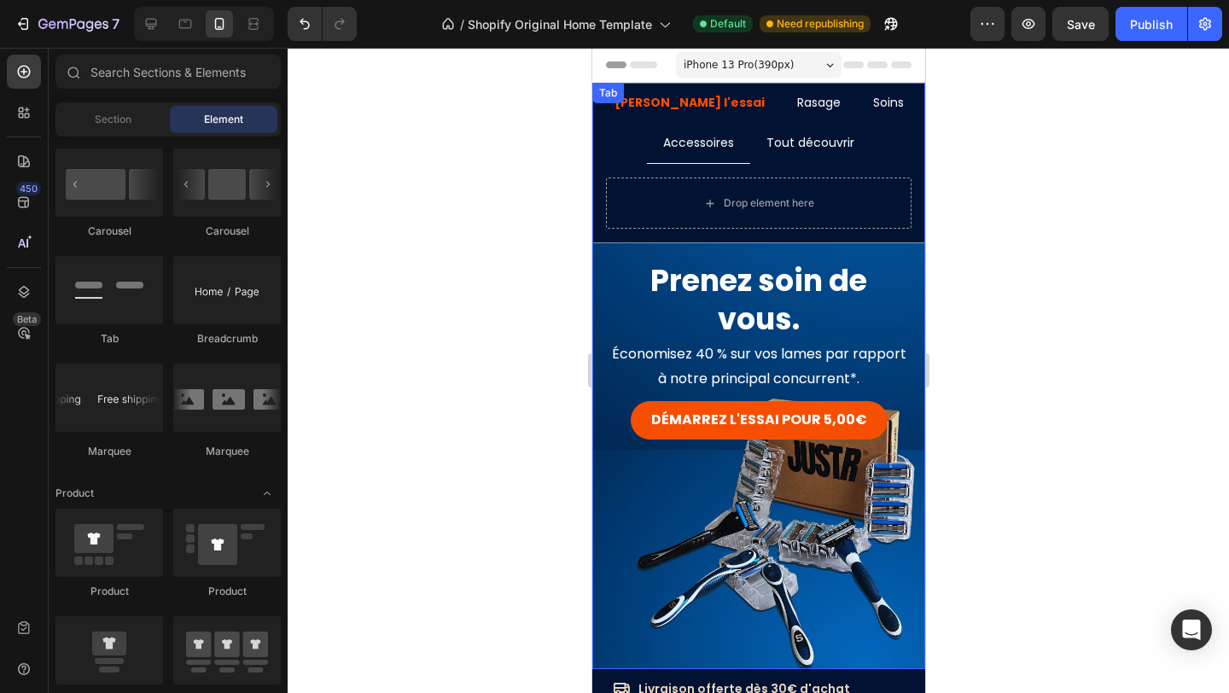
click at [608, 133] on ul "[PERSON_NAME] l'essai Rasage Soins Accessoires Tout découvrir" at bounding box center [757, 123] width 333 height 81
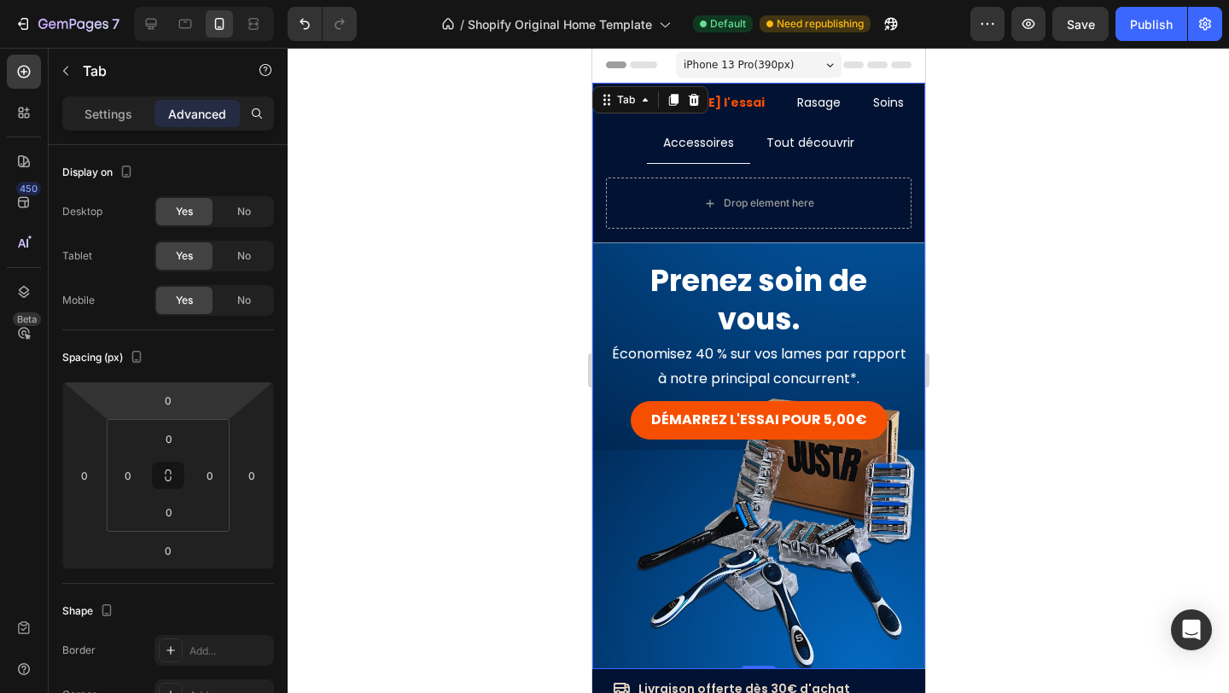
scroll to position [542, 0]
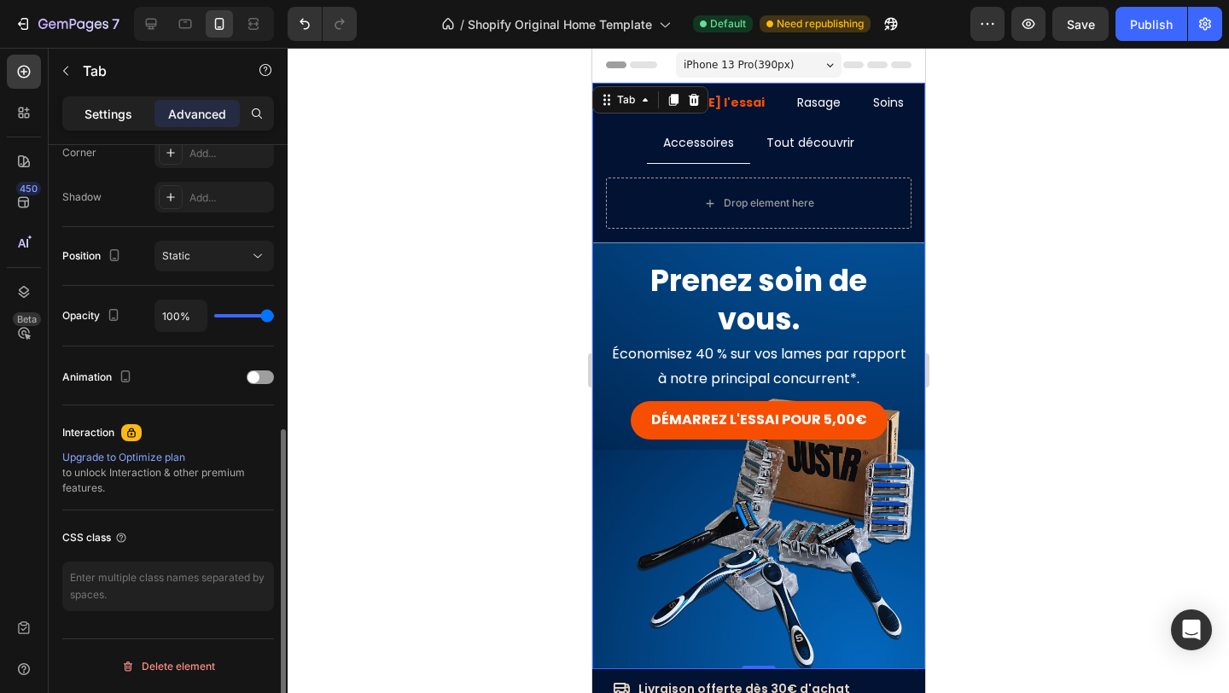
click at [116, 116] on p "Settings" at bounding box center [108, 114] width 48 height 18
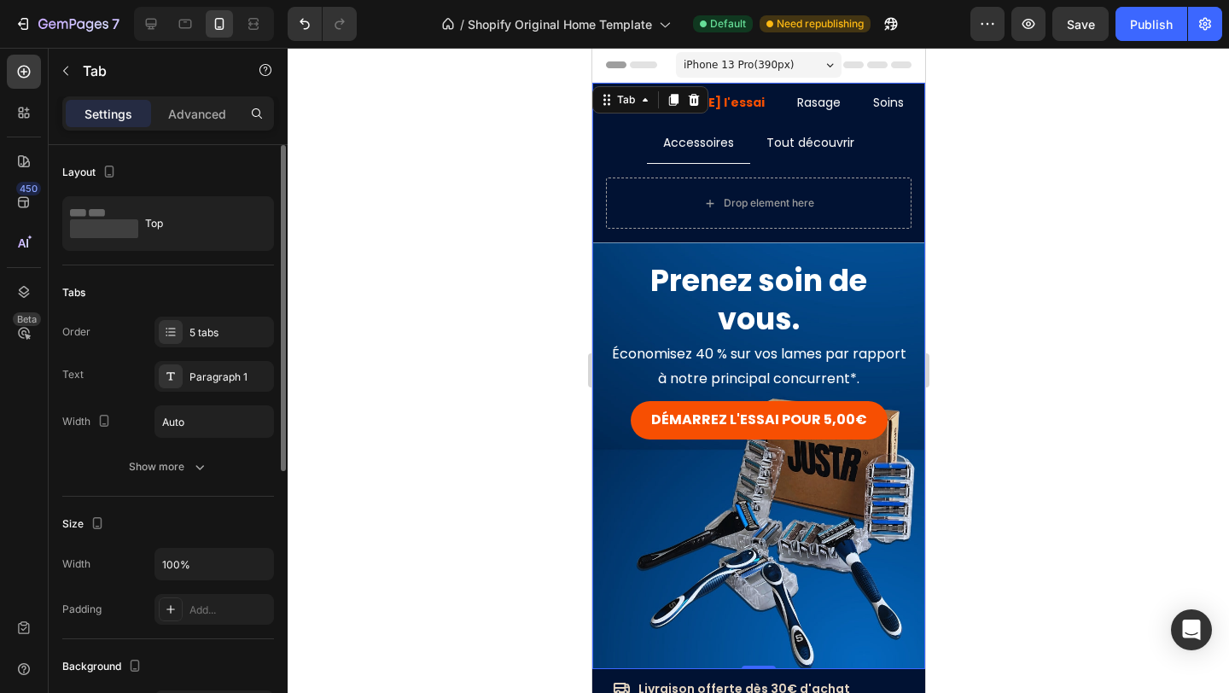
scroll to position [14, 0]
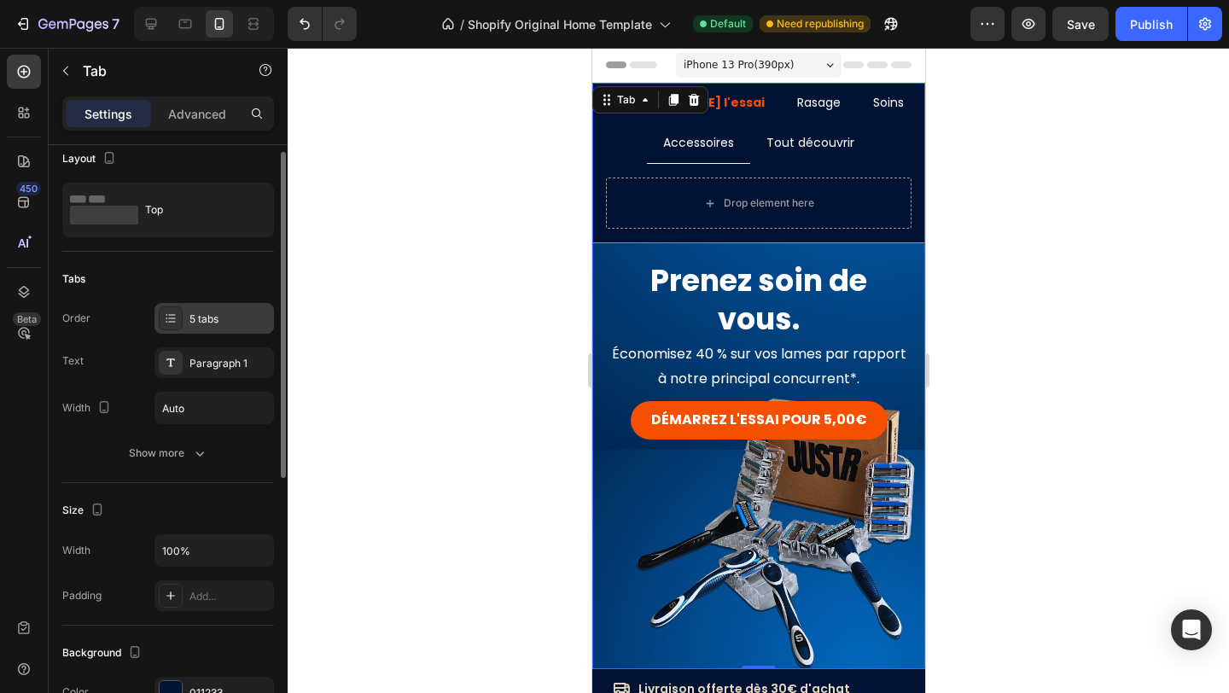
click at [202, 316] on div "5 tabs" at bounding box center [229, 318] width 80 height 15
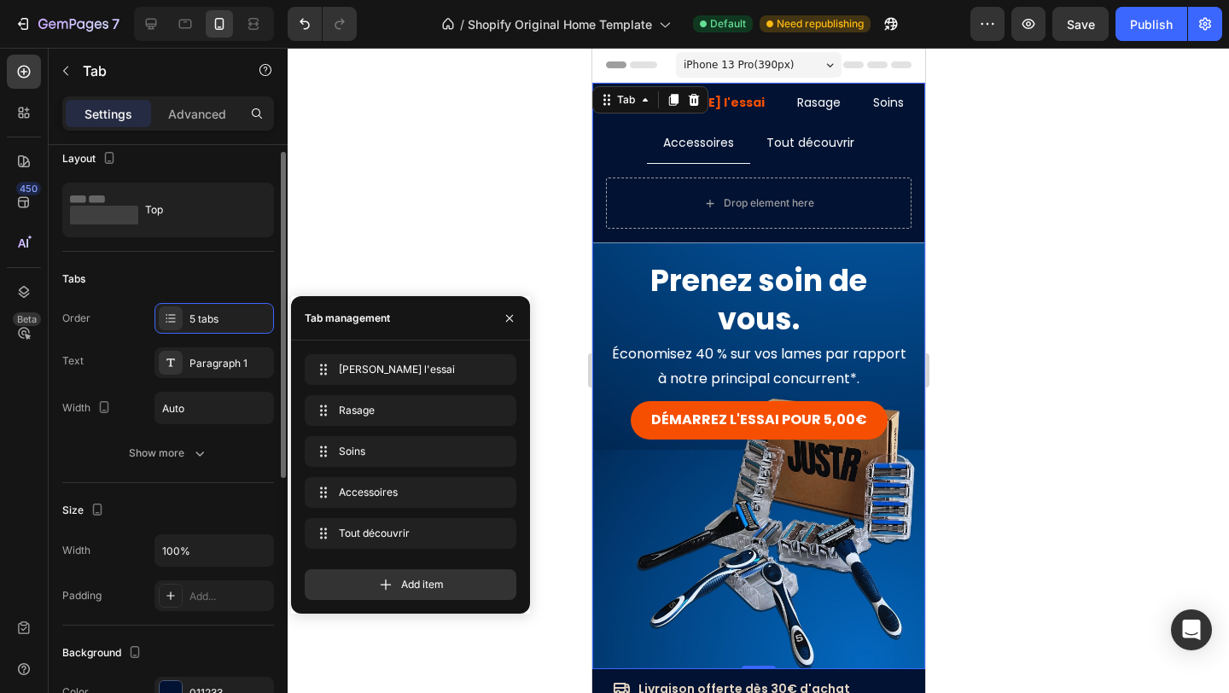
click at [118, 364] on div "Text Paragraph 1" at bounding box center [168, 362] width 212 height 31
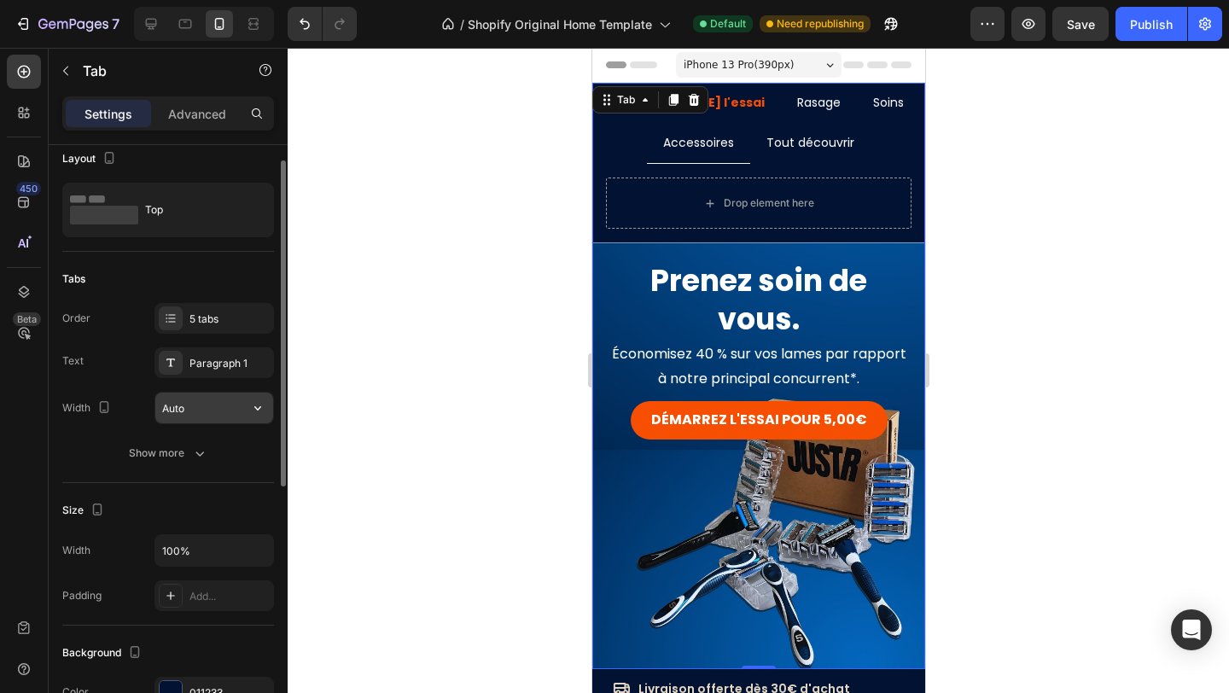
scroll to position [60, 0]
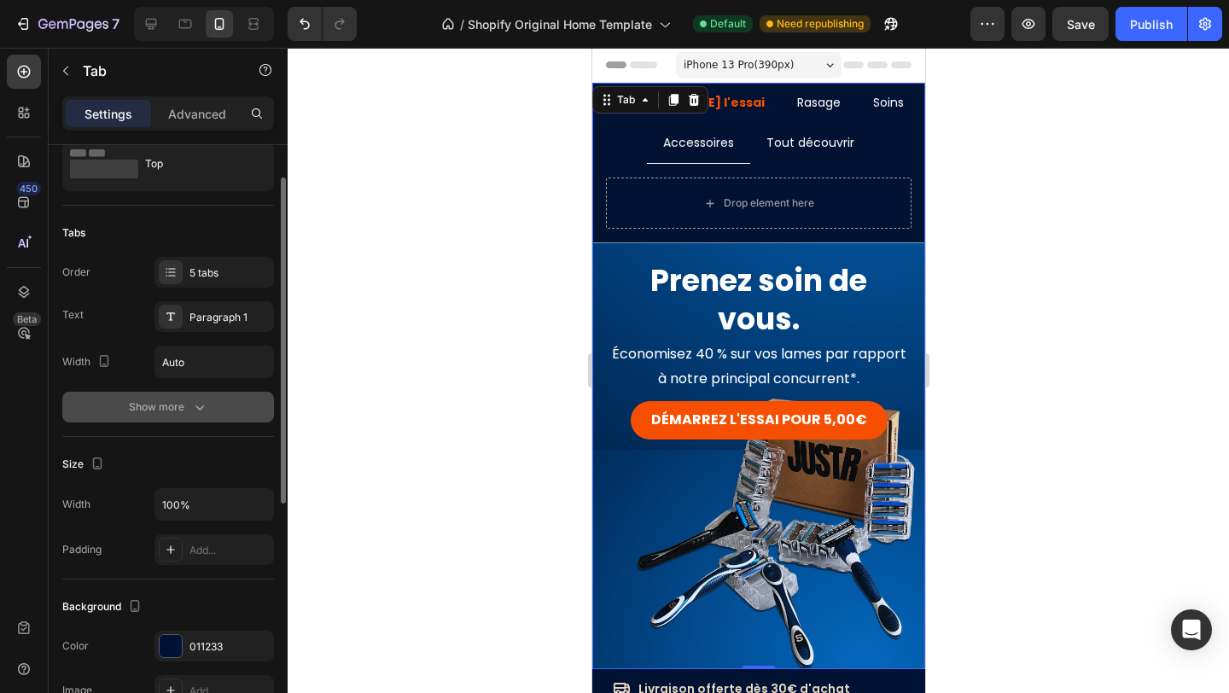
click at [195, 399] on icon "button" at bounding box center [199, 406] width 17 height 17
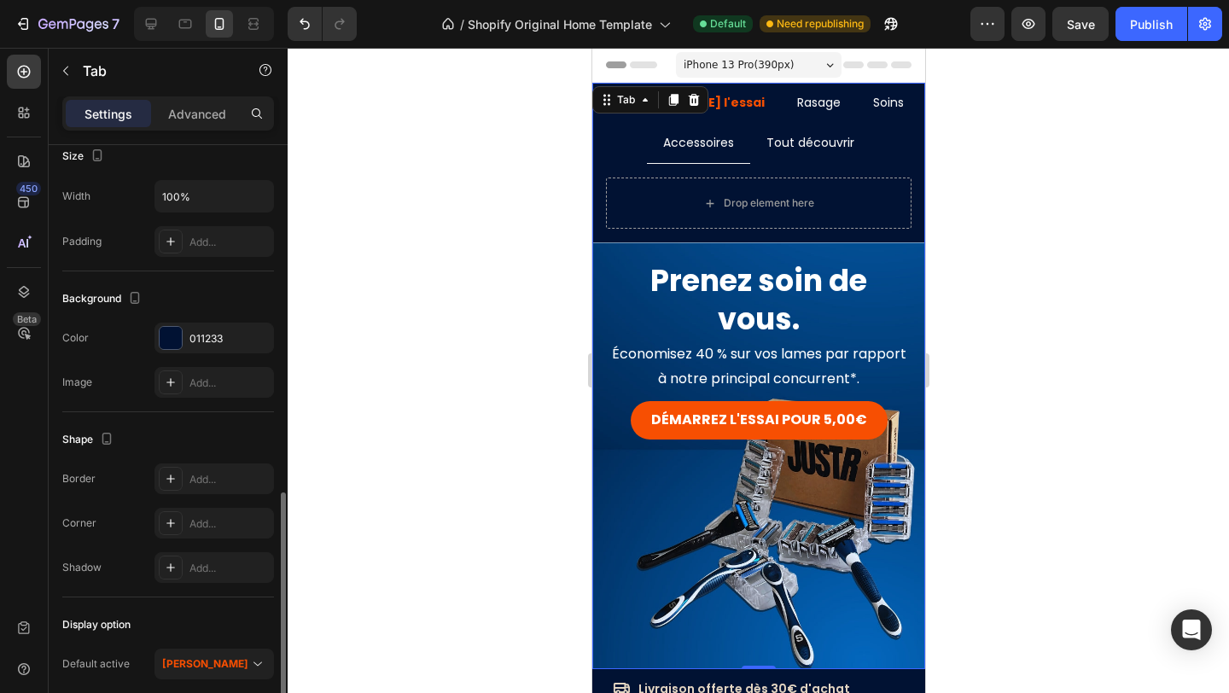
scroll to position [717, 0]
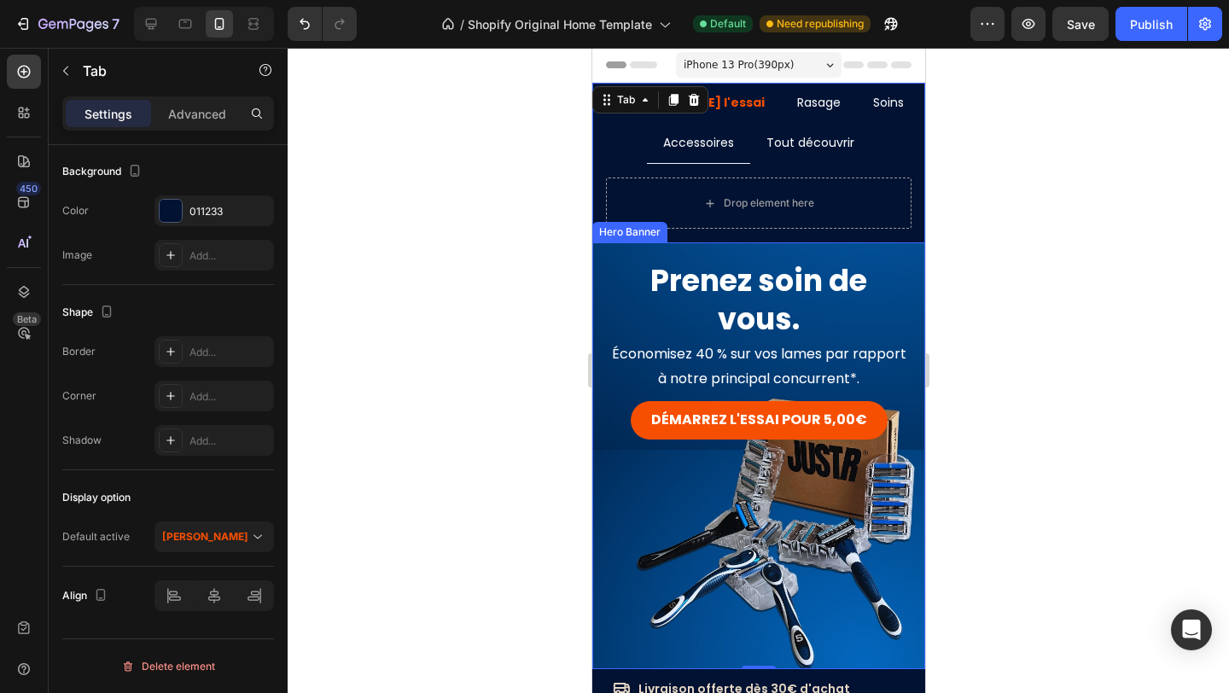
click at [1038, 254] on div at bounding box center [758, 370] width 941 height 645
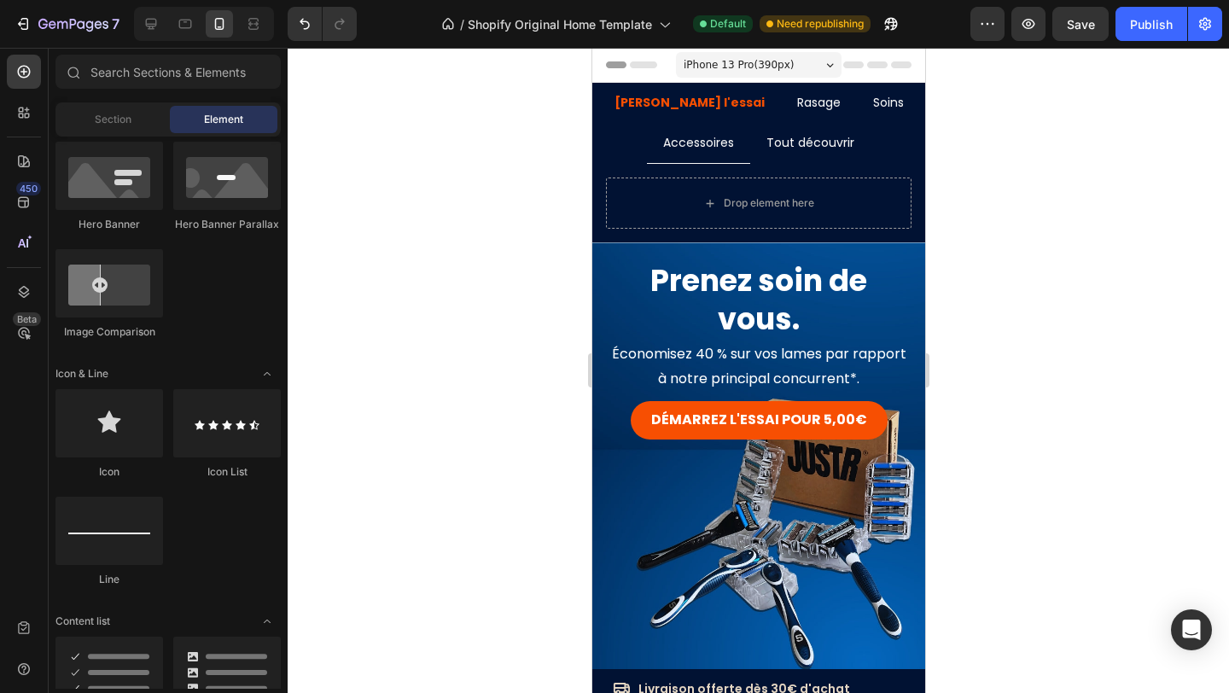
scroll to position [0, 0]
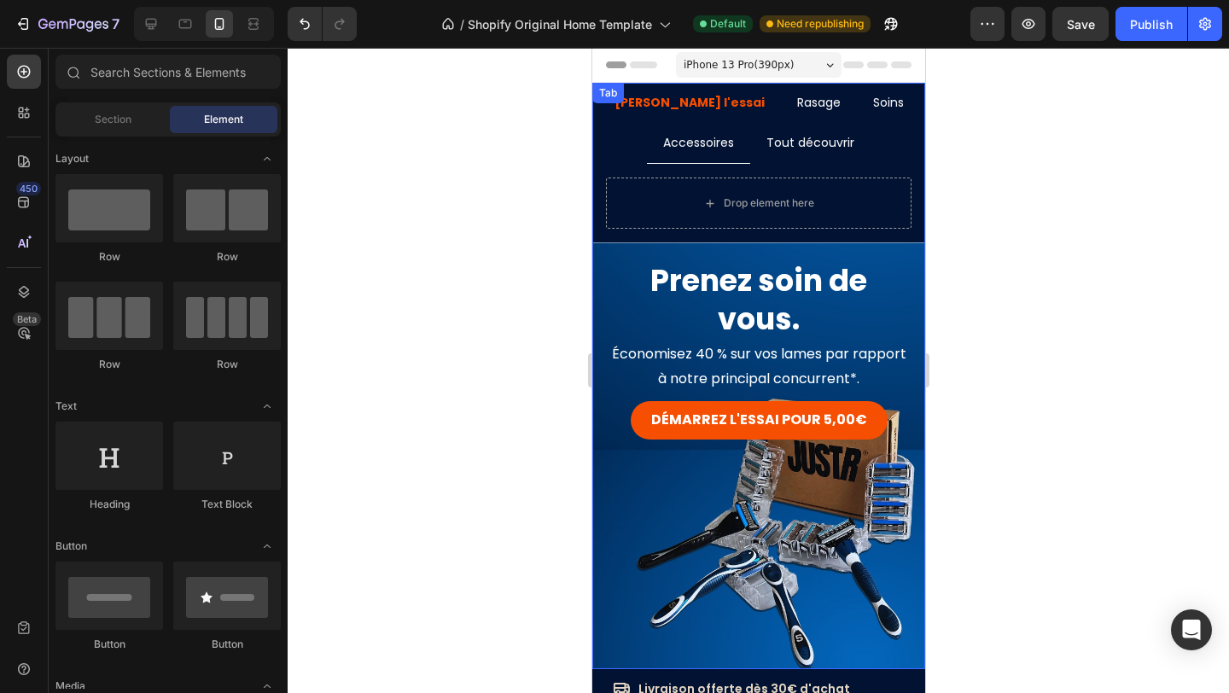
click at [615, 105] on div "Démarrez l'essai Rasage Soins Accessoires Tout découvrir Kit de rasage Text Blo…" at bounding box center [757, 163] width 333 height 160
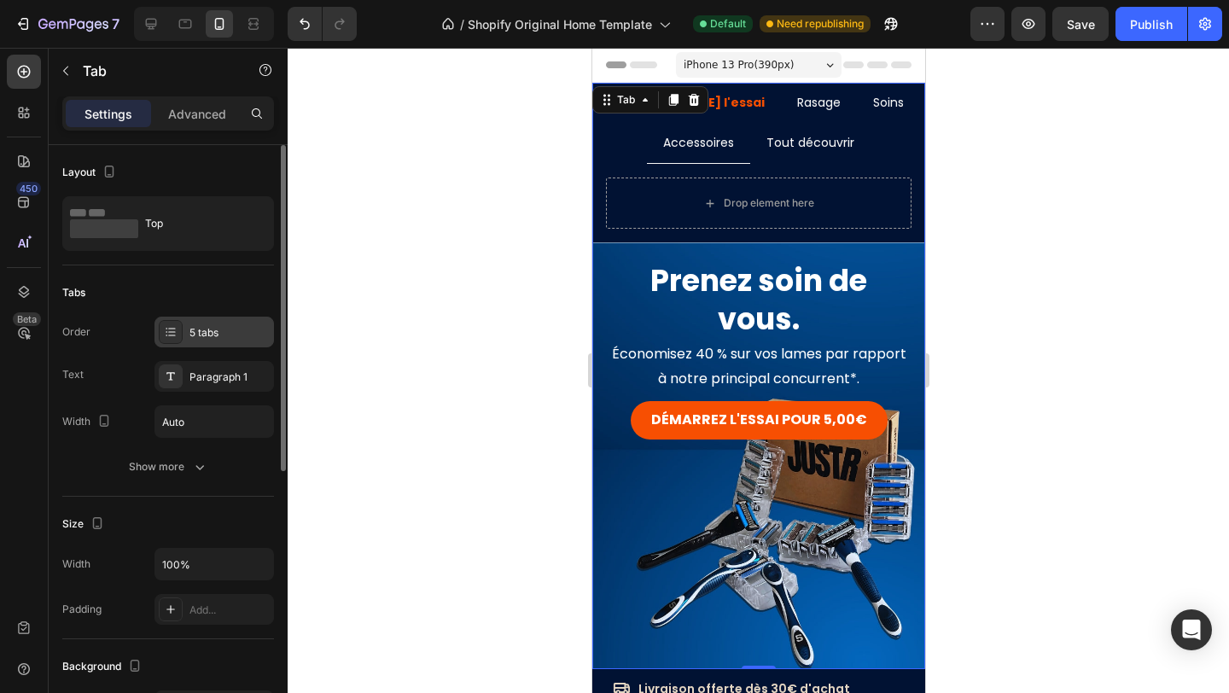
click at [217, 332] on div "5 tabs" at bounding box center [229, 332] width 80 height 15
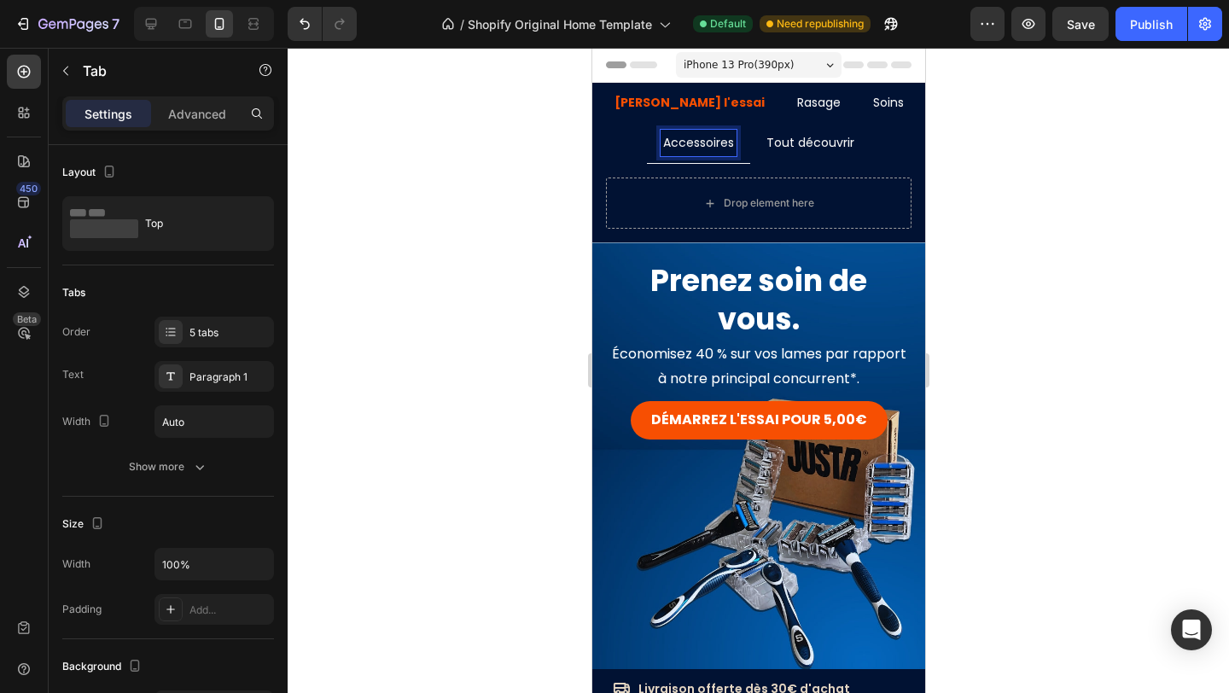
drag, startPoint x: 862, startPoint y: 131, endPoint x: 900, endPoint y: 99, distance: 50.3
click at [982, 151] on div at bounding box center [758, 370] width 941 height 645
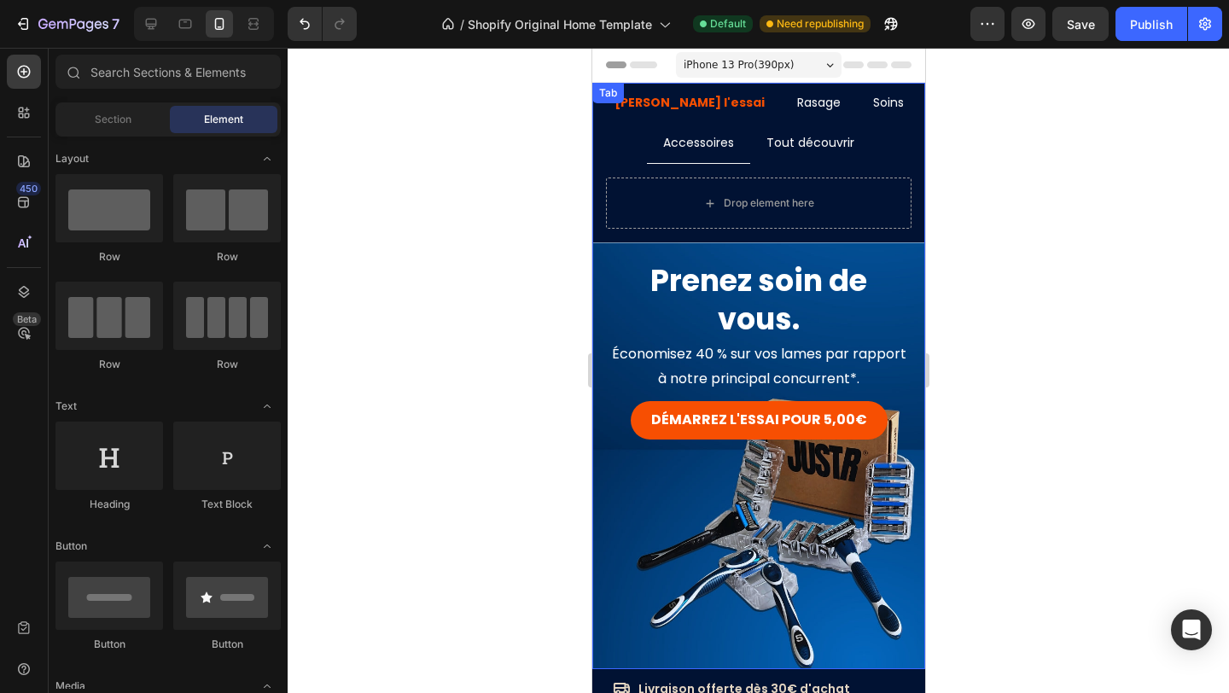
click at [716, 107] on strong "[PERSON_NAME] l'essai" at bounding box center [689, 102] width 150 height 17
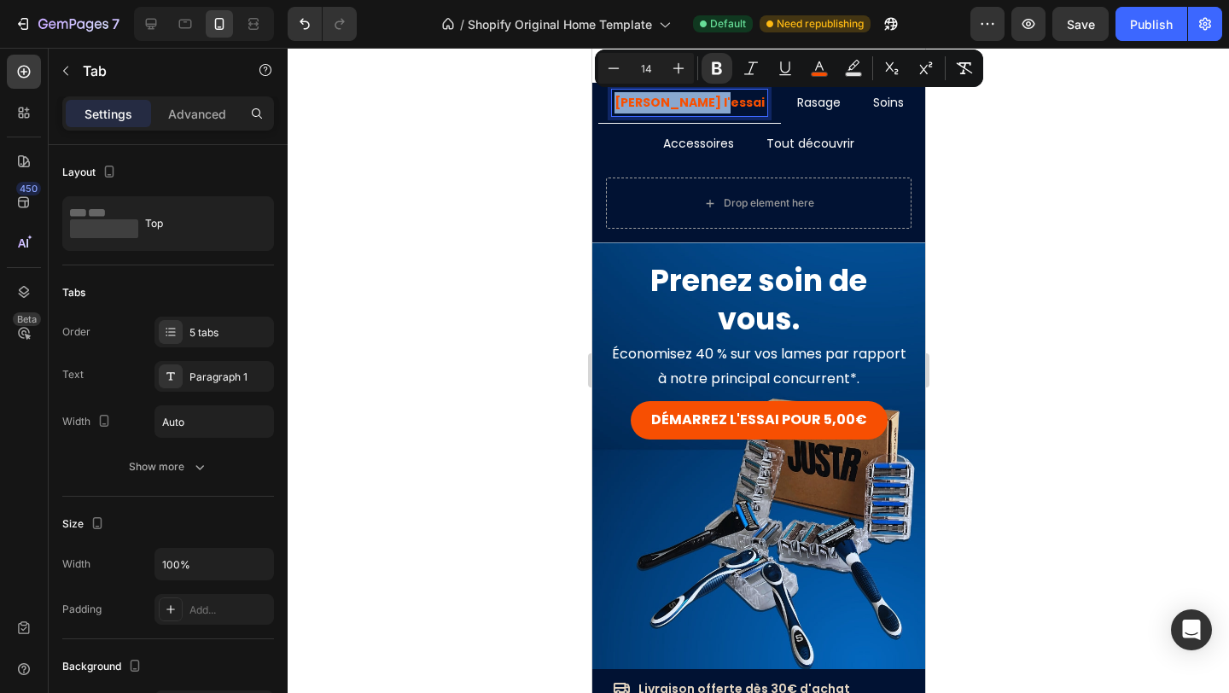
click at [796, 104] on p "Rasage" at bounding box center [818, 102] width 44 height 21
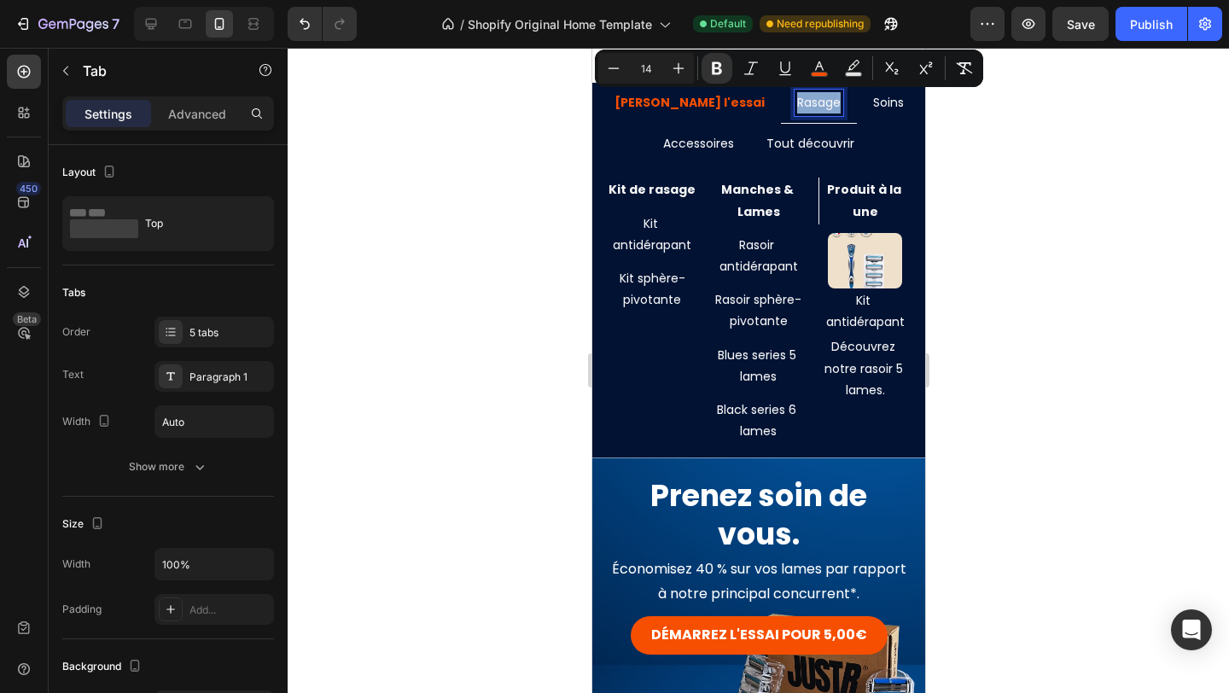
click at [796, 104] on p "Rasage" at bounding box center [818, 102] width 44 height 21
click at [191, 109] on p "Advanced" at bounding box center [197, 114] width 58 height 18
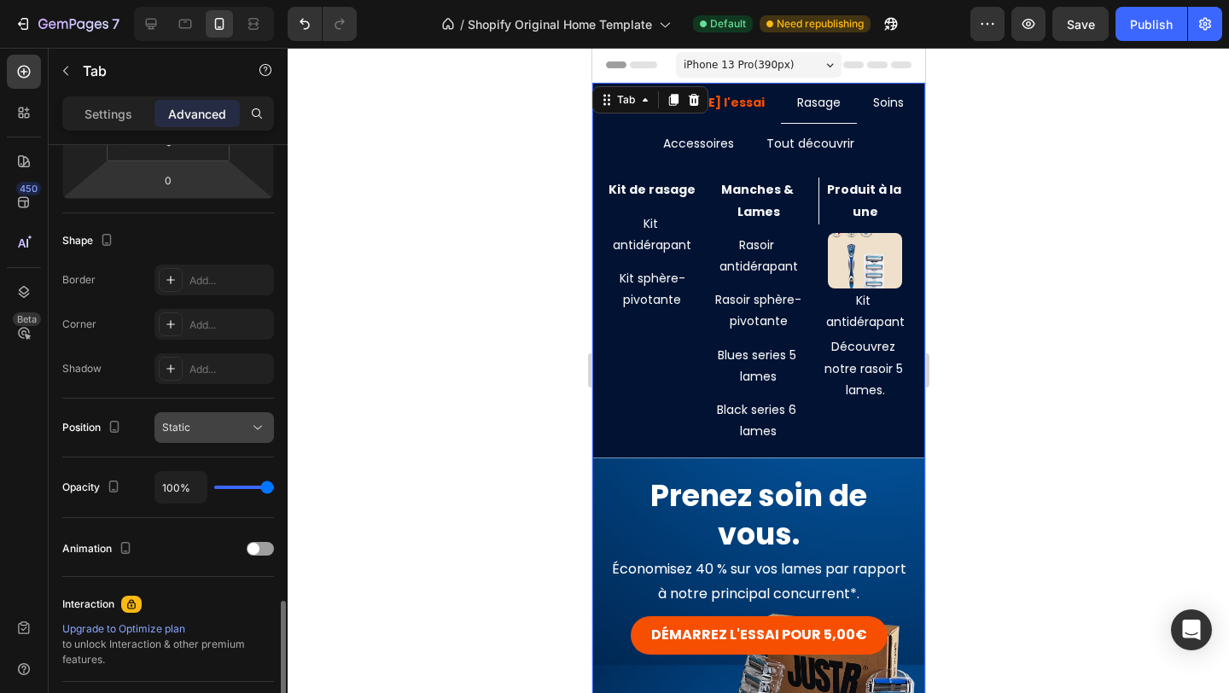
scroll to position [542, 0]
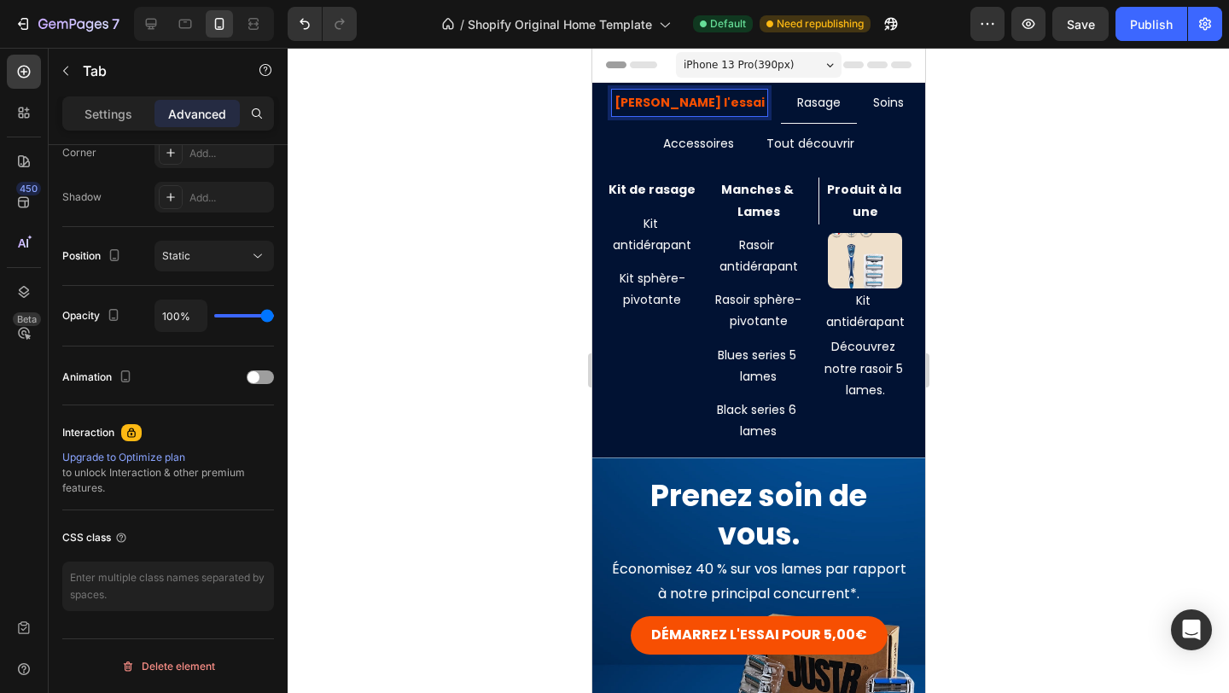
click at [720, 105] on strong "[PERSON_NAME] l'essai" at bounding box center [689, 102] width 150 height 17
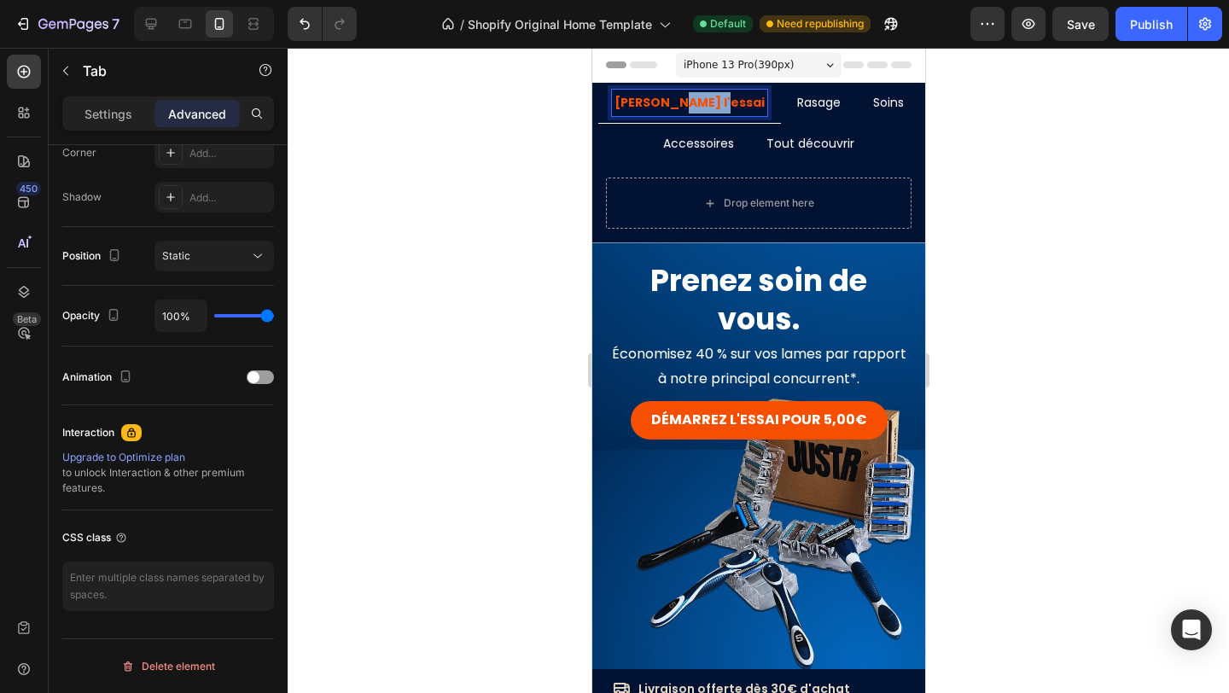
click at [720, 105] on strong "[PERSON_NAME] l'essai" at bounding box center [689, 102] width 150 height 17
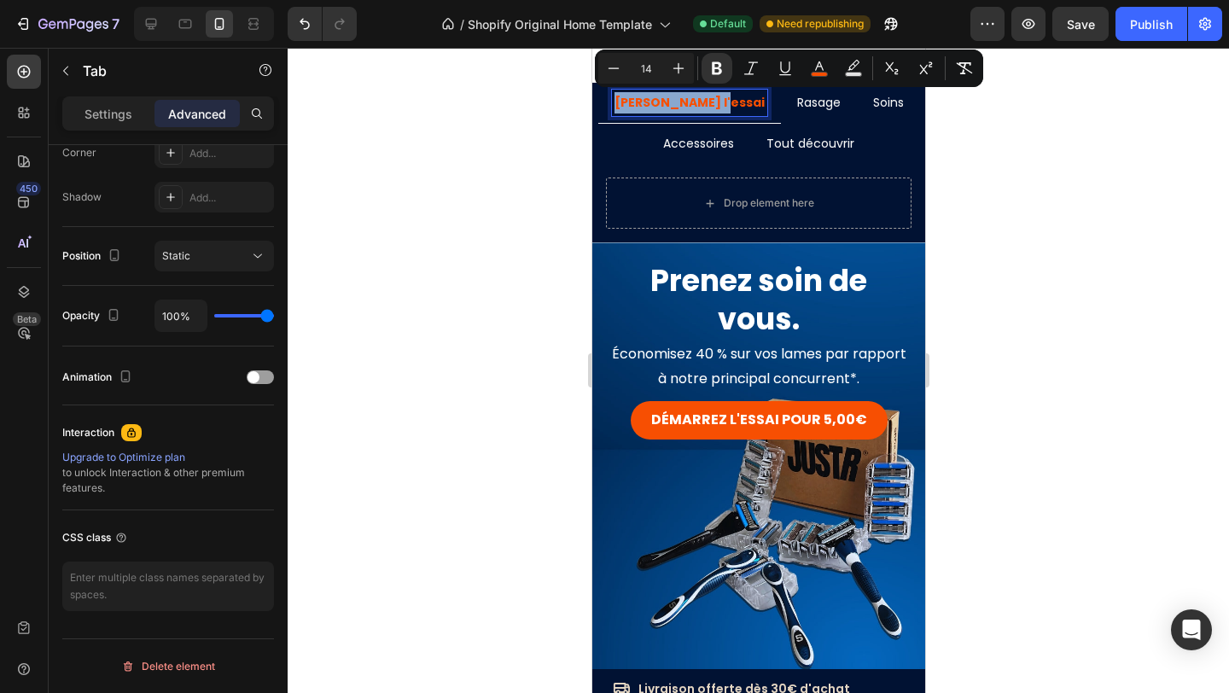
click at [720, 105] on strong "[PERSON_NAME] l'essai" at bounding box center [689, 102] width 150 height 17
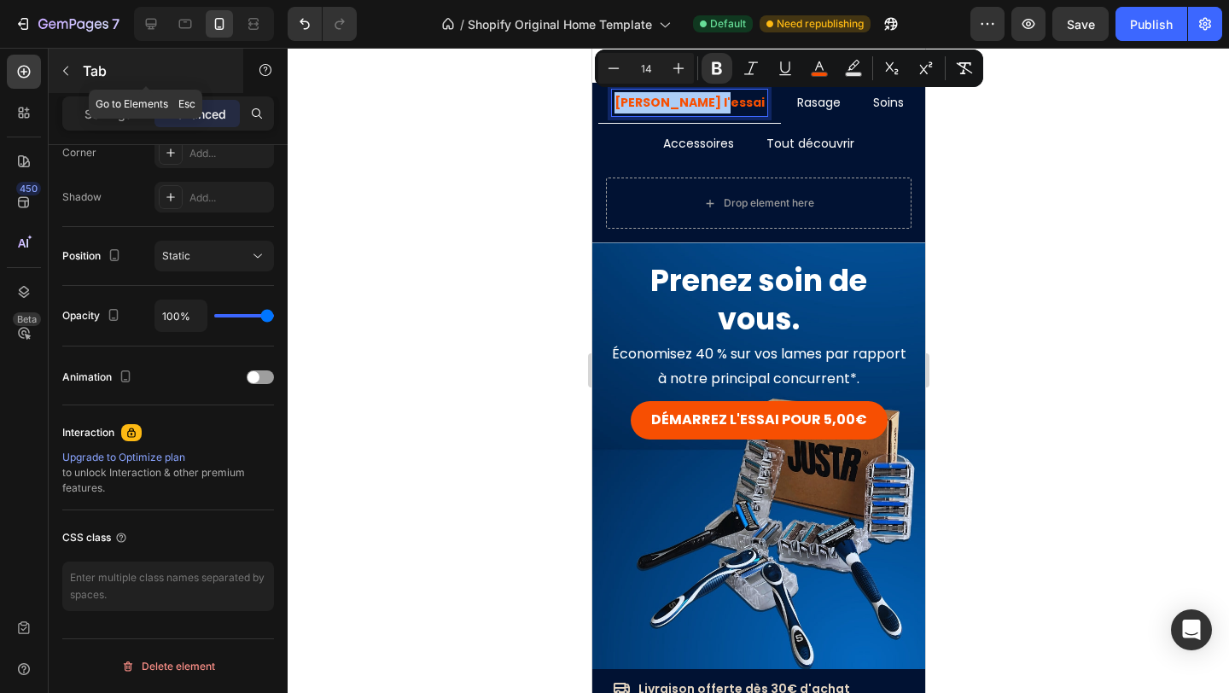
click at [78, 63] on button "button" at bounding box center [65, 70] width 27 height 27
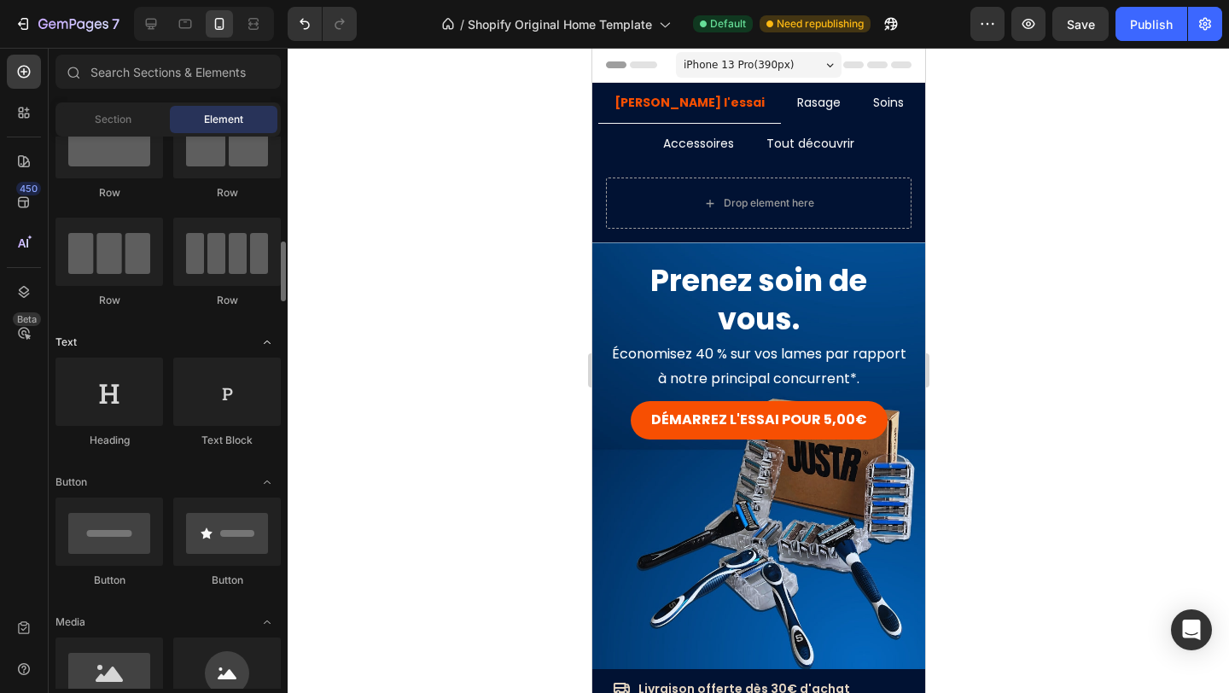
scroll to position [192, 0]
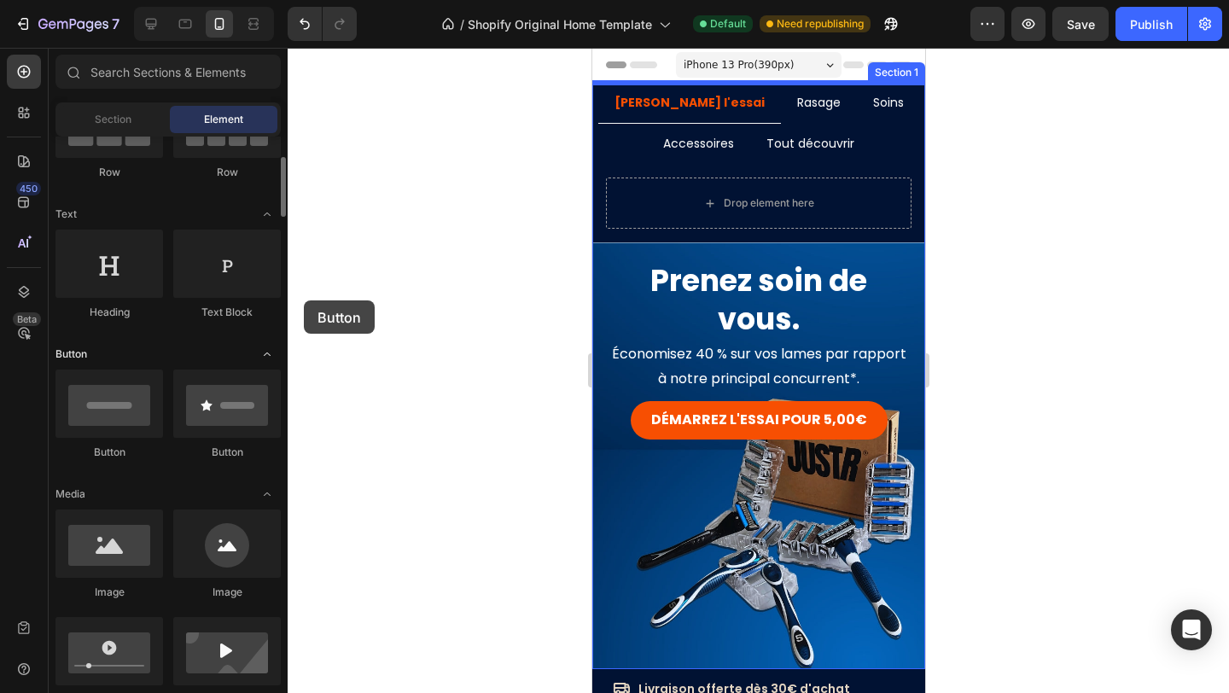
drag, startPoint x: 104, startPoint y: 403, endPoint x: 147, endPoint y: 352, distance: 66.0
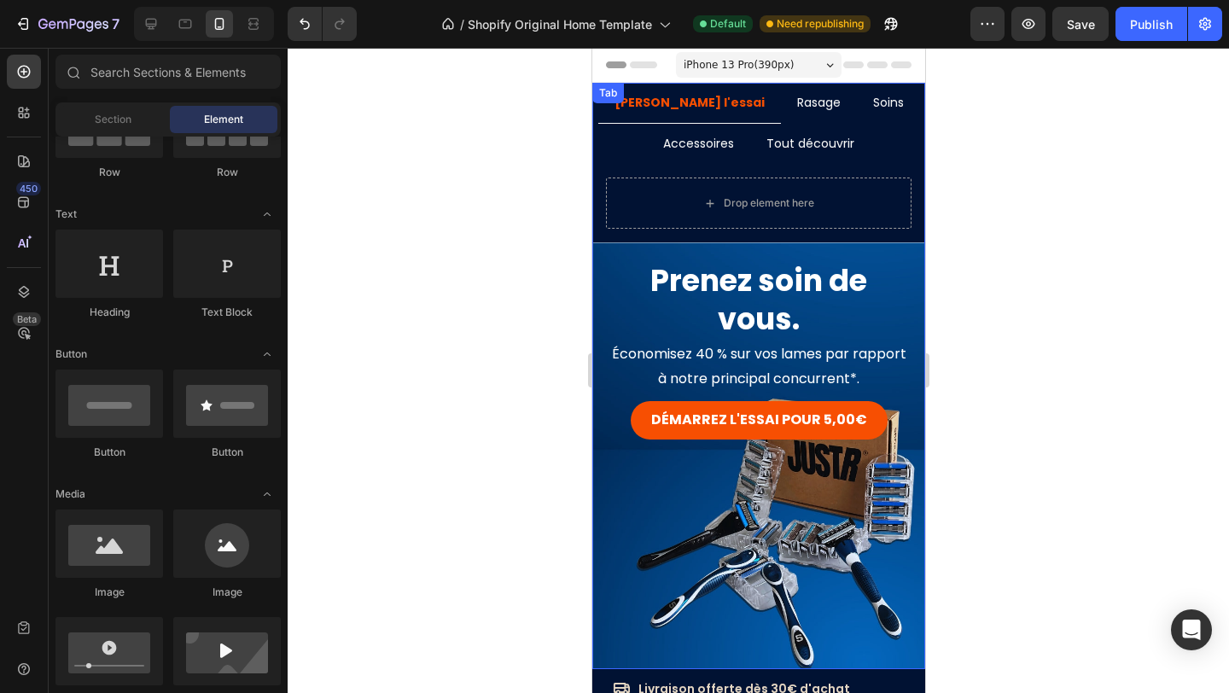
click at [887, 158] on ul "[PERSON_NAME] l'essai Rasage Soins Accessoires Tout découvrir" at bounding box center [757, 123] width 333 height 81
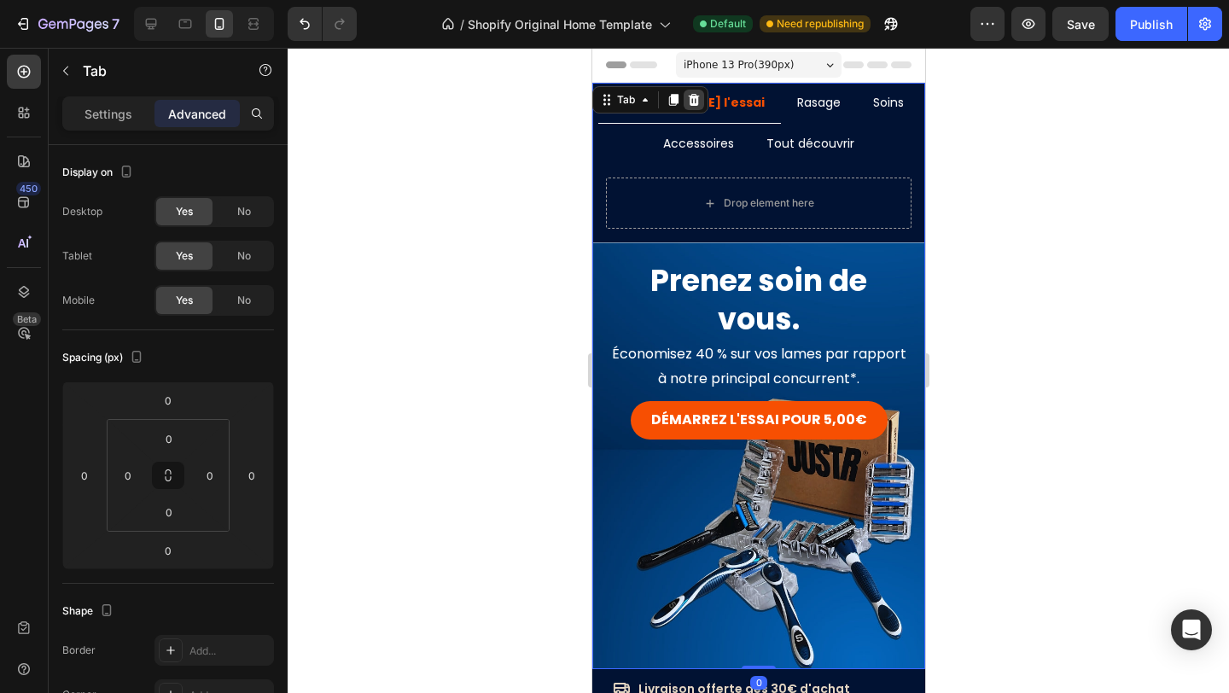
click at [697, 97] on icon at bounding box center [693, 100] width 11 height 12
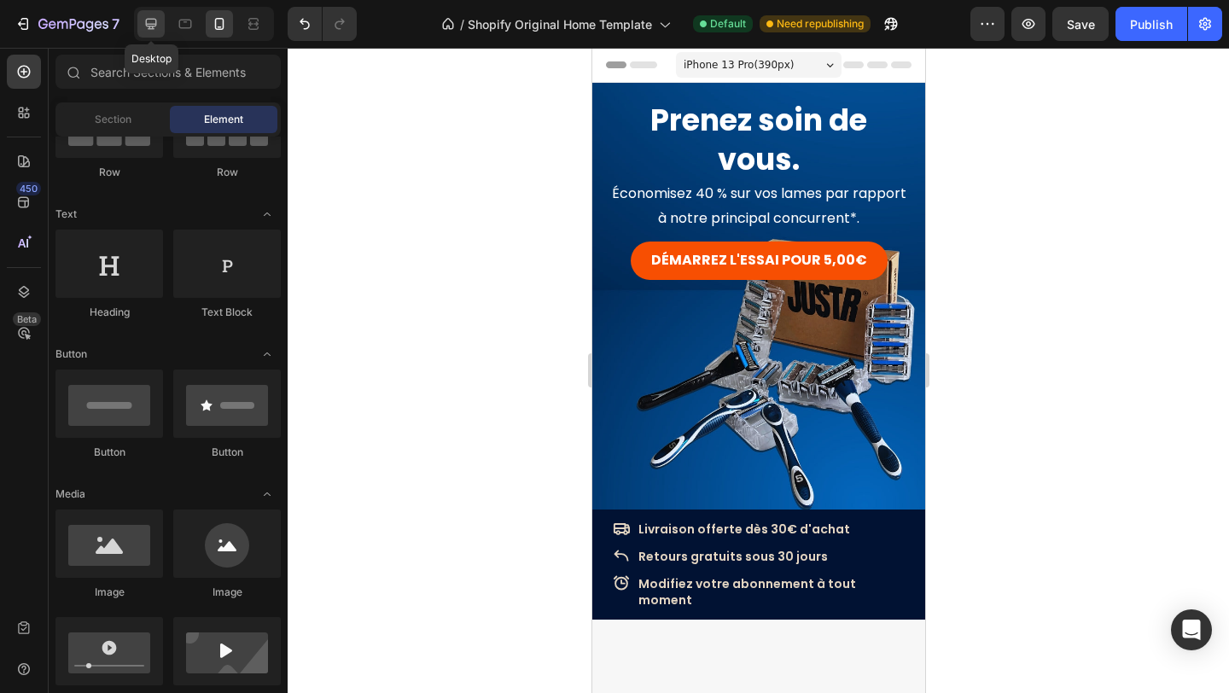
click at [145, 10] on div at bounding box center [150, 23] width 27 height 27
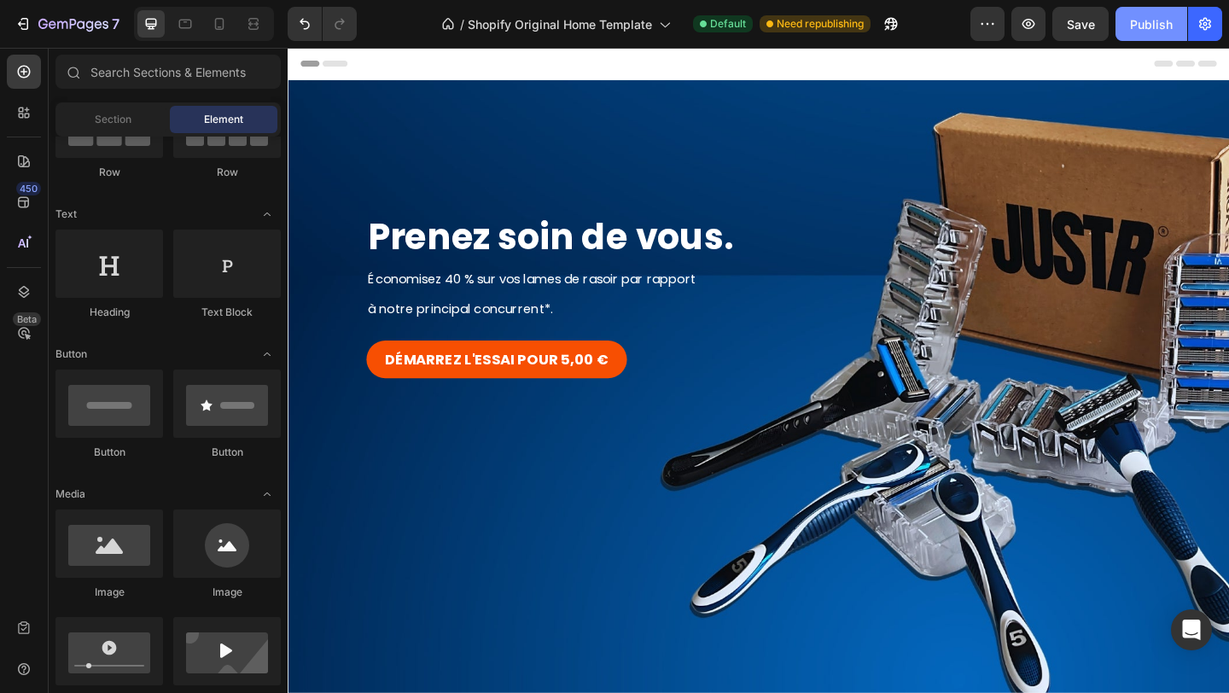
click at [1155, 24] on div "Publish" at bounding box center [1151, 24] width 43 height 18
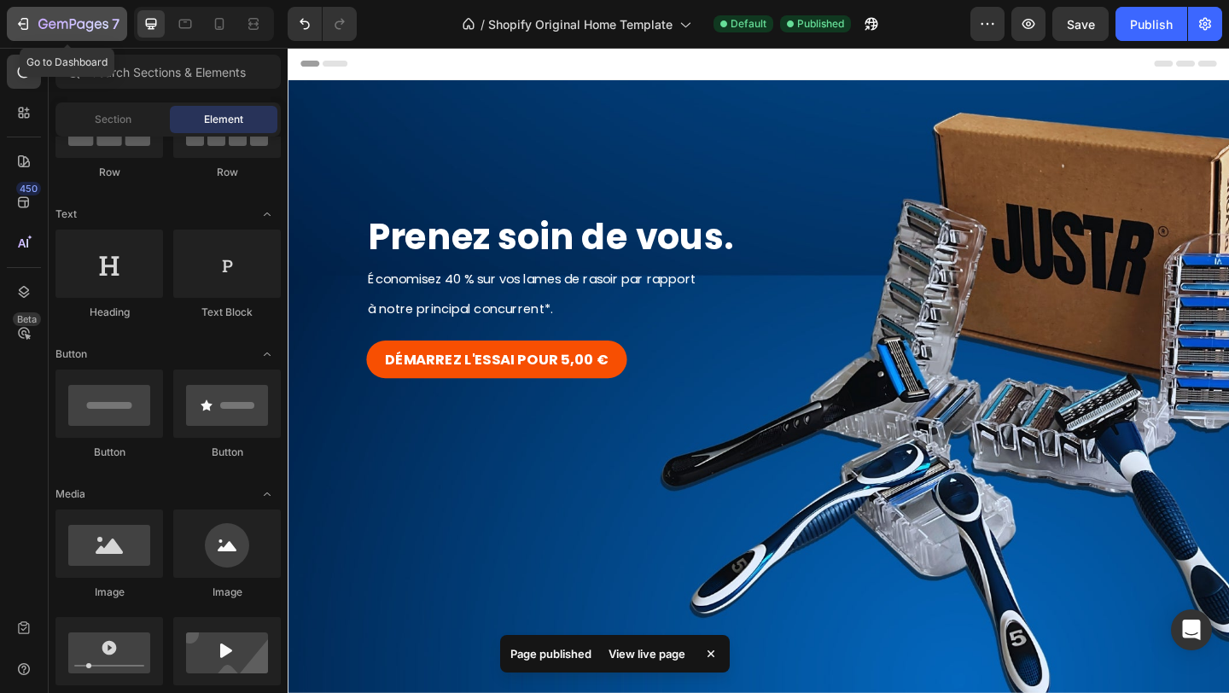
click at [25, 27] on icon "button" at bounding box center [23, 23] width 17 height 17
